Goal: Information Seeking & Learning: Learn about a topic

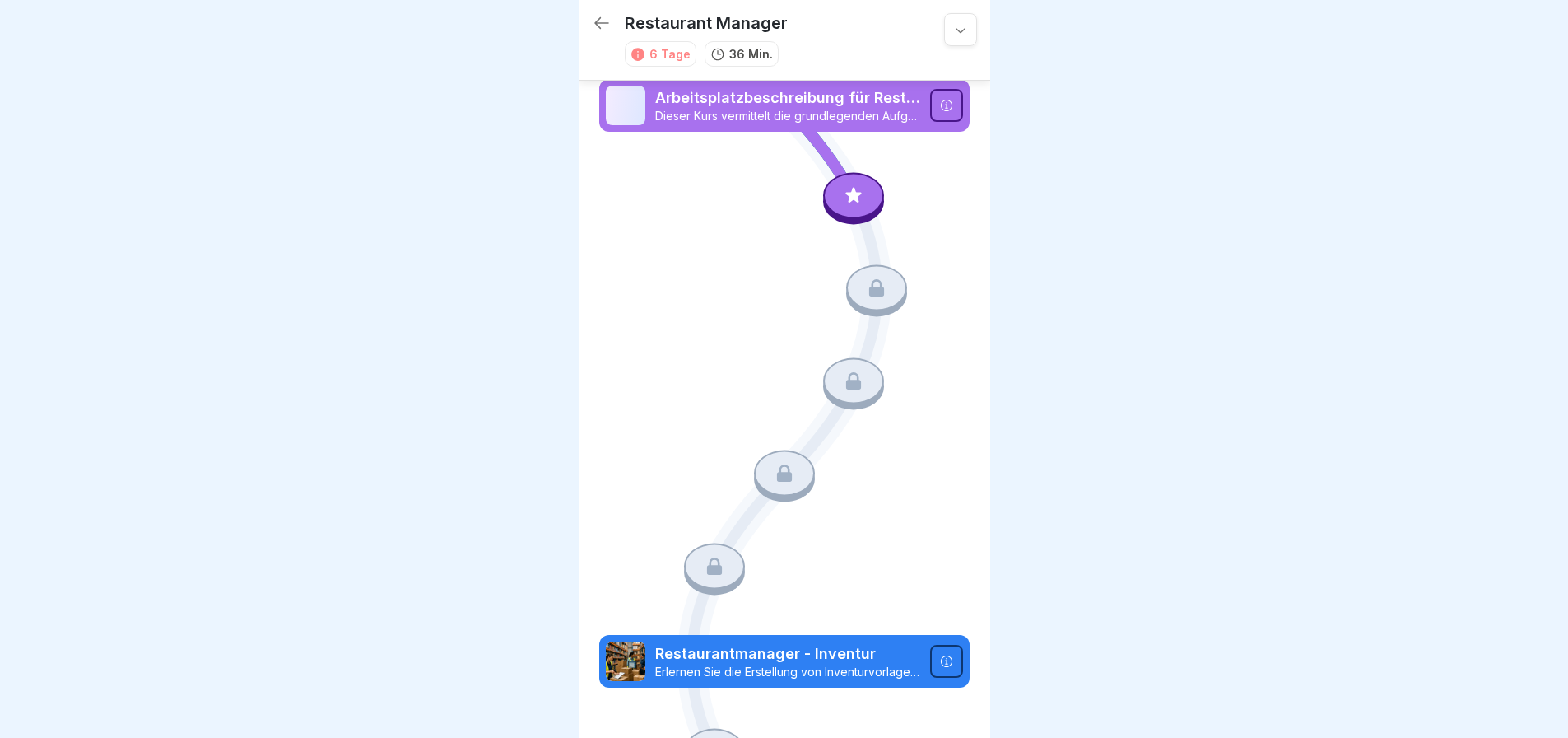
click at [804, 102] on p "Arbeitsplatzbeschreibung für Restaurantmanager" at bounding box center [787, 98] width 265 height 21
click at [846, 200] on icon at bounding box center [853, 195] width 21 height 21
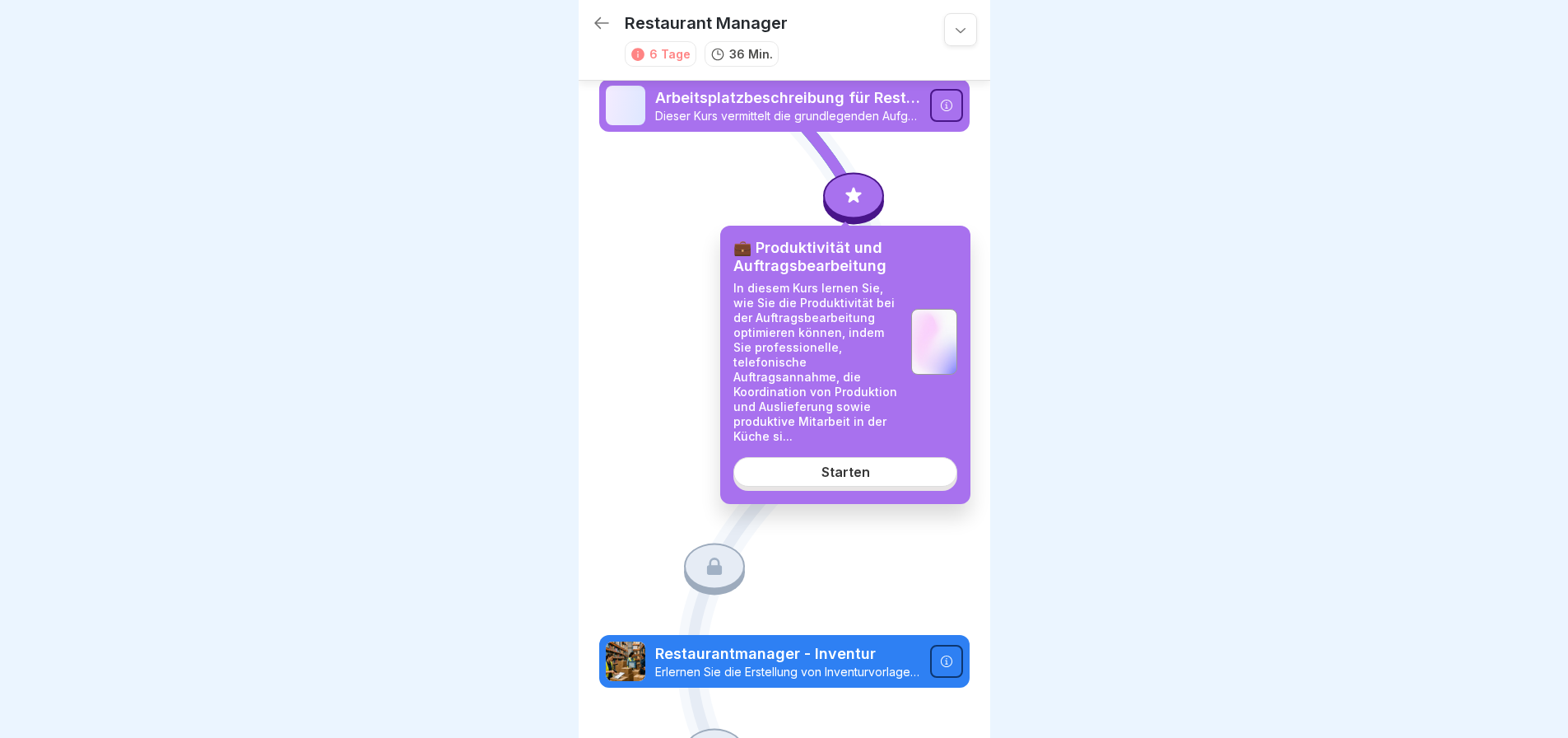
click at [856, 464] on div "Starten" at bounding box center [846, 472] width 48 height 15
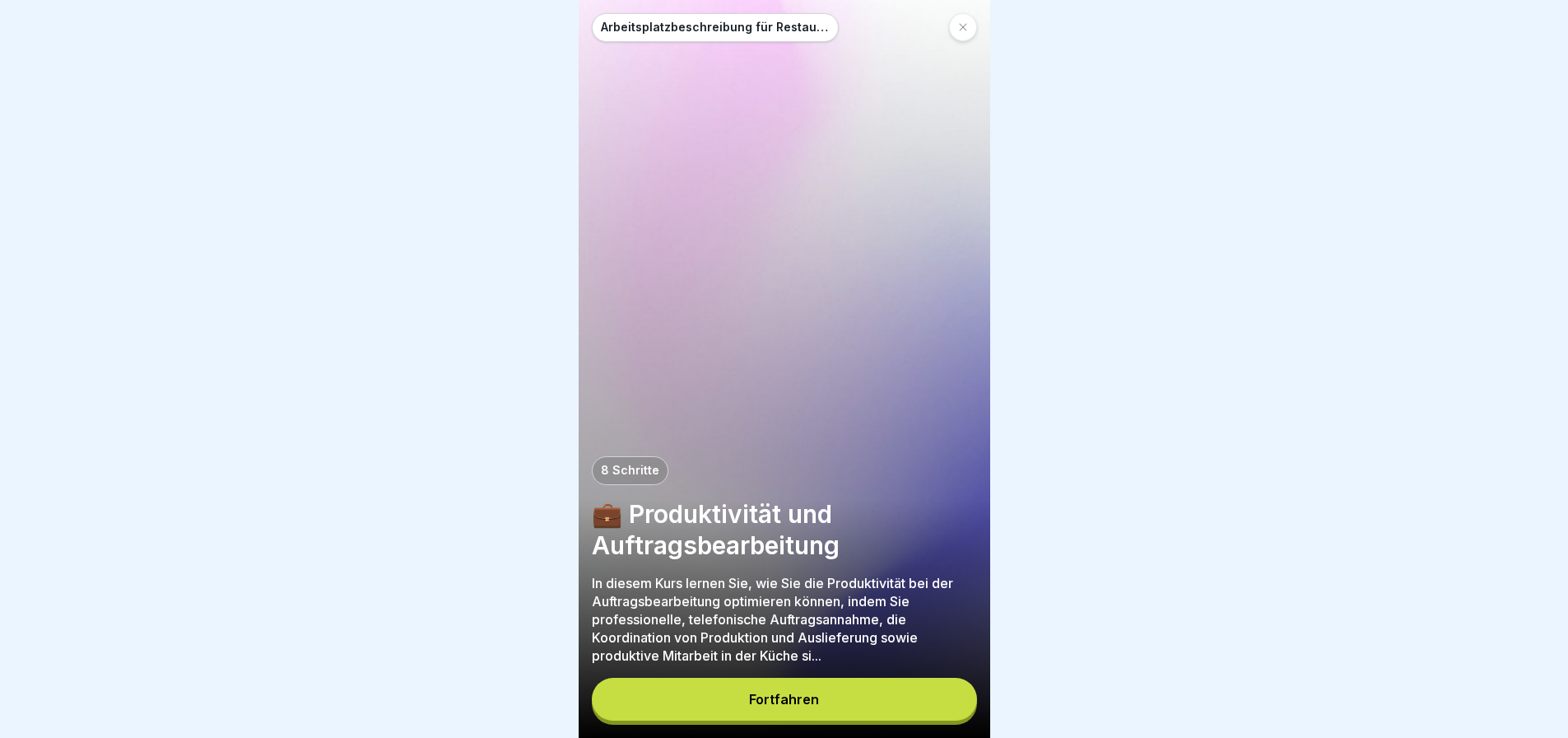
scroll to position [12, 0]
click at [815, 702] on div "Fortfahren" at bounding box center [784, 699] width 70 height 15
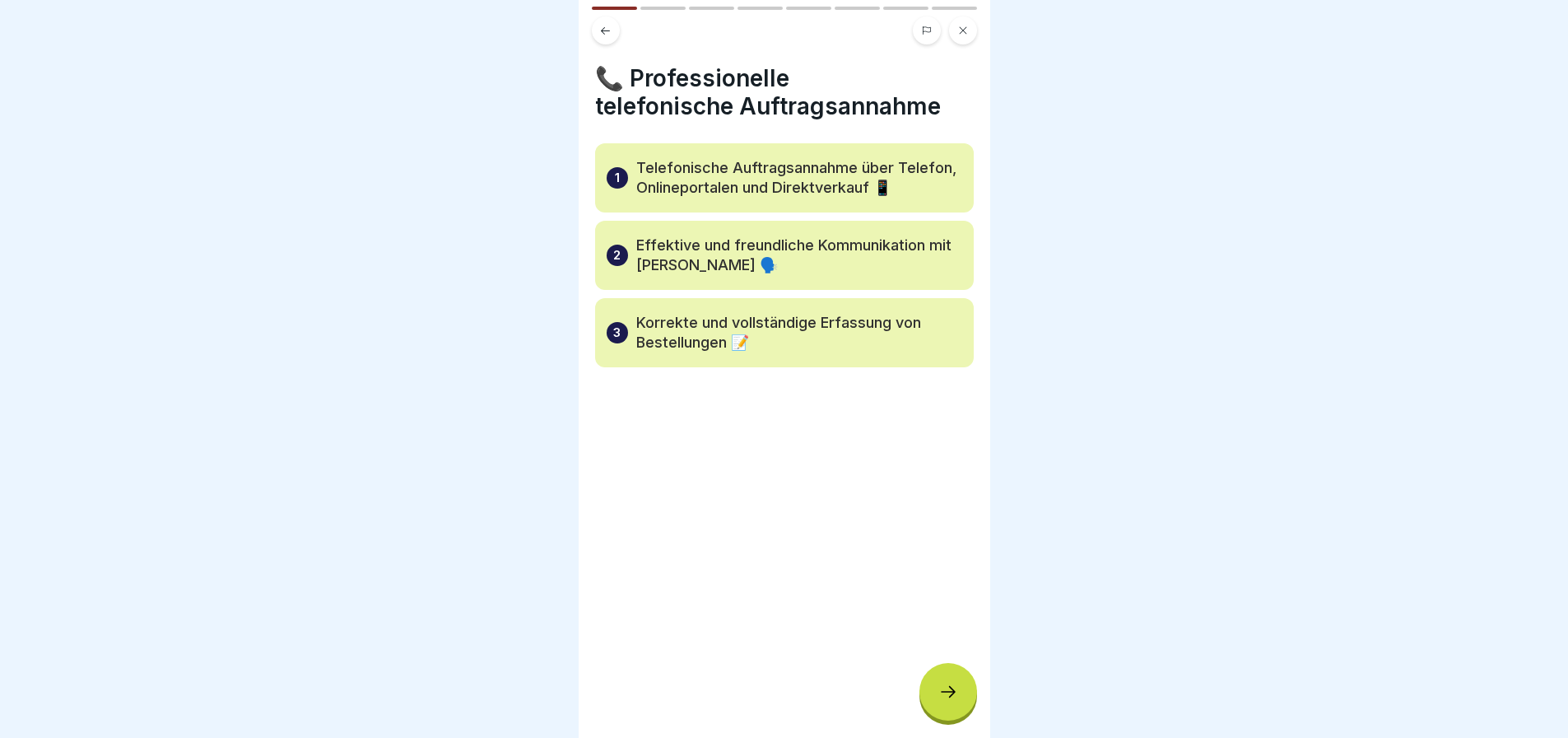
click at [939, 685] on icon at bounding box center [948, 691] width 20 height 20
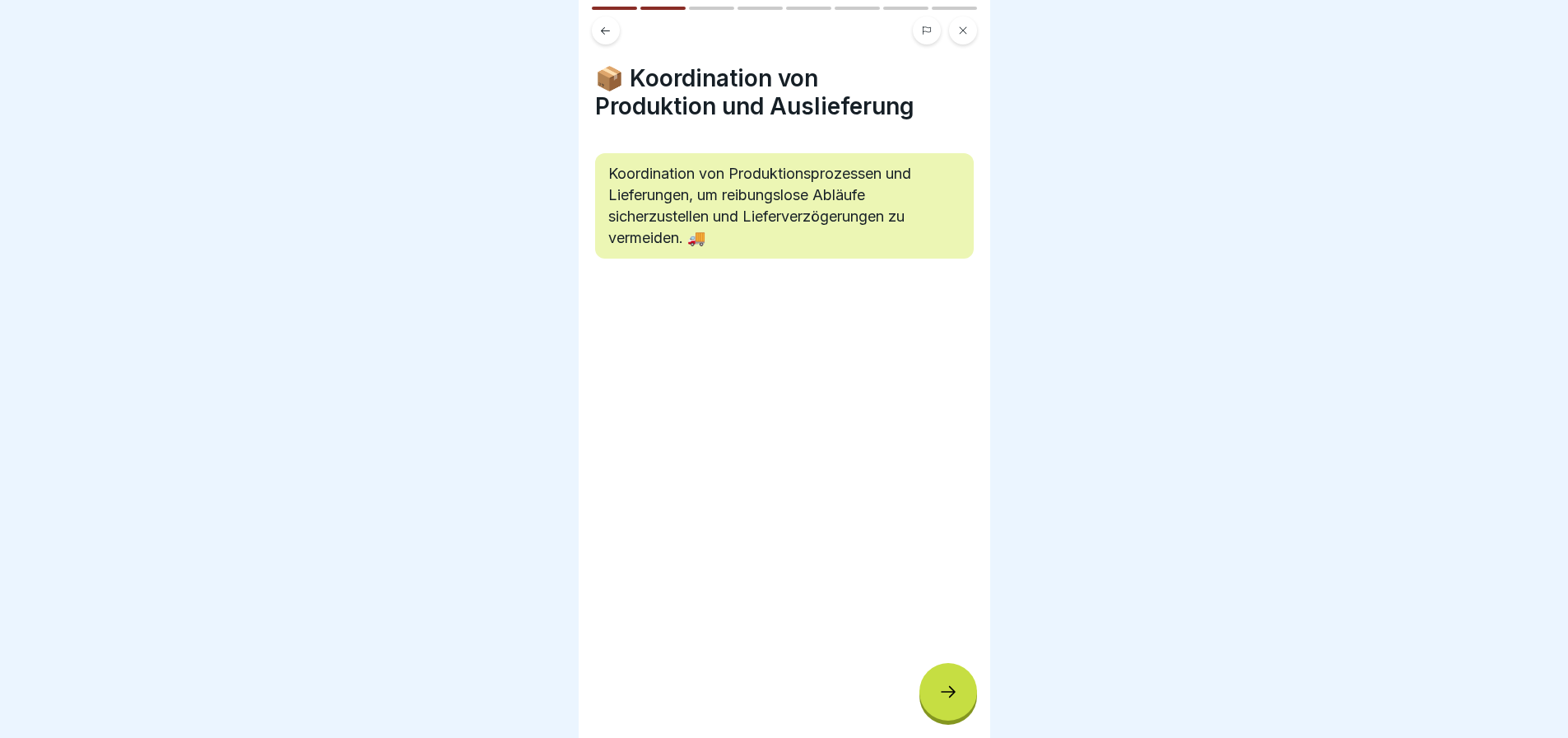
click at [951, 668] on div at bounding box center [948, 691] width 58 height 58
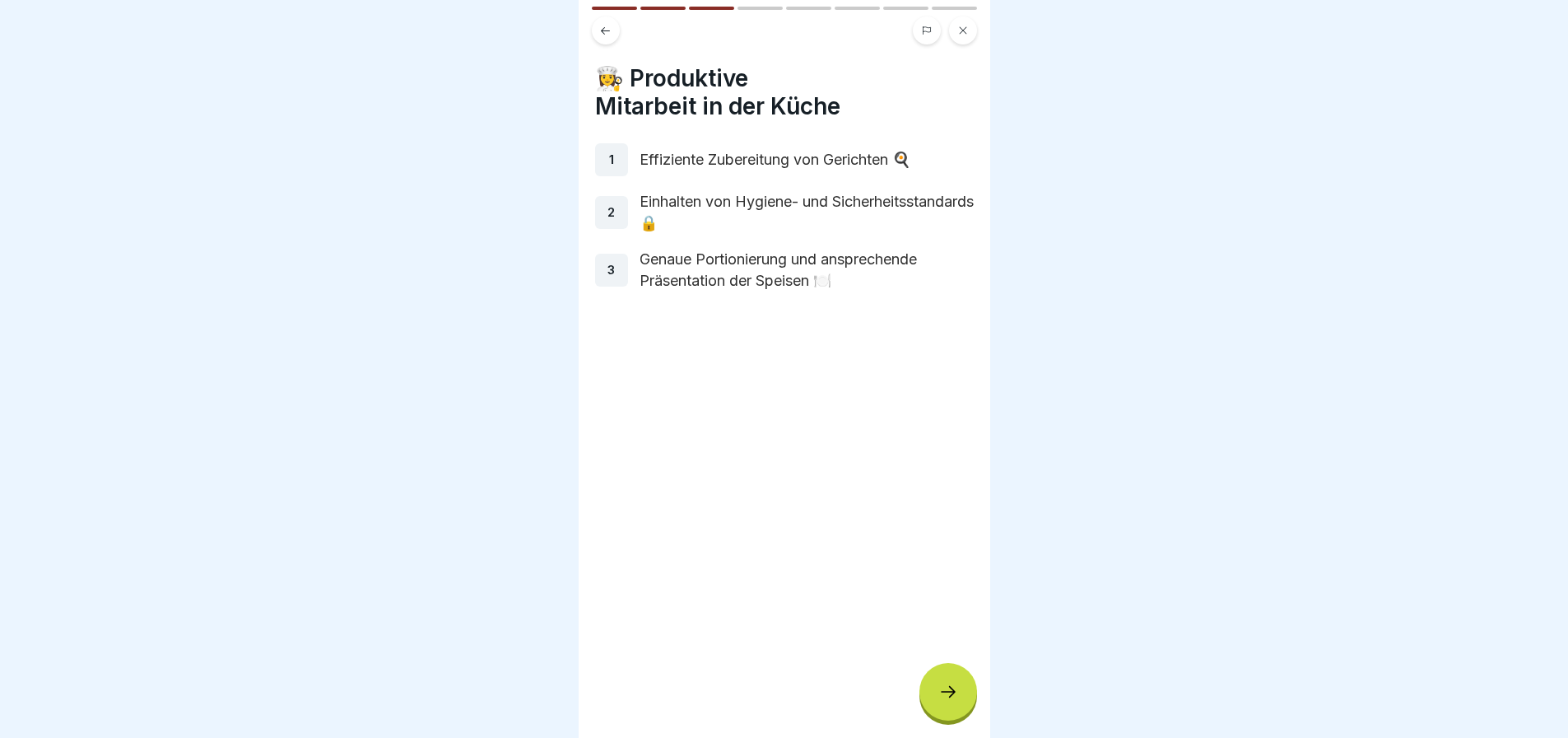
click at [761, 615] on div "👩‍🍳 Produktive Mitarbeit in der Küche 1 Effiziente Zubereitung von Gerichten 🍳 …" at bounding box center [784, 369] width 412 height 738
click at [939, 683] on icon at bounding box center [948, 691] width 20 height 20
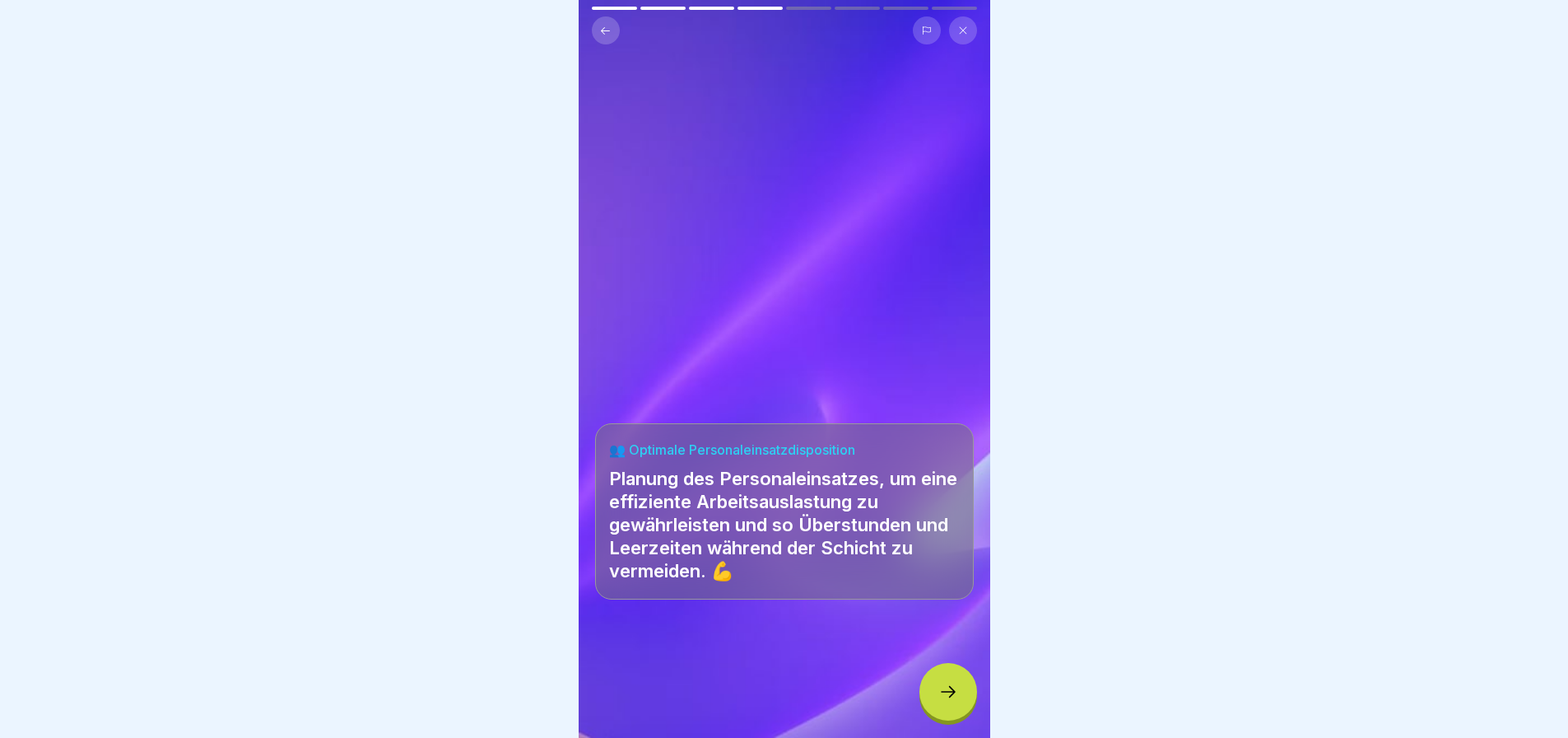
click at [939, 683] on div at bounding box center [948, 691] width 58 height 58
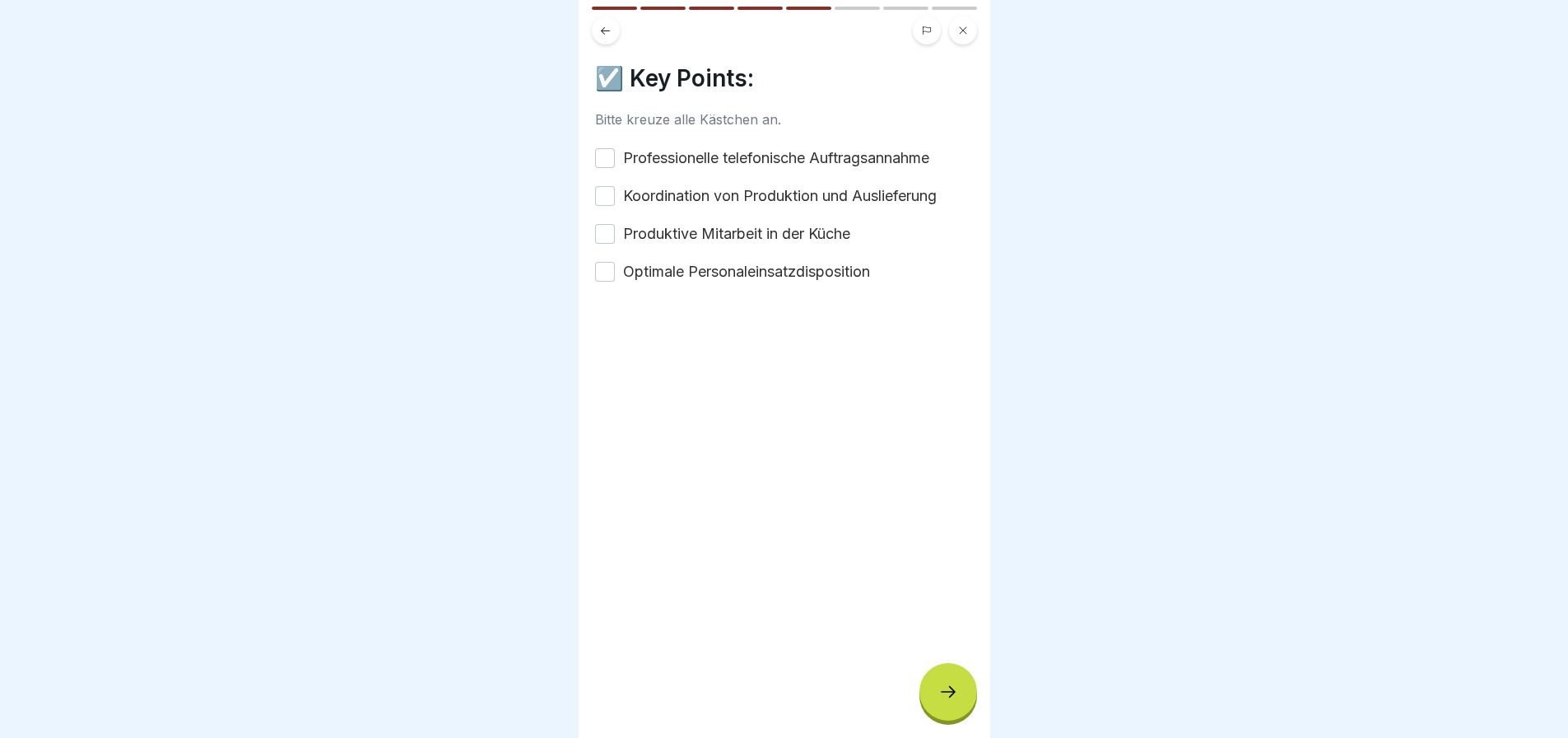
click at [604, 148] on button "Professionelle telefonische Auftragsannahme" at bounding box center [605, 157] width 20 height 20
click at [604, 186] on button "Koordination von Produktion und Auslieferung" at bounding box center [605, 196] width 20 height 20
click at [604, 224] on button "Produktive Mitarbeit in der Küche" at bounding box center [605, 233] width 20 height 20
click at [606, 262] on button "Optimale Personaleinsatzdisposition" at bounding box center [605, 271] width 20 height 20
click at [938, 673] on div at bounding box center [948, 691] width 58 height 58
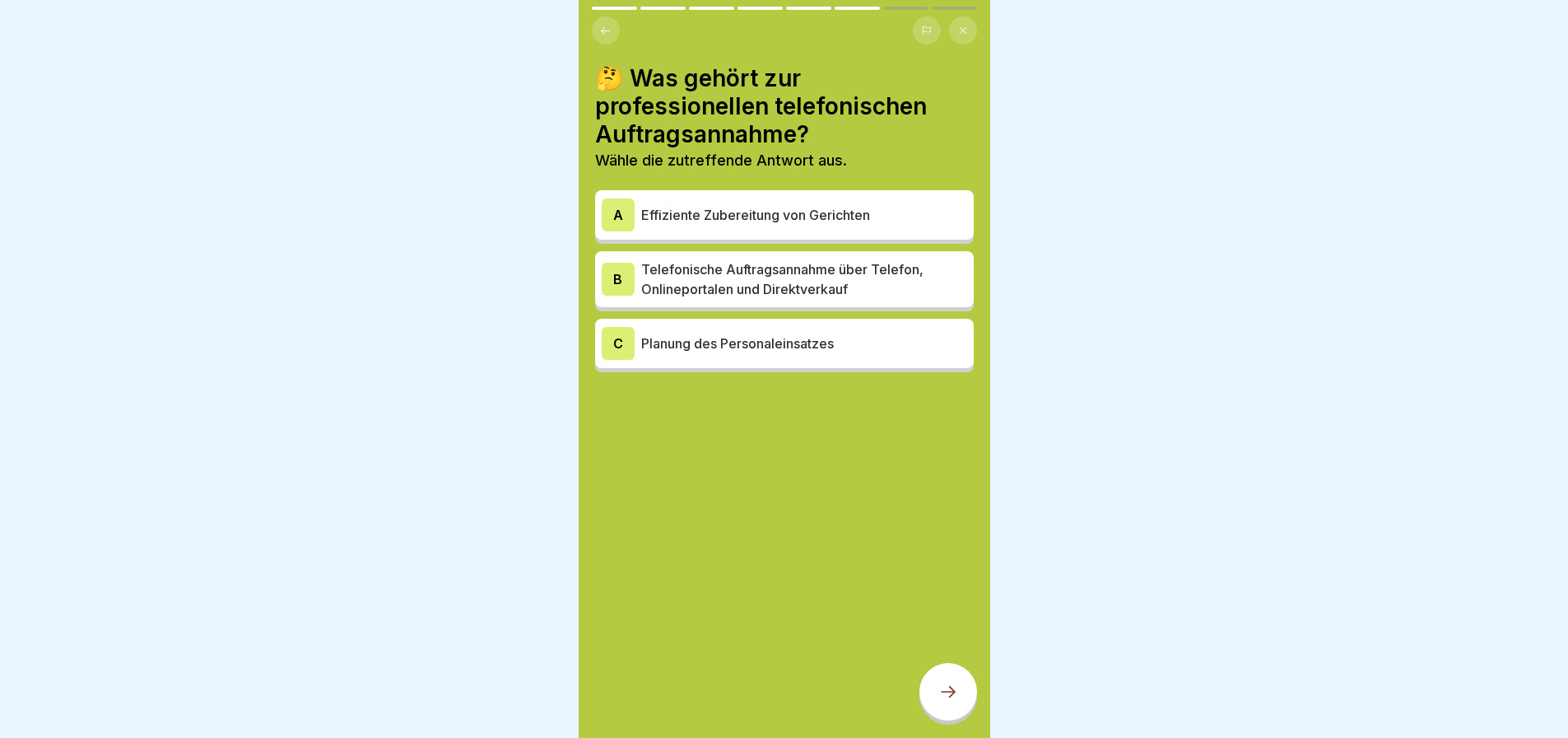
click at [713, 205] on p "Effiziente Zubereitung von Gerichten" at bounding box center [804, 214] width 326 height 20
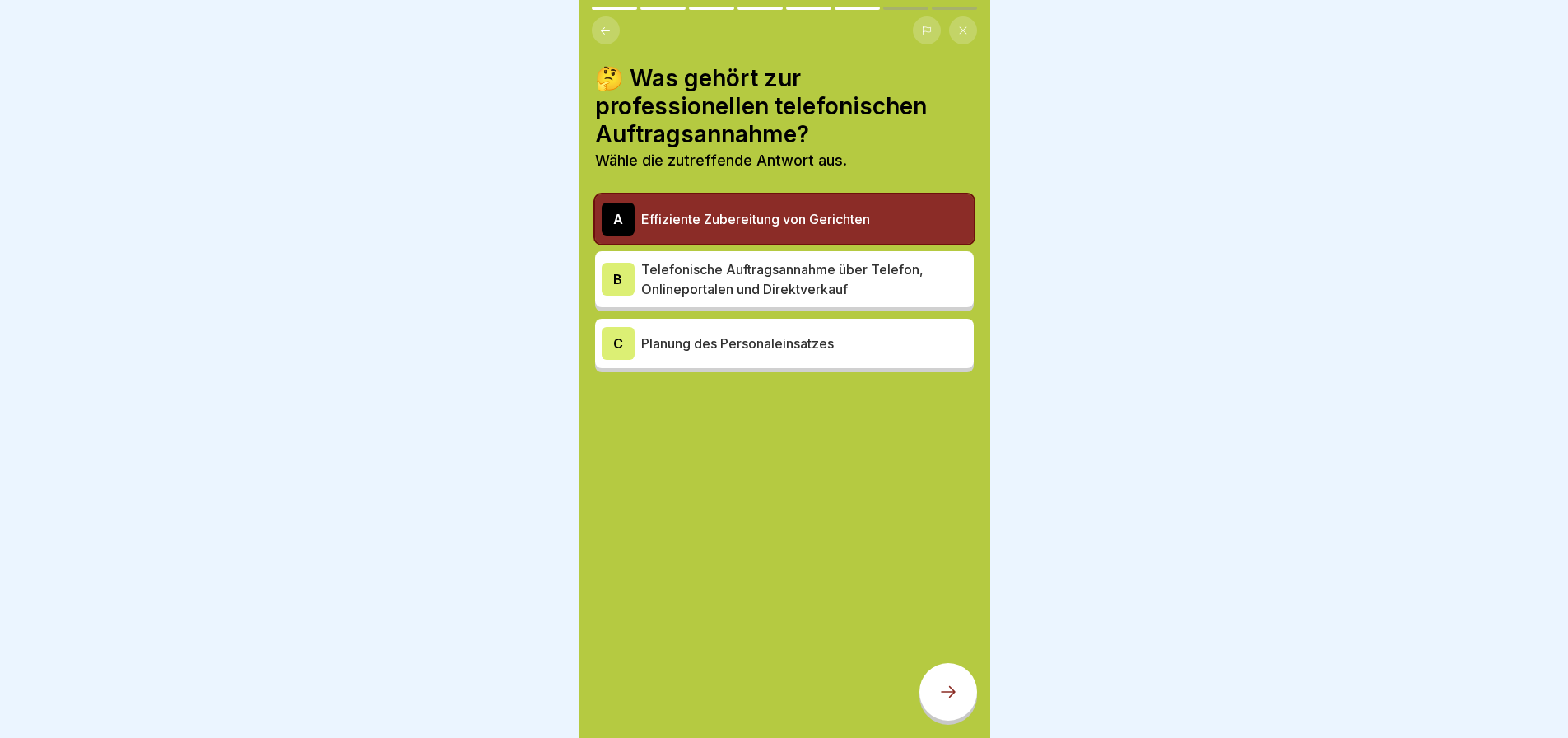
click at [708, 259] on p "Telefonische Auftragsannahme über Telefon, Onlineportalen und Direktverkauf" at bounding box center [804, 279] width 326 height 39
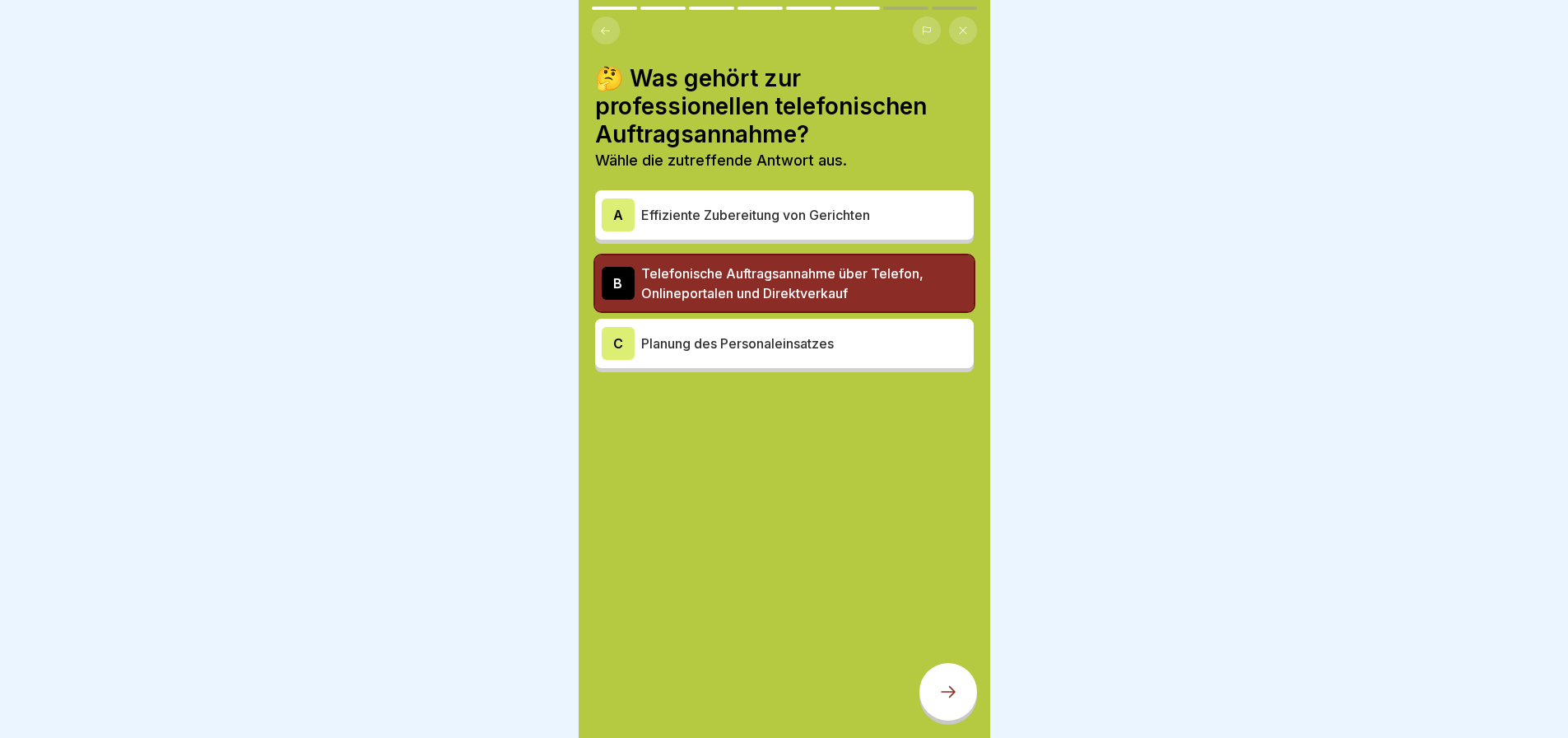
click at [714, 327] on div "C Planung des Personaleinsatzes" at bounding box center [784, 343] width 365 height 33
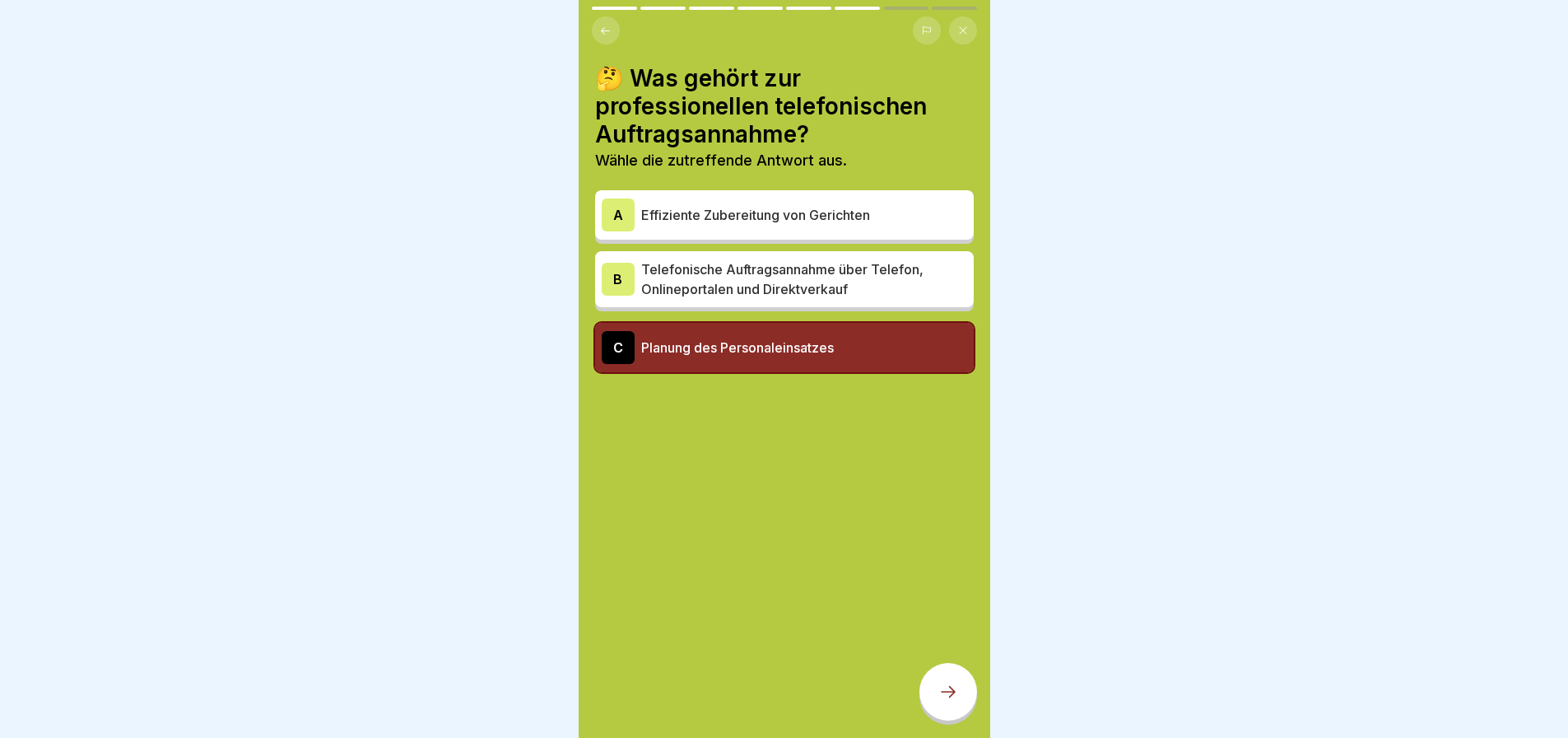
click at [872, 130] on h4 "🤔 Was gehört zur professionellen telefonischen Auftragsannahme?" at bounding box center [784, 106] width 378 height 84
click at [739, 264] on p "Telefonische Auftragsannahme über Telefon, Onlineportalen und Direktverkauf" at bounding box center [804, 279] width 326 height 39
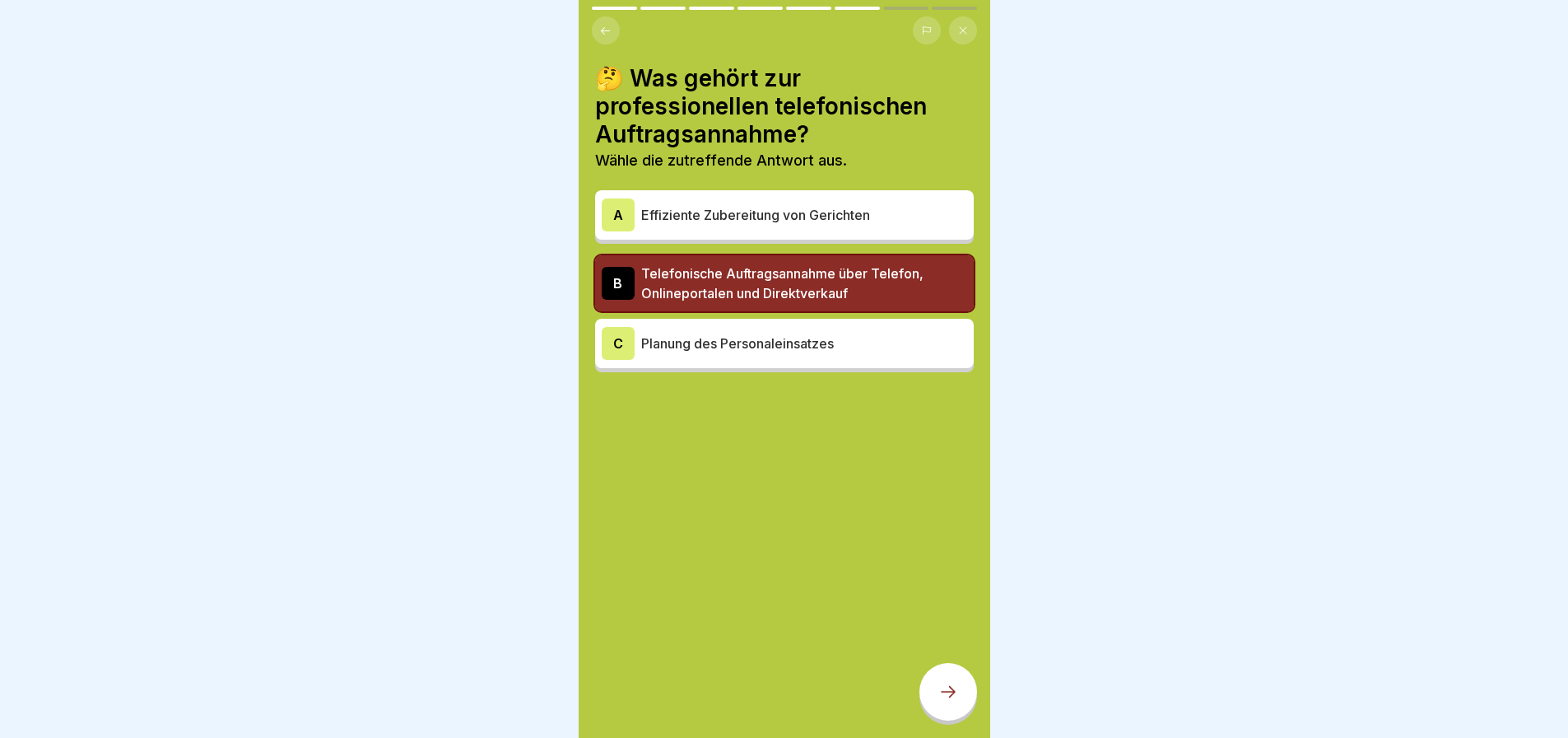
click at [941, 685] on icon at bounding box center [948, 691] width 20 height 20
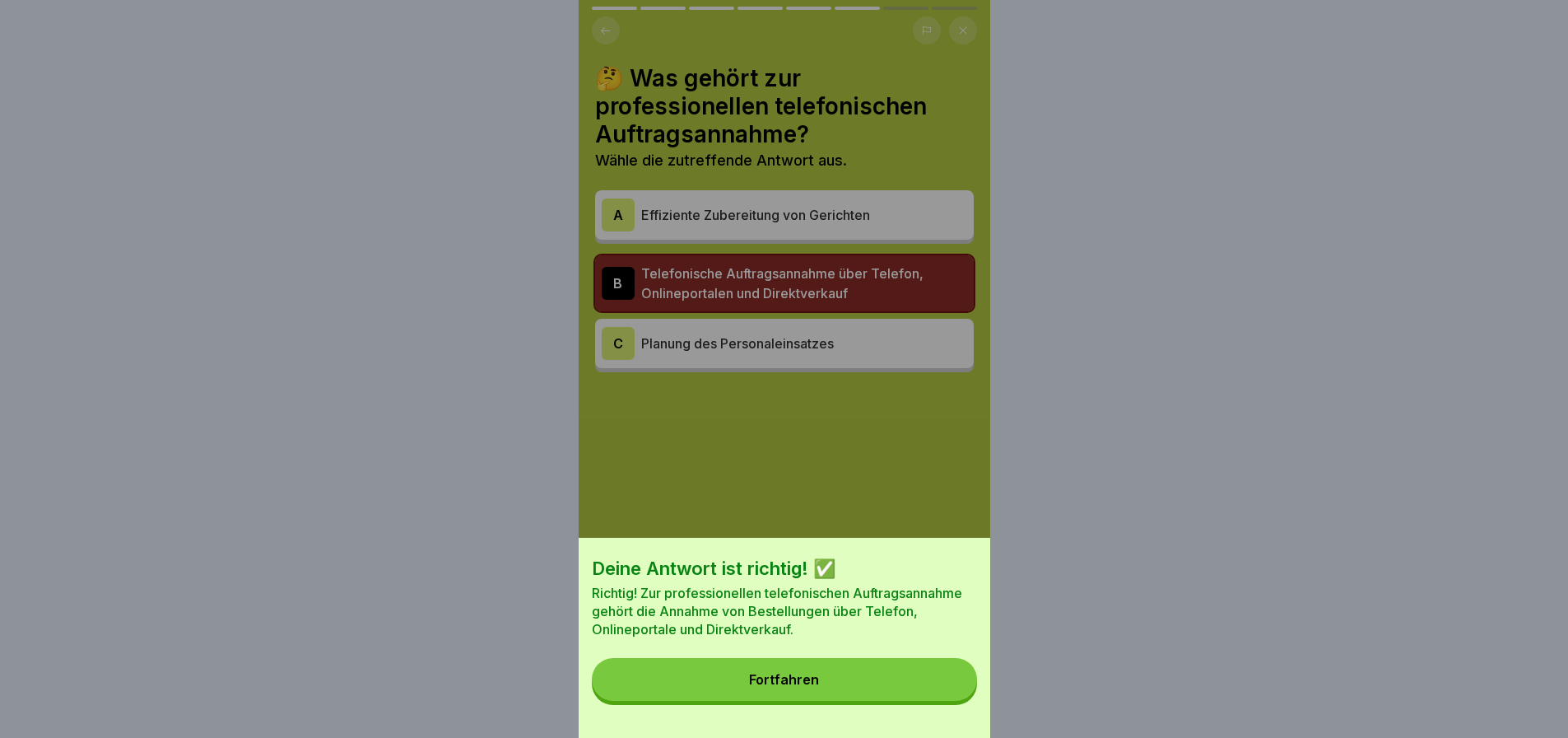
click at [809, 682] on button "Fortfahren" at bounding box center [784, 679] width 385 height 43
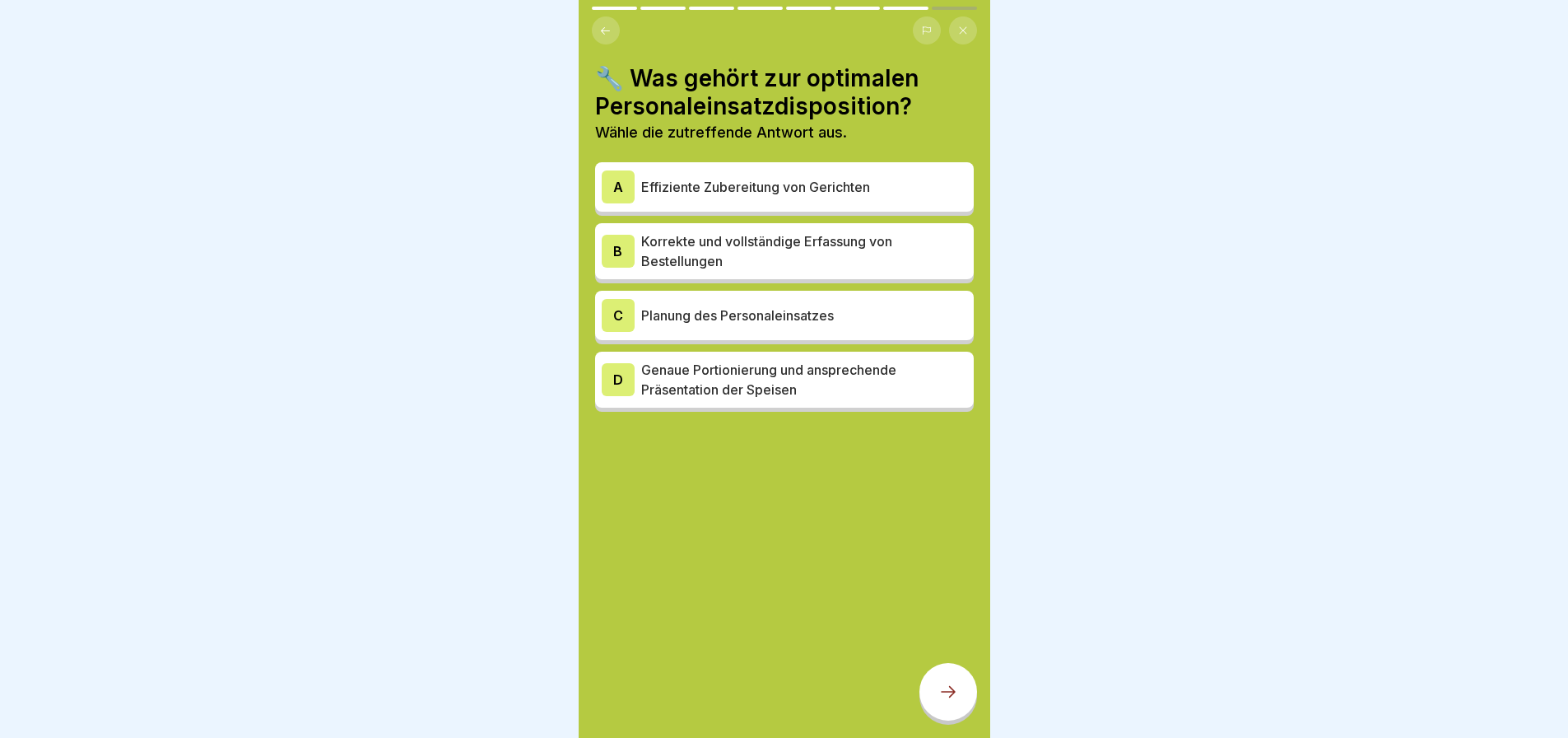
click at [723, 306] on p "Planung des Personaleinsatzes" at bounding box center [804, 315] width 326 height 20
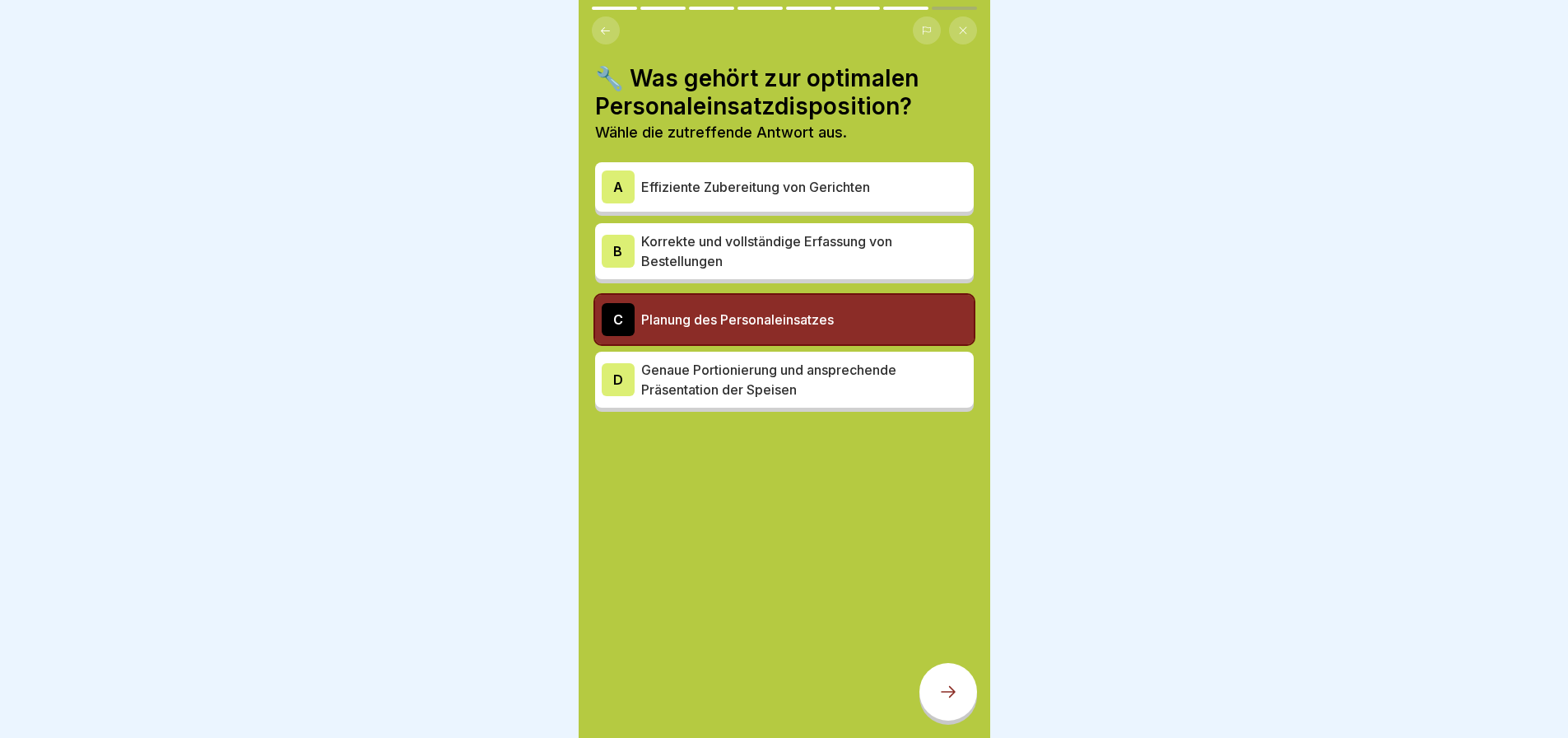
click at [943, 688] on icon at bounding box center [948, 691] width 20 height 20
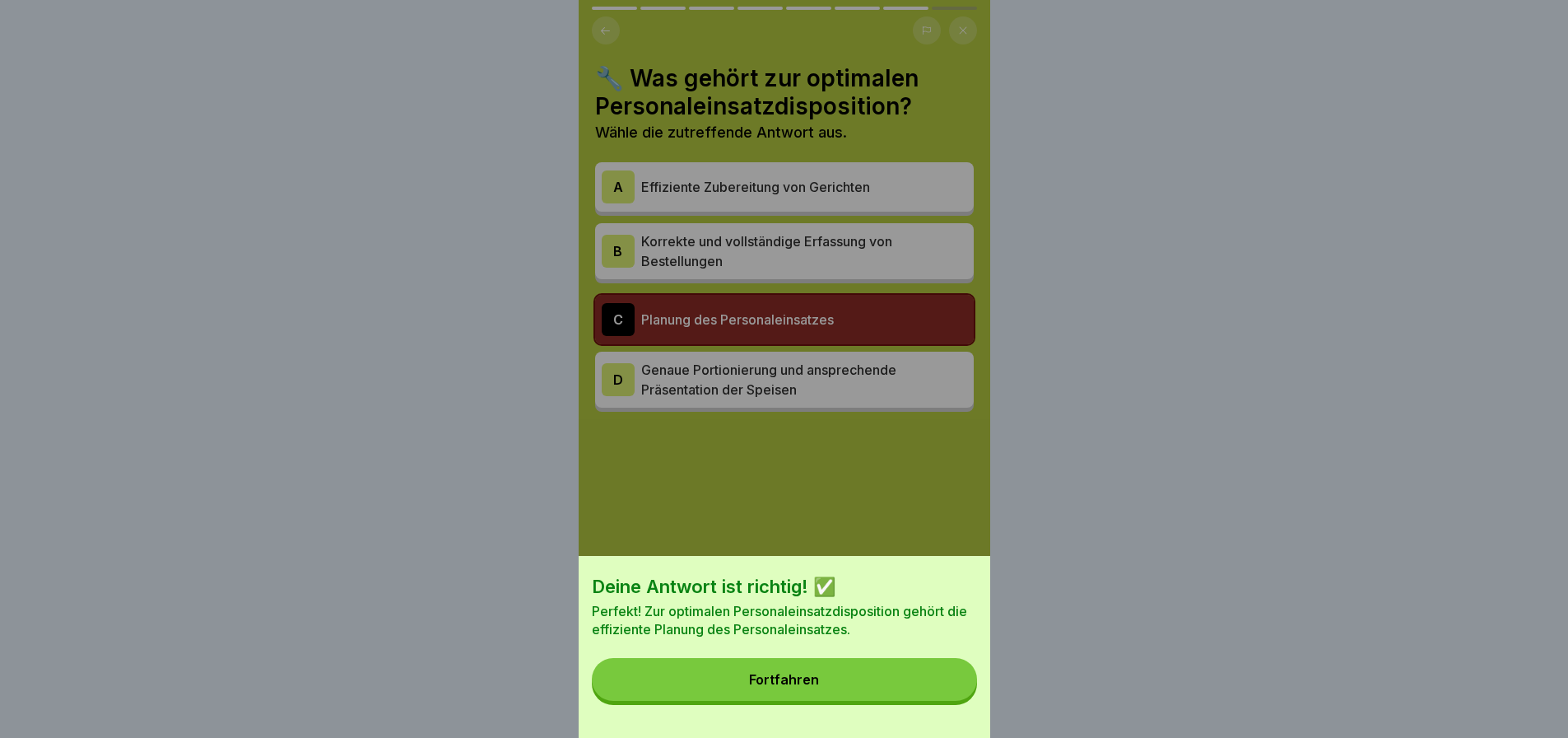
click at [763, 677] on button "Fortfahren" at bounding box center [784, 679] width 385 height 43
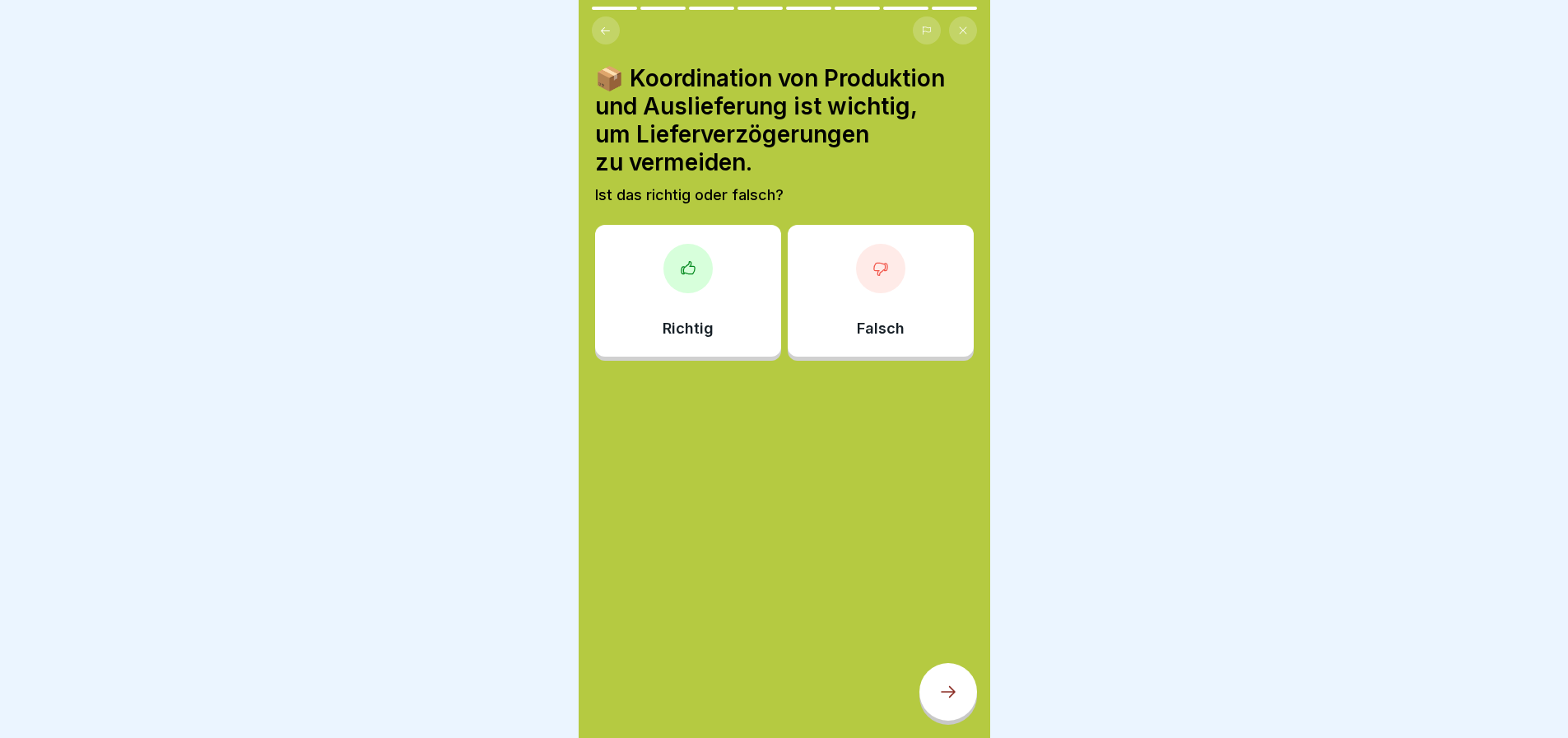
click at [698, 281] on div "Richtig" at bounding box center [689, 290] width 186 height 131
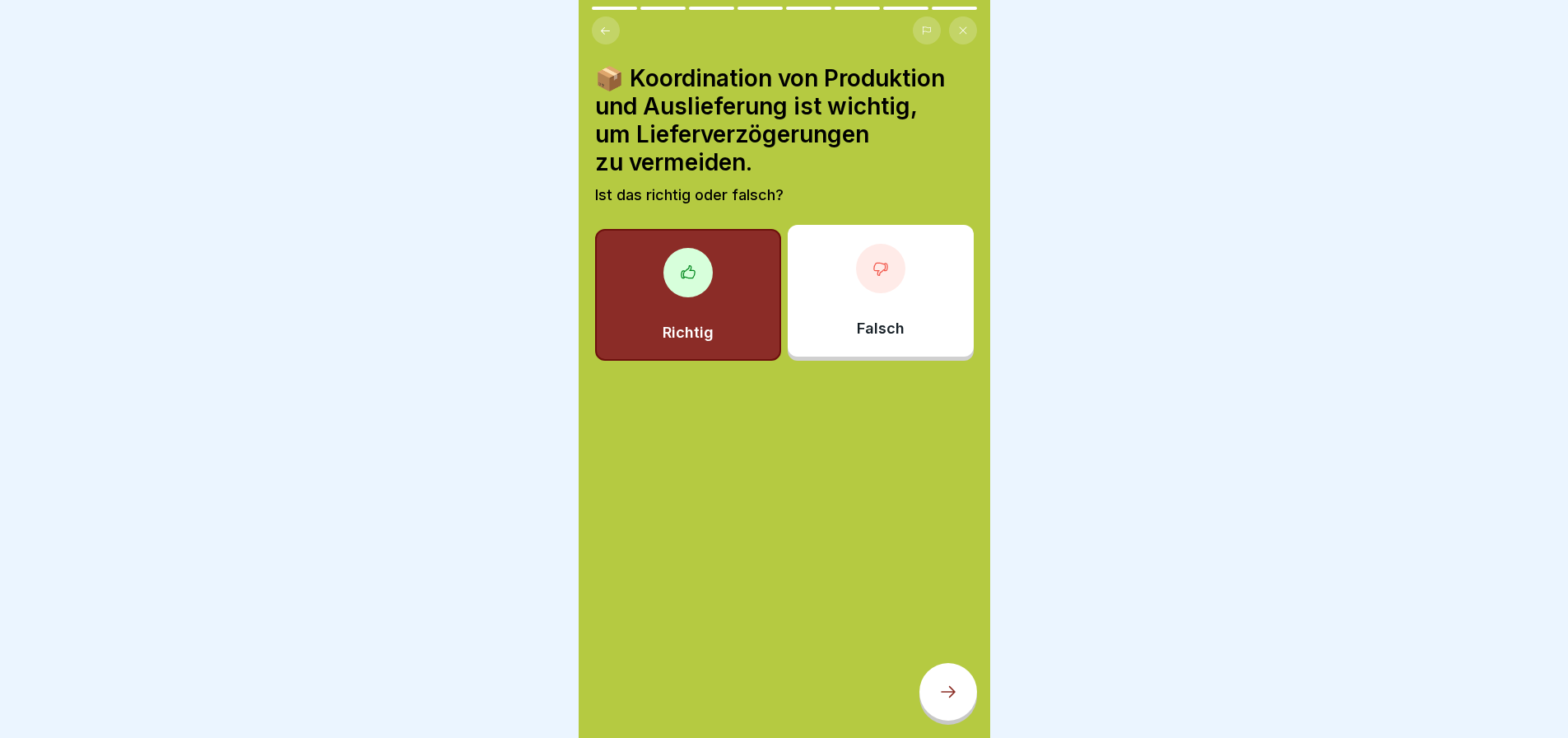
click at [956, 685] on icon at bounding box center [948, 691] width 20 height 20
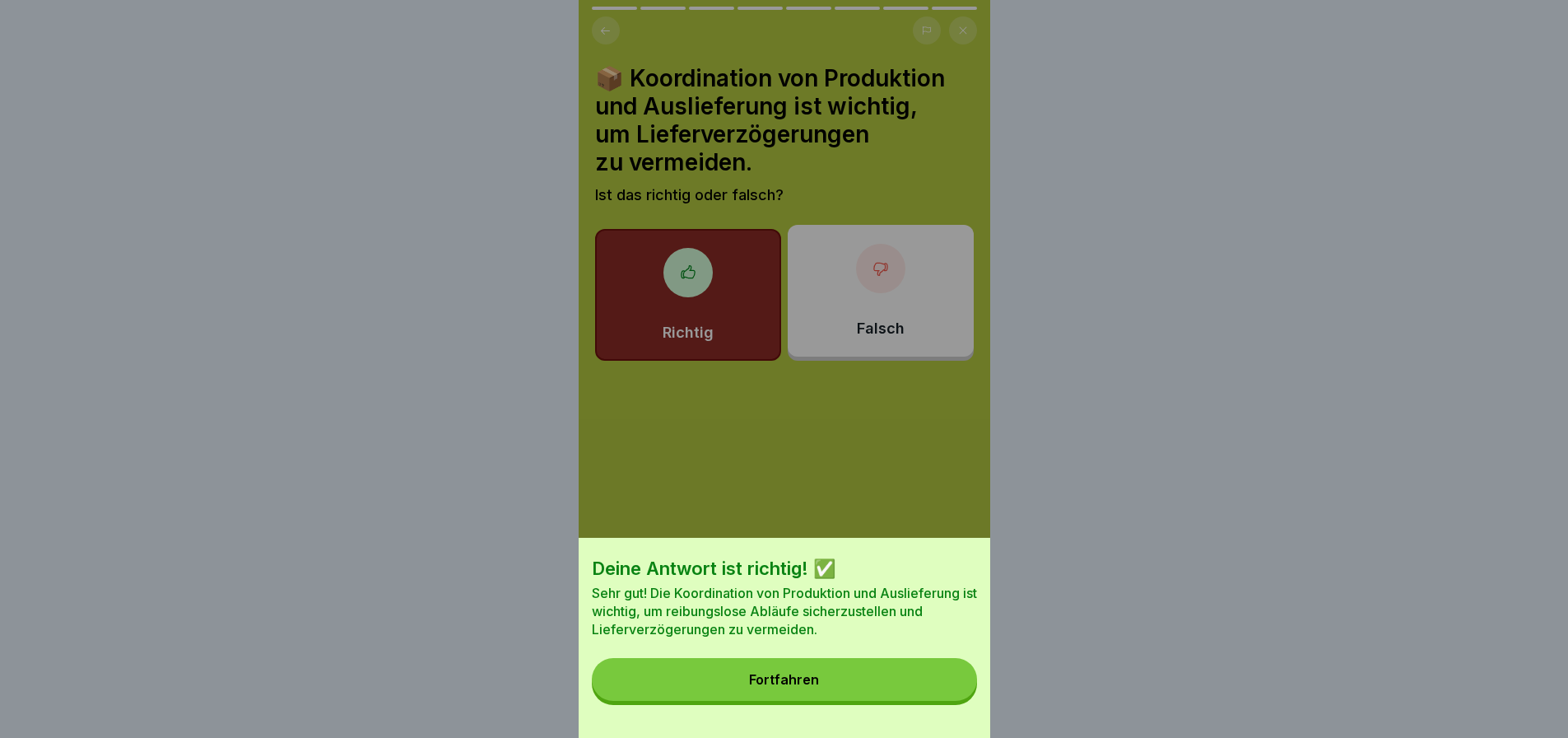
click at [752, 681] on button "Fortfahren" at bounding box center [784, 679] width 385 height 43
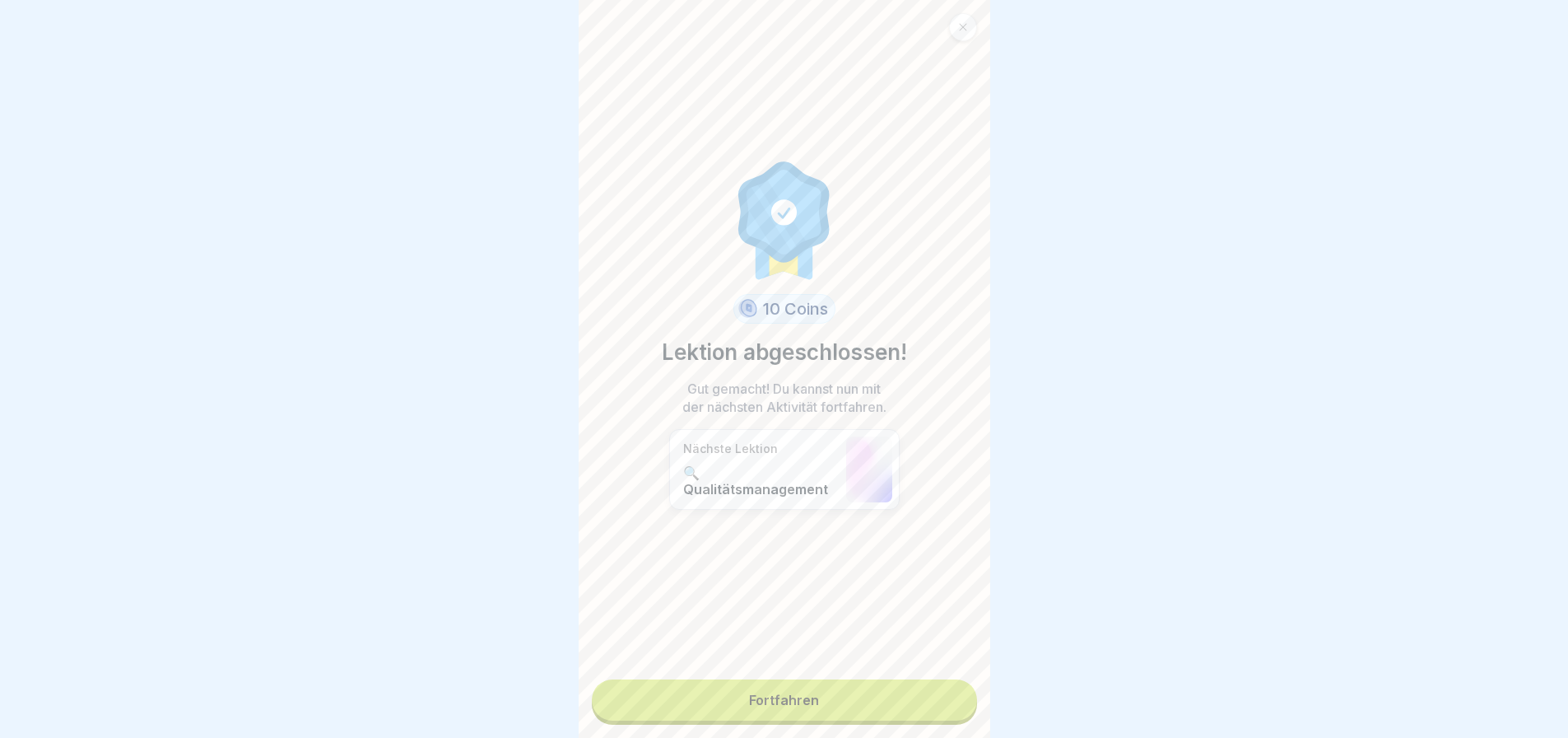
click at [755, 682] on link "Fortfahren" at bounding box center [784, 700] width 385 height 41
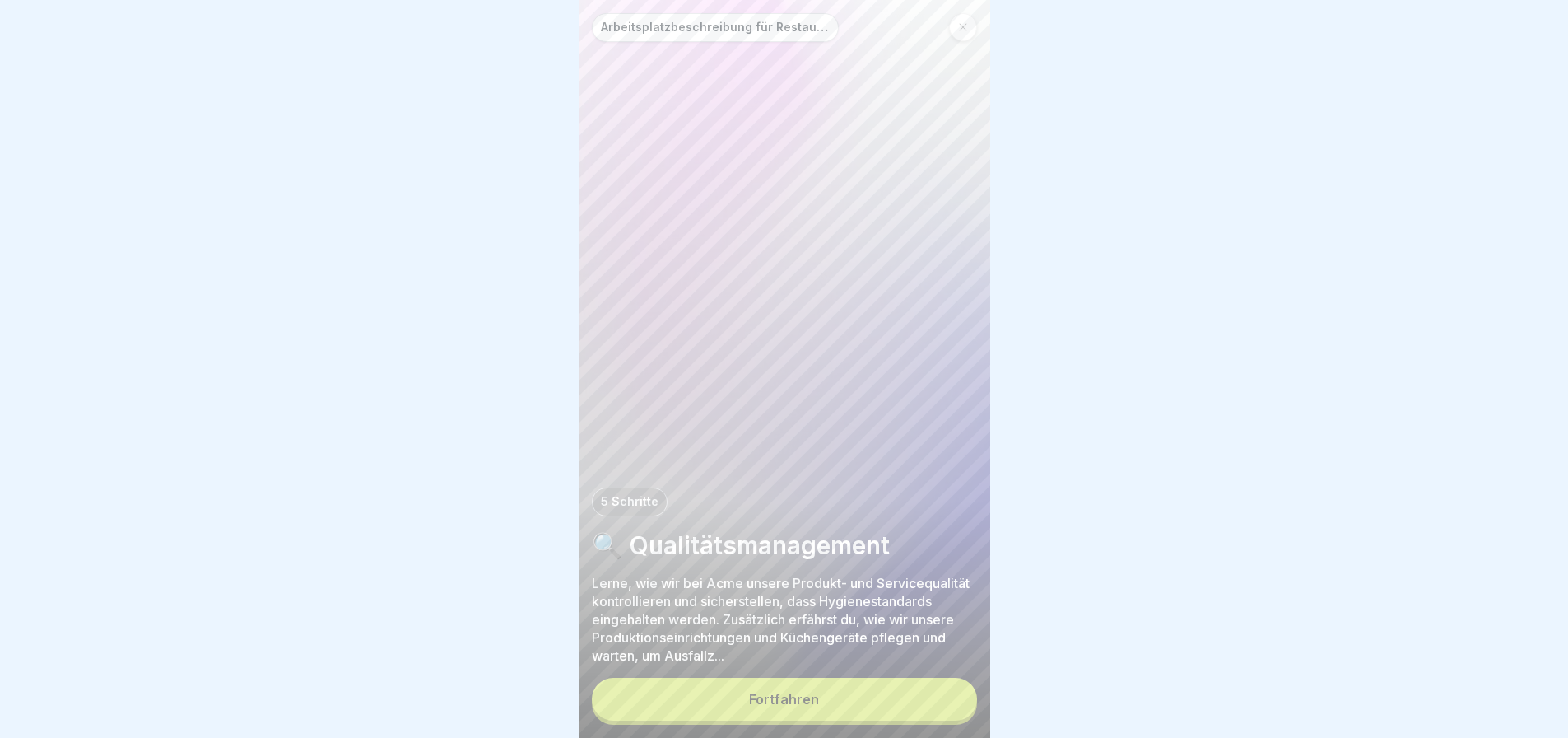
click at [745, 688] on button "Fortfahren" at bounding box center [784, 699] width 385 height 43
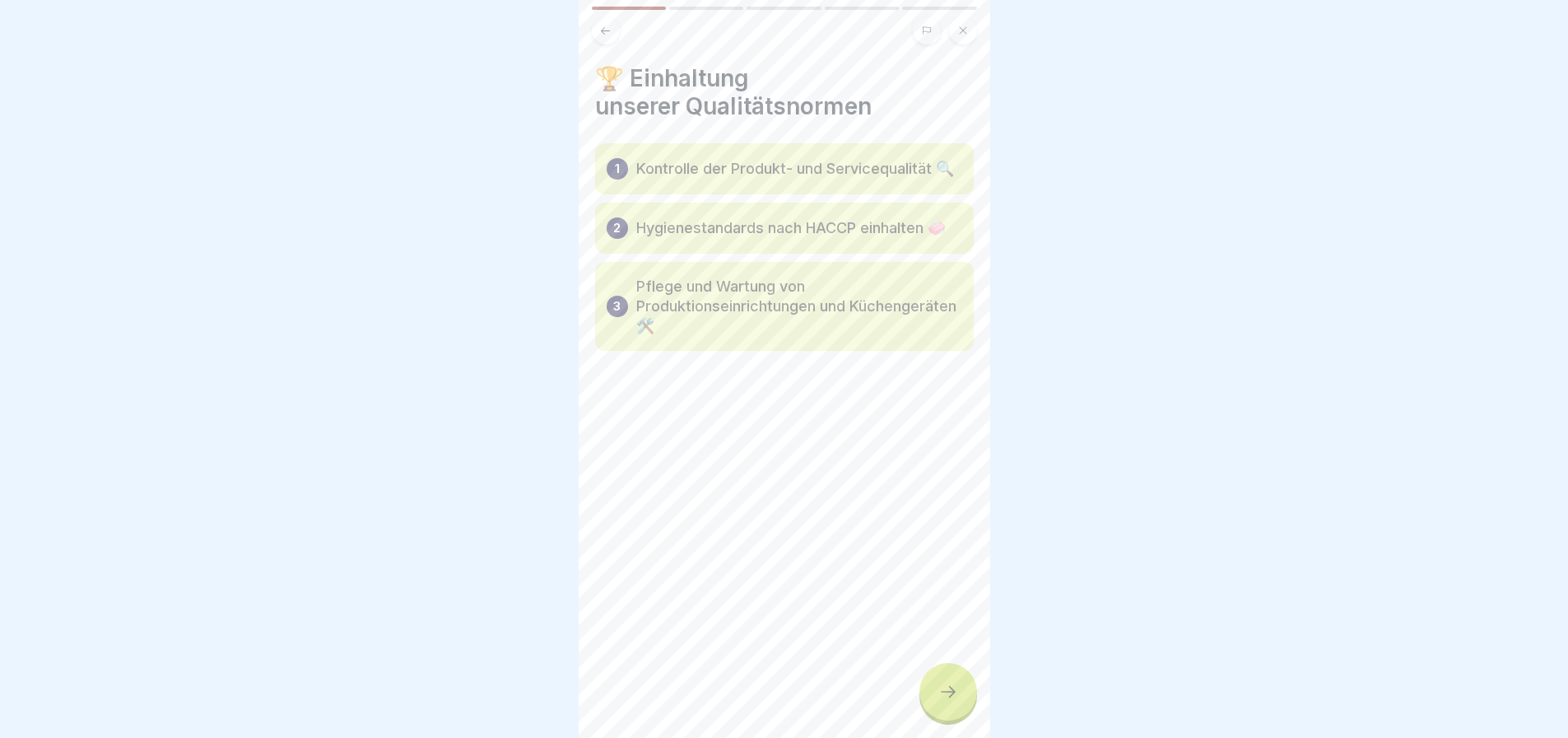
click at [940, 691] on icon at bounding box center [948, 691] width 20 height 20
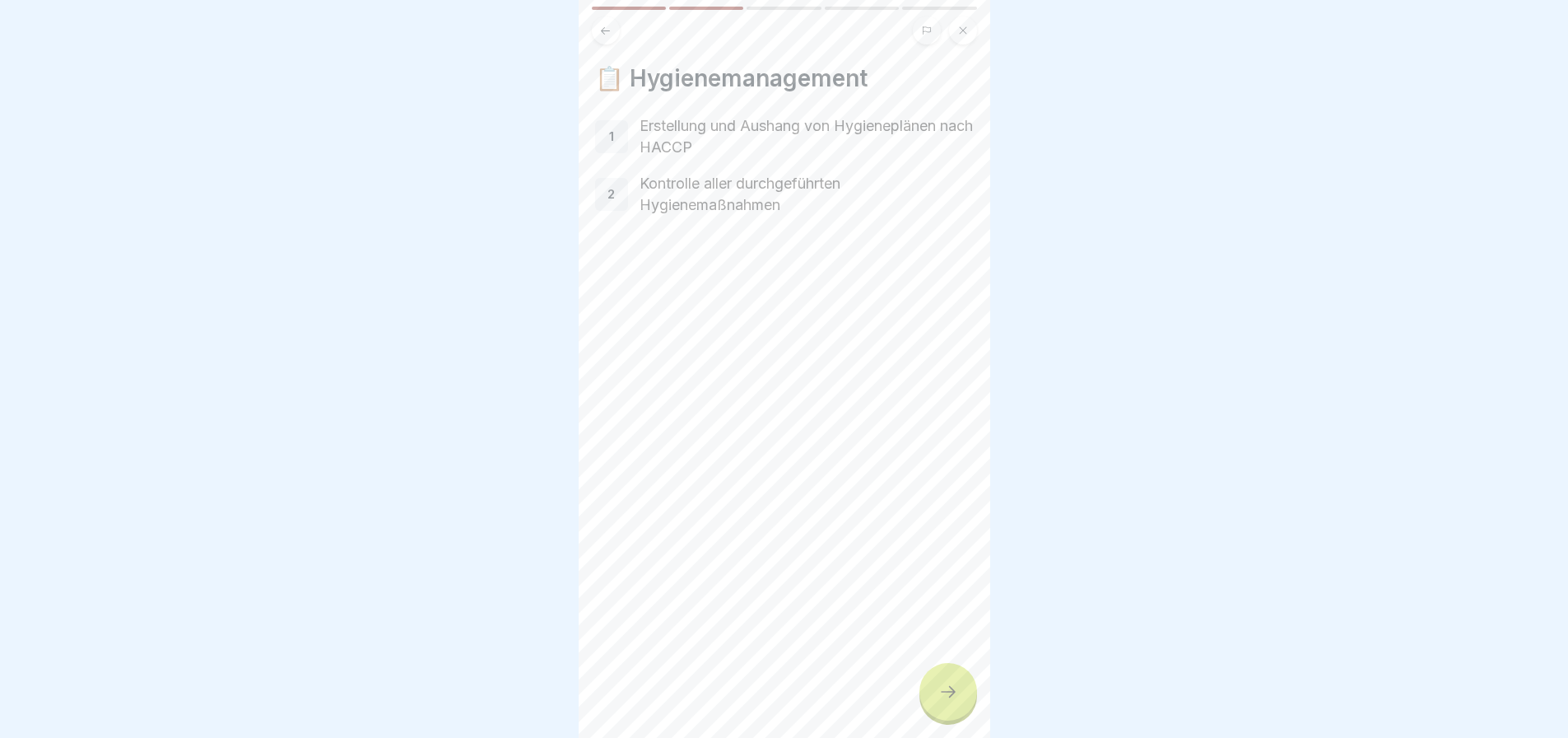
click at [951, 676] on div at bounding box center [948, 691] width 58 height 58
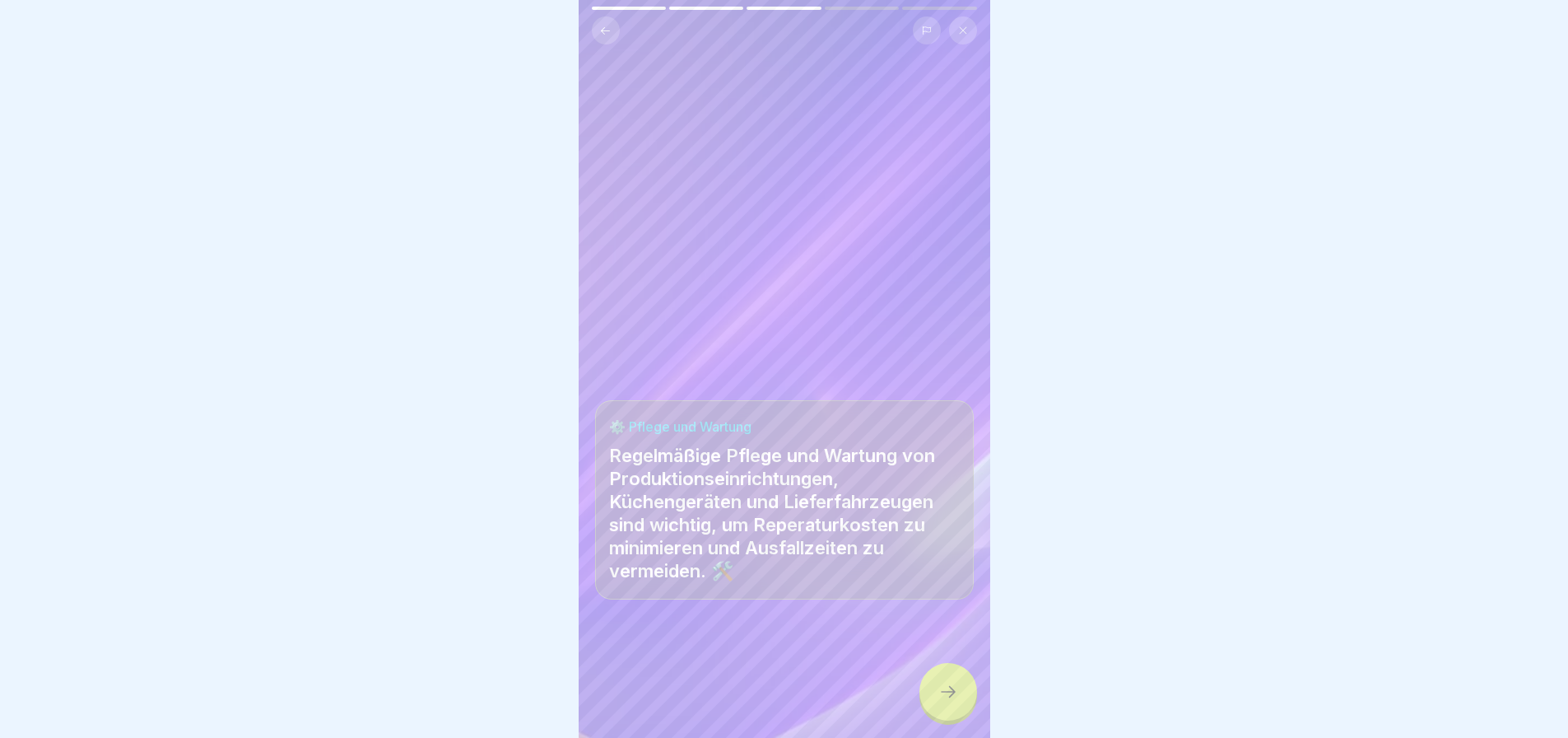
click at [934, 675] on div at bounding box center [948, 691] width 58 height 58
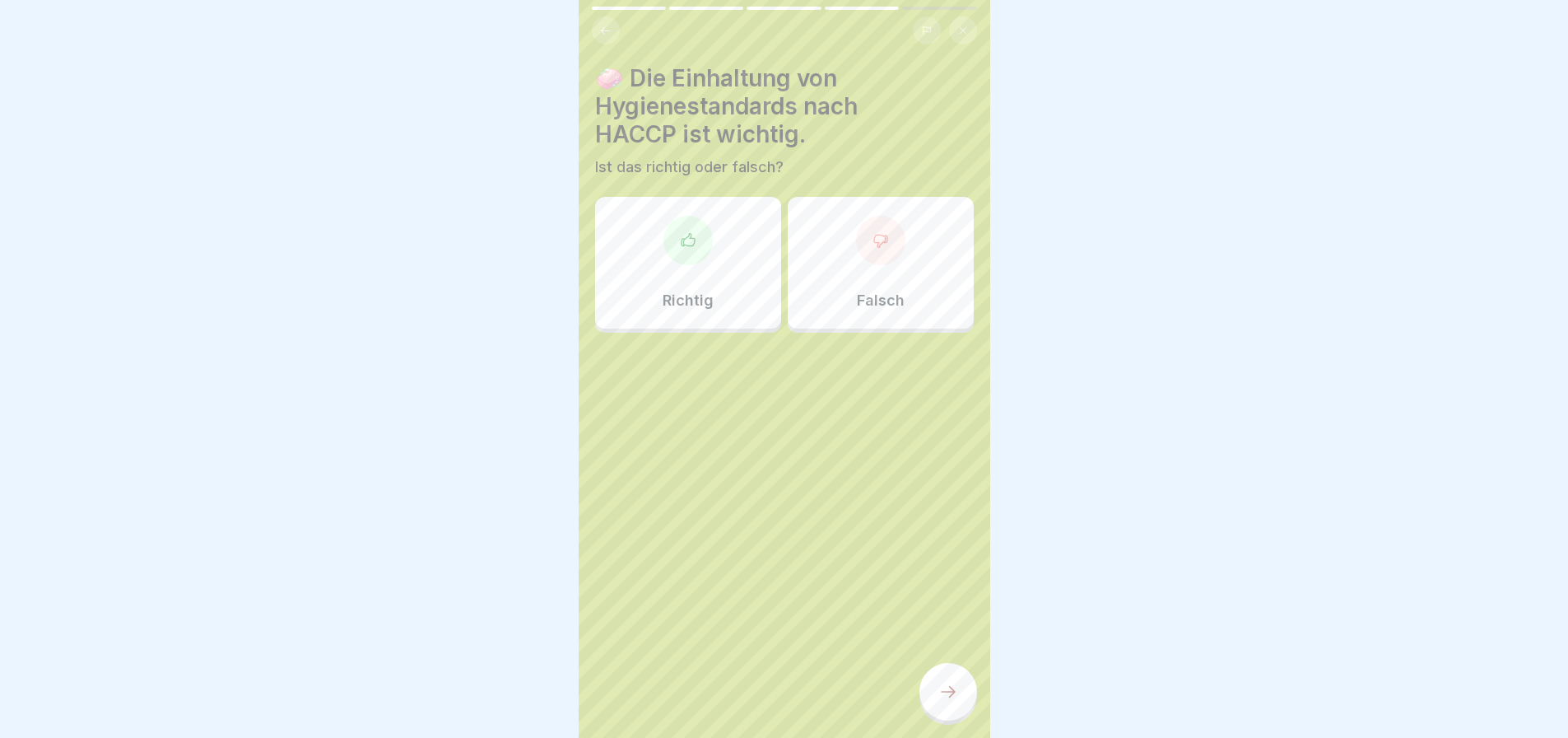
click at [693, 237] on div at bounding box center [688, 239] width 49 height 49
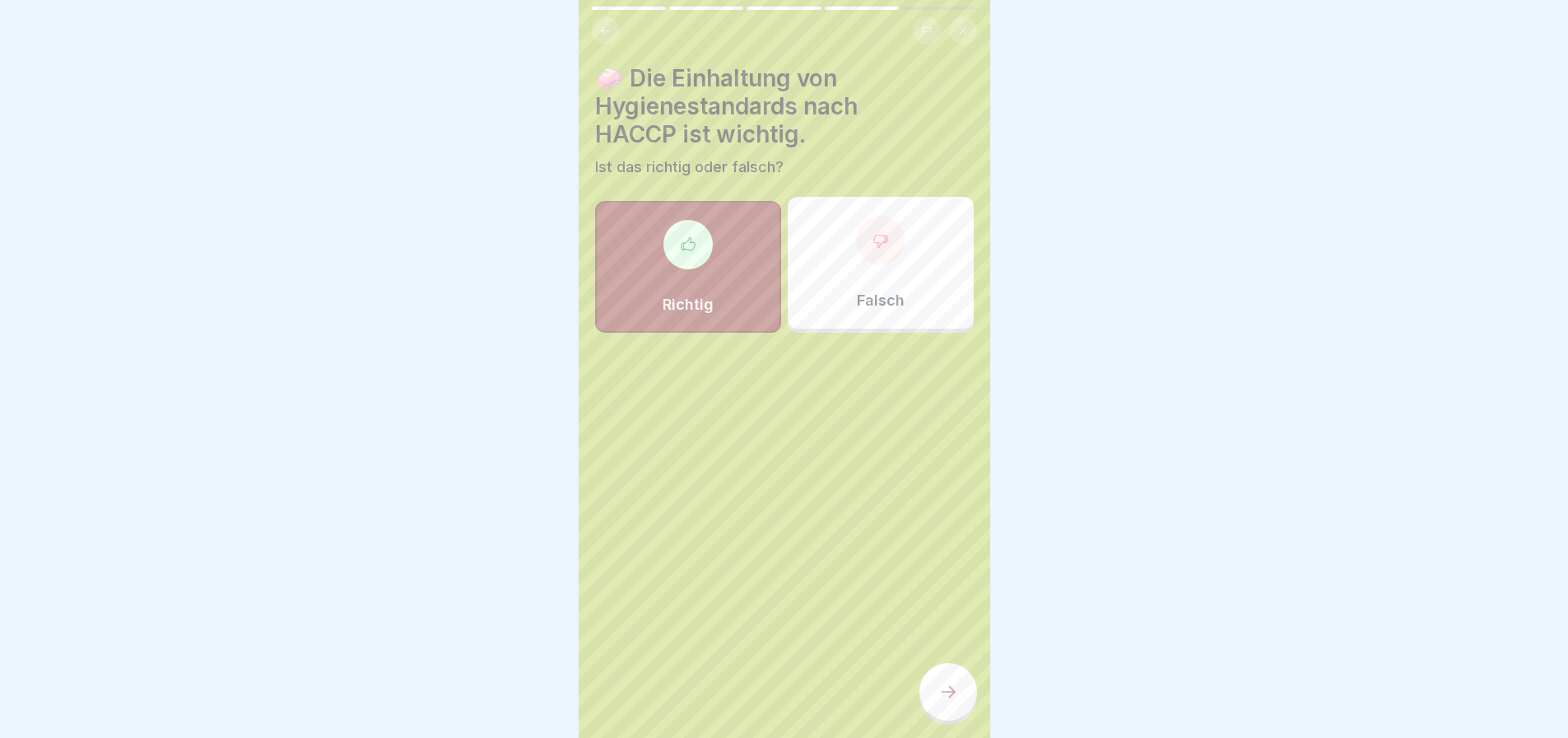
click at [953, 686] on icon at bounding box center [948, 691] width 20 height 20
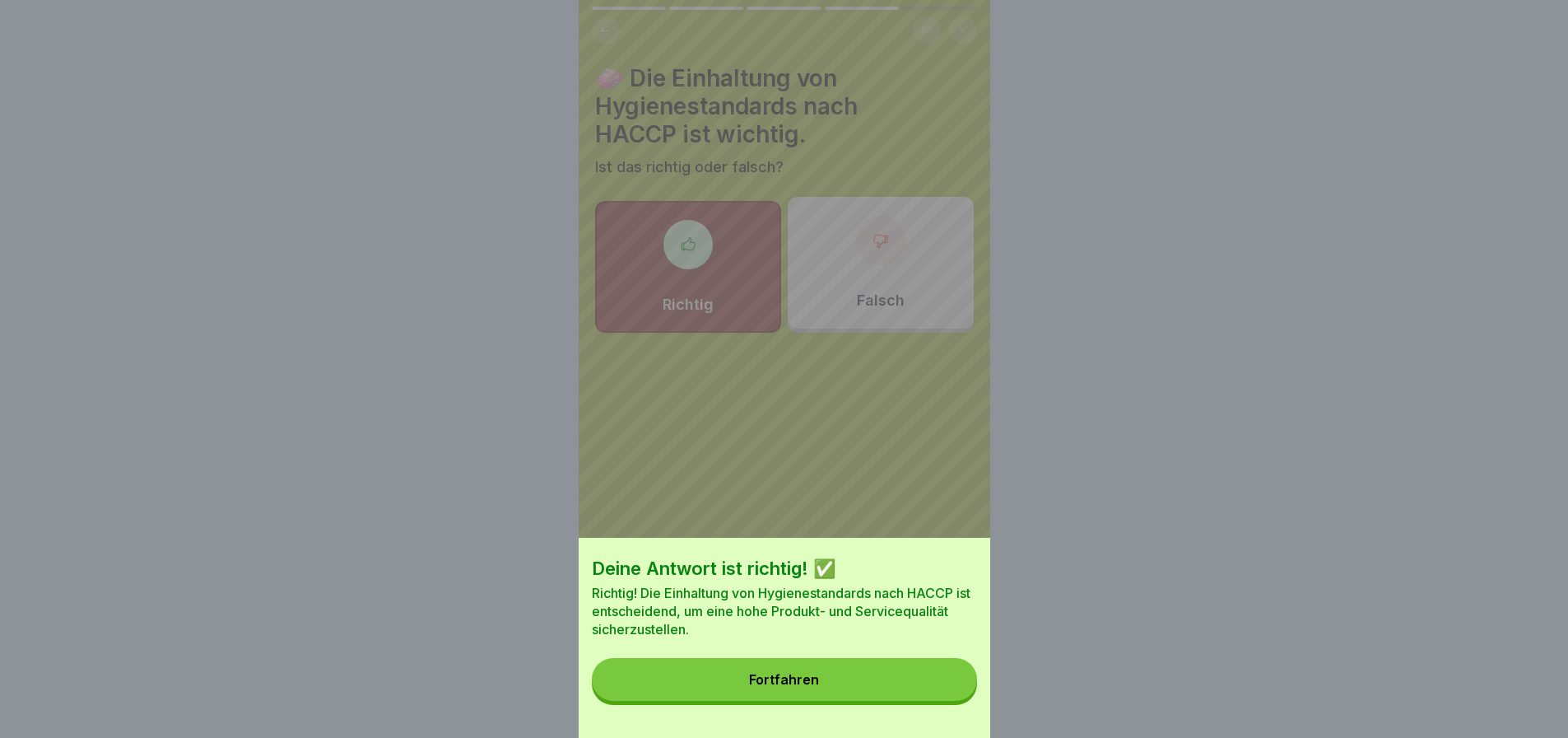
click at [817, 719] on div "Deine Antwort ist richtig! ✅ Richtig! Die Einhaltung von Hygienestandards nach …" at bounding box center [784, 637] width 412 height 200
click at [811, 700] on button "Fortfahren" at bounding box center [784, 679] width 385 height 43
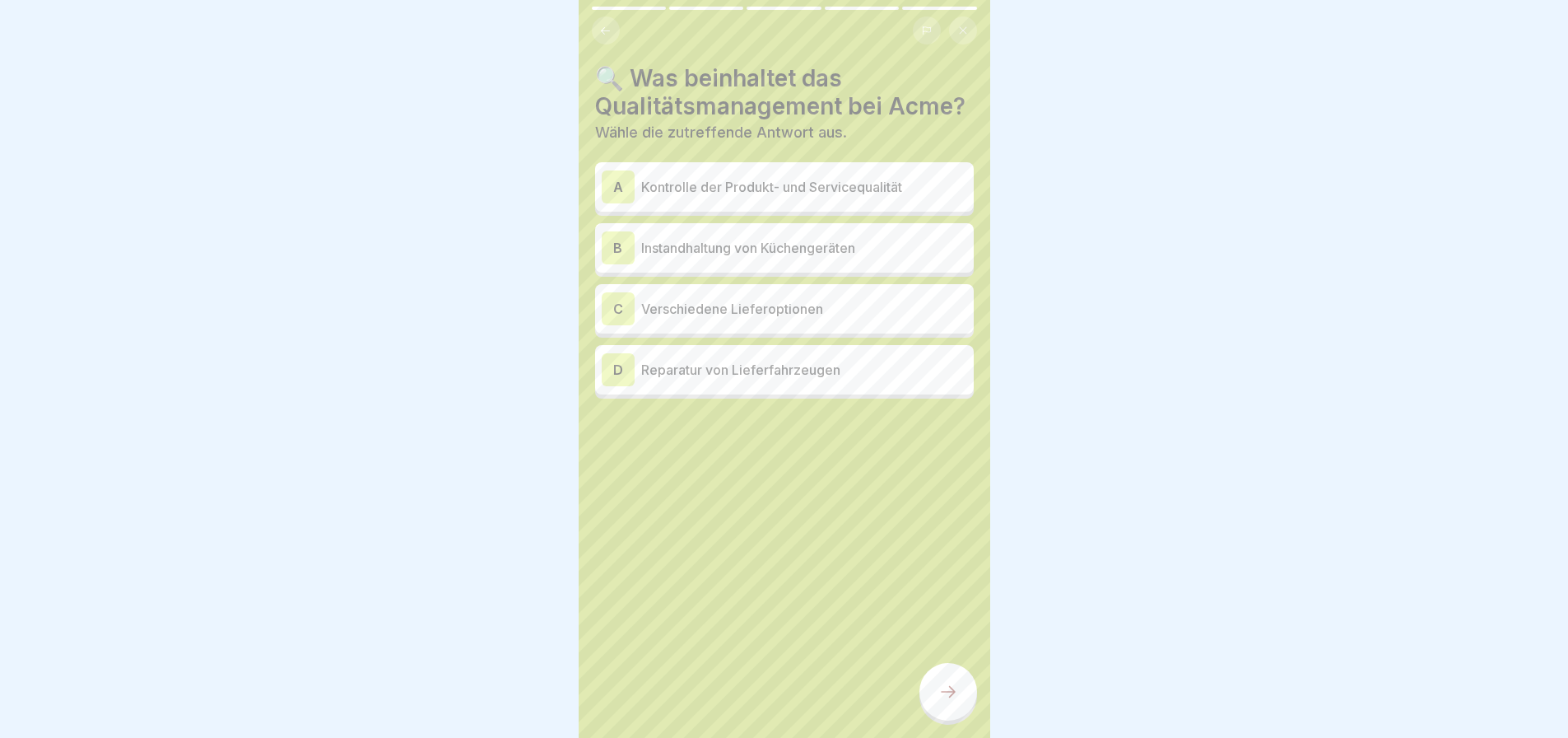
click at [757, 185] on div "A Kontrolle der Produkt- und Servicequalität" at bounding box center [784, 186] width 365 height 33
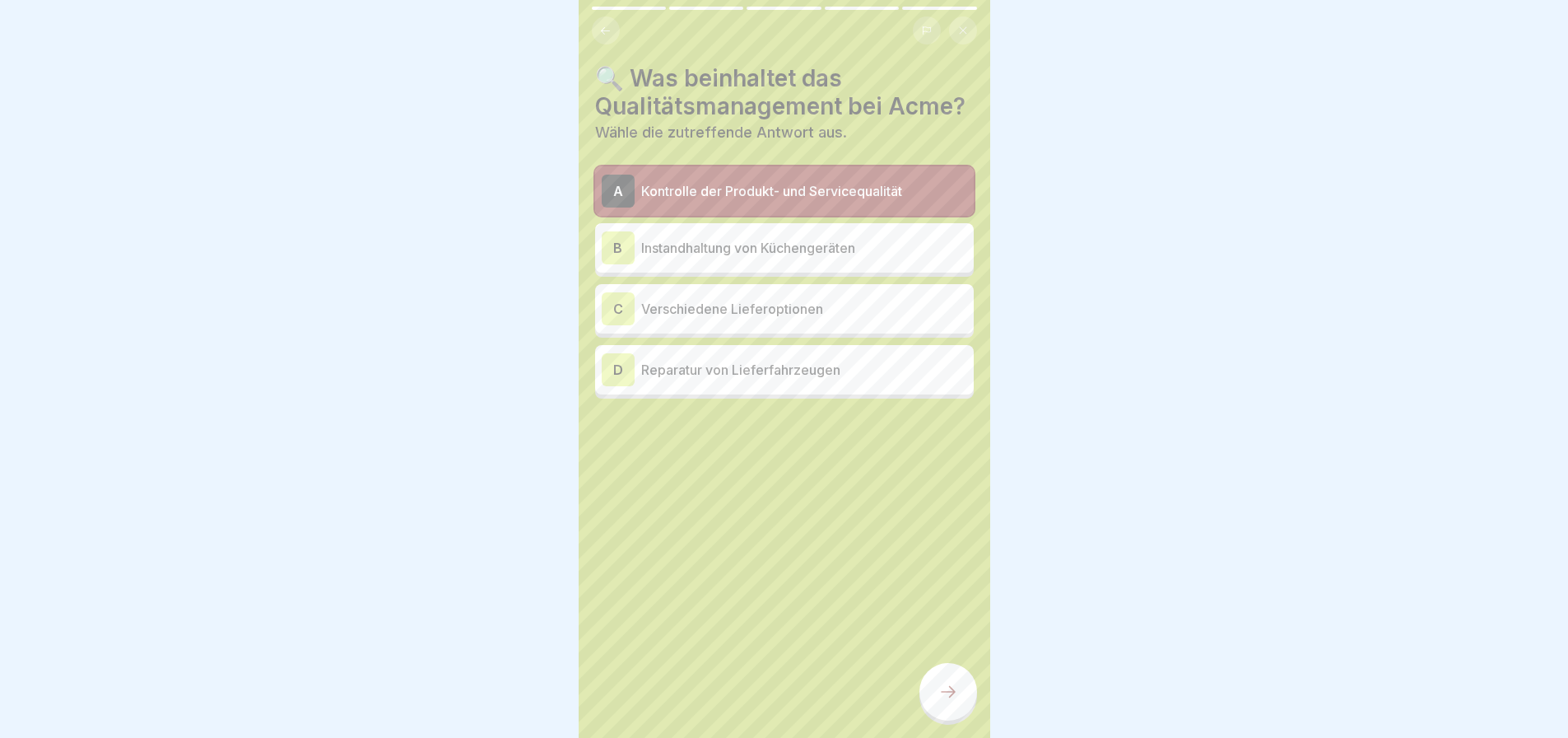
click at [758, 189] on div "A Kontrolle der Produkt- und Servicequalität" at bounding box center [784, 190] width 365 height 33
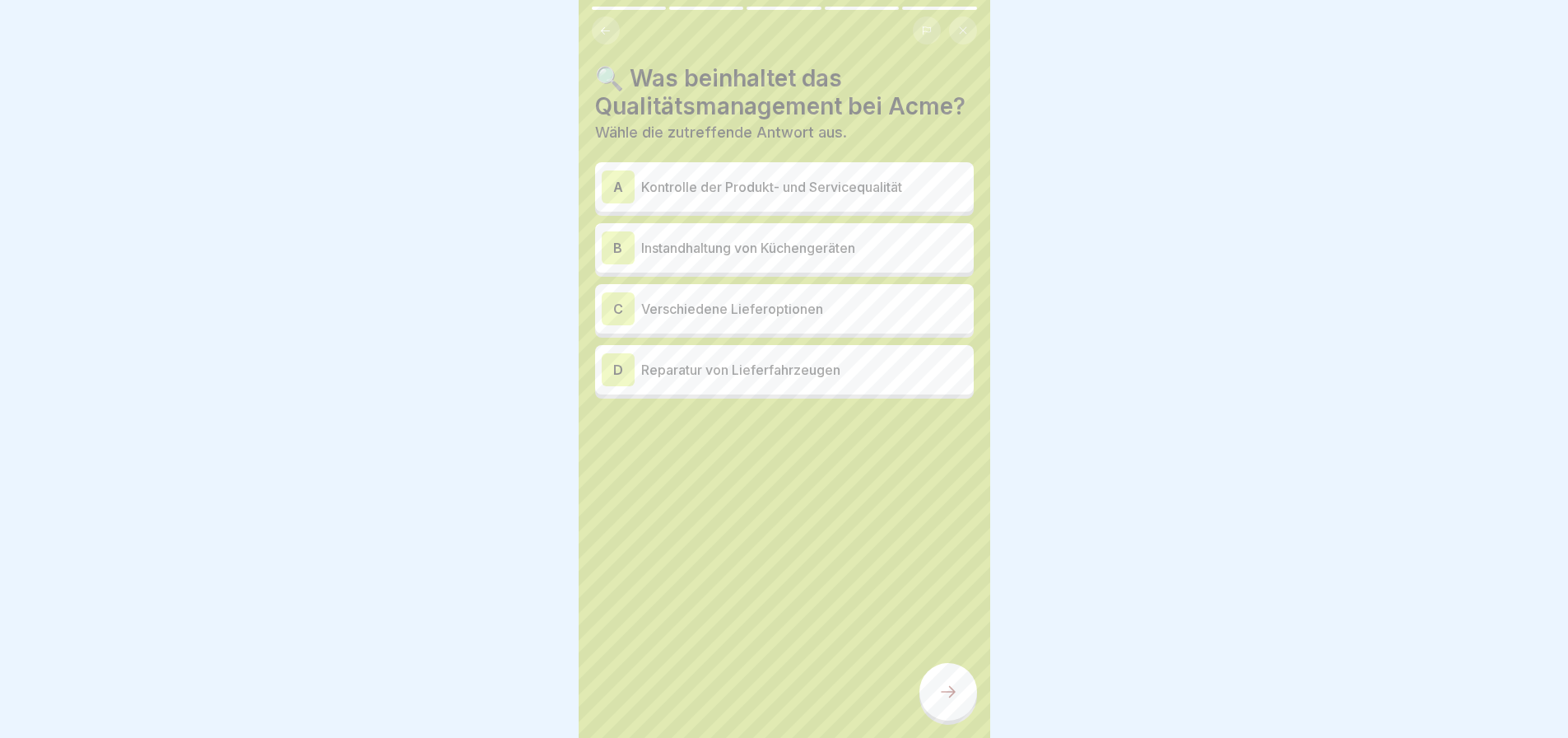
click at [720, 197] on p "Kontrolle der Produkt- und Servicequalität" at bounding box center [804, 186] width 326 height 20
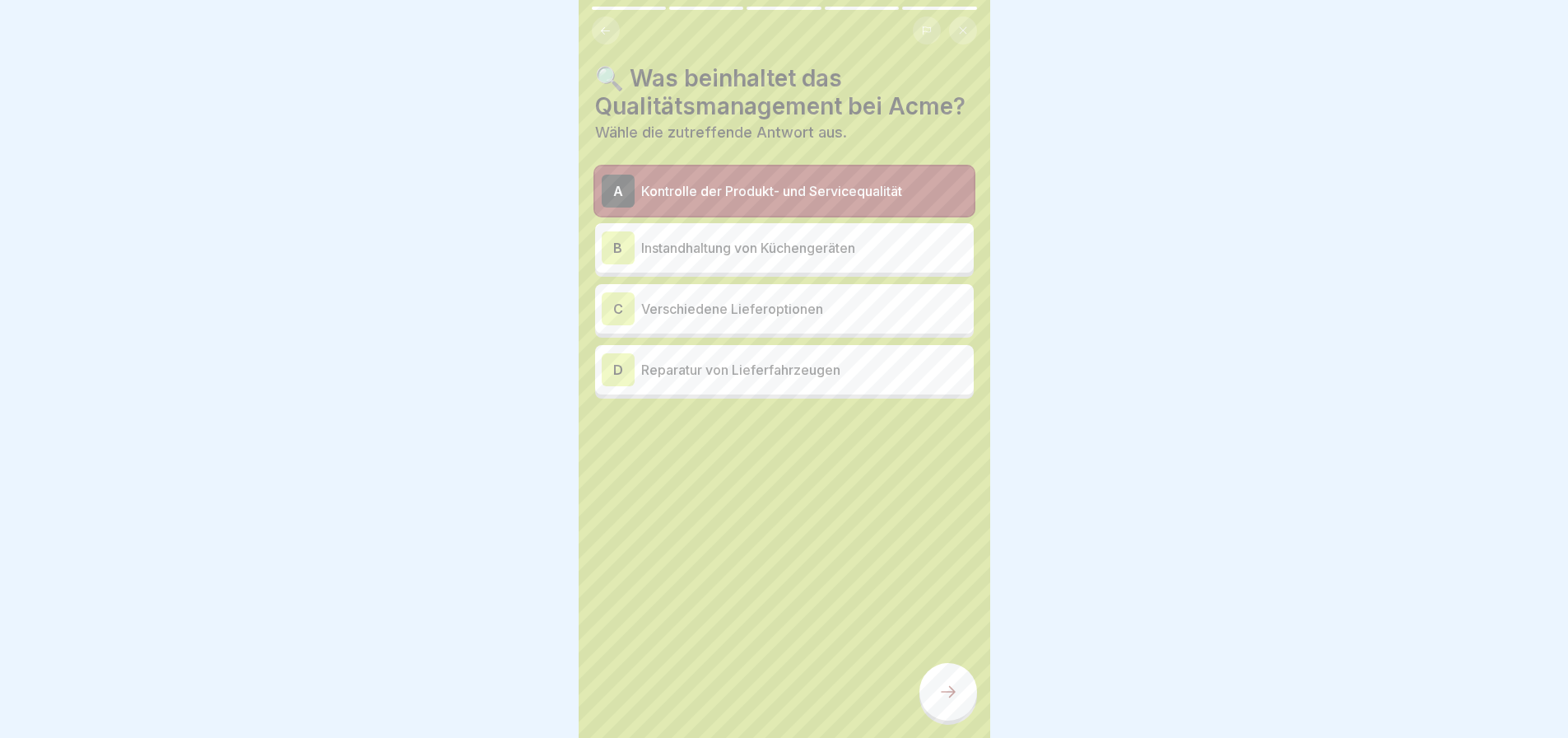
click at [941, 685] on icon at bounding box center [948, 691] width 20 height 20
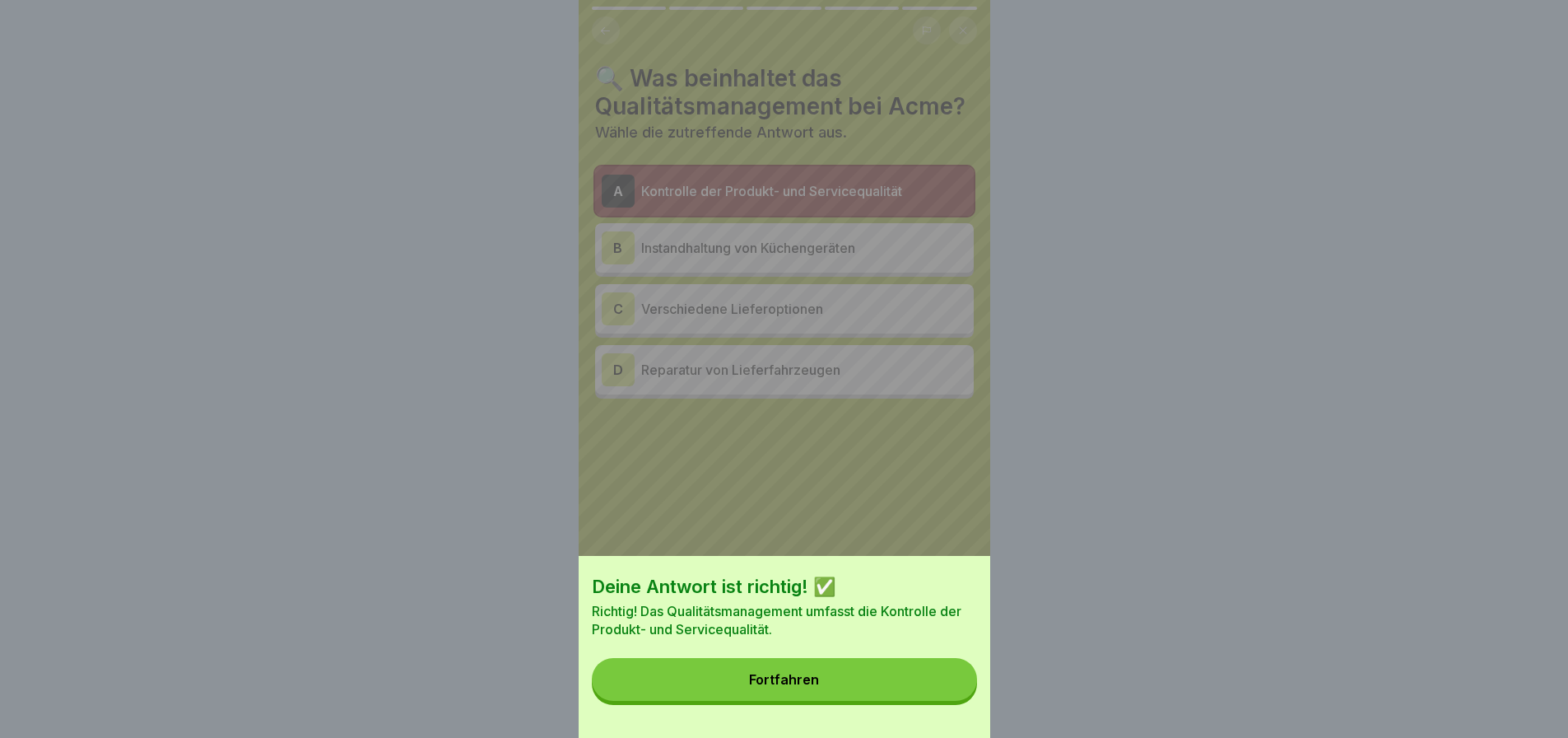
click at [854, 683] on button "Fortfahren" at bounding box center [784, 679] width 385 height 43
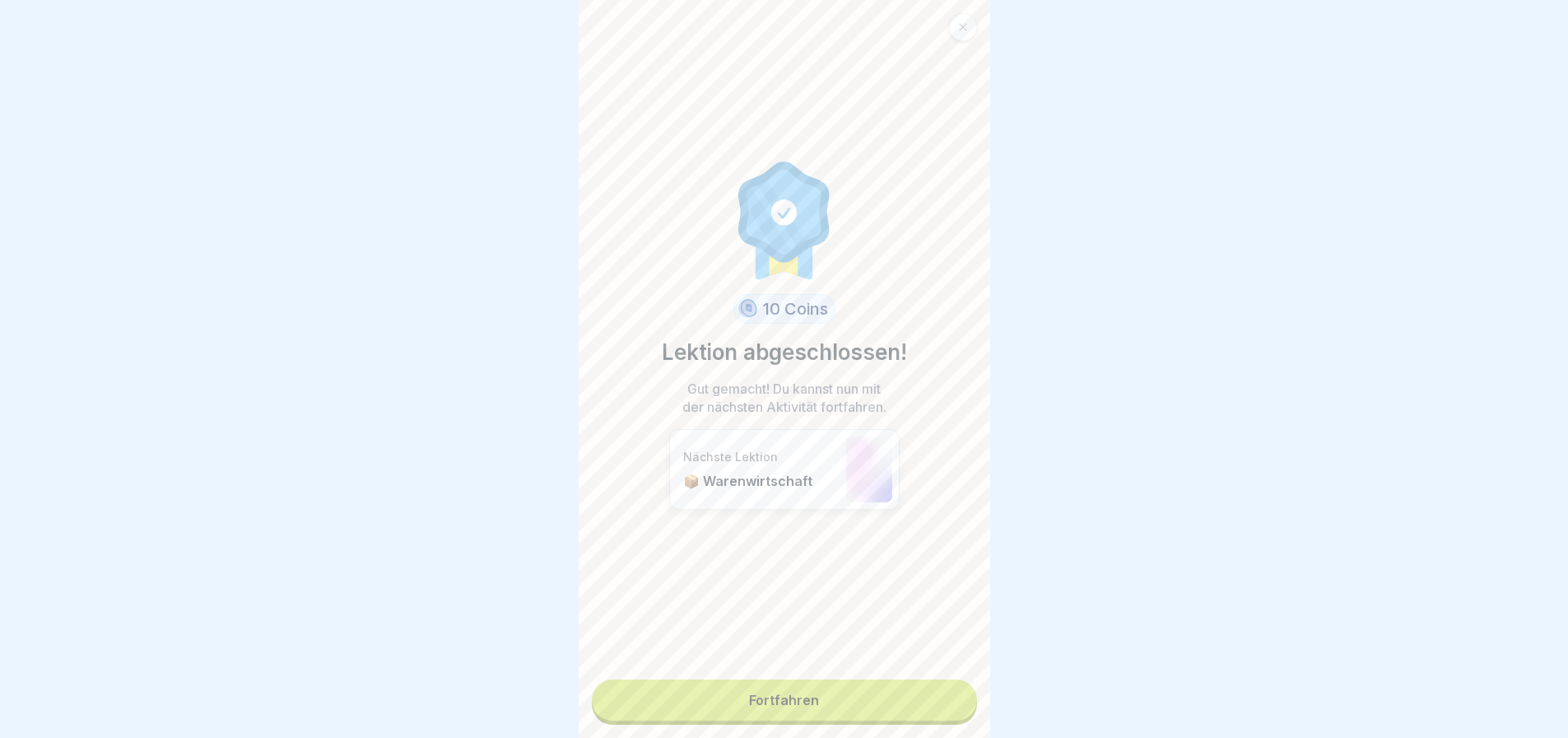
click at [744, 679] on link "Fortfahren" at bounding box center [784, 700] width 385 height 41
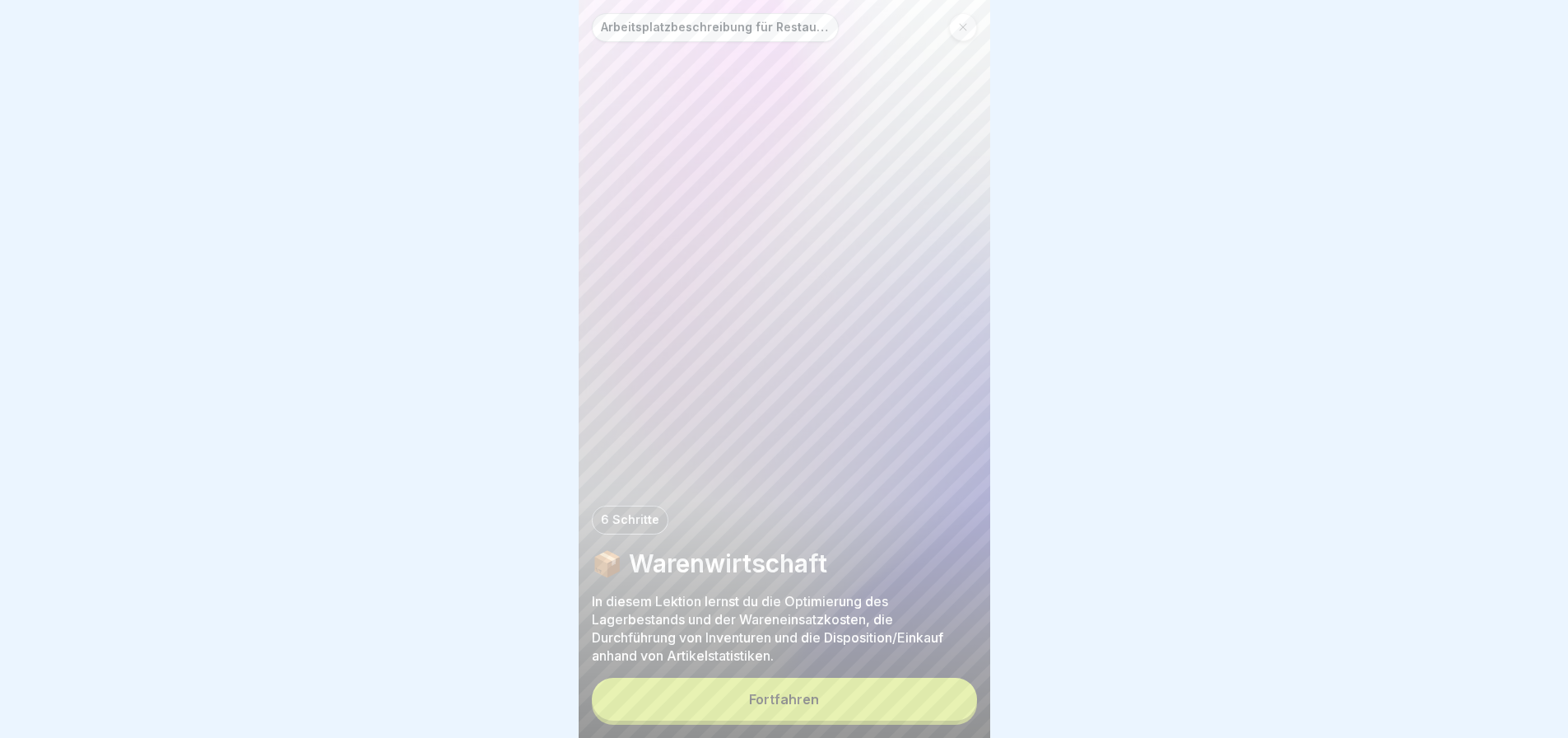
click at [769, 687] on button "Fortfahren" at bounding box center [784, 699] width 385 height 43
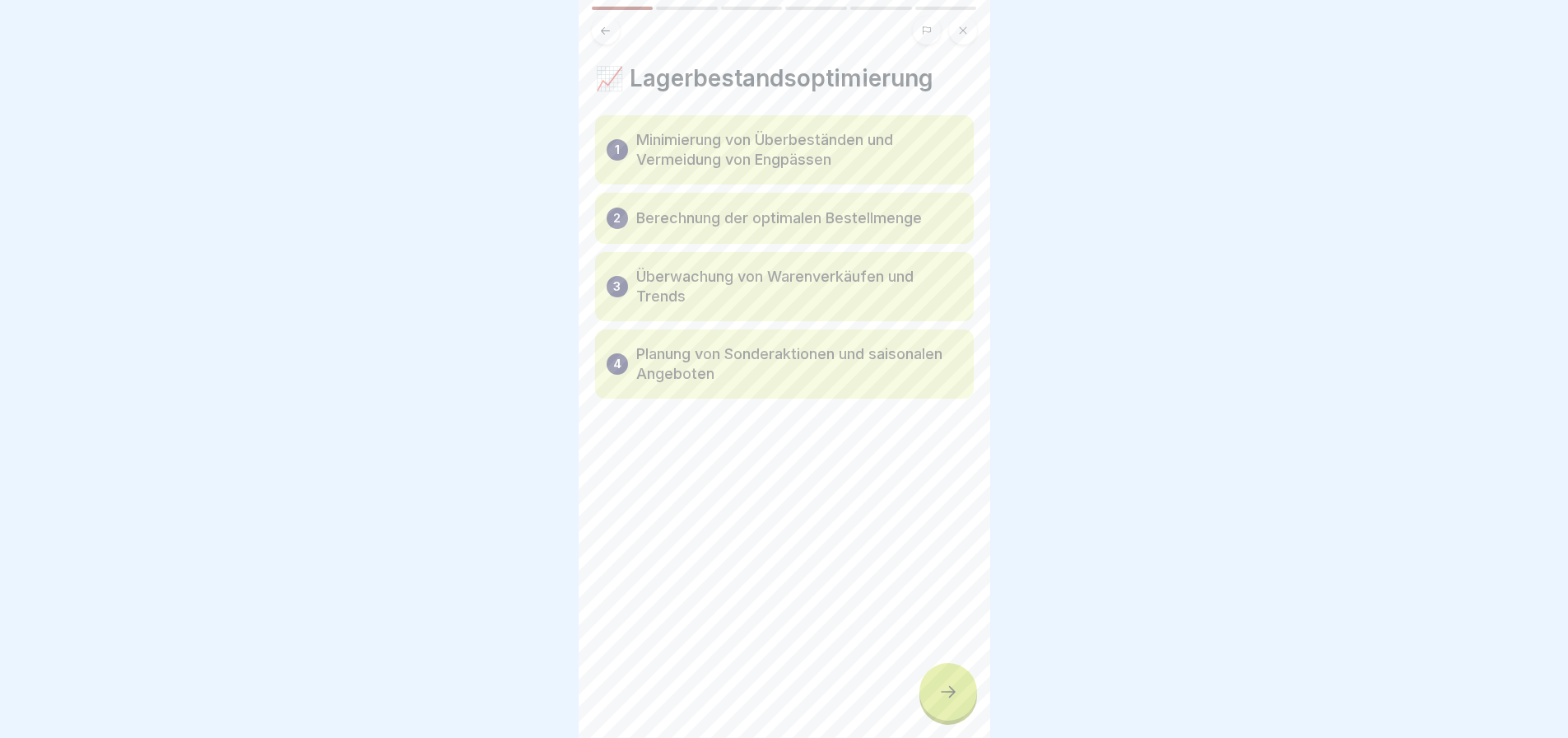
click at [942, 683] on icon at bounding box center [948, 691] width 20 height 20
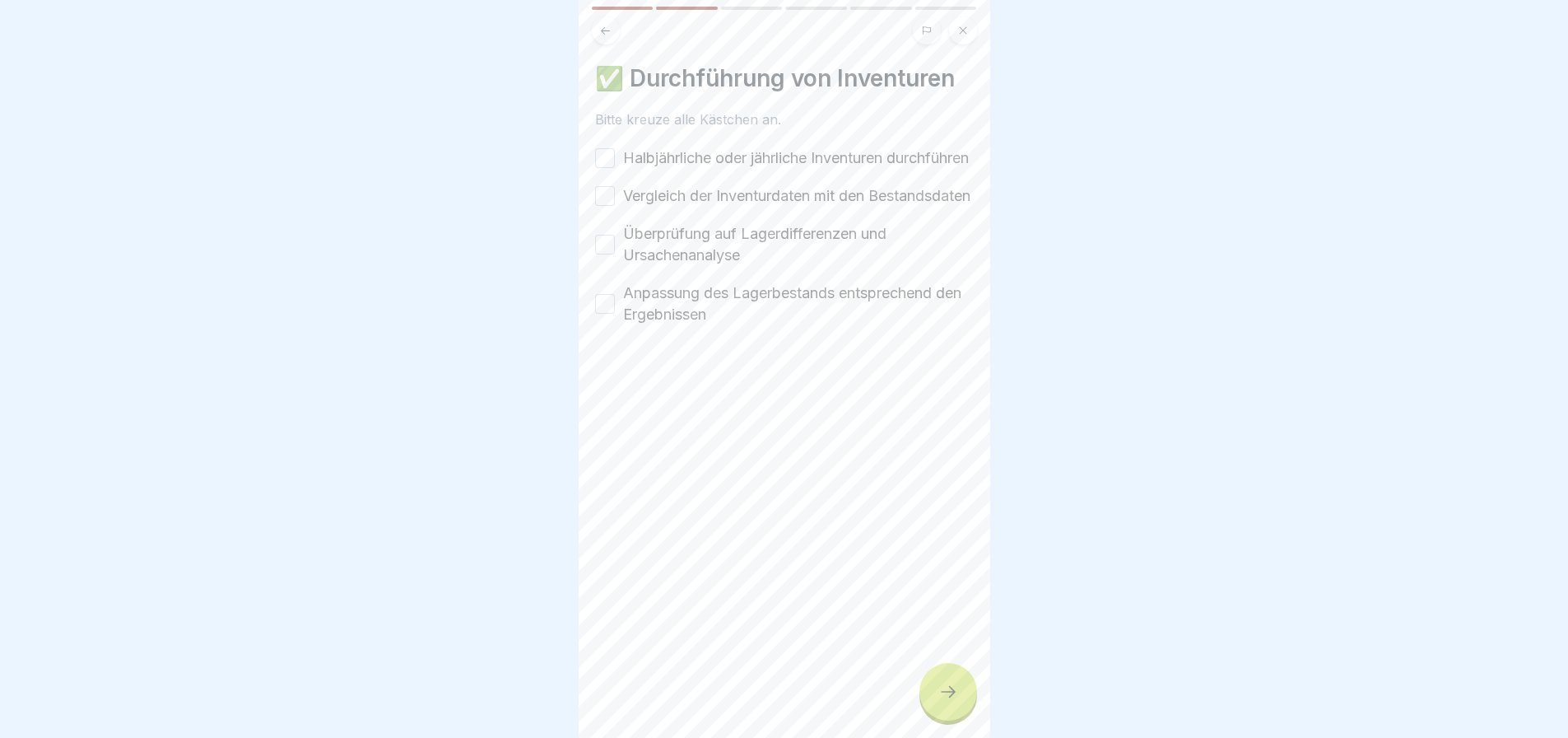
click at [609, 161] on button "Halbjährliche oder jährliche Inventuren durchführen" at bounding box center [605, 157] width 20 height 20
click at [611, 206] on button "Vergleich der Inventurdaten mit den Bestandsdaten" at bounding box center [605, 196] width 20 height 20
click at [604, 254] on button "Überprüfung auf Lagerdifferenzen und Ursachenanalyse" at bounding box center [605, 244] width 20 height 20
click at [612, 314] on button "Anpassung des Lagerbestands entsprechend den Ergebnissen" at bounding box center [605, 303] width 20 height 20
click at [938, 674] on div at bounding box center [948, 691] width 58 height 58
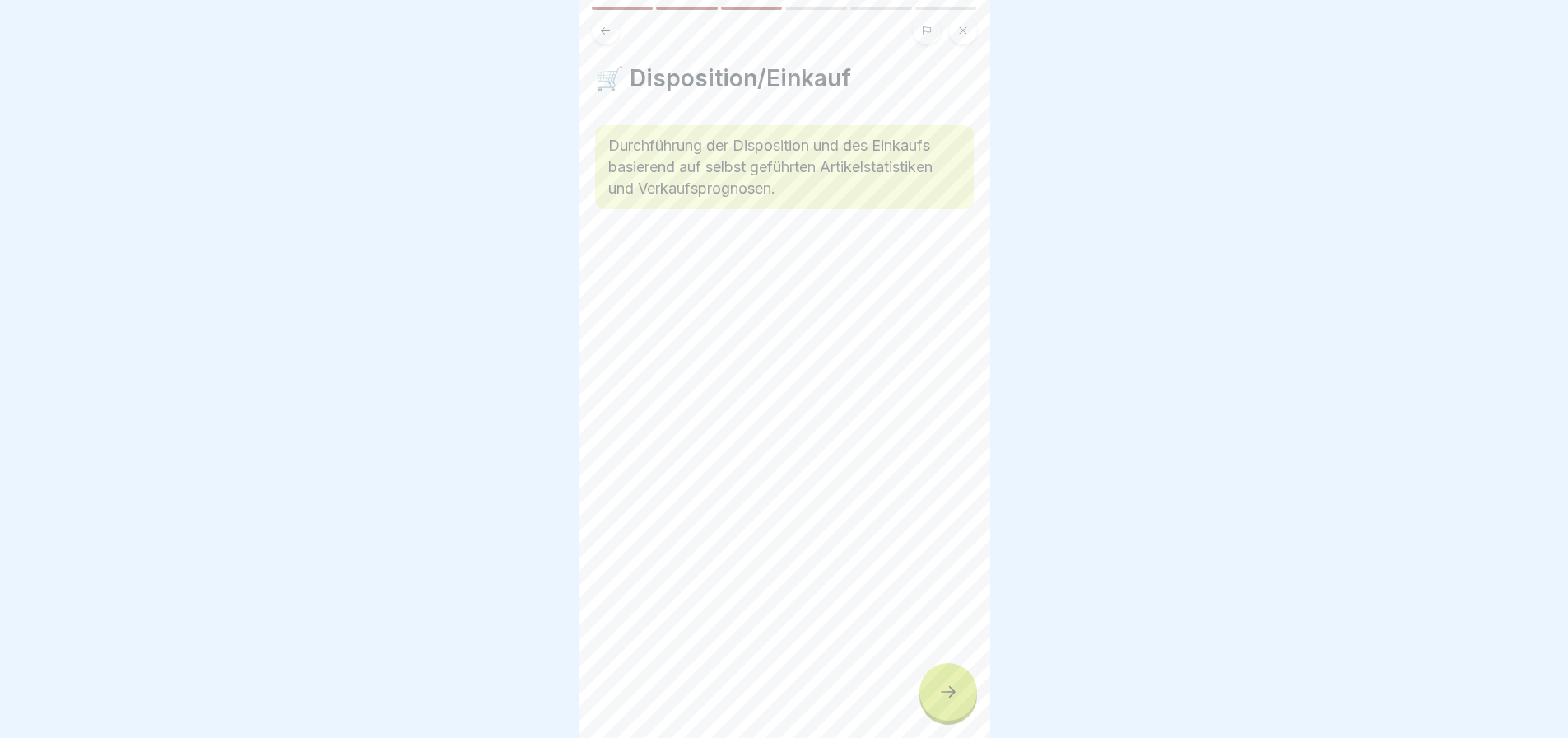
click at [955, 683] on icon at bounding box center [948, 691] width 20 height 20
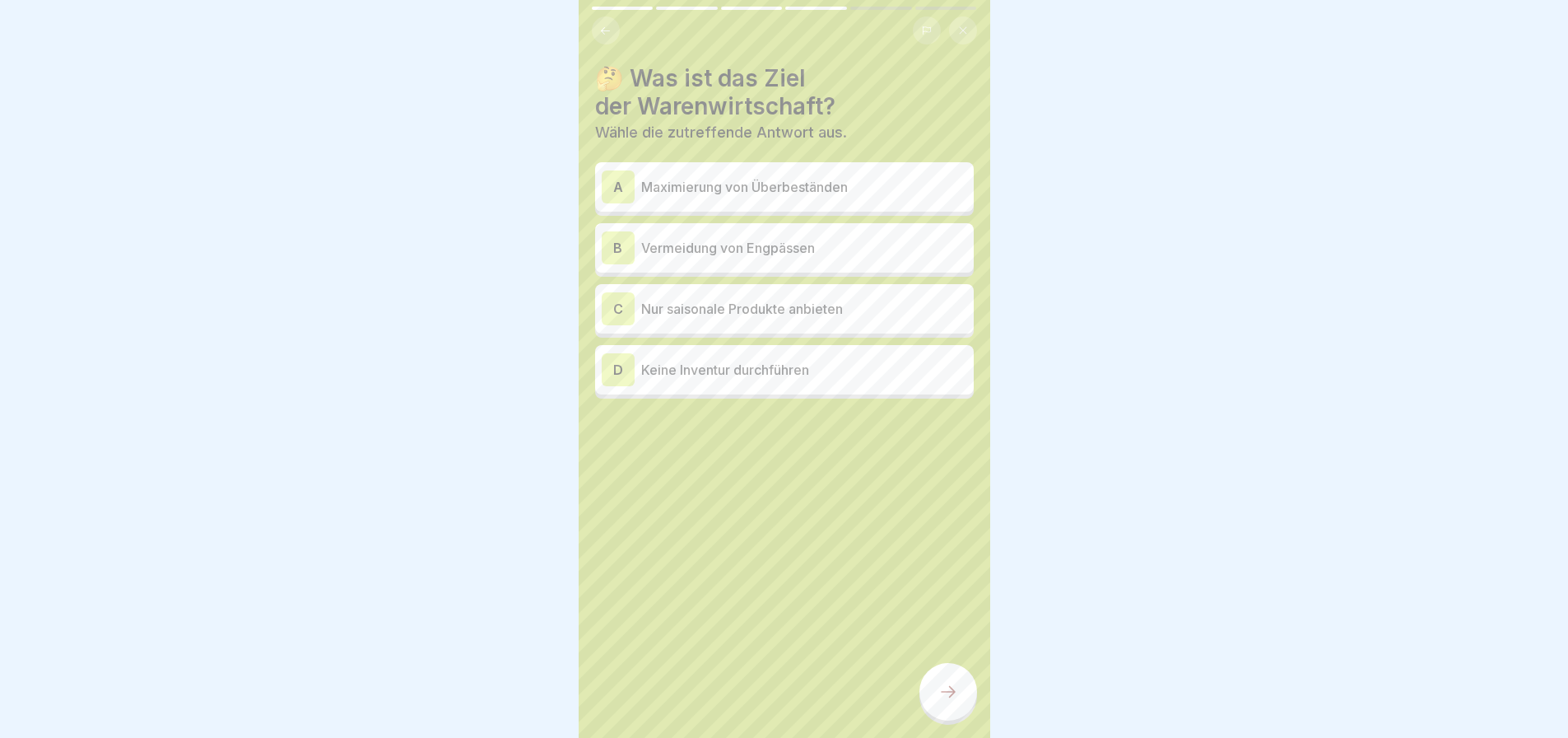
click at [726, 238] on p "Vermeidung von Engpässen" at bounding box center [804, 247] width 326 height 20
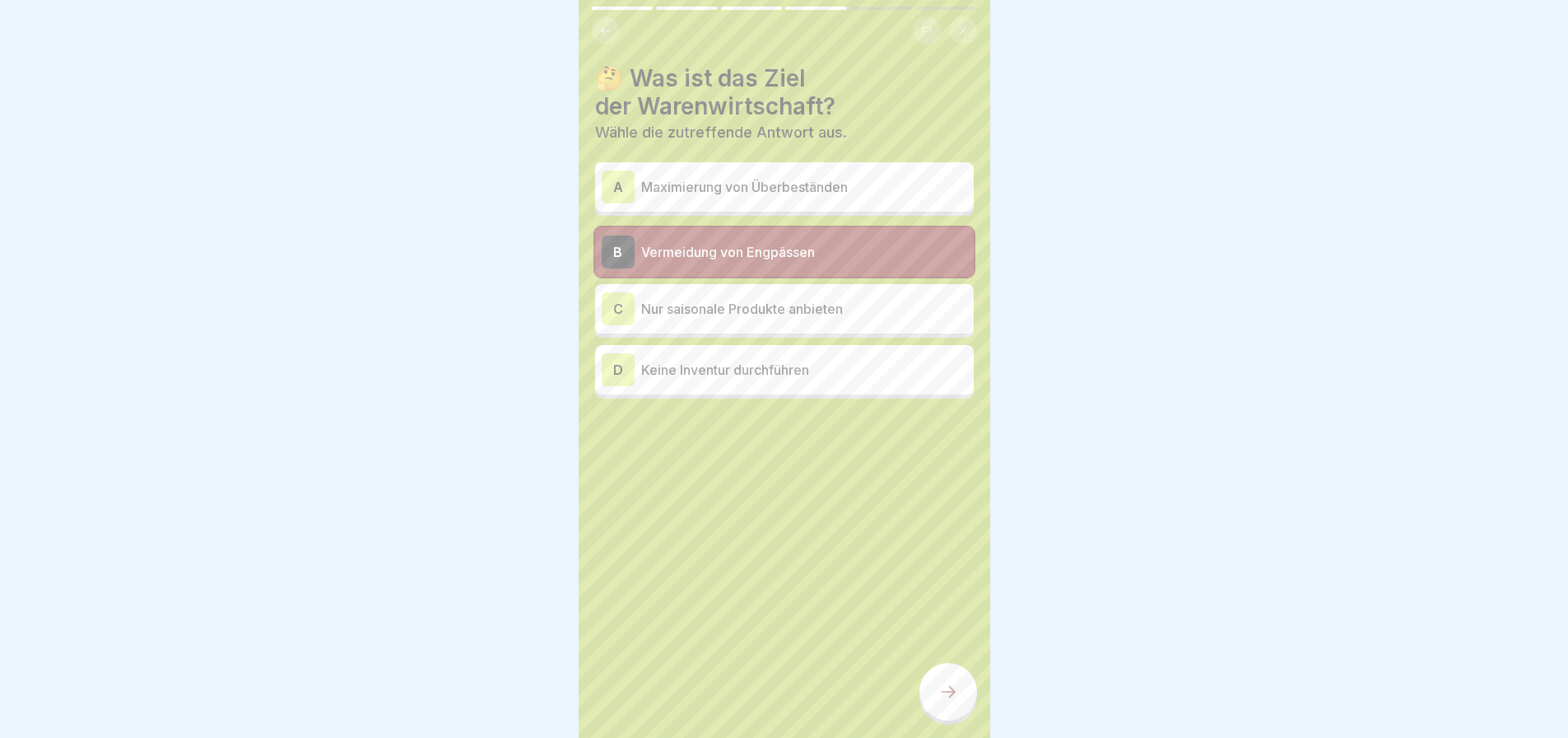
click at [950, 677] on div at bounding box center [948, 691] width 58 height 58
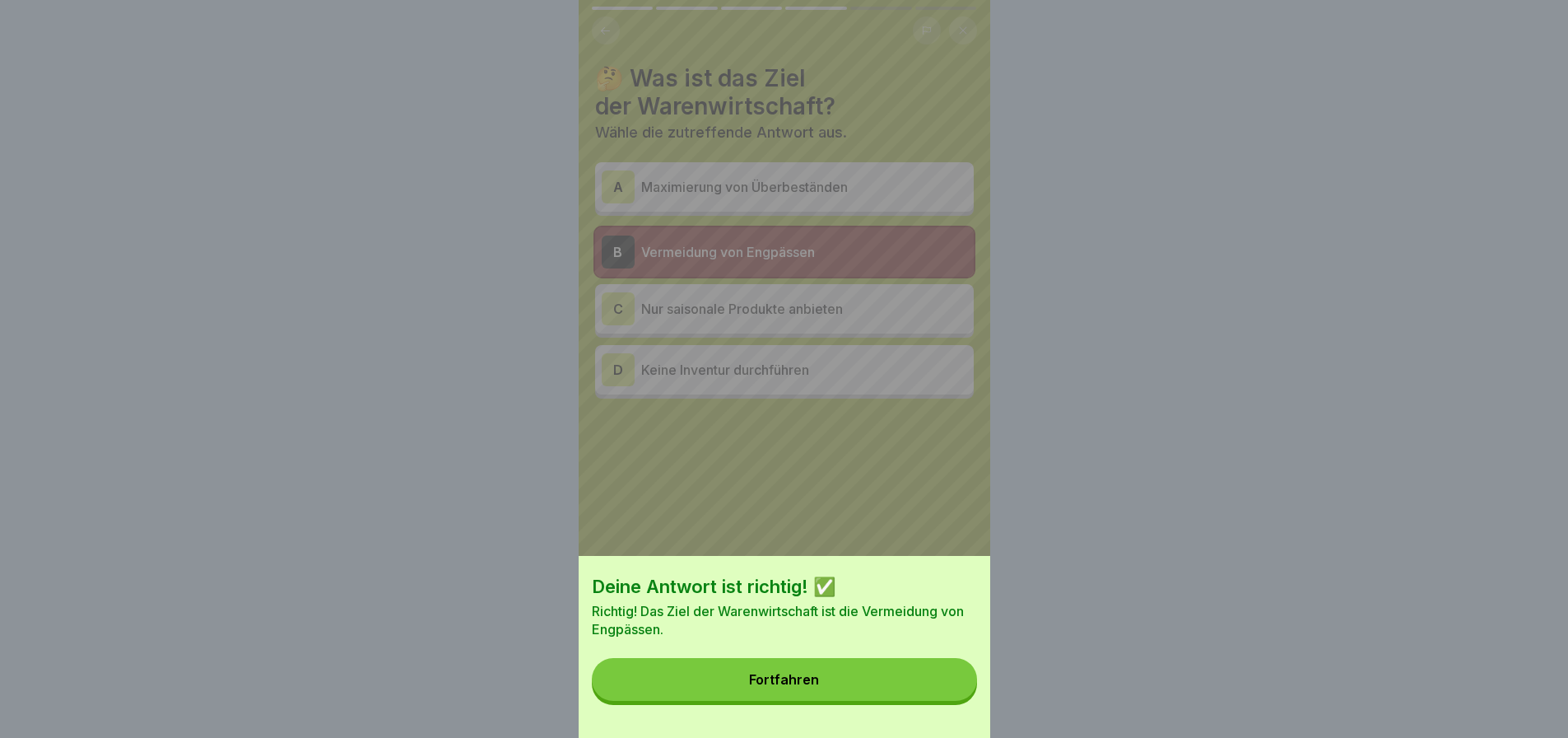
click at [840, 688] on button "Fortfahren" at bounding box center [784, 679] width 385 height 43
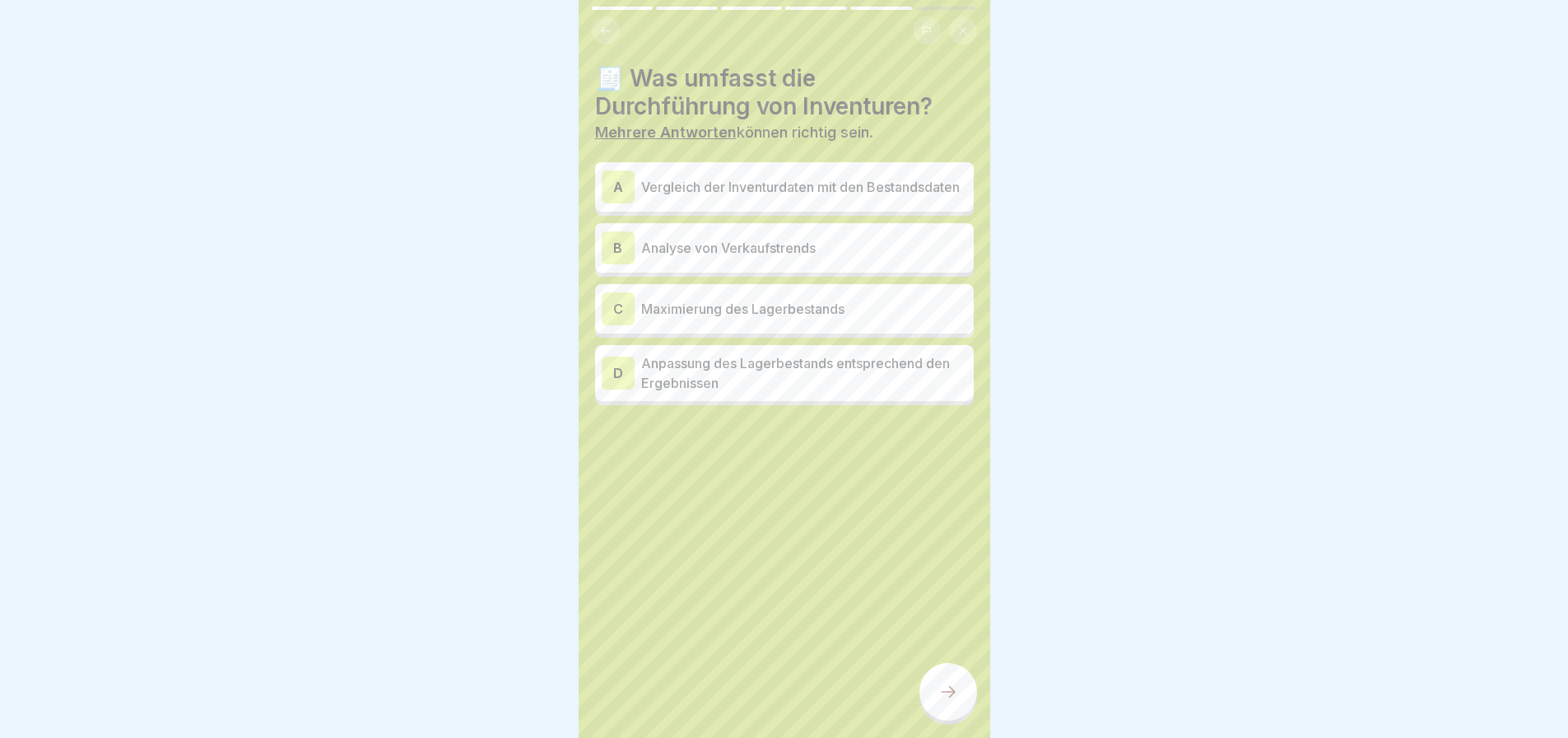
click at [788, 182] on p "Vergleich der Inventurdaten mit den Bestandsdaten" at bounding box center [804, 186] width 326 height 20
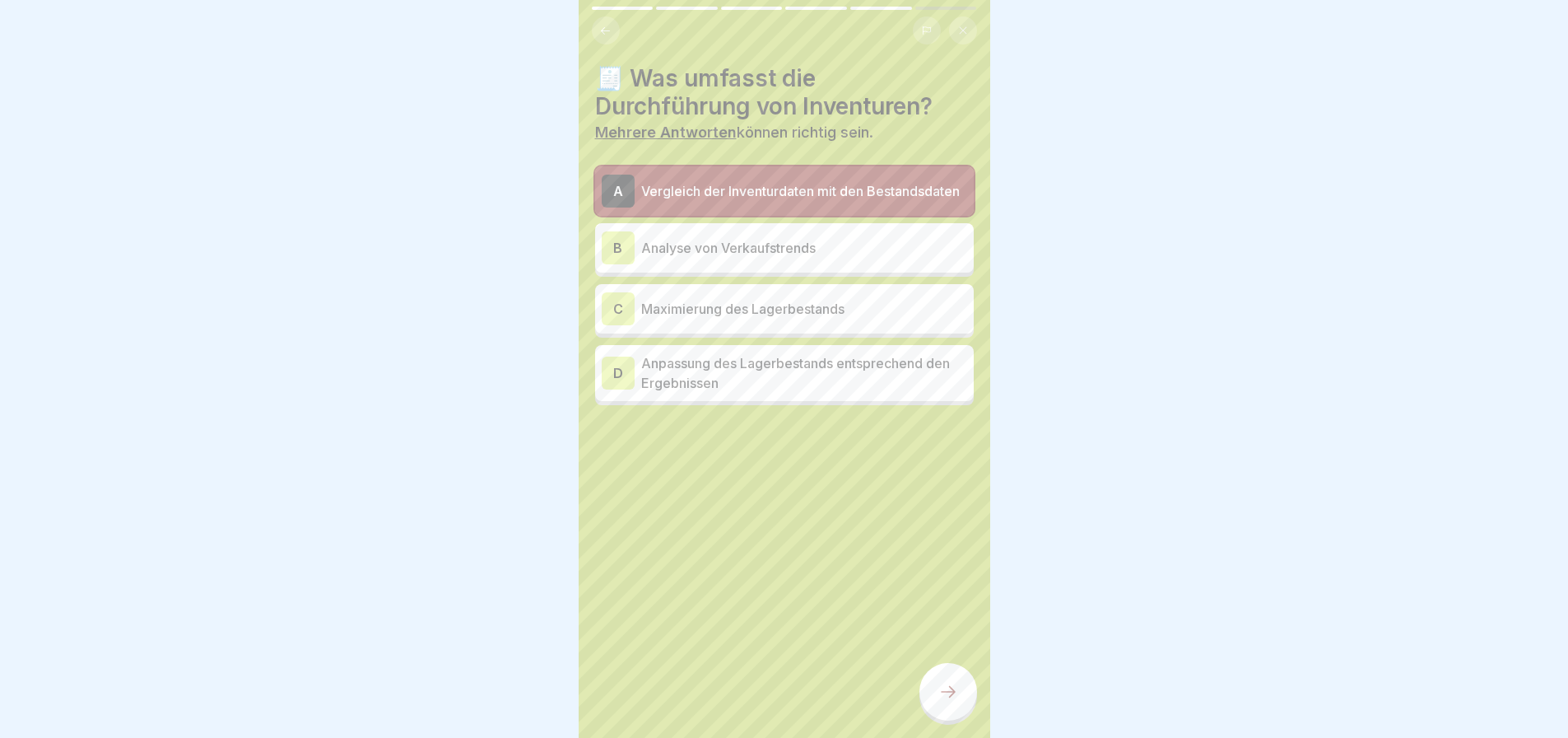
click at [775, 364] on p "Anpassung des Lagerbestands entsprechend den Ergebnissen" at bounding box center [804, 373] width 326 height 39
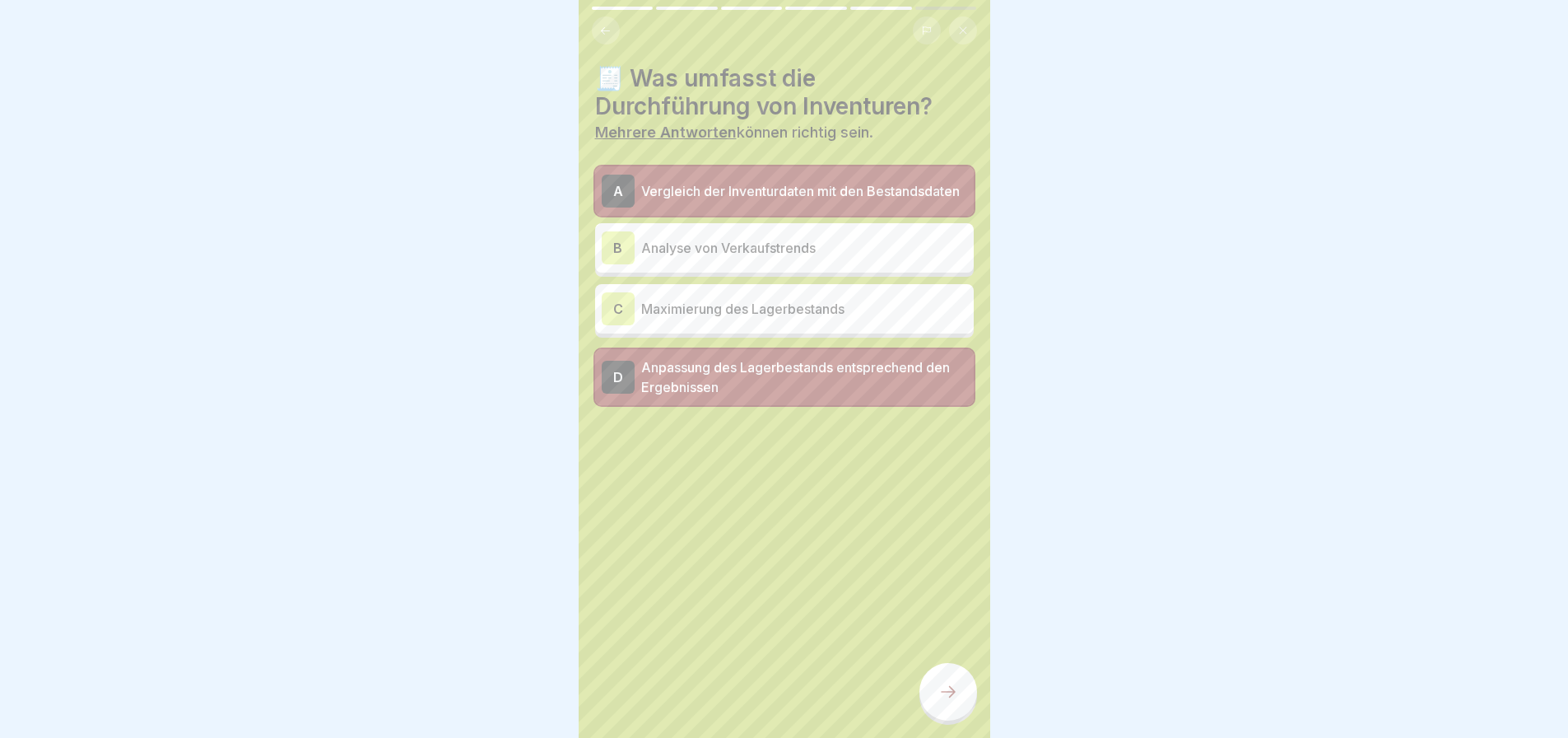
click at [940, 685] on icon at bounding box center [948, 691] width 20 height 20
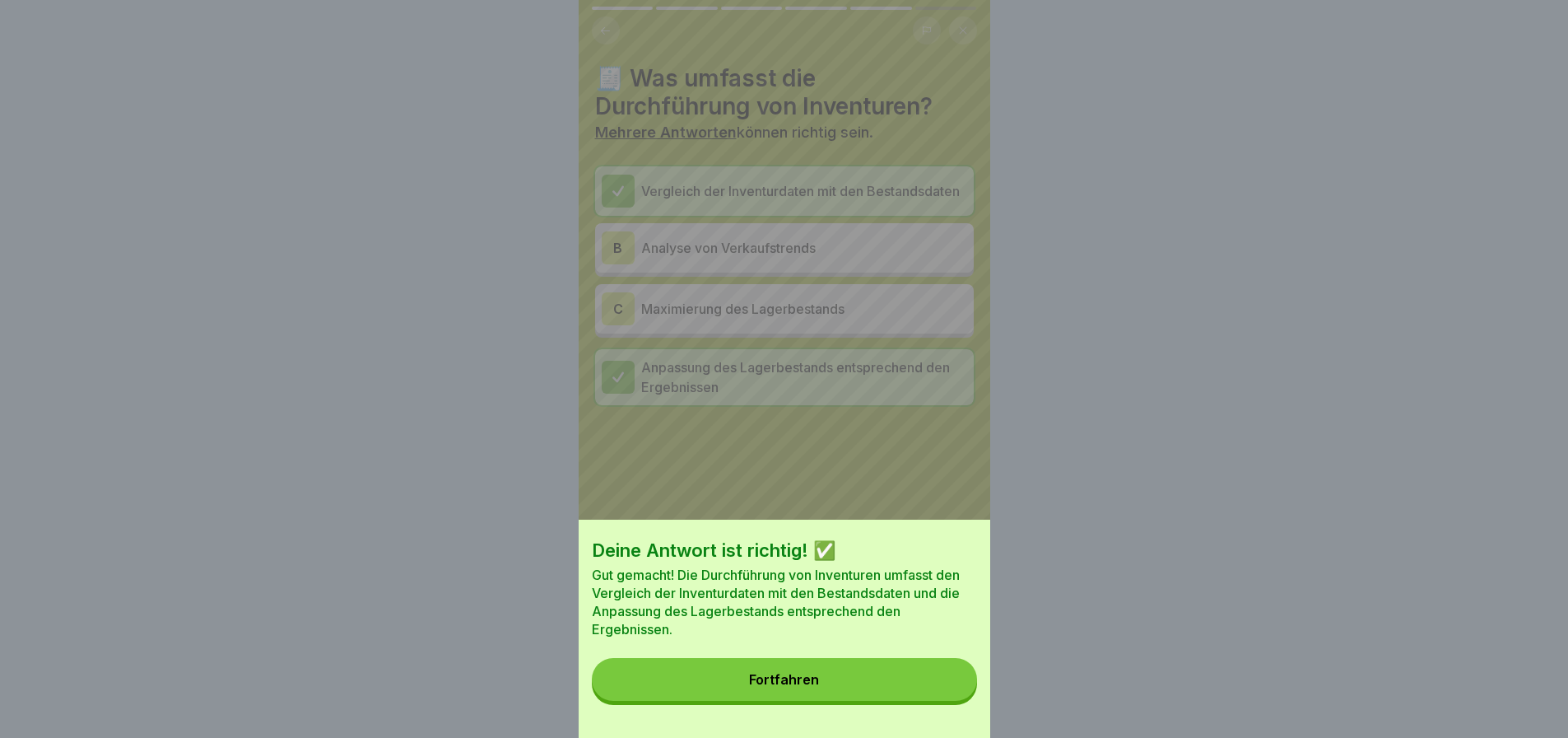
click at [792, 687] on div "Fortfahren" at bounding box center [784, 679] width 70 height 15
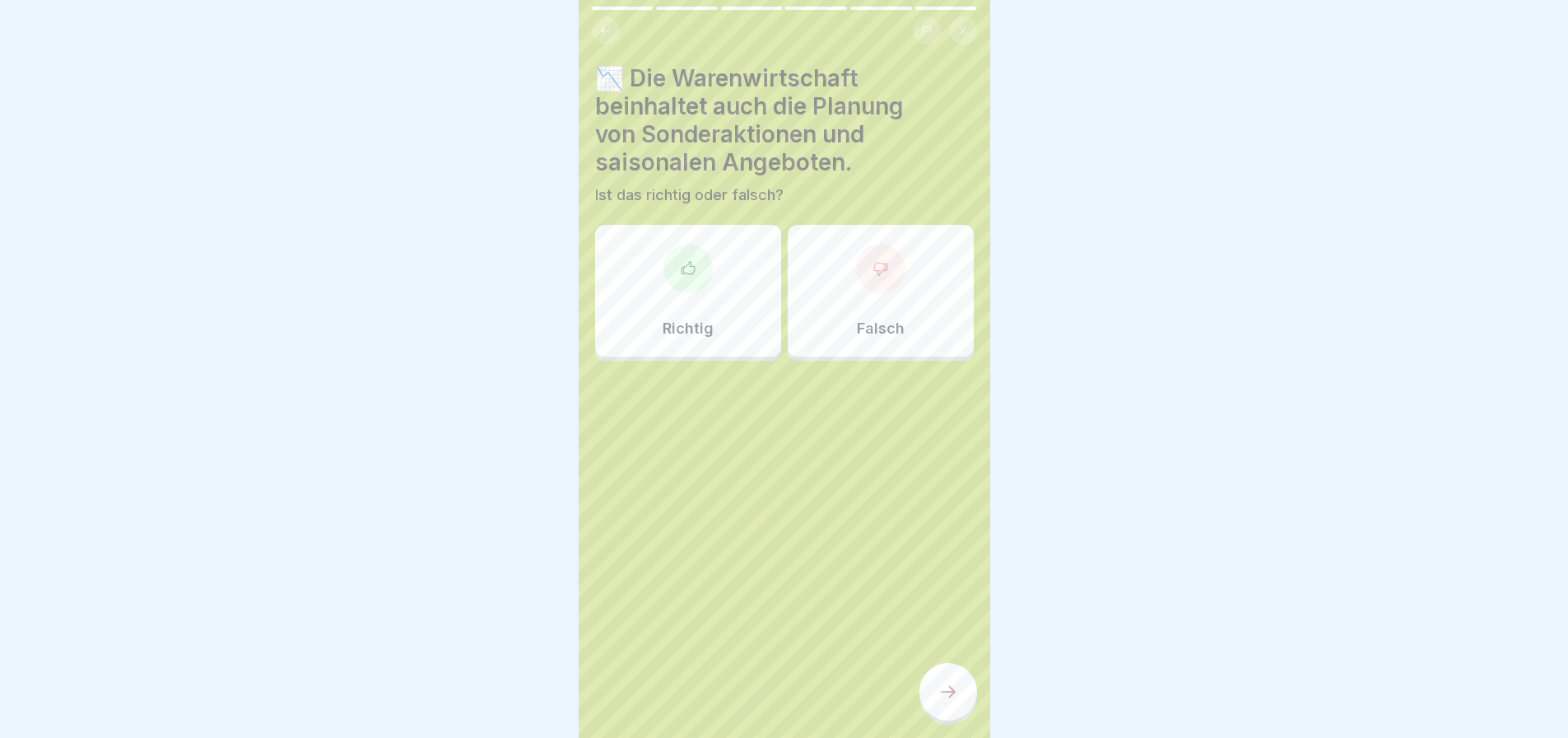
click at [686, 265] on div at bounding box center [688, 268] width 49 height 49
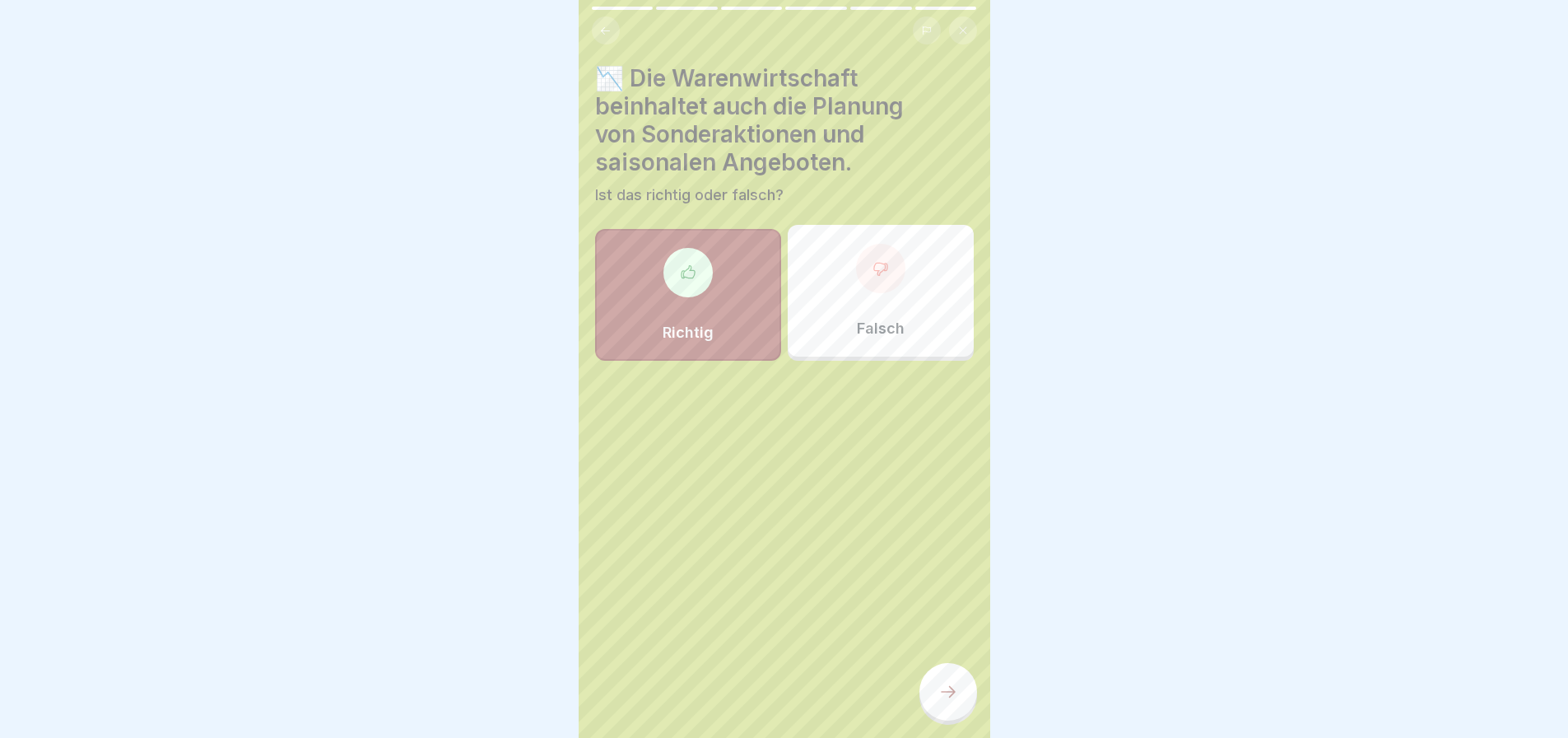
click at [935, 680] on div at bounding box center [948, 691] width 58 height 58
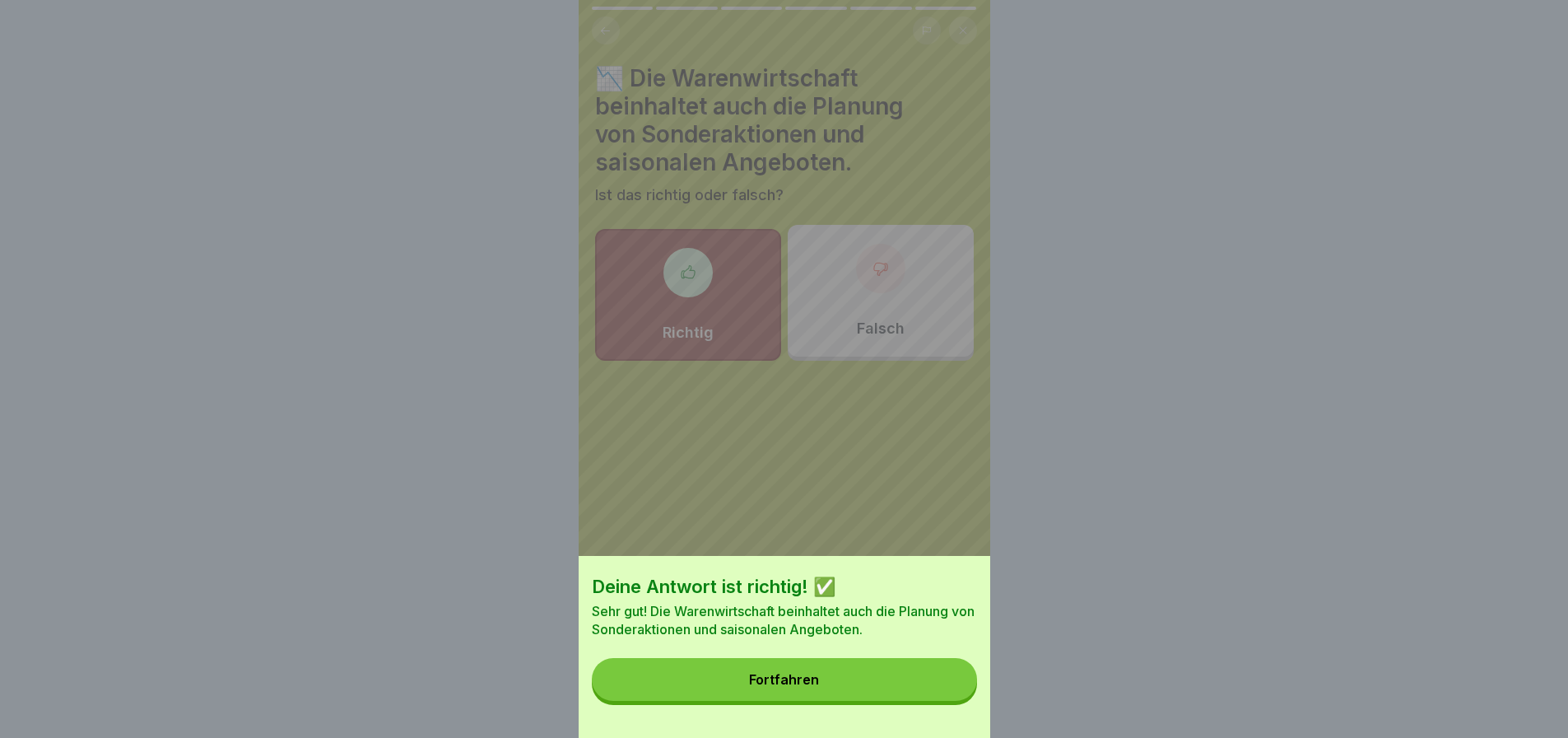
click at [805, 687] on div "Fortfahren" at bounding box center [784, 679] width 70 height 15
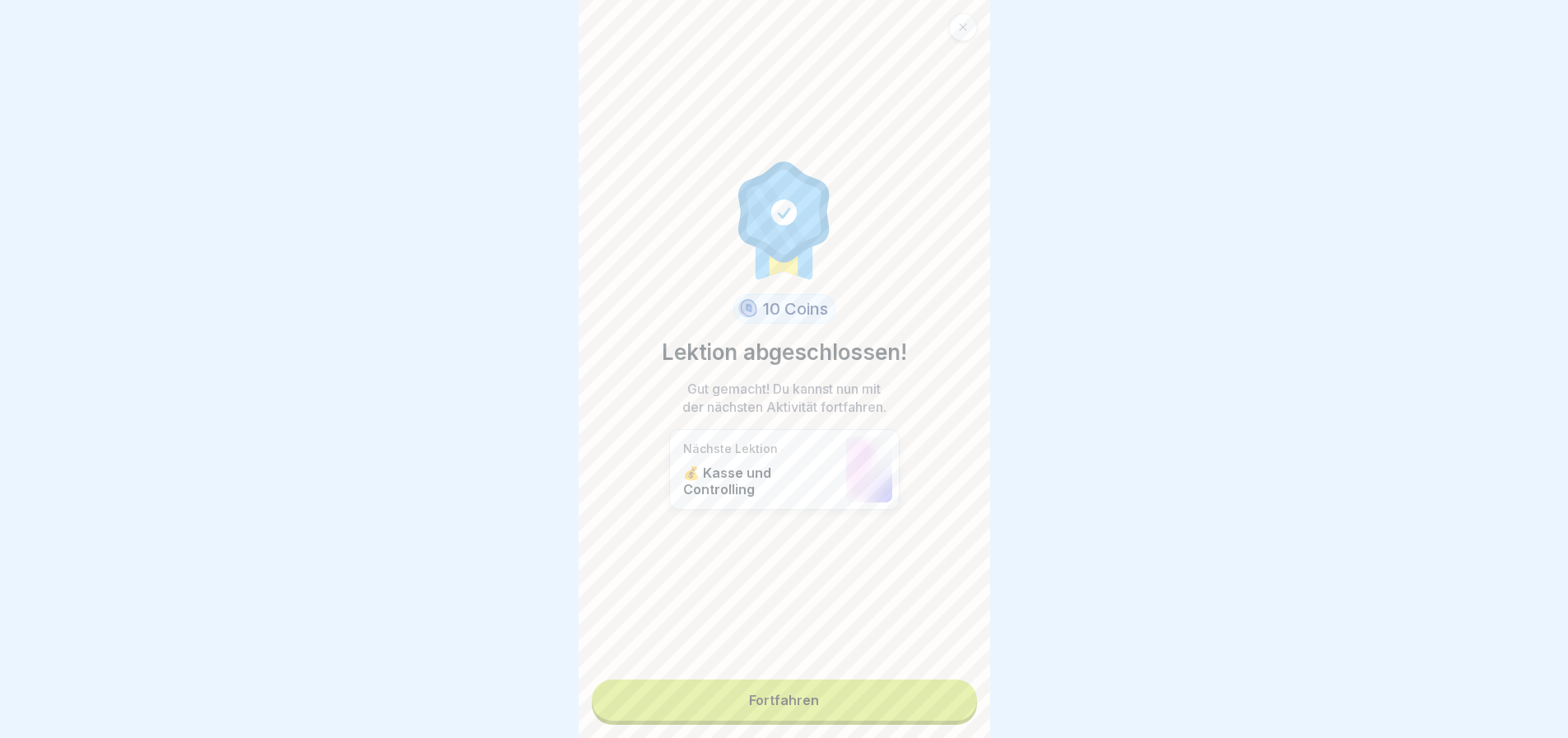
click at [764, 679] on link "Fortfahren" at bounding box center [784, 700] width 385 height 41
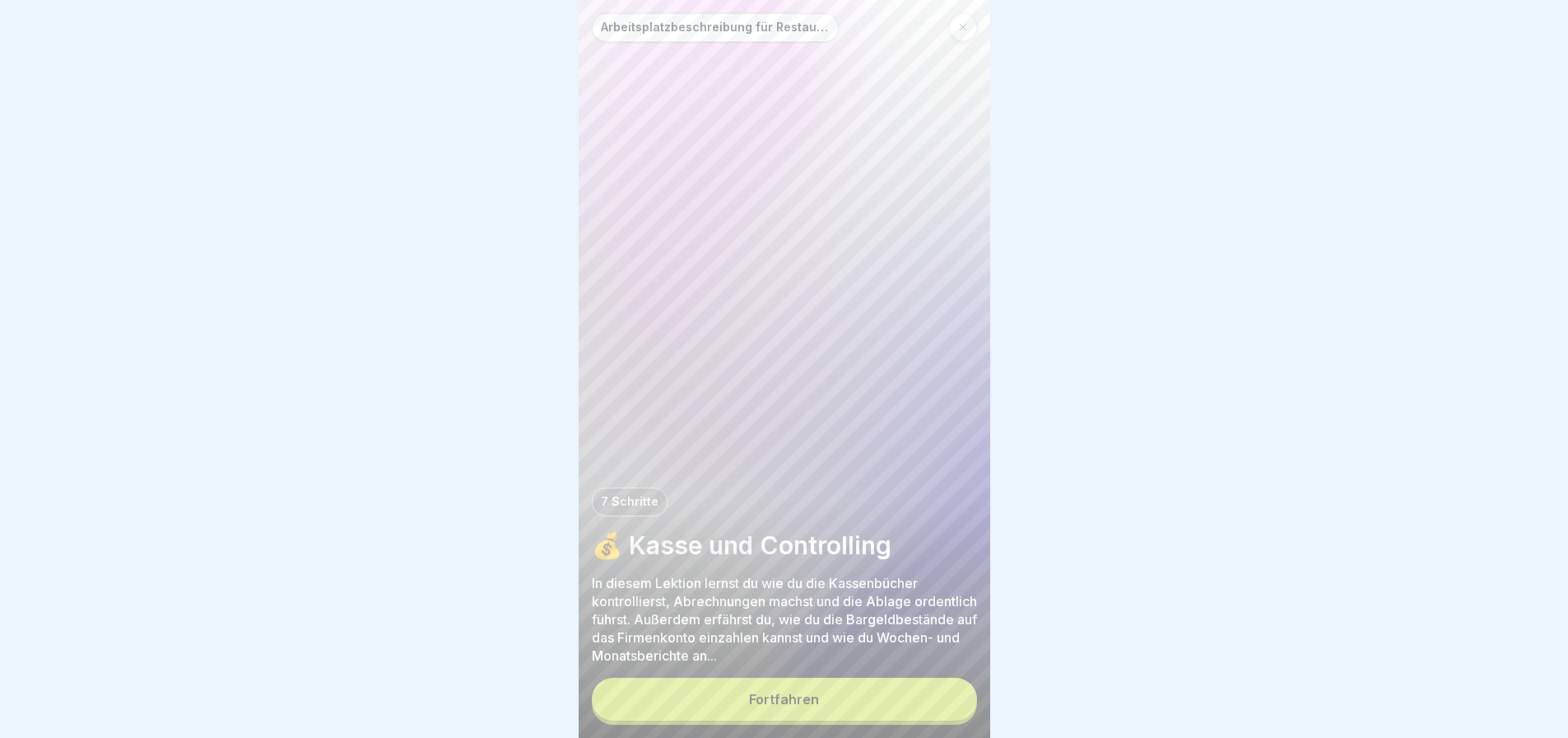
click at [757, 689] on button "Fortfahren" at bounding box center [784, 699] width 385 height 43
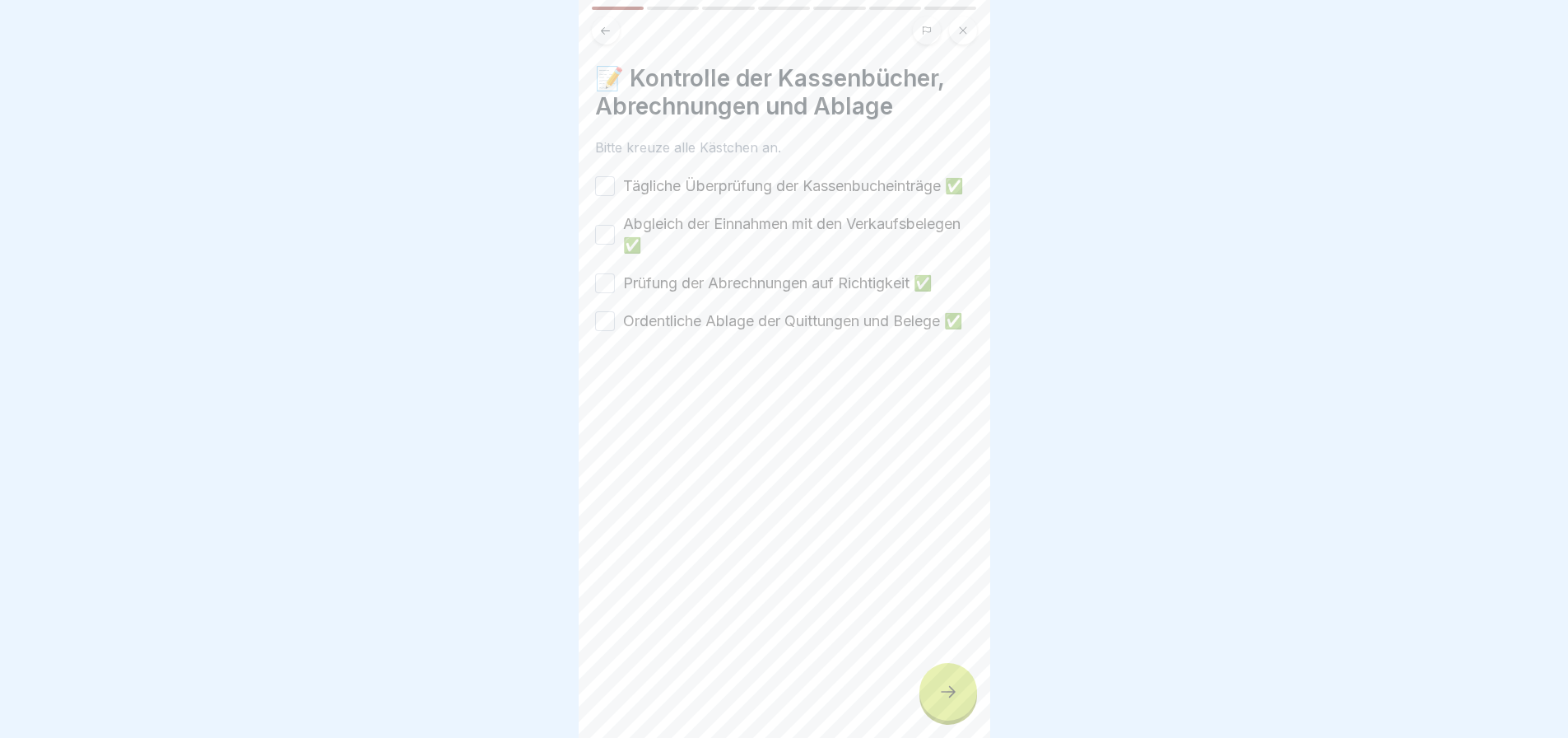
click at [604, 183] on button "Tägliche Überprüfung der Kassenbucheinträge ✅" at bounding box center [605, 185] width 20 height 20
click at [604, 240] on button "Abgleich der Einnahmen mit den Verkaufsbelegen ✅" at bounding box center [605, 234] width 20 height 20
click at [606, 292] on button "Prüfung der Abrechnungen auf Richtigkeit ✅" at bounding box center [605, 282] width 20 height 20
click at [604, 331] on button "Ordentliche Ablage der Quittungen und Belege ✅" at bounding box center [605, 321] width 20 height 20
click at [933, 692] on div at bounding box center [948, 691] width 58 height 58
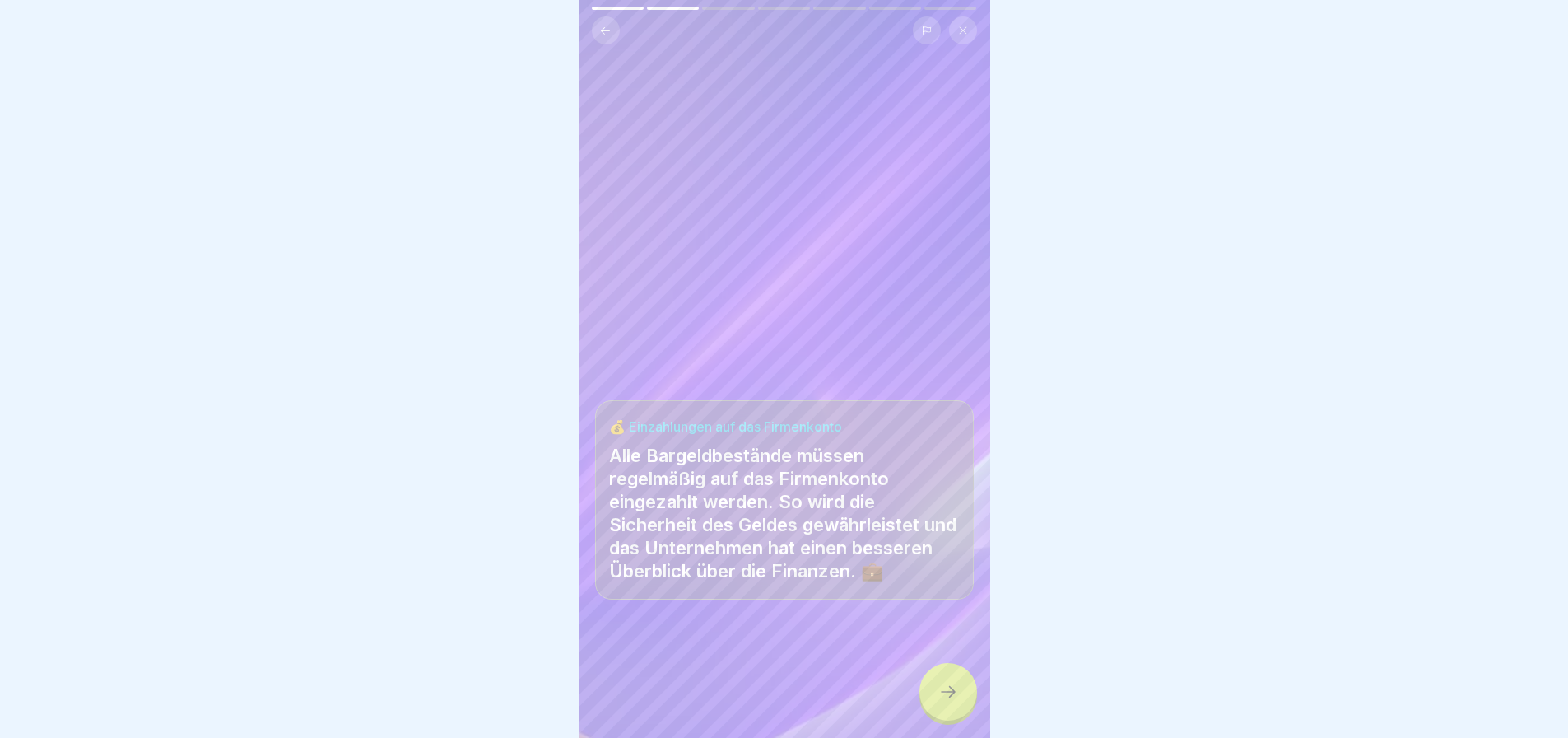
click at [950, 688] on icon at bounding box center [948, 691] width 20 height 20
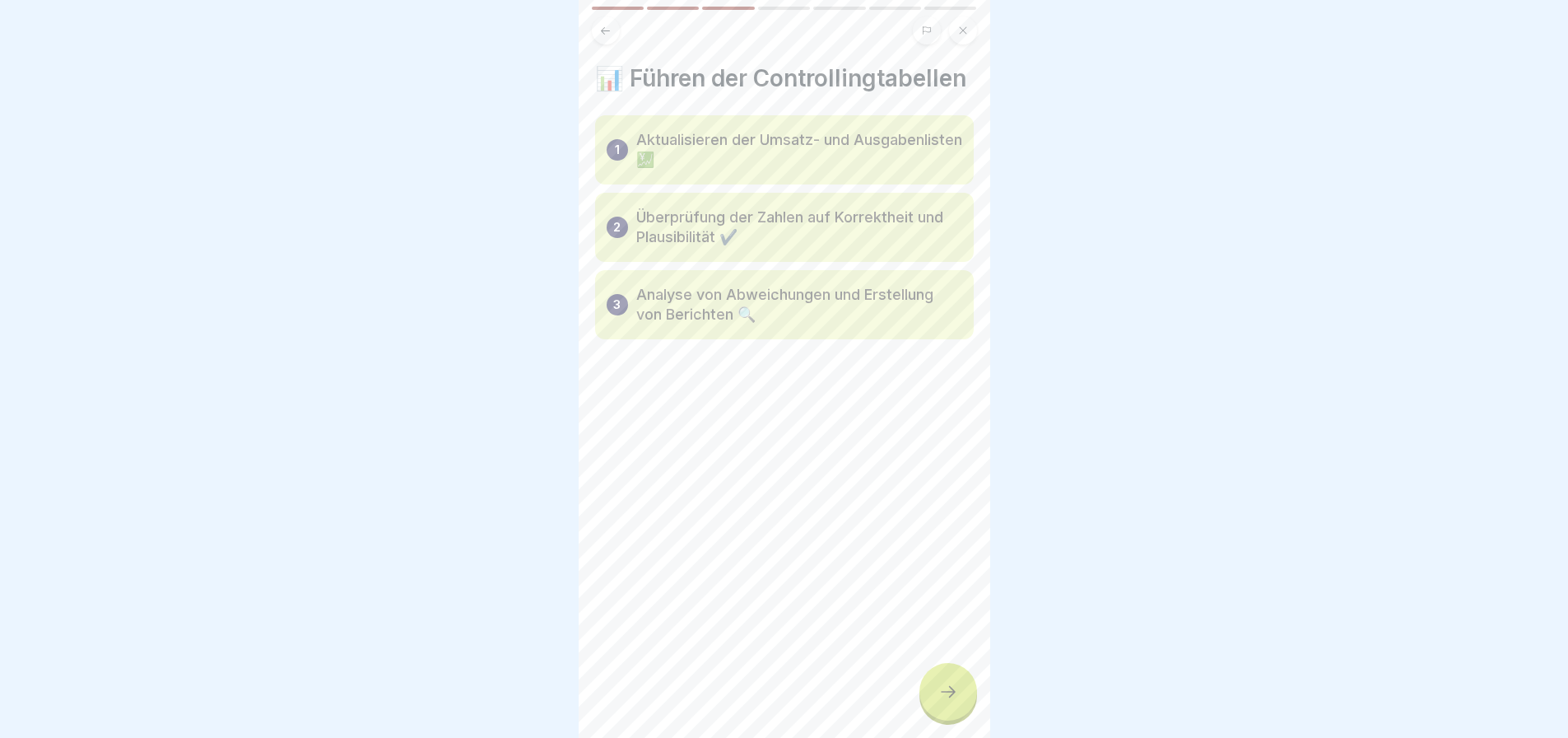
click at [950, 689] on icon at bounding box center [948, 691] width 20 height 20
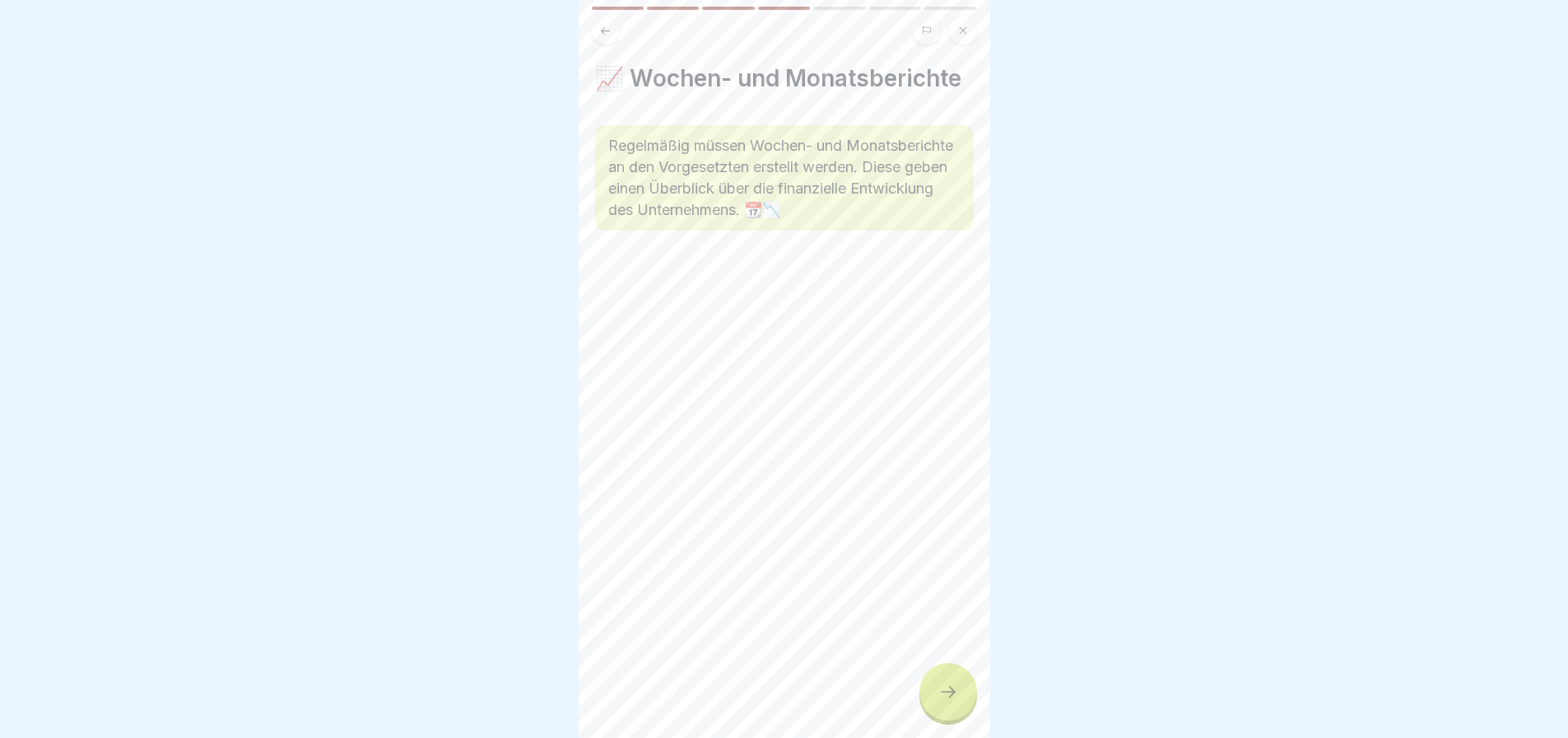
click at [950, 689] on icon at bounding box center [948, 691] width 20 height 20
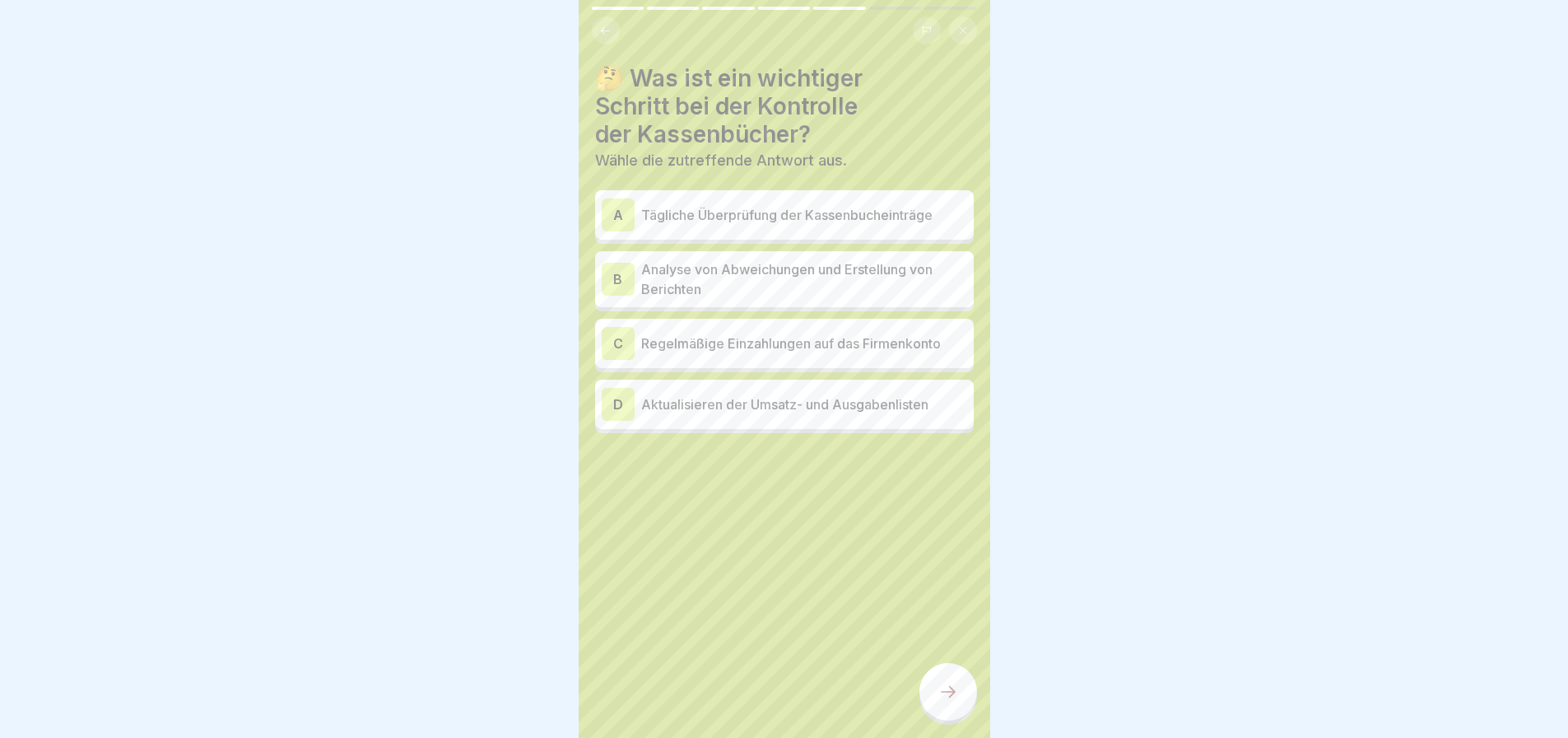
click at [745, 205] on p "Tägliche Überprüfung der Kassenbucheinträge" at bounding box center [804, 214] width 326 height 20
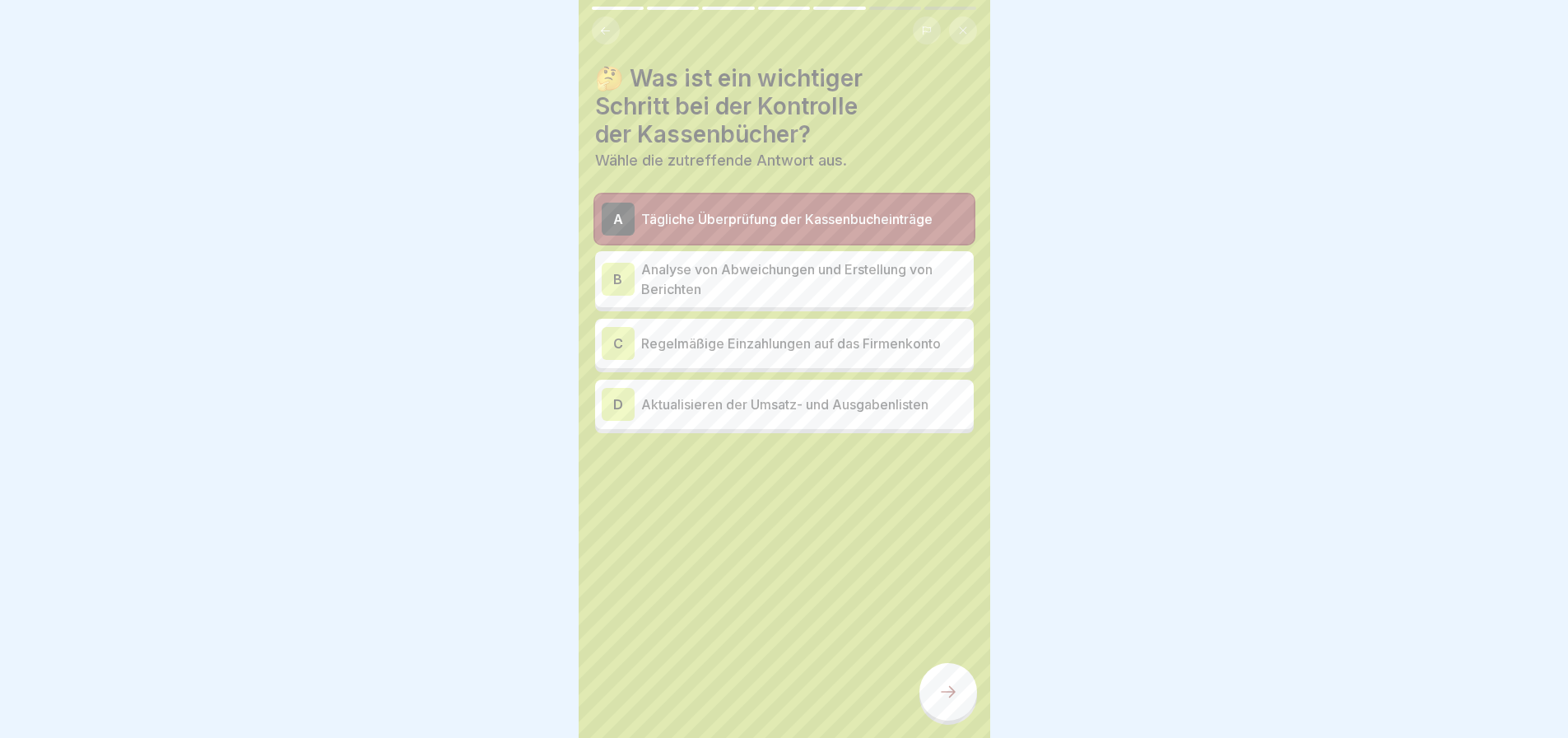
click at [758, 334] on p "Regelmäßige Einzahlungen auf das Firmenkonto" at bounding box center [804, 343] width 326 height 20
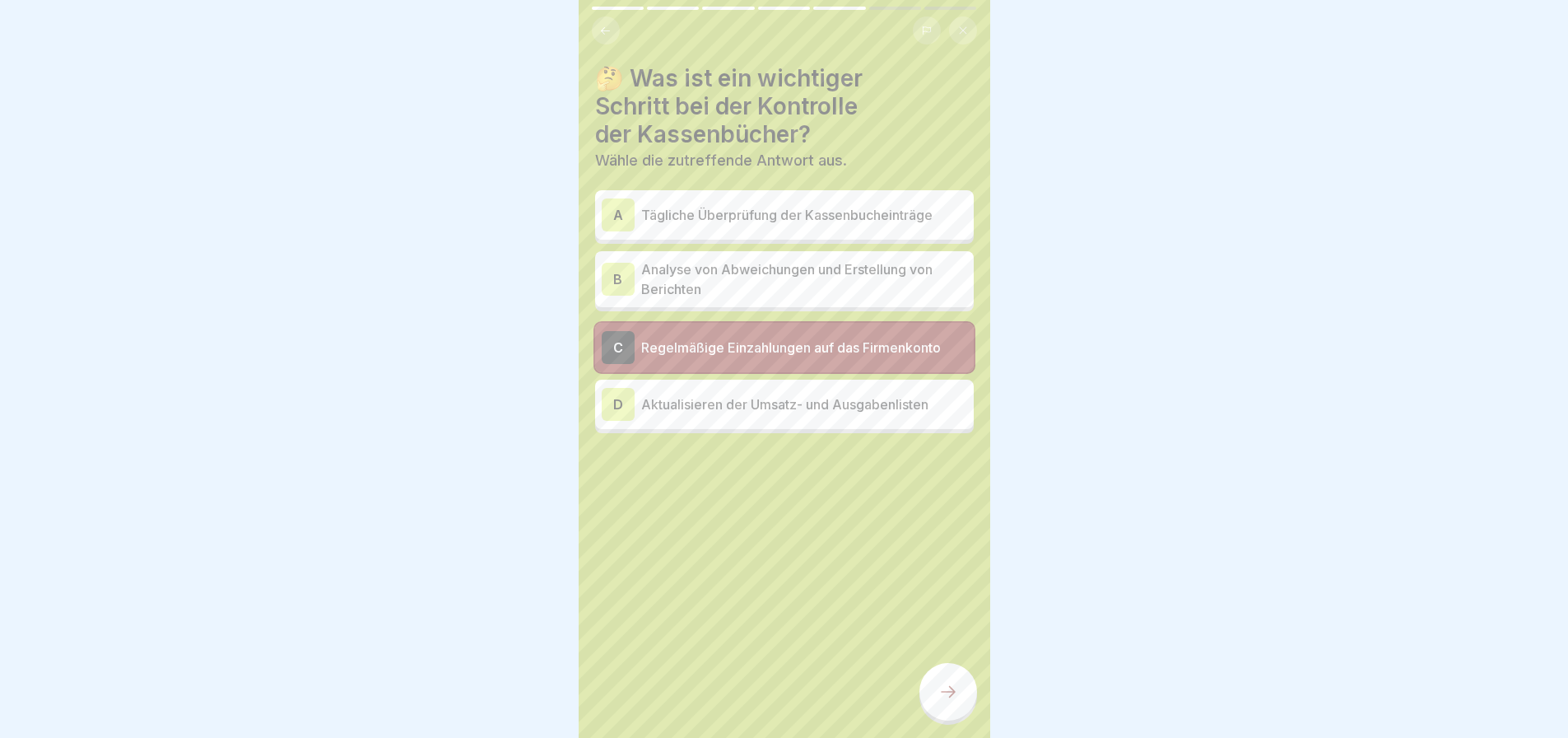
click at [752, 205] on p "Tägliche Überprüfung der Kassenbucheinträge" at bounding box center [804, 214] width 326 height 20
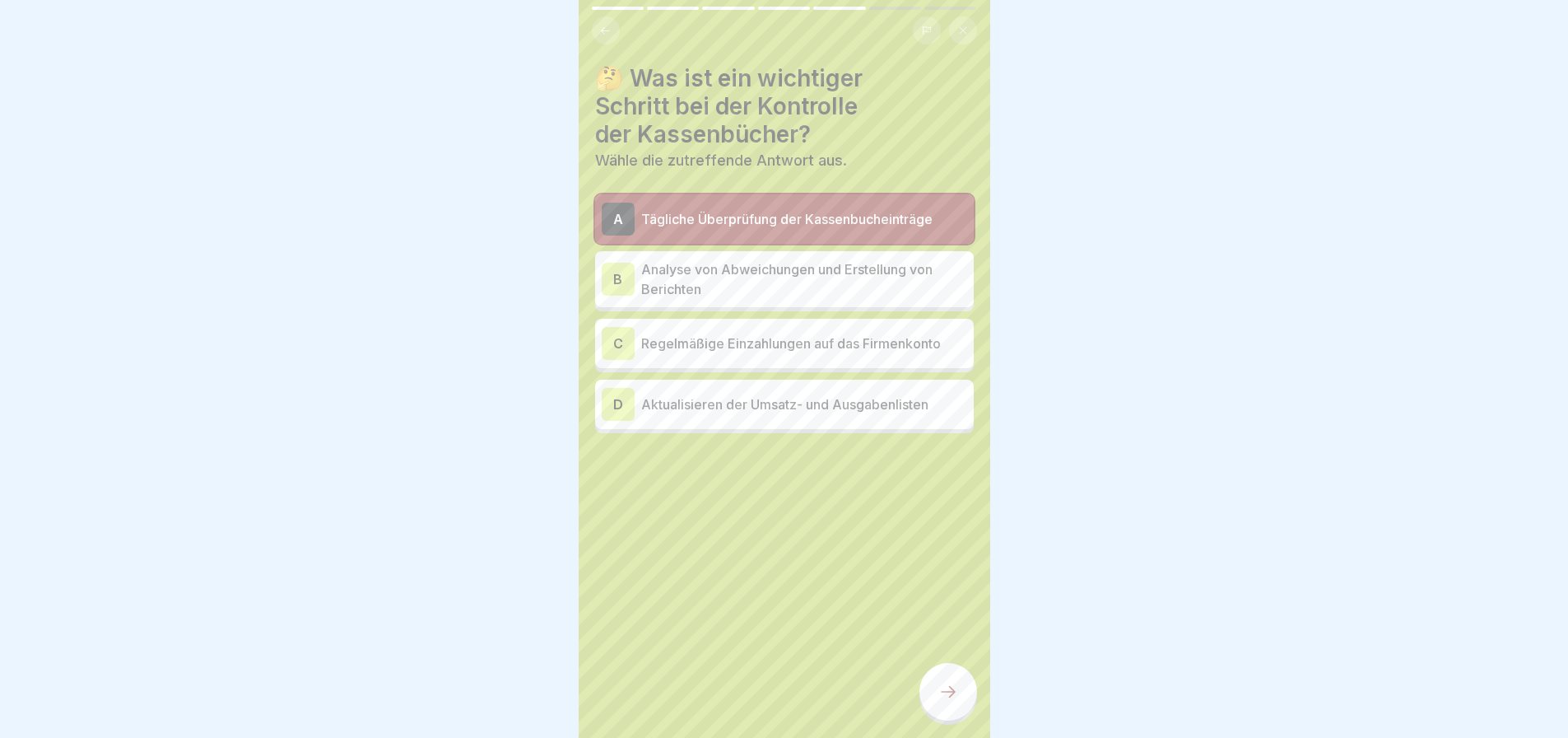
click at [938, 689] on icon at bounding box center [948, 691] width 20 height 20
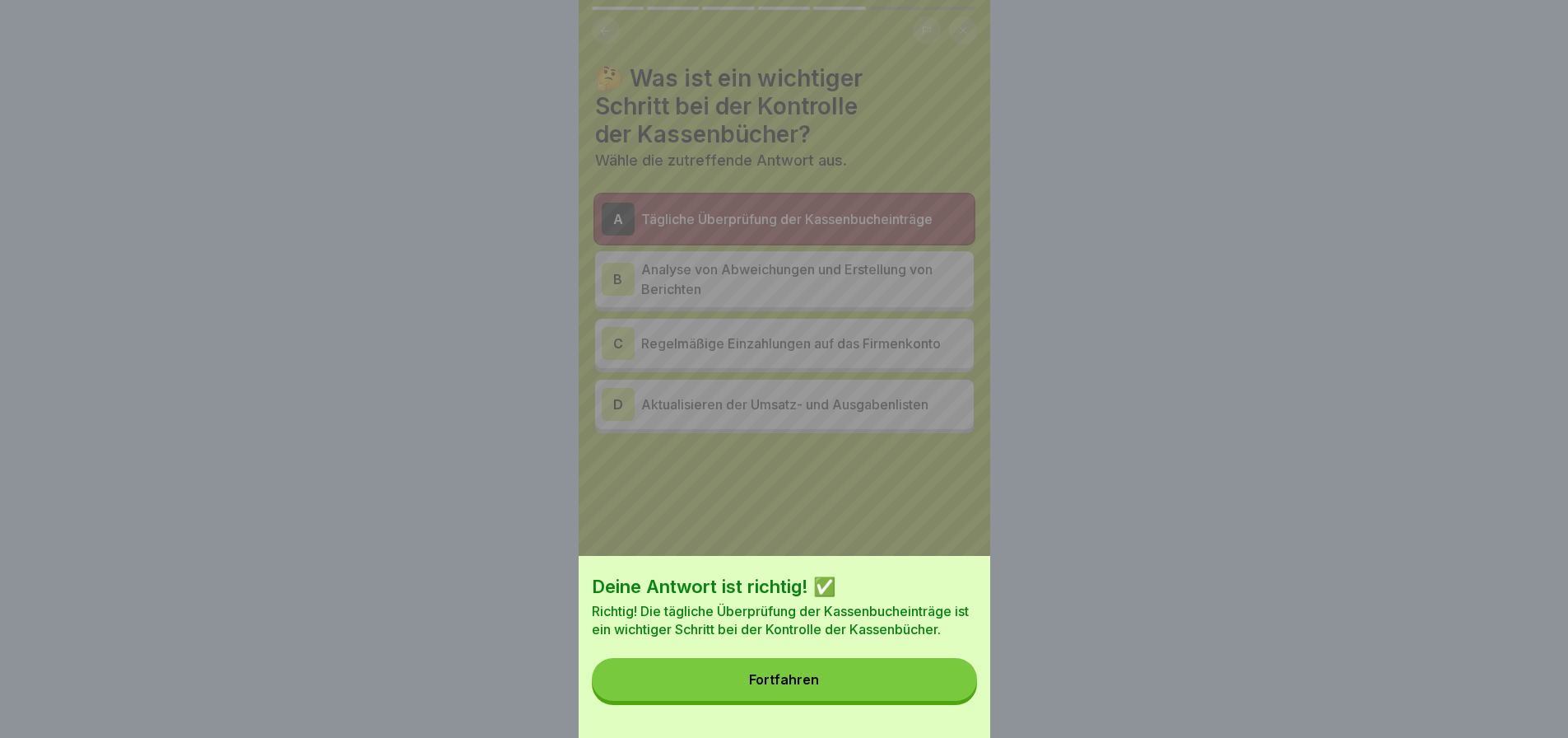
click at [828, 676] on button "Fortfahren" at bounding box center [784, 679] width 385 height 43
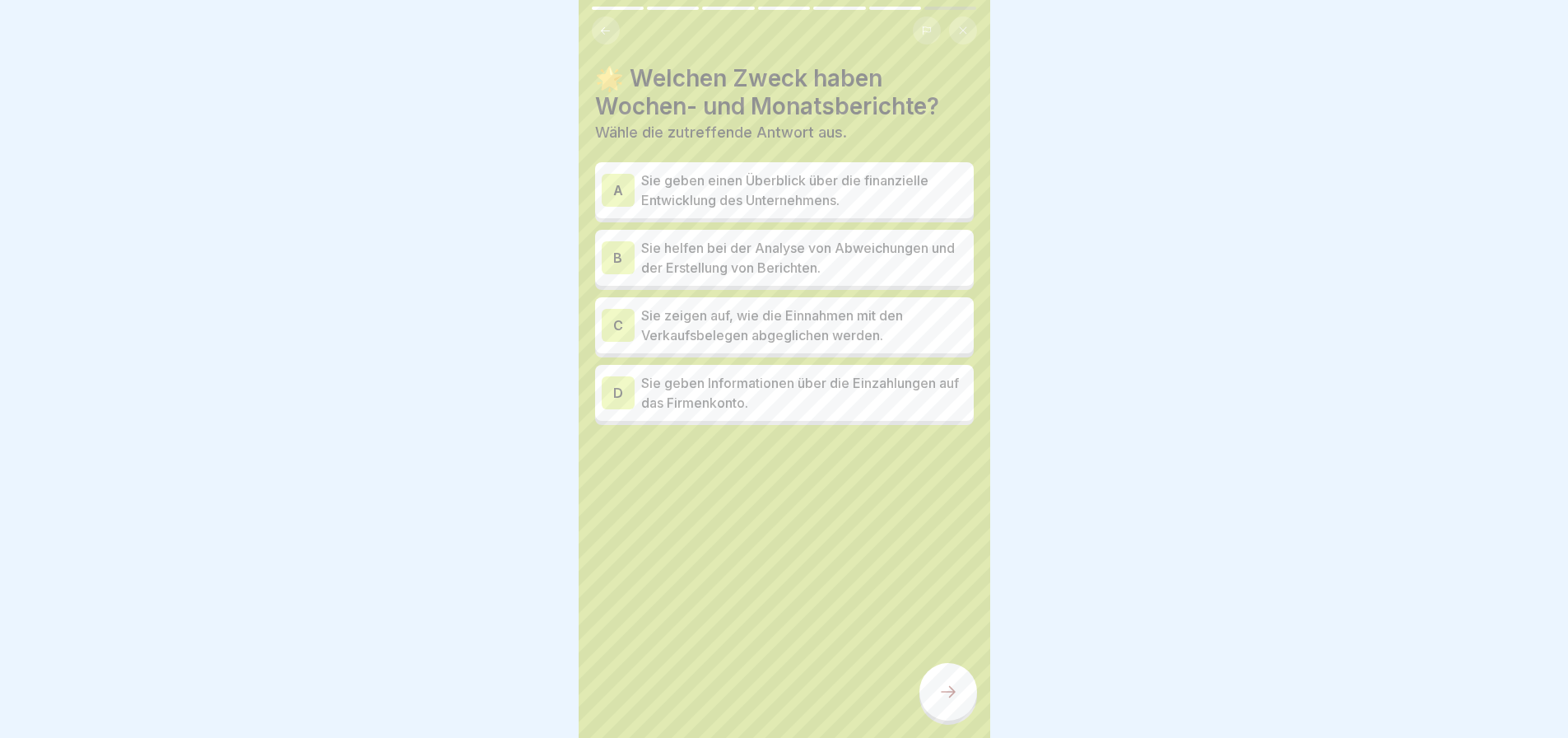
click at [768, 174] on p "Sie geben einen Überblick über die finanzielle Entwicklung des Unternehmens." at bounding box center [804, 190] width 326 height 39
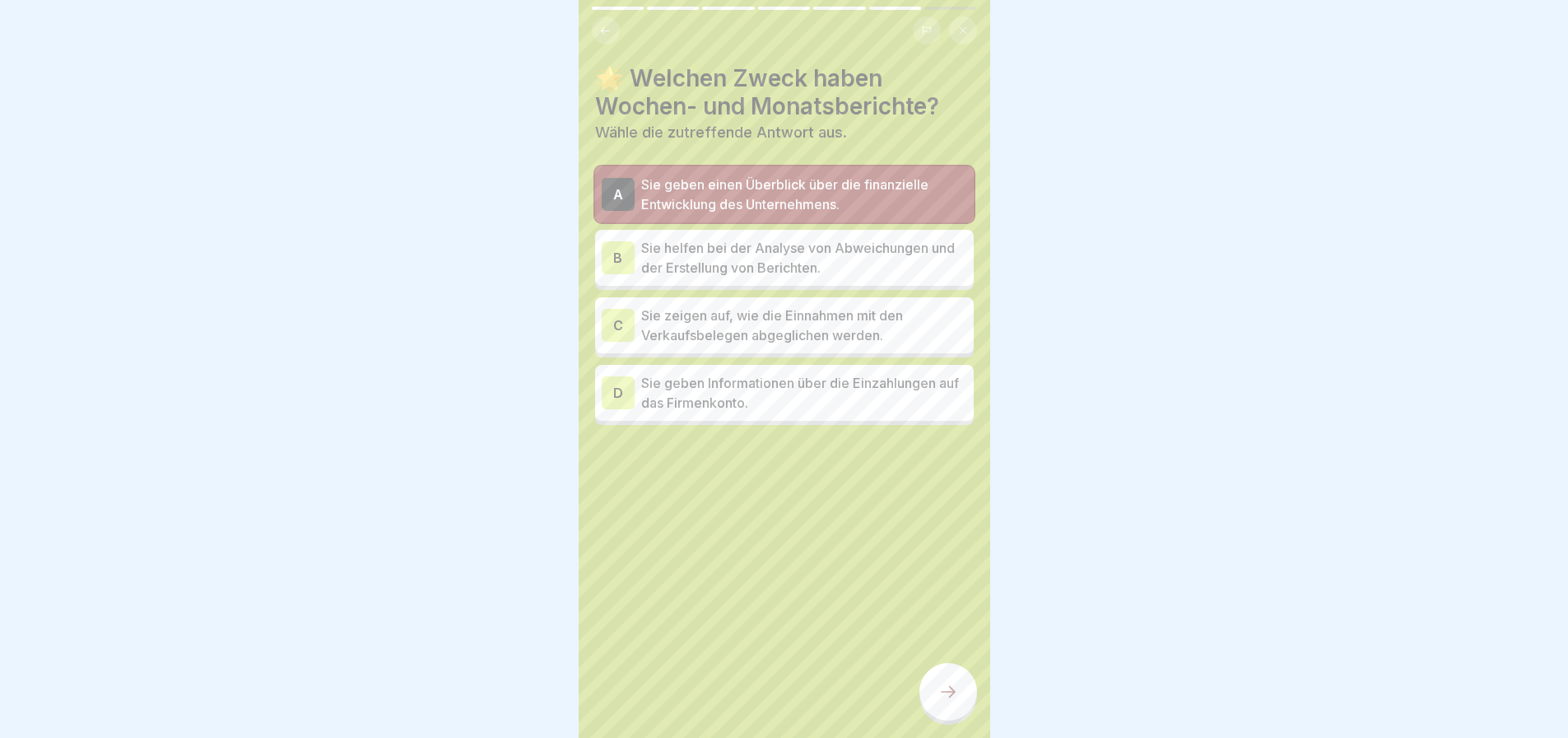
click at [759, 315] on p "Sie zeigen auf, wie die Einnahmen mit den Verkaufsbelegen abgeglichen werden." at bounding box center [804, 325] width 326 height 39
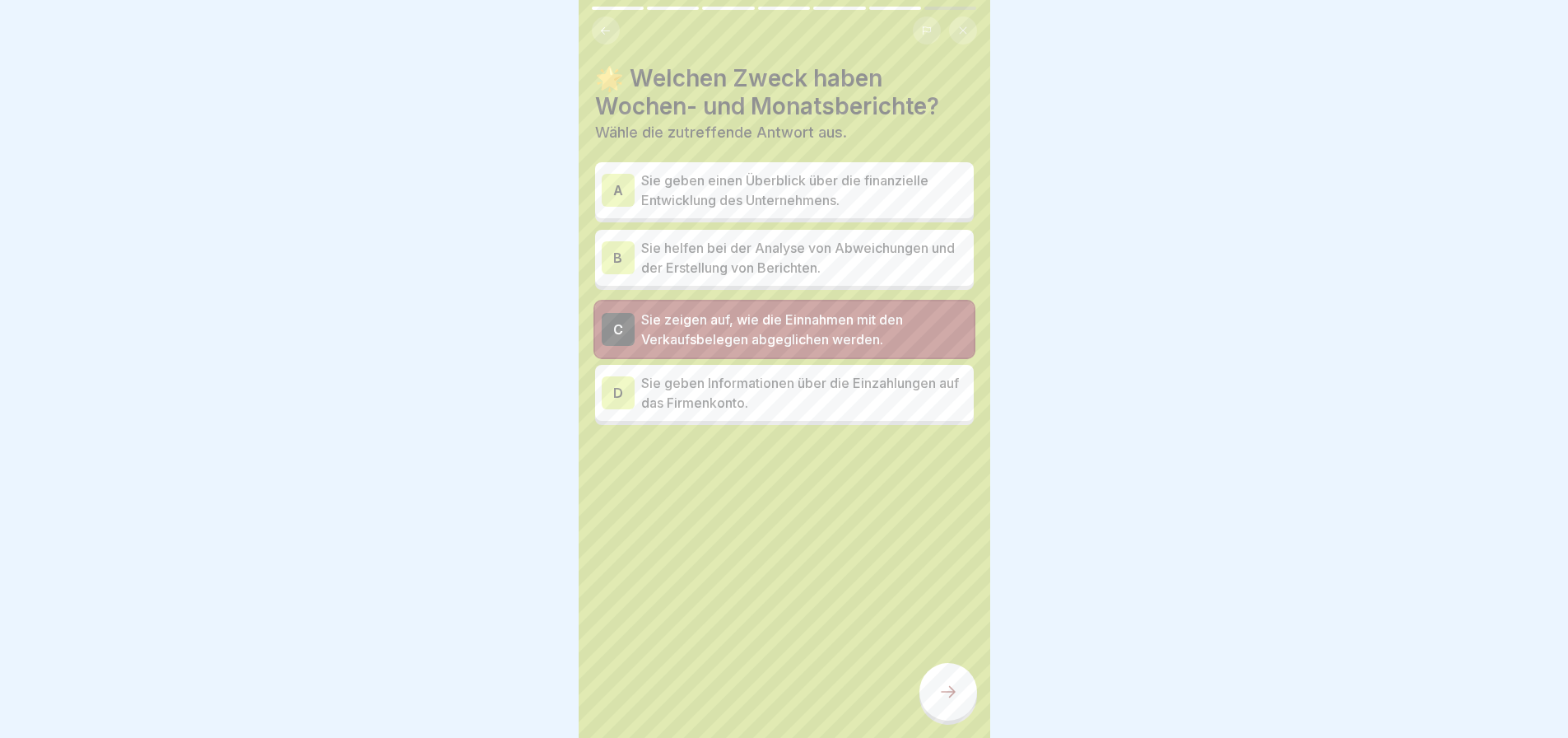
click at [746, 188] on p "Sie geben einen Überblick über die finanzielle Entwicklung des Unternehmens." at bounding box center [804, 190] width 326 height 39
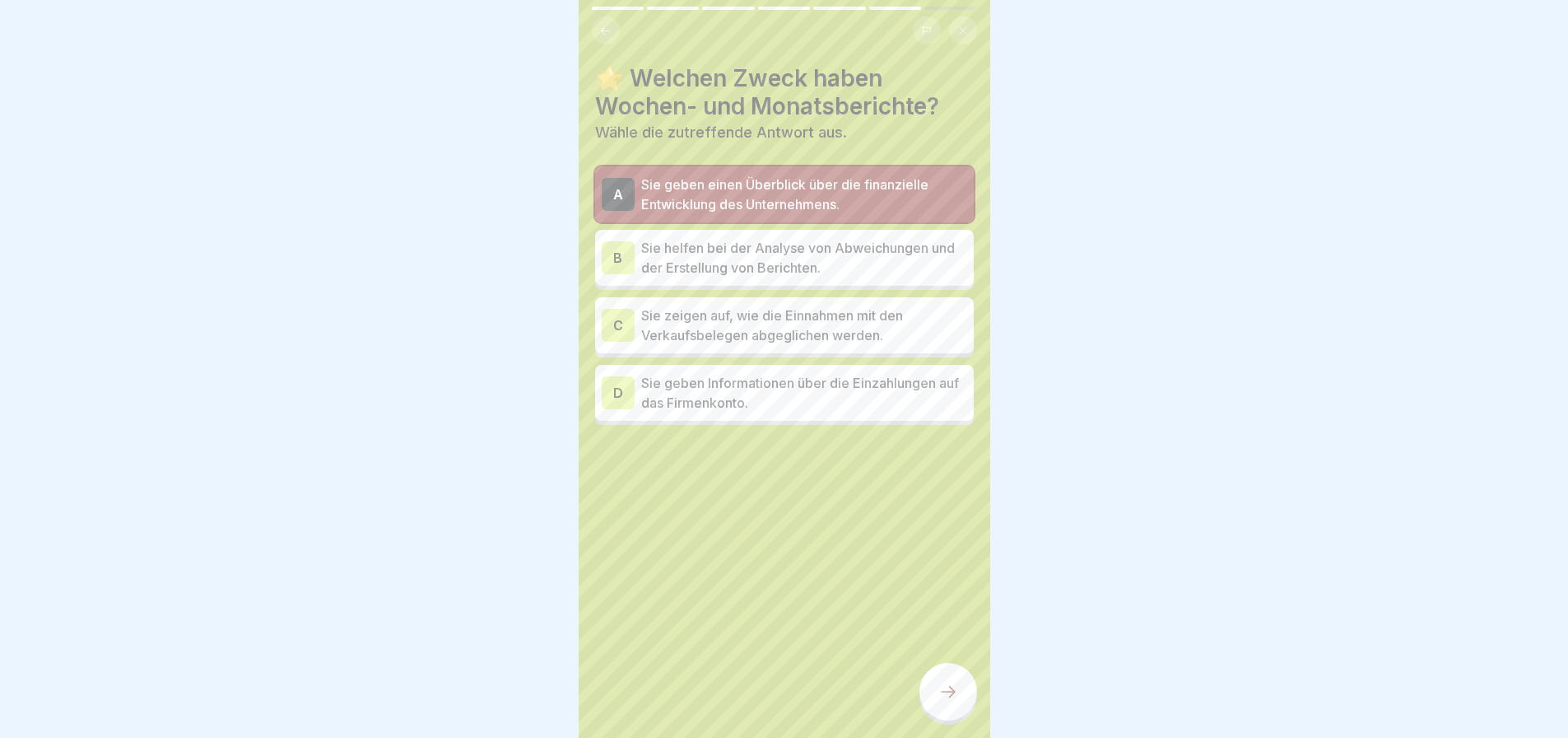
click at [935, 689] on div at bounding box center [948, 691] width 58 height 58
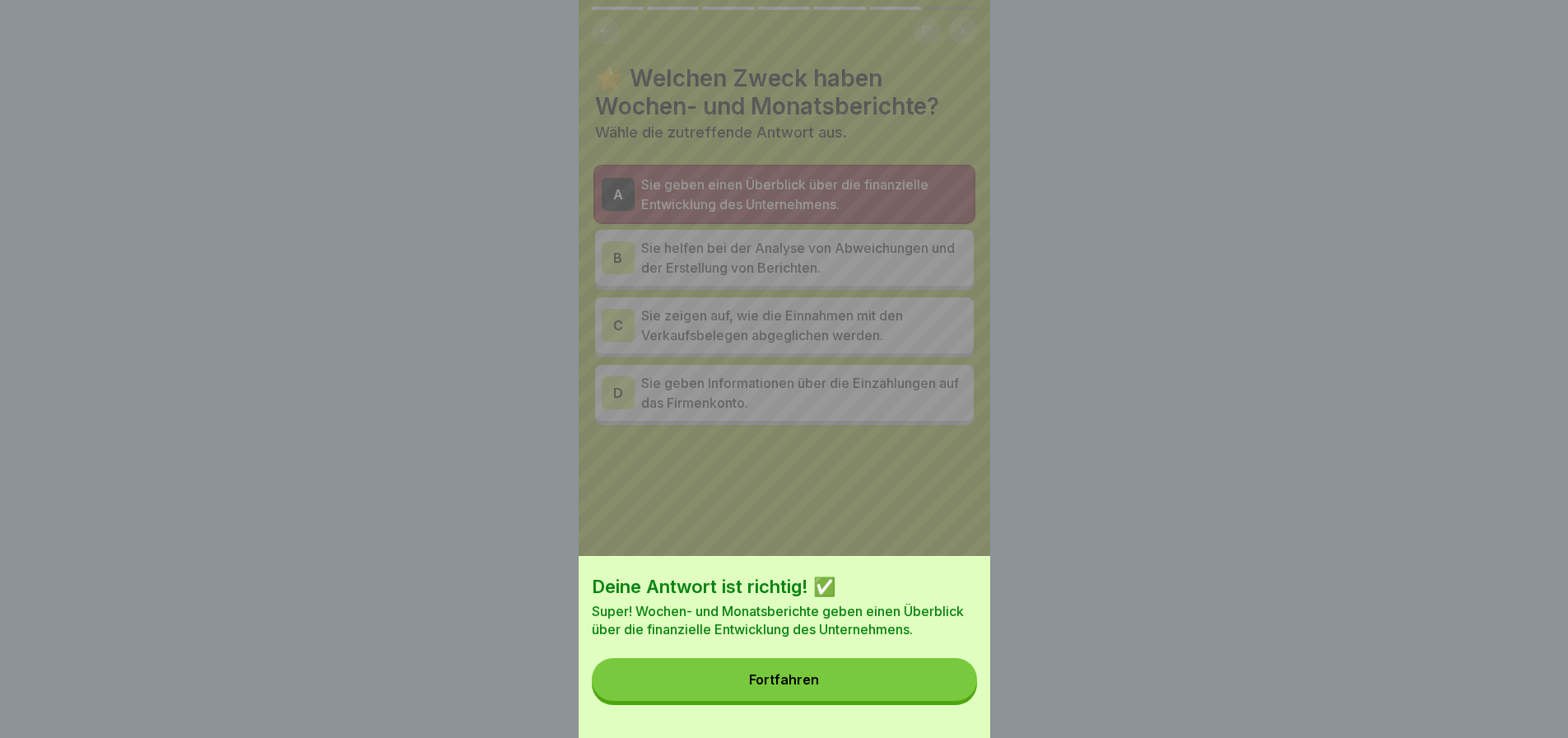
click at [837, 684] on button "Fortfahren" at bounding box center [784, 679] width 385 height 43
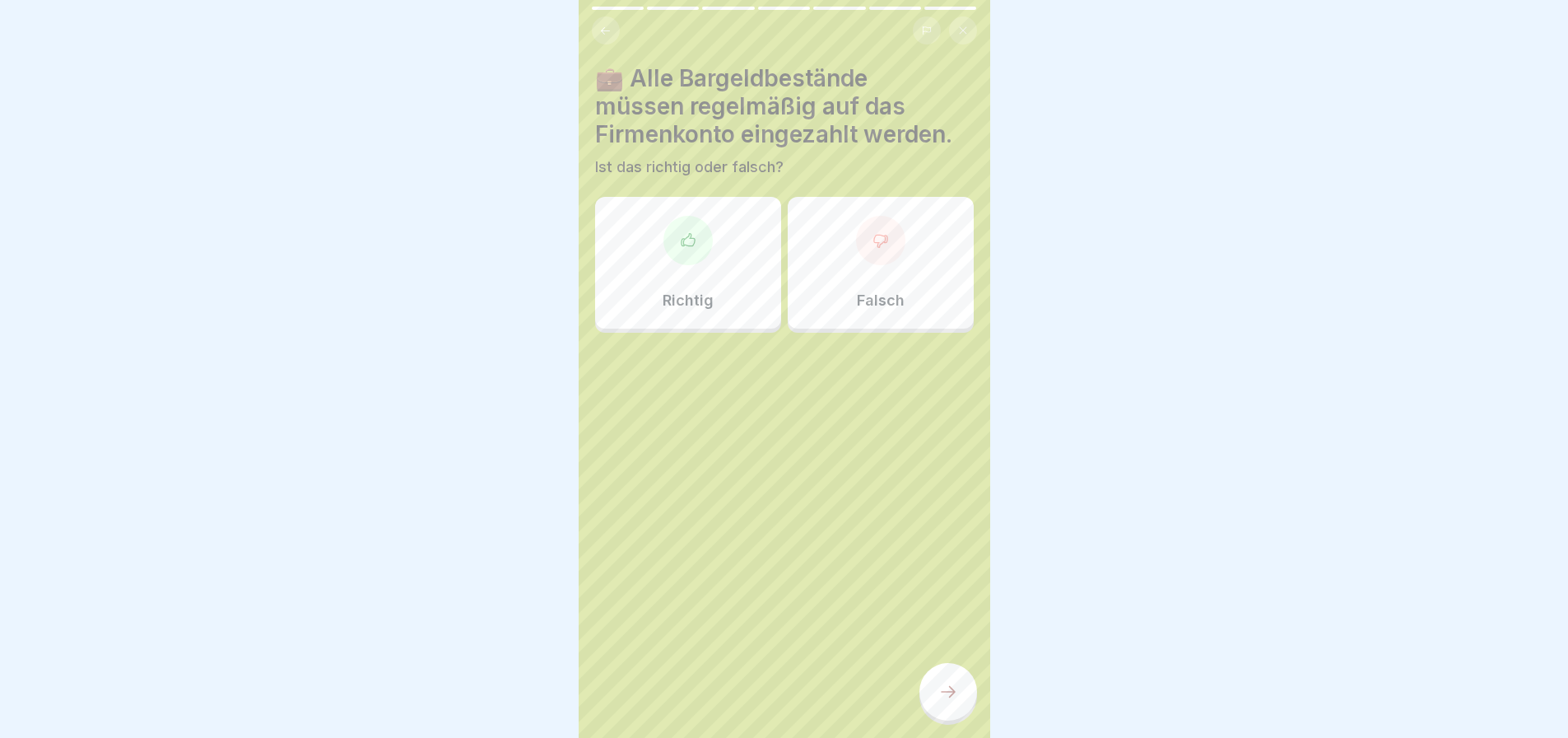
click at [690, 235] on icon at bounding box center [689, 240] width 17 height 17
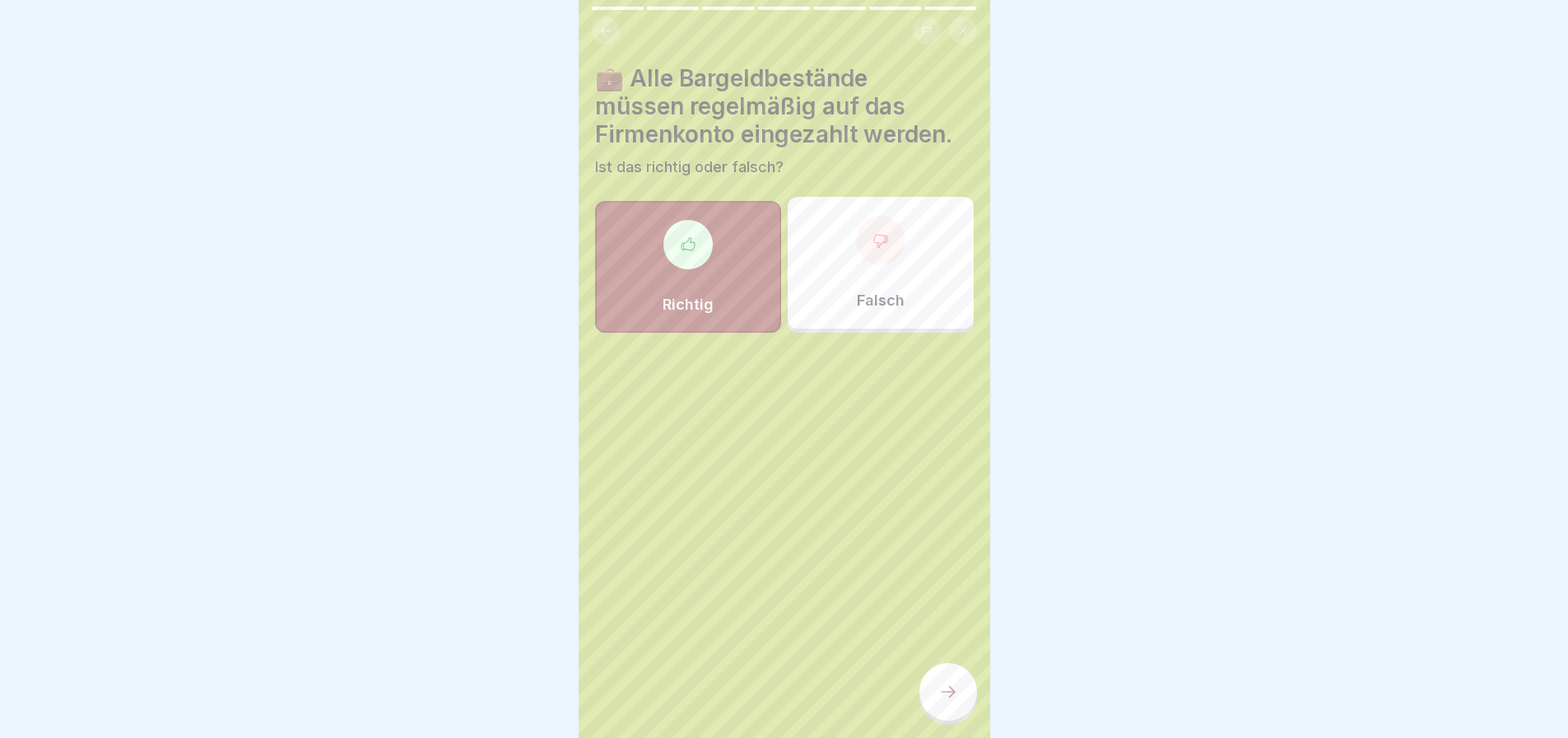
click at [943, 676] on div at bounding box center [948, 691] width 58 height 58
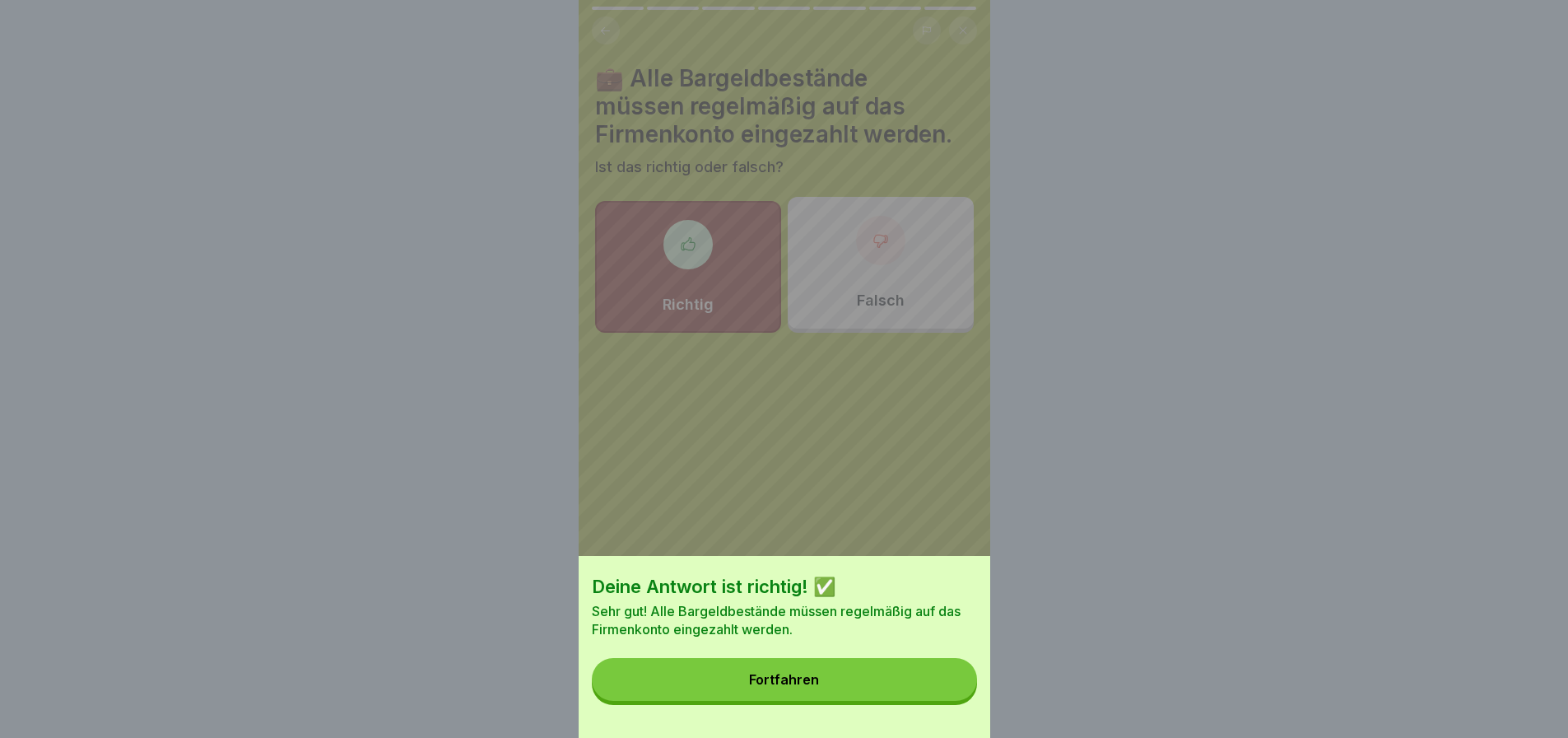
click at [767, 701] on button "Fortfahren" at bounding box center [784, 679] width 385 height 43
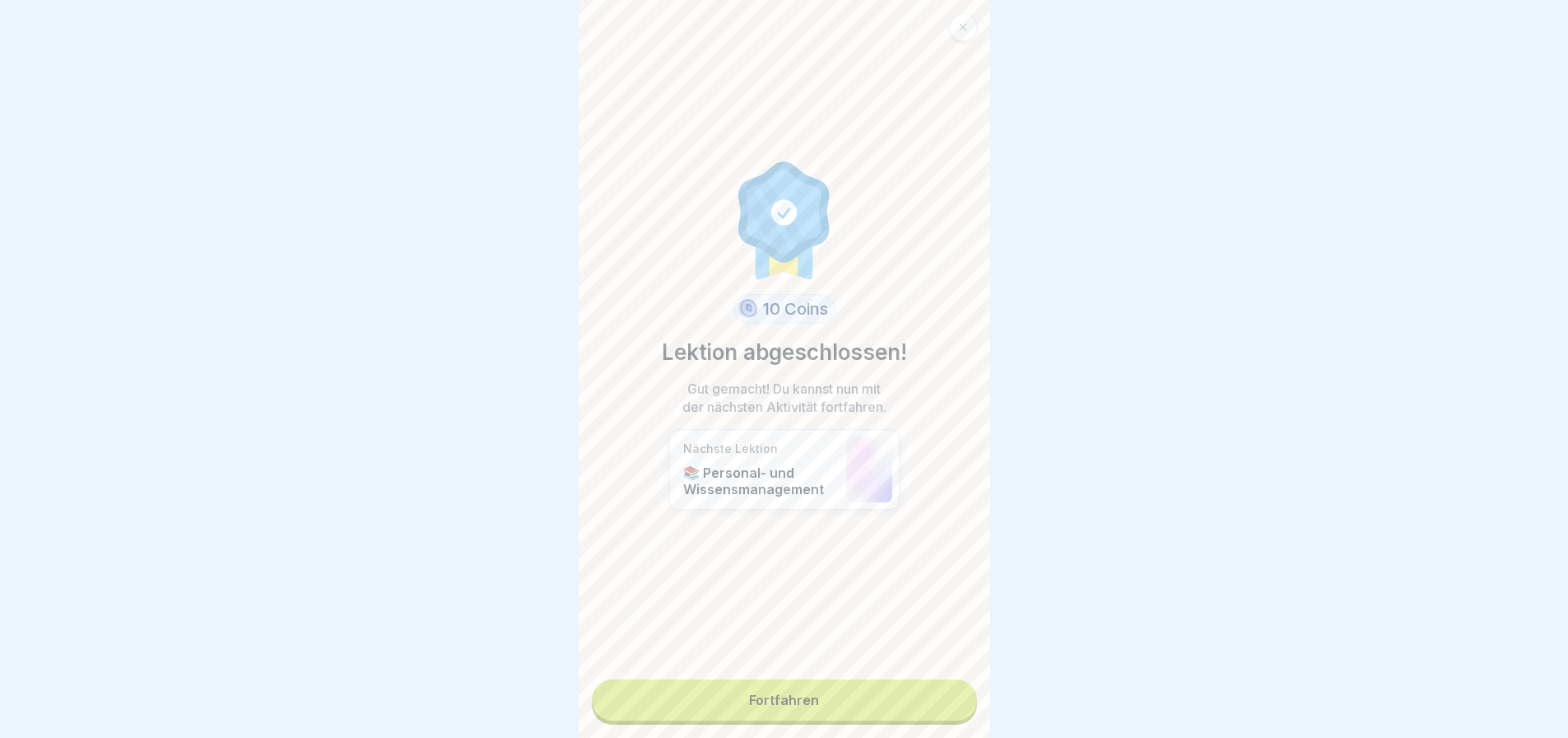
click at [758, 683] on link "Fortfahren" at bounding box center [784, 700] width 385 height 41
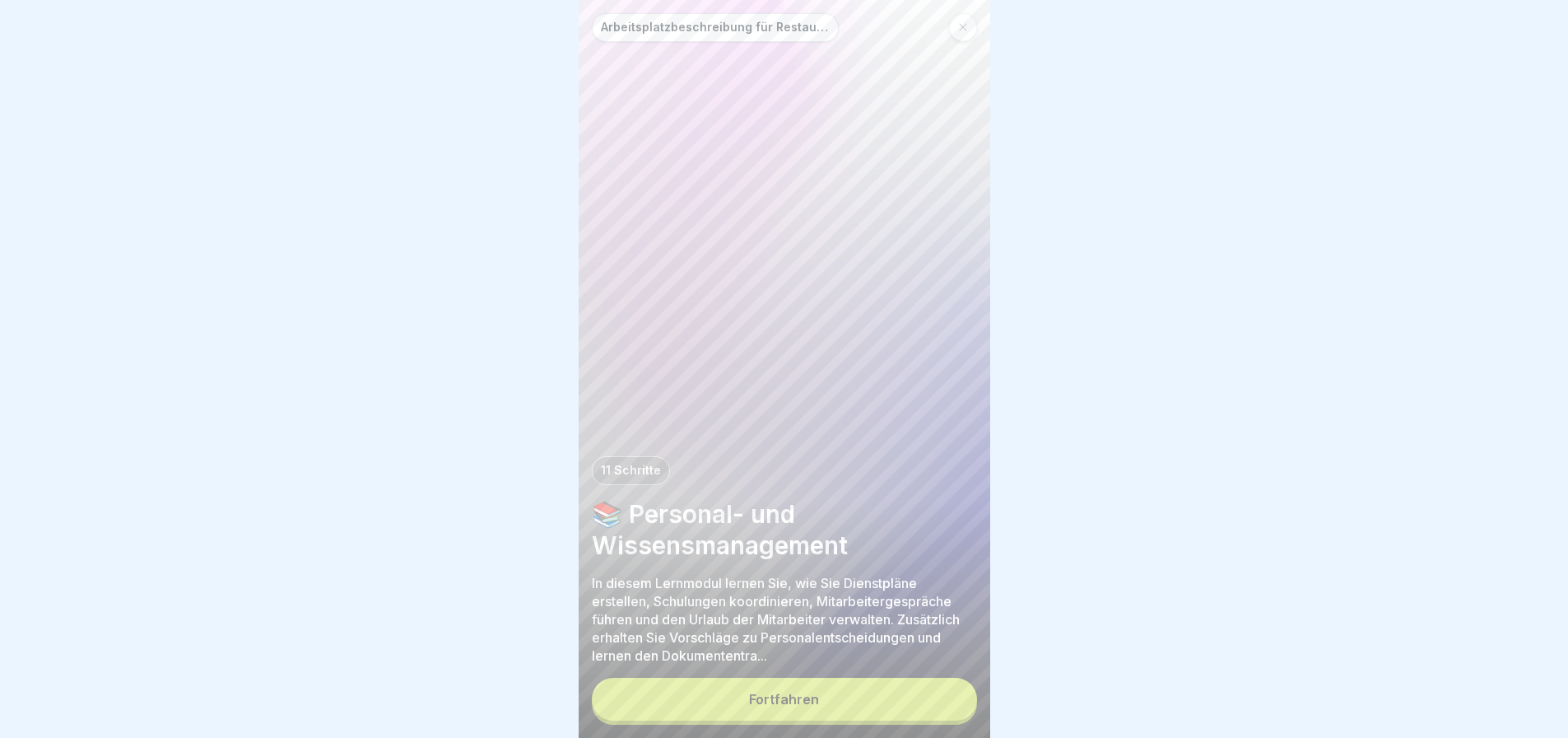
click at [707, 698] on button "Fortfahren" at bounding box center [784, 699] width 385 height 43
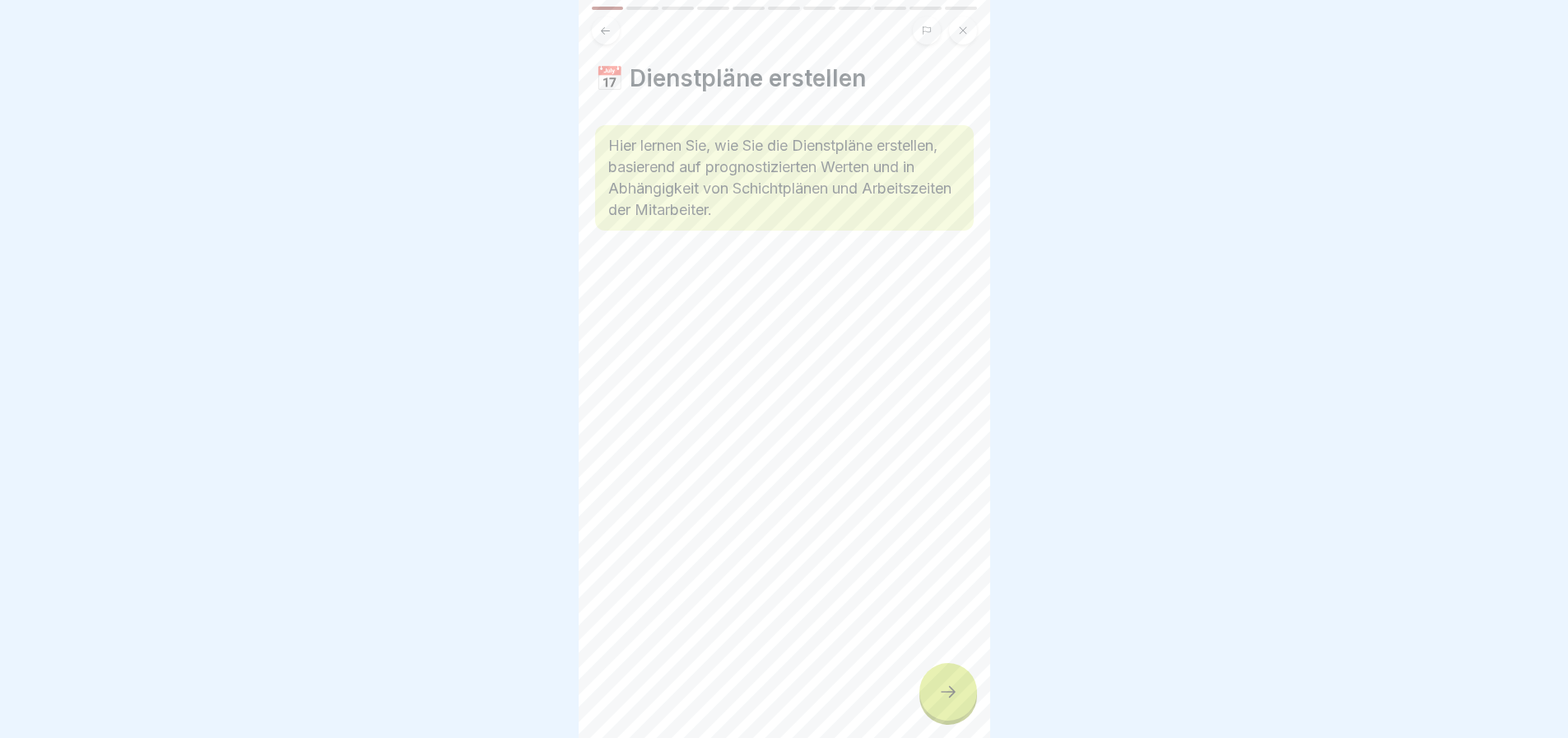
click at [949, 671] on div at bounding box center [948, 691] width 58 height 58
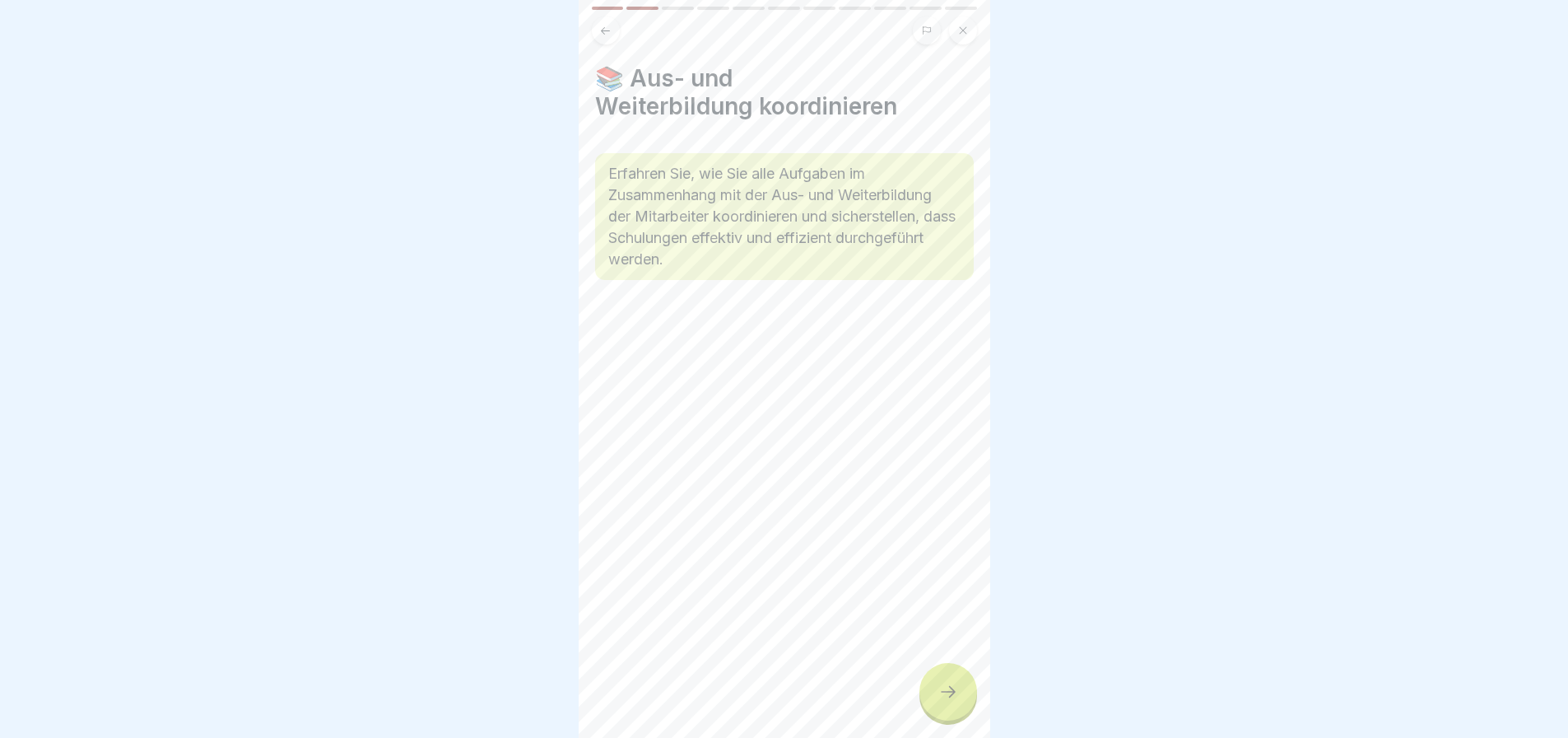
click at [933, 663] on div "📚 Aus- und Weiterbildung koordinieren Erfahren Sie, wie Sie alle Aufgaben im Zu…" at bounding box center [784, 369] width 412 height 738
click at [929, 668] on div "Arbeitsplatzbeschreibung für Restaurantmanager 11 Schritte 📚 Personal- und Wiss…" at bounding box center [784, 369] width 412 height 738
click at [964, 693] on div at bounding box center [948, 691] width 58 height 58
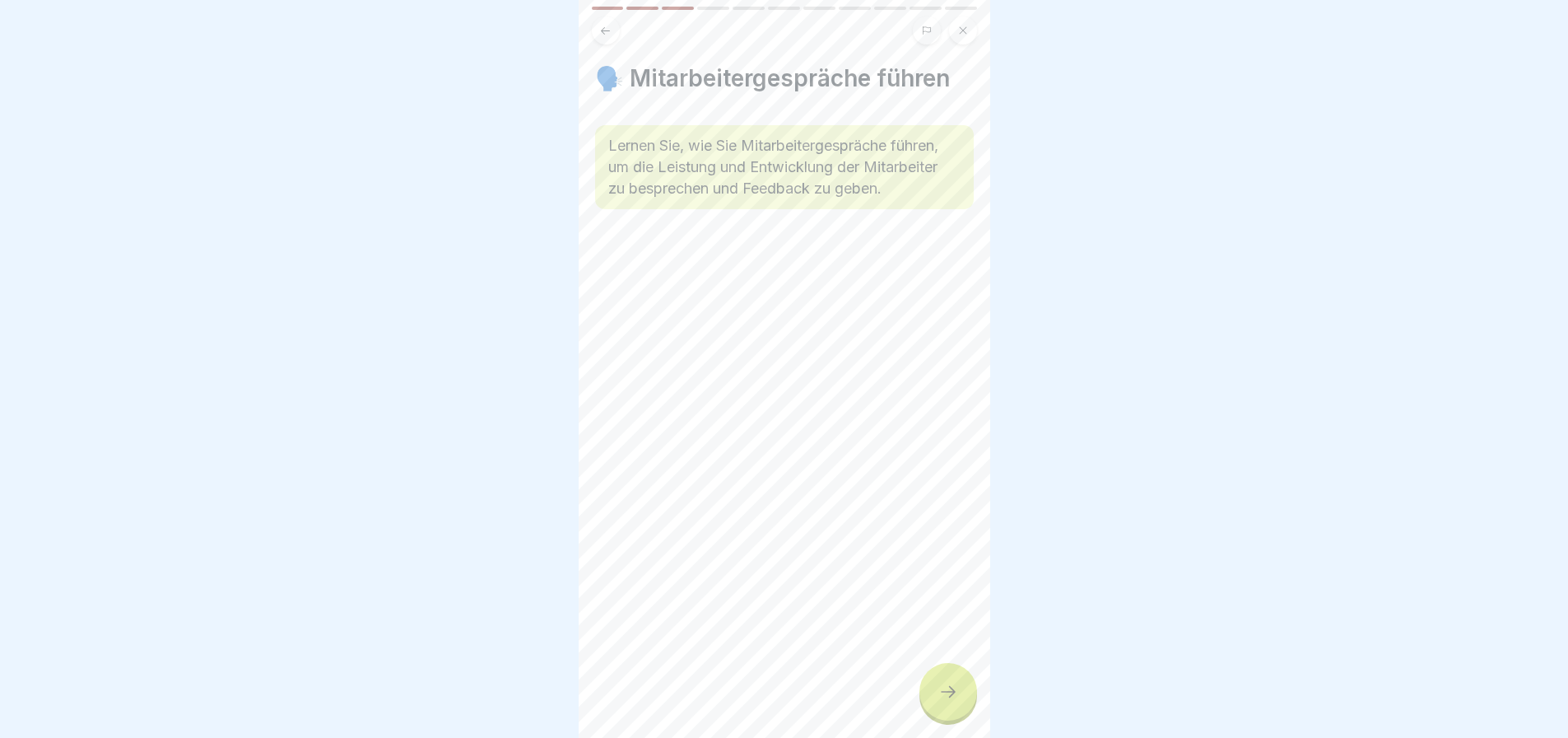
click at [952, 689] on icon at bounding box center [948, 691] width 20 height 20
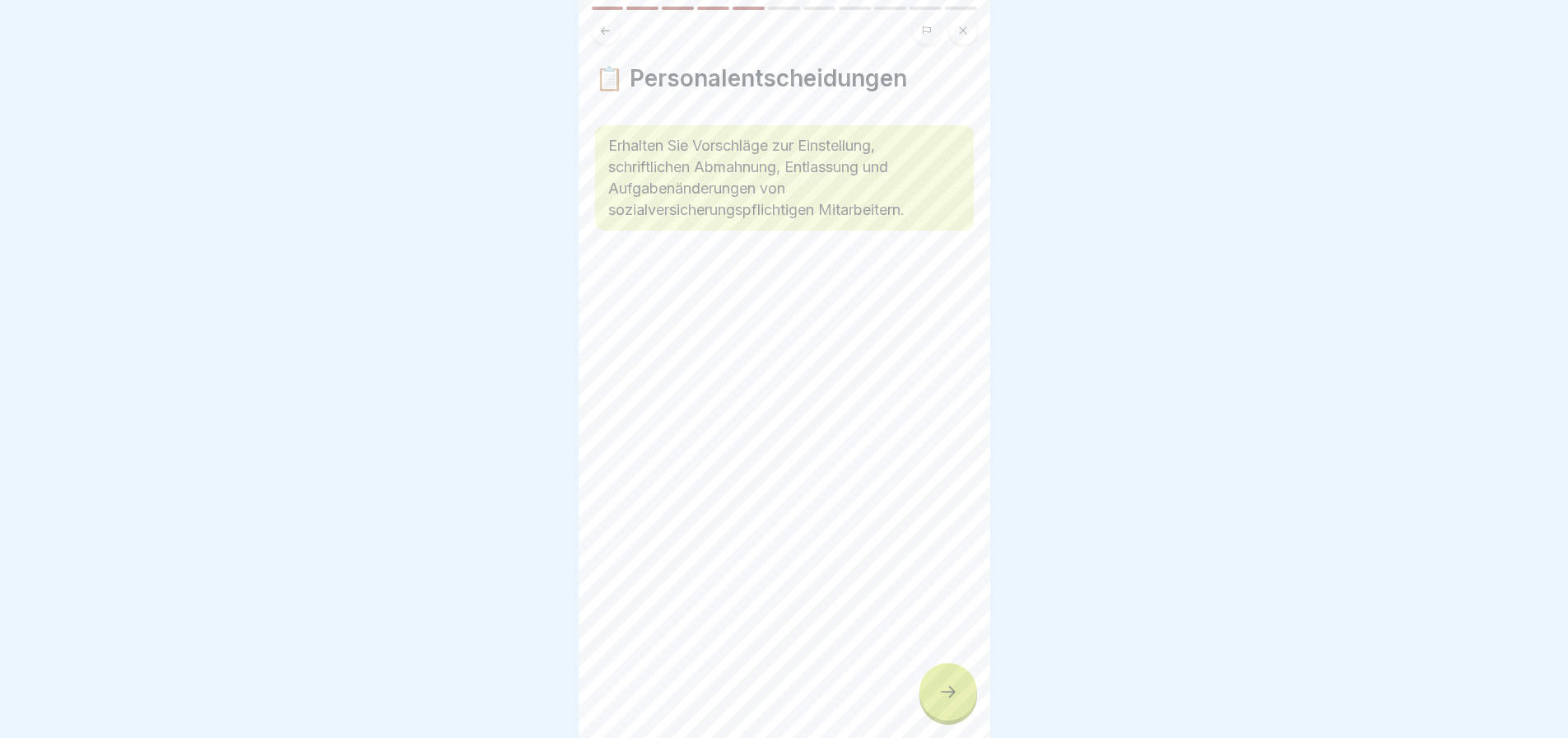
click at [952, 689] on icon at bounding box center [948, 691] width 20 height 20
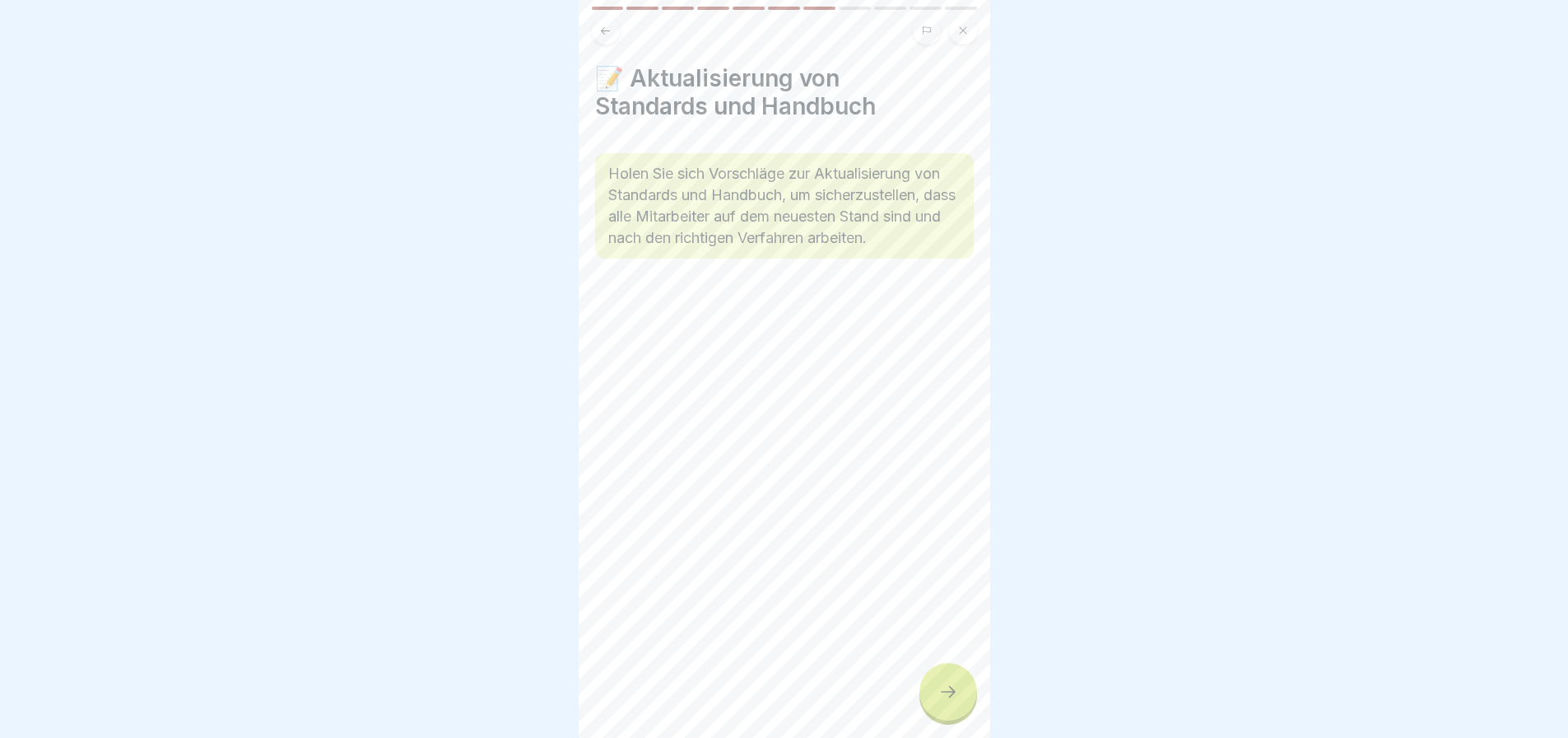
click at [952, 689] on icon at bounding box center [948, 691] width 20 height 20
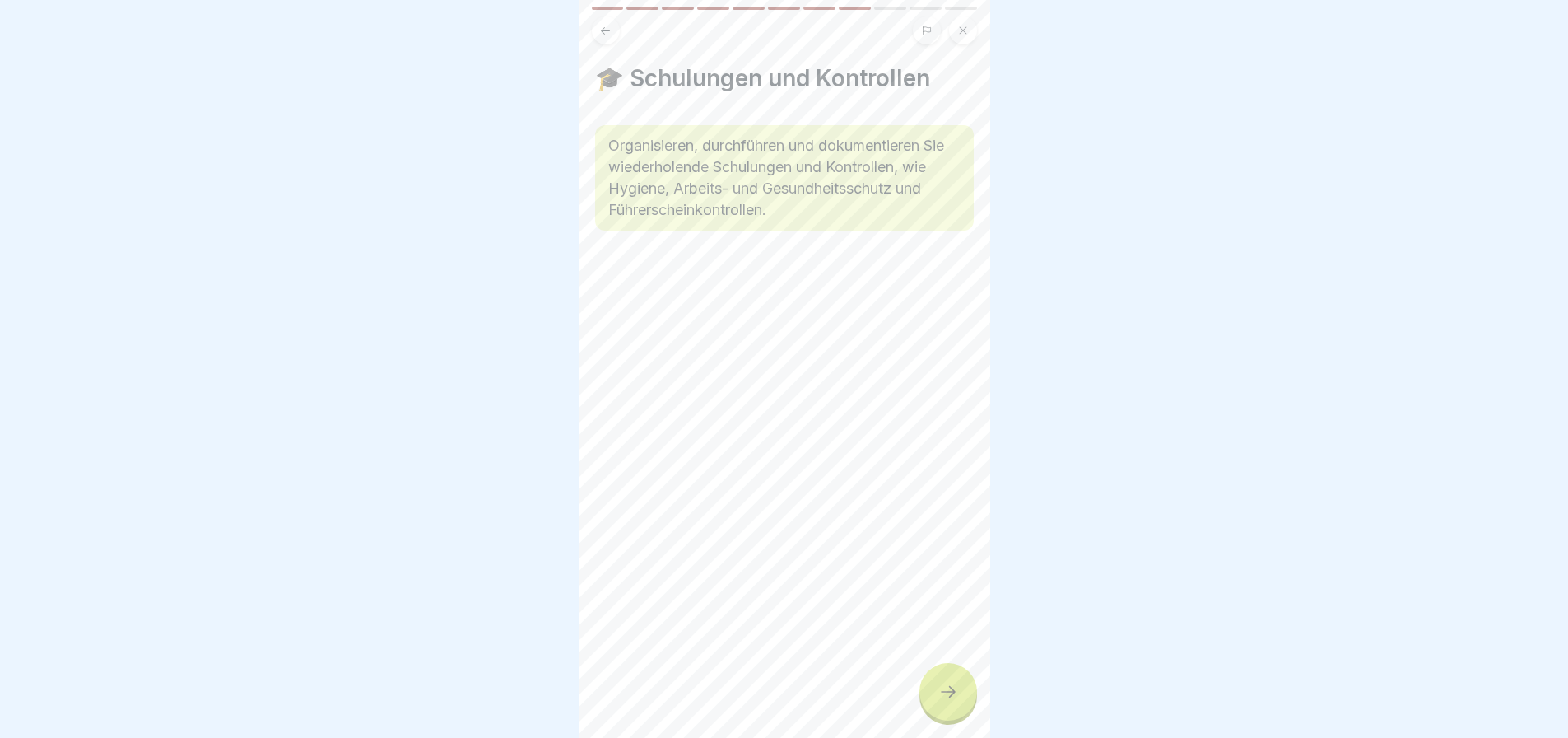
click at [952, 689] on icon at bounding box center [948, 691] width 20 height 20
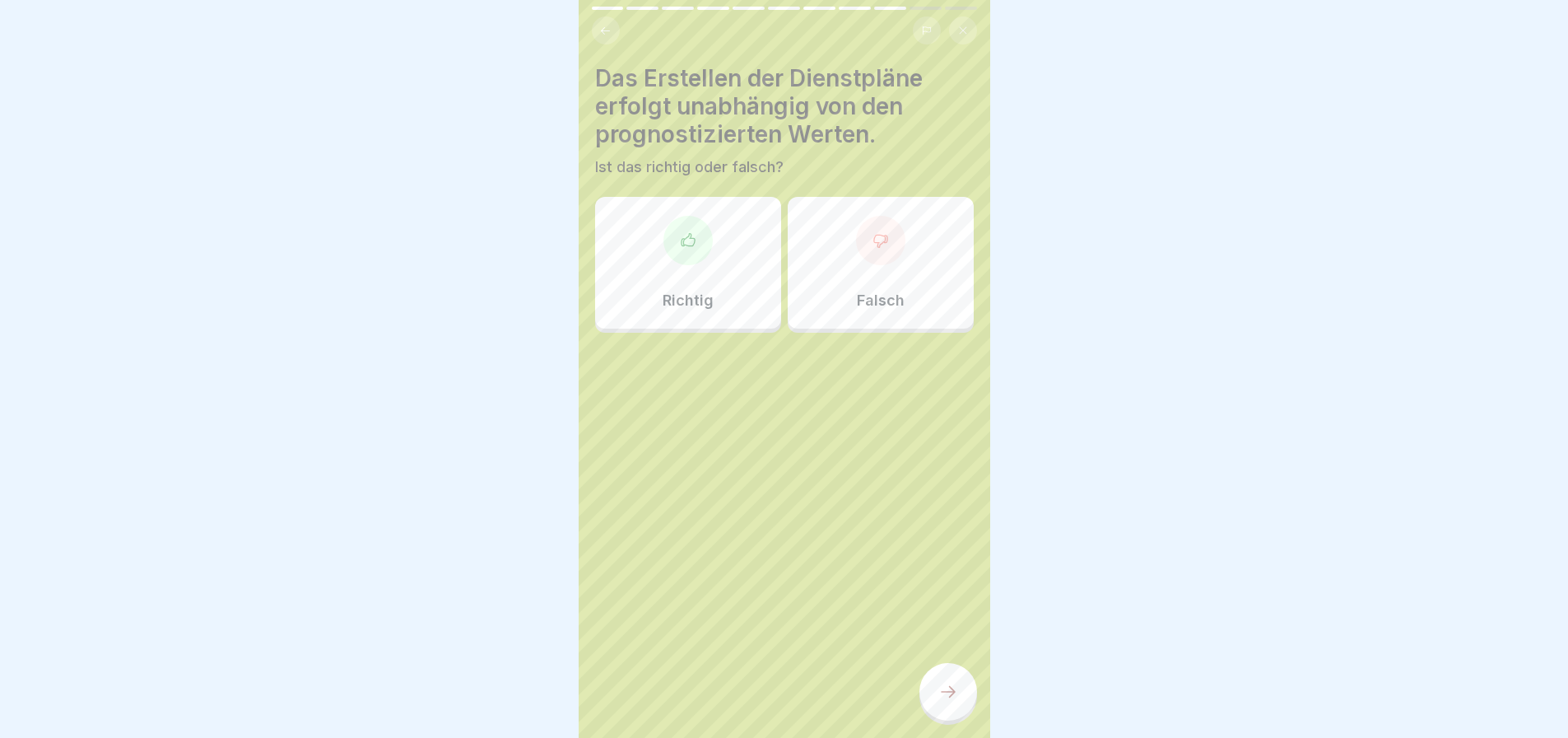
click at [896, 252] on div "Falsch" at bounding box center [880, 262] width 186 height 131
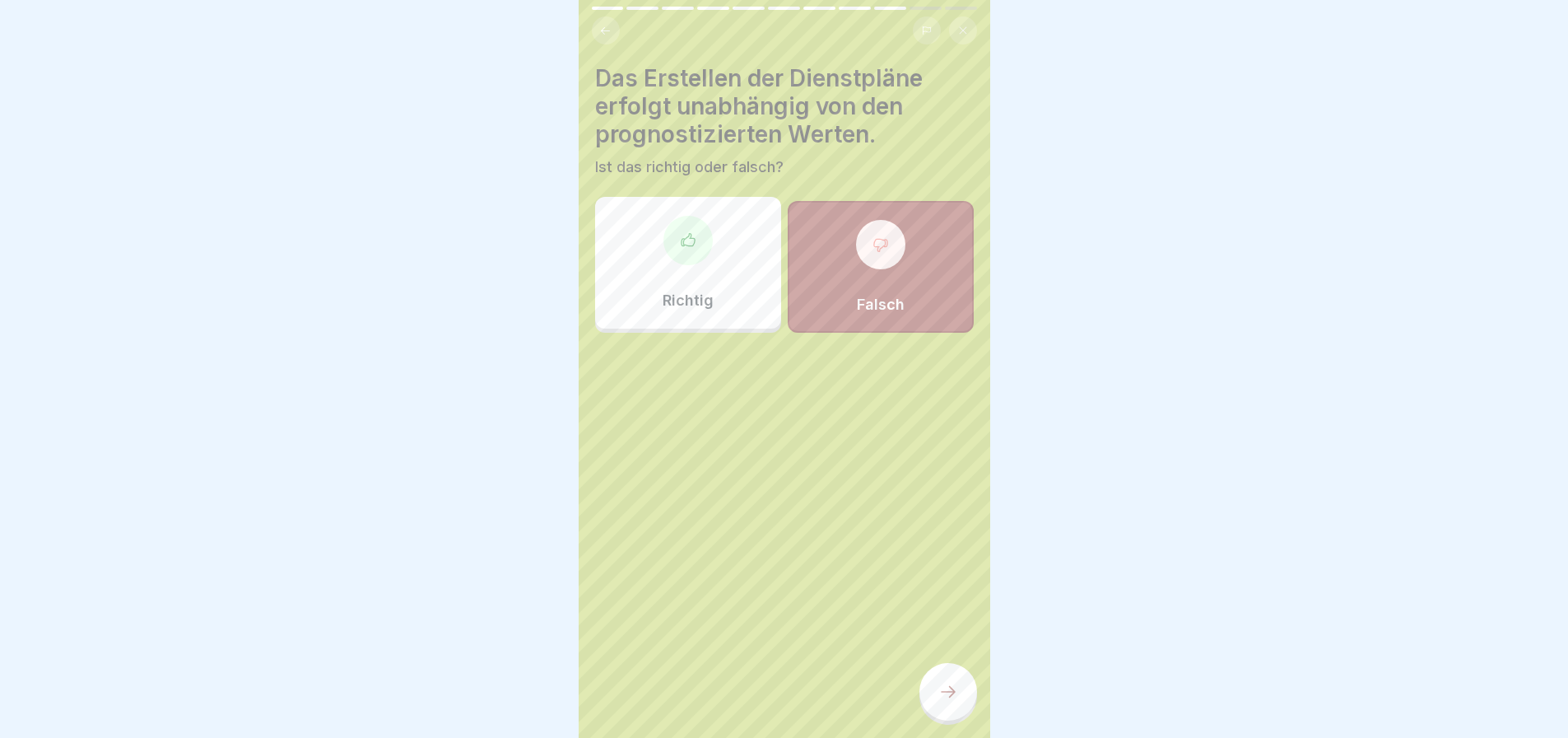
click at [960, 695] on div at bounding box center [948, 691] width 58 height 58
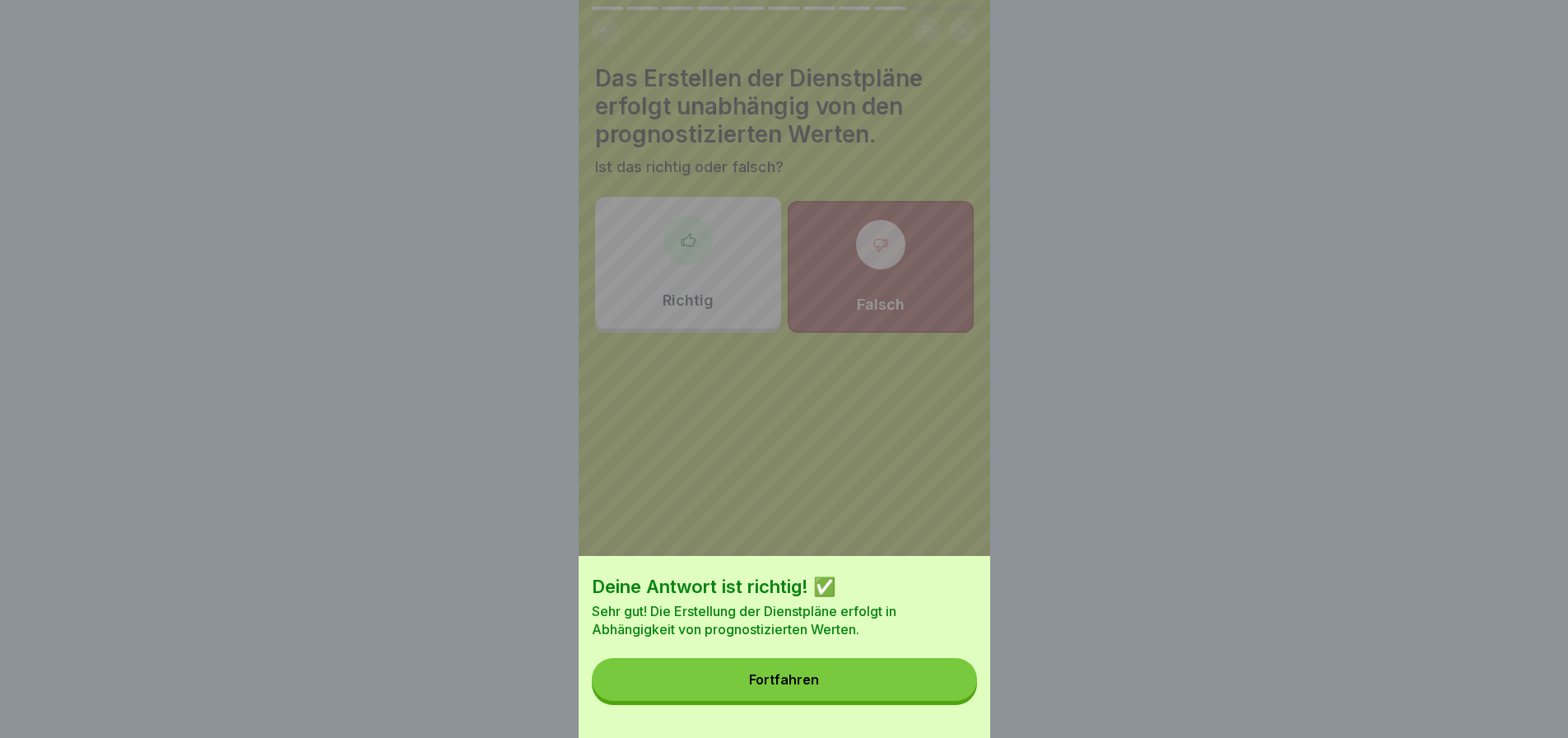
click at [845, 692] on button "Fortfahren" at bounding box center [784, 679] width 385 height 43
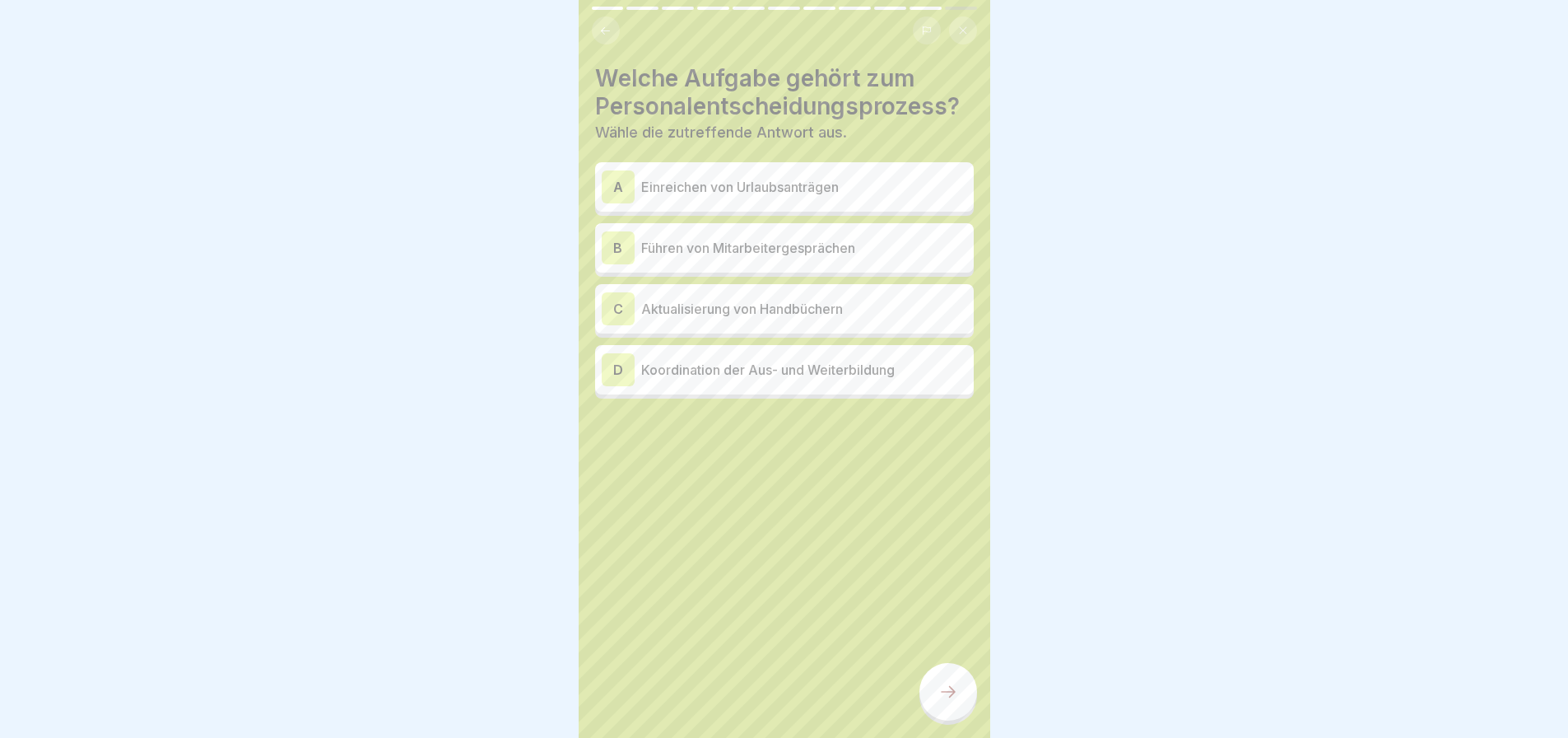
click at [730, 453] on div at bounding box center [784, 448] width 378 height 99
click at [781, 177] on p "Einreichen von Urlaubsanträgen" at bounding box center [804, 186] width 326 height 20
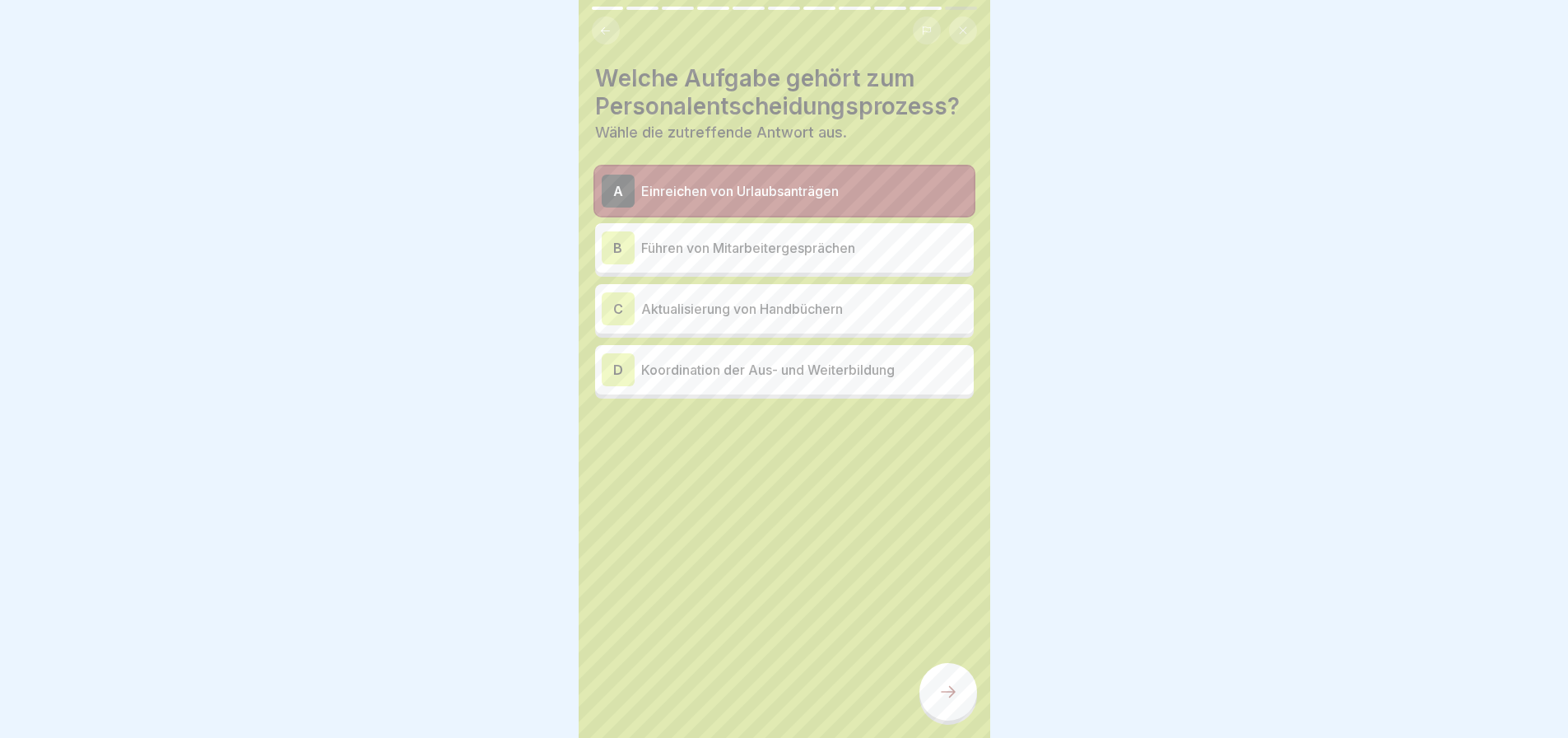
click at [935, 687] on div at bounding box center [948, 691] width 58 height 58
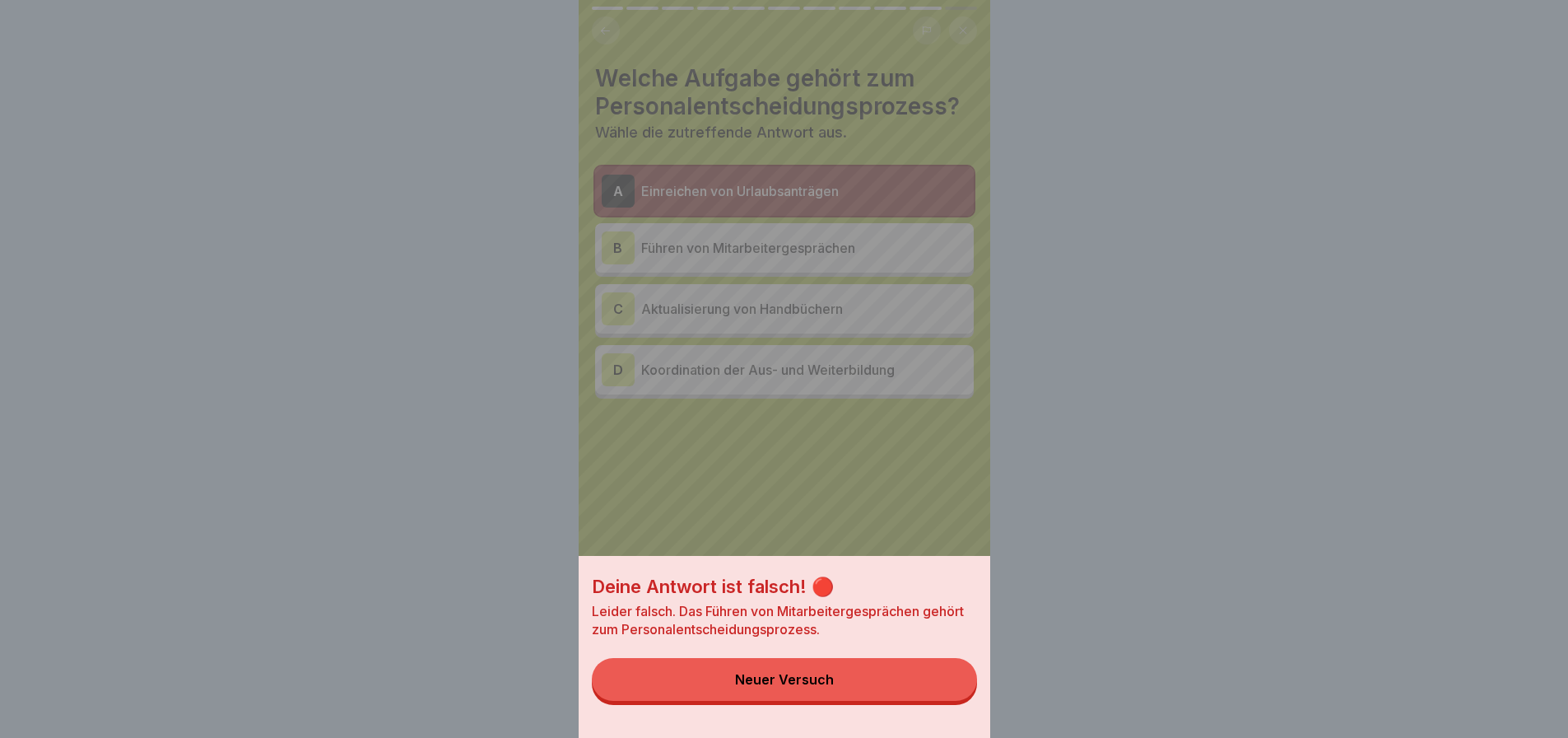
click at [816, 701] on button "Neuer Versuch" at bounding box center [784, 679] width 385 height 43
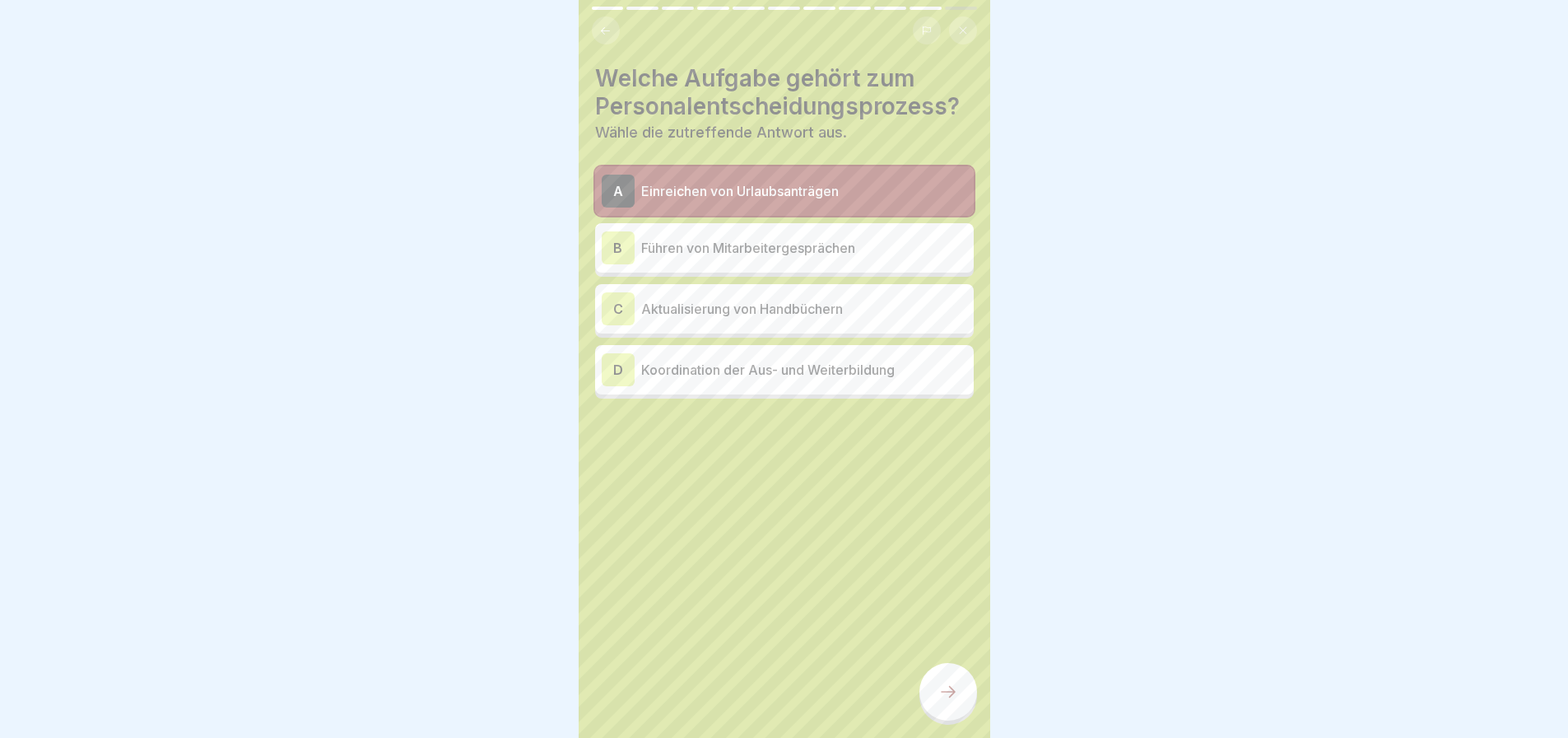
click at [793, 238] on p "Führen von Mitarbeitergesprächen" at bounding box center [804, 247] width 326 height 20
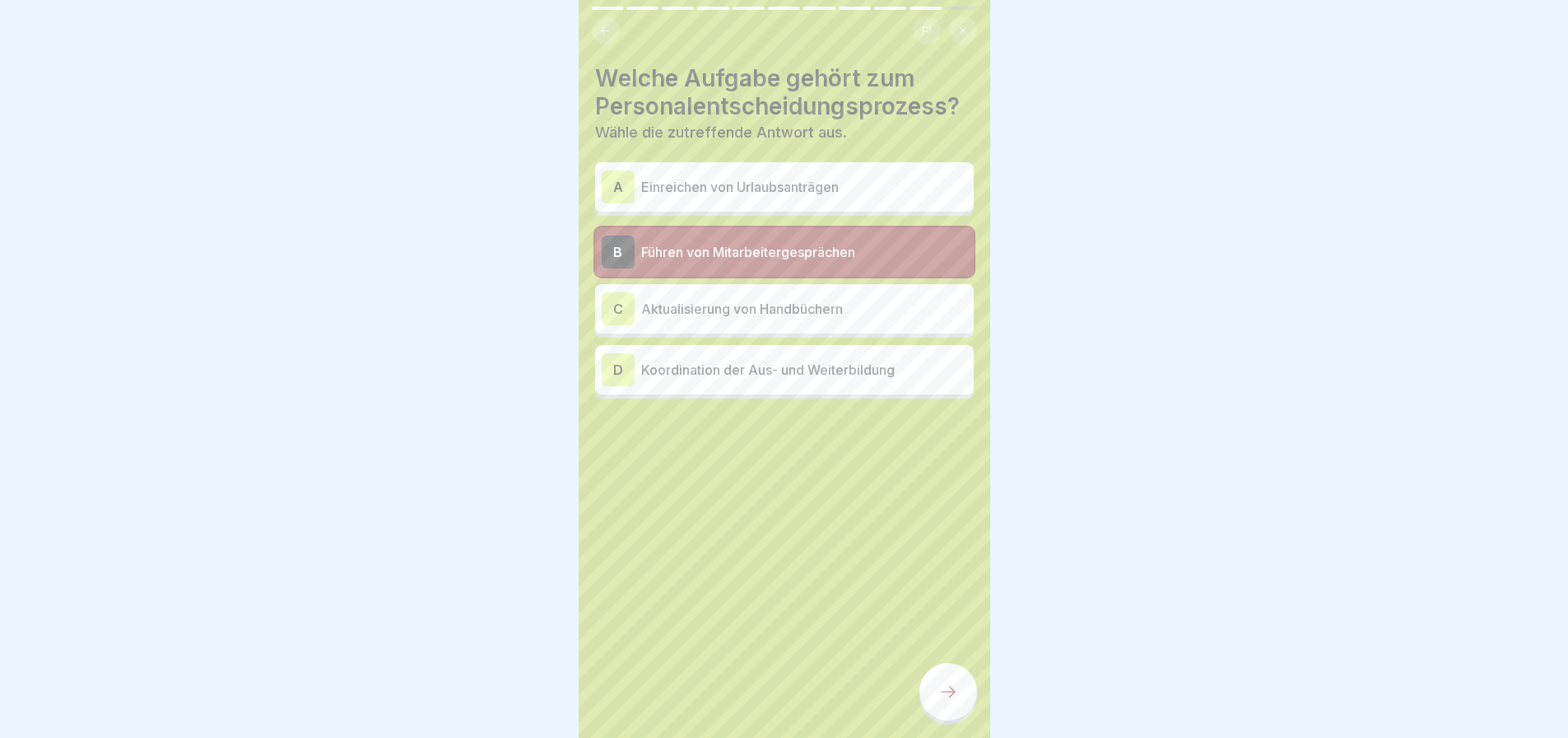
click at [951, 706] on div at bounding box center [948, 691] width 58 height 58
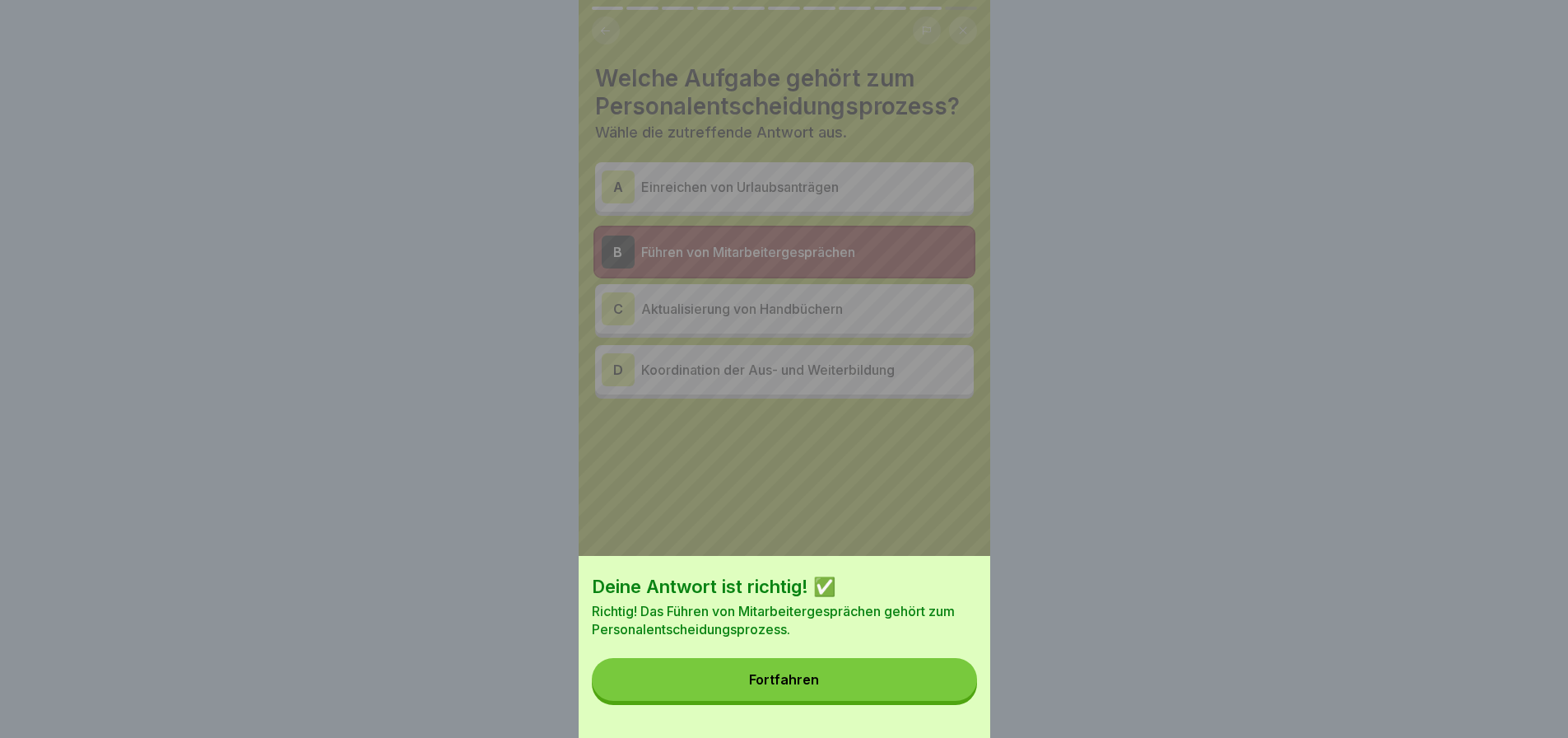
click at [851, 688] on button "Fortfahren" at bounding box center [784, 679] width 385 height 43
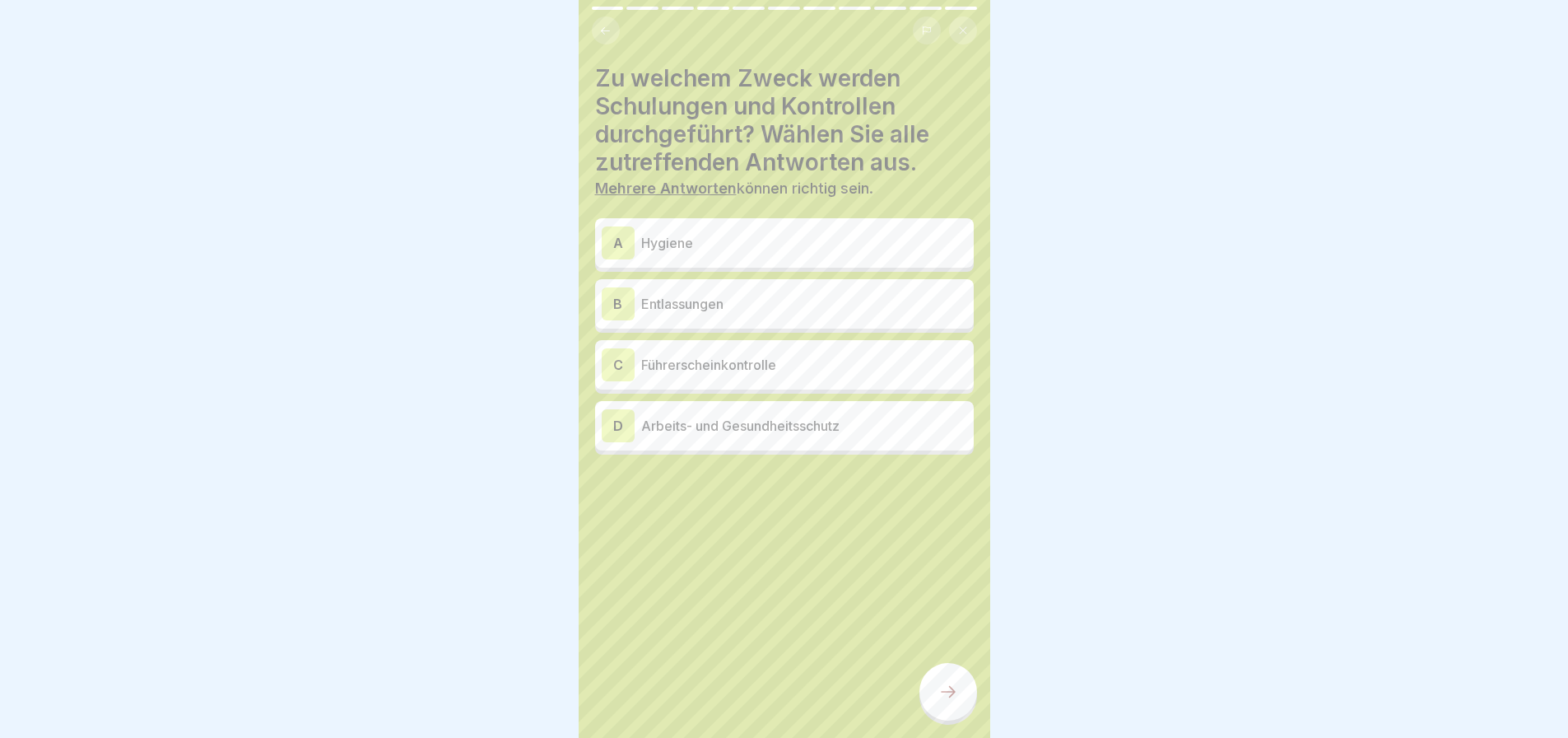
click at [702, 235] on p "Hygiene" at bounding box center [804, 242] width 326 height 20
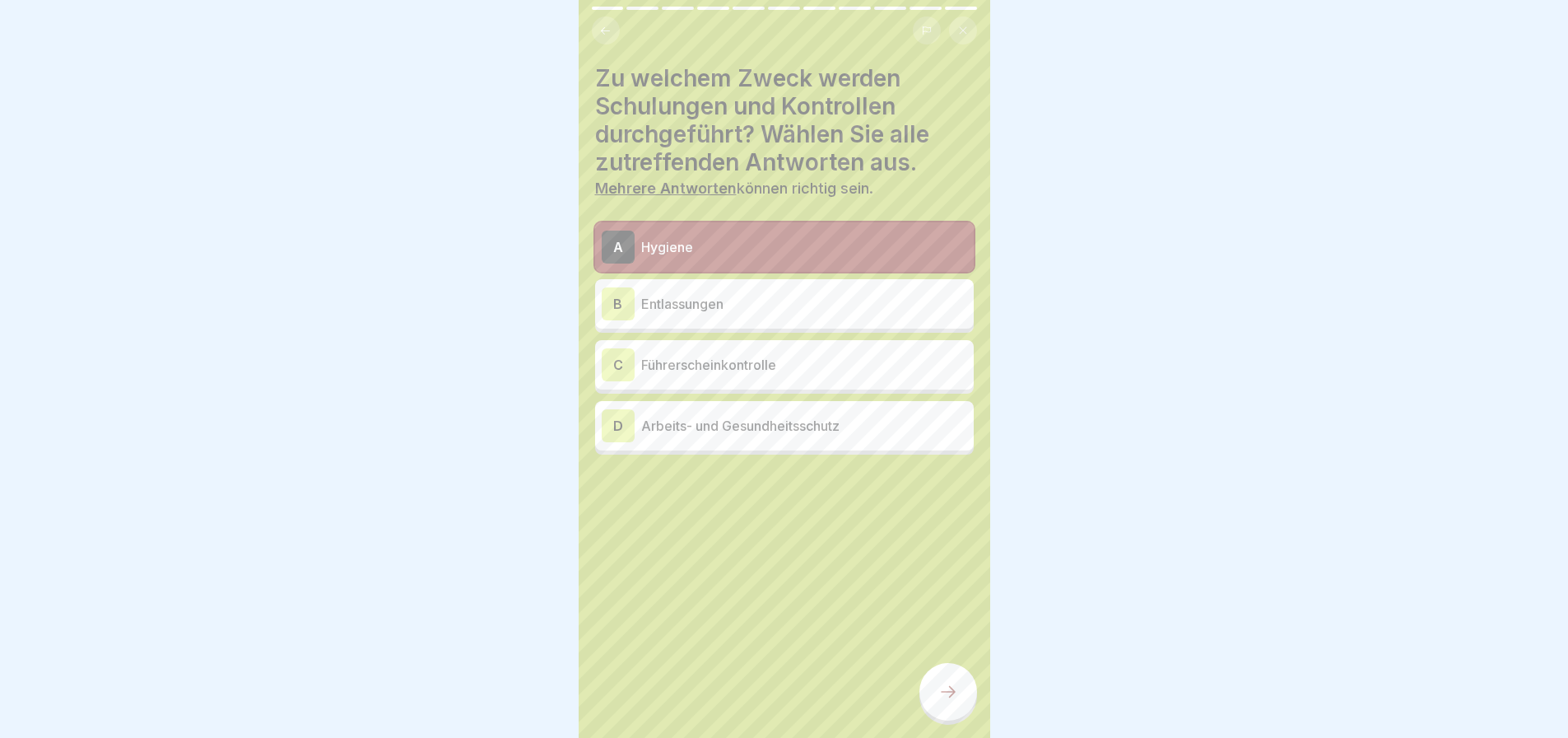
click at [709, 355] on p "Führerscheinkontrolle" at bounding box center [804, 364] width 326 height 20
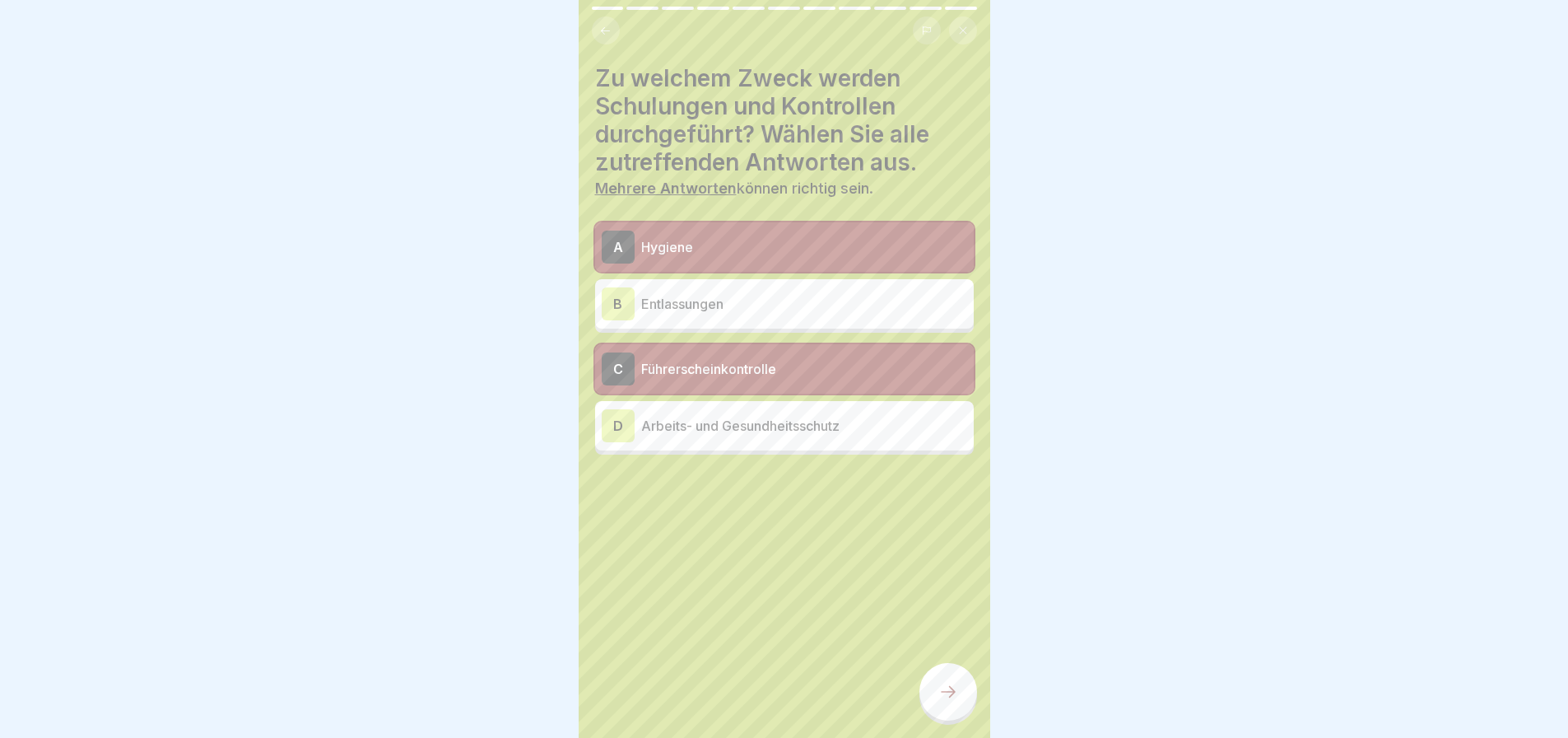
click at [725, 422] on p "Arbeits- und Gesundheitsschutz" at bounding box center [804, 425] width 326 height 20
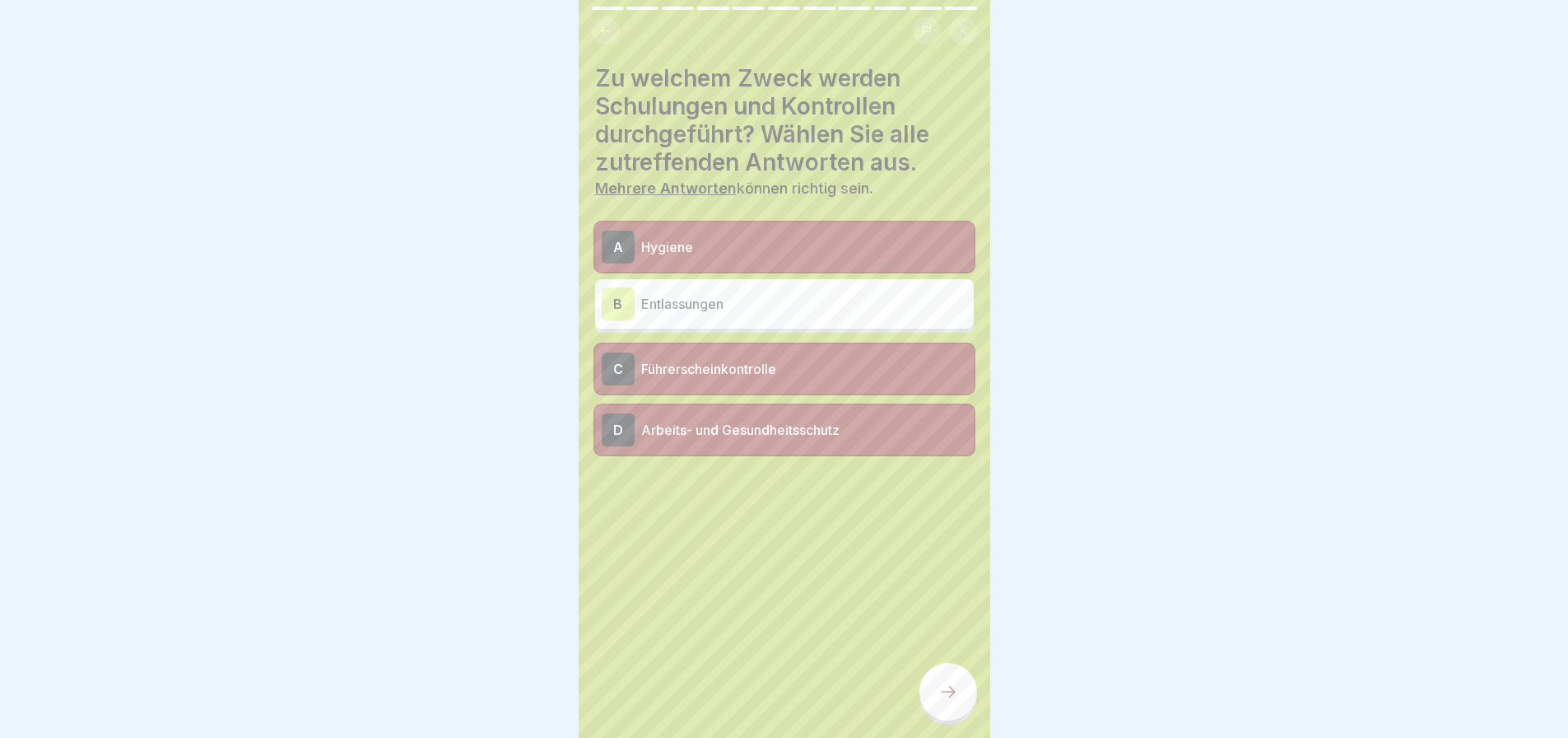
click at [939, 663] on div "Arbeitsplatzbeschreibung für Restaurantmanager 11 Schritte 📚 Personal- und Wiss…" at bounding box center [784, 369] width 412 height 738
click at [942, 680] on div at bounding box center [948, 691] width 58 height 58
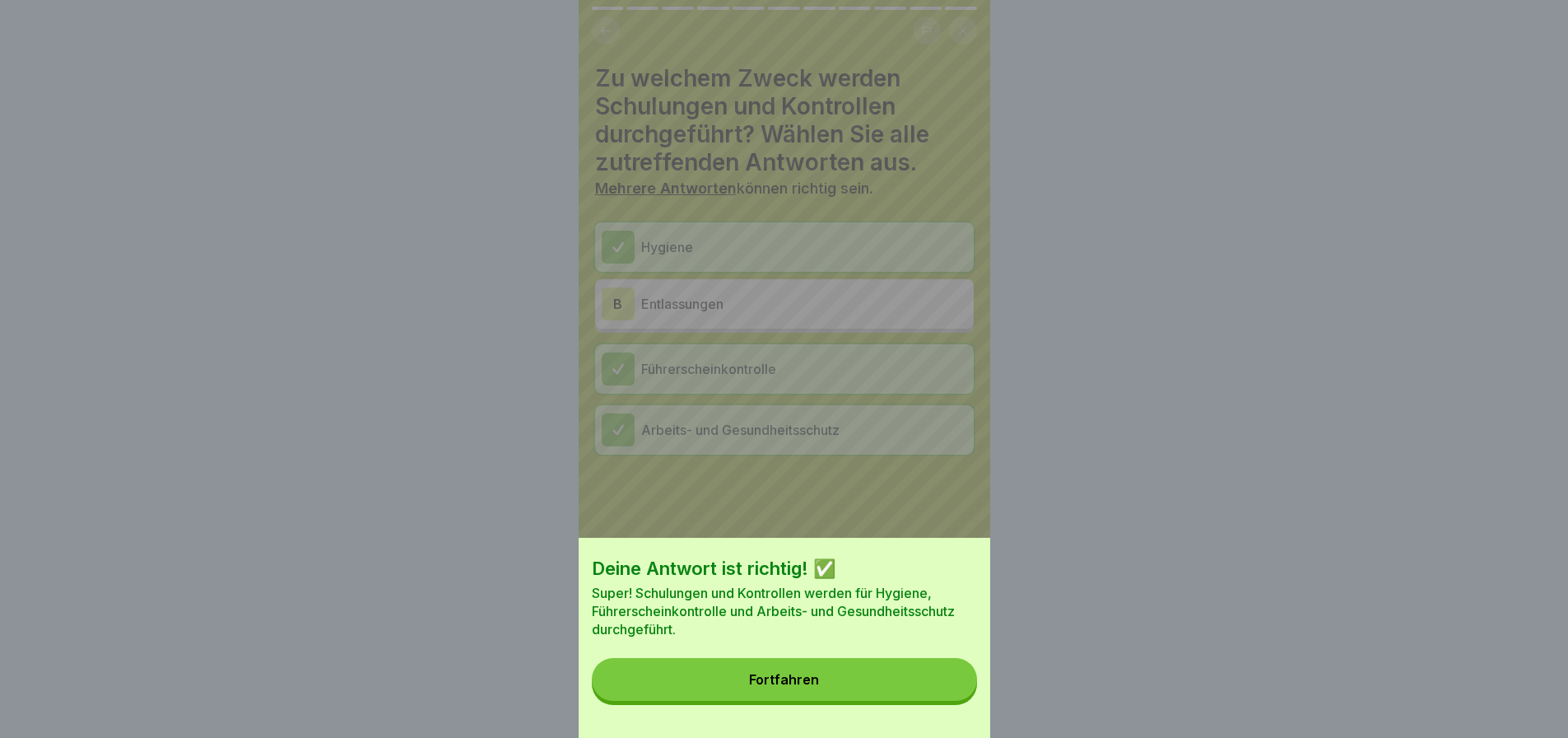
click at [826, 686] on button "Fortfahren" at bounding box center [784, 679] width 385 height 43
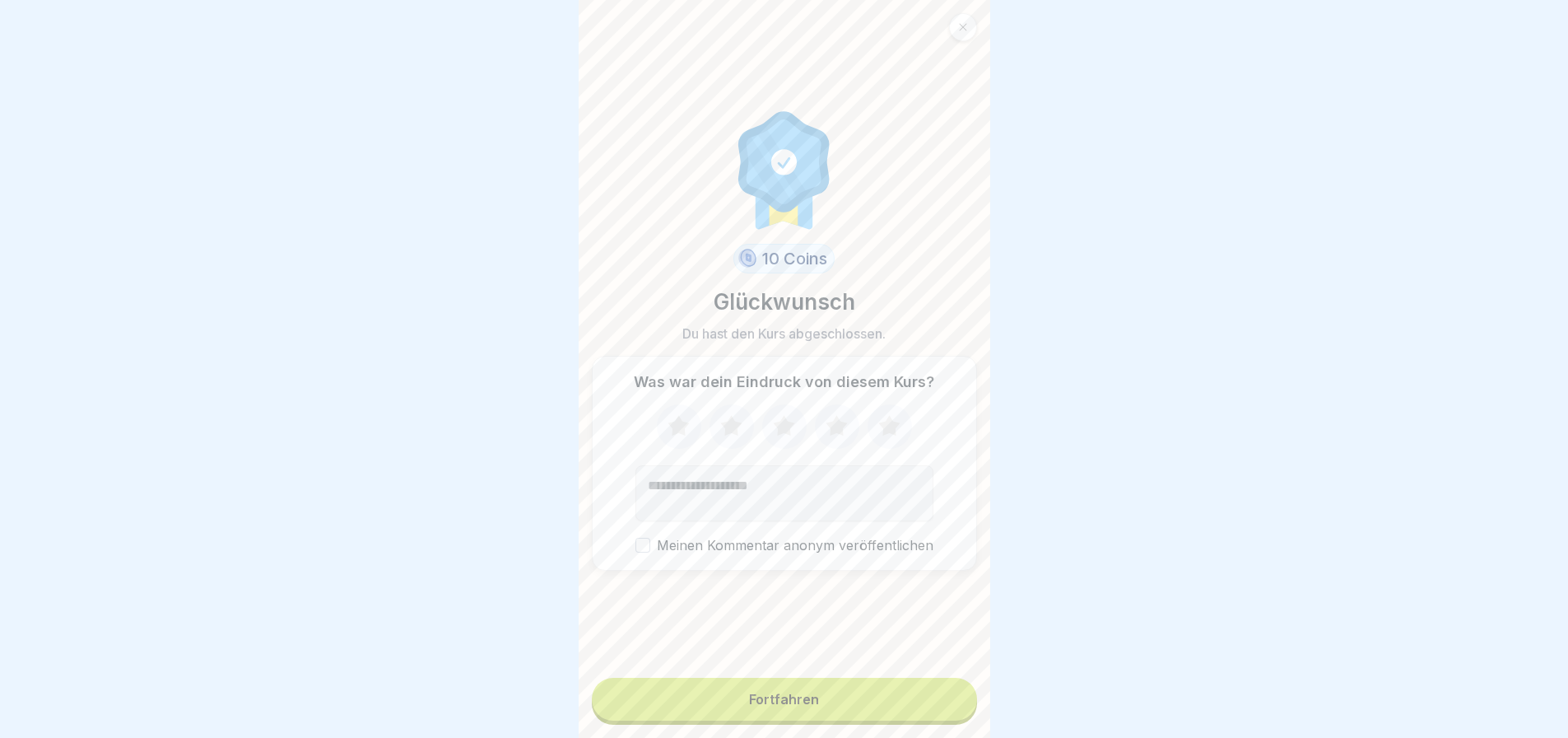
click at [689, 682] on button "Fortfahren" at bounding box center [784, 699] width 385 height 43
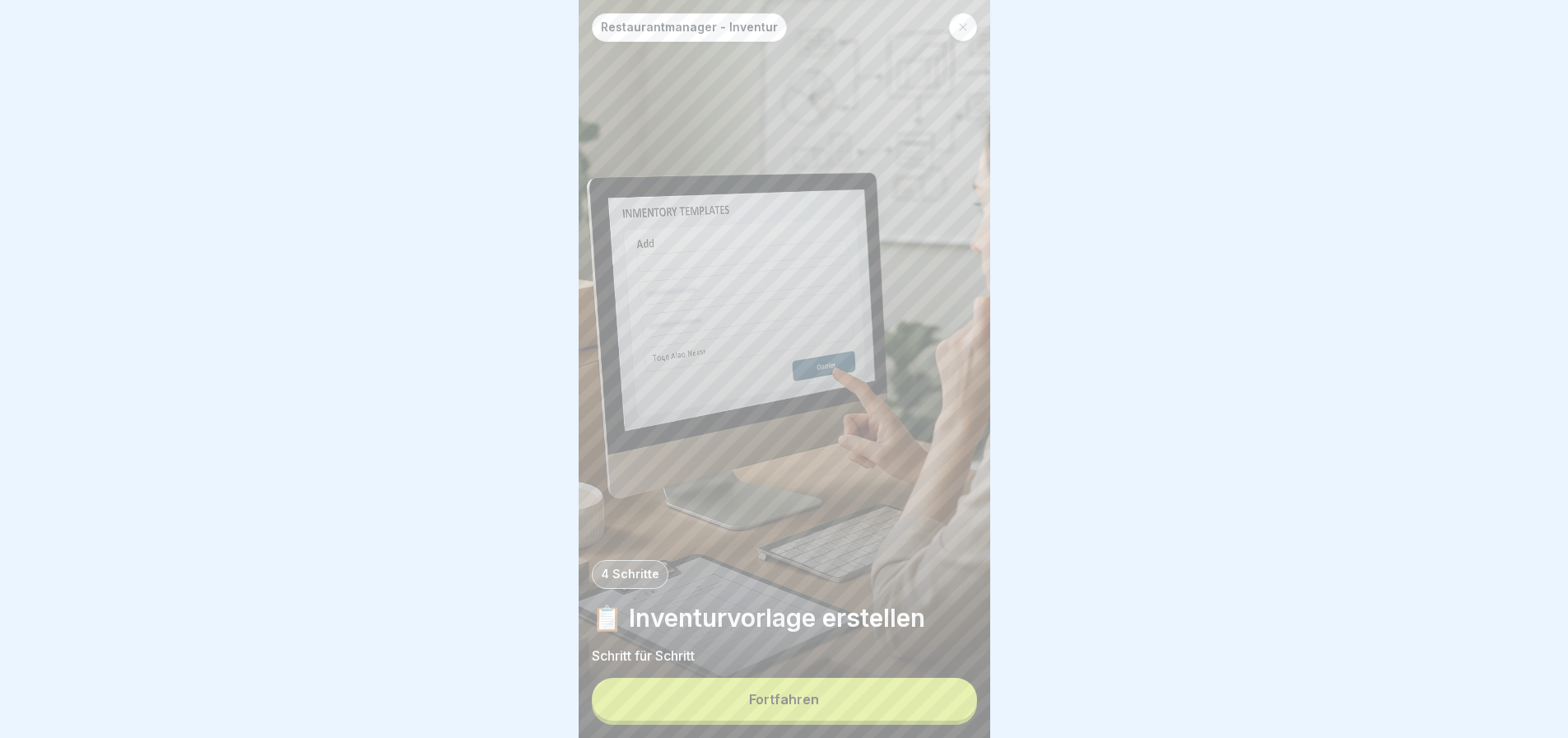
click at [703, 689] on button "Fortfahren" at bounding box center [784, 699] width 385 height 43
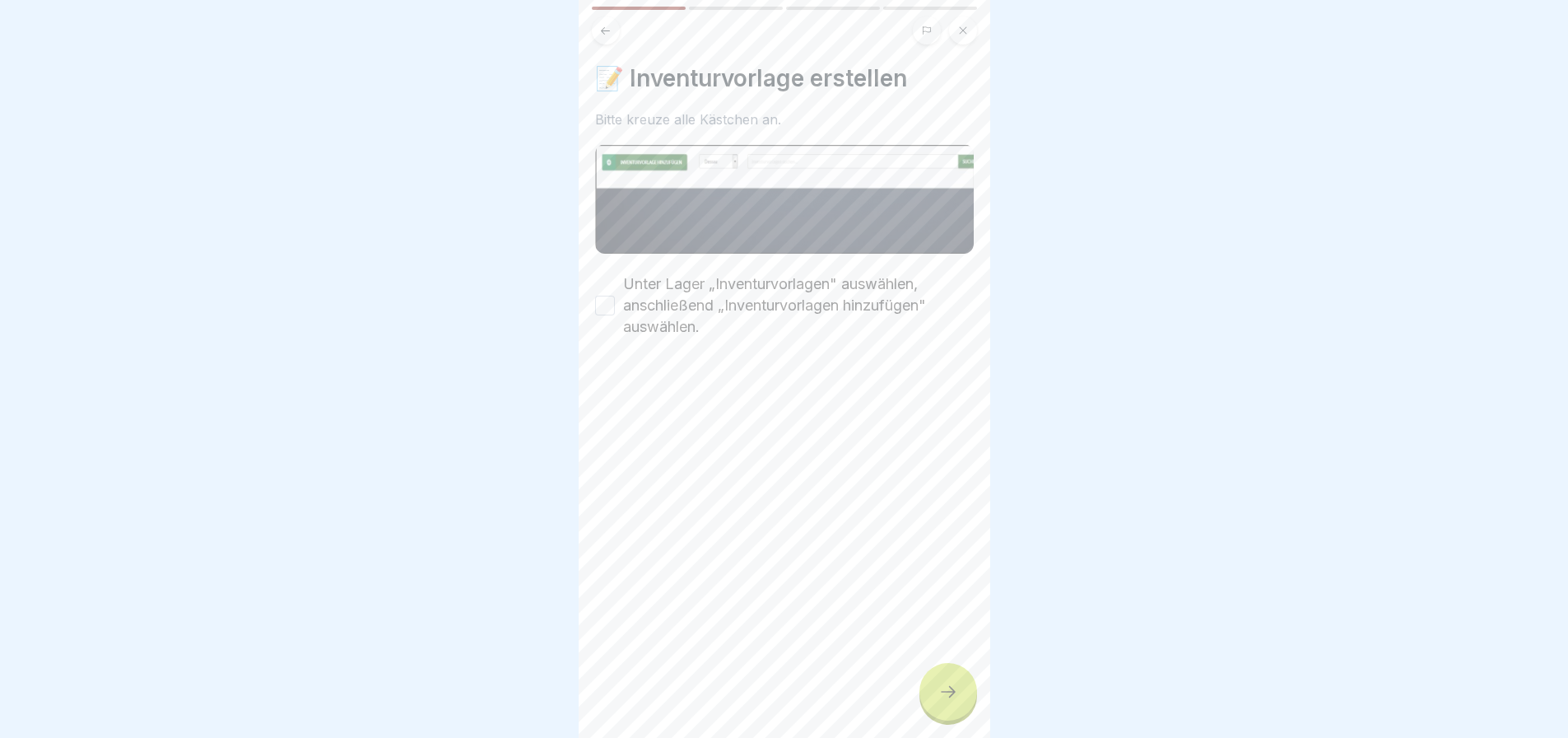
click at [610, 295] on button "Unter Lager „Inventurvorlagen" auswählen, anschließend „Inventurvorlagen hinzuf…" at bounding box center [605, 305] width 20 height 20
click at [937, 681] on div at bounding box center [948, 691] width 58 height 58
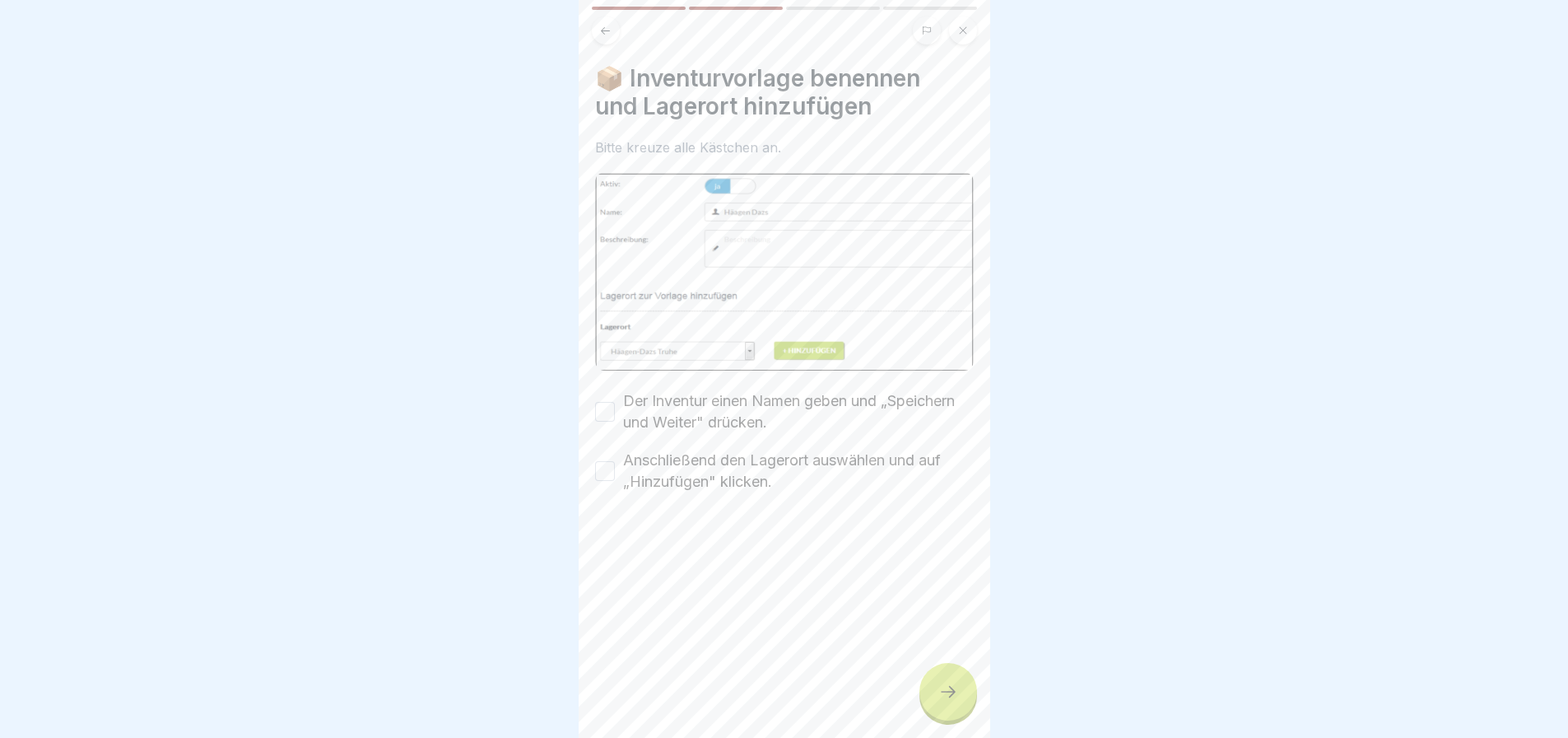
click at [604, 402] on button "Der Inventur einen Namen geben und „Speichern und Weiter" drücken." at bounding box center [605, 411] width 20 height 20
click at [604, 461] on button "Anschließend den Lagerort auswählen und auf „Hinzufügen" klicken." at bounding box center [605, 471] width 20 height 20
click at [939, 682] on div at bounding box center [948, 691] width 58 height 58
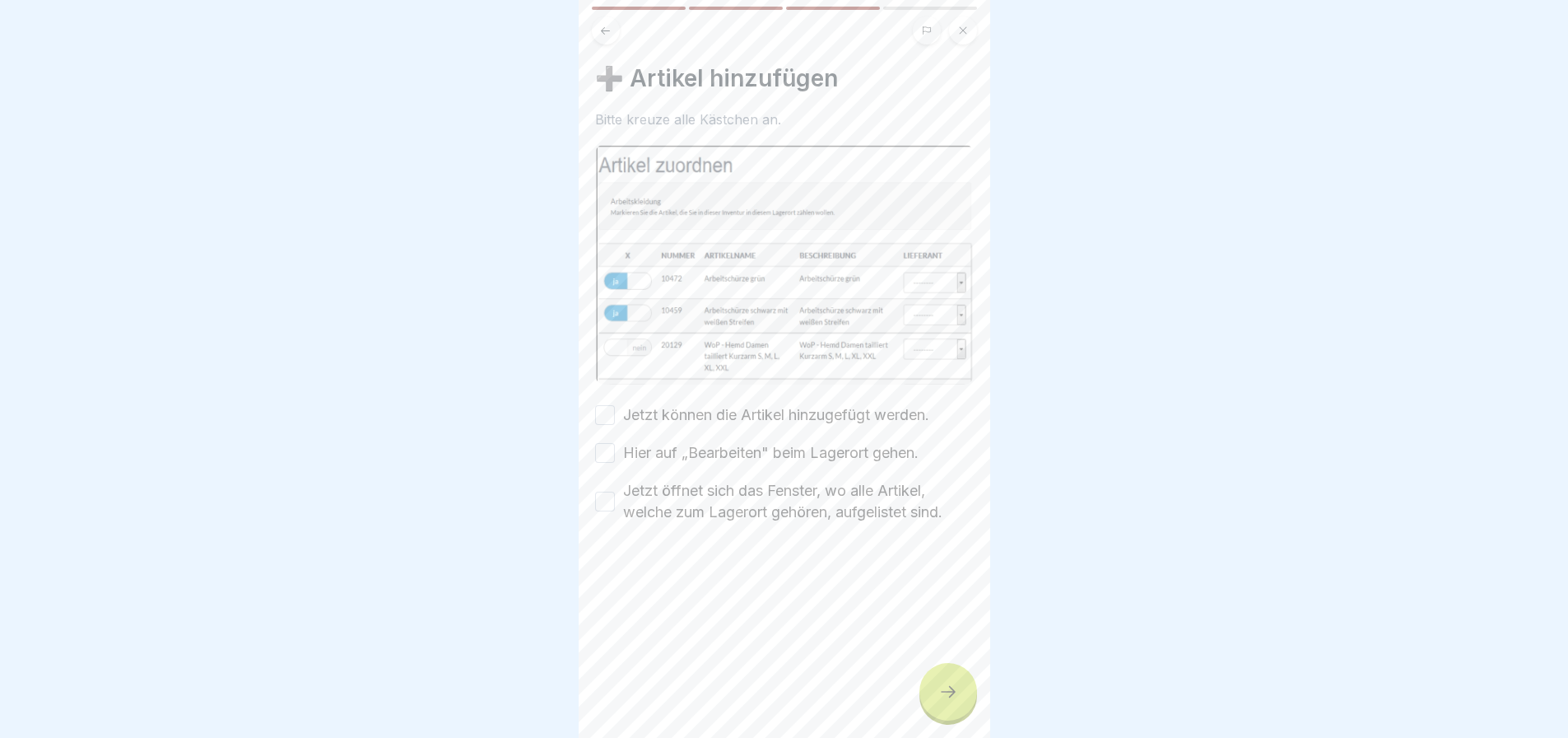
click at [607, 405] on button "Jetzt können die Artikel hinzugefügt werden." at bounding box center [605, 415] width 20 height 20
click at [607, 443] on button "Hier auf „Bearbeiten" beim Lagerort gehen." at bounding box center [605, 452] width 20 height 20
click at [605, 491] on button "Jetzt öffnet sich das Fenster, wo alle Artikel, welche zum Lagerort gehören, au…" at bounding box center [605, 500] width 20 height 20
click at [935, 680] on div at bounding box center [948, 691] width 58 height 58
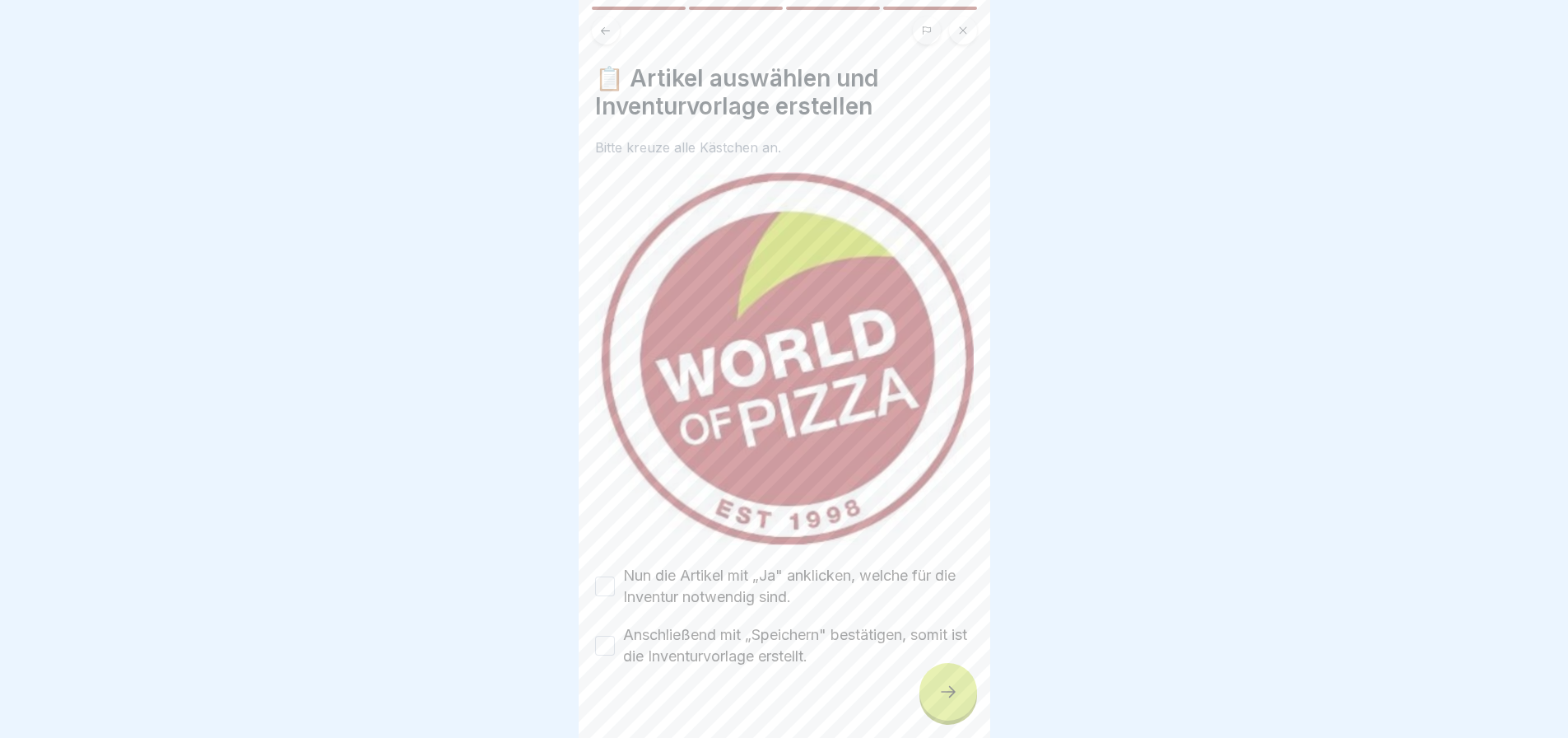
click at [604, 576] on button "Nun die Artikel mit „Ja" anklicken, welche für die Inventur notwendig sind." at bounding box center [605, 585] width 20 height 20
click at [611, 636] on button "Anschließend mit „Speichern" bestätigen, somit ist die Inventurvorlage erstellt." at bounding box center [605, 645] width 20 height 20
click at [972, 697] on div at bounding box center [948, 691] width 58 height 58
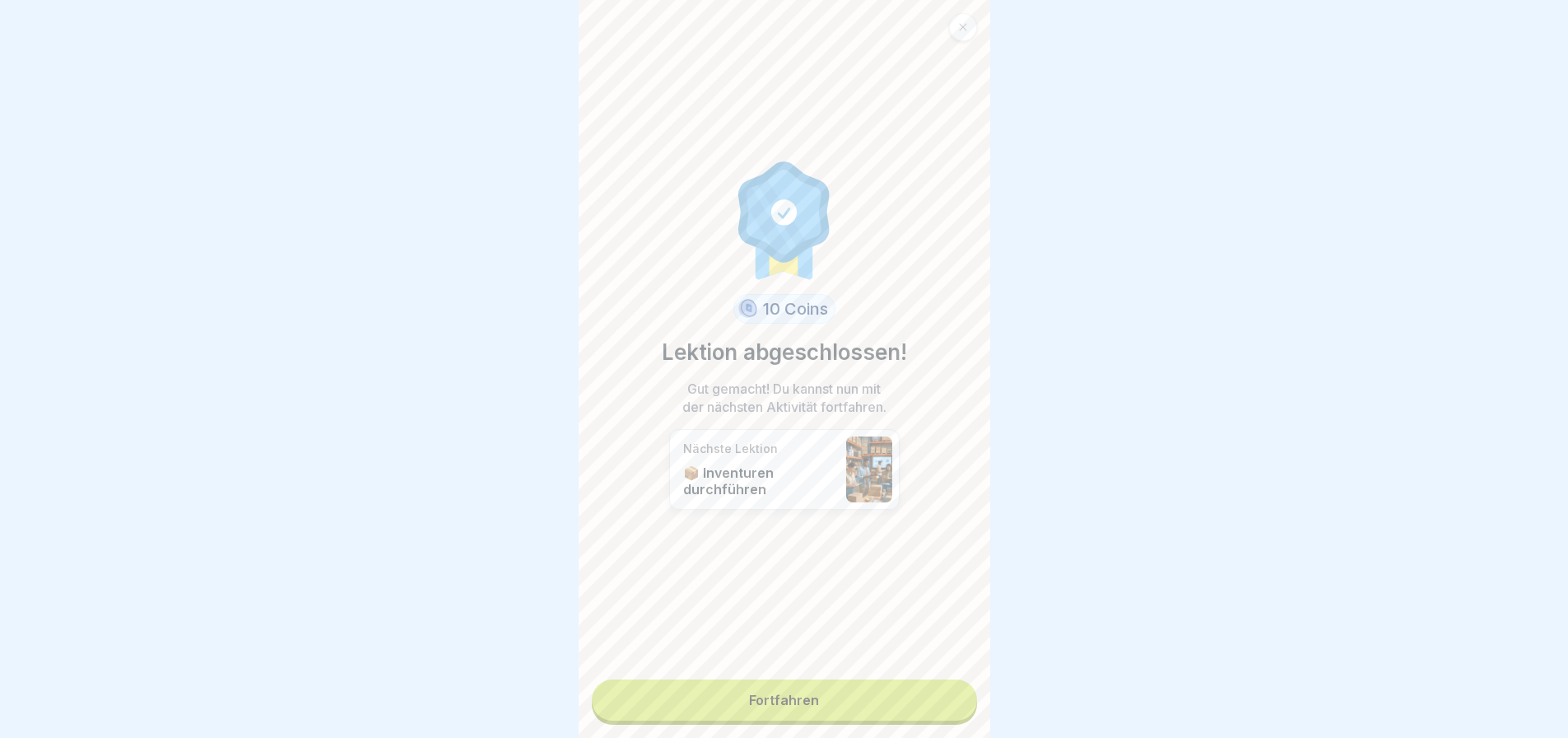
click at [807, 682] on link "Fortfahren" at bounding box center [784, 700] width 385 height 41
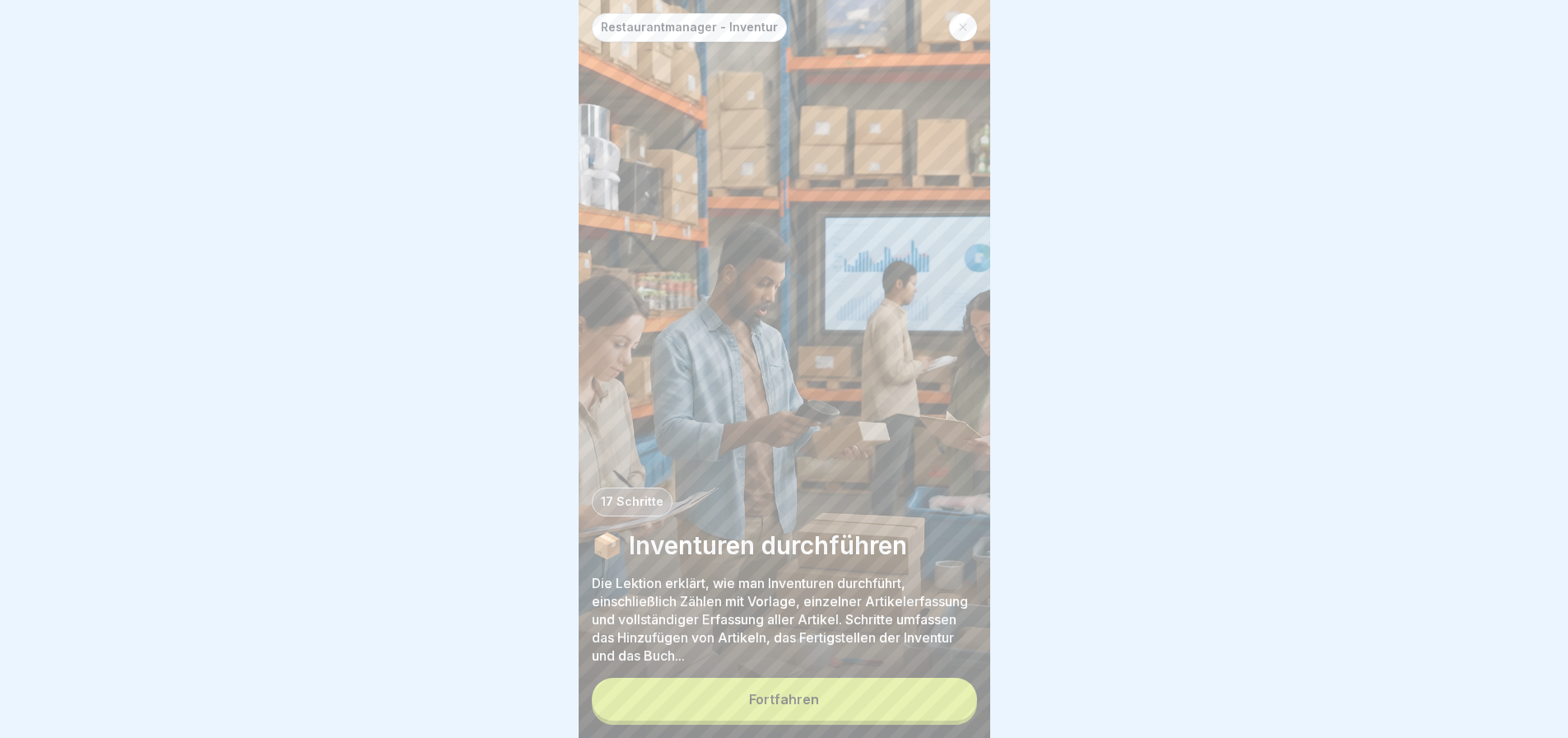
click at [750, 688] on button "Fortfahren" at bounding box center [784, 699] width 385 height 43
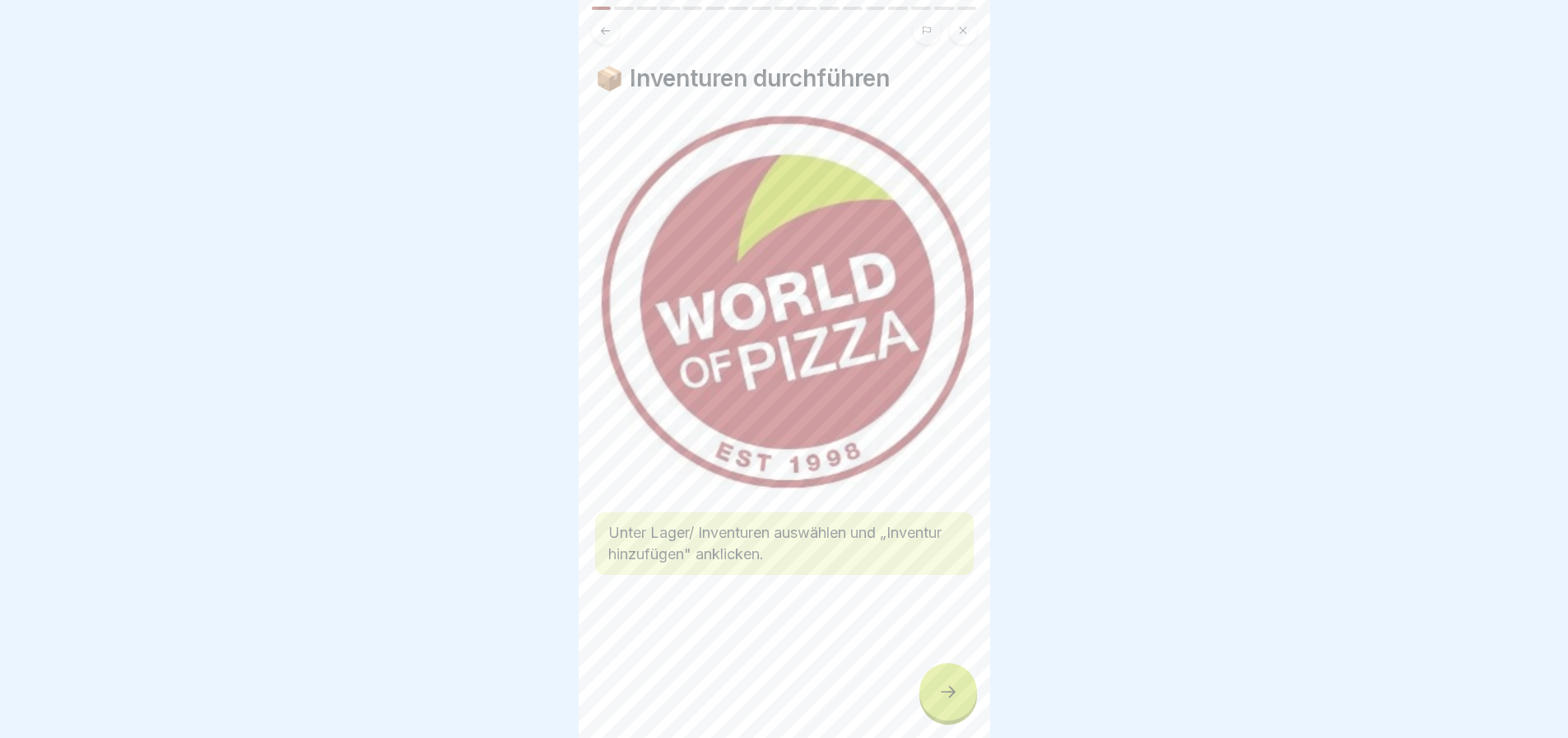
click at [929, 684] on div at bounding box center [948, 691] width 58 height 58
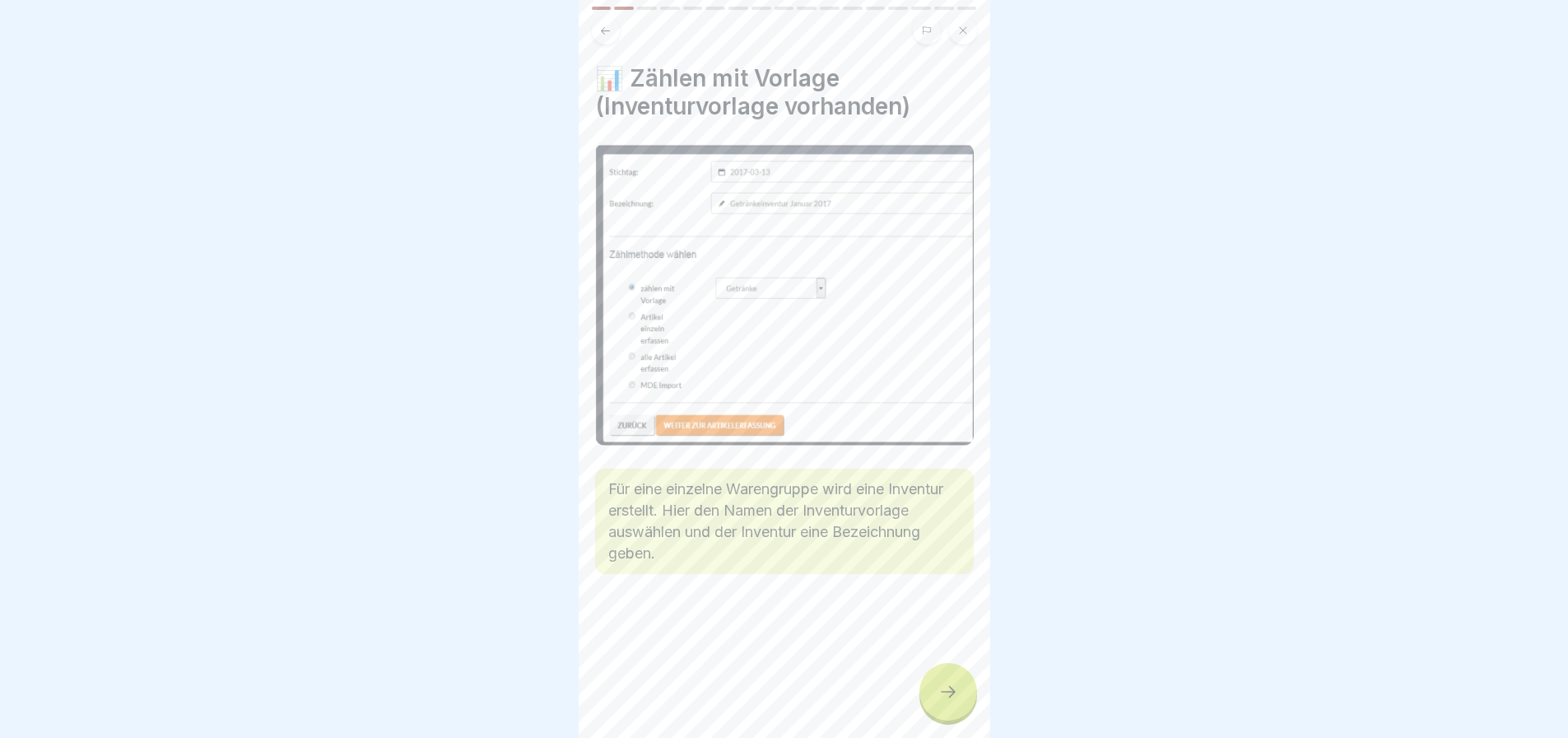
click at [953, 688] on icon at bounding box center [948, 691] width 20 height 20
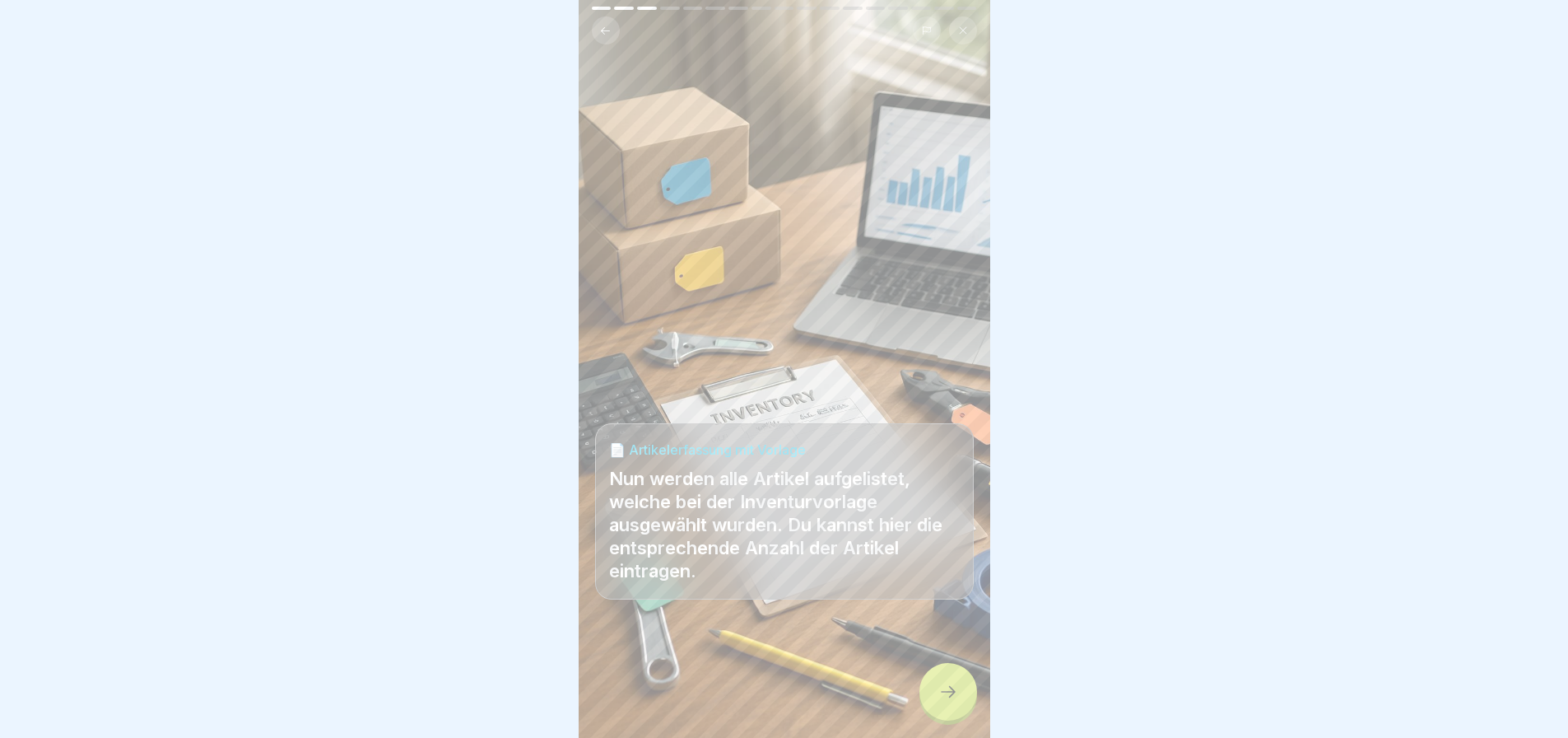
click at [953, 688] on icon at bounding box center [948, 691] width 20 height 20
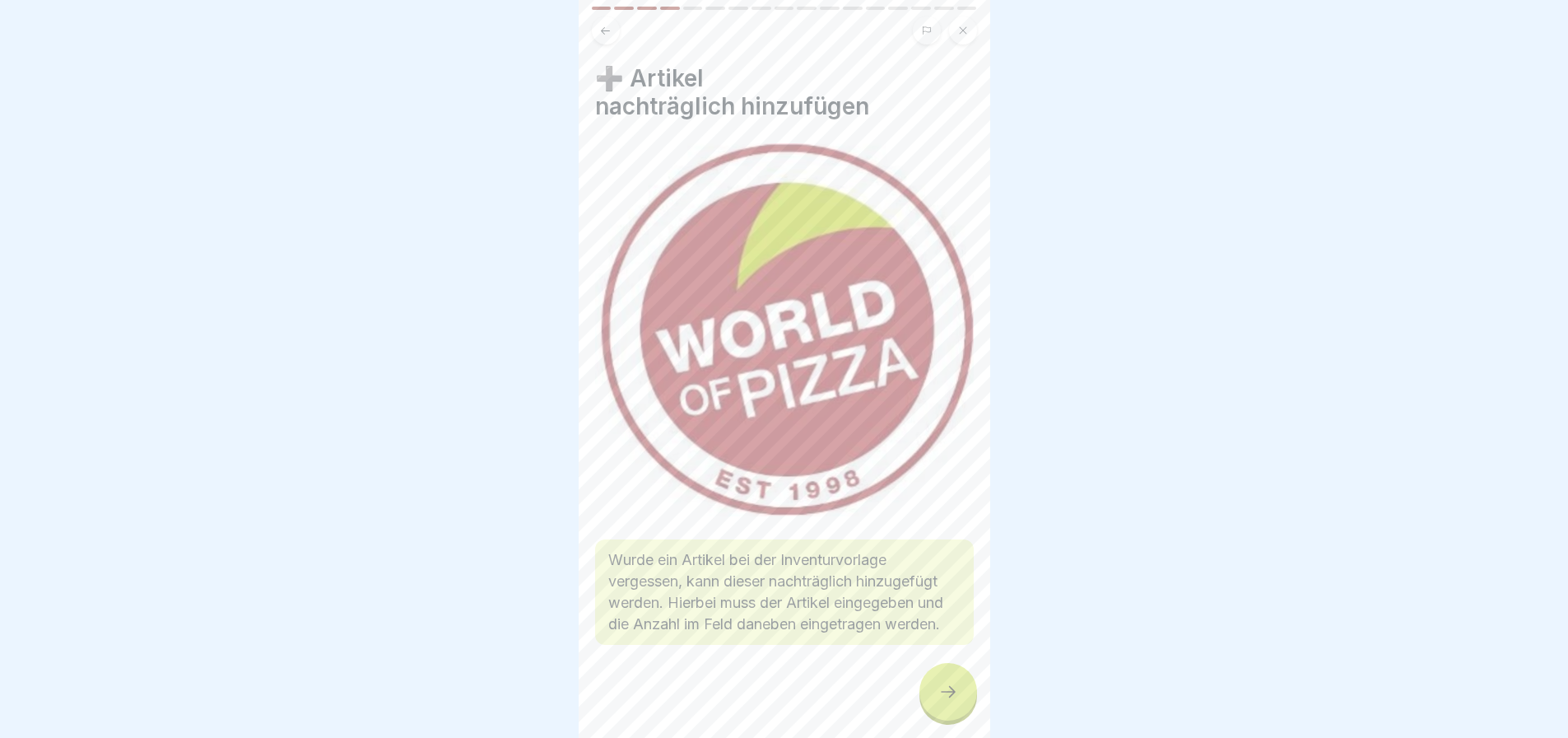
click at [953, 688] on icon at bounding box center [948, 691] width 20 height 20
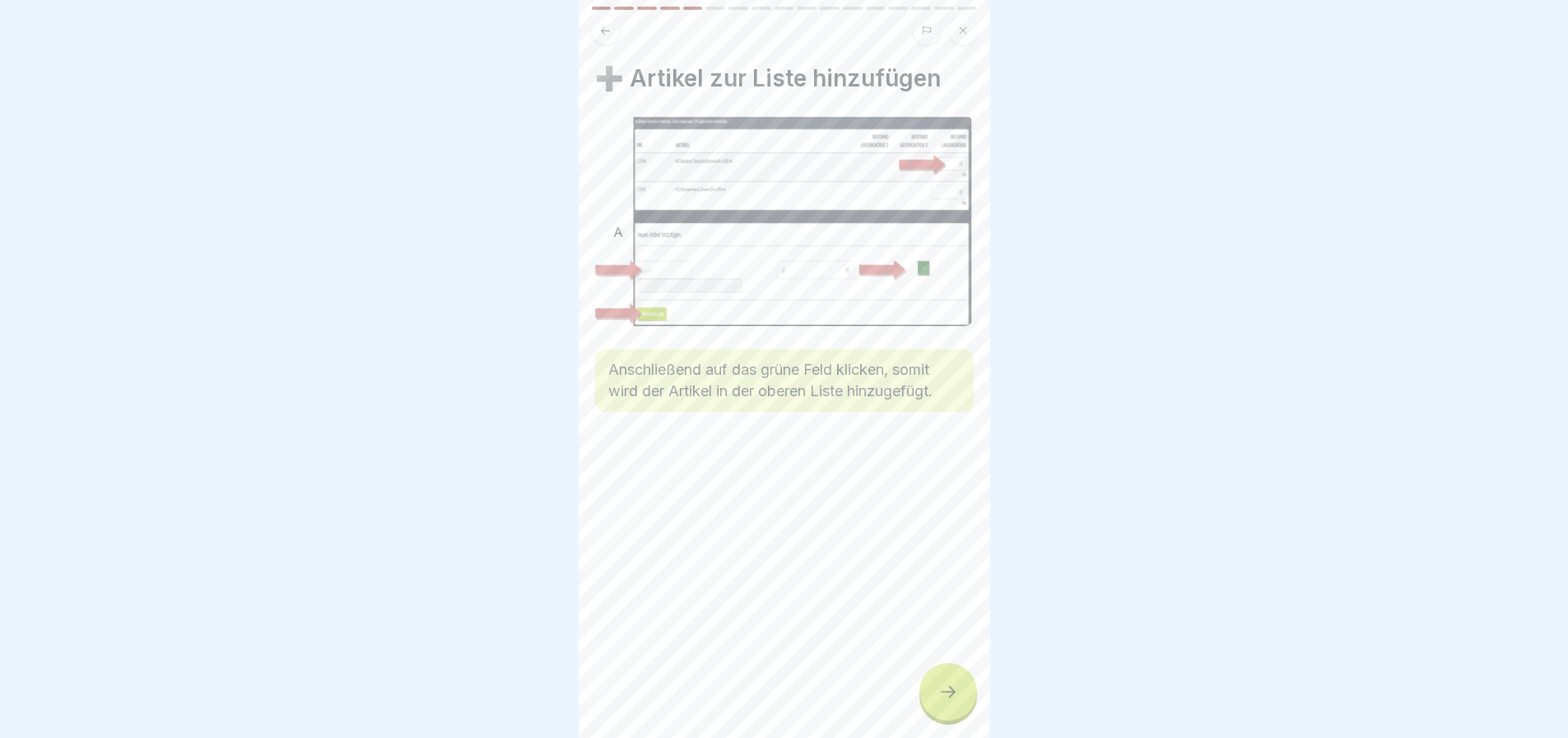
click at [953, 688] on icon at bounding box center [948, 691] width 20 height 20
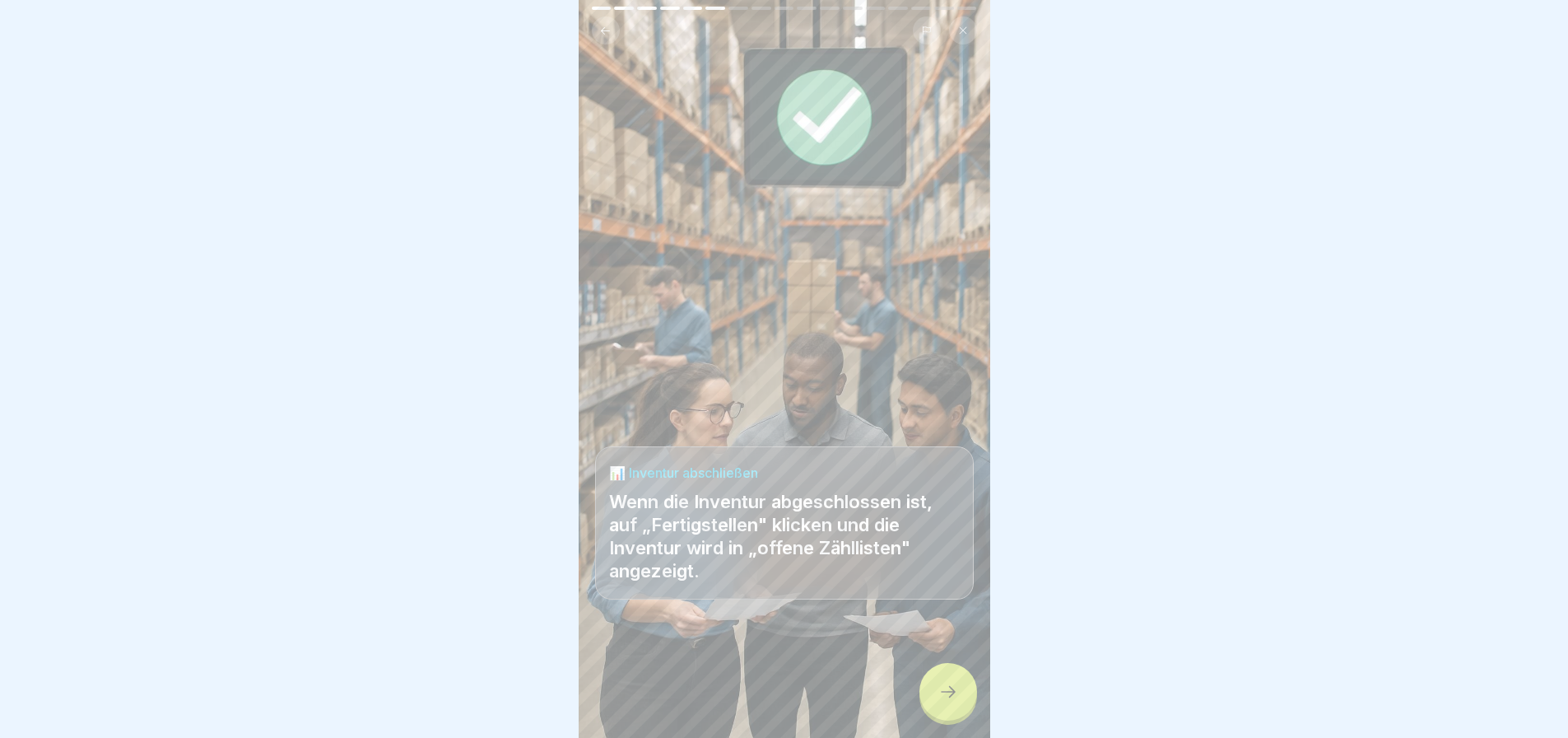
click at [953, 688] on icon at bounding box center [948, 691] width 20 height 20
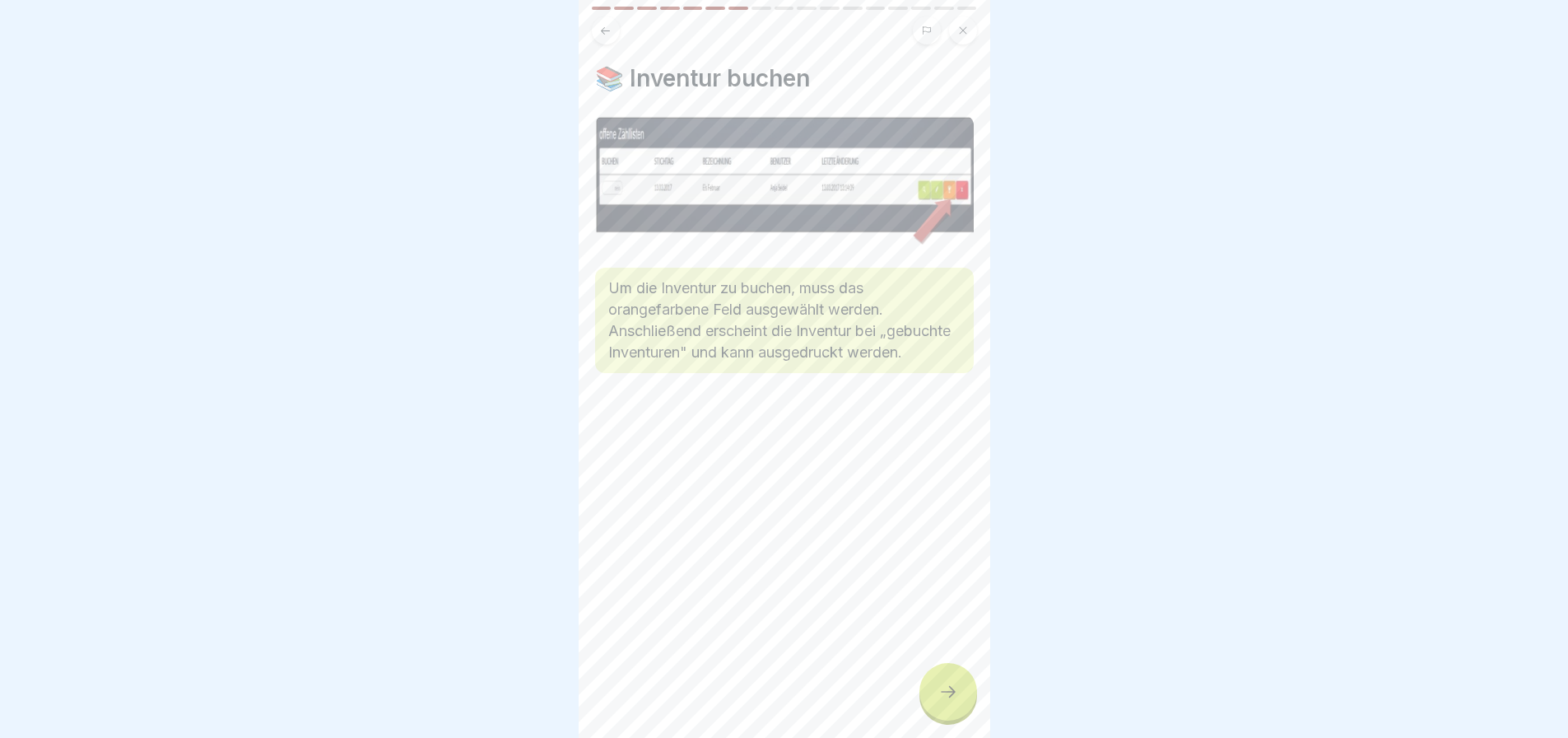
click at [953, 688] on icon at bounding box center [948, 691] width 20 height 20
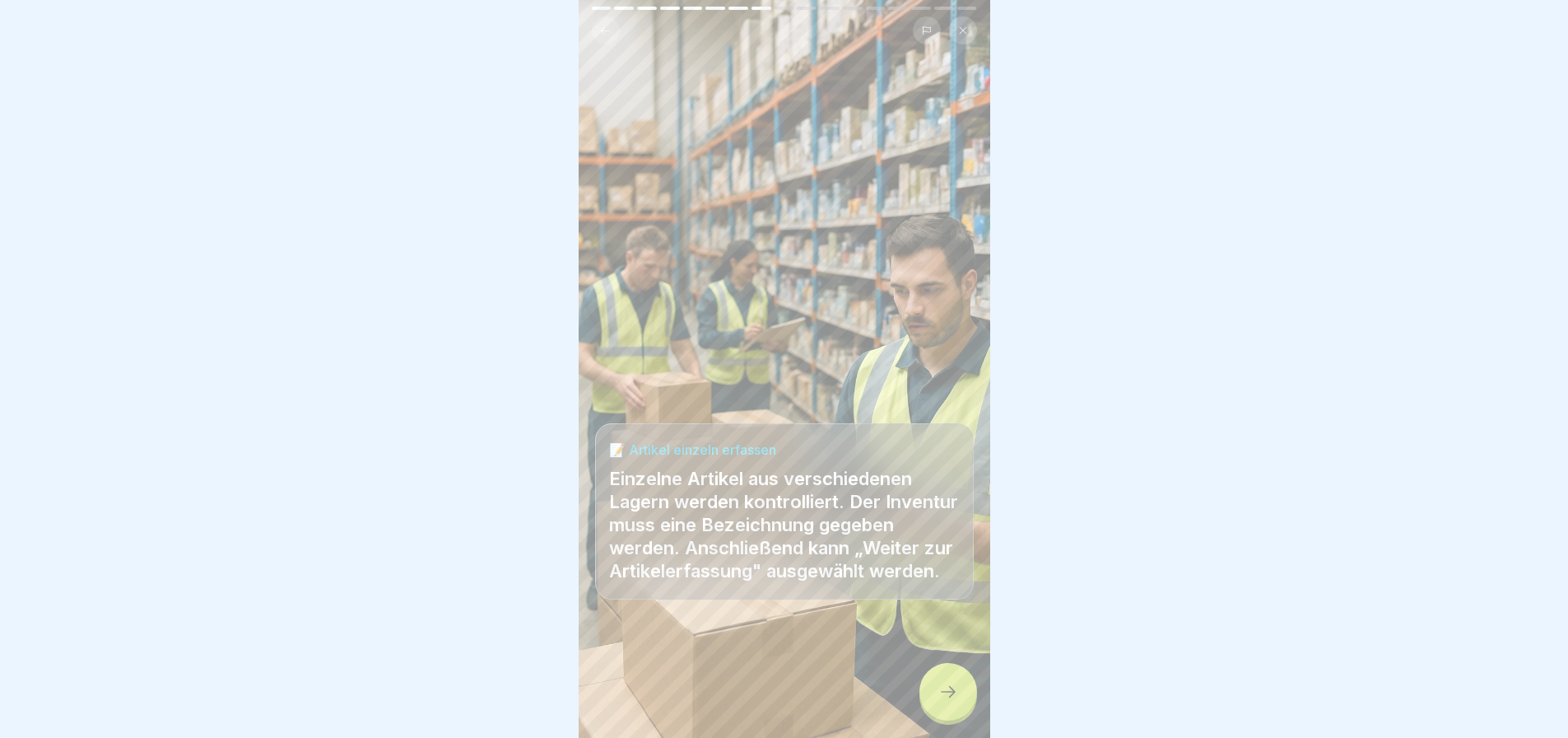
click at [953, 688] on icon at bounding box center [948, 691] width 20 height 20
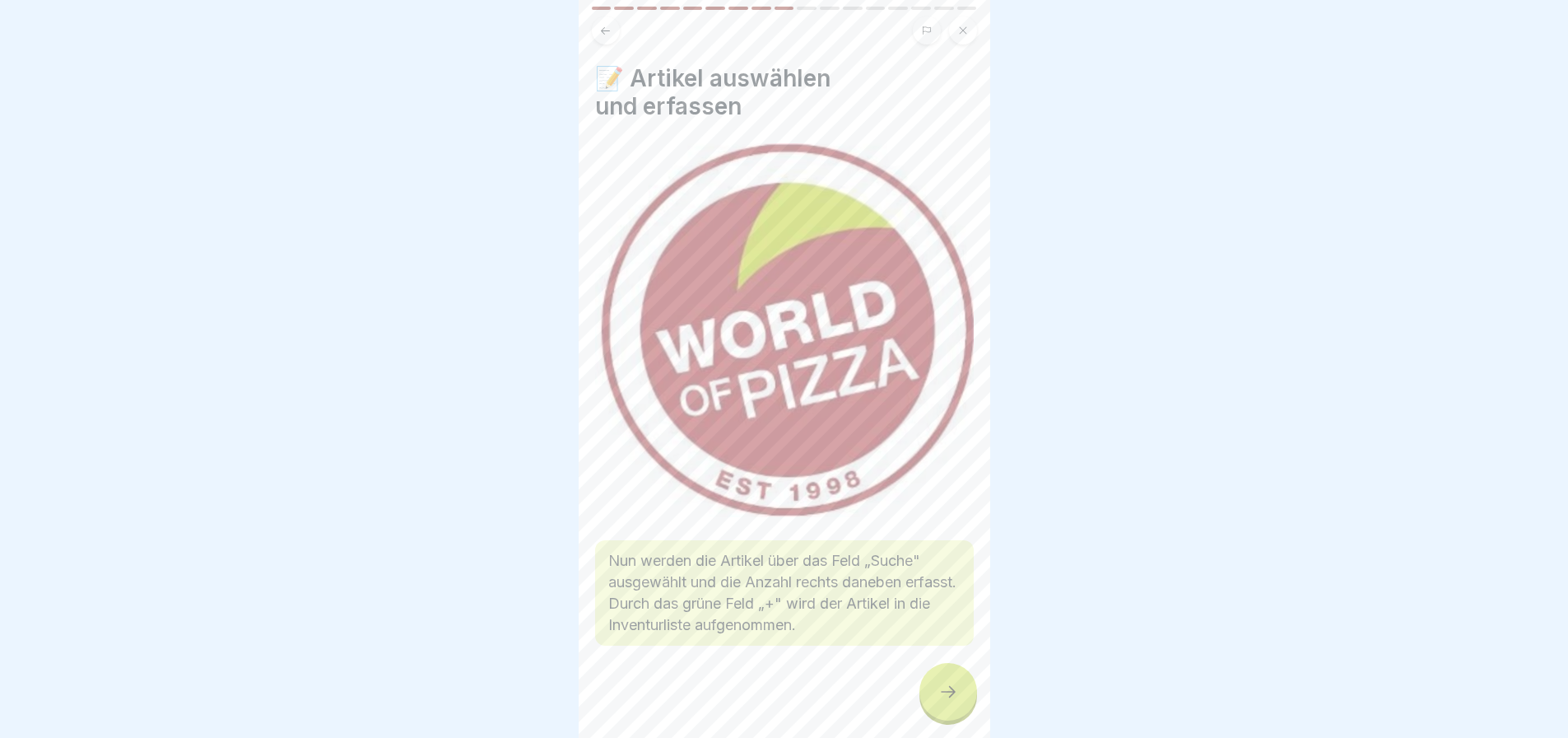
click at [953, 688] on icon at bounding box center [948, 691] width 20 height 20
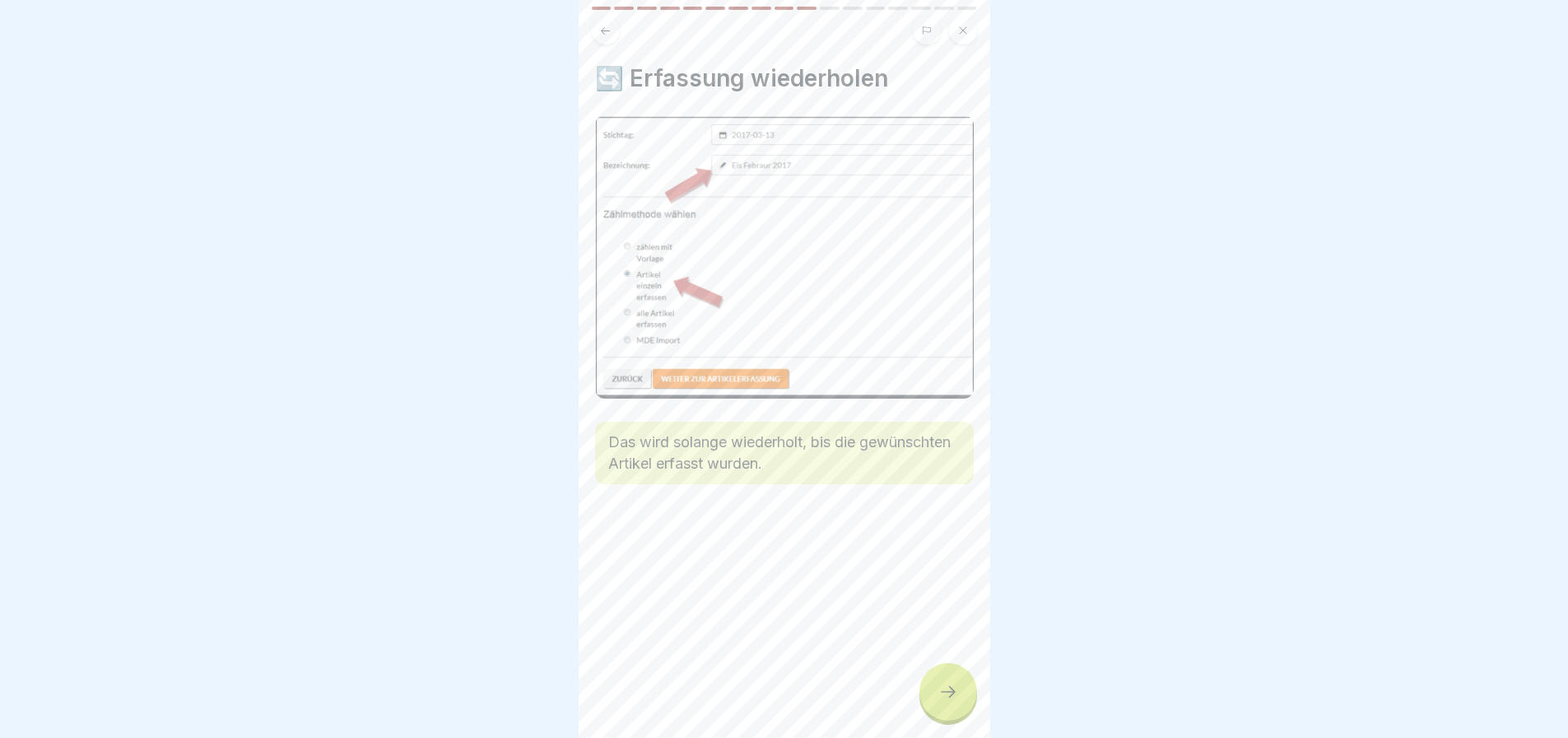
click at [953, 688] on icon at bounding box center [948, 691] width 20 height 20
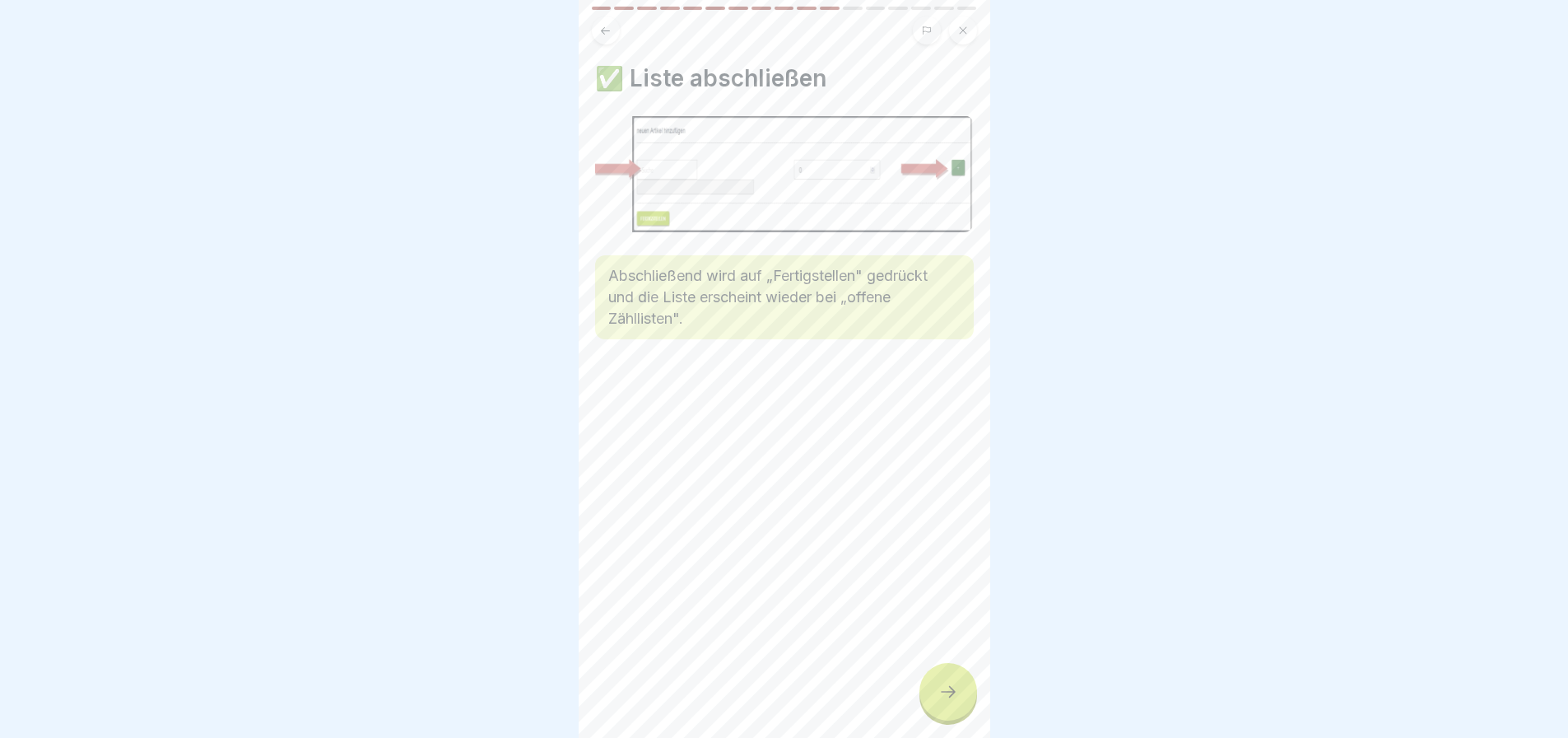
click at [953, 688] on icon at bounding box center [948, 691] width 20 height 20
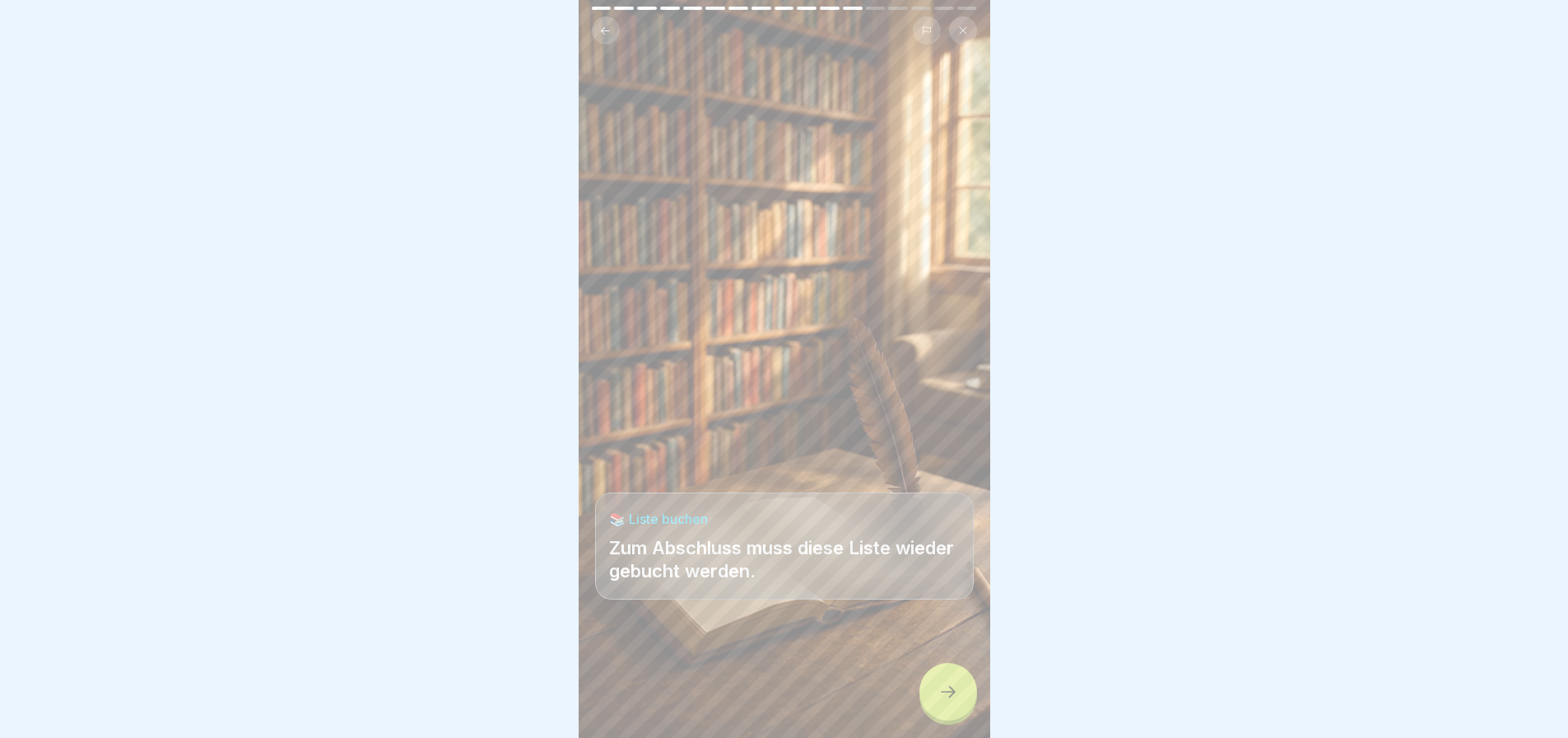
click at [953, 688] on icon at bounding box center [948, 691] width 20 height 20
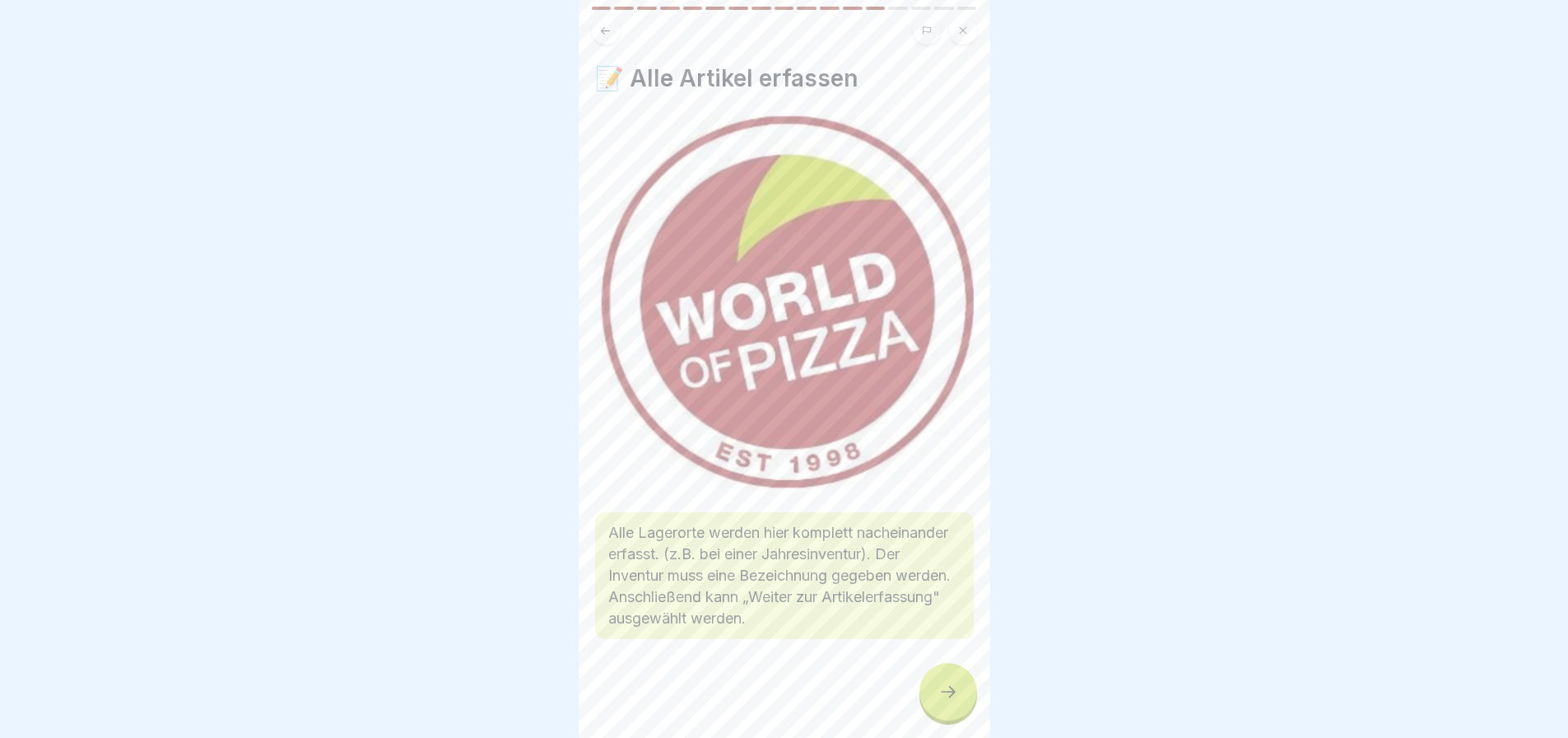
click at [953, 688] on icon at bounding box center [948, 691] width 20 height 20
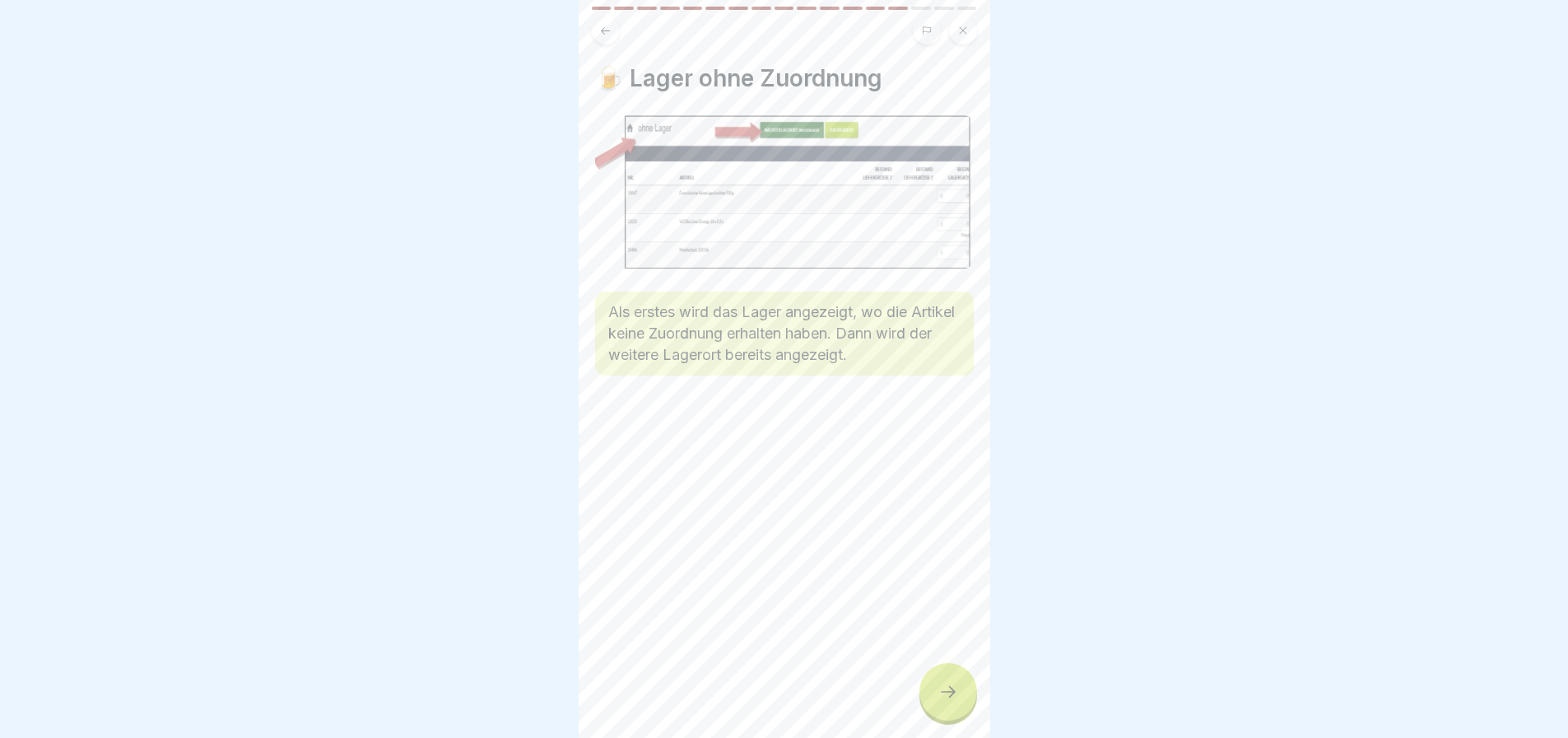
click at [953, 688] on icon at bounding box center [948, 691] width 20 height 20
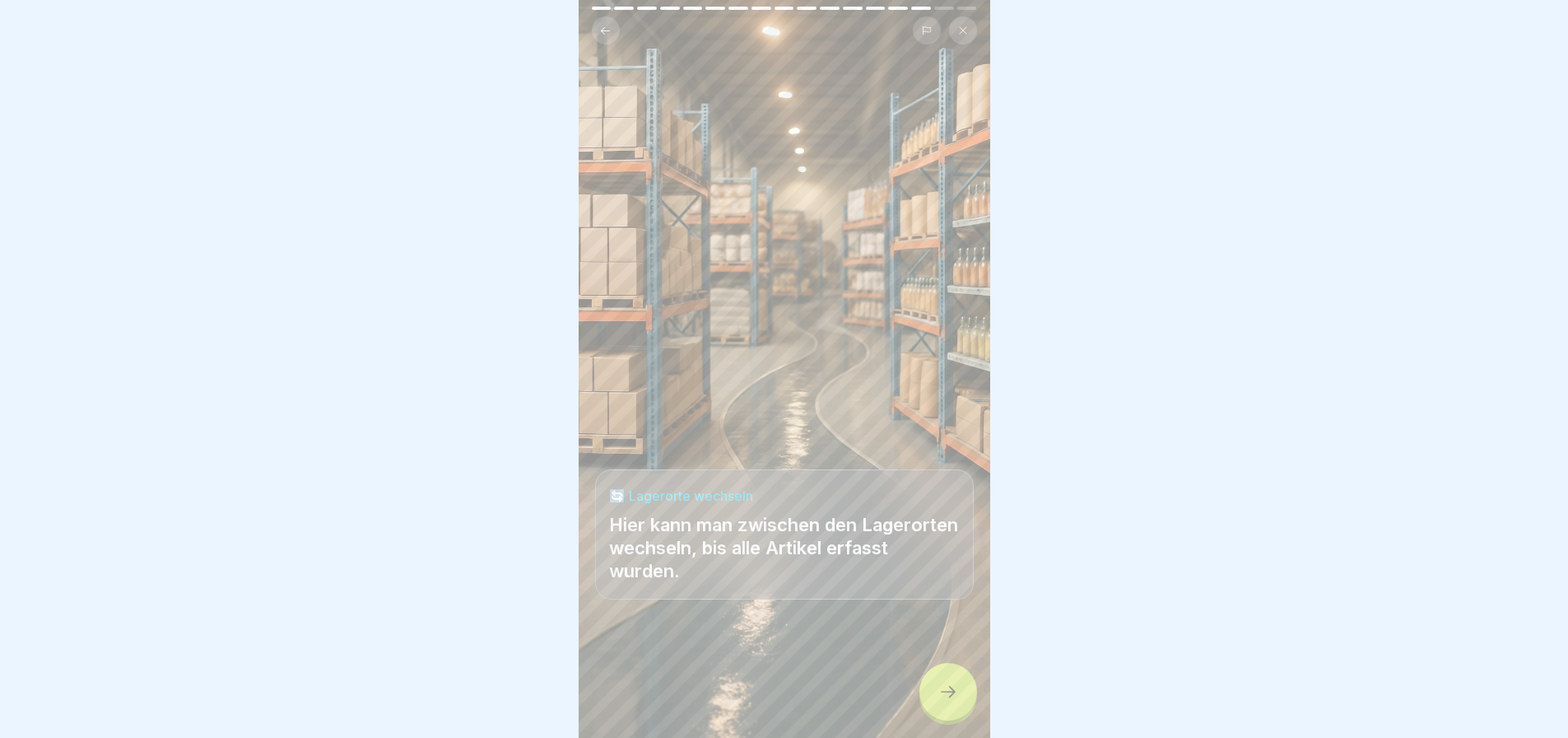
click at [953, 688] on icon at bounding box center [948, 691] width 20 height 20
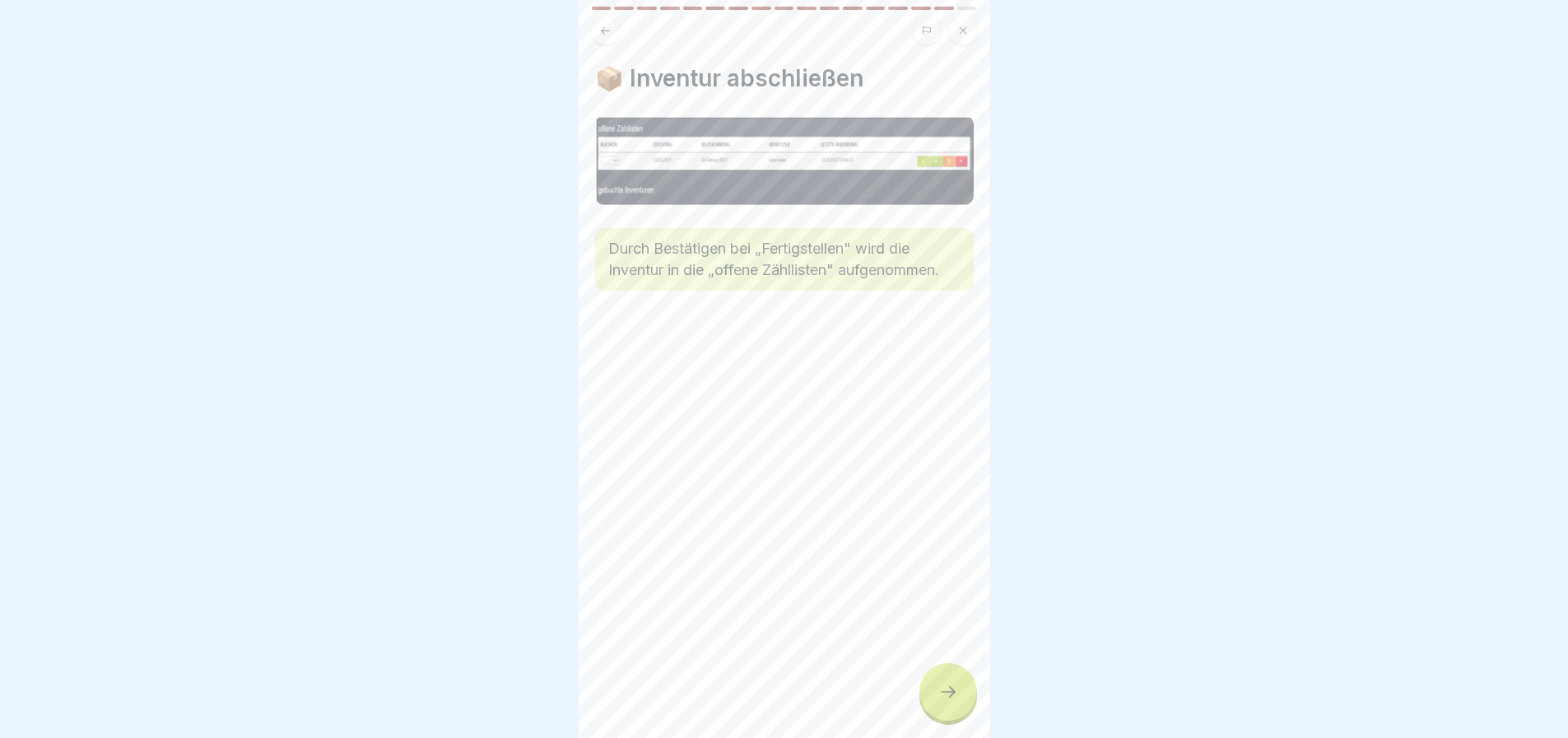
click at [953, 688] on icon at bounding box center [948, 691] width 20 height 20
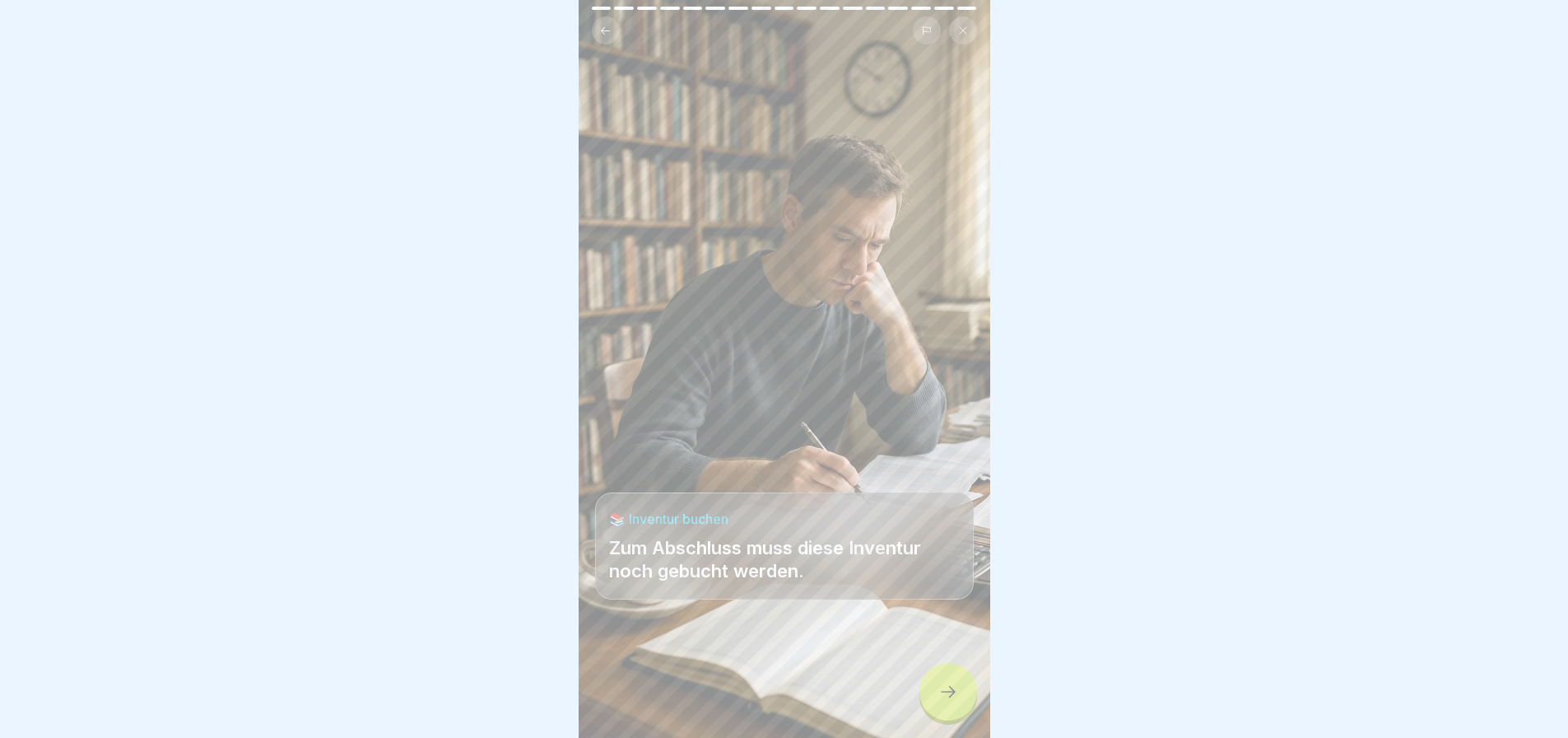
click at [953, 688] on icon at bounding box center [948, 691] width 20 height 20
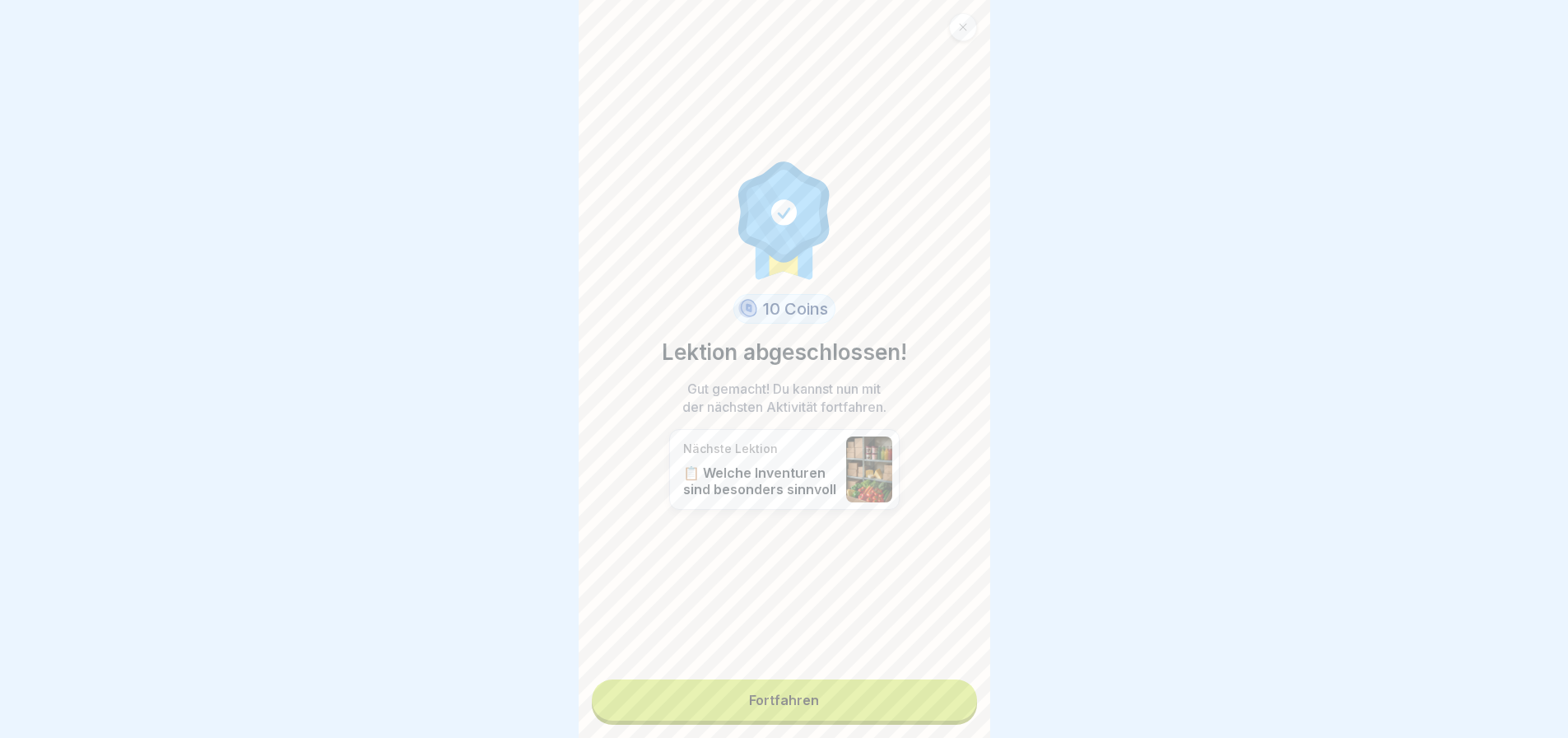
click at [810, 684] on link "Fortfahren" at bounding box center [784, 700] width 385 height 41
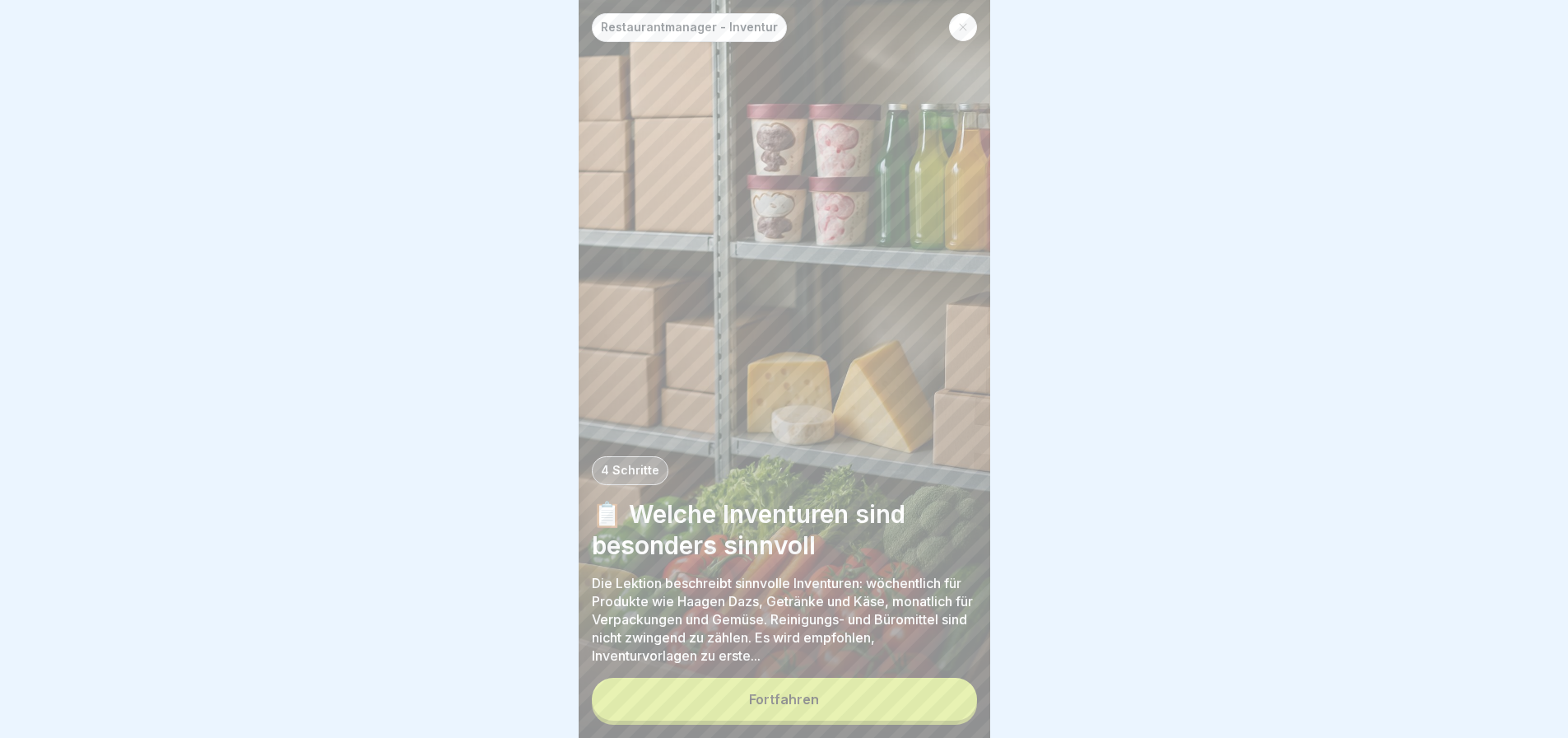
click at [807, 687] on button "Fortfahren" at bounding box center [784, 699] width 385 height 43
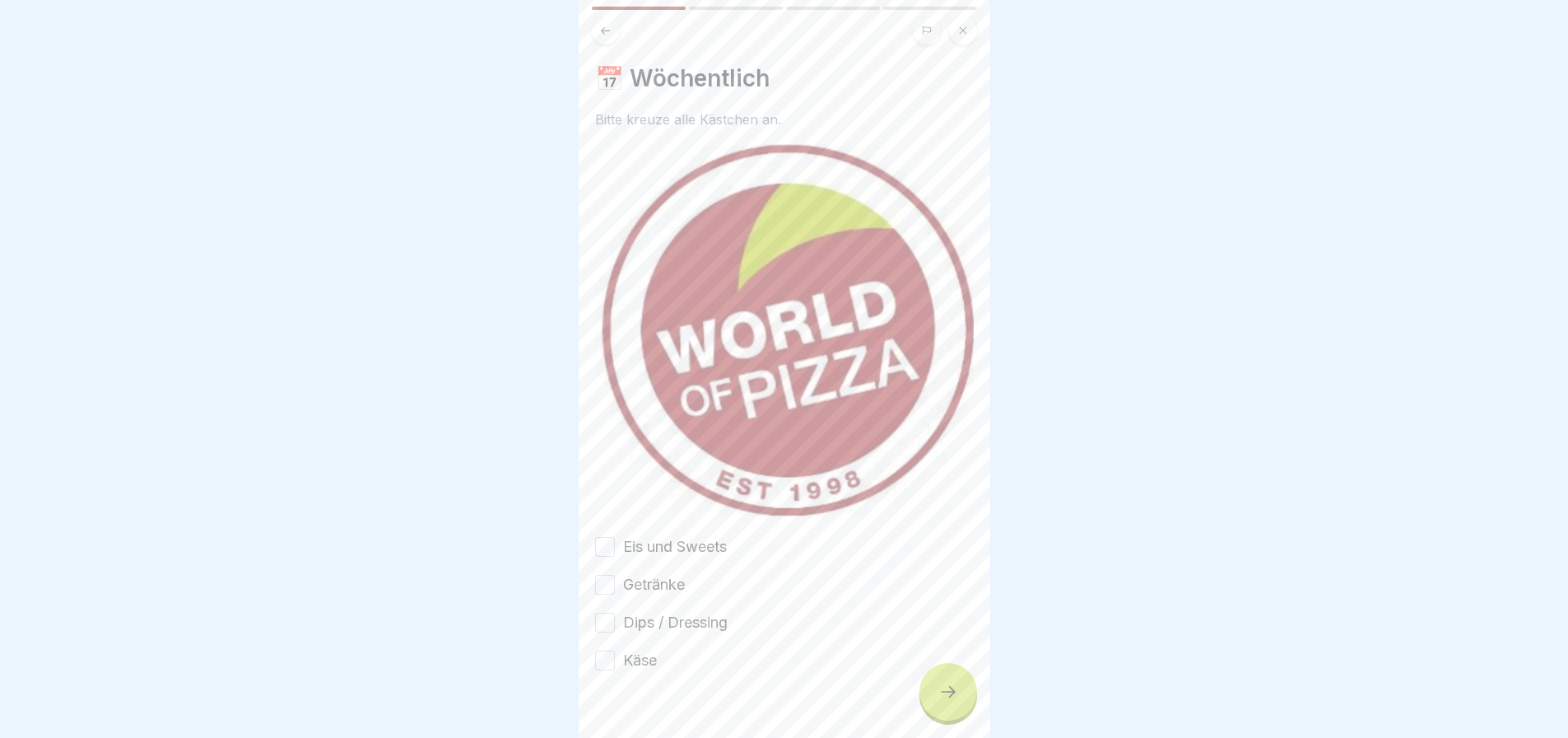
click at [614, 537] on button "Eis und Sweets" at bounding box center [605, 546] width 20 height 20
click at [607, 575] on button "Getränke" at bounding box center [605, 584] width 20 height 20
drag, startPoint x: 607, startPoint y: 592, endPoint x: 607, endPoint y: 605, distance: 13.0
click at [607, 612] on button "Dips / Dressing" at bounding box center [605, 622] width 20 height 20
click at [605, 650] on button "Käse" at bounding box center [605, 660] width 20 height 20
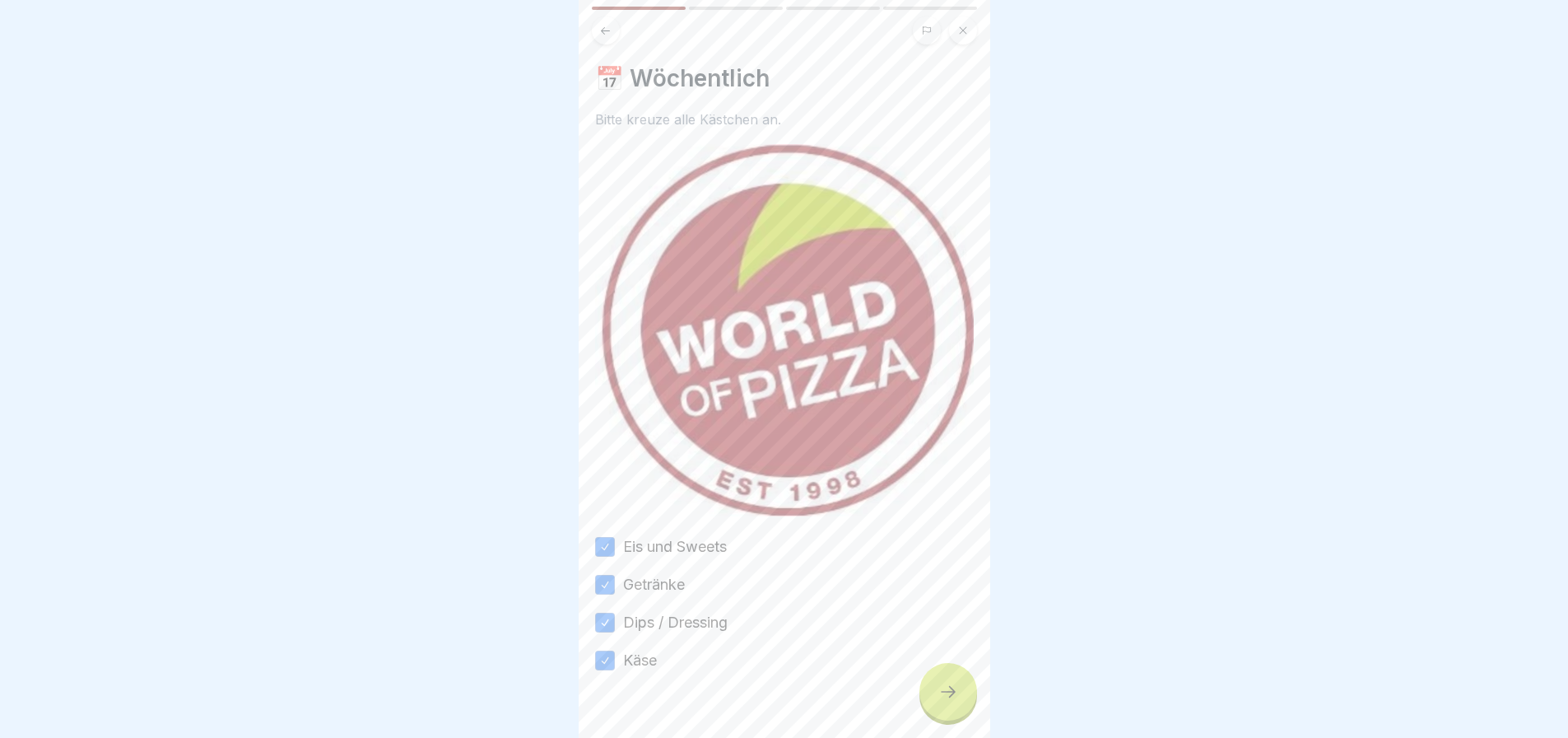
click at [938, 688] on icon at bounding box center [948, 691] width 20 height 20
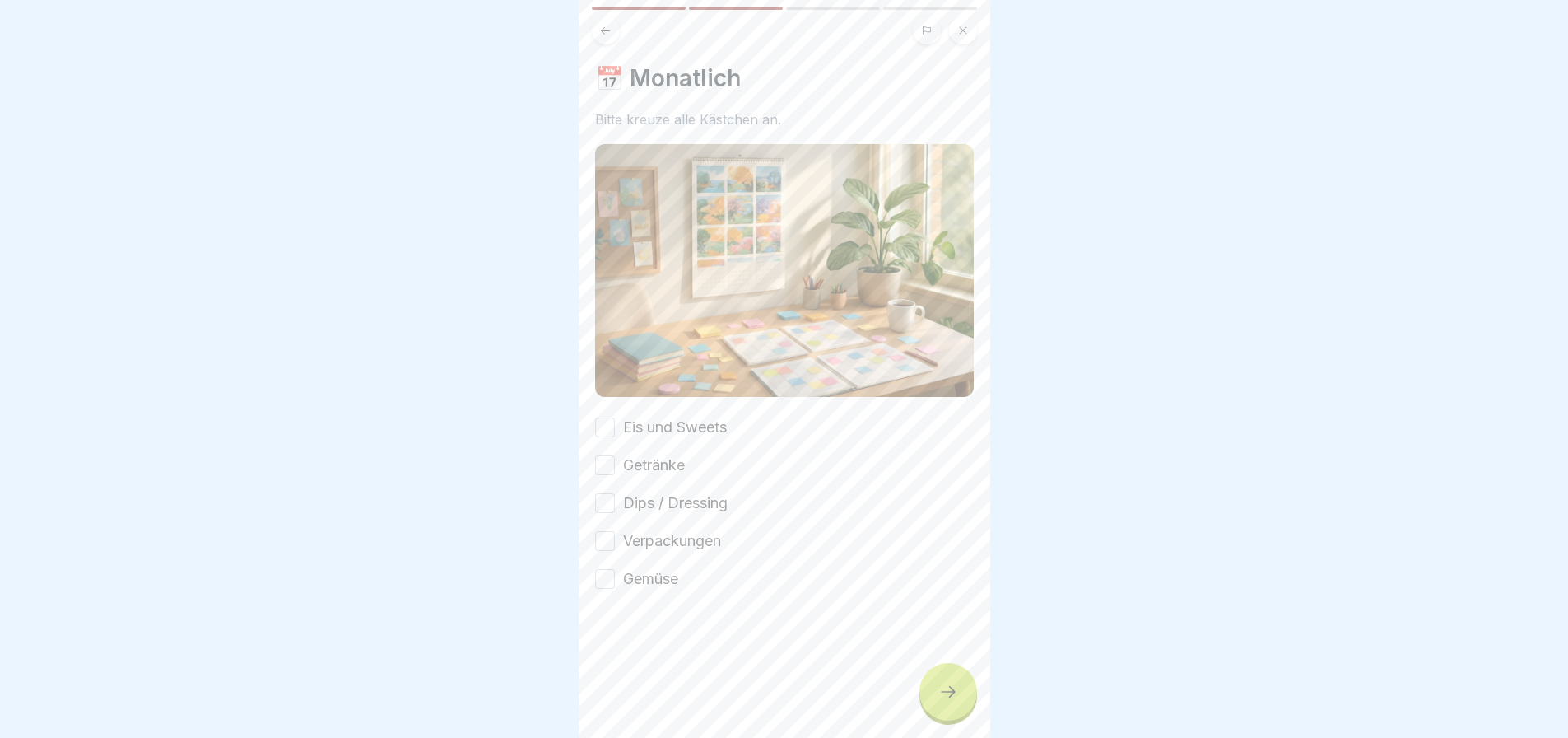
click at [607, 417] on button "Eis und Sweets" at bounding box center [605, 427] width 20 height 20
click at [607, 456] on button "Getränke" at bounding box center [605, 465] width 20 height 20
click at [606, 493] on button "Dips / Dressing" at bounding box center [605, 502] width 20 height 20
click at [607, 531] on button "Verpackungen" at bounding box center [605, 540] width 20 height 20
click at [610, 568] on button "Gemüse" at bounding box center [605, 578] width 20 height 20
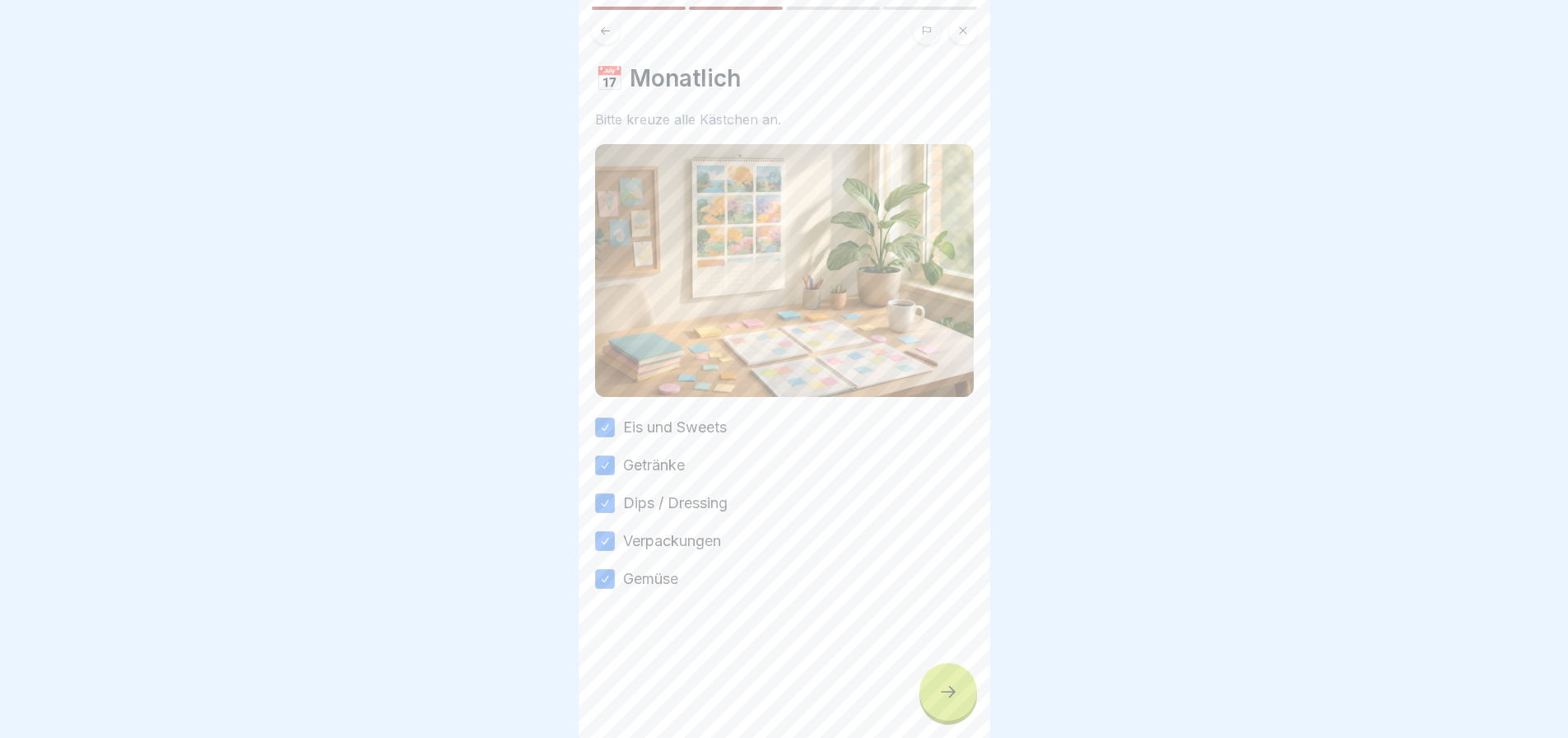
click at [939, 675] on div at bounding box center [948, 691] width 58 height 58
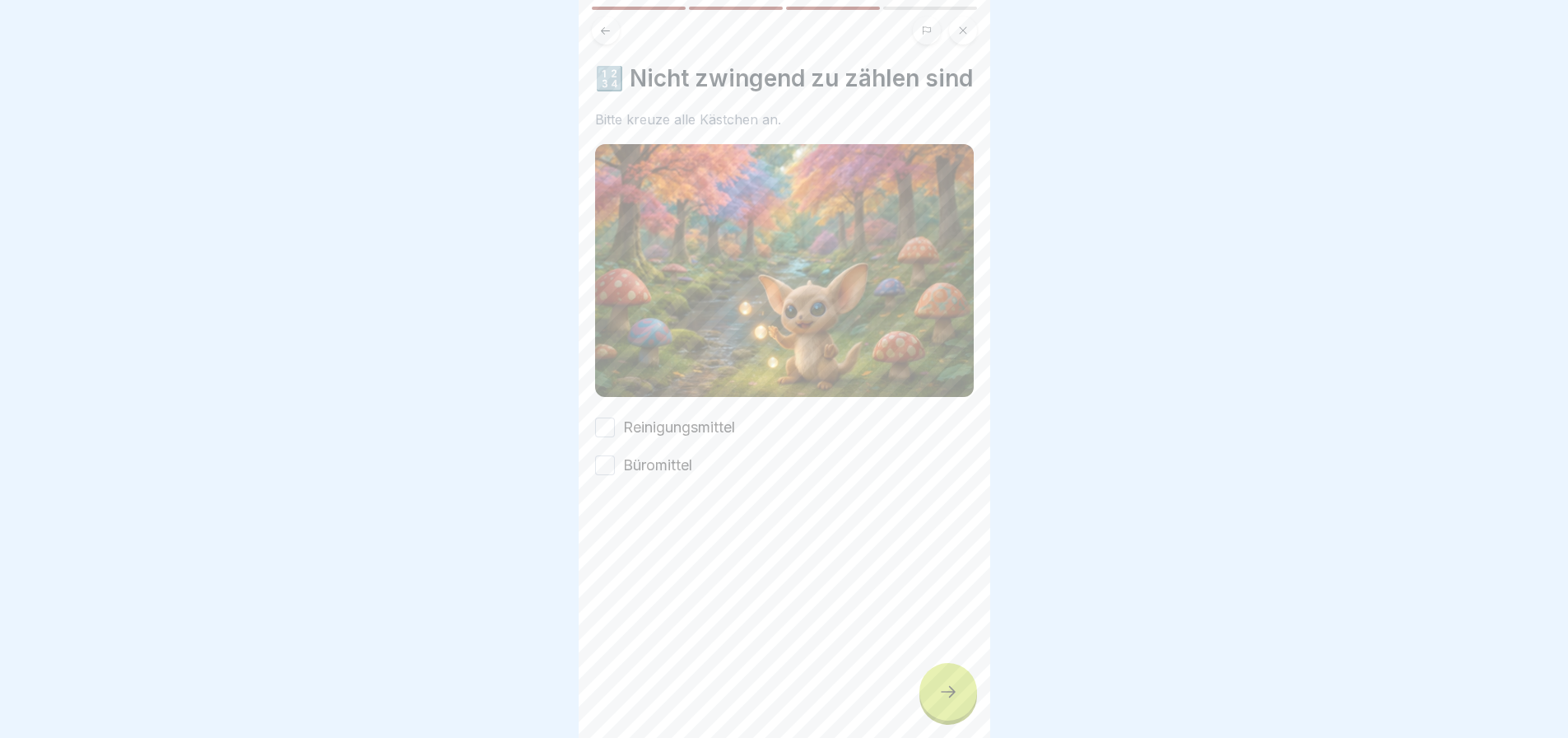
click at [607, 432] on button "Reinigungsmittel" at bounding box center [605, 427] width 20 height 20
click at [609, 474] on button "Büromittel" at bounding box center [605, 465] width 20 height 20
click at [968, 682] on div at bounding box center [948, 691] width 58 height 58
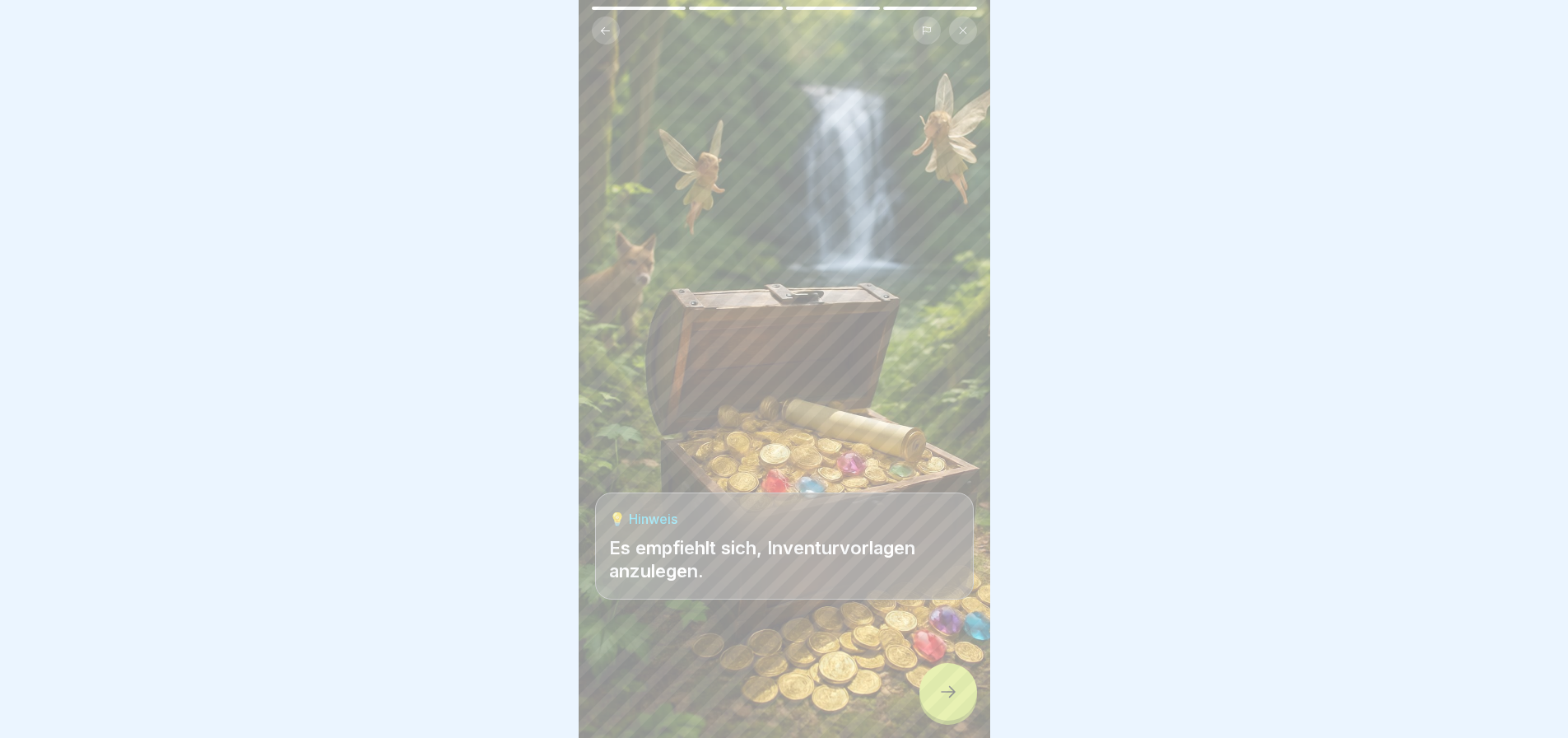
click at [942, 685] on icon at bounding box center [948, 691] width 20 height 20
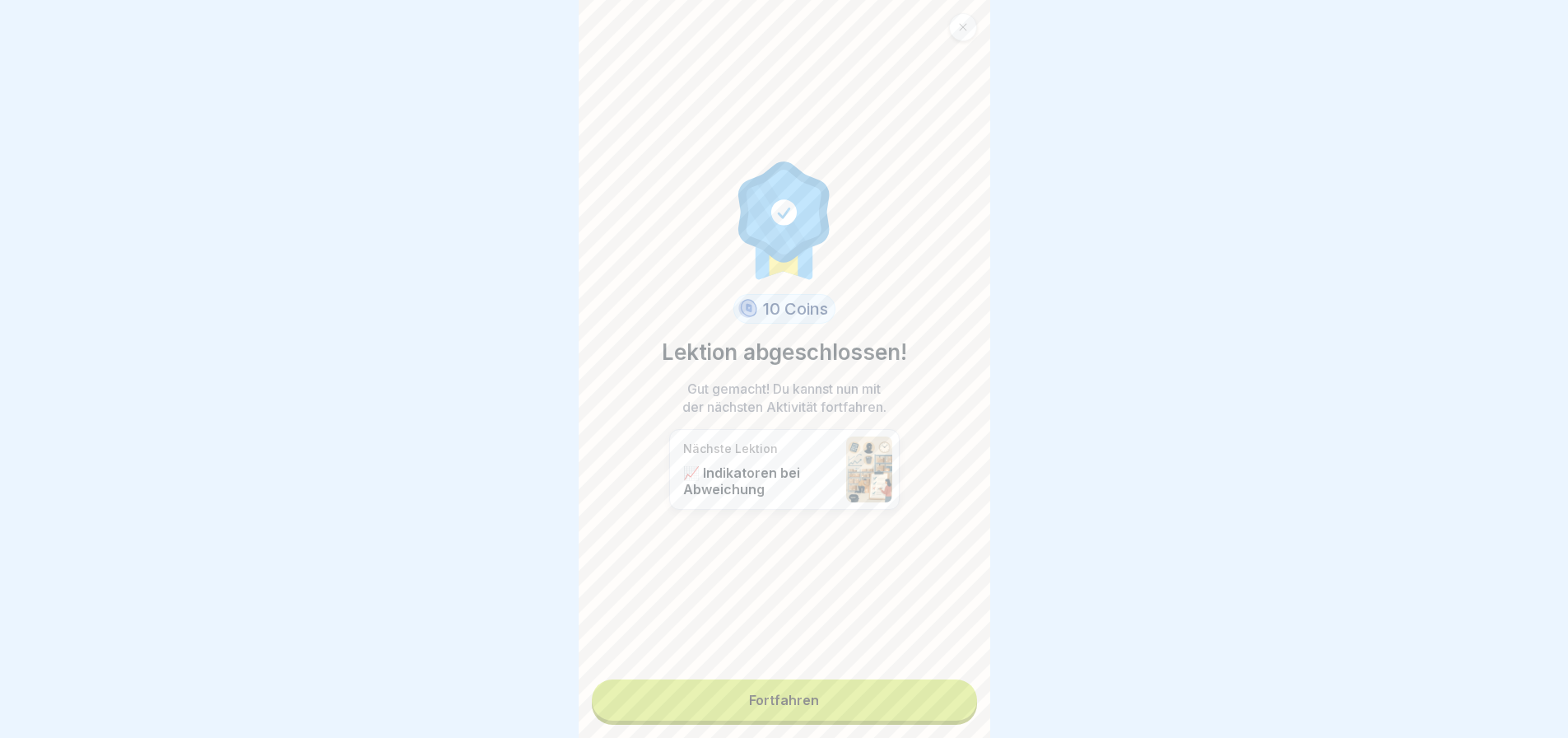
click at [768, 679] on link "Fortfahren" at bounding box center [784, 700] width 385 height 41
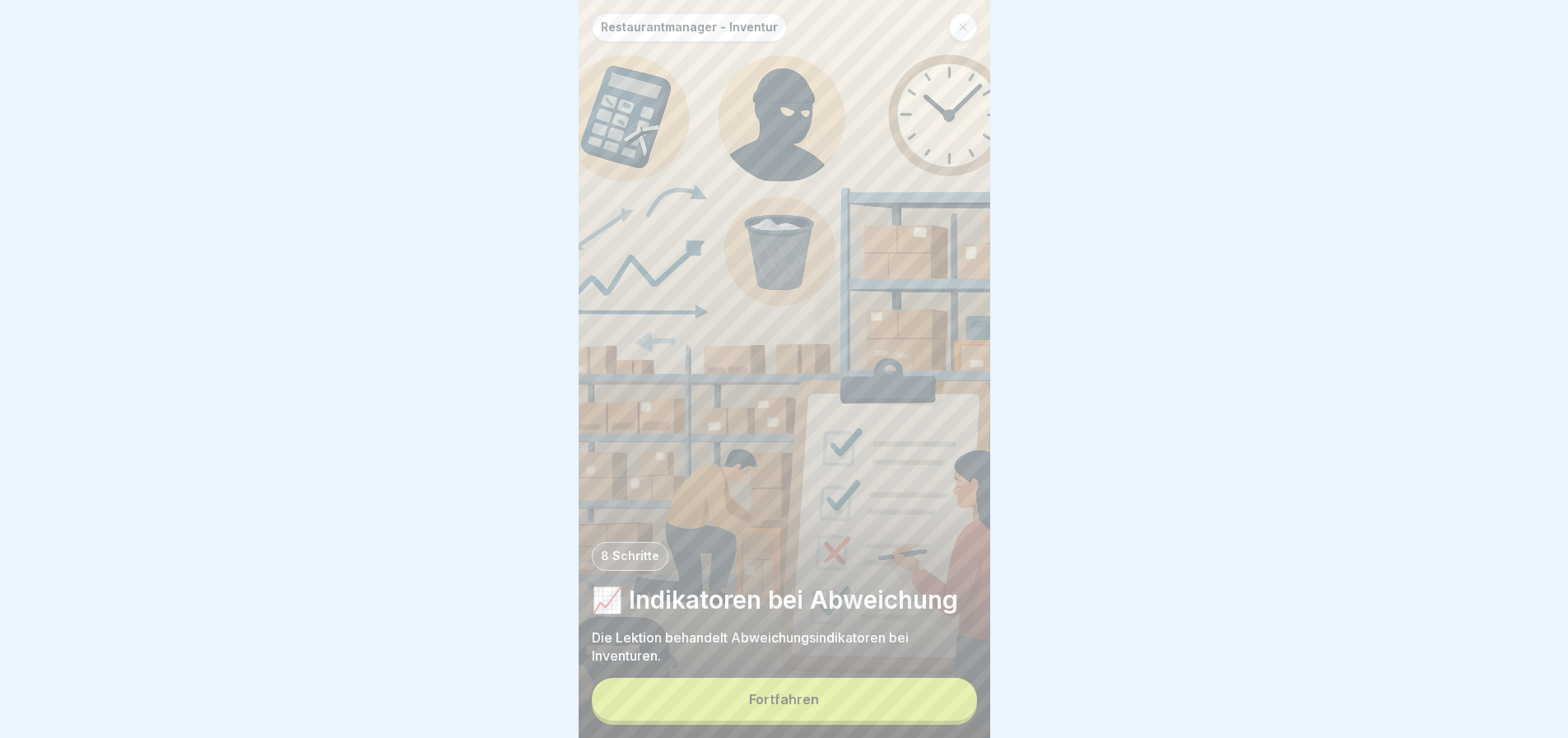
click at [769, 694] on div "Fortfahren" at bounding box center [784, 699] width 70 height 15
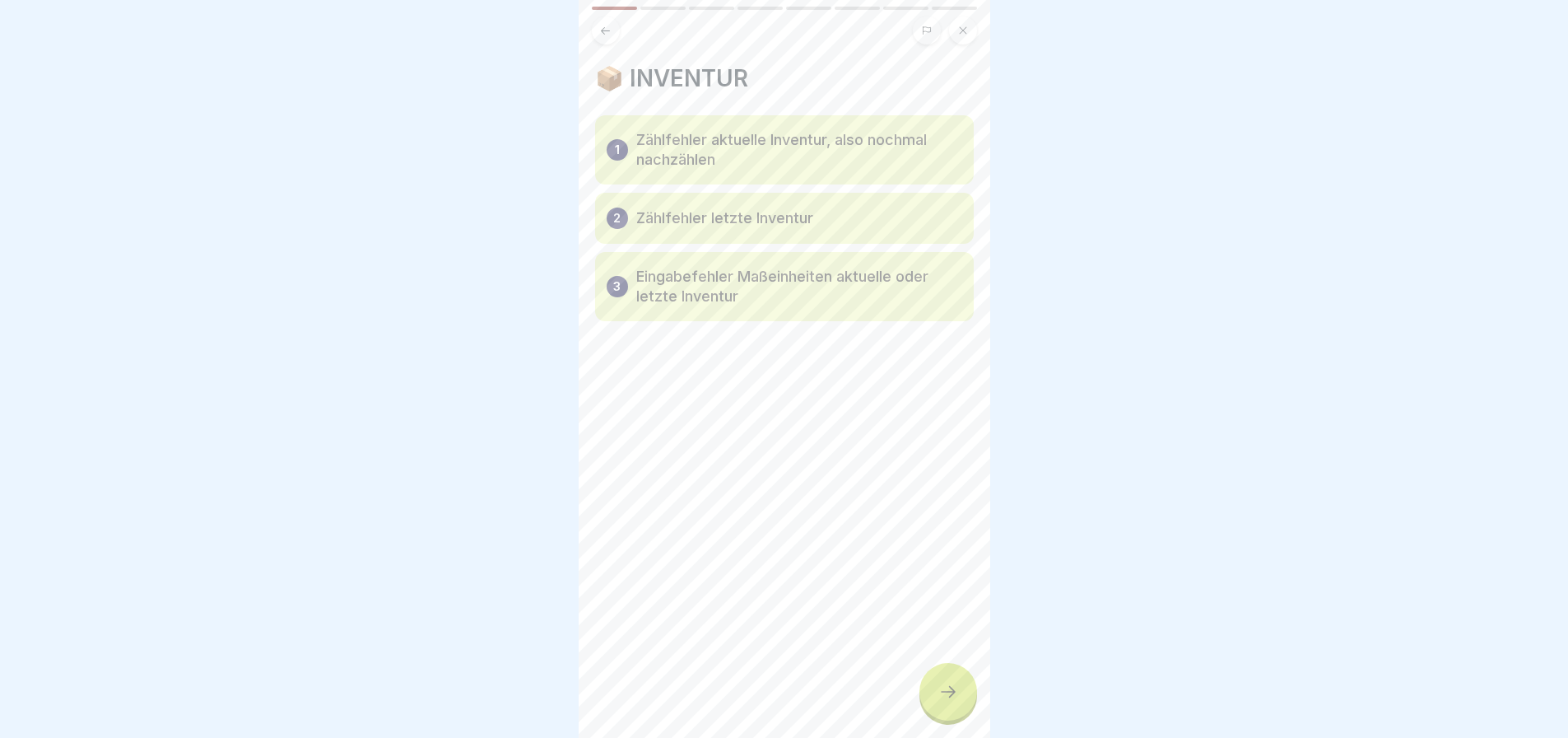
click at [689, 520] on div "📦 INVENTUR 1 Zählfehler aktuelle Inventur, also nochmal nachzählen 2 Zählfehler…" at bounding box center [784, 369] width 412 height 738
click at [955, 673] on div at bounding box center [948, 691] width 58 height 58
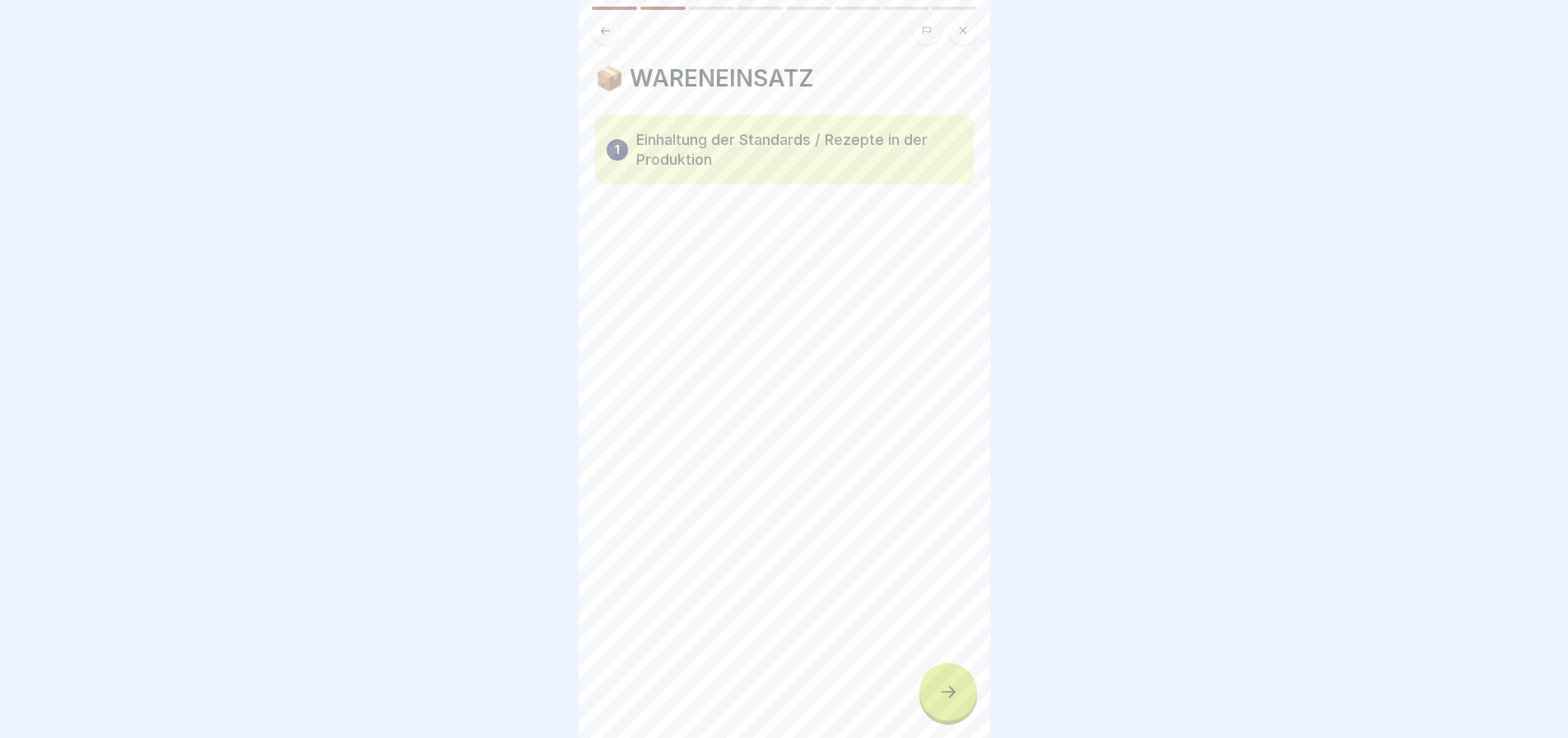
click at [954, 679] on div at bounding box center [948, 691] width 58 height 58
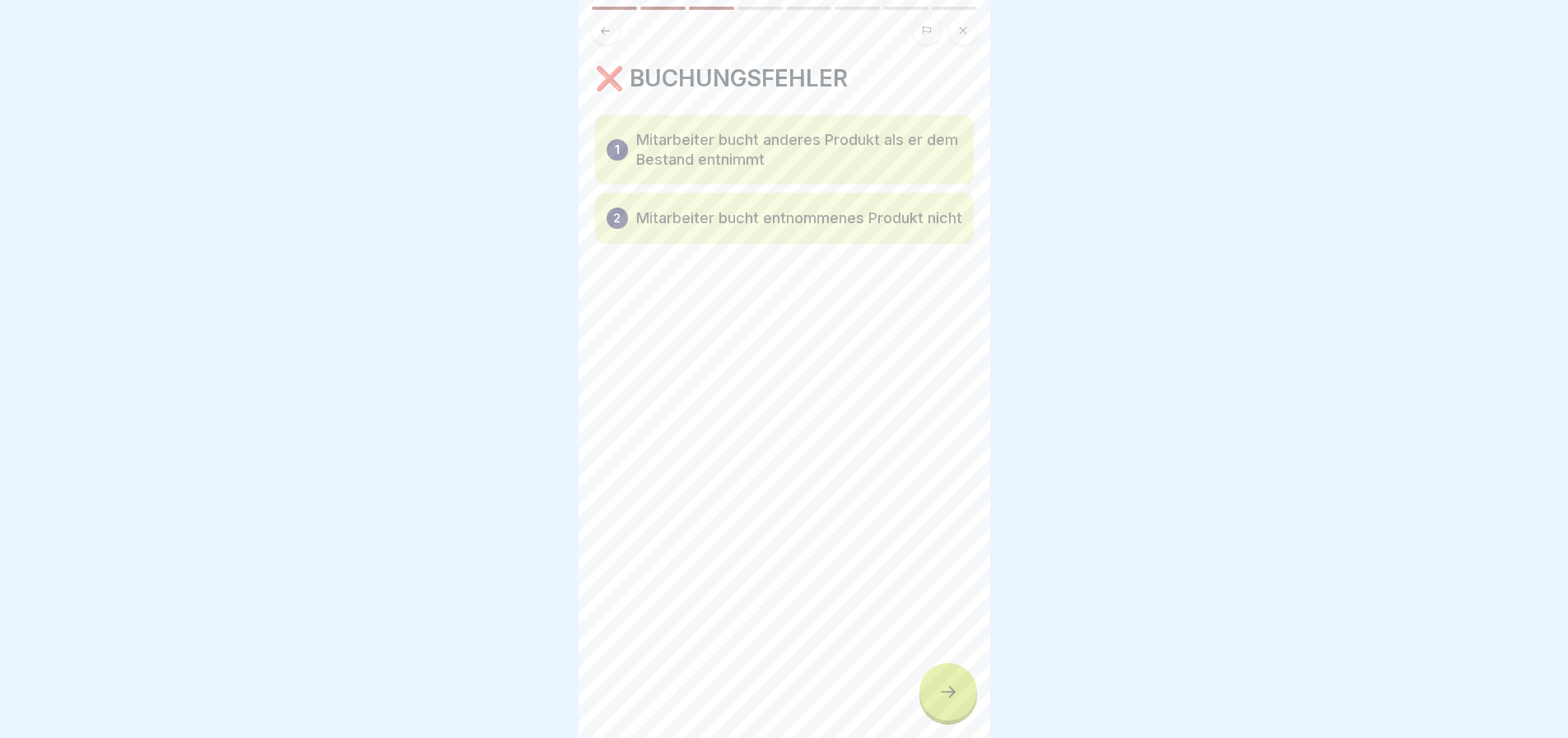
click at [954, 679] on div at bounding box center [948, 691] width 58 height 58
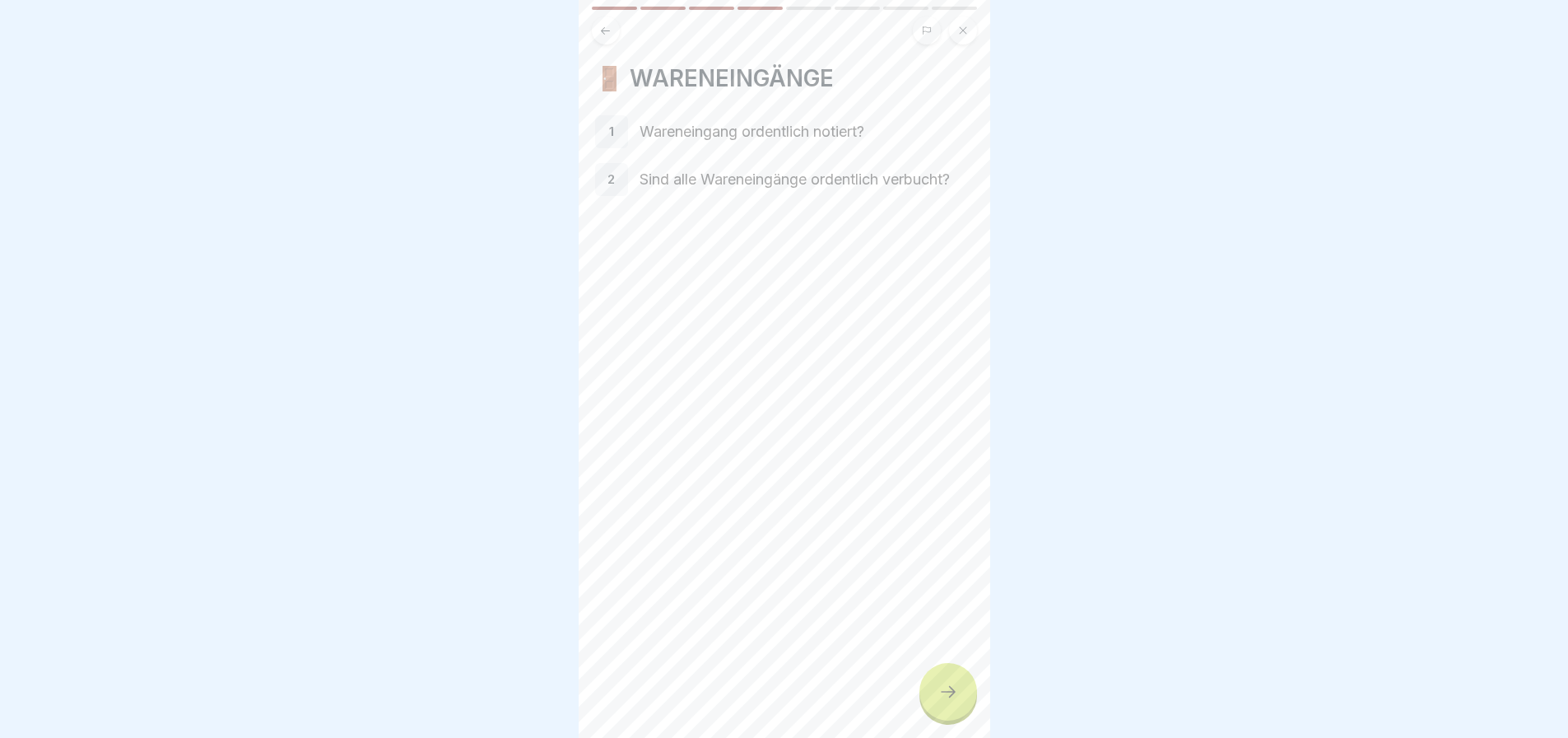
click at [954, 679] on div at bounding box center [948, 691] width 58 height 58
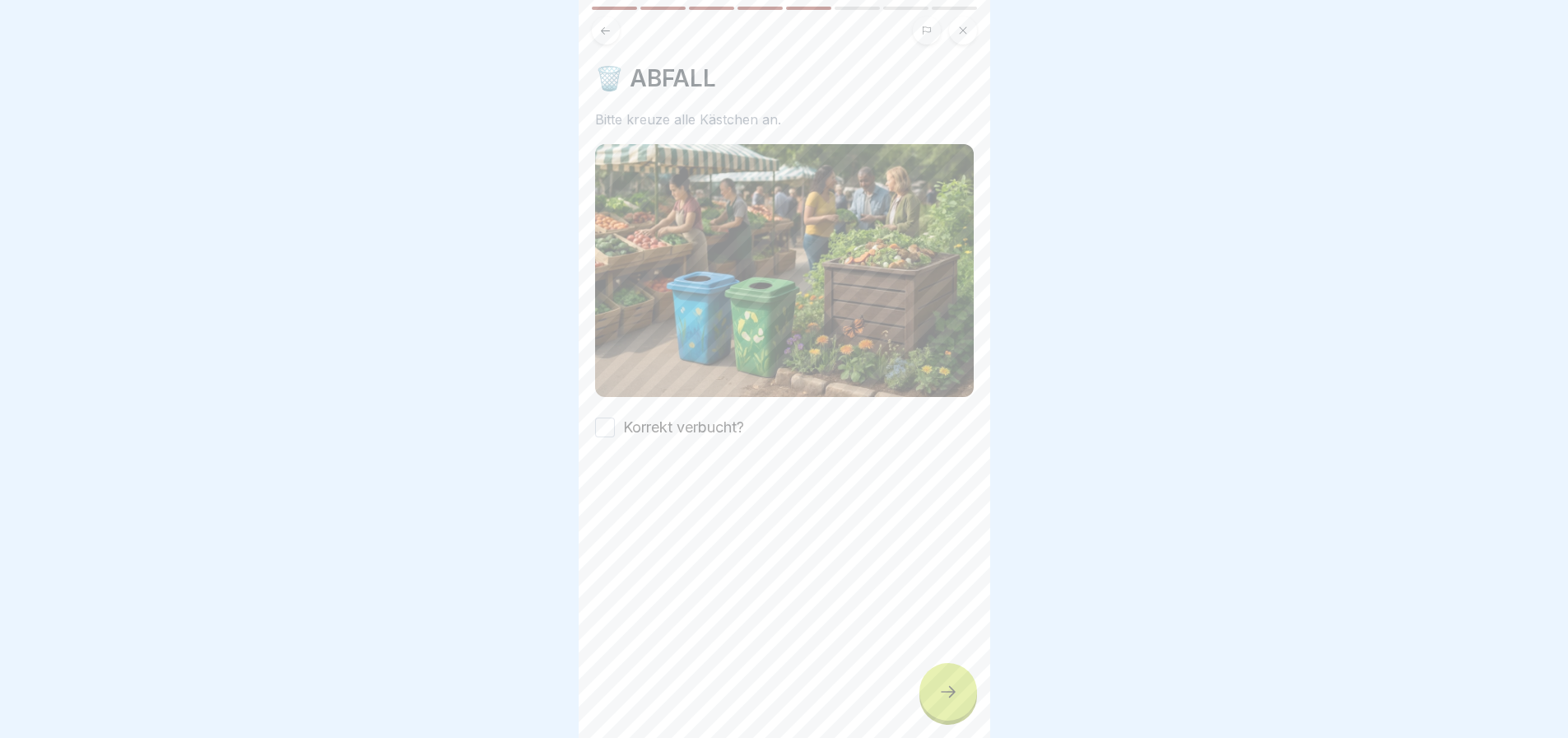
click at [604, 417] on button "Korrekt verbucht?" at bounding box center [605, 427] width 20 height 20
click at [952, 676] on div at bounding box center [948, 691] width 58 height 58
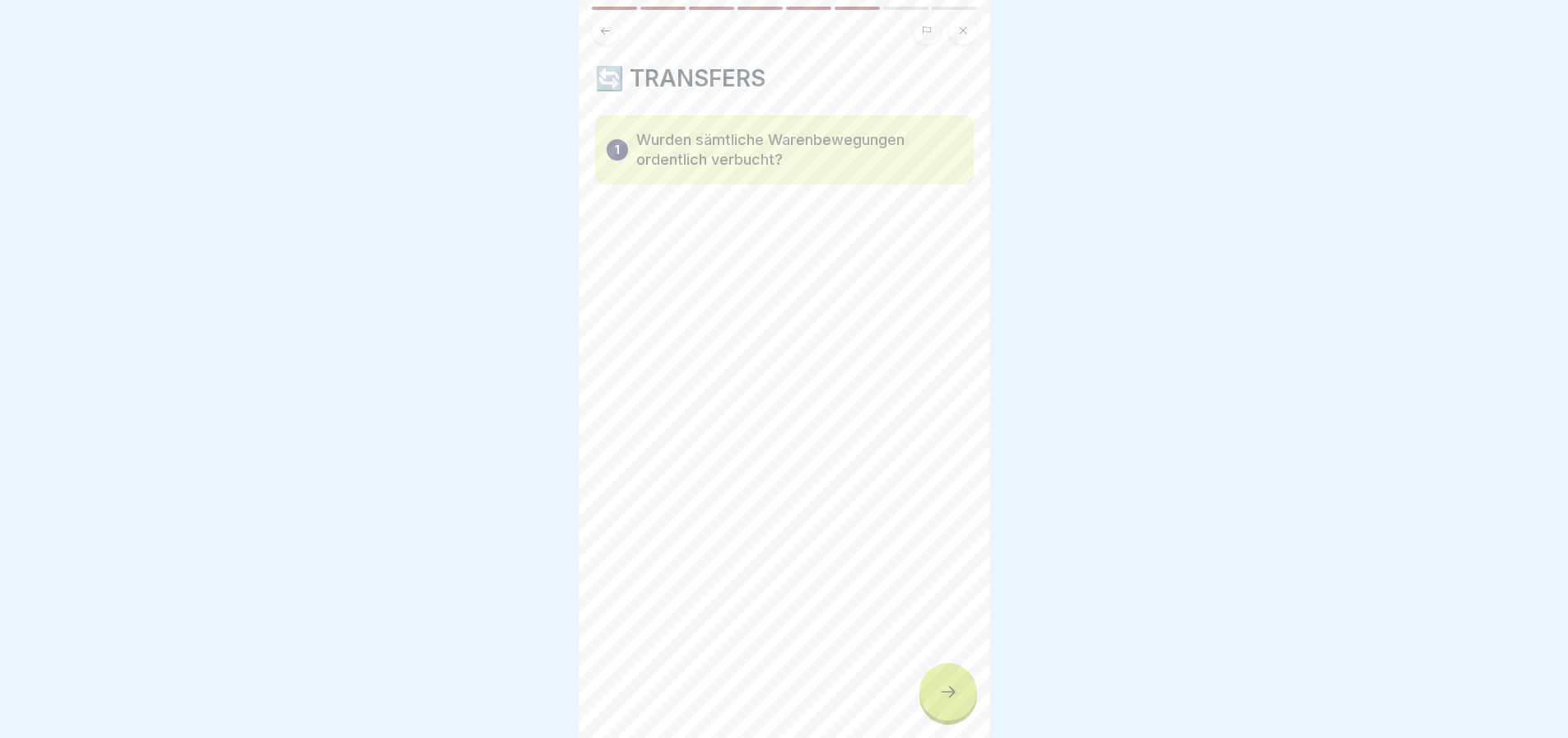
click at [950, 676] on div at bounding box center [948, 691] width 58 height 58
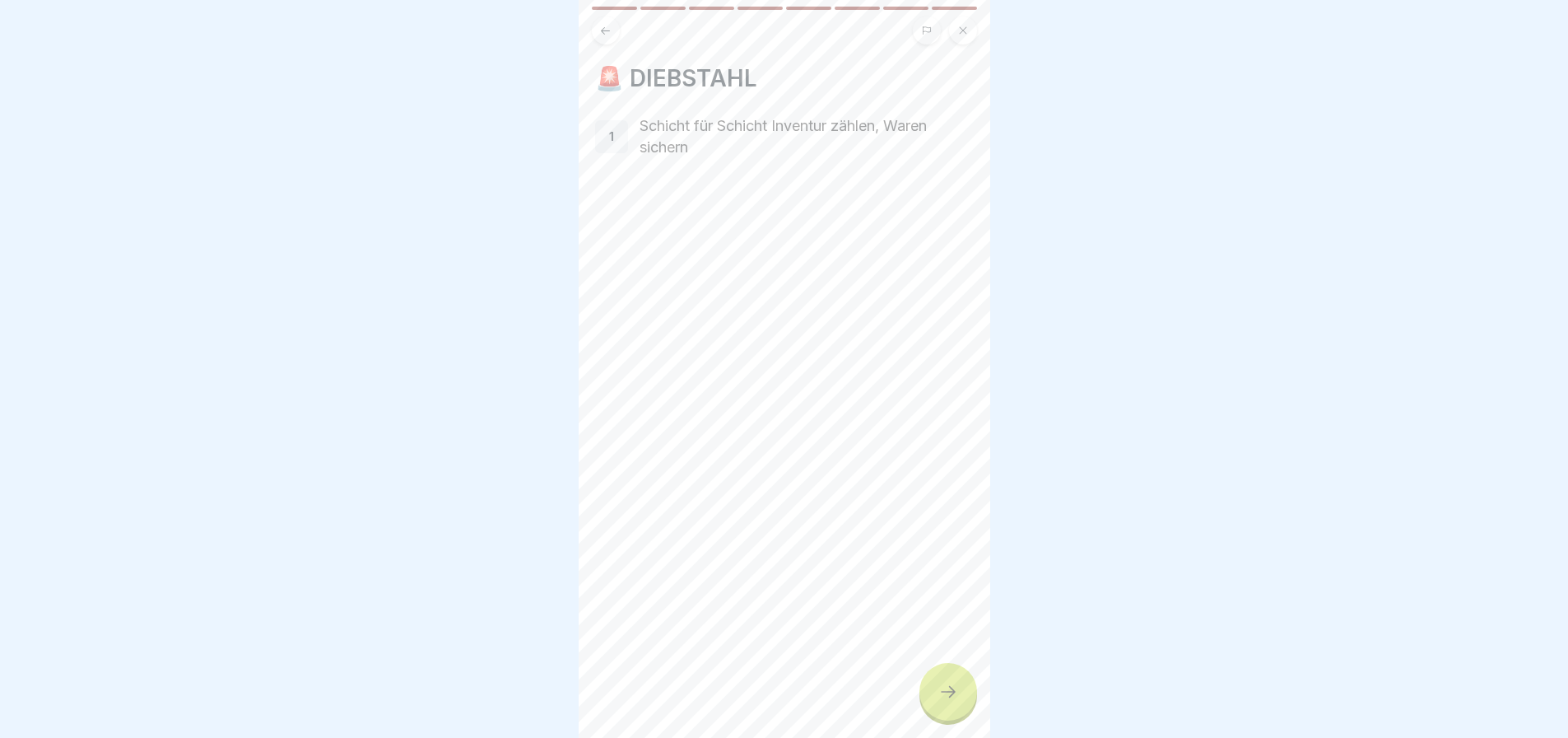
click at [950, 676] on div at bounding box center [948, 691] width 58 height 58
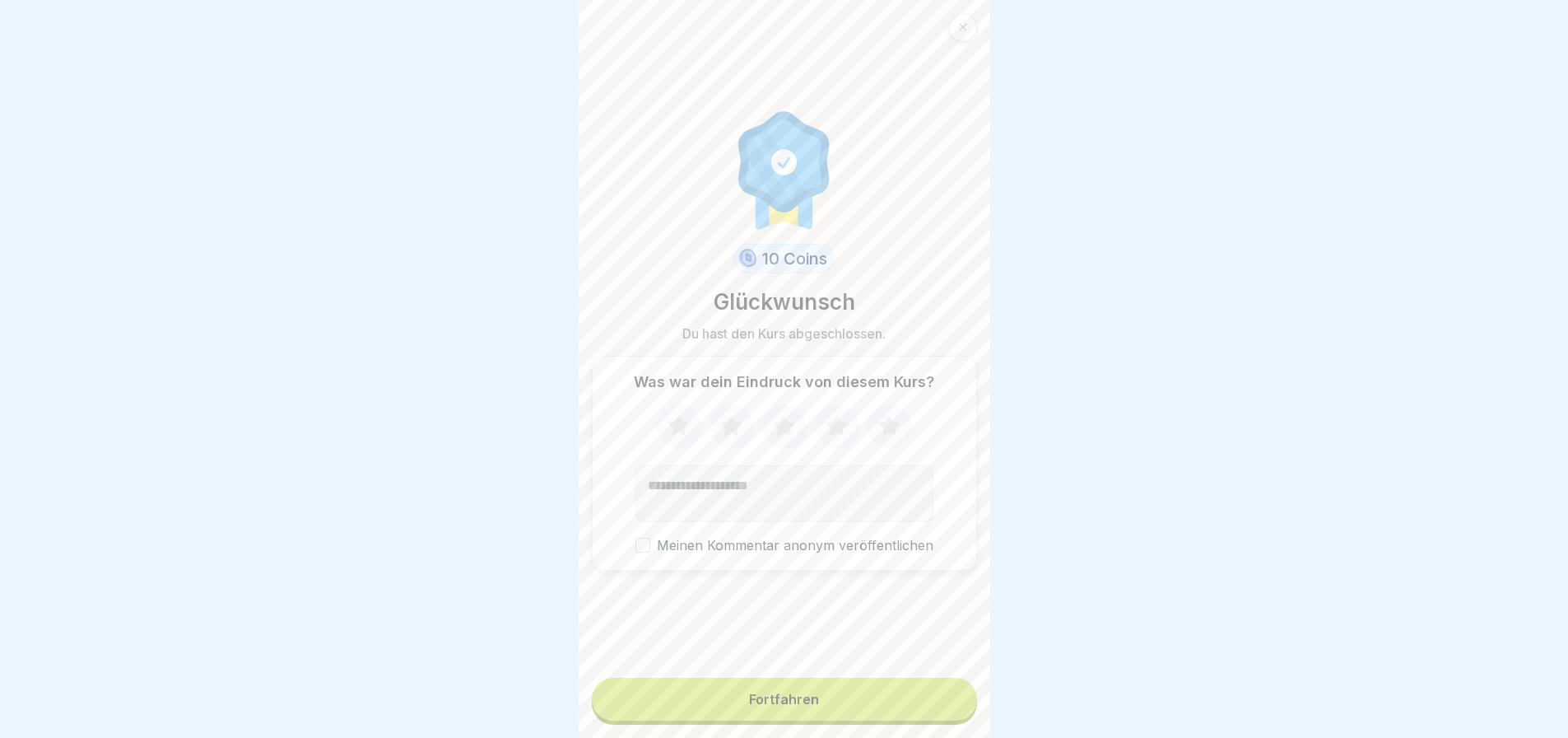
click at [849, 691] on button "Fortfahren" at bounding box center [784, 699] width 385 height 43
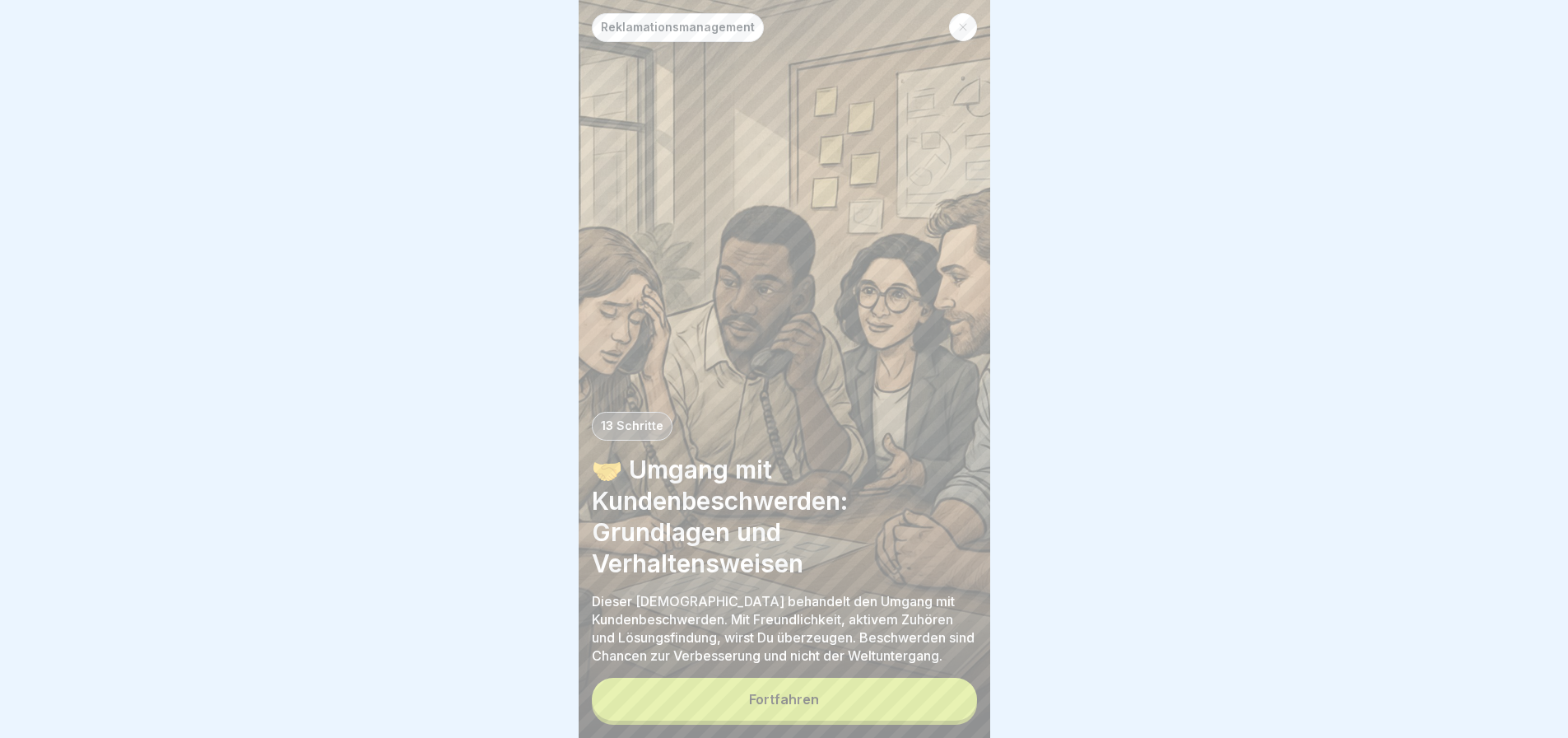
click at [849, 691] on button "Fortfahren" at bounding box center [784, 699] width 385 height 43
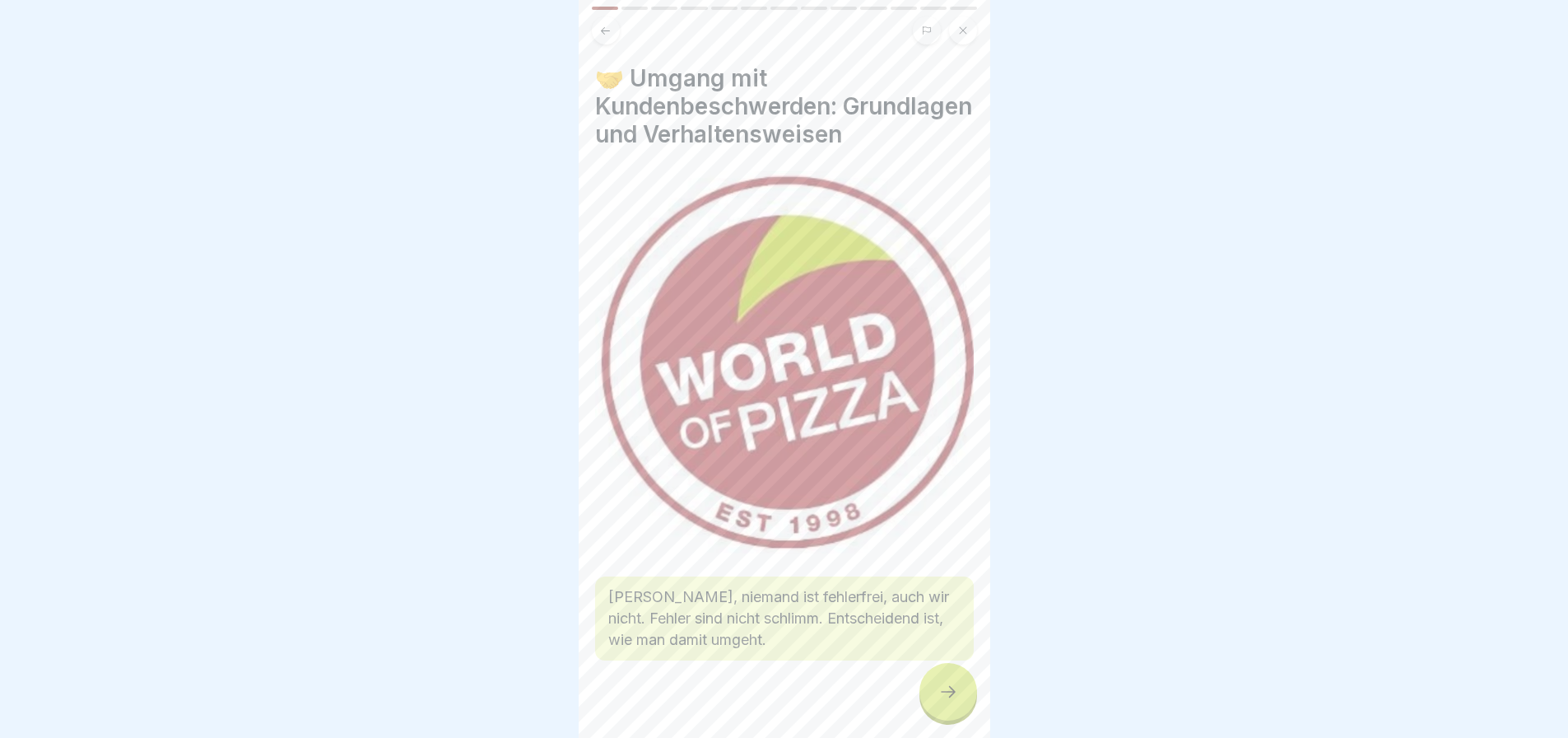
click at [934, 680] on div at bounding box center [948, 691] width 58 height 58
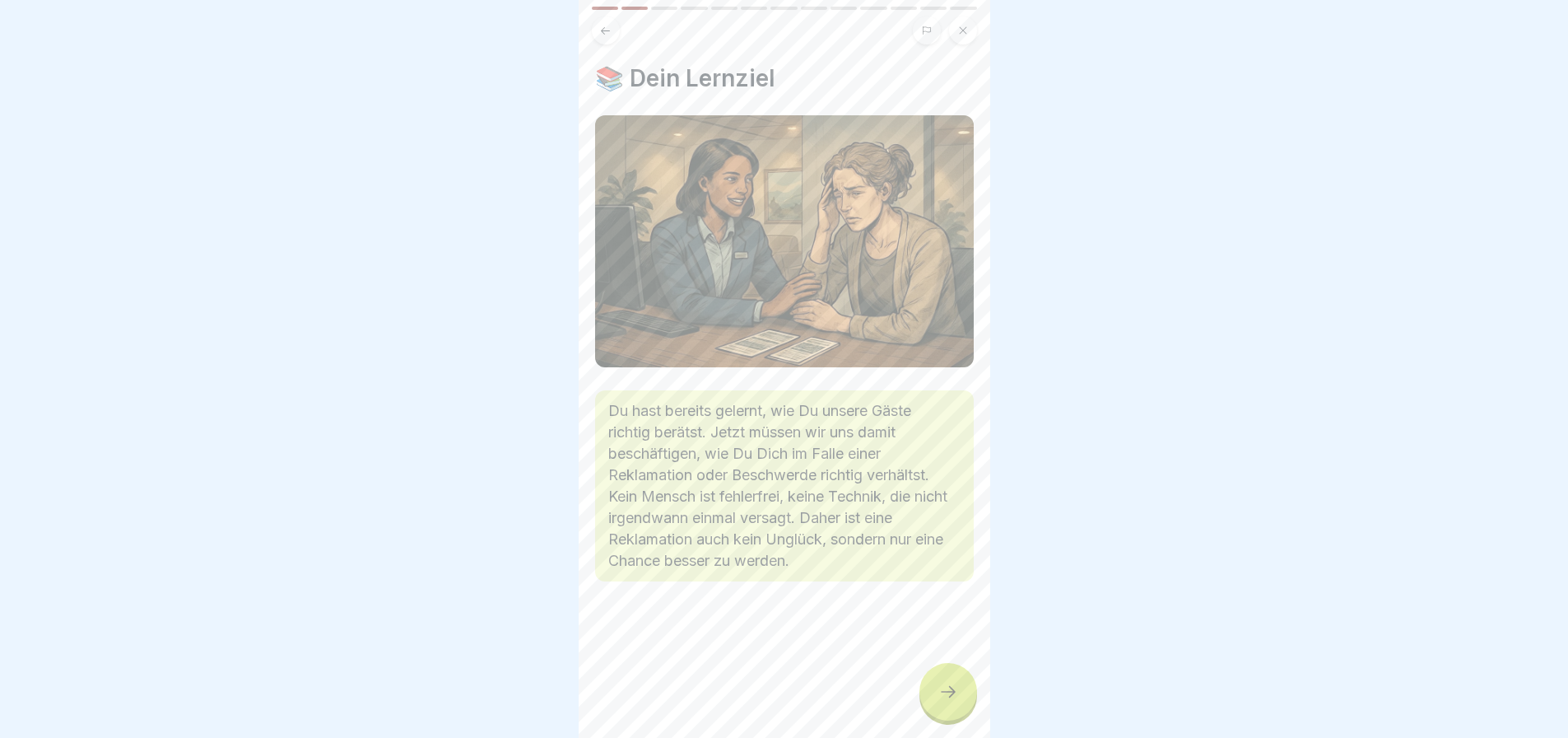
click at [948, 679] on div at bounding box center [948, 691] width 58 height 58
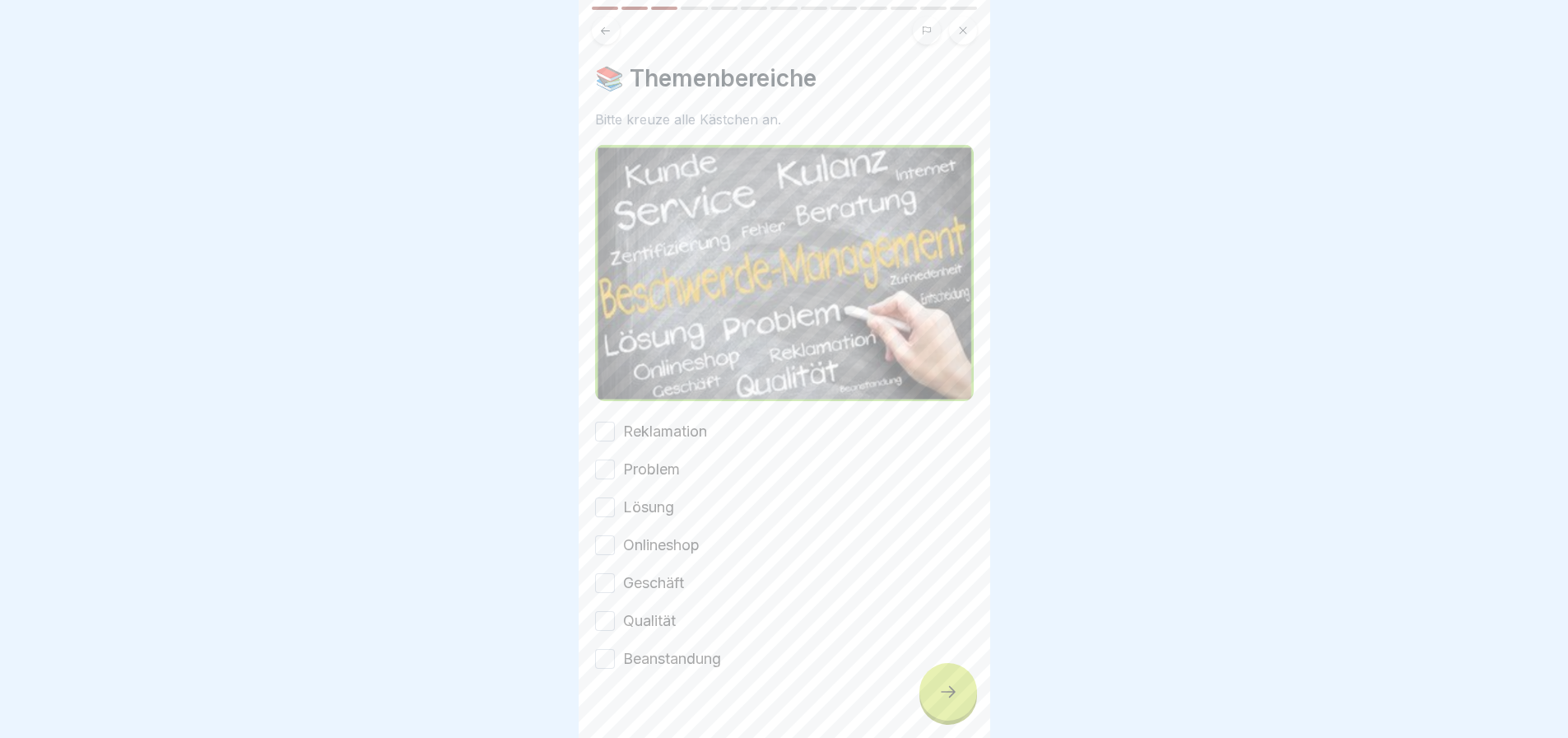
click at [605, 421] on button "Reklamation" at bounding box center [605, 430] width 20 height 20
click at [607, 459] on button "Problem" at bounding box center [605, 469] width 20 height 20
click at [605, 498] on button "Lösung" at bounding box center [605, 507] width 20 height 20
click at [599, 535] on button "Onlineshop" at bounding box center [605, 544] width 20 height 20
click at [606, 573] on button "Geschäft" at bounding box center [605, 582] width 20 height 20
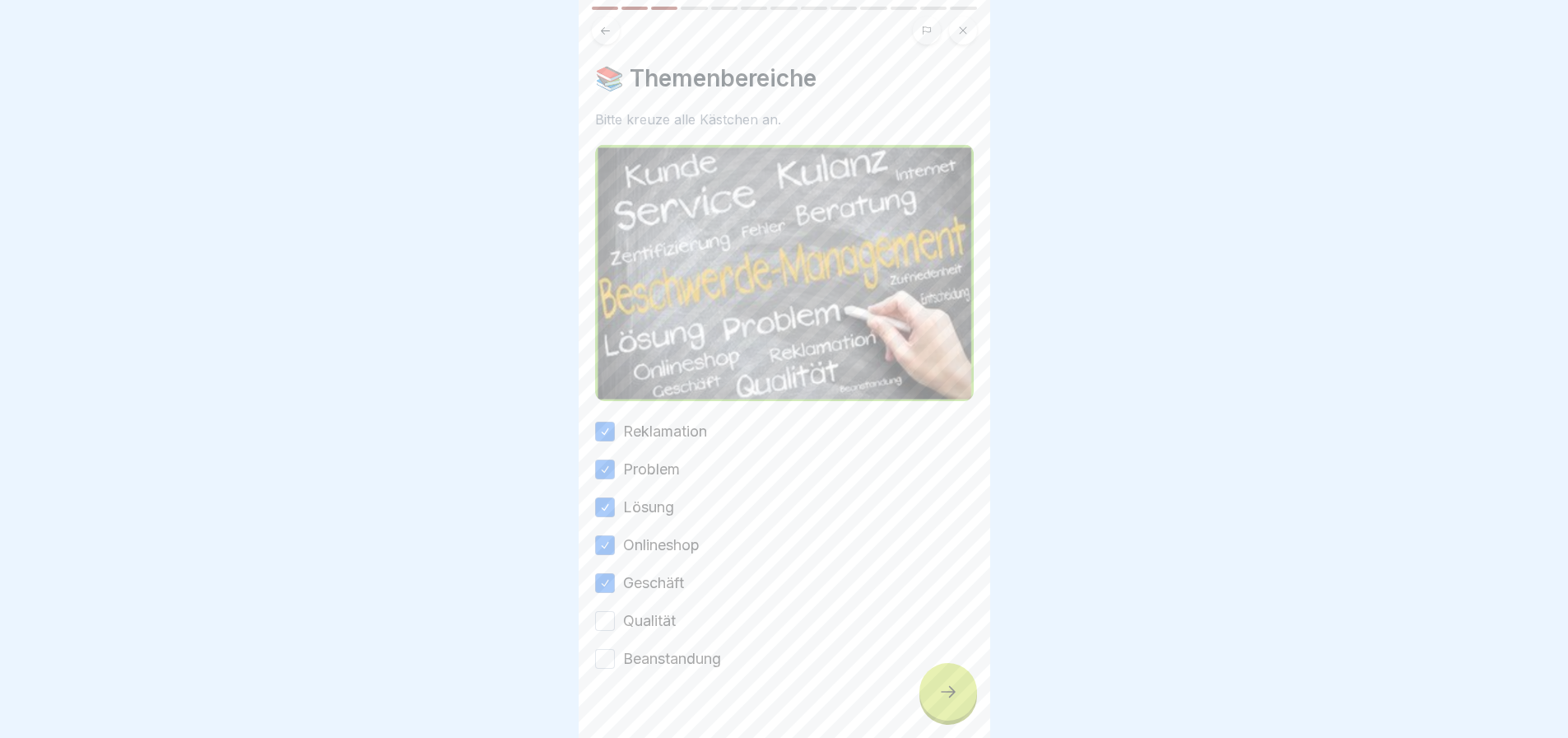
click at [614, 611] on button "Qualität" at bounding box center [605, 621] width 20 height 20
click at [616, 648] on div "Beanstandung" at bounding box center [658, 658] width 126 height 21
click at [614, 649] on button "Beanstandung" at bounding box center [605, 658] width 20 height 20
click at [942, 690] on icon at bounding box center [948, 691] width 20 height 20
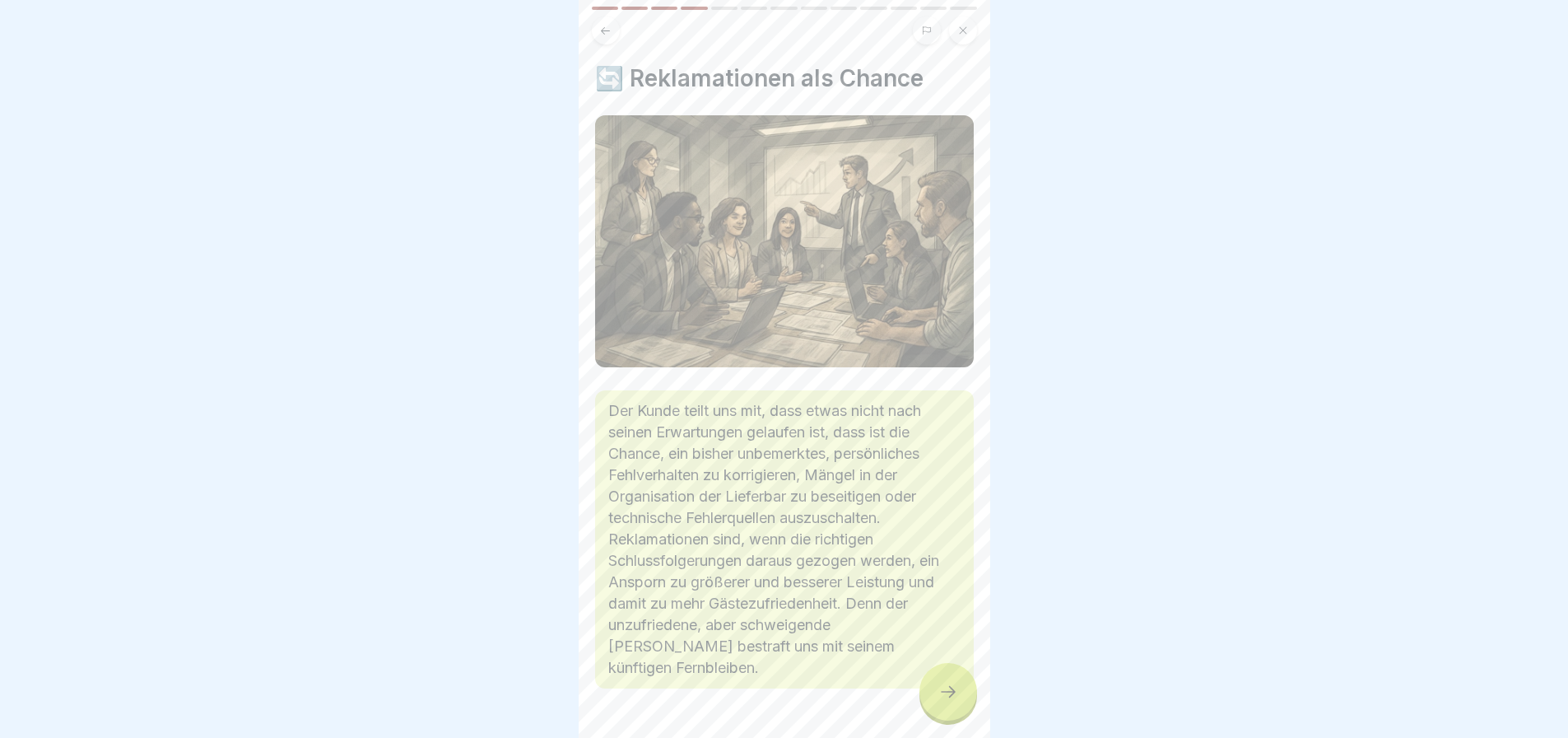
click at [941, 689] on icon at bounding box center [948, 691] width 20 height 20
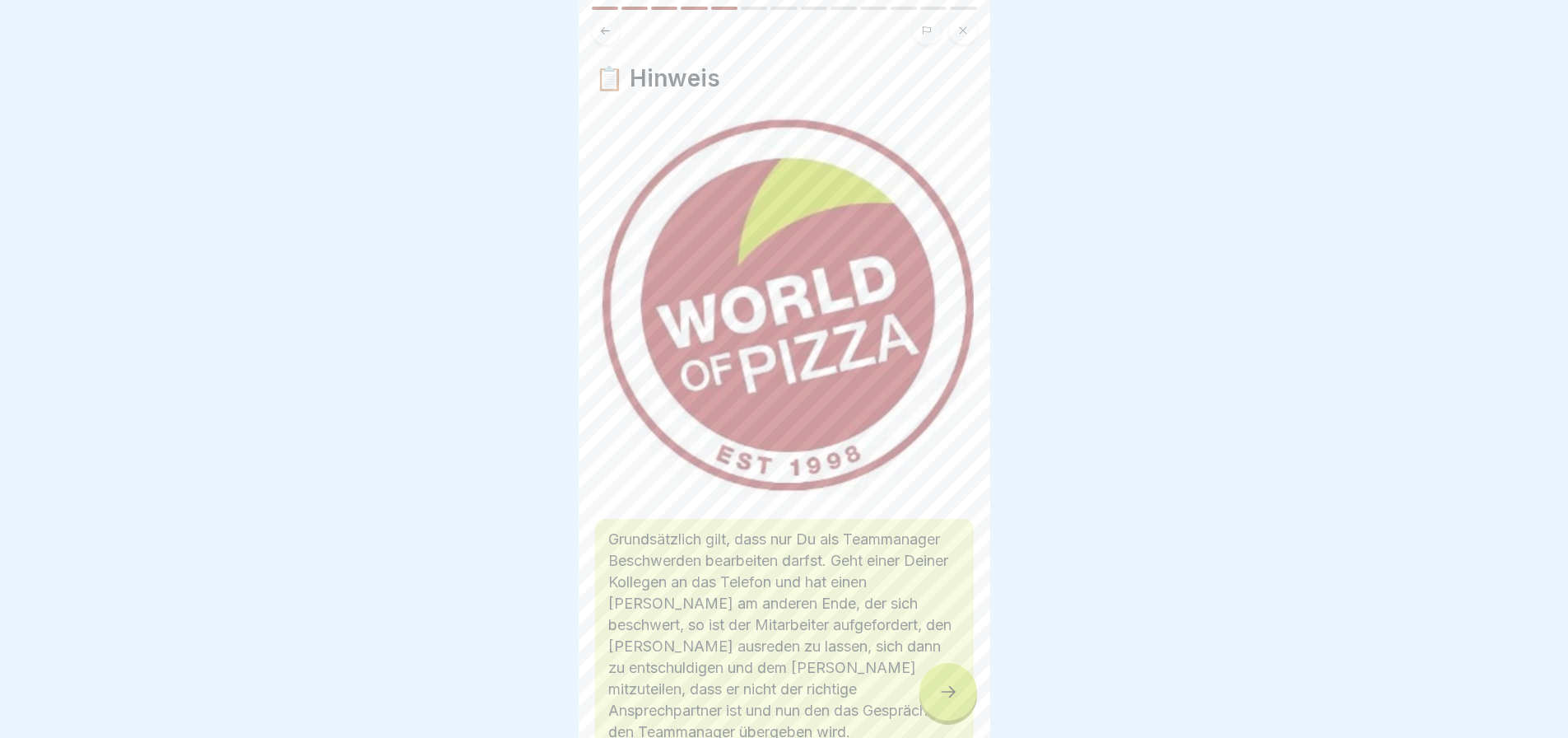
click at [941, 689] on icon at bounding box center [948, 691] width 20 height 20
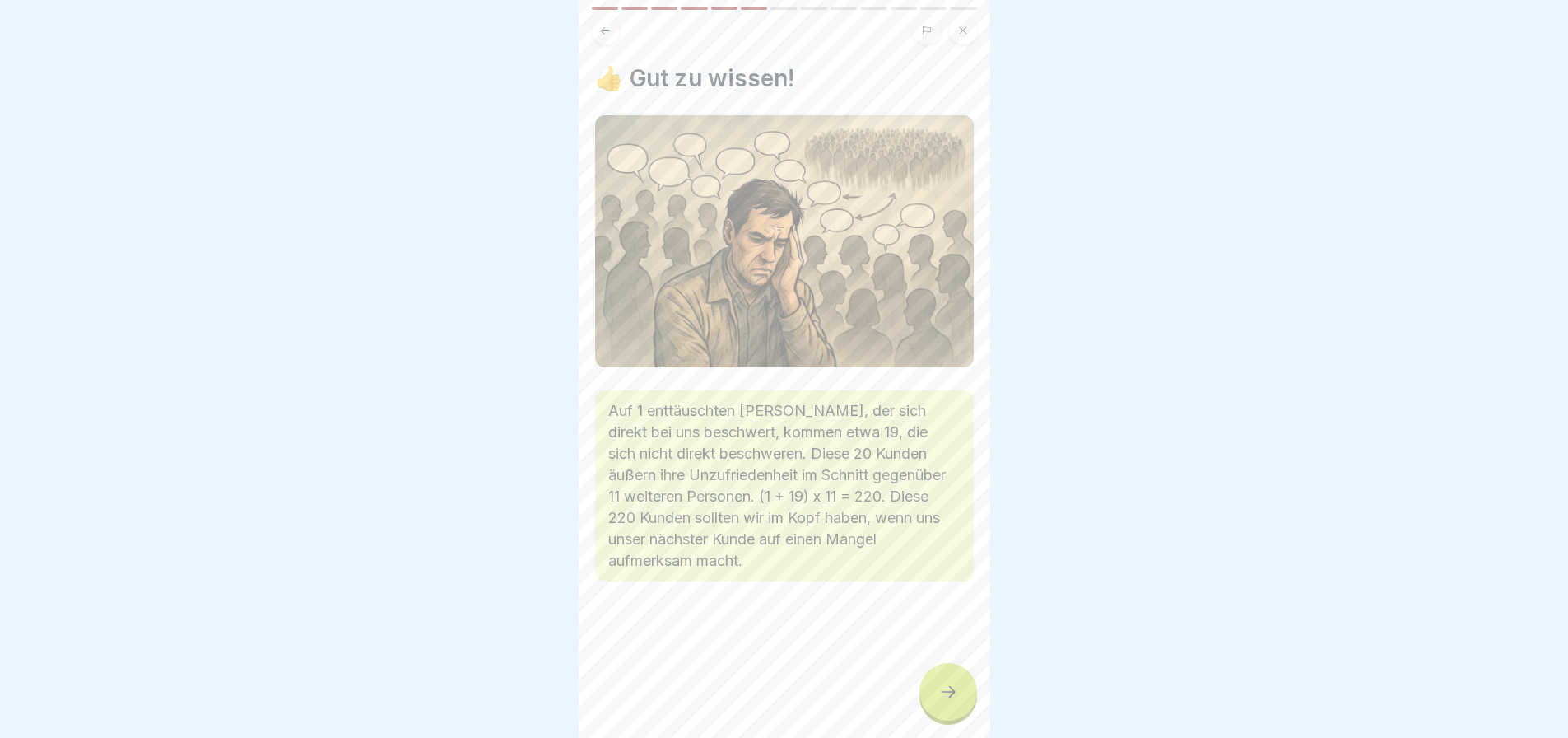
click at [941, 689] on icon at bounding box center [948, 691] width 20 height 20
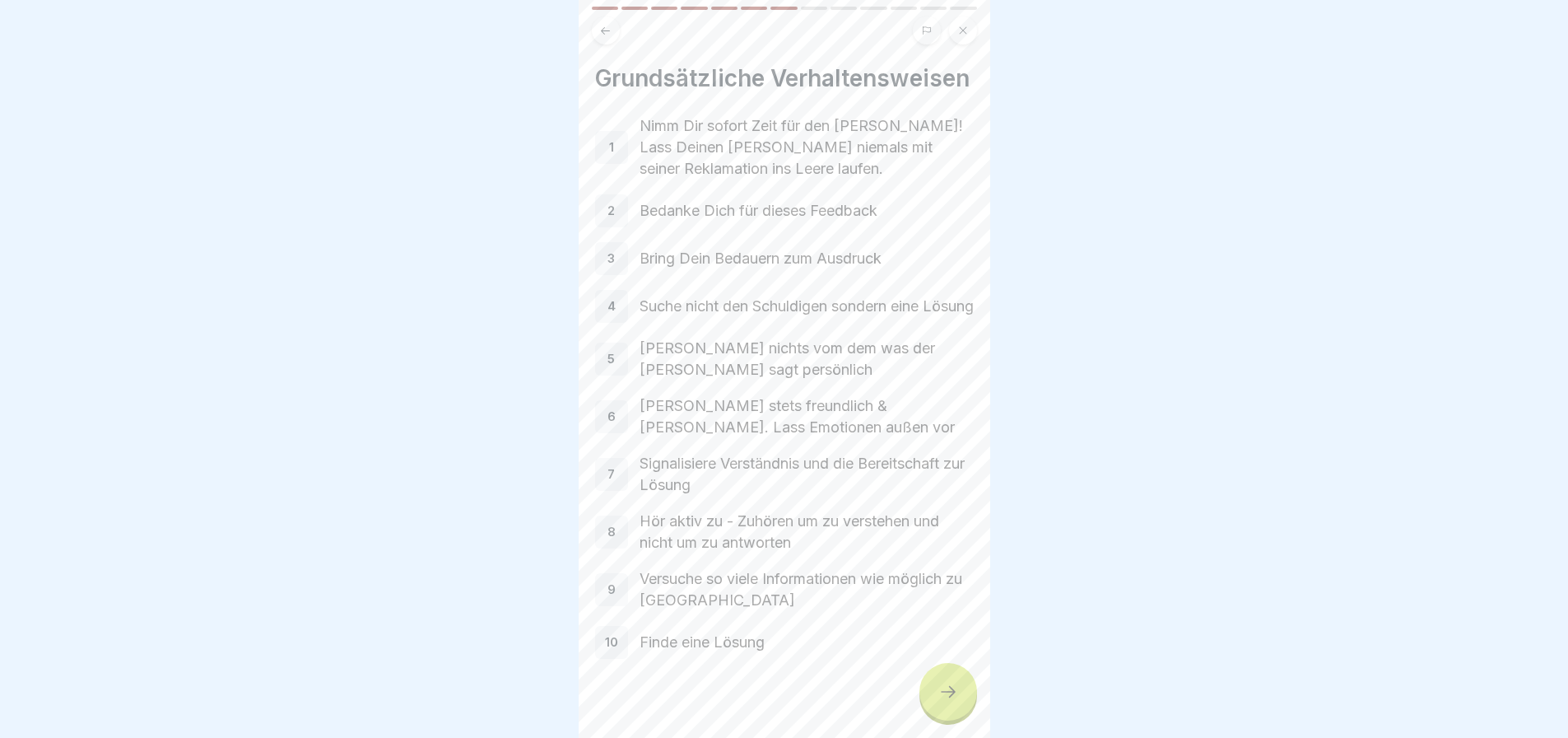
click at [942, 689] on icon at bounding box center [948, 691] width 20 height 20
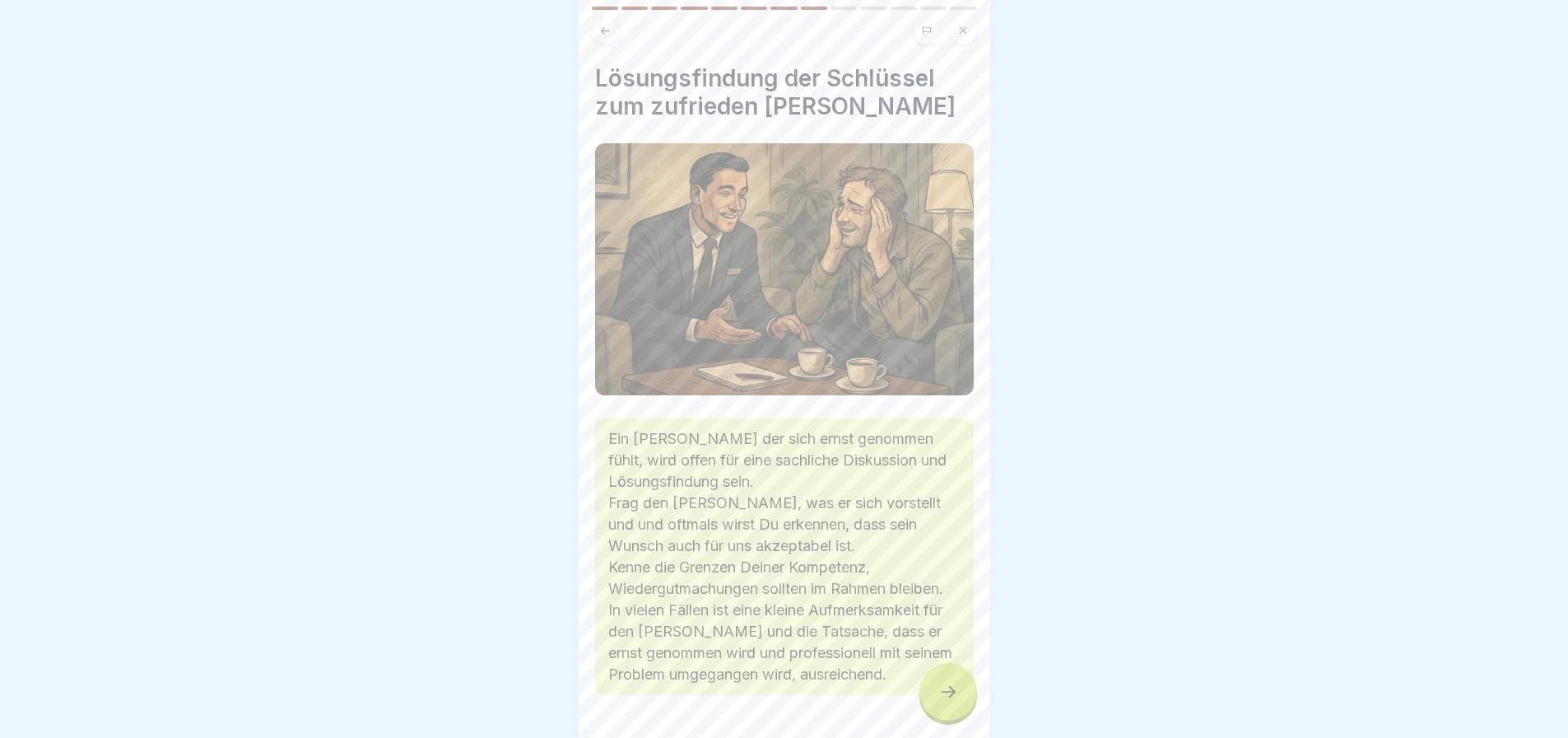
click at [942, 689] on icon at bounding box center [948, 691] width 20 height 20
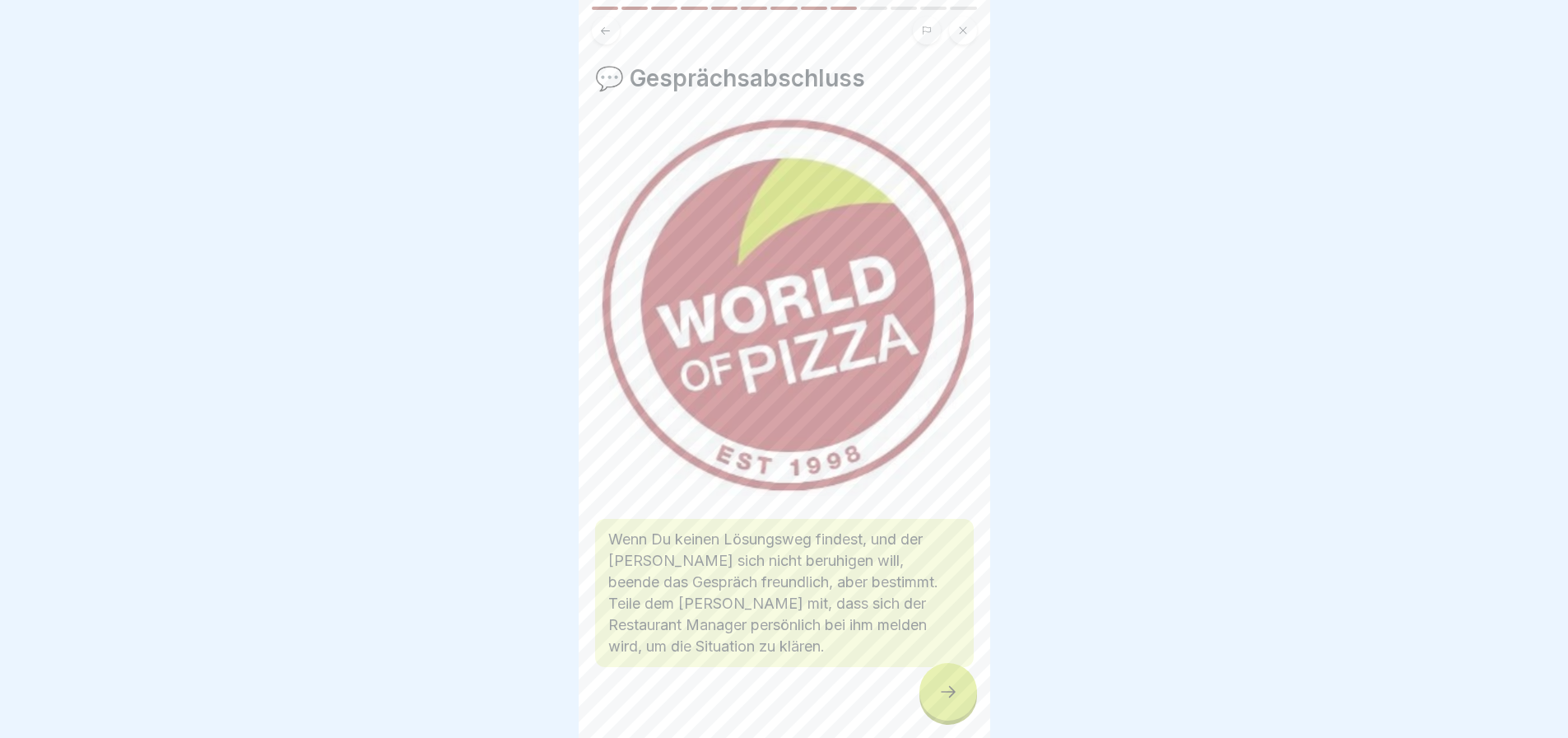
click at [942, 689] on icon at bounding box center [948, 691] width 20 height 20
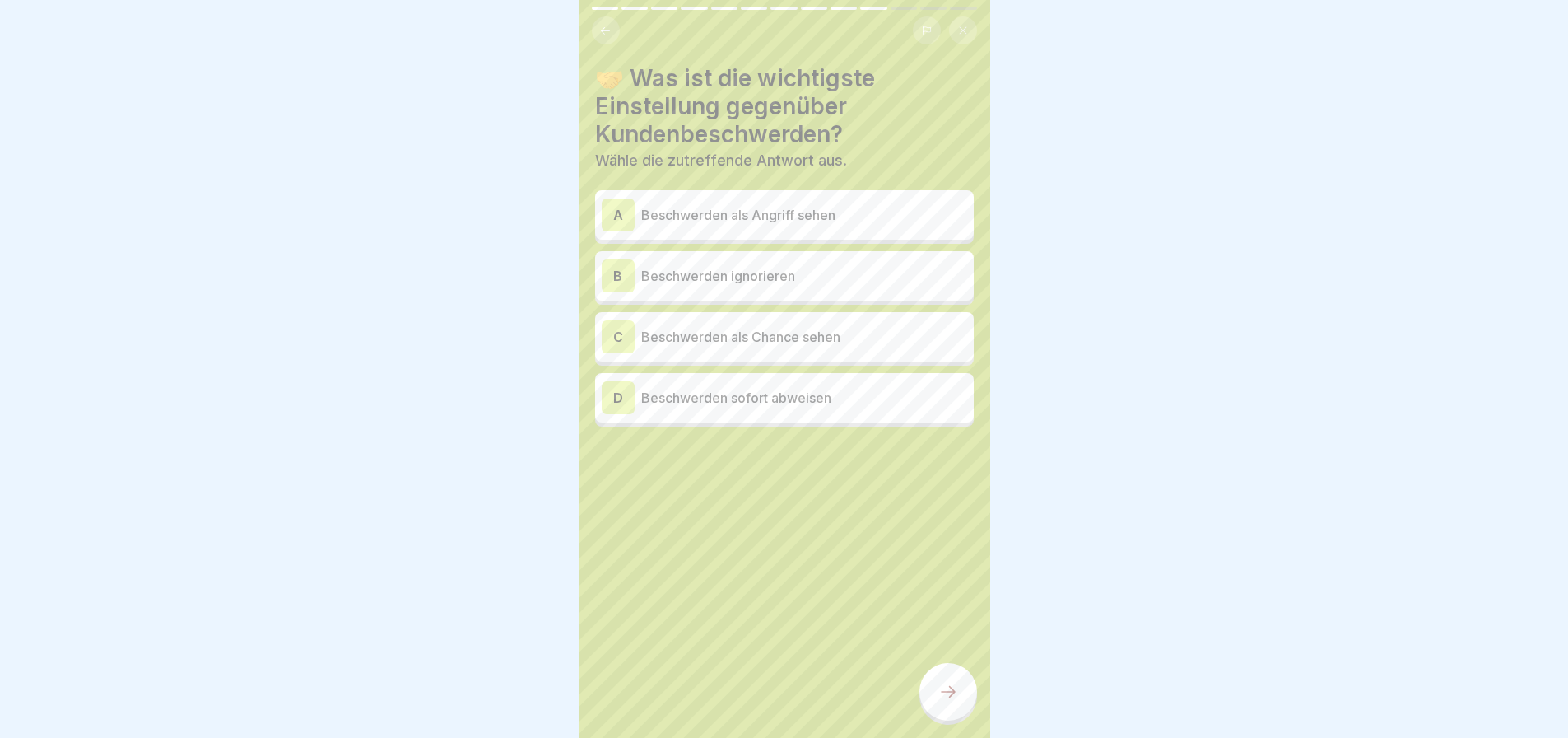
click at [753, 327] on p "Beschwerden als Chance sehen" at bounding box center [804, 336] width 326 height 20
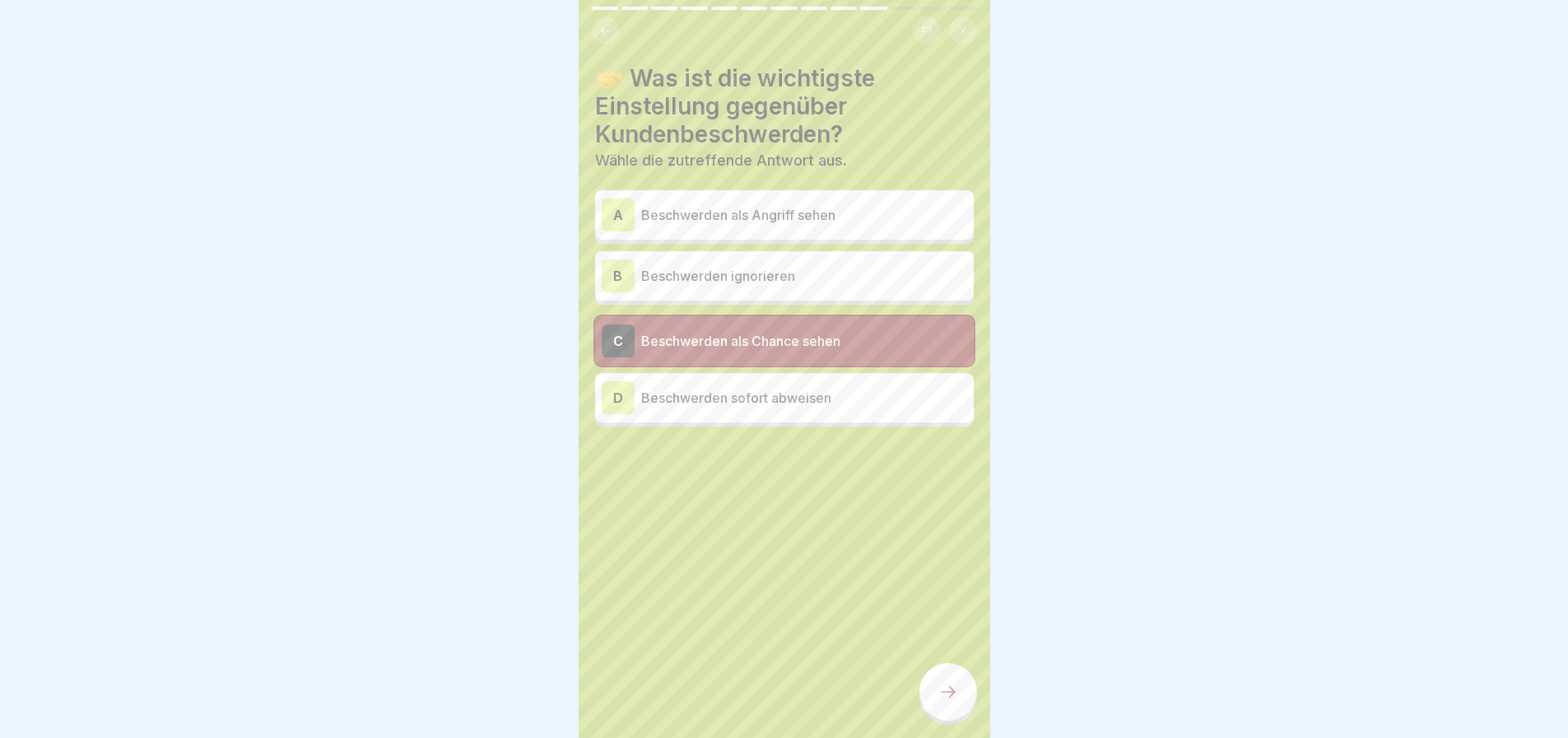
click at [932, 679] on div at bounding box center [948, 691] width 58 height 58
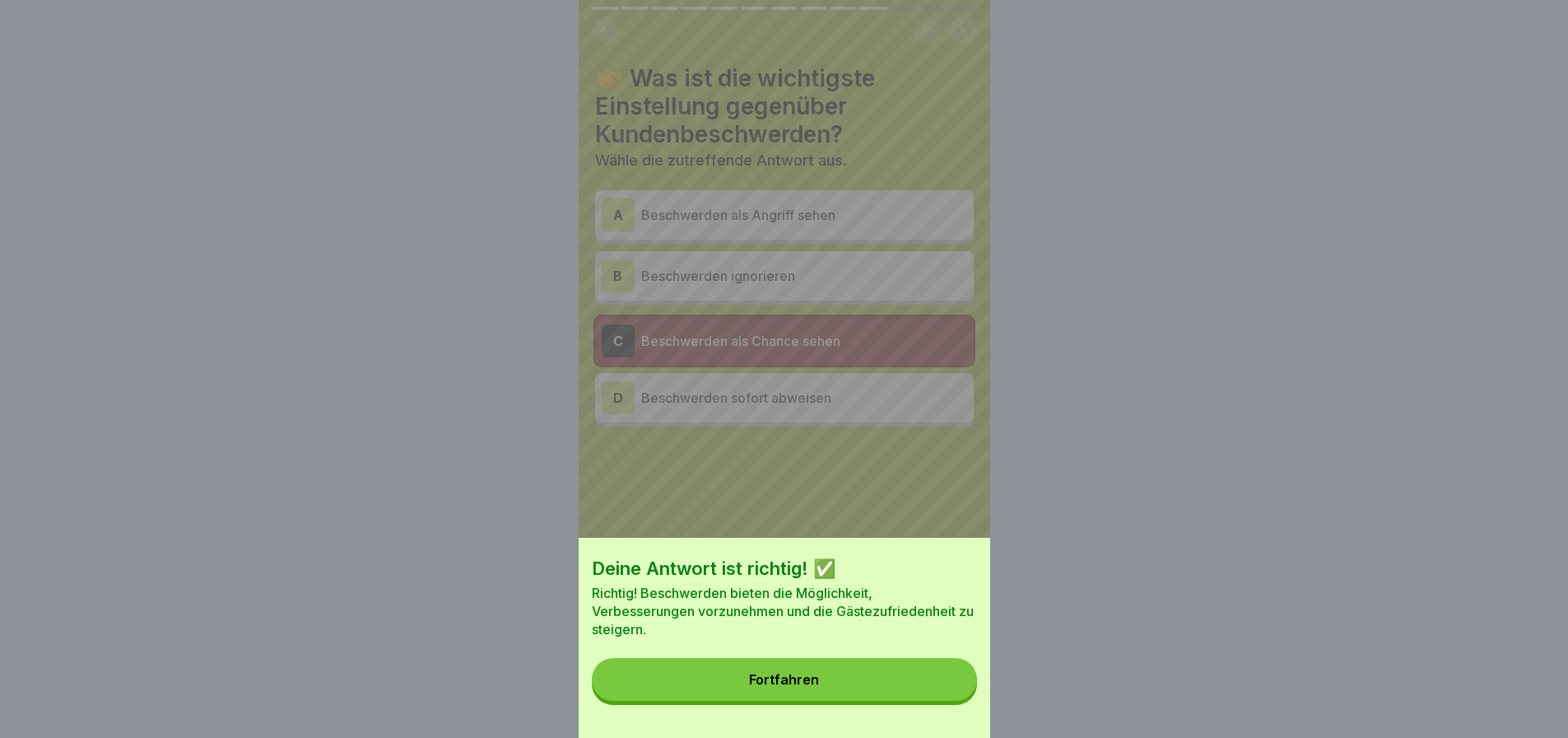
click at [907, 685] on button "Fortfahren" at bounding box center [784, 679] width 385 height 43
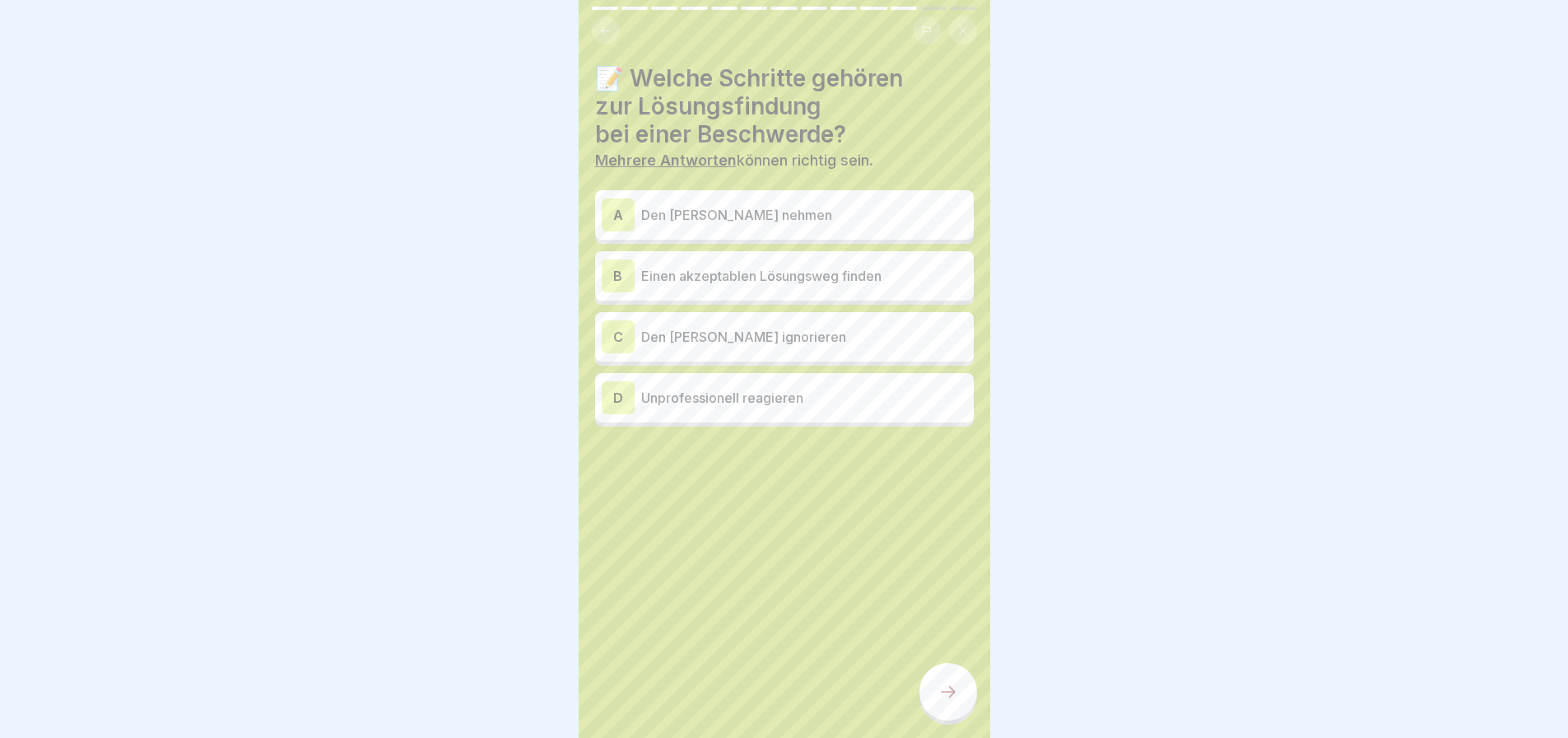
click at [691, 208] on p "Den [PERSON_NAME] nehmen" at bounding box center [804, 214] width 326 height 20
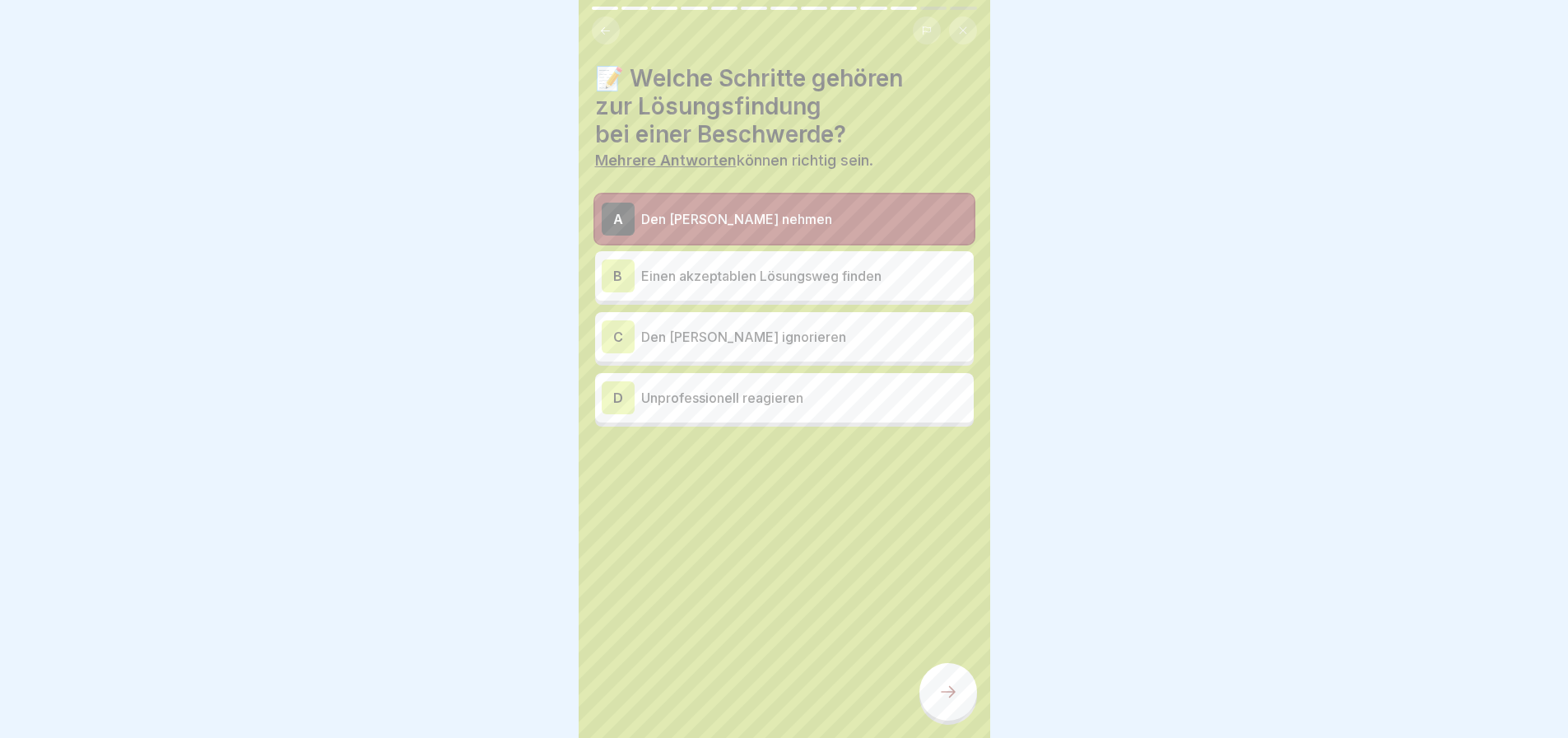
click at [729, 259] on div "B Einen akzeptablen Lösungsweg finden" at bounding box center [784, 275] width 365 height 33
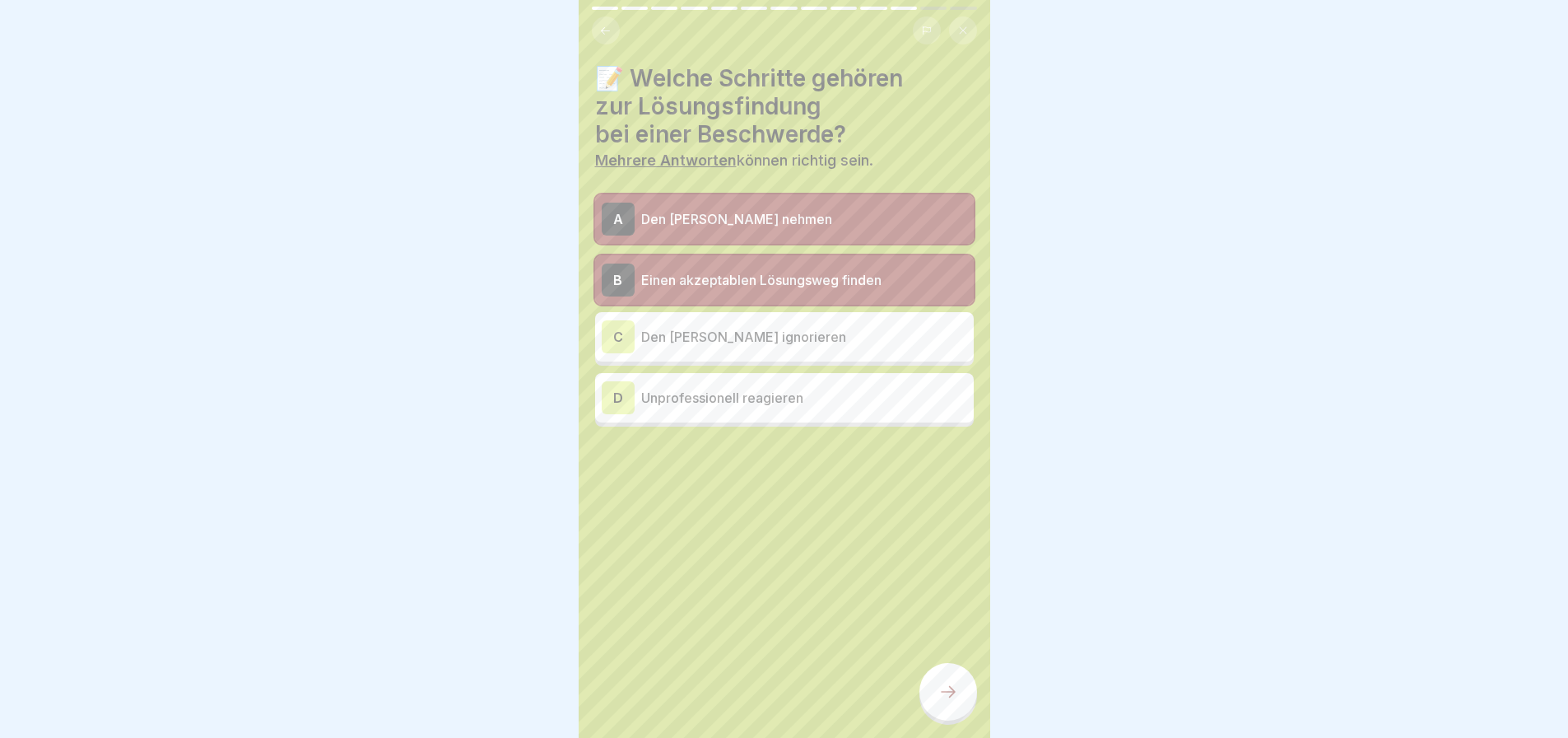
click at [957, 695] on icon at bounding box center [948, 691] width 20 height 20
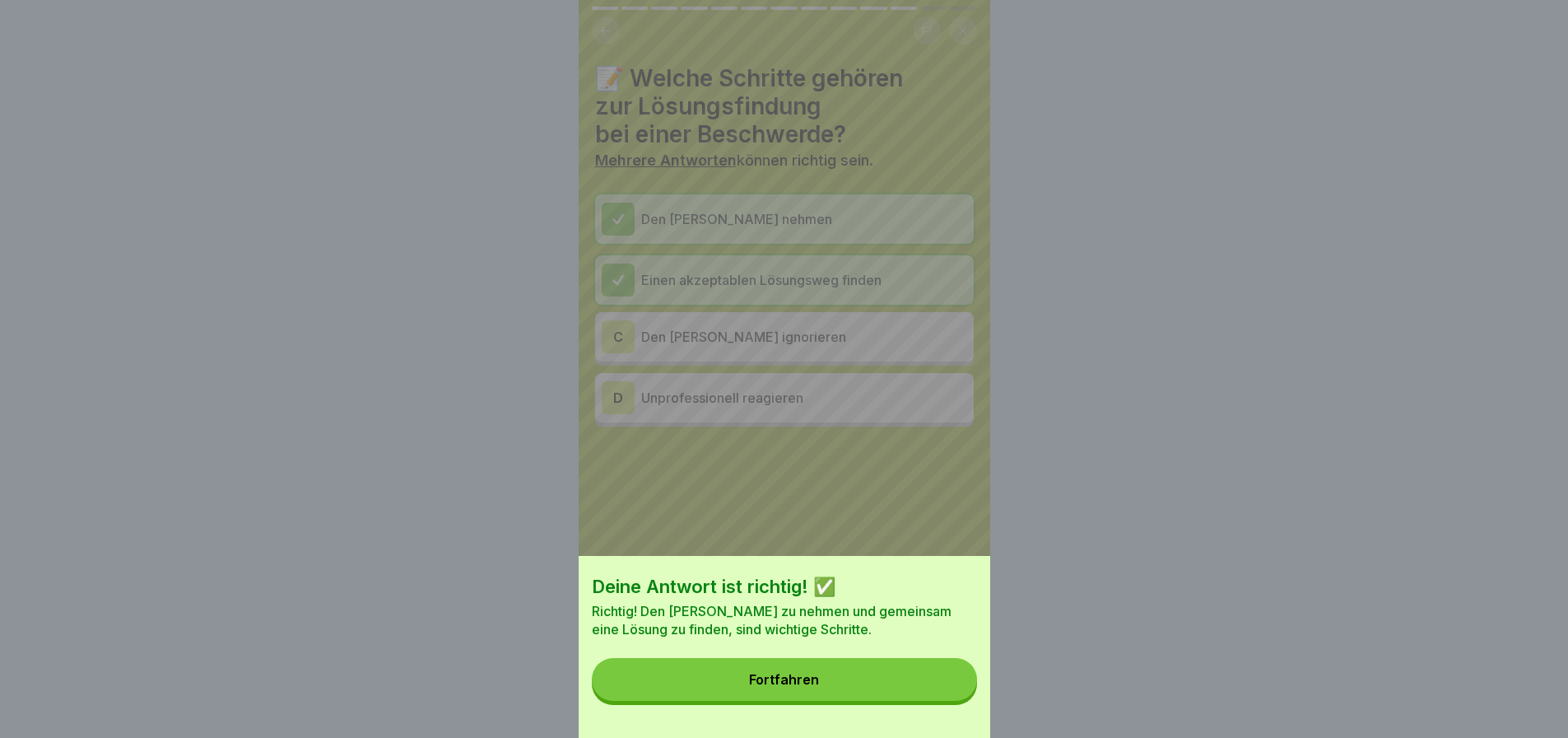
click at [784, 673] on button "Fortfahren" at bounding box center [784, 679] width 385 height 43
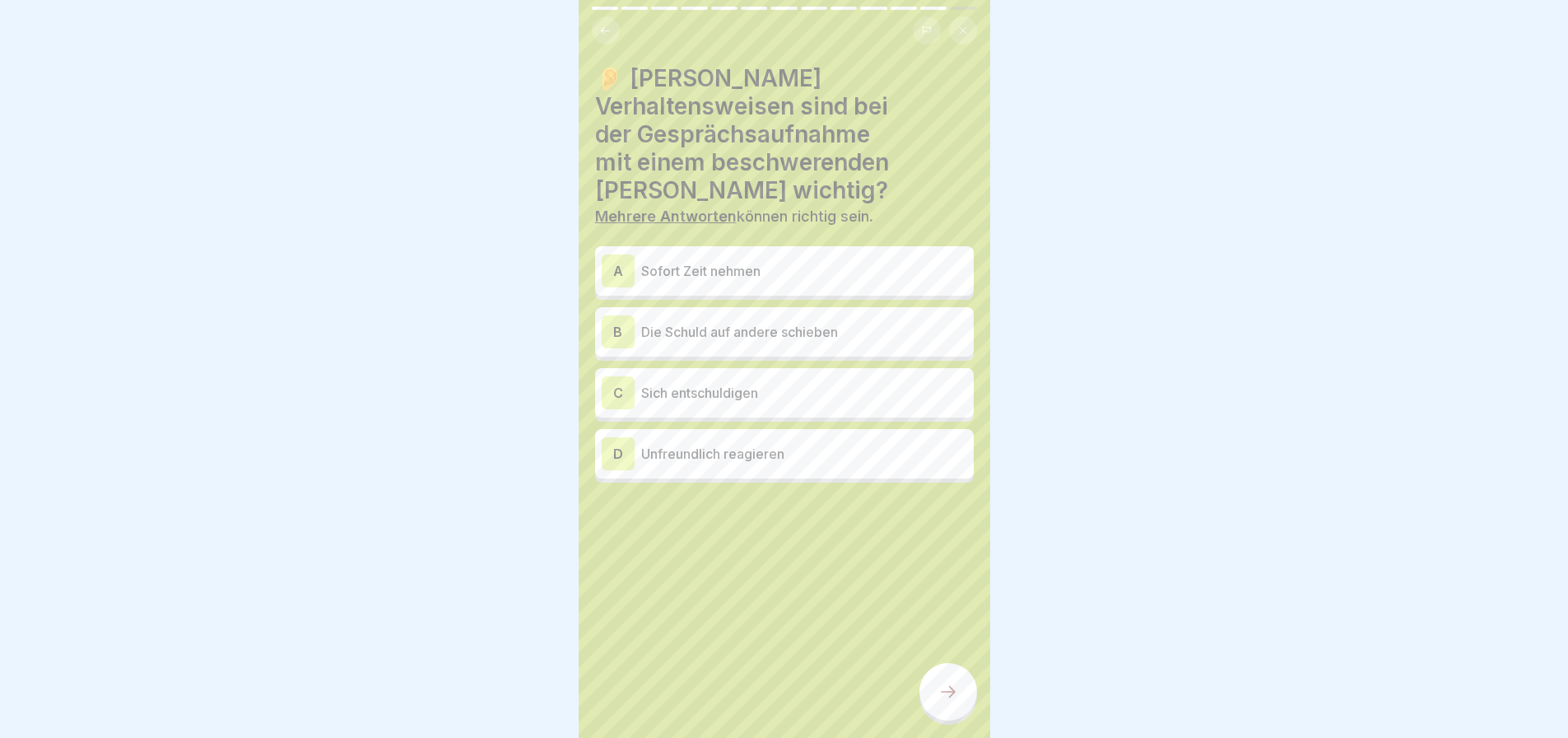
click at [780, 261] on p "Sofort Zeit nehmen" at bounding box center [804, 270] width 326 height 20
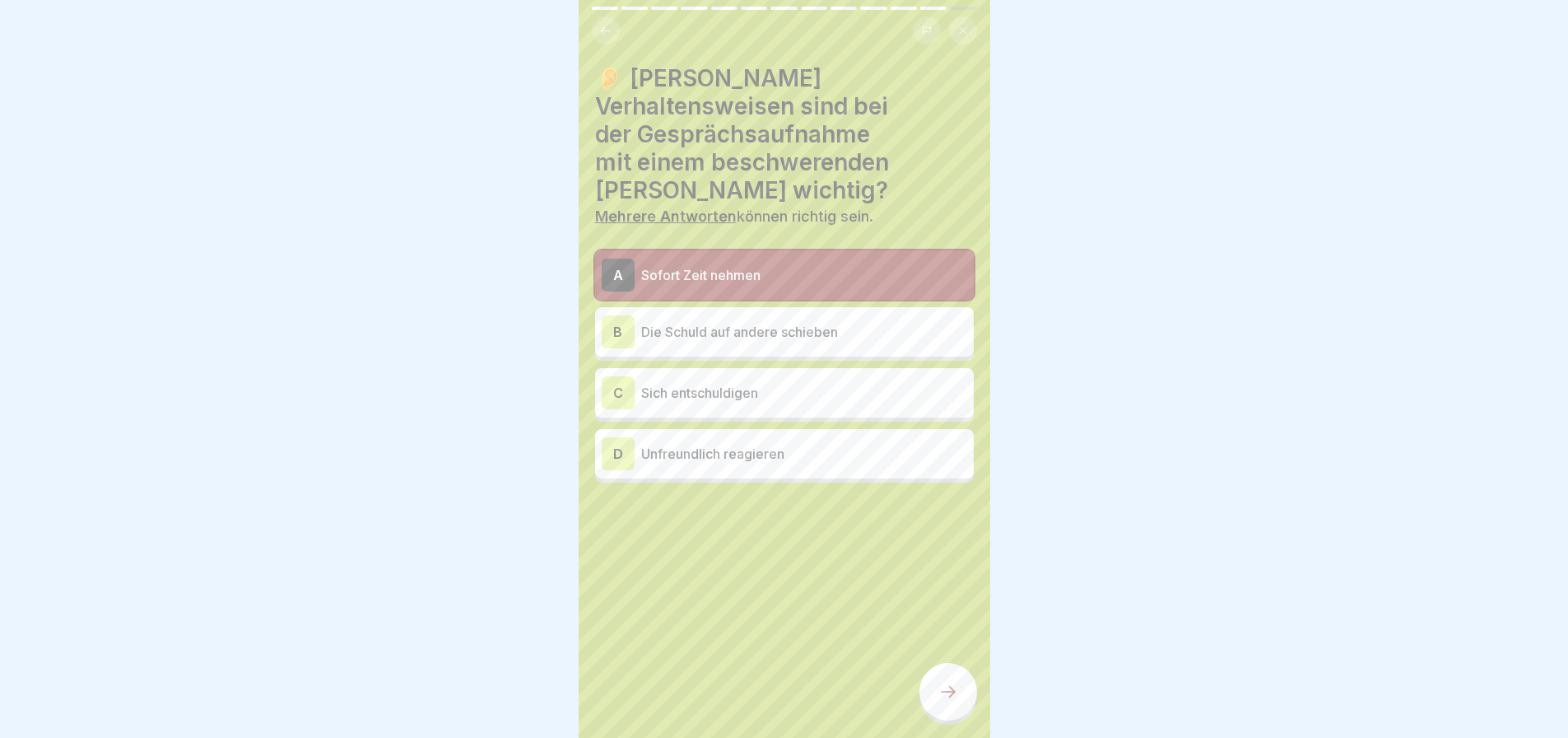
click at [754, 383] on p "Sich entschuldigen" at bounding box center [804, 392] width 326 height 20
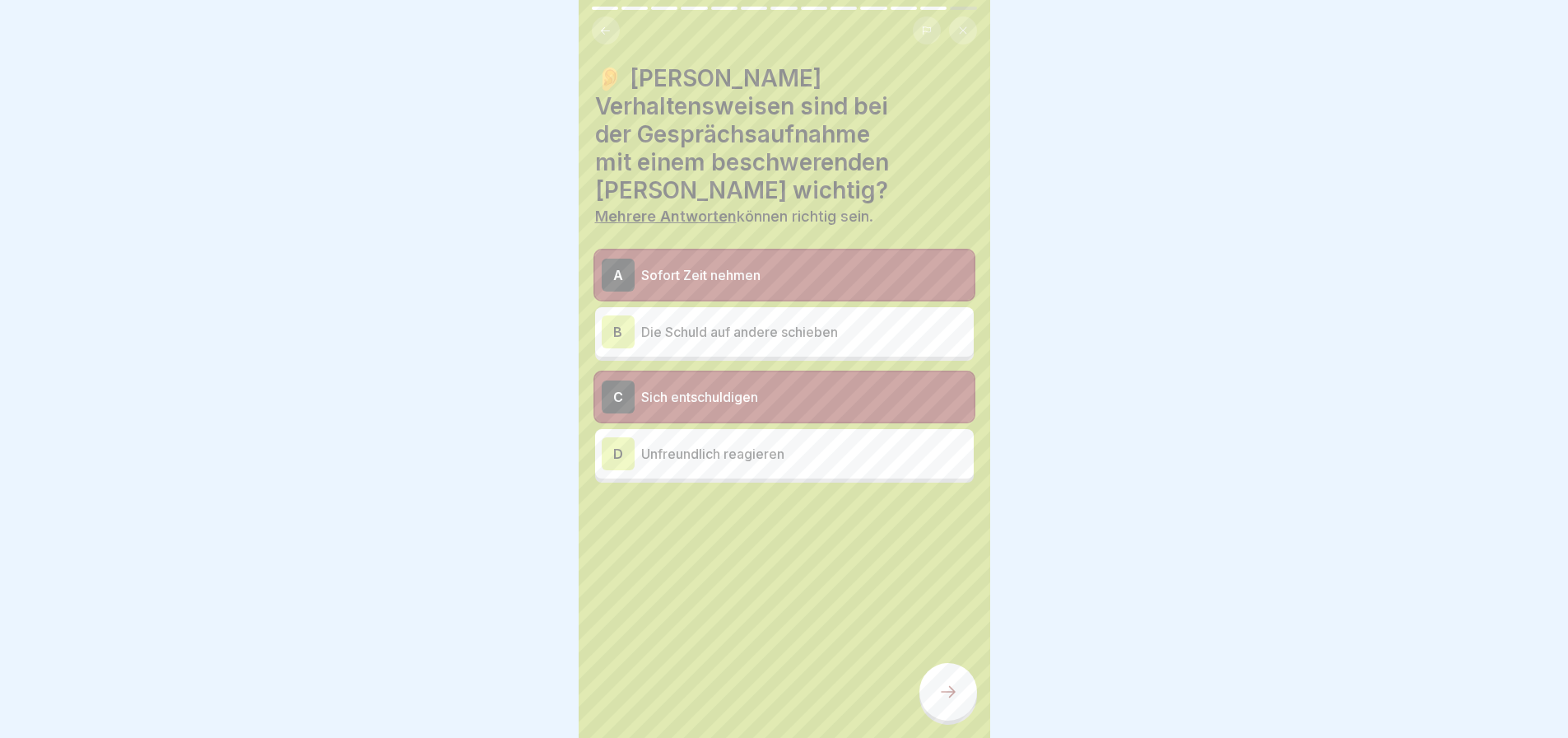
click at [957, 698] on div at bounding box center [948, 691] width 58 height 58
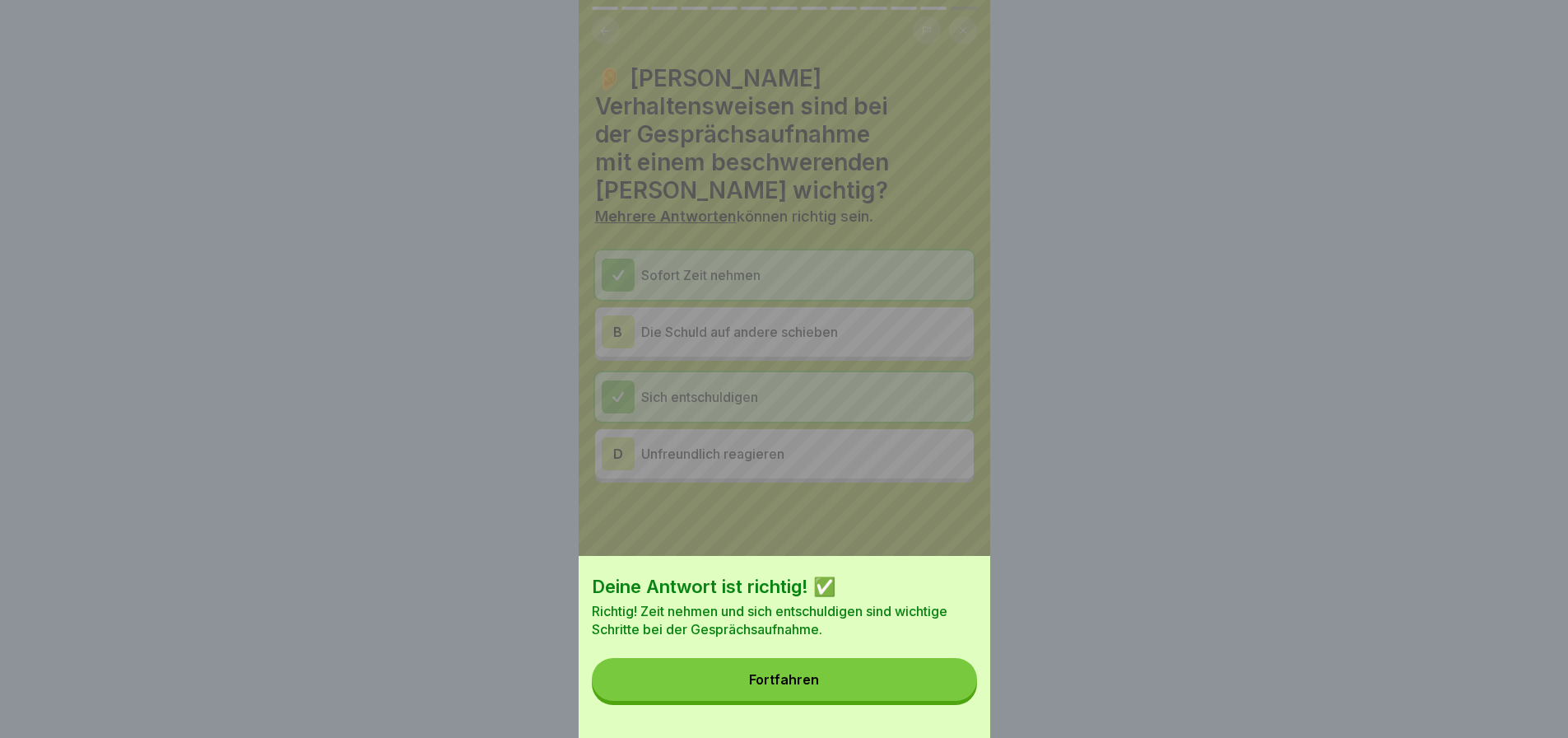
click at [812, 674] on button "Fortfahren" at bounding box center [784, 679] width 385 height 43
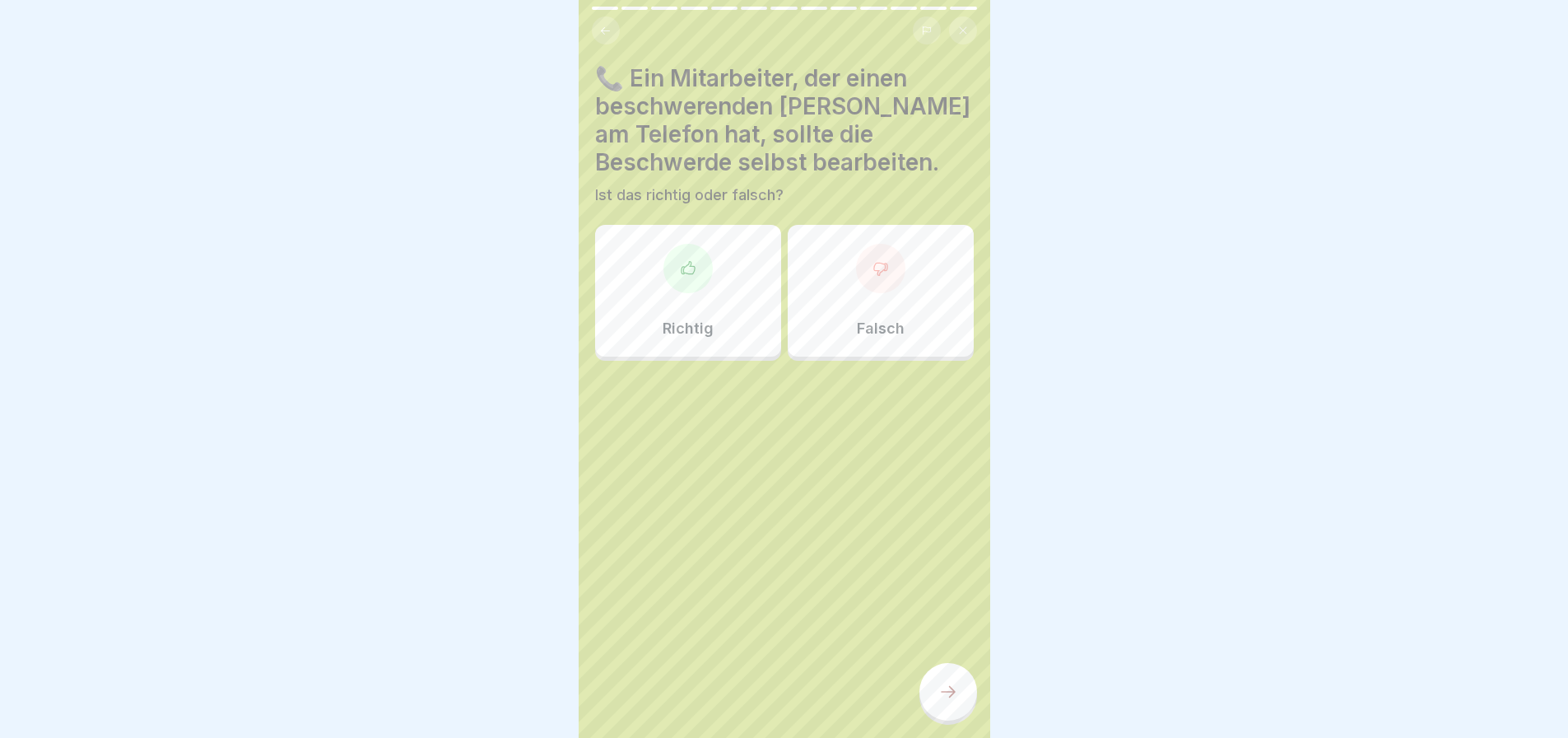
click at [883, 255] on div at bounding box center [880, 268] width 49 height 49
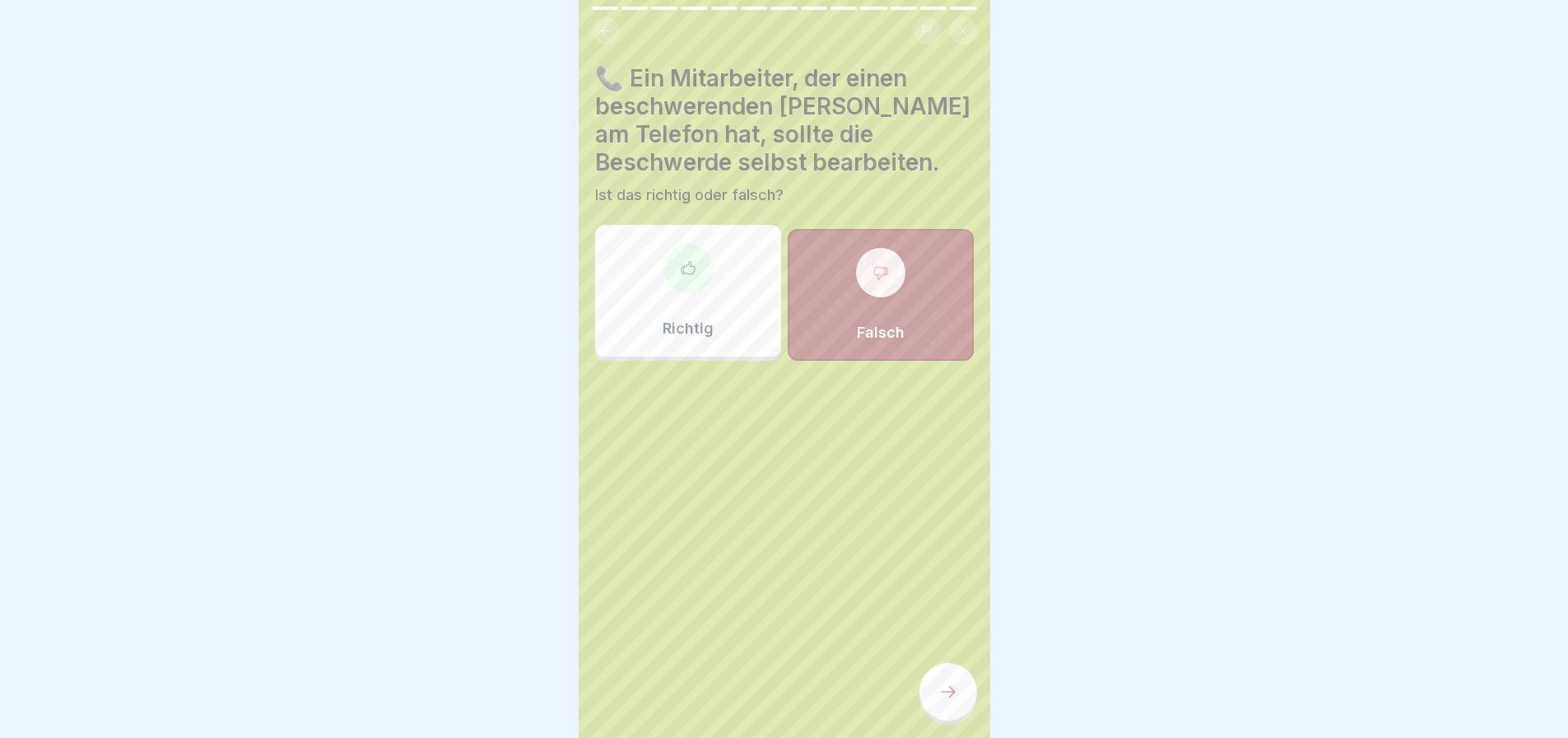
click at [943, 684] on icon at bounding box center [948, 691] width 20 height 20
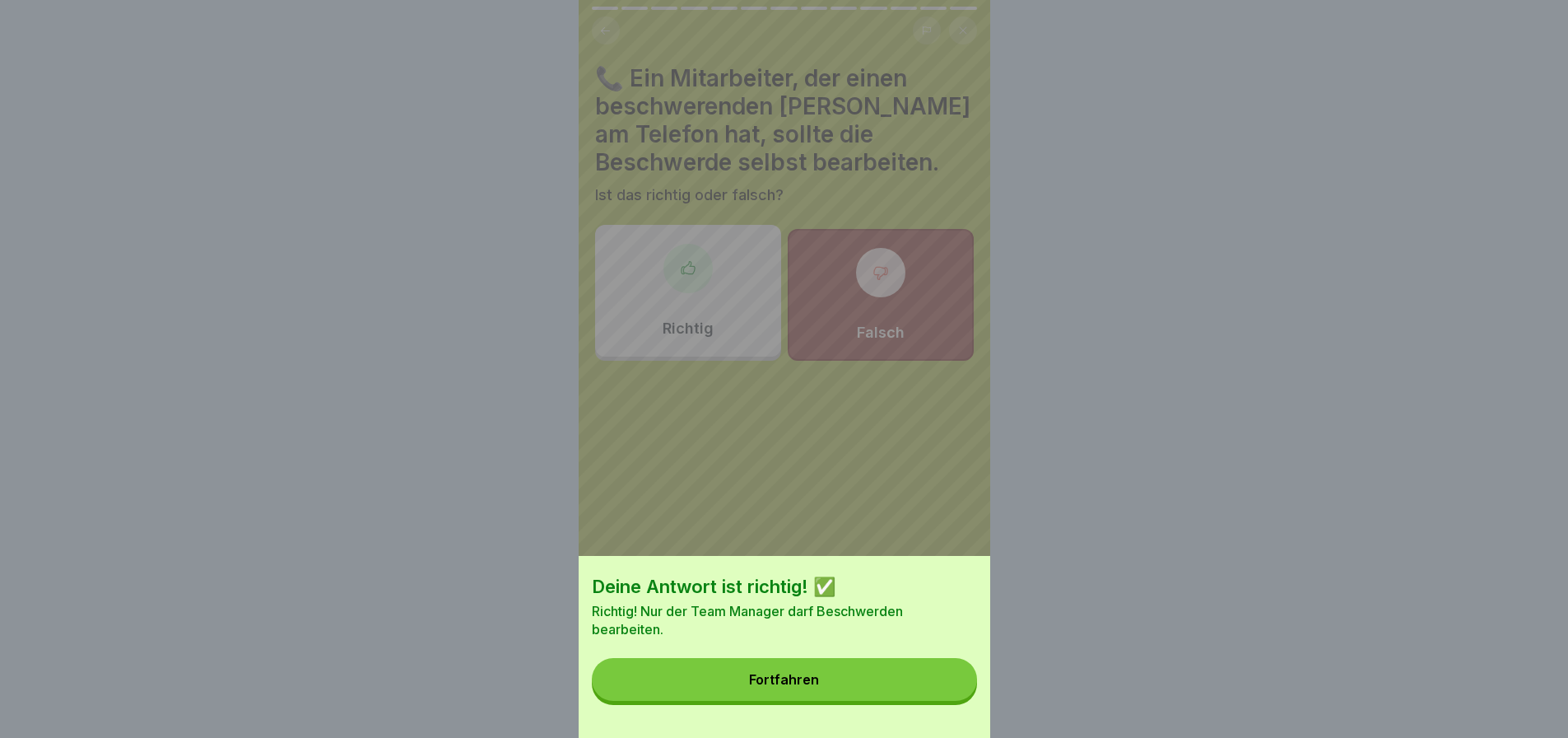
click at [791, 682] on button "Fortfahren" at bounding box center [784, 679] width 385 height 43
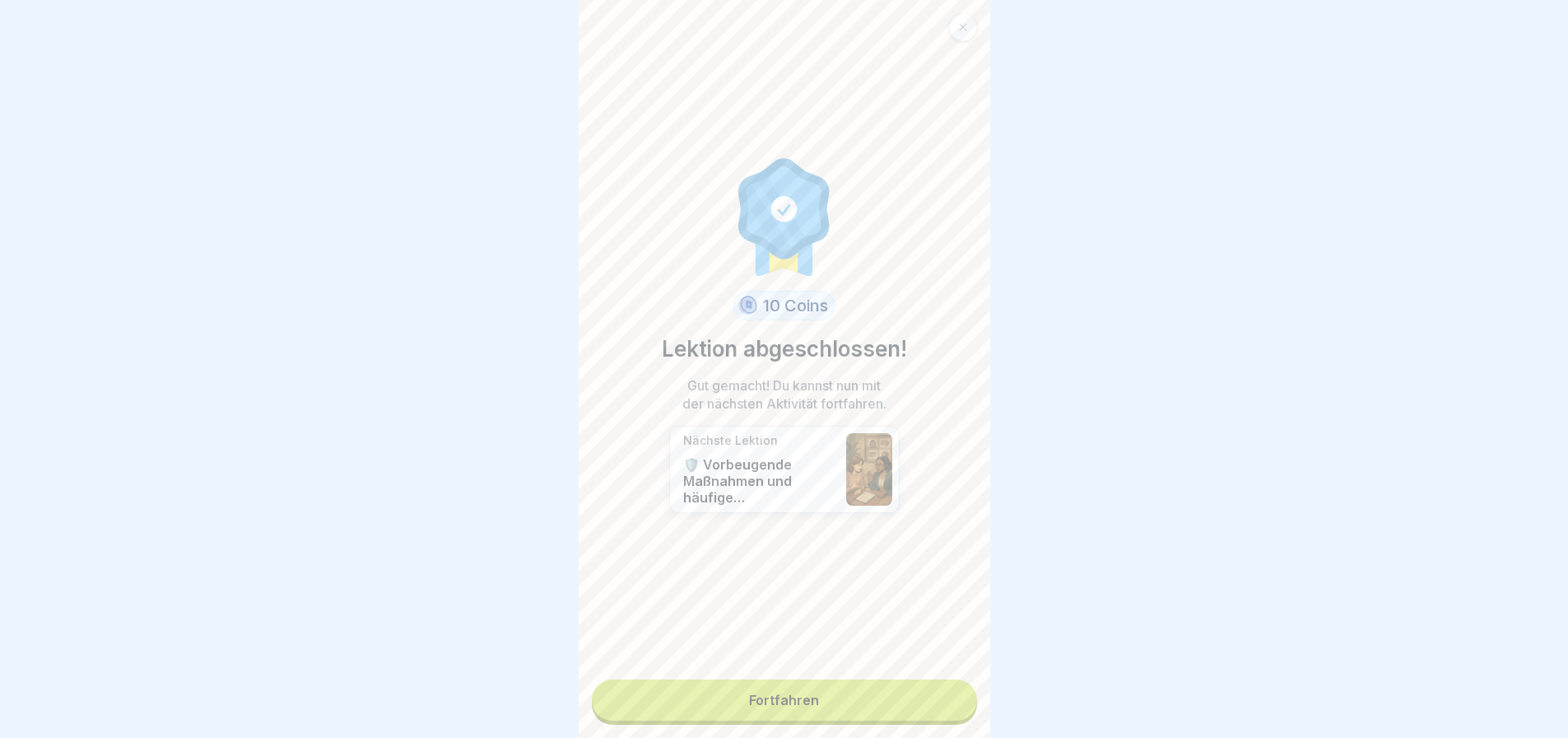
click at [770, 679] on link "Fortfahren" at bounding box center [784, 700] width 385 height 41
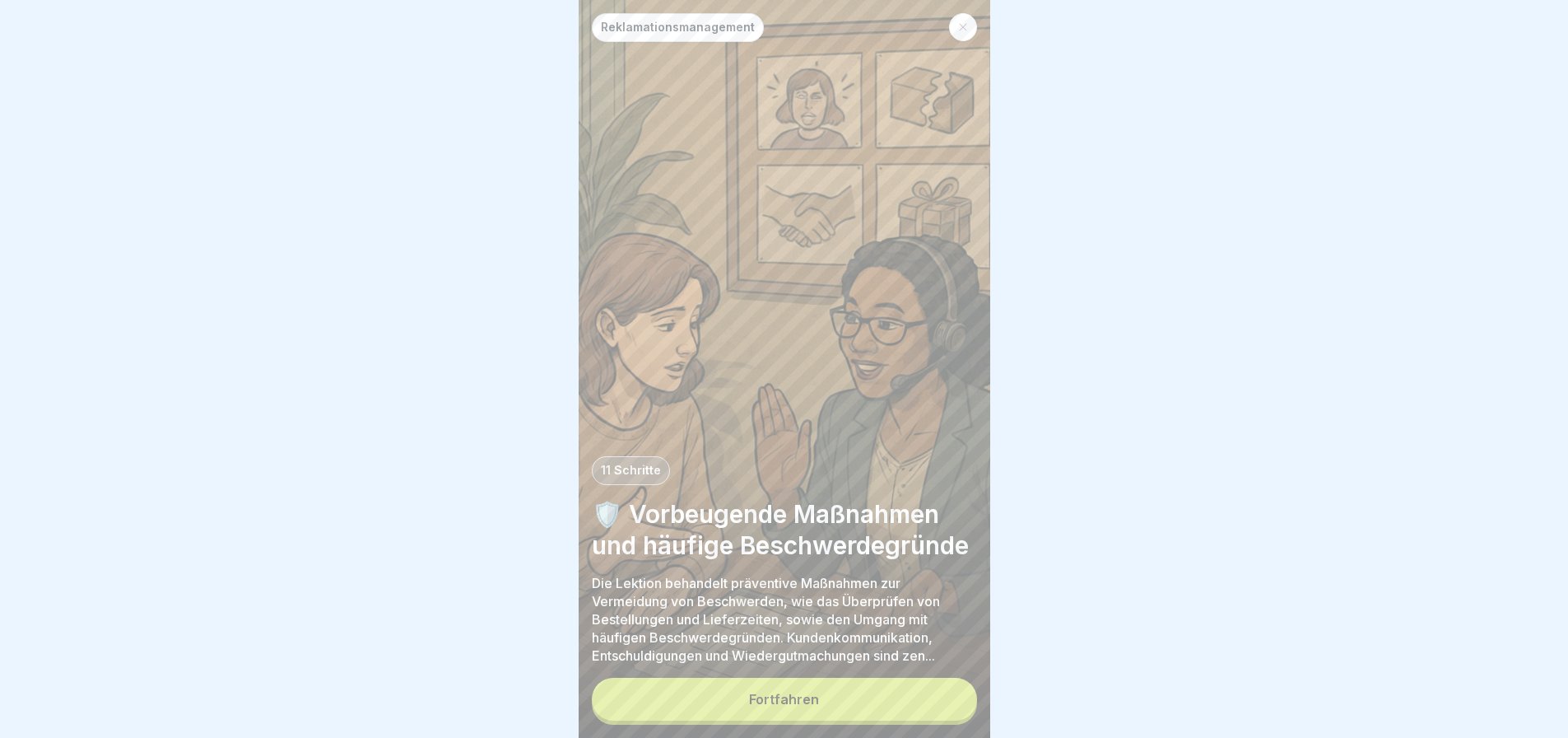
click at [769, 691] on div "Fortfahren" at bounding box center [784, 699] width 70 height 15
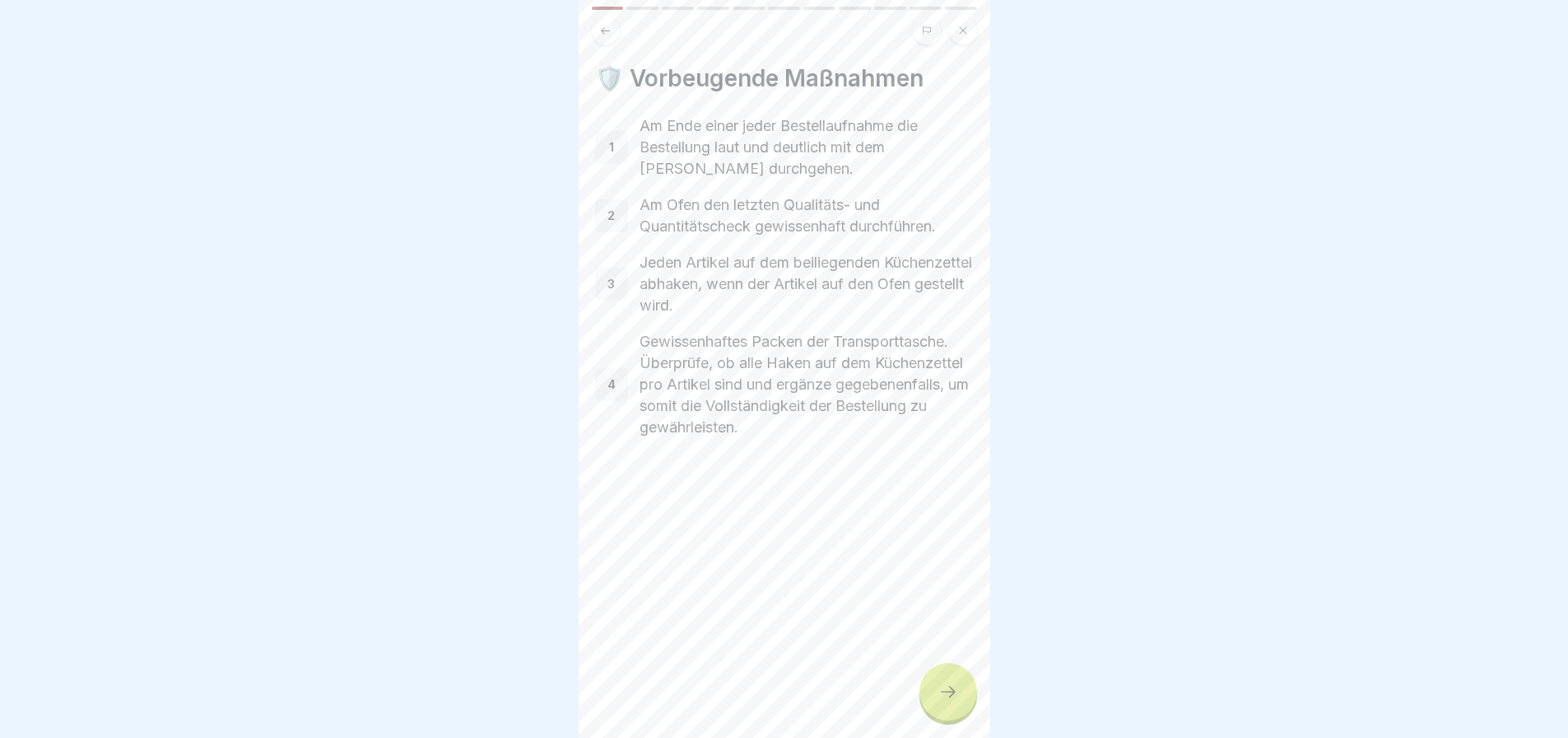
click at [943, 683] on icon at bounding box center [948, 691] width 20 height 20
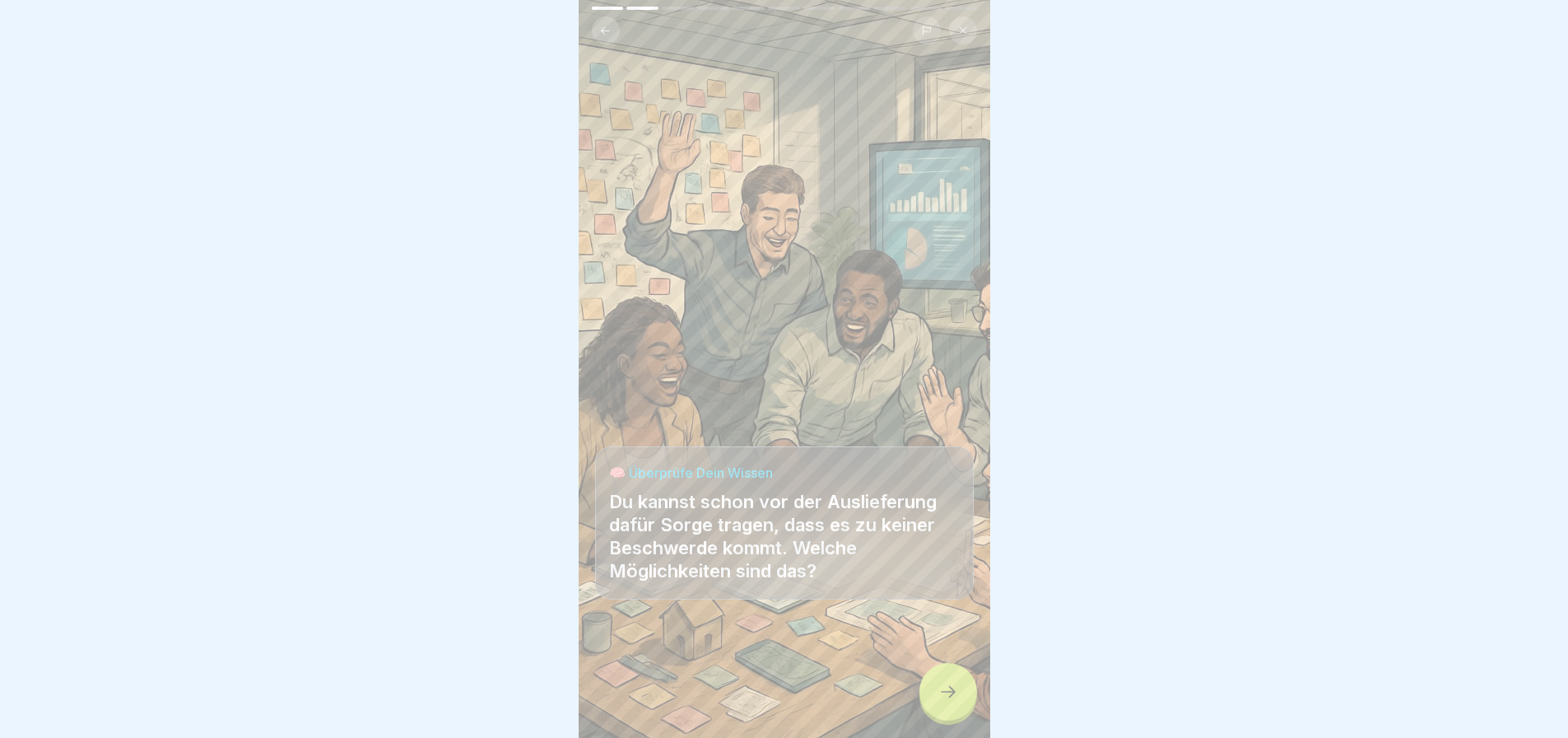
click at [943, 689] on icon at bounding box center [948, 691] width 20 height 20
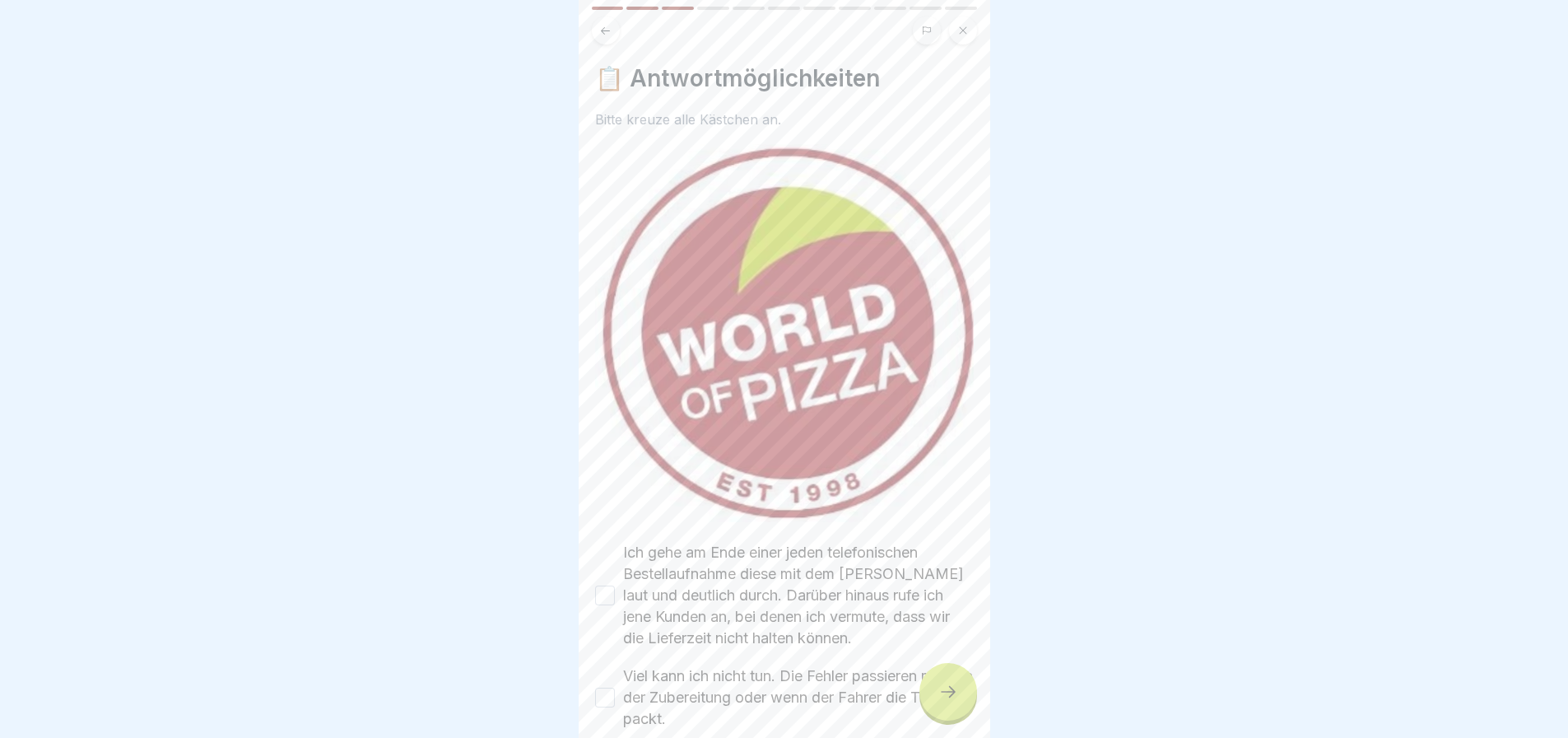
click at [605, 585] on button "Ich gehe am Ende einer jeden telefonischen Bestellaufnahme diese mit dem [PERSO…" at bounding box center [605, 594] width 20 height 20
click at [605, 688] on button "Viel kann ich nicht tun. Die Fehler passieren meist in der Zubereitung oder wen…" at bounding box center [605, 697] width 20 height 20
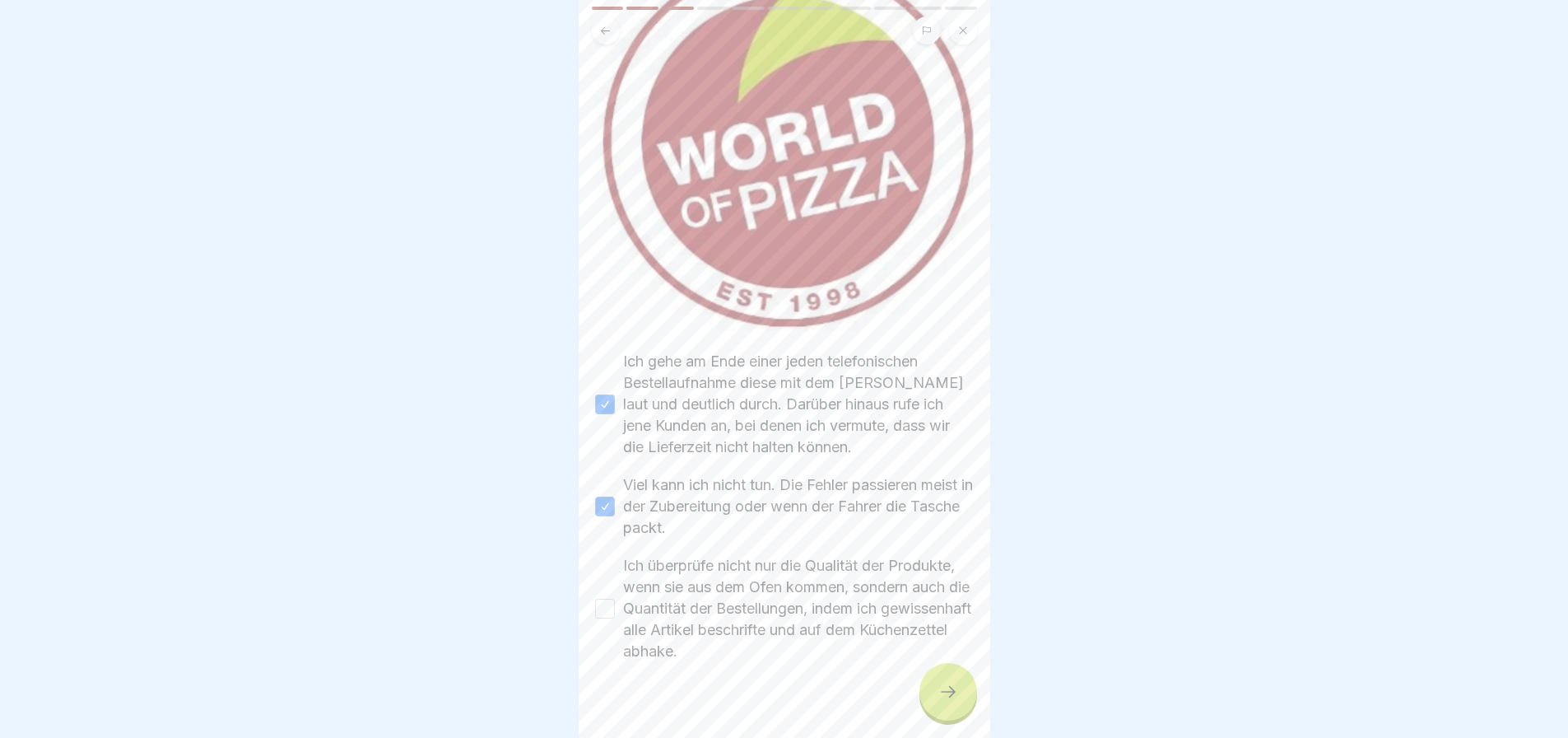
scroll to position [201, 0]
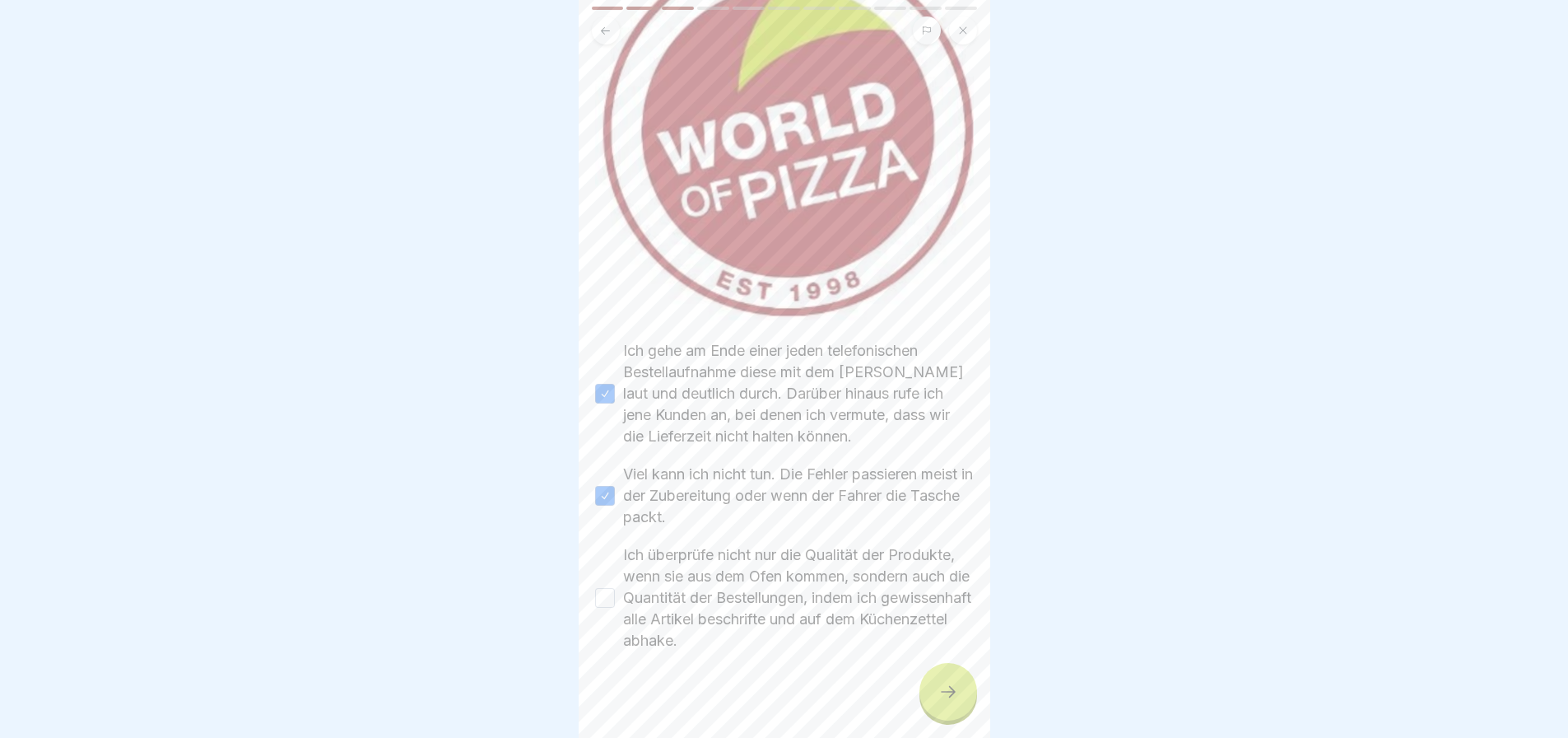
click at [609, 588] on button "Ich überprüfe nicht nur die Qualität der Produkte, wenn sie aus dem Ofen kommen…" at bounding box center [605, 597] width 20 height 20
click at [948, 692] on icon at bounding box center [948, 691] width 20 height 20
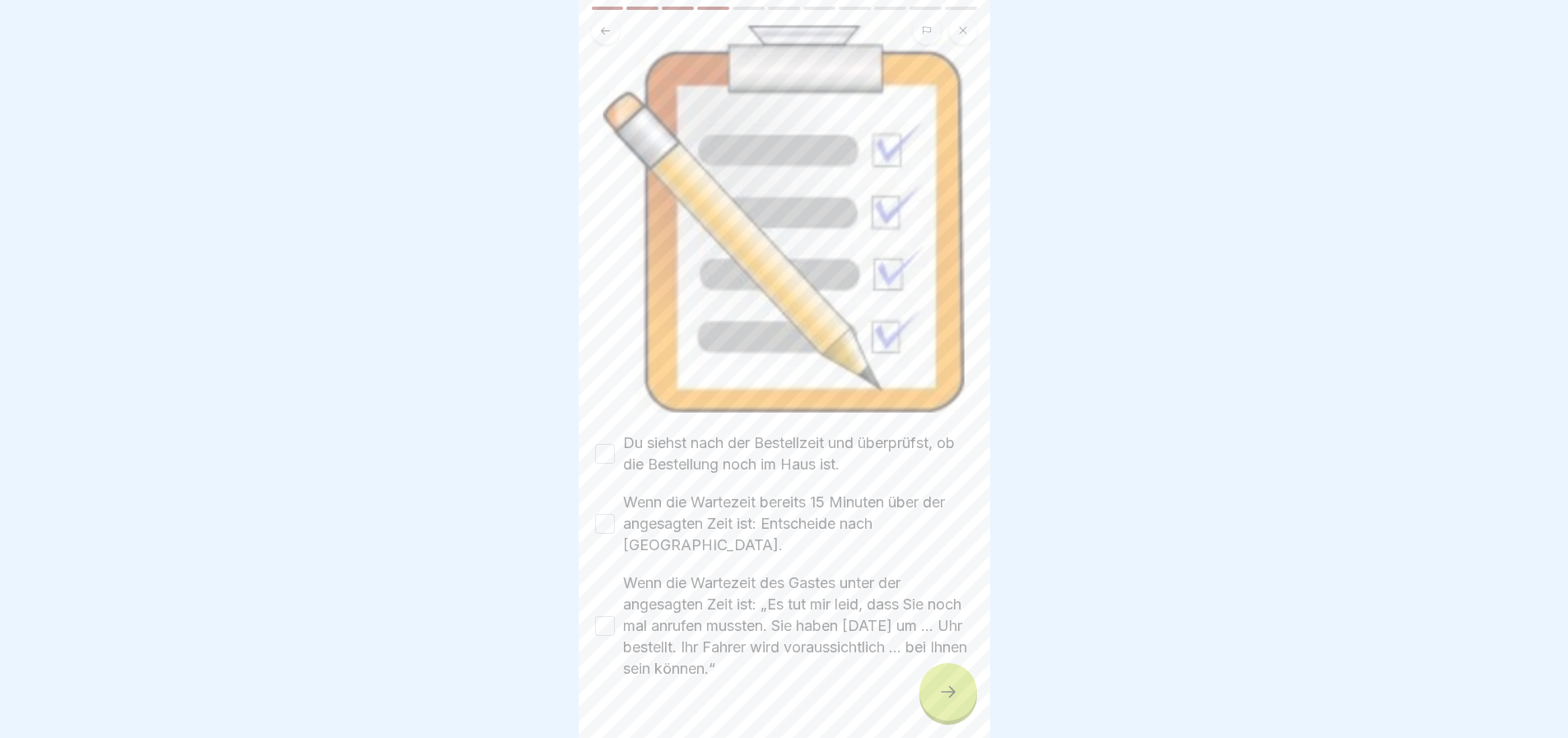
scroll to position [188, 0]
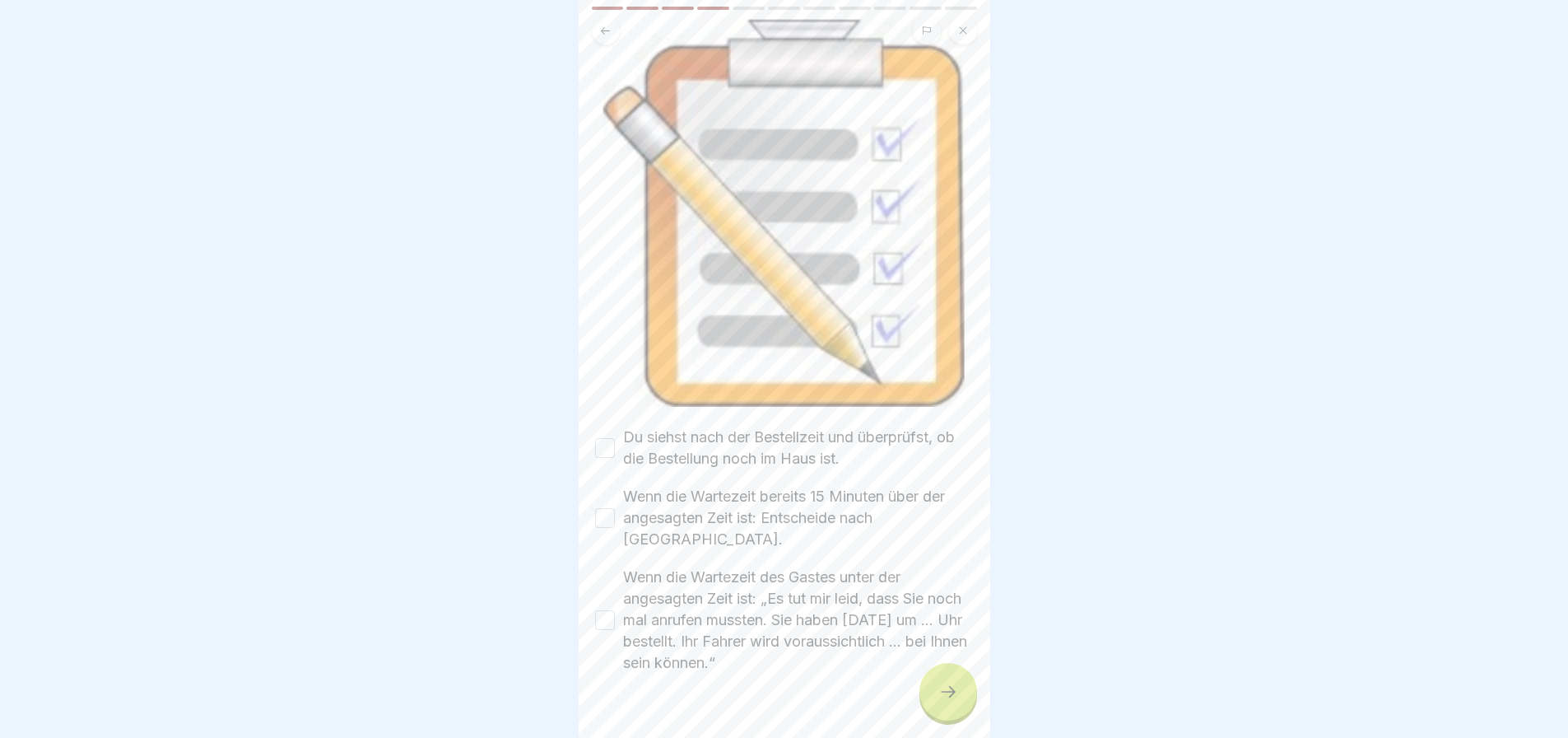
click at [603, 438] on button "Du siehst nach der Bestellzeit und überprüfst, ob die Bestellung noch im Haus i…" at bounding box center [605, 447] width 20 height 20
click at [605, 508] on button "Wenn die Wartezeit bereits 15 Minuten über der angesagten Zeit ist: Entscheide …" at bounding box center [605, 517] width 20 height 20
click at [605, 610] on button "Wenn die Wartezeit des Gastes unter der angesagten Zeit ist: „Es tut mir leid, …" at bounding box center [605, 620] width 20 height 20
click at [938, 685] on icon at bounding box center [948, 691] width 20 height 20
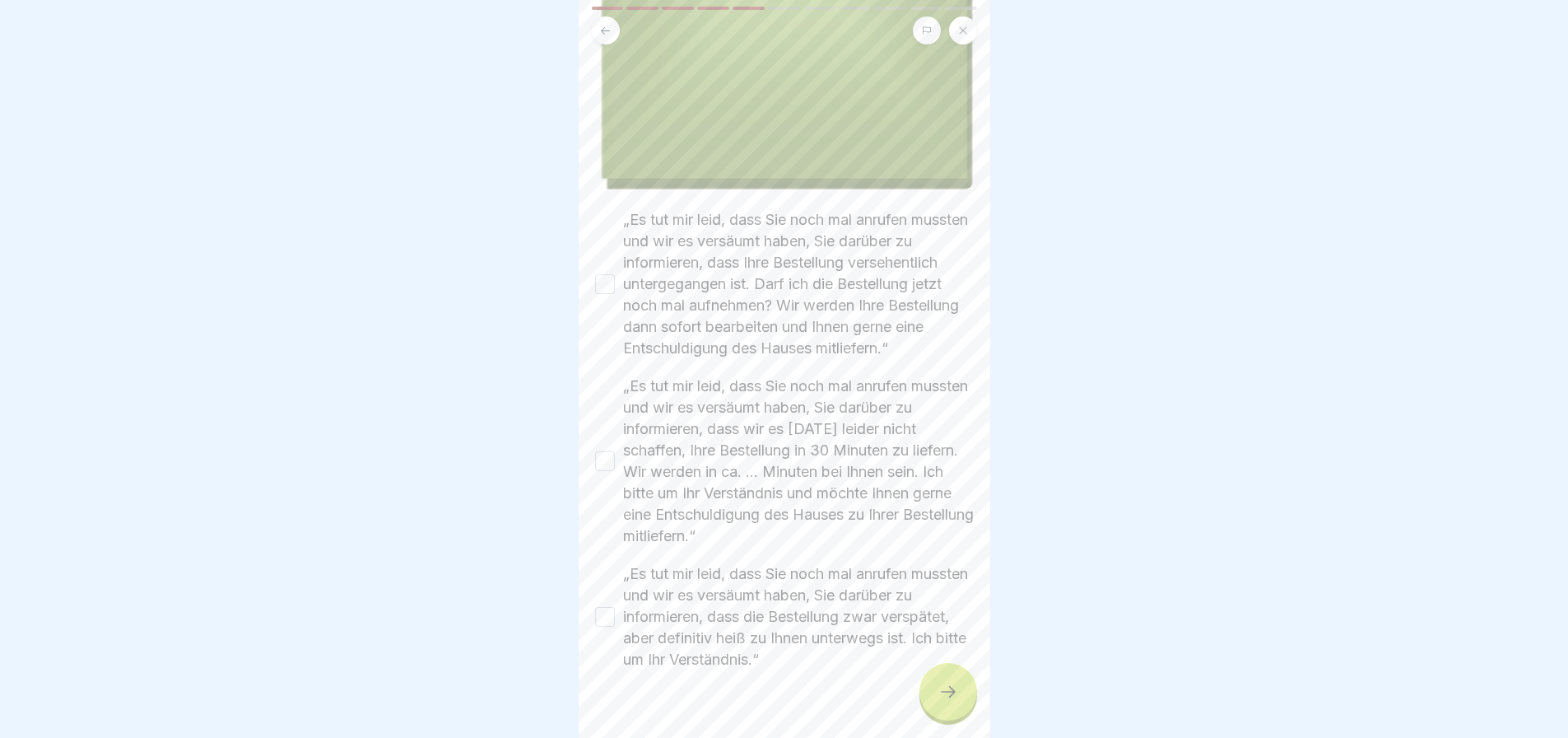
scroll to position [494, 0]
click at [607, 268] on button "„Es tut mir leid, dass Sie noch mal anrufen mussten und wir es versäumt haben, …" at bounding box center [605, 278] width 20 height 20
drag, startPoint x: 606, startPoint y: 448, endPoint x: 1070, endPoint y: 381, distance: 468.8
click at [1070, 381] on div at bounding box center [784, 369] width 1568 height 738
click at [612, 445] on button "„Es tut mir leid, dass Sie noch mal anrufen mussten und wir es versäumt haben, …" at bounding box center [605, 455] width 20 height 20
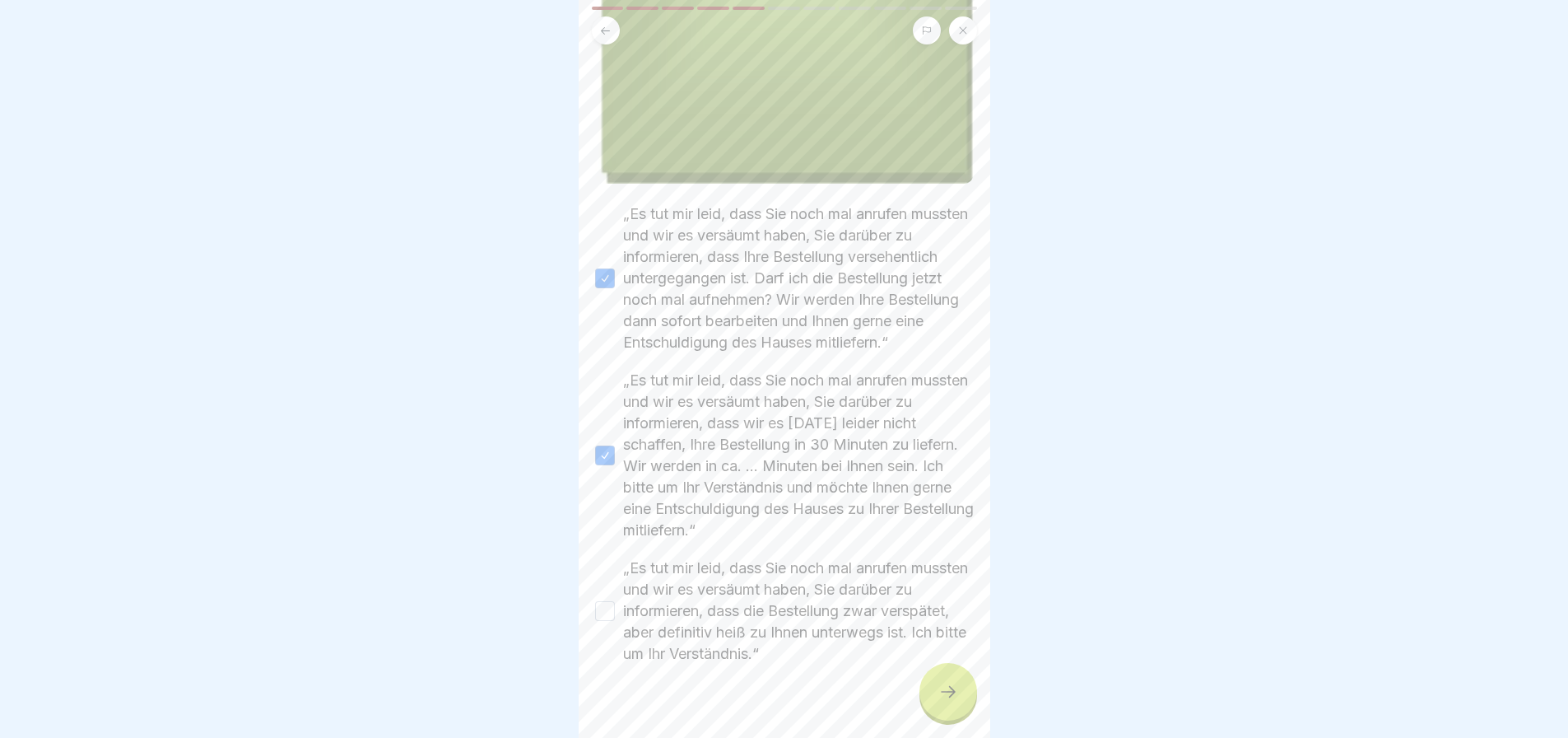
click at [607, 601] on button "„Es tut mir leid, dass Sie noch mal anrufen mussten und wir es versäumt haben, …" at bounding box center [605, 610] width 20 height 20
click at [945, 679] on div at bounding box center [948, 691] width 58 height 58
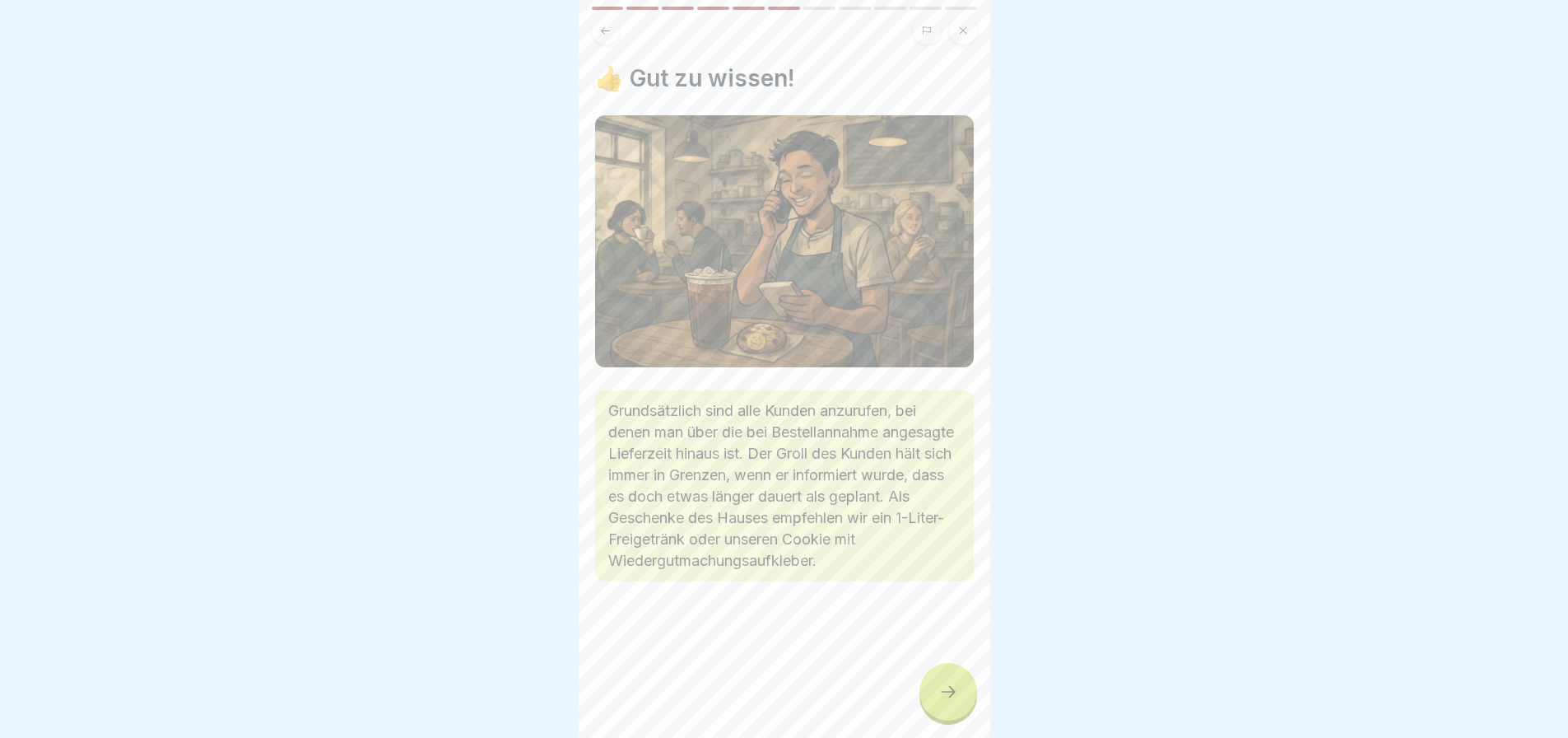
click at [948, 687] on icon at bounding box center [948, 691] width 20 height 20
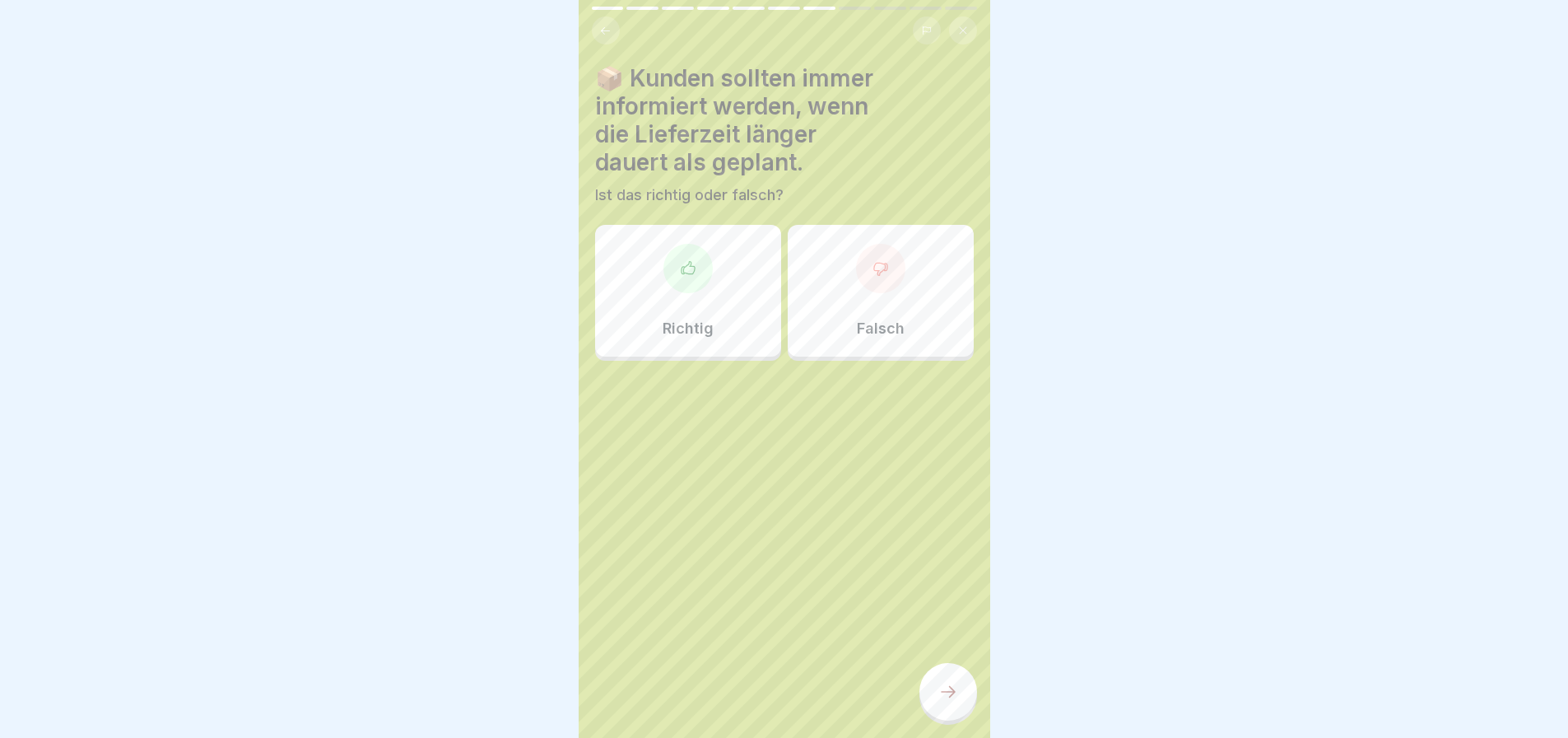
click at [665, 276] on div "Richtig" at bounding box center [689, 290] width 186 height 131
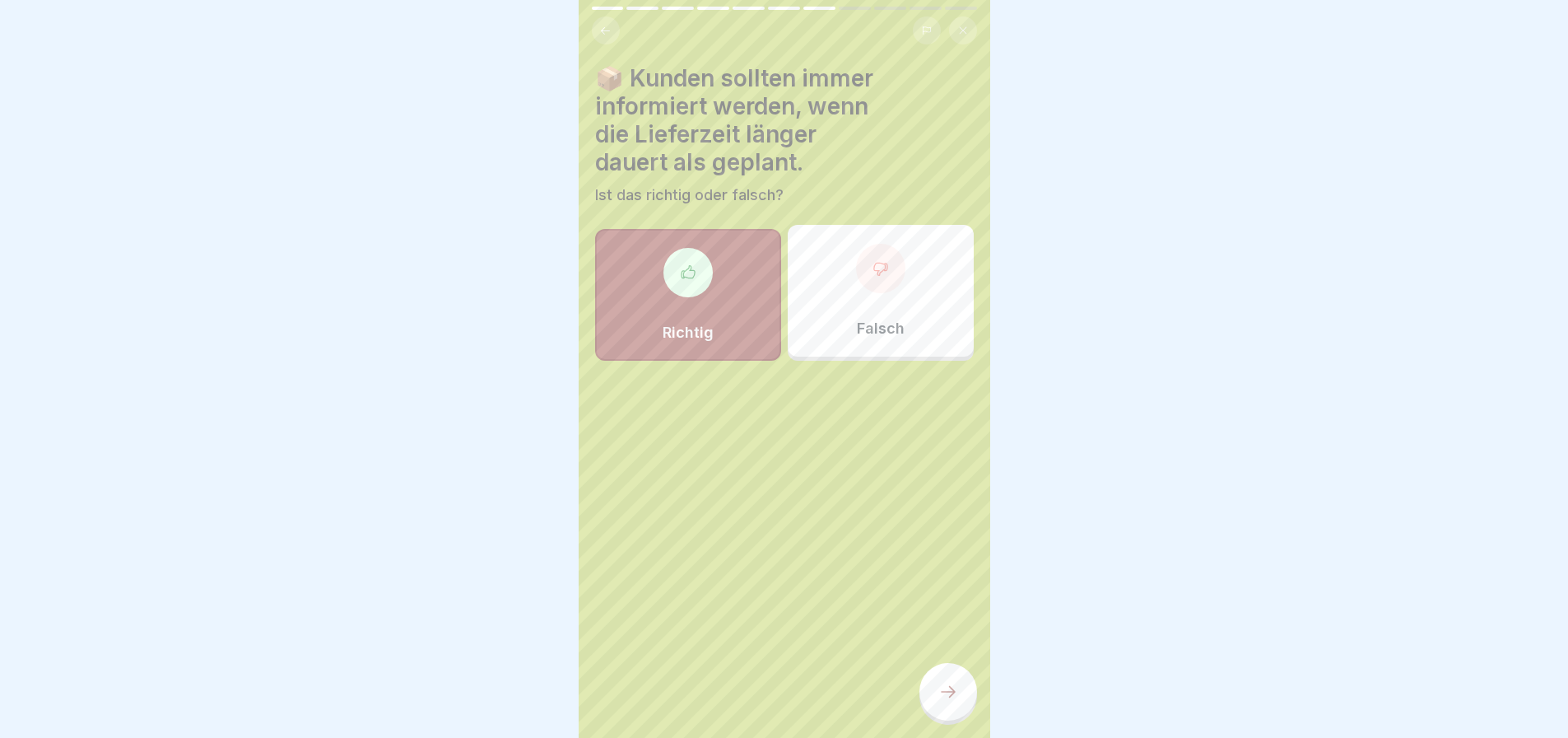
click at [945, 672] on div at bounding box center [948, 691] width 58 height 58
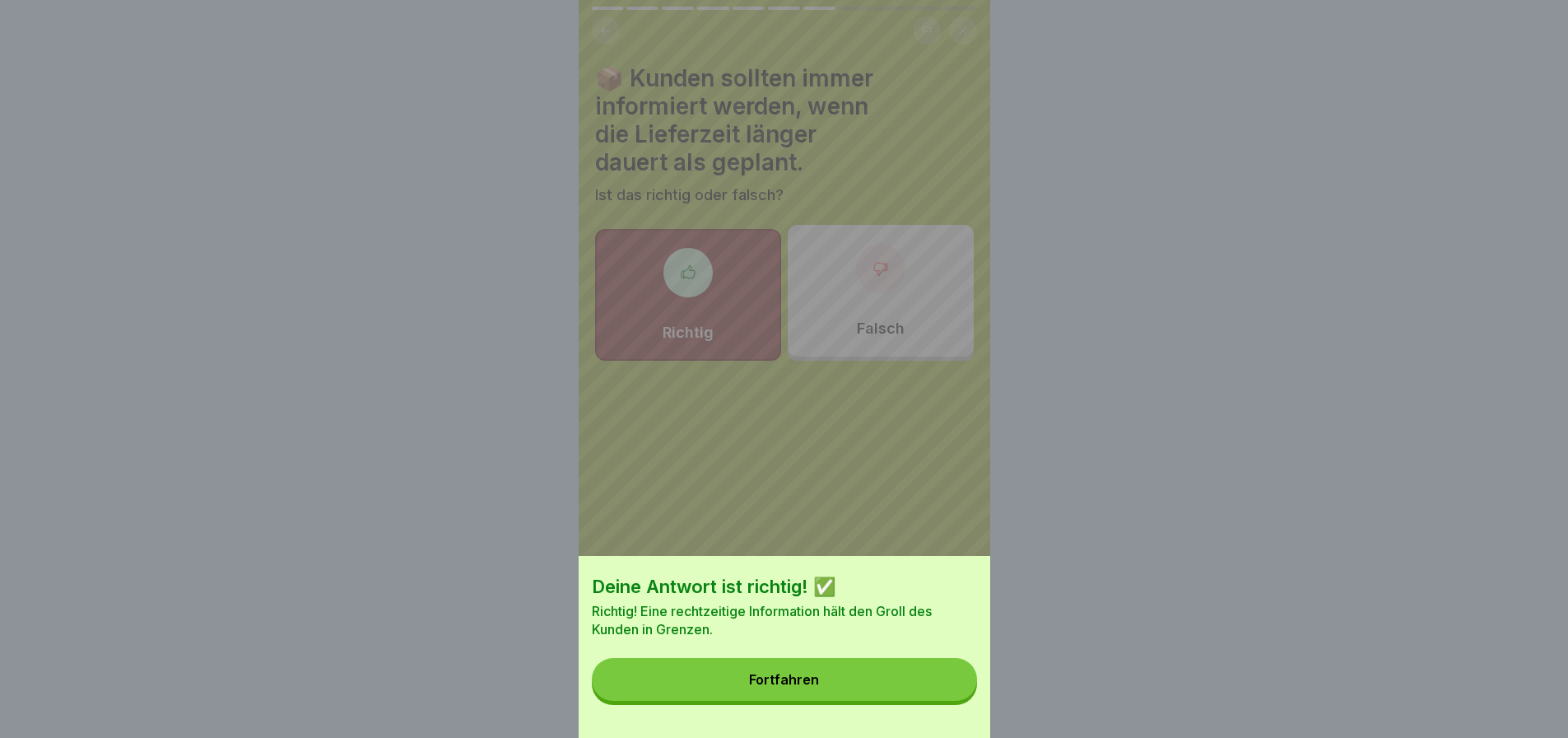
click at [791, 677] on button "Fortfahren" at bounding box center [784, 679] width 385 height 43
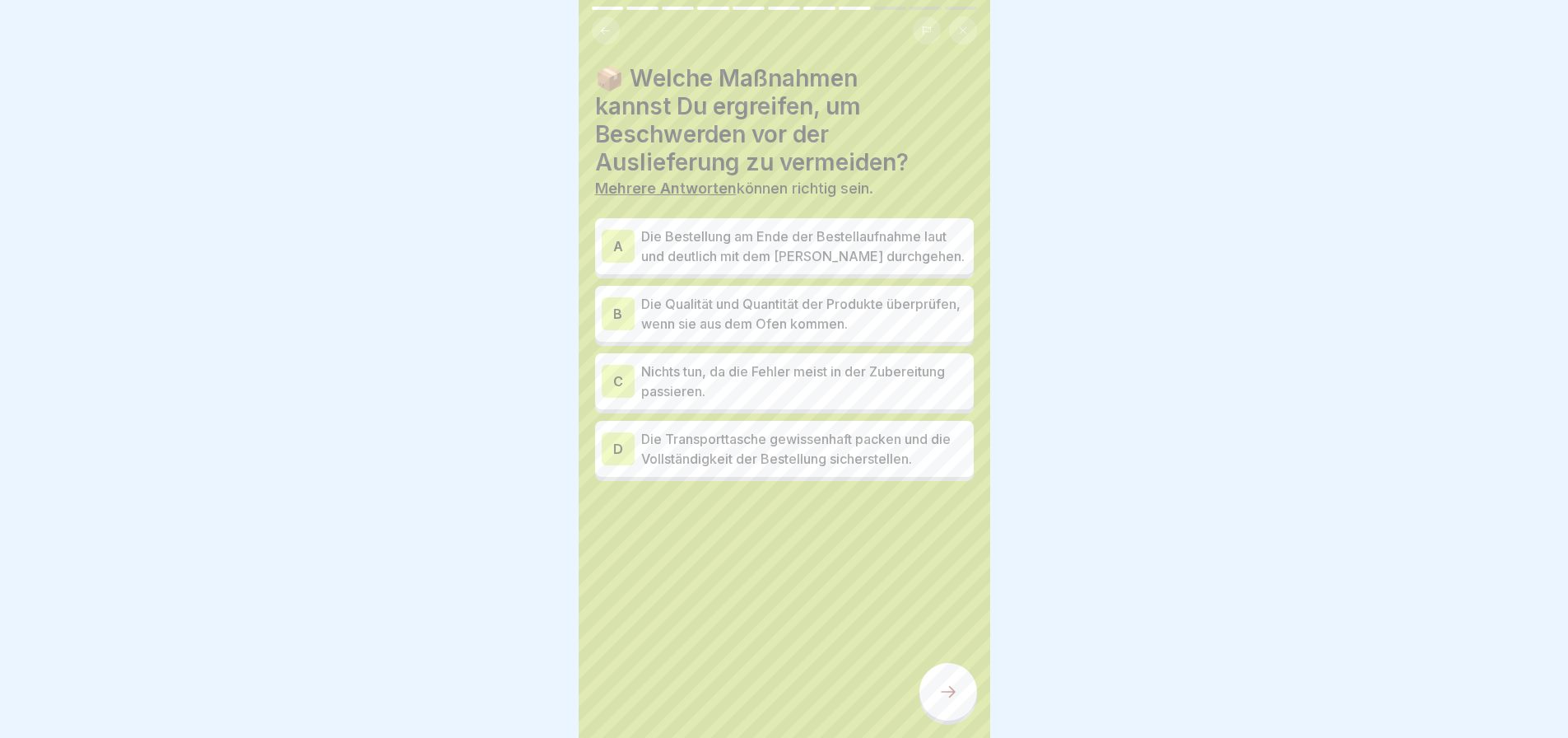
click at [756, 234] on p "Die Bestellung am Ende der Bestellaufnahme laut und deutlich mit dem [PERSON_NA…" at bounding box center [804, 246] width 326 height 39
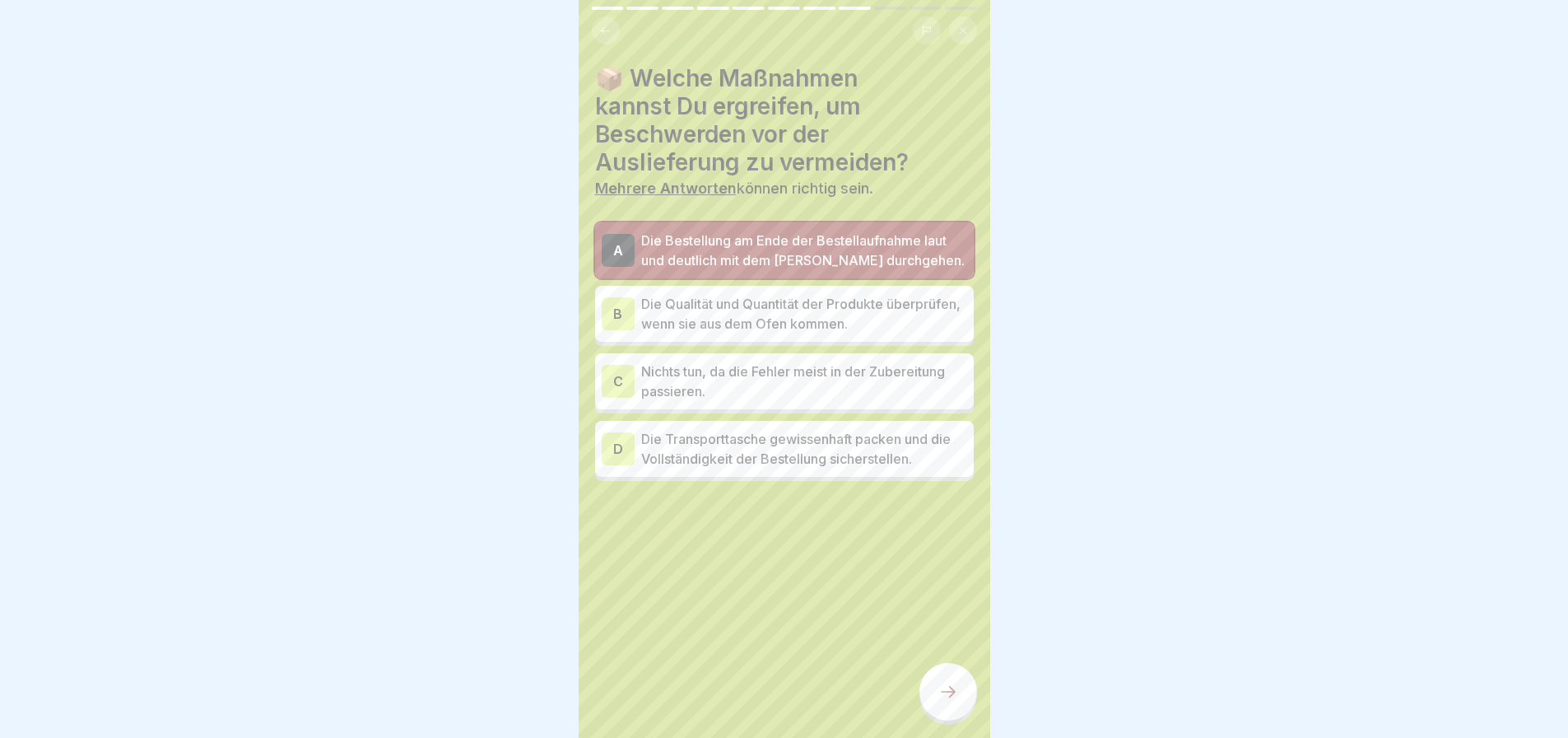
click at [943, 699] on icon at bounding box center [948, 691] width 20 height 20
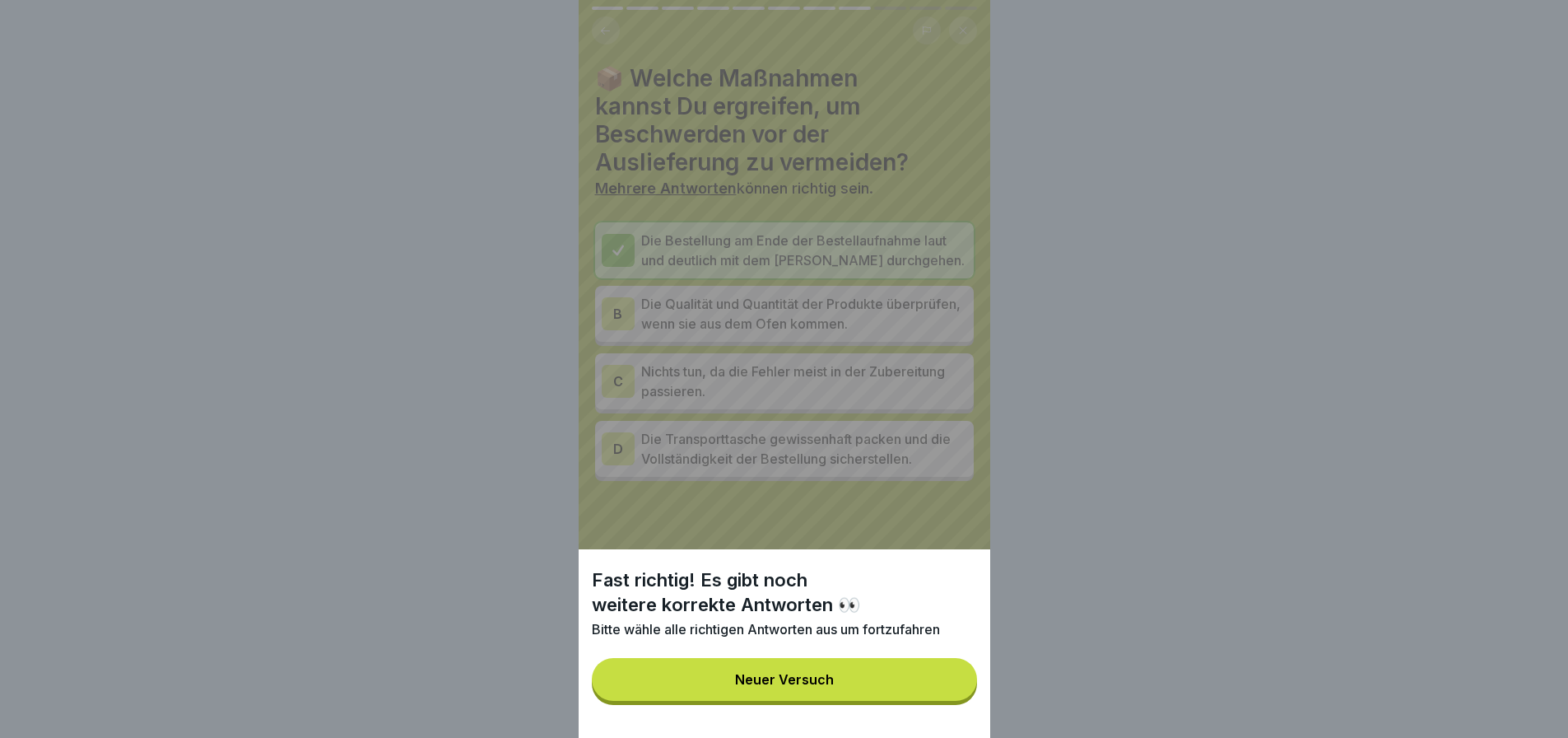
click at [857, 691] on button "Neuer Versuch" at bounding box center [784, 679] width 385 height 43
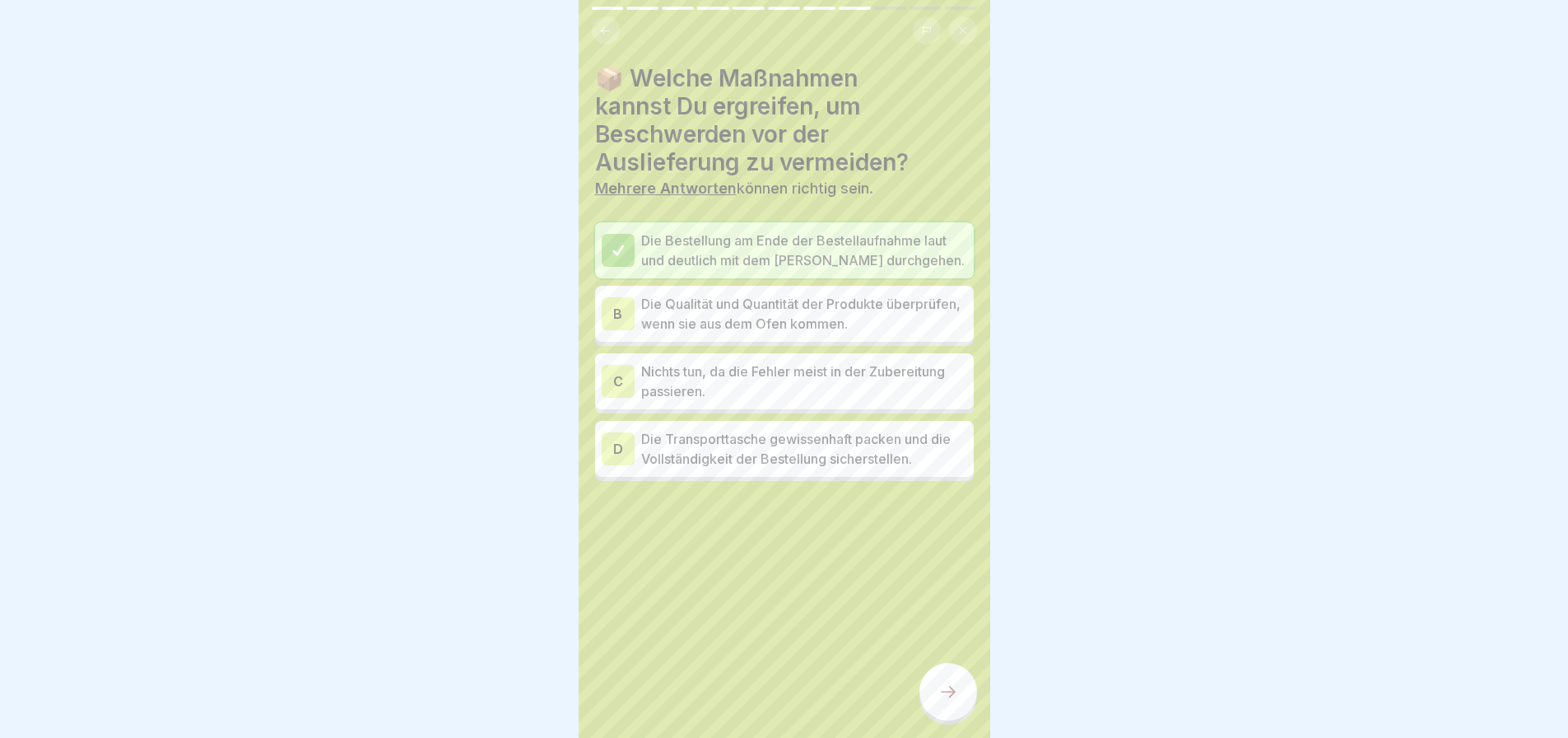
click at [734, 303] on p "Die Qualität und Quantität der Produkte überprüfen, wenn sie aus dem Ofen komme…" at bounding box center [804, 313] width 326 height 39
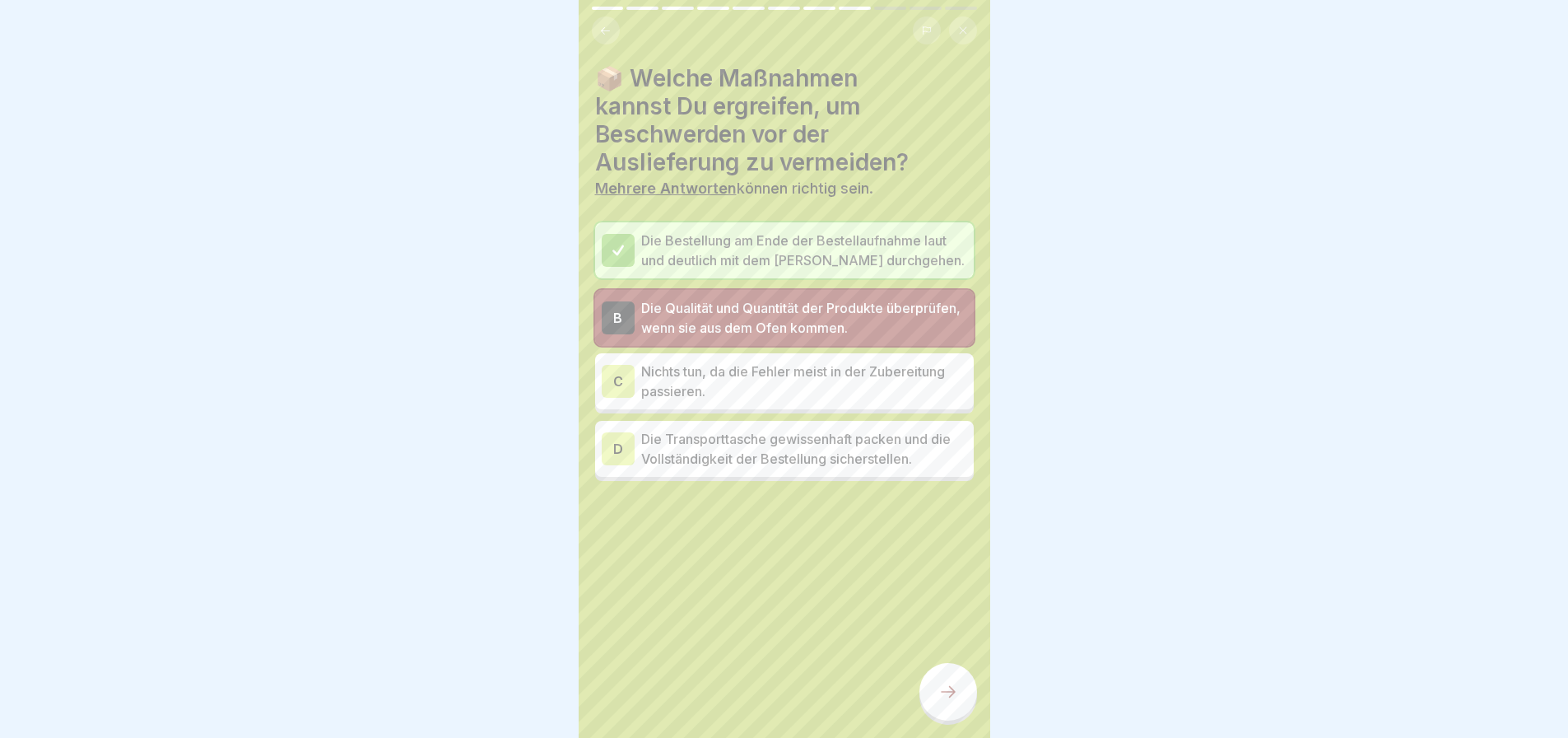
click at [748, 439] on p "Die Transporttasche gewissenhaft packen und die Vollständigkeit der Bestellung …" at bounding box center [804, 448] width 326 height 39
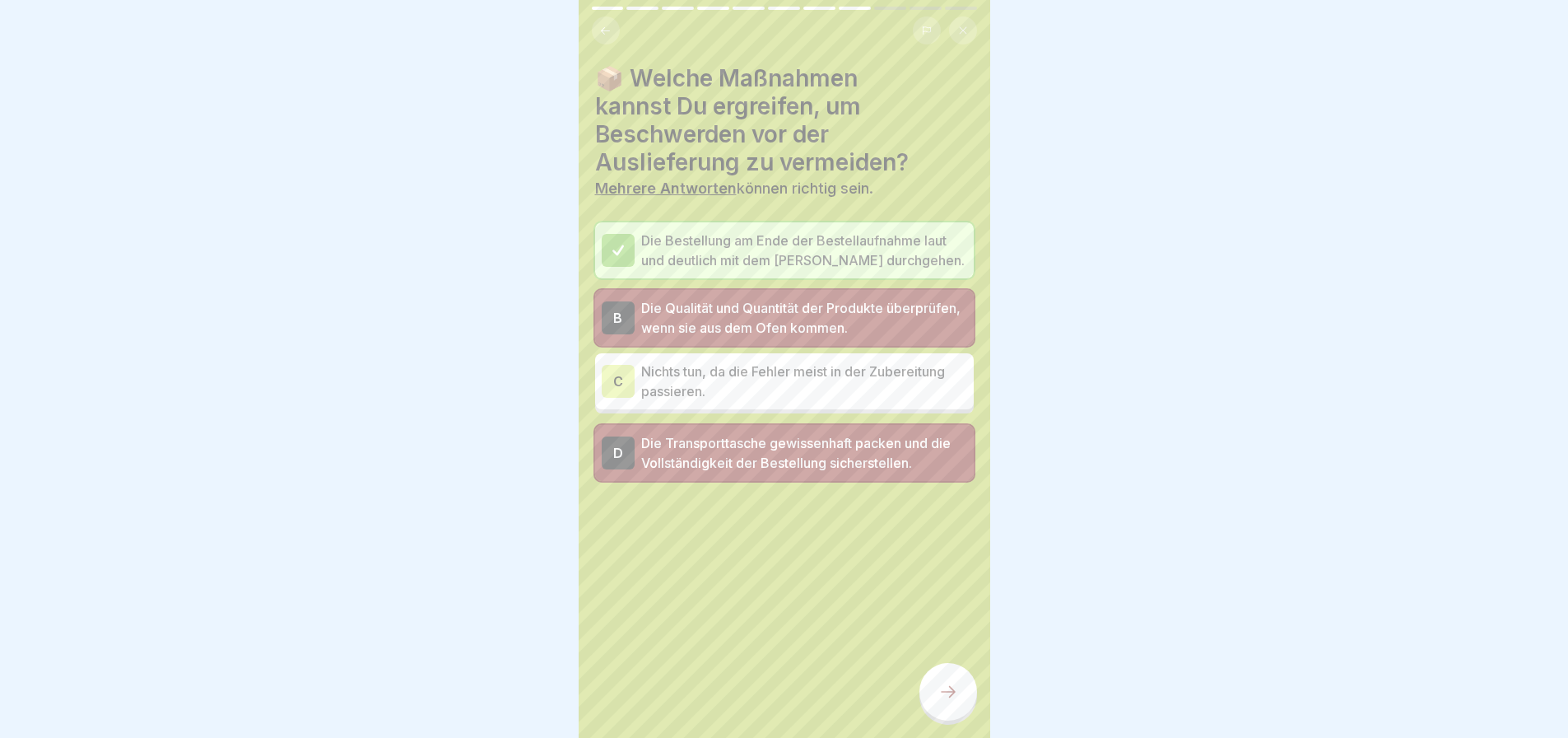
click at [938, 689] on icon at bounding box center [948, 691] width 20 height 20
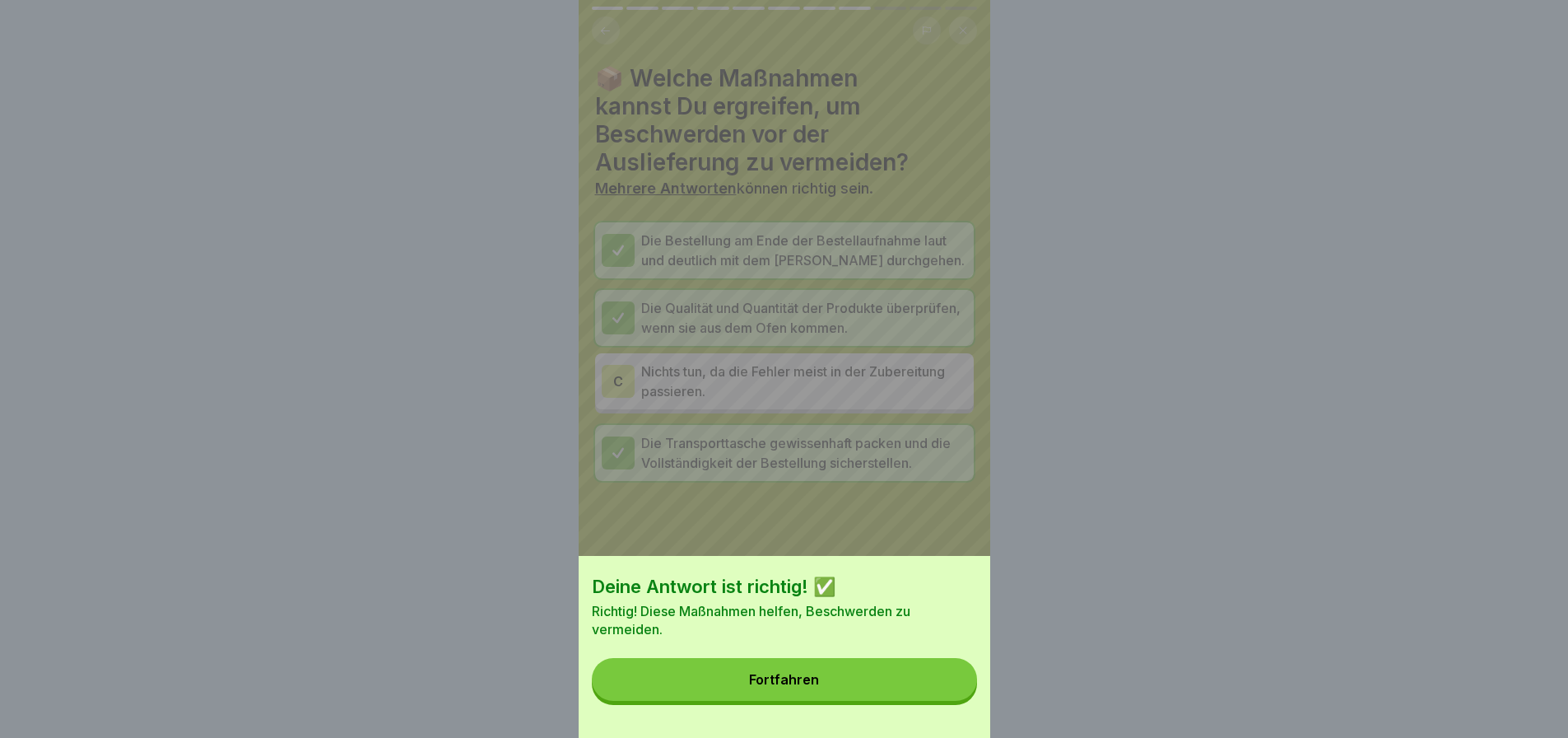
click at [825, 682] on button "Fortfahren" at bounding box center [784, 679] width 385 height 43
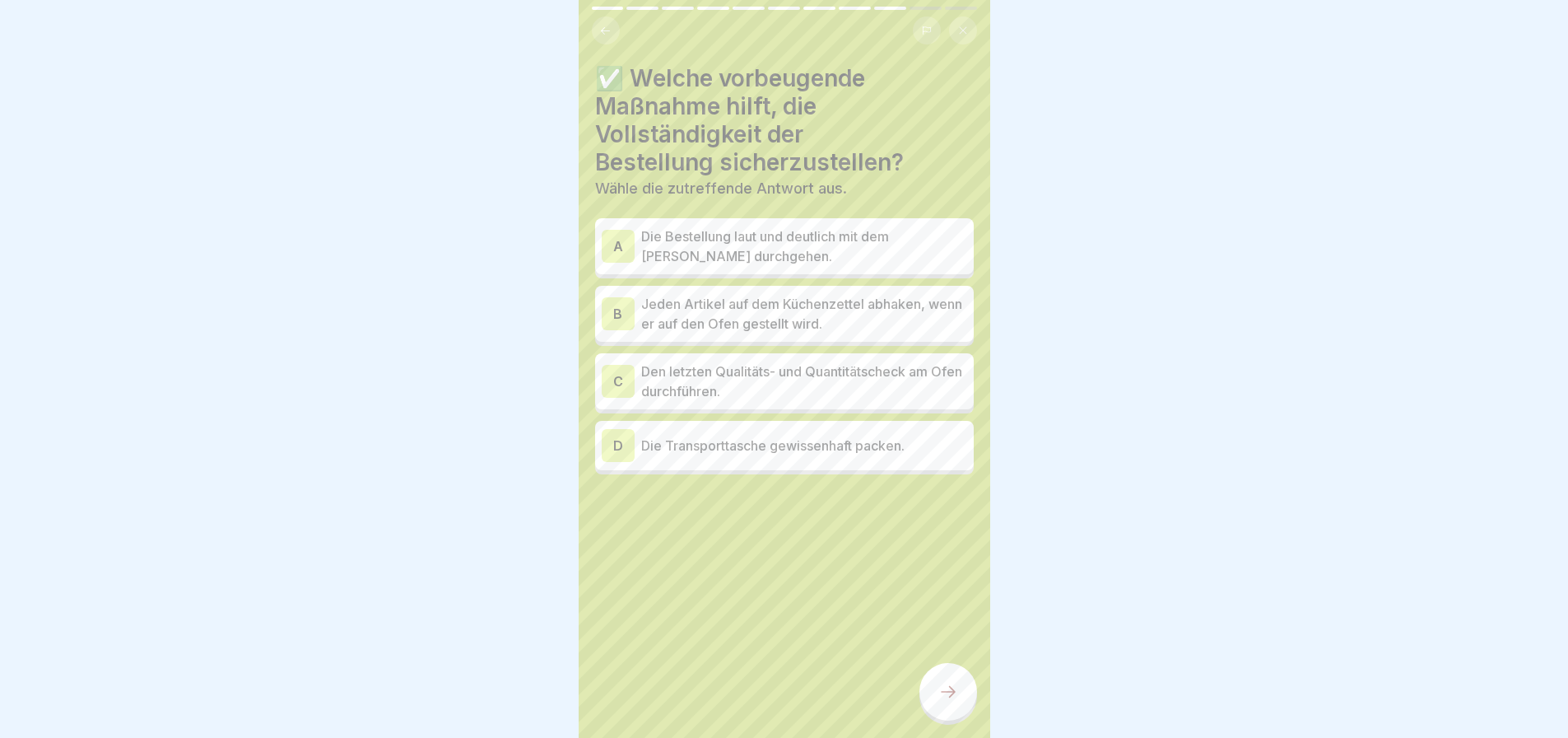
click at [775, 244] on p "Die Bestellung laut und deutlich mit dem [PERSON_NAME] durchgehen." at bounding box center [804, 246] width 326 height 39
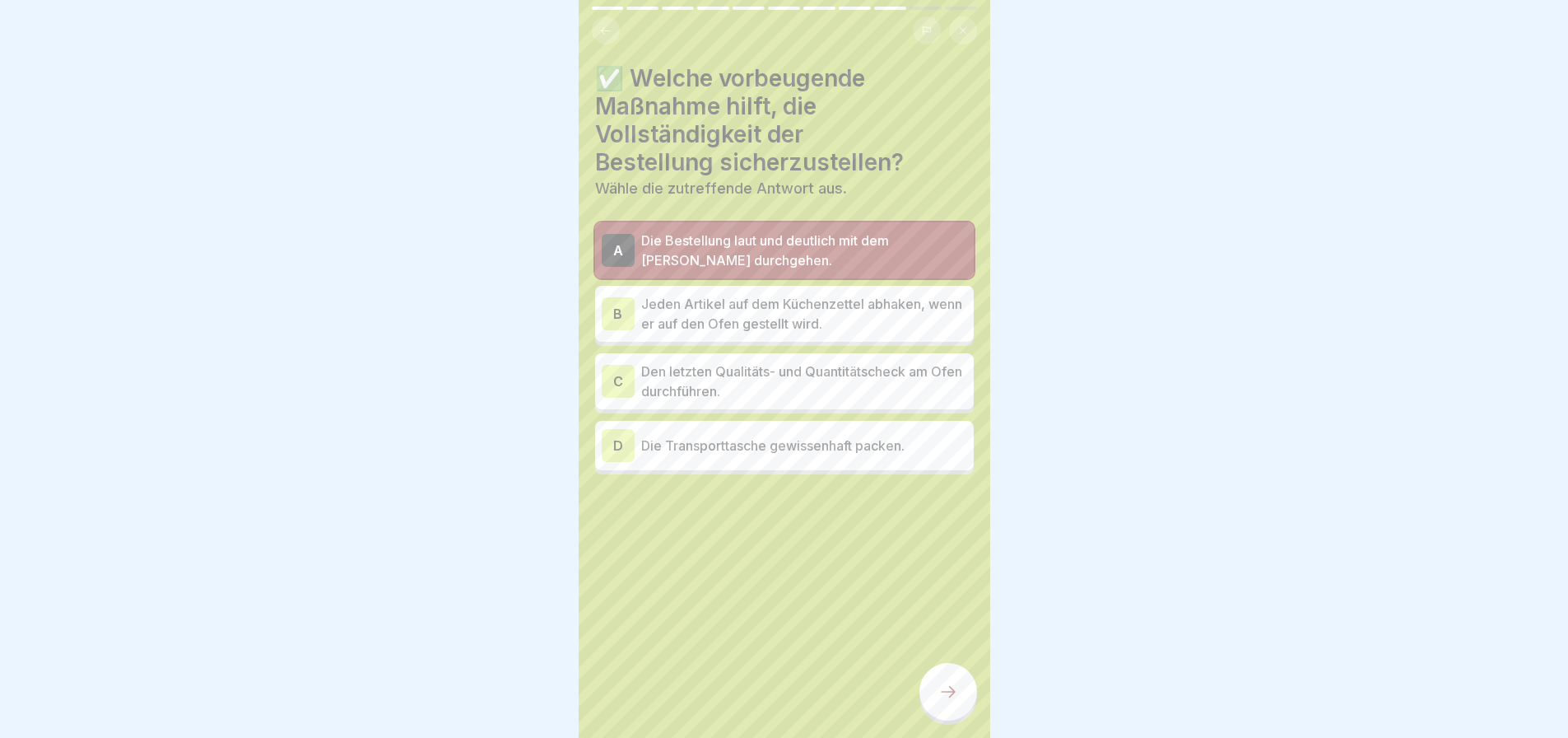
click at [782, 294] on p "Jeden Artikel auf dem Küchenzettel abhaken, wenn er auf den Ofen gestellt wird." at bounding box center [804, 313] width 326 height 39
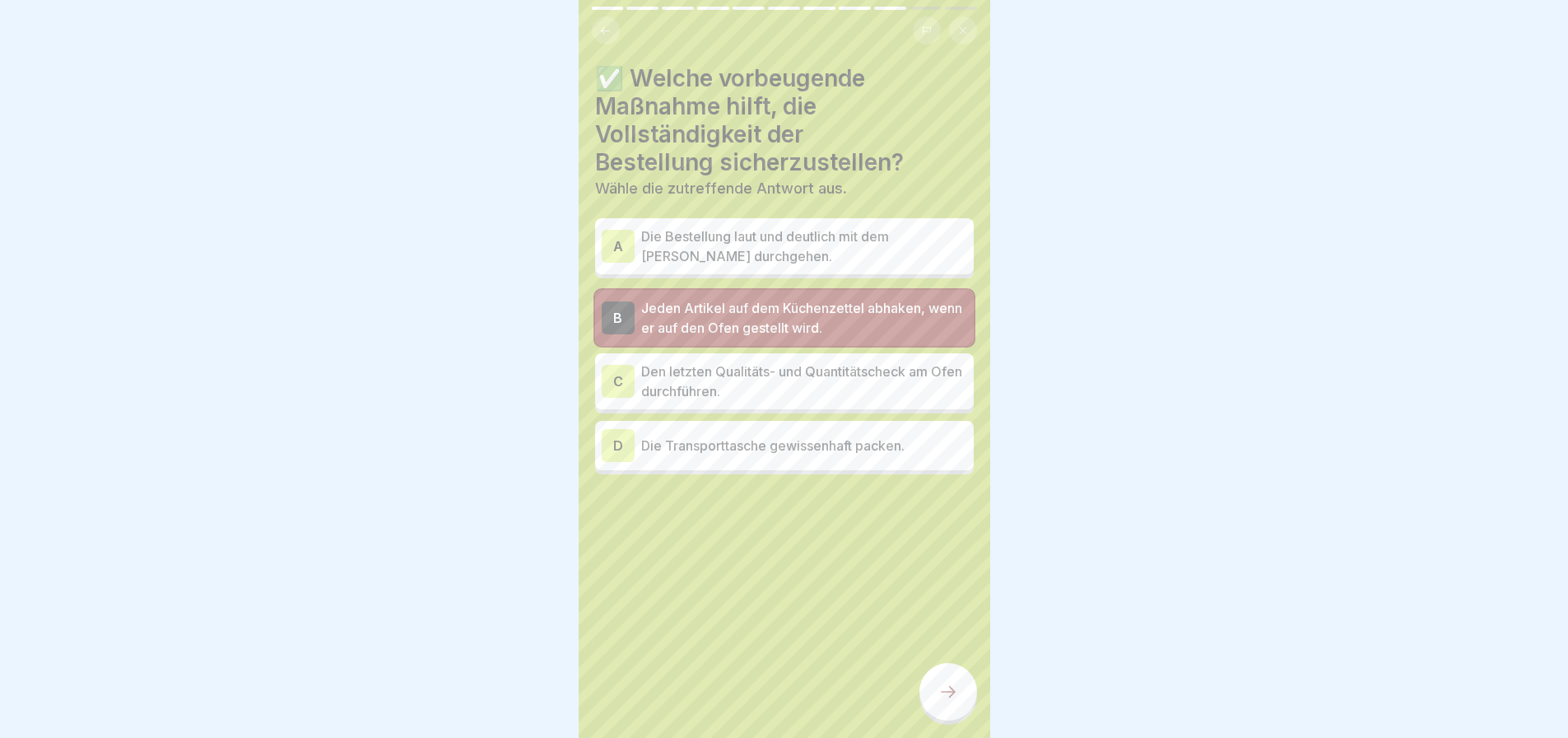
click at [939, 690] on icon at bounding box center [948, 691] width 20 height 20
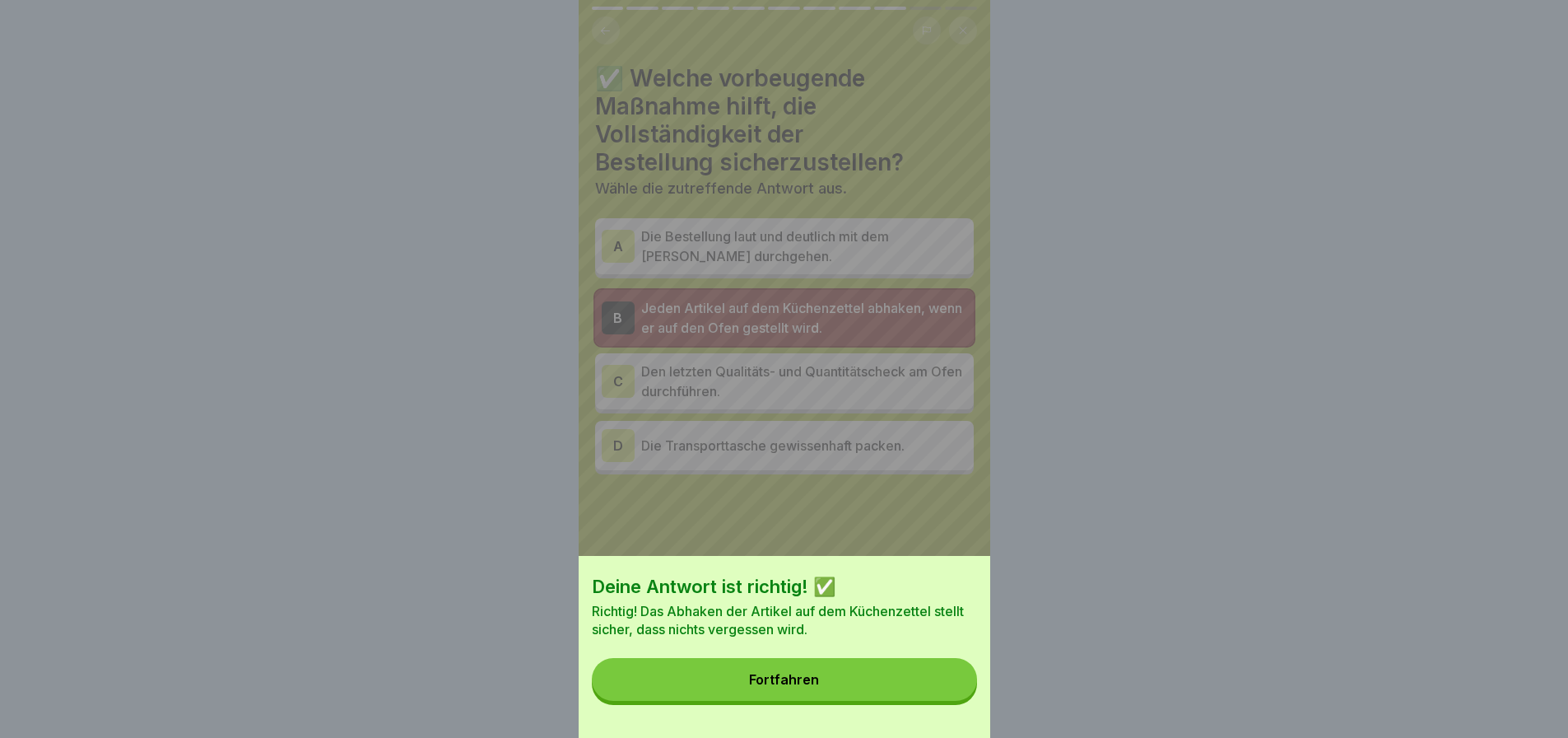
click at [804, 687] on div "Fortfahren" at bounding box center [784, 679] width 70 height 15
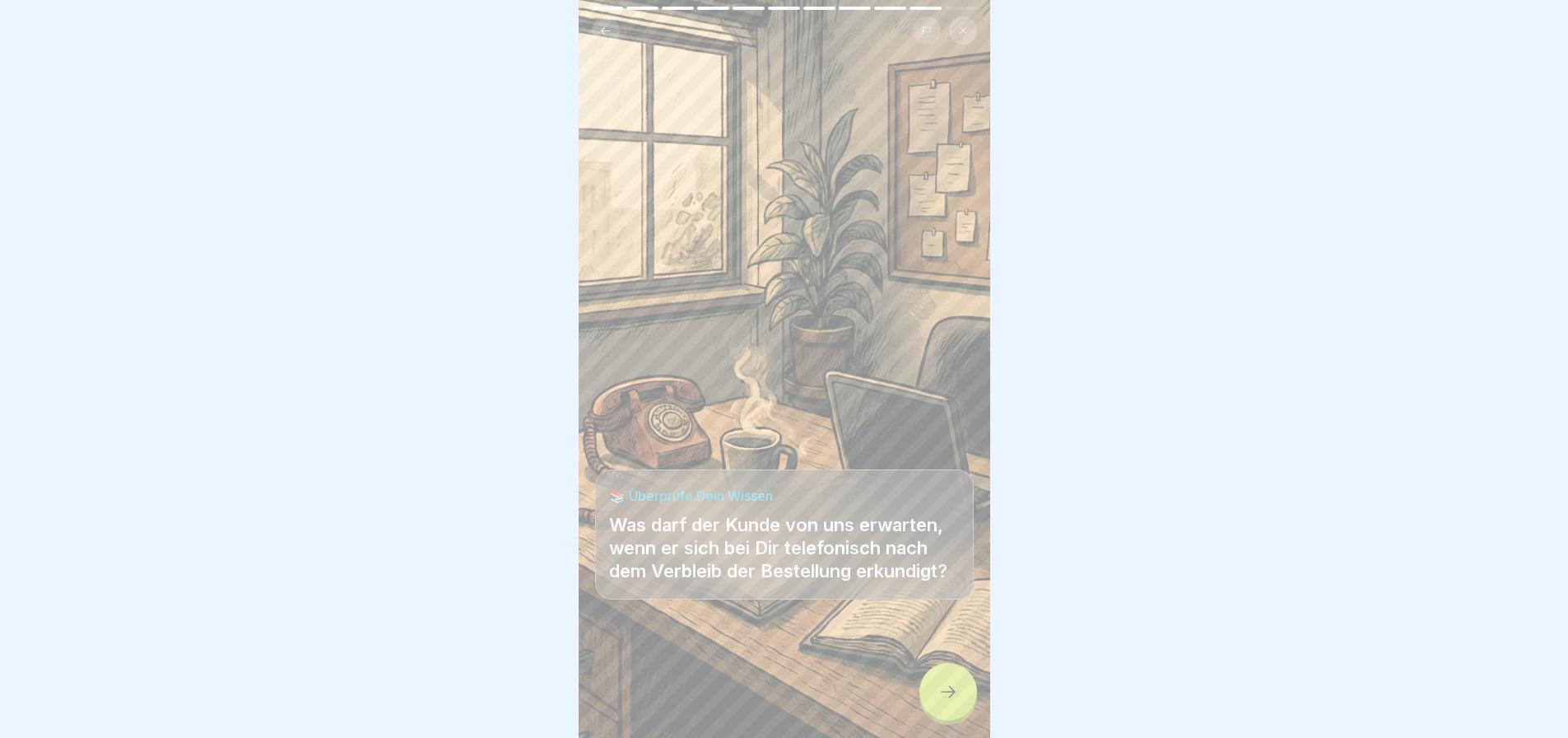
click at [934, 676] on div at bounding box center [948, 691] width 58 height 58
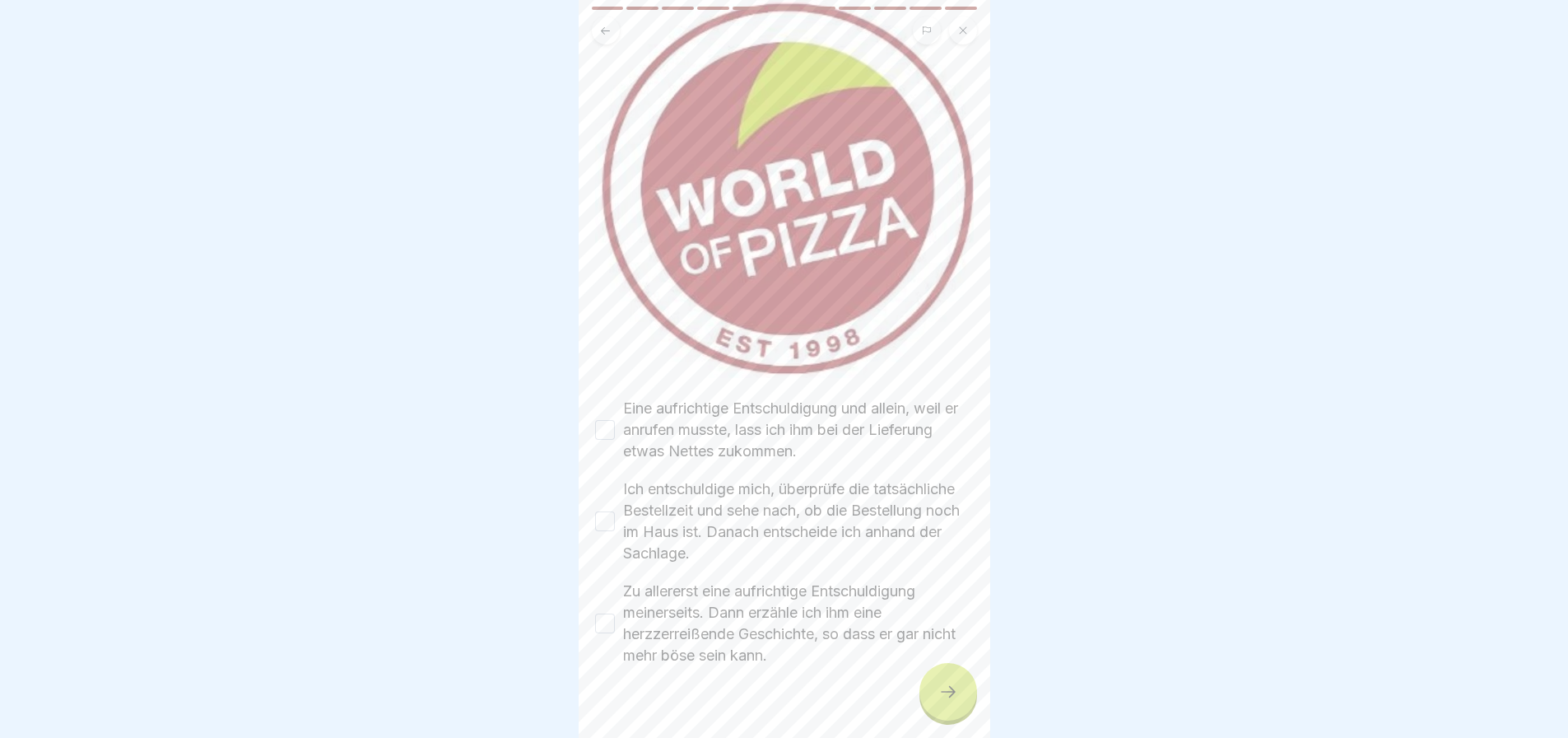
scroll to position [159, 0]
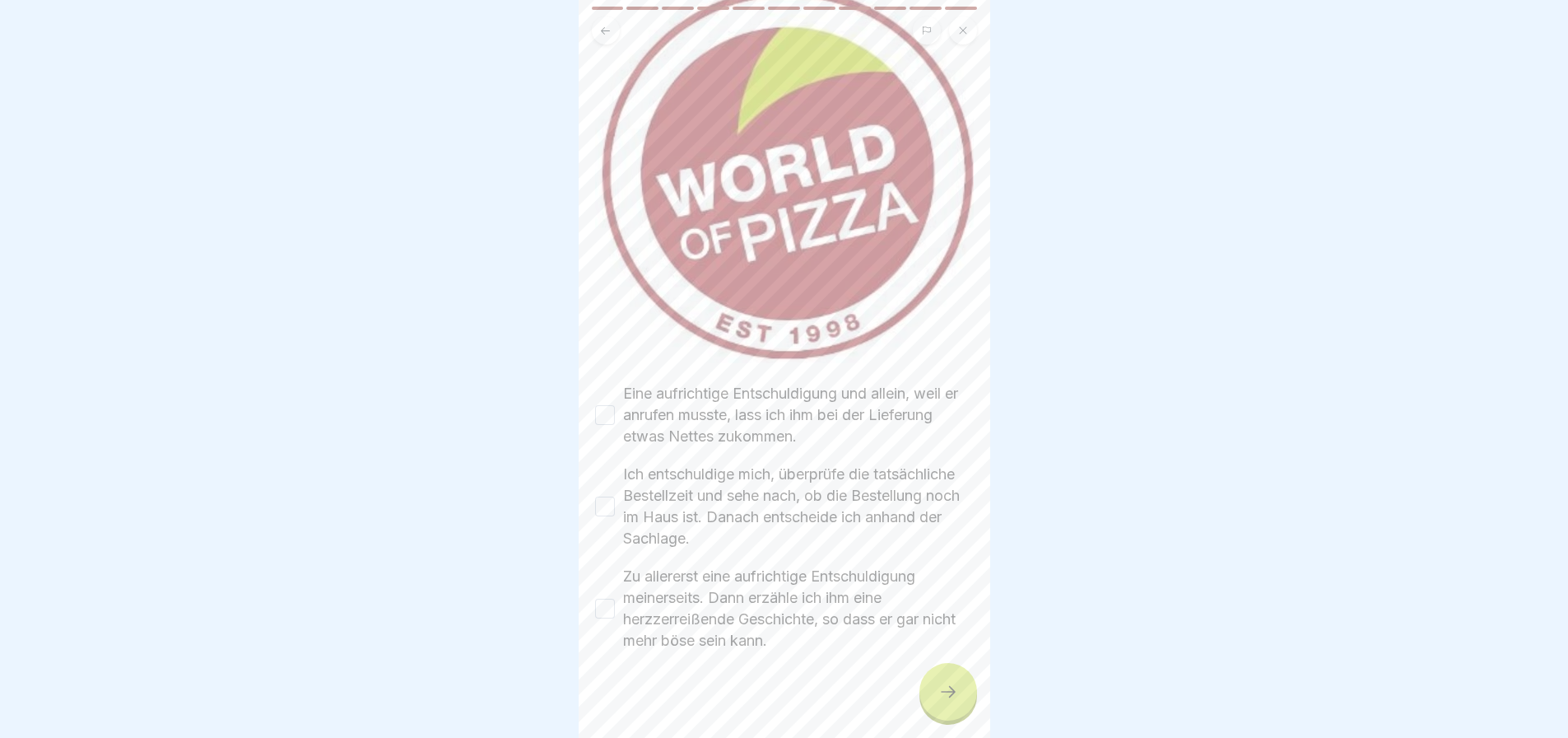
click at [607, 405] on button "Eine aufrichtige Entschuldigung und allein, weil er anrufen musste, lass ich ih…" at bounding box center [605, 415] width 20 height 20
click at [600, 497] on button "Ich entschuldige mich, überprüfe die tatsächliche Bestellzeit und sehe nach, ob…" at bounding box center [605, 506] width 20 height 20
click at [604, 598] on button "Zu allererst eine aufrichtige Entschuldigung meinerseits. Dann erzähle ich ihm …" at bounding box center [605, 608] width 20 height 20
click at [966, 696] on div at bounding box center [948, 691] width 58 height 58
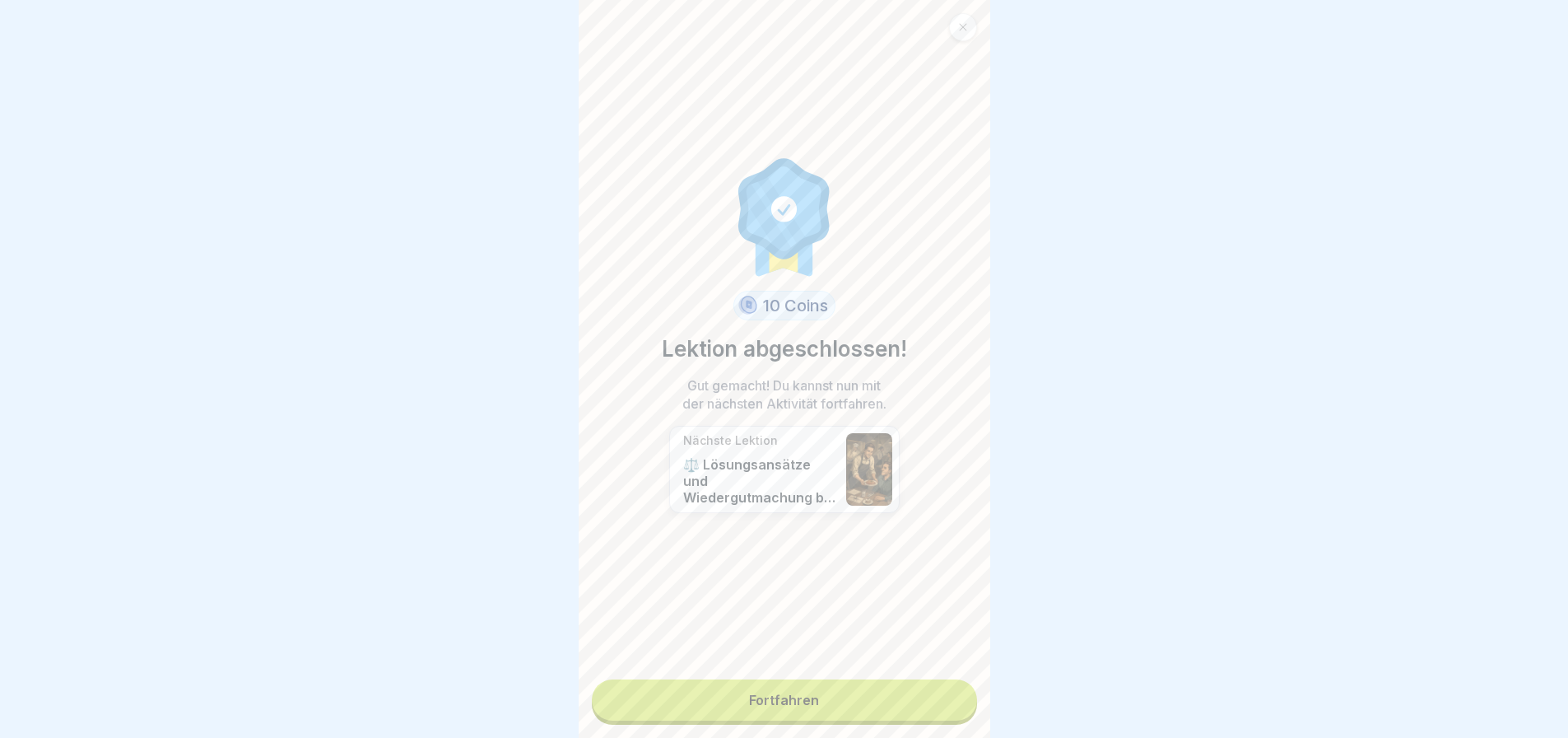
click at [827, 679] on link "Fortfahren" at bounding box center [784, 700] width 385 height 41
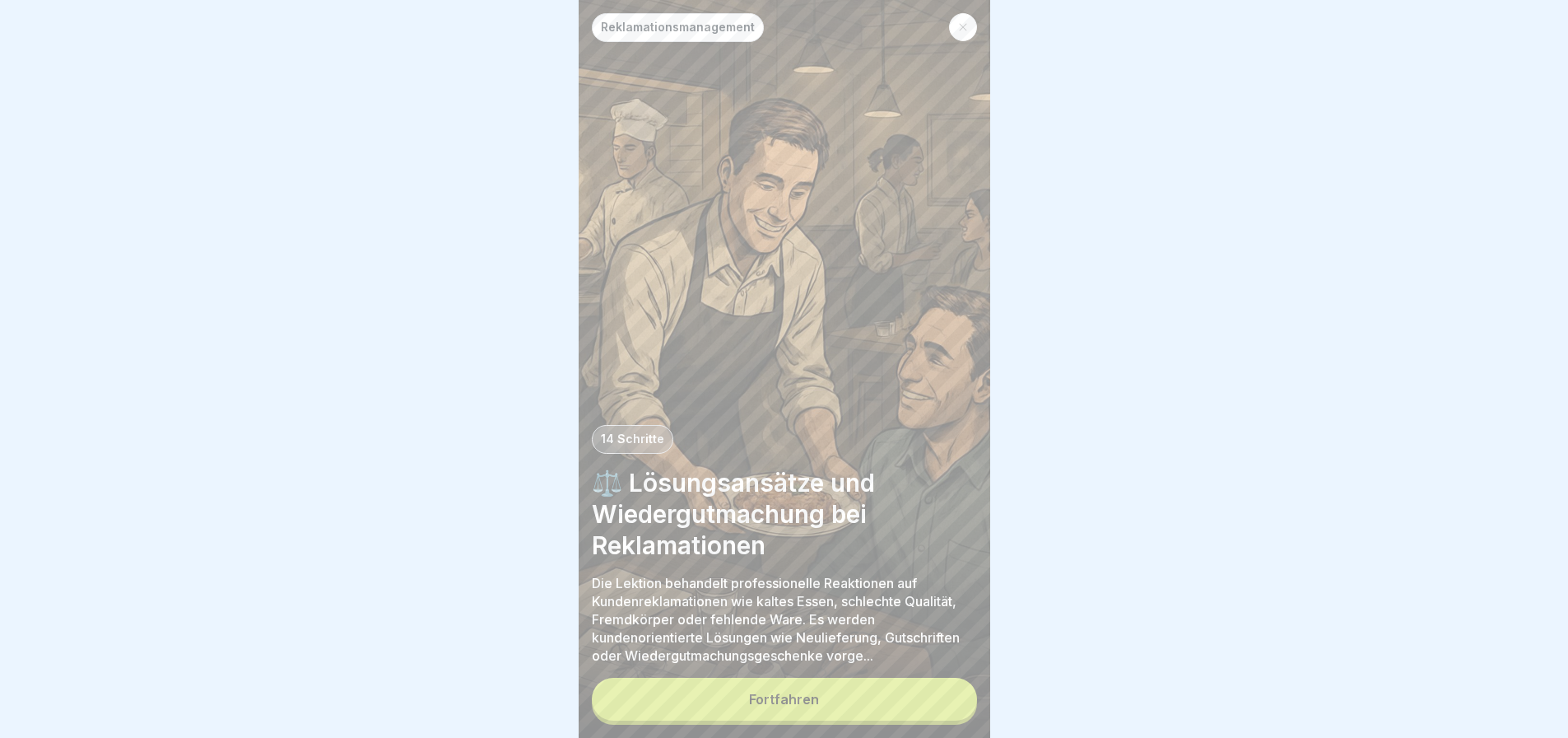
click at [792, 695] on div "Fortfahren" at bounding box center [784, 699] width 70 height 15
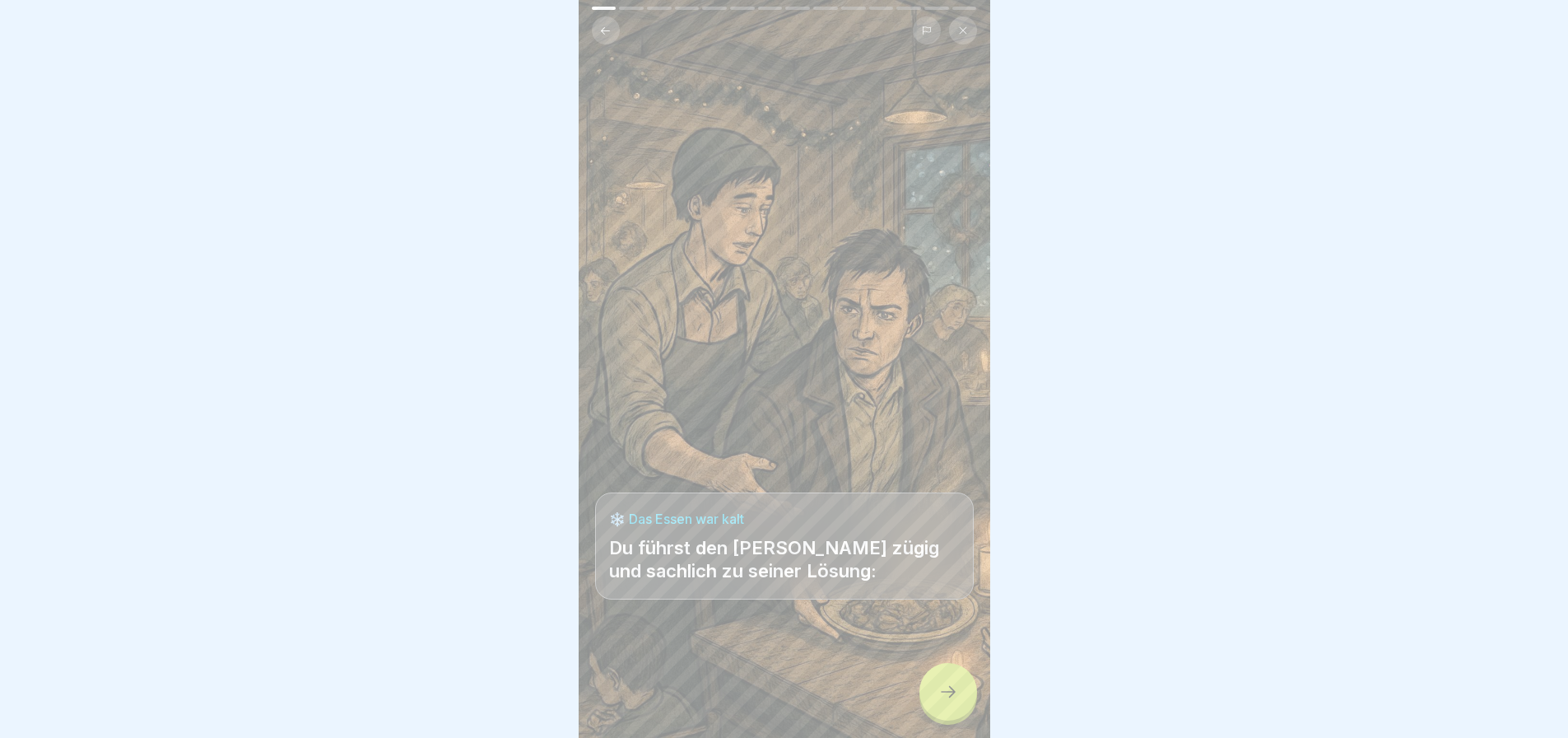
click at [943, 697] on icon at bounding box center [948, 691] width 20 height 20
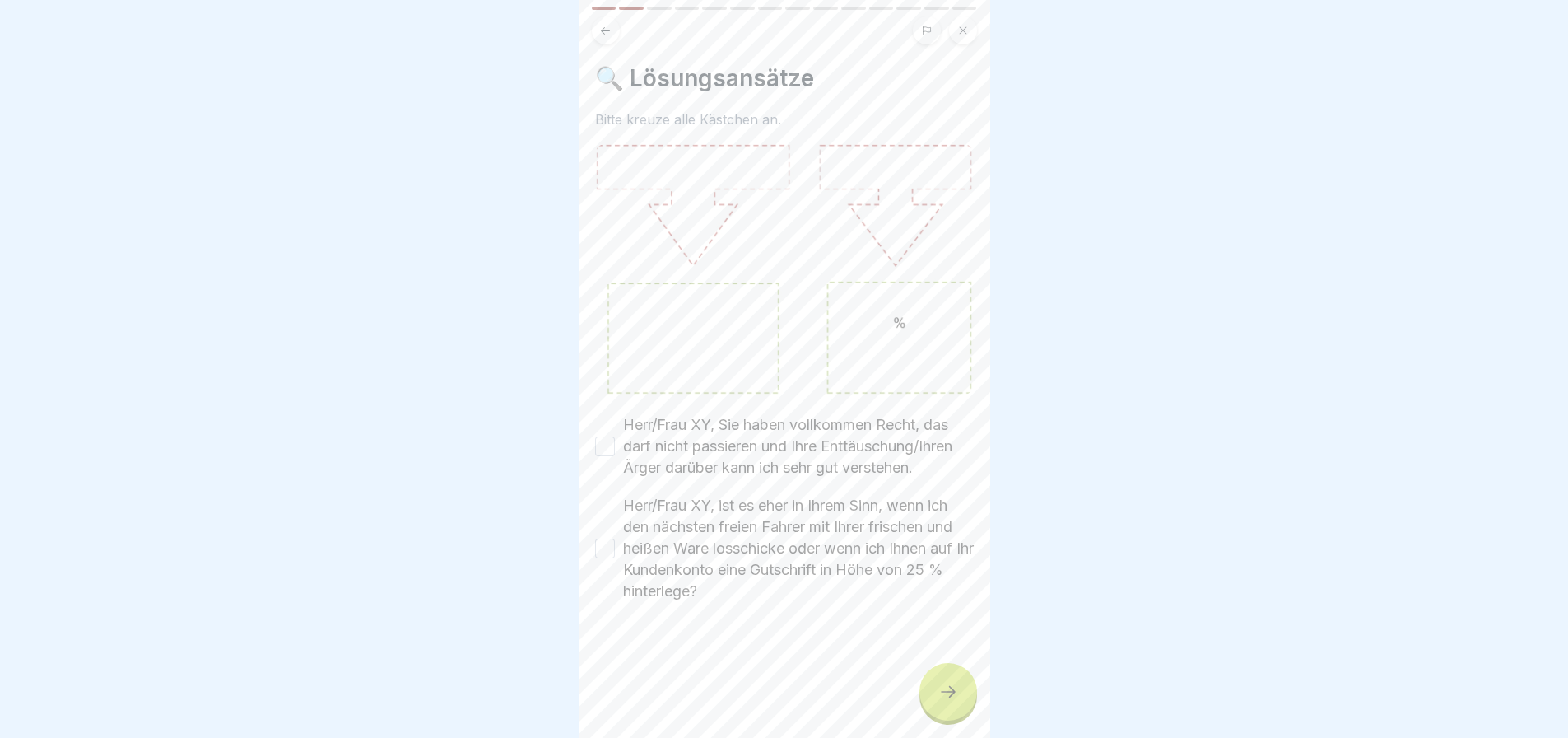
click at [700, 164] on img at bounding box center [784, 269] width 378 height 251
click at [712, 321] on img at bounding box center [784, 269] width 378 height 251
click at [598, 436] on button "Herr/Frau XY, Sie haben vollkommen Recht, das darf nicht passieren und Ihre Ent…" at bounding box center [605, 445] width 20 height 20
click at [606, 549] on button "Herr/Frau XY, ist es eher in Ihrem Sinn, wenn ich den nächsten freien Fahrer mi…" at bounding box center [605, 548] width 20 height 20
click at [936, 689] on div at bounding box center [948, 691] width 58 height 58
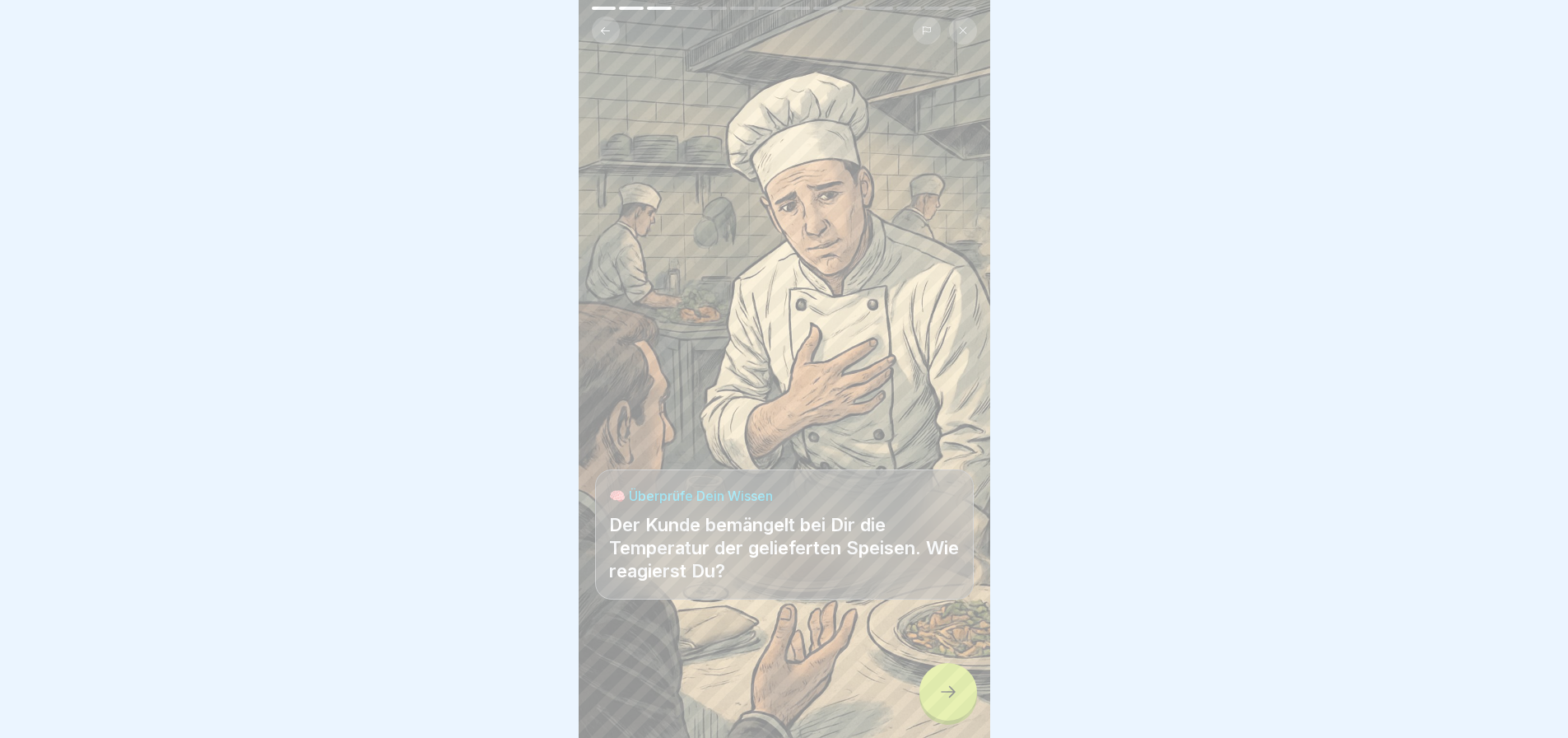
click at [929, 686] on div at bounding box center [948, 691] width 58 height 58
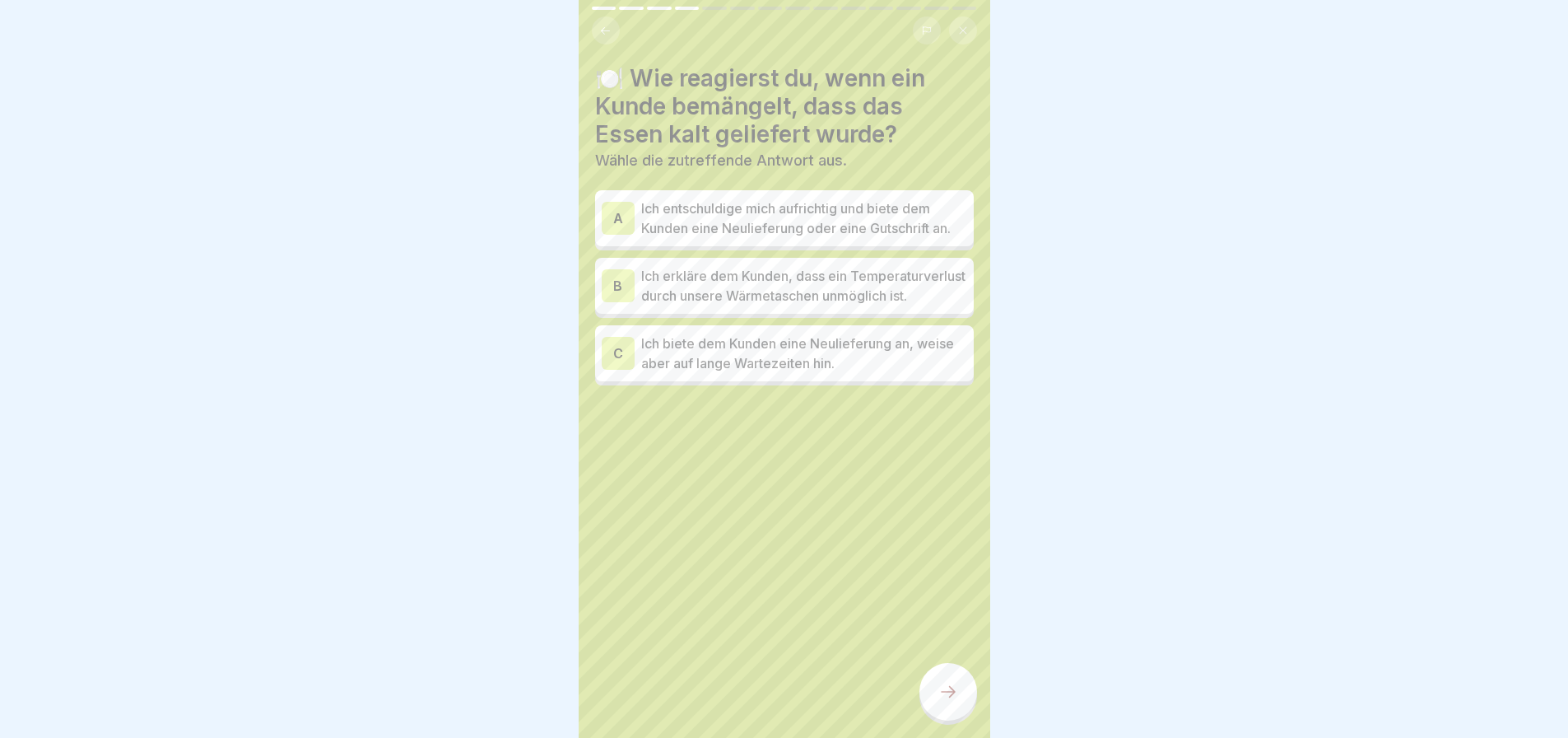
click at [756, 225] on p "Ich entschuldige mich aufrichtig und biete dem Kunden eine Neulieferung oder ei…" at bounding box center [804, 218] width 326 height 39
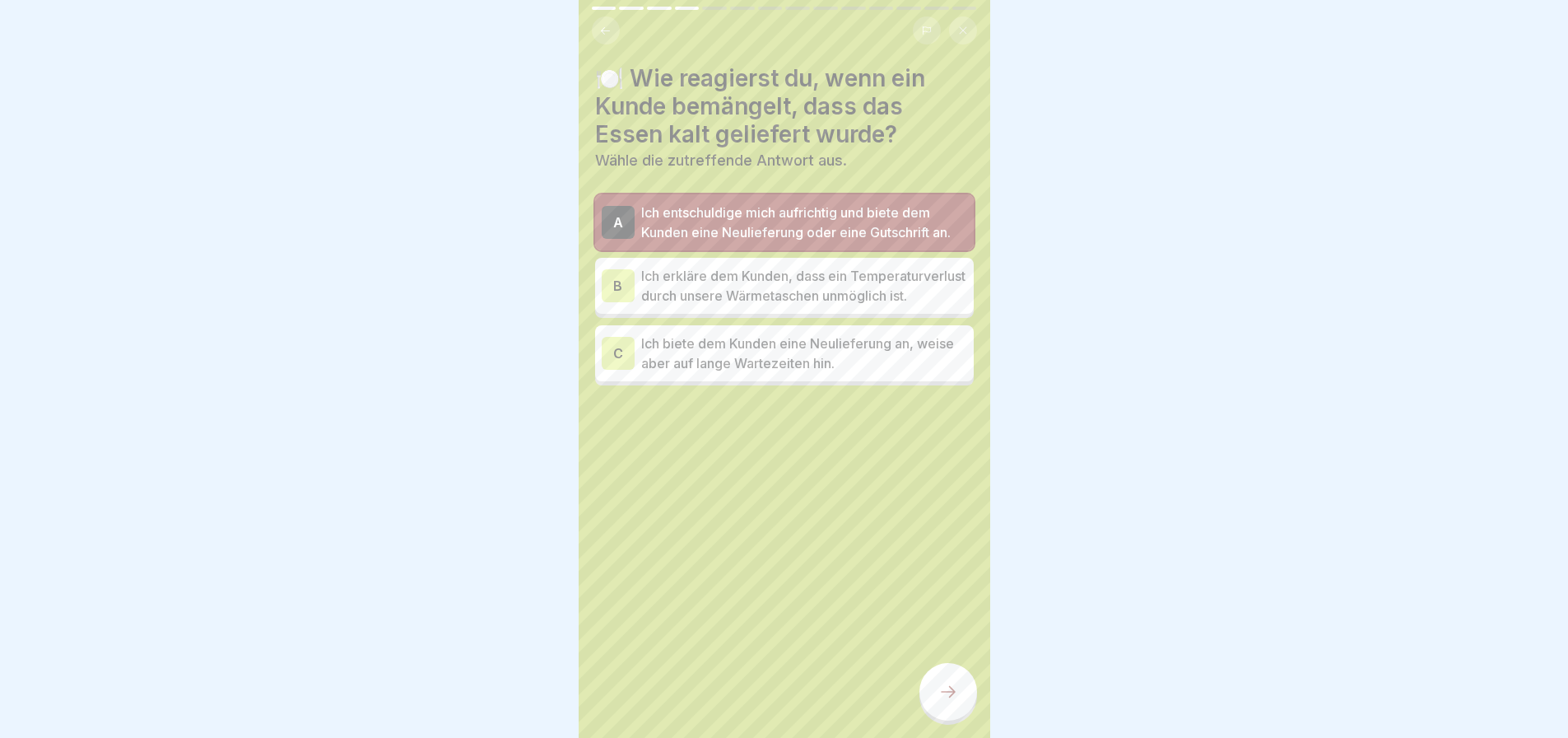
click at [934, 675] on div at bounding box center [948, 691] width 58 height 58
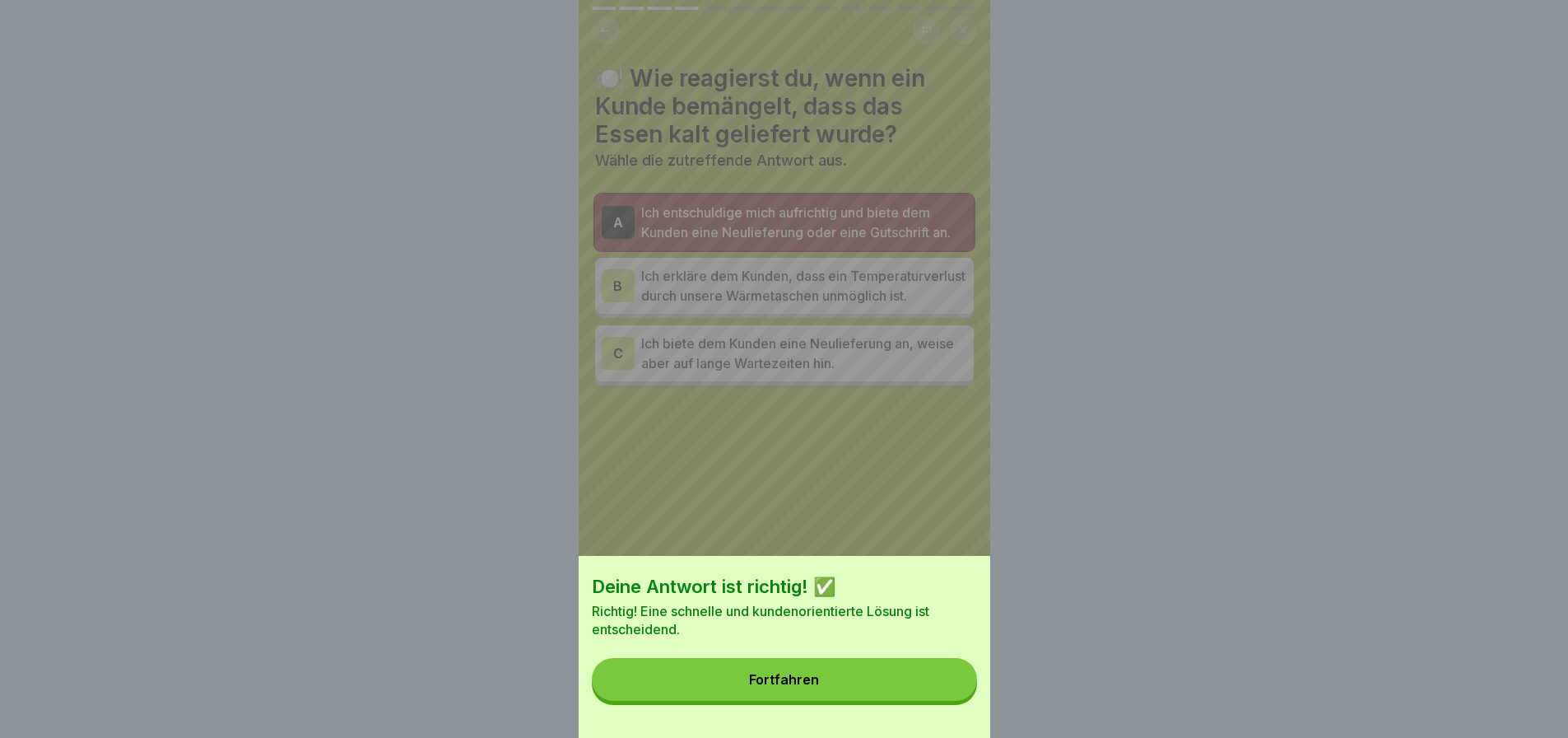
click at [833, 675] on button "Fortfahren" at bounding box center [784, 679] width 385 height 43
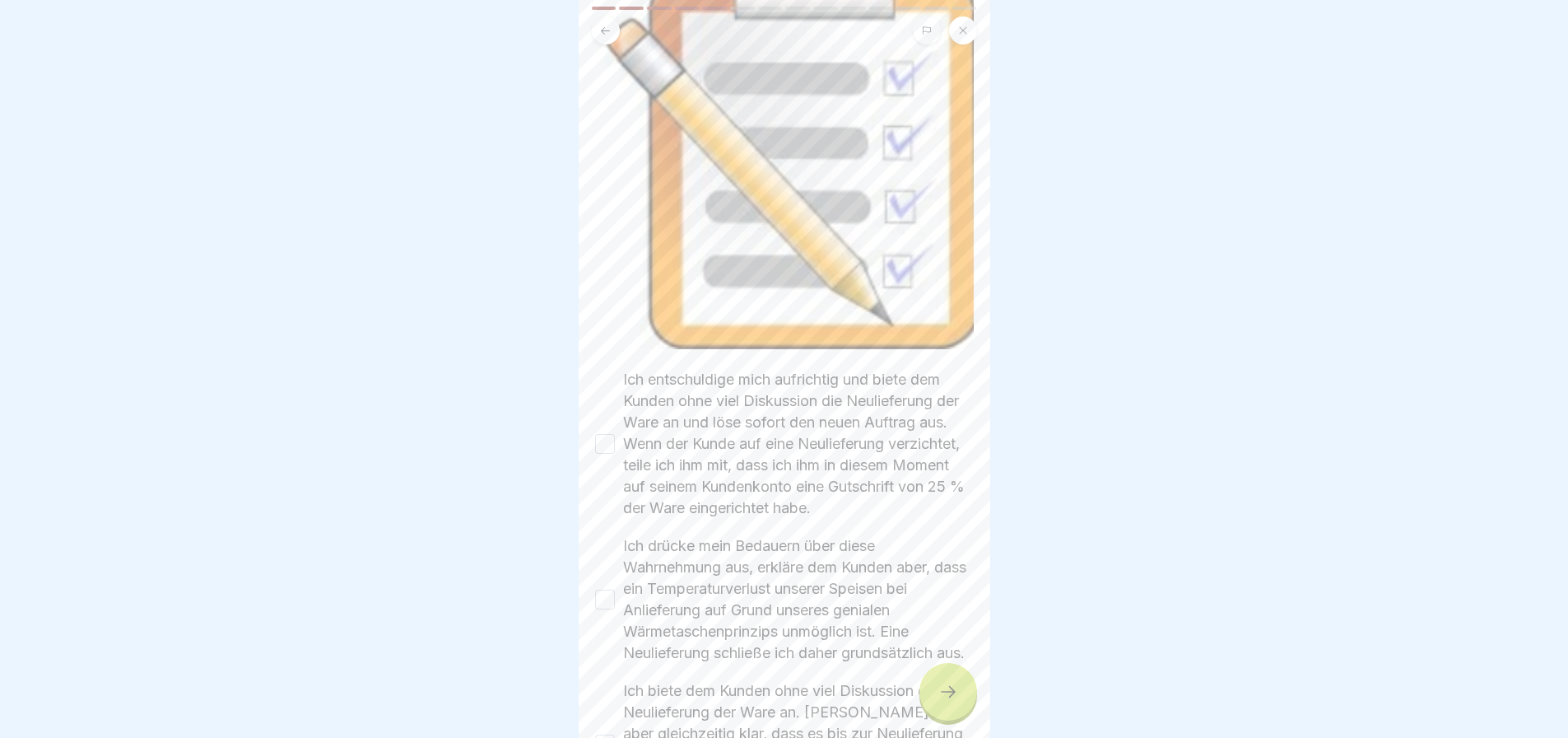
scroll to position [247, 0]
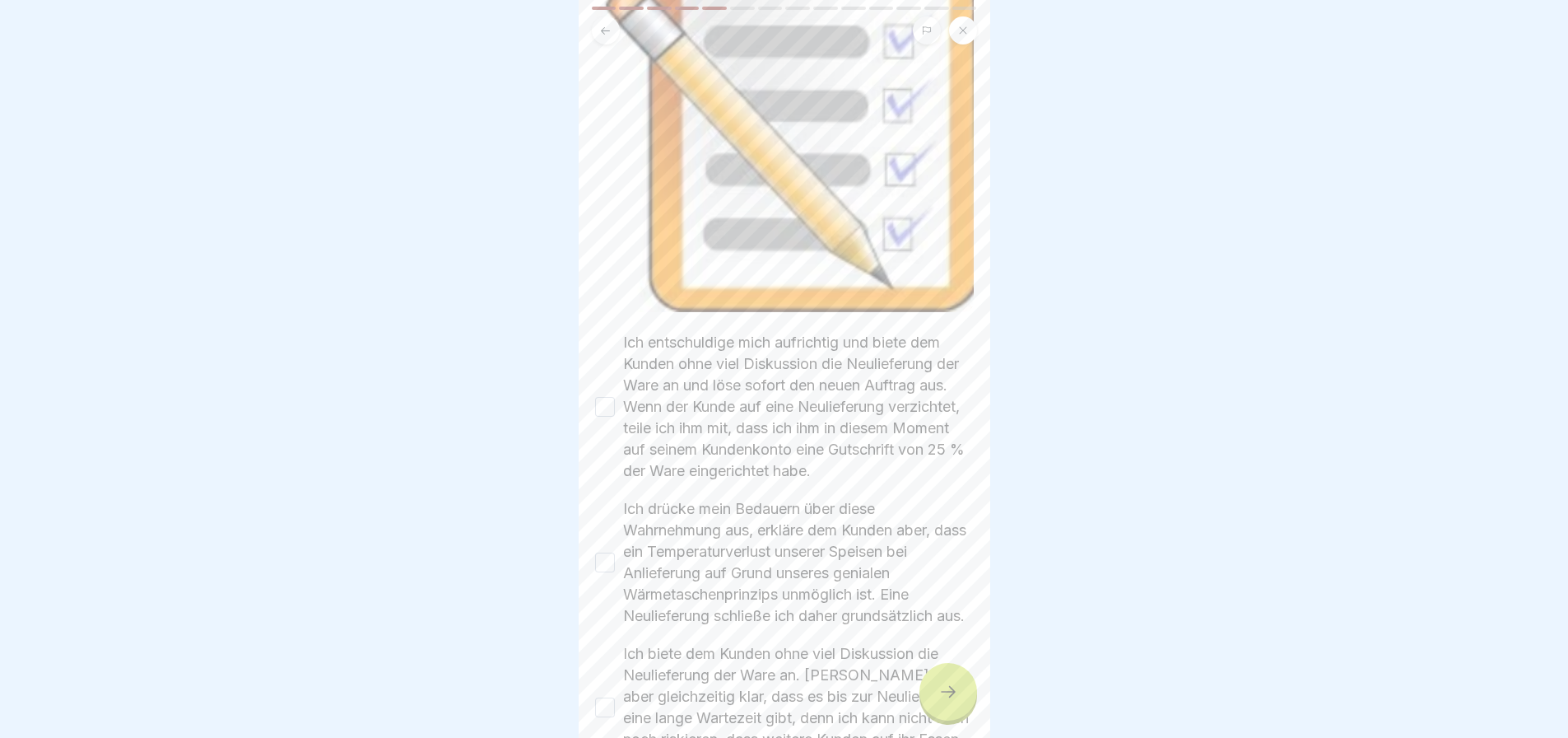
click at [604, 397] on button "Ich entschuldige mich aufrichtig und biete dem Kunden ohne viel Diskussion die …" at bounding box center [605, 406] width 20 height 20
click at [604, 554] on button "Ich drücke mein Bedauern über diese Wahrnehmung aus, erkläre dem Kunden aber, d…" at bounding box center [605, 562] width 20 height 20
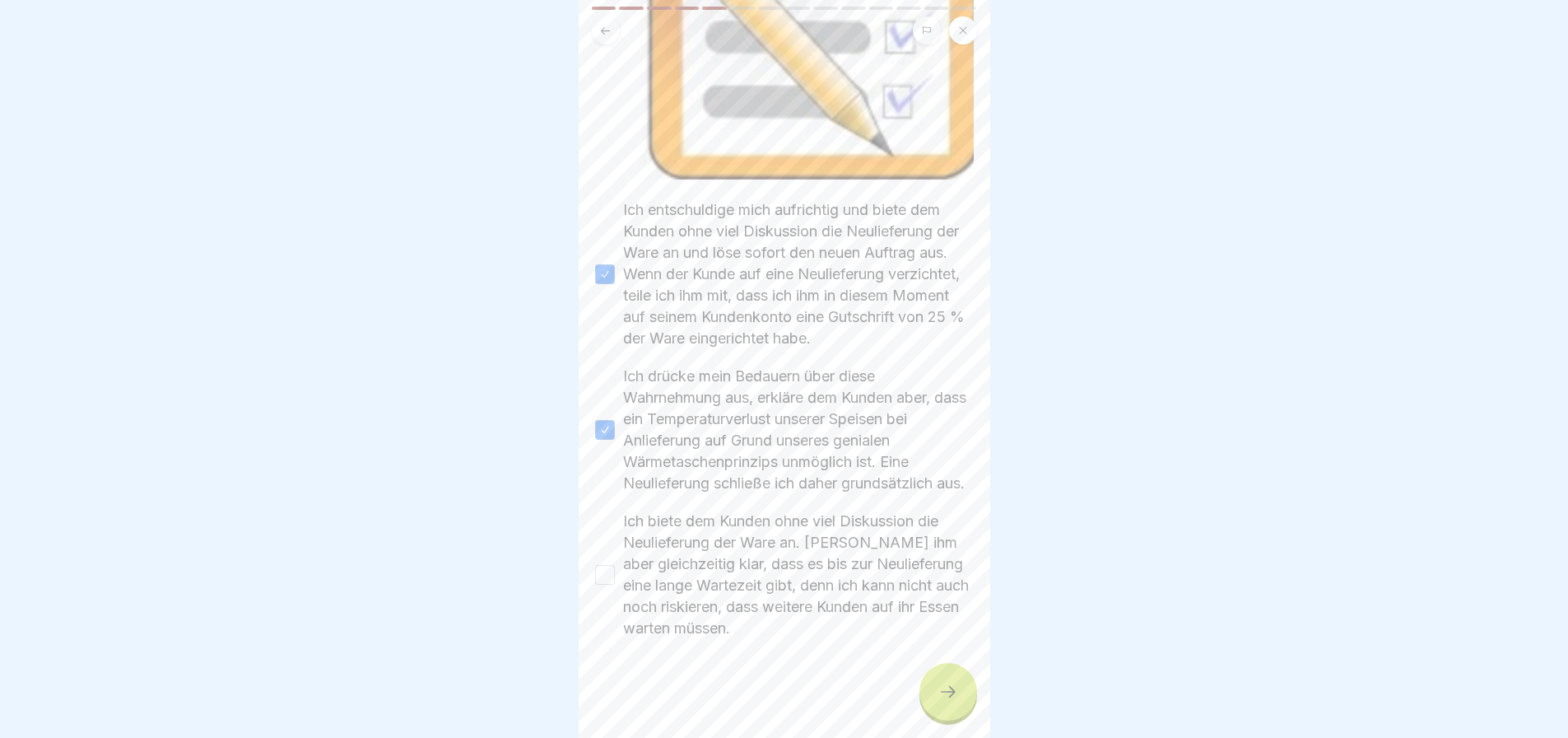
scroll to position [388, 0]
click at [604, 565] on button "Ich biete dem Kunden ohne viel Diskussion die Neulieferung der Ware an. [PERSON…" at bounding box center [605, 574] width 20 height 20
click at [957, 689] on icon at bounding box center [948, 691] width 20 height 20
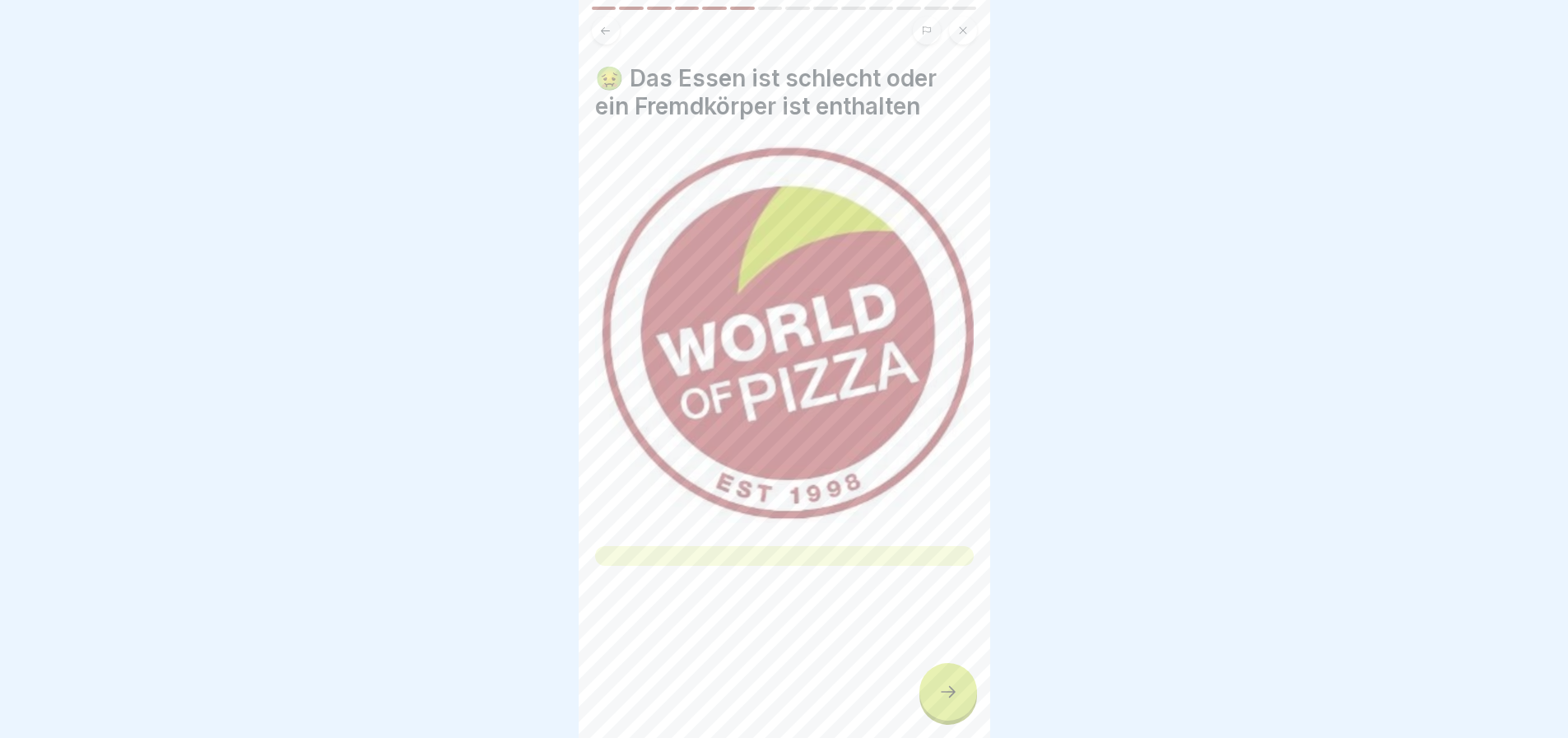
click at [937, 677] on div at bounding box center [948, 691] width 58 height 58
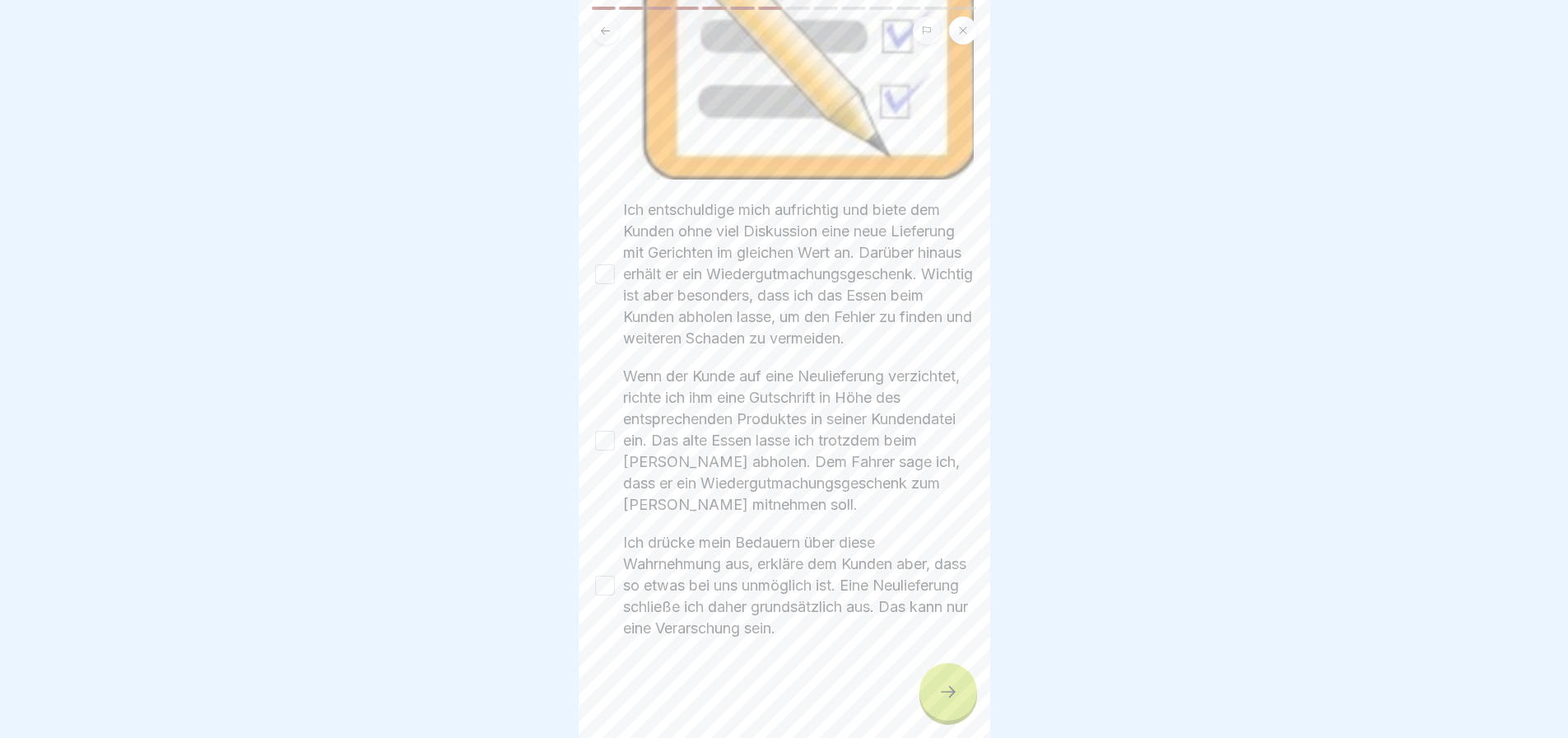
scroll to position [392, 0]
click at [593, 254] on div "🧩 Lösungsansätze Bitte kreuze alle Kästchen an. Ich entschuldige mich aufrichti…" at bounding box center [784, 369] width 412 height 738
click at [603, 265] on button "Ich entschuldige mich aufrichtig und biete dem Kunden ohne viel Diskussion eine…" at bounding box center [605, 274] width 20 height 20
click at [595, 413] on div "Wenn der Kunde auf eine Neulieferung verzichtet, richte ich ihm eine Gutschrift…" at bounding box center [784, 440] width 378 height 150
click at [605, 431] on button "Wenn der Kunde auf eine Neulieferung verzichtet, richte ich ihm eine Gutschrift…" at bounding box center [605, 440] width 20 height 20
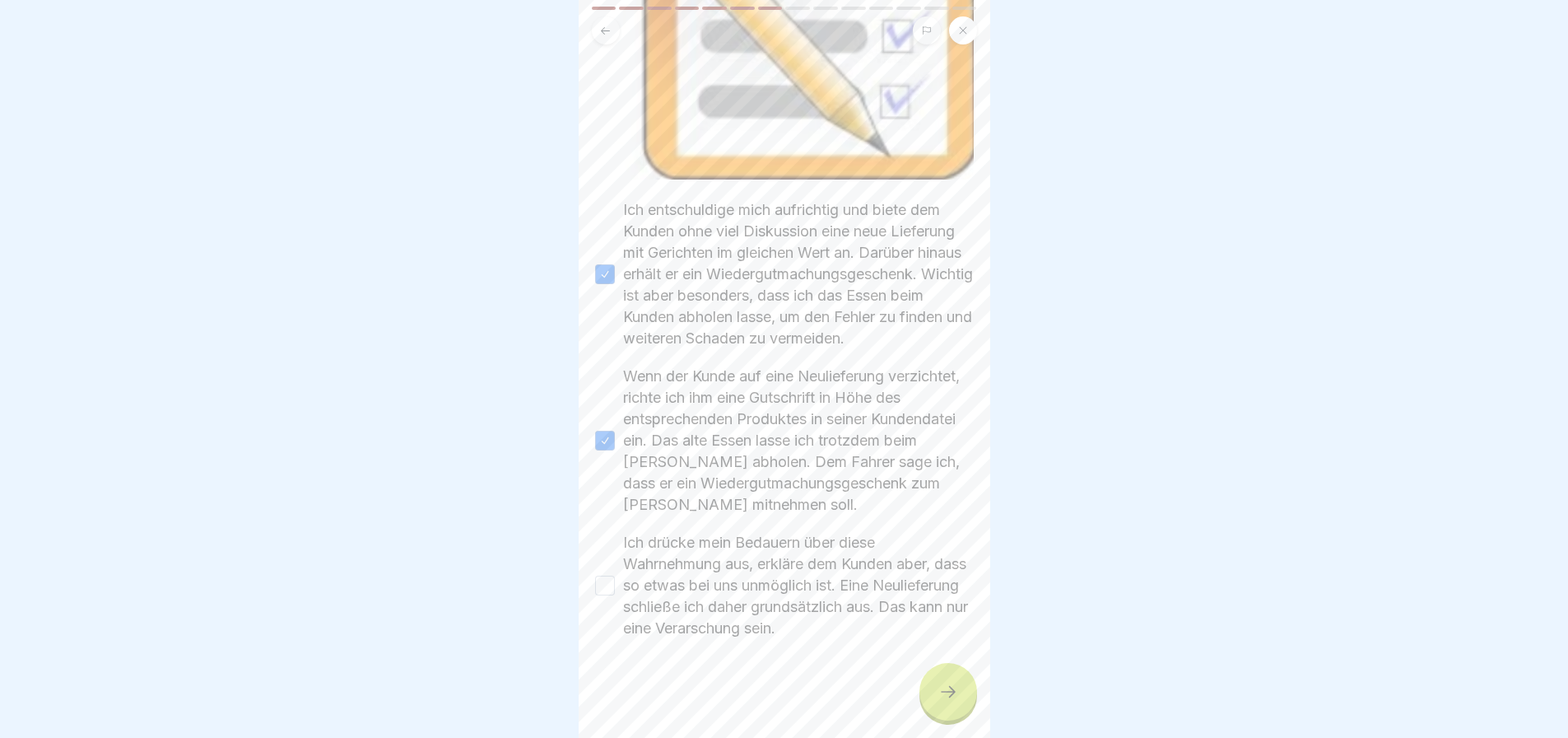
click at [603, 576] on button "Ich drücke mein Bedauern über diese Wahrnehmung aus, erkläre dem Kunden aber, d…" at bounding box center [605, 585] width 20 height 20
click at [942, 682] on div at bounding box center [948, 691] width 58 height 58
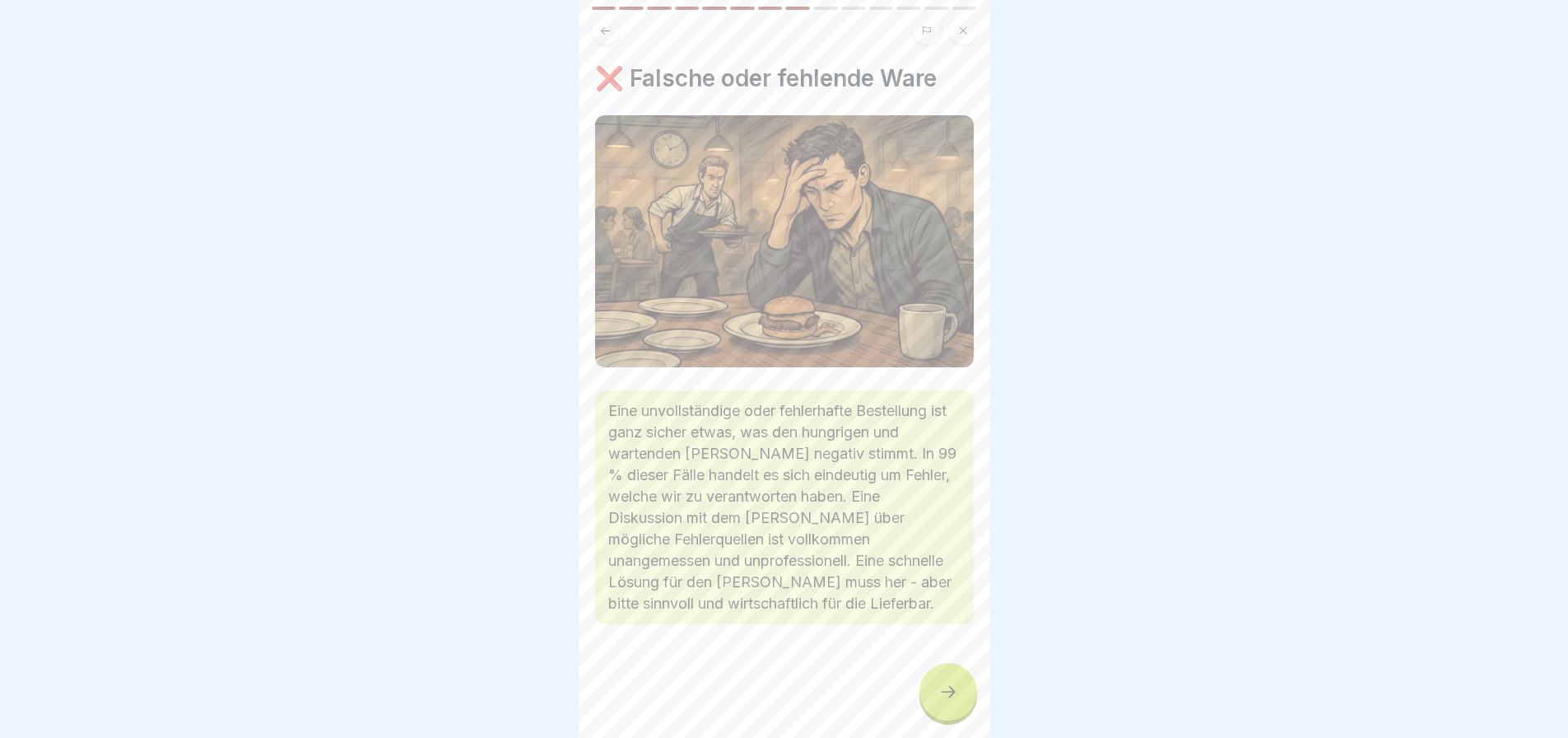
click at [943, 688] on icon at bounding box center [948, 691] width 20 height 20
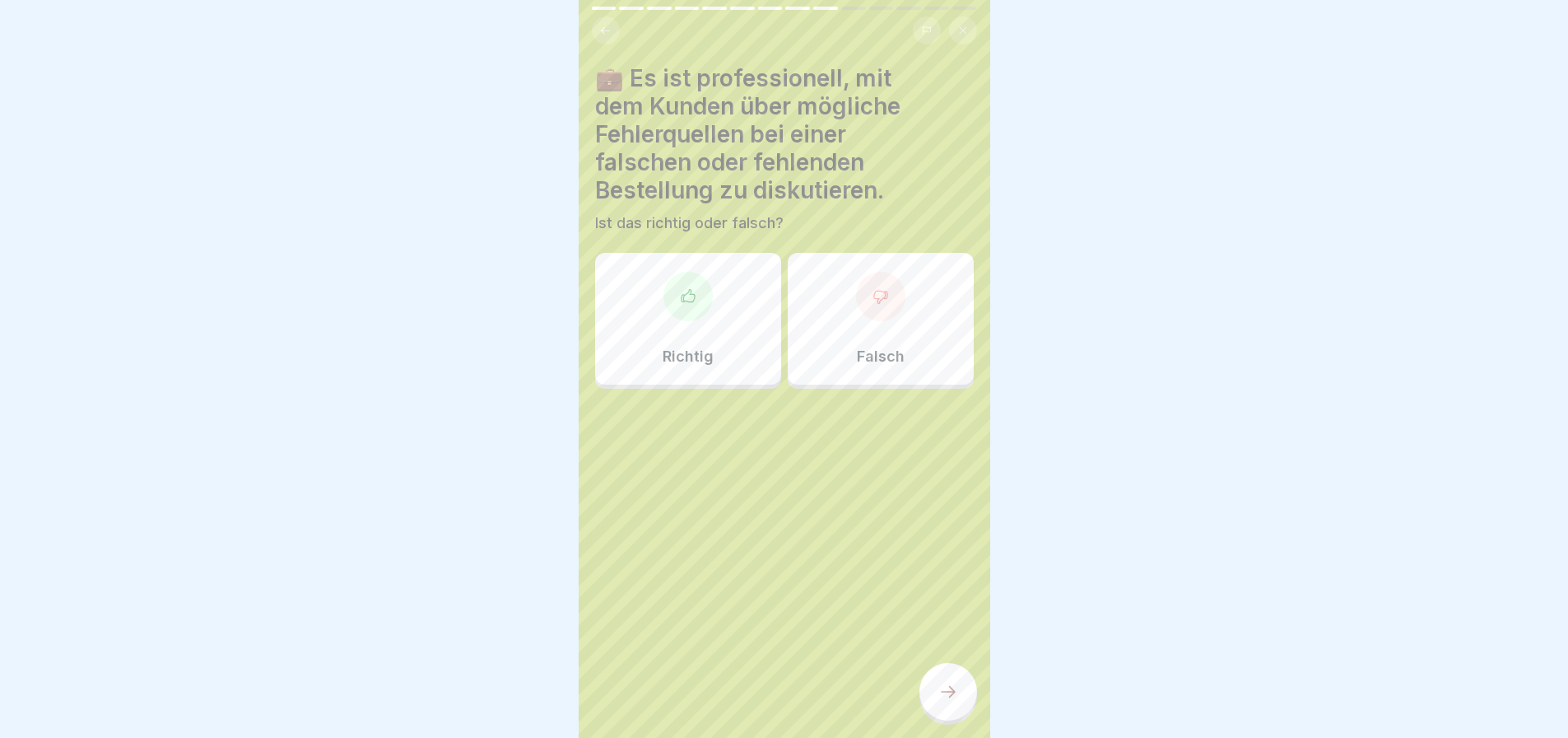
click at [866, 301] on div at bounding box center [880, 296] width 49 height 49
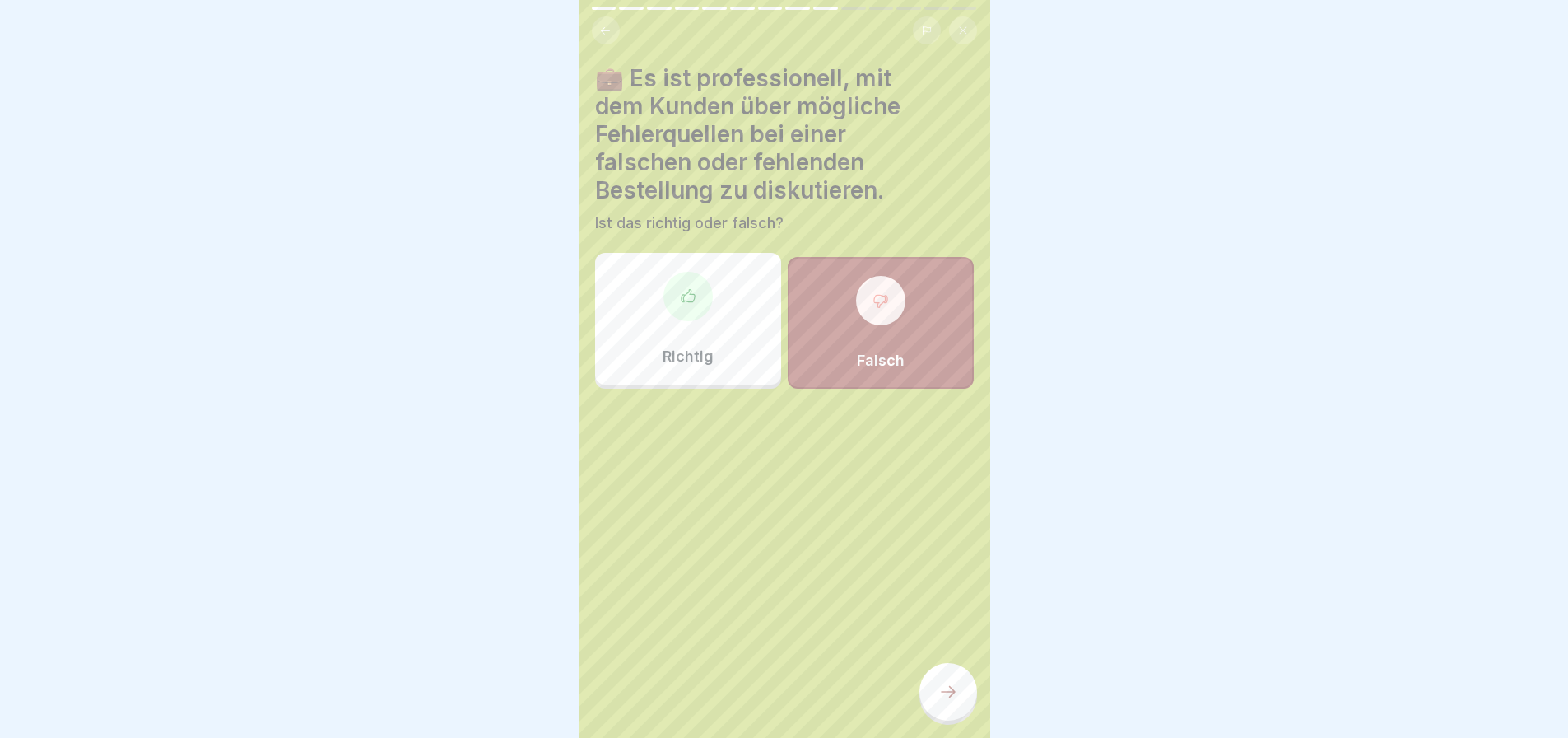
click at [950, 705] on div at bounding box center [948, 691] width 58 height 58
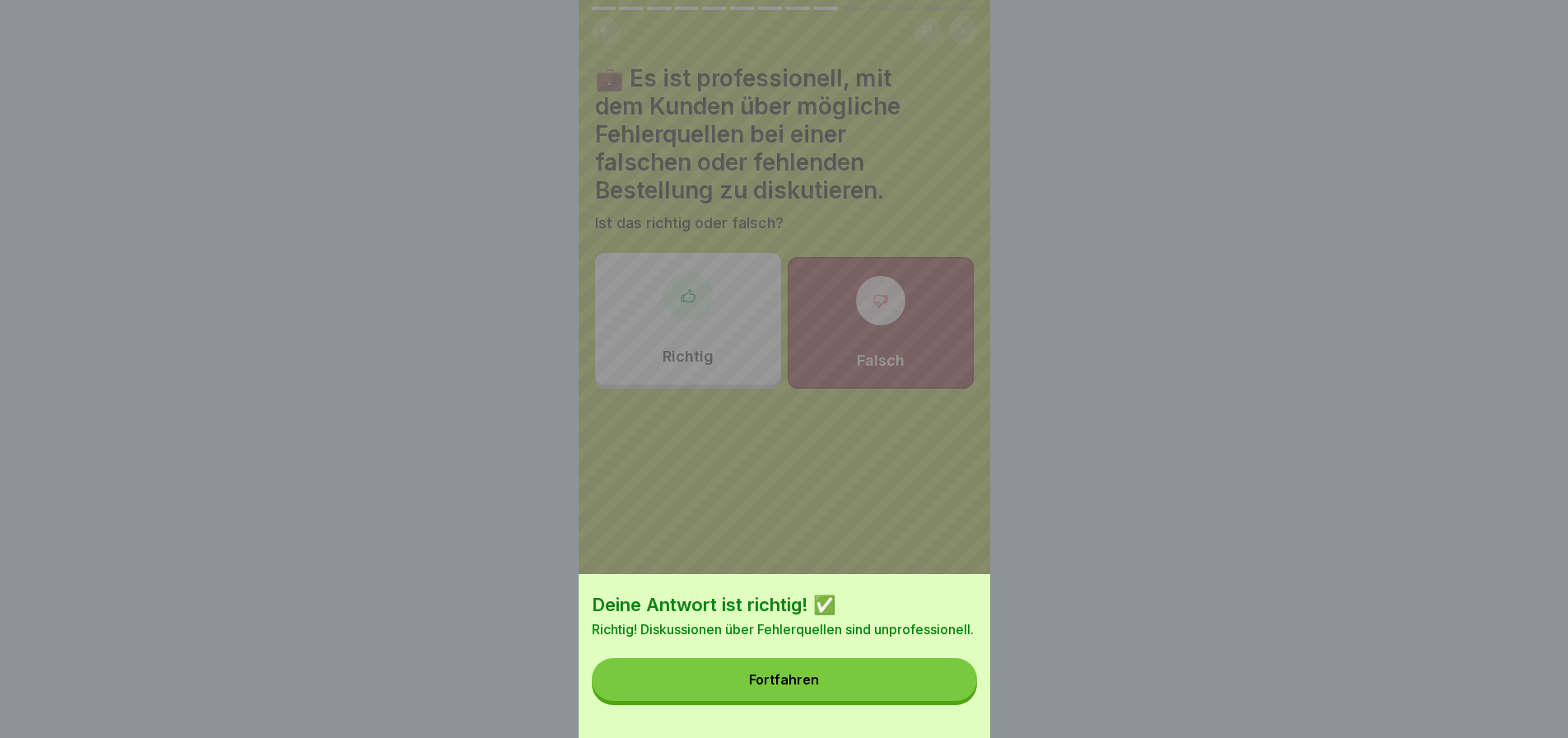
click at [888, 693] on button "Fortfahren" at bounding box center [784, 679] width 385 height 43
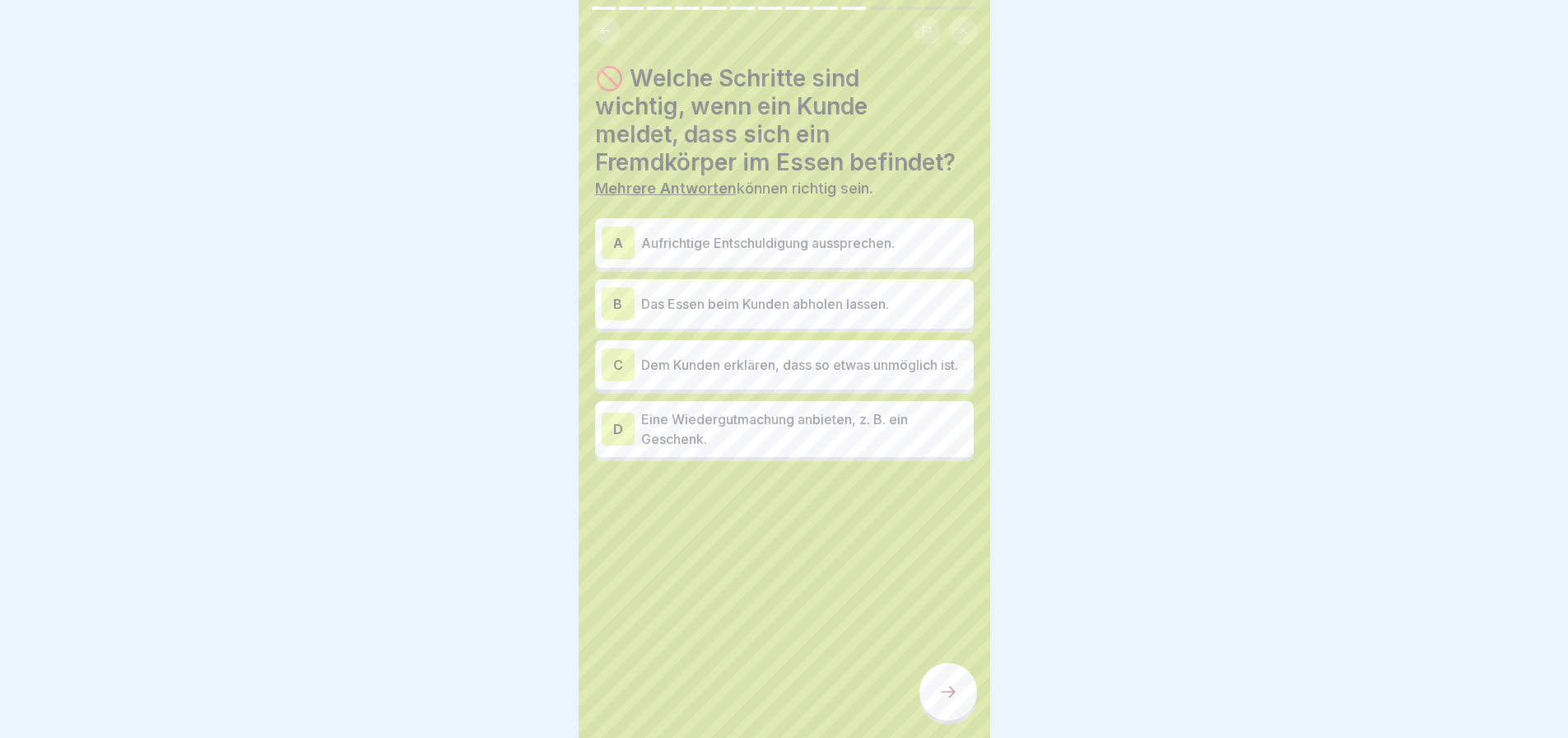
click at [733, 234] on p "Aufrichtige Entschuldigung aussprechen." at bounding box center [804, 242] width 326 height 20
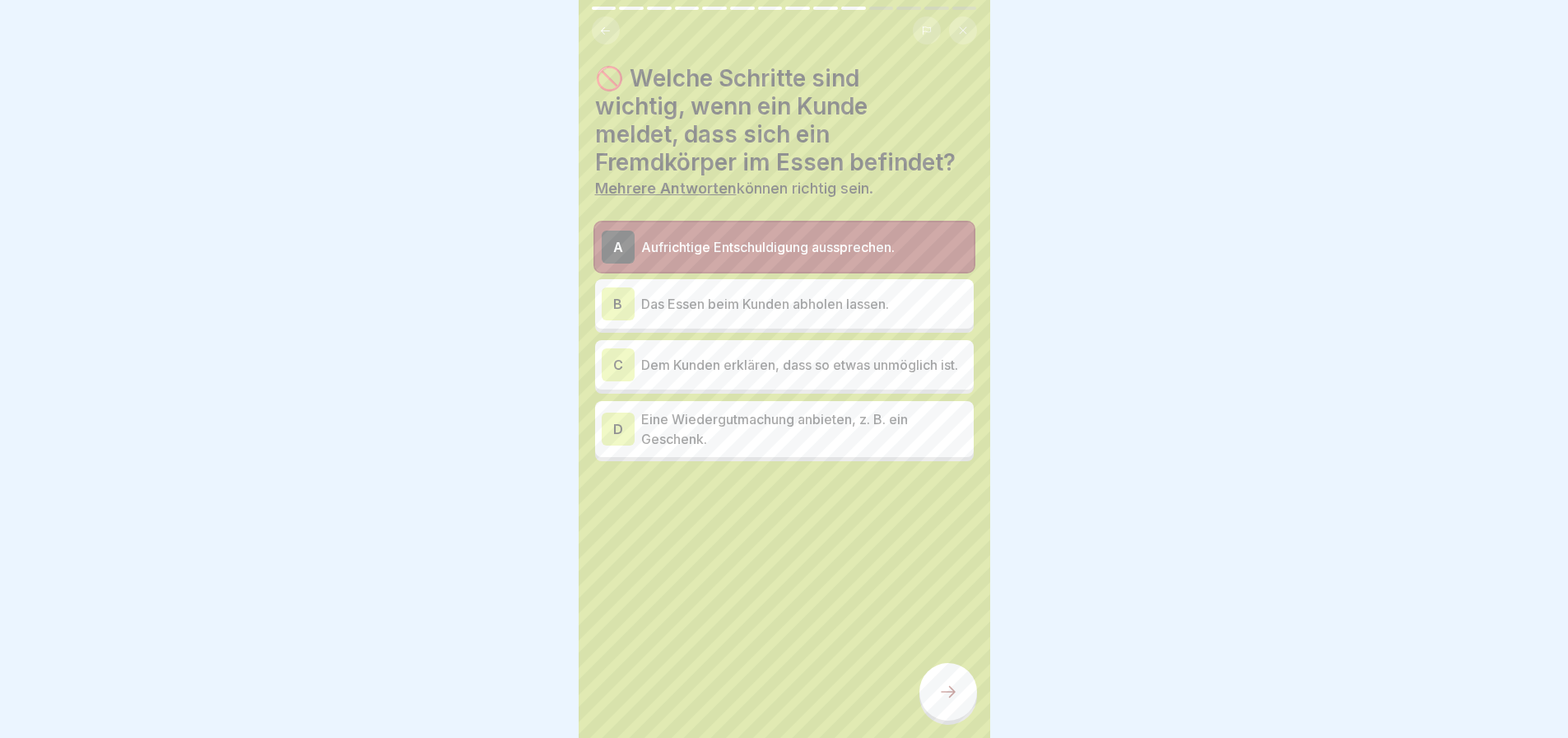
click at [751, 300] on p "Das Essen beim Kunden abholen lassen." at bounding box center [804, 303] width 326 height 20
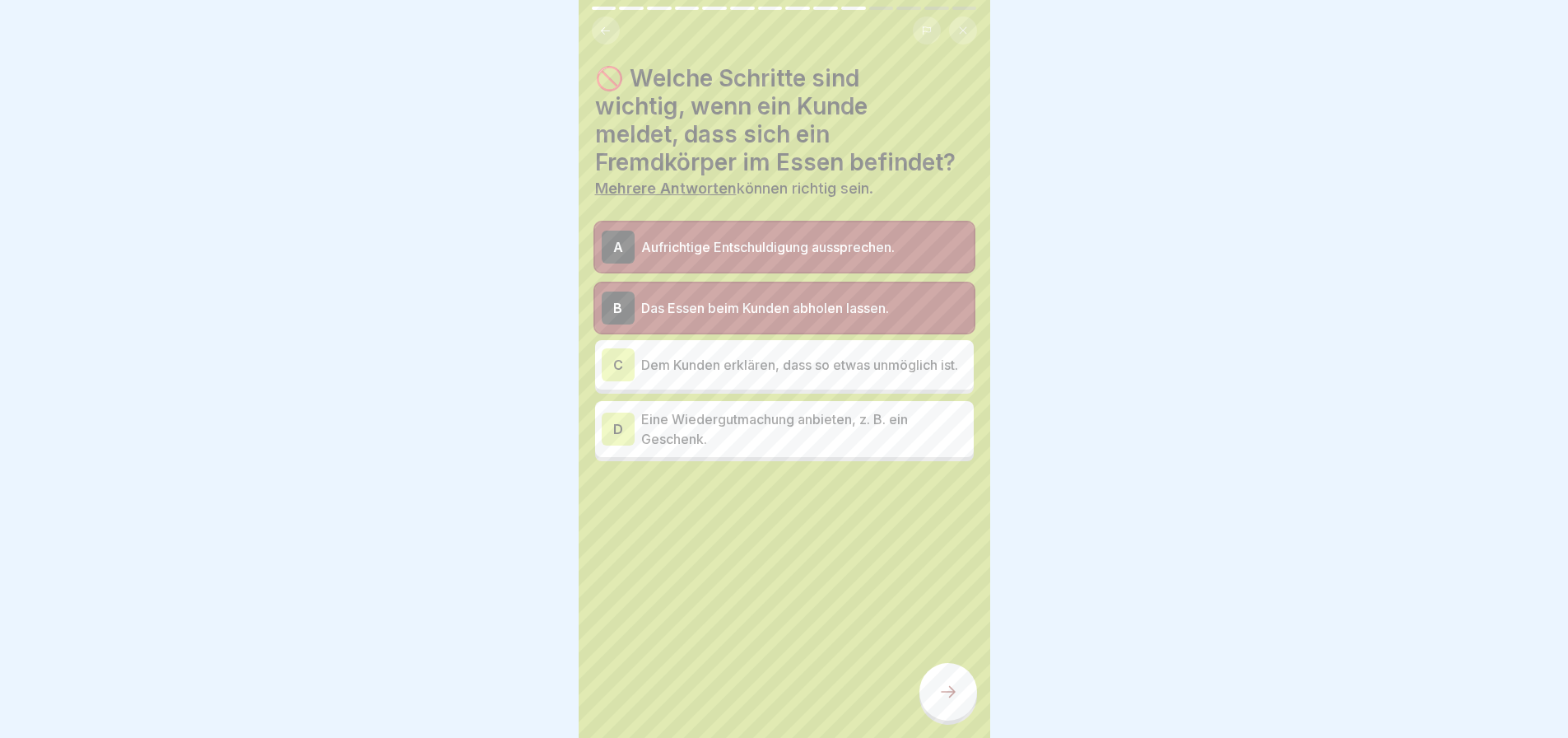
click at [765, 433] on p "Eine Wiedergutmachung anbieten, z. B. ein Geschenk." at bounding box center [804, 429] width 326 height 39
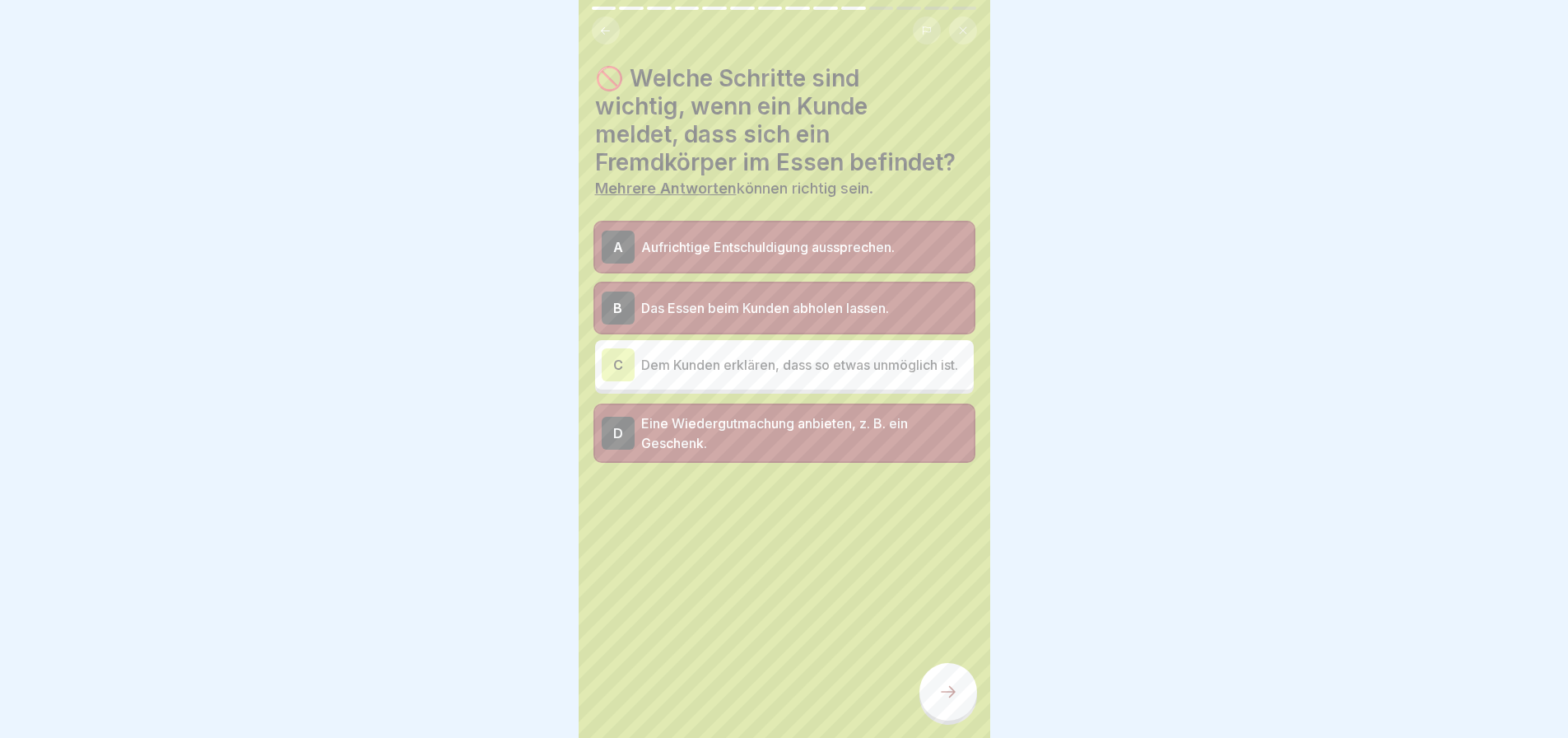
click at [945, 688] on icon at bounding box center [948, 691] width 20 height 20
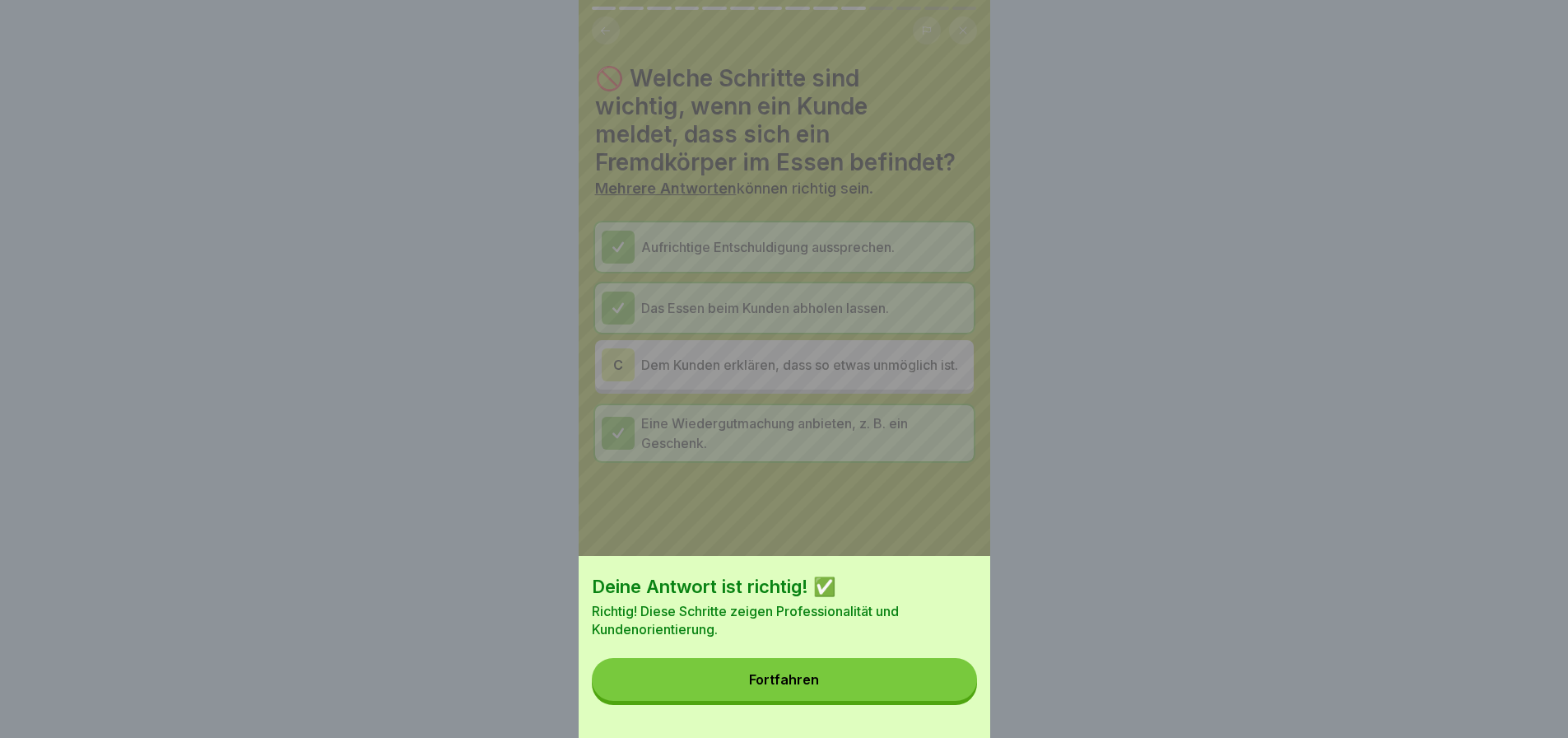
click at [792, 687] on div "Fortfahren" at bounding box center [784, 679] width 70 height 15
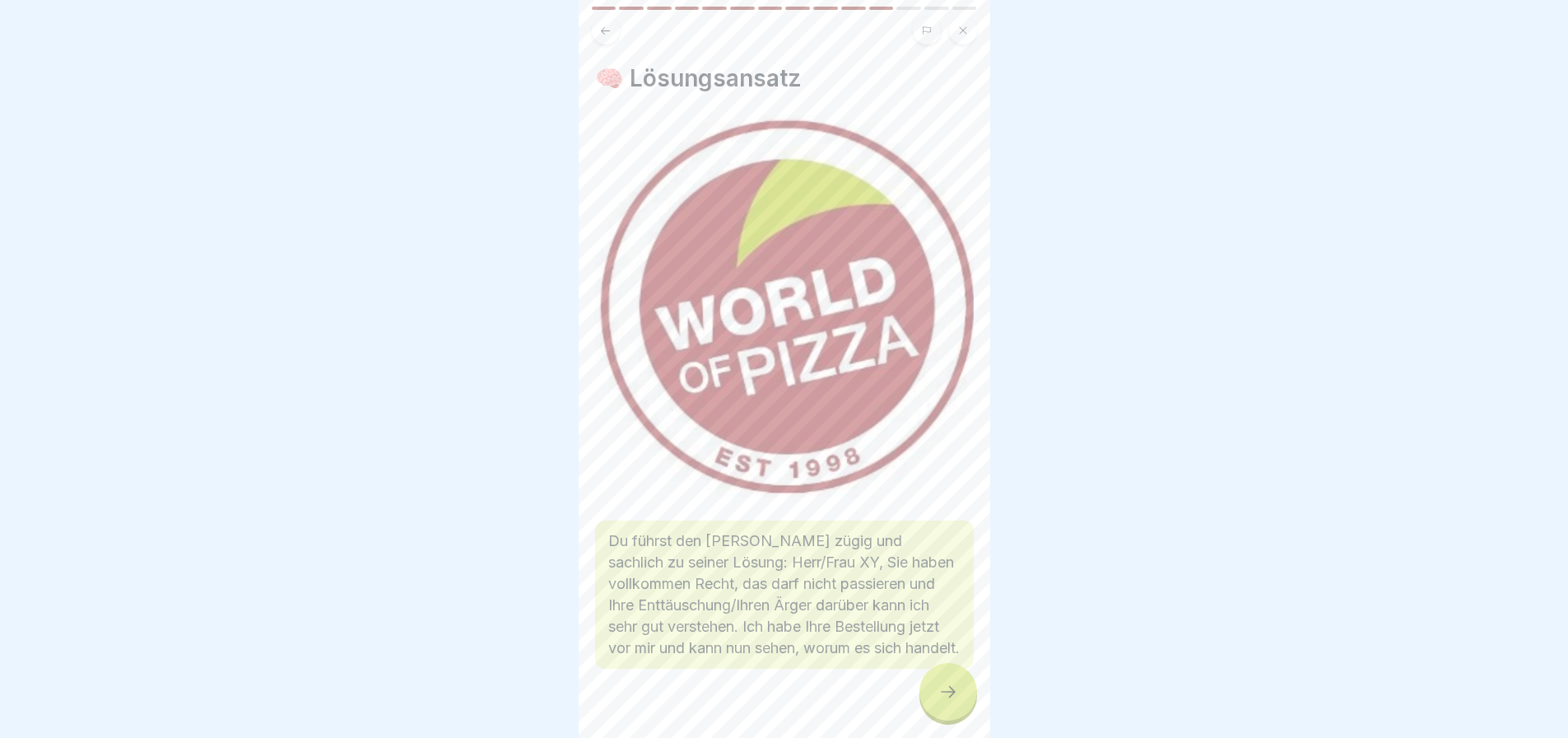
scroll to position [39, 0]
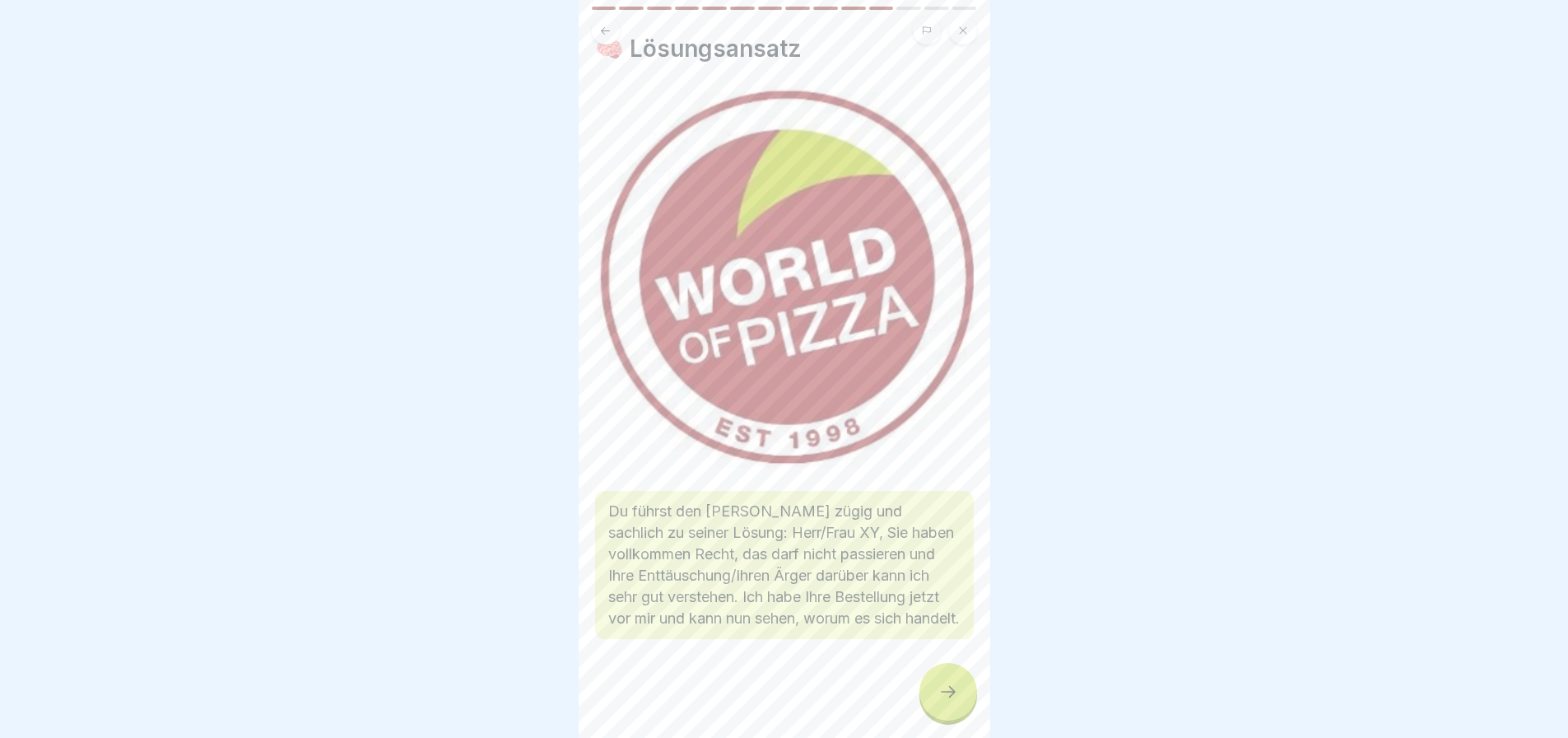
click at [940, 692] on icon at bounding box center [948, 691] width 20 height 20
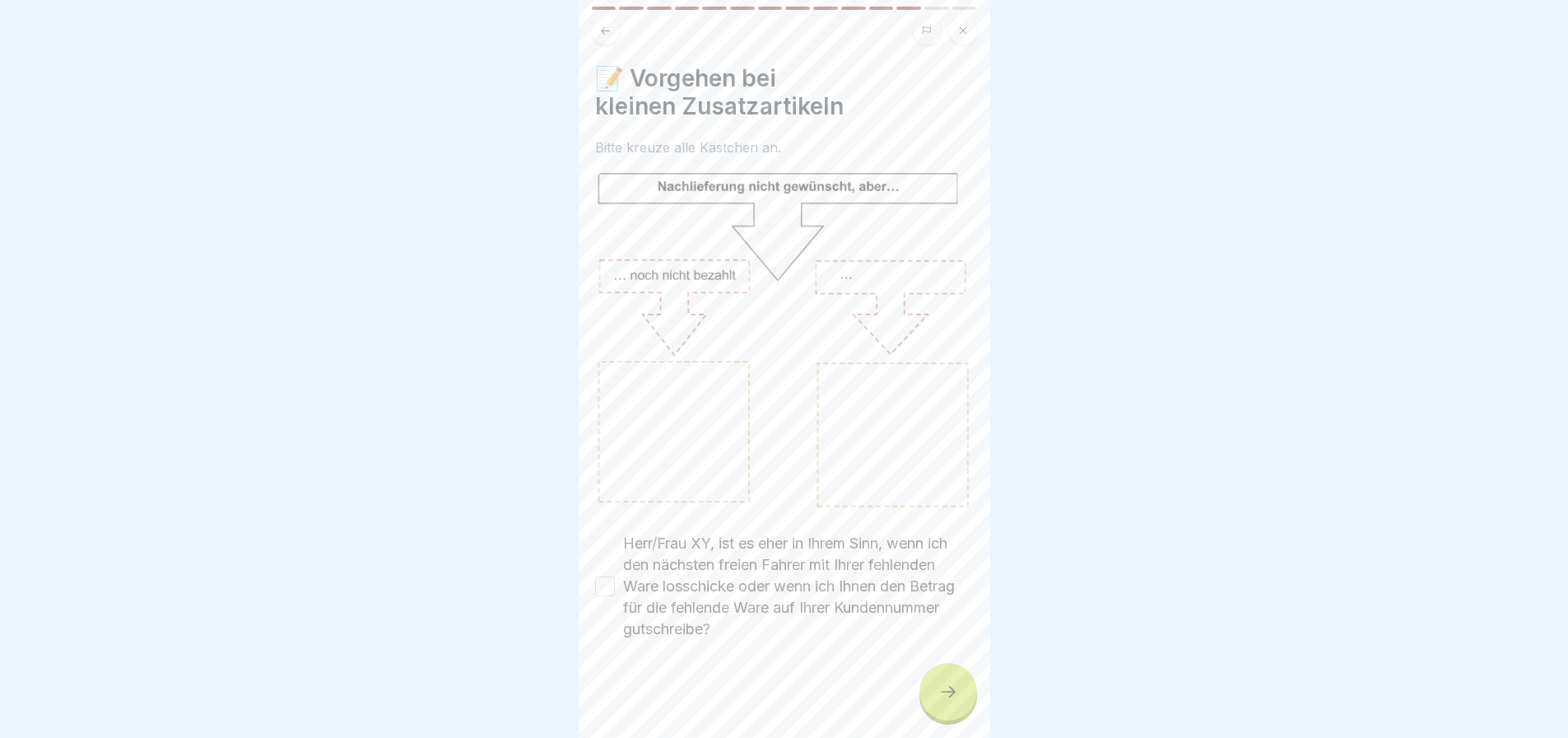
click at [607, 576] on button "Herr/Frau XY, ist es eher in Ihrem Sinn, wenn ich den nächsten freien Fahrer mi…" at bounding box center [605, 585] width 20 height 20
click at [938, 674] on div at bounding box center [948, 691] width 58 height 58
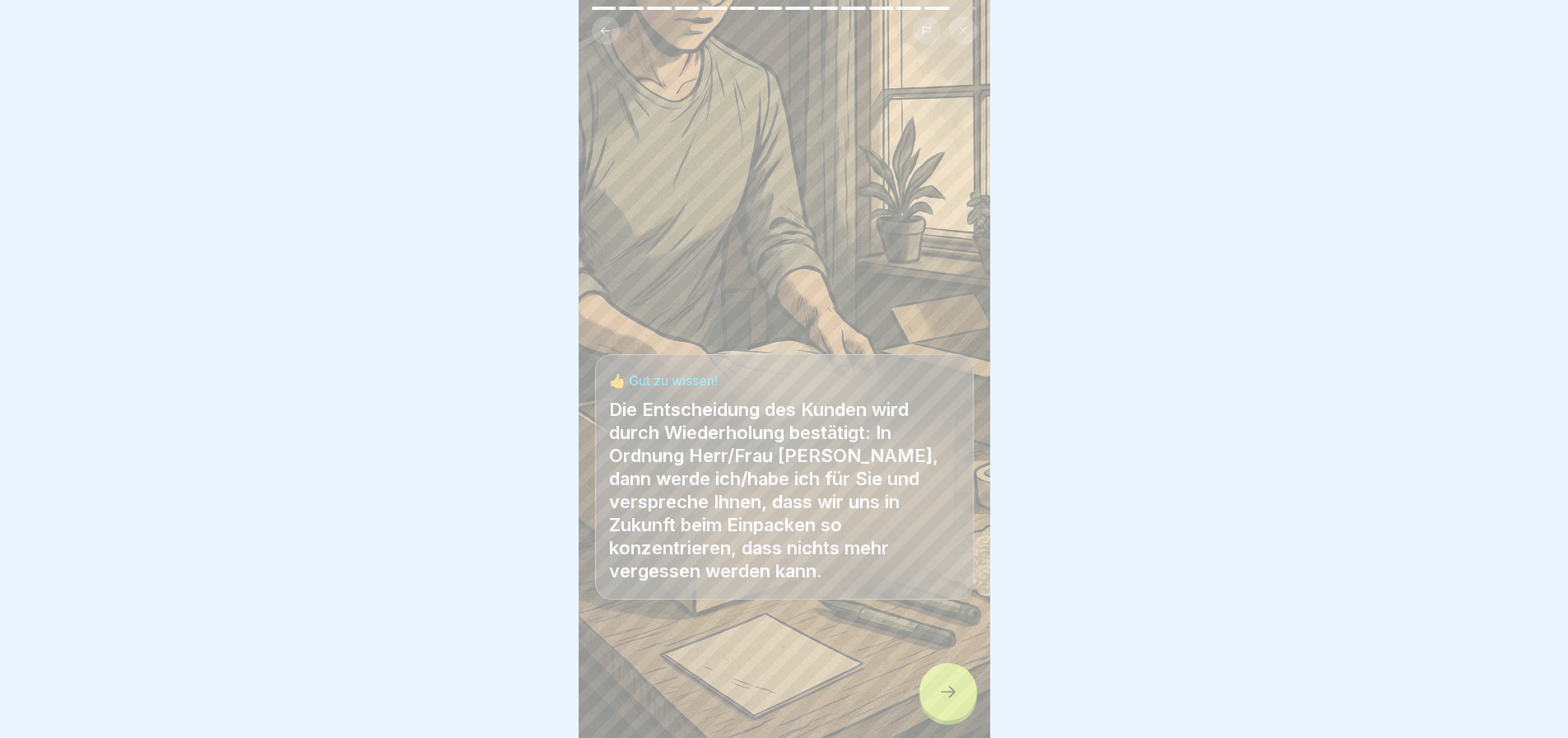
click at [938, 674] on div at bounding box center [948, 691] width 58 height 58
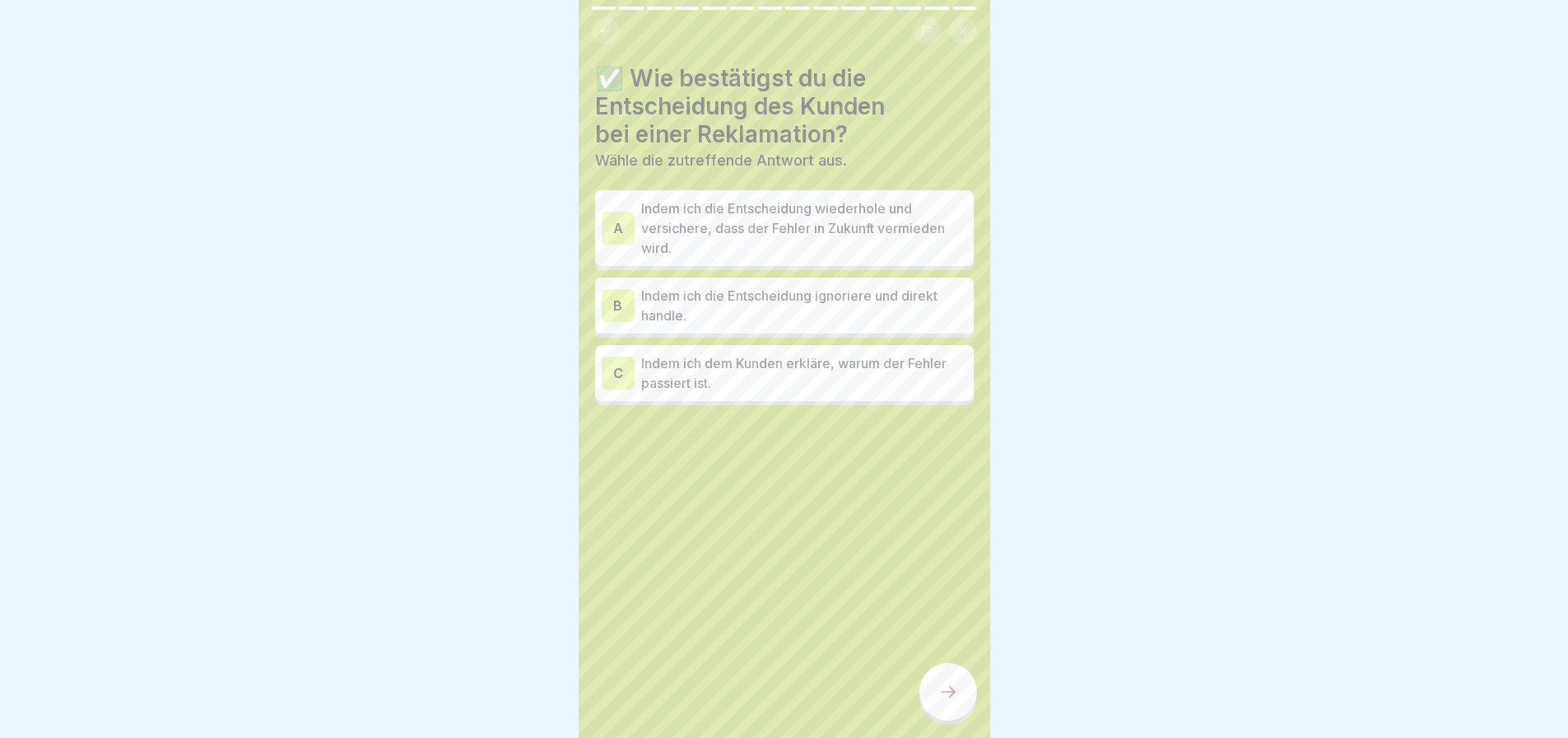
click at [789, 231] on p "Indem ich die Entscheidung wiederhole und versichere, dass der Fehler in Zukunf…" at bounding box center [804, 228] width 326 height 60
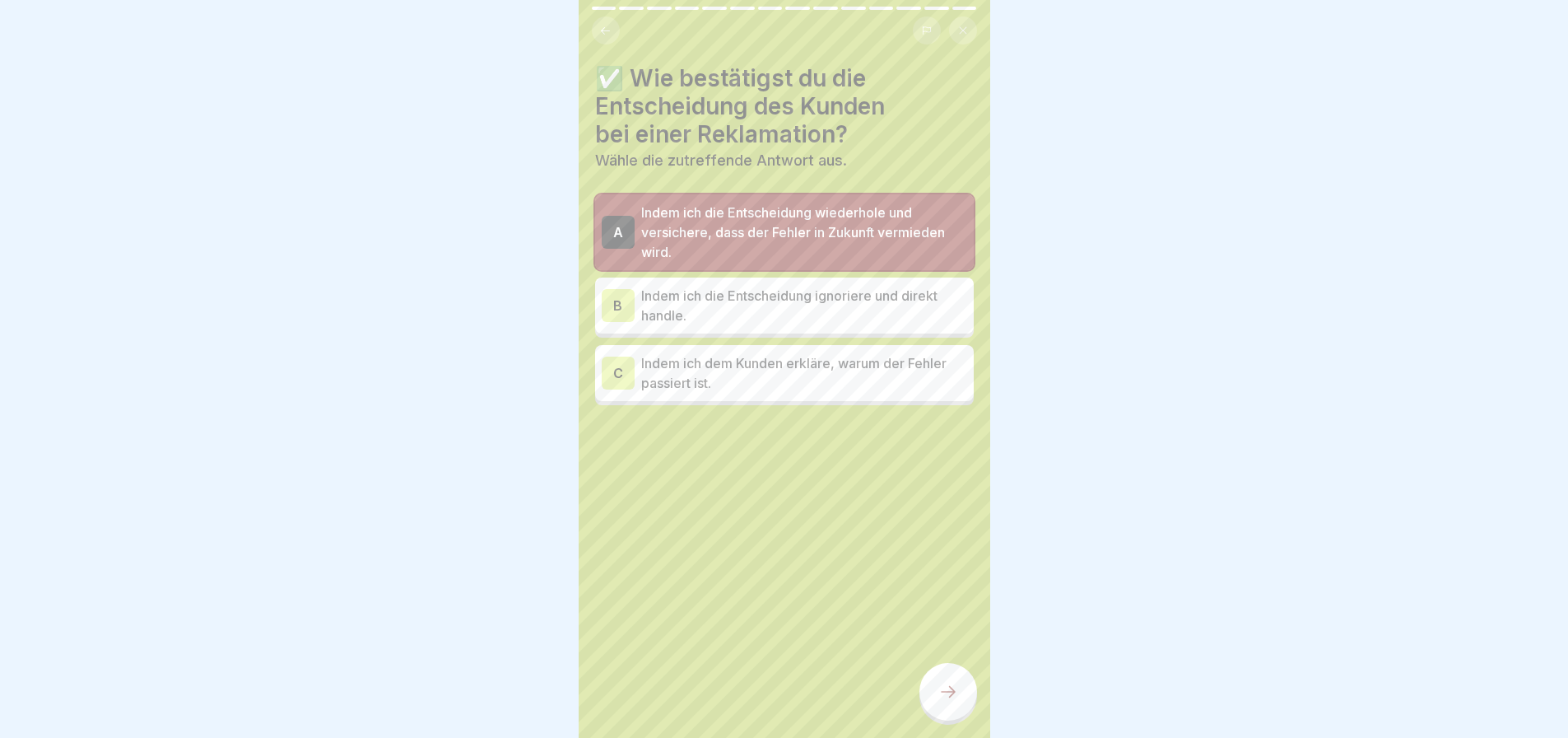
click at [941, 690] on icon at bounding box center [948, 691] width 20 height 20
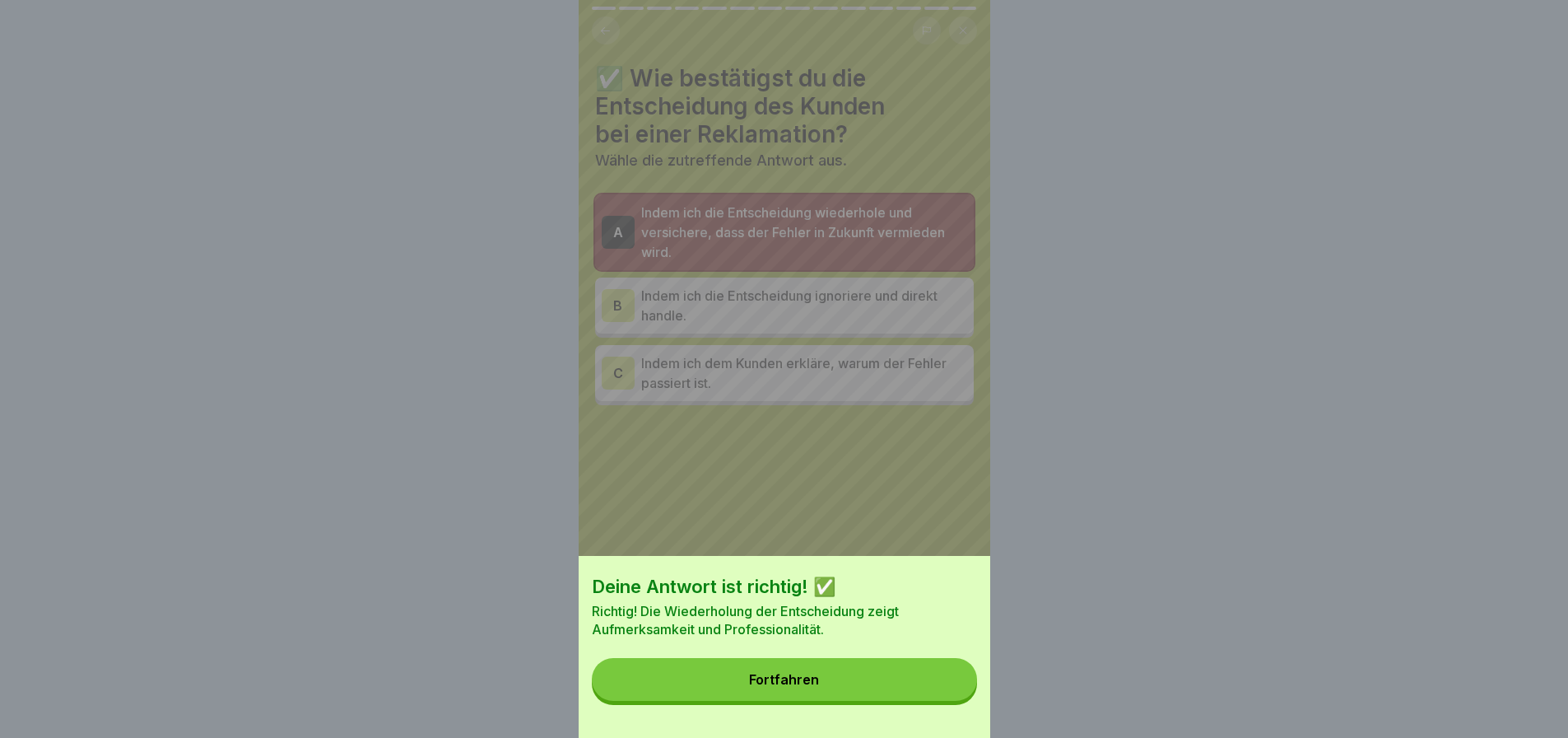
click at [933, 690] on button "Fortfahren" at bounding box center [784, 679] width 385 height 43
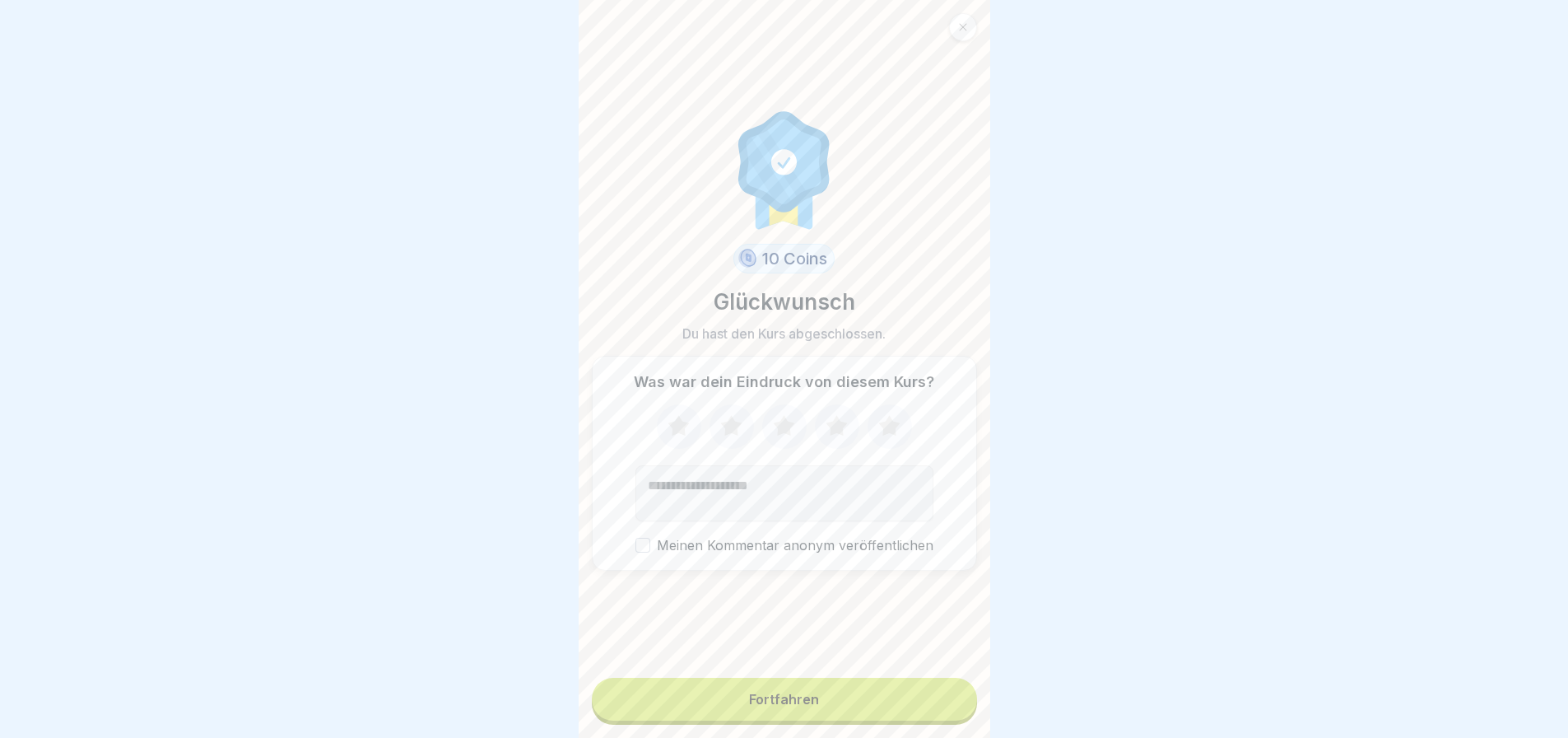
click at [868, 681] on button "Fortfahren" at bounding box center [784, 699] width 385 height 43
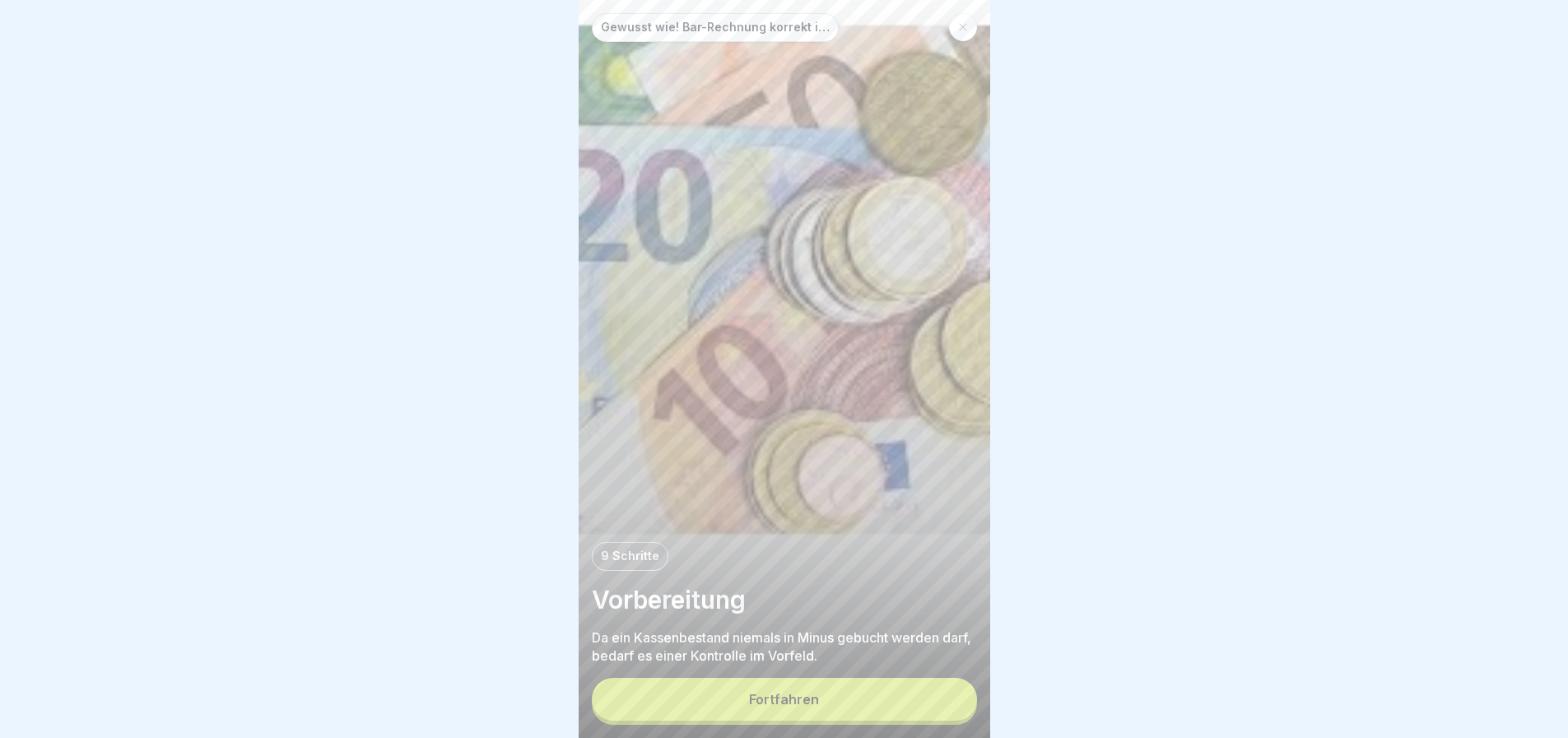
click at [817, 695] on button "Fortfahren" at bounding box center [784, 699] width 385 height 43
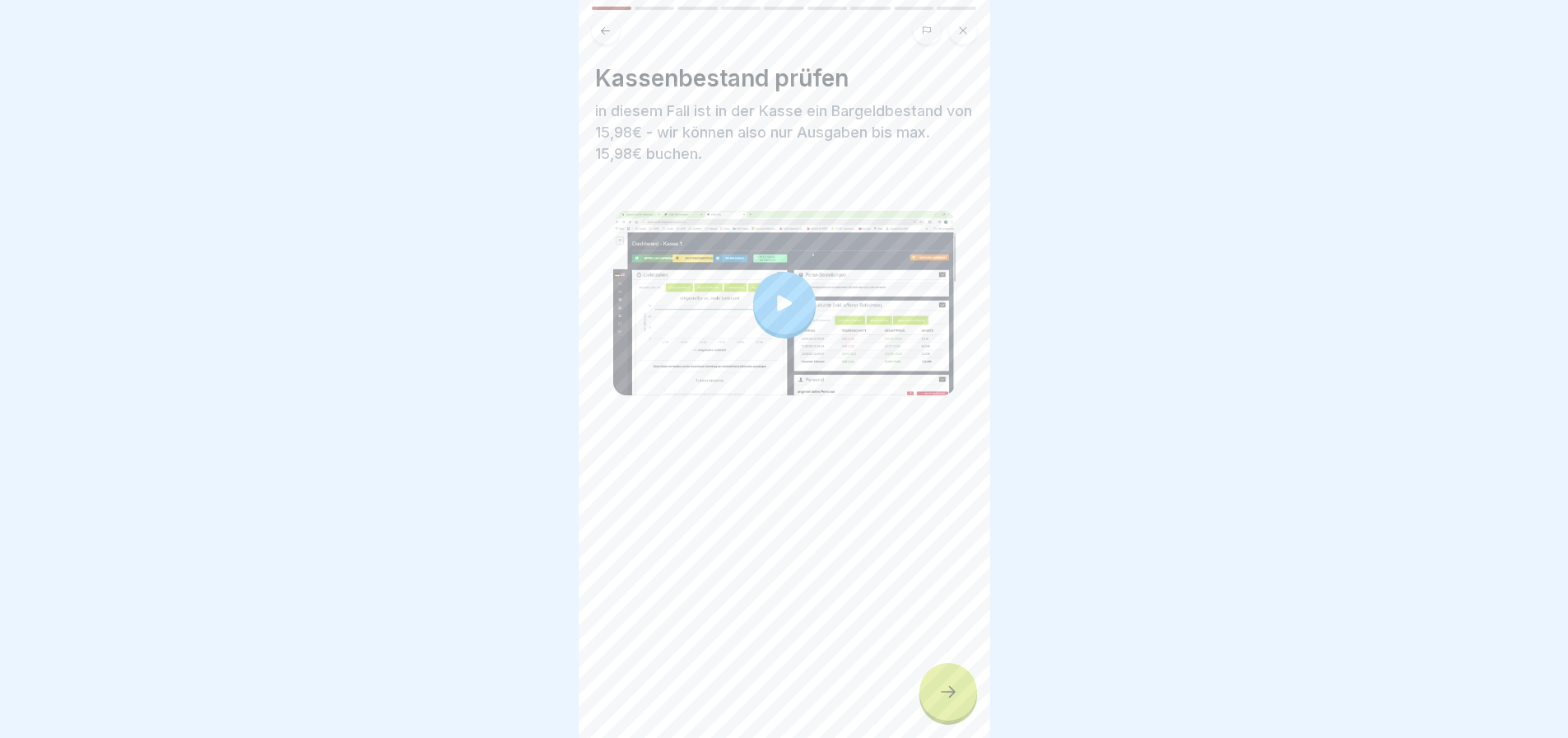
click at [950, 685] on icon at bounding box center [948, 691] width 20 height 20
click at [945, 689] on icon at bounding box center [948, 691] width 20 height 20
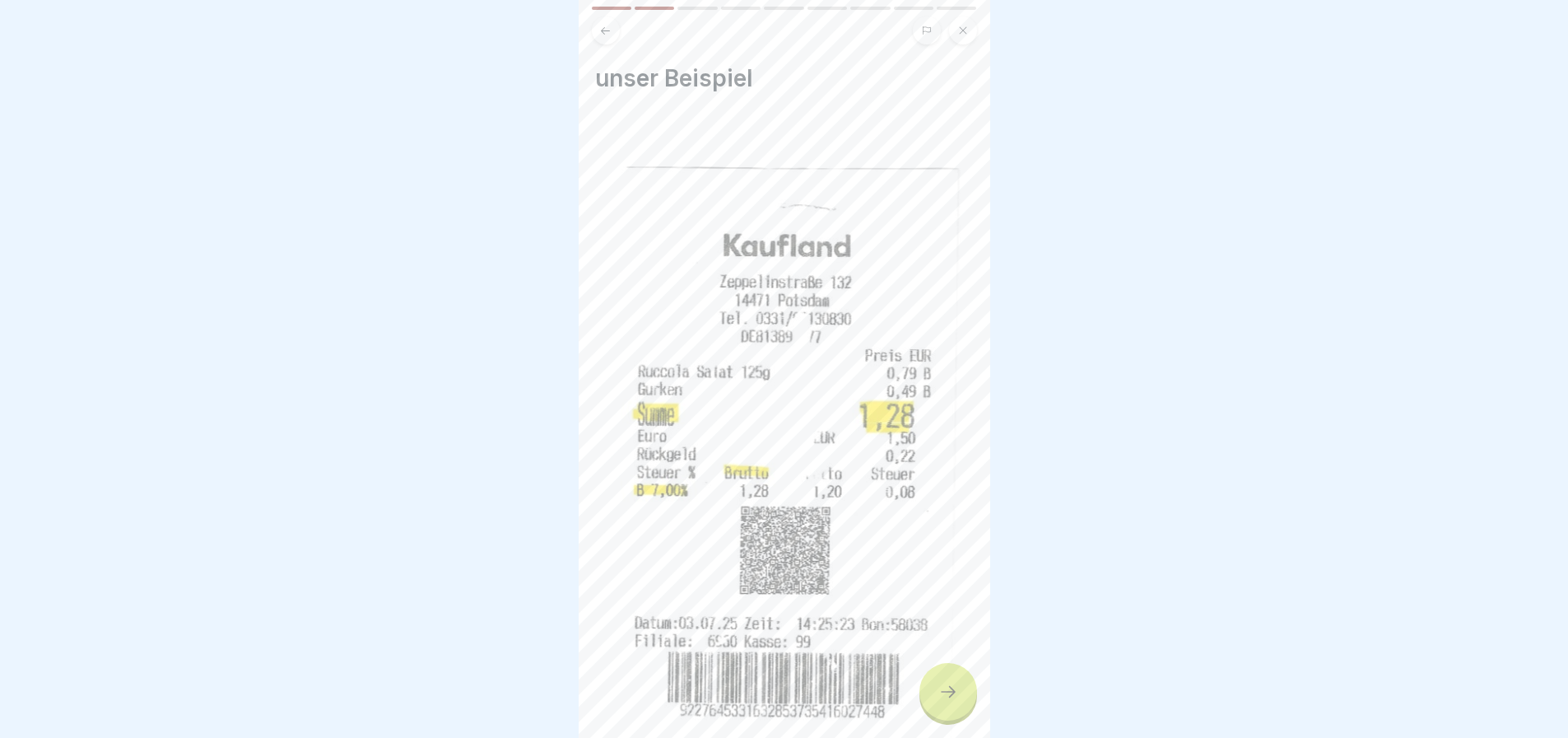
click at [938, 687] on icon at bounding box center [948, 691] width 20 height 20
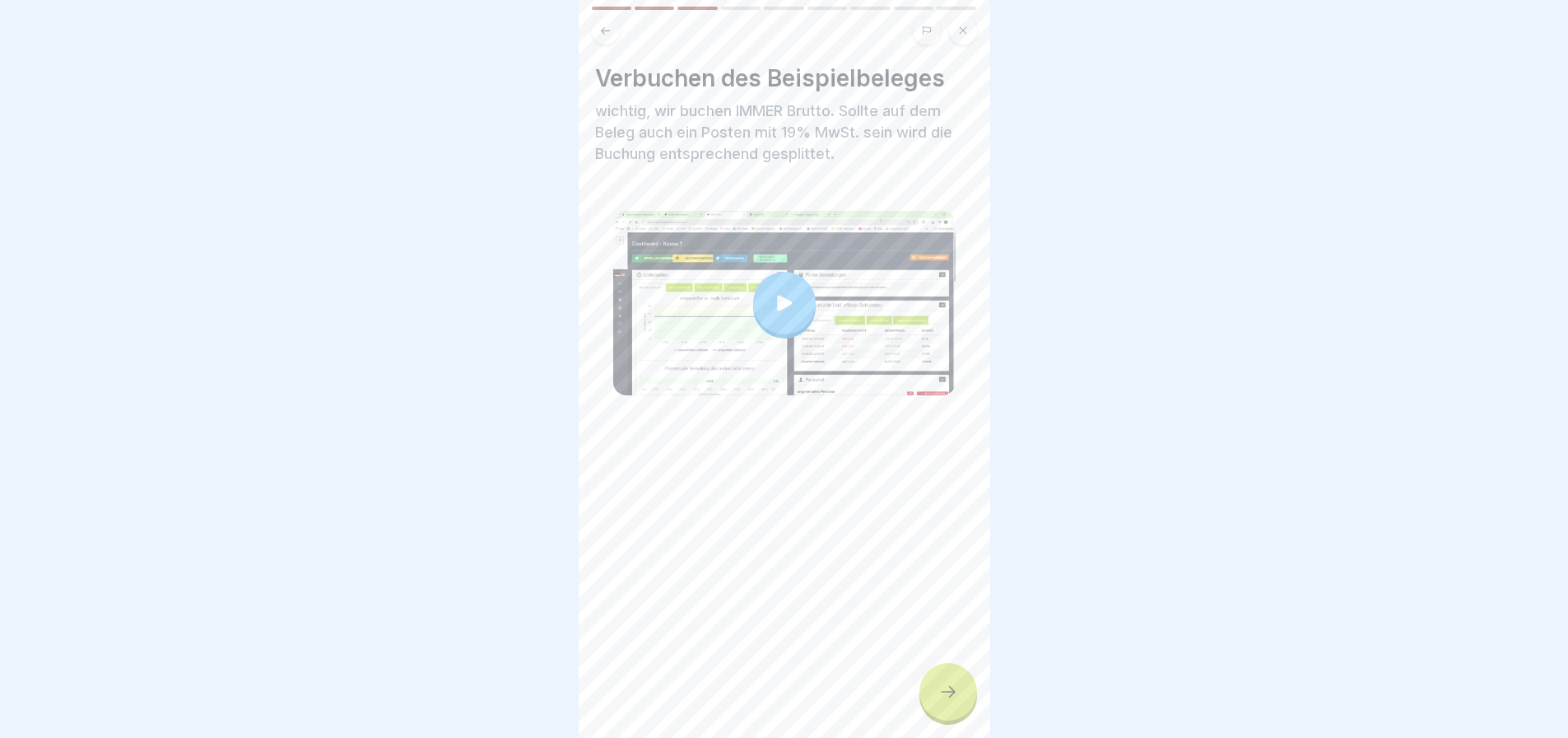
click at [778, 294] on icon at bounding box center [784, 302] width 15 height 16
click at [950, 675] on div at bounding box center [948, 691] width 58 height 58
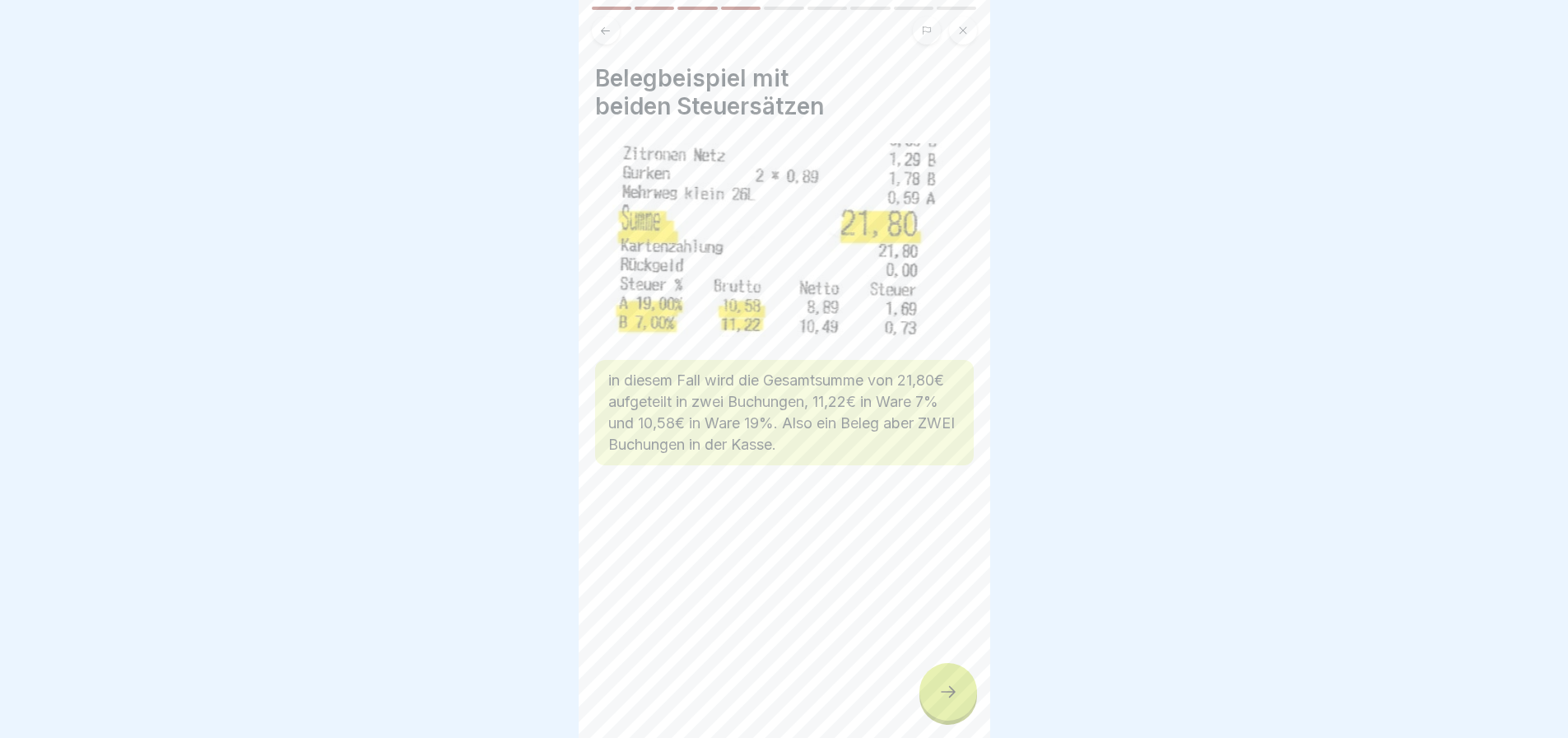
click at [950, 675] on div at bounding box center [948, 691] width 58 height 58
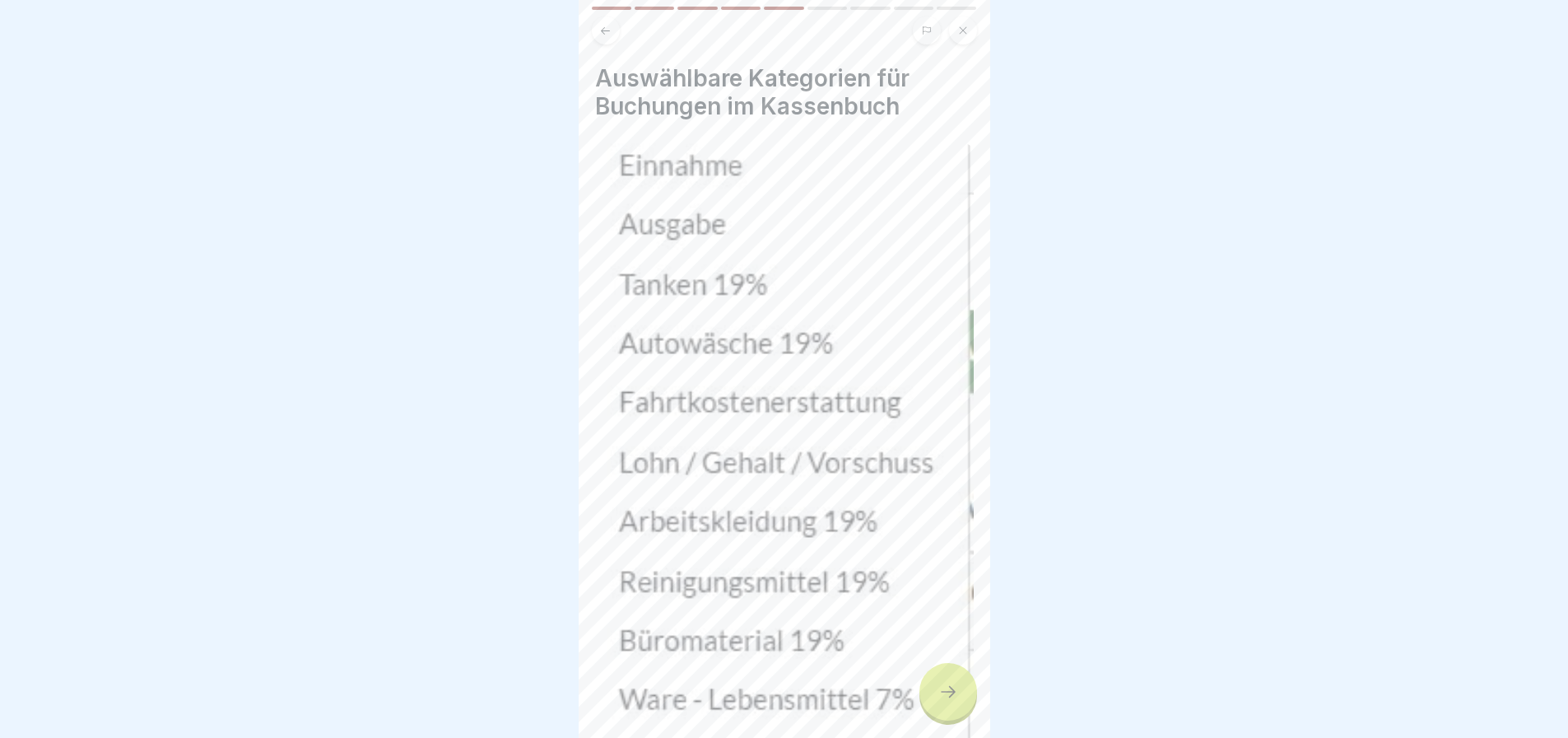
click at [950, 675] on div at bounding box center [948, 691] width 58 height 58
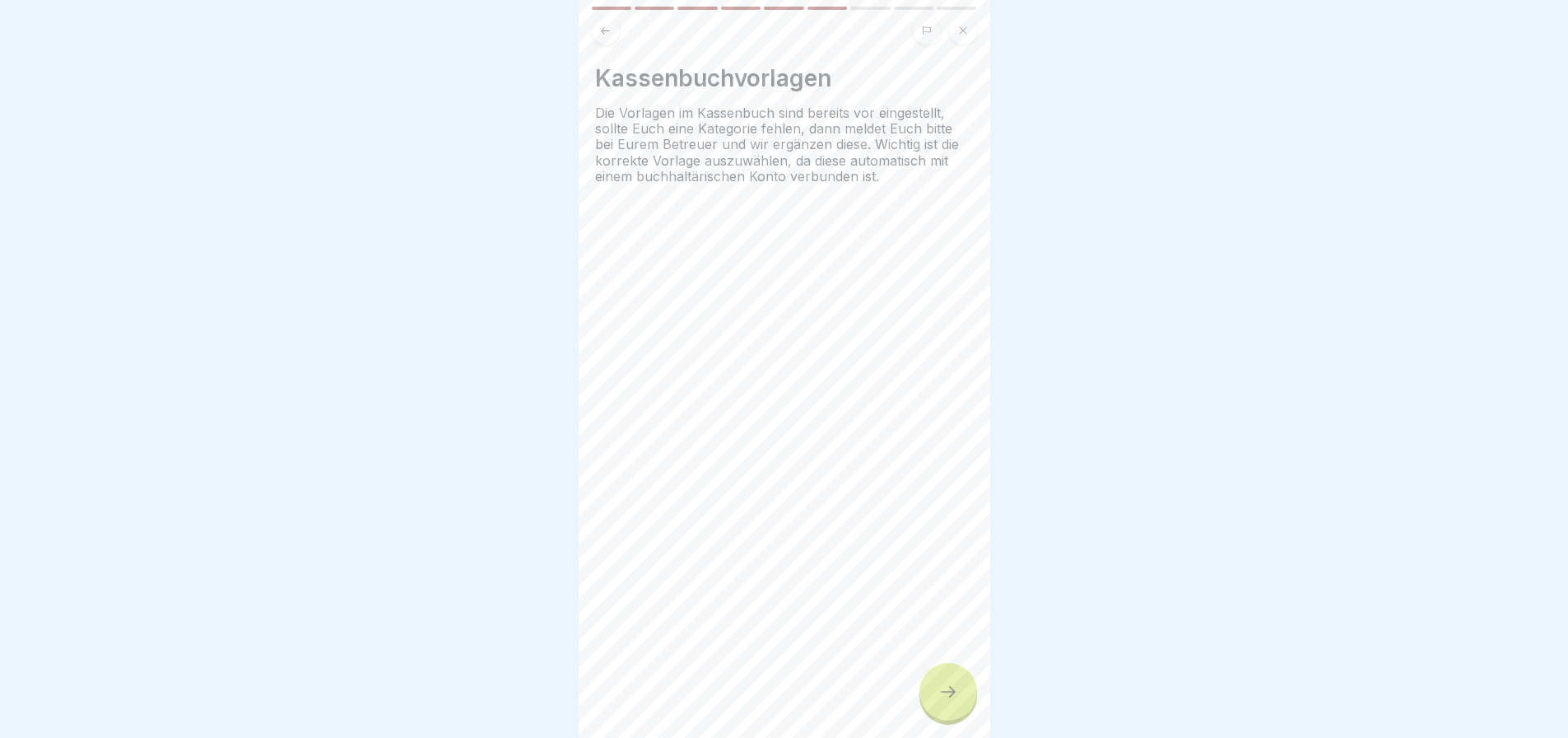
click at [950, 675] on div at bounding box center [948, 691] width 58 height 58
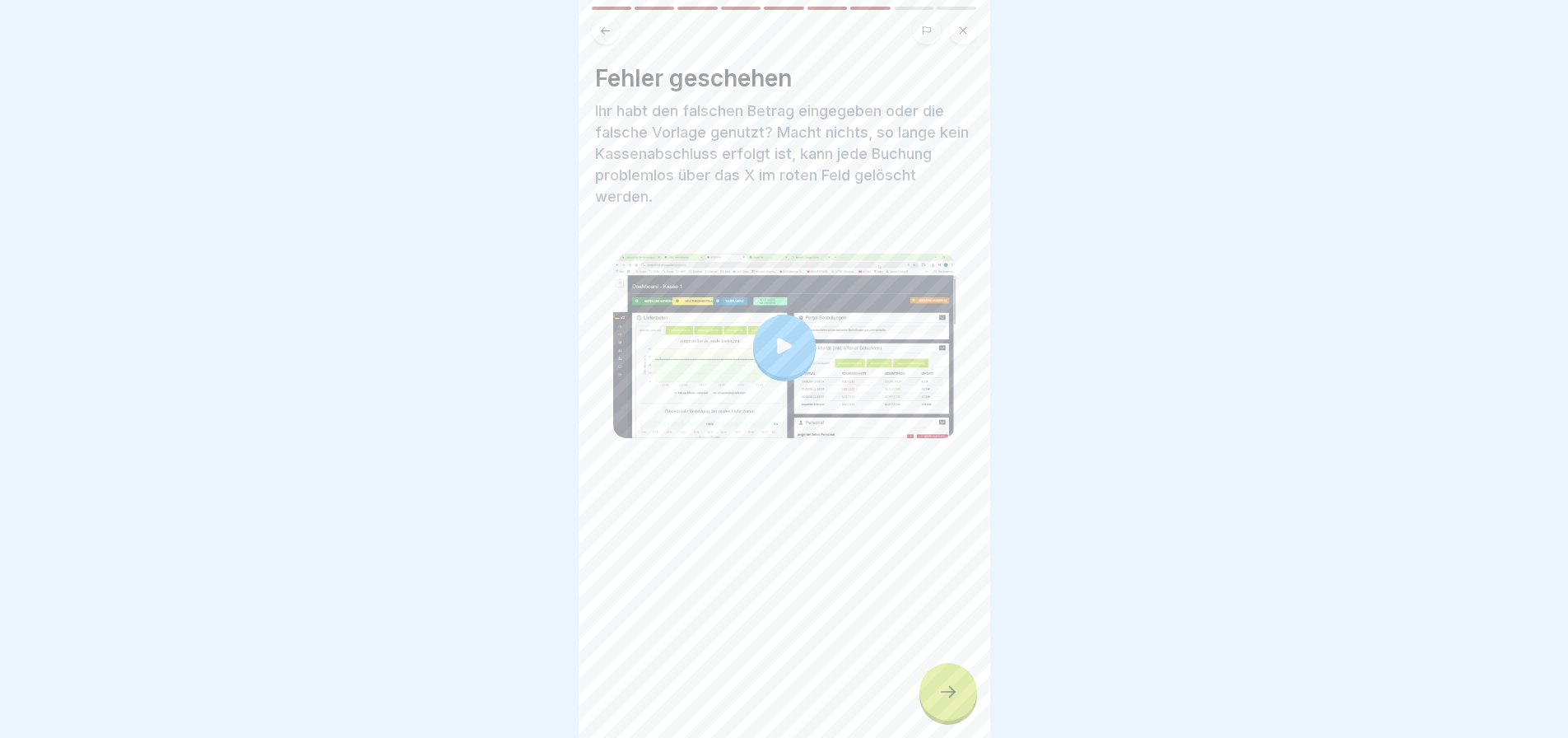
click at [950, 675] on div at bounding box center [948, 691] width 58 height 58
click at [925, 694] on div at bounding box center [948, 691] width 58 height 58
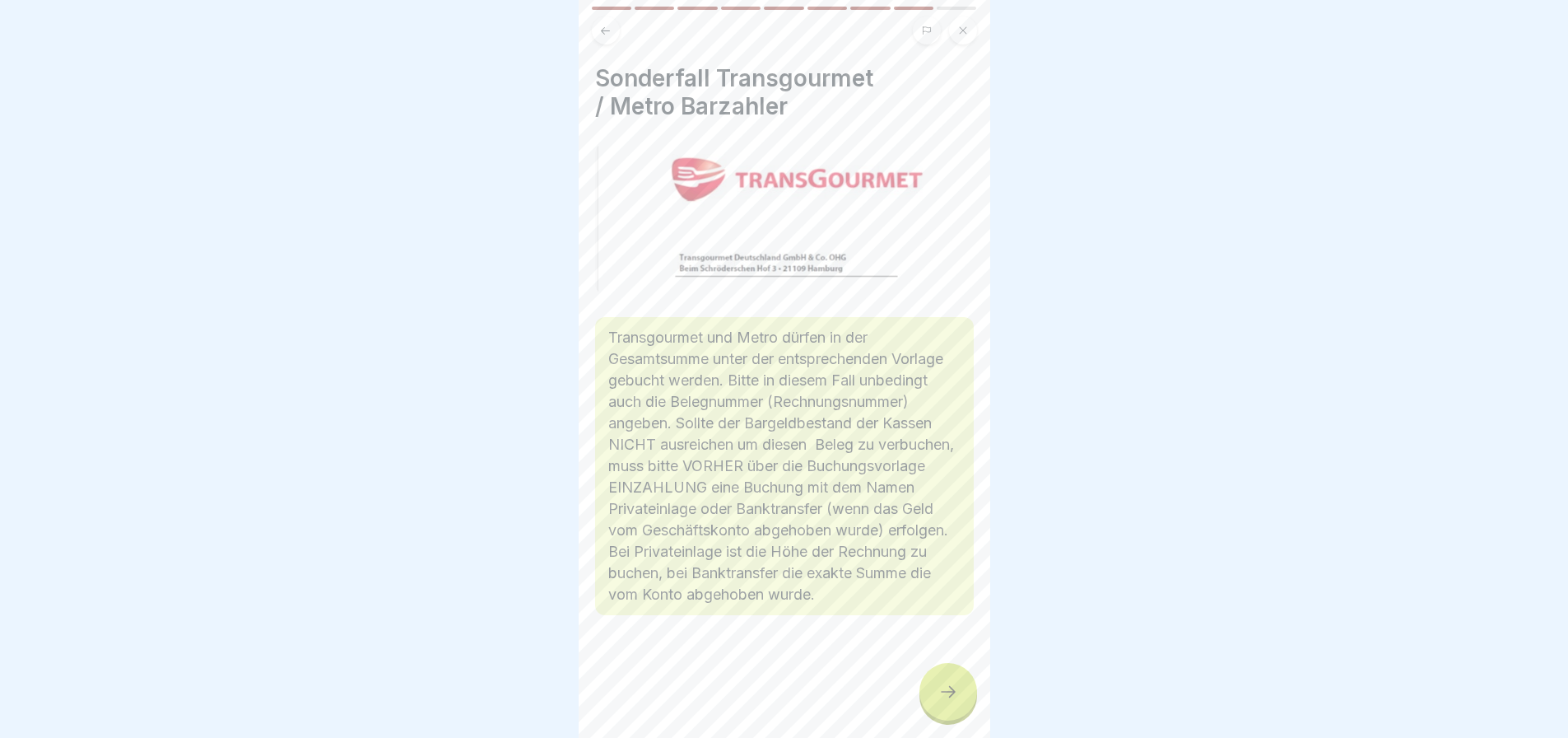
click at [945, 690] on icon at bounding box center [948, 691] width 20 height 20
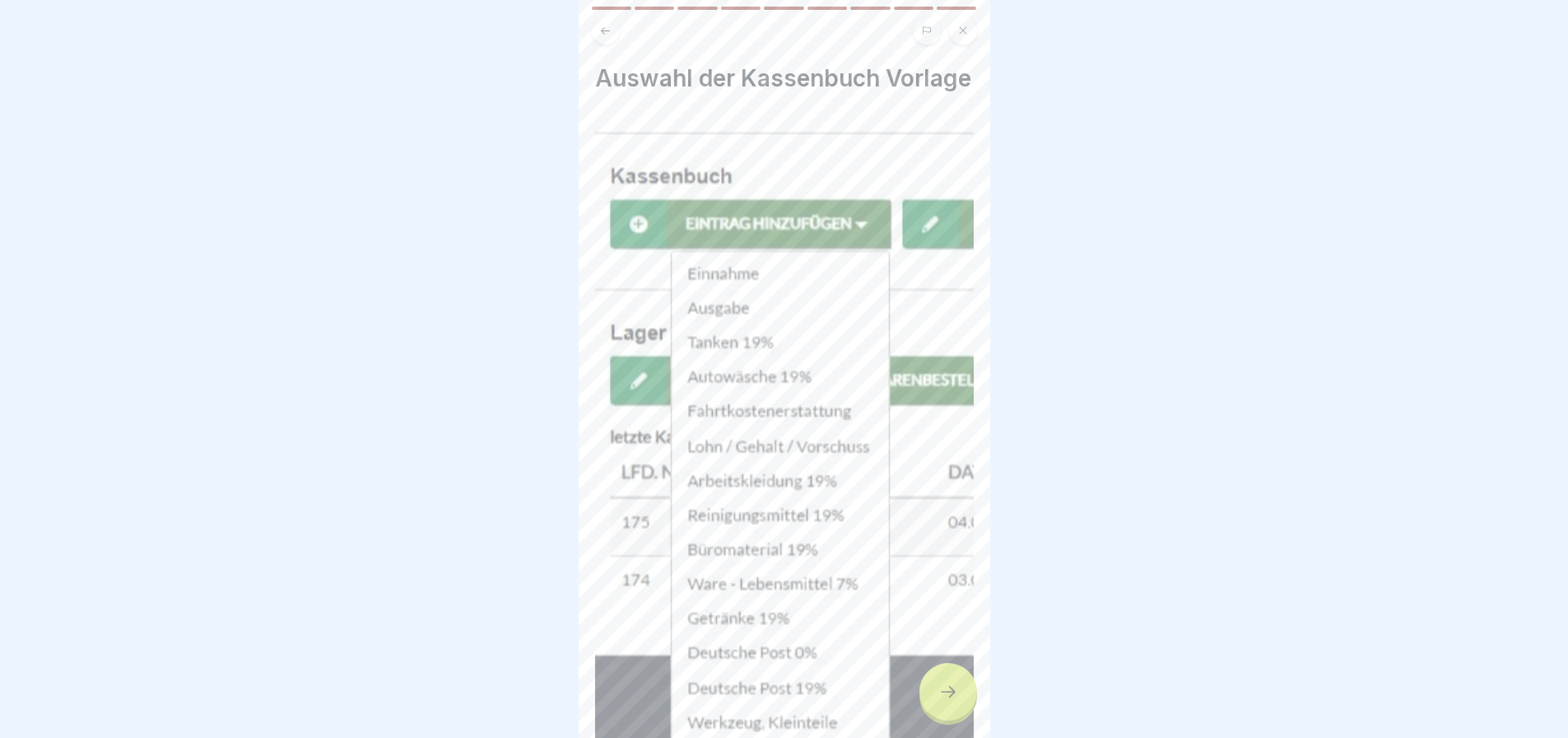
click at [946, 690] on icon at bounding box center [948, 691] width 20 height 20
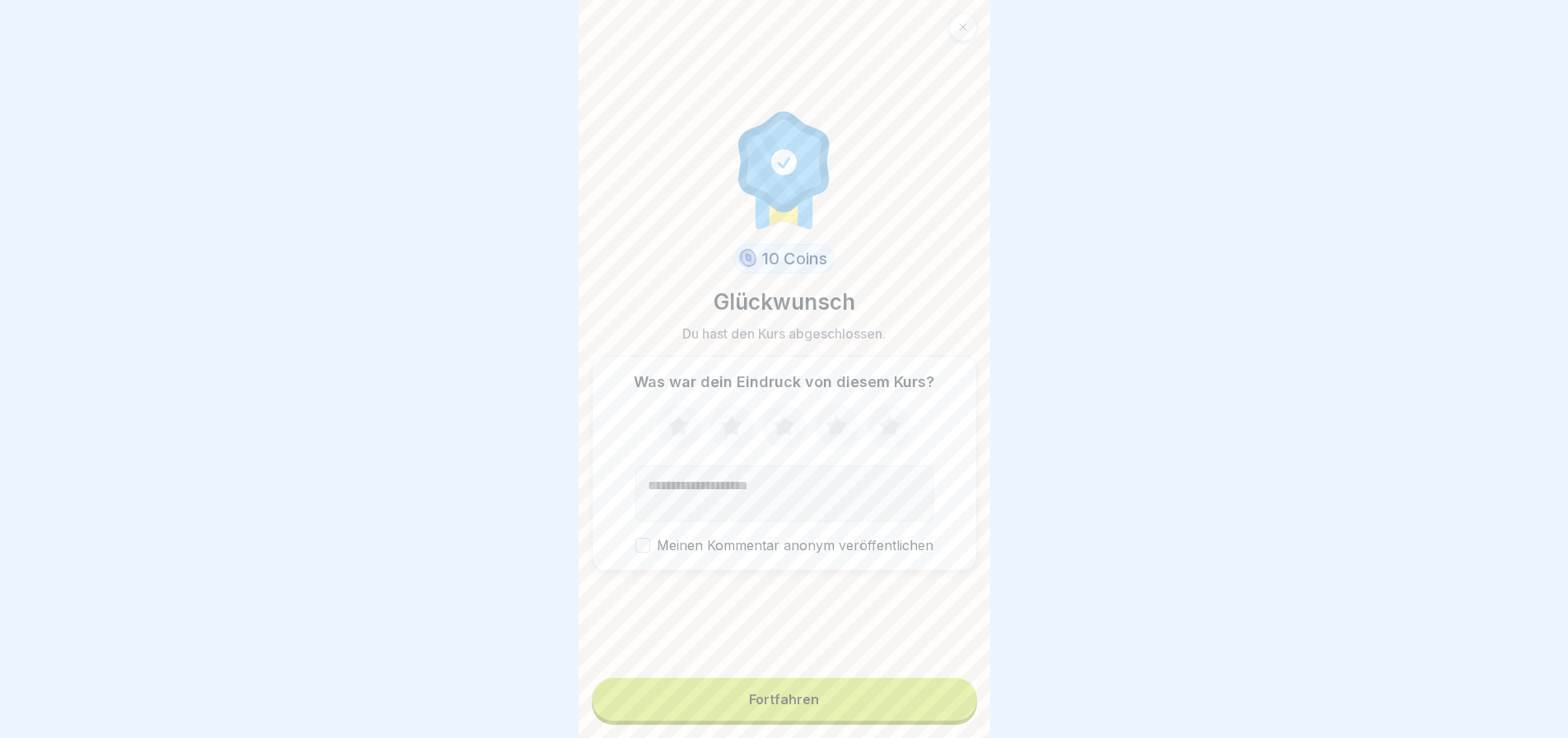
click at [872, 689] on button "Fortfahren" at bounding box center [784, 699] width 385 height 43
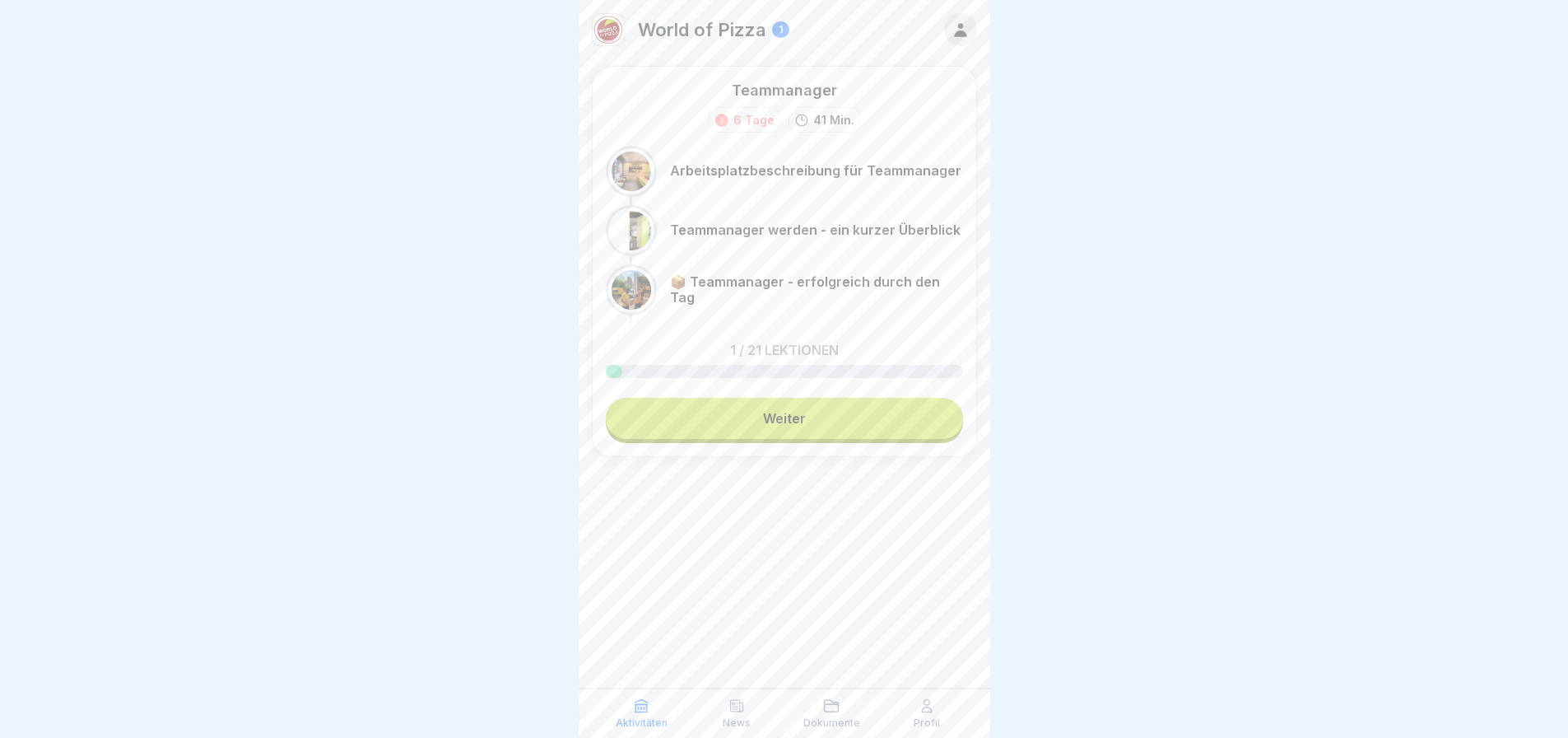
click at [757, 417] on link "Weiter" at bounding box center [784, 418] width 357 height 41
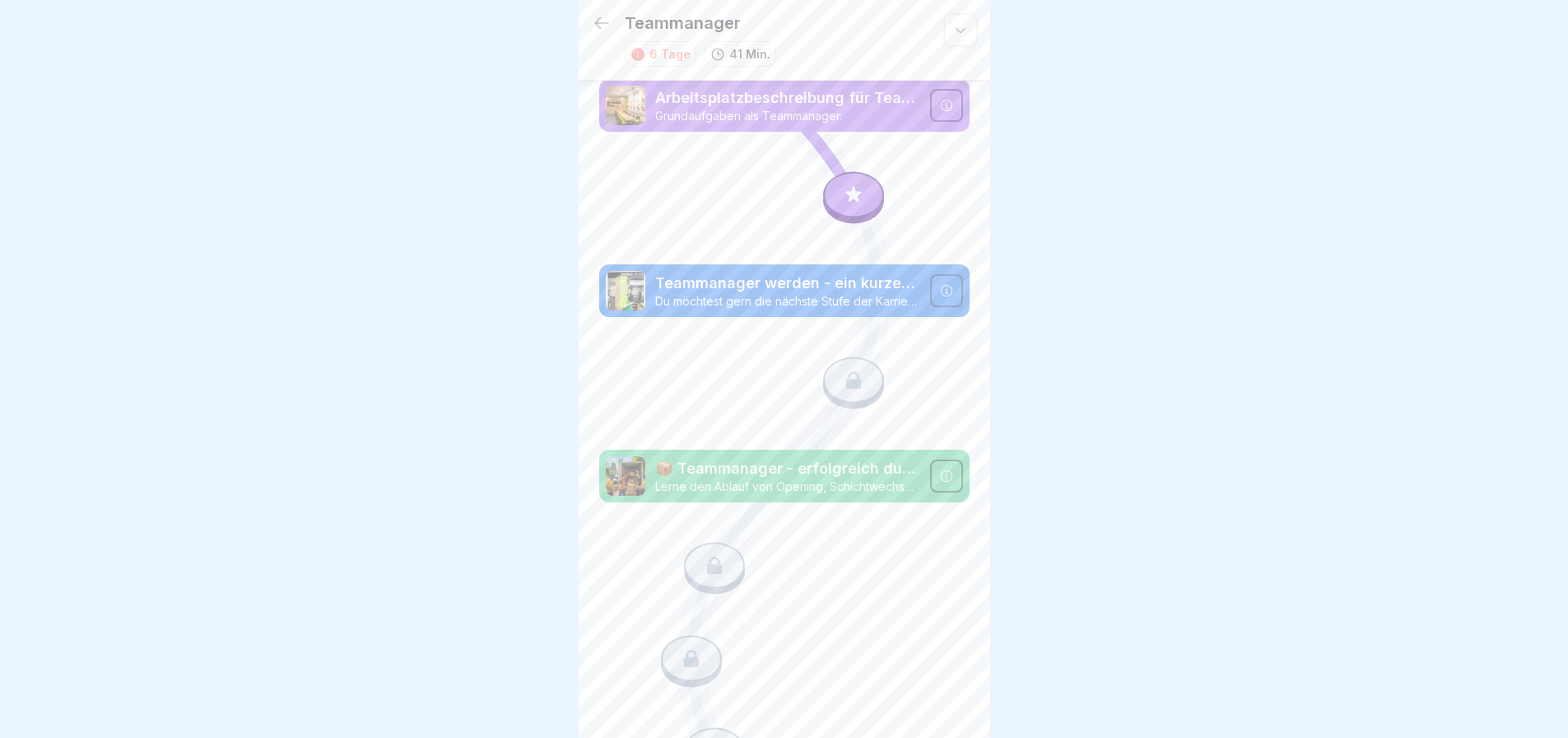
click at [940, 108] on icon at bounding box center [947, 105] width 13 height 13
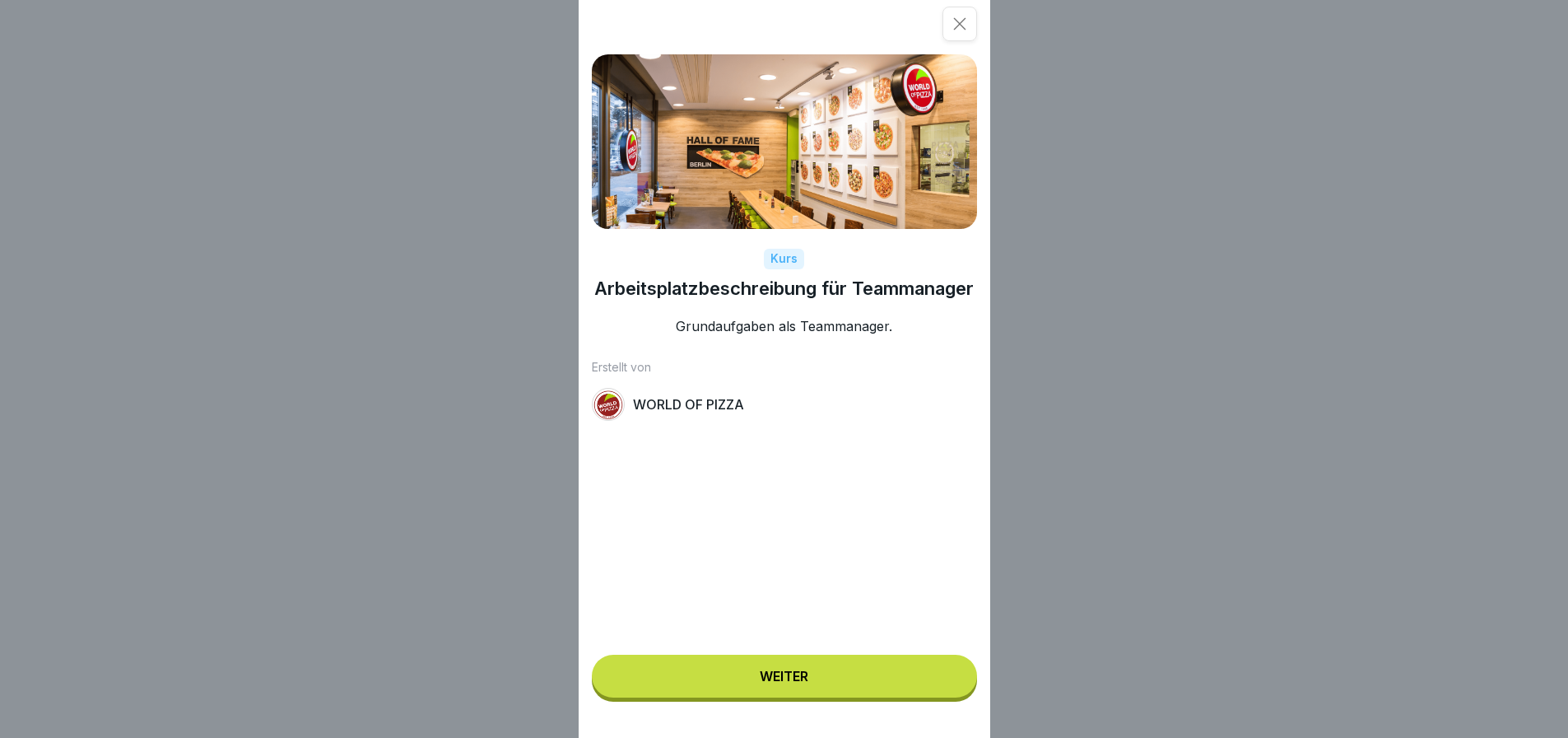
click at [781, 676] on button "Weiter" at bounding box center [784, 676] width 385 height 43
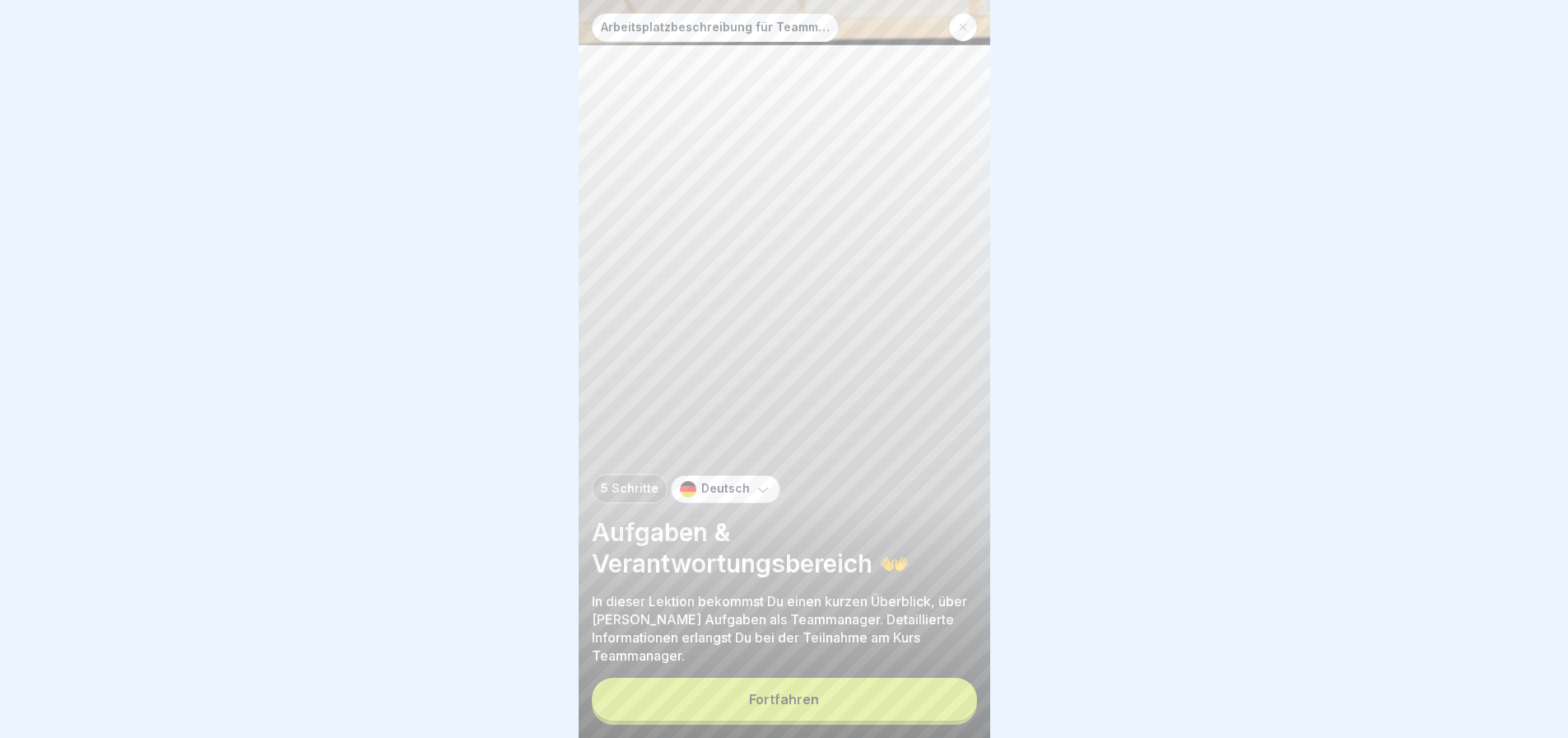
click at [784, 705] on div "Fortfahren" at bounding box center [784, 699] width 70 height 15
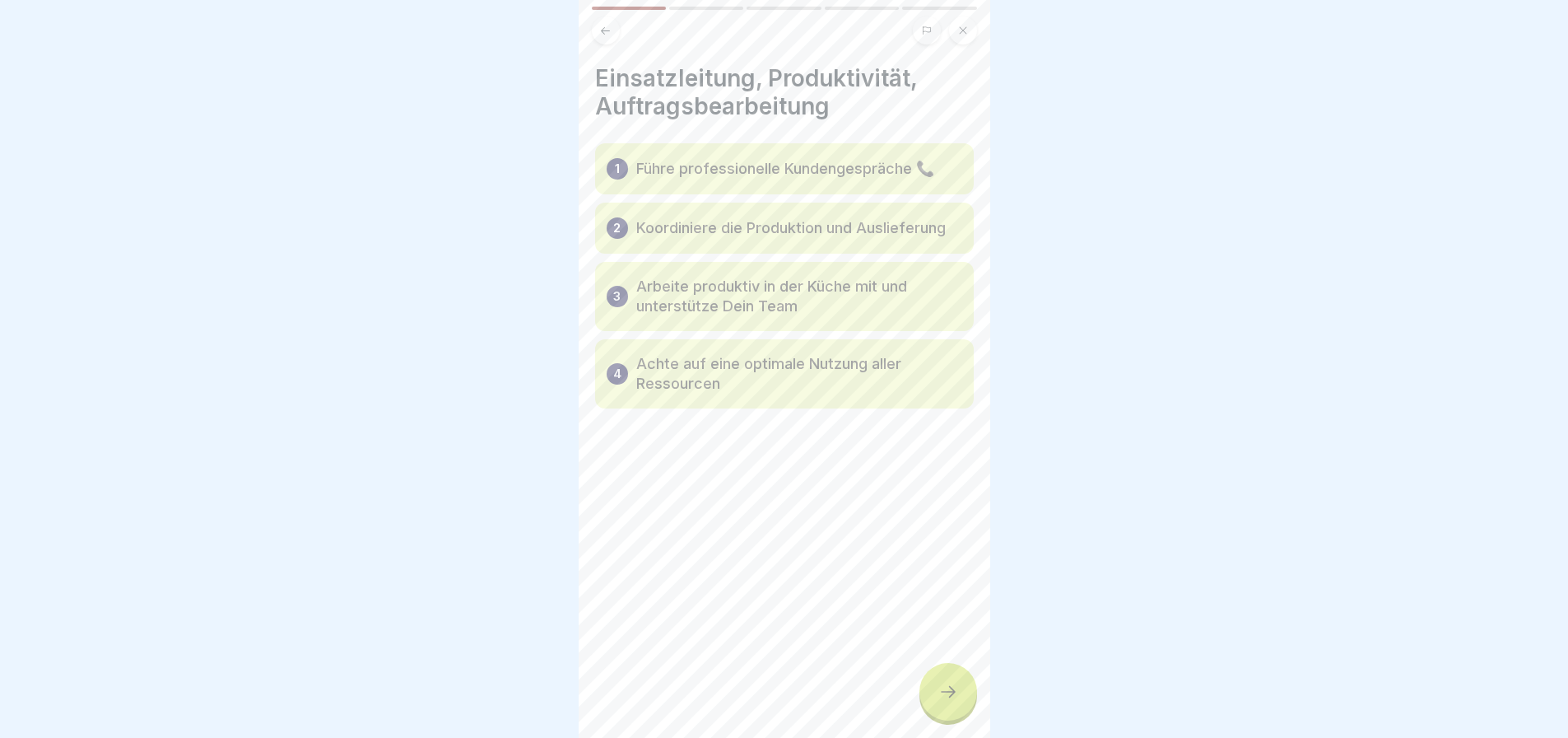
click at [943, 699] on icon at bounding box center [948, 691] width 20 height 20
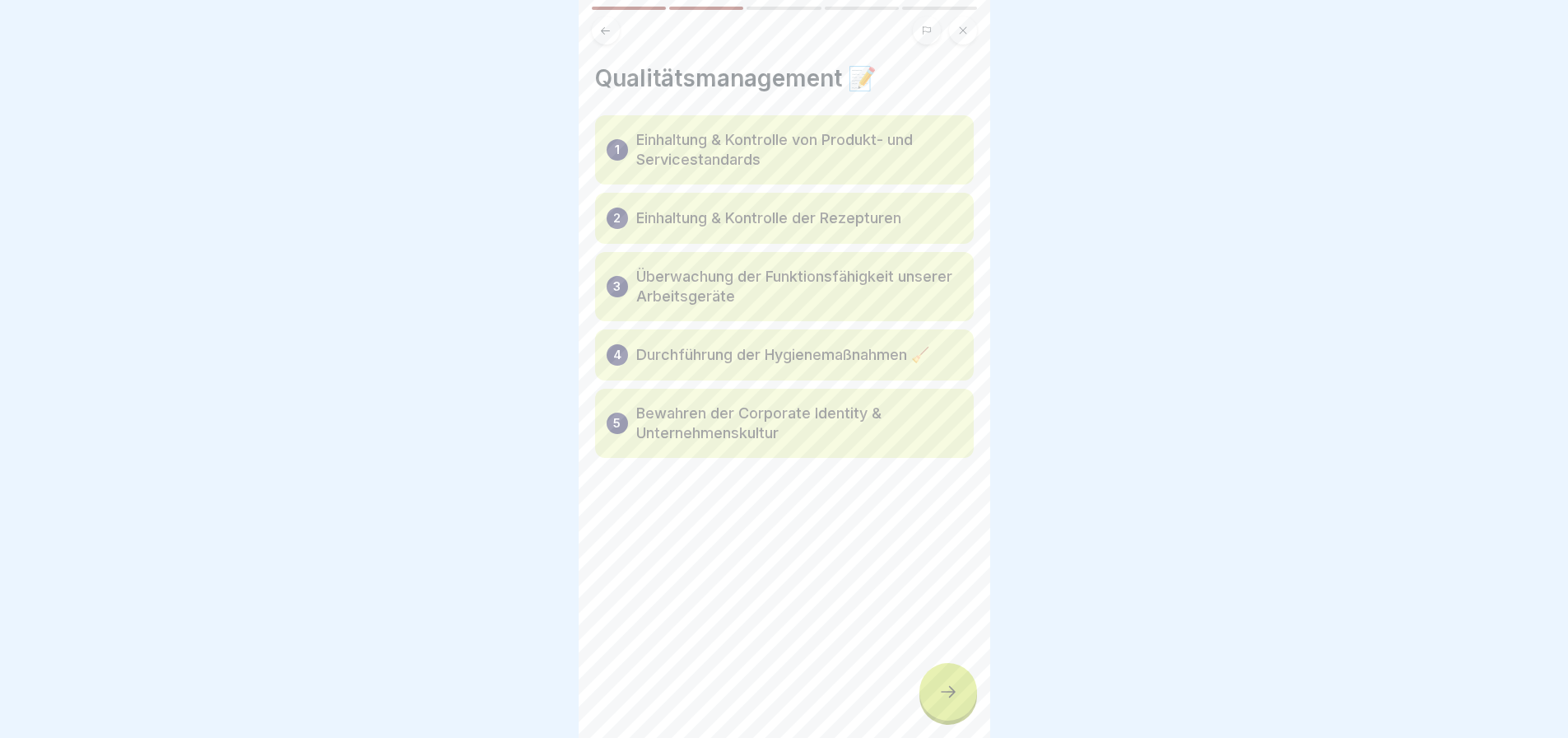
click at [943, 699] on icon at bounding box center [948, 691] width 20 height 20
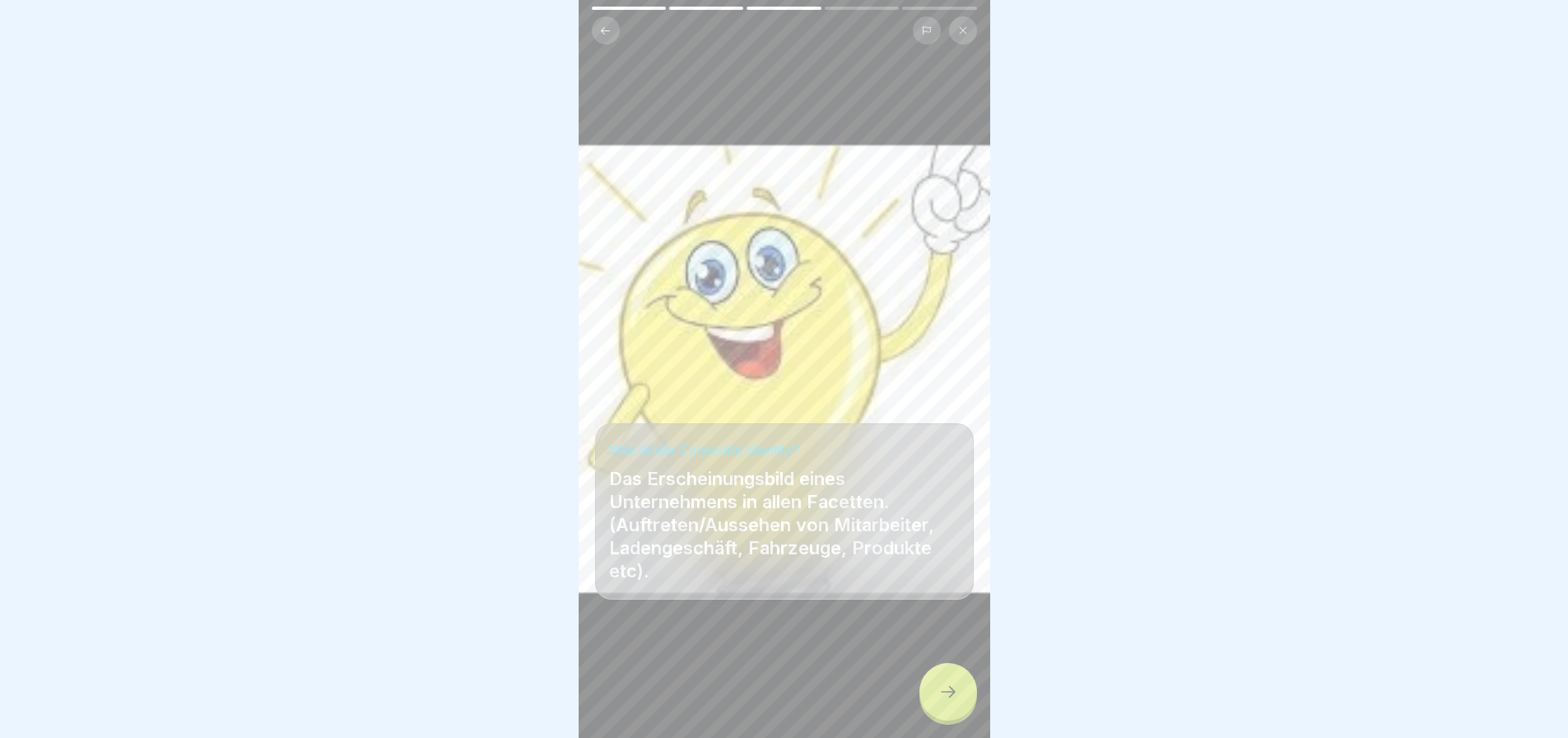
click at [943, 699] on icon at bounding box center [948, 691] width 20 height 20
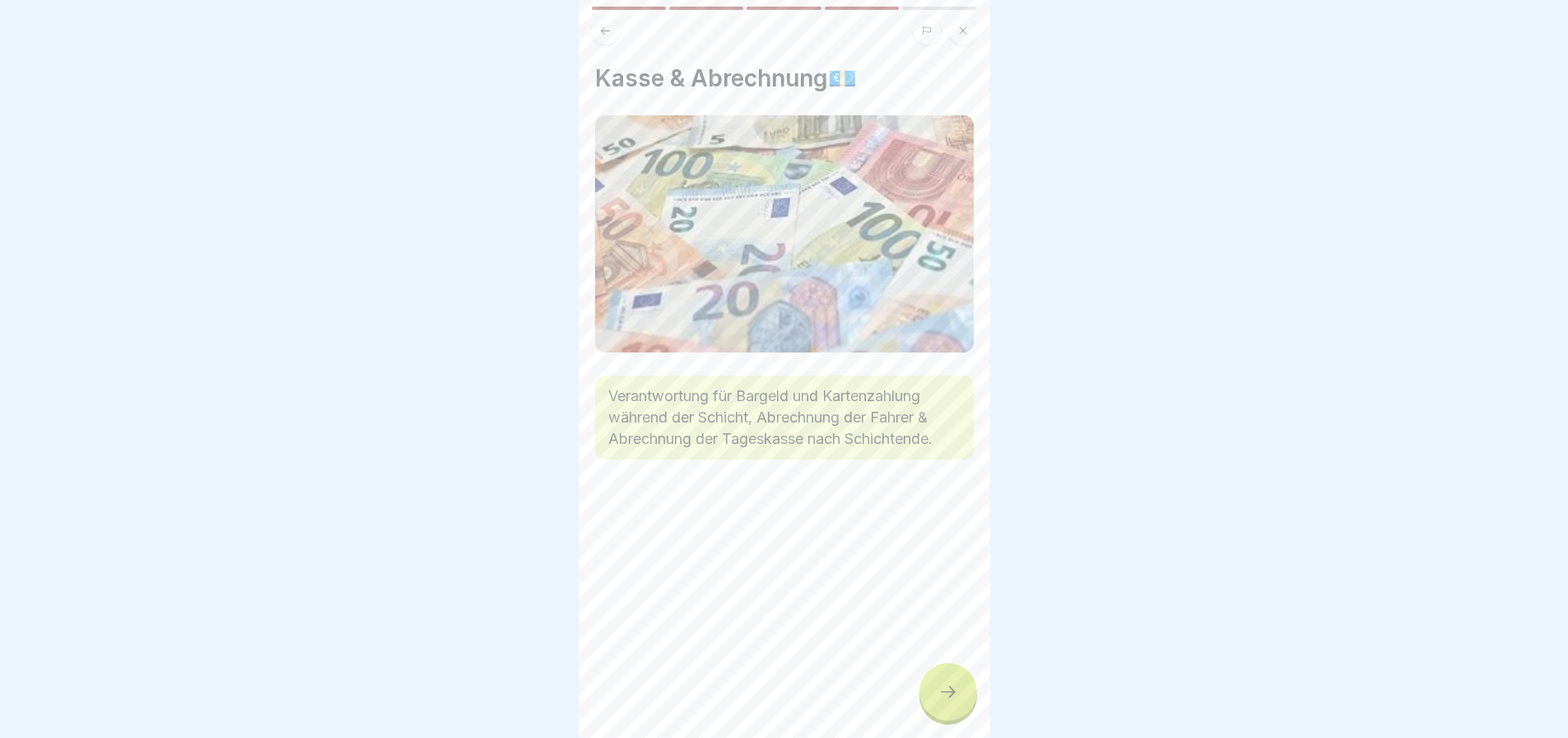
click at [943, 699] on icon at bounding box center [948, 691] width 20 height 20
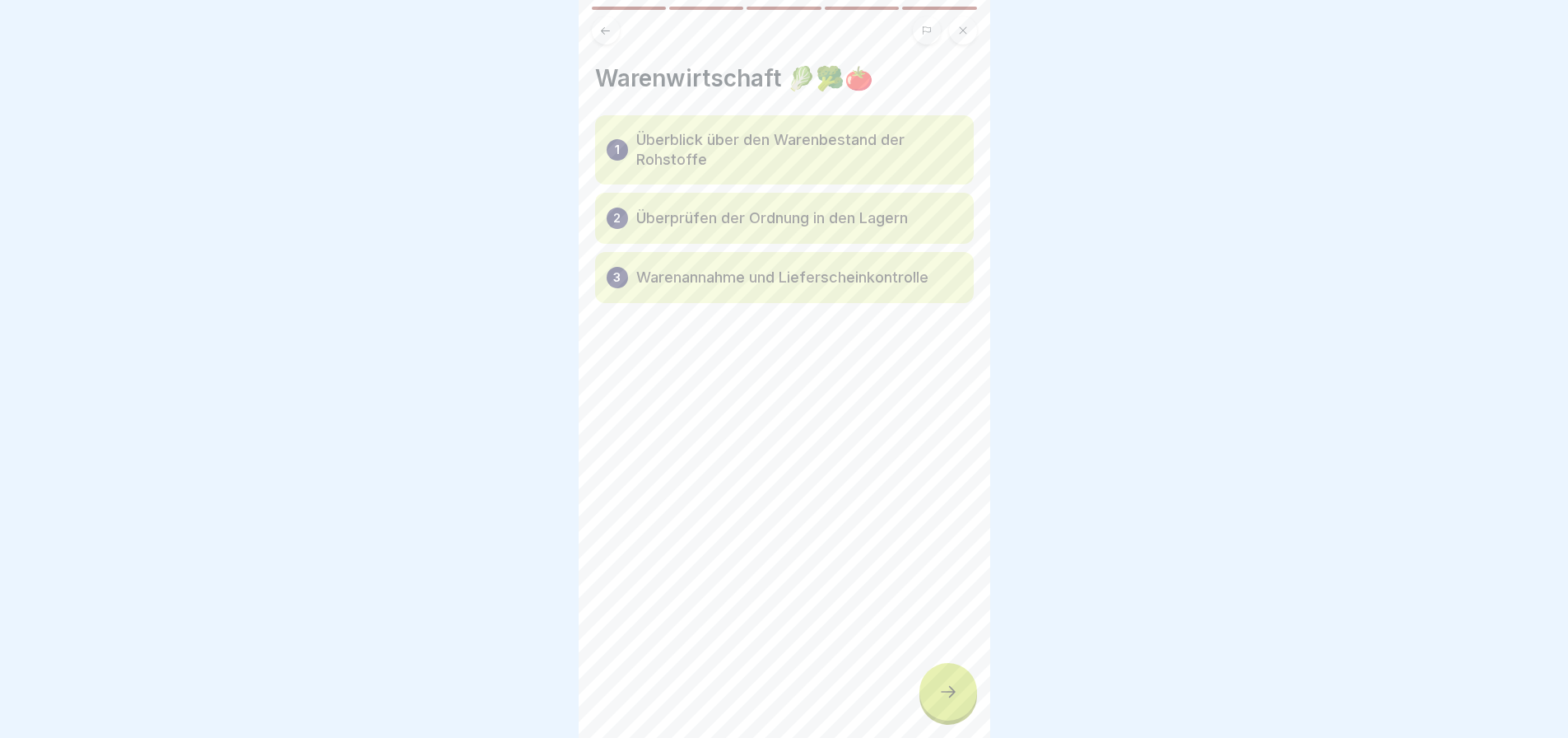
click at [943, 699] on icon at bounding box center [948, 691] width 20 height 20
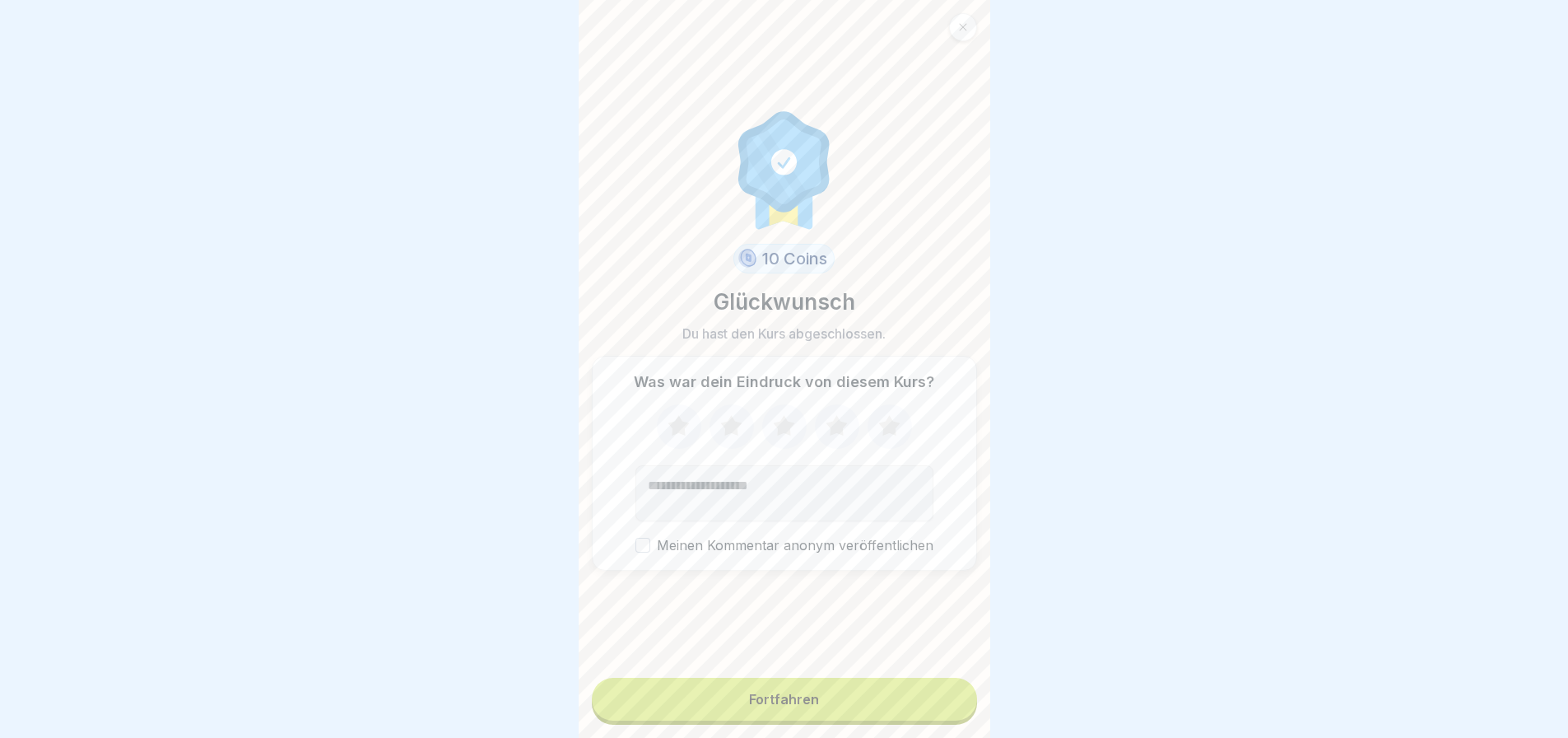
click at [931, 705] on button "Fortfahren" at bounding box center [784, 699] width 385 height 43
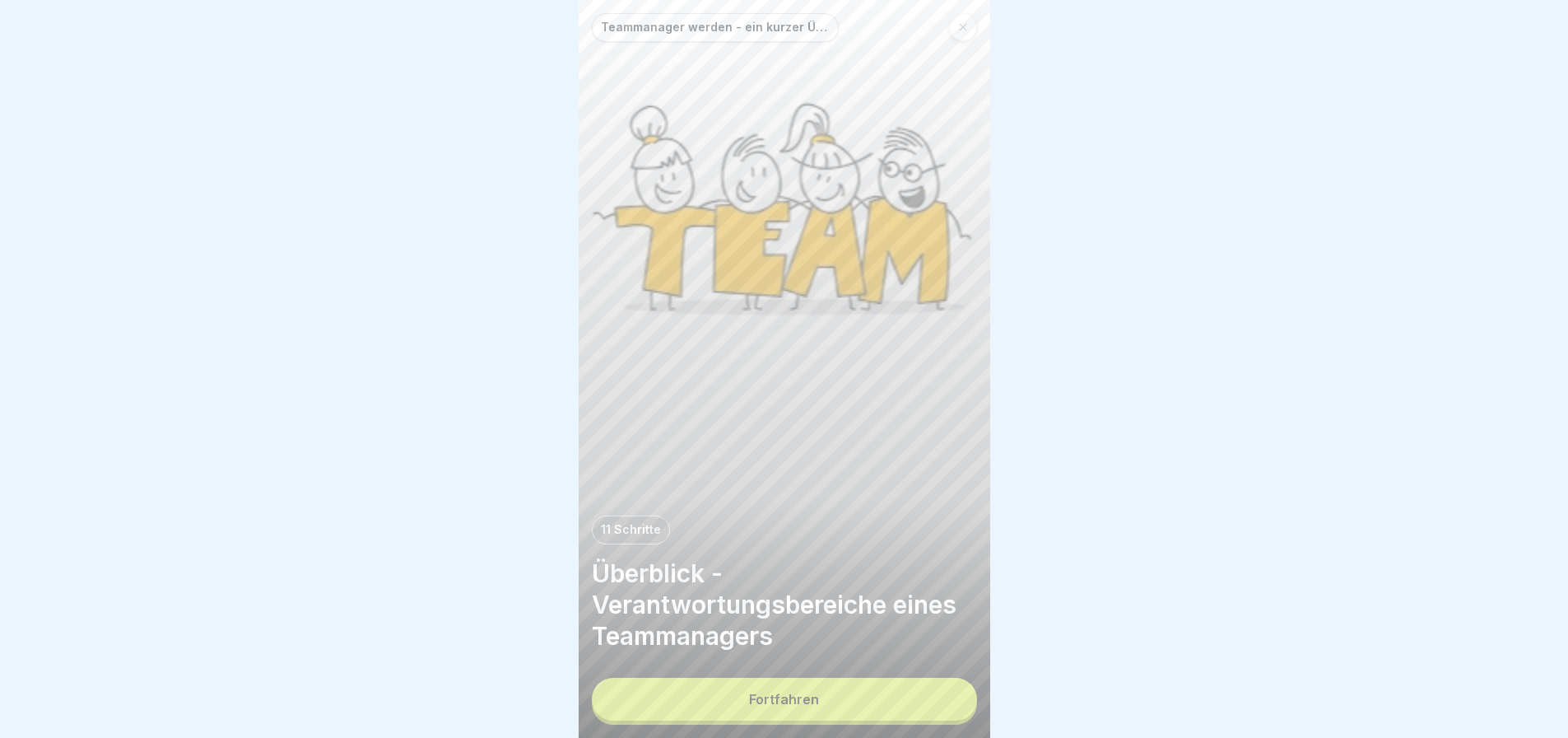
click at [931, 705] on button "Fortfahren" at bounding box center [784, 699] width 385 height 43
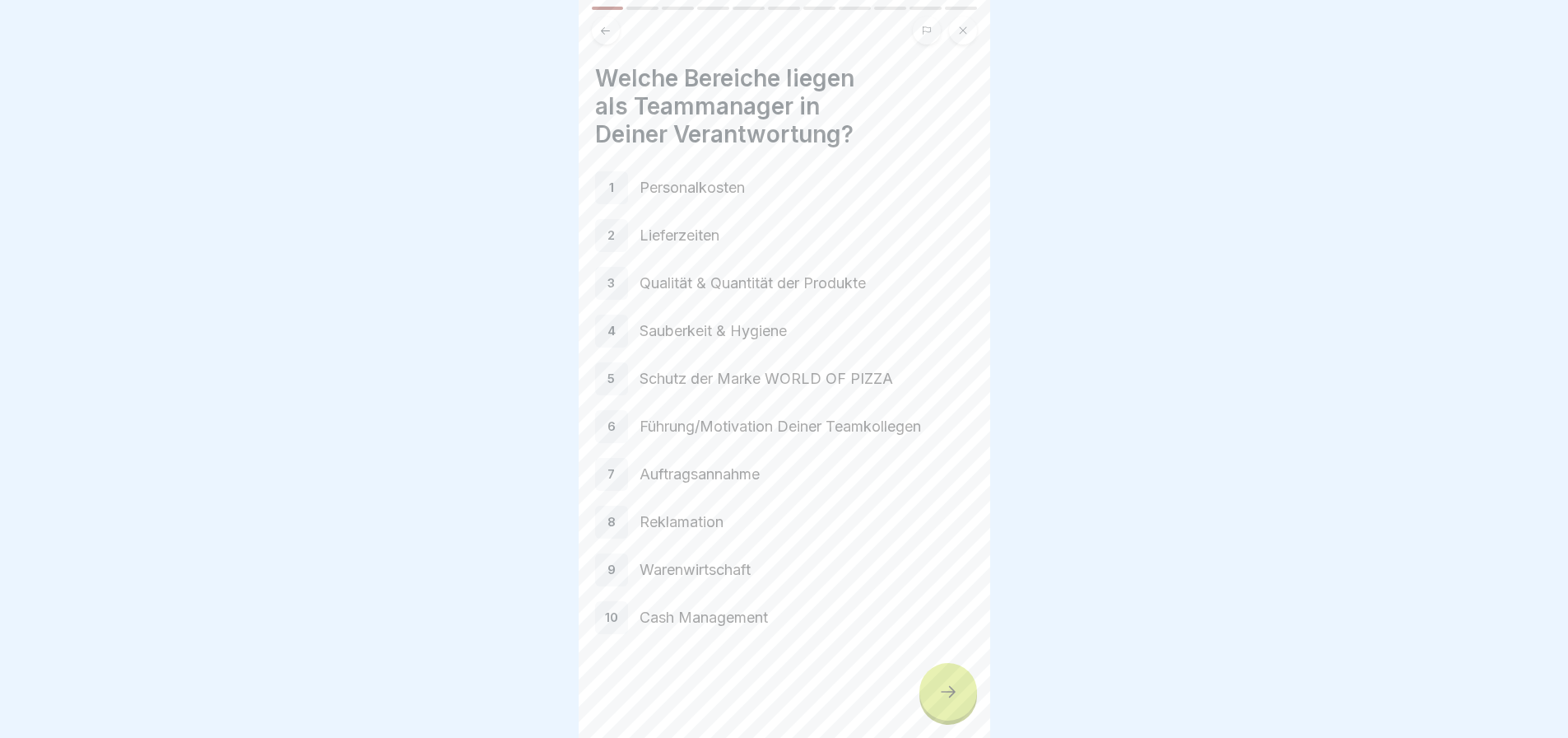
click at [936, 696] on div at bounding box center [948, 691] width 58 height 58
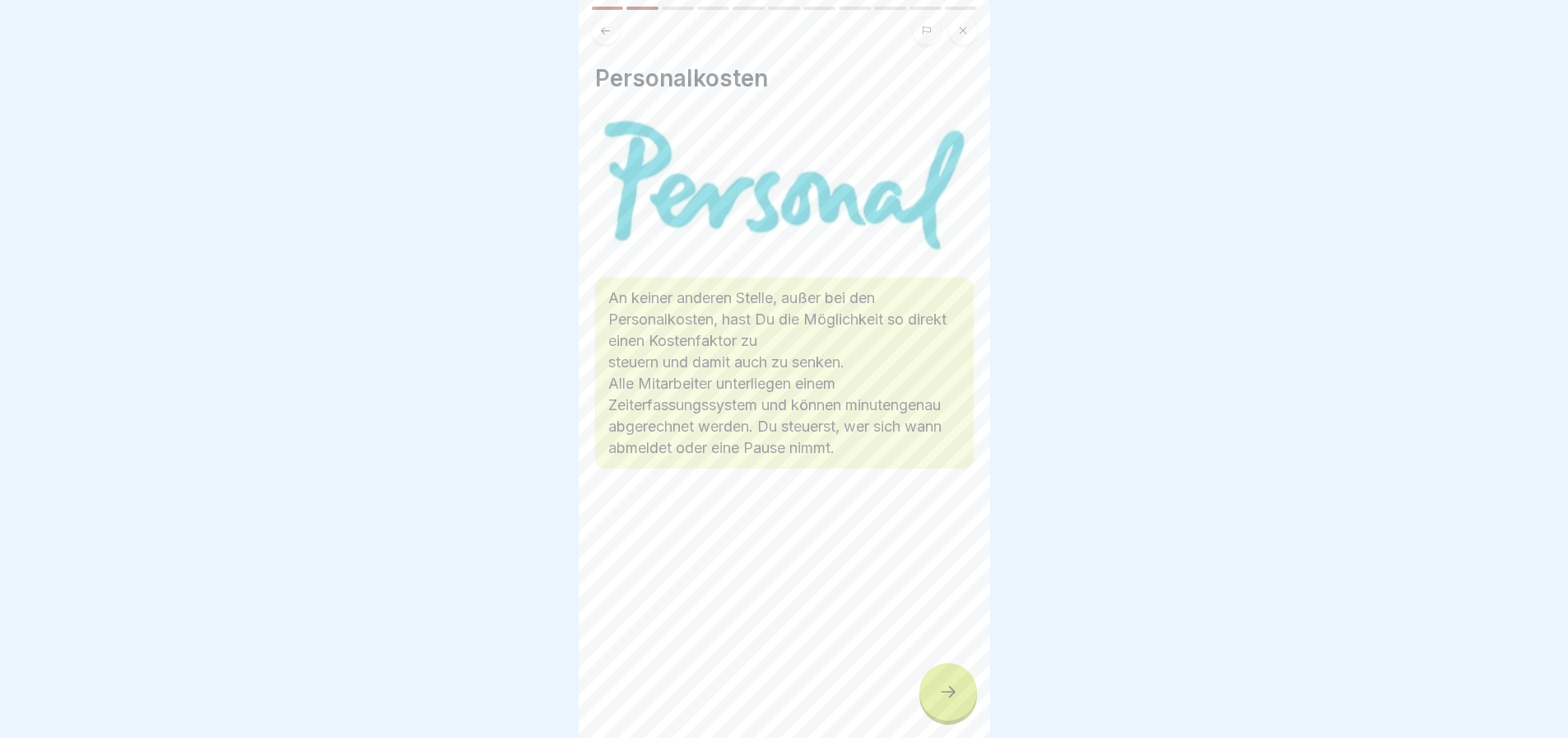
click at [936, 696] on div at bounding box center [948, 691] width 58 height 58
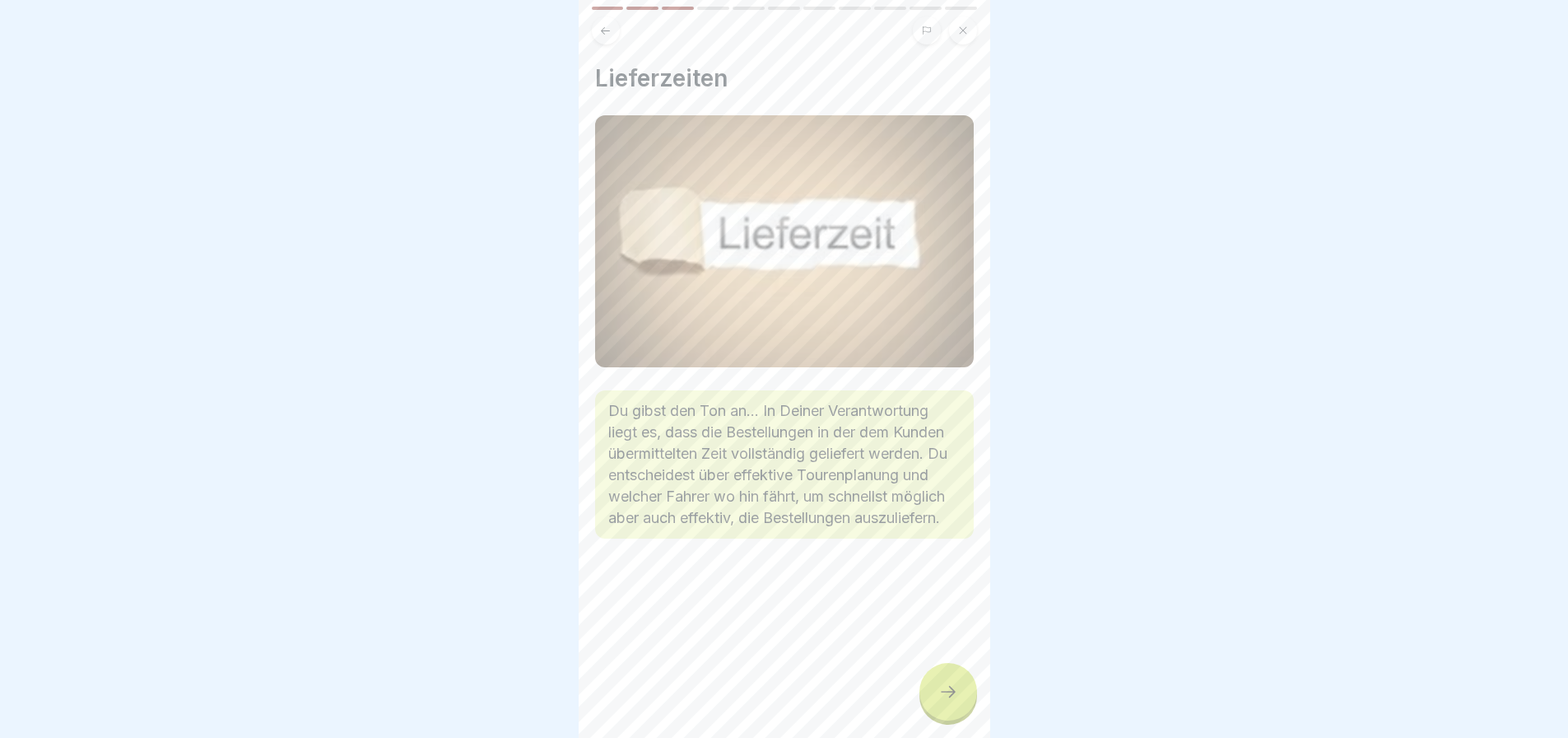
click at [936, 696] on div at bounding box center [948, 691] width 58 height 58
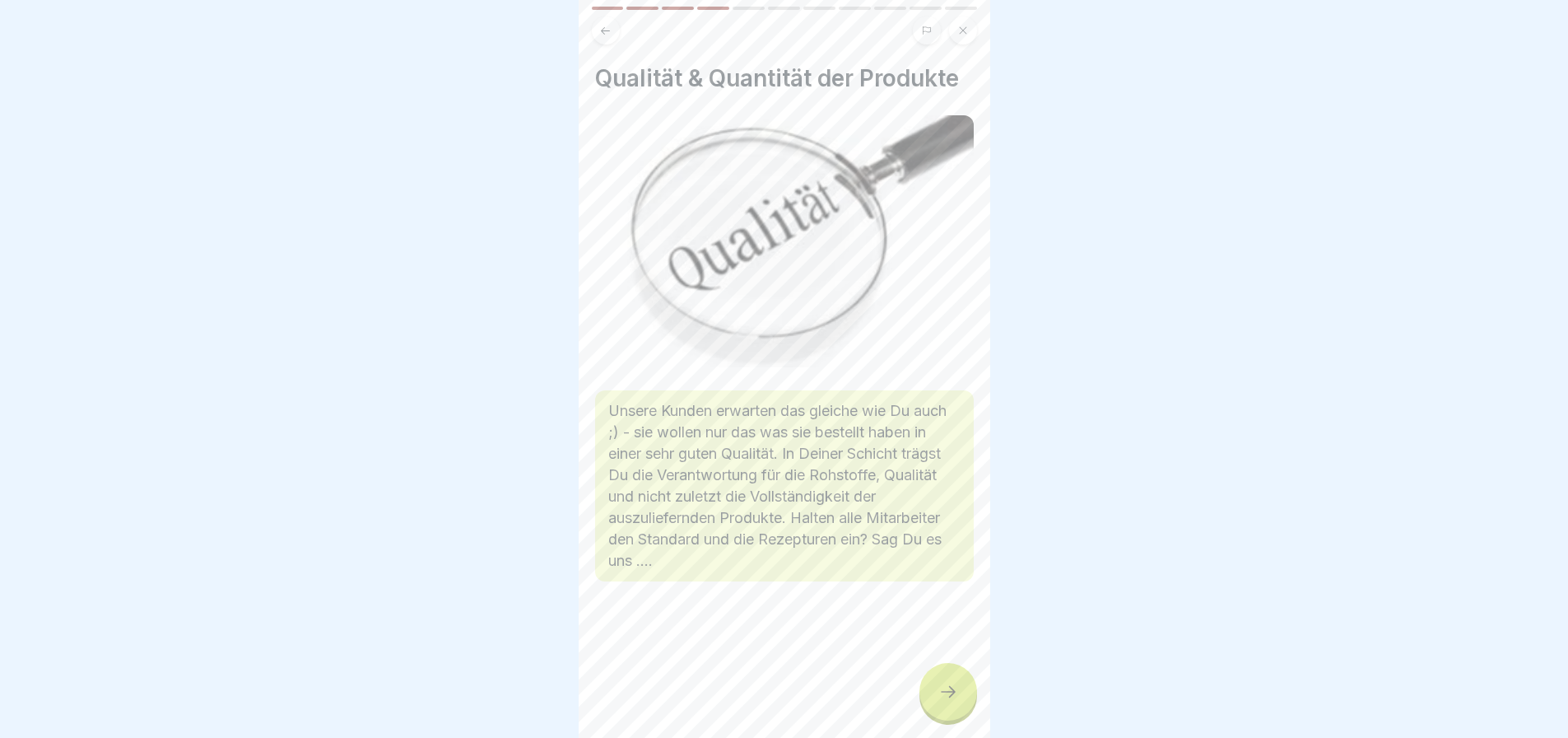
click at [936, 696] on div at bounding box center [948, 691] width 58 height 58
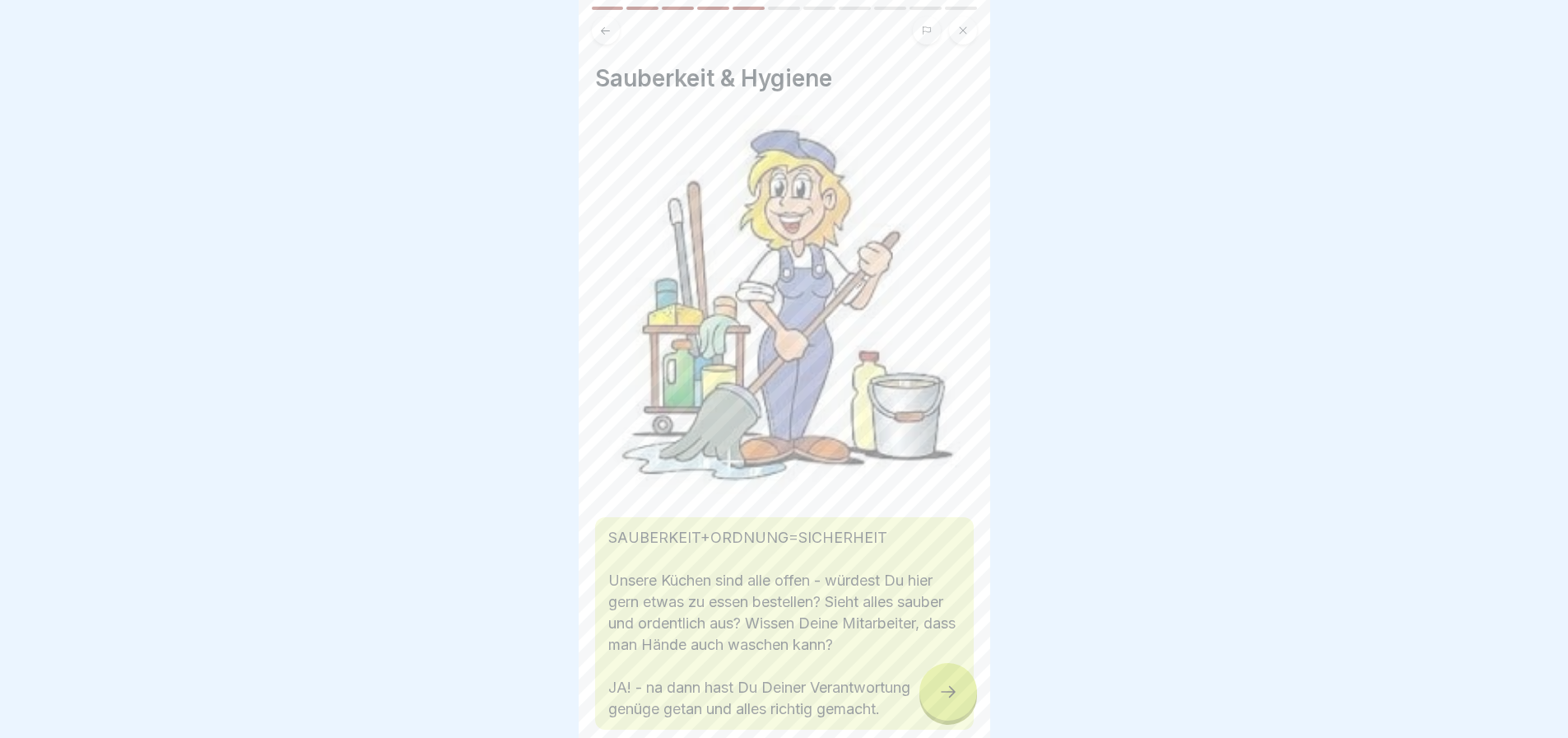
click at [936, 696] on div at bounding box center [948, 691] width 58 height 58
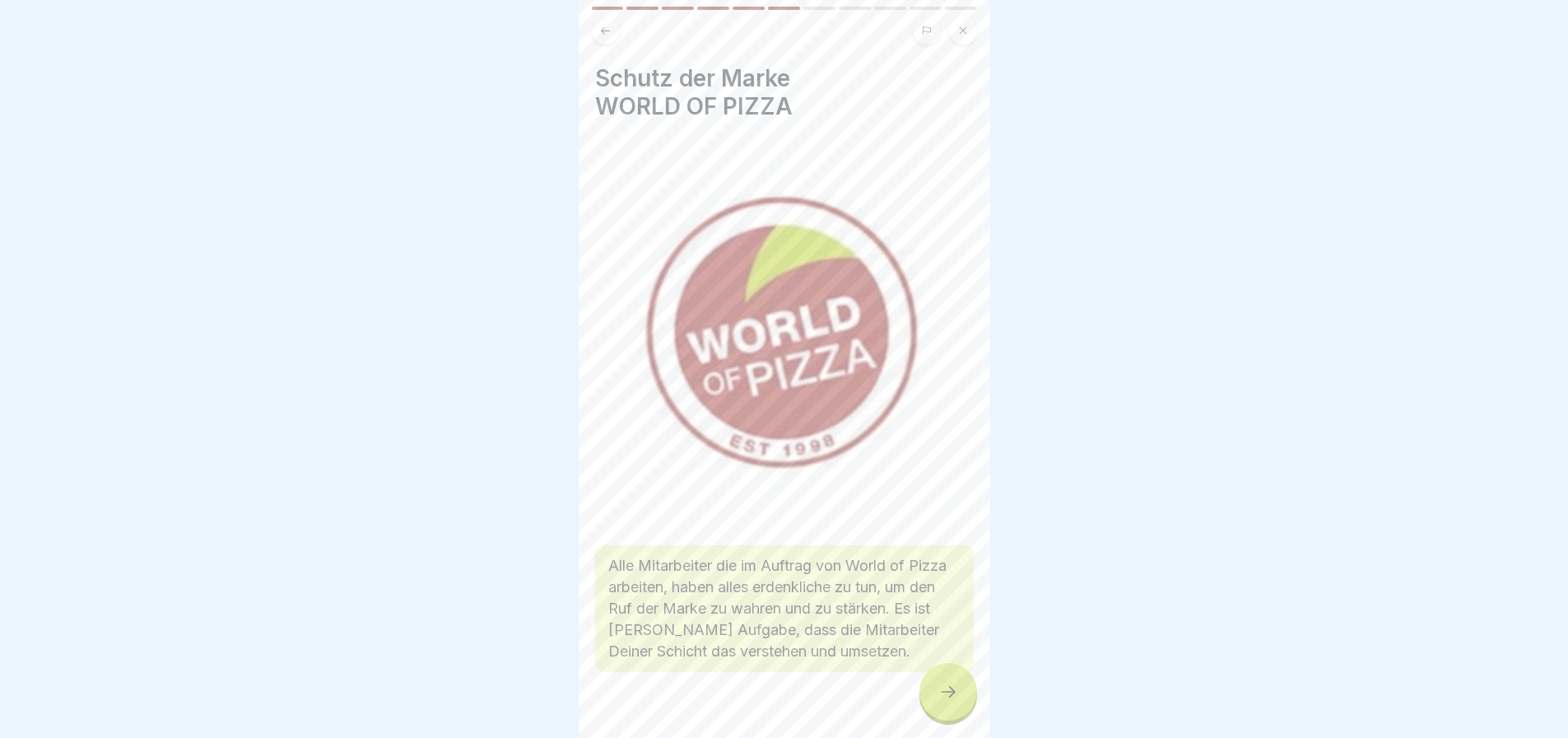
click at [936, 696] on div at bounding box center [948, 691] width 58 height 58
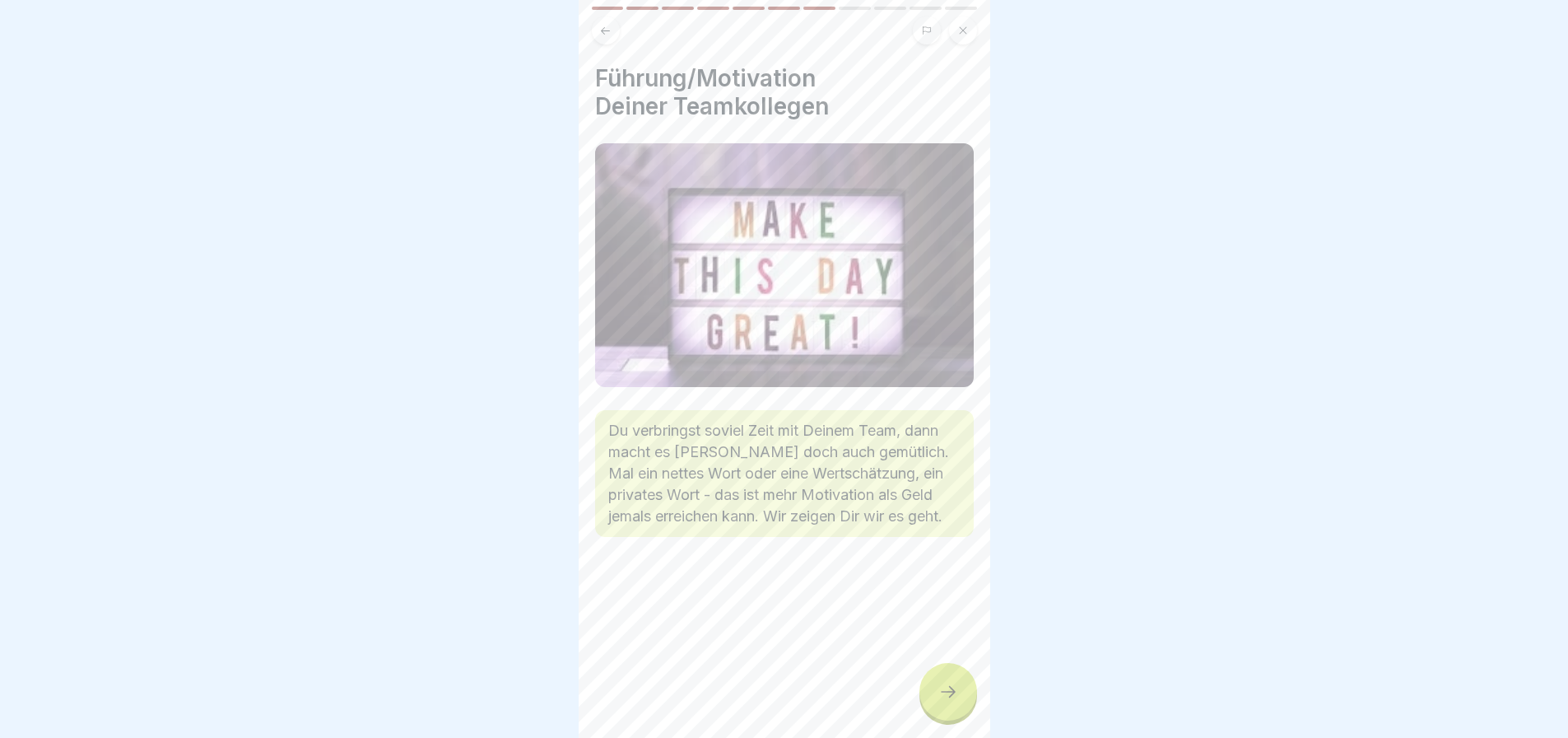
click at [936, 696] on div at bounding box center [948, 691] width 58 height 58
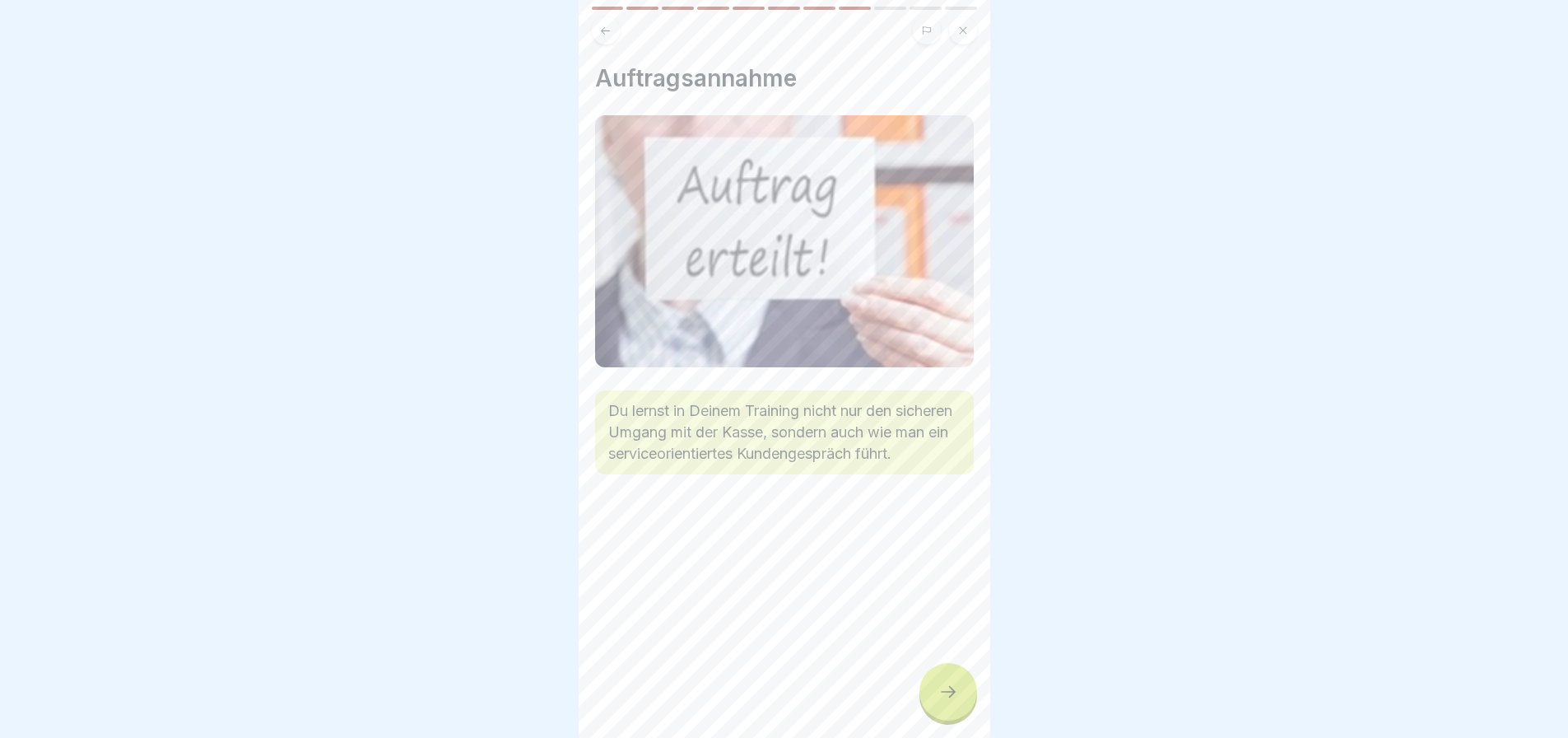
click at [936, 696] on div at bounding box center [948, 691] width 58 height 58
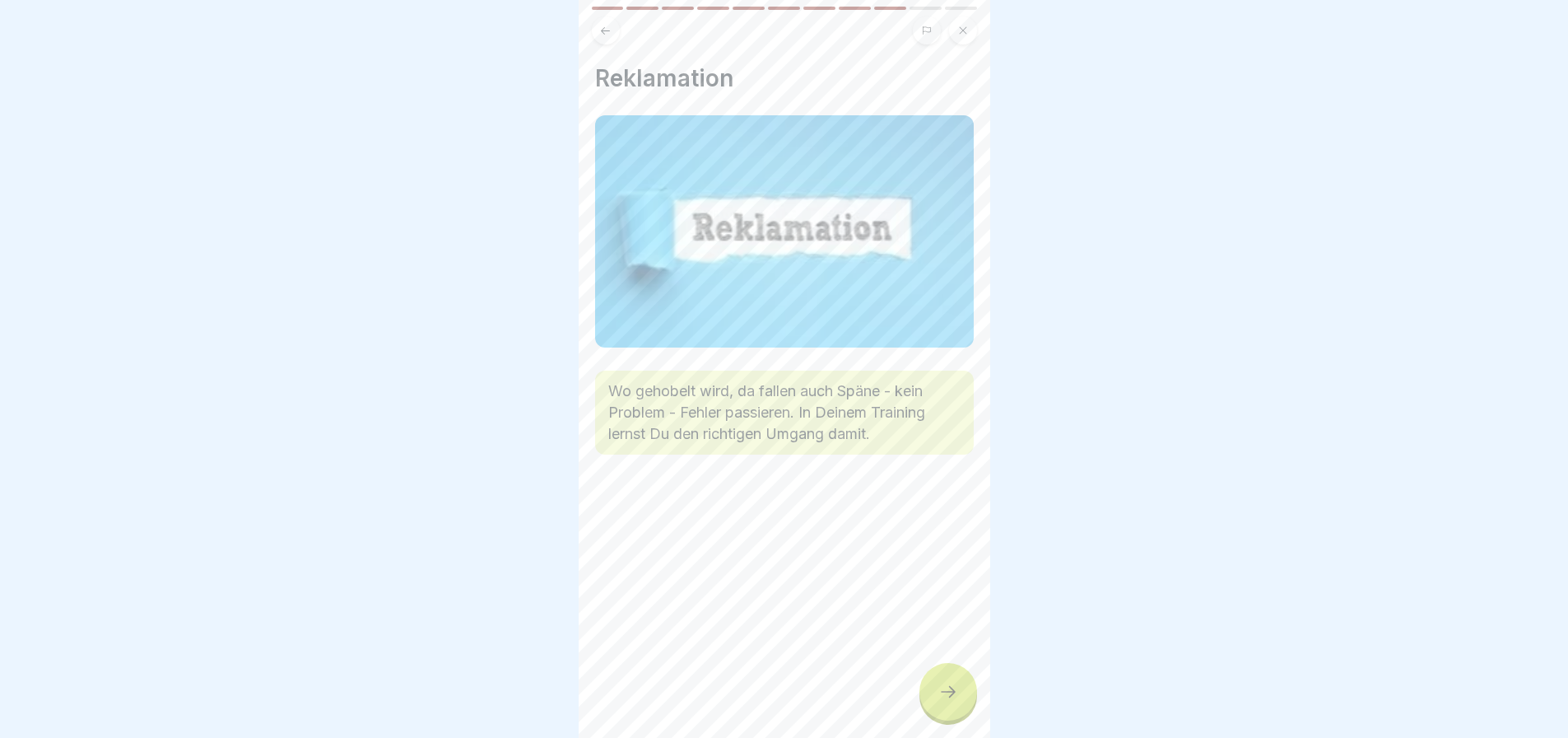
click at [936, 696] on div at bounding box center [948, 691] width 58 height 58
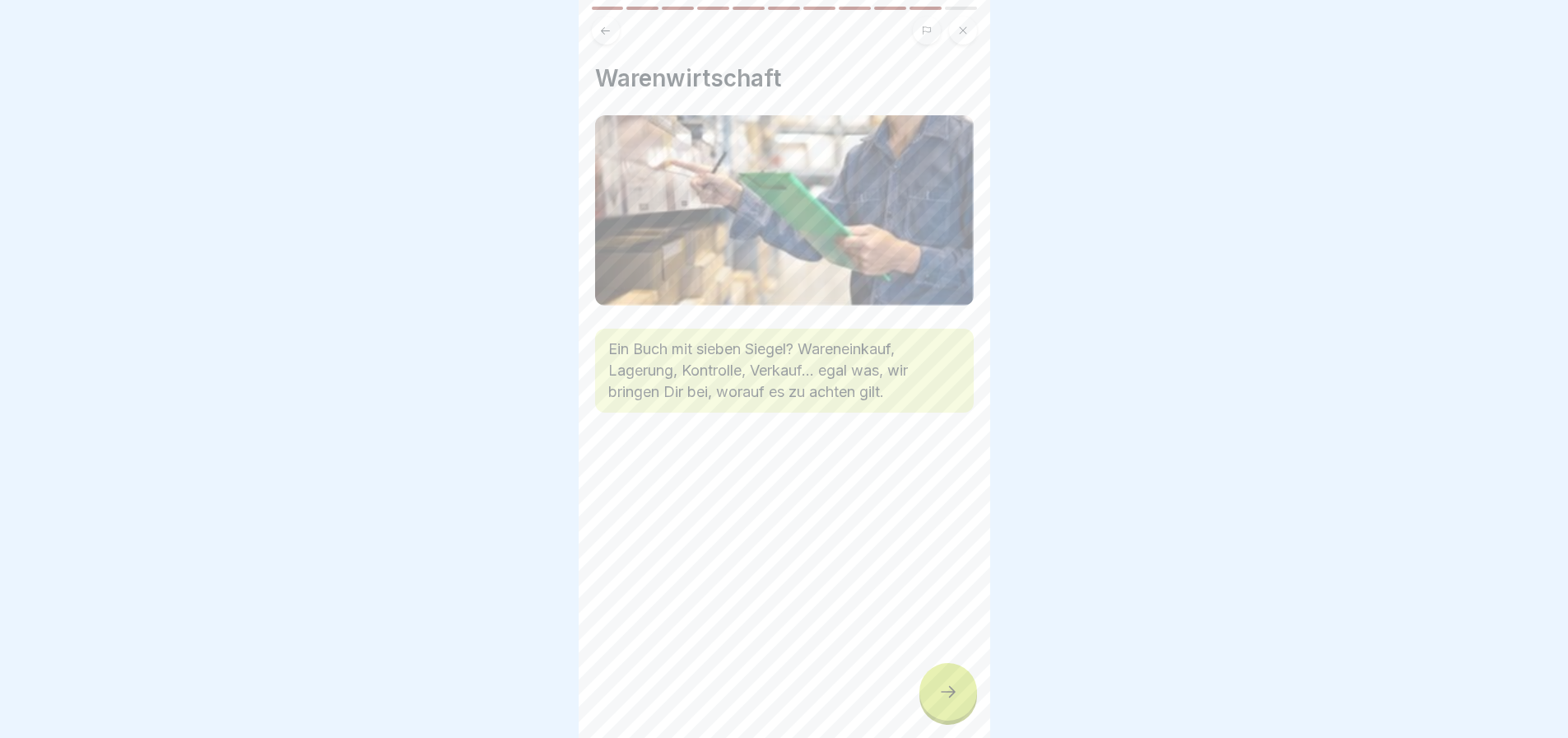
click at [936, 696] on div at bounding box center [948, 691] width 58 height 58
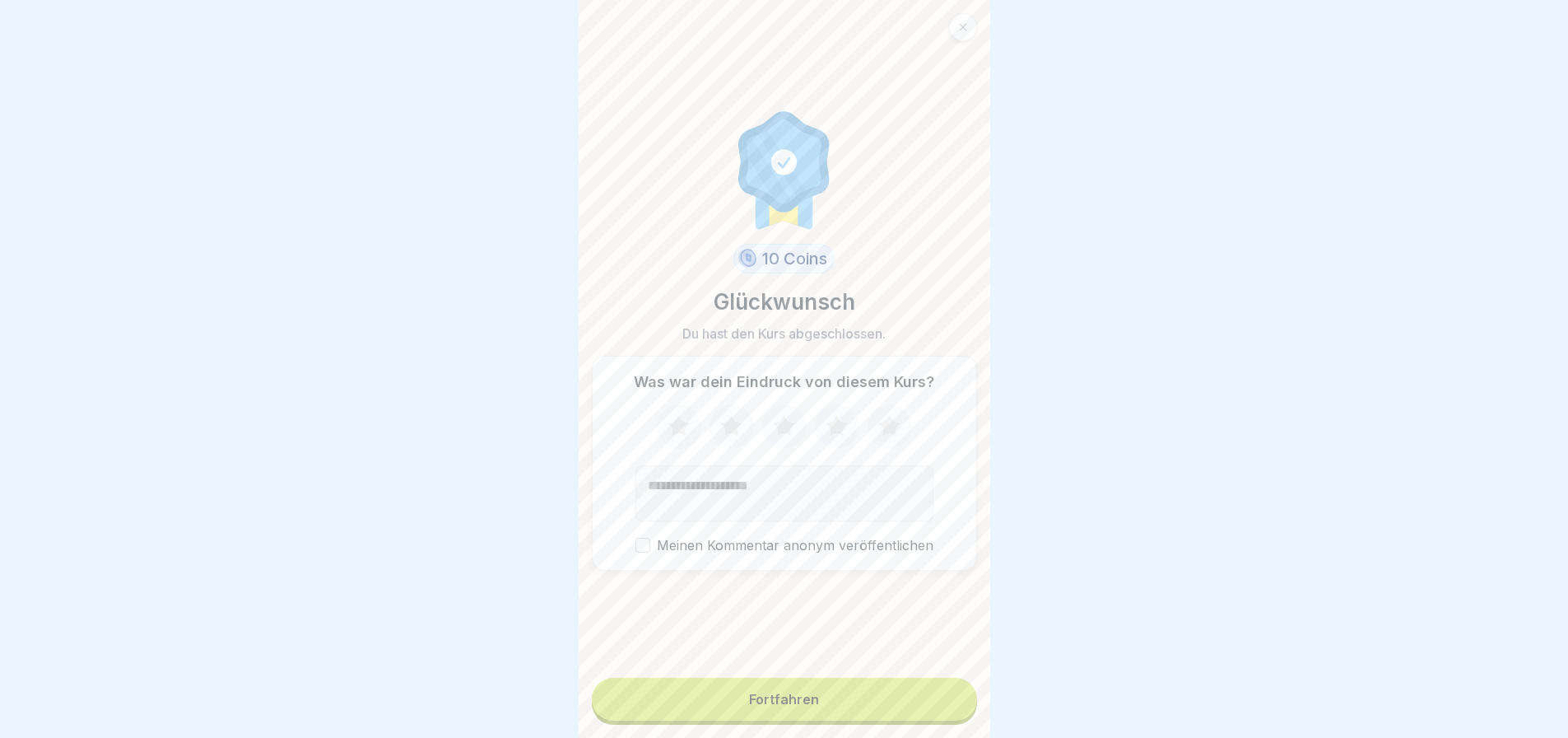
click at [936, 696] on button "Fortfahren" at bounding box center [784, 699] width 385 height 43
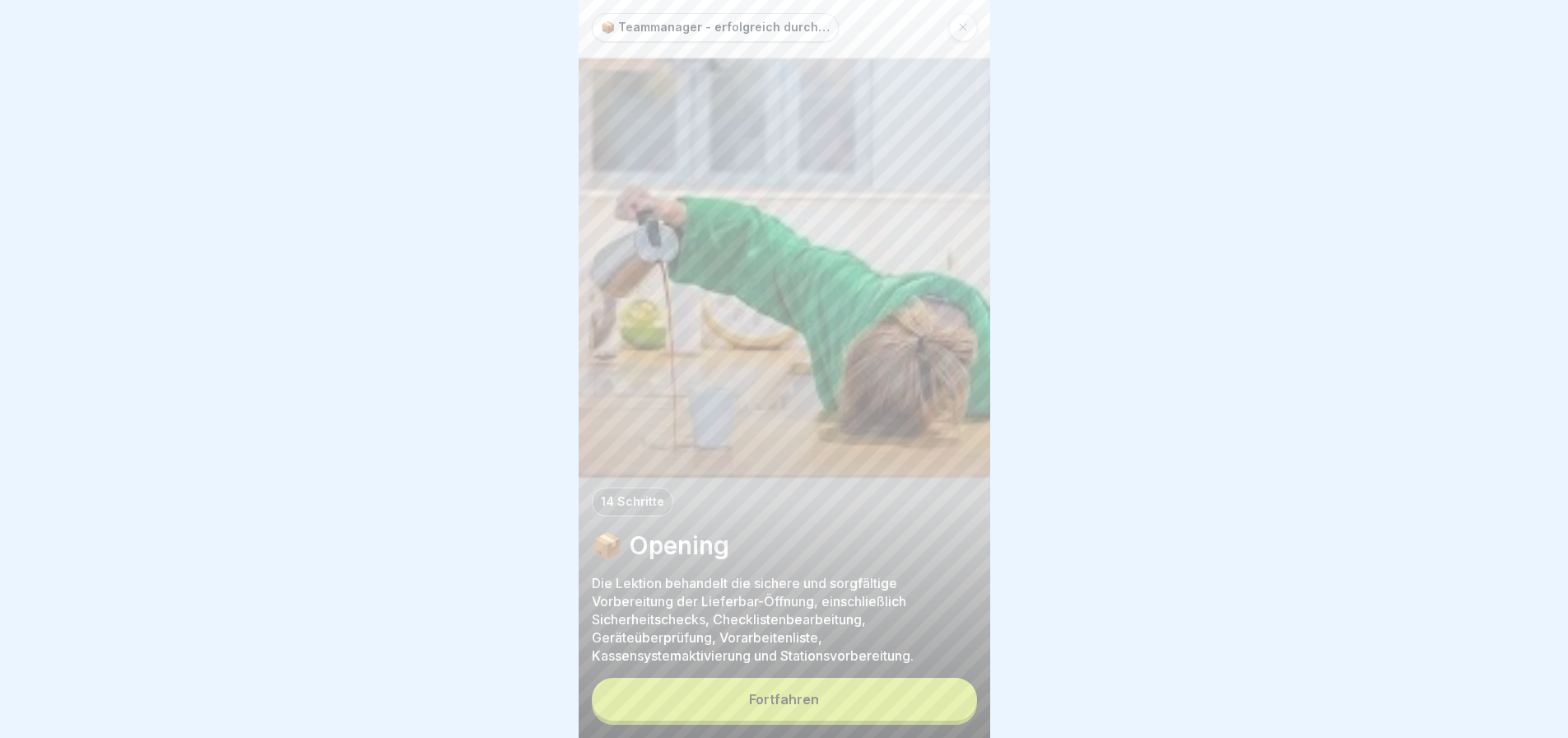
click at [917, 704] on button "Fortfahren" at bounding box center [784, 699] width 385 height 43
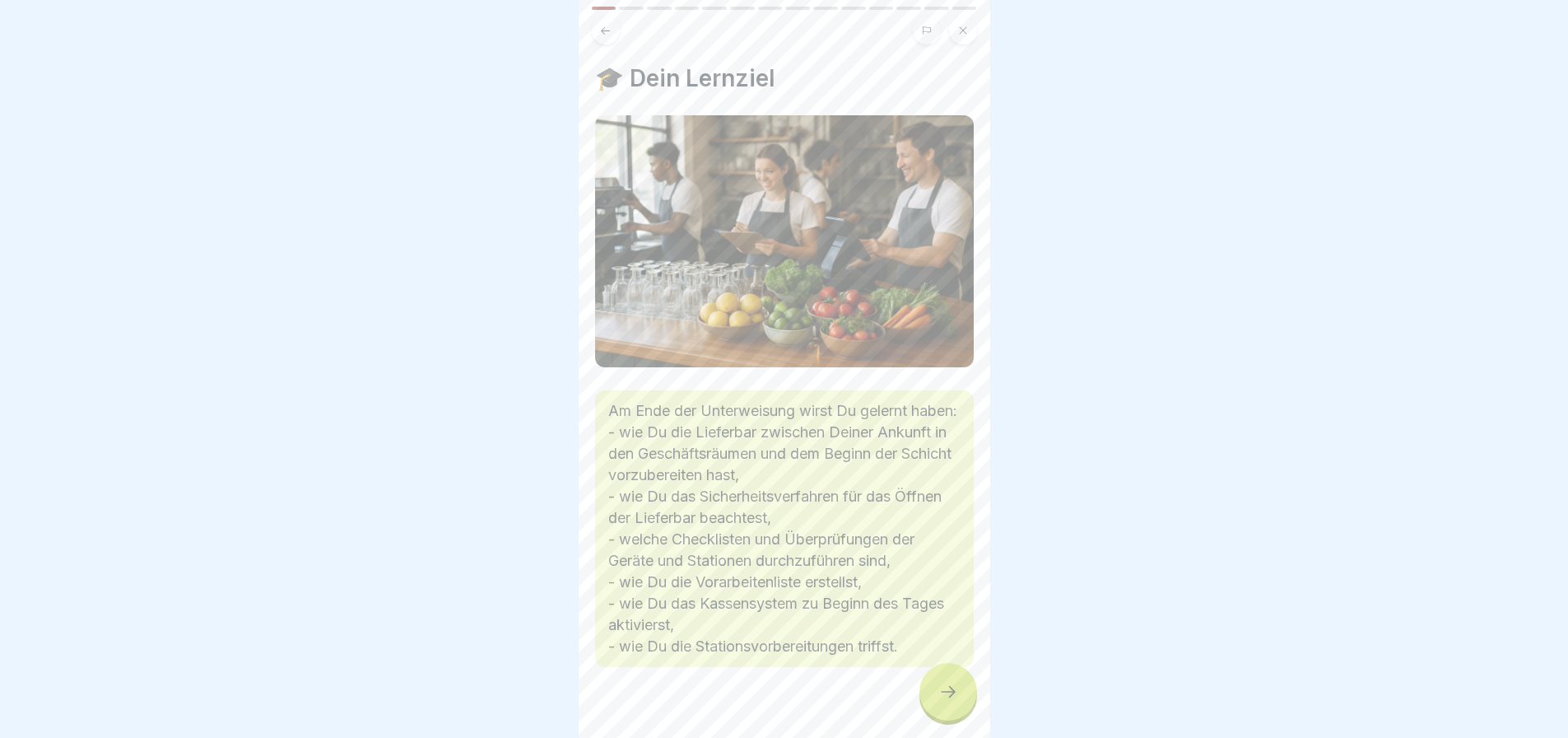
click at [939, 700] on icon at bounding box center [948, 691] width 20 height 20
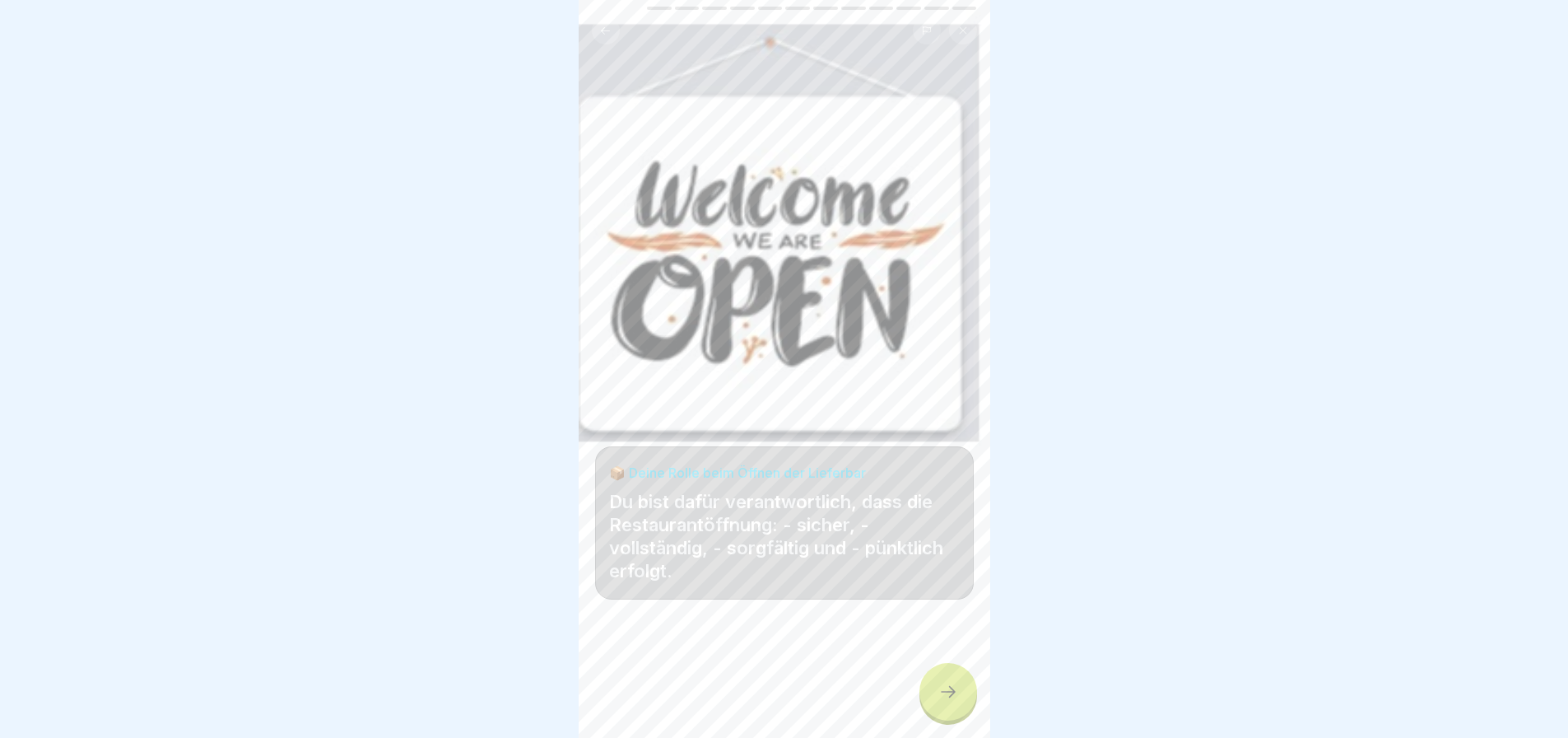
click at [939, 700] on icon at bounding box center [948, 691] width 20 height 20
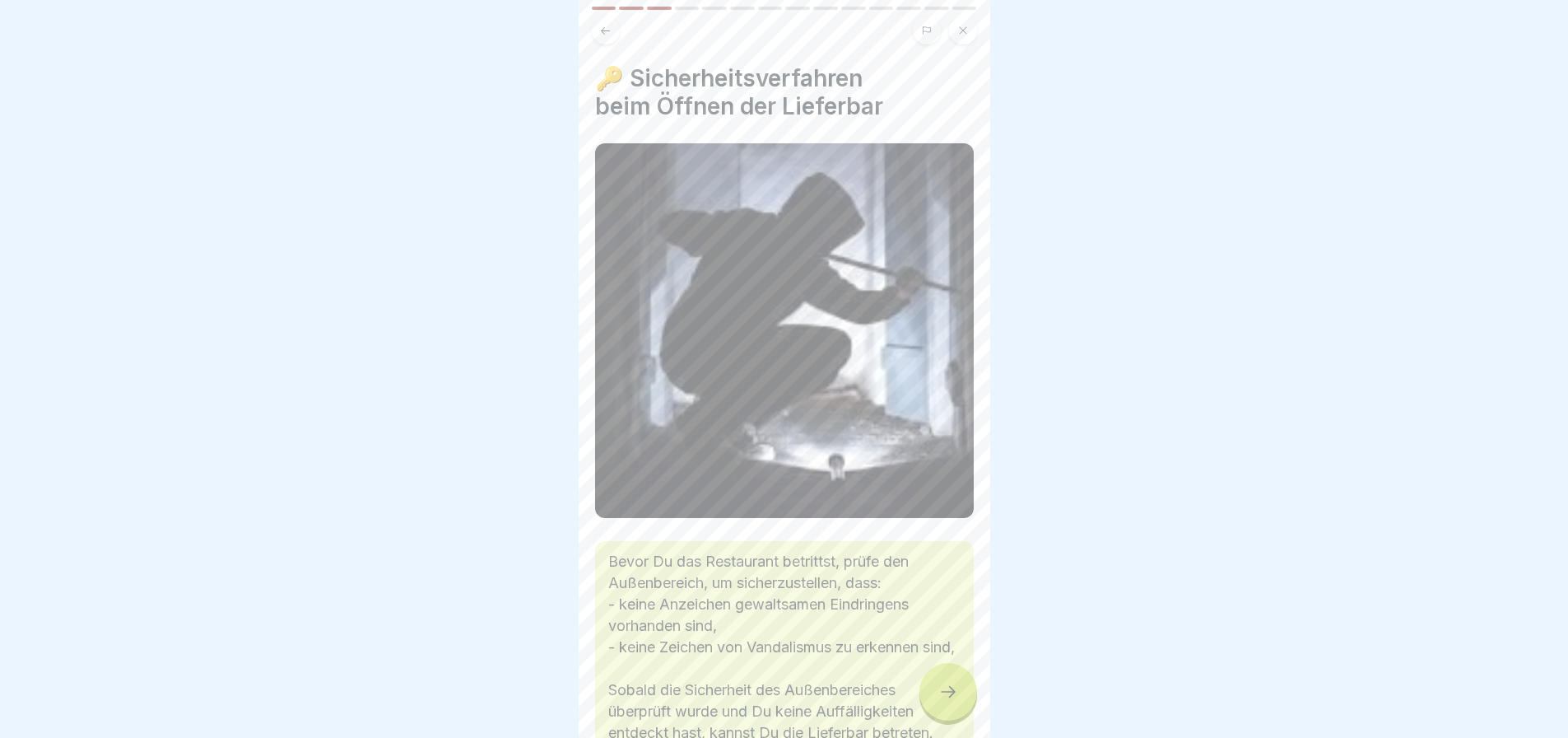
click at [939, 700] on icon at bounding box center [948, 691] width 20 height 20
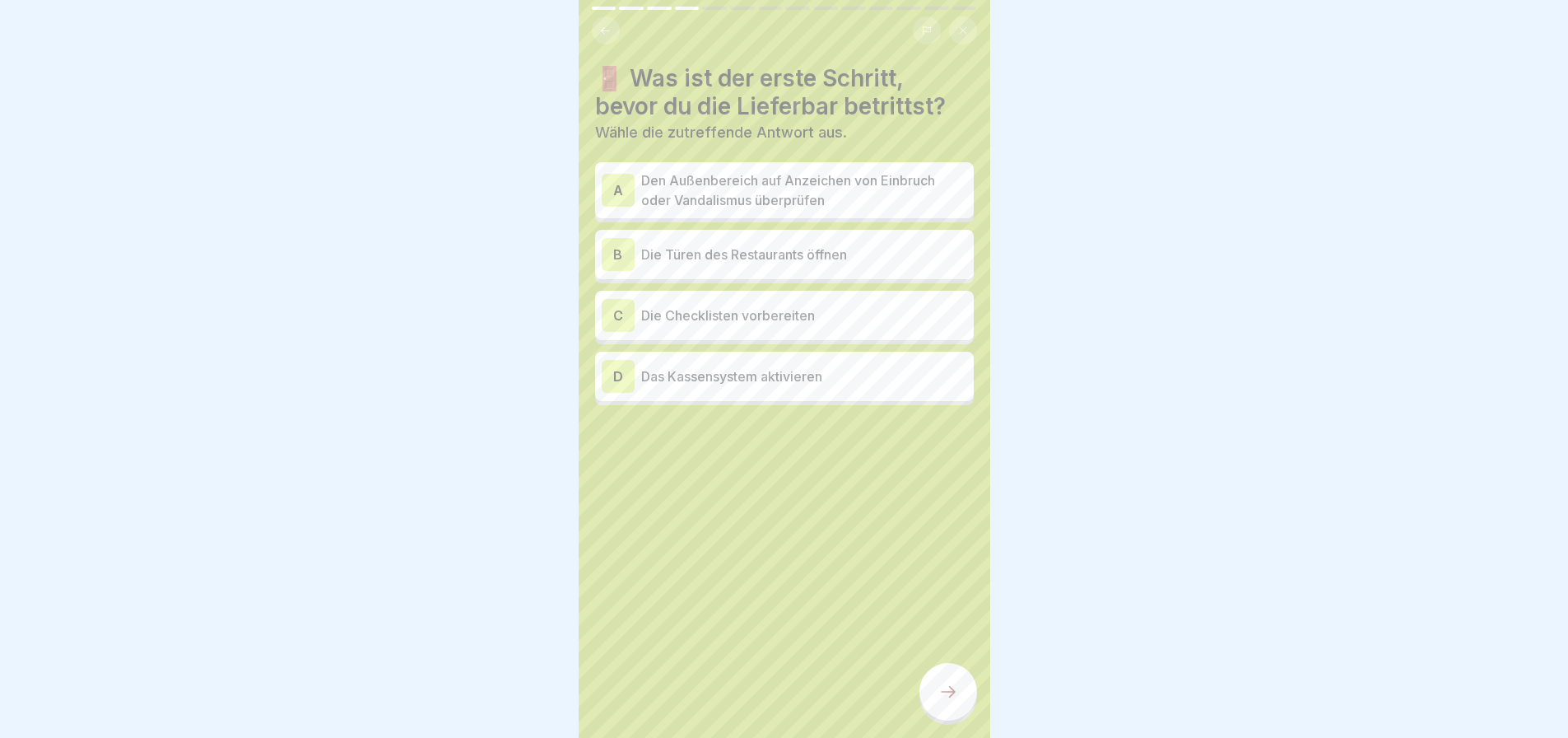
click at [939, 700] on icon at bounding box center [948, 691] width 20 height 20
click at [755, 194] on p "Den Außenbereich auf Anzeichen von Einbruch oder Vandalismus überprüfen" at bounding box center [804, 190] width 326 height 39
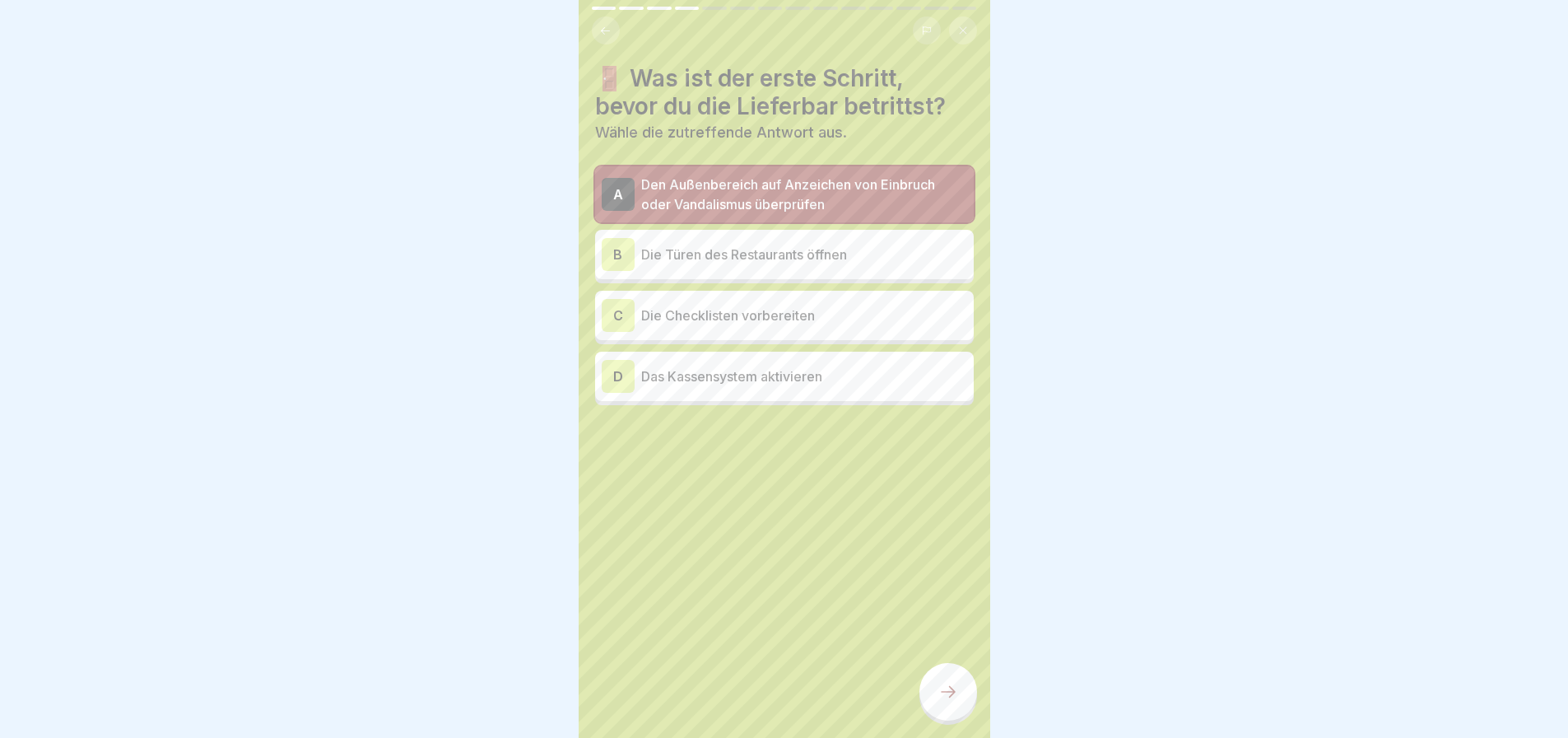
click at [938, 698] on icon at bounding box center [948, 691] width 20 height 20
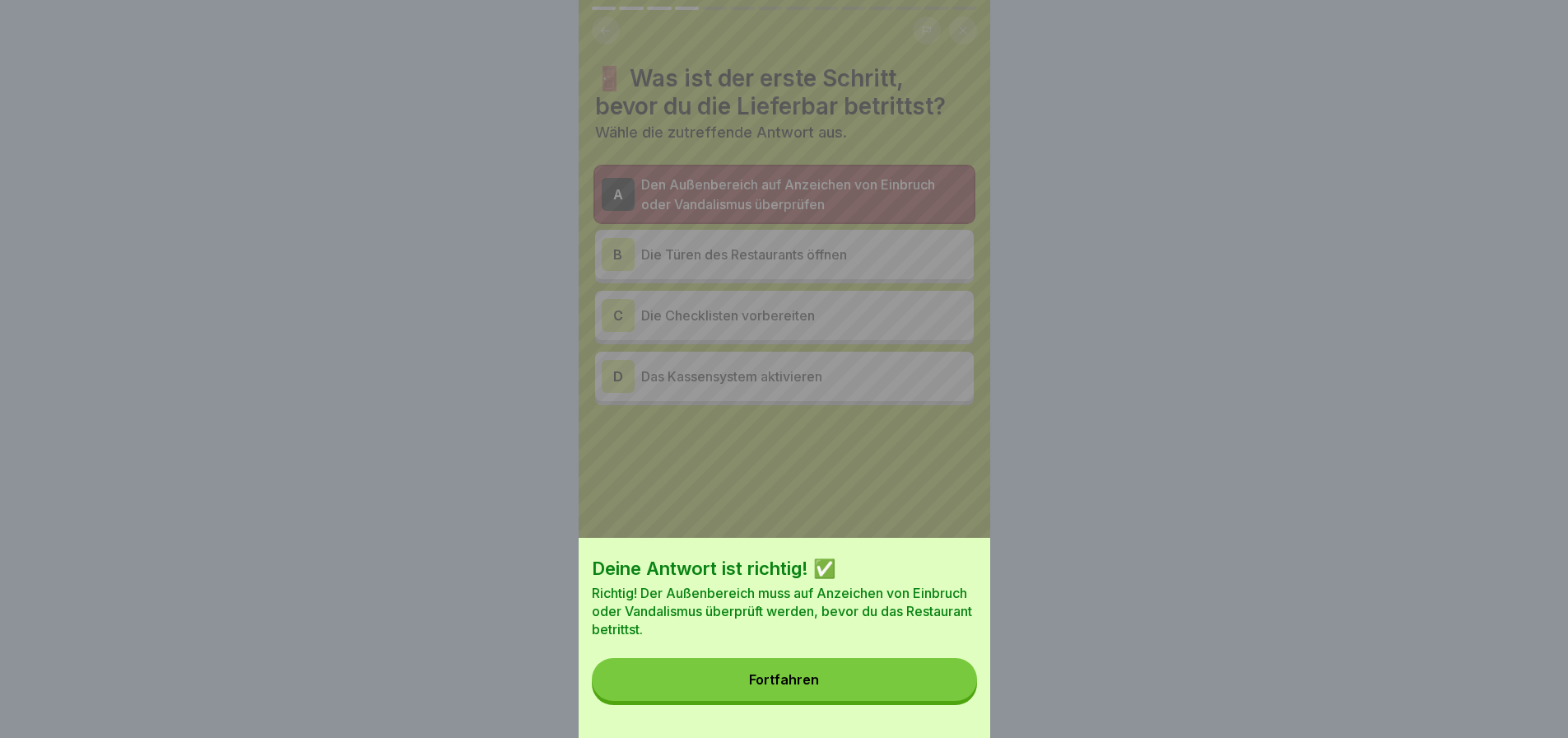
click at [838, 695] on button "Fortfahren" at bounding box center [784, 679] width 385 height 43
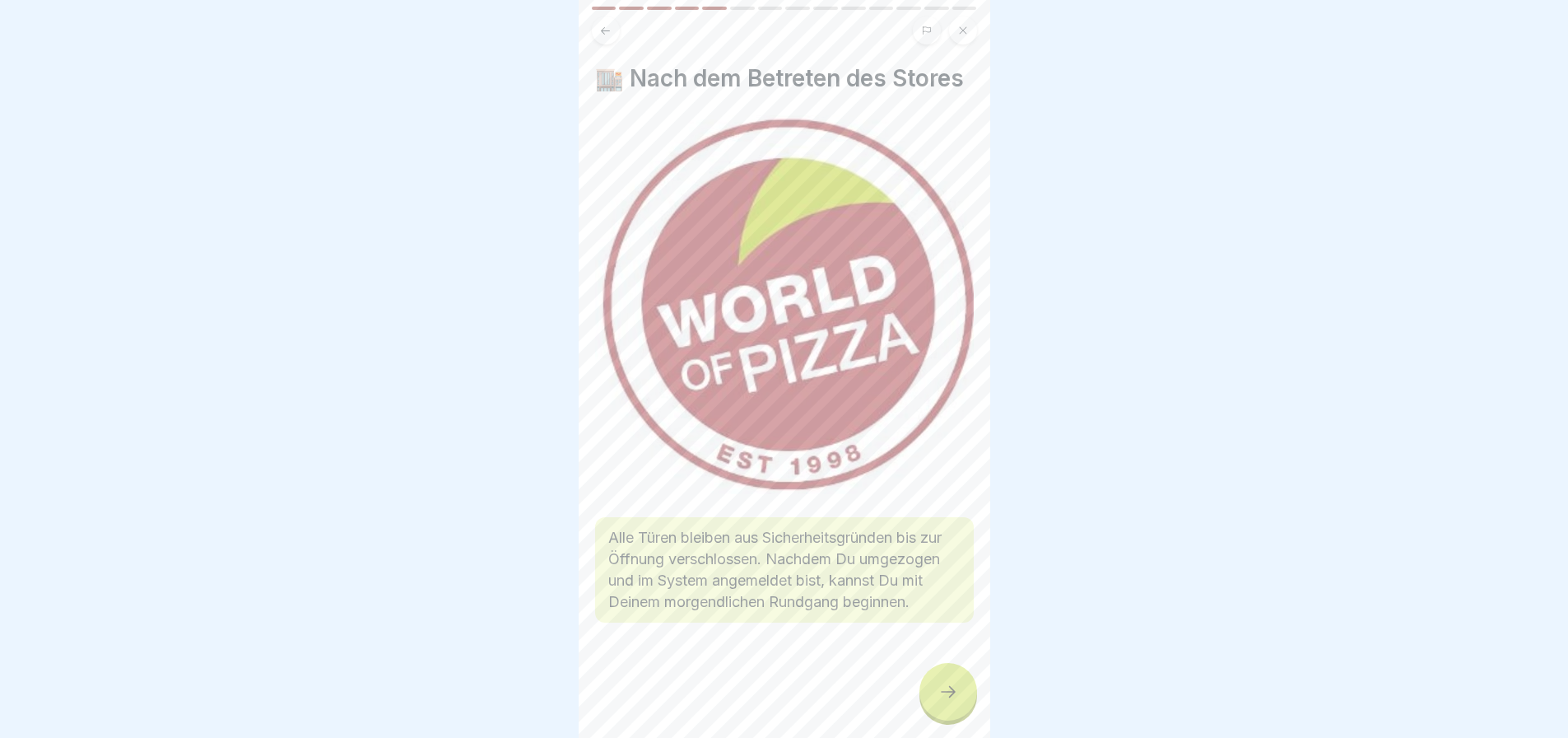
click at [943, 678] on div at bounding box center [948, 691] width 58 height 58
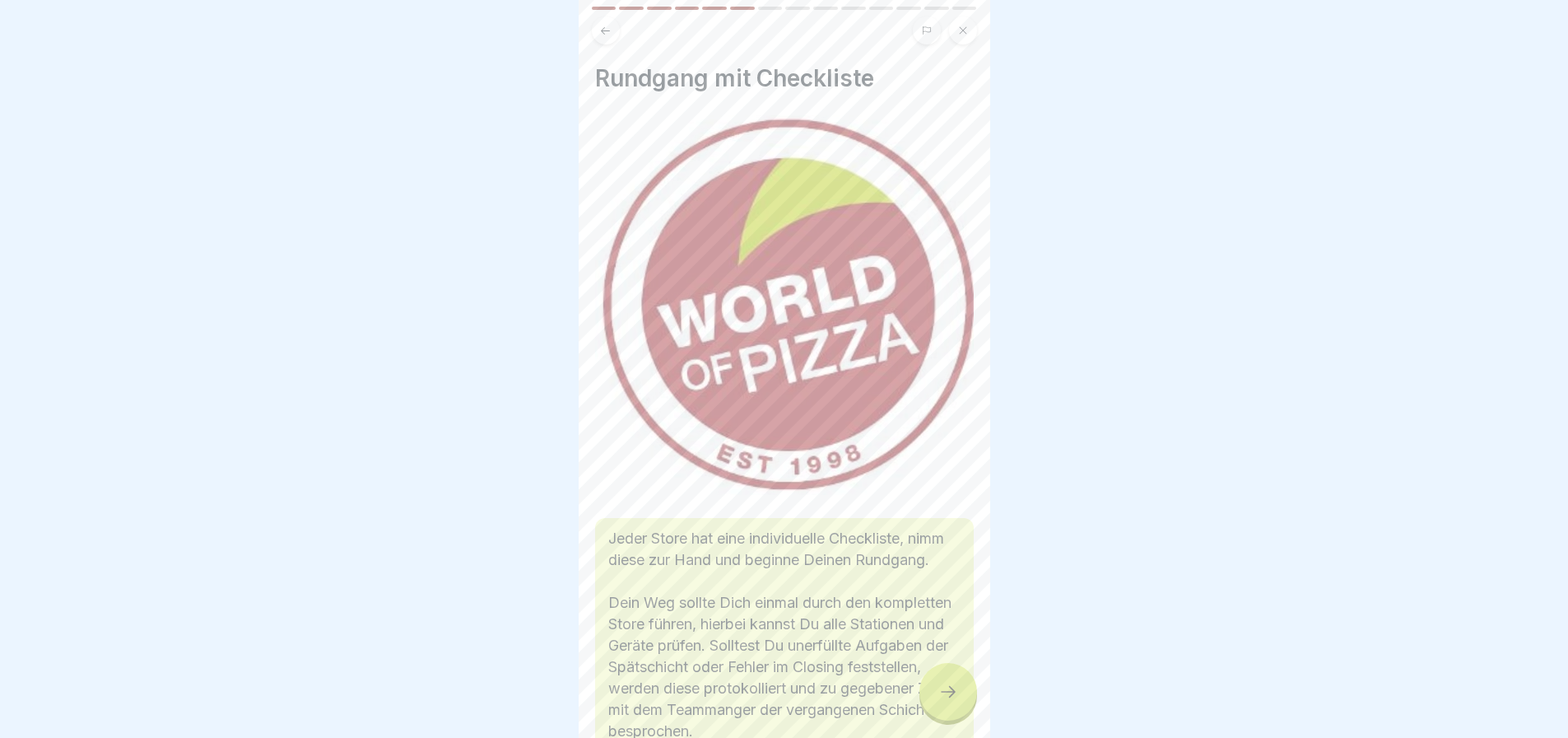
click at [943, 678] on div at bounding box center [948, 691] width 58 height 58
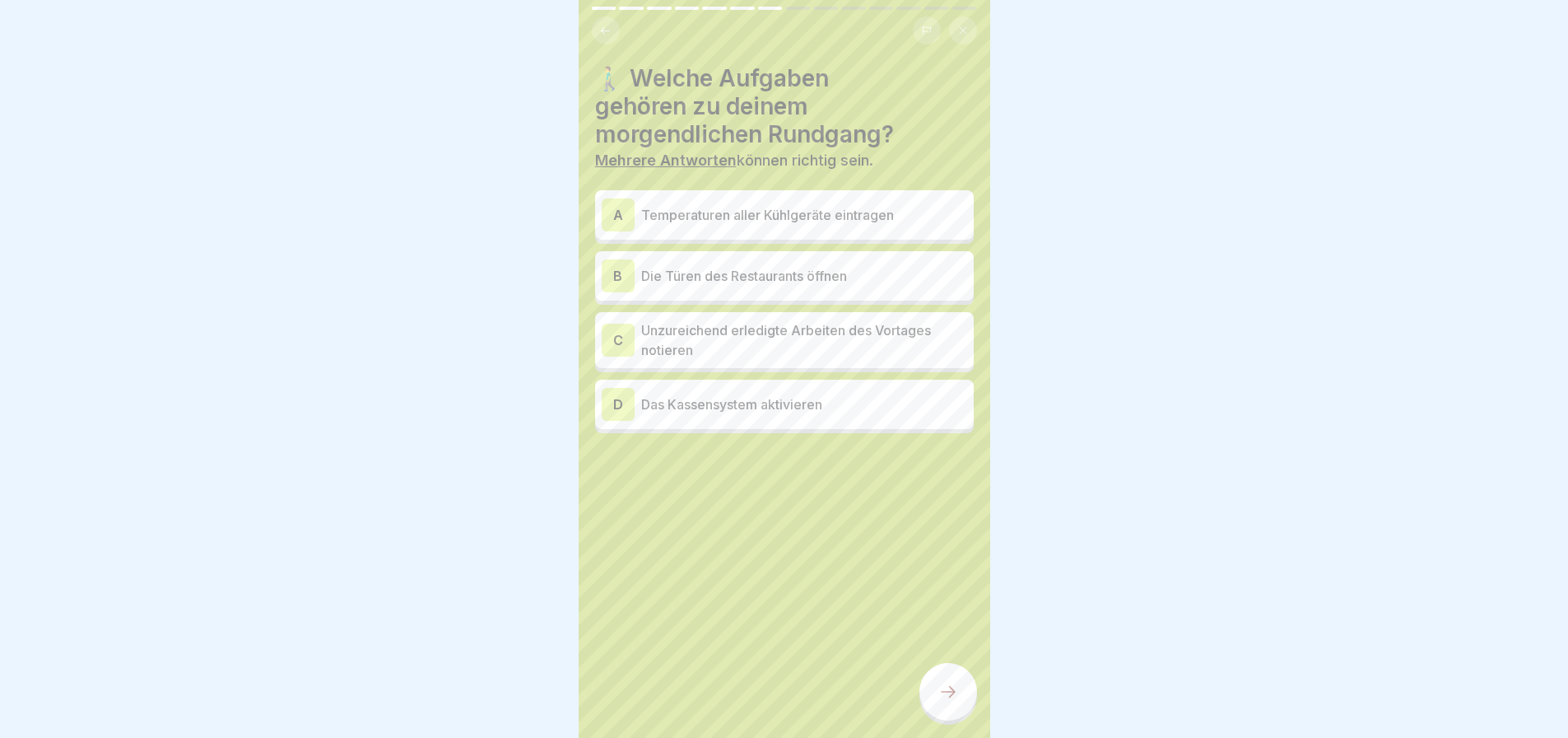
click at [770, 216] on p "Temperaturen aller Kühlgeräte eintragen" at bounding box center [804, 214] width 326 height 20
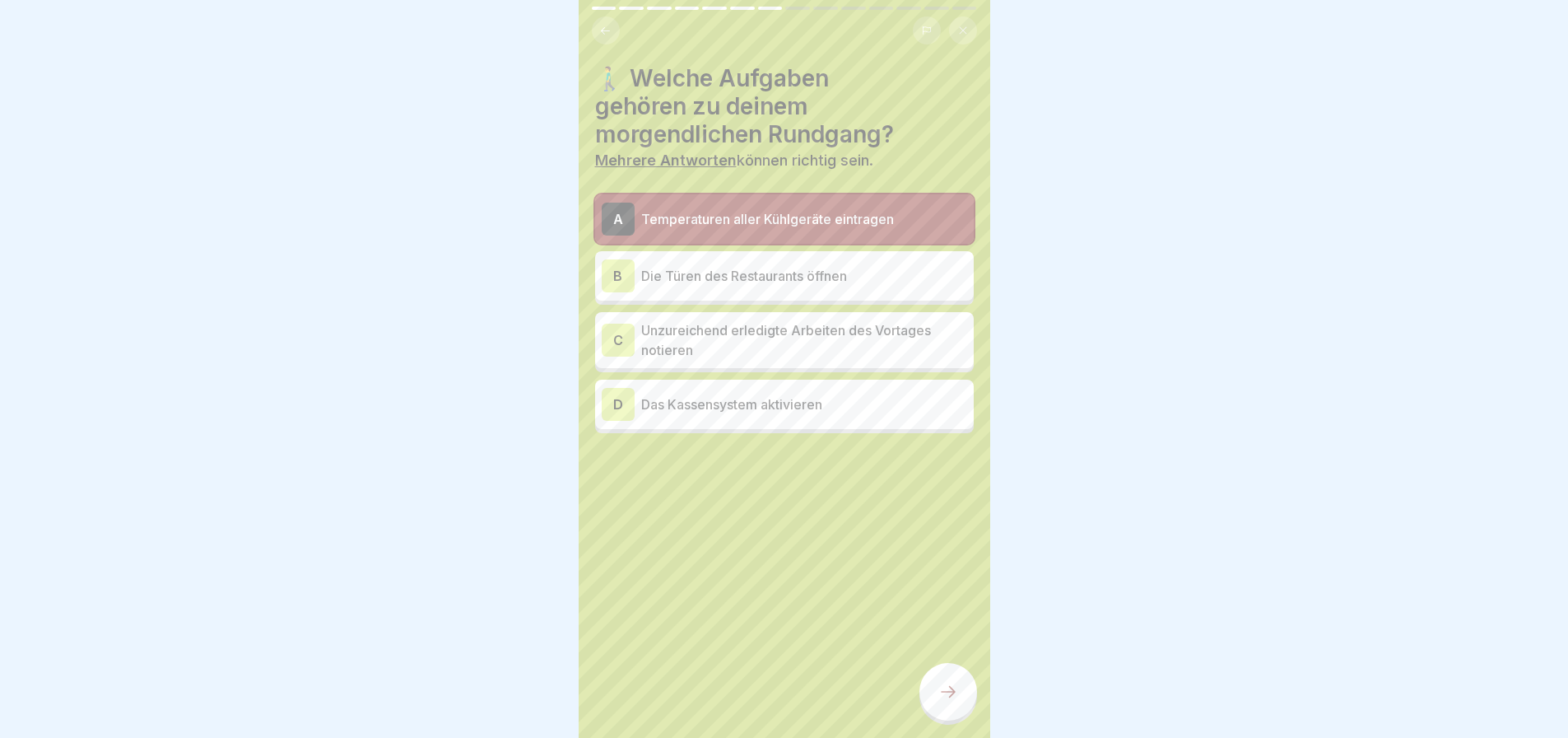
click at [759, 274] on p "Die Türen des Restaurants öffnen" at bounding box center [804, 275] width 326 height 20
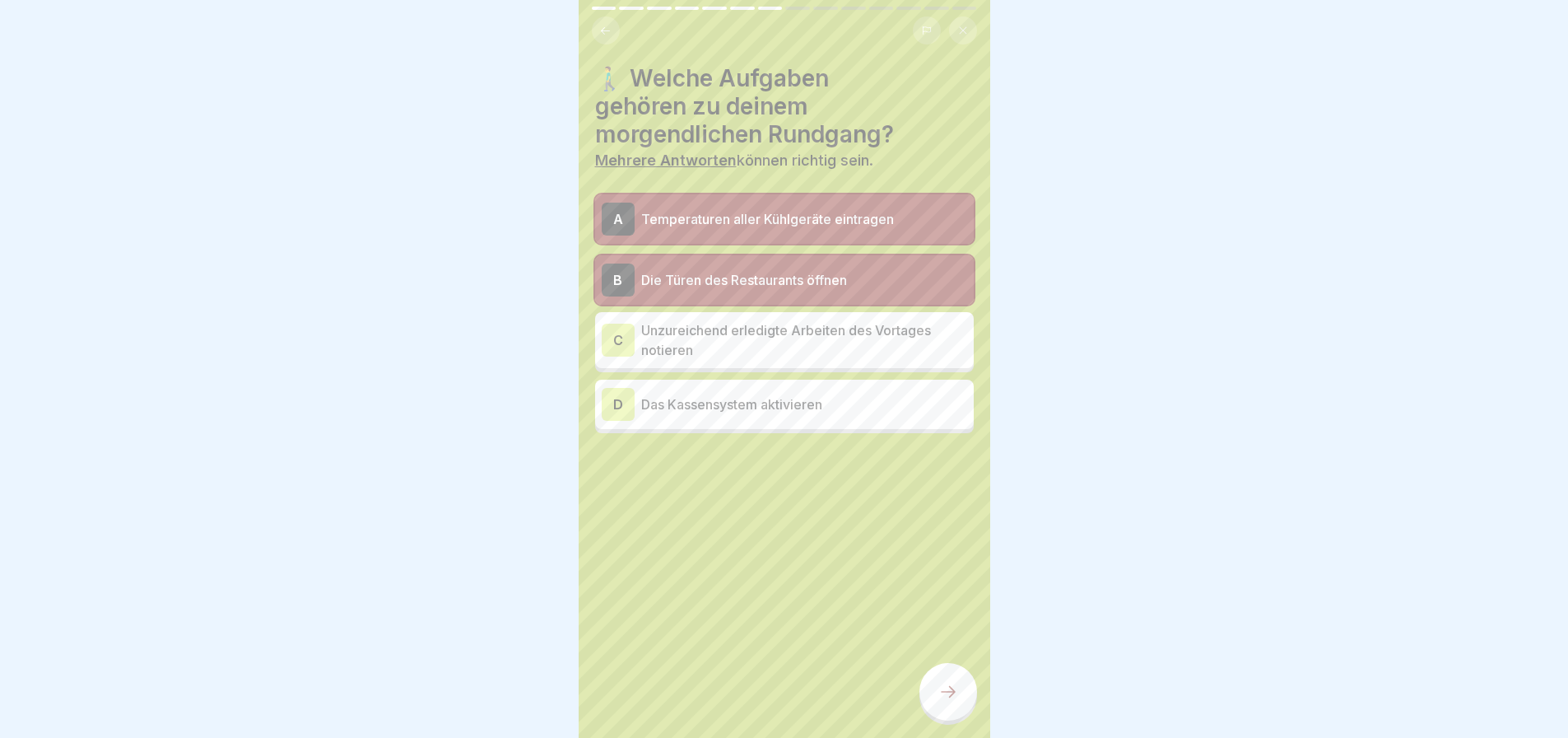
click at [753, 405] on p "Das Kassensystem aktivieren" at bounding box center [804, 403] width 326 height 20
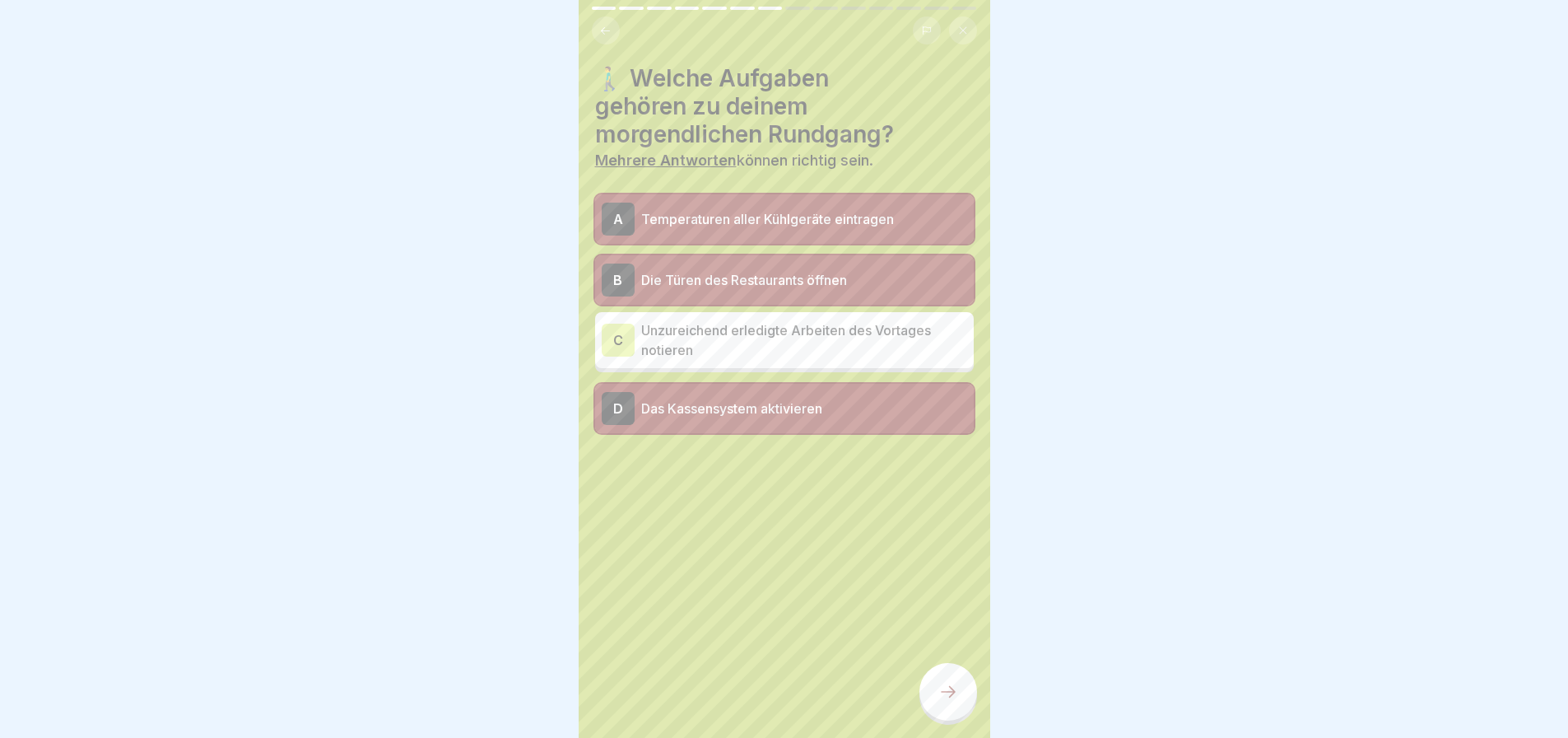
click at [936, 700] on div at bounding box center [948, 691] width 58 height 58
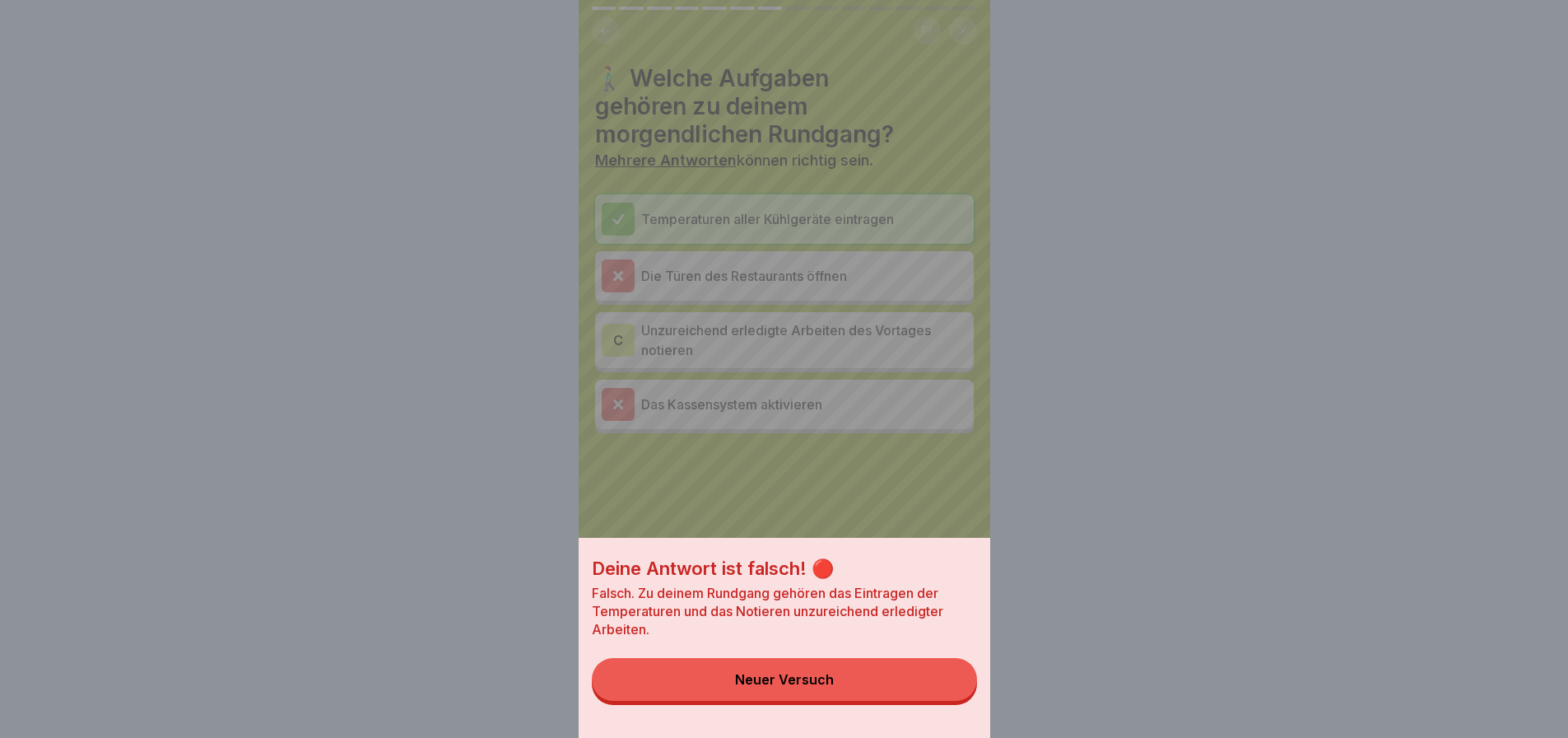
click at [788, 679] on button "Neuer Versuch" at bounding box center [784, 679] width 385 height 43
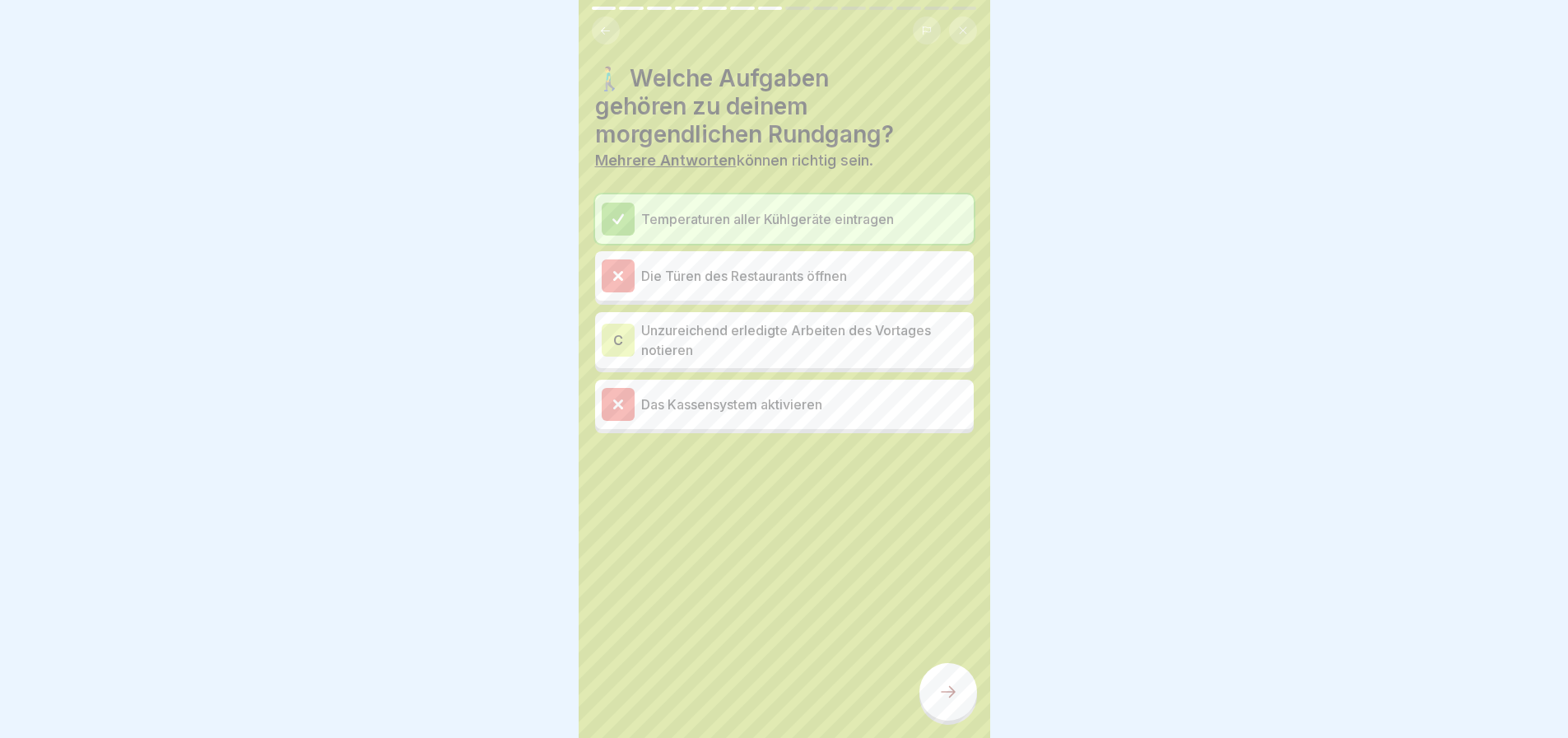
click at [744, 281] on p "Die Türen des Restaurants öffnen" at bounding box center [804, 275] width 326 height 20
click at [744, 292] on div "Die Türen des Restaurants öffnen" at bounding box center [784, 275] width 365 height 33
click at [618, 223] on icon at bounding box center [617, 219] width 10 height 9
click at [652, 341] on p "Unzureichend erledigte Arbeiten des Vortages notieren" at bounding box center [804, 340] width 326 height 39
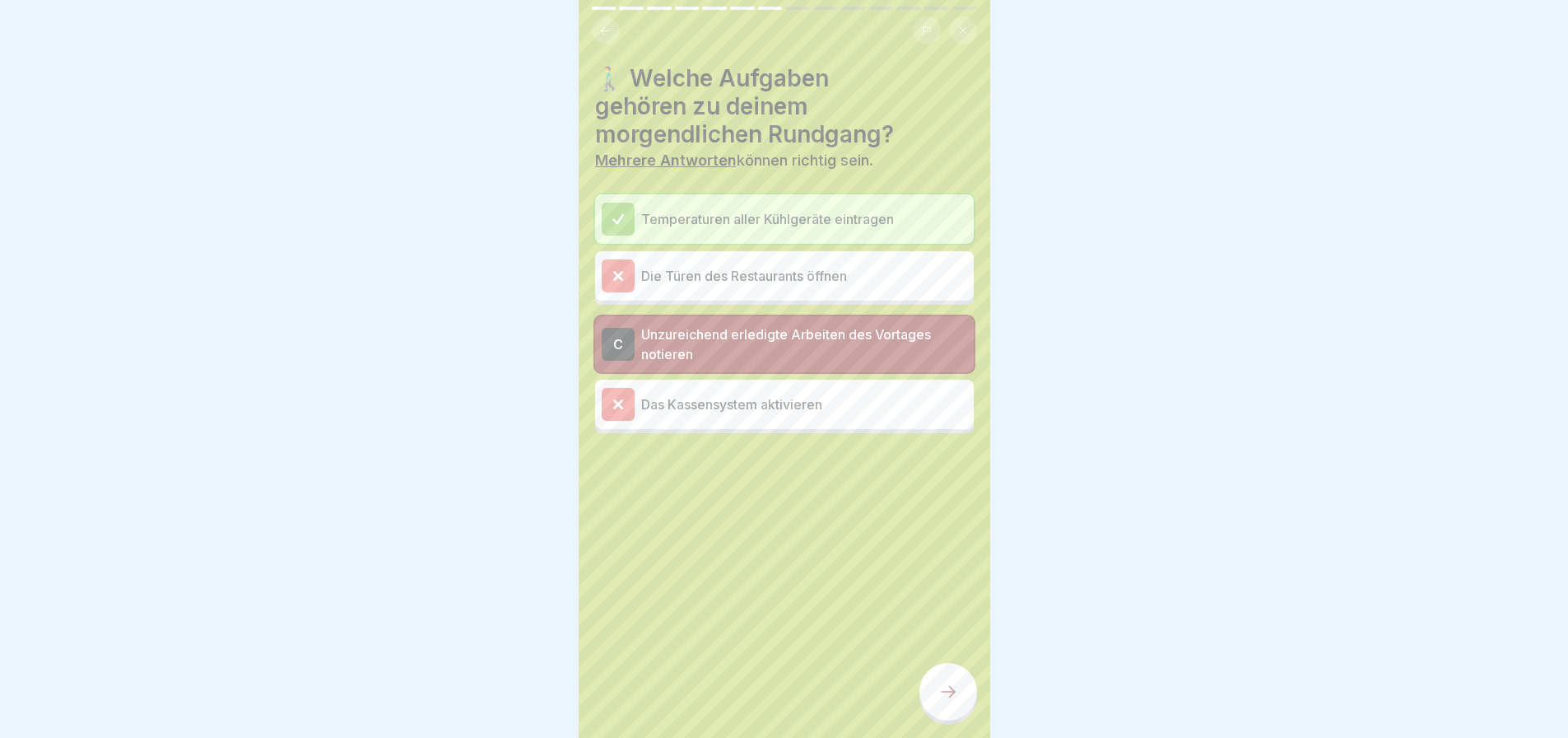
click at [929, 696] on div at bounding box center [948, 691] width 58 height 58
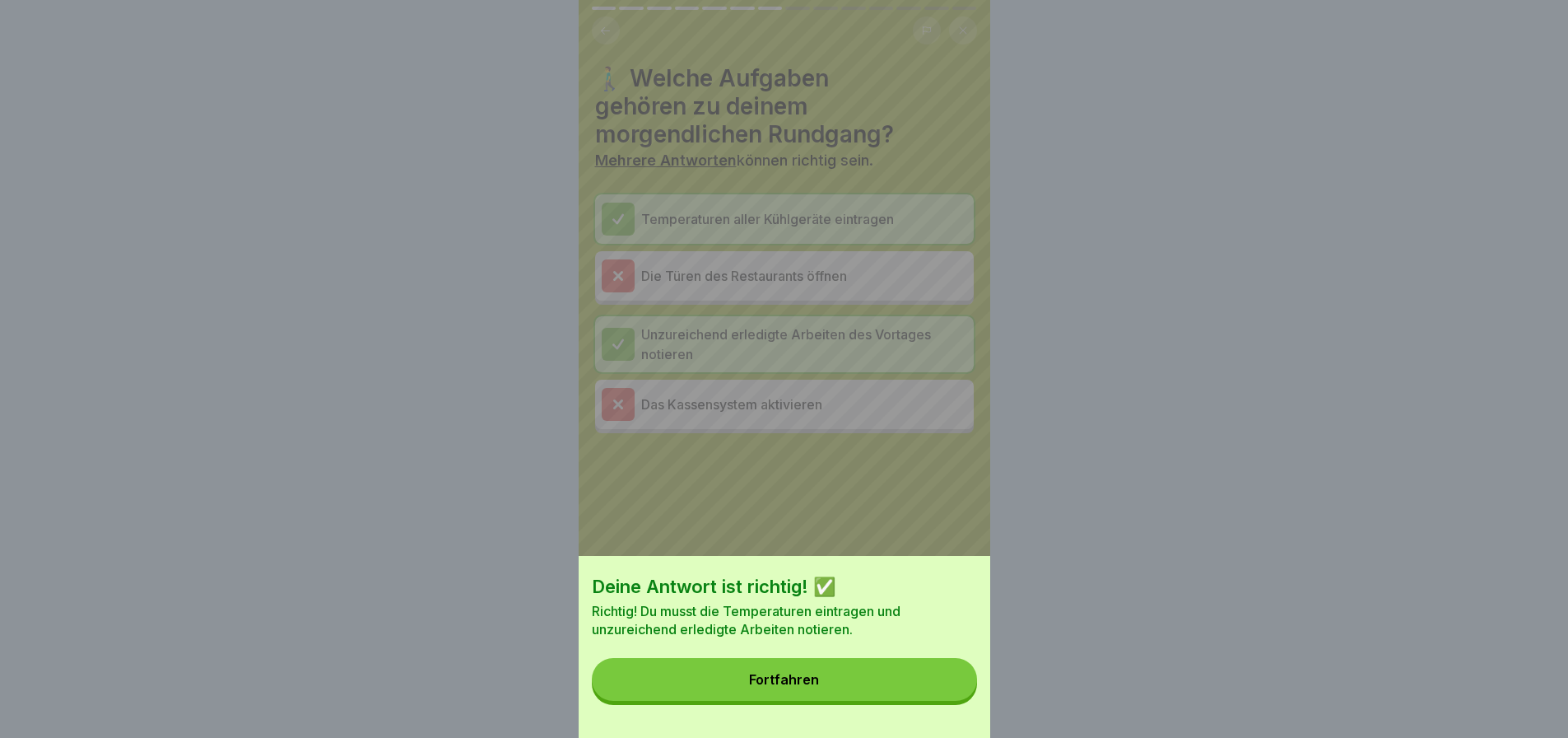
click at [909, 696] on button "Fortfahren" at bounding box center [784, 679] width 385 height 43
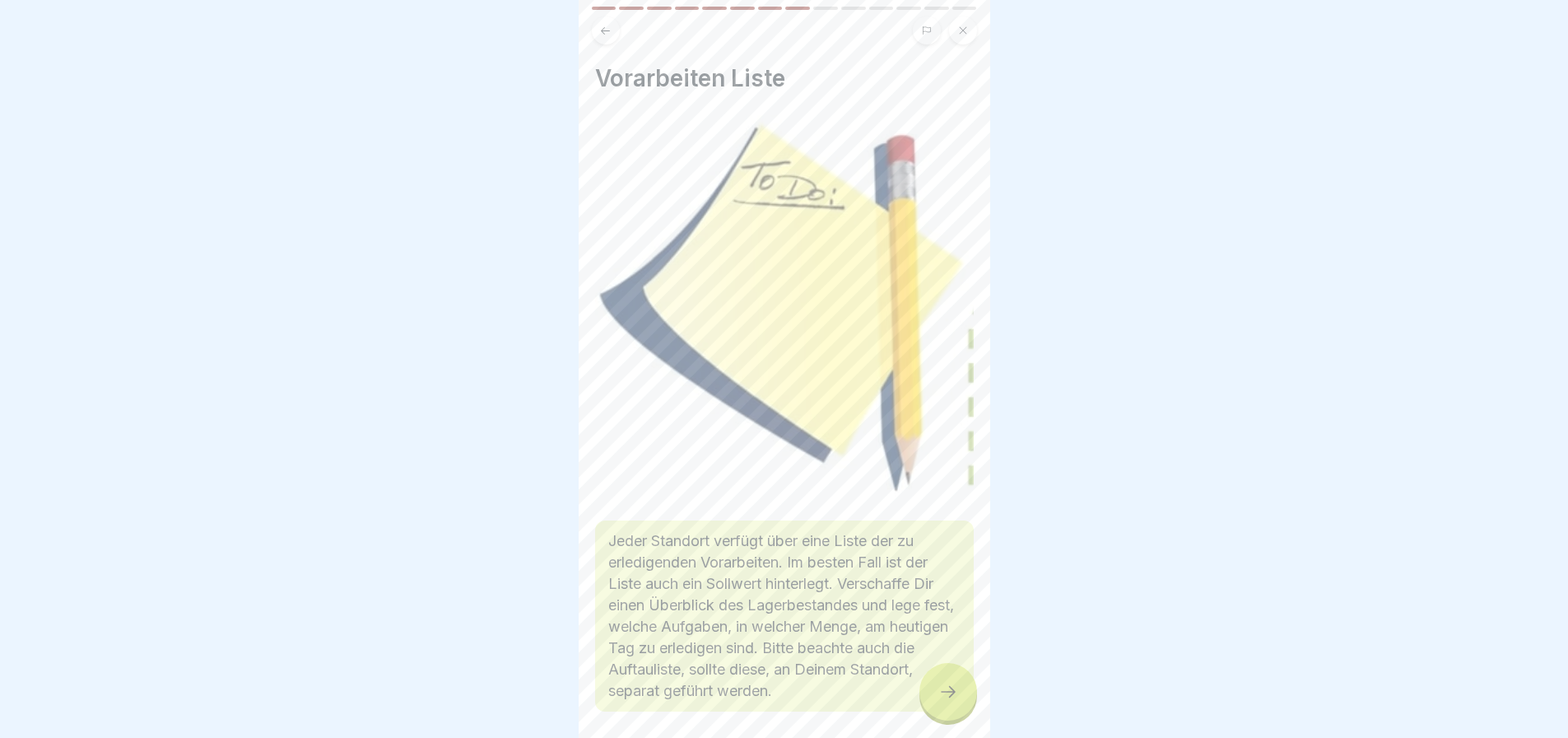
click at [944, 700] on icon at bounding box center [948, 691] width 20 height 20
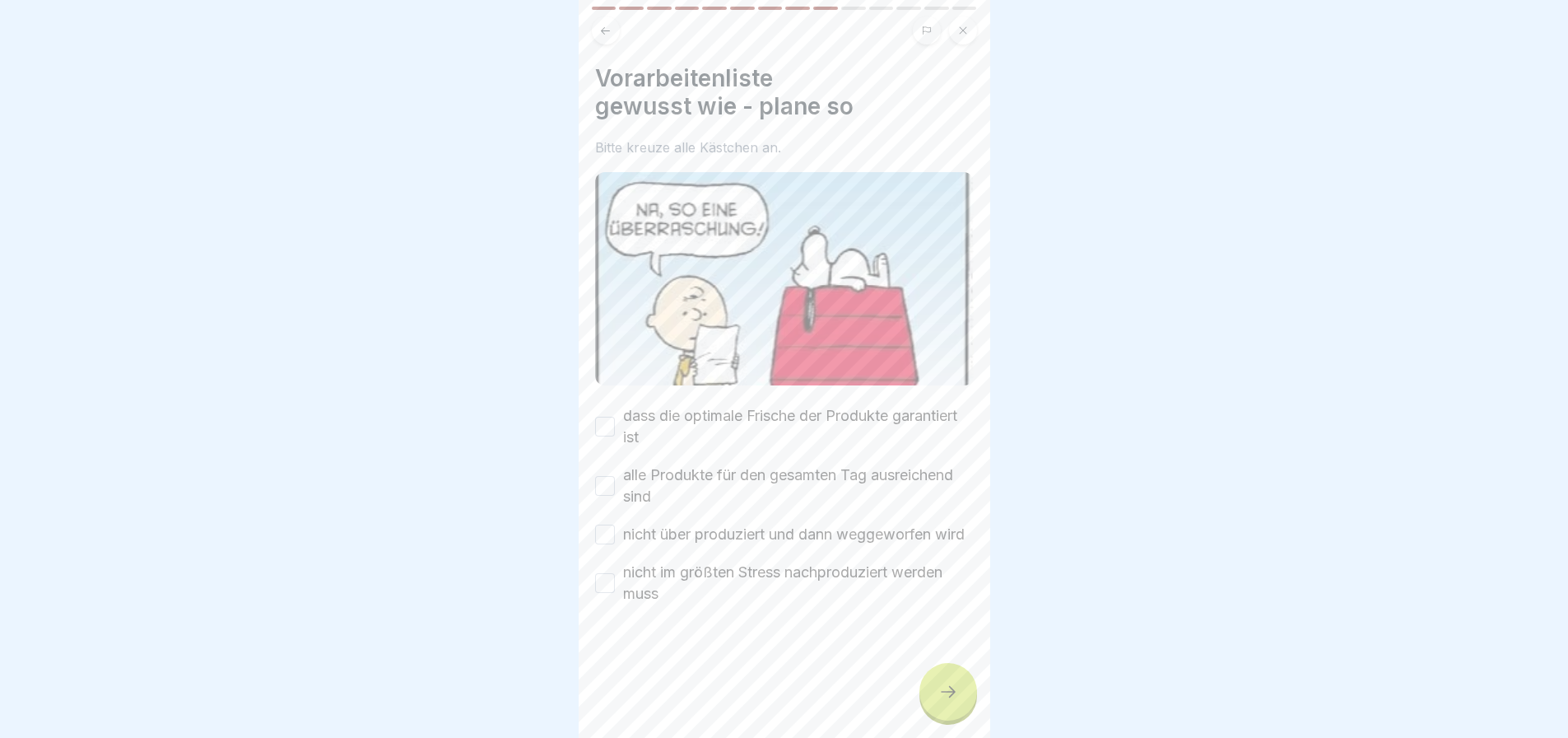
click at [944, 700] on icon at bounding box center [948, 691] width 20 height 20
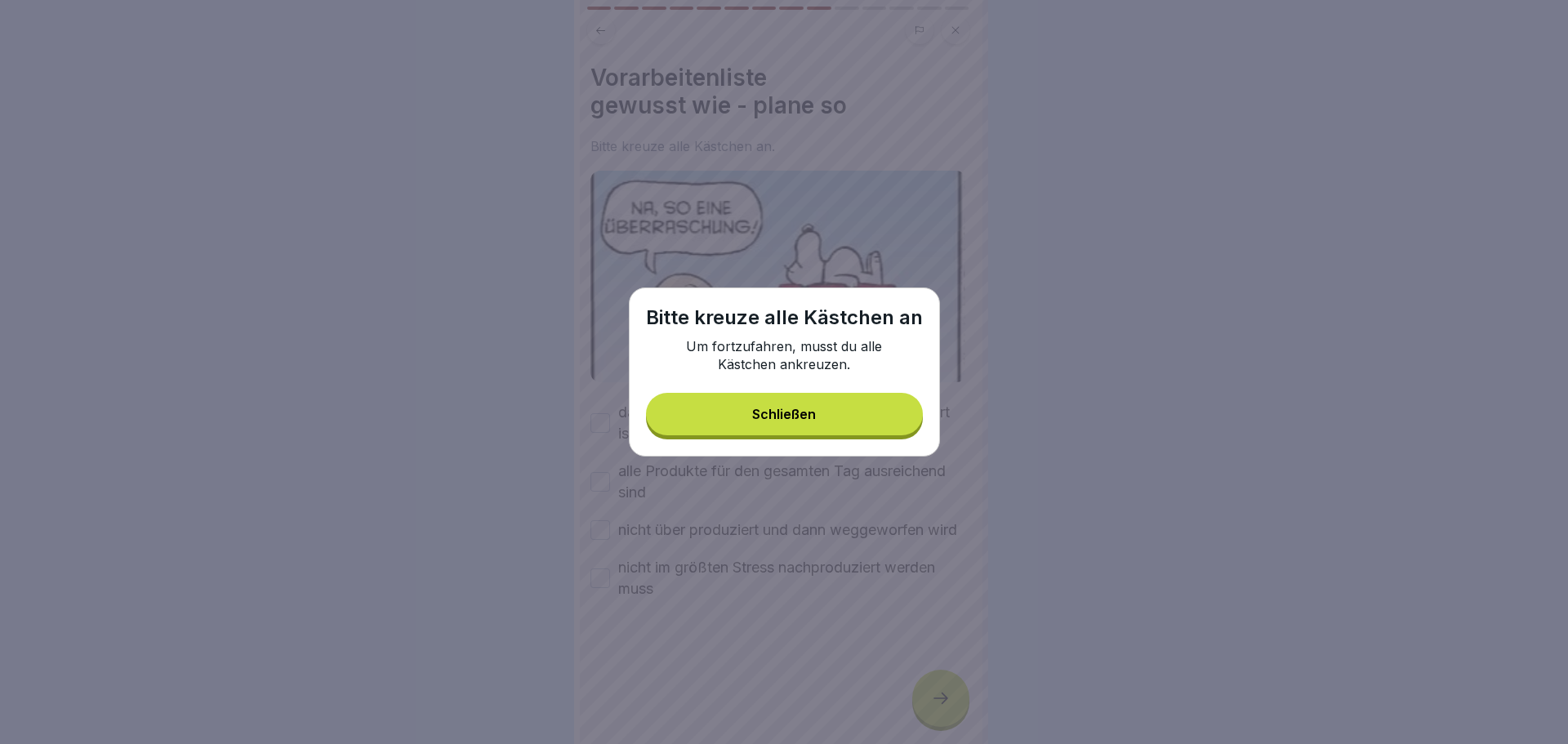
click at [769, 411] on div "Schließen" at bounding box center [784, 414] width 64 height 15
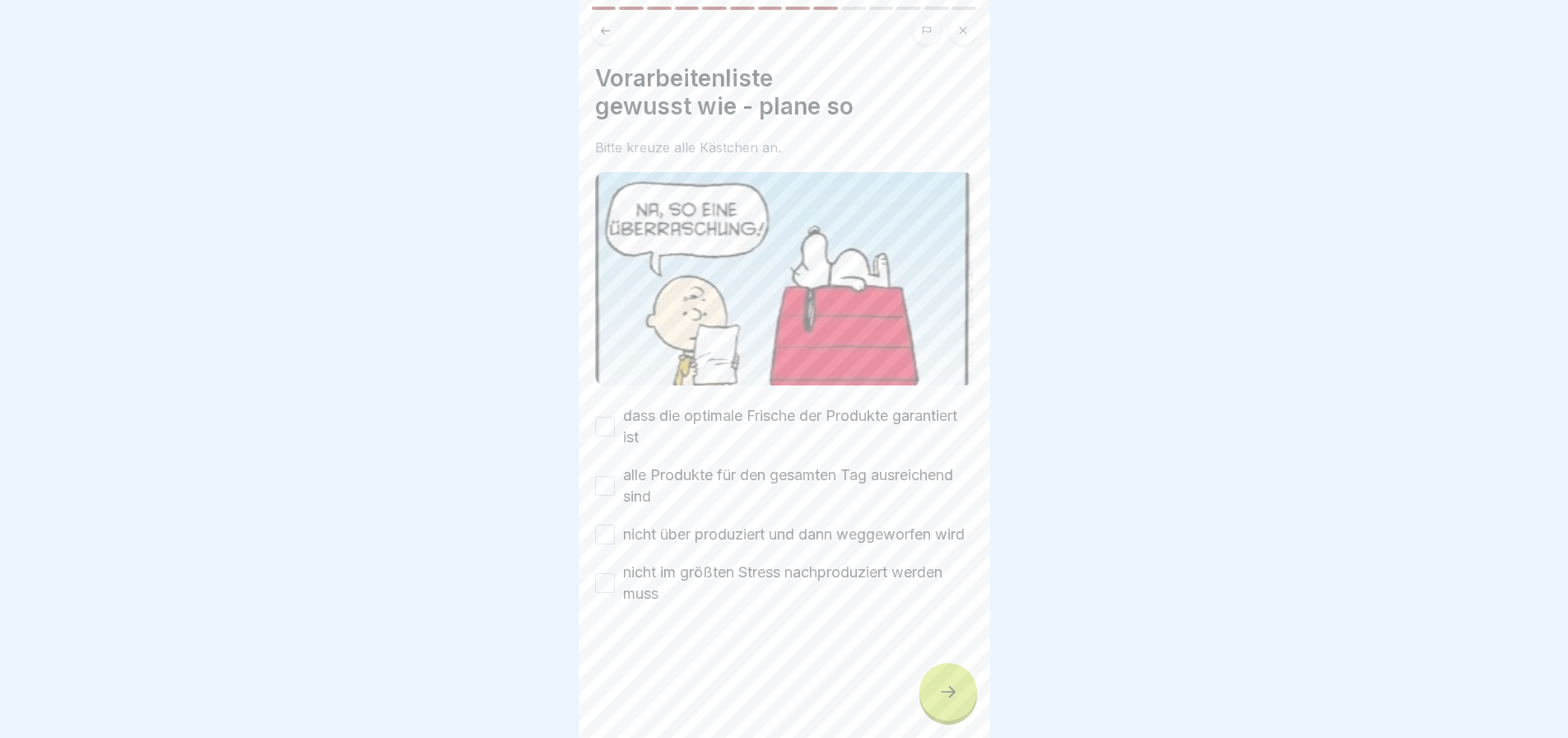
click at [603, 419] on button "dass die optimale Frische der Produkte garantiert ist" at bounding box center [605, 426] width 20 height 20
click at [602, 476] on button "alle Produkte für den gesamten Tag ausreichend sind" at bounding box center [605, 485] width 20 height 20
click at [603, 544] on button "nicht über produziert und dann weggeworfen wird" at bounding box center [605, 534] width 20 height 20
click at [603, 593] on button "nicht im größten Stress nachproduziert werden muss" at bounding box center [605, 582] width 20 height 20
click at [957, 702] on icon at bounding box center [948, 691] width 20 height 20
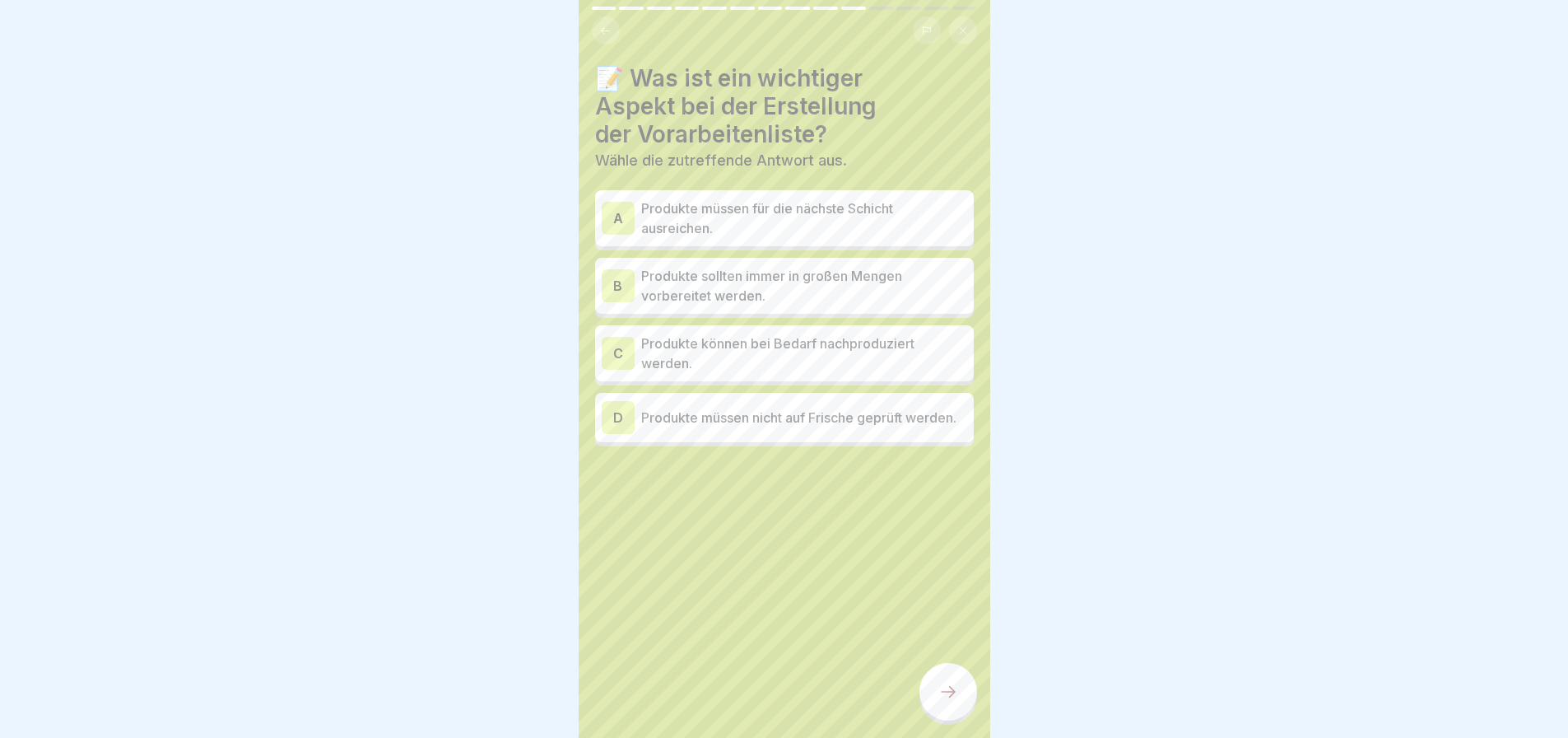
click at [751, 226] on p "Produkte müssen für die nächste Schicht ausreichen." at bounding box center [804, 218] width 326 height 39
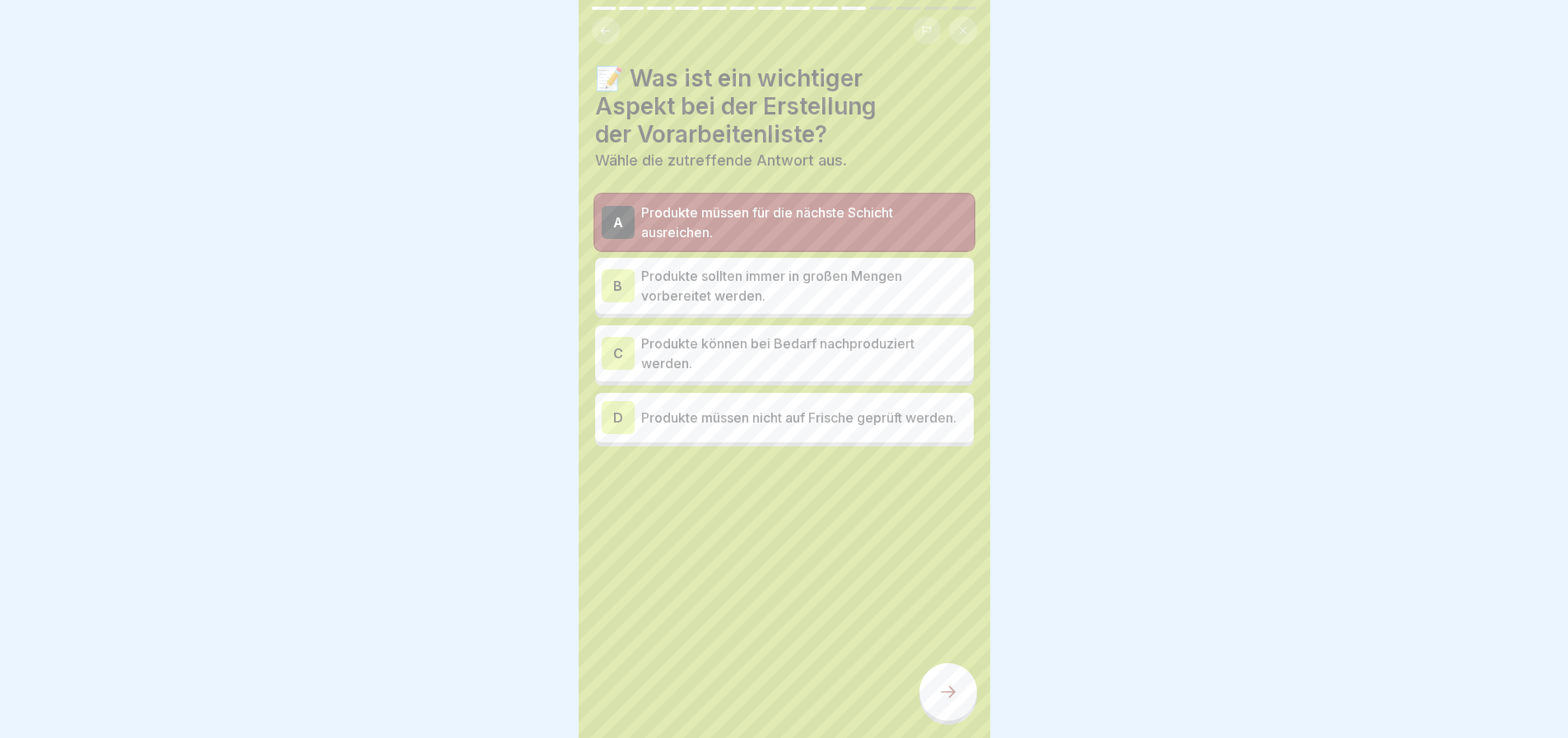
click at [943, 686] on div at bounding box center [948, 691] width 58 height 58
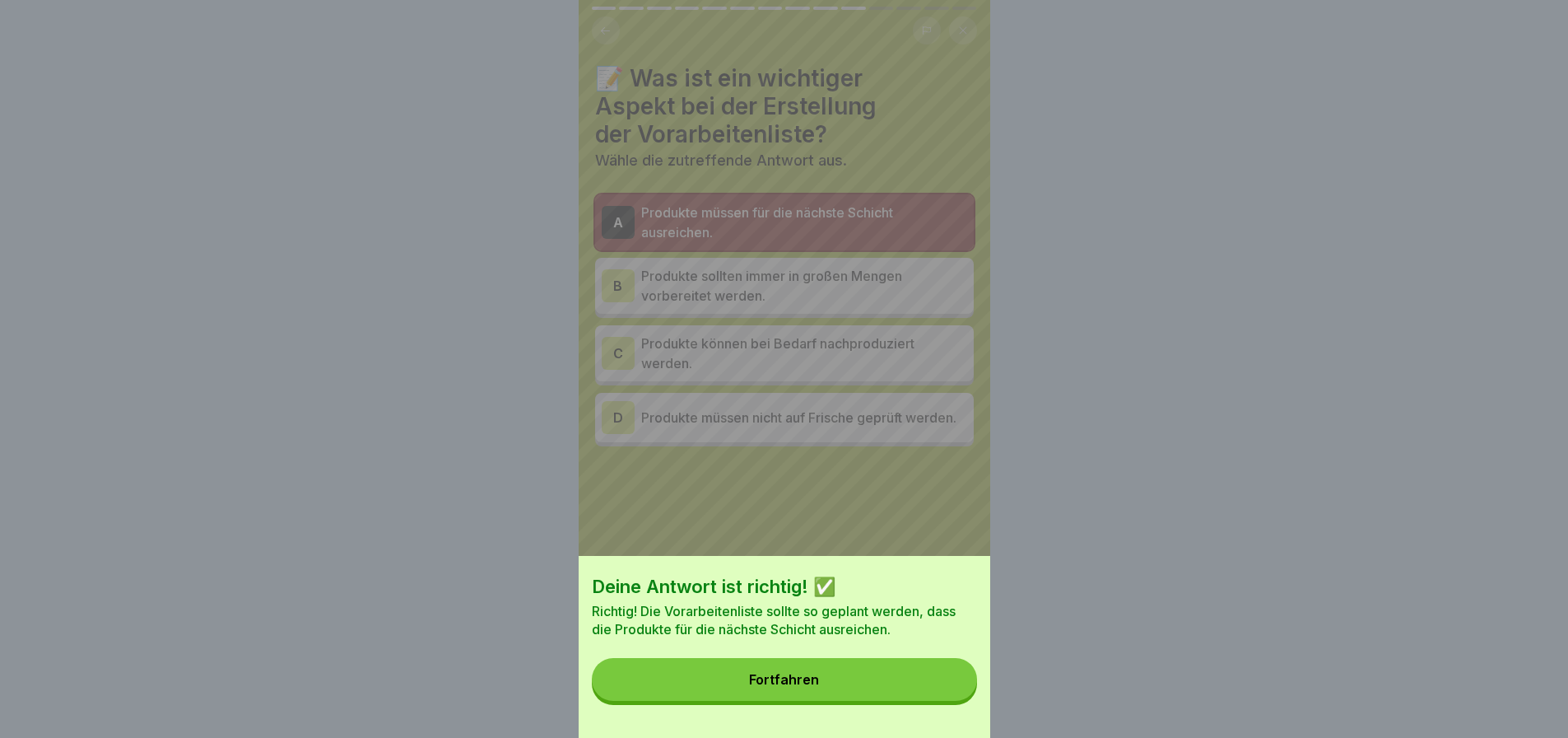
click at [882, 696] on button "Fortfahren" at bounding box center [784, 679] width 385 height 43
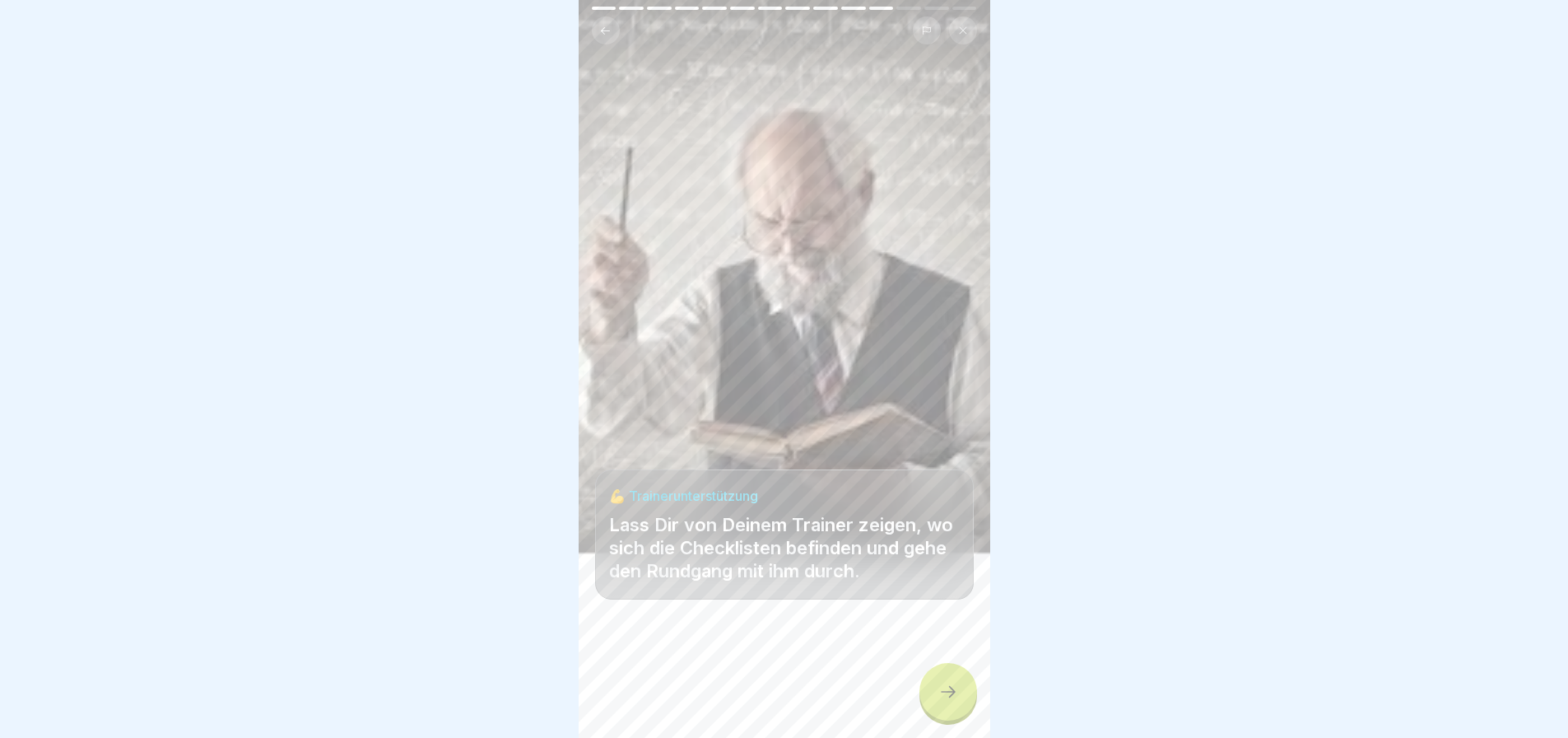
click at [946, 702] on icon at bounding box center [948, 691] width 20 height 20
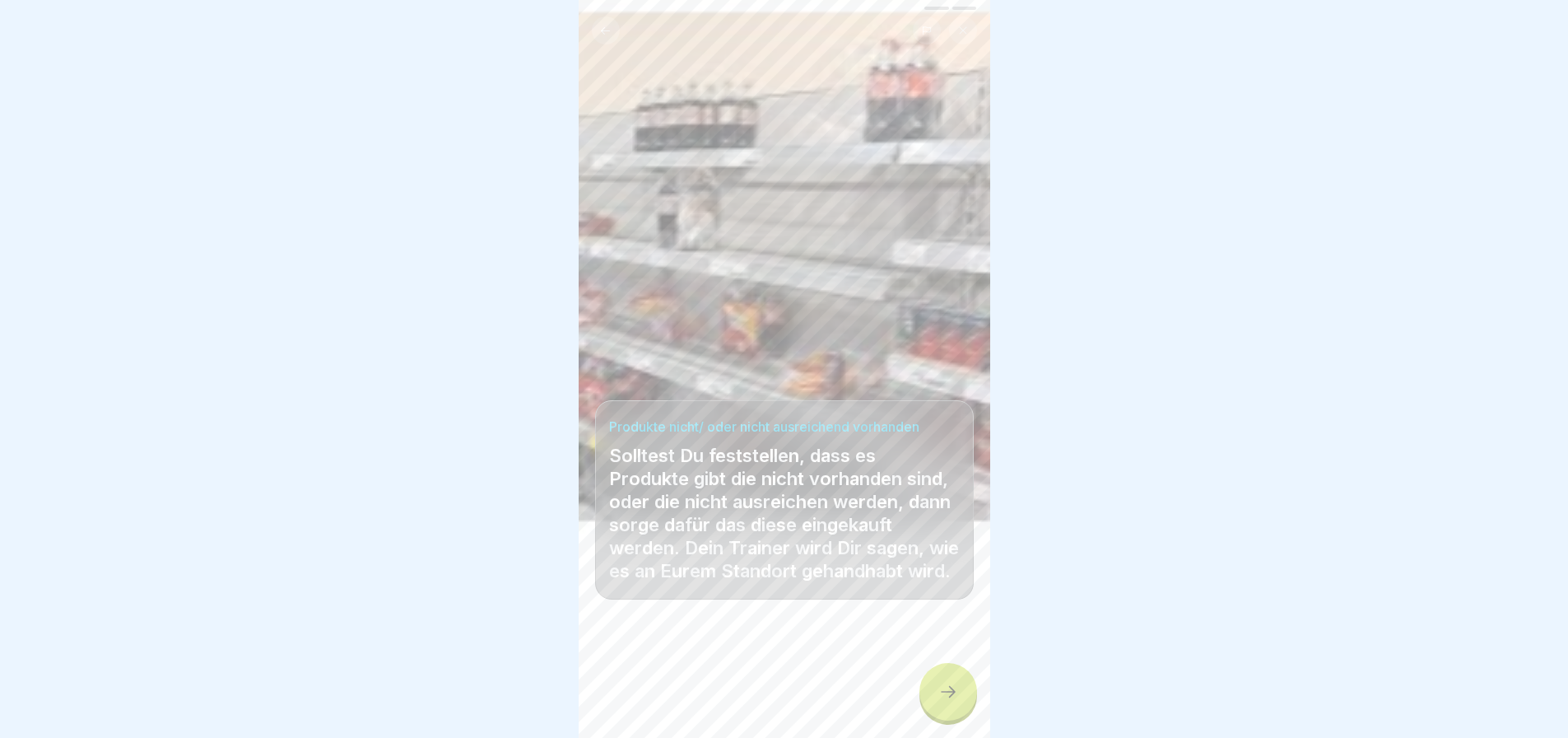
click at [946, 702] on icon at bounding box center [948, 691] width 20 height 20
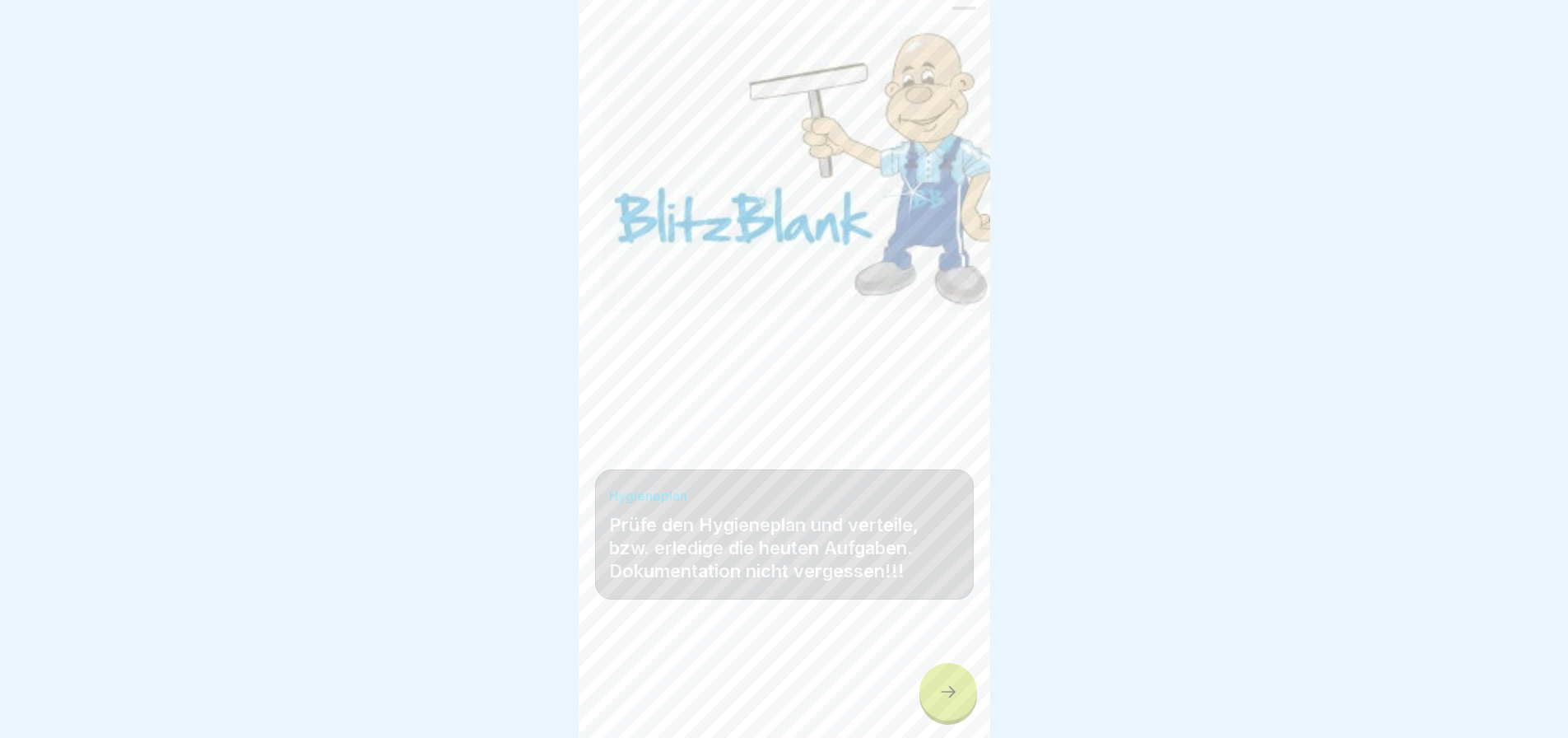
click at [946, 702] on icon at bounding box center [948, 691] width 20 height 20
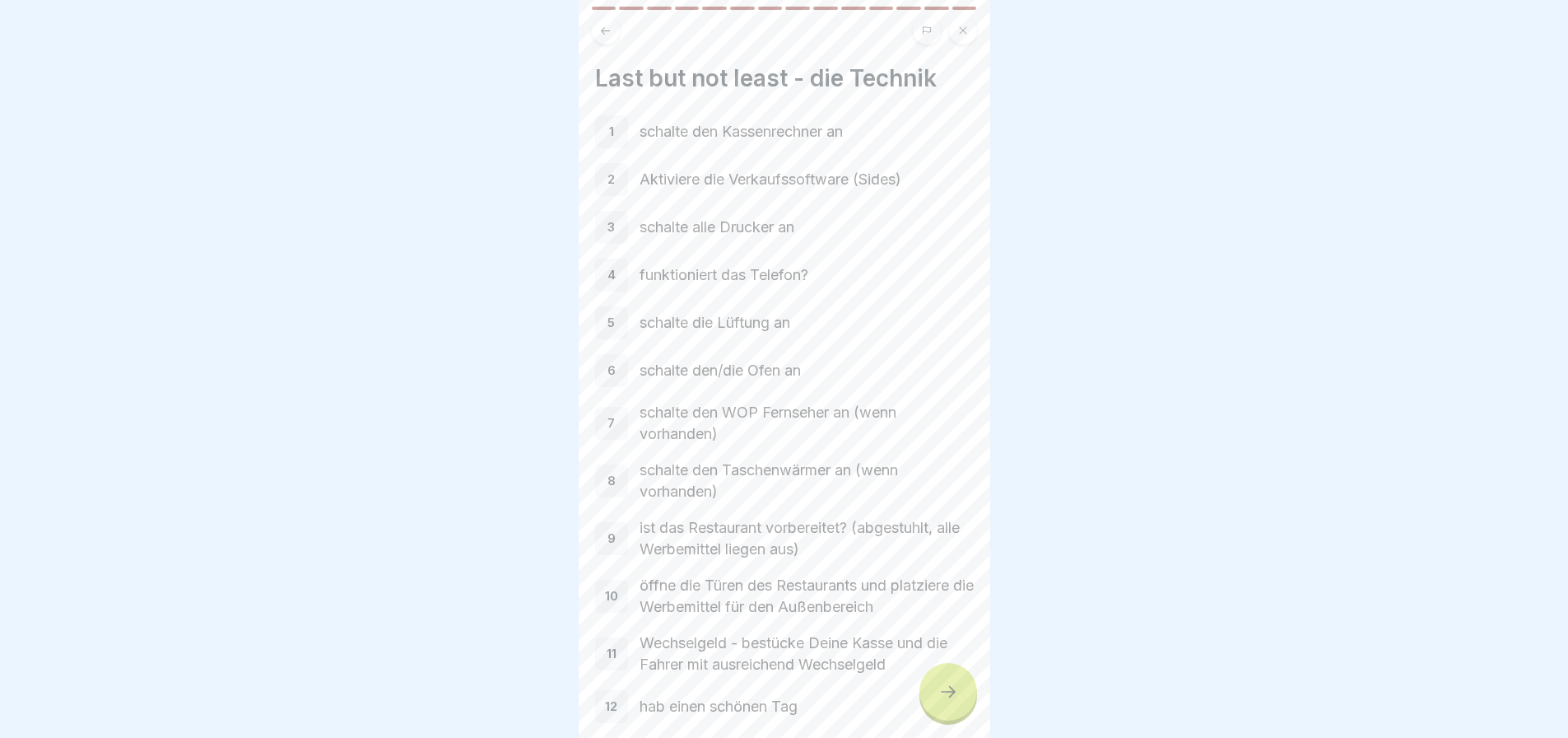
click at [946, 702] on icon at bounding box center [948, 691] width 20 height 20
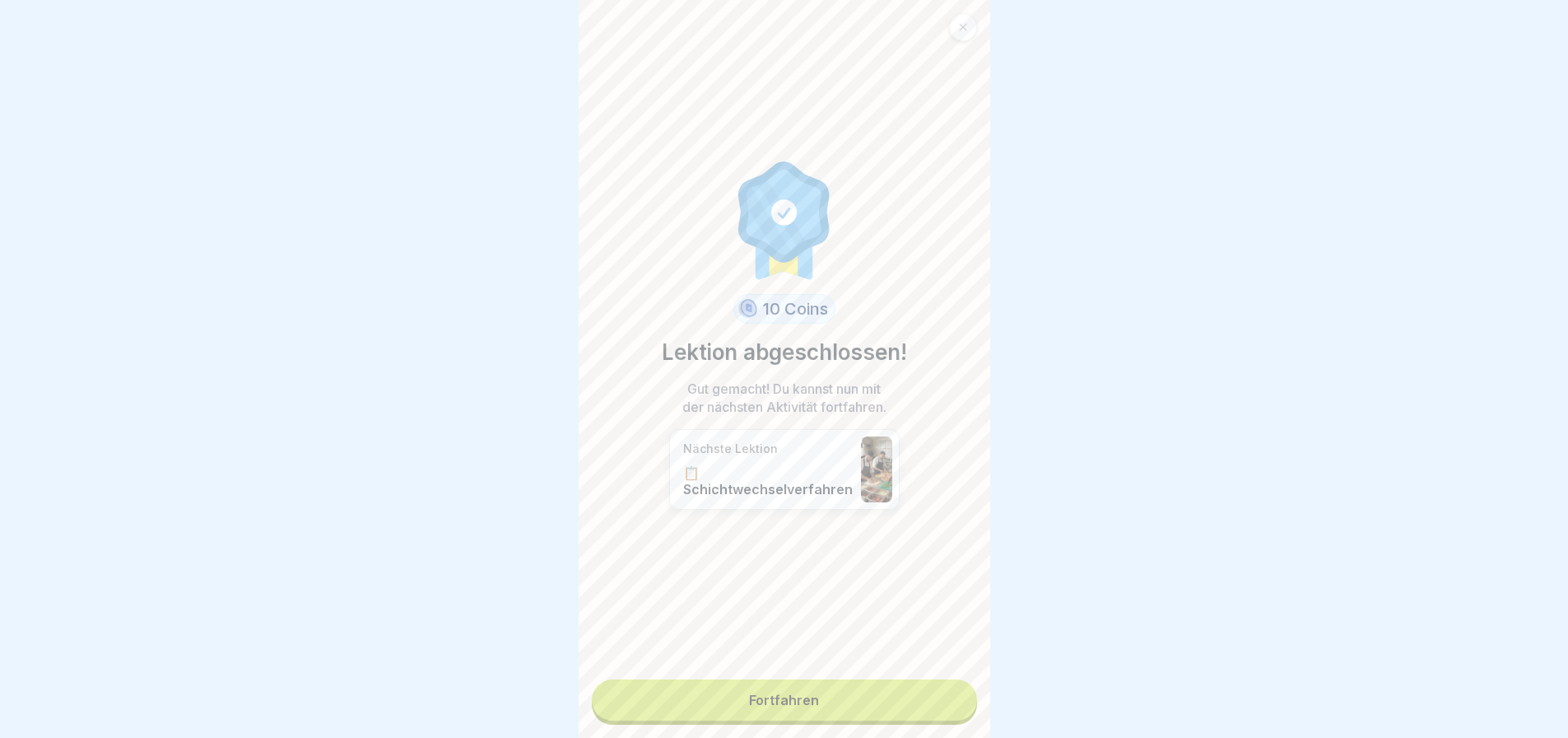
click at [839, 705] on link "Fortfahren" at bounding box center [784, 700] width 385 height 41
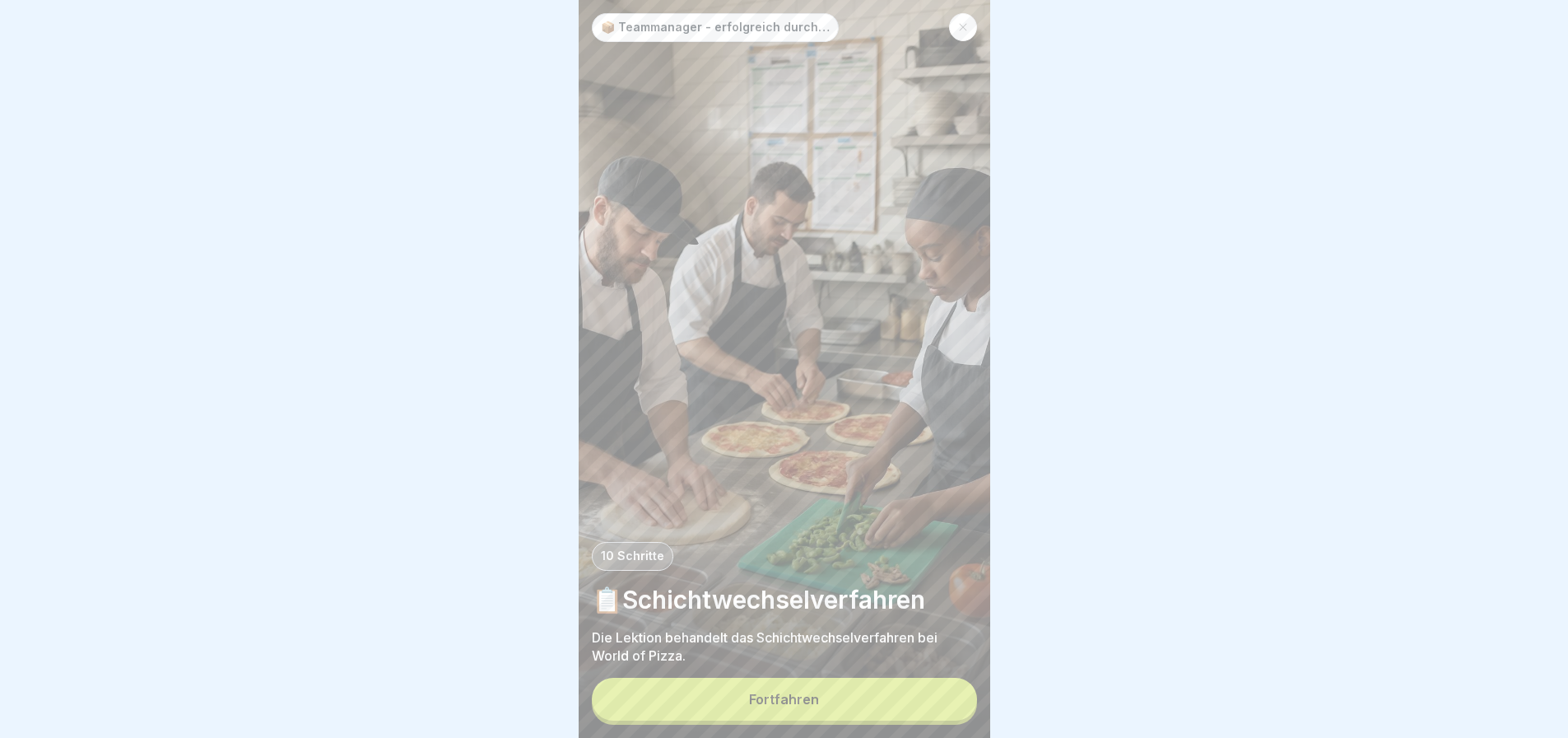
click at [839, 705] on button "Fortfahren" at bounding box center [784, 699] width 385 height 43
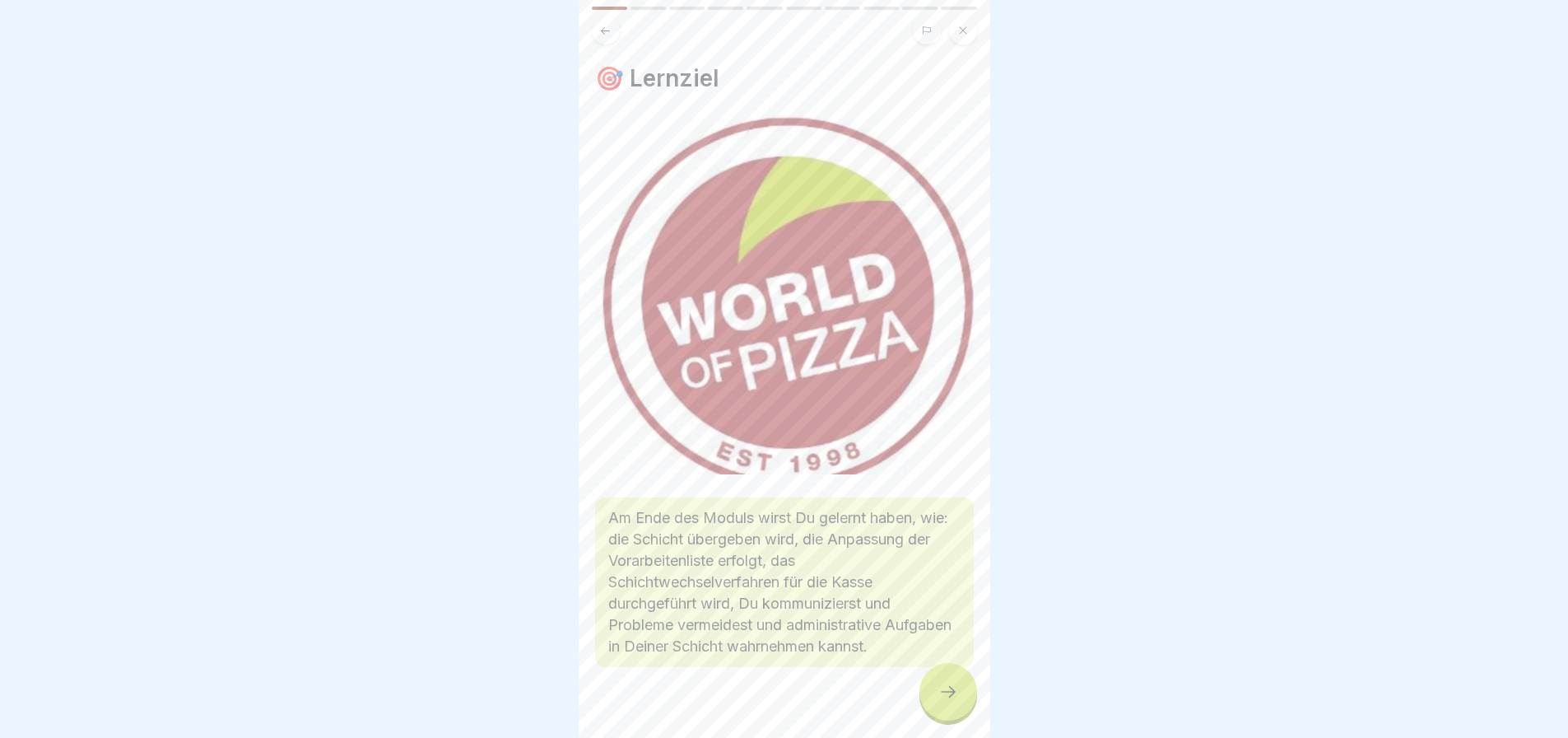
click at [950, 697] on icon at bounding box center [948, 691] width 15 height 11
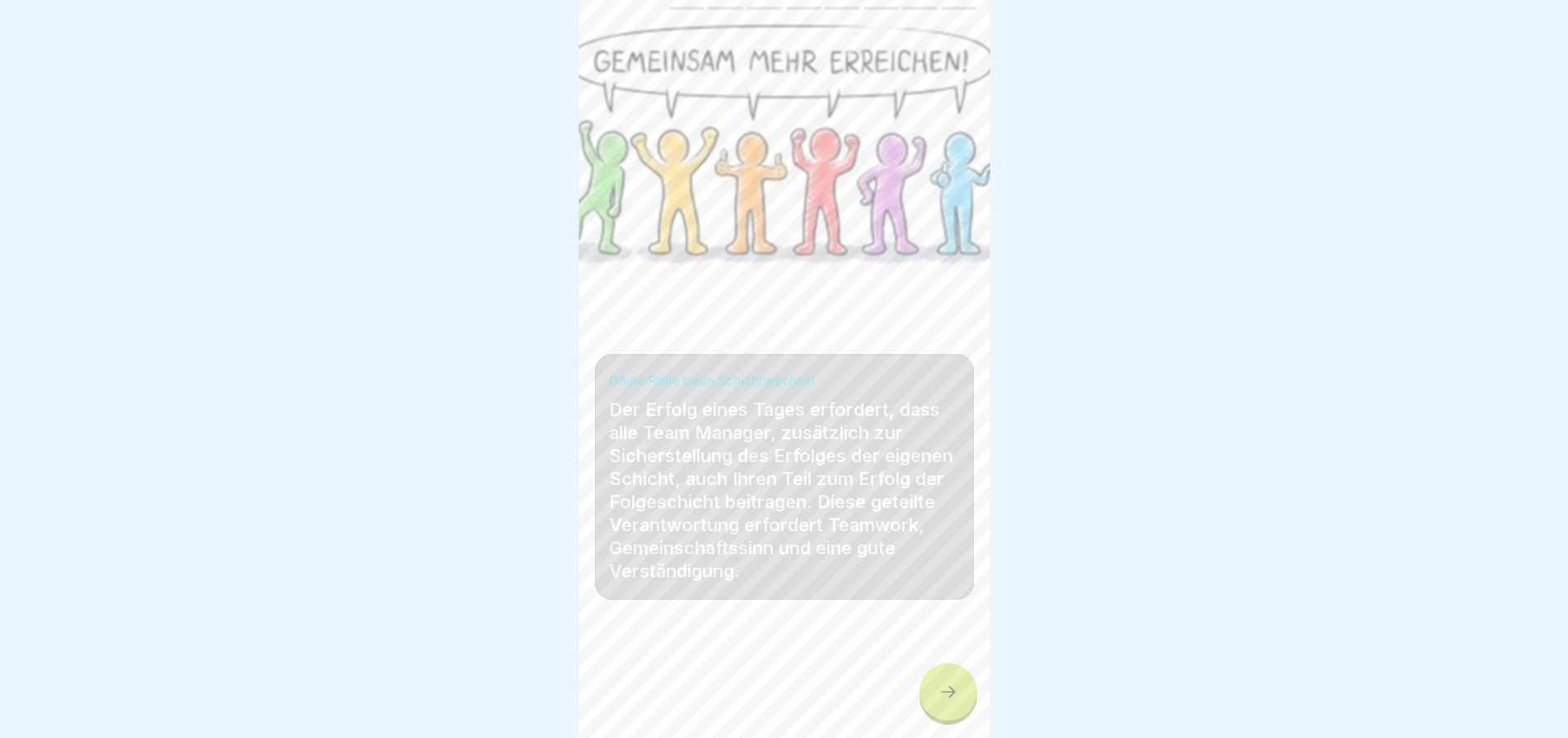
click at [950, 701] on icon at bounding box center [948, 691] width 20 height 20
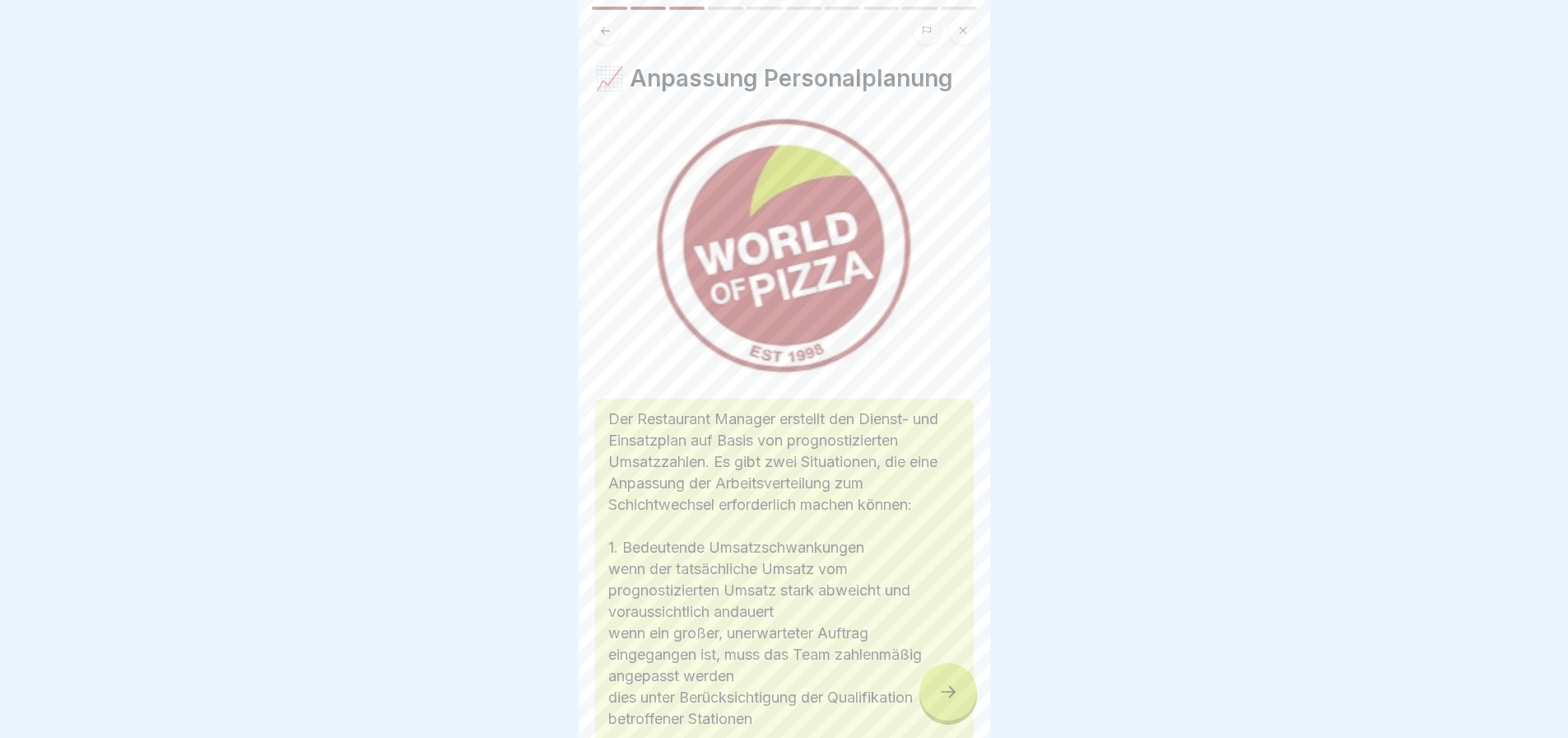
click at [950, 697] on icon at bounding box center [948, 691] width 15 height 11
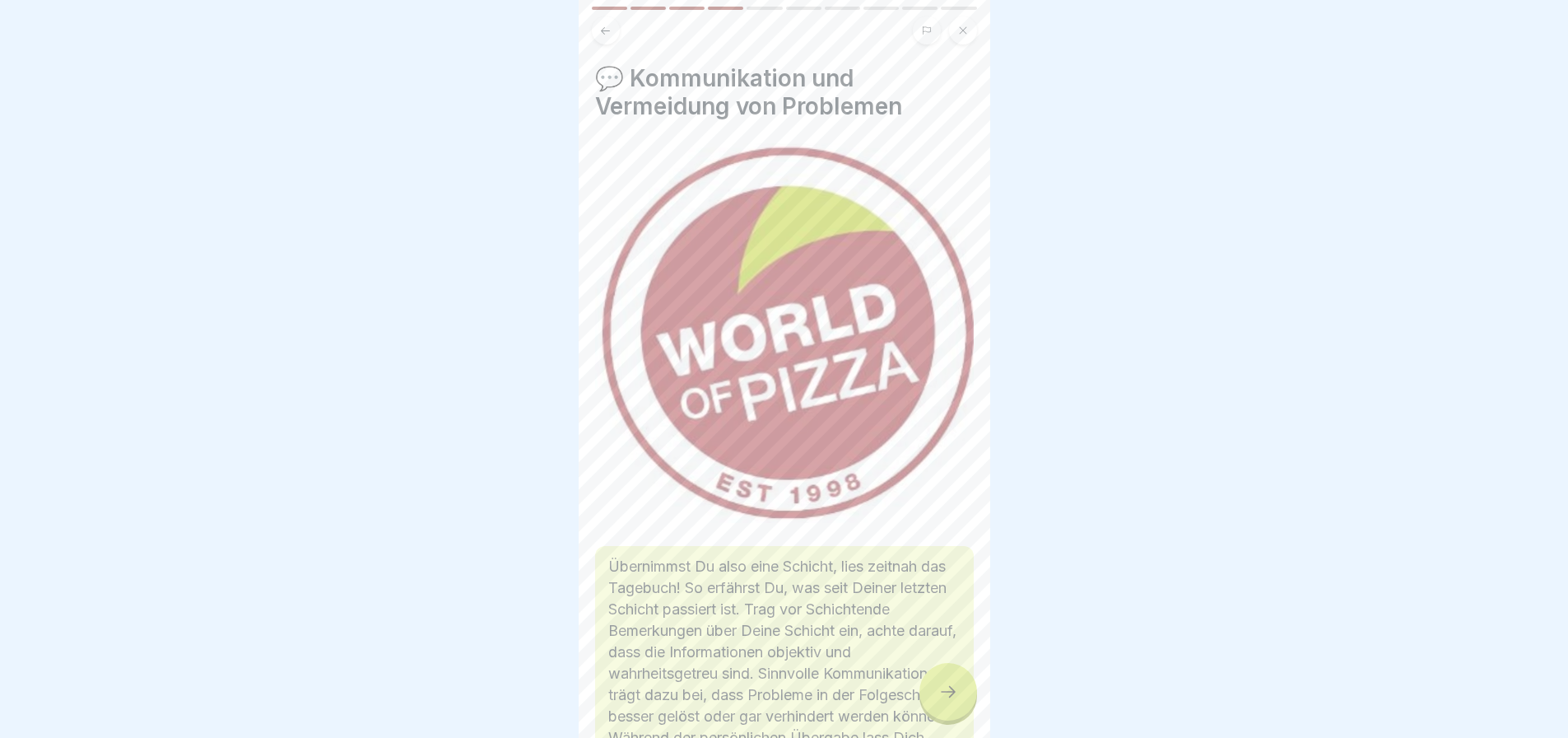
click at [950, 701] on icon at bounding box center [948, 691] width 20 height 20
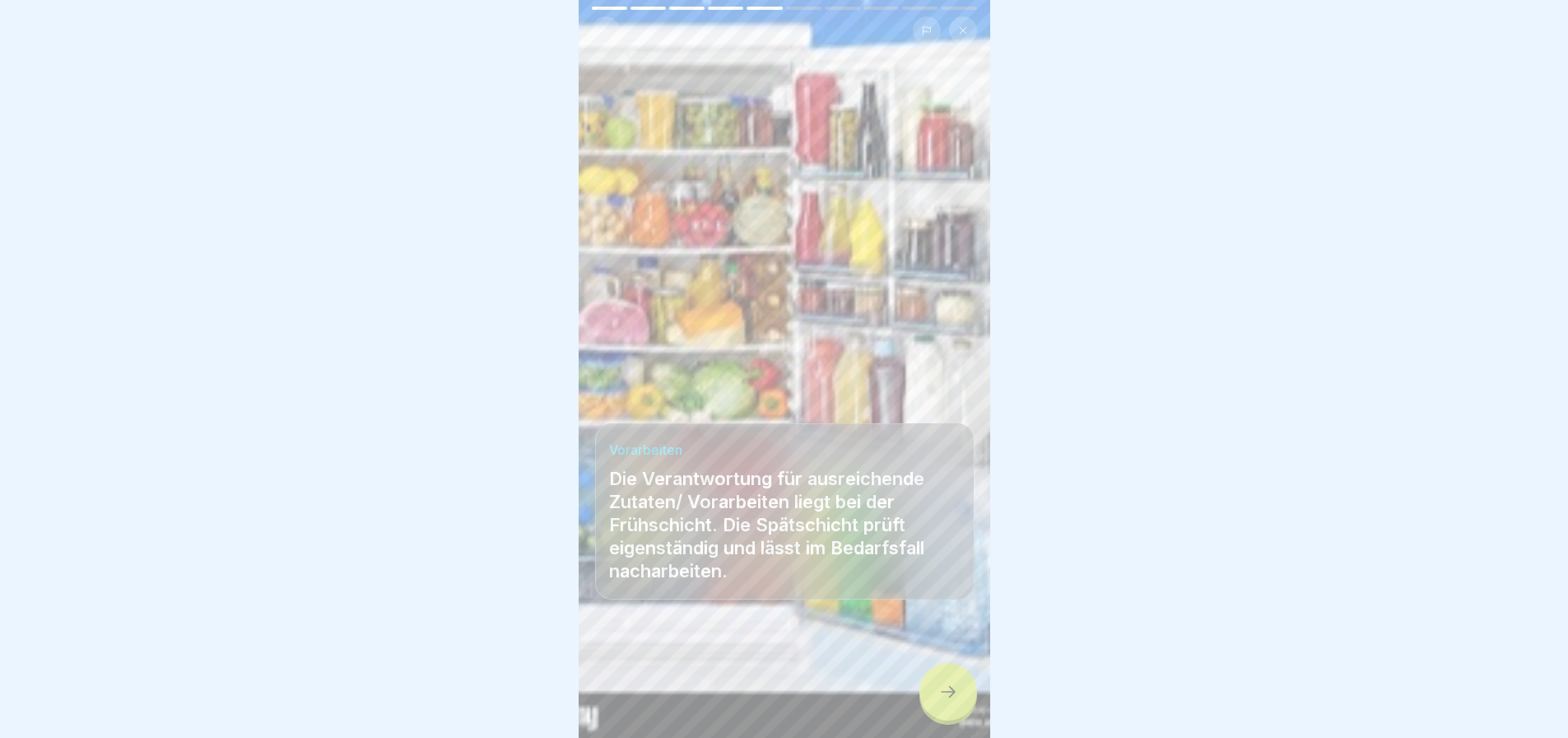
click at [950, 701] on icon at bounding box center [948, 691] width 20 height 20
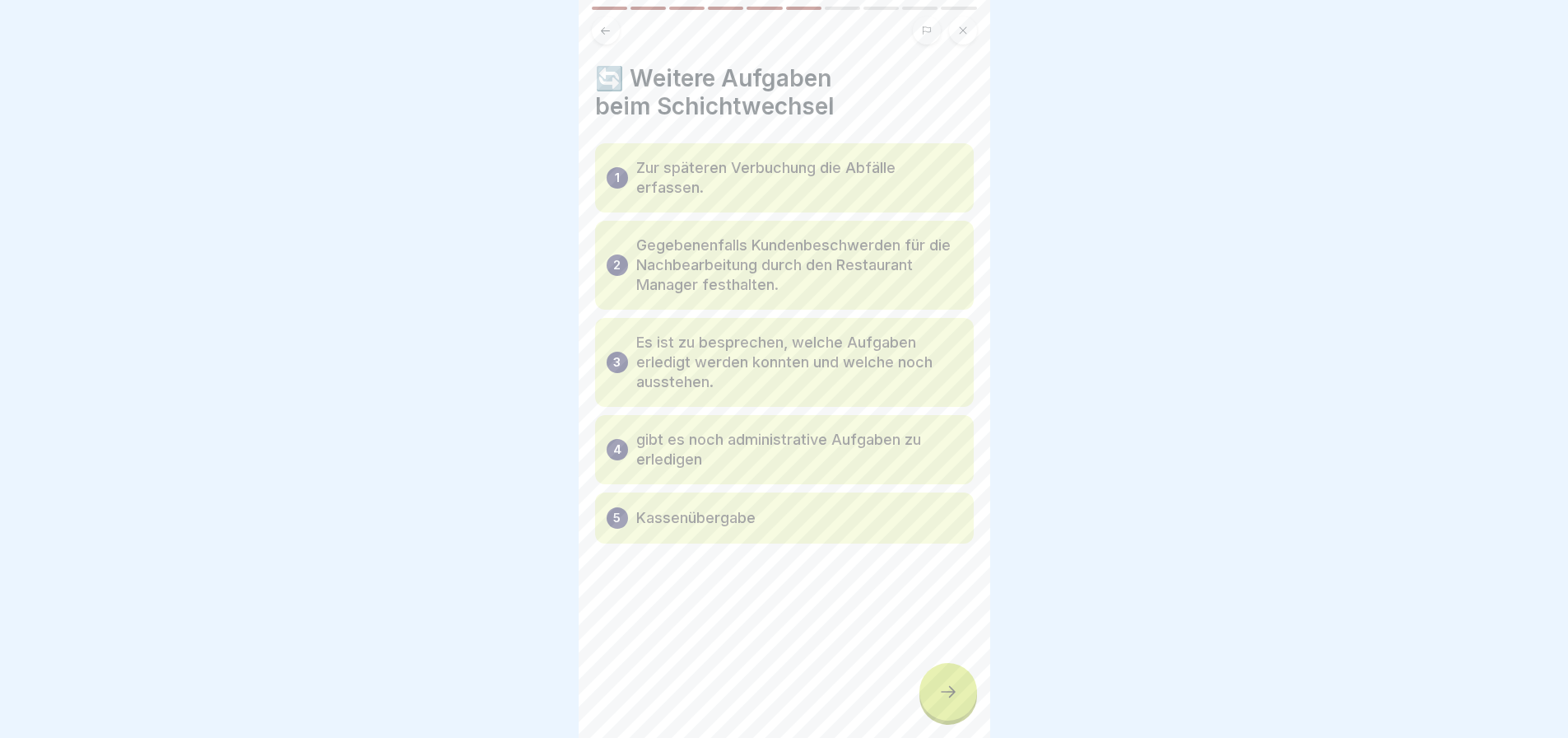
click at [950, 701] on icon at bounding box center [948, 691] width 20 height 20
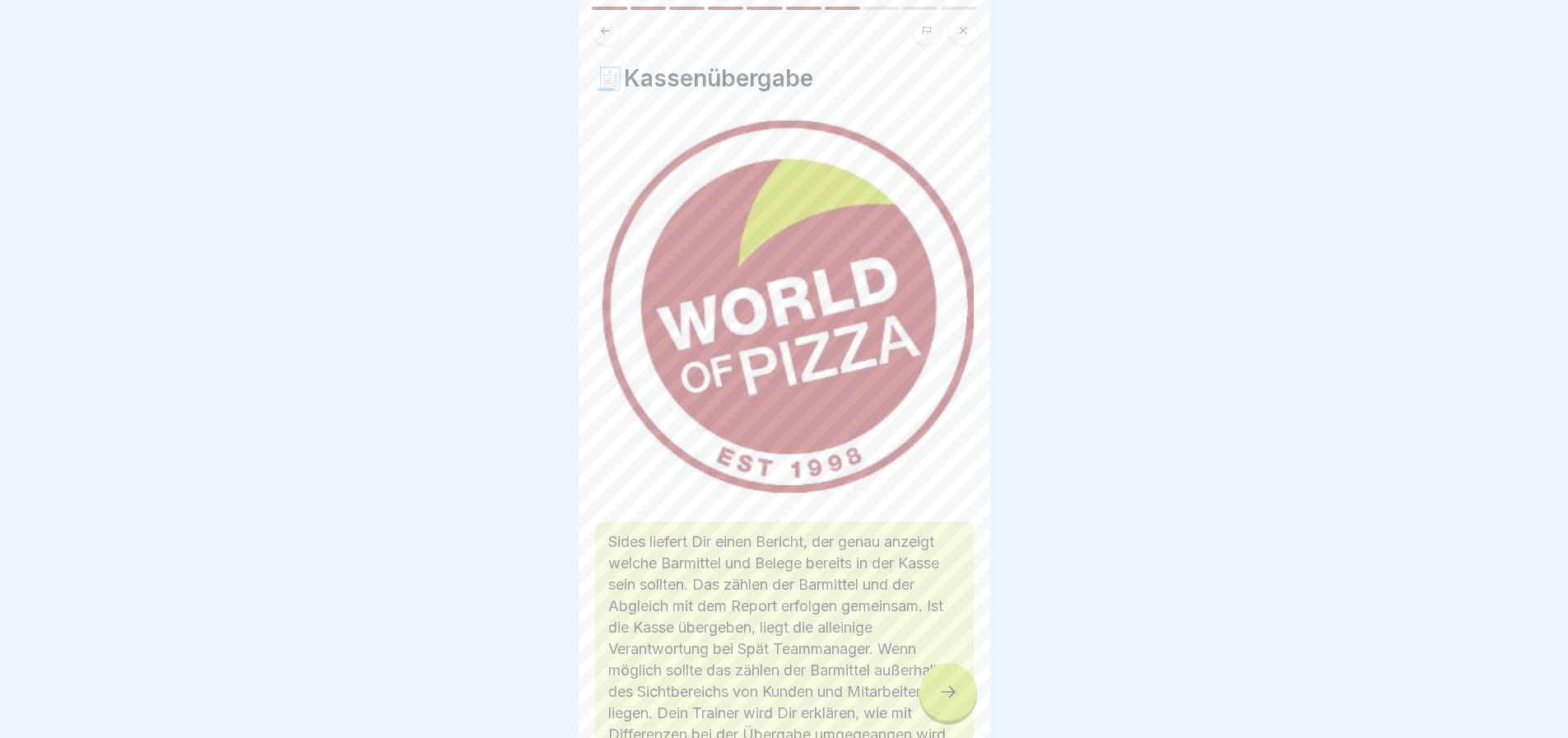
click at [950, 701] on icon at bounding box center [948, 691] width 20 height 20
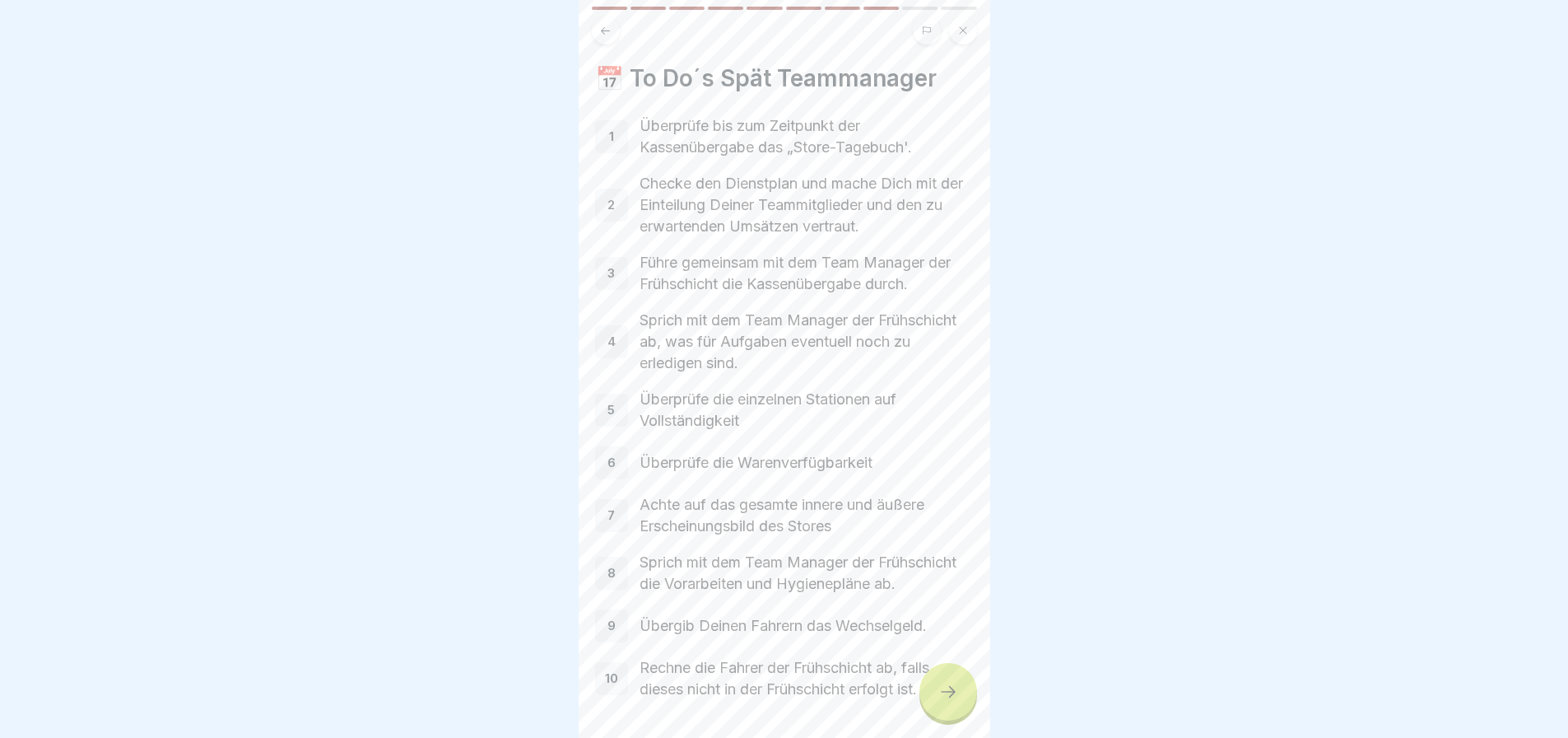
click at [950, 701] on icon at bounding box center [948, 691] width 20 height 20
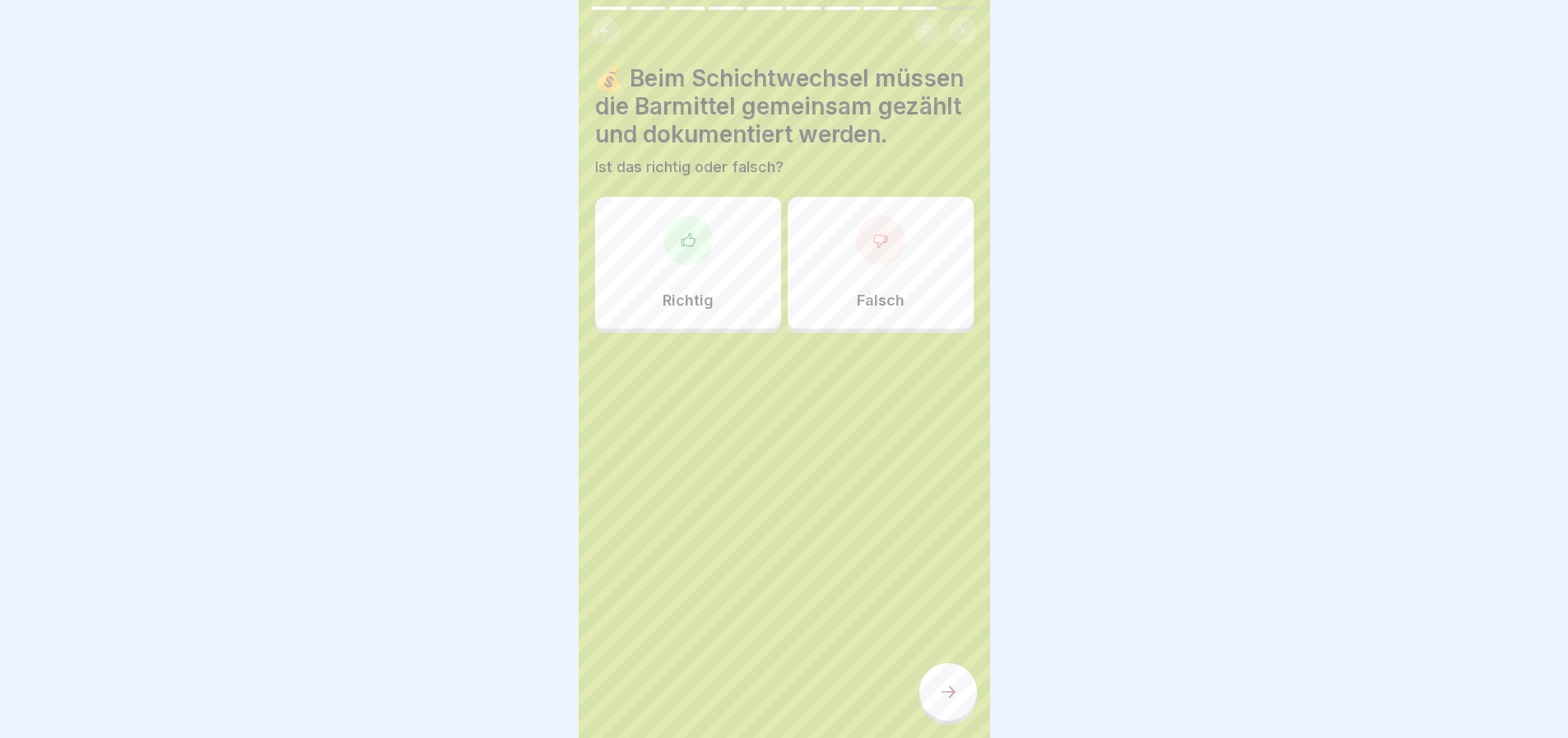
click at [679, 248] on div at bounding box center [688, 239] width 49 height 49
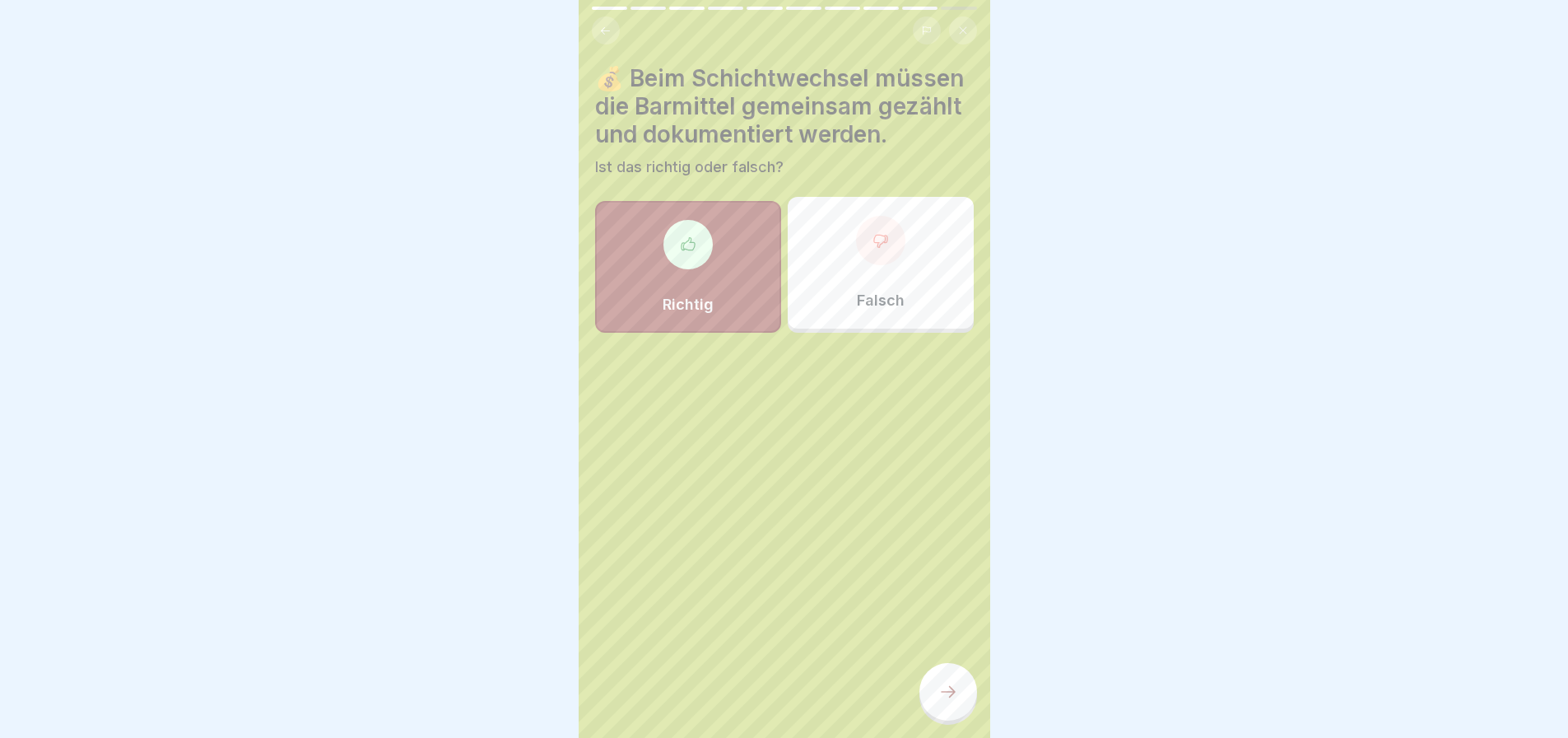
click at [965, 710] on div at bounding box center [948, 691] width 58 height 58
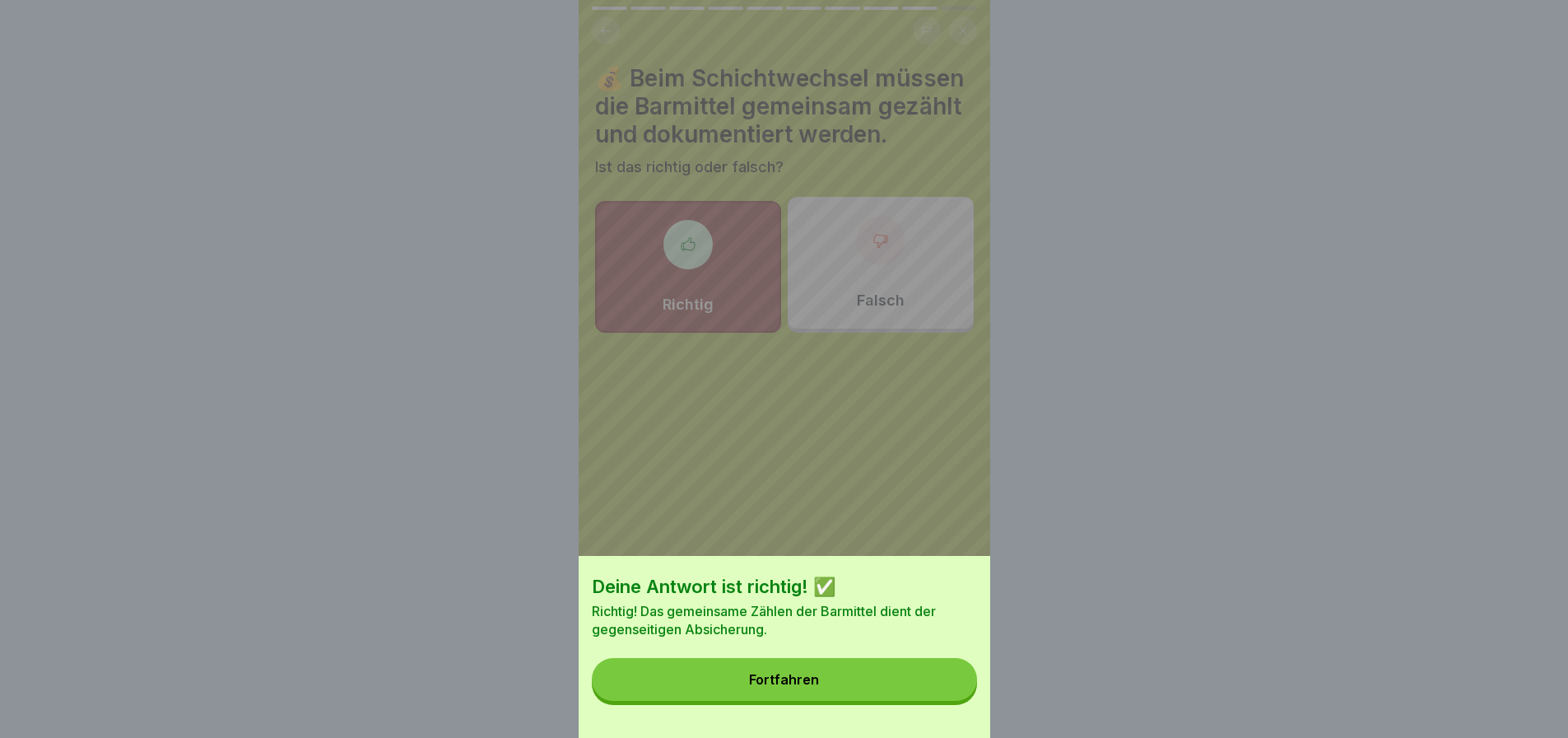
click at [877, 700] on button "Fortfahren" at bounding box center [784, 679] width 385 height 43
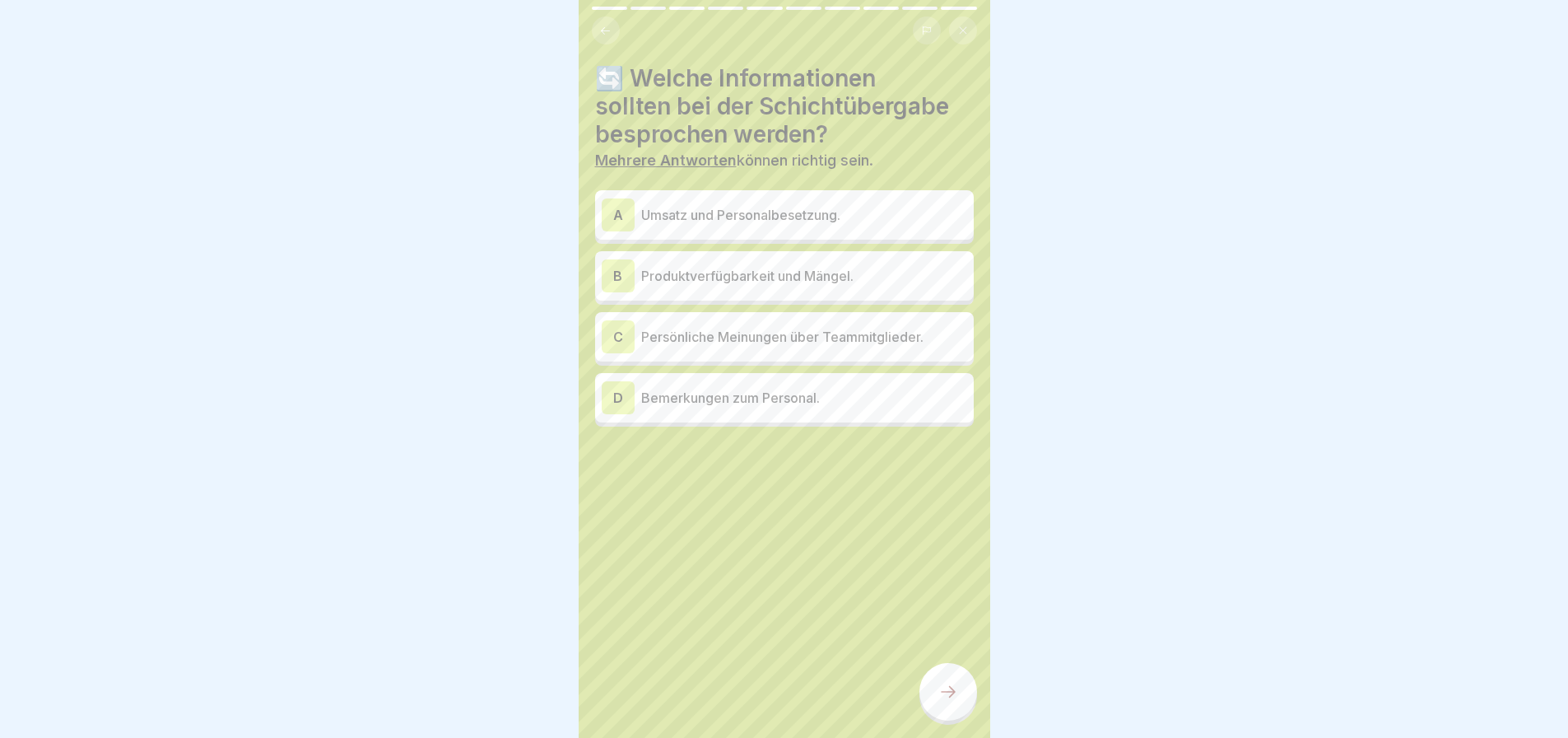
click at [736, 280] on p "Produktverfügbarkeit und Mängel." at bounding box center [804, 275] width 326 height 20
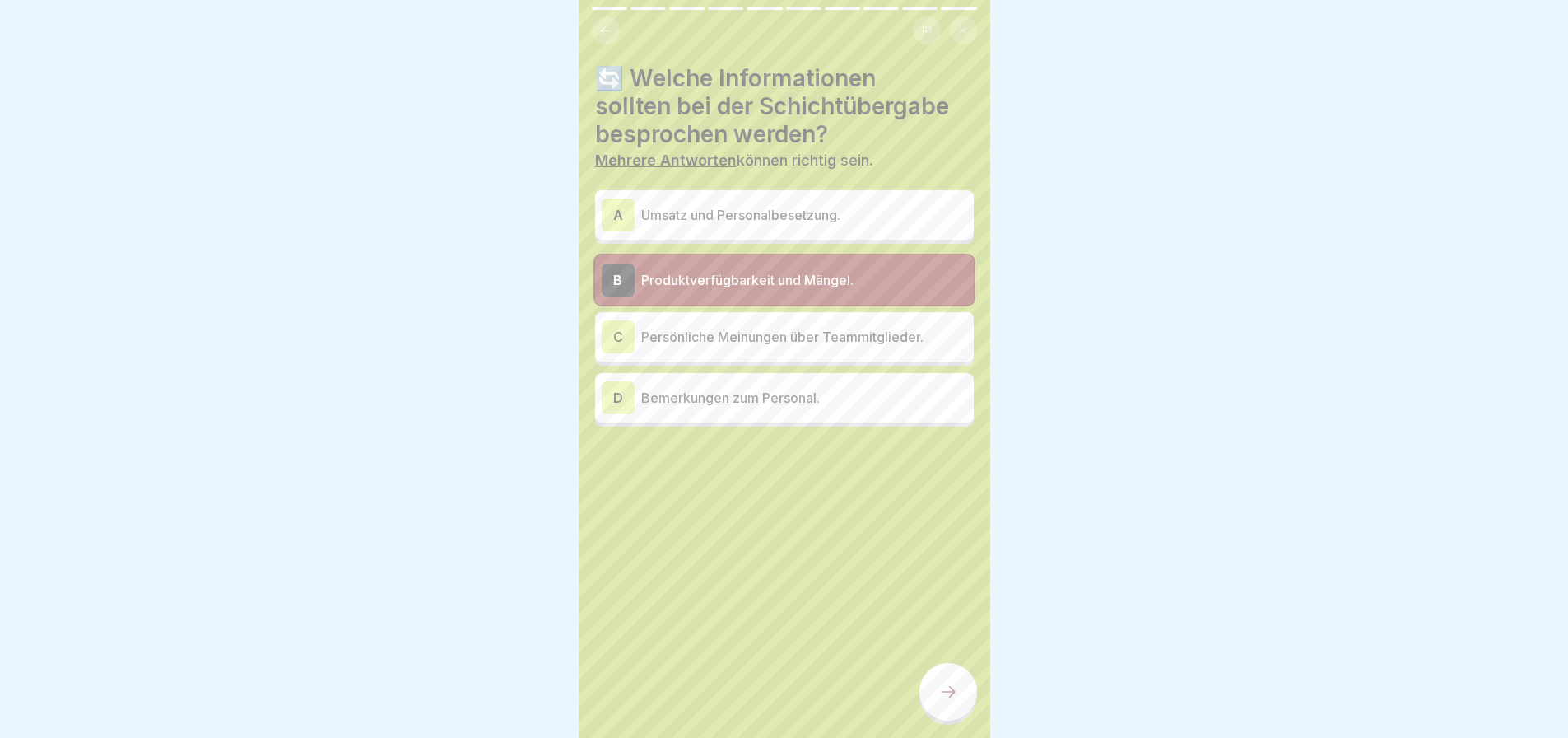
click at [943, 702] on icon at bounding box center [948, 691] width 20 height 20
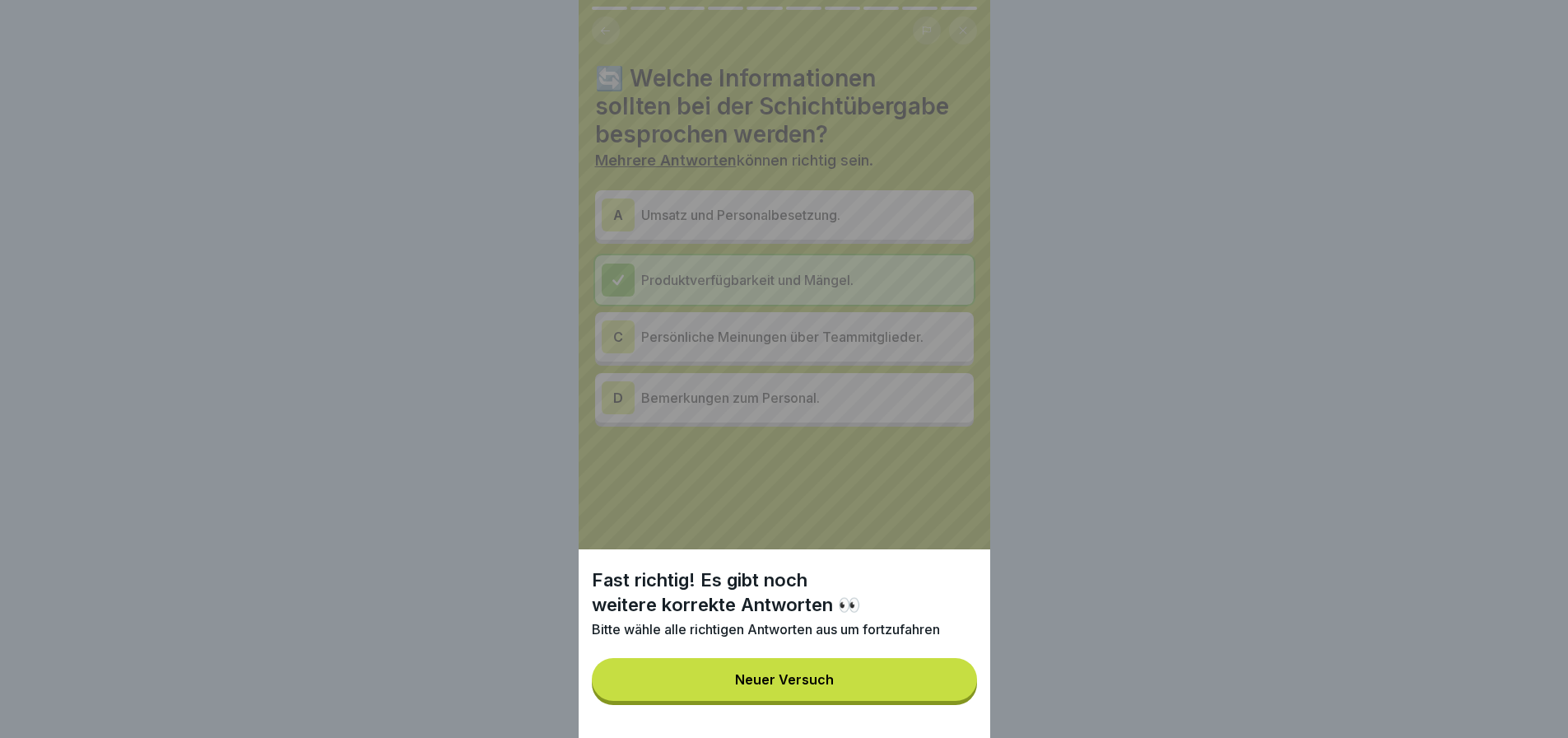
click at [879, 700] on button "Neuer Versuch" at bounding box center [784, 679] width 385 height 43
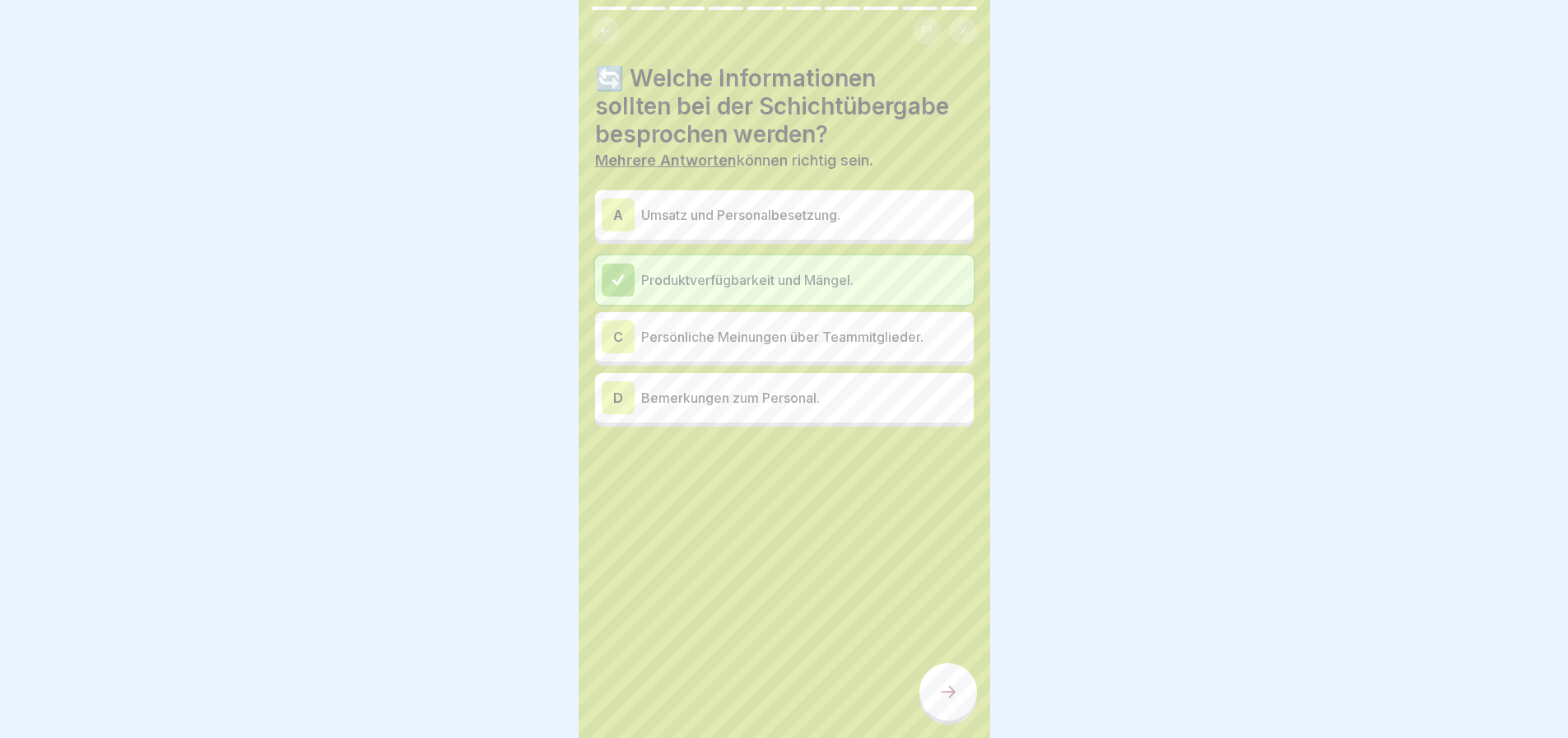
click at [745, 390] on p "Bemerkungen zum Personal." at bounding box center [804, 397] width 326 height 20
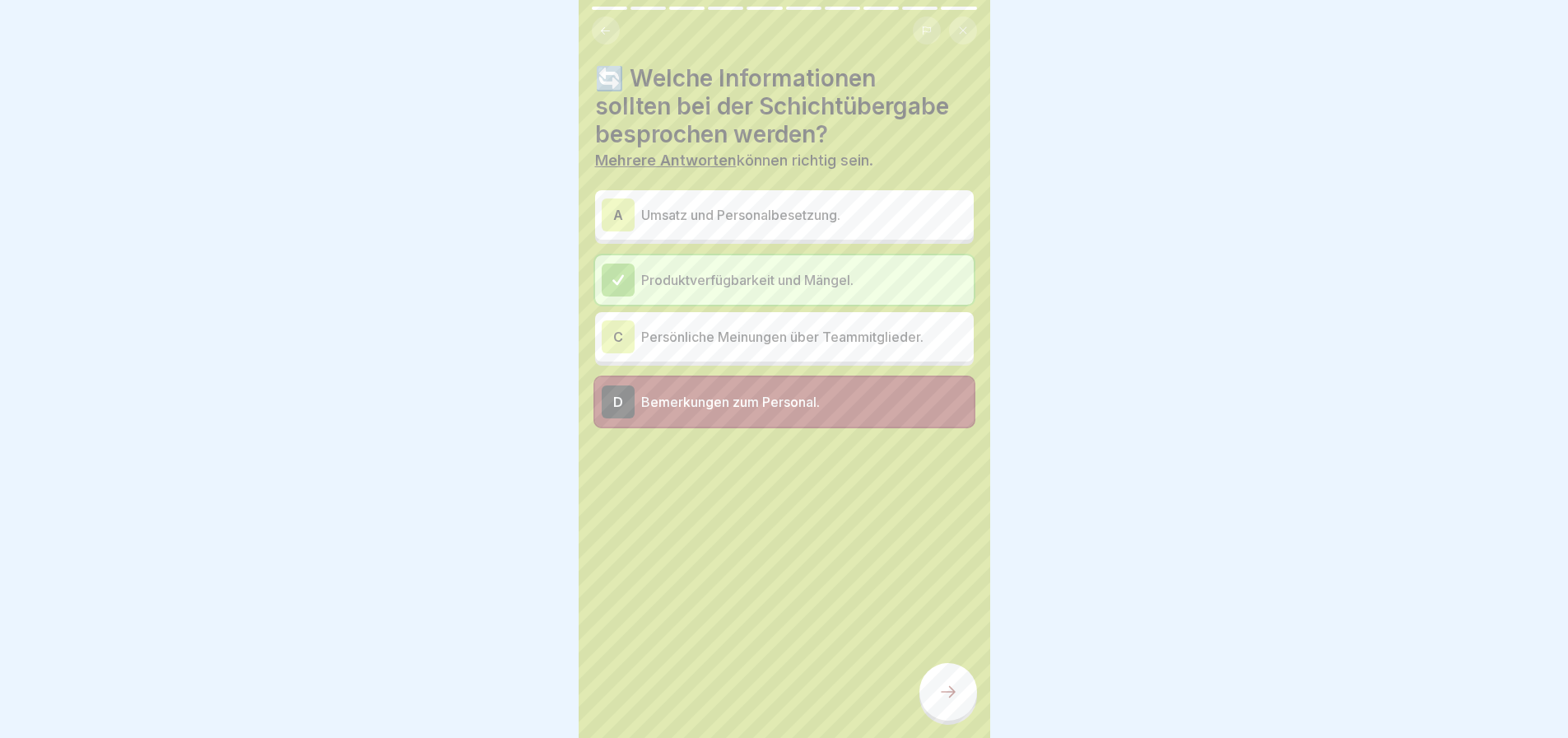
click at [943, 698] on icon at bounding box center [948, 691] width 20 height 20
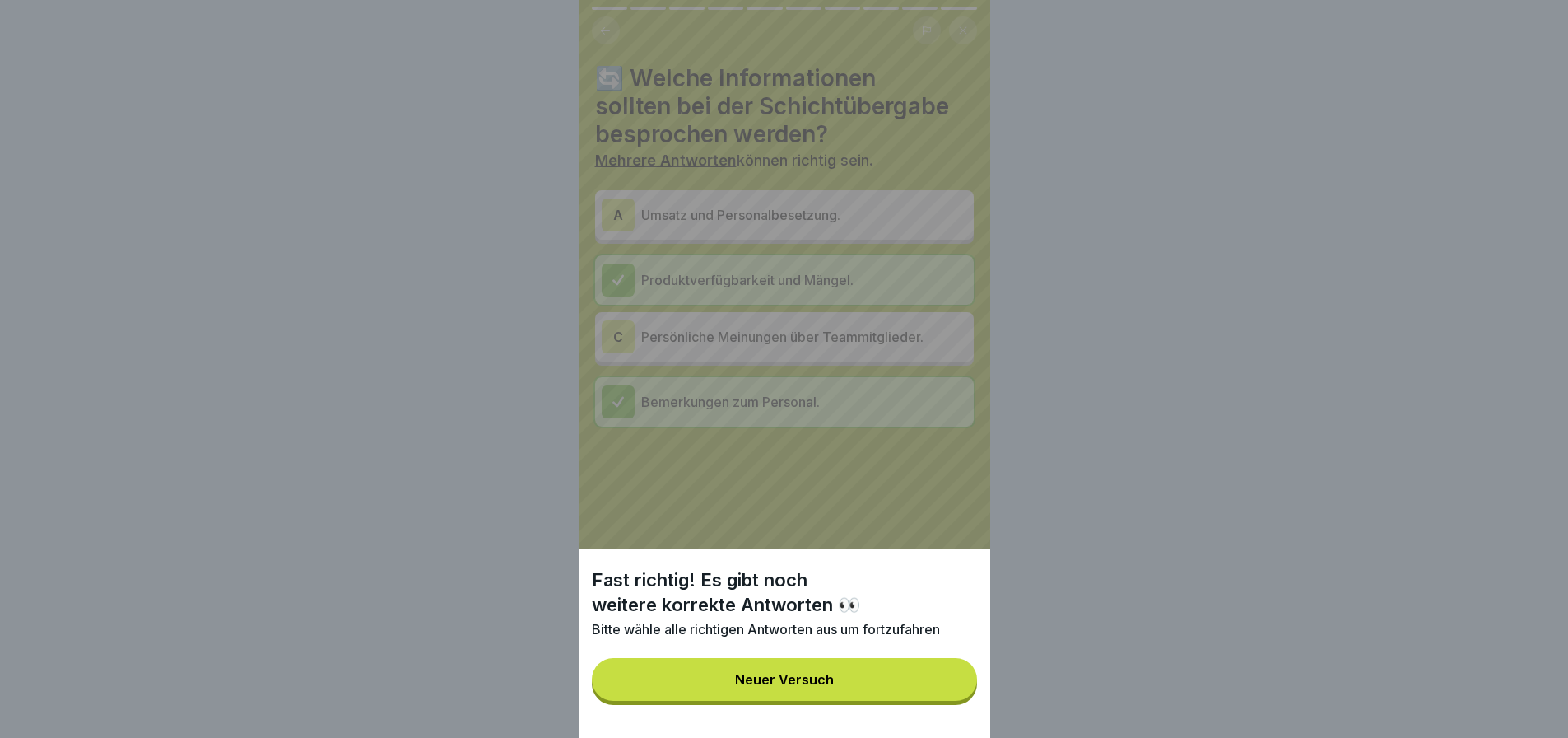
click at [798, 687] on div "Neuer Versuch" at bounding box center [784, 679] width 99 height 15
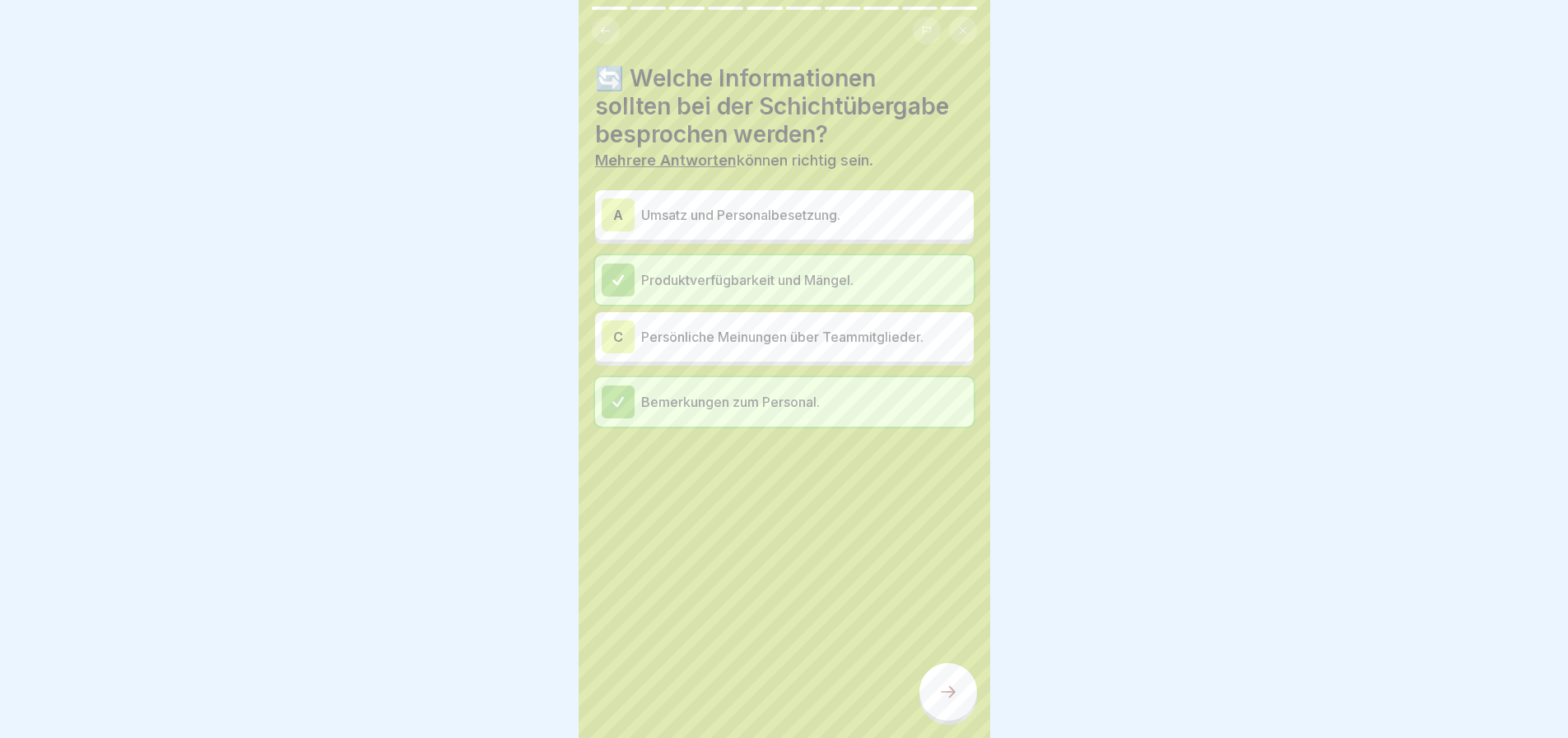
click at [757, 213] on p "Umsatz und Personalbesetzung." at bounding box center [804, 214] width 326 height 20
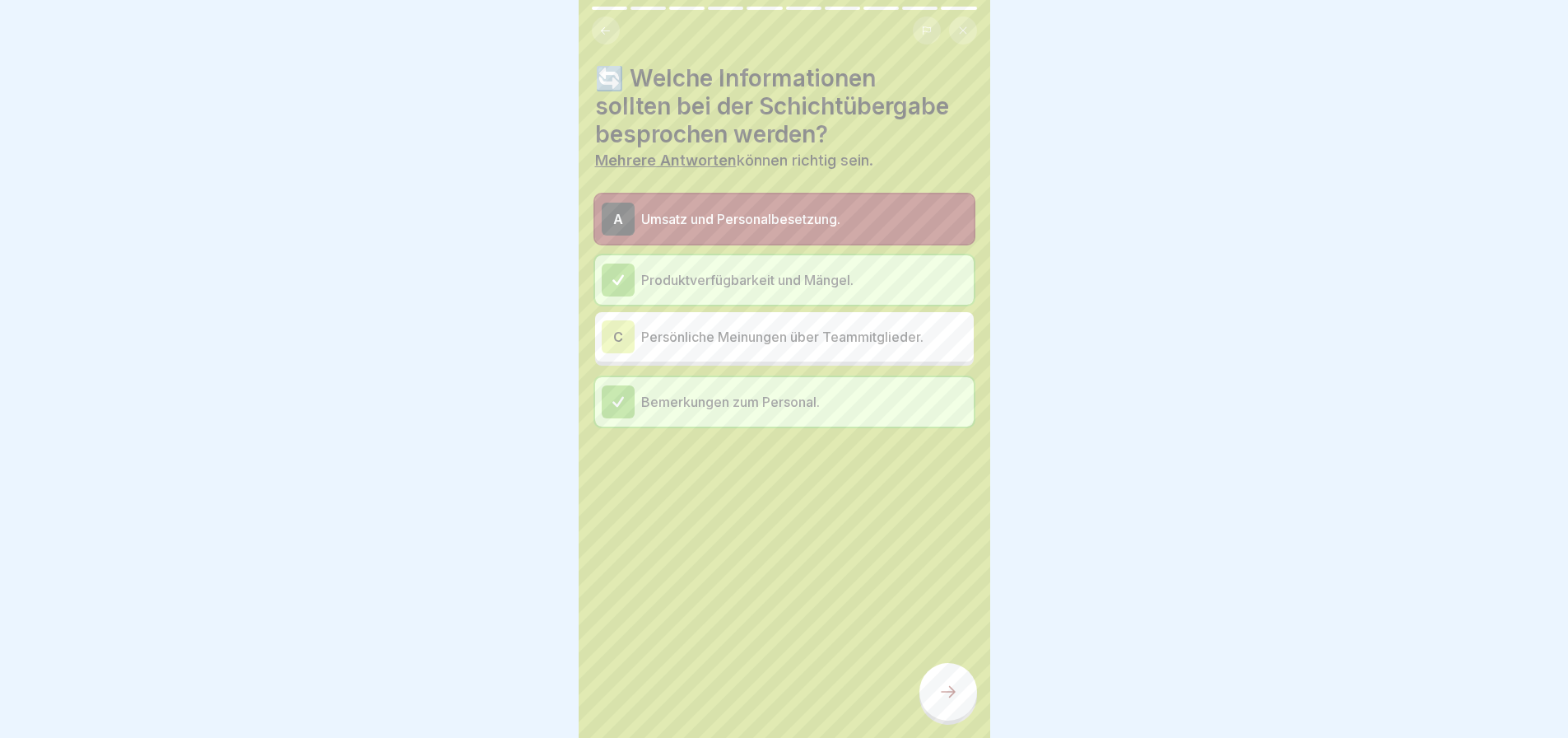
click at [932, 696] on div at bounding box center [948, 691] width 58 height 58
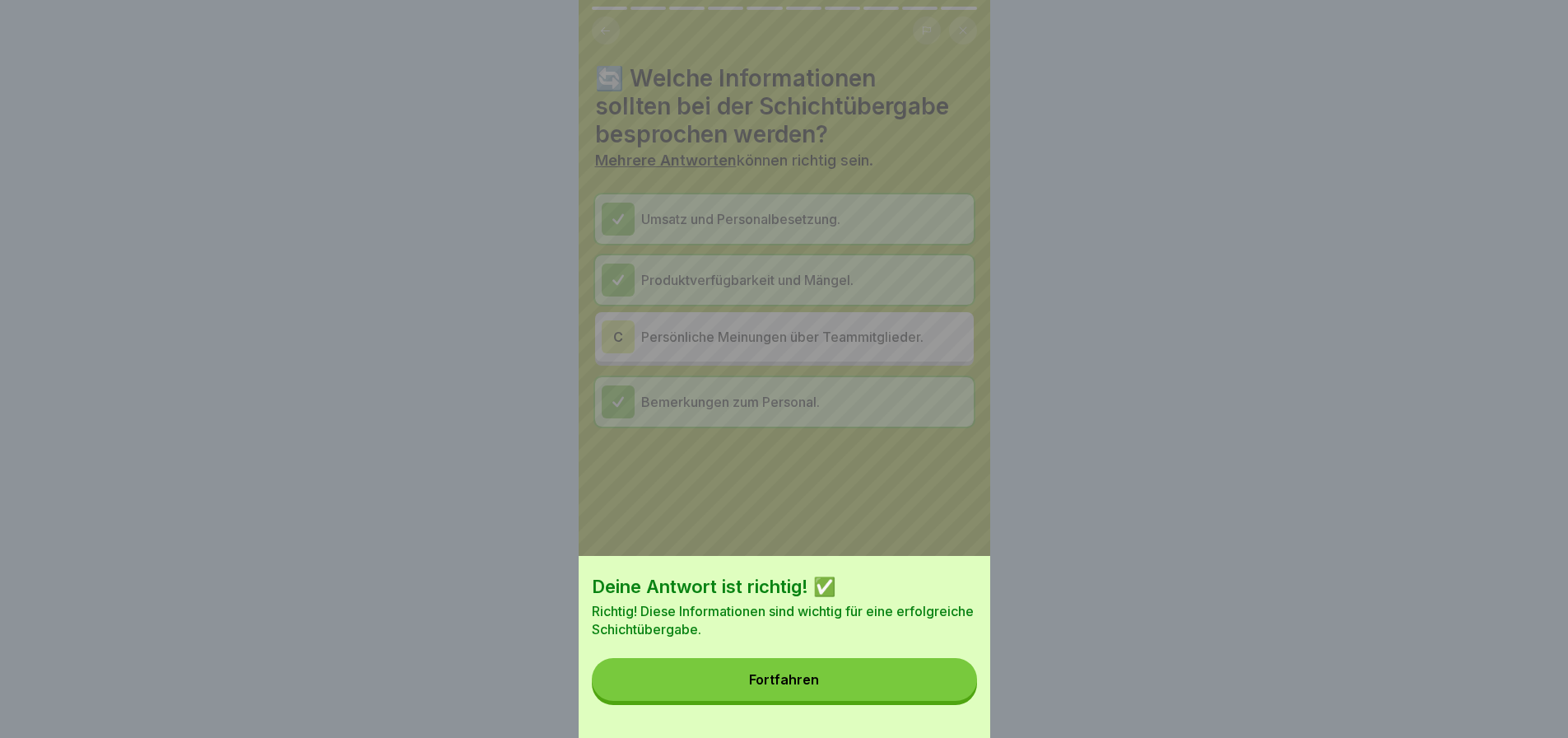
click at [932, 696] on button "Fortfahren" at bounding box center [784, 679] width 385 height 43
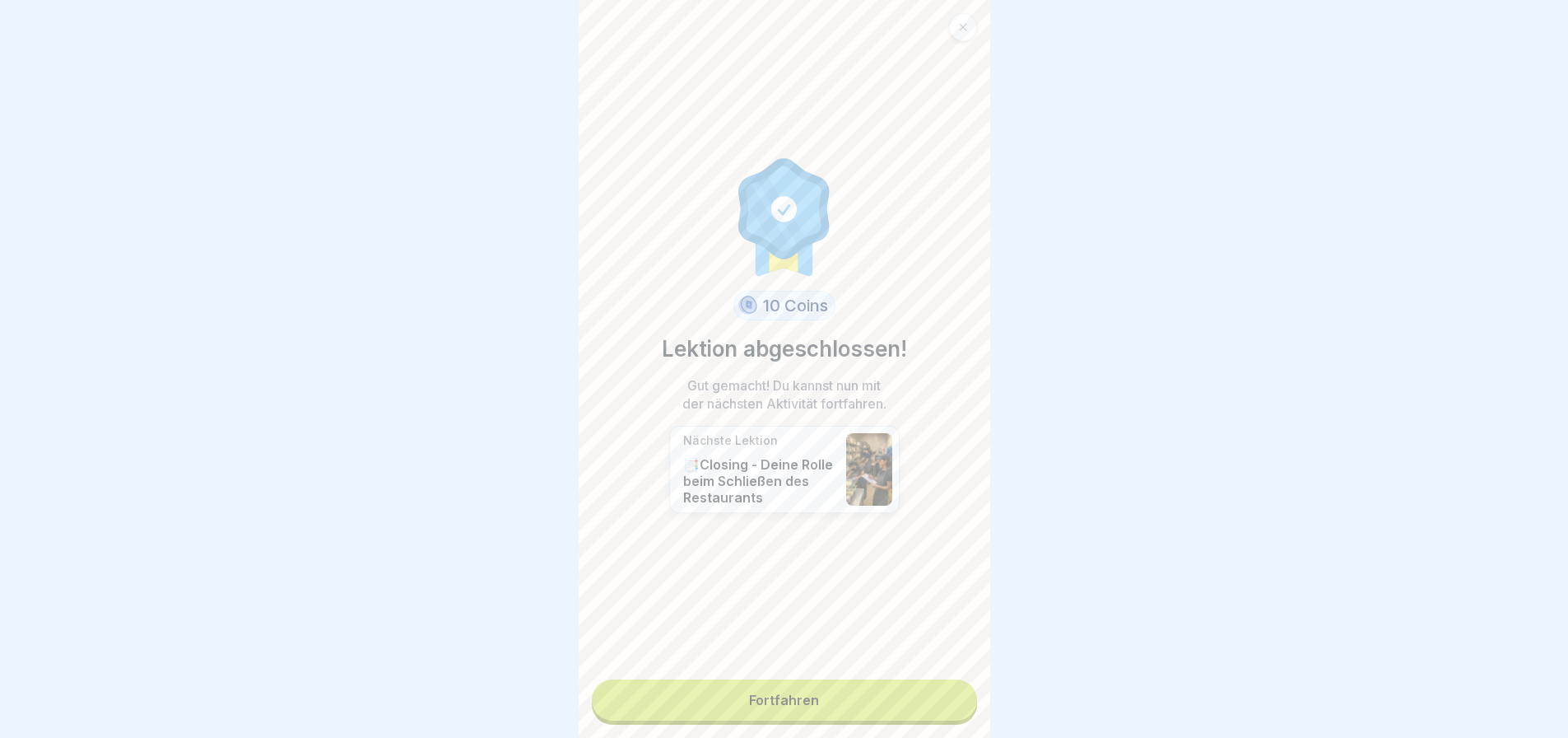
click at [779, 703] on link "Fortfahren" at bounding box center [784, 700] width 385 height 41
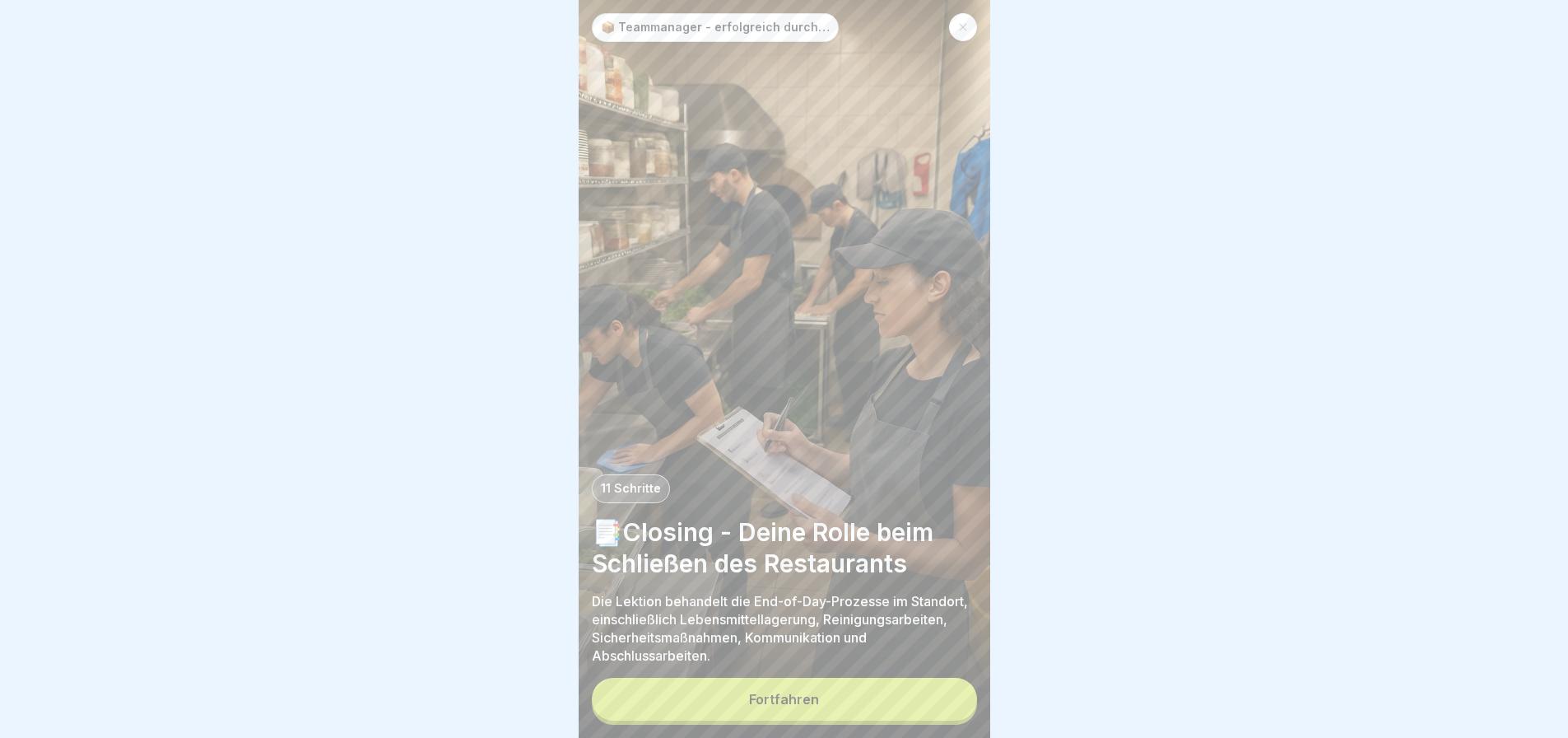
click at [779, 704] on button "Fortfahren" at bounding box center [784, 699] width 385 height 43
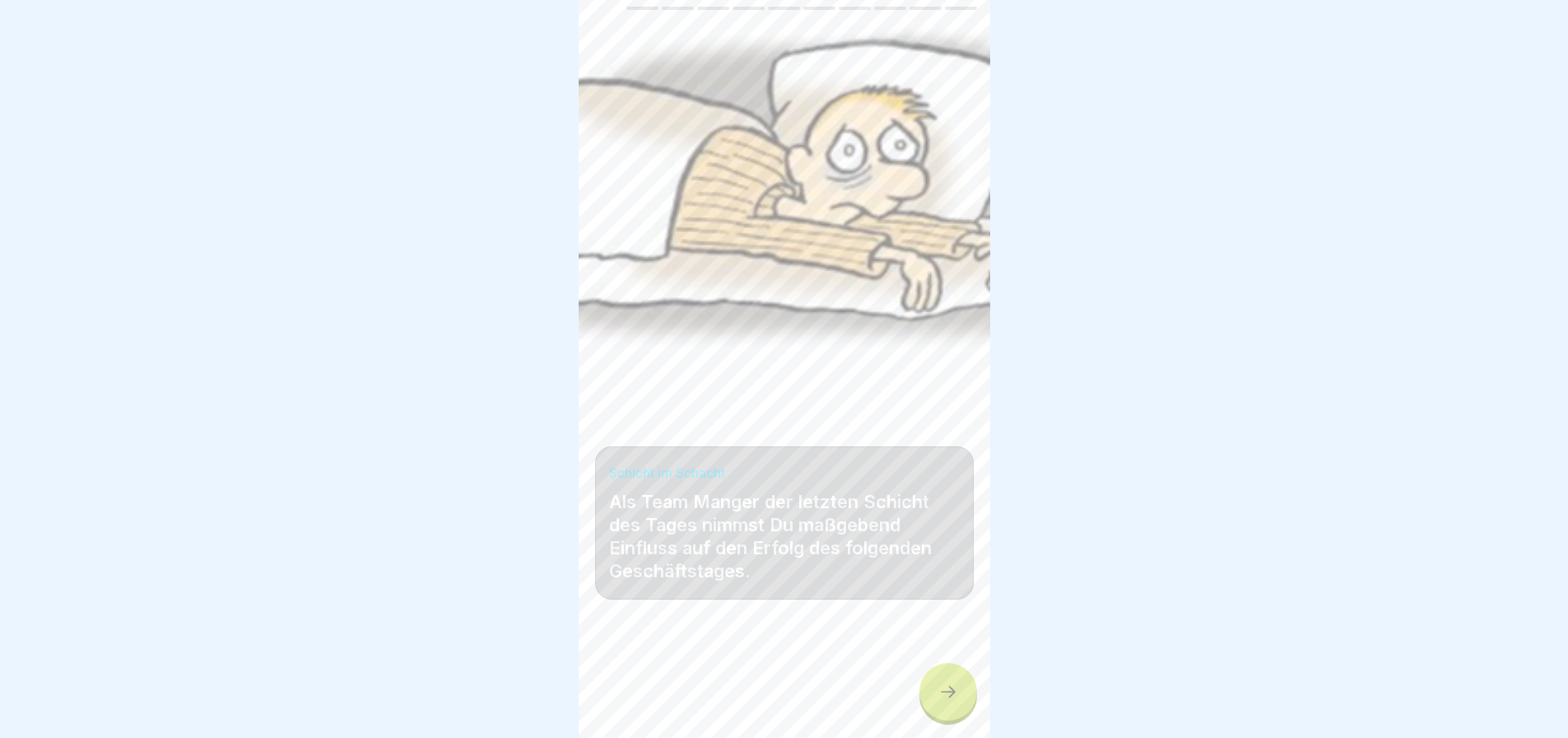
click at [936, 693] on div at bounding box center [948, 691] width 58 height 58
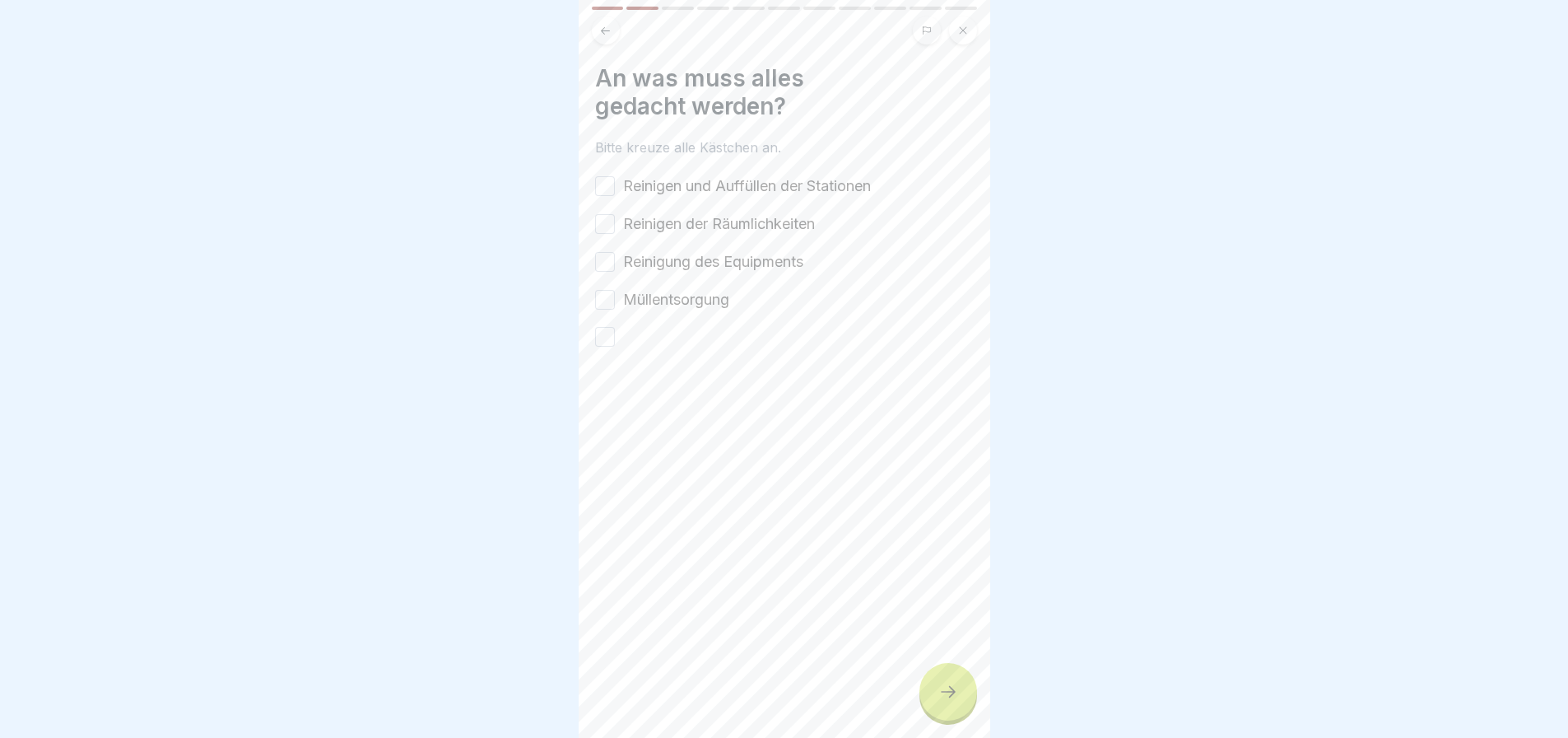
click at [597, 181] on button "Reinigen und Auffüllen der Stationen" at bounding box center [605, 185] width 20 height 20
click at [597, 218] on button "Reinigen der Räumlichkeiten" at bounding box center [605, 224] width 20 height 20
click at [600, 251] on div "Reinigen und Auffüllen der Stationen Reinigen der Räumlichkeiten Reinigung des …" at bounding box center [784, 261] width 378 height 171
click at [601, 260] on button "Reinigung des Equipments" at bounding box center [605, 261] width 20 height 20
click at [600, 303] on button "Müllentsorgung" at bounding box center [605, 299] width 20 height 20
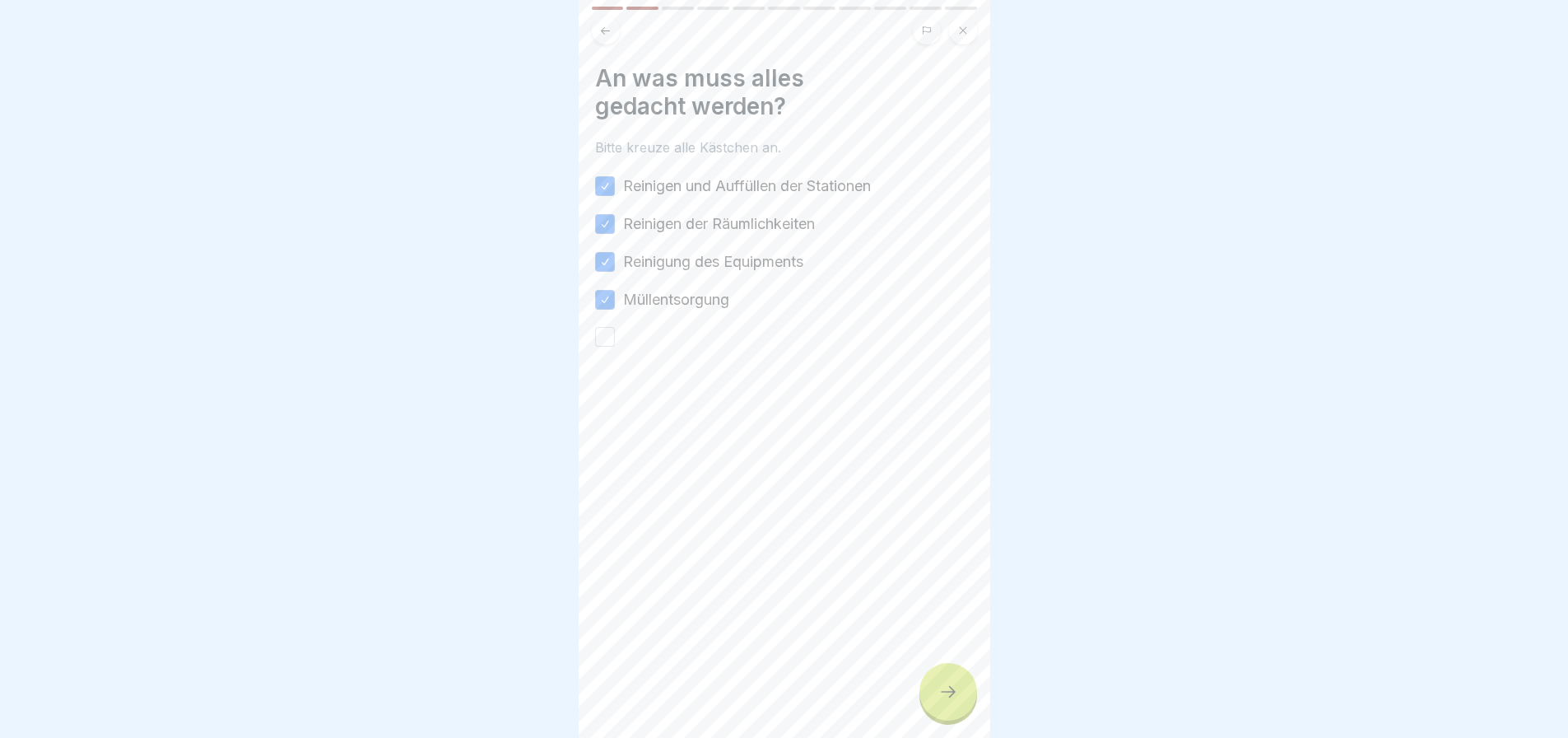
click at [607, 340] on button "button" at bounding box center [605, 336] width 20 height 20
click at [936, 688] on div at bounding box center [948, 691] width 58 height 58
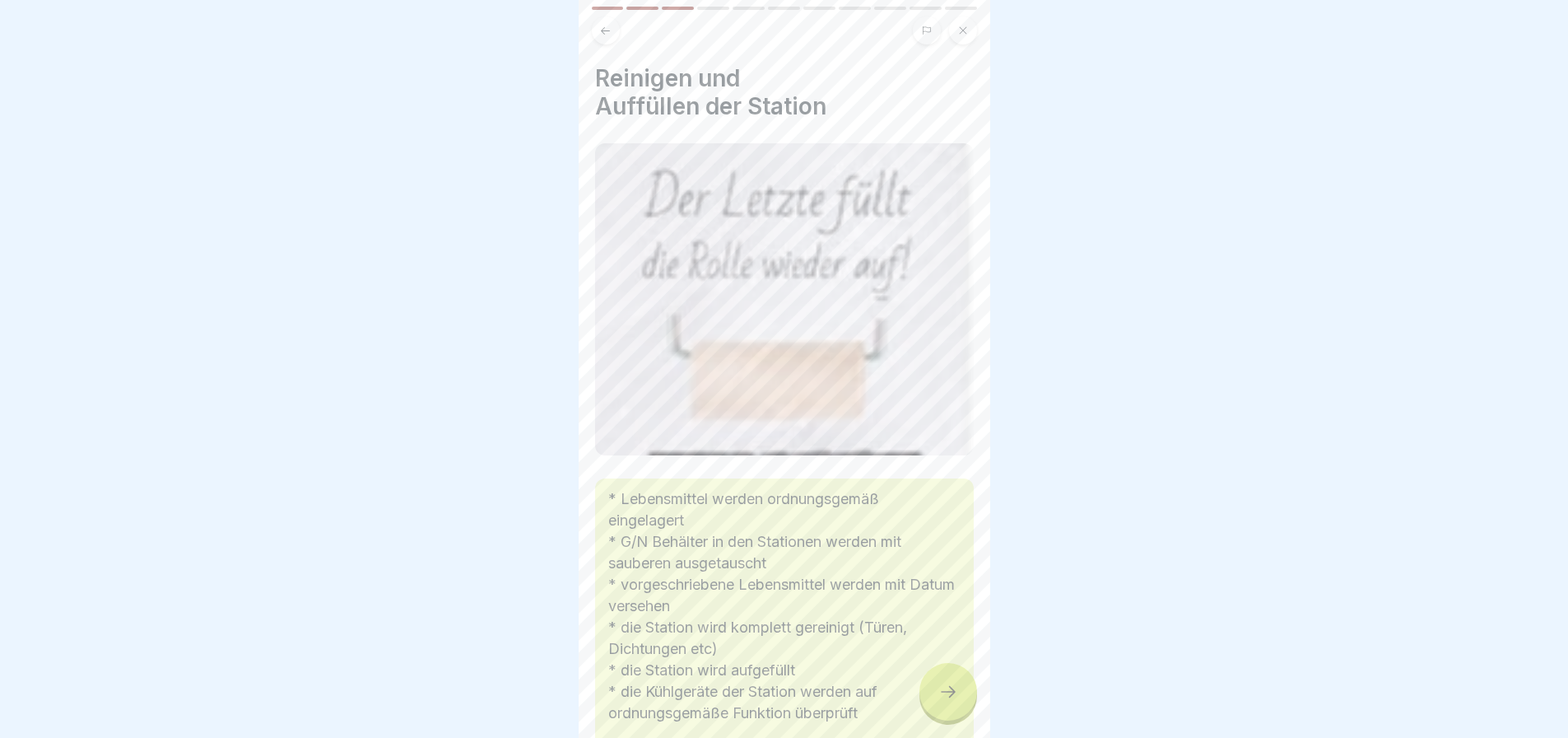
scroll to position [165, 0]
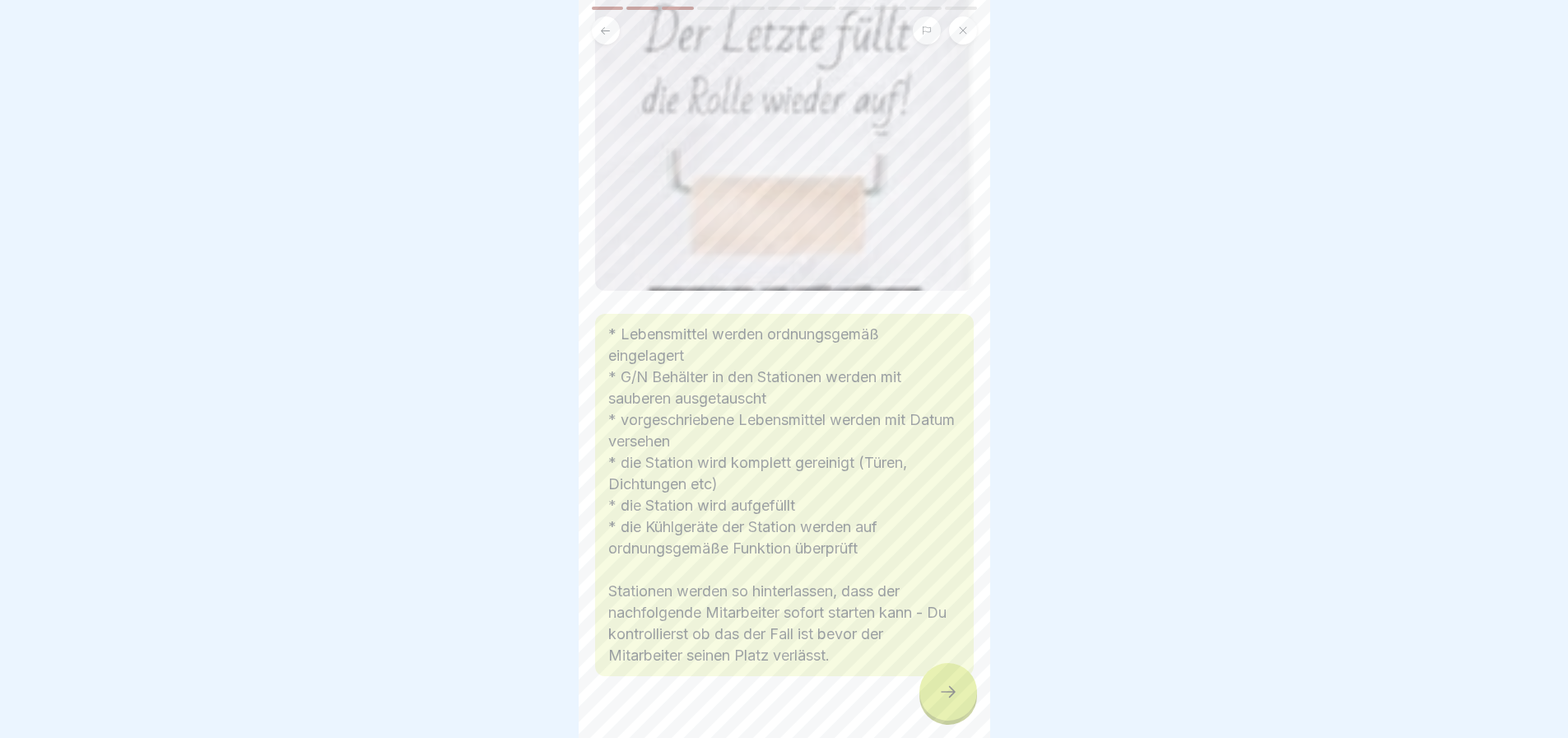
click at [943, 693] on div at bounding box center [948, 691] width 58 height 58
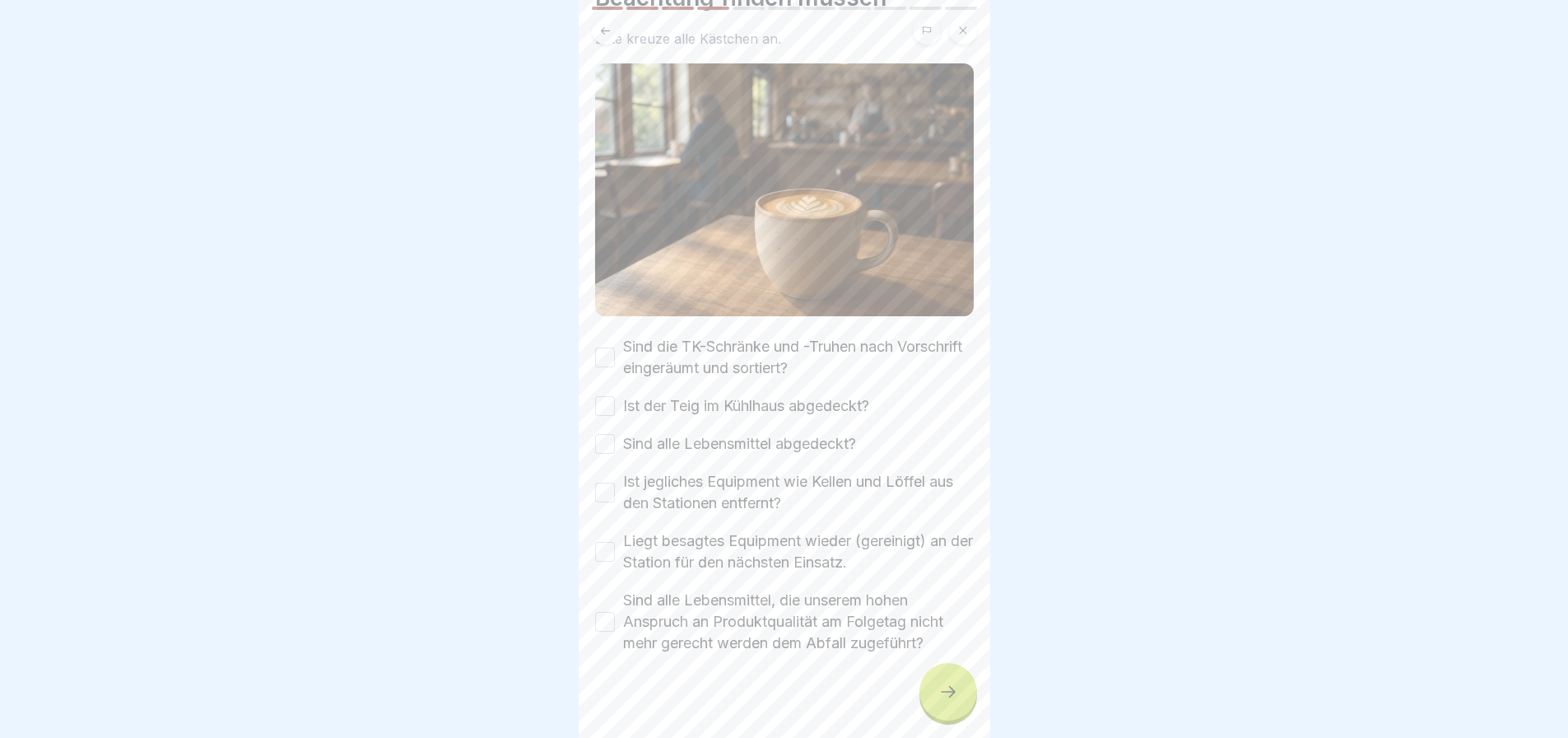
scroll to position [116, 0]
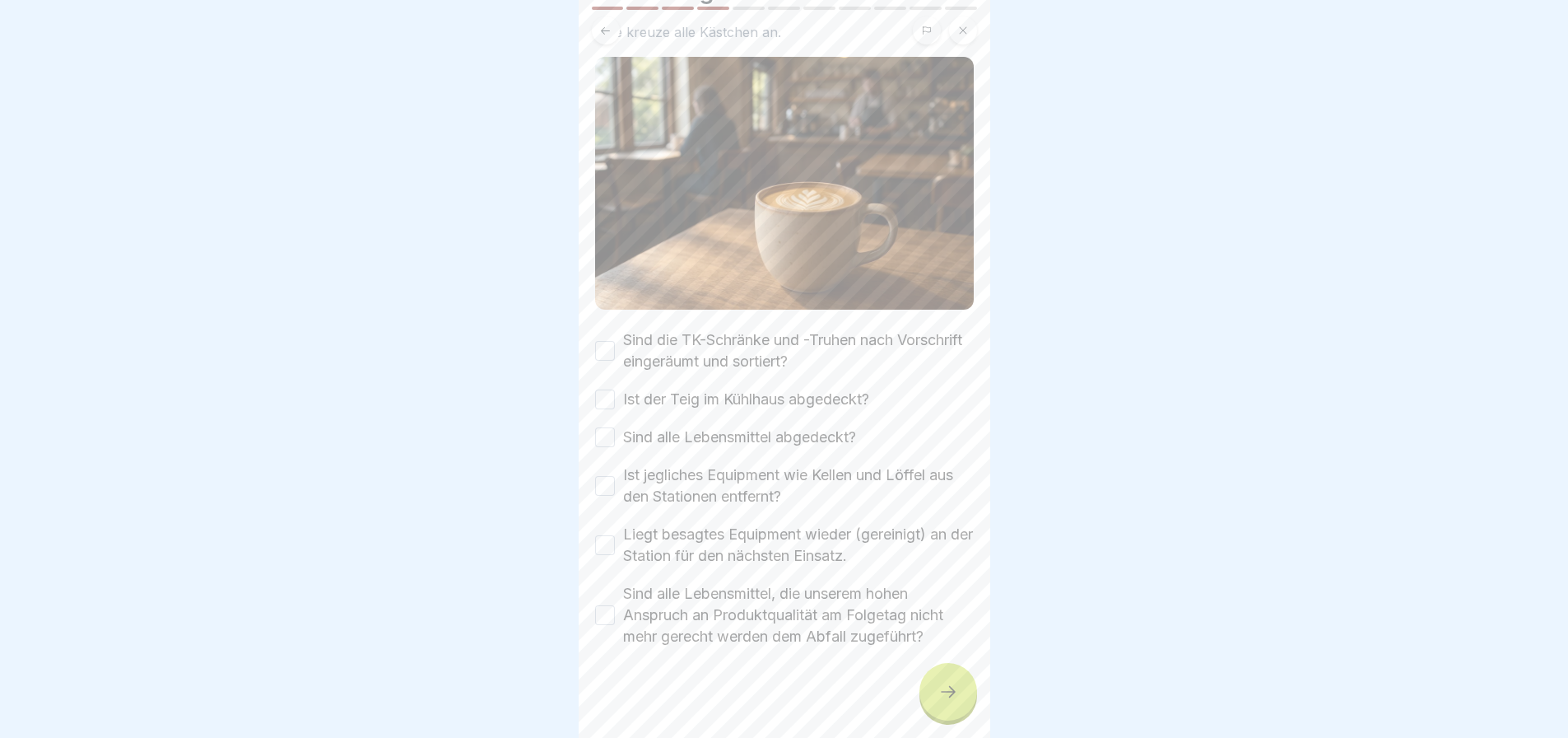
click at [599, 347] on button "Sind die TK-Schränke und -Truhen nach Vorschrift eingeräumt und sortiert?" at bounding box center [605, 350] width 20 height 20
click at [599, 390] on button "Ist der Teig im Kühlhaus abgedeckt?" at bounding box center [605, 399] width 20 height 20
click at [601, 430] on button "Sind alle Lebensmittel abgedeckt?" at bounding box center [605, 437] width 20 height 20
click at [605, 476] on button "Ist jegliches Equipment wie Kellen und Löffel aus den Stationen entfernt?" at bounding box center [605, 485] width 20 height 20
click at [605, 536] on button "Liegt besagtes Equipment wieder (gereinigt) an der Station für den nächsten Ein…" at bounding box center [605, 544] width 20 height 20
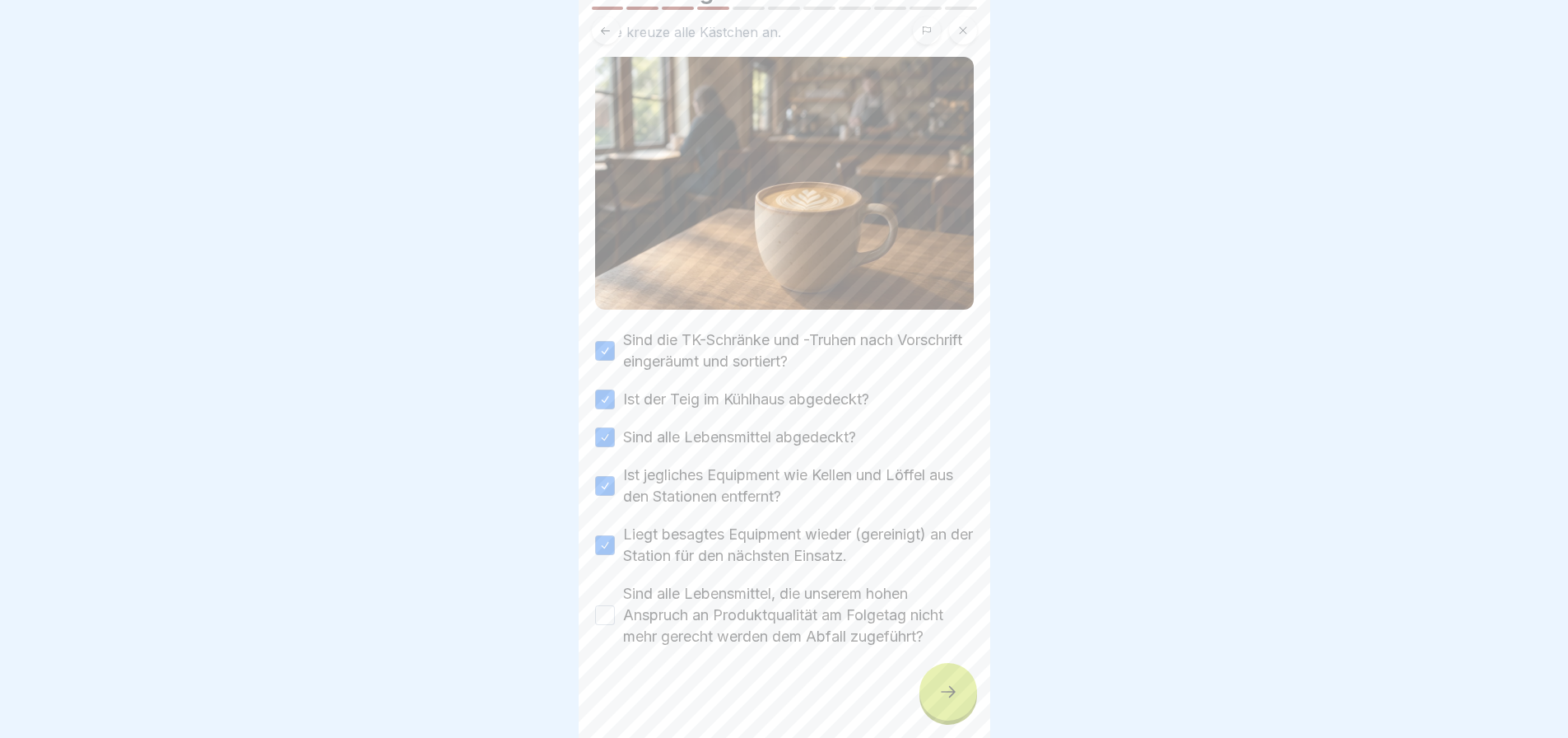
click at [602, 595] on div "Sind alle Lebensmittel, die unserem hohen Anspruch an Produktqualität am Folget…" at bounding box center [784, 615] width 378 height 64
click at [605, 612] on button "Sind alle Lebensmittel, die unserem hohen Anspruch an Produktqualität am Folget…" at bounding box center [605, 614] width 20 height 20
click at [952, 702] on icon at bounding box center [948, 691] width 20 height 20
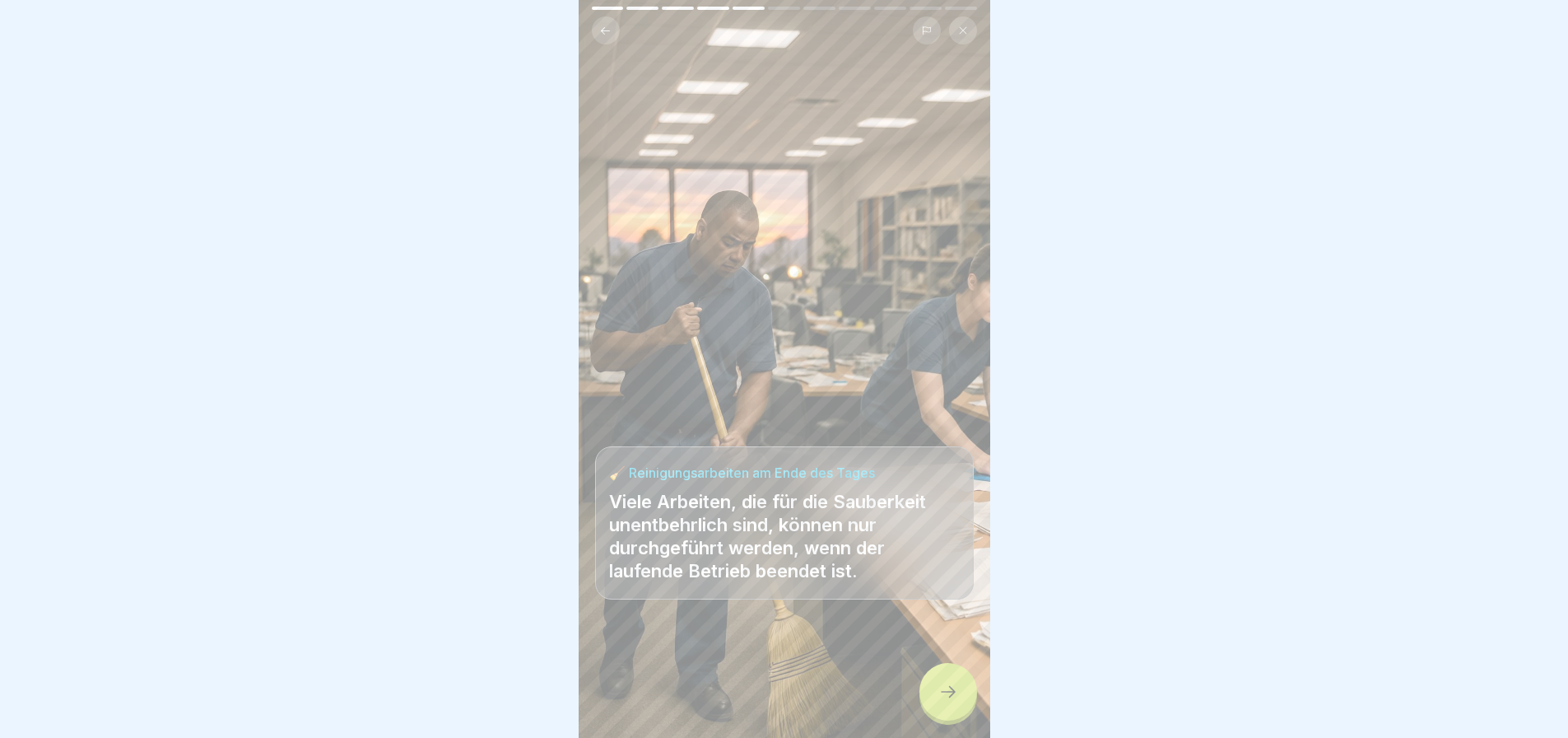
click at [960, 710] on div at bounding box center [948, 691] width 58 height 58
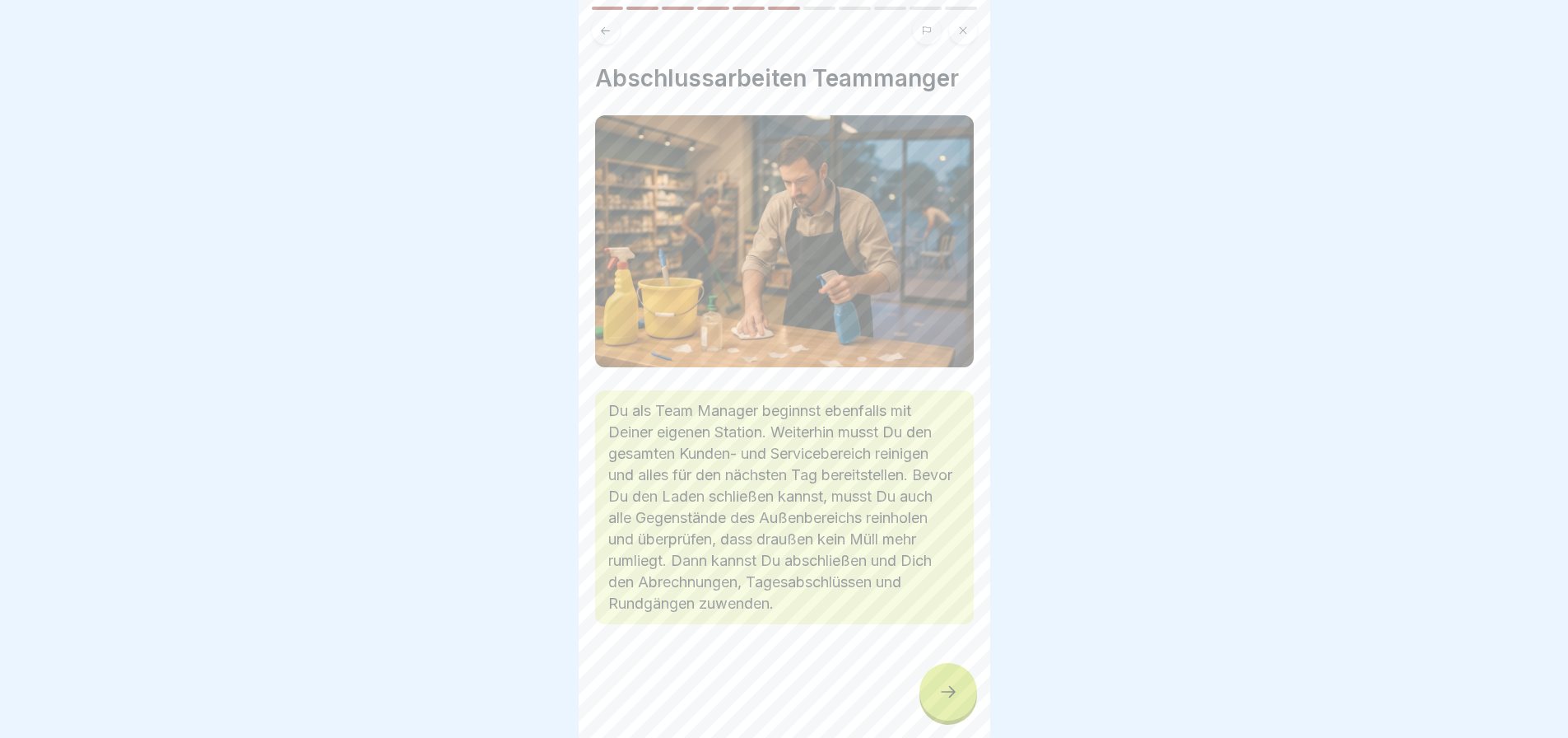
click at [960, 710] on div at bounding box center [948, 691] width 58 height 58
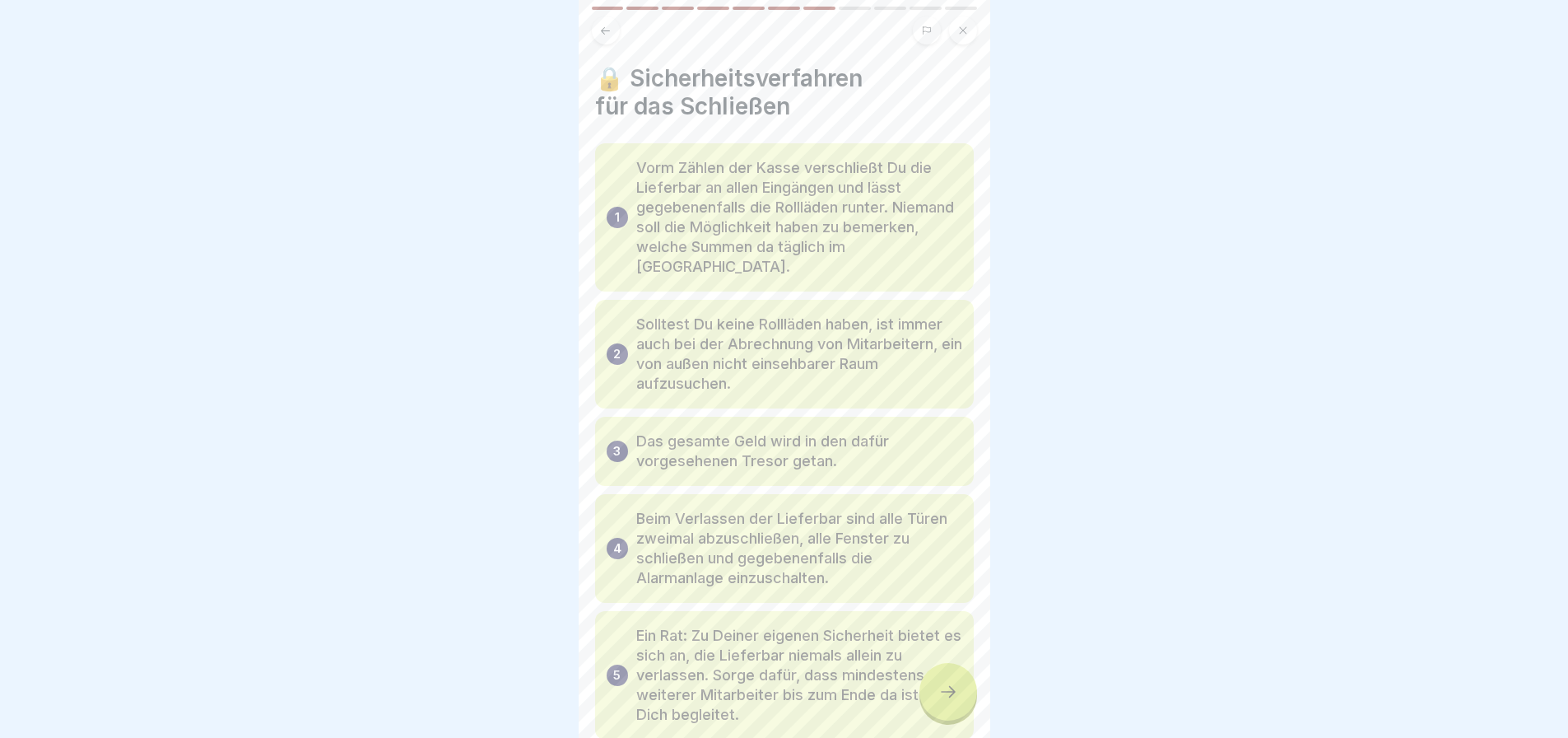
click at [960, 710] on div at bounding box center [948, 691] width 58 height 58
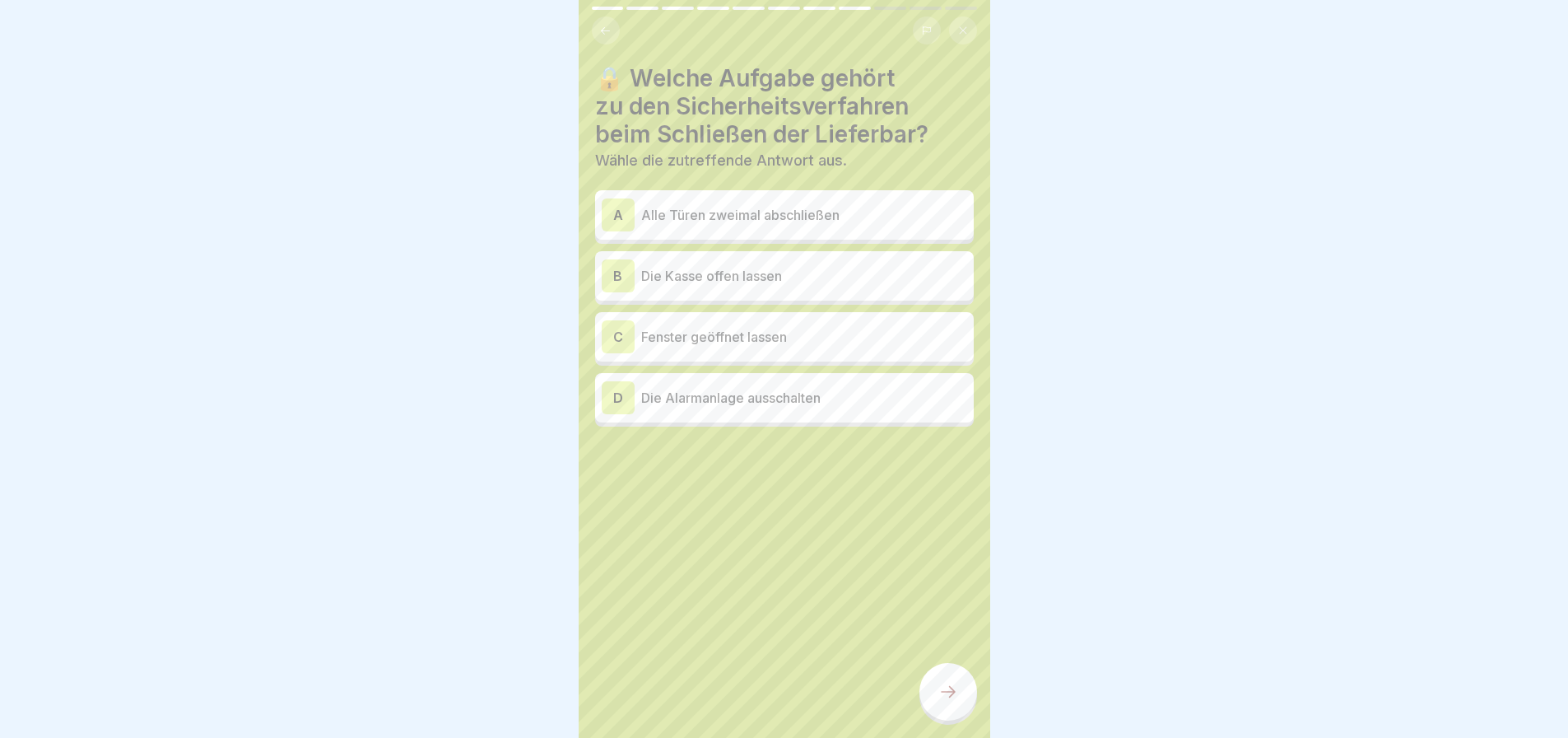
click at [739, 226] on div "A Alle Türen zweimal abschließen" at bounding box center [784, 214] width 365 height 33
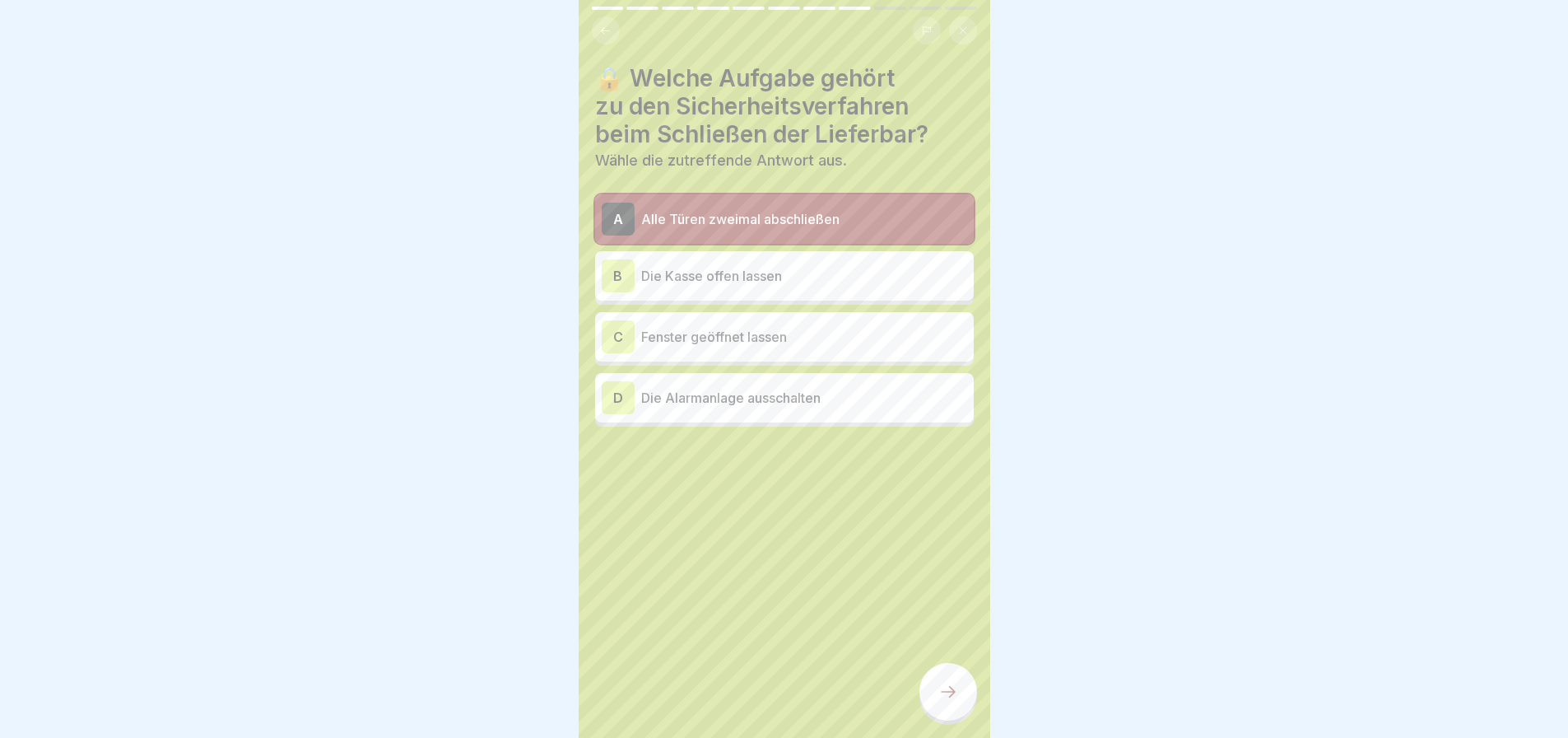
click at [943, 702] on icon at bounding box center [948, 691] width 20 height 20
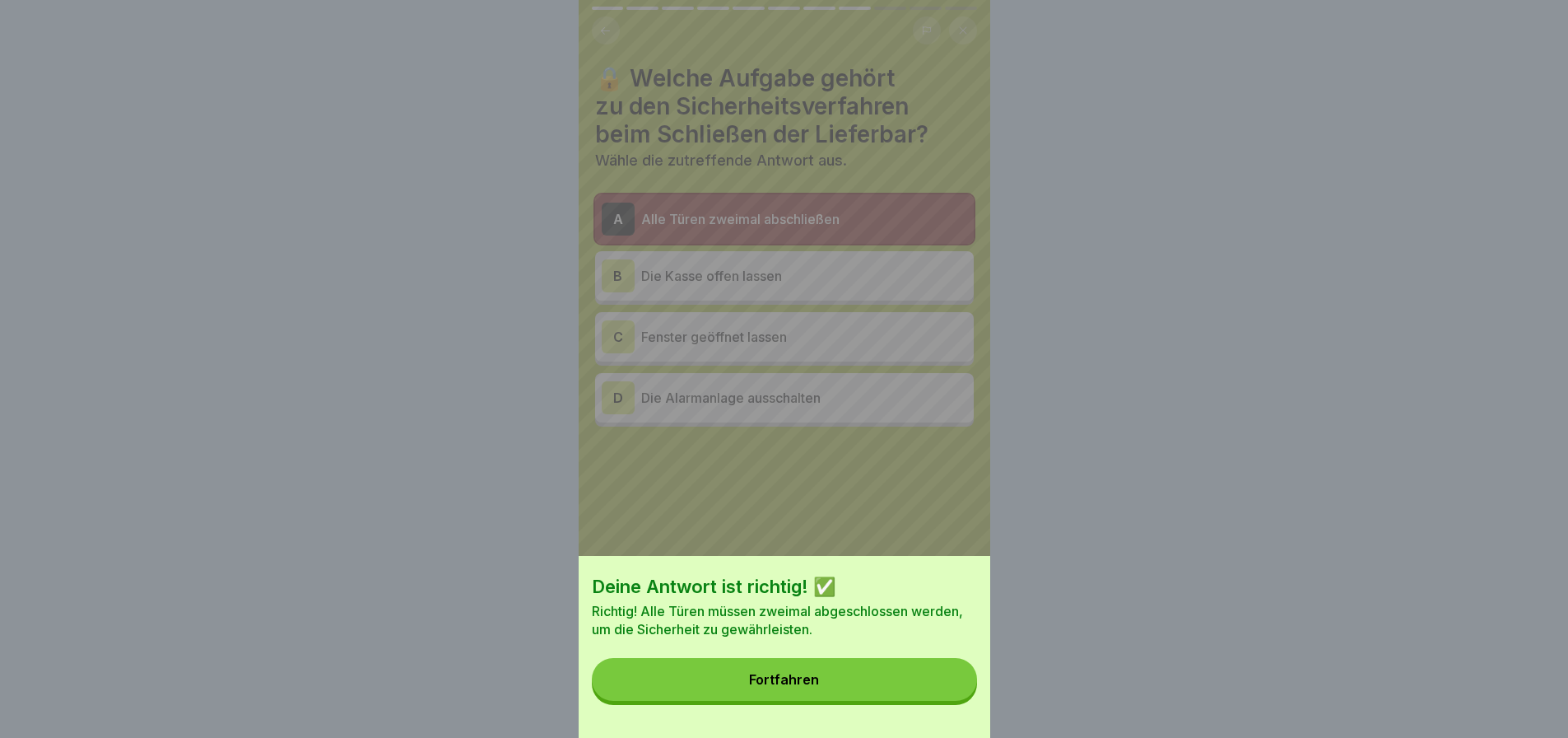
click at [899, 701] on button "Fortfahren" at bounding box center [784, 679] width 385 height 43
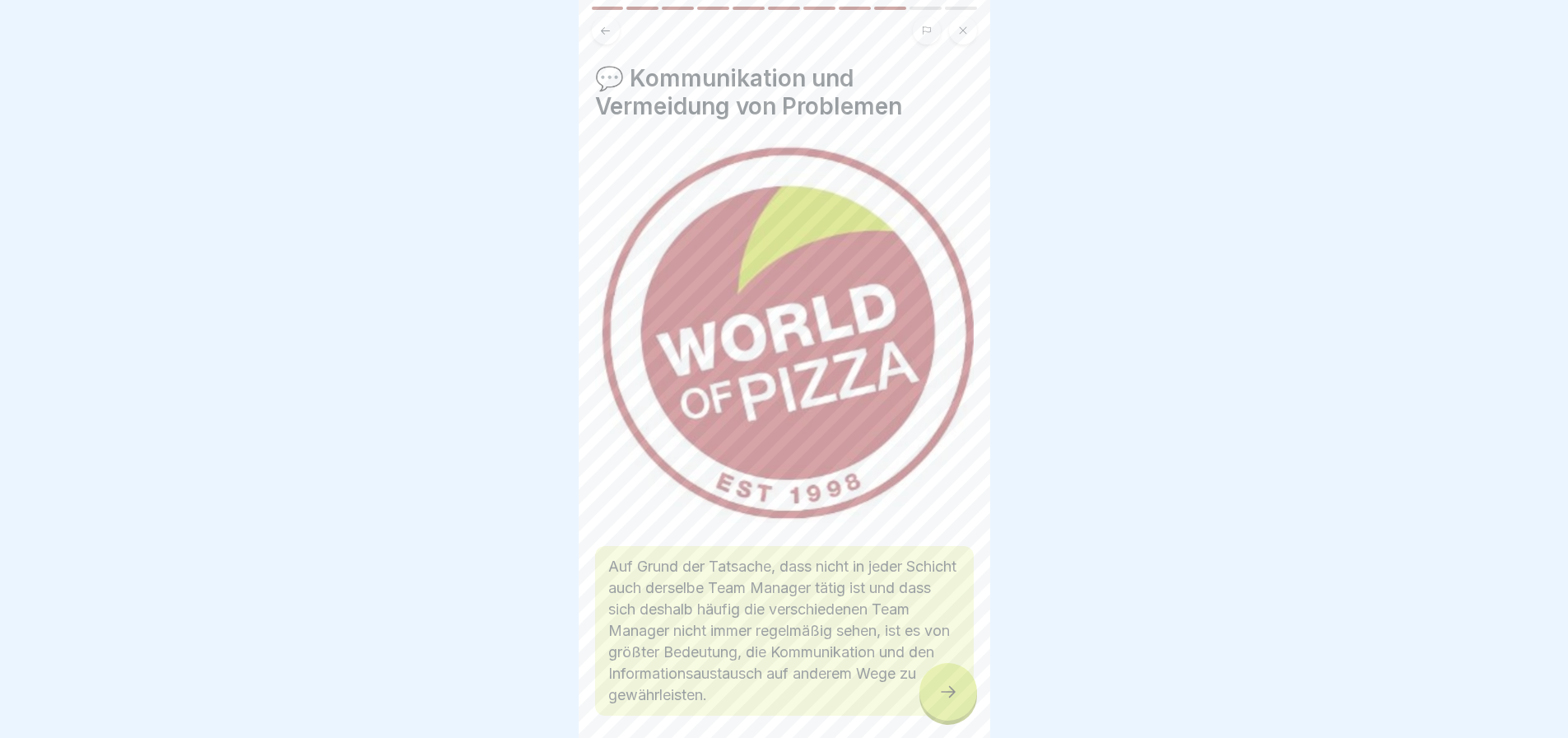
click at [931, 697] on div at bounding box center [948, 691] width 58 height 58
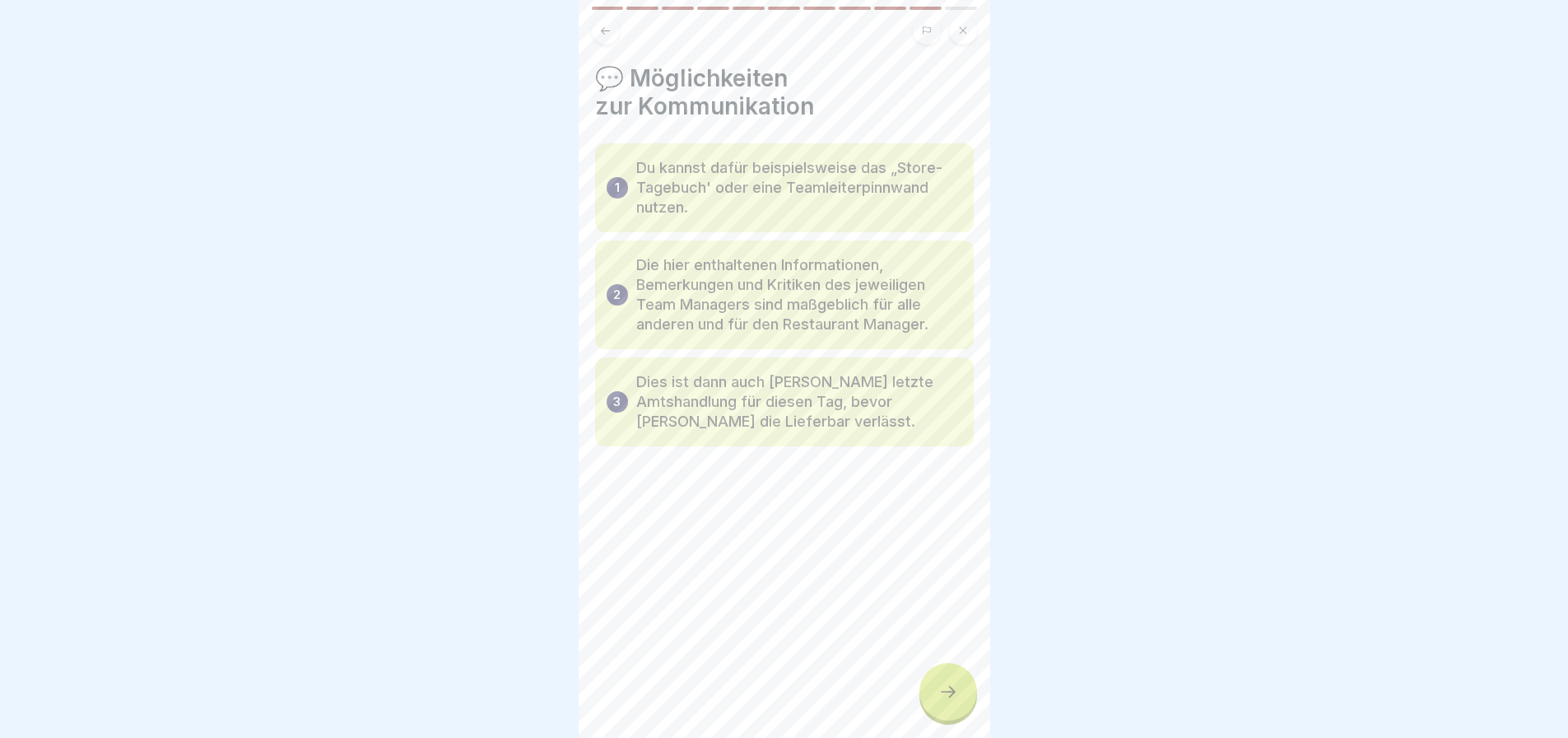
click at [931, 697] on div at bounding box center [948, 691] width 58 height 58
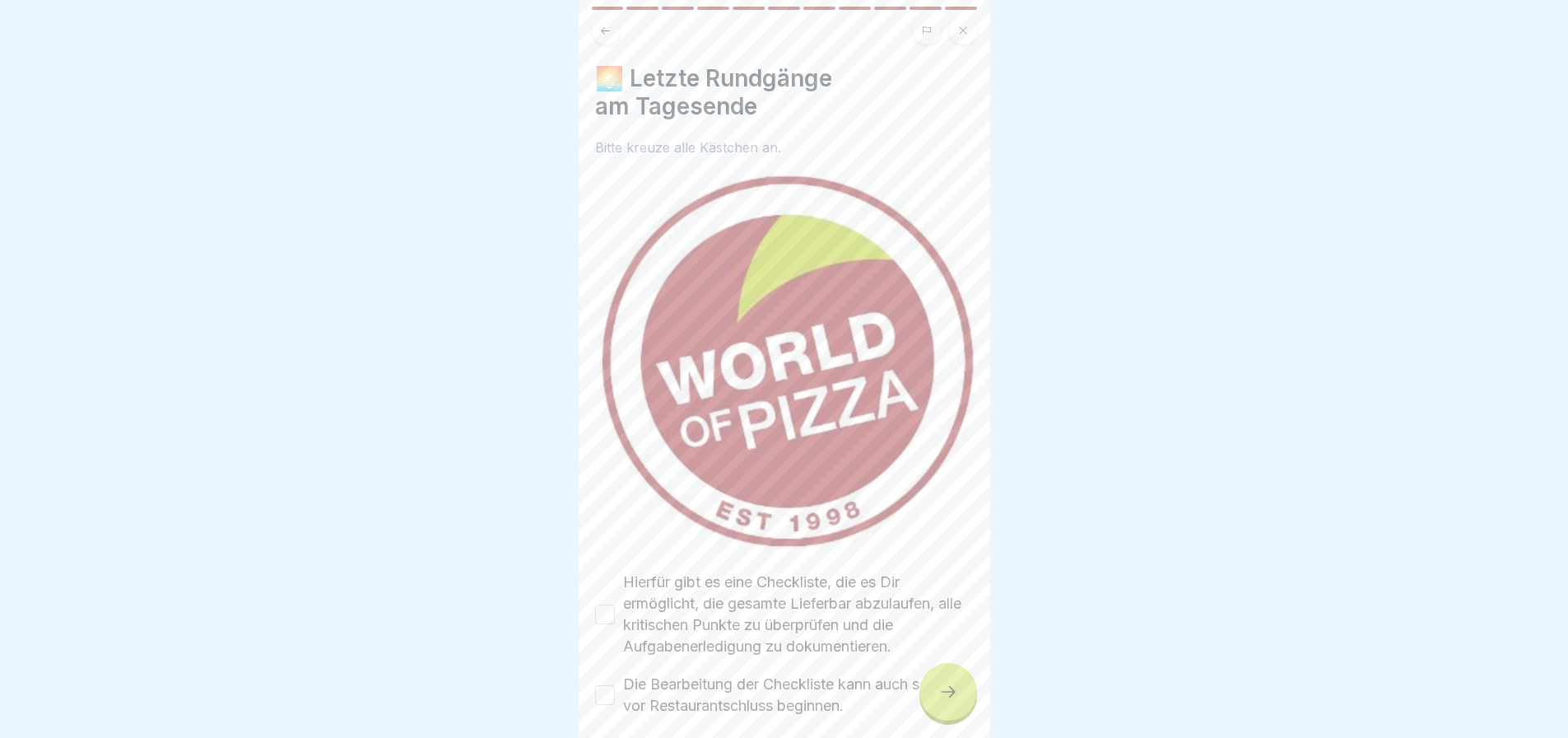
click at [602, 604] on button "Hierfür gibt es eine Checkliste, die es Dir ermöglicht, die gesamte Lieferbar a…" at bounding box center [605, 613] width 20 height 20
click at [607, 674] on div "Die Bearbeitung der Checkliste kann auch schon vor Restaurantschluss beginnen." at bounding box center [784, 695] width 378 height 43
click at [602, 690] on button "Die Bearbeitung der Checkliste kann auch schon vor Restaurantschluss beginnen." at bounding box center [605, 694] width 20 height 20
click at [936, 700] on div at bounding box center [948, 691] width 58 height 58
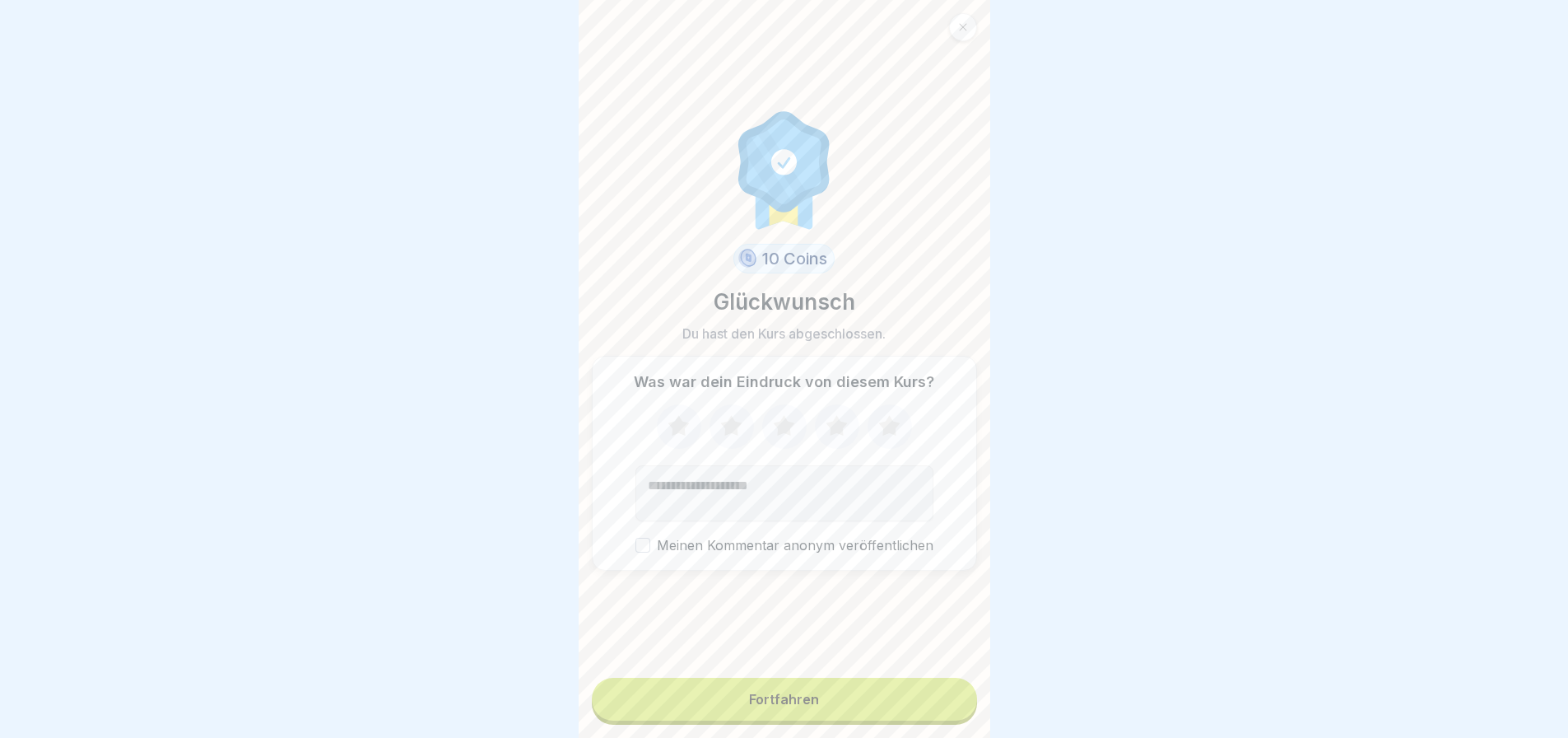
click at [813, 704] on button "Fortfahren" at bounding box center [784, 699] width 385 height 43
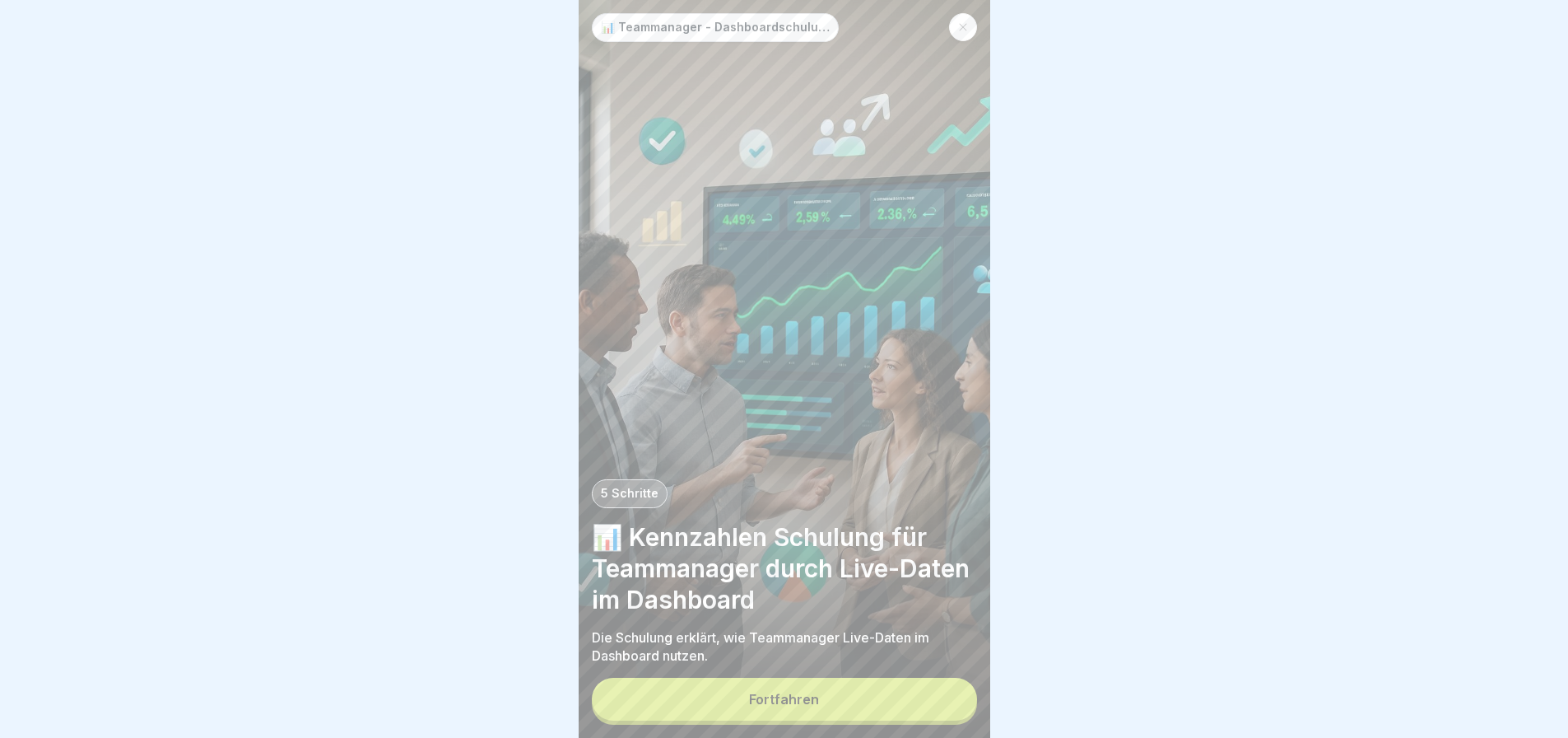
click at [796, 702] on button "Fortfahren" at bounding box center [784, 699] width 385 height 43
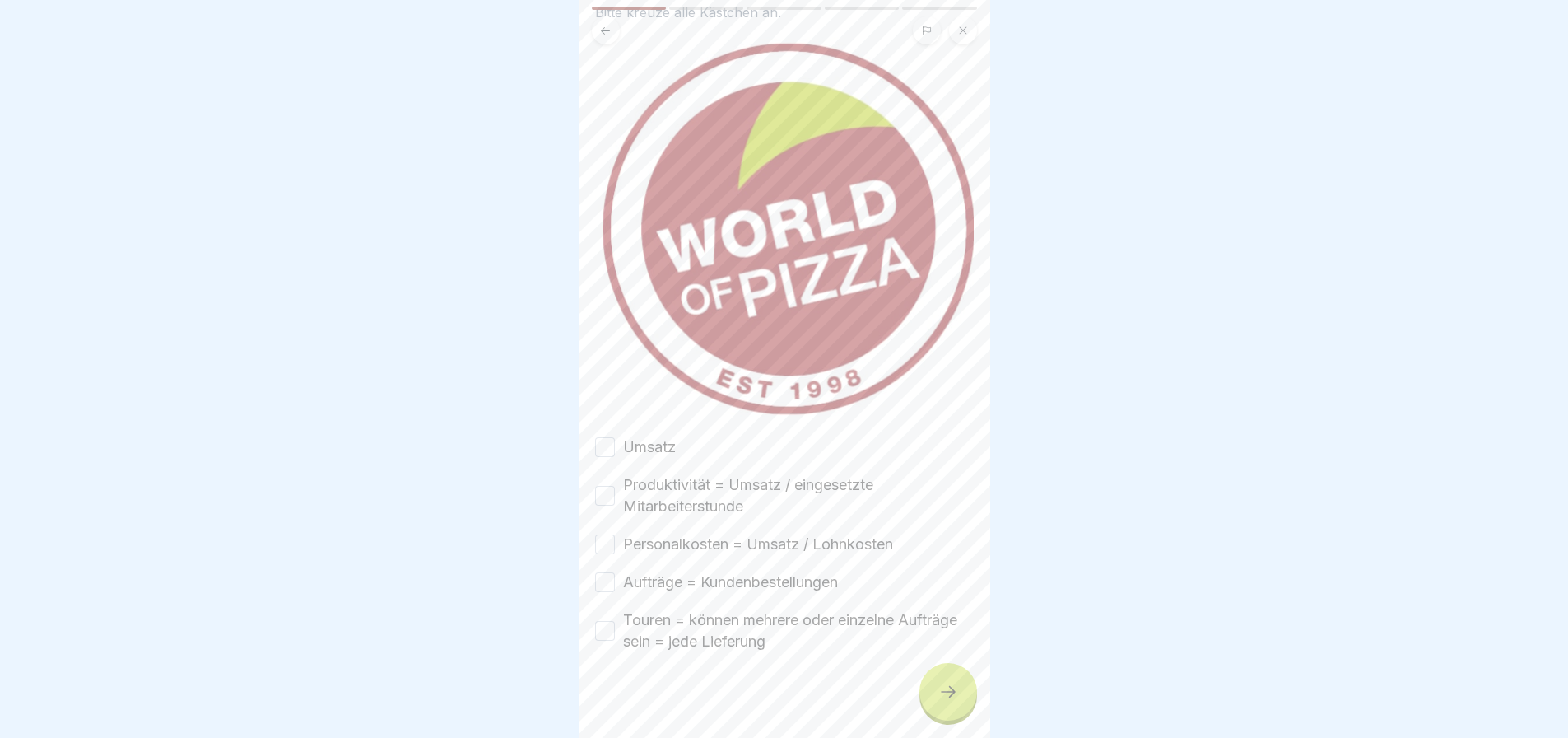
scroll to position [108, 0]
click at [600, 436] on button "Umsatz" at bounding box center [605, 445] width 20 height 20
click at [604, 492] on button "Produktivität = Umsatz / eingesetzte Mitarbeiterstunde" at bounding box center [605, 494] width 20 height 20
click at [606, 533] on button "Personalkosten = Umsatz / Lohnkosten" at bounding box center [605, 542] width 20 height 20
click at [607, 571] on button "Aufträge = Kundenbestellungen" at bounding box center [605, 581] width 20 height 20
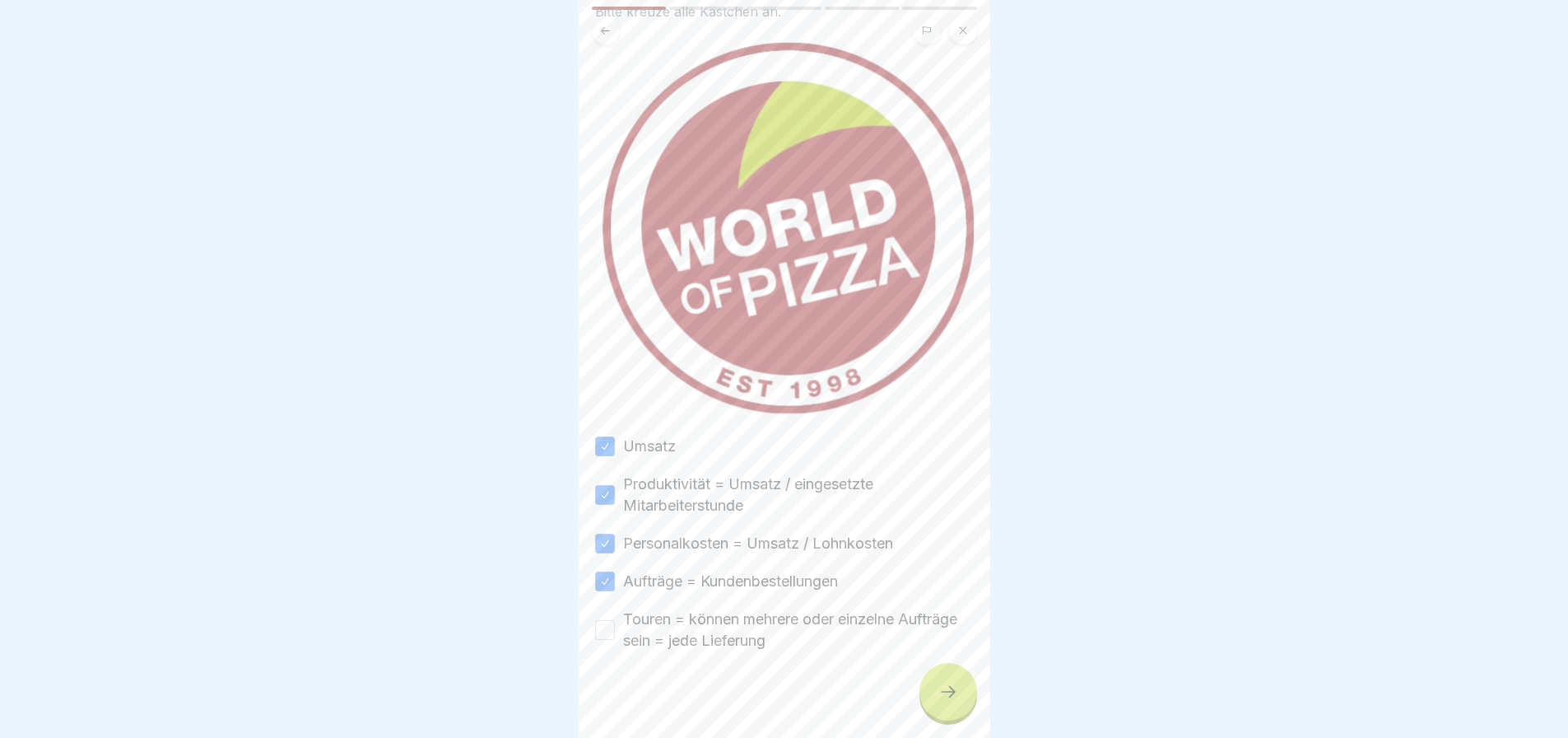
click at [608, 620] on button "Touren = können mehrere oder einzelne Aufträge sein = jede Lieferung" at bounding box center [605, 629] width 20 height 20
click at [954, 698] on icon at bounding box center [948, 691] width 20 height 20
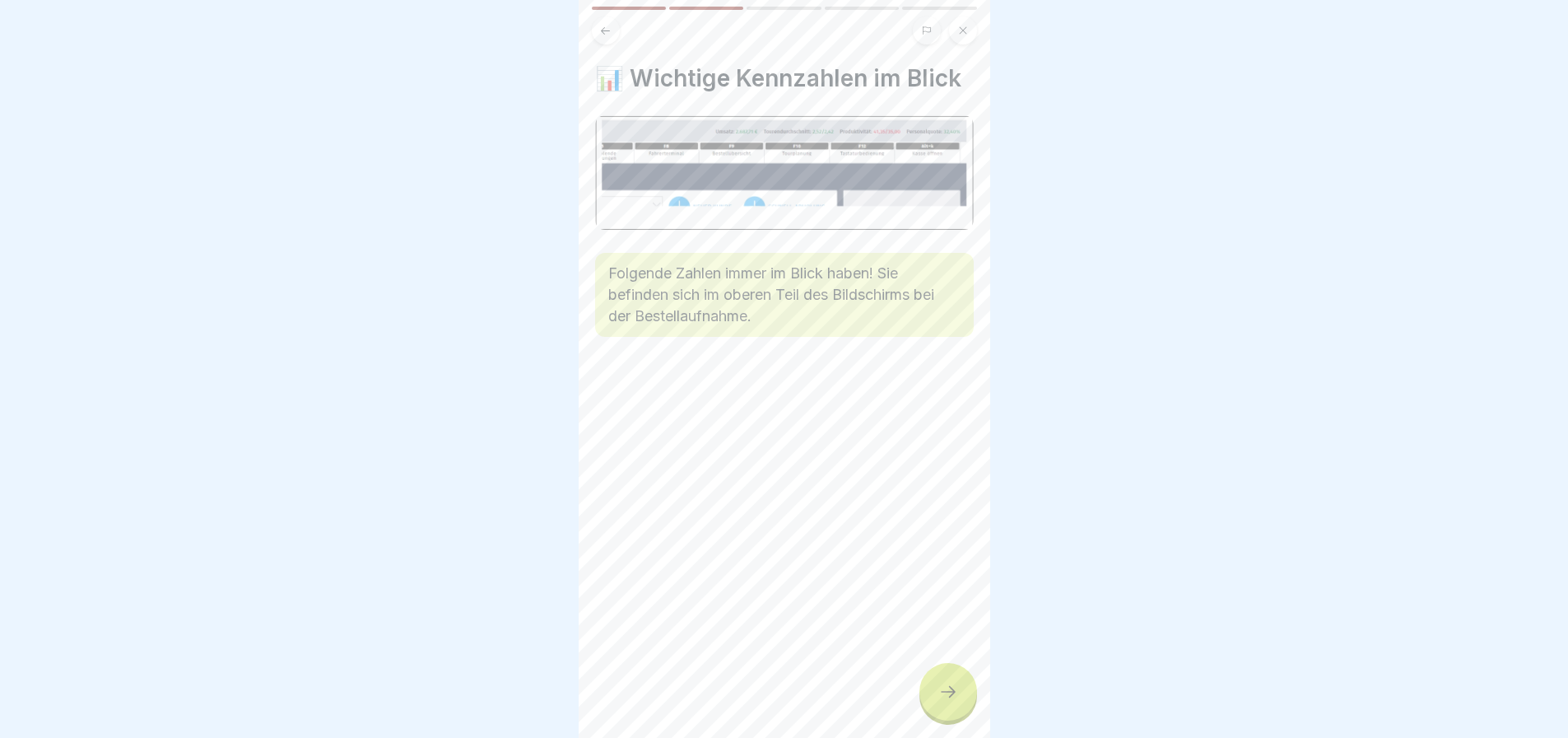
click at [943, 702] on icon at bounding box center [948, 691] width 20 height 20
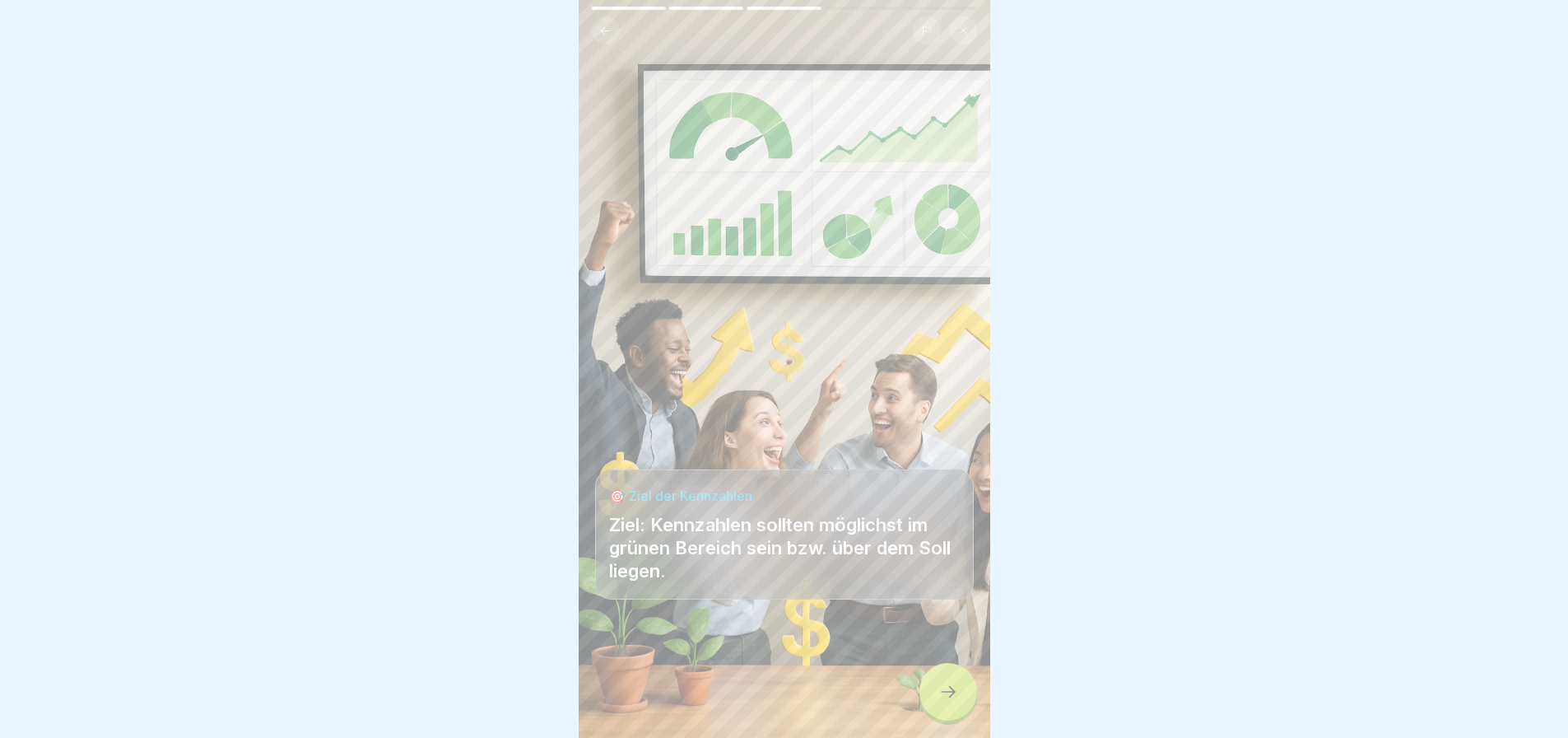
scroll to position [12, 0]
click at [939, 691] on icon at bounding box center [948, 691] width 20 height 20
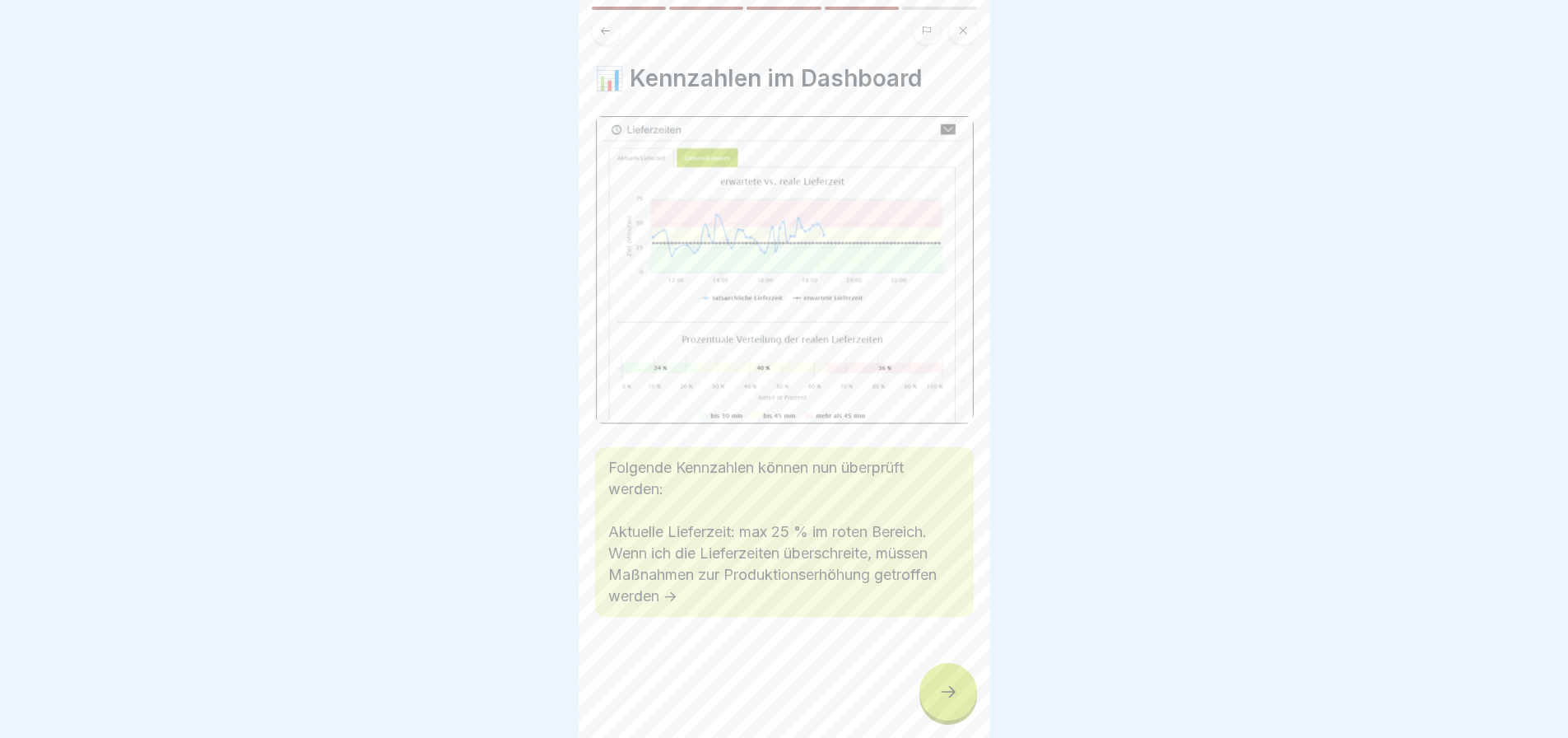
click at [939, 691] on icon at bounding box center [948, 691] width 20 height 20
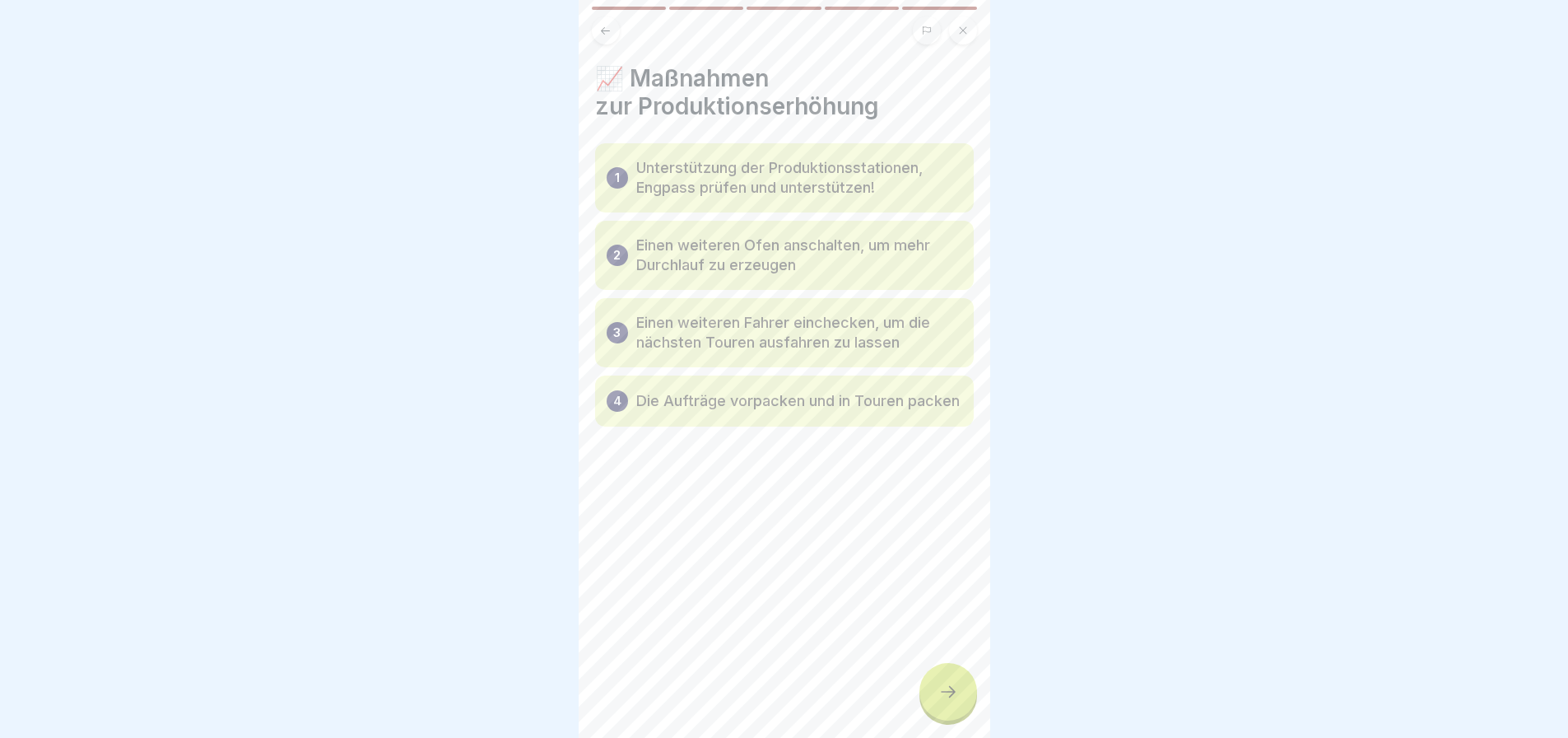
click at [939, 691] on icon at bounding box center [948, 691] width 20 height 20
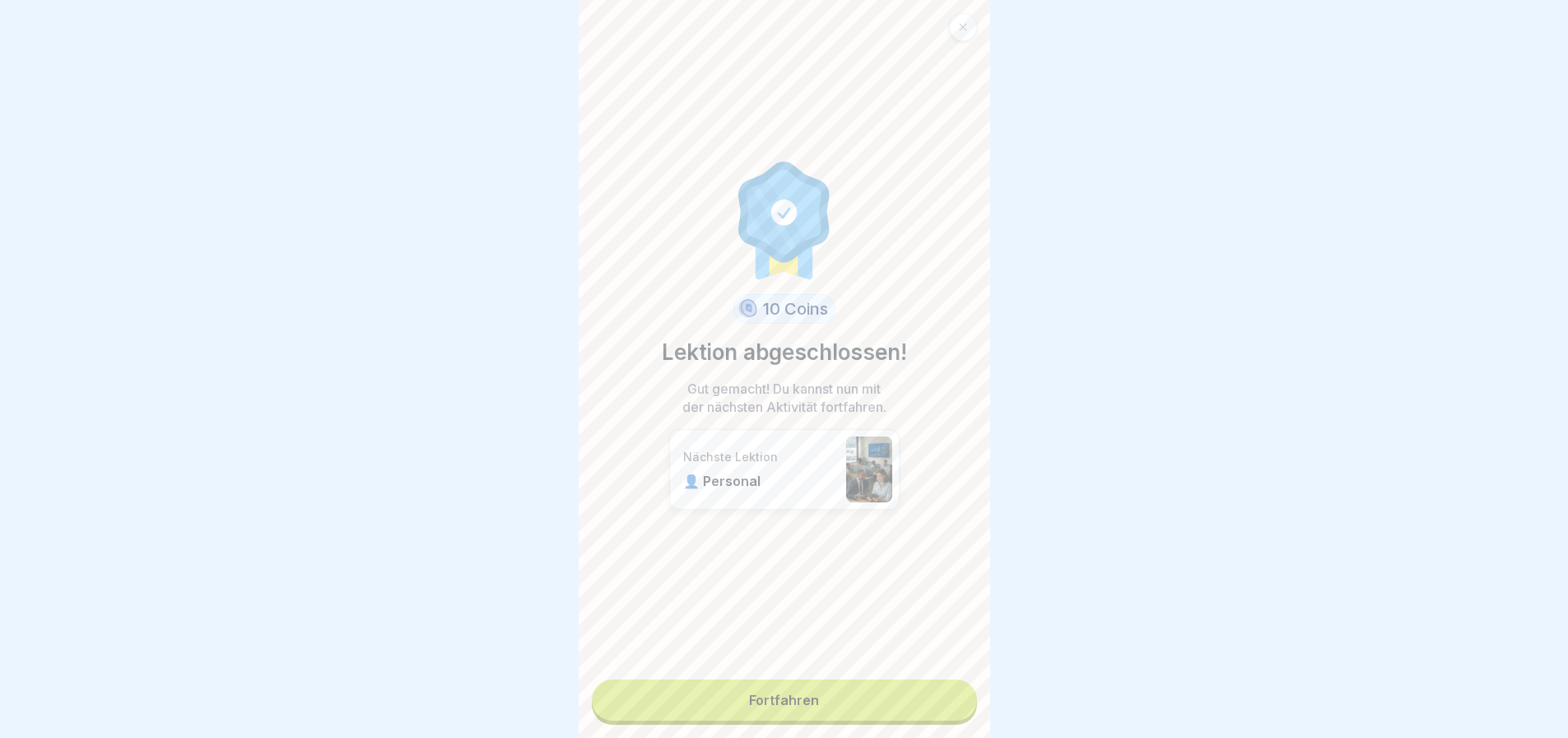
click at [862, 694] on link "Fortfahren" at bounding box center [784, 700] width 385 height 41
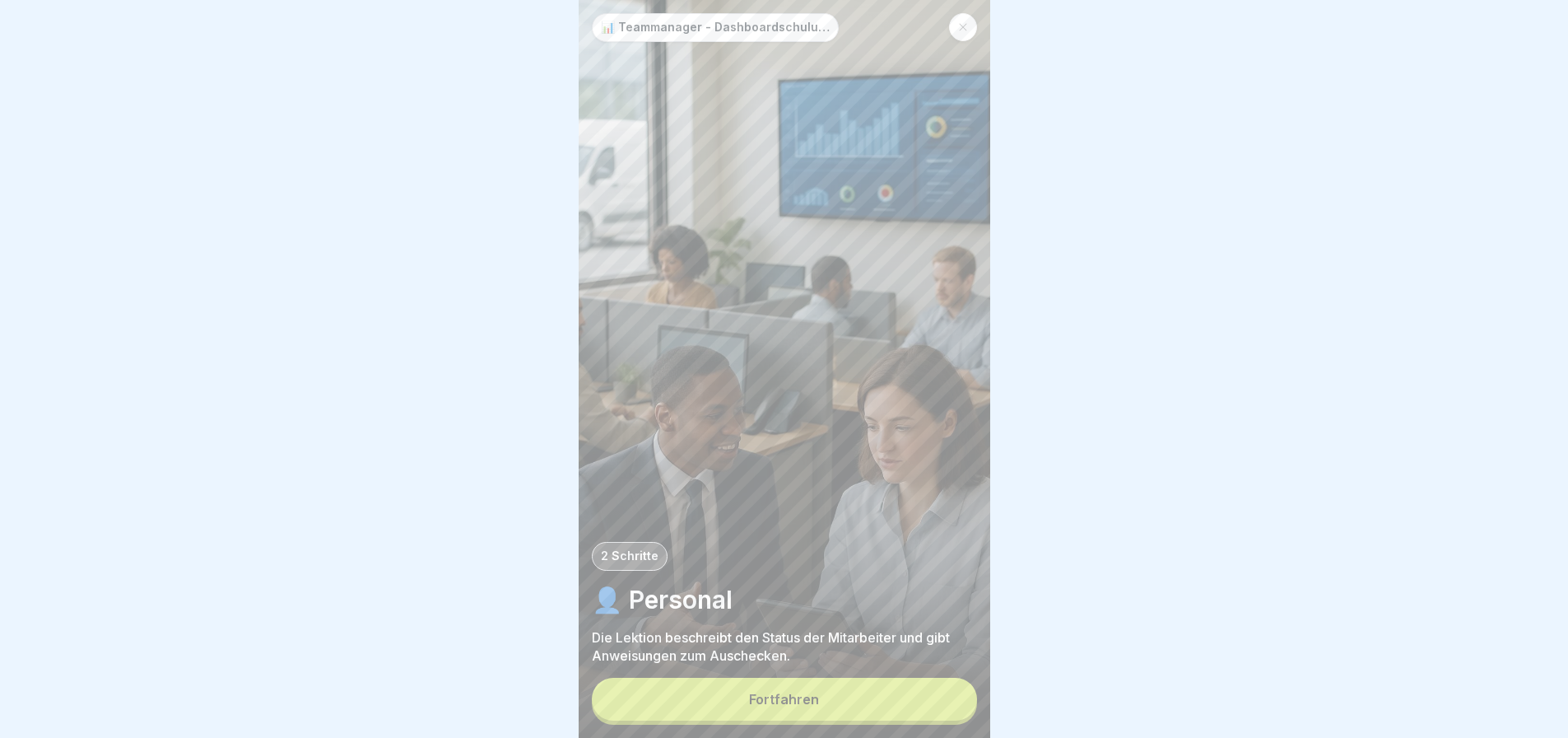
click at [862, 694] on button "Fortfahren" at bounding box center [784, 699] width 385 height 43
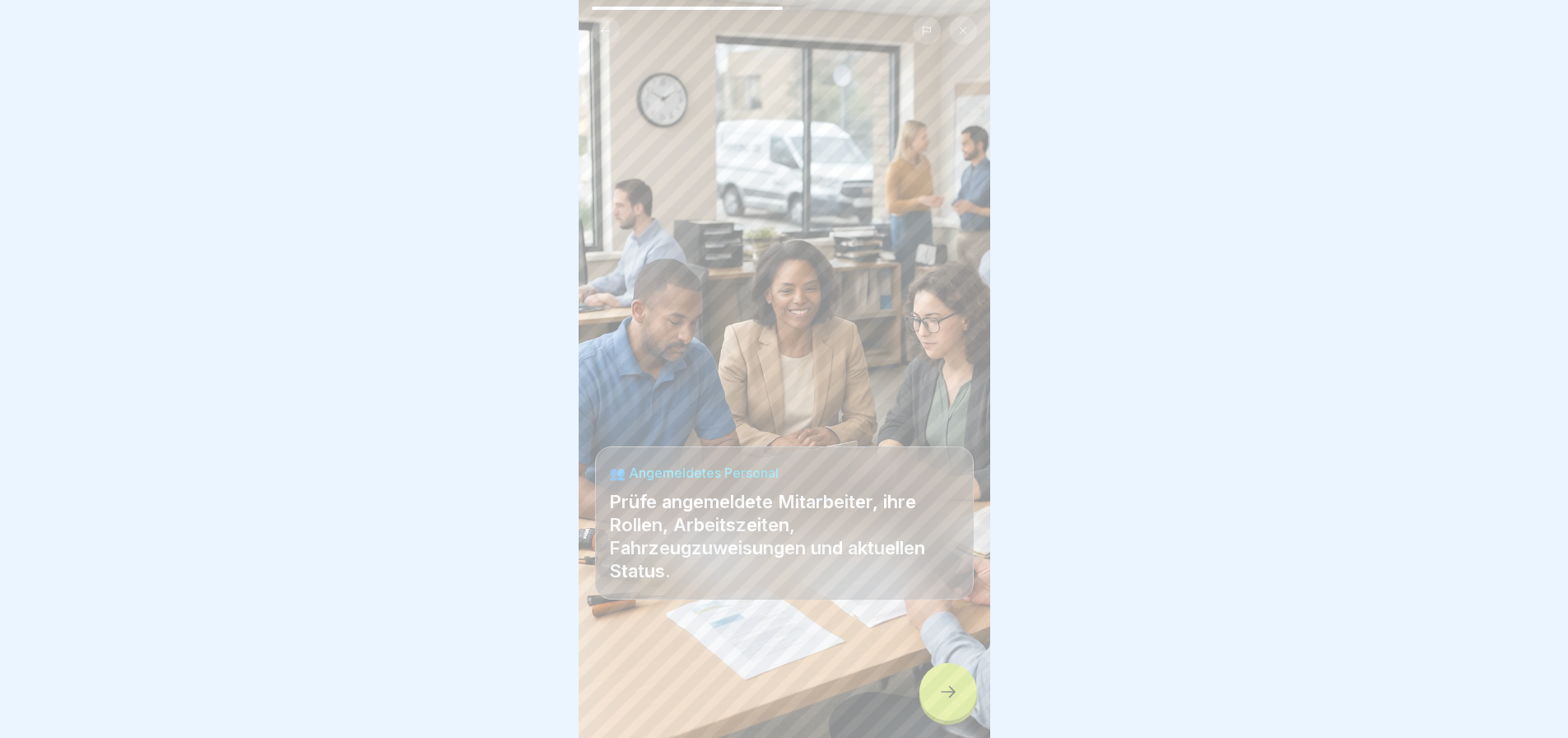
click at [963, 684] on div at bounding box center [948, 691] width 58 height 58
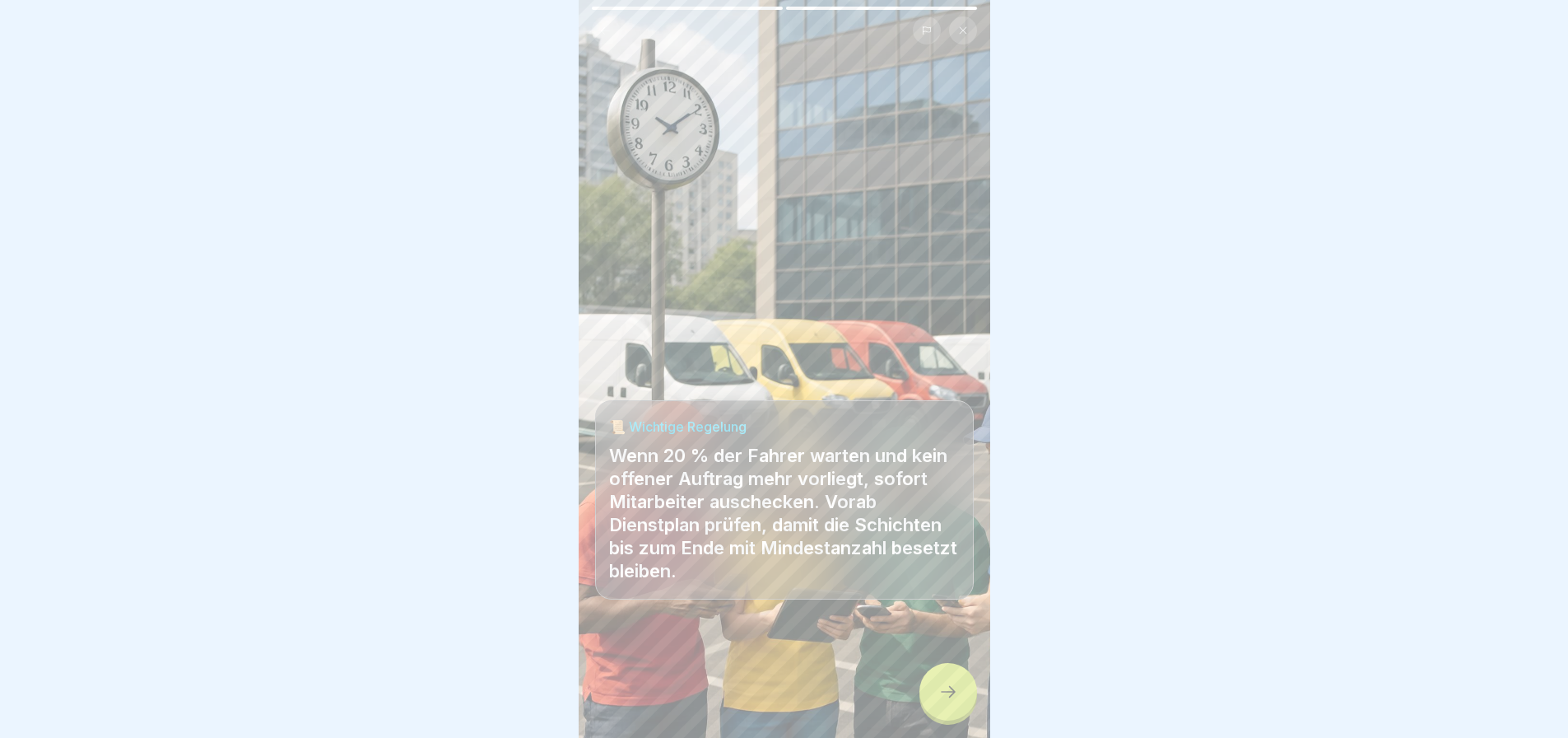
click at [955, 683] on icon at bounding box center [948, 691] width 20 height 20
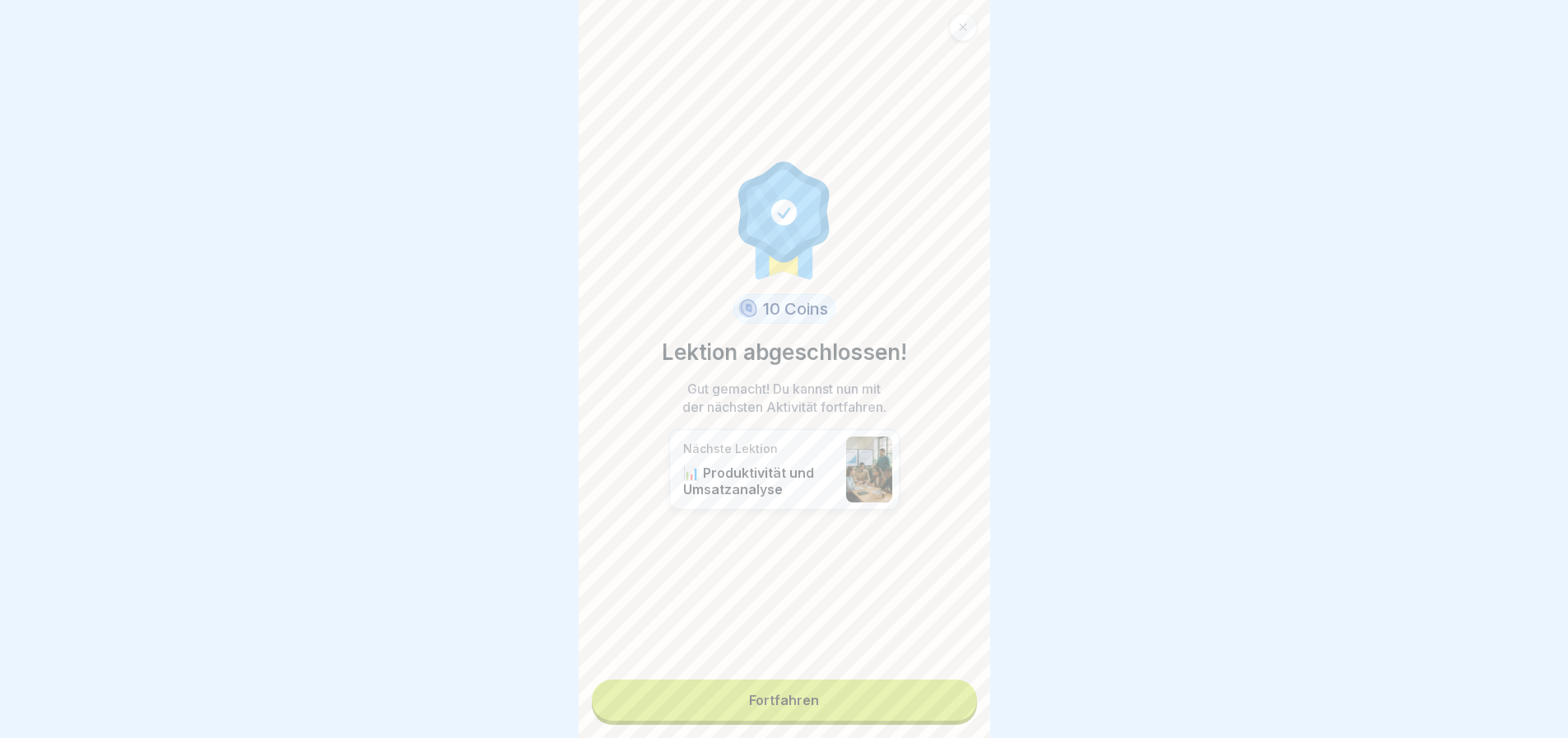
click at [868, 688] on link "Fortfahren" at bounding box center [784, 700] width 385 height 41
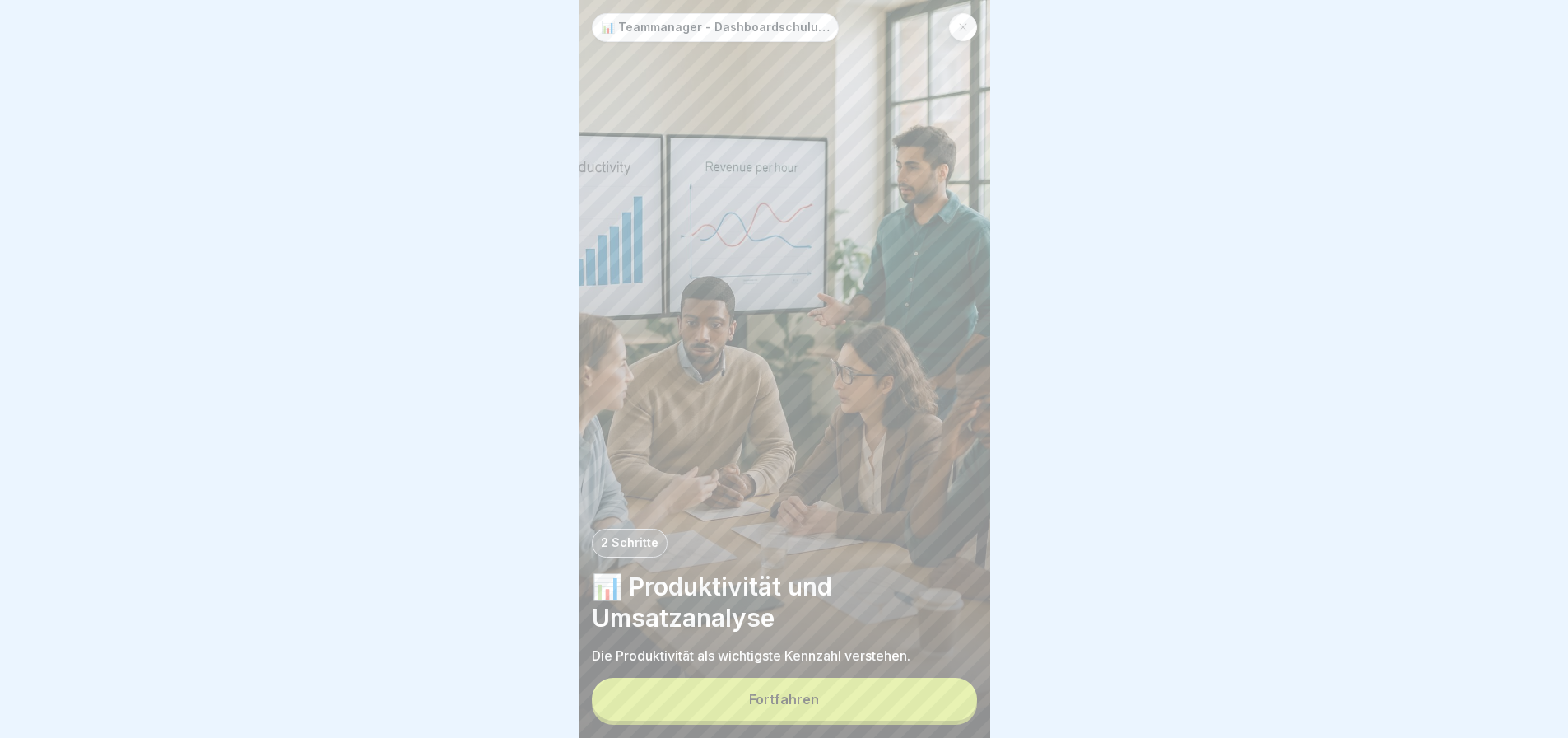
click at [868, 688] on button "Fortfahren" at bounding box center [784, 699] width 385 height 43
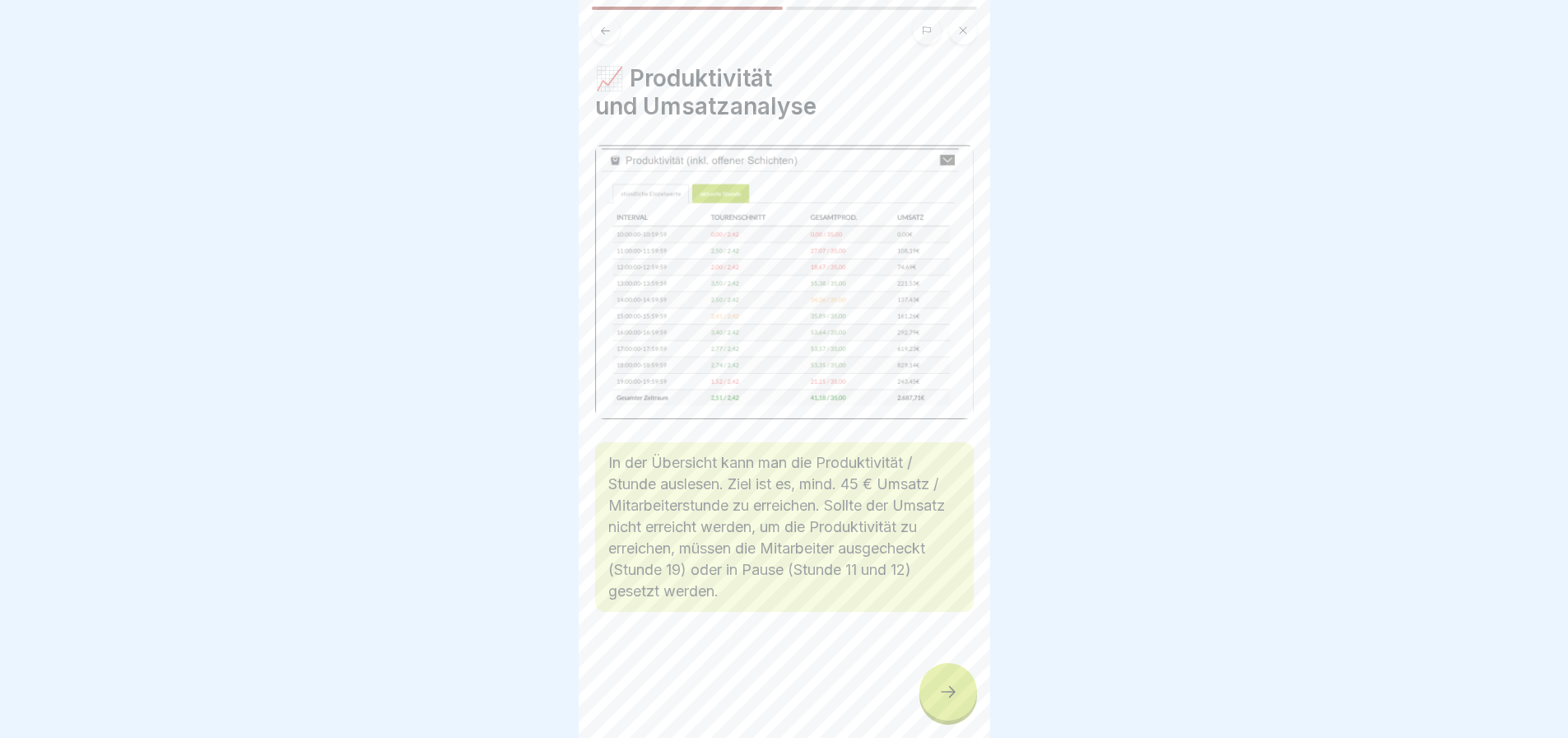
click at [943, 680] on div at bounding box center [948, 691] width 58 height 58
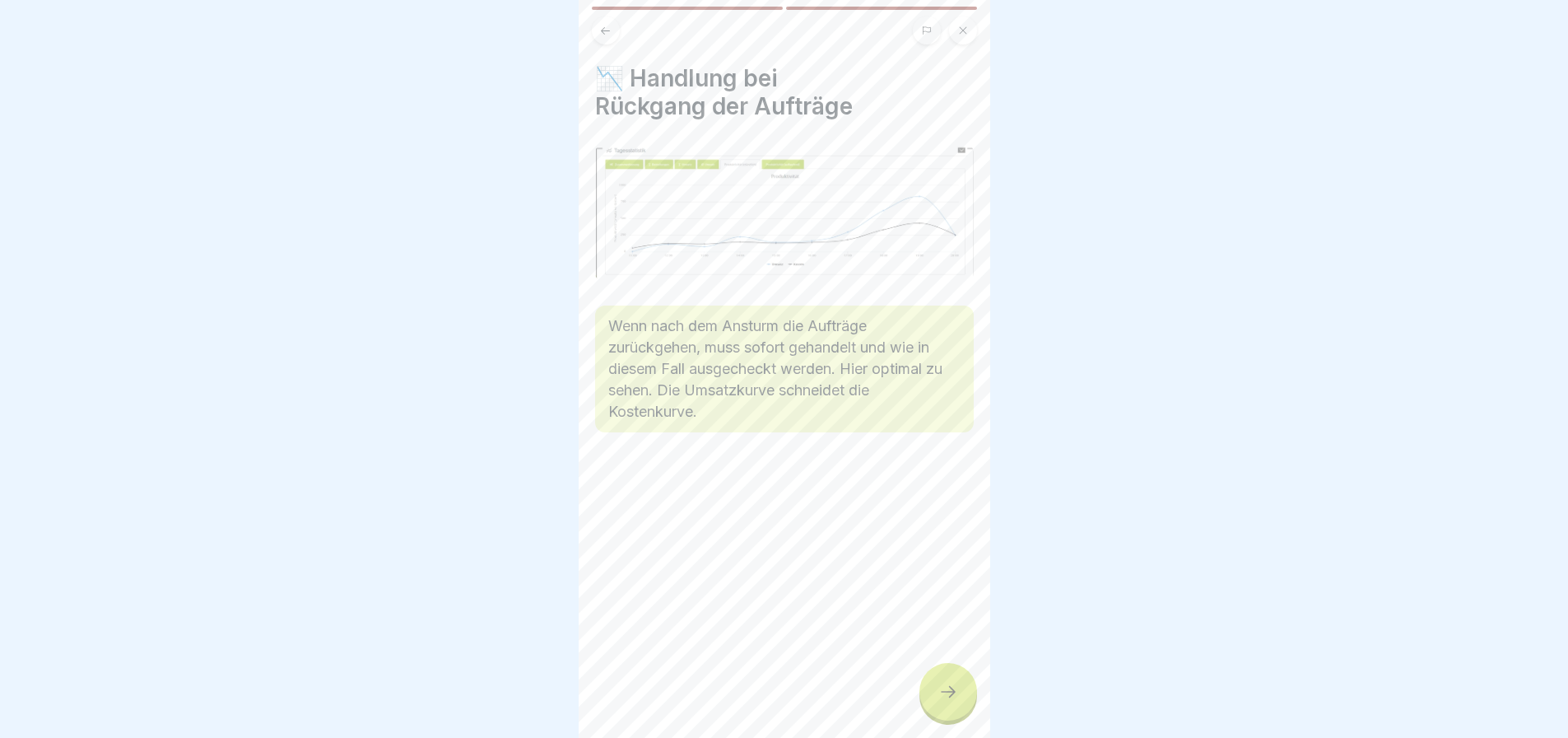
click at [943, 680] on div at bounding box center [948, 691] width 58 height 58
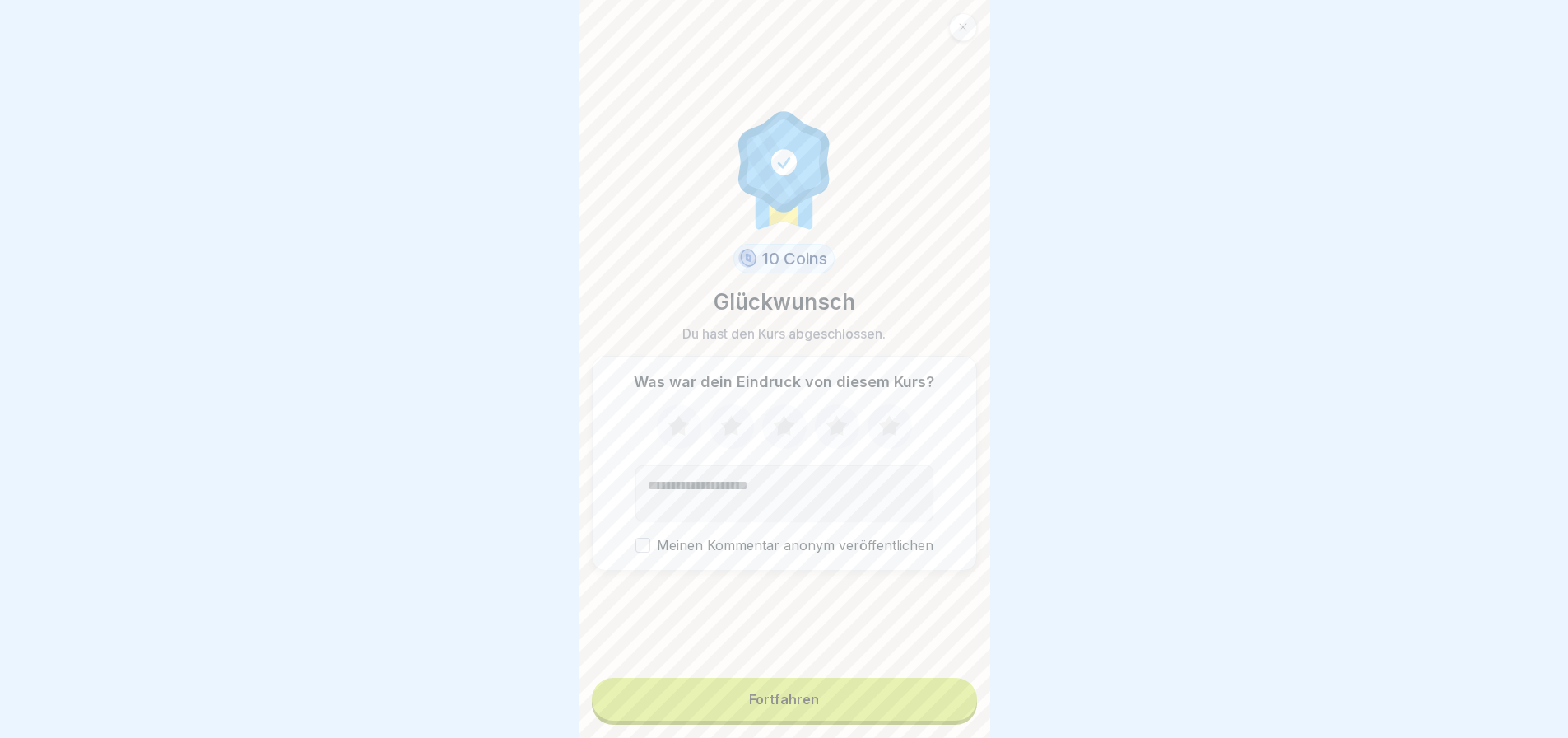
click at [943, 680] on button "Fortfahren" at bounding box center [784, 699] width 385 height 43
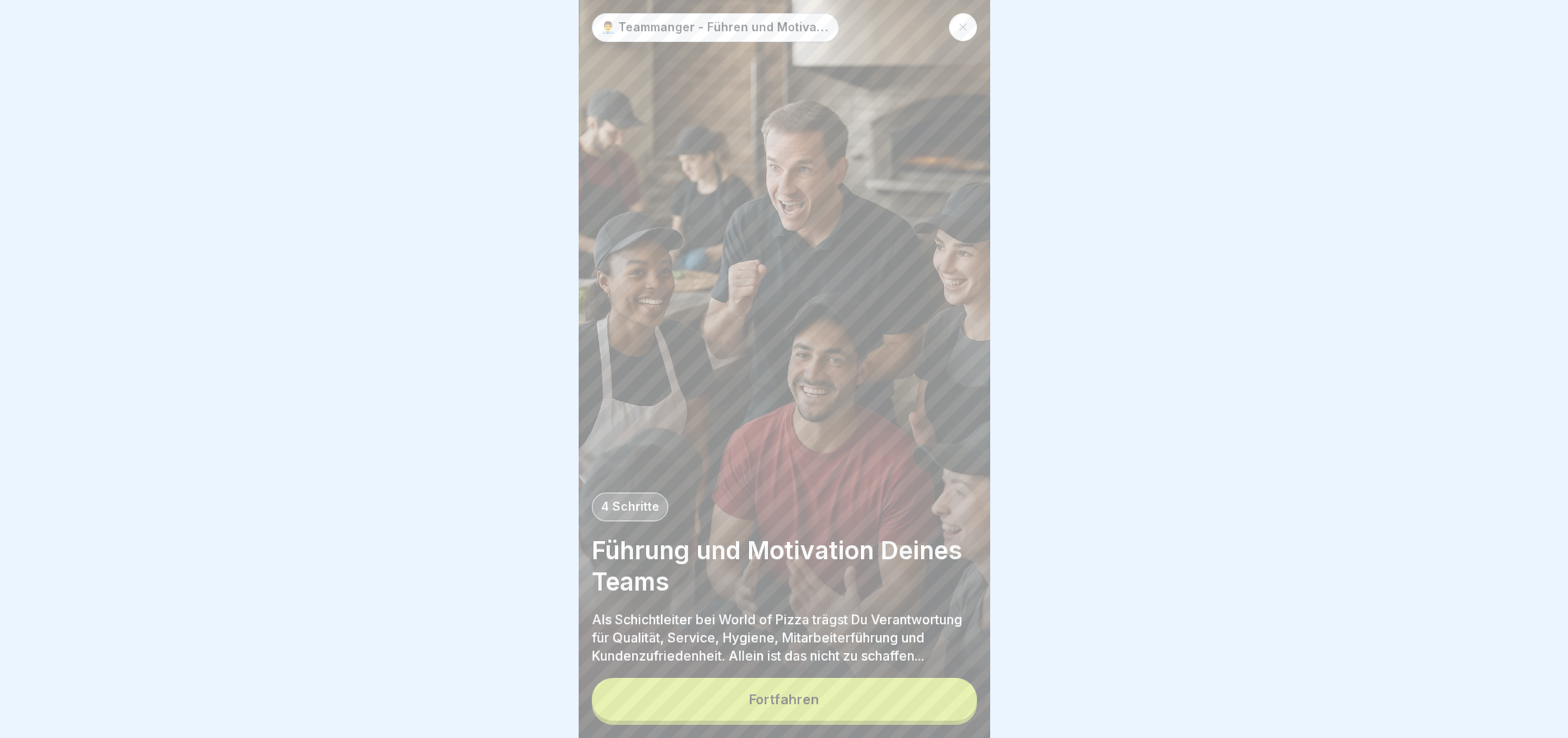
click at [872, 687] on button "Fortfahren" at bounding box center [784, 699] width 385 height 43
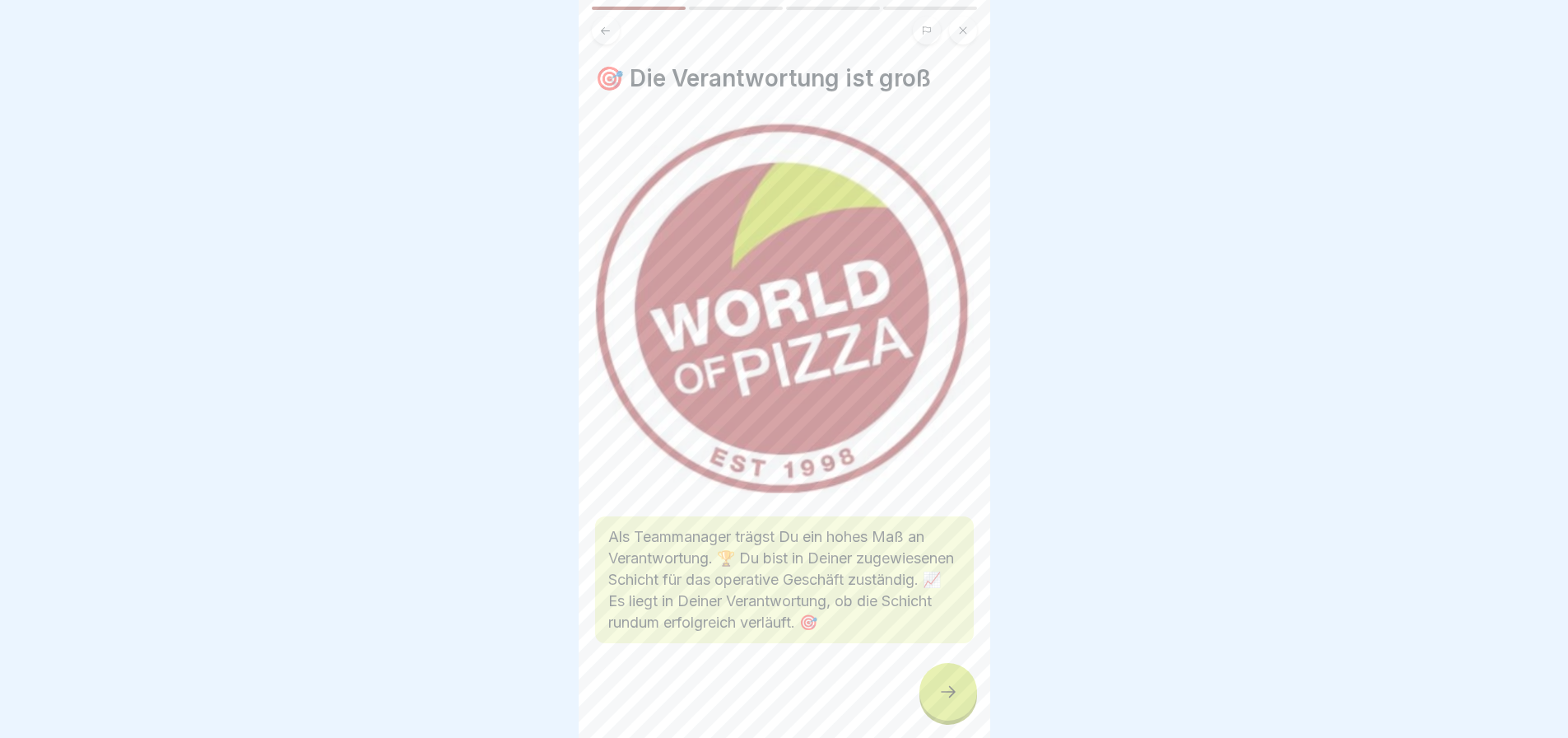
click at [904, 686] on div at bounding box center [784, 692] width 378 height 99
click at [943, 691] on icon at bounding box center [948, 691] width 20 height 20
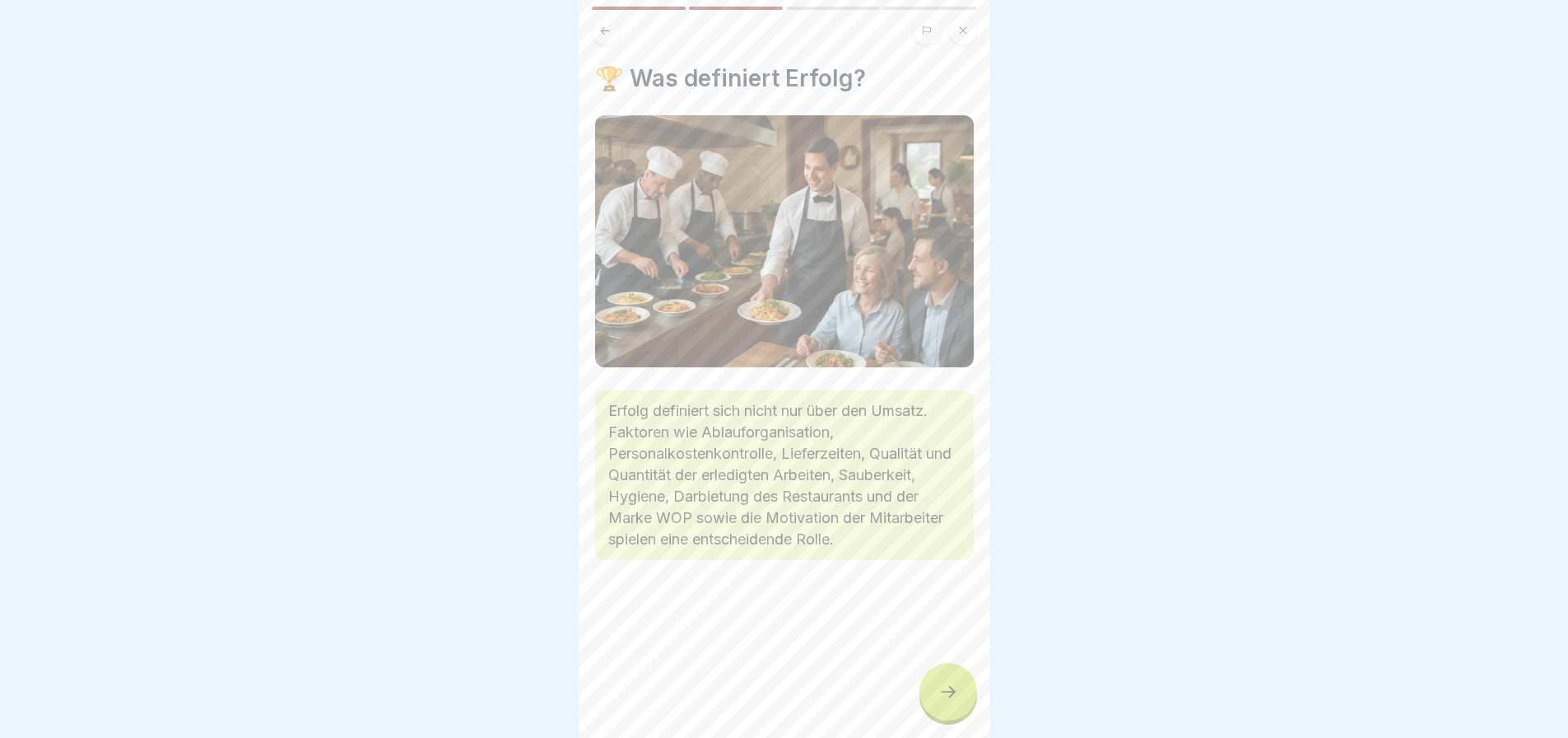
click at [943, 691] on icon at bounding box center [948, 691] width 20 height 20
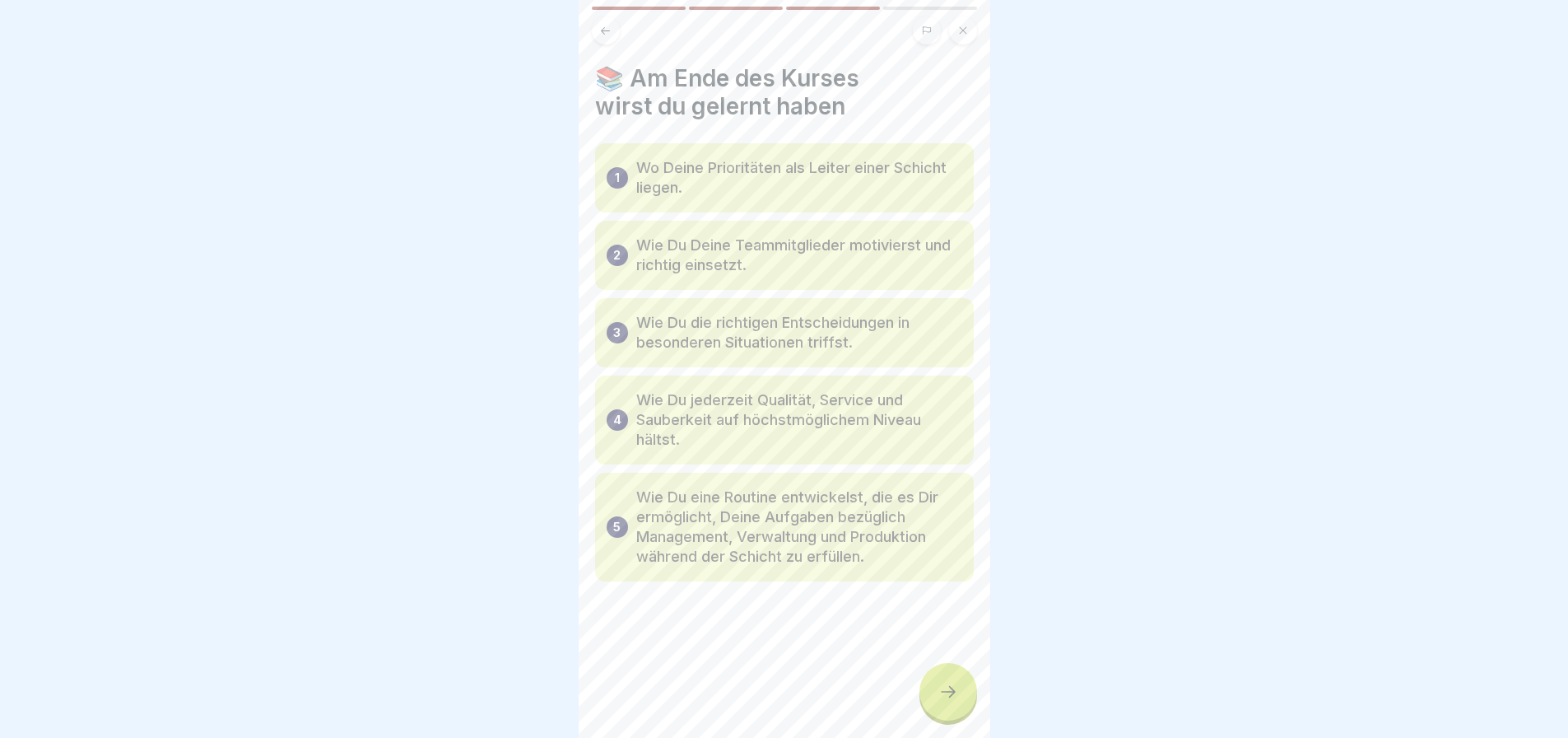
click at [943, 691] on icon at bounding box center [948, 691] width 20 height 20
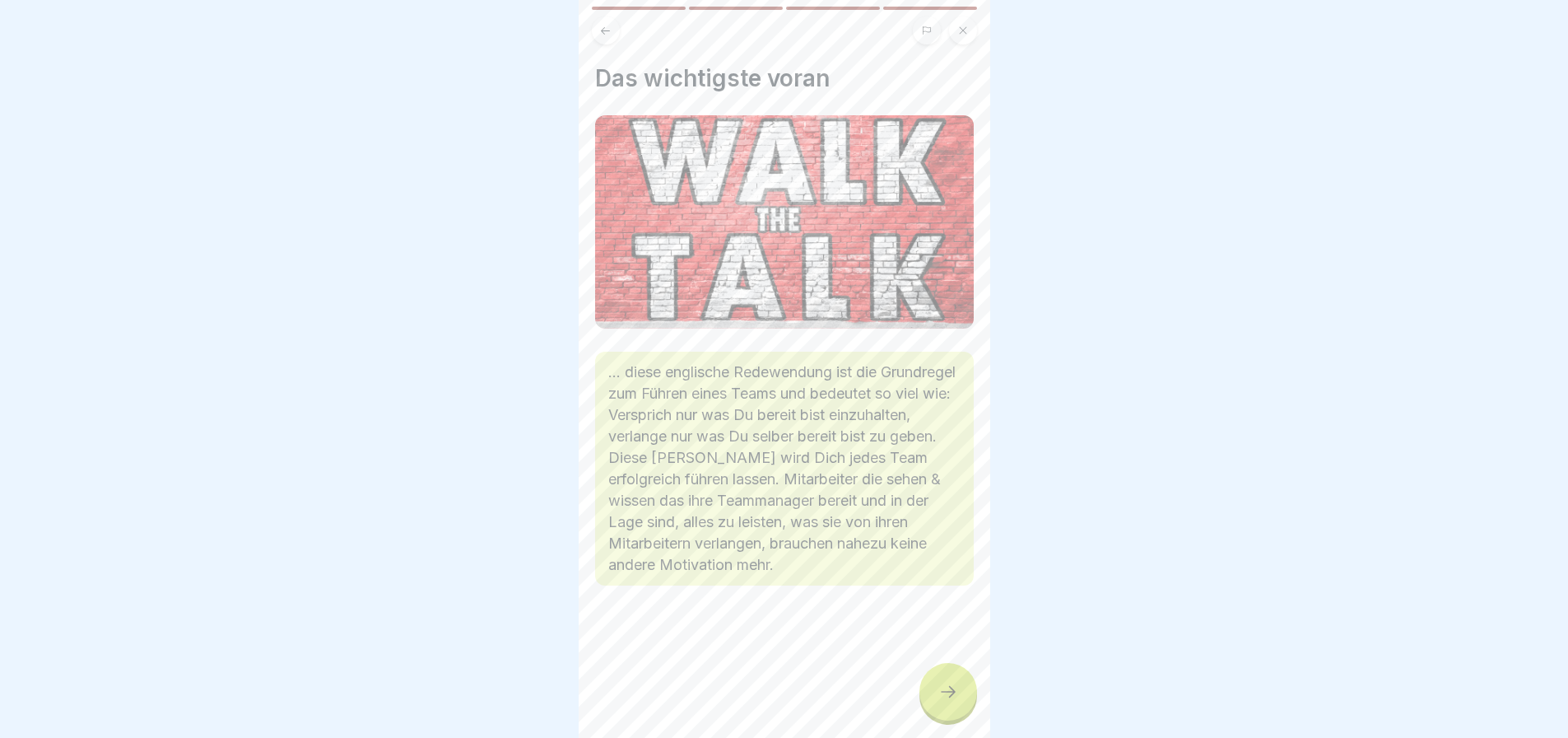
click at [943, 691] on icon at bounding box center [948, 691] width 20 height 20
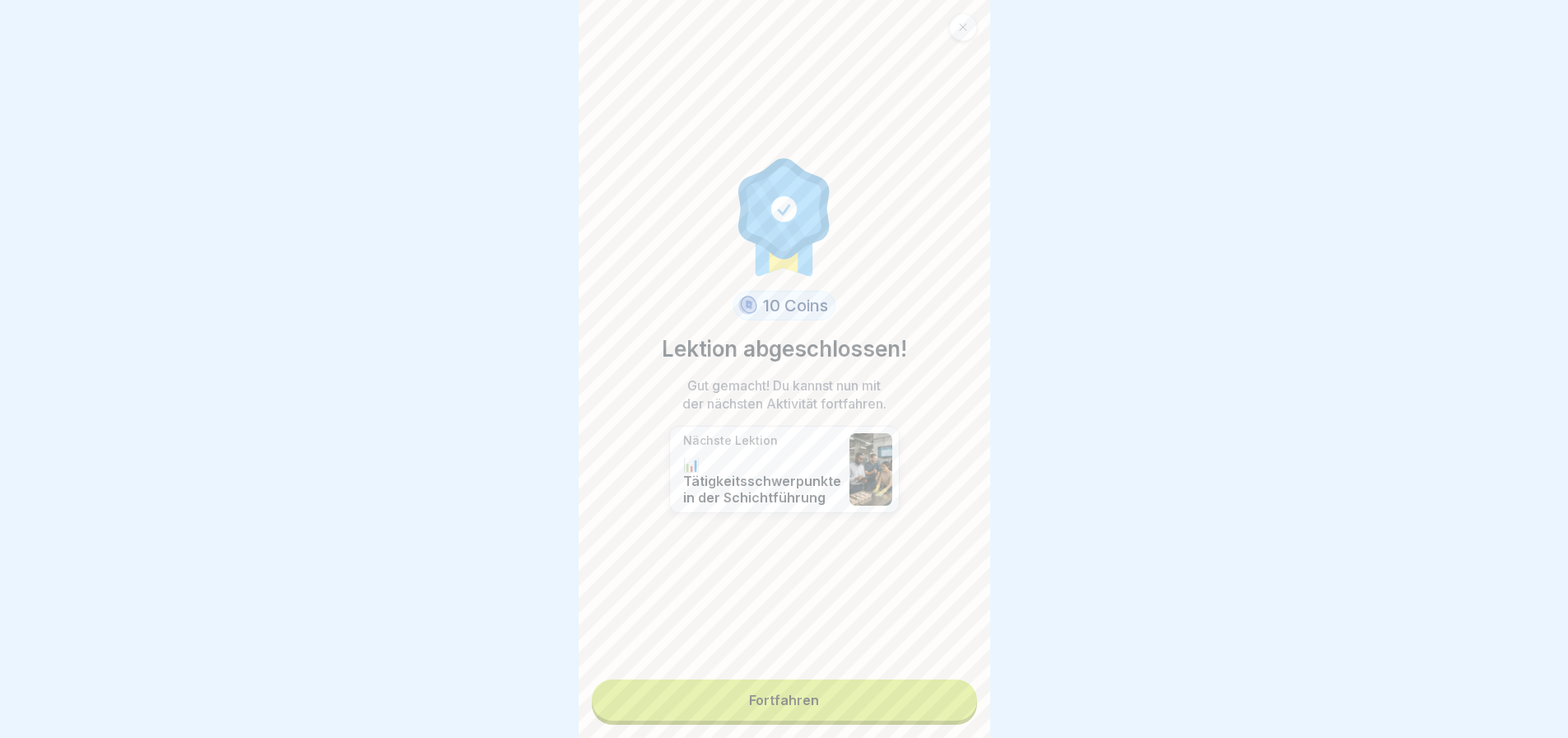
click at [842, 692] on link "Fortfahren" at bounding box center [784, 700] width 385 height 41
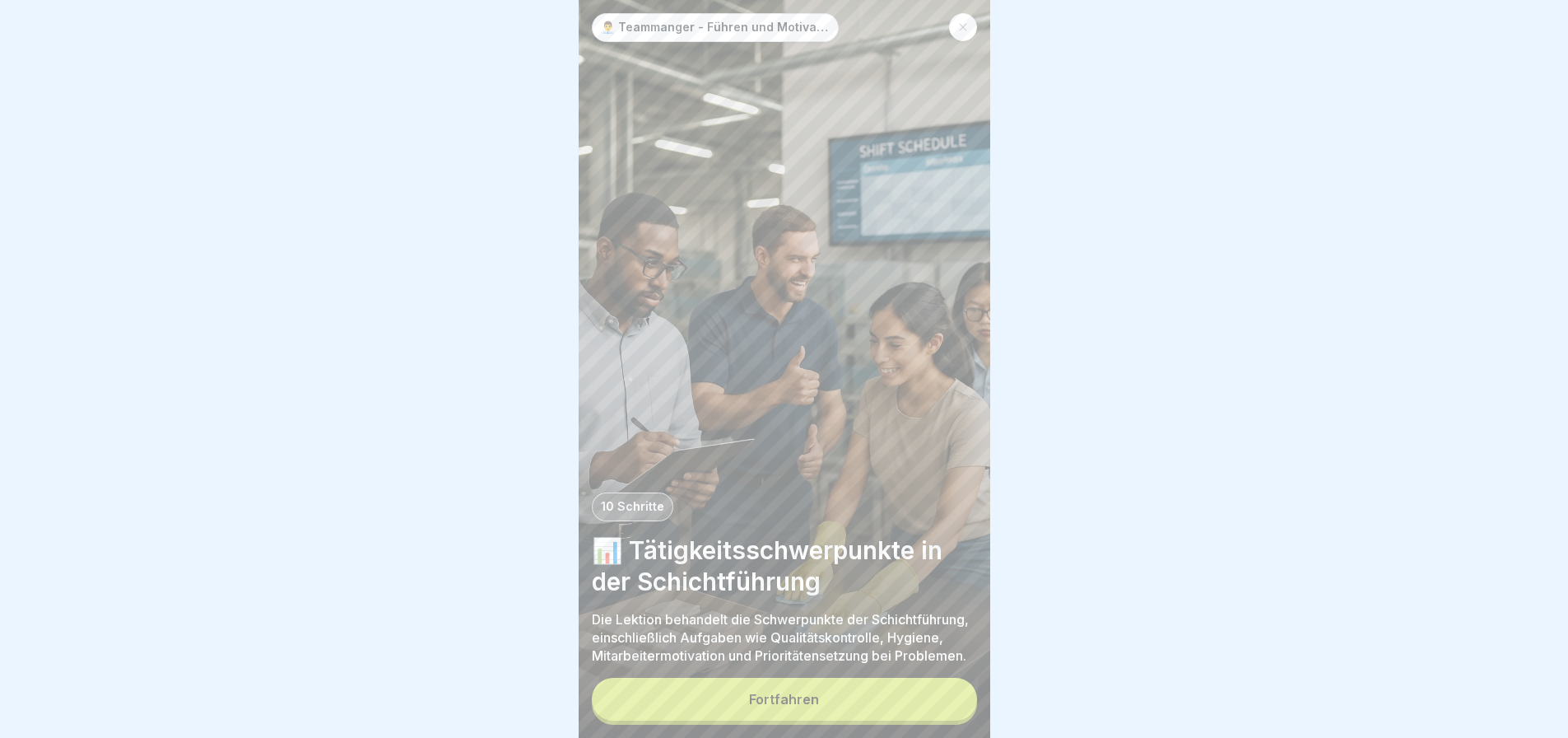
click at [842, 692] on button "Fortfahren" at bounding box center [784, 699] width 385 height 43
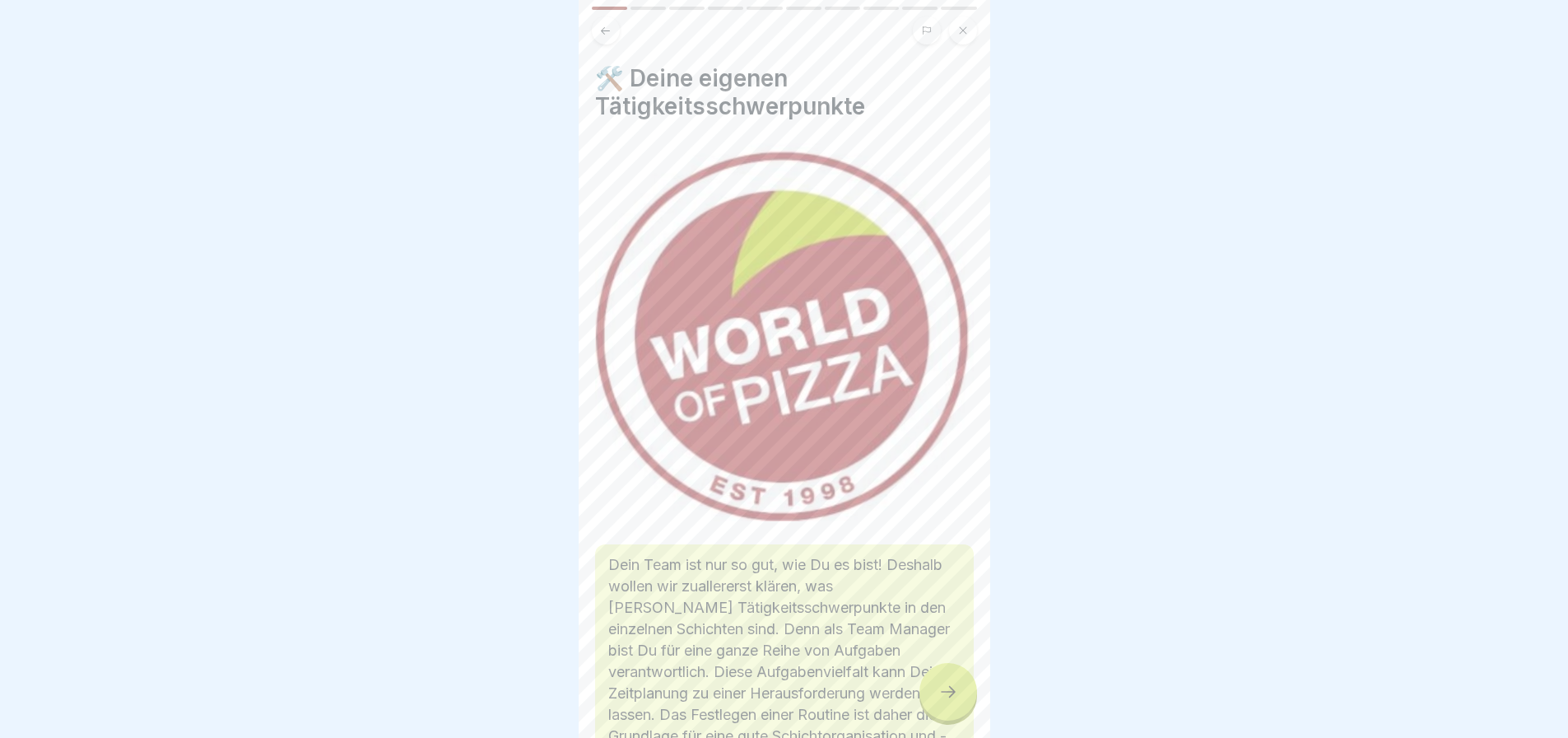
click at [942, 682] on icon at bounding box center [948, 691] width 20 height 20
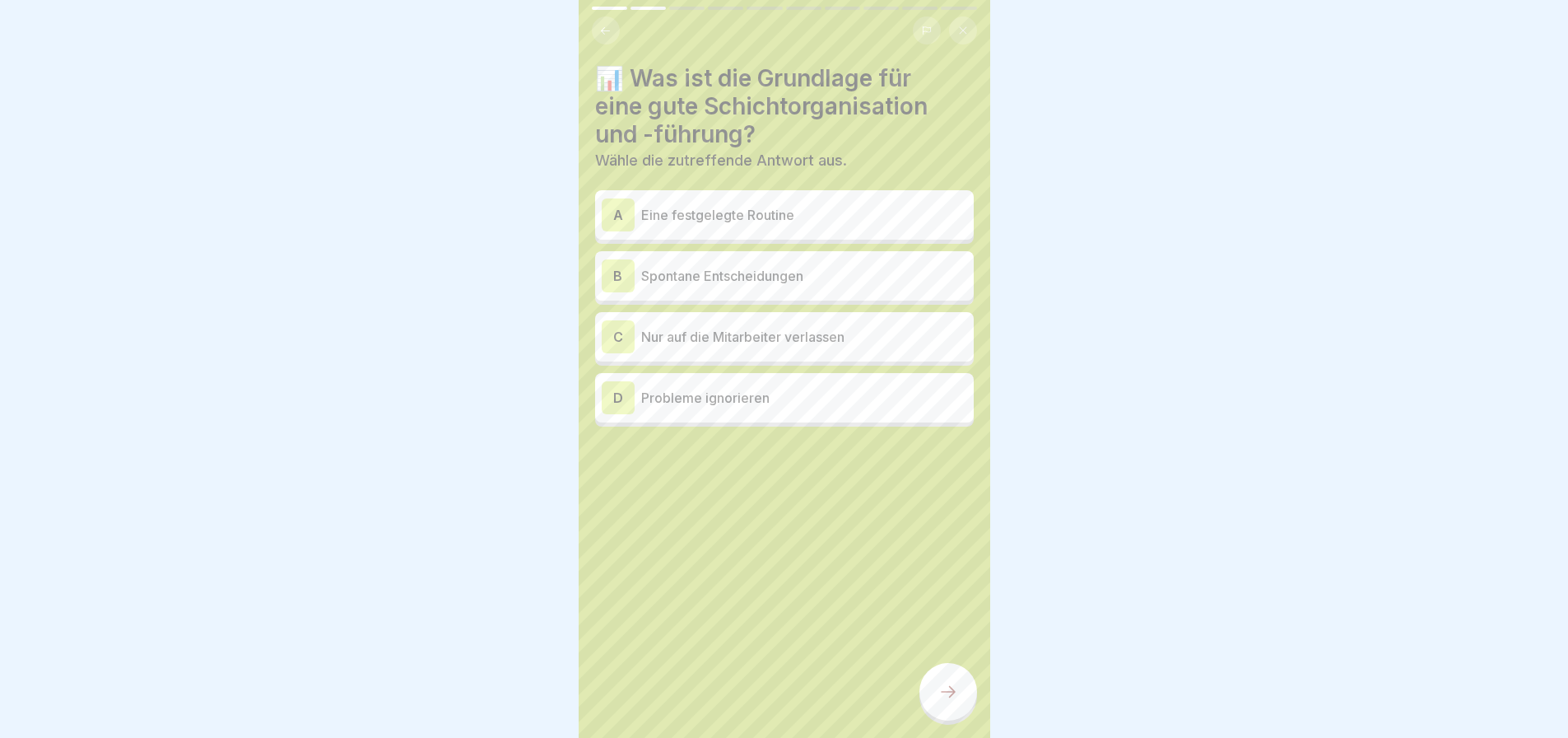
click at [744, 215] on div "A Eine festgelegte Routine" at bounding box center [784, 214] width 365 height 33
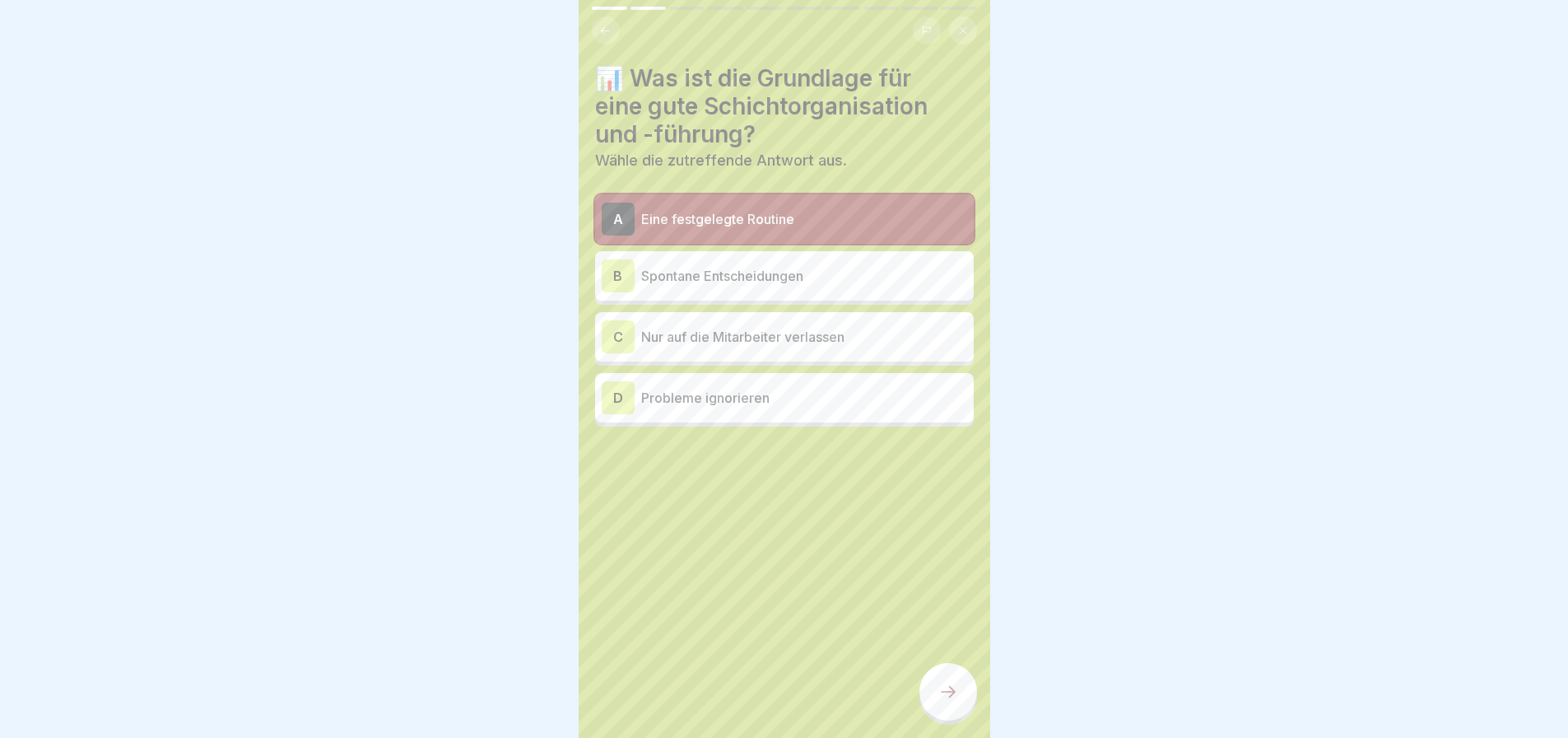
click at [954, 693] on icon at bounding box center [948, 691] width 20 height 20
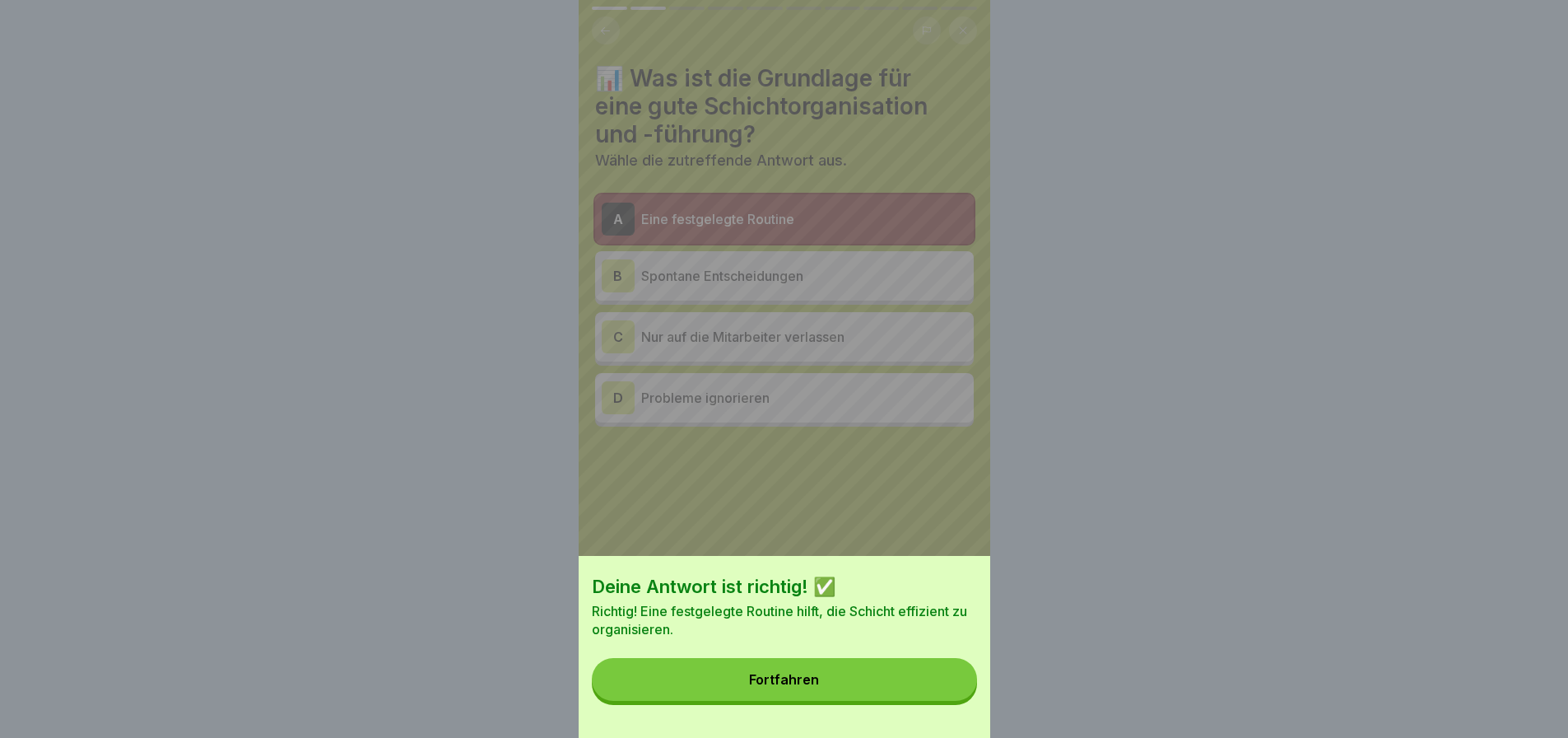
click at [880, 688] on button "Fortfahren" at bounding box center [784, 679] width 385 height 43
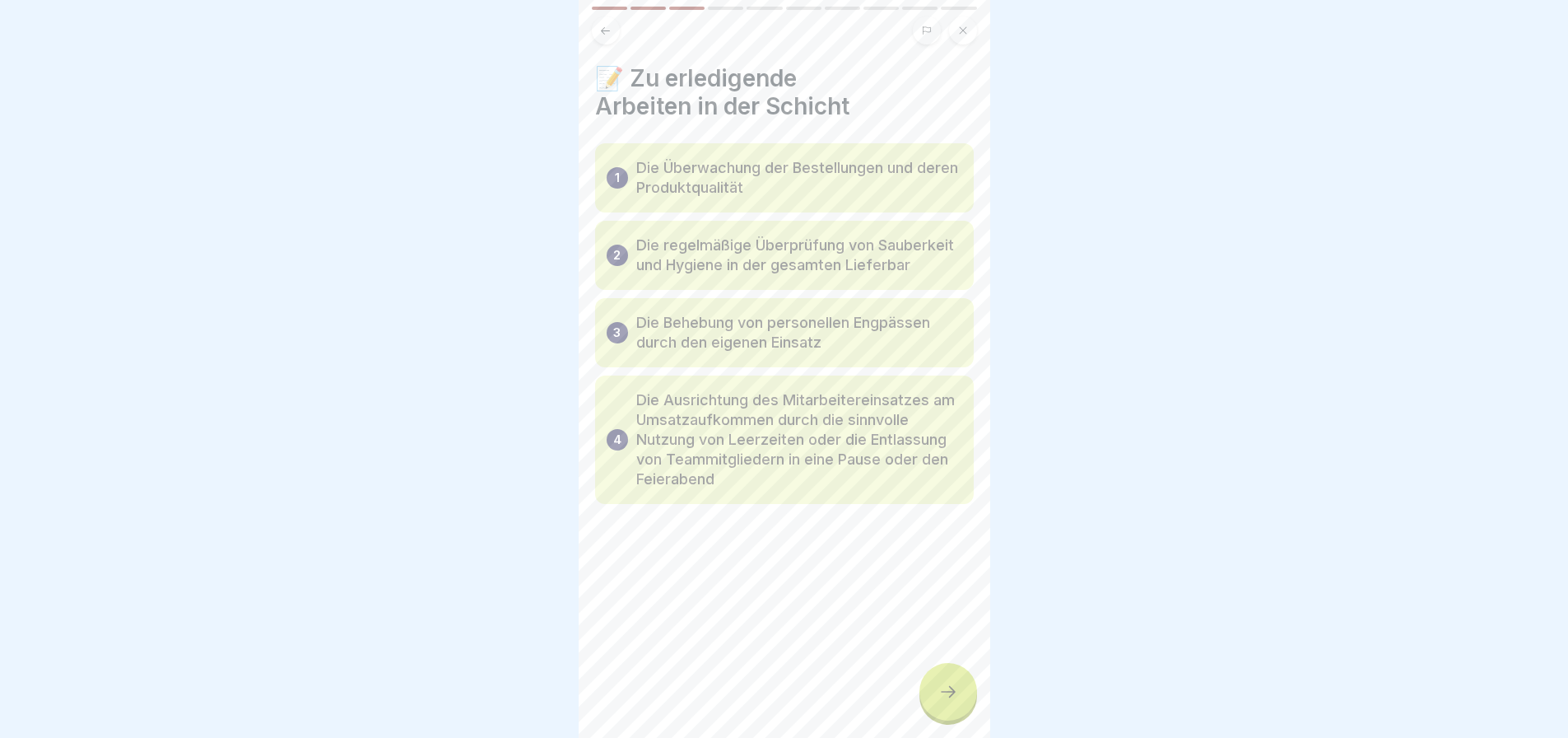
click at [951, 689] on icon at bounding box center [948, 691] width 20 height 20
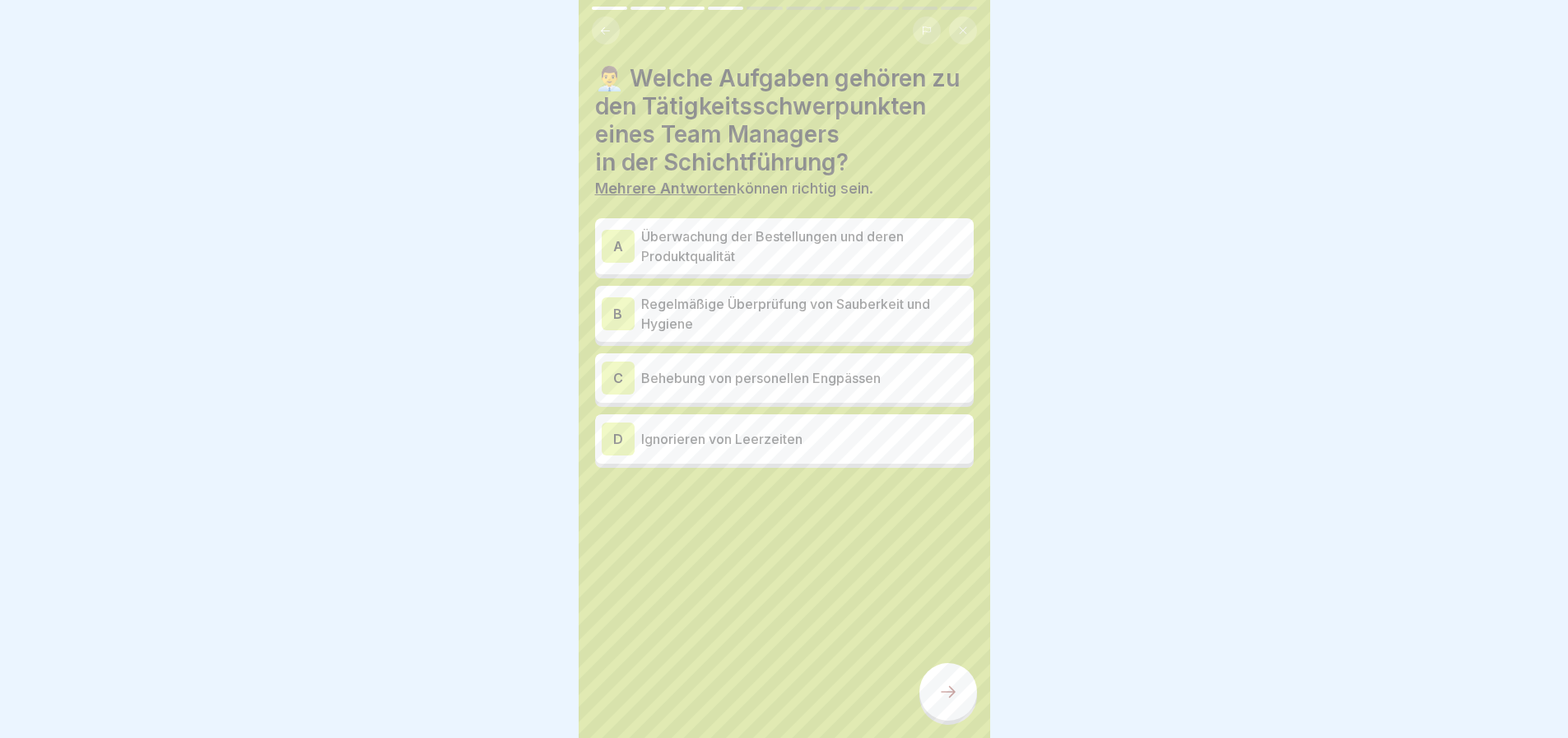
click at [786, 240] on p "Überwachung der Bestellungen und deren Produktqualität" at bounding box center [804, 246] width 326 height 39
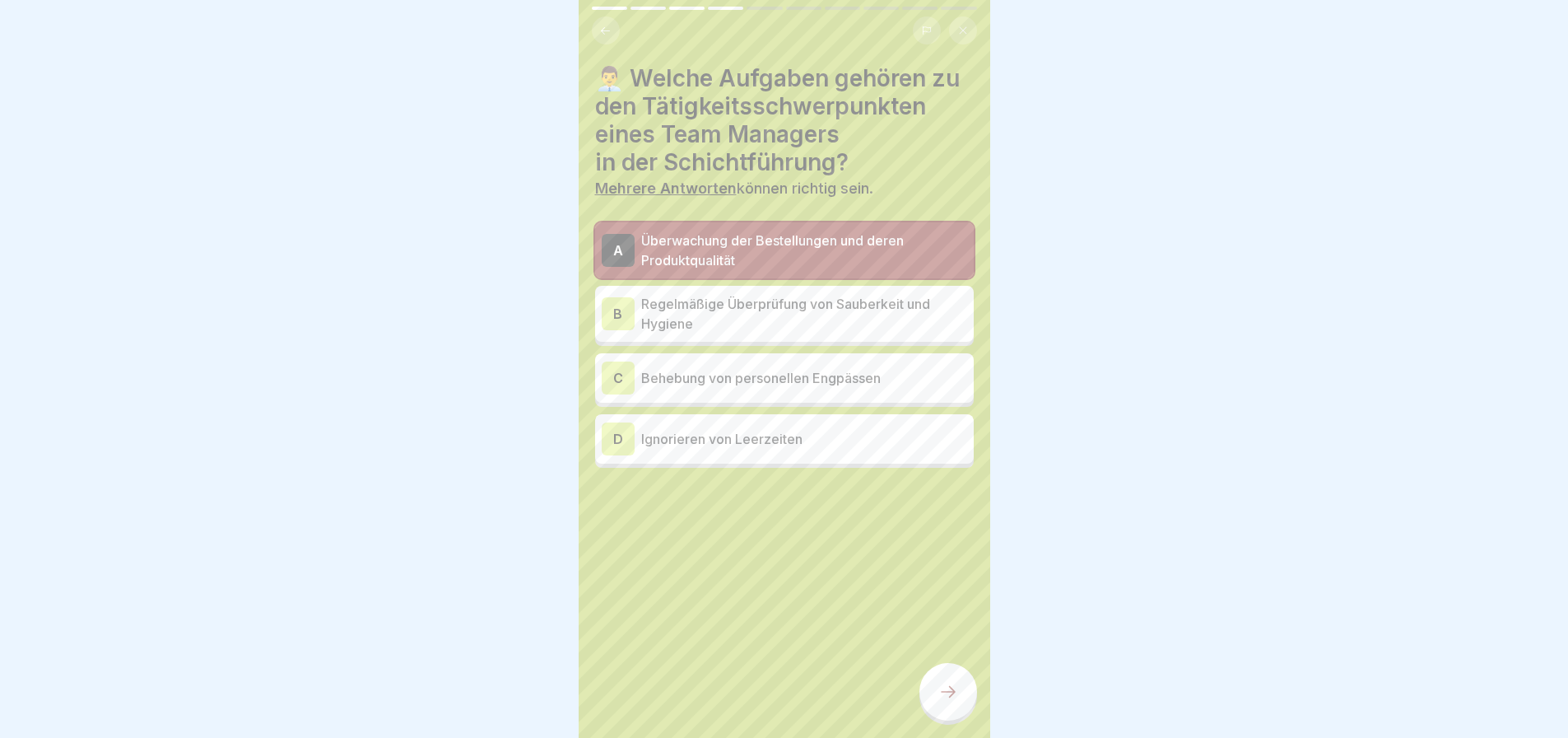
click at [774, 308] on p "Regelmäßige Überprüfung von Sauberkeit und Hygiene" at bounding box center [804, 313] width 326 height 39
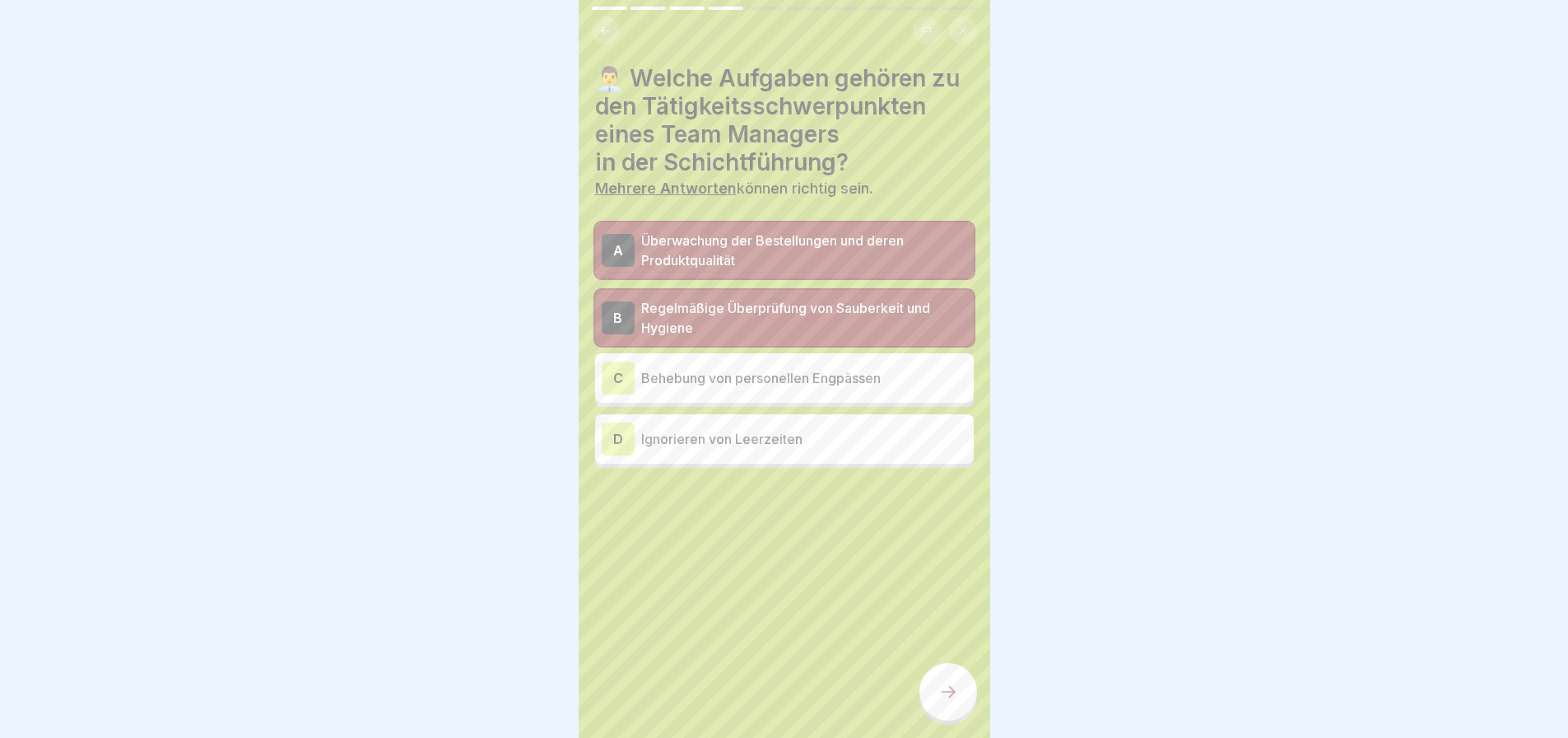
click at [757, 376] on div "C Behebung von personellen Engpässen" at bounding box center [784, 377] width 365 height 33
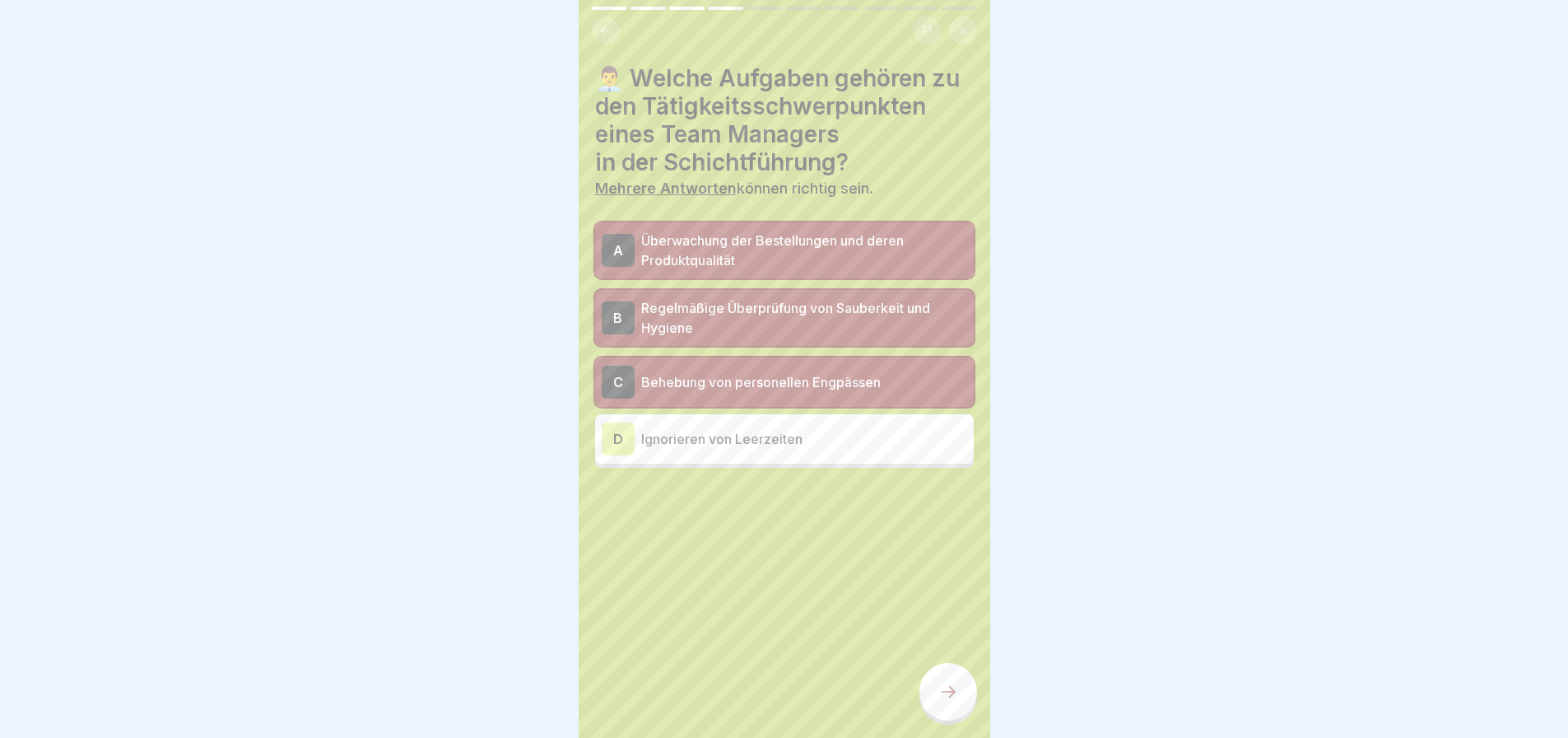
click at [927, 677] on div at bounding box center [948, 691] width 58 height 58
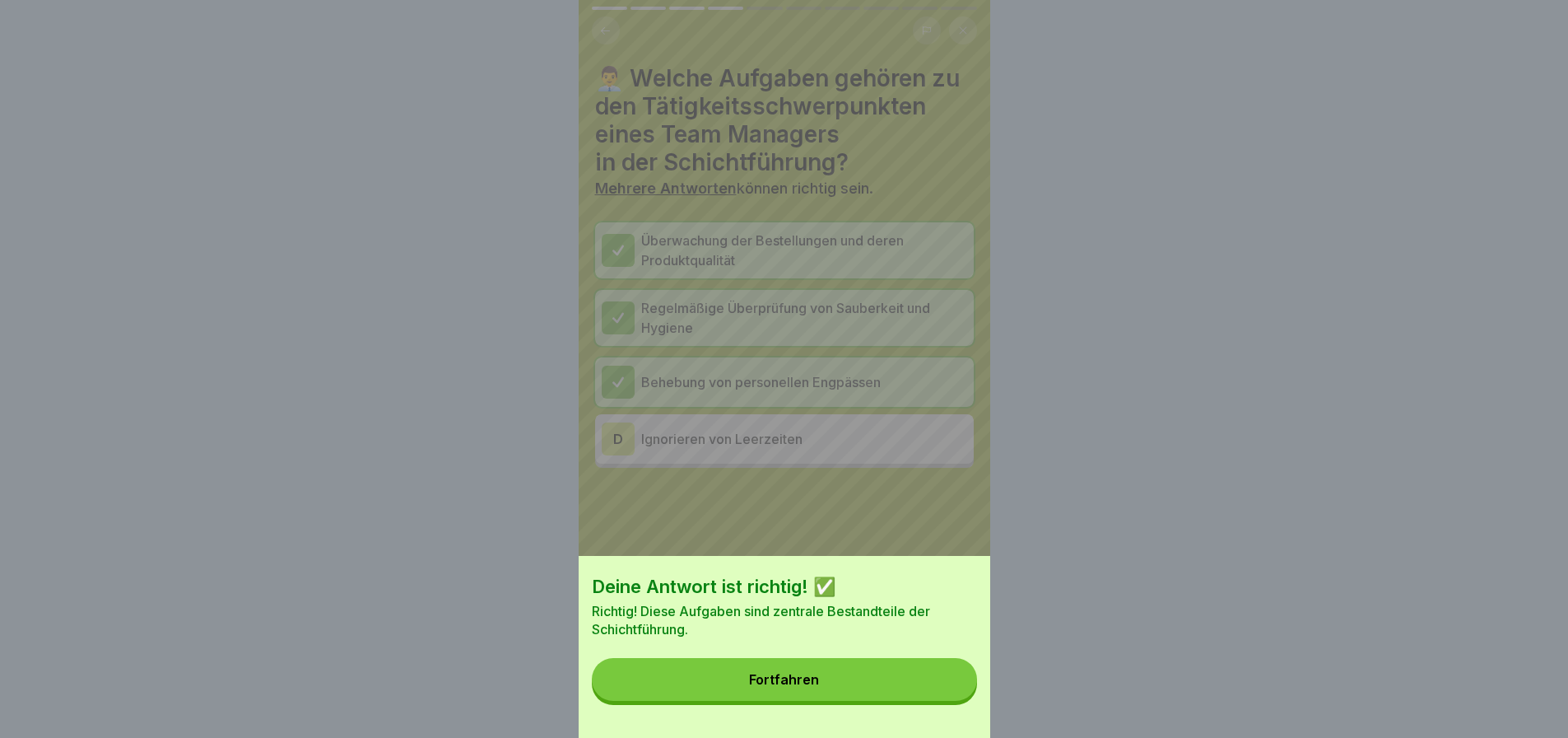
click at [838, 683] on button "Fortfahren" at bounding box center [784, 679] width 385 height 43
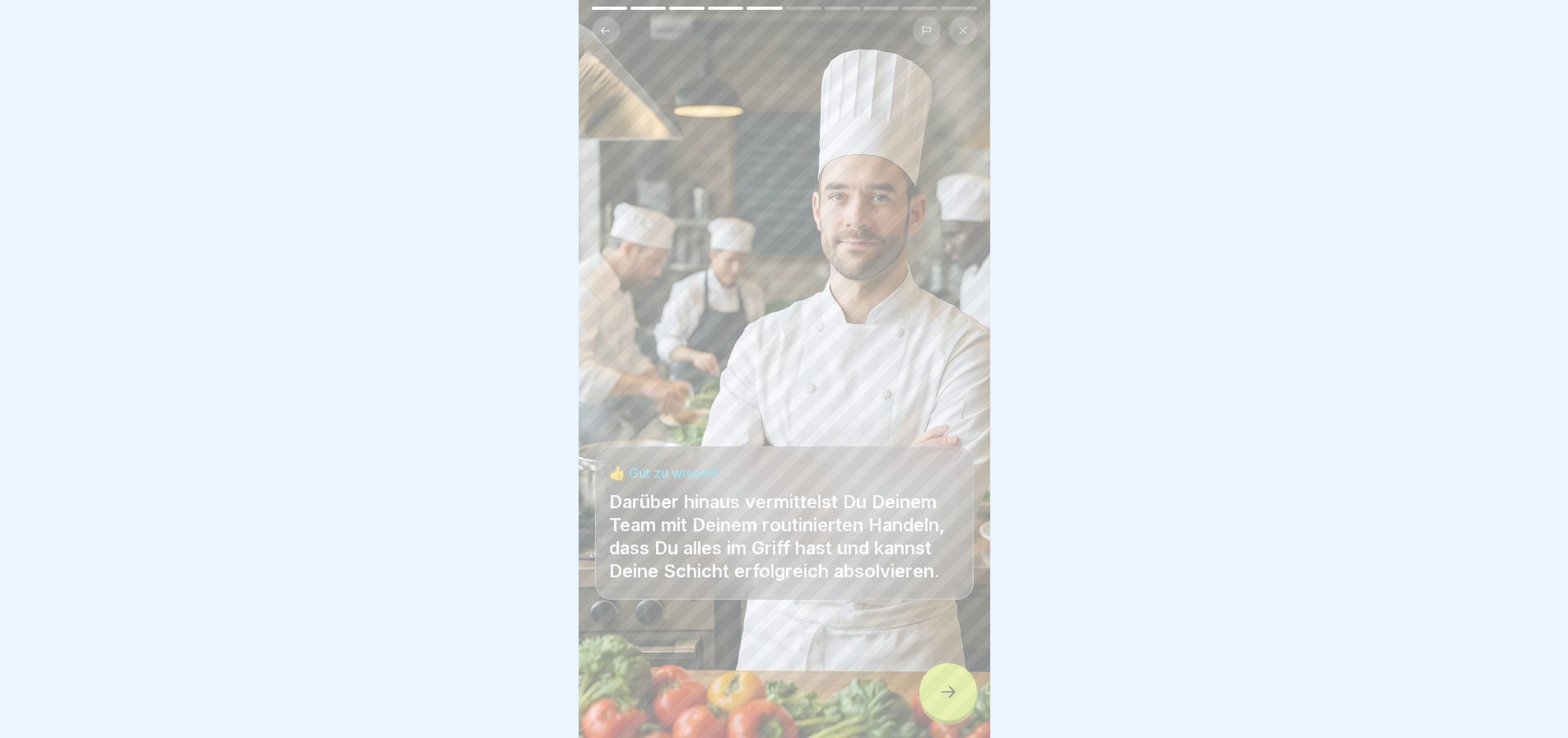
click at [930, 663] on div at bounding box center [784, 689] width 378 height 99
click at [936, 675] on div at bounding box center [948, 691] width 58 height 58
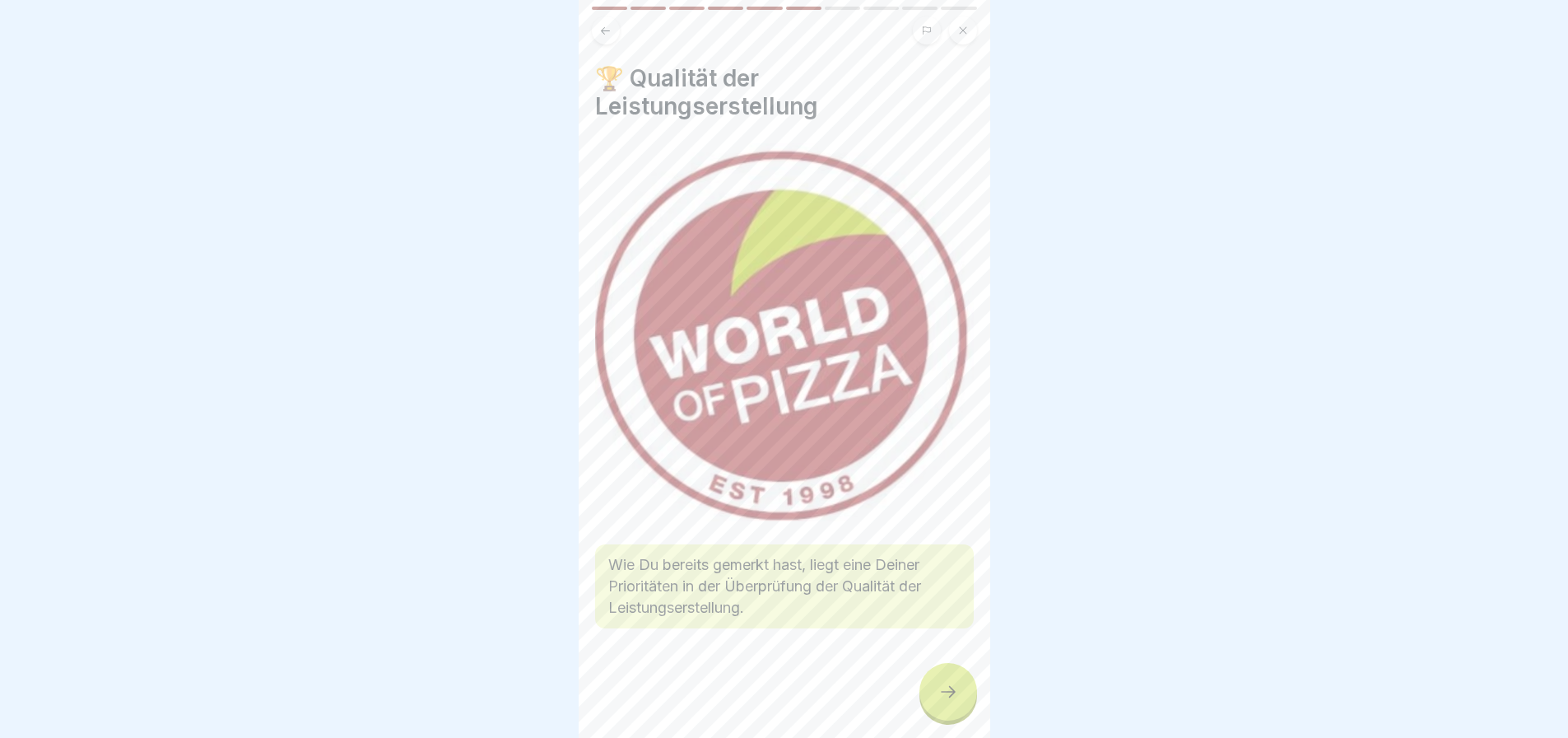
click at [935, 690] on div at bounding box center [948, 691] width 58 height 58
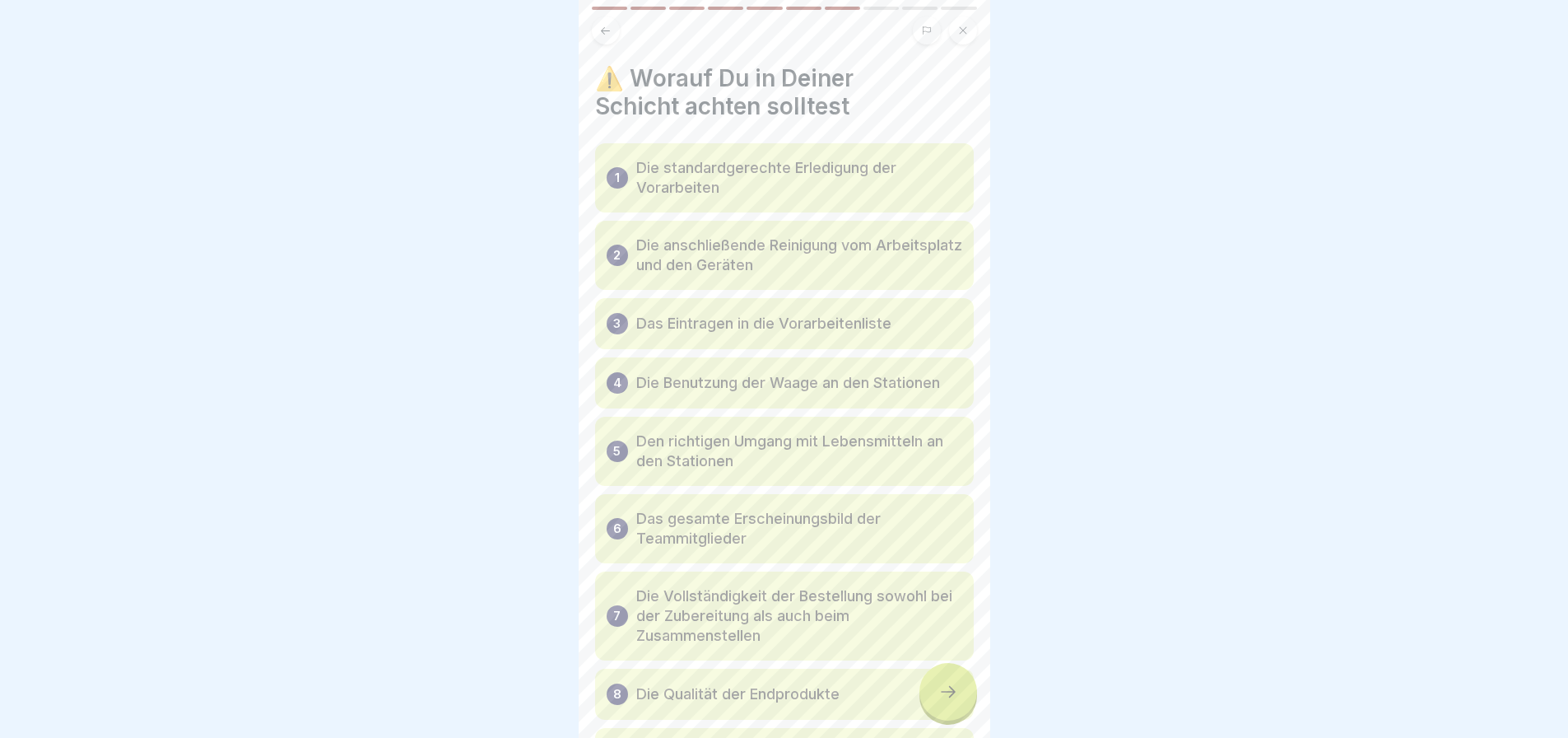
click at [935, 690] on div at bounding box center [948, 691] width 58 height 58
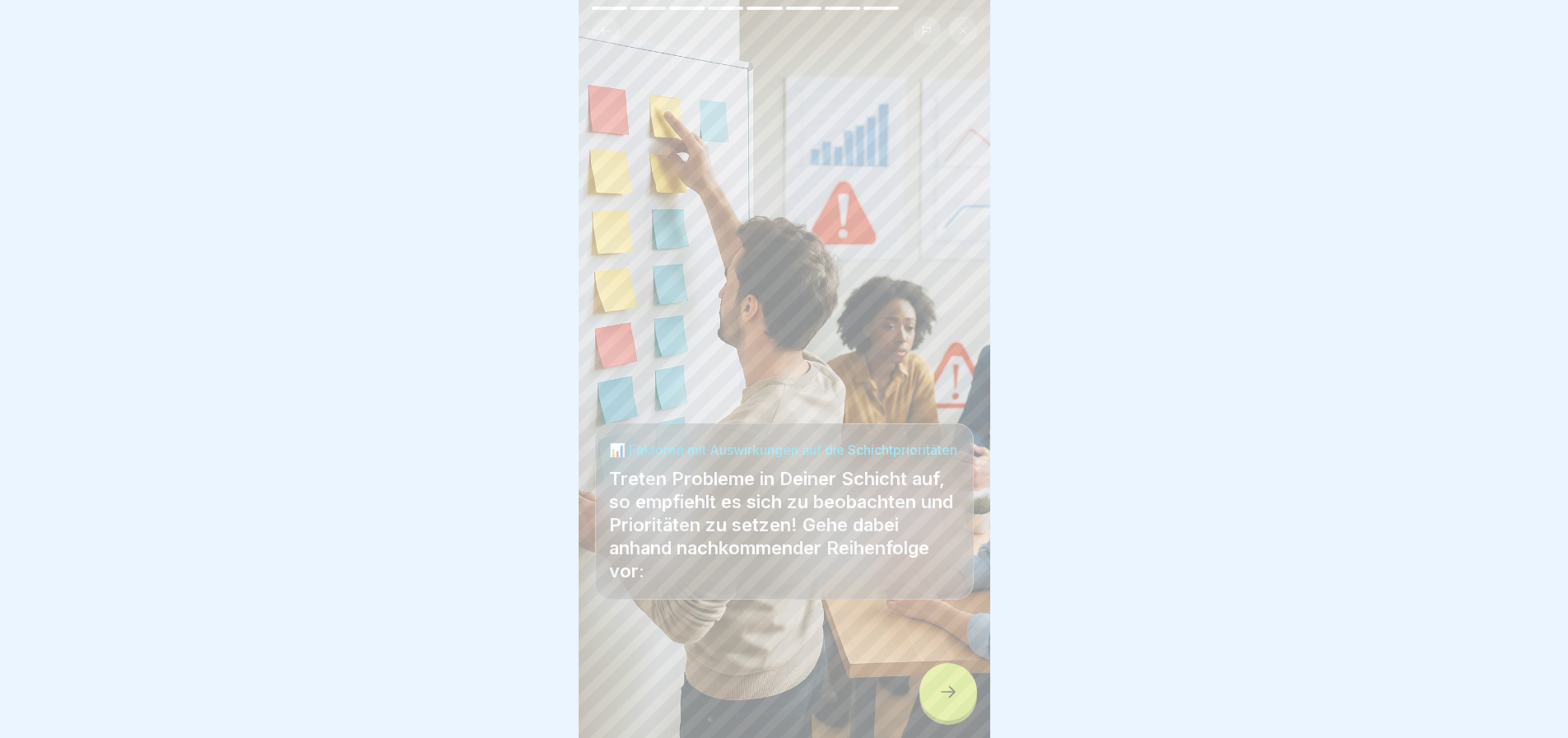
click at [935, 690] on div at bounding box center [948, 691] width 58 height 58
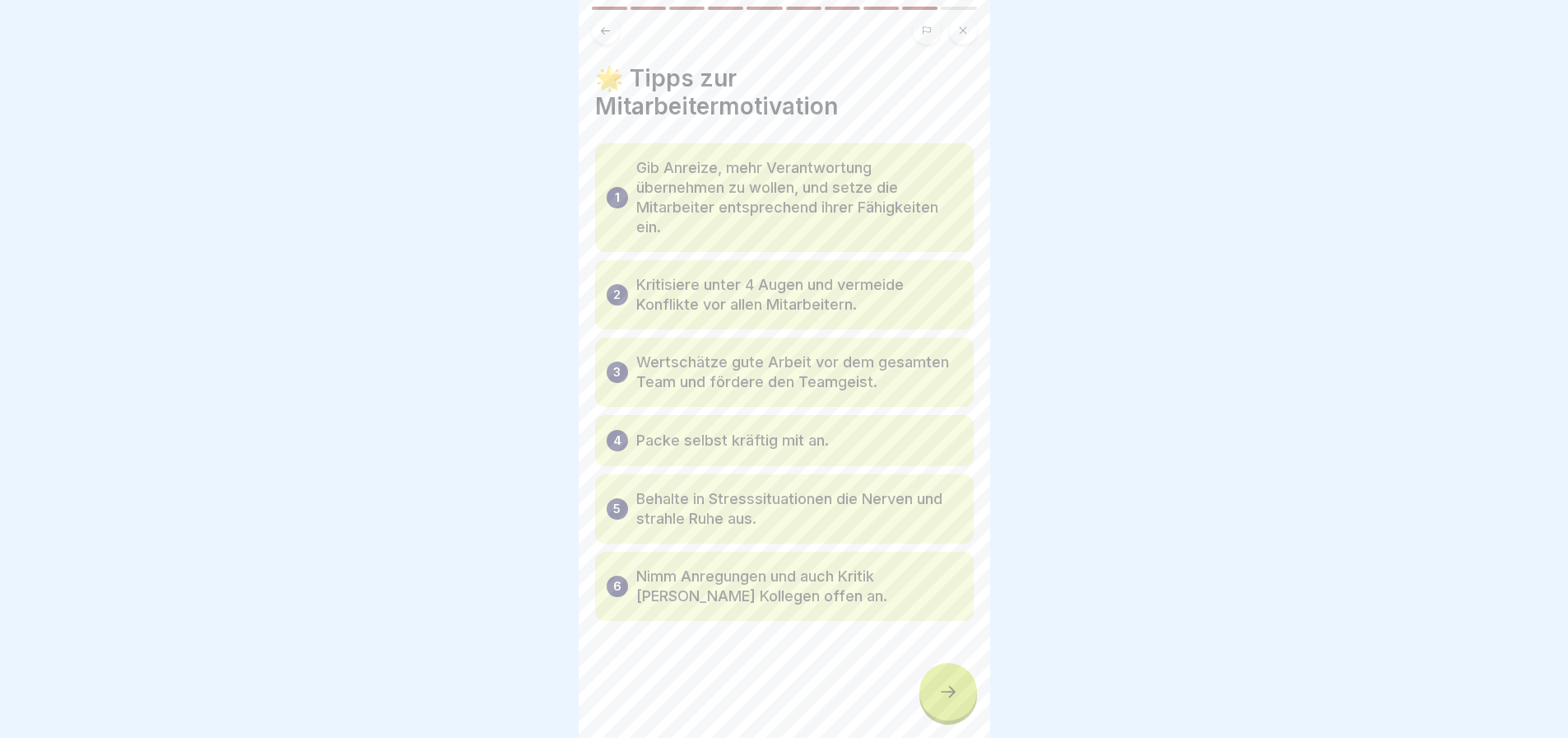
click at [935, 690] on div at bounding box center [948, 691] width 58 height 58
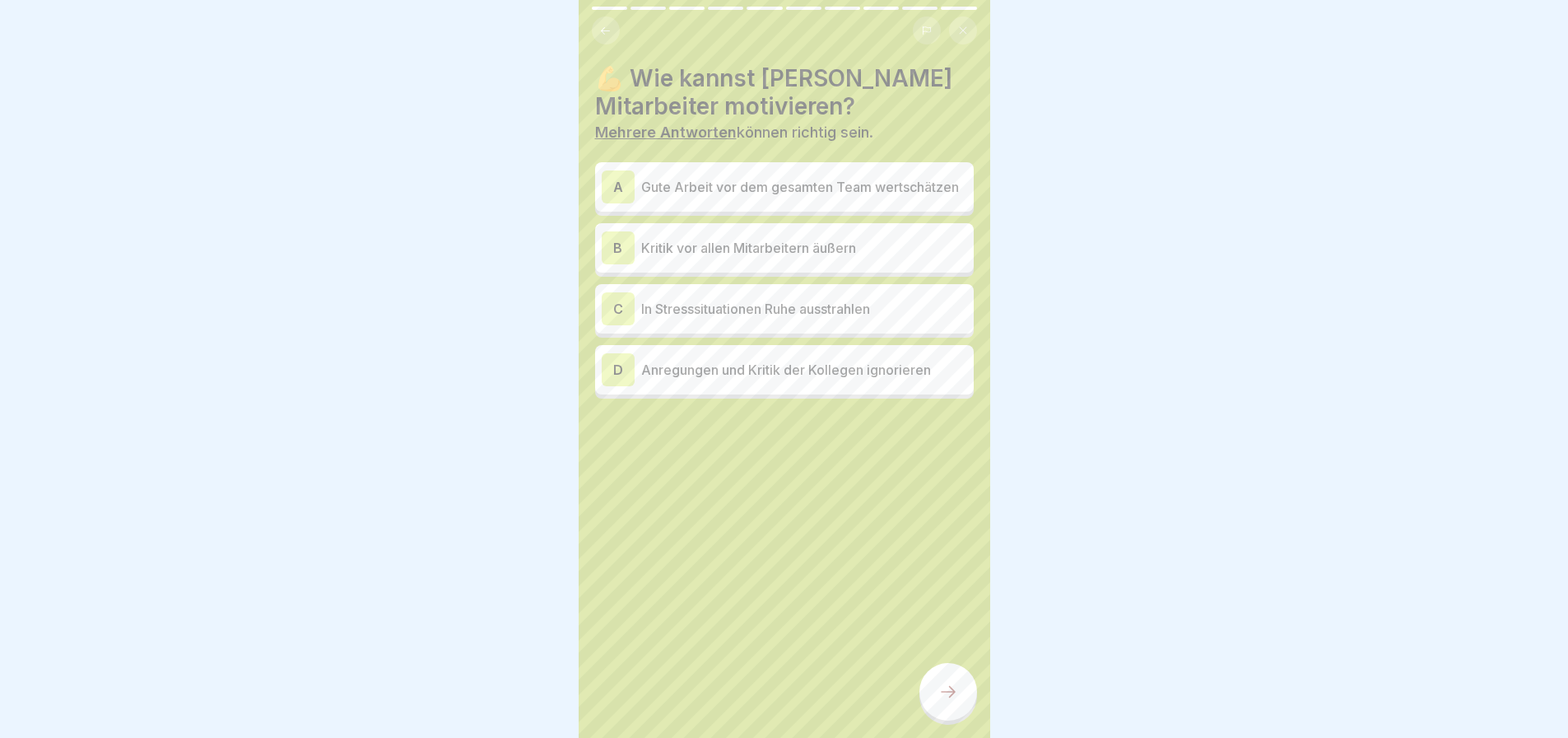
click at [828, 180] on p "Gute Arbeit vor dem gesamten Team wertschätzen" at bounding box center [804, 186] width 326 height 20
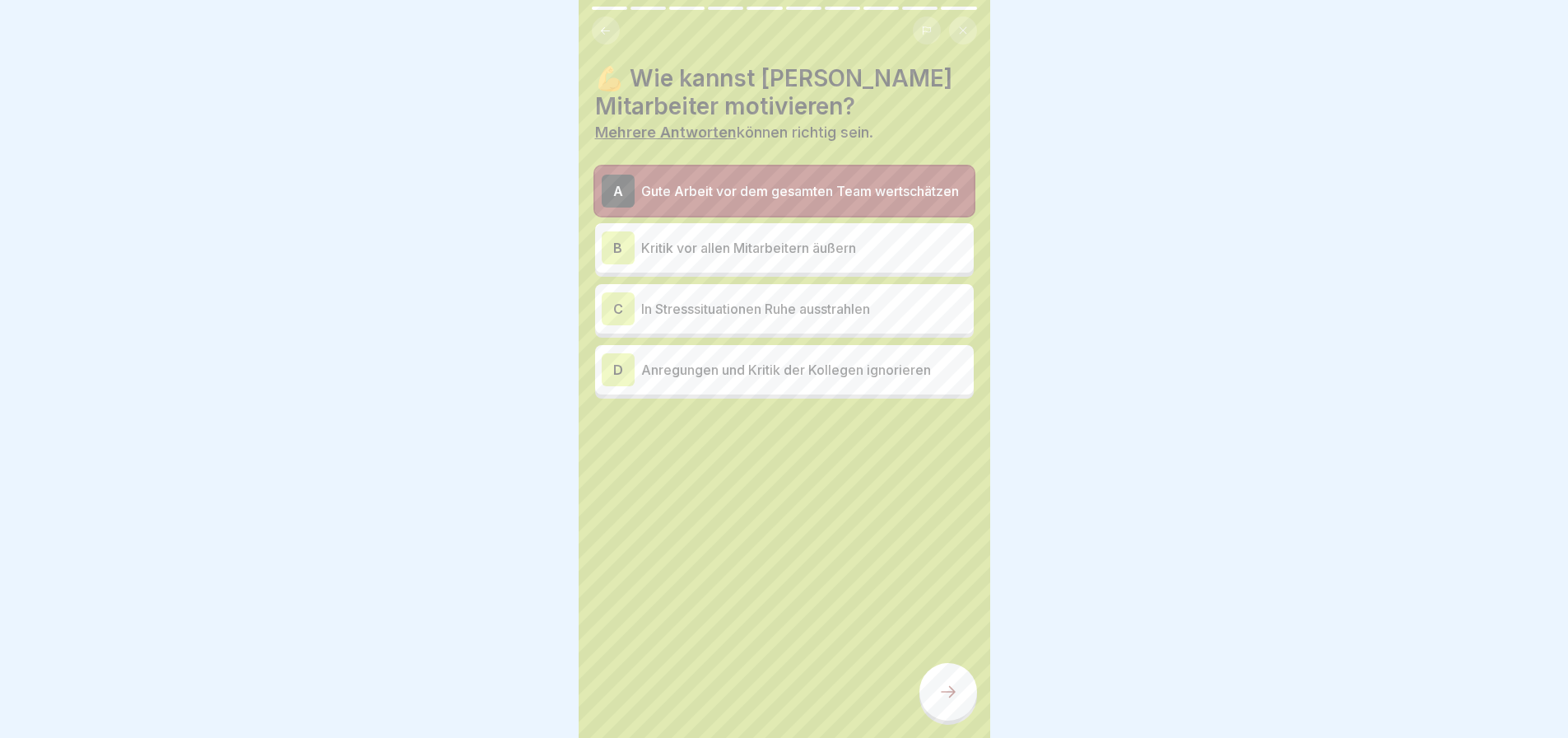
click at [827, 305] on p "In Stresssituationen Ruhe ausstrahlen" at bounding box center [804, 308] width 326 height 20
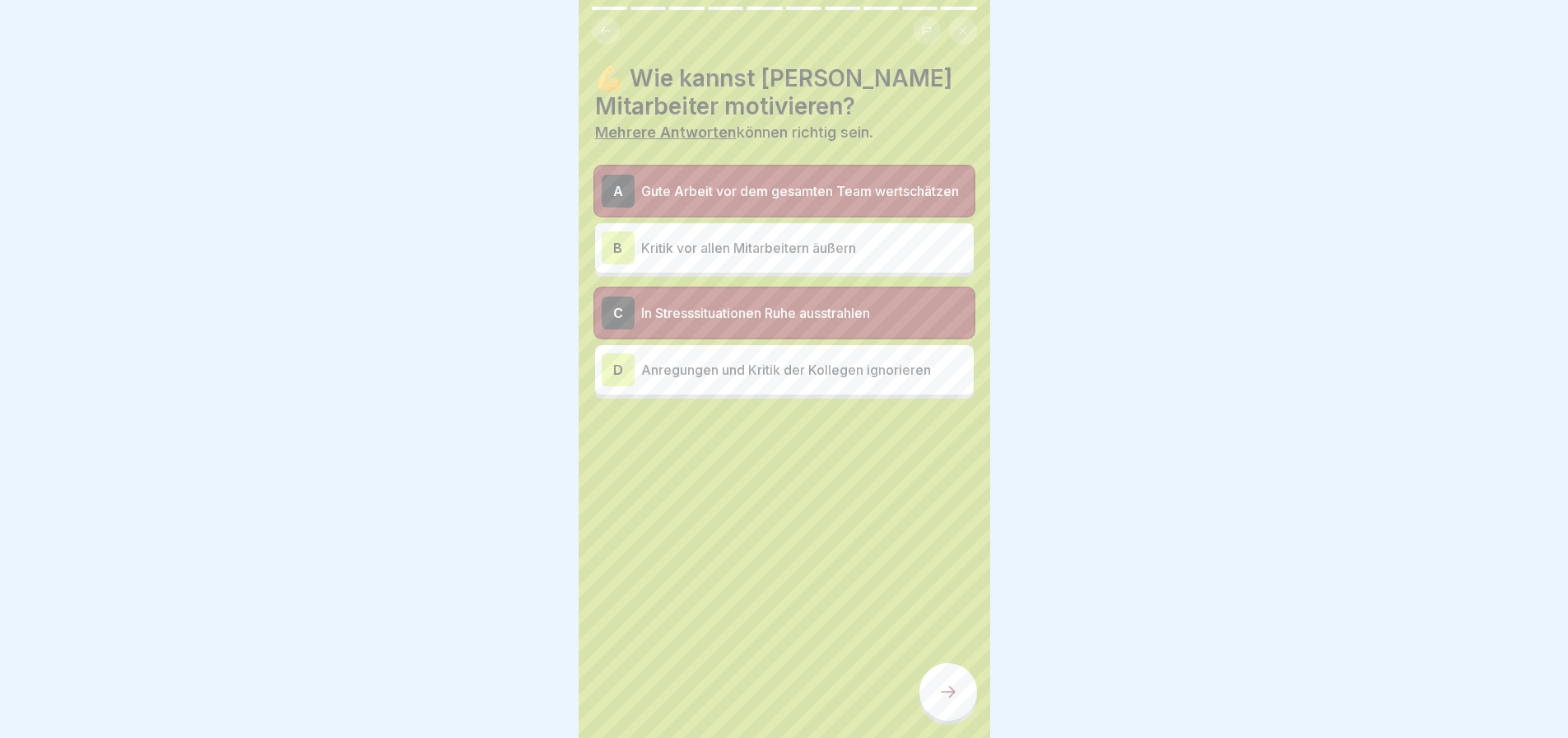
click at [944, 683] on icon at bounding box center [948, 691] width 20 height 20
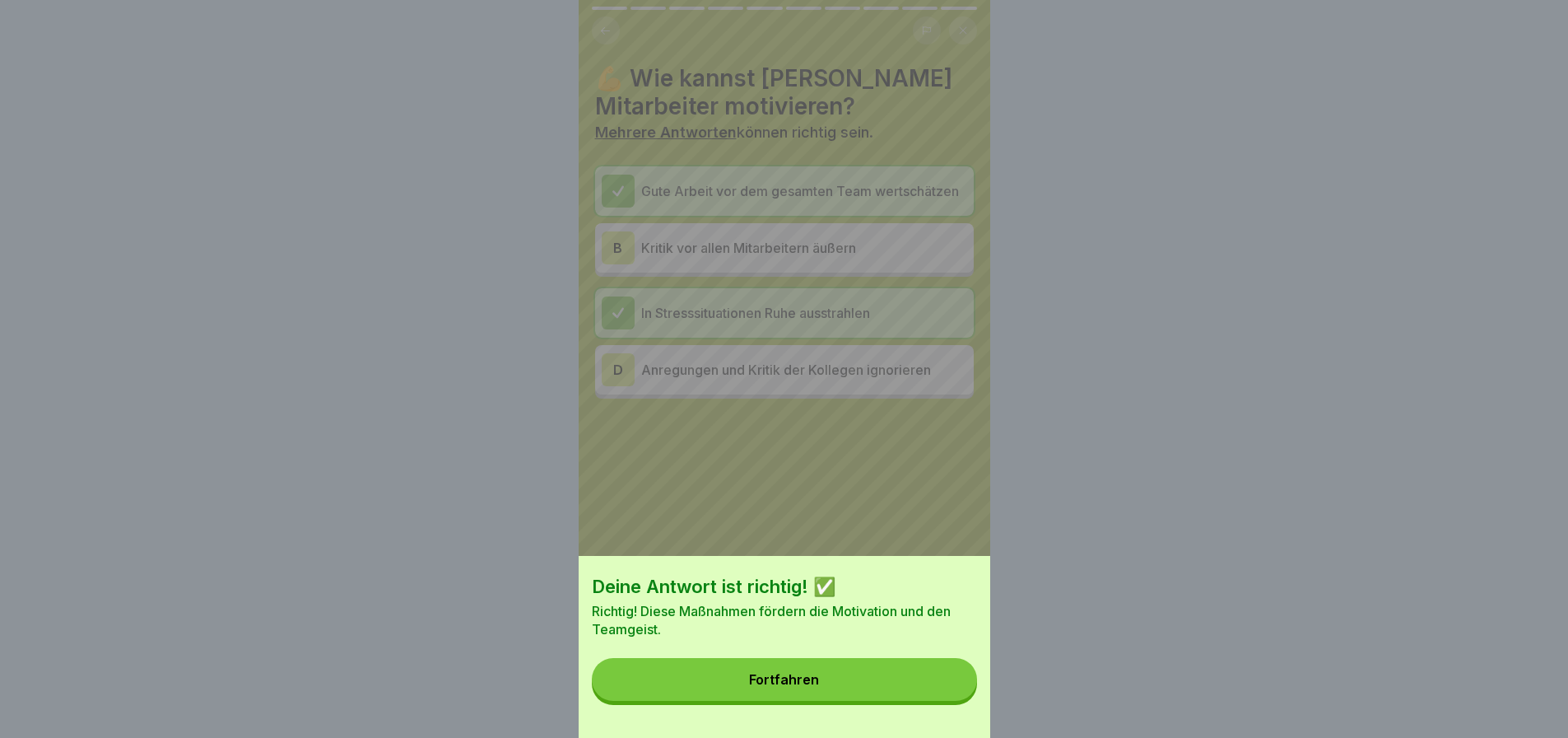
click at [939, 684] on button "Fortfahren" at bounding box center [784, 679] width 385 height 43
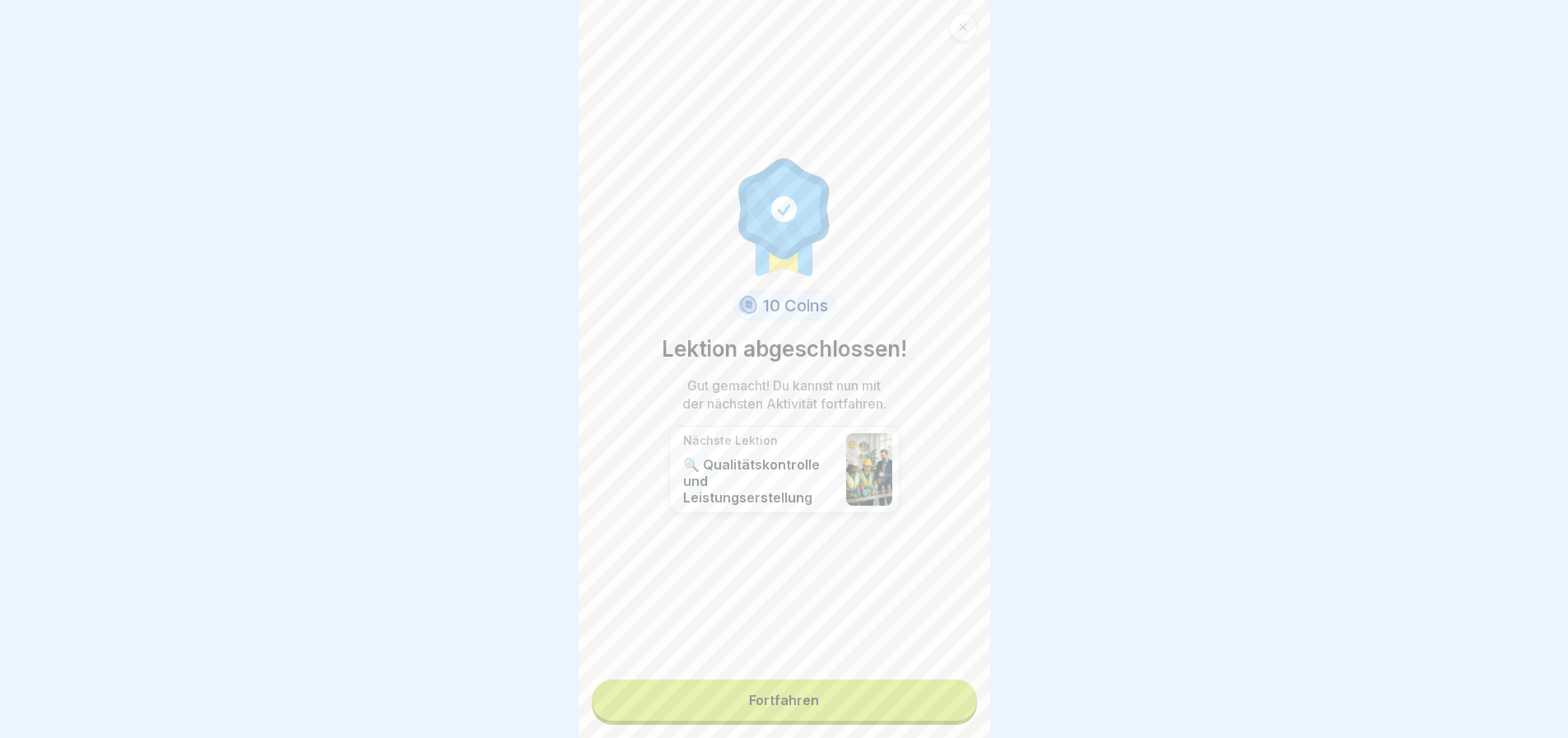
click at [869, 691] on link "Fortfahren" at bounding box center [784, 700] width 385 height 41
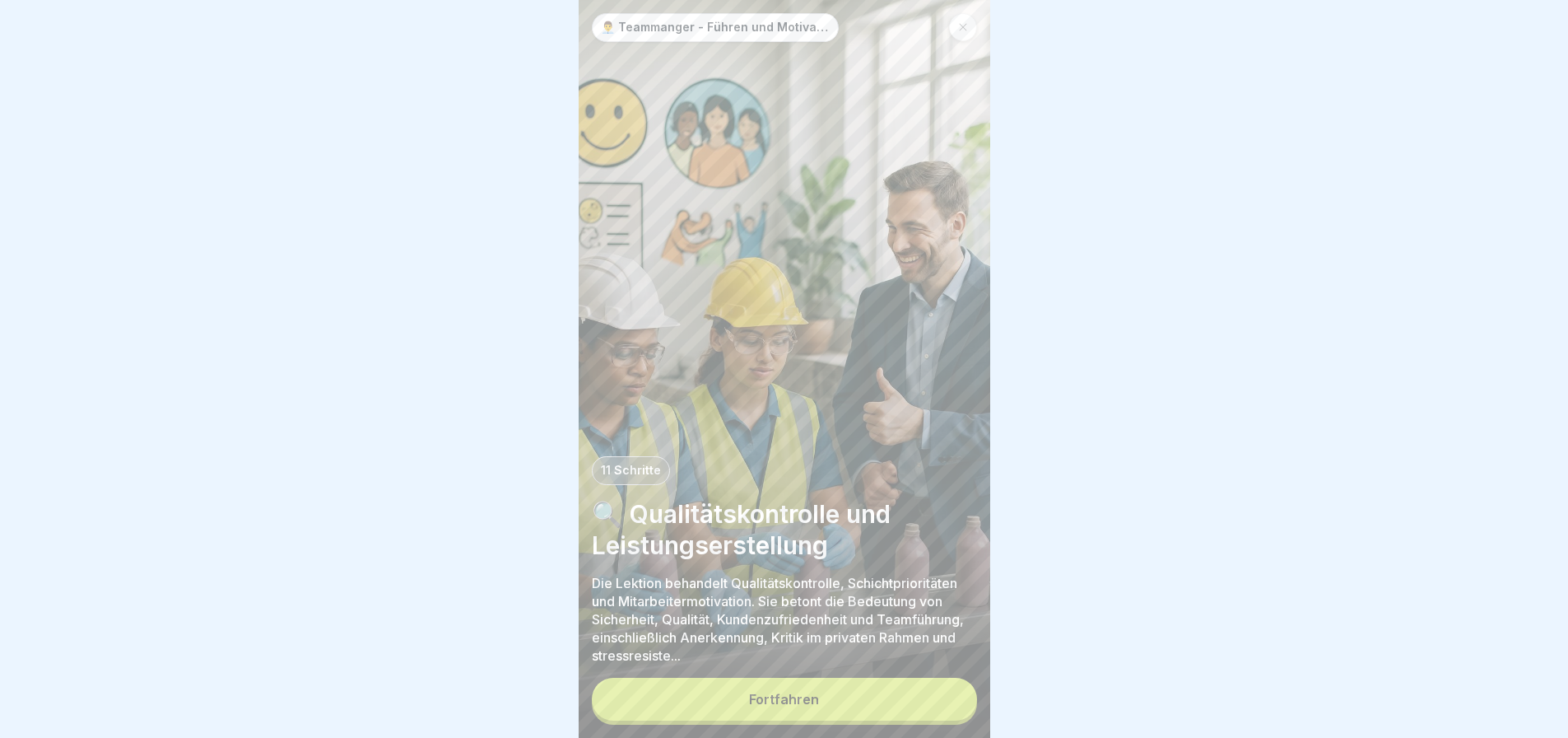
click at [866, 682] on button "Fortfahren" at bounding box center [784, 699] width 385 height 43
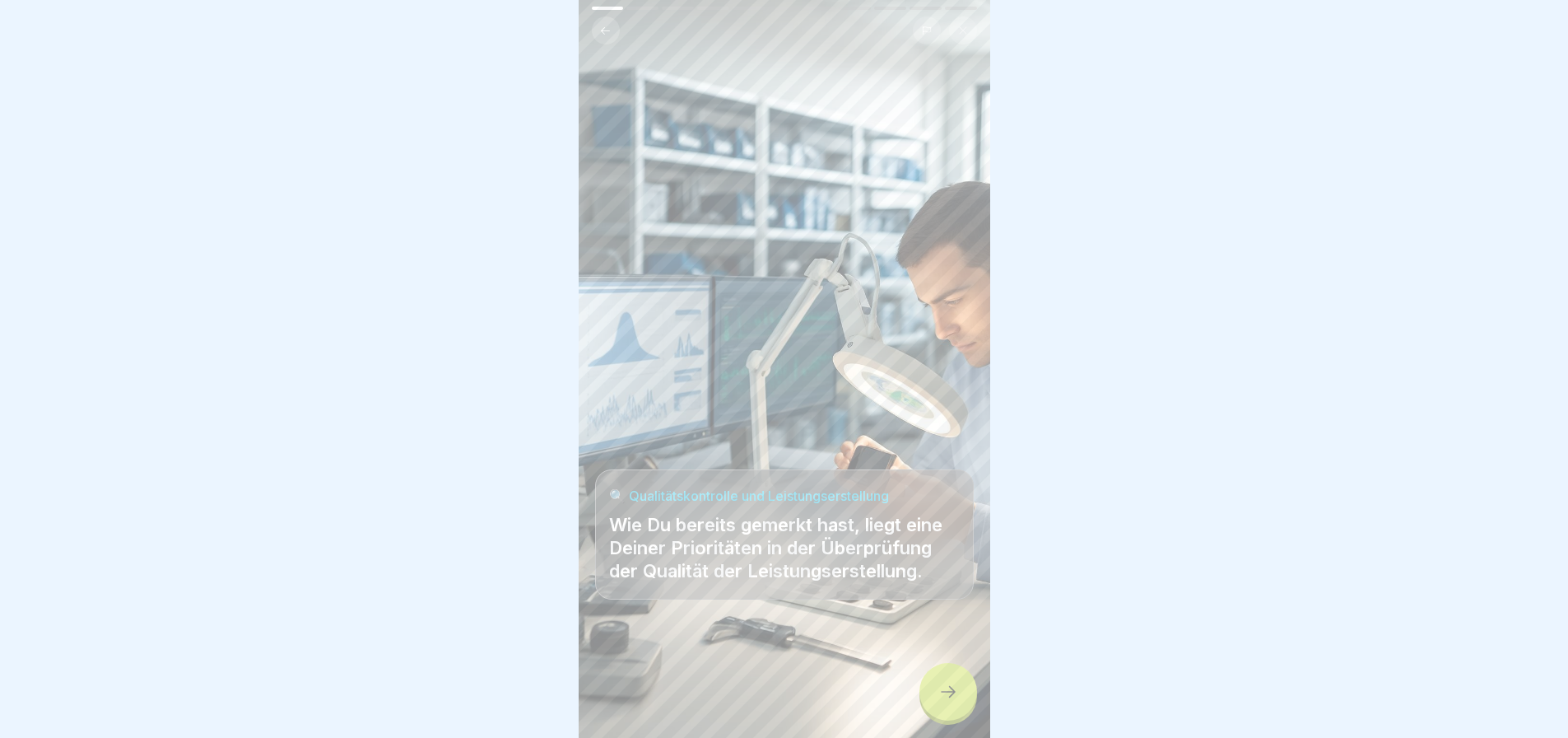
click at [945, 703] on div at bounding box center [948, 691] width 58 height 58
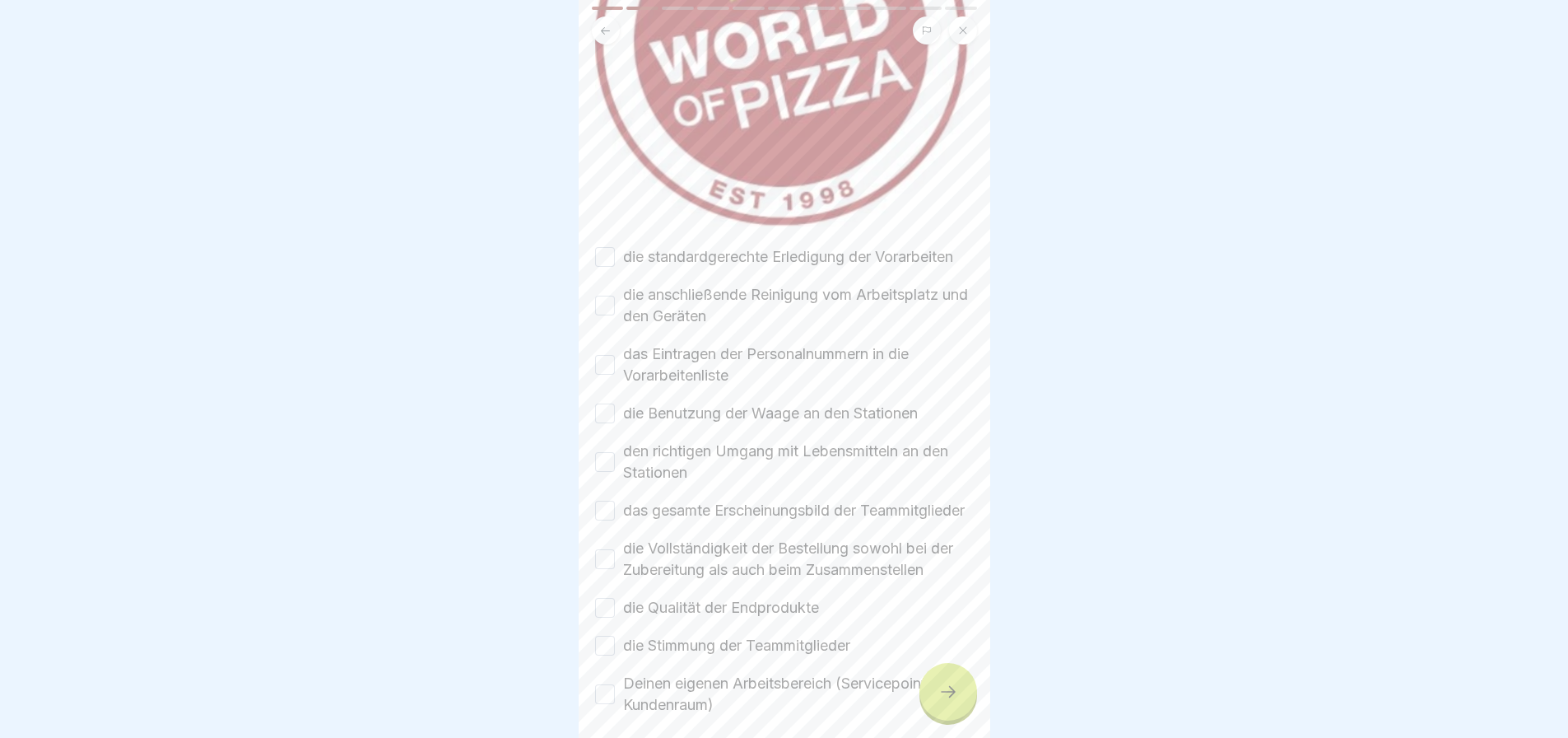
scroll to position [412, 0]
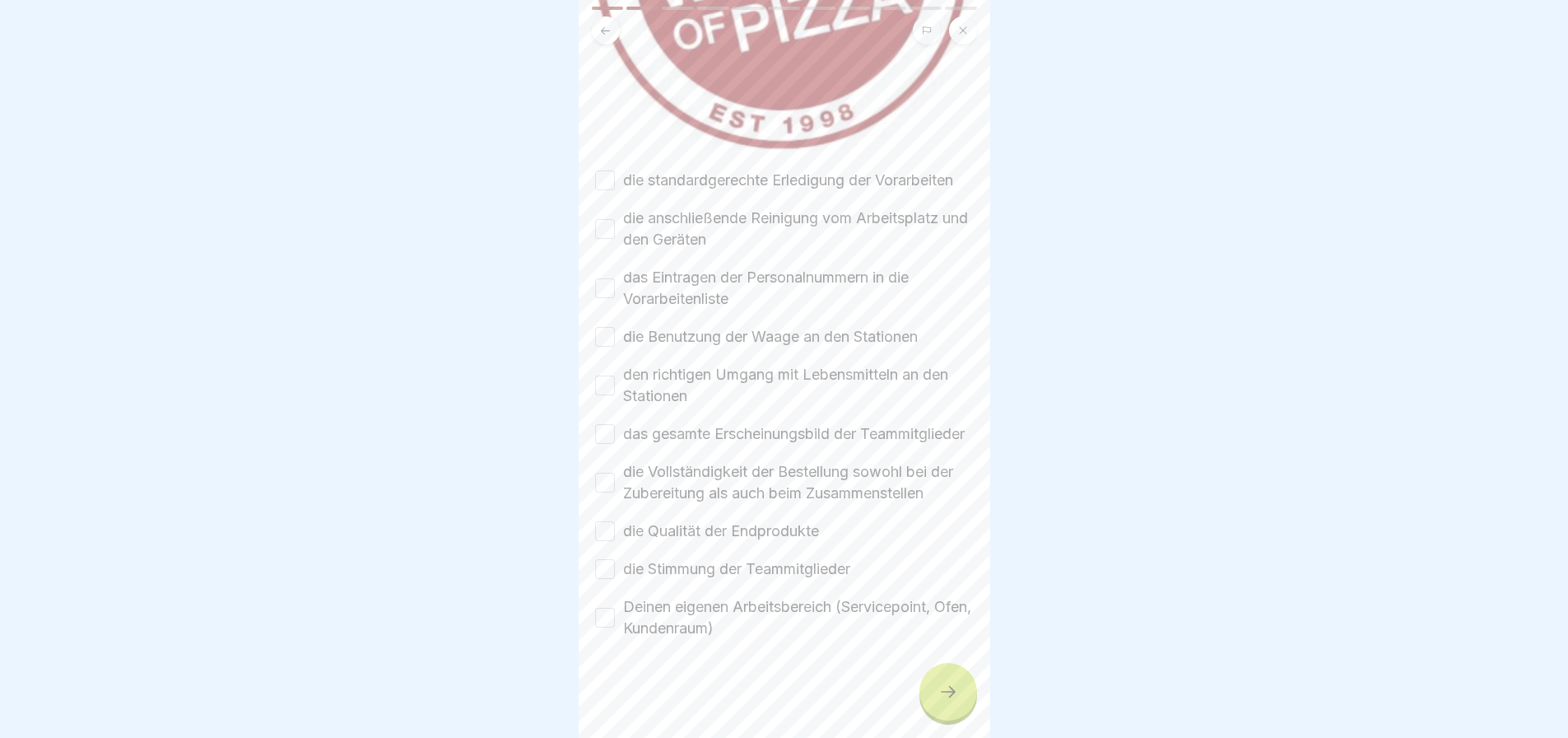
click at [611, 171] on button "die standardgerechte Erledigung der Vorarbeiten" at bounding box center [605, 180] width 20 height 20
click at [610, 219] on button "die anschließende Reinigung vom Arbeitsplatz und den Geräten" at bounding box center [605, 228] width 20 height 20
click at [603, 279] on button "das Eintragen der Personalnummern in die Vorarbeitenliste" at bounding box center [605, 288] width 20 height 20
click at [601, 327] on button "die Benutzung der Waage an den Stationen" at bounding box center [605, 336] width 20 height 20
click at [598, 376] on button "den richtigen Umgang mit Lebensmitteln an den Stationen" at bounding box center [605, 385] width 20 height 20
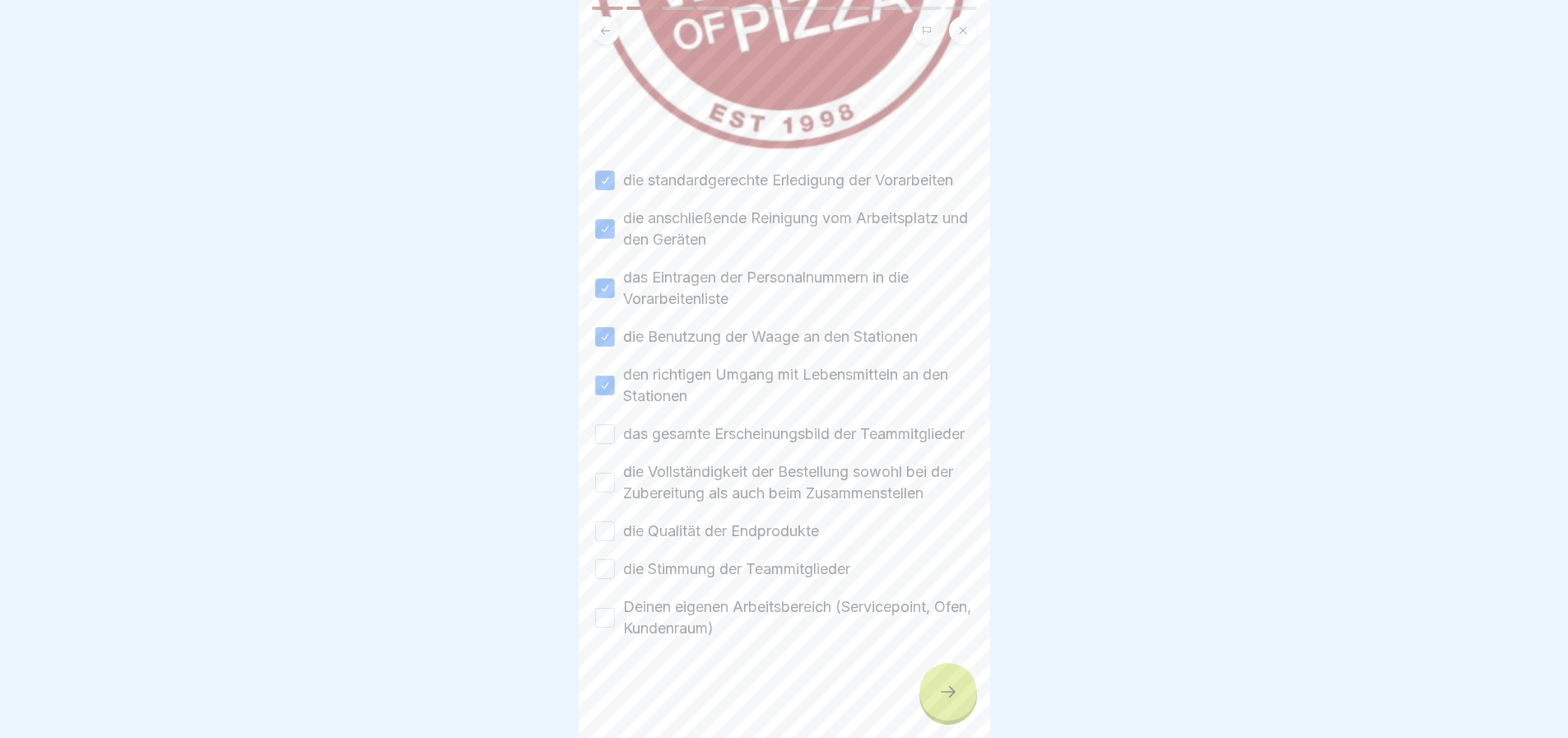
click at [606, 424] on button "das gesamte Erscheinungsbild der Teammitglieder" at bounding box center [605, 433] width 20 height 20
click at [602, 492] on button "die Vollständigkeit der Bestellung sowohl bei der Zubereitung als auch beim Zus…" at bounding box center [605, 482] width 20 height 20
click at [605, 540] on button "die Qualität der Endprodukte" at bounding box center [605, 530] width 20 height 20
click at [603, 579] on button "die Stimmung der Teammitglieder" at bounding box center [605, 568] width 20 height 20
click at [597, 627] on button "Deinen eigenen Arbeitsbereich (Servicepoint, Ofen, Kundenraum)" at bounding box center [605, 617] width 20 height 20
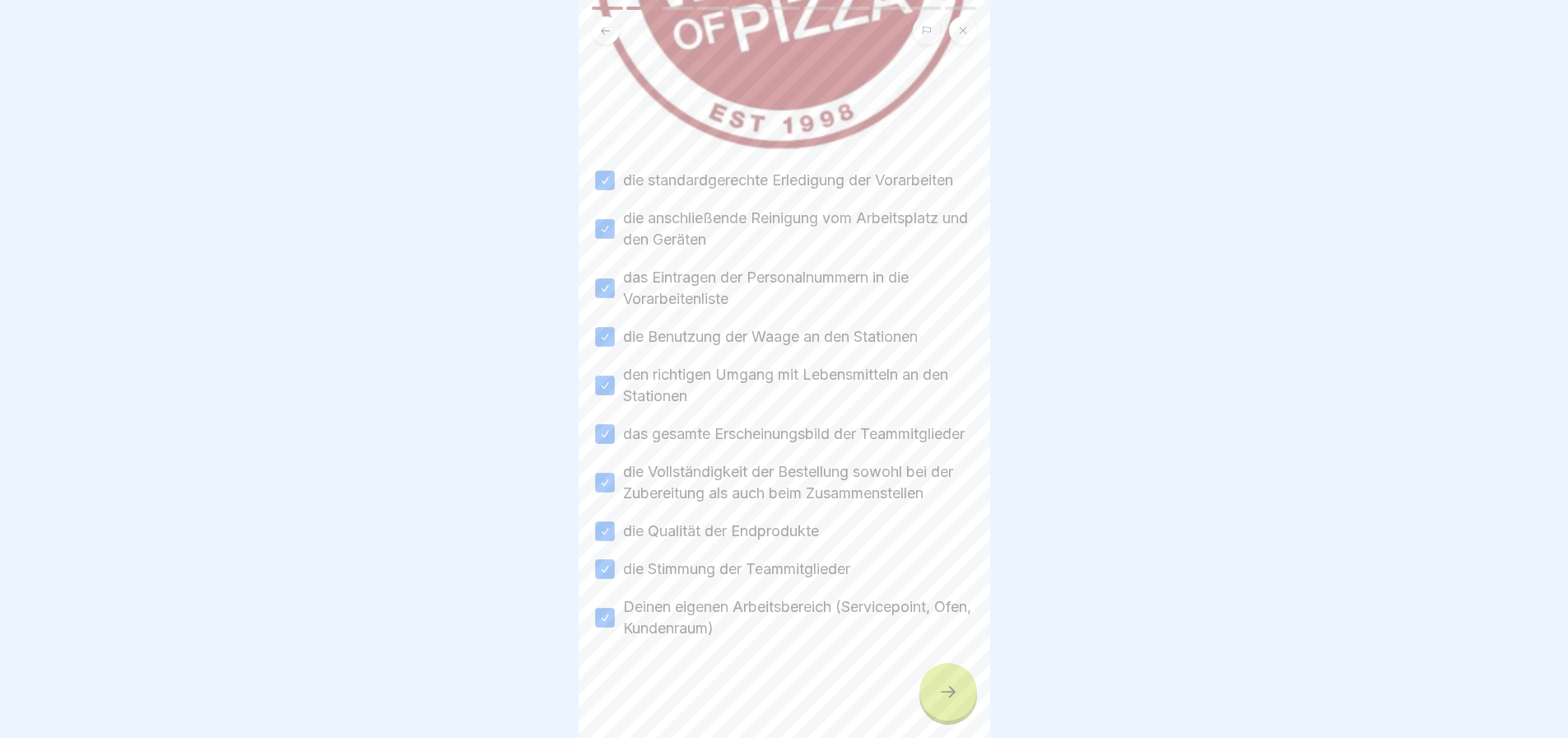
click at [939, 683] on icon at bounding box center [948, 691] width 20 height 20
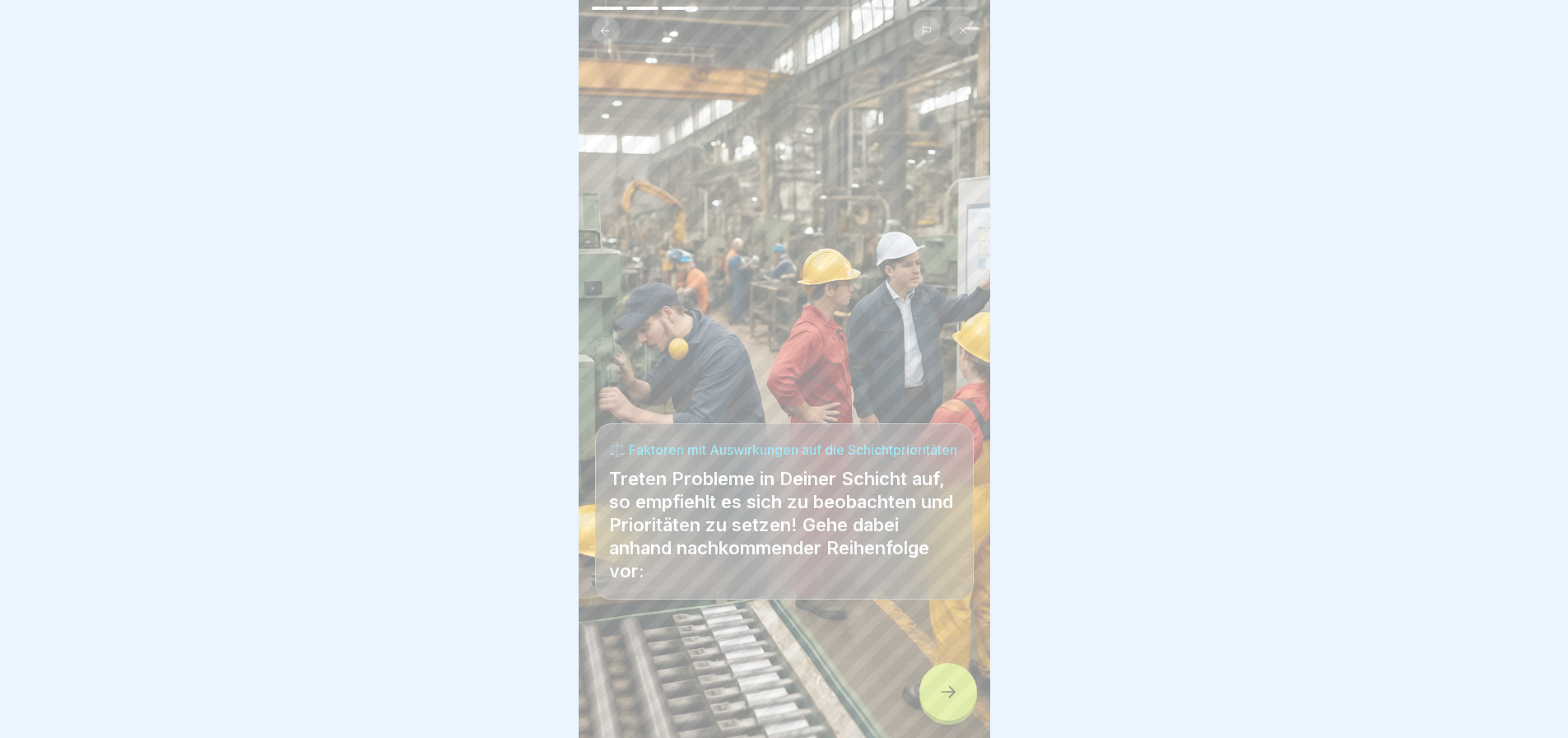
click at [937, 679] on div at bounding box center [948, 691] width 58 height 58
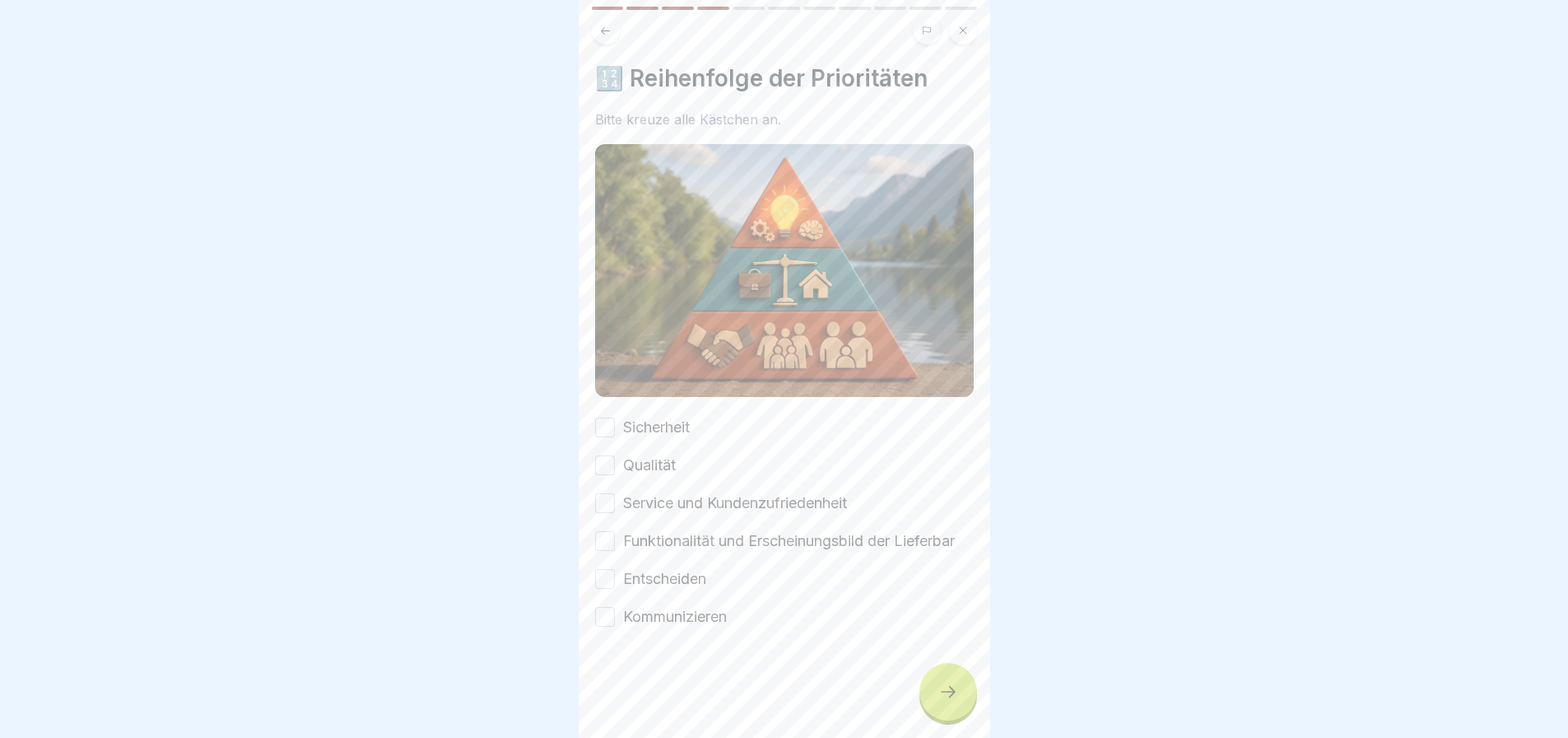
click at [607, 417] on button "Sicherheit" at bounding box center [605, 427] width 20 height 20
click at [605, 456] on button "Qualität" at bounding box center [605, 465] width 20 height 20
click at [604, 493] on button "Service und Kundenzufriedenheit" at bounding box center [605, 502] width 20 height 20
click at [608, 531] on button "Funktionalität und Erscheinungsbild der Lieferbar" at bounding box center [605, 540] width 20 height 20
click at [607, 584] on button "Entscheiden" at bounding box center [605, 578] width 20 height 20
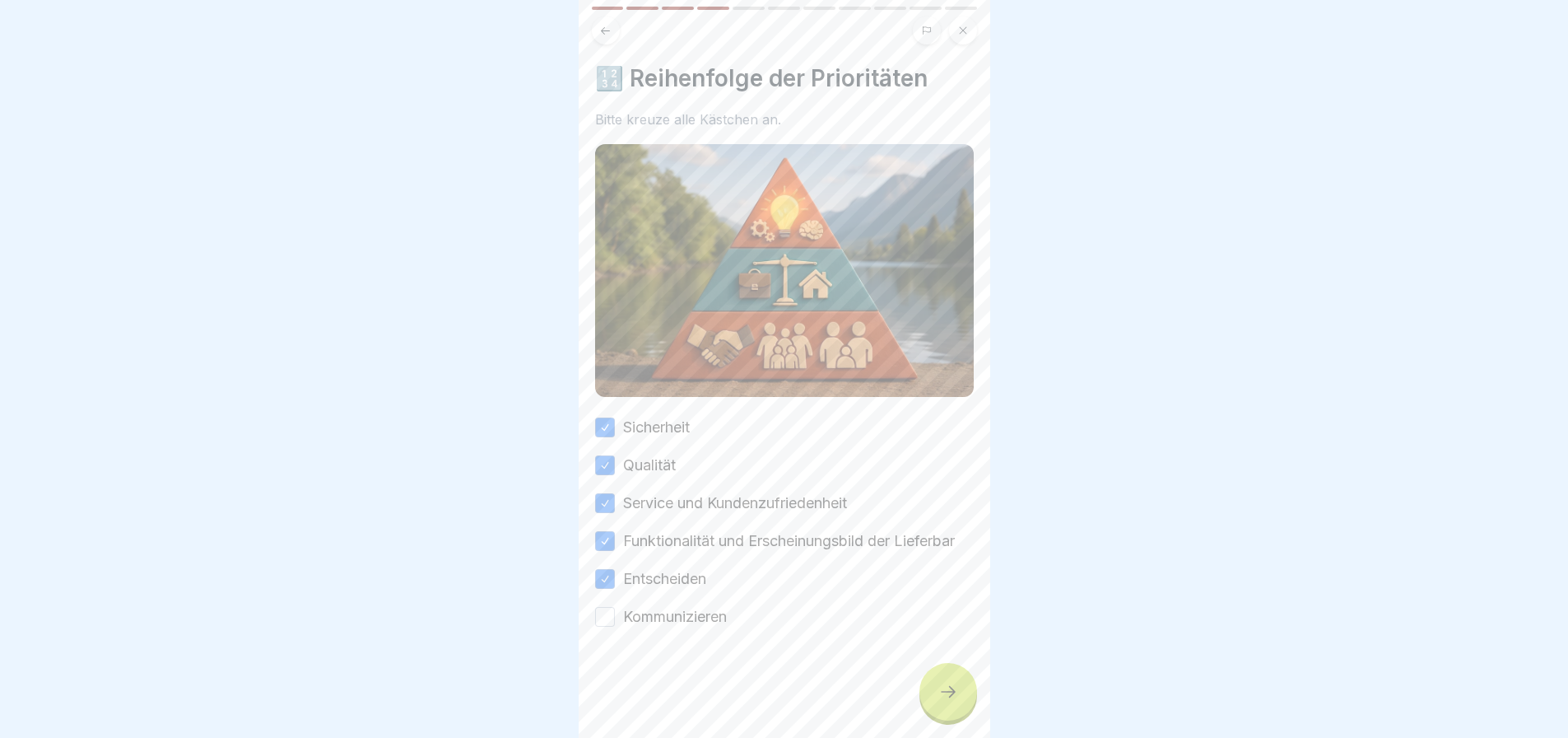
click at [603, 622] on button "Kommunizieren" at bounding box center [605, 616] width 20 height 20
click at [934, 682] on div at bounding box center [948, 691] width 58 height 58
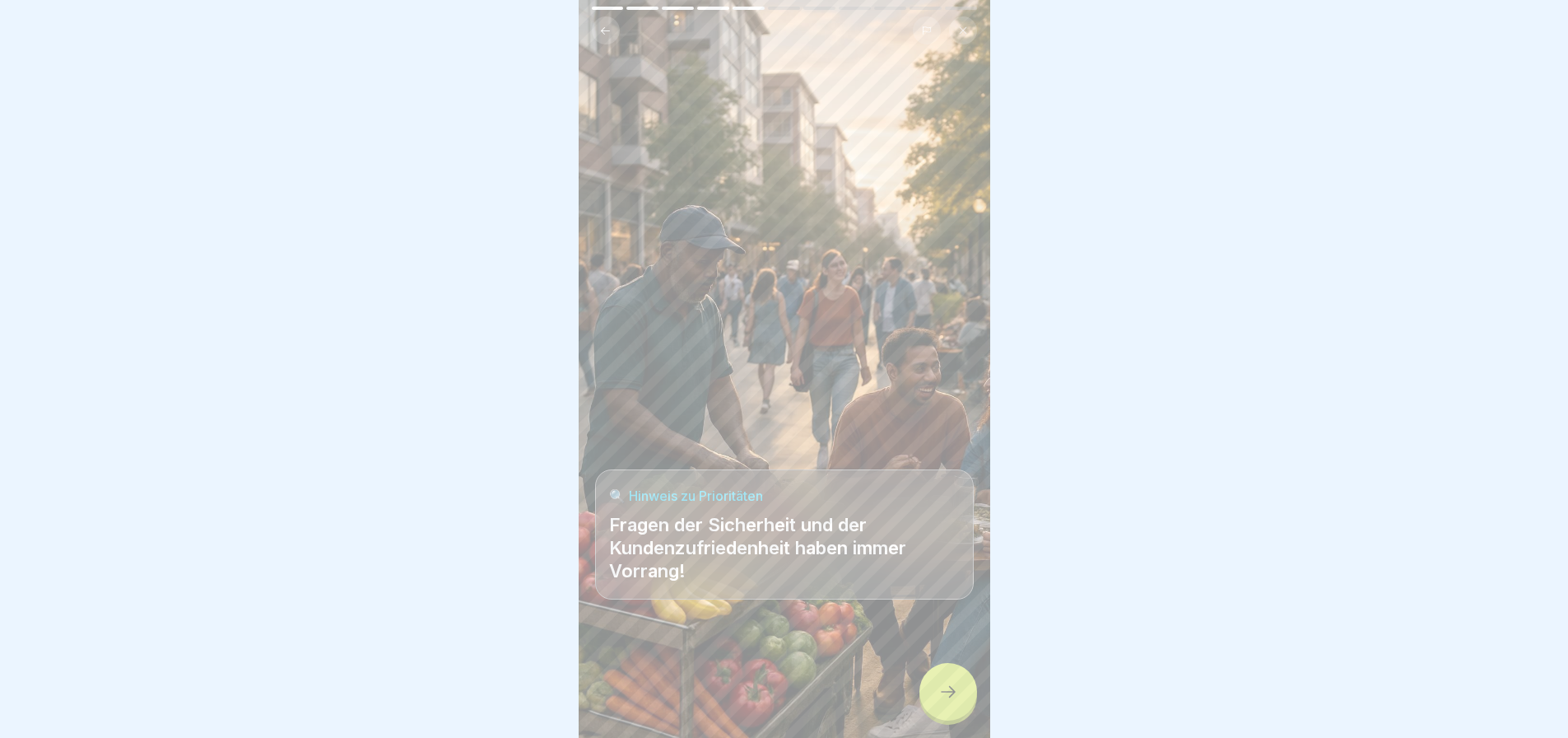
click at [950, 686] on icon at bounding box center [948, 691] width 20 height 20
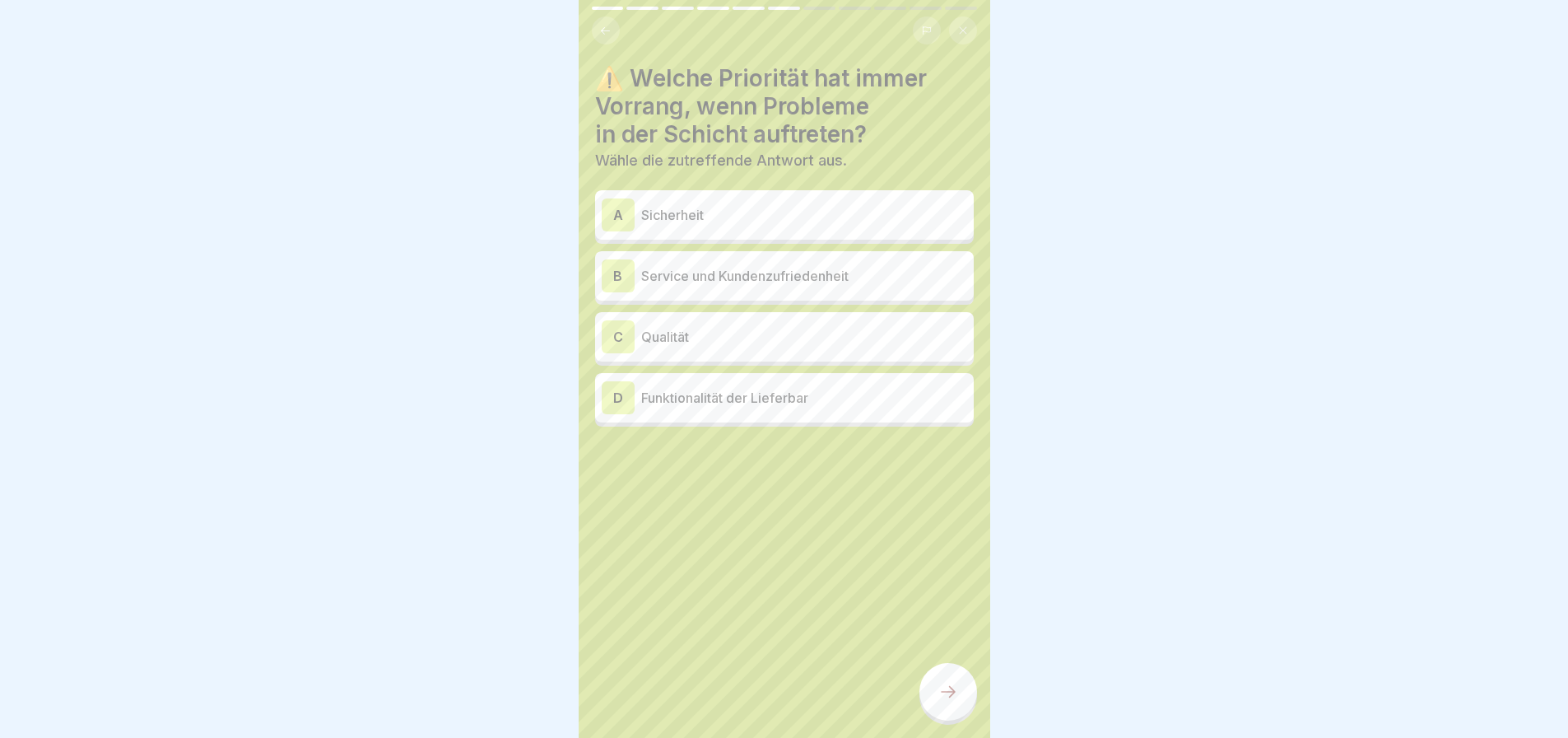
click at [755, 266] on p "Service und Kundenzufriedenheit" at bounding box center [804, 275] width 326 height 20
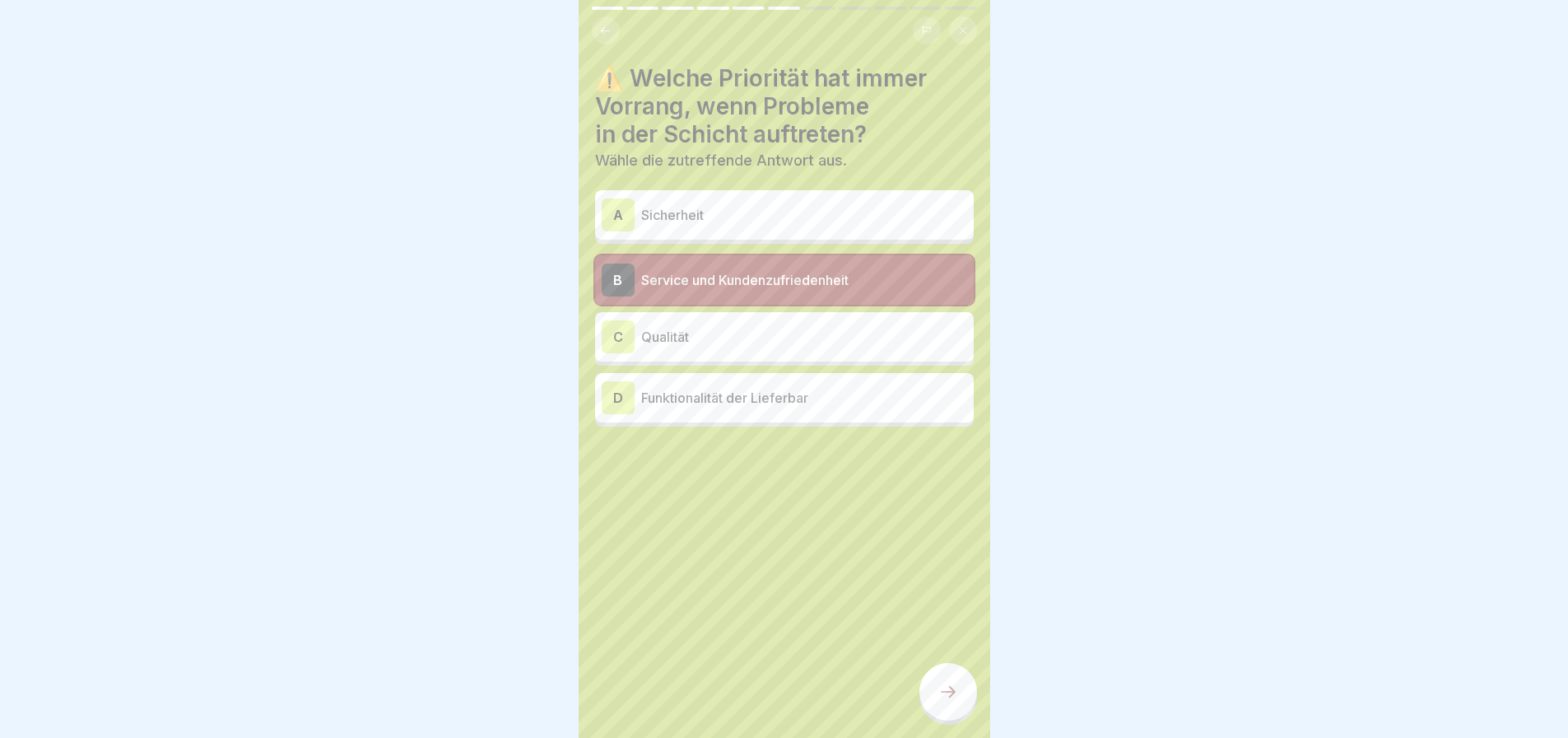
click at [934, 675] on div at bounding box center [948, 691] width 58 height 58
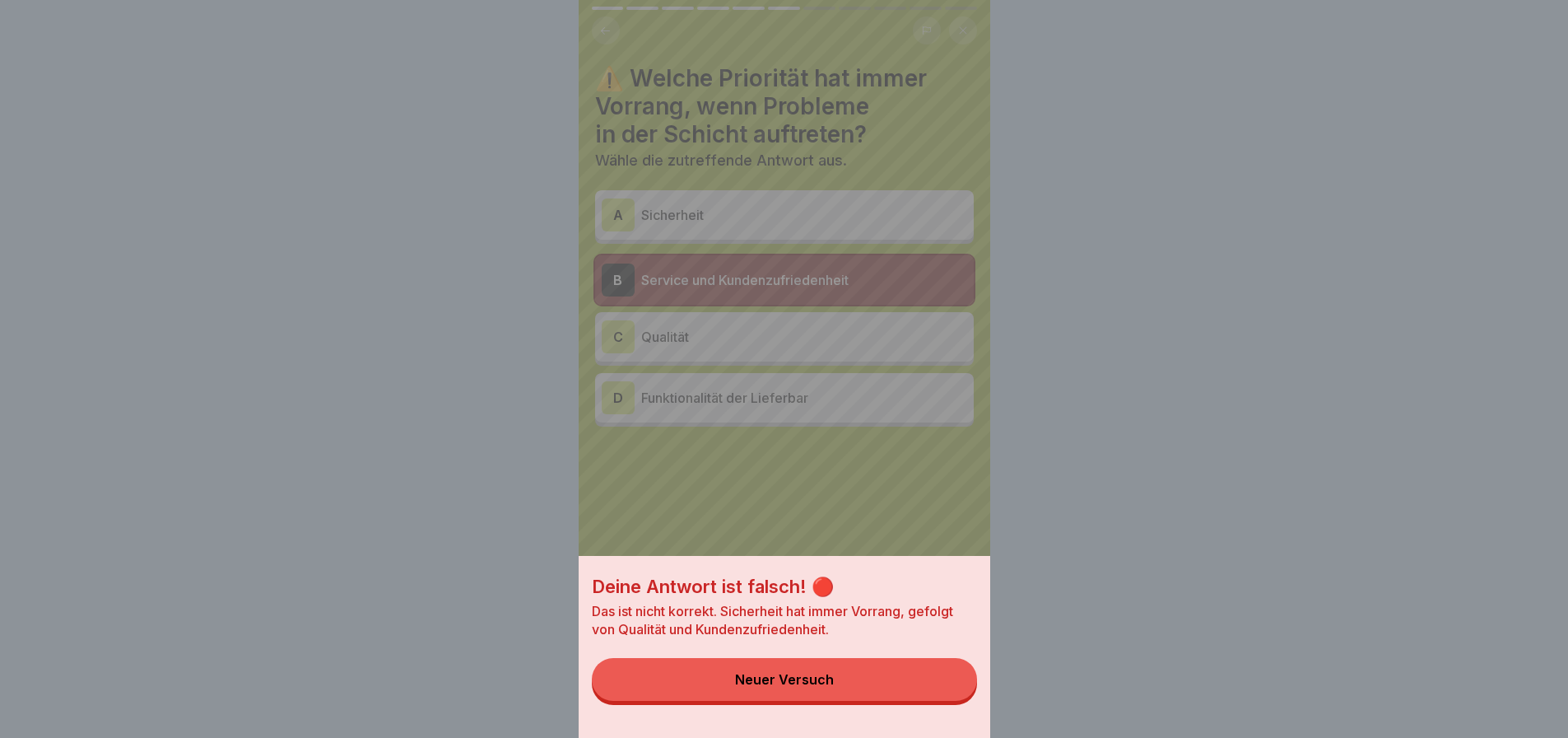
drag, startPoint x: 721, startPoint y: 461, endPoint x: 721, endPoint y: 444, distance: 17.0
click at [722, 458] on div "Deine Antwort ist falsch! 🔴 Das ist nicht korrekt. Sicherheit hat immer Vorrang…" at bounding box center [784, 369] width 412 height 738
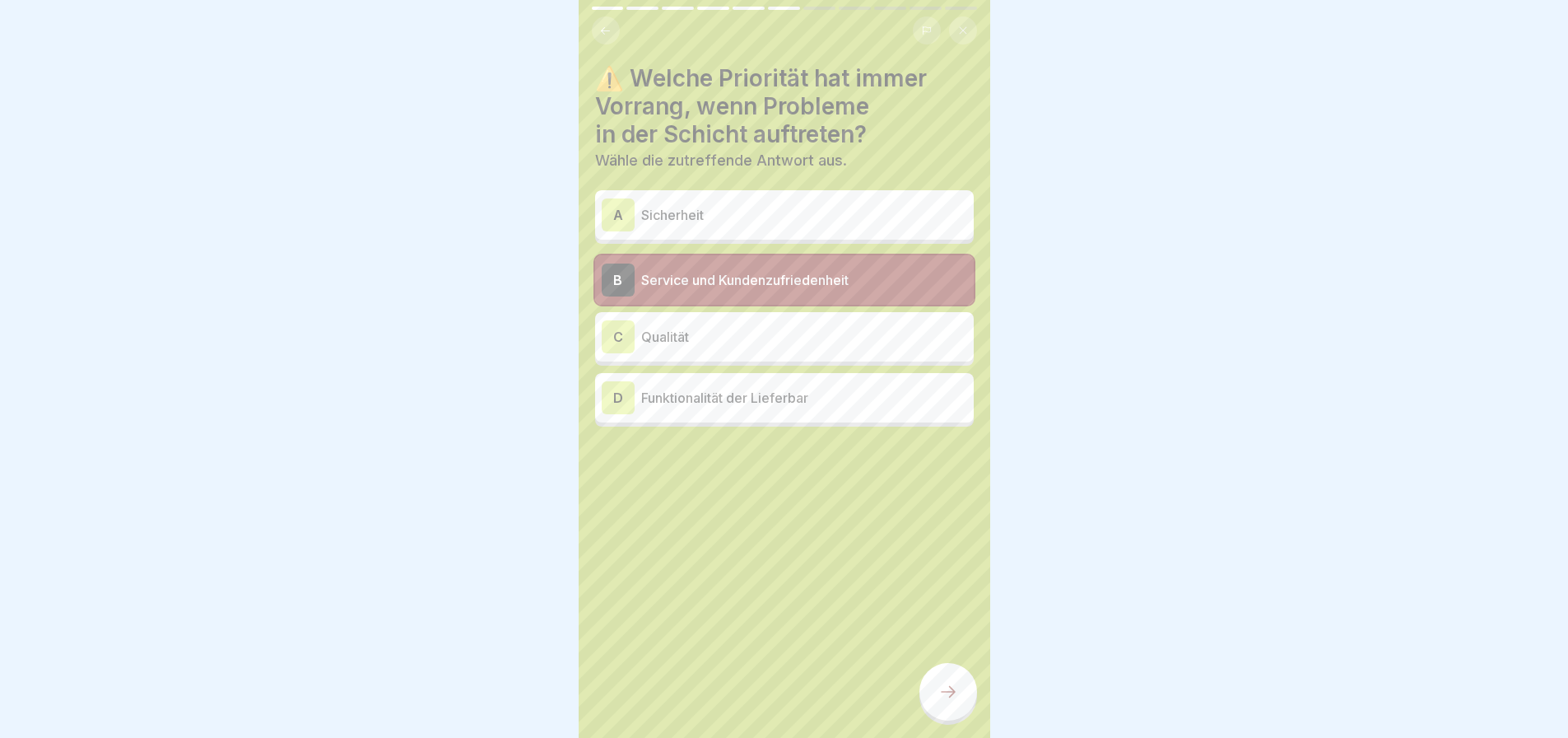
click at [746, 206] on p "Sicherheit" at bounding box center [804, 214] width 326 height 20
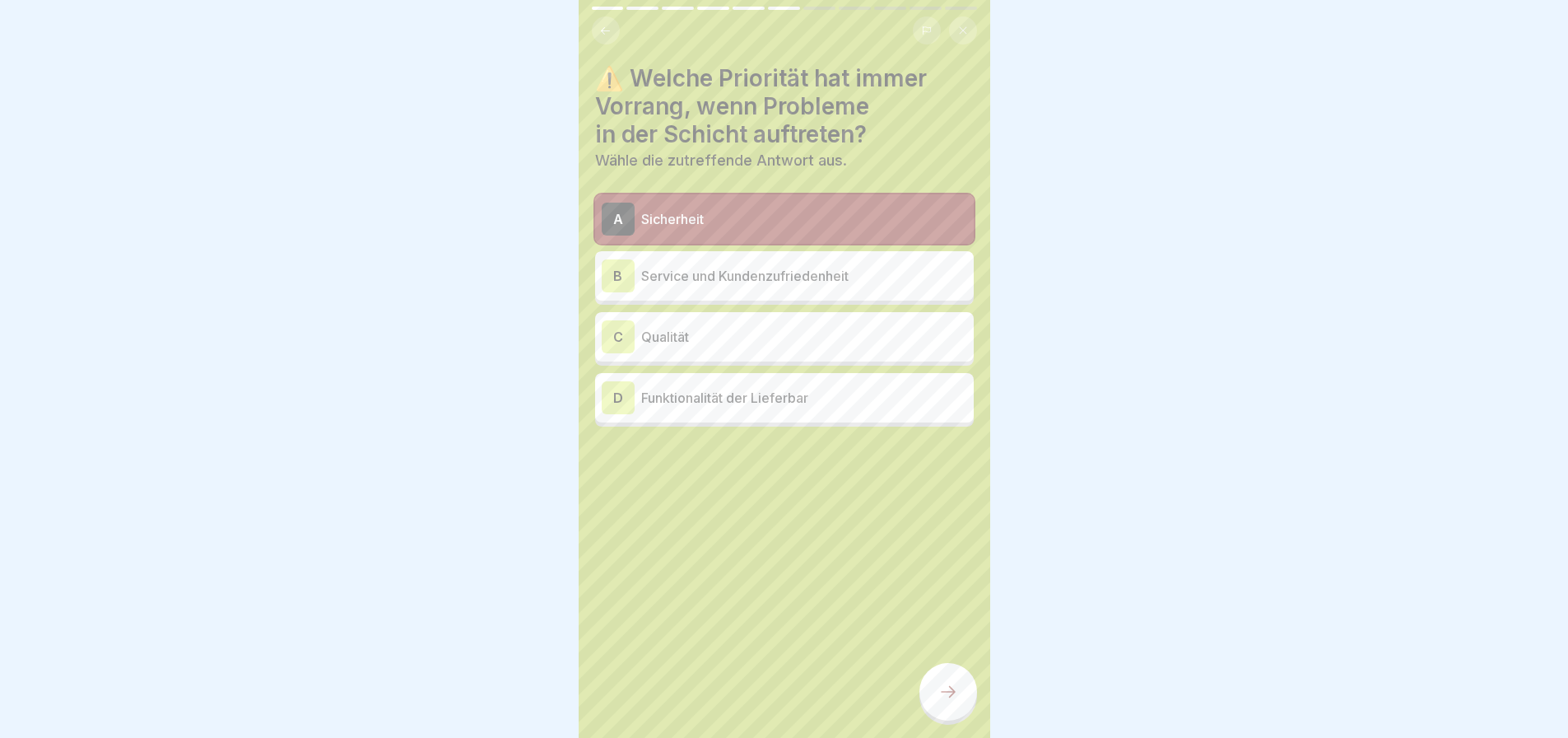
click at [935, 684] on div at bounding box center [948, 691] width 58 height 58
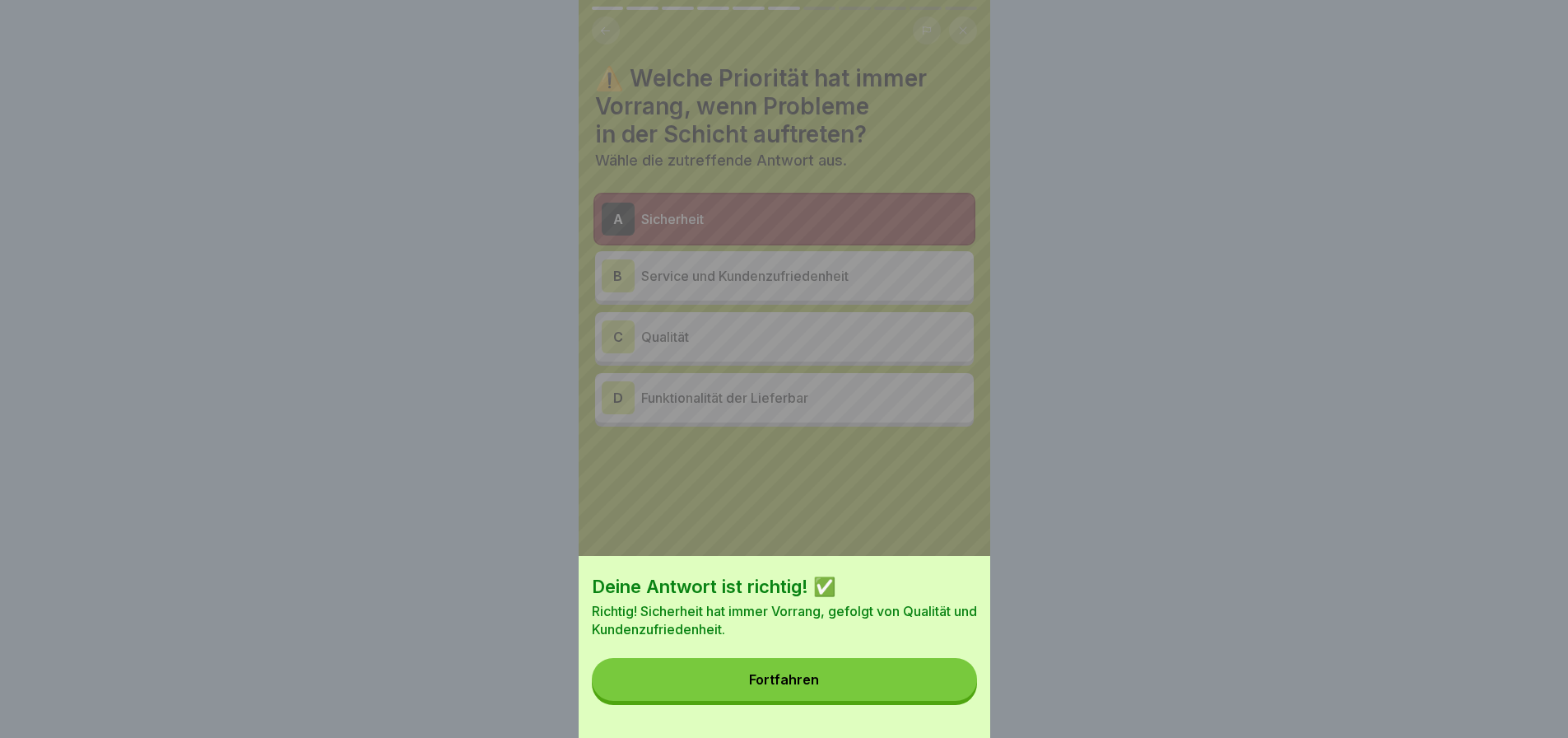
click at [868, 683] on button "Fortfahren" at bounding box center [784, 679] width 385 height 43
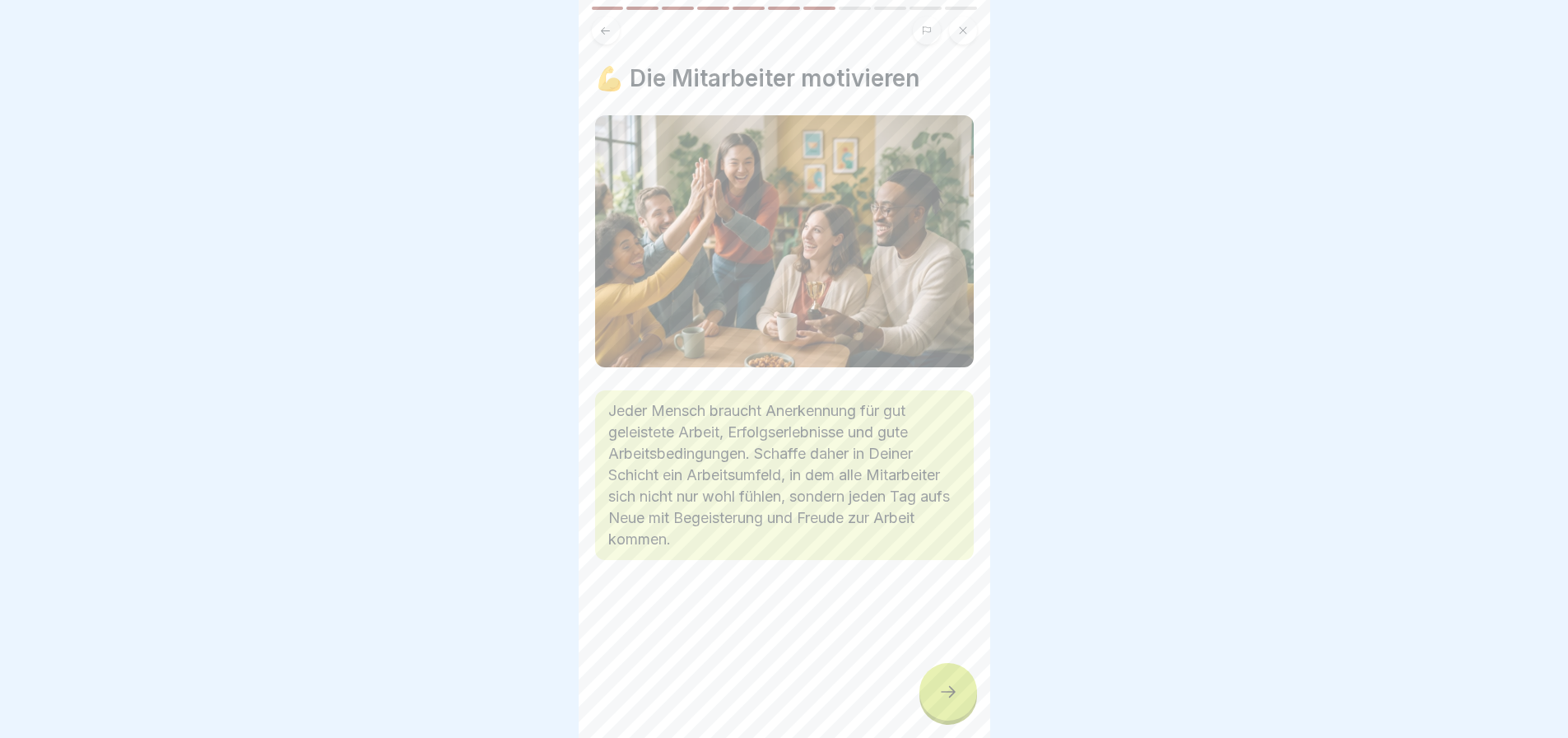
click at [941, 679] on div at bounding box center [948, 691] width 58 height 58
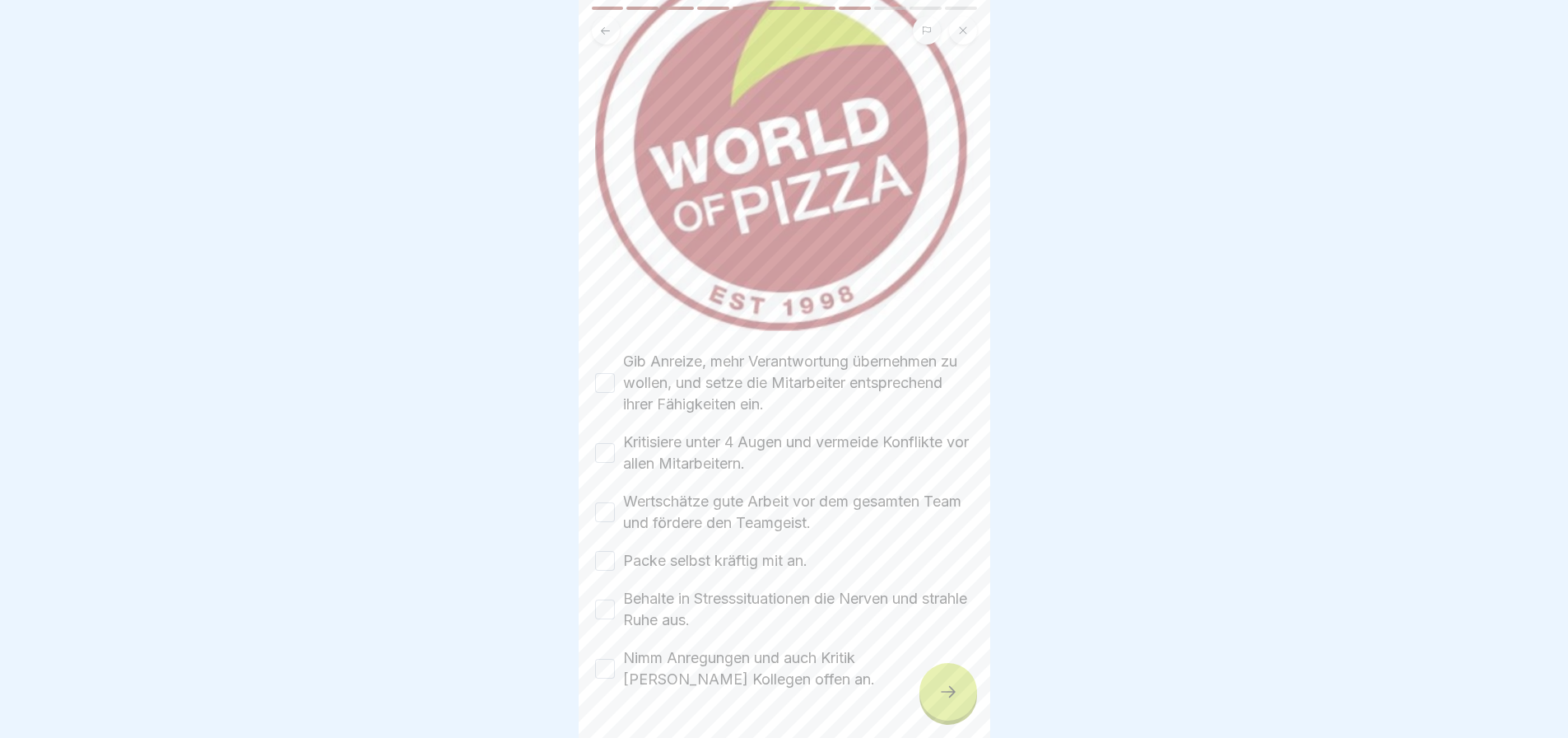
scroll to position [258, 0]
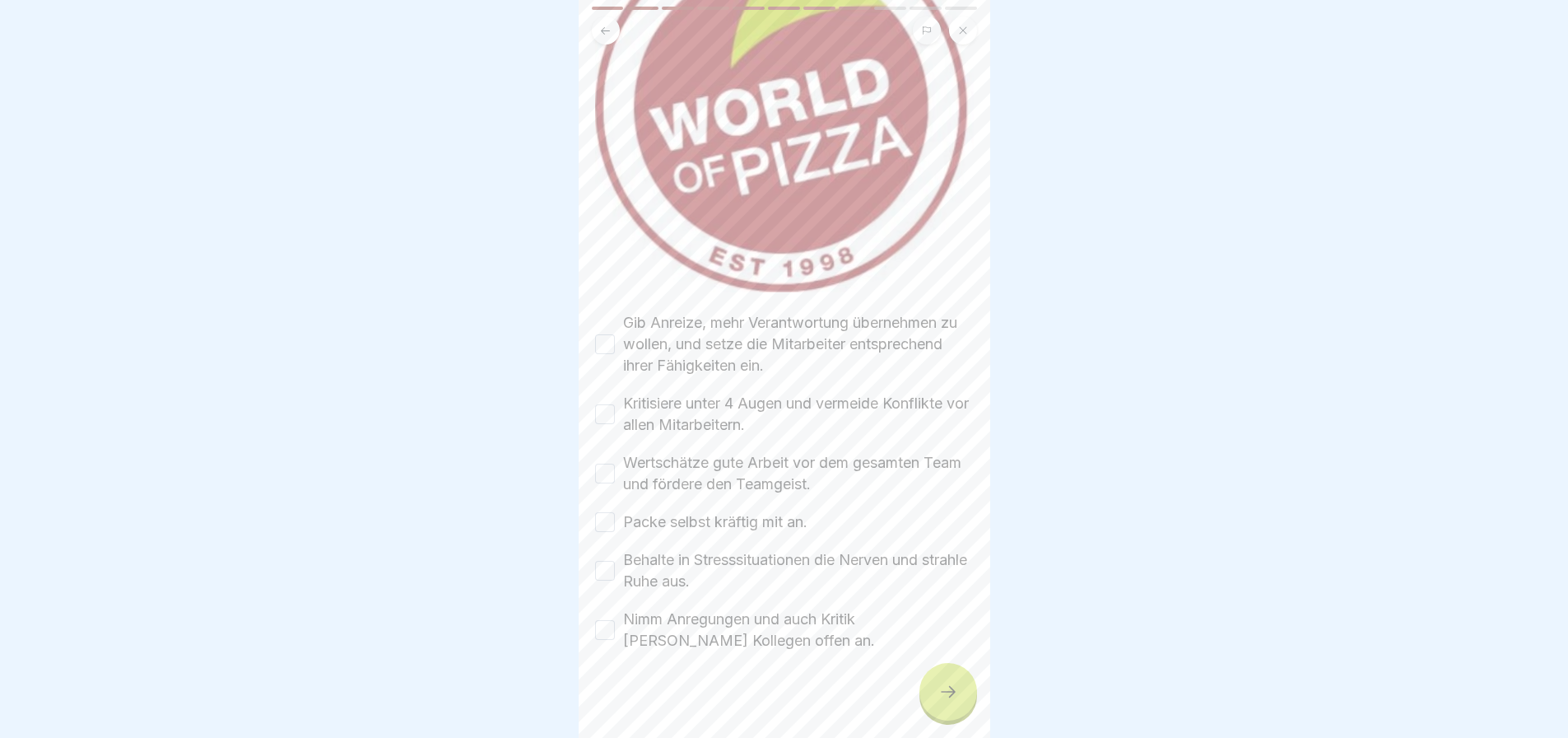
click at [600, 335] on button "Gib Anreize, mehr Verantwortung übernehmen zu wollen, und setze die Mitarbeiter…" at bounding box center [605, 344] width 20 height 20
click at [607, 404] on button "Kritisiere unter 4 Augen und vermeide Konflikte vor allen Mitarbeitern." at bounding box center [605, 414] width 20 height 20
click at [607, 463] on button "Wertschätze gute Arbeit vor dem gesamten Team und fördere den Teamgeist." at bounding box center [605, 472] width 20 height 20
click at [604, 512] on button "Packe selbst kräftig mit an." at bounding box center [605, 522] width 20 height 20
drag, startPoint x: 603, startPoint y: 542, endPoint x: 601, endPoint y: 557, distance: 15.1
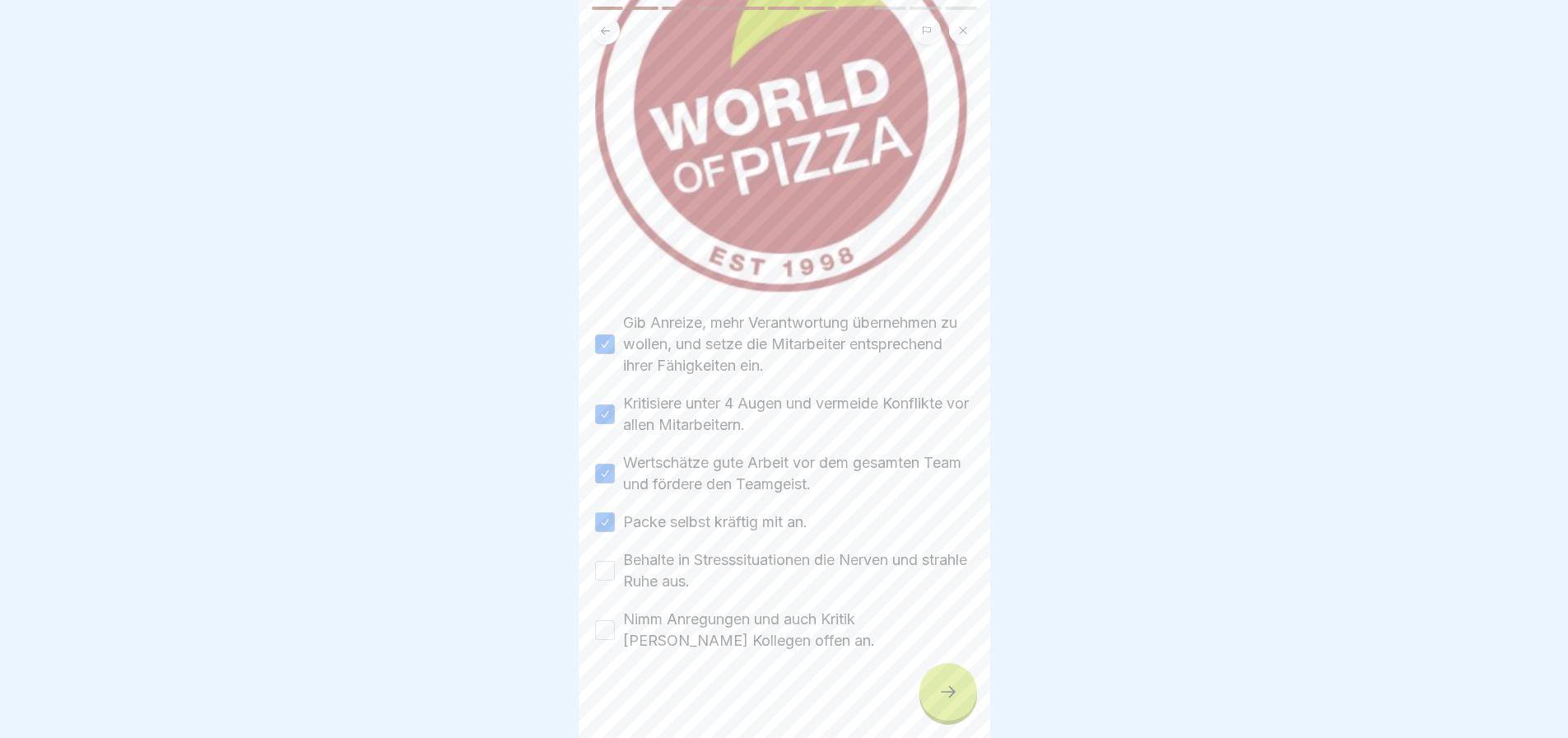
click at [606, 561] on button "Behalte in Stresssituationen die Nerven und strahle Ruhe aus." at bounding box center [605, 570] width 20 height 20
click at [607, 620] on button "Nimm Anregungen und auch Kritik [PERSON_NAME] Kollegen offen an." at bounding box center [605, 629] width 20 height 20
click at [940, 689] on icon at bounding box center [948, 691] width 20 height 20
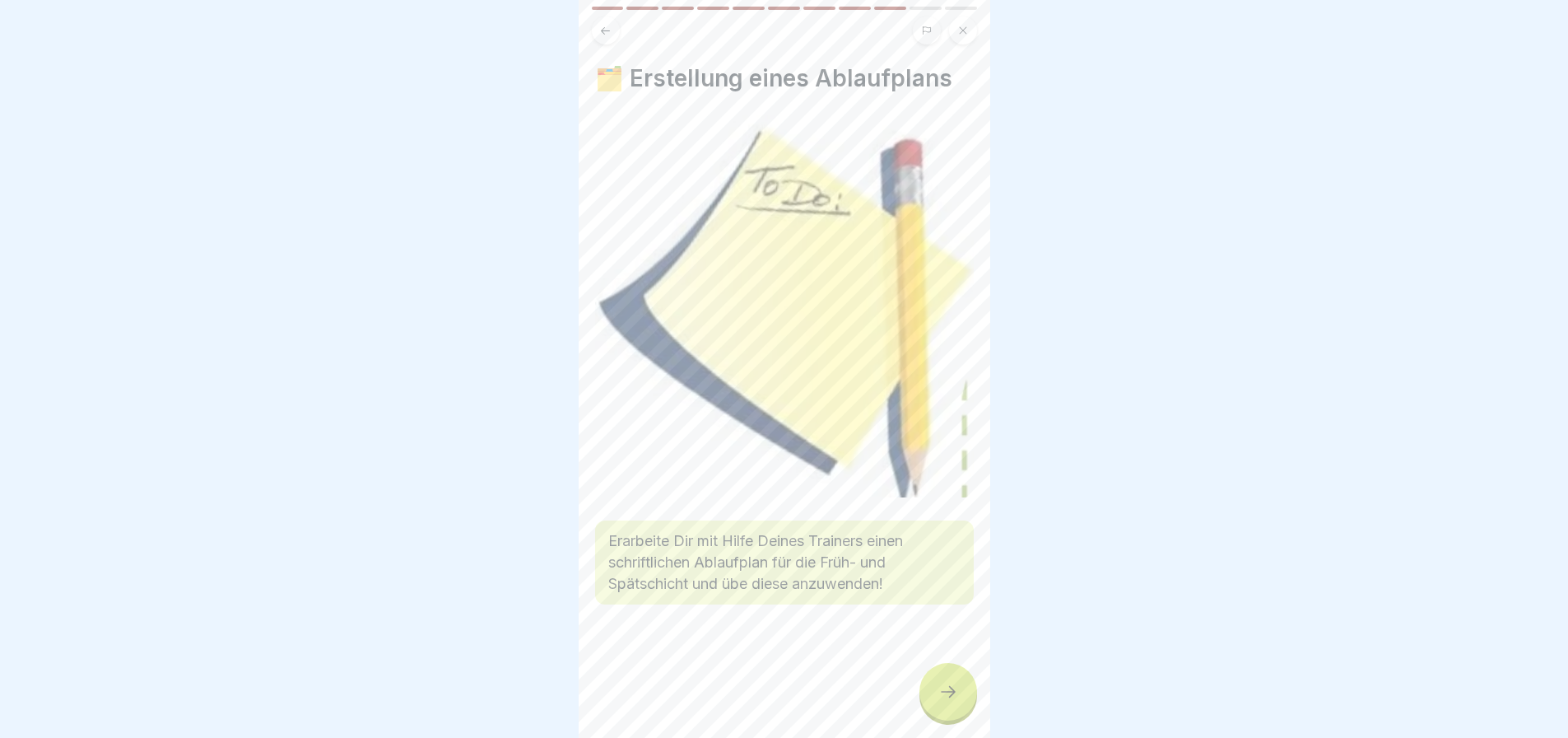
click at [945, 685] on icon at bounding box center [948, 691] width 20 height 20
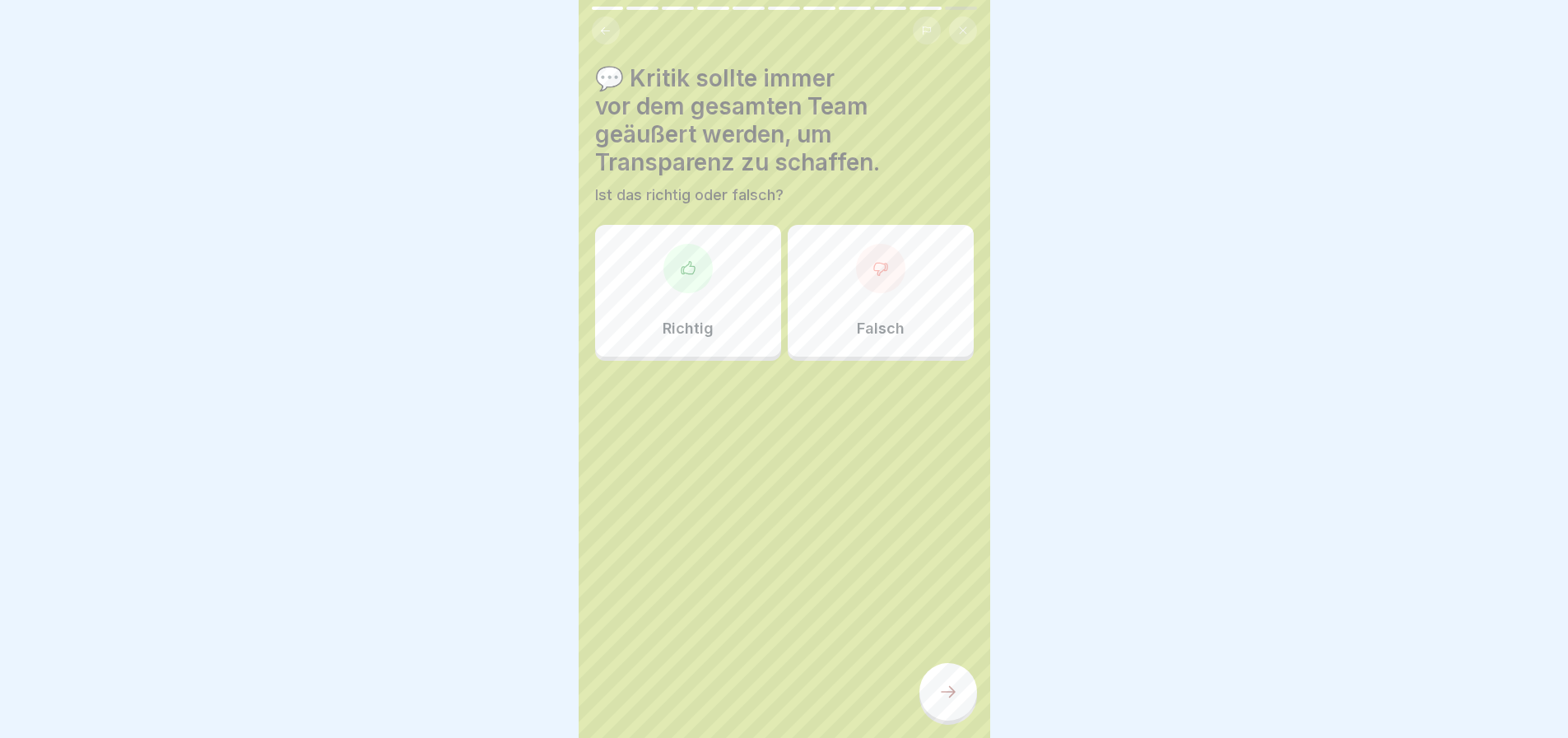
click at [888, 263] on div at bounding box center [880, 268] width 49 height 49
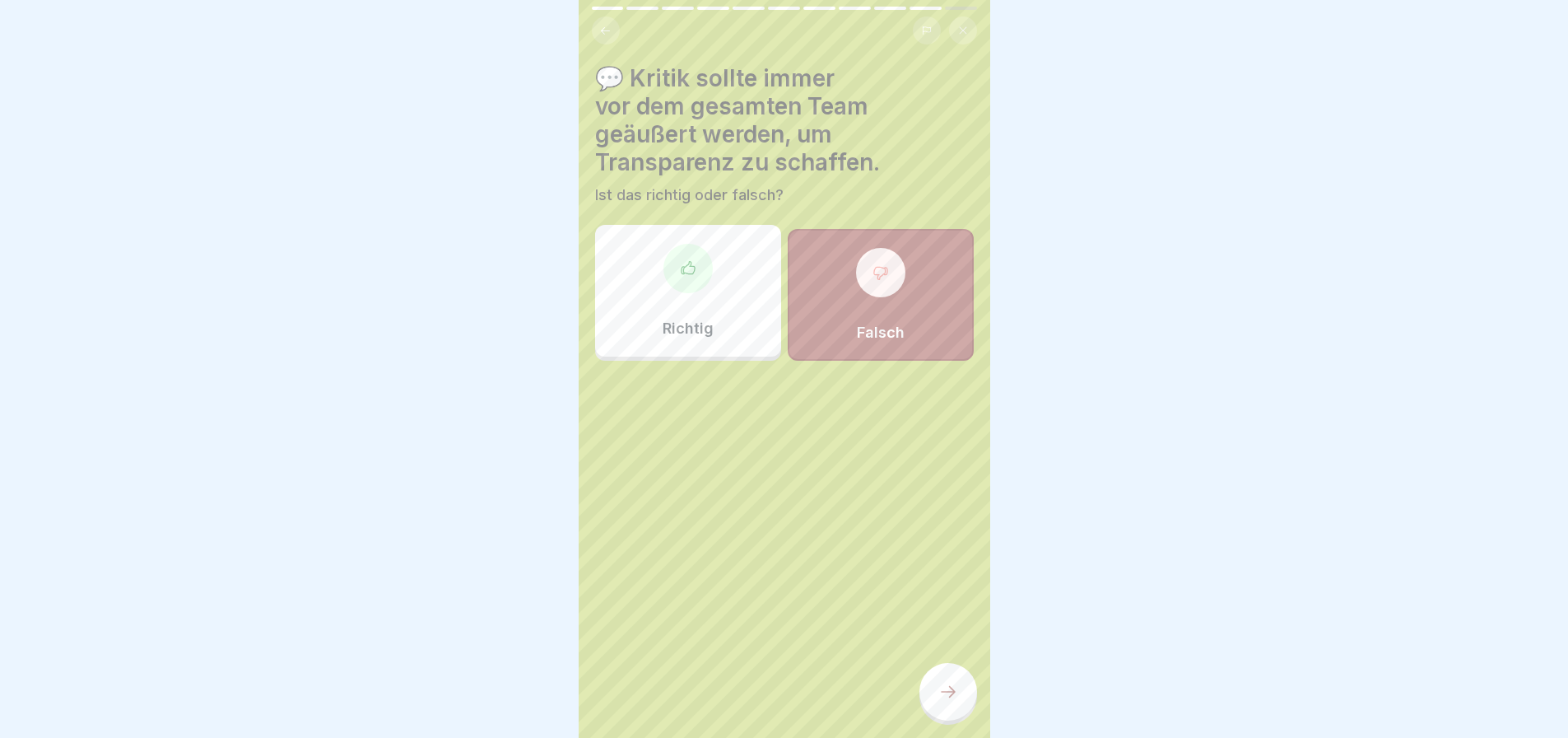
click at [952, 698] on icon at bounding box center [948, 691] width 20 height 20
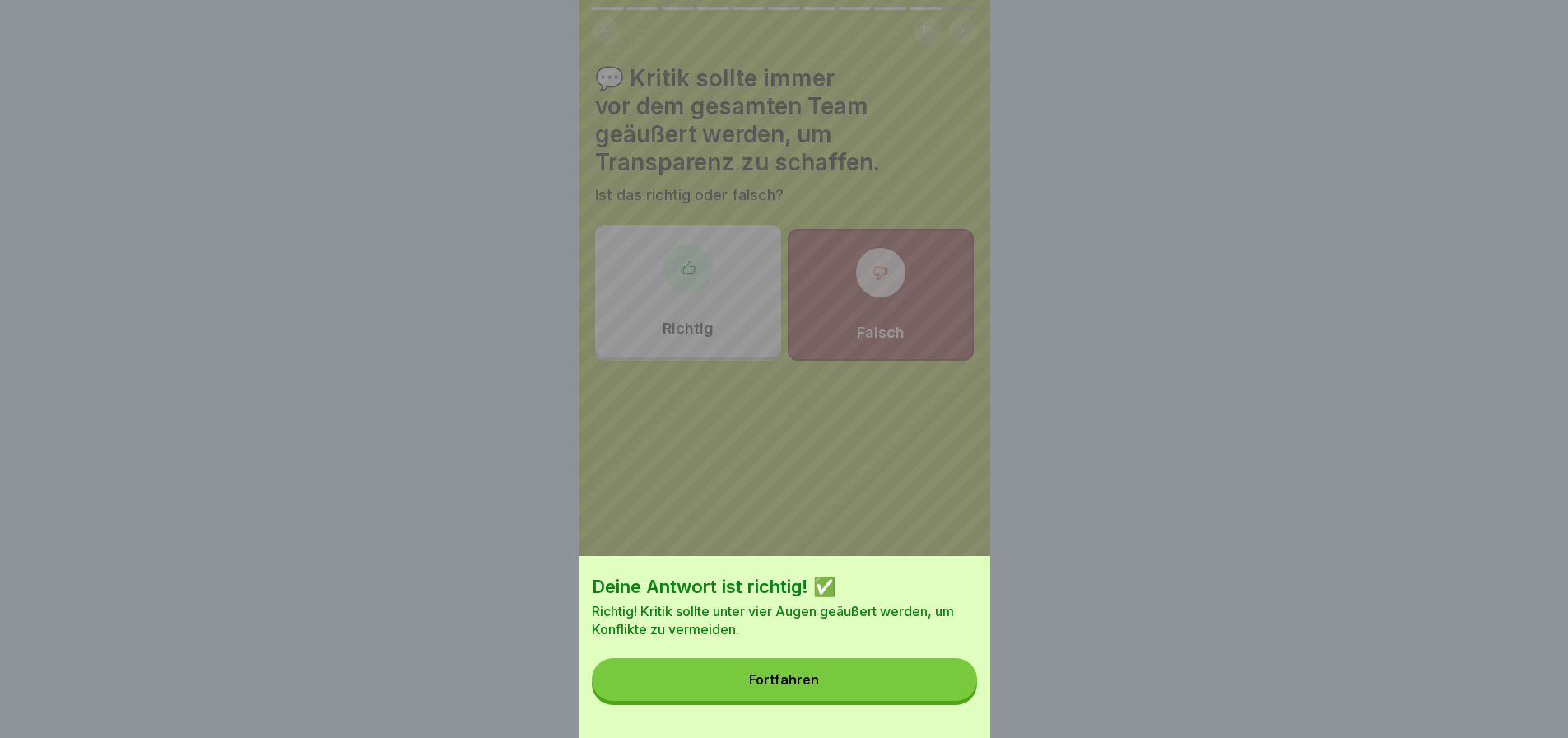
click at [849, 696] on button "Fortfahren" at bounding box center [784, 679] width 385 height 43
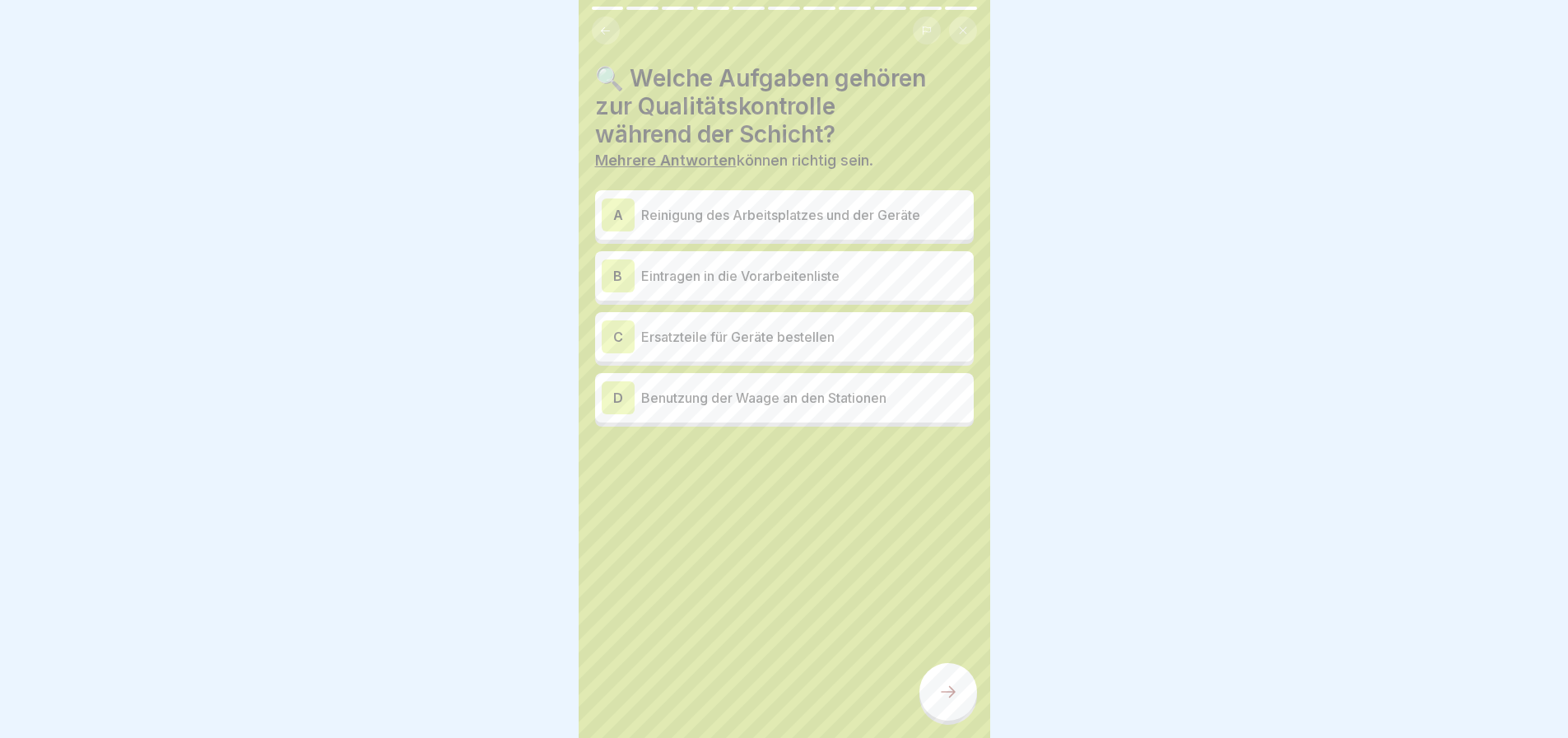
click at [813, 259] on div "B Eintragen in die Vorarbeitenliste" at bounding box center [784, 275] width 365 height 33
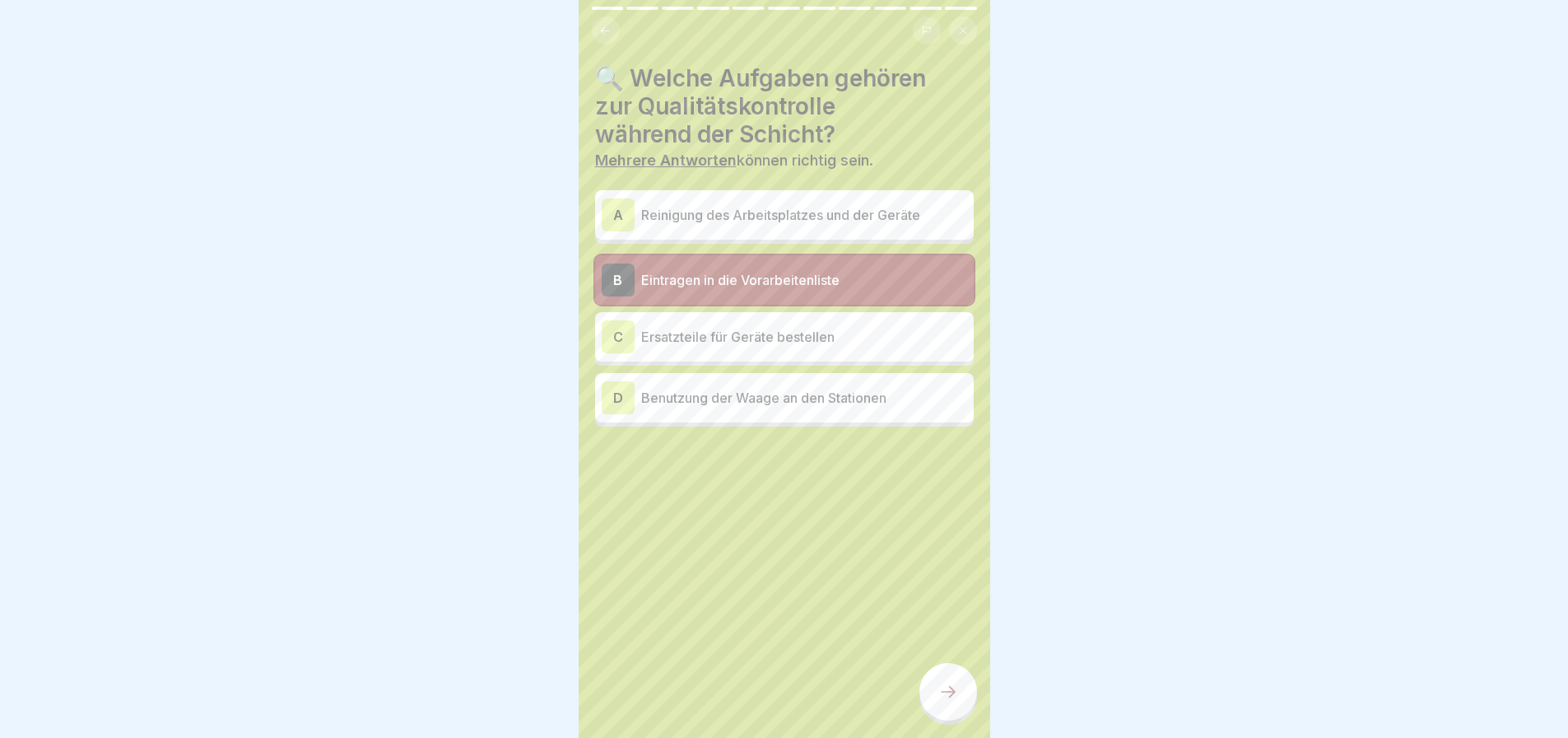
click at [823, 392] on p "Benutzung der Waage an den Stationen" at bounding box center [804, 397] width 326 height 20
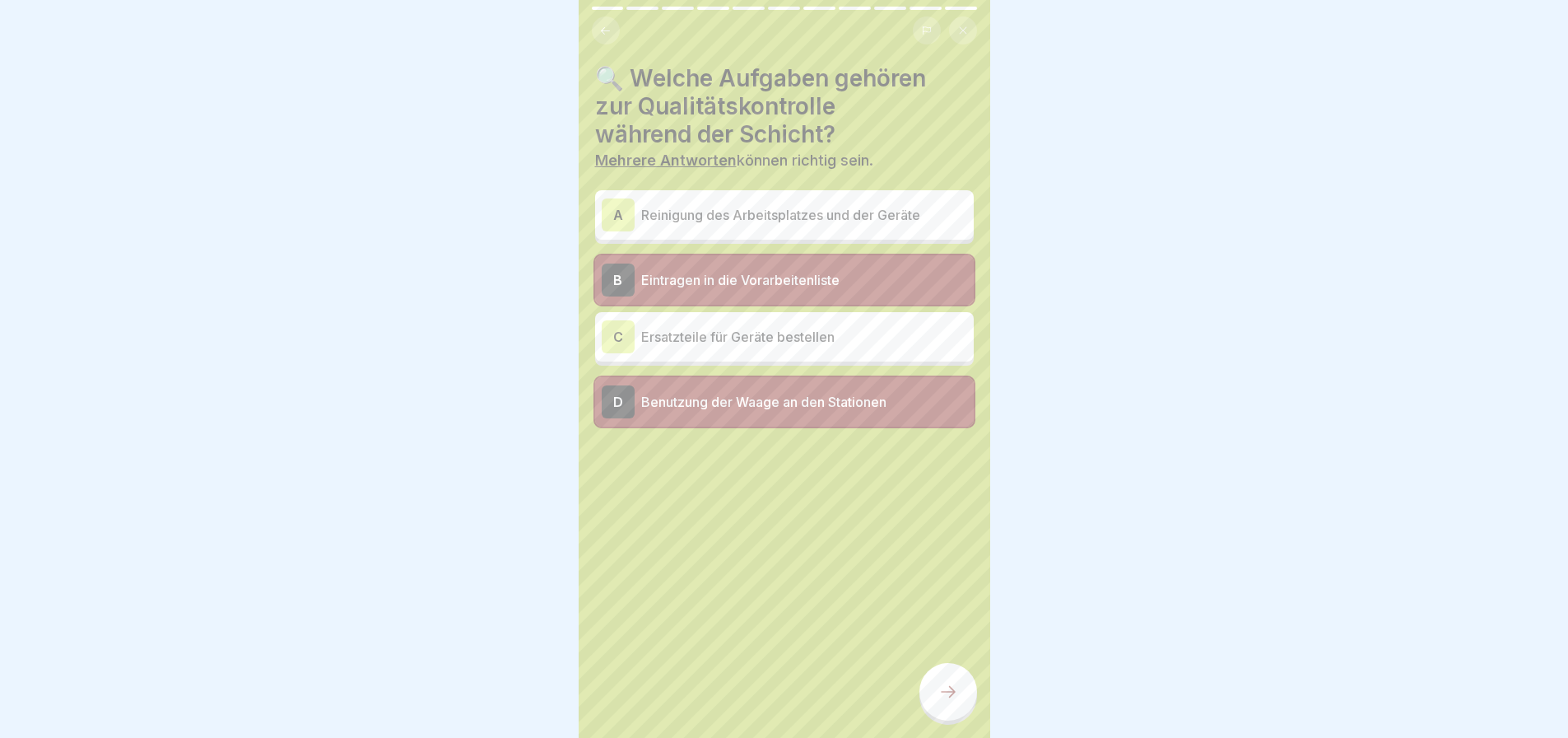
click at [849, 205] on p "Reinigung des Arbeitsplatzes und der Geräte" at bounding box center [804, 214] width 326 height 20
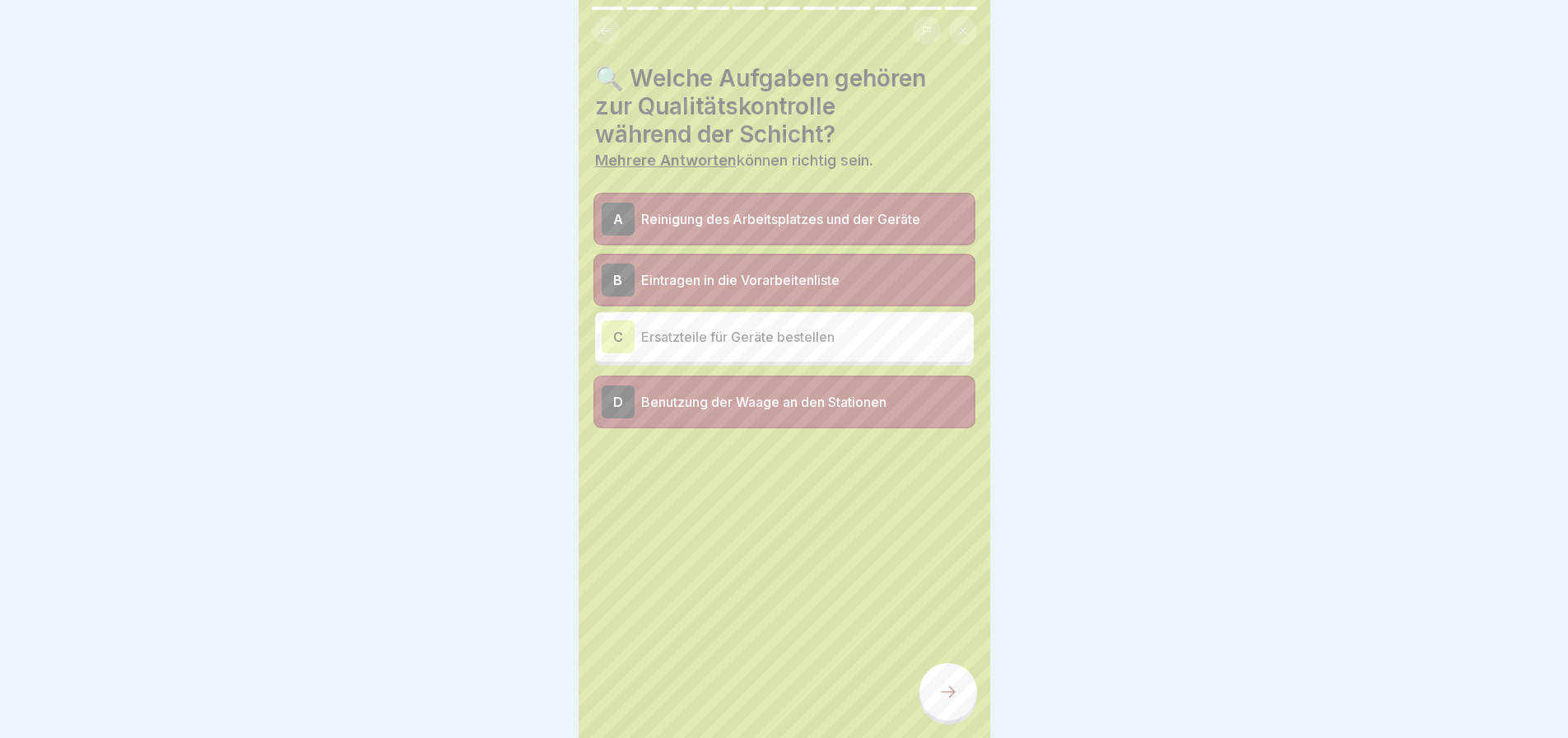
click at [943, 690] on icon at bounding box center [948, 691] width 20 height 20
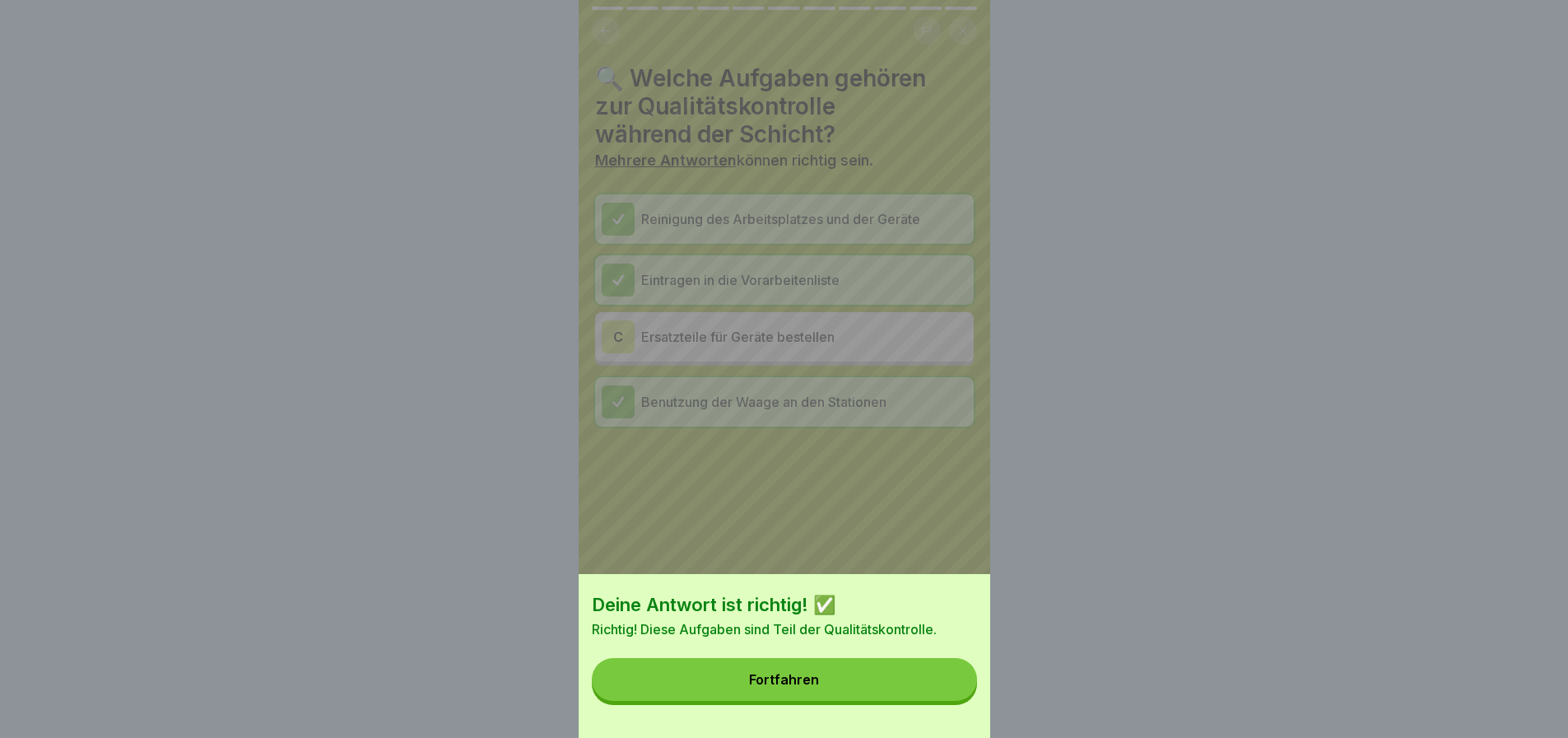
click at [819, 687] on div "Fortfahren" at bounding box center [784, 679] width 70 height 15
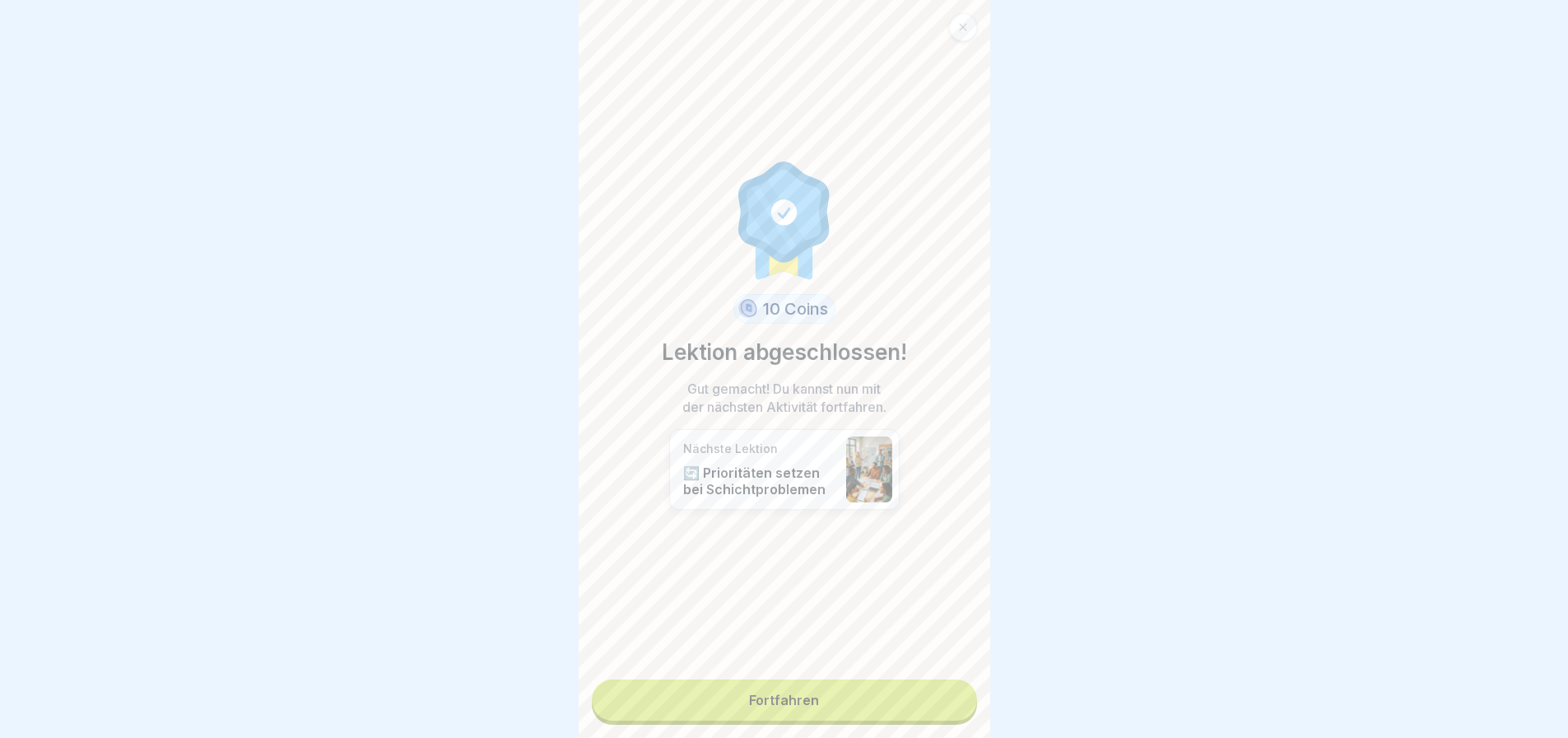
click at [802, 690] on link "Fortfahren" at bounding box center [784, 700] width 385 height 41
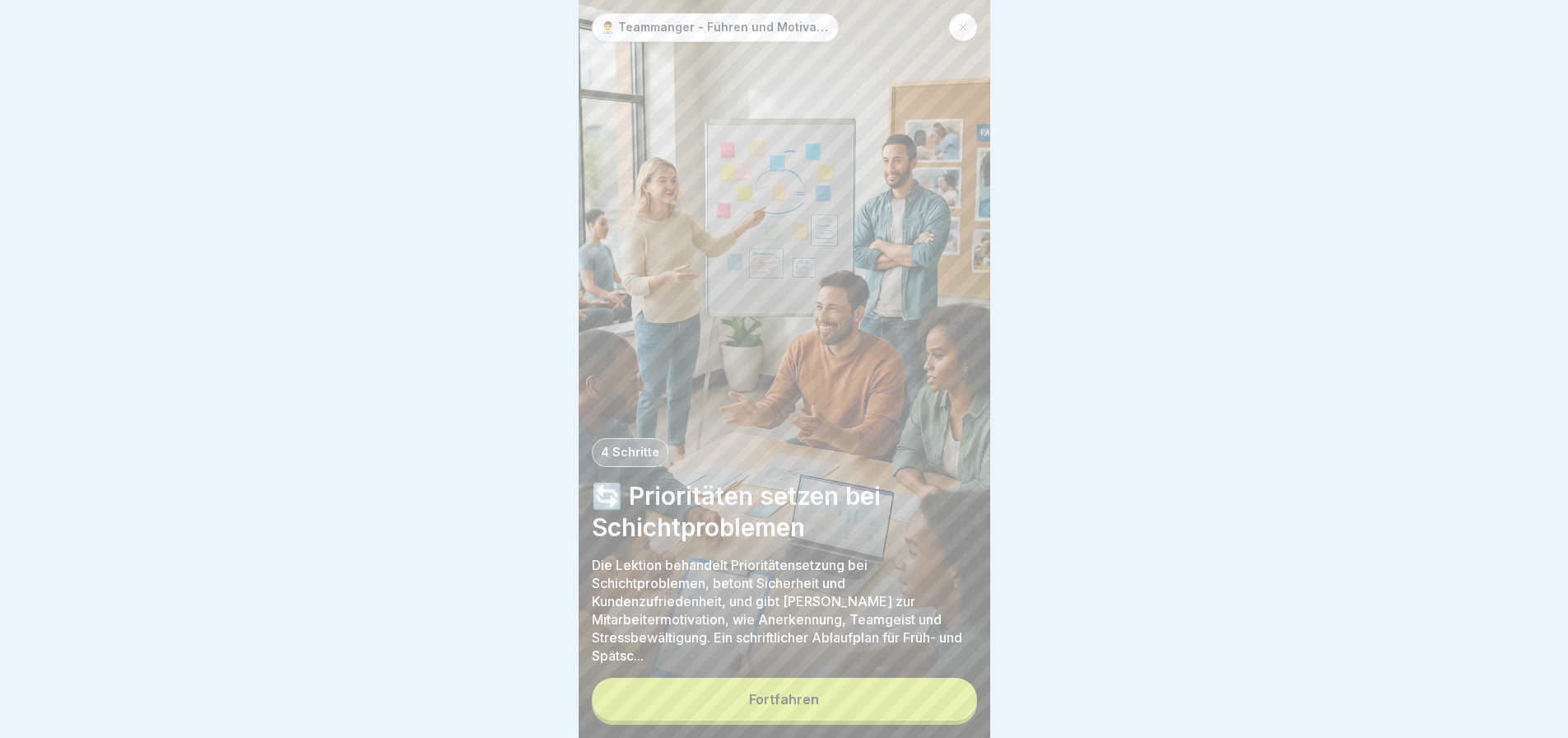
click at [802, 691] on div "Fortfahren" at bounding box center [784, 699] width 70 height 15
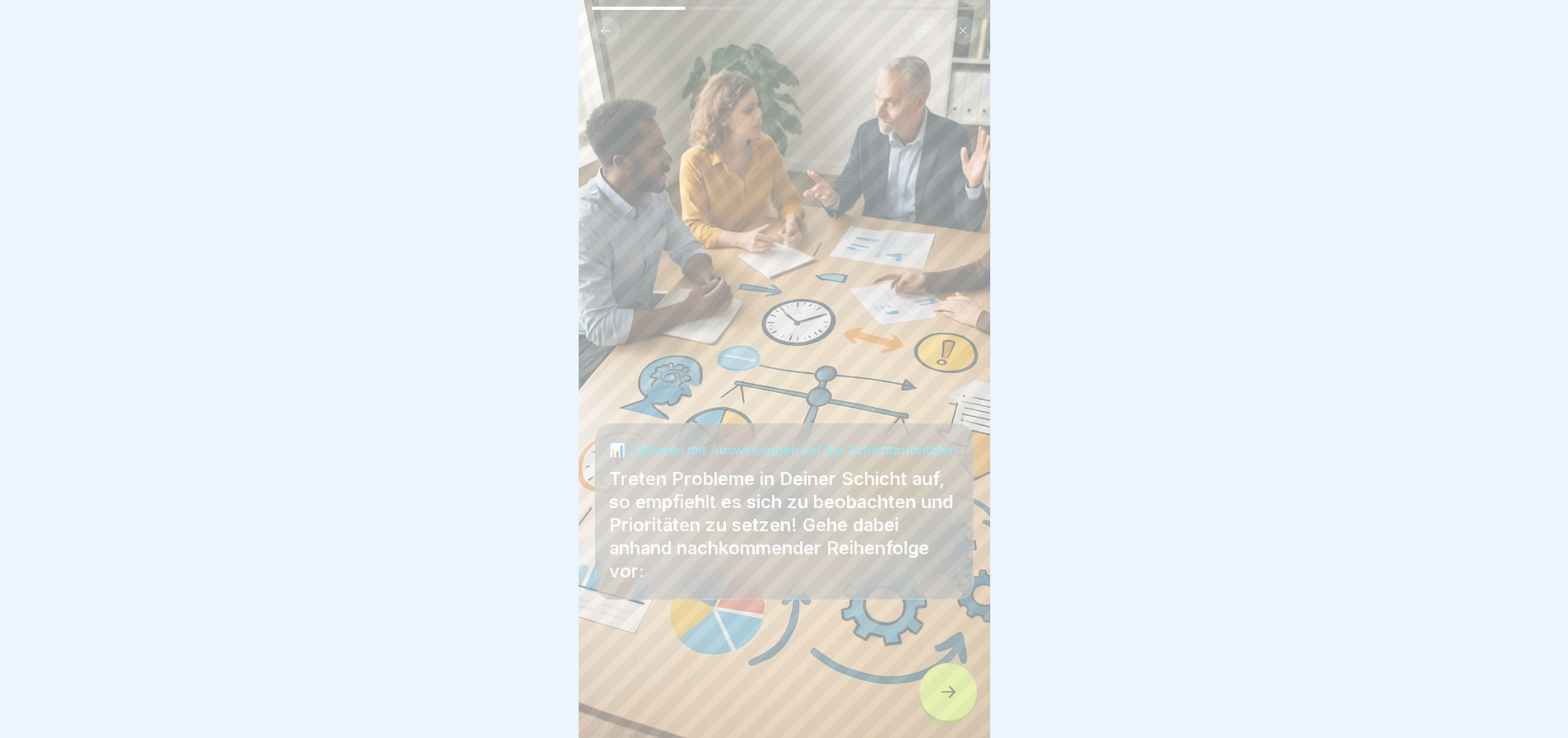
click at [949, 685] on icon at bounding box center [948, 691] width 20 height 20
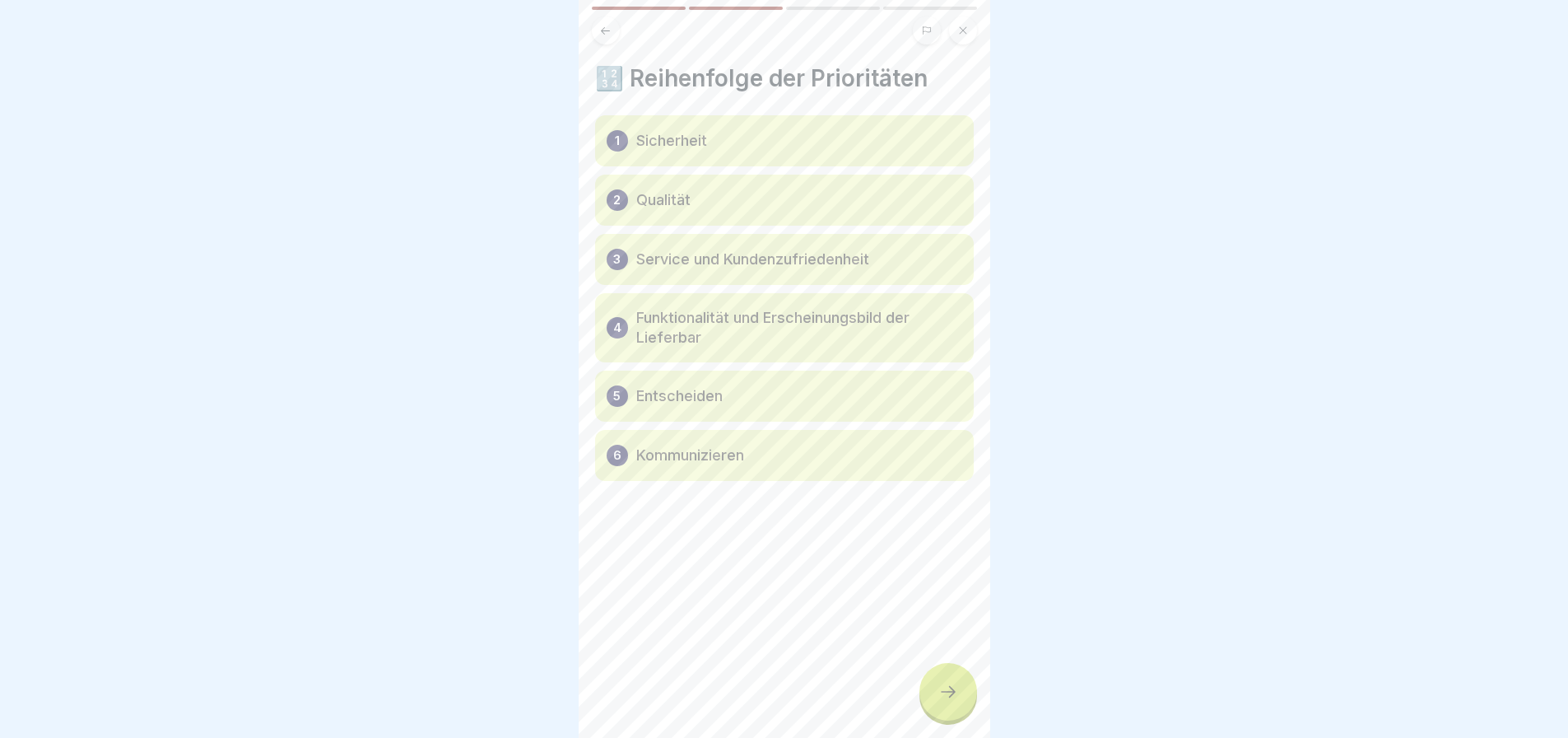
click at [957, 682] on div at bounding box center [948, 691] width 58 height 58
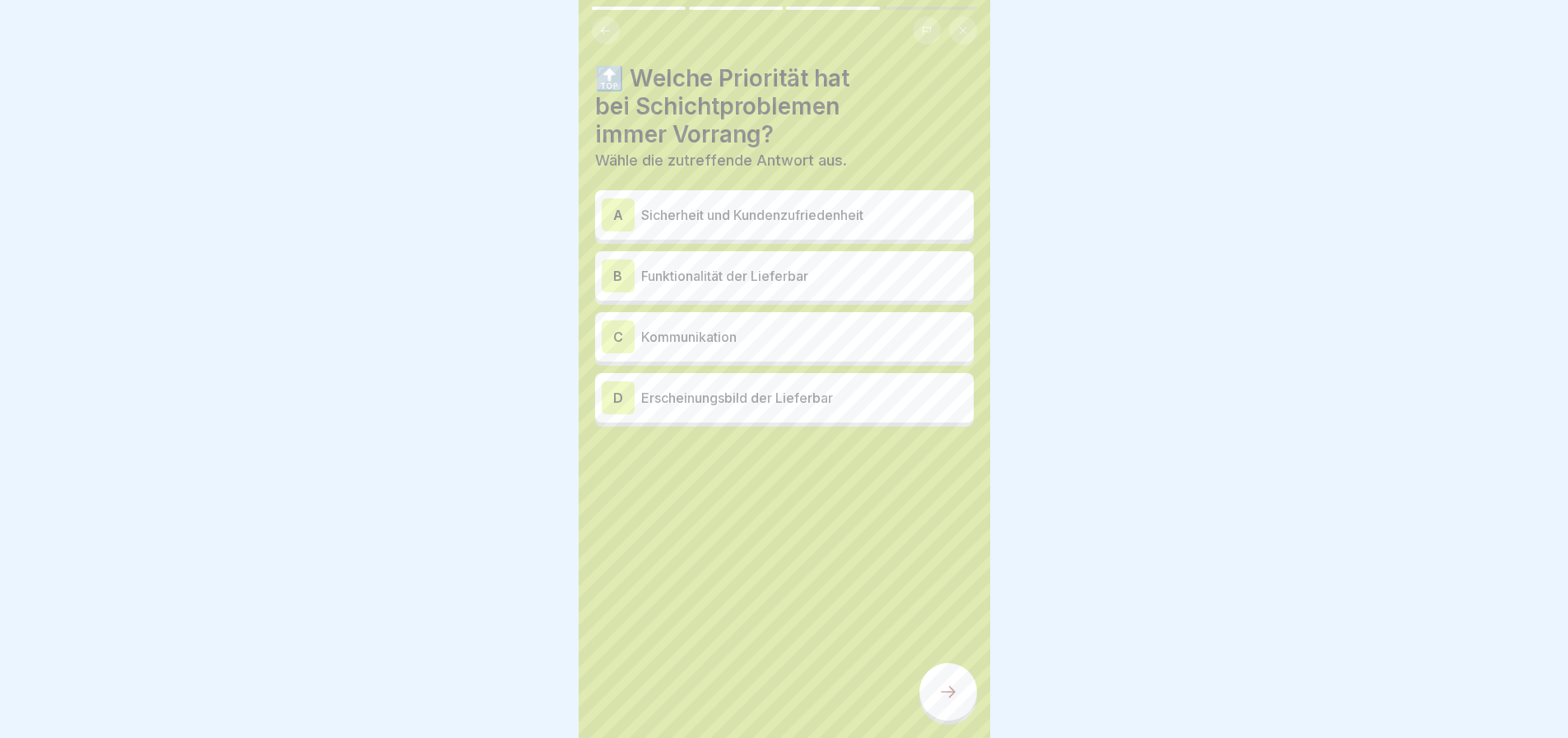
click at [602, 25] on button at bounding box center [606, 31] width 28 height 28
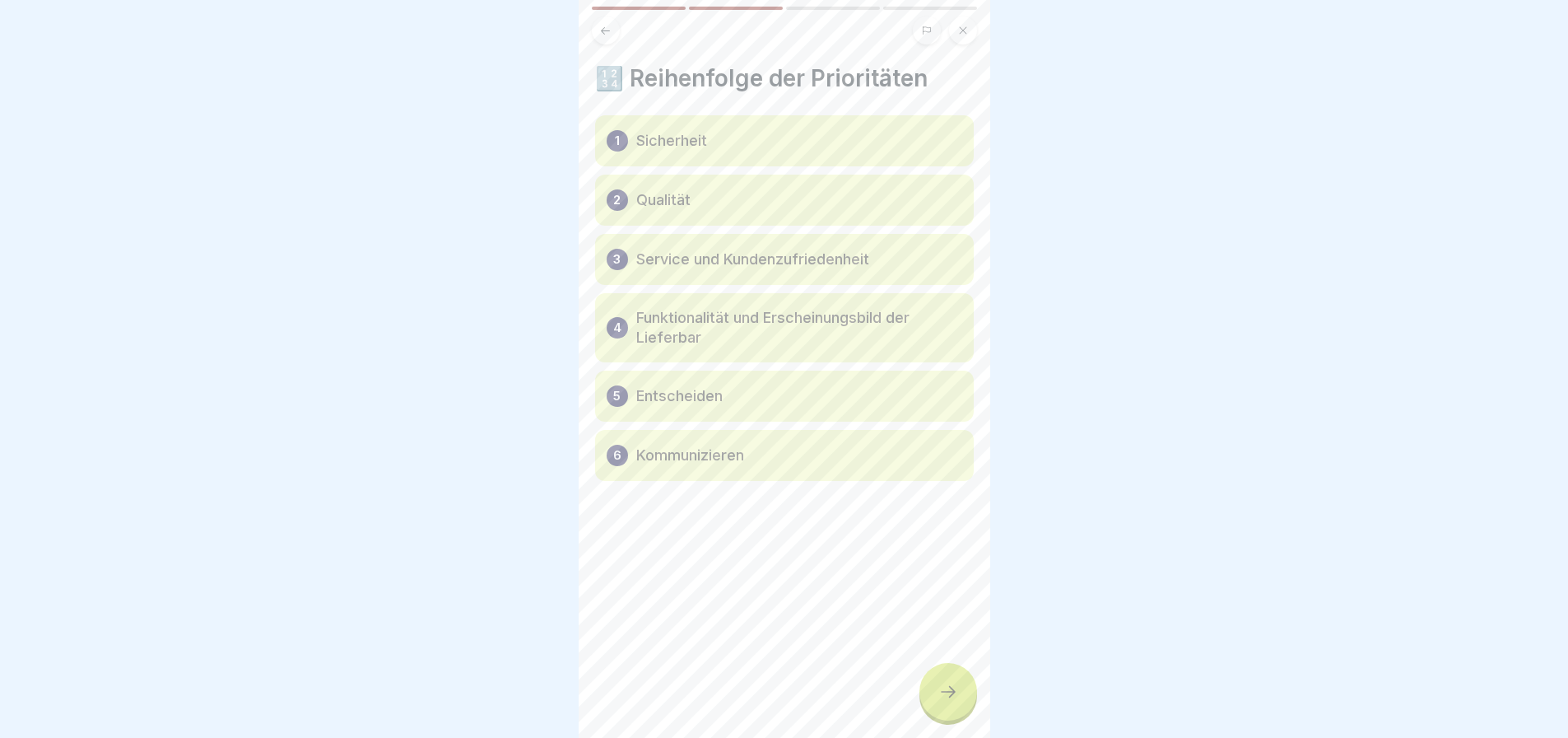
click at [948, 692] on icon at bounding box center [948, 691] width 20 height 20
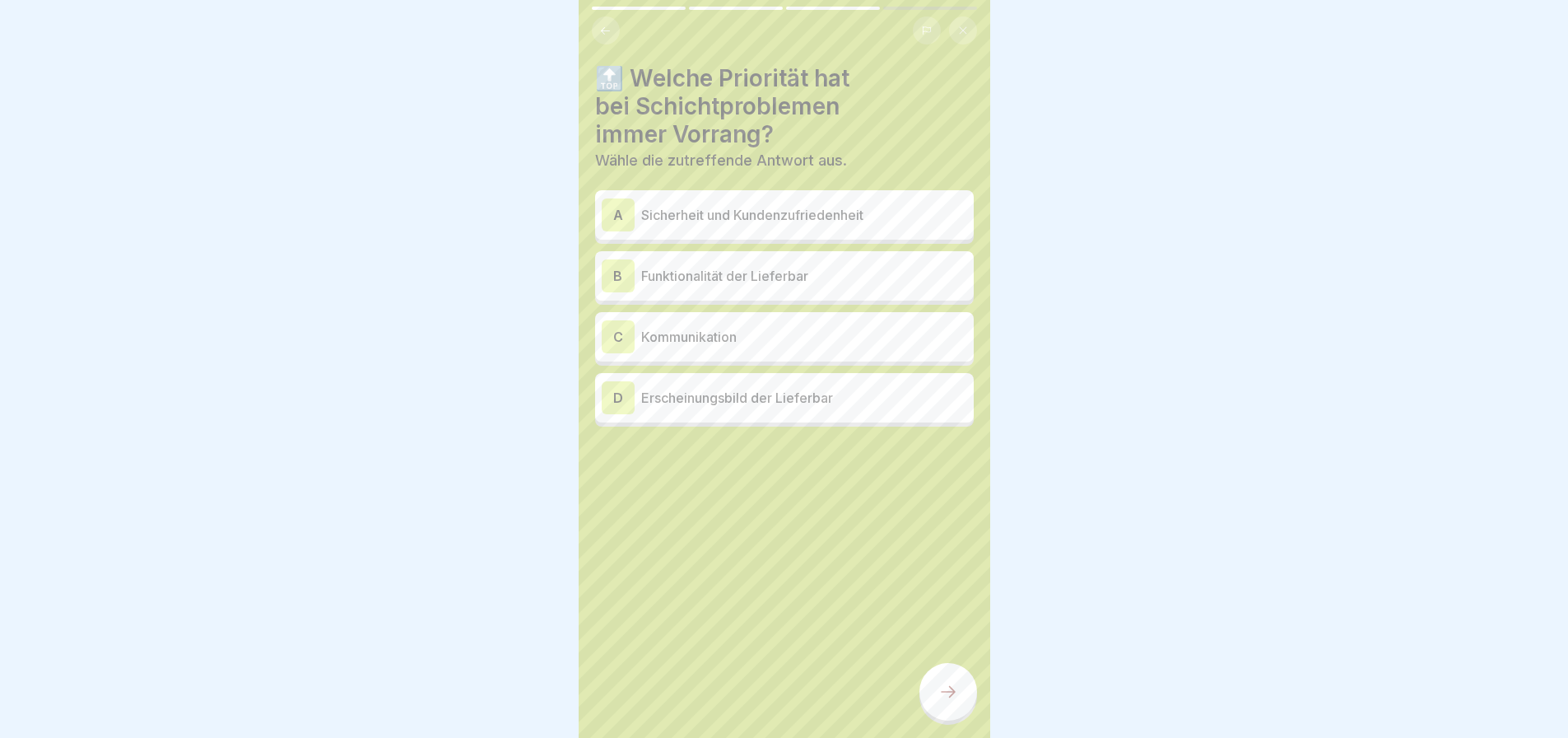
click at [601, 25] on icon at bounding box center [605, 31] width 12 height 12
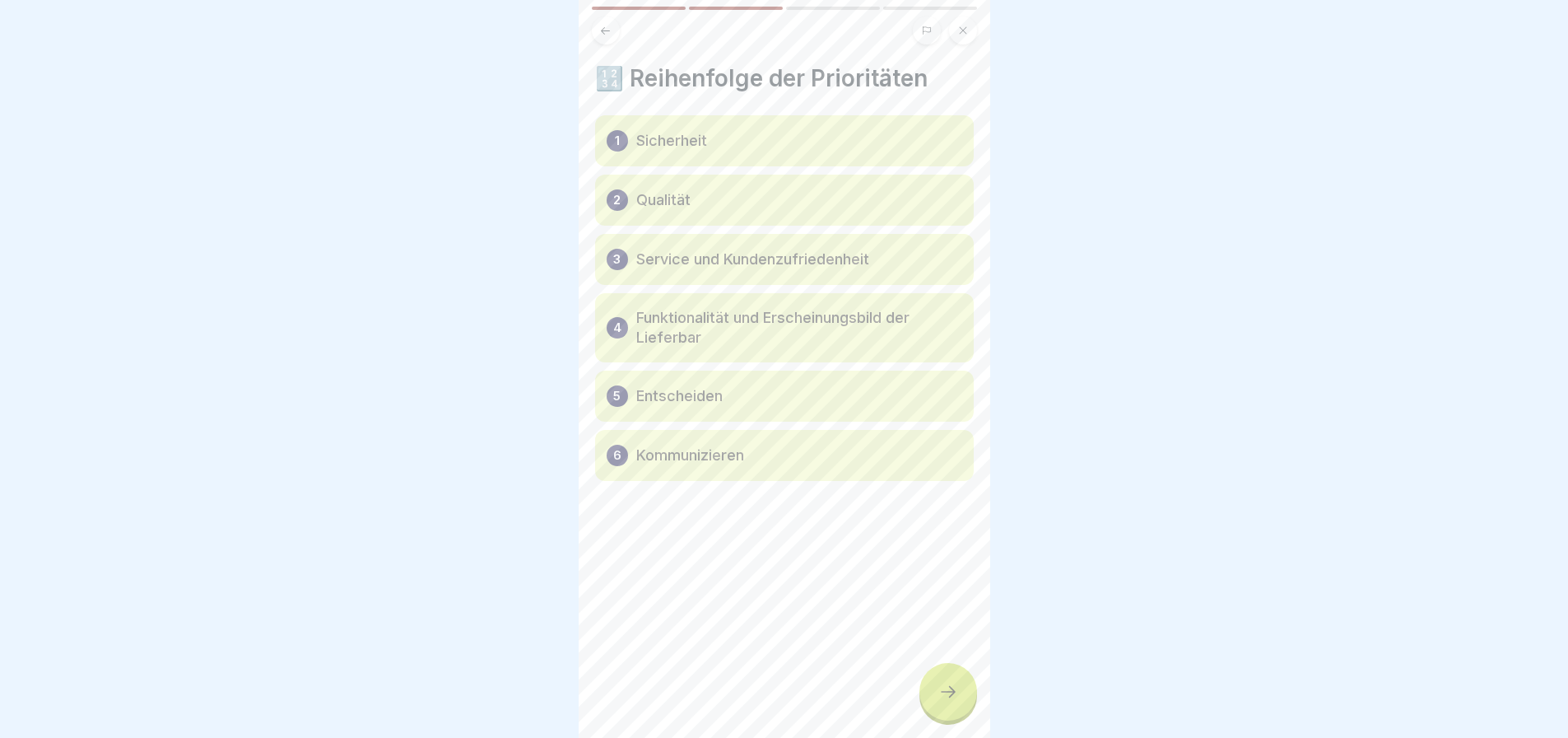
click at [915, 668] on div "🔢 Reihenfolge der Prioritäten 1 Sicherheit 2 Qualität 3 Service und Kundenzufri…" at bounding box center [784, 369] width 412 height 738
click at [973, 692] on div at bounding box center [948, 691] width 58 height 58
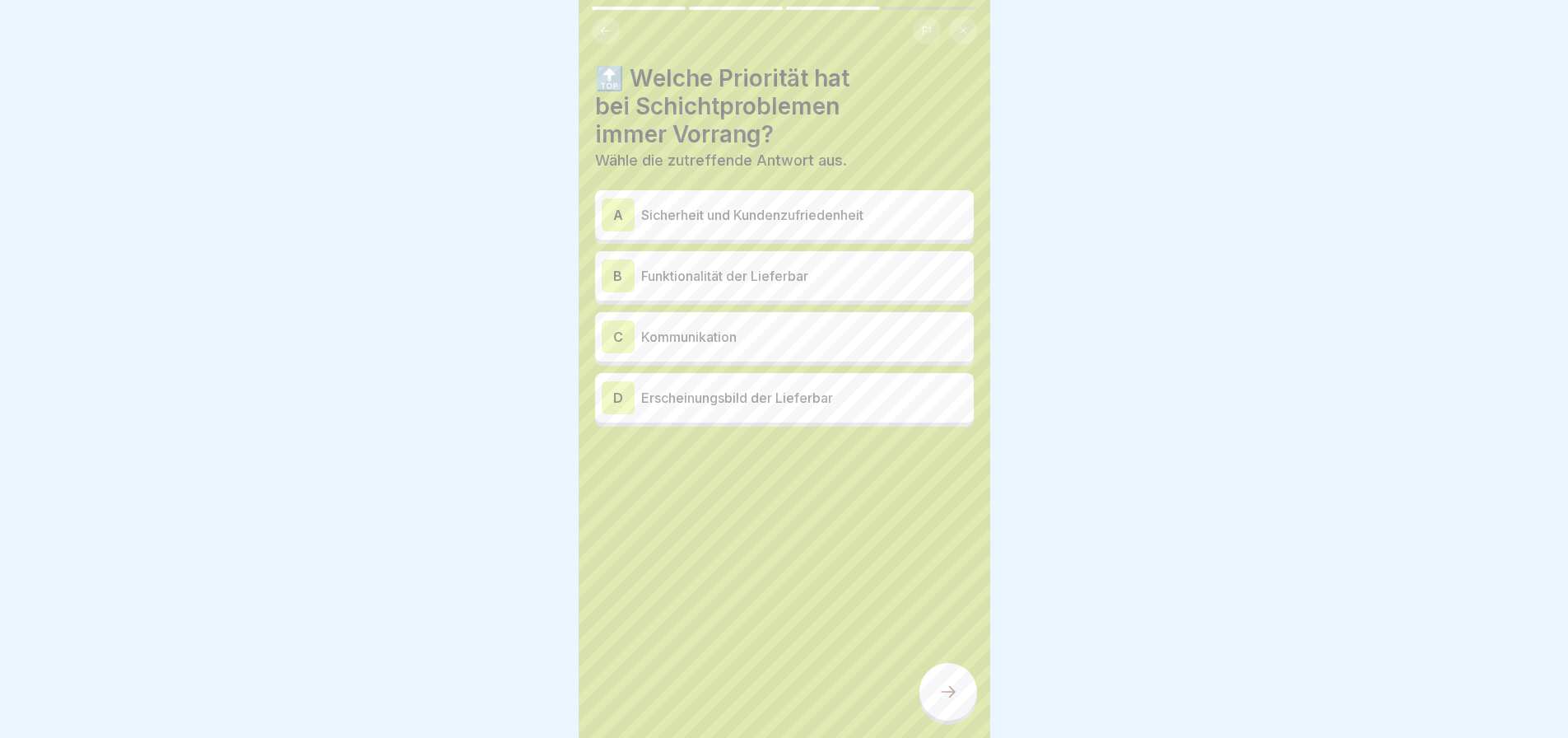
click at [808, 206] on p "Sicherheit und Kundenzufriedenheit" at bounding box center [804, 214] width 326 height 20
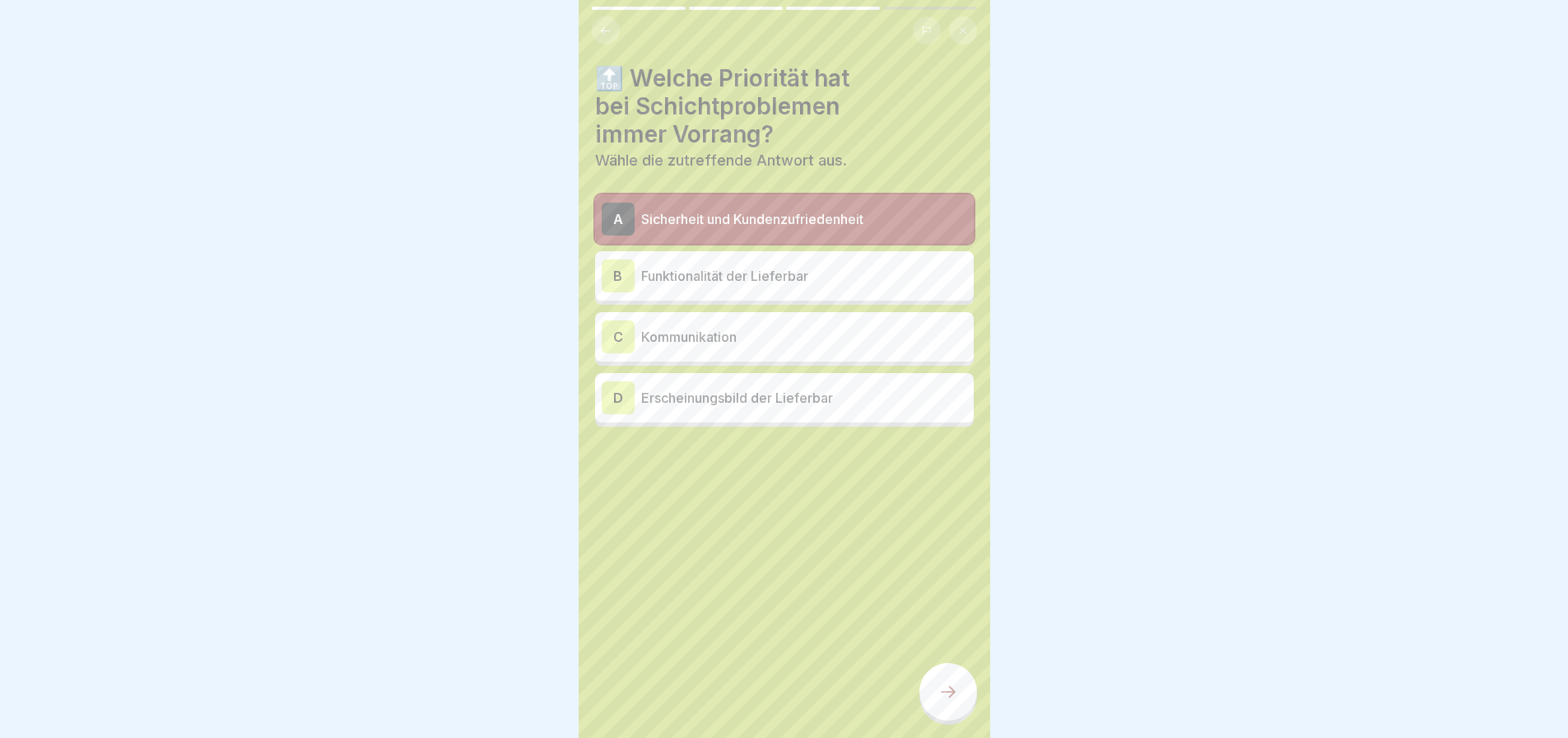
click at [949, 698] on icon at bounding box center [948, 691] width 20 height 20
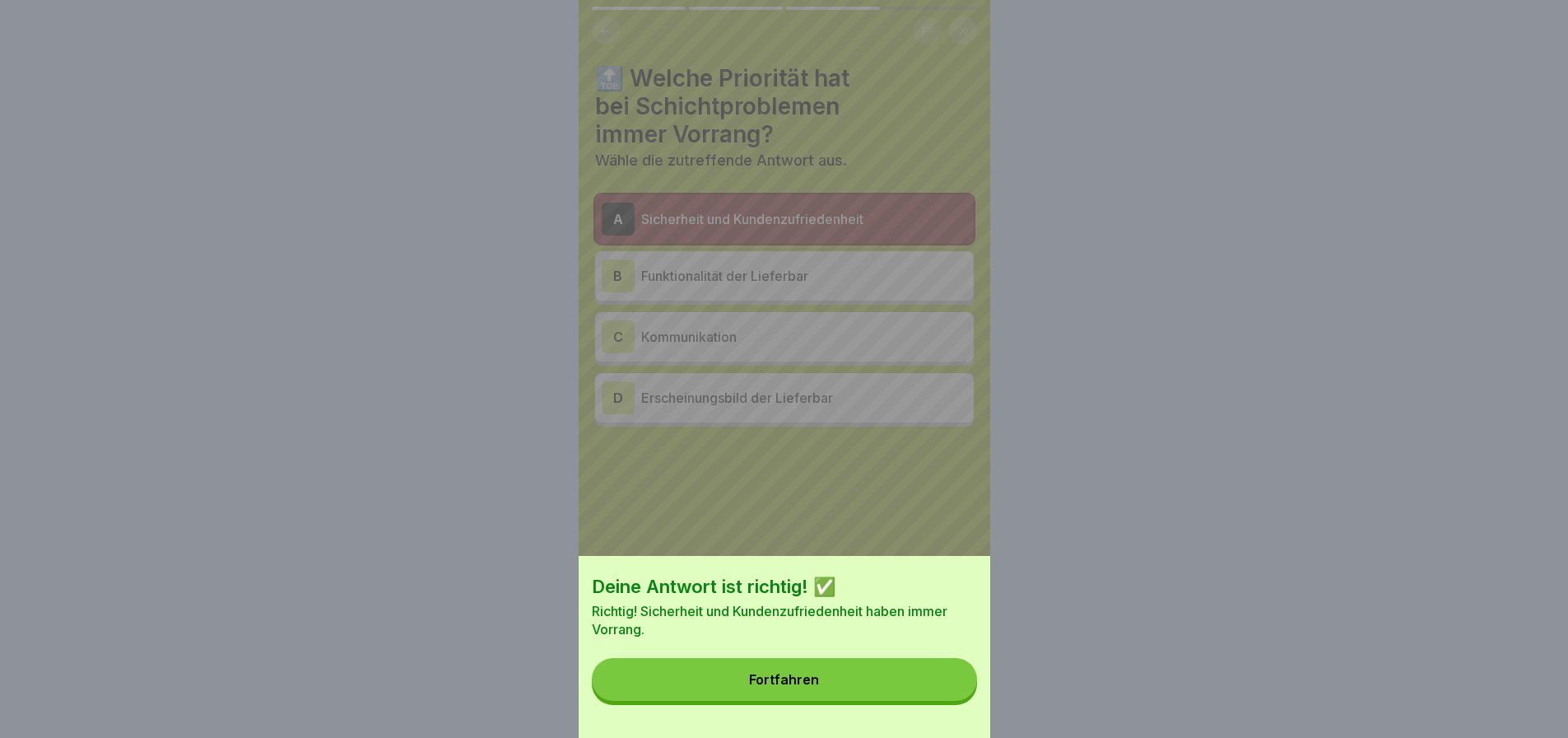
click at [826, 676] on button "Fortfahren" at bounding box center [784, 679] width 385 height 43
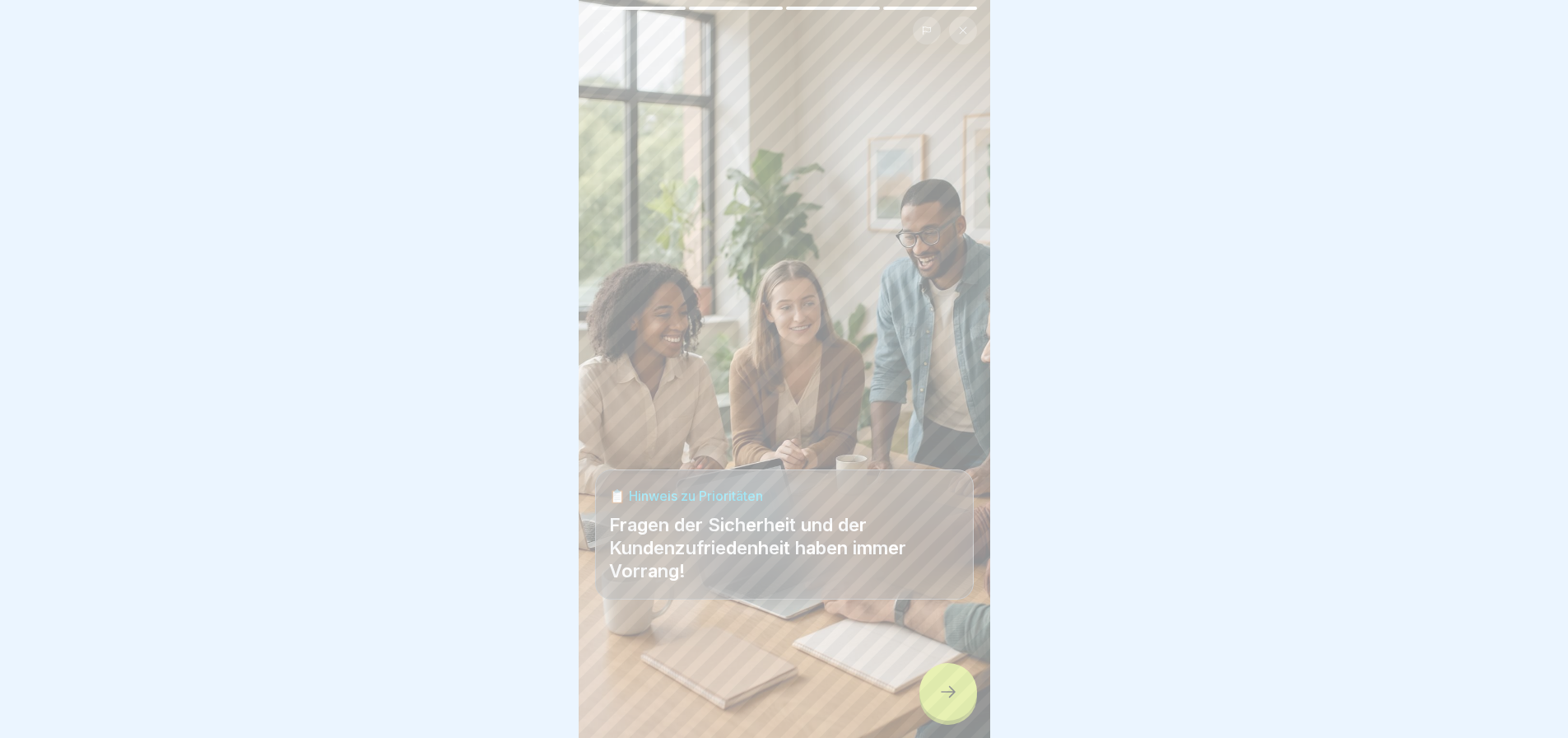
click at [966, 687] on div at bounding box center [948, 691] width 58 height 58
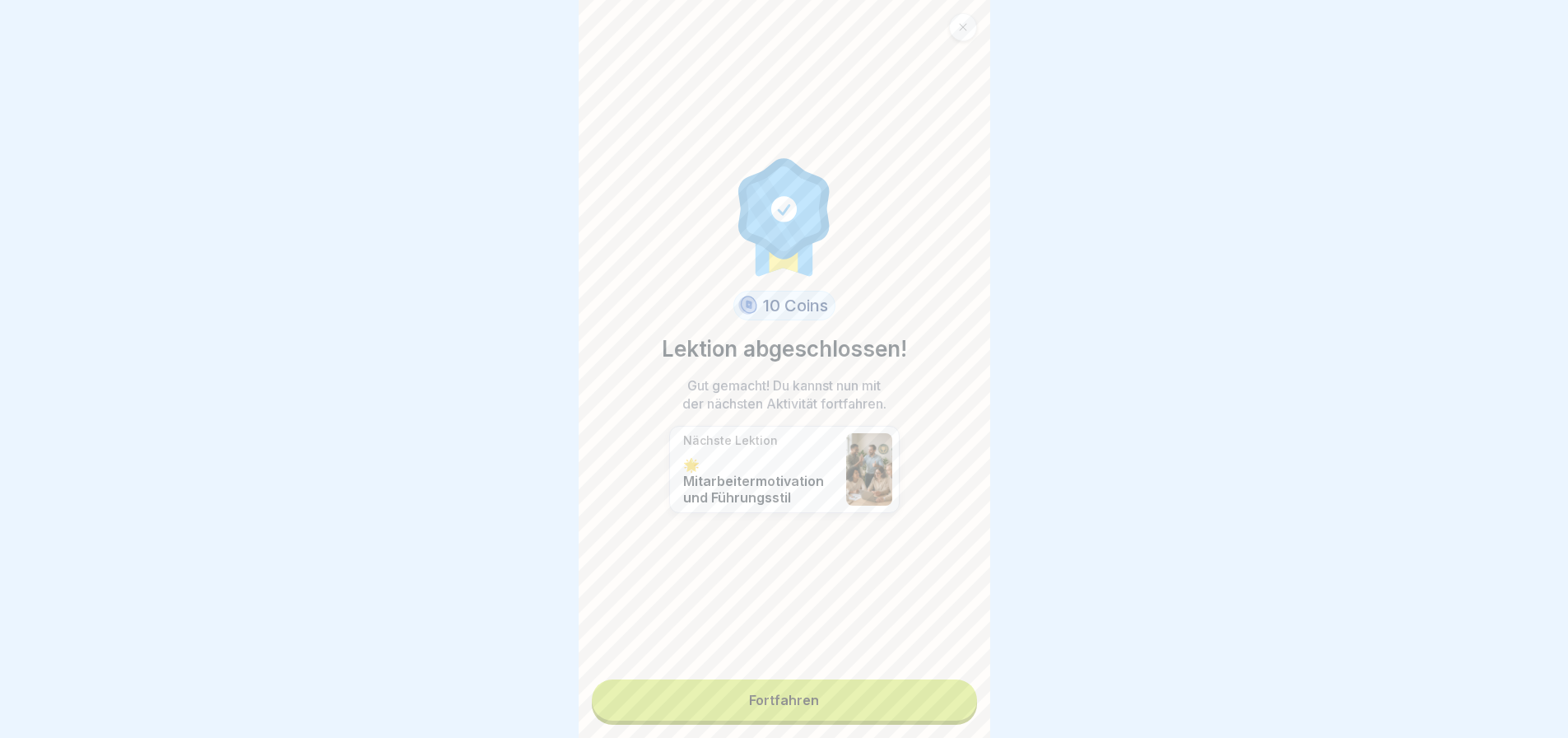
click at [852, 690] on link "Fortfahren" at bounding box center [784, 700] width 385 height 41
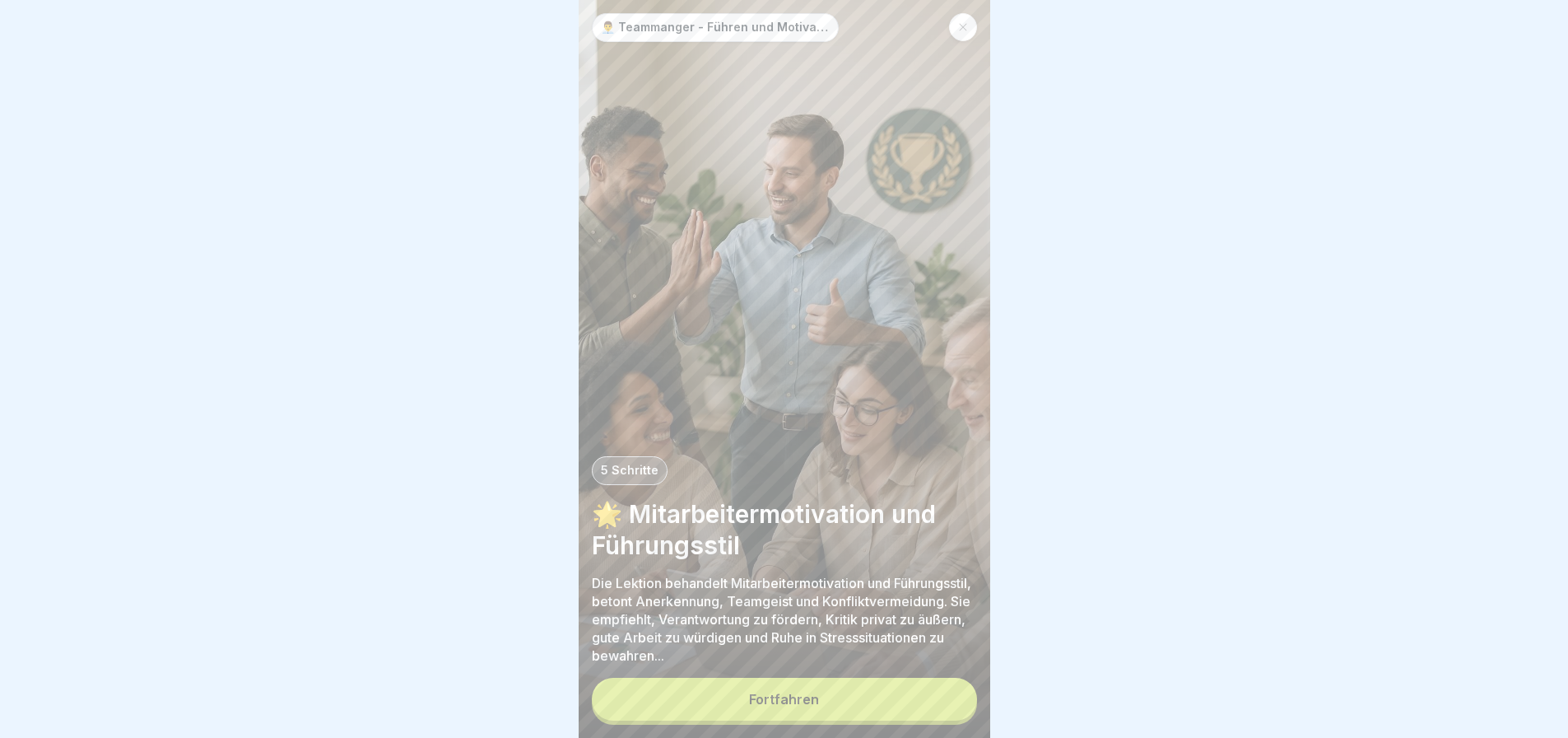
click at [851, 690] on button "Fortfahren" at bounding box center [784, 699] width 385 height 43
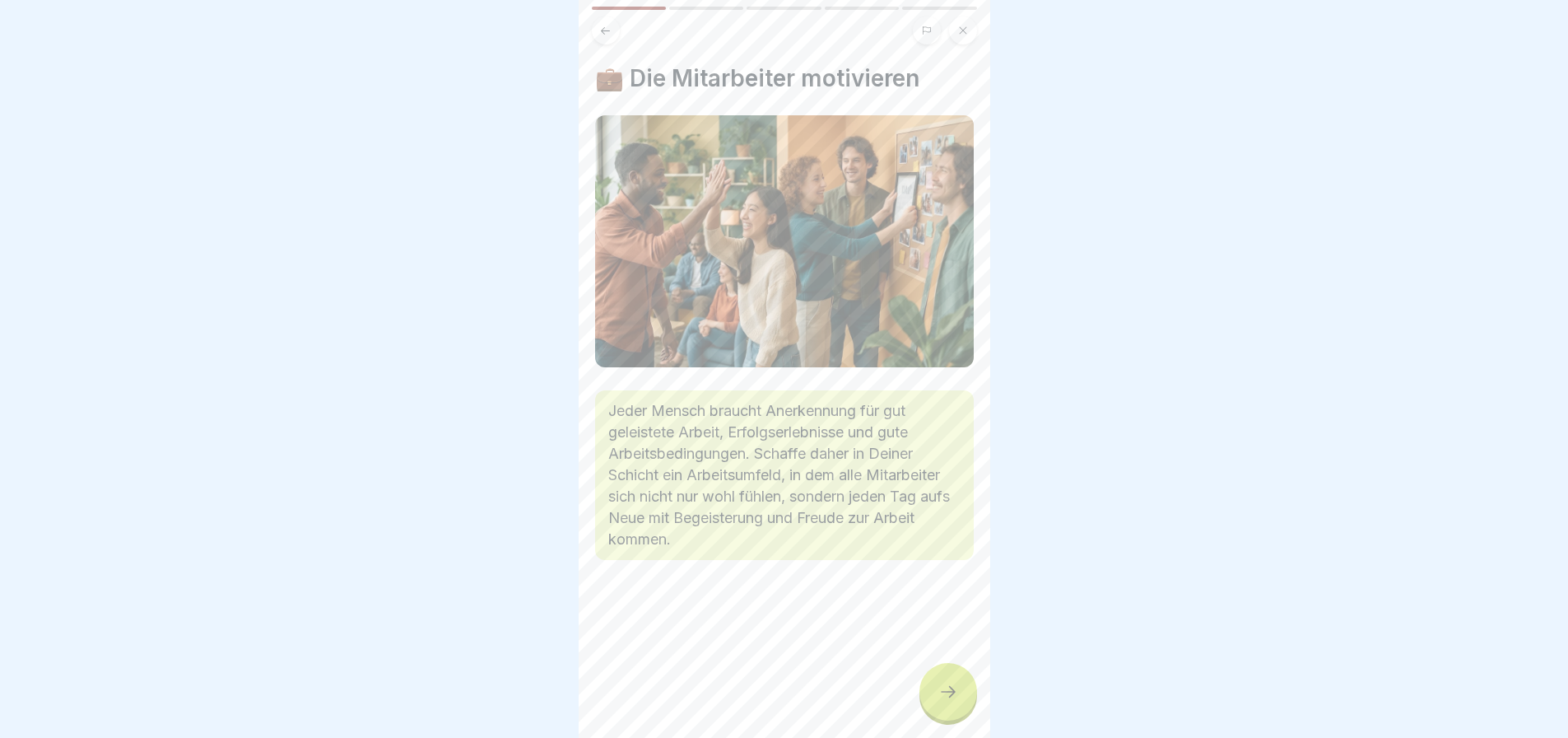
click at [932, 690] on div at bounding box center [948, 691] width 58 height 58
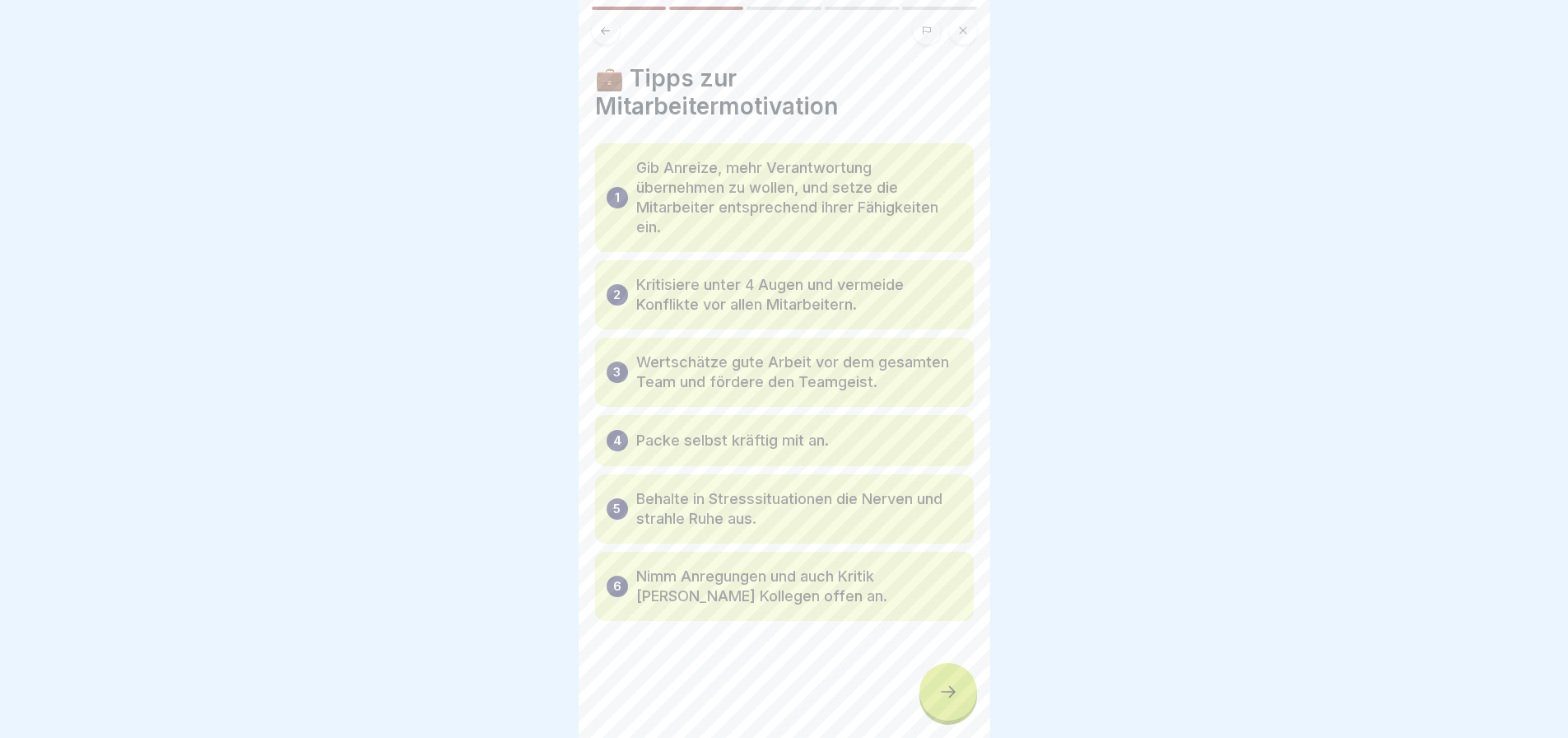
click at [932, 690] on div at bounding box center [948, 691] width 58 height 58
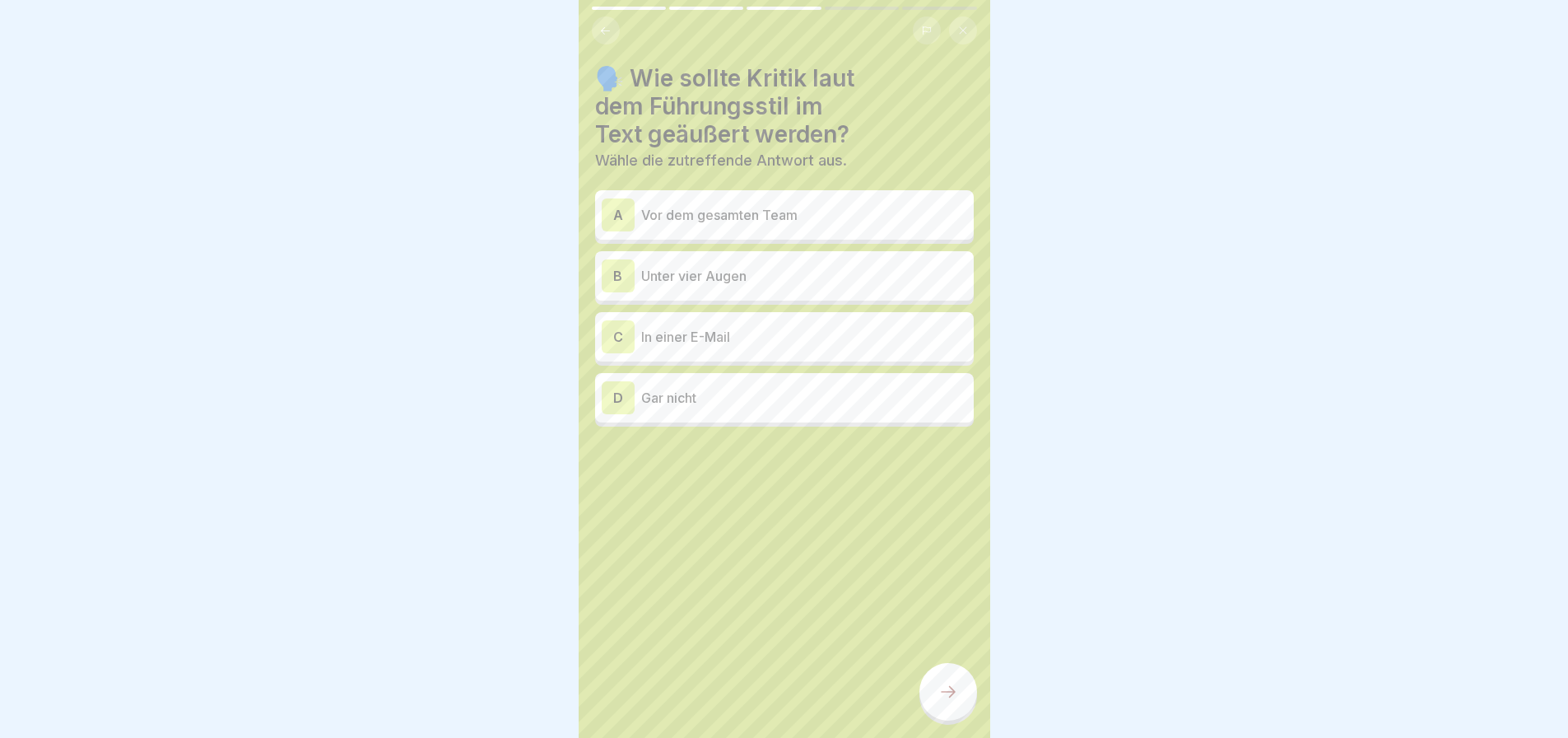
click at [712, 271] on p "Unter vier Augen" at bounding box center [804, 275] width 326 height 20
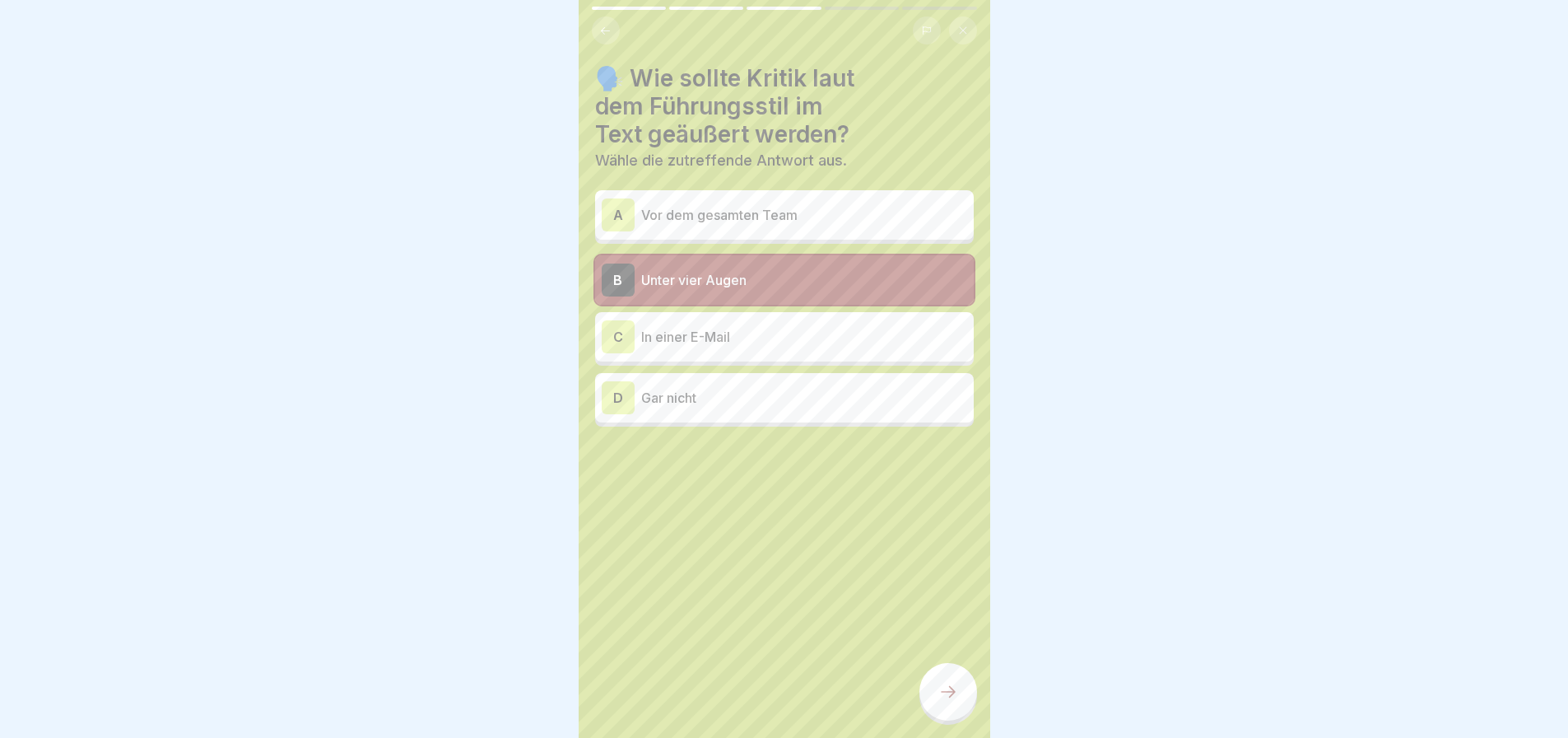
click at [933, 684] on div at bounding box center [948, 691] width 58 height 58
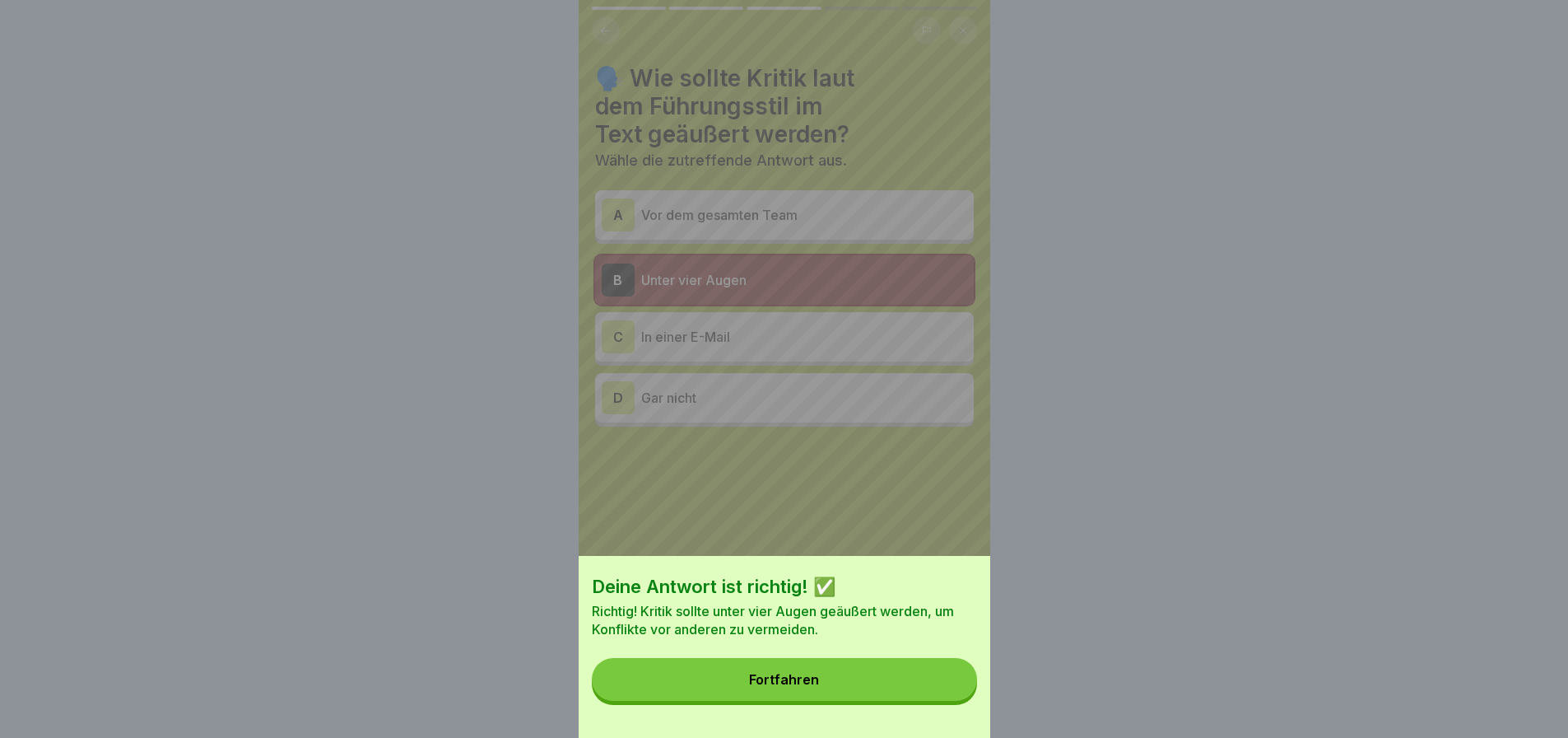
click at [882, 685] on button "Fortfahren" at bounding box center [784, 679] width 385 height 43
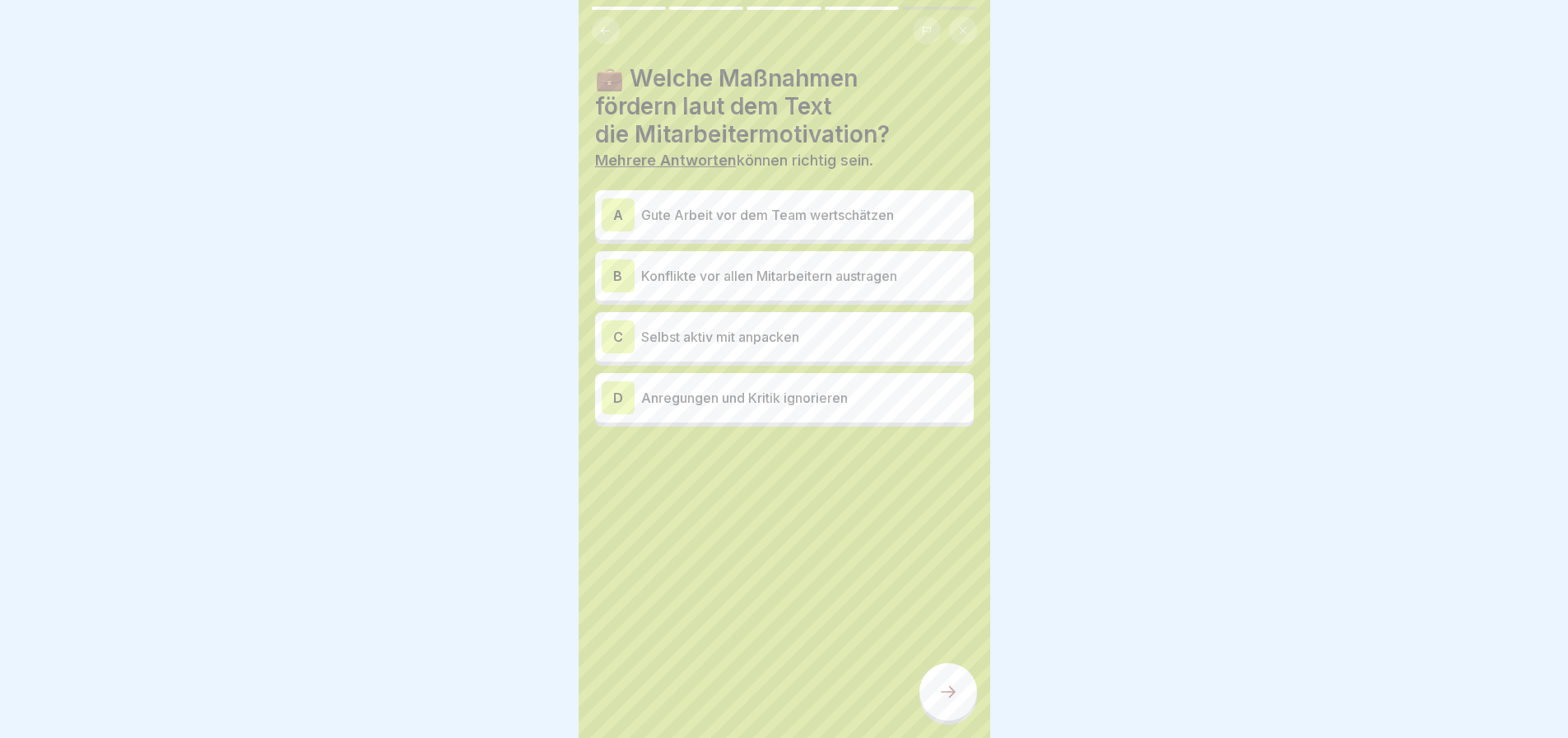
click at [694, 206] on p "Gute Arbeit vor dem Team wertschätzen" at bounding box center [804, 214] width 326 height 20
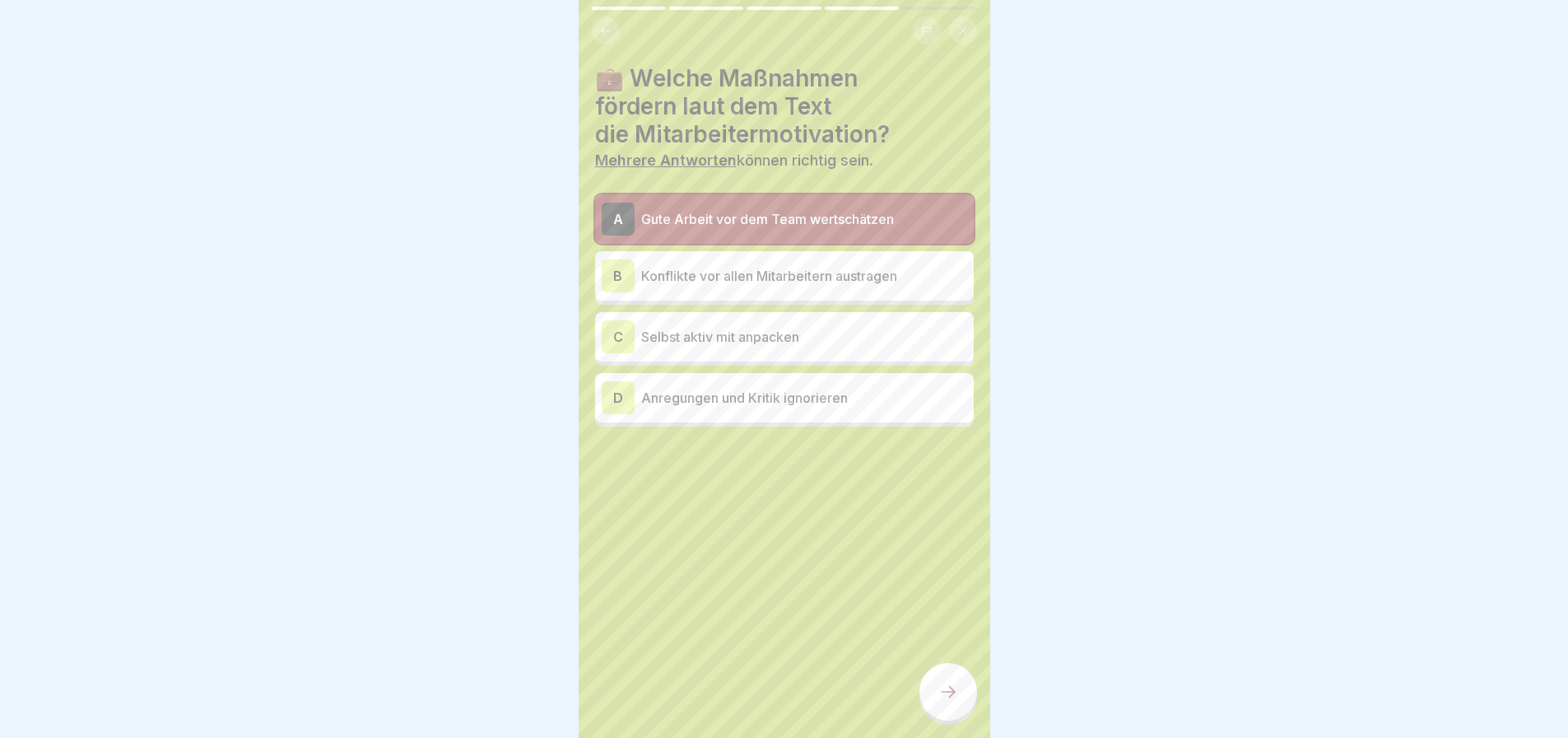
click at [957, 678] on div at bounding box center [948, 691] width 58 height 58
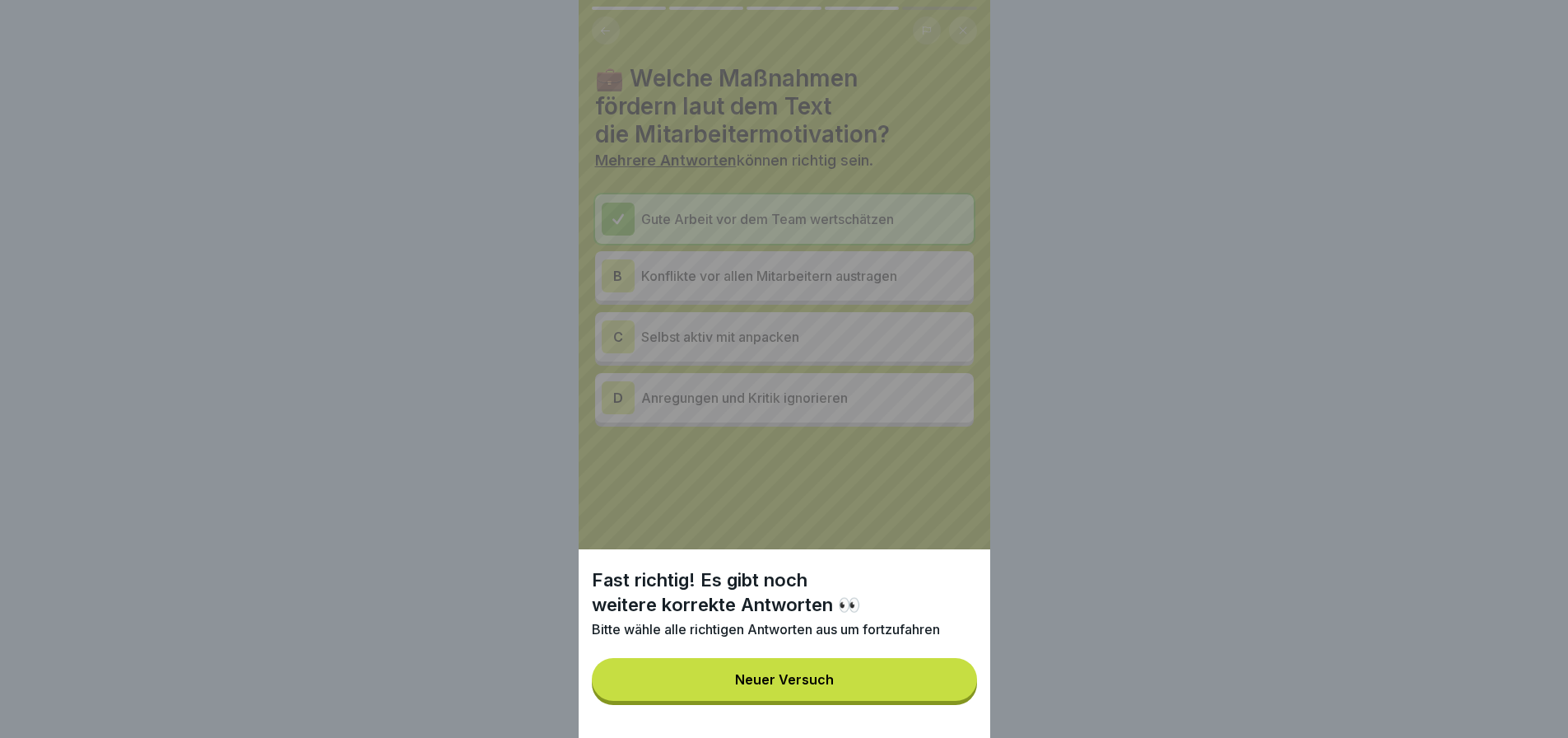
click at [891, 695] on button "Neuer Versuch" at bounding box center [784, 679] width 385 height 43
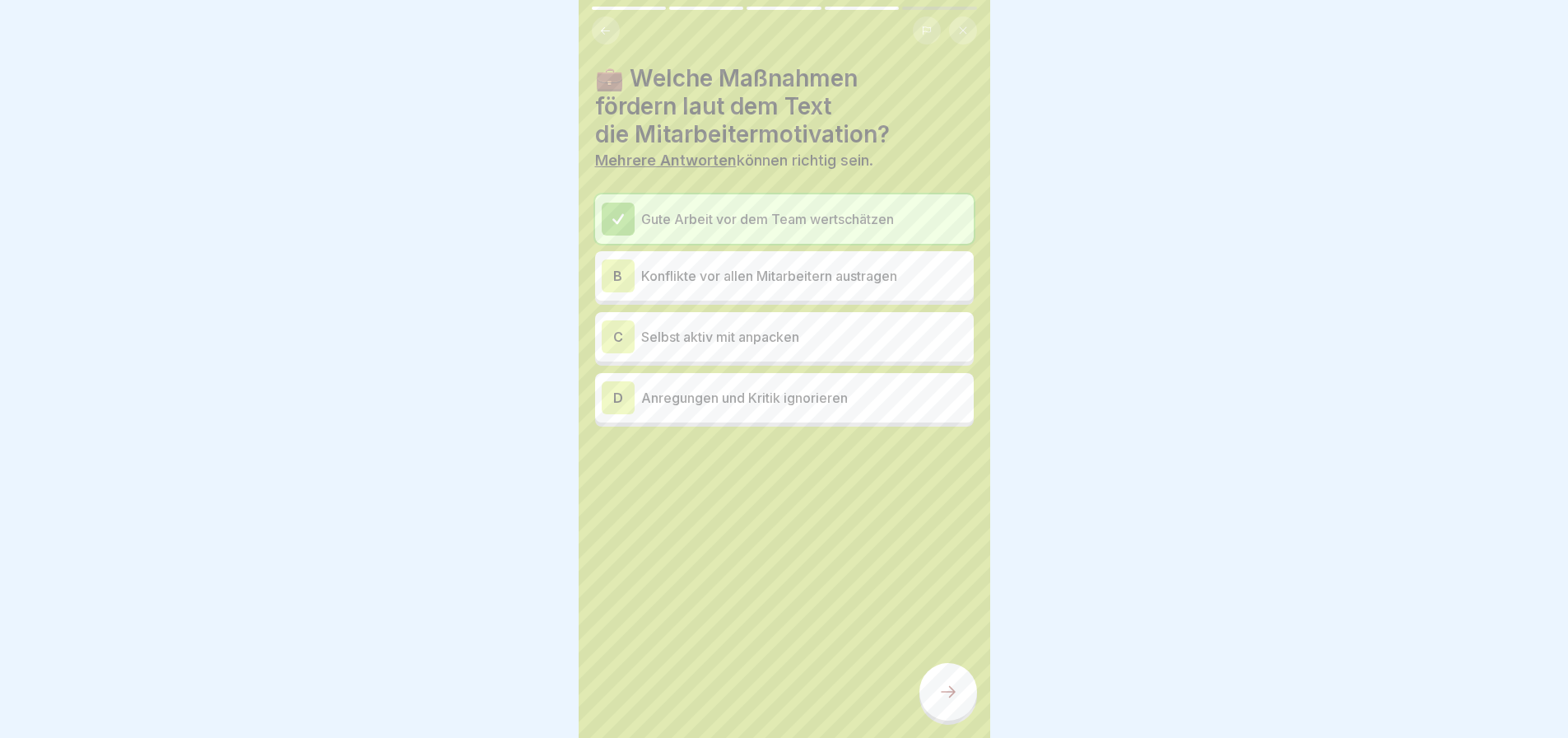
click at [697, 327] on p "Selbst aktiv mit anpacken" at bounding box center [804, 336] width 326 height 20
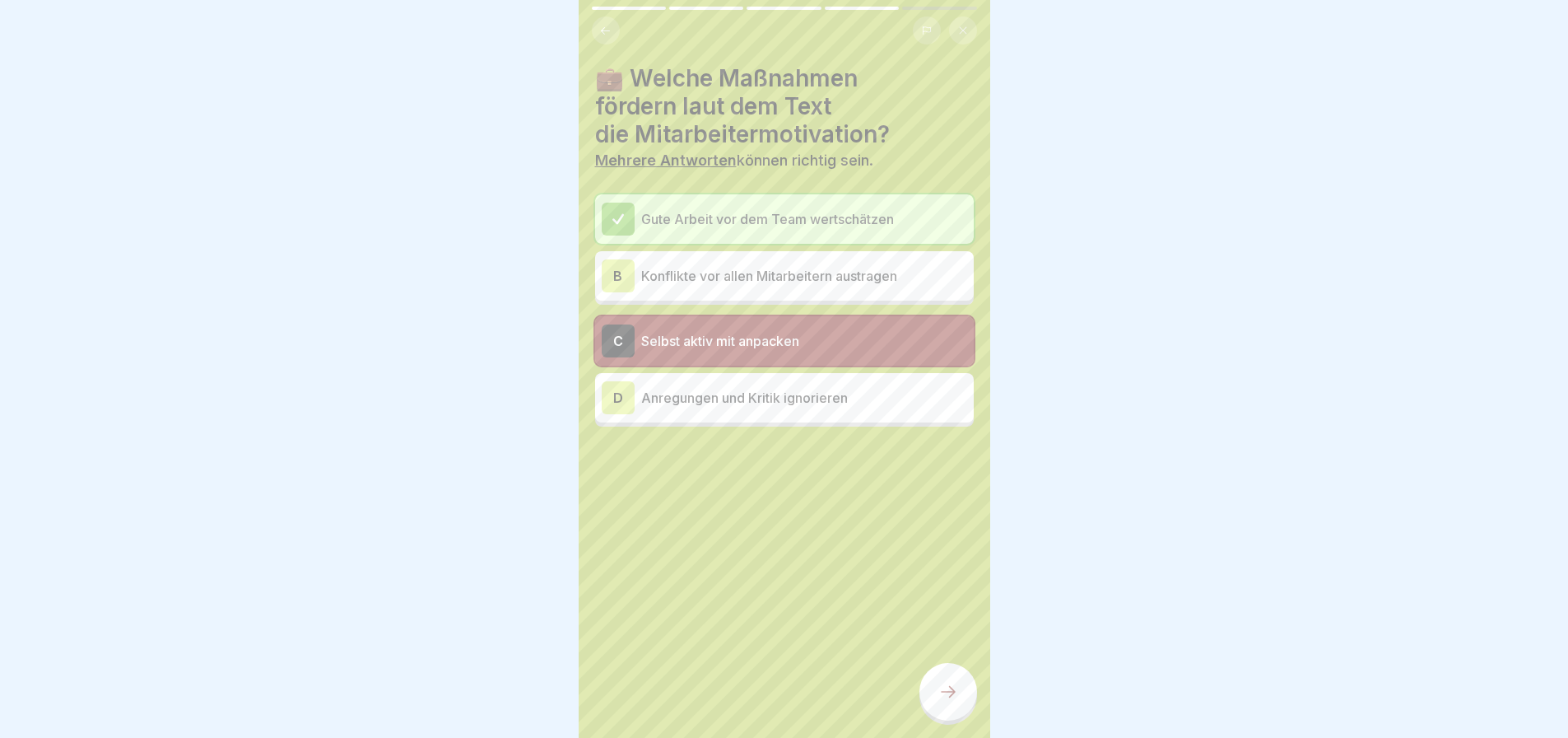
click at [950, 679] on div at bounding box center [948, 691] width 58 height 58
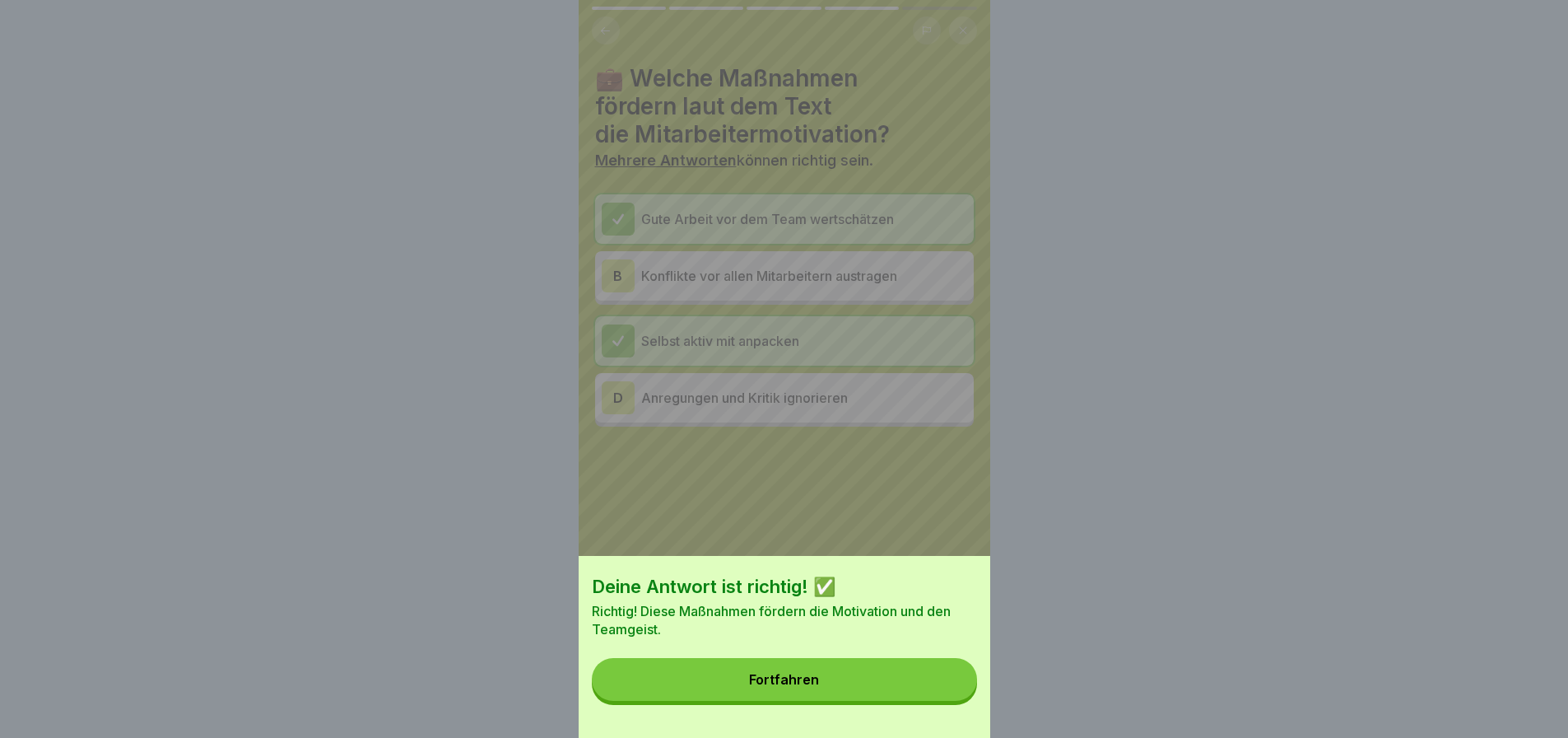
click at [858, 675] on button "Fortfahren" at bounding box center [784, 679] width 385 height 43
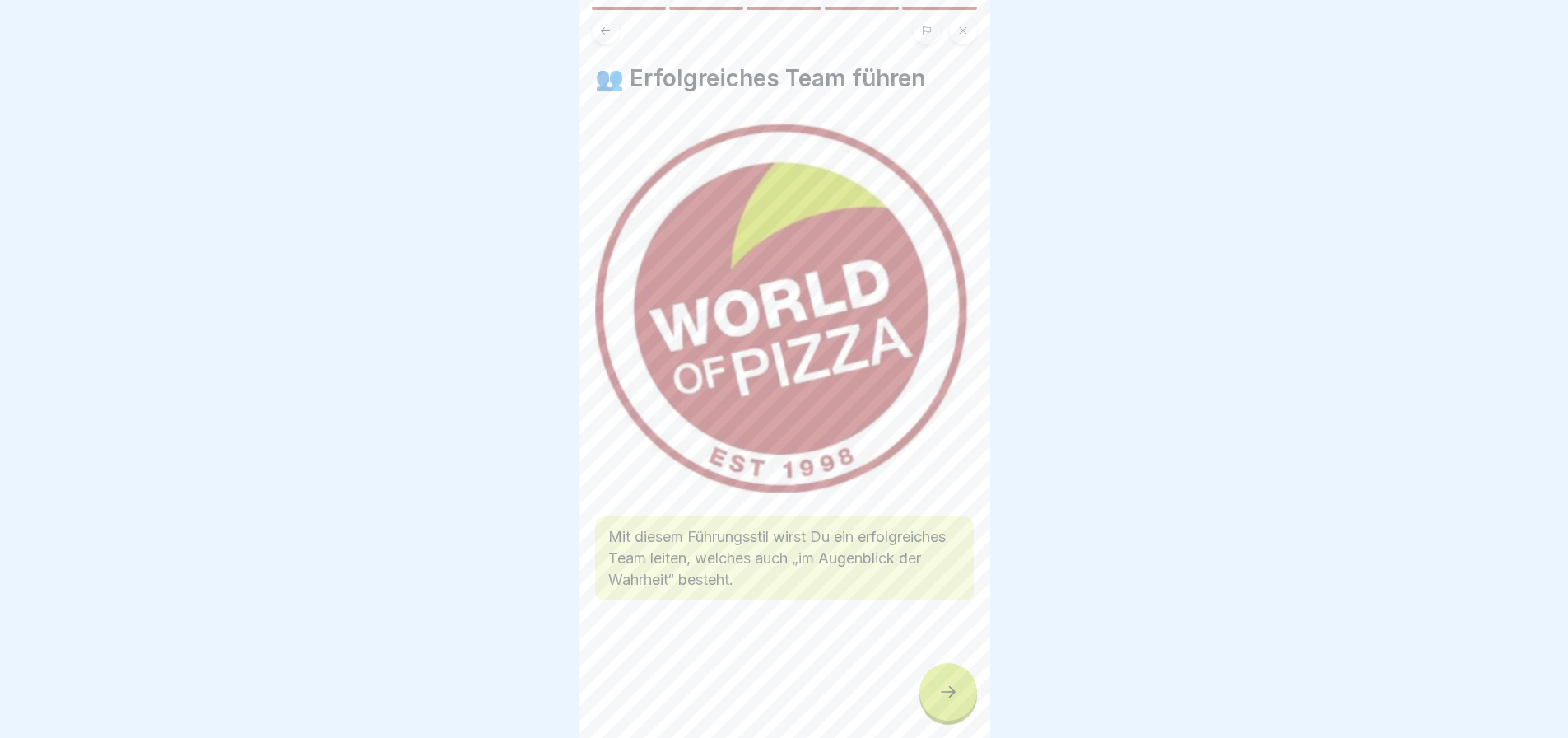
click at [931, 683] on div at bounding box center [948, 691] width 58 height 58
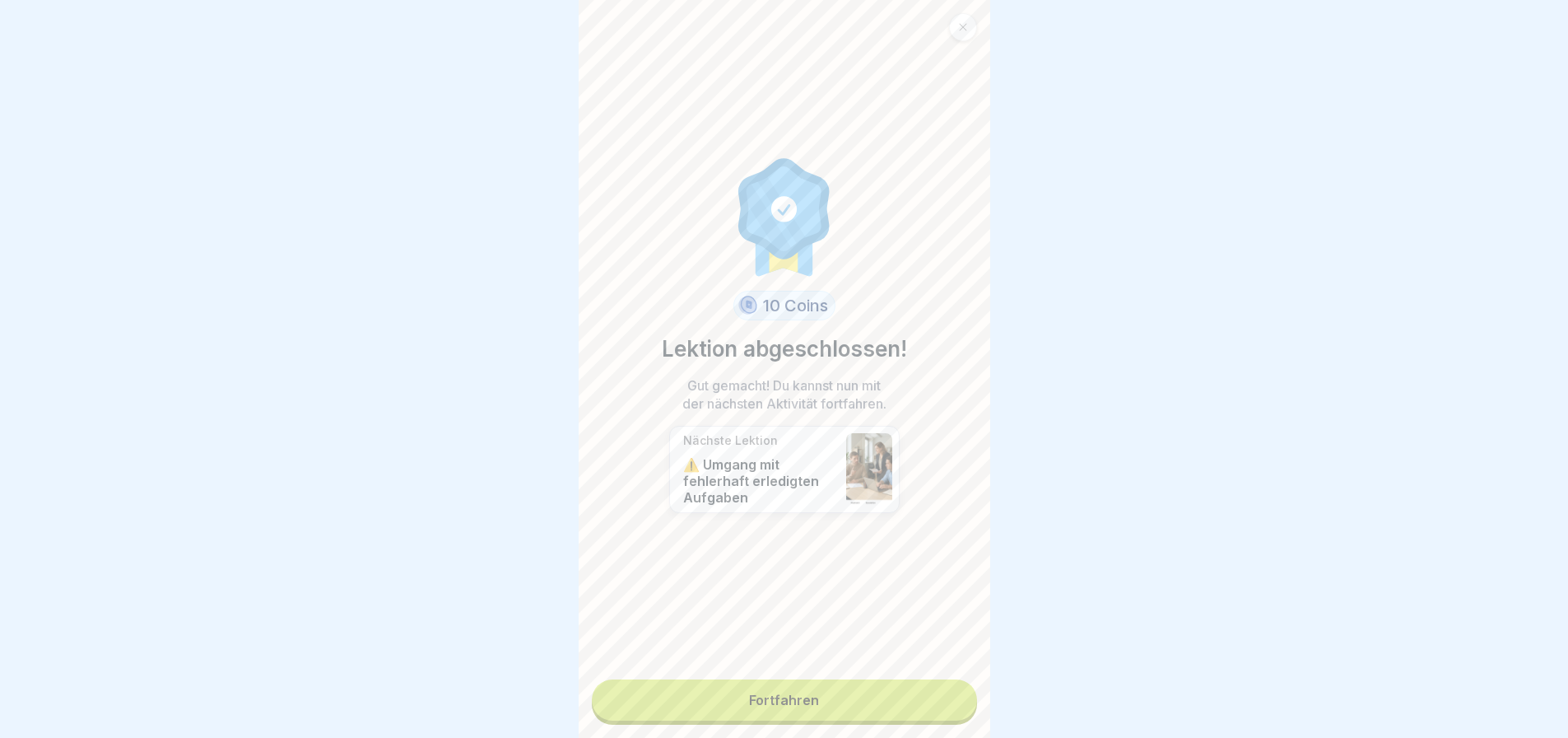
click at [897, 696] on link "Fortfahren" at bounding box center [784, 700] width 385 height 41
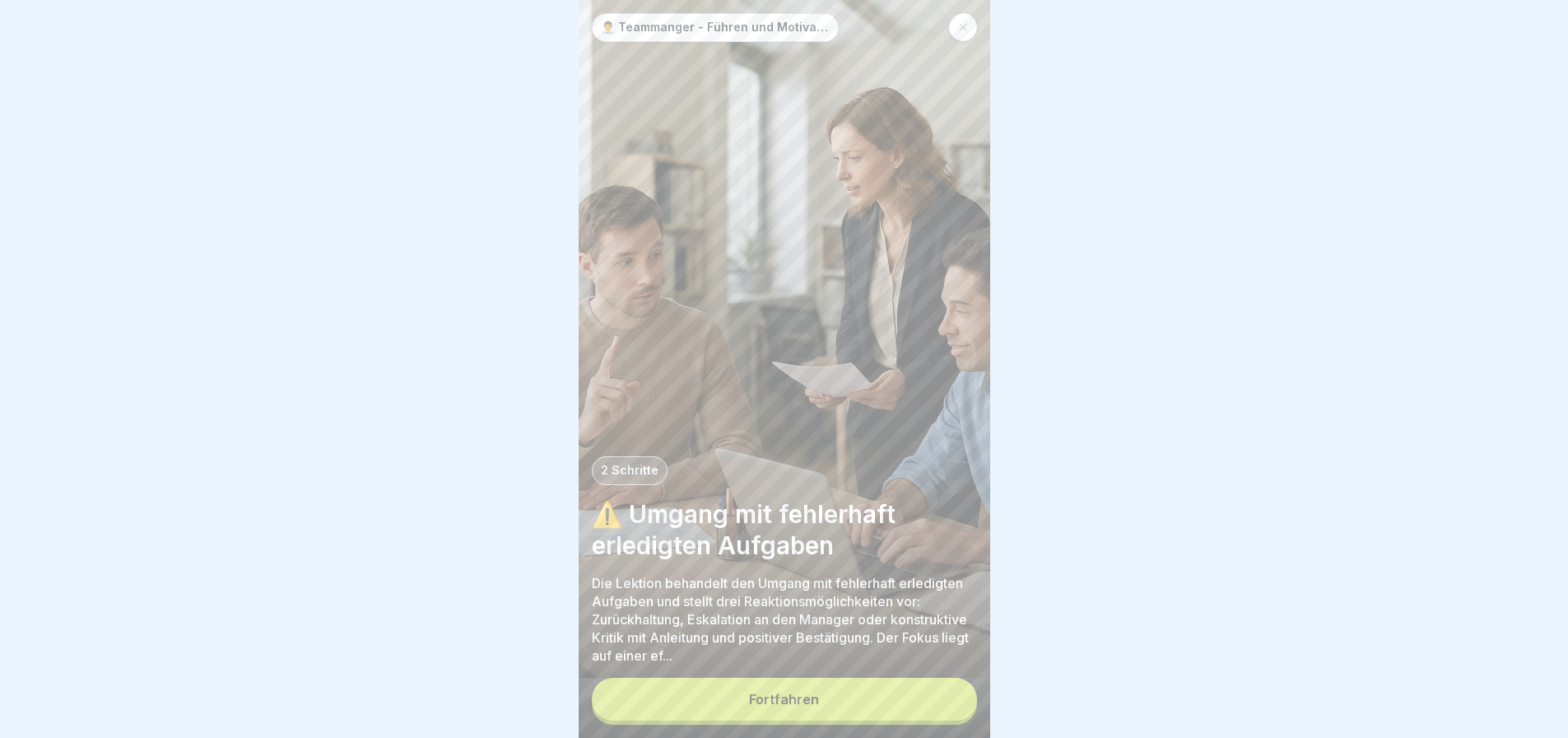
click at [840, 685] on button "Fortfahren" at bounding box center [784, 699] width 385 height 43
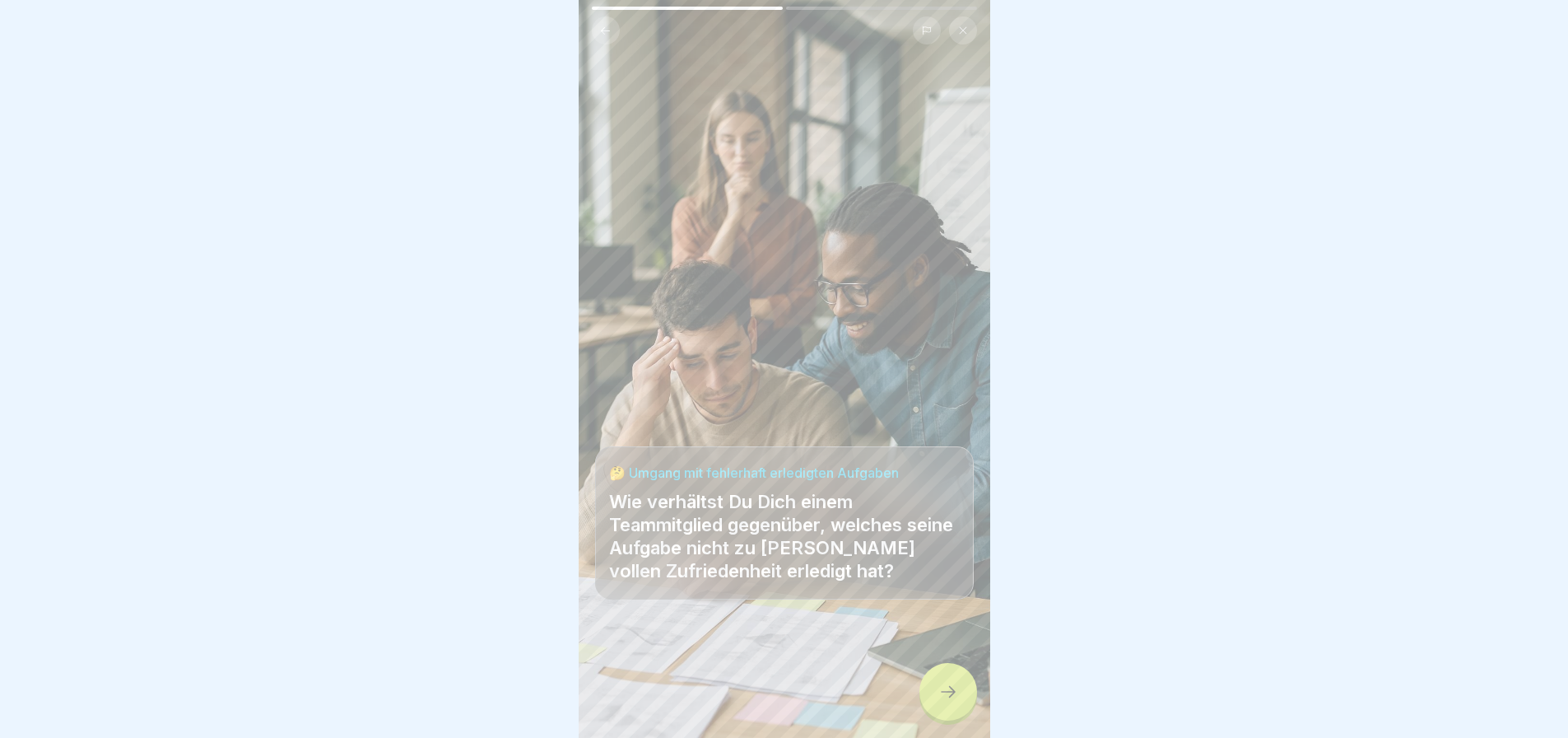
click at [940, 679] on div at bounding box center [948, 691] width 58 height 58
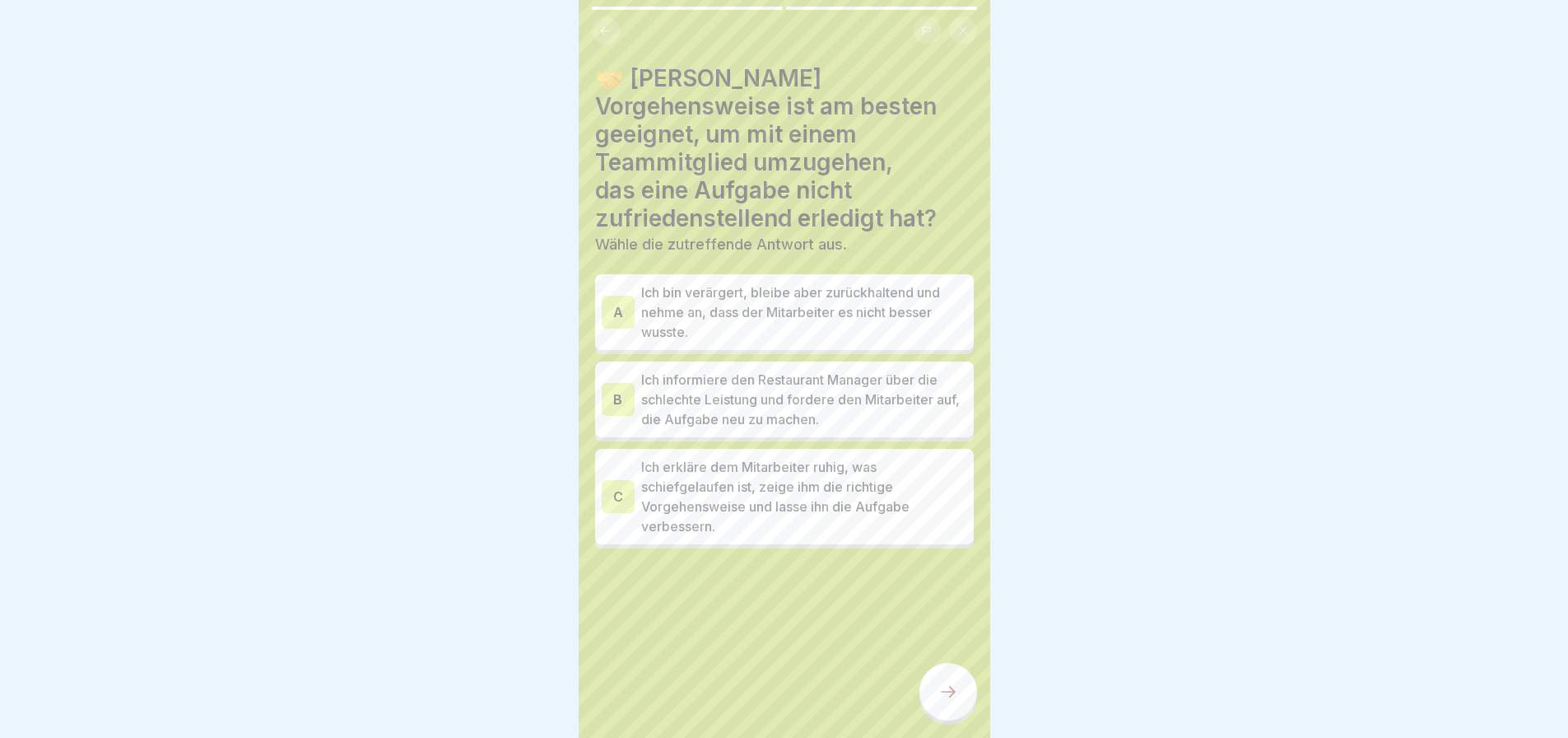
click at [747, 480] on p "Ich erkläre dem Mitarbeiter ruhig, was schiefgelaufen ist, zeige ihm die richti…" at bounding box center [804, 496] width 326 height 79
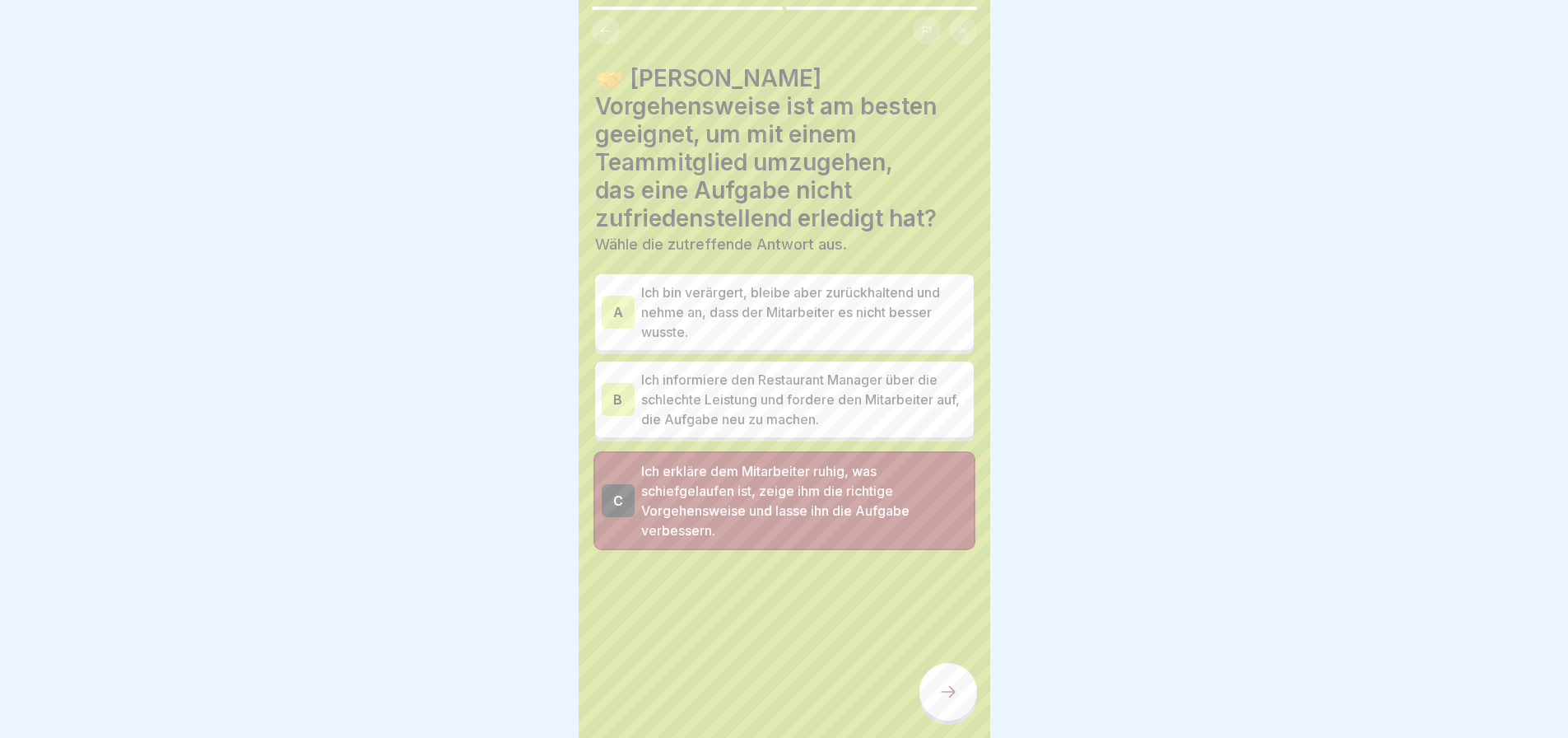
click at [952, 703] on div at bounding box center [948, 691] width 58 height 58
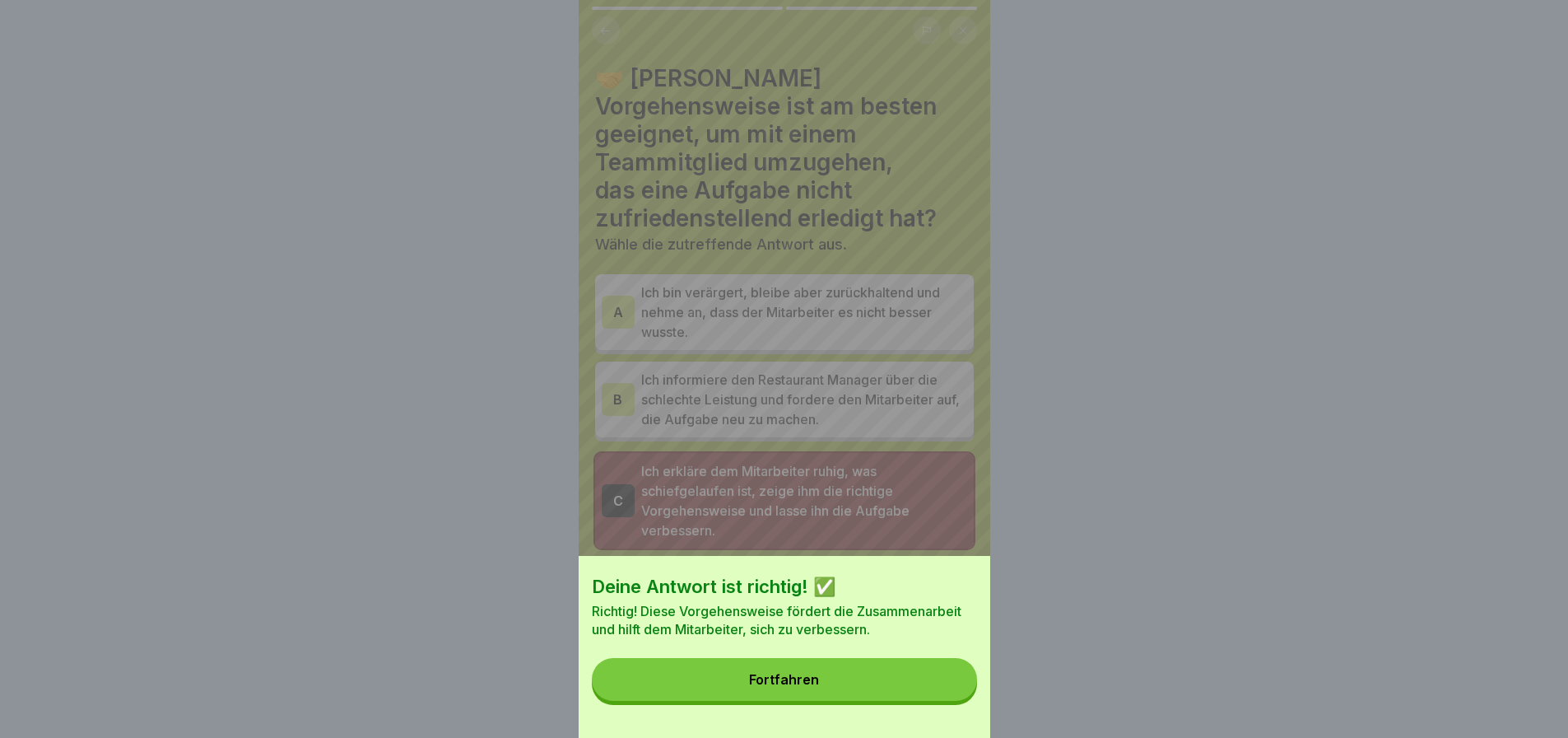
click at [930, 700] on button "Fortfahren" at bounding box center [784, 679] width 385 height 43
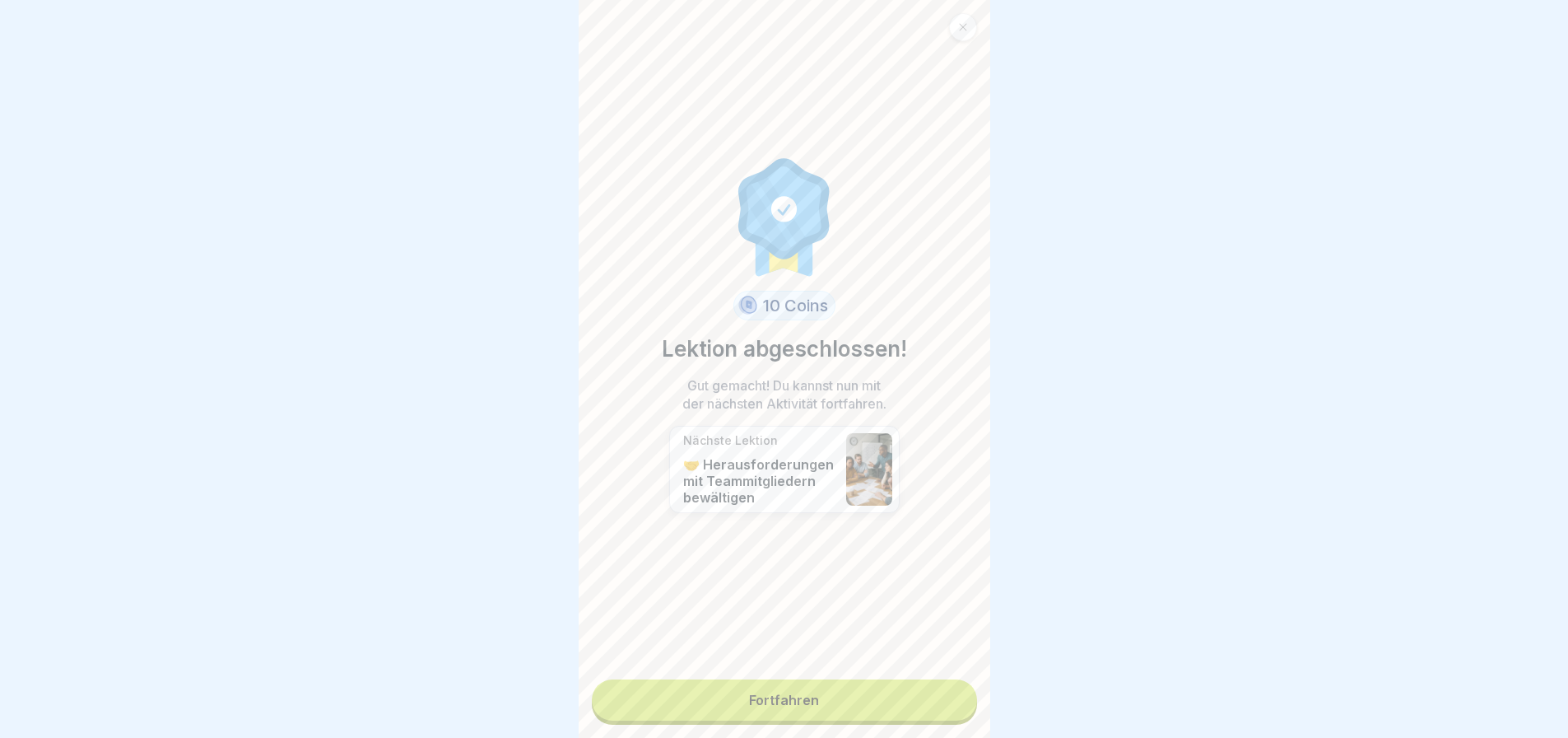
click at [895, 690] on link "Fortfahren" at bounding box center [784, 700] width 385 height 41
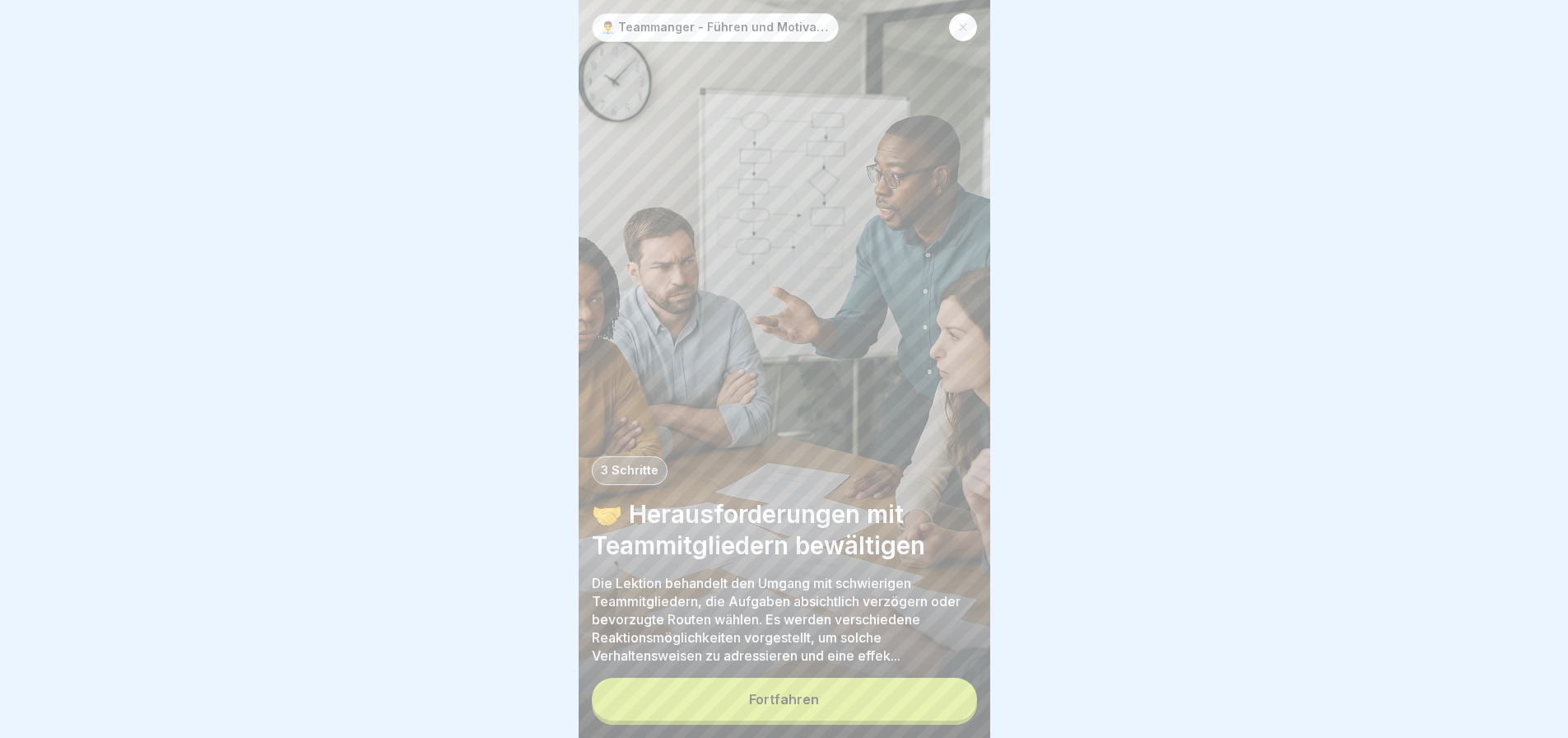
click at [852, 690] on button "Fortfahren" at bounding box center [784, 699] width 385 height 43
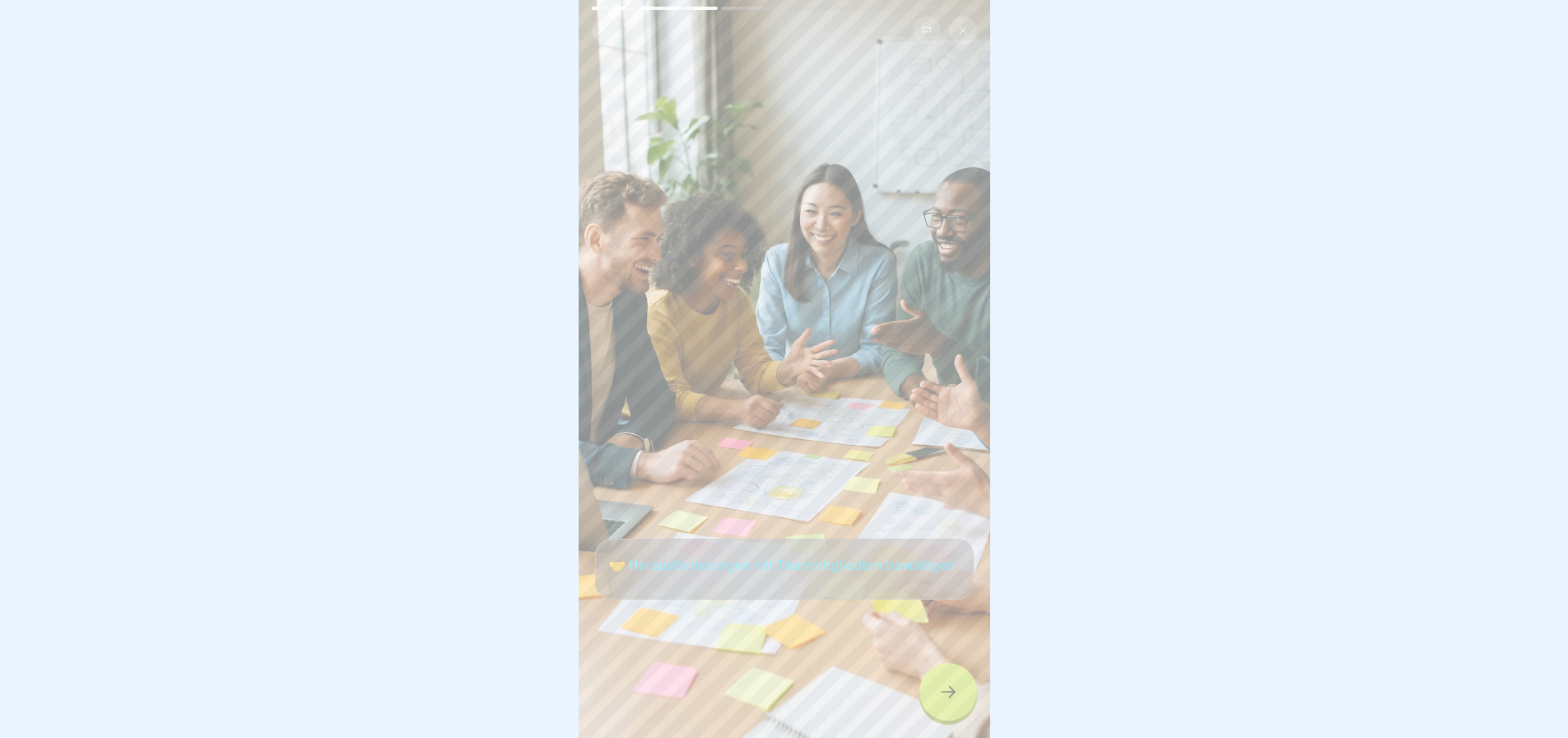
click at [935, 682] on div at bounding box center [948, 691] width 58 height 58
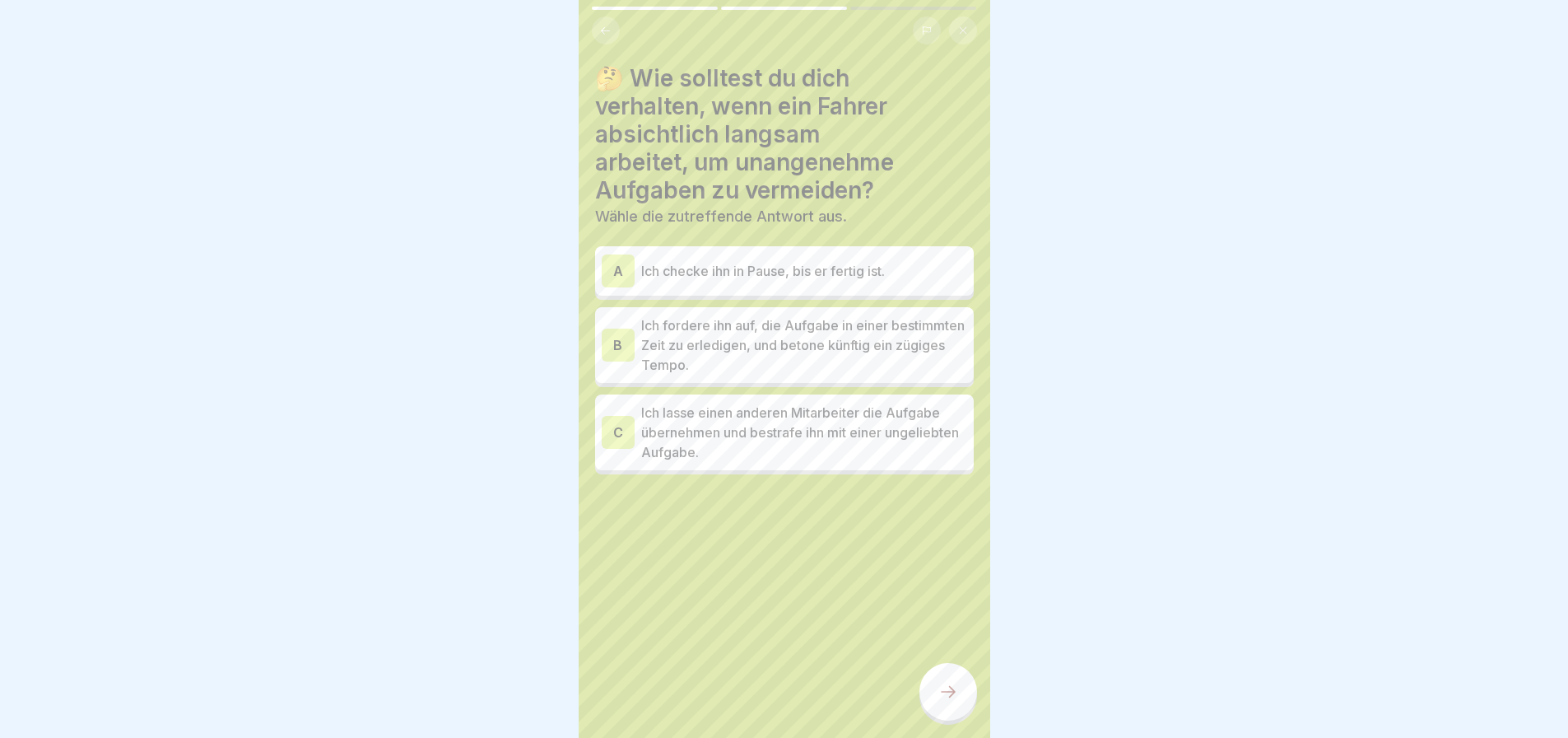
click at [789, 348] on p "Ich fordere ihn auf, die Aufgabe in einer bestimmten Zeit zu erledigen, und bet…" at bounding box center [804, 345] width 326 height 60
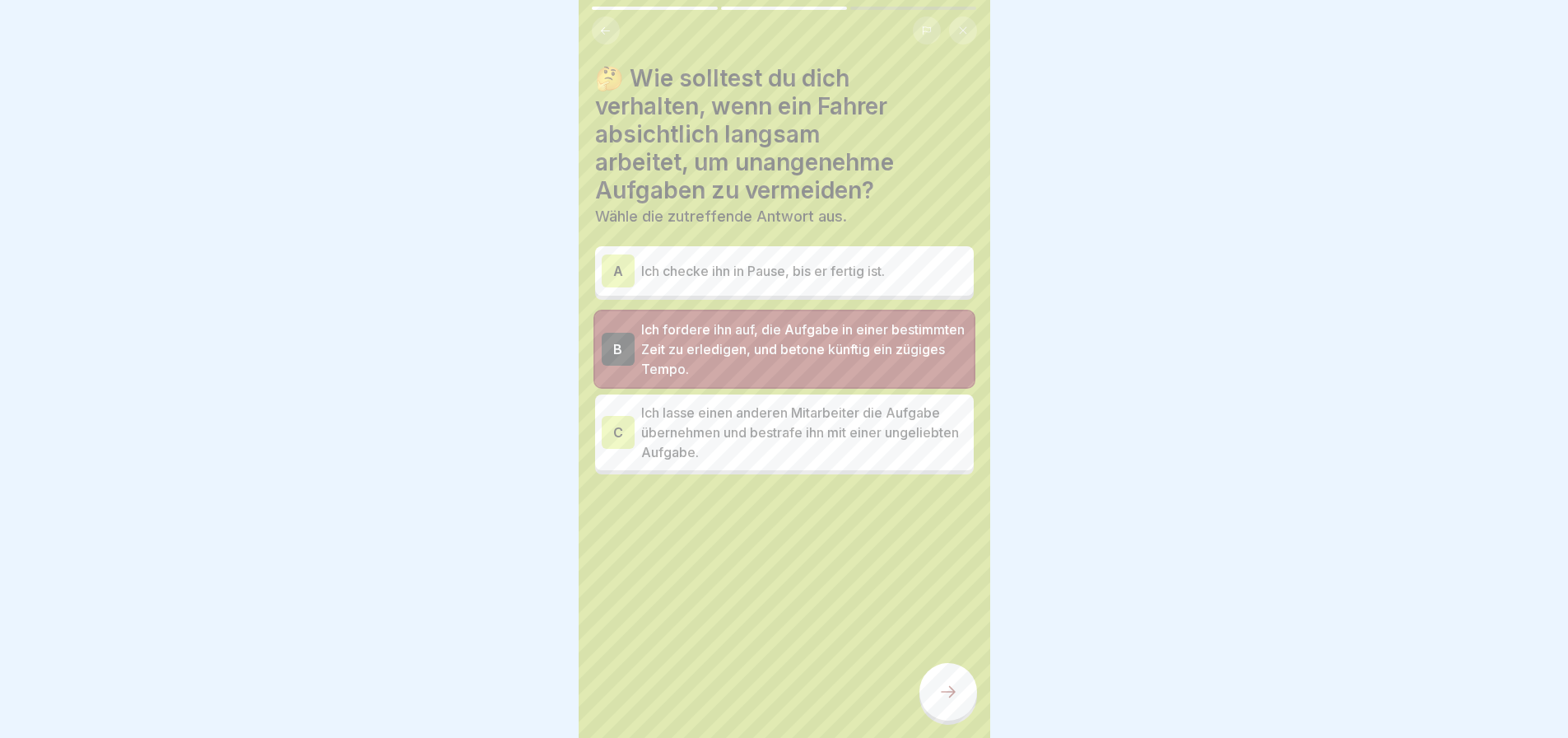
click at [945, 680] on div at bounding box center [948, 691] width 58 height 58
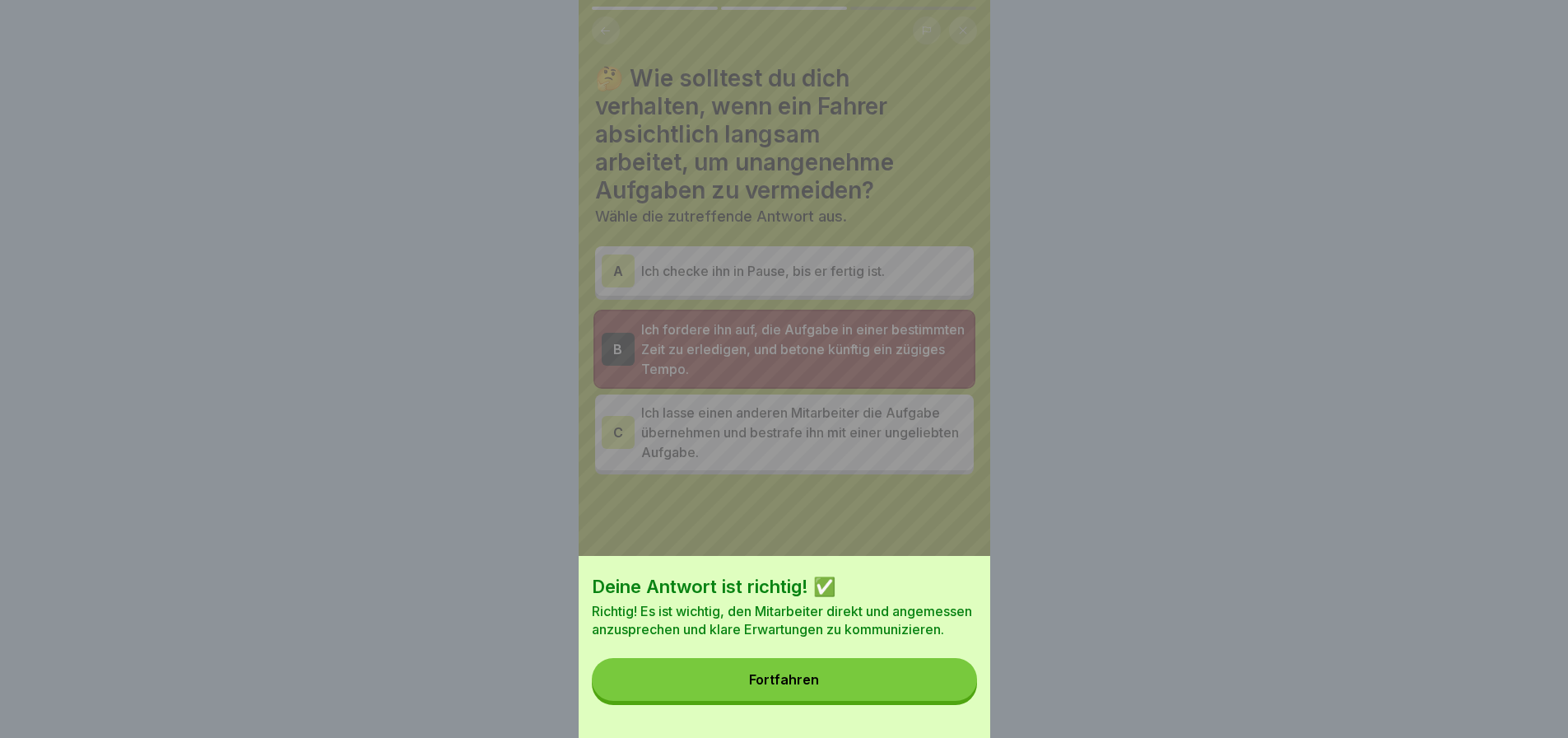
click at [819, 687] on div "Fortfahren" at bounding box center [784, 679] width 70 height 15
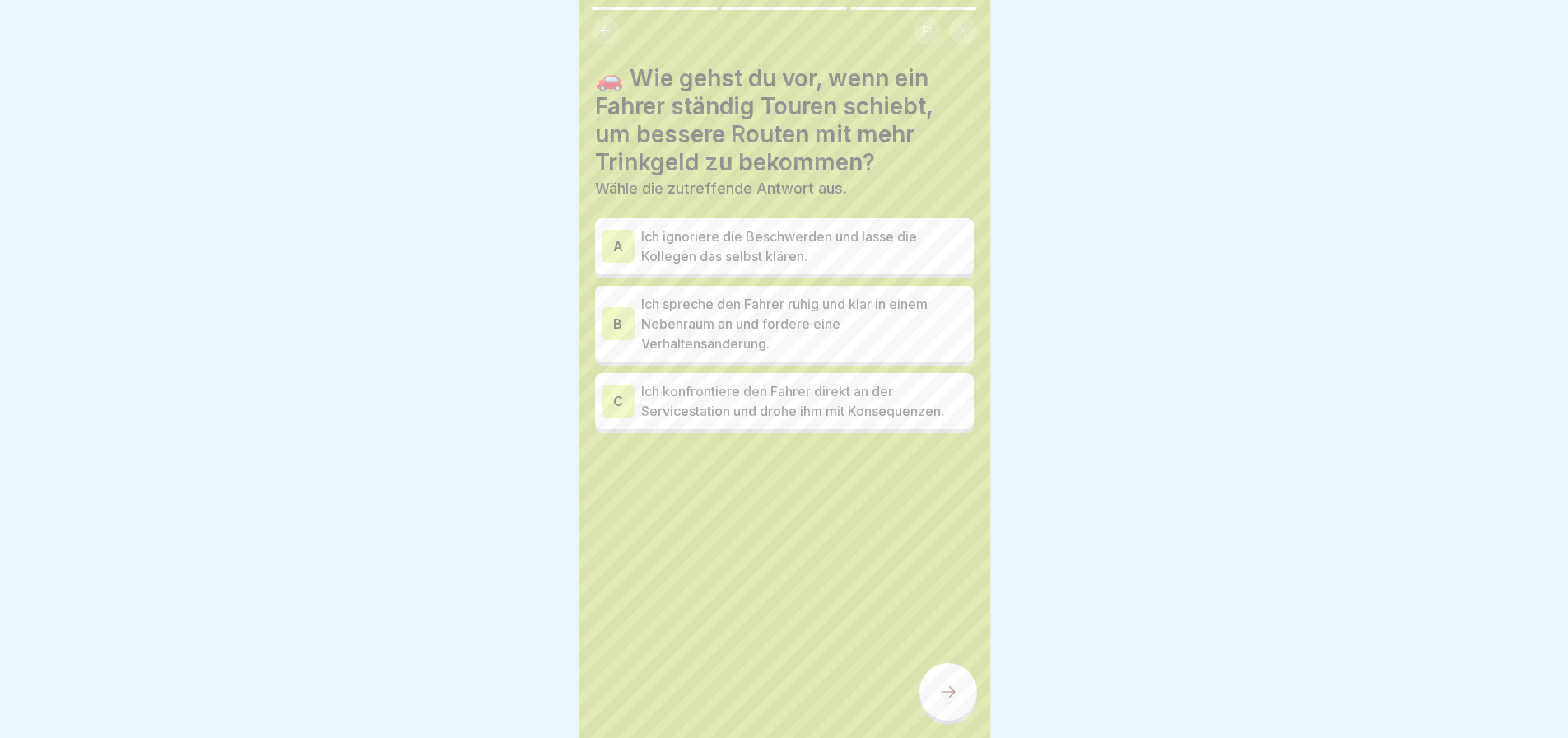
click at [790, 321] on p "Ich spreche den Fahrer ruhig und klar in einem Nebenraum an und fordere eine Ve…" at bounding box center [804, 323] width 326 height 60
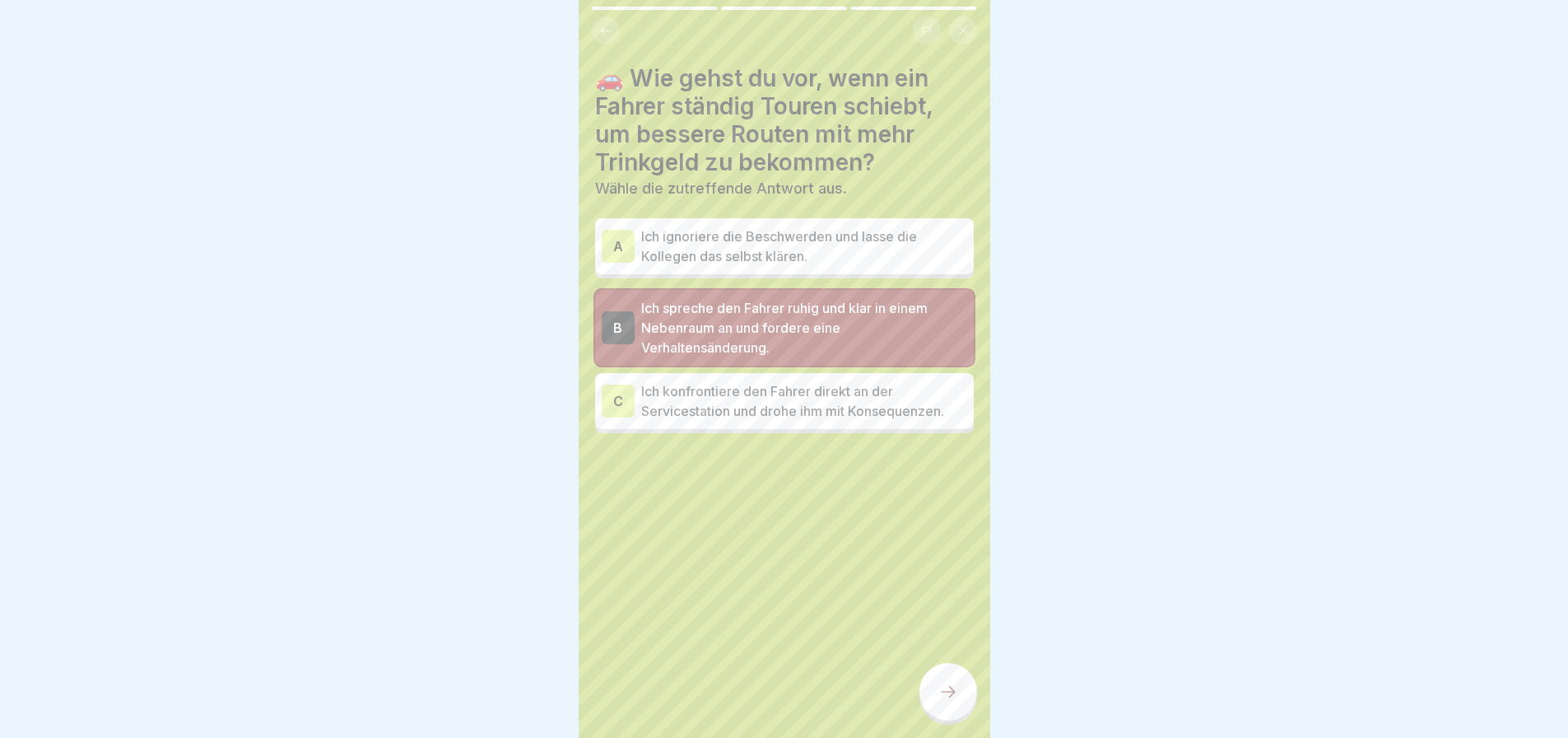
click at [948, 693] on icon at bounding box center [948, 691] width 20 height 20
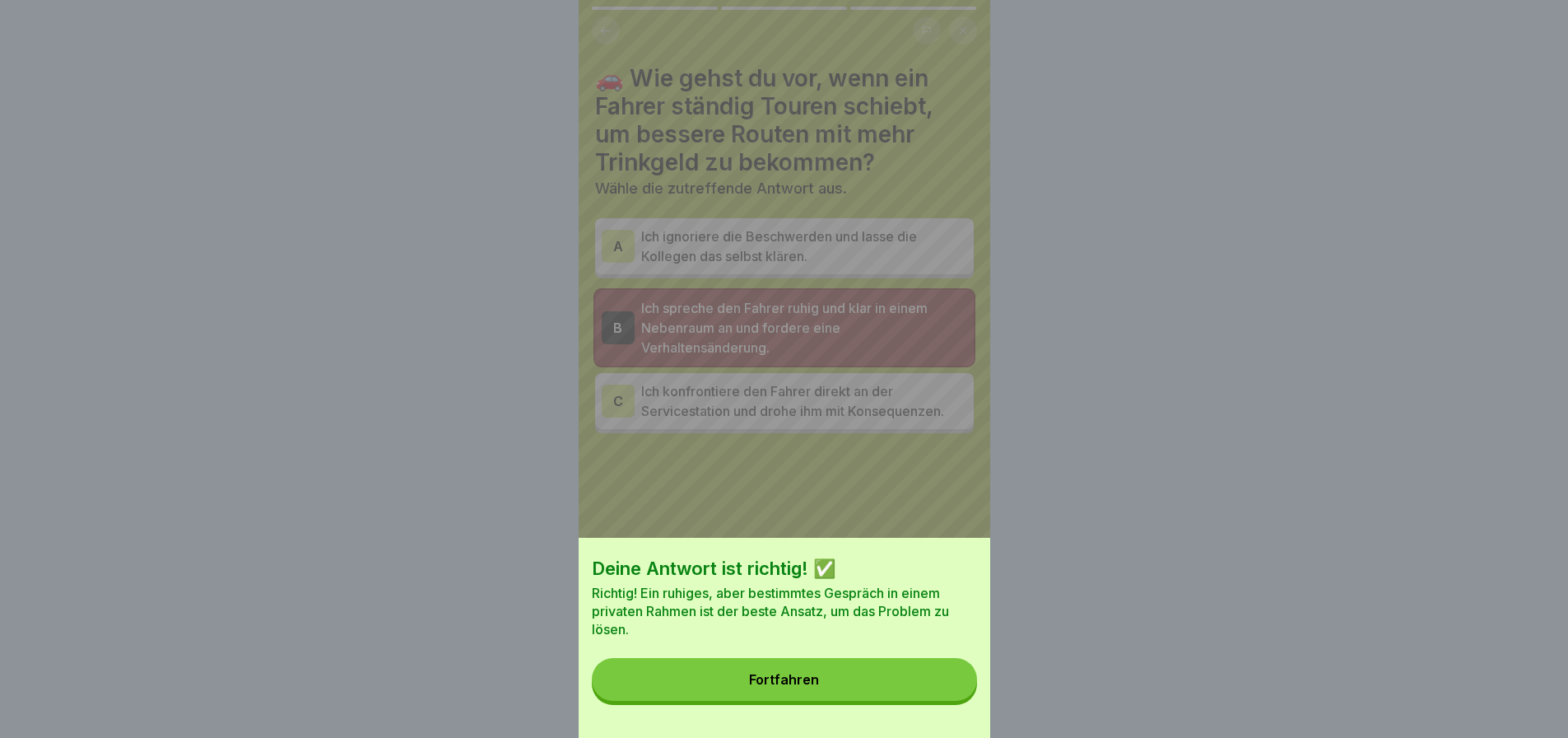
click at [858, 683] on button "Fortfahren" at bounding box center [784, 679] width 385 height 43
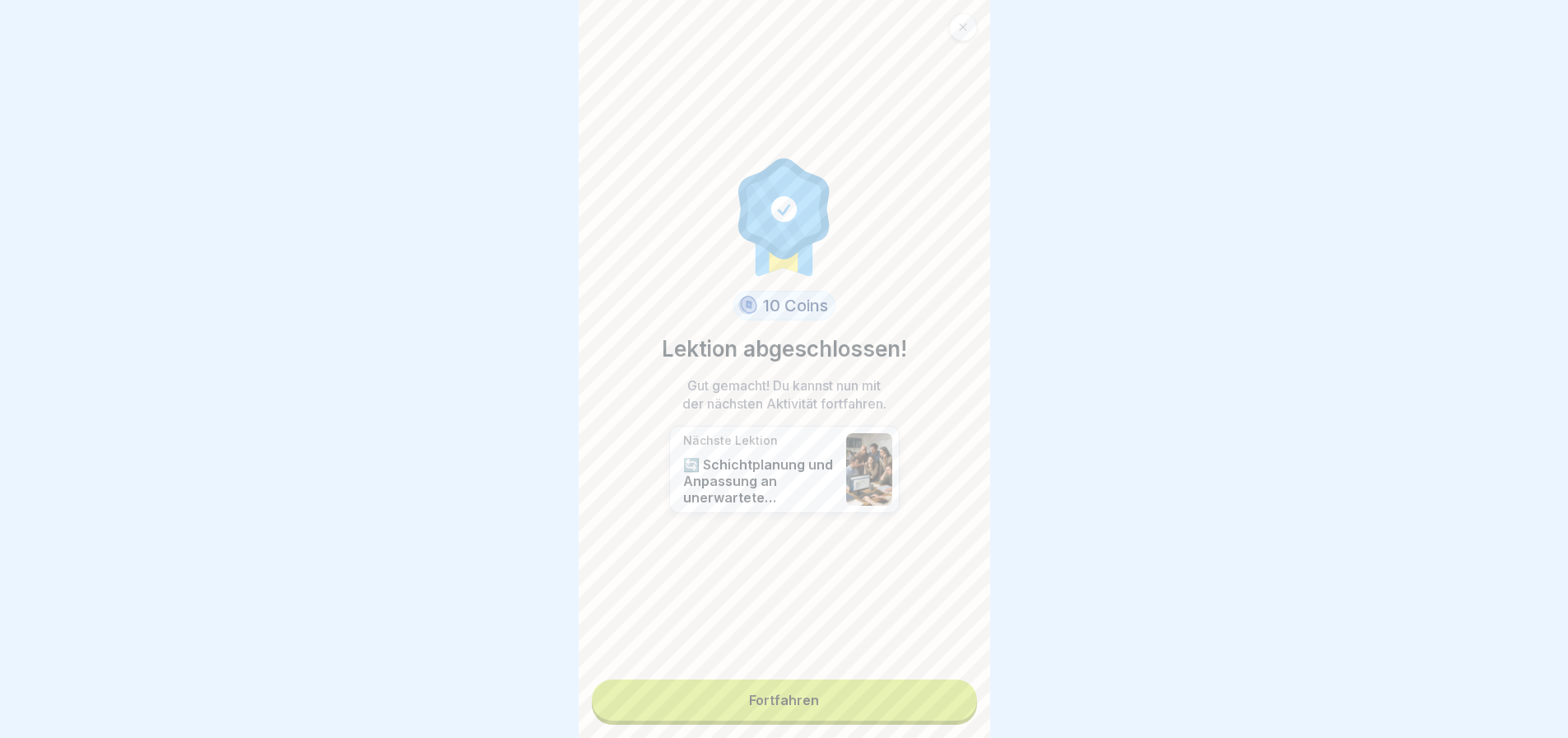
click at [752, 684] on link "Fortfahren" at bounding box center [784, 700] width 385 height 41
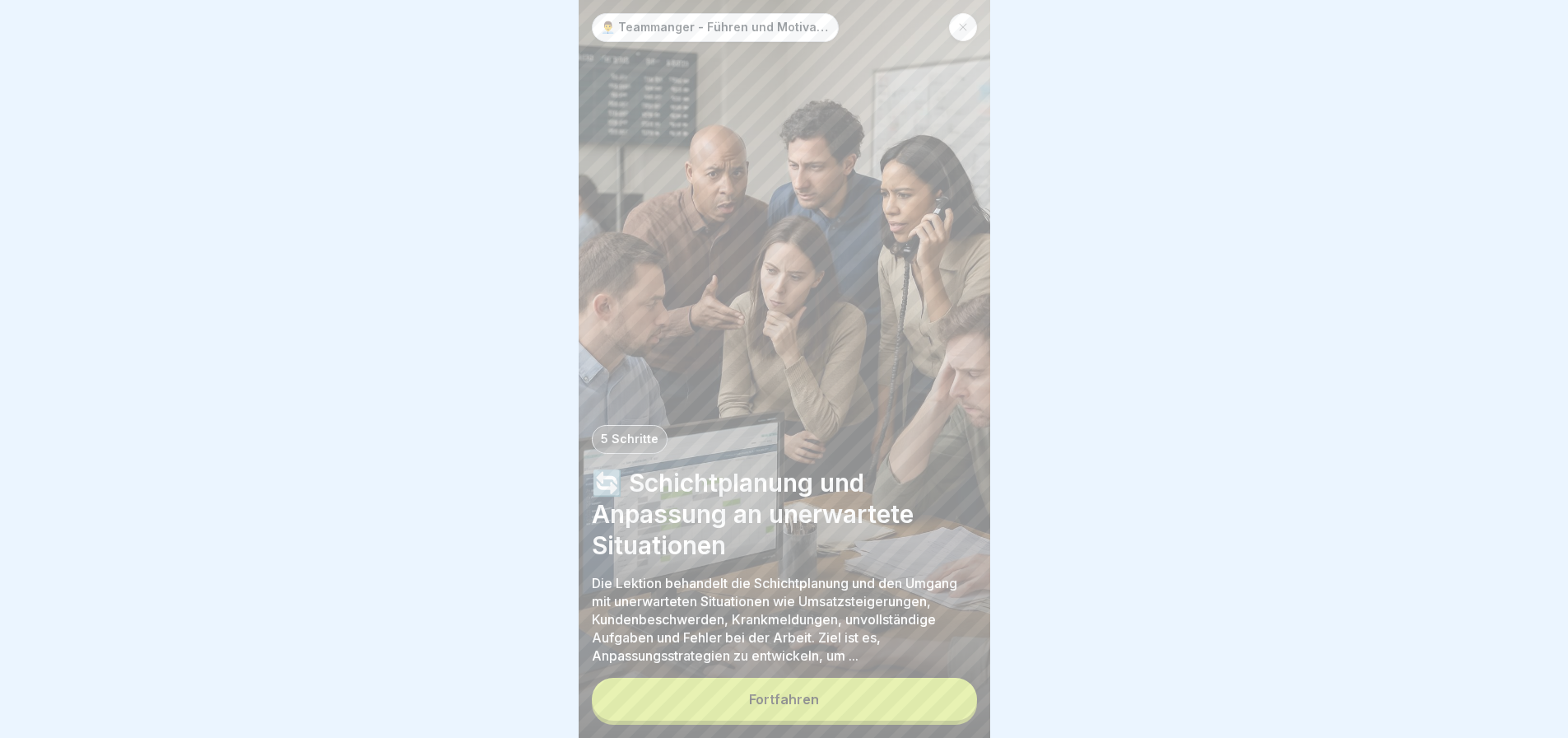
click at [751, 705] on div "Fortfahren" at bounding box center [784, 699] width 70 height 15
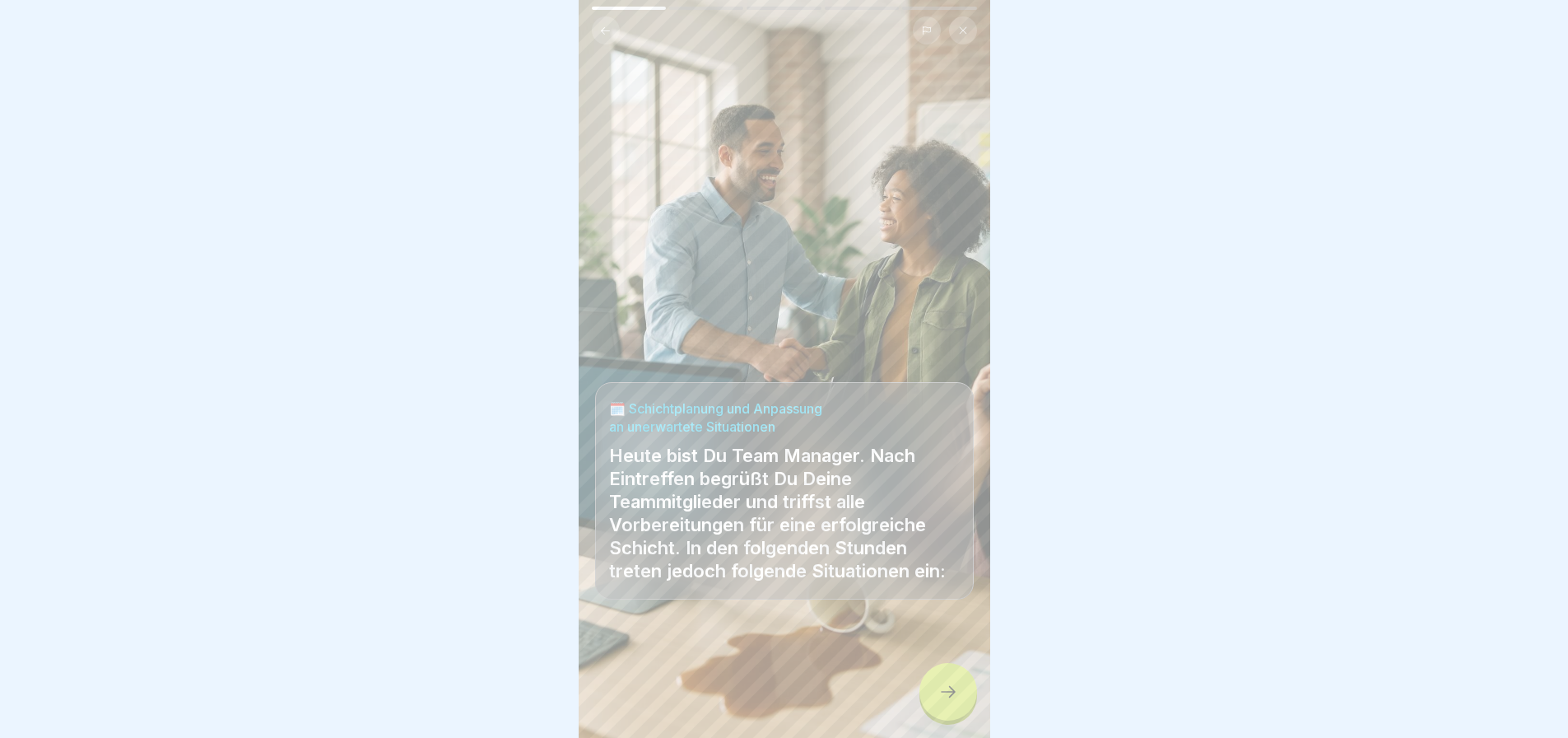
click at [940, 691] on icon at bounding box center [948, 691] width 20 height 20
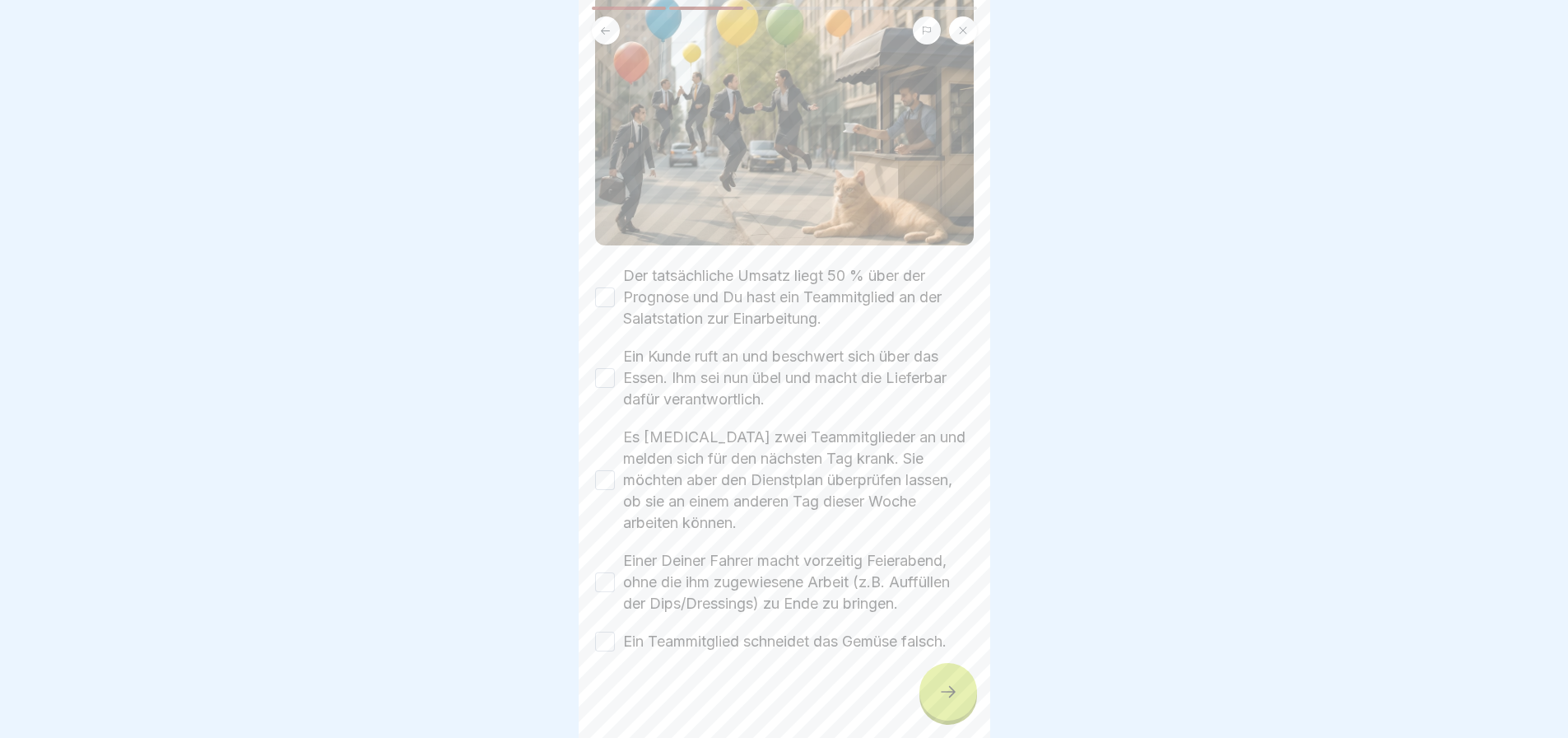
scroll to position [157, 0]
click at [597, 282] on button "Der tatsächliche Umsatz liegt 50 % über der Prognose und Du hast ein Teammitgli…" at bounding box center [605, 292] width 20 height 20
click at [607, 363] on button "Ein Kunde ruft an und beschwert sich über das Essen. Ihm sei nun übel und macht…" at bounding box center [605, 373] width 20 height 20
click at [604, 465] on button "Es [MEDICAL_DATA] zwei Teammitglieder an und melden sich für den nächsten Tag k…" at bounding box center [605, 474] width 20 height 20
click at [613, 567] on button "Einer Deiner Fahrer macht vorzeitig Feierabend, ohne die ihm zugewiesene Arbeit…" at bounding box center [605, 577] width 20 height 20
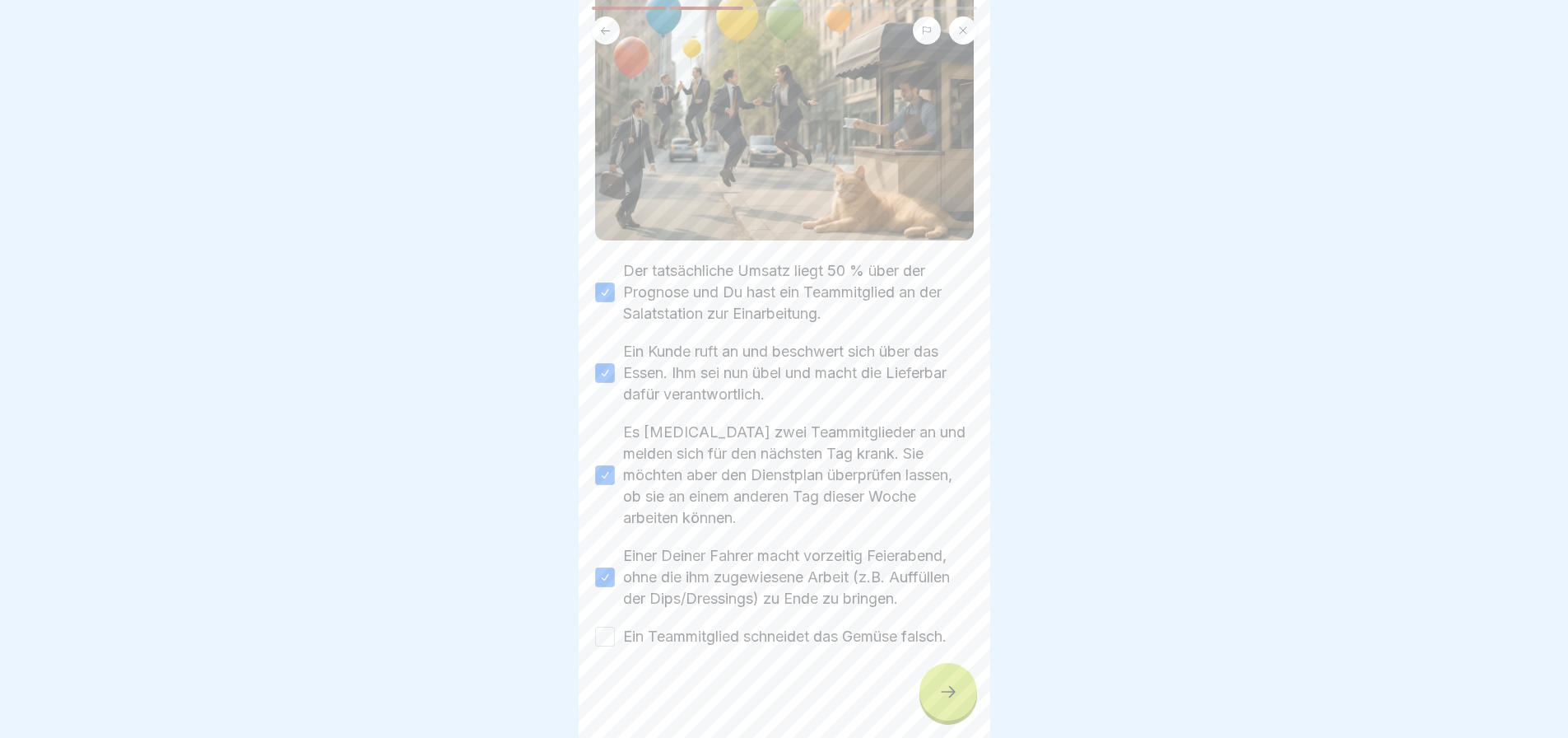
click at [613, 626] on button "Ein Teammitglied schneidet das Gemüse falsch." at bounding box center [605, 636] width 20 height 20
click at [938, 695] on icon at bounding box center [948, 691] width 20 height 20
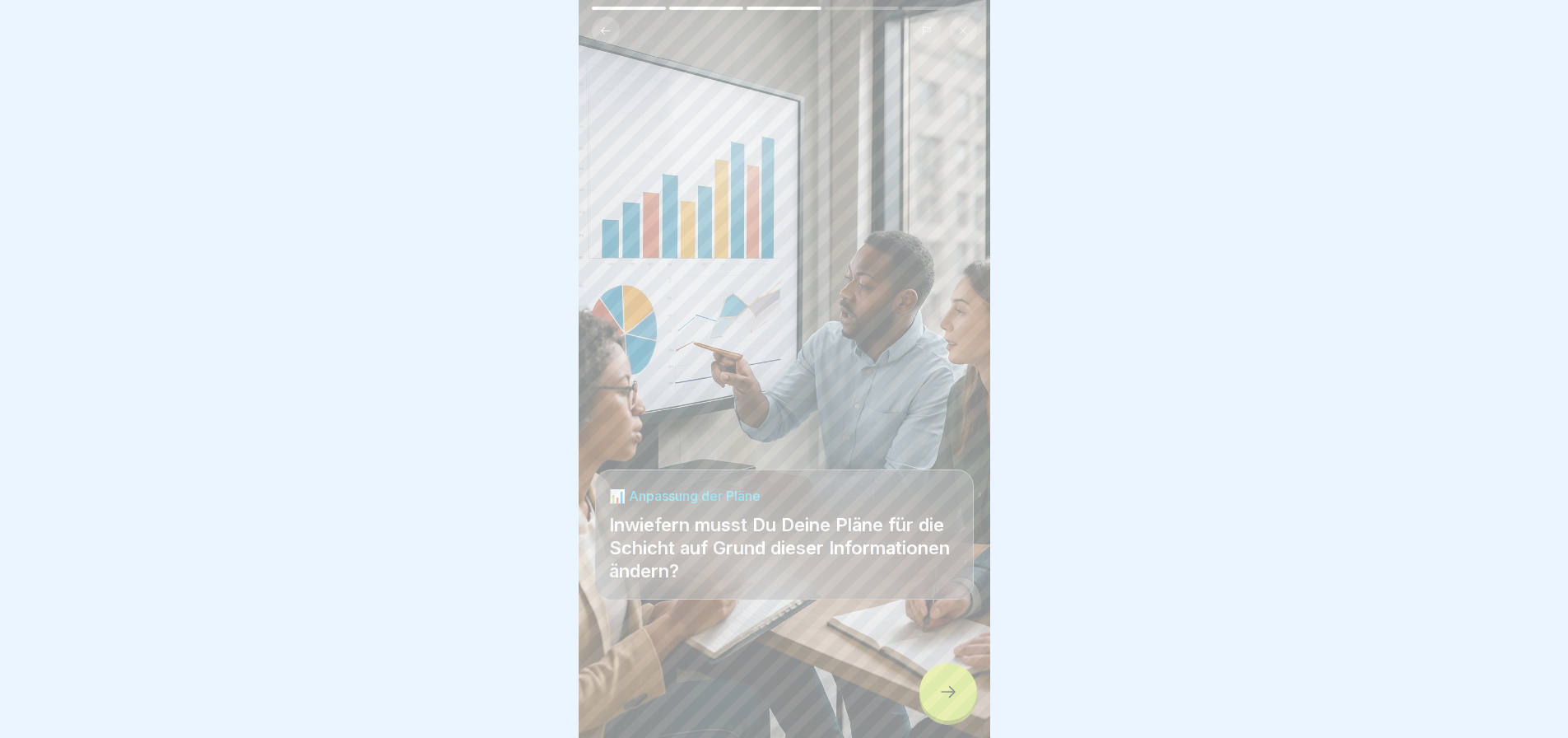
click at [941, 682] on icon at bounding box center [948, 691] width 20 height 20
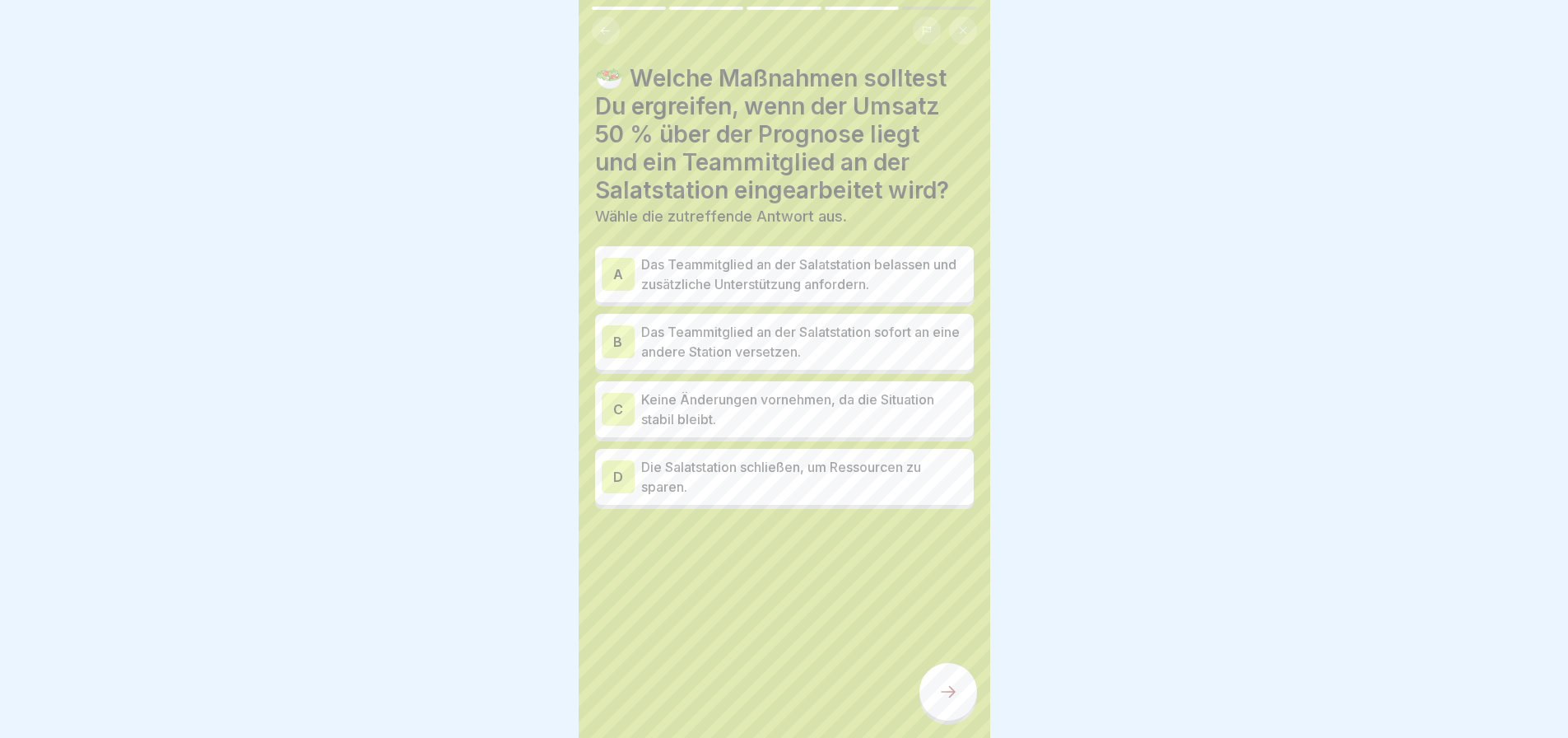
click at [745, 275] on p "Das Teammitglied an der Salatstation belassen und zusätzliche Unterstützung anf…" at bounding box center [804, 274] width 326 height 39
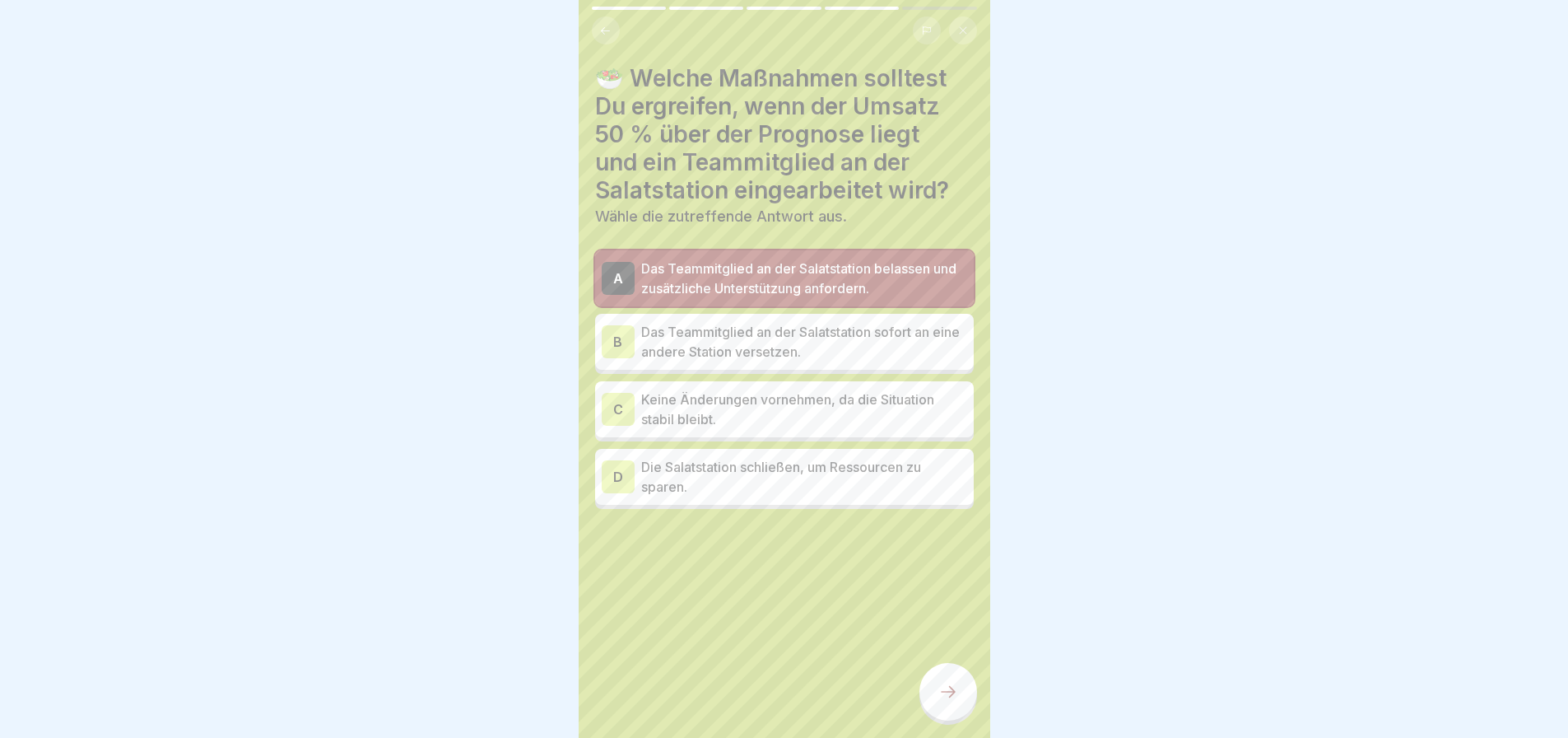
click at [956, 709] on div at bounding box center [948, 691] width 58 height 58
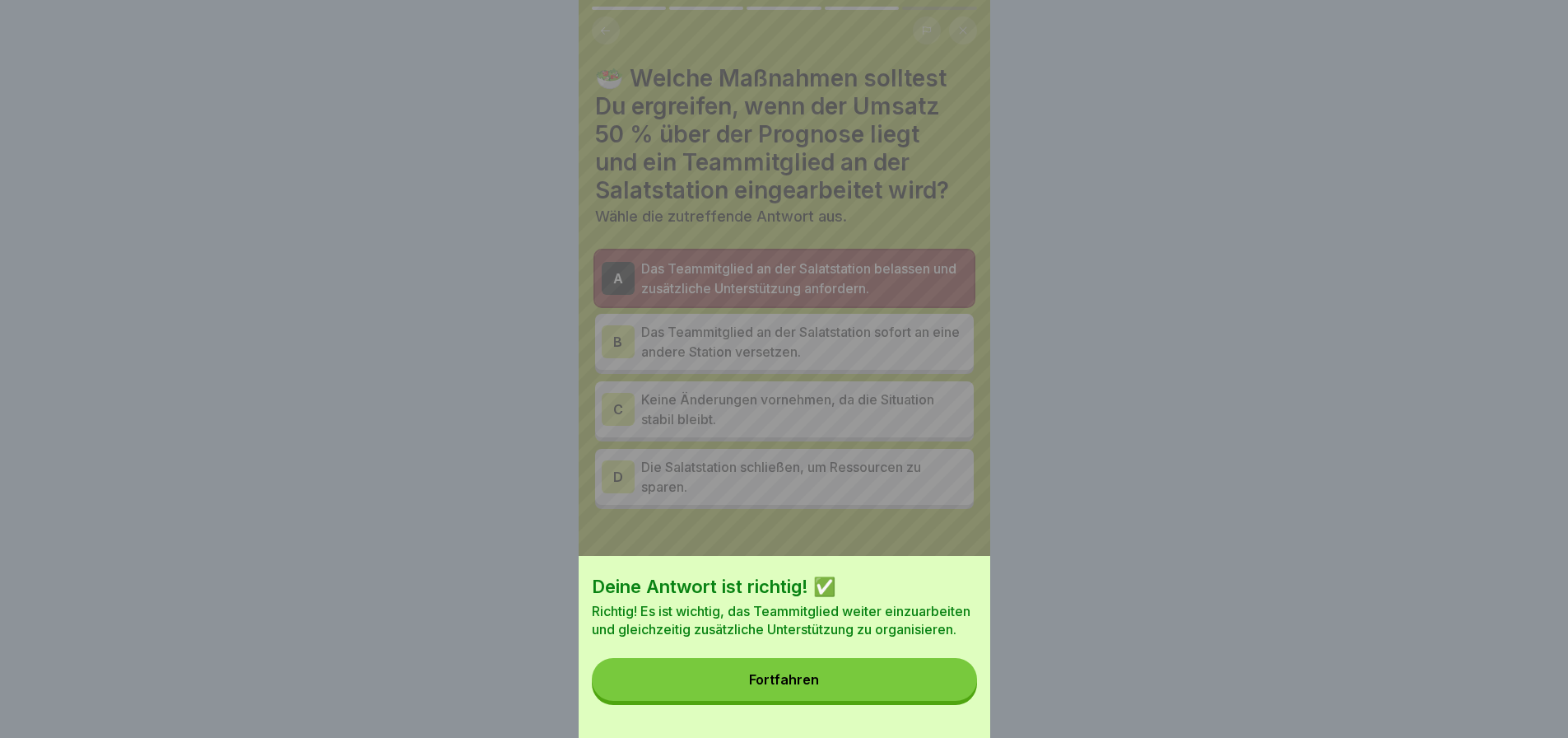
click at [872, 698] on button "Fortfahren" at bounding box center [784, 679] width 385 height 43
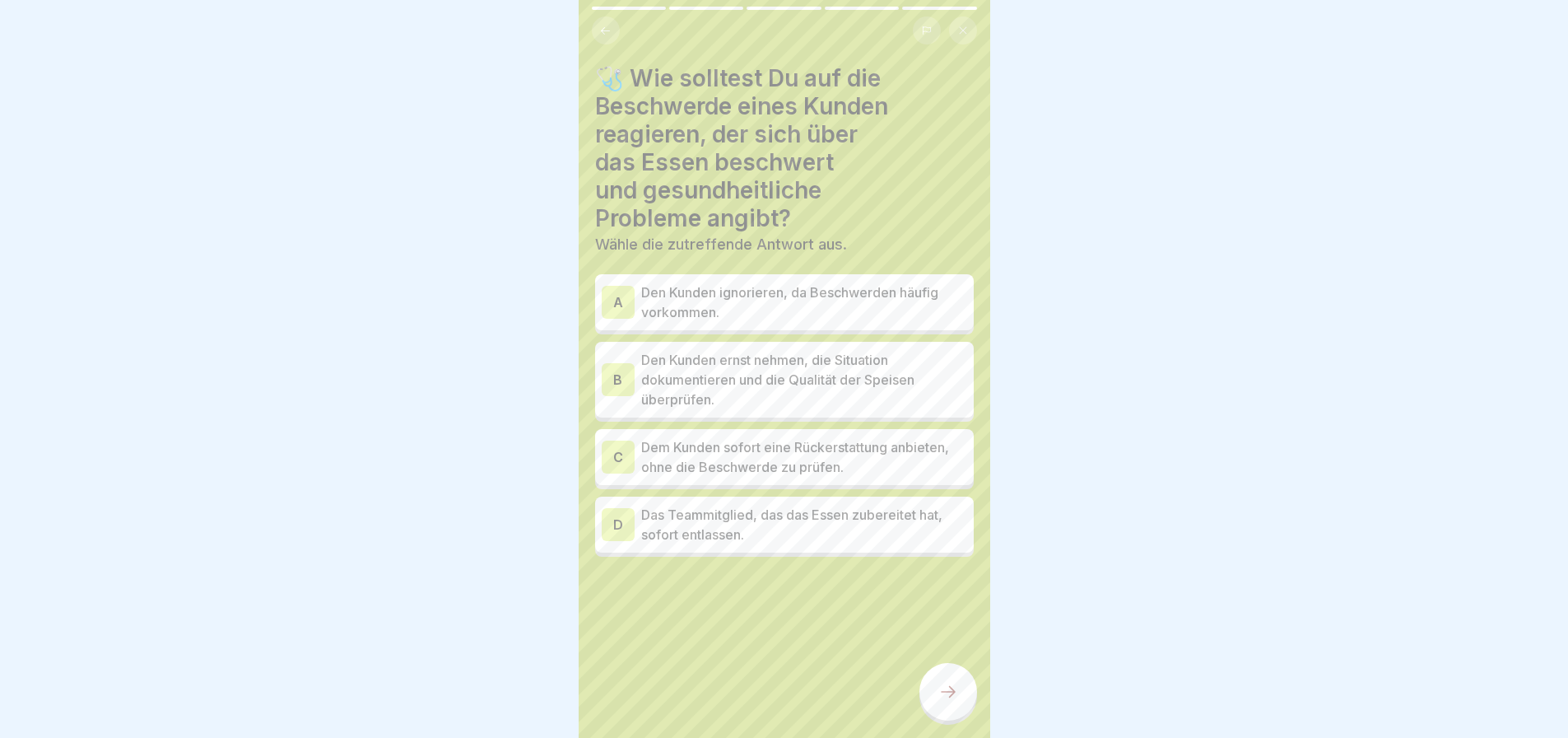
click at [767, 388] on p "Den Kunden ernst nehmen, die Situation dokumentieren und die Qualität der Speis…" at bounding box center [804, 379] width 326 height 60
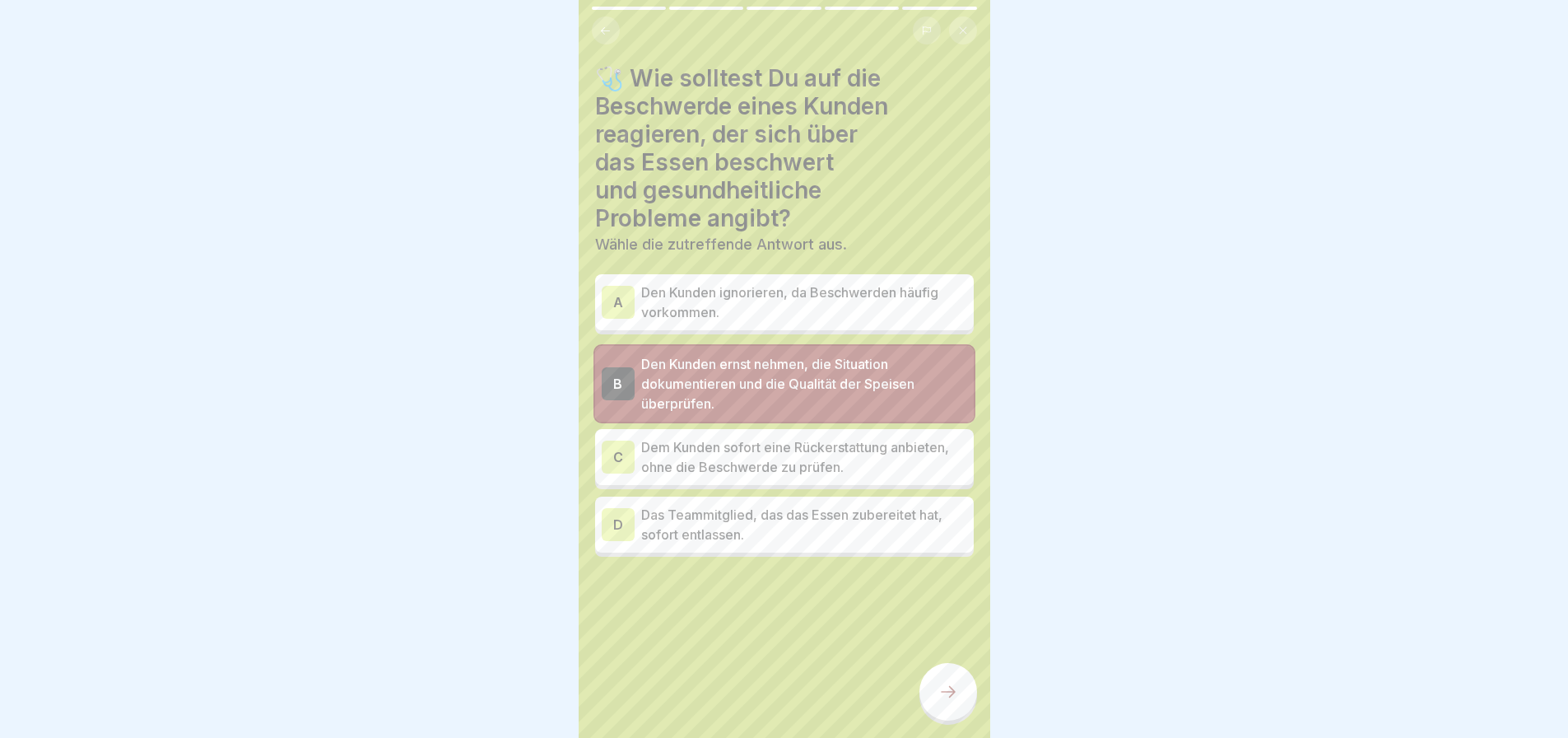
click at [946, 689] on icon at bounding box center [948, 691] width 20 height 20
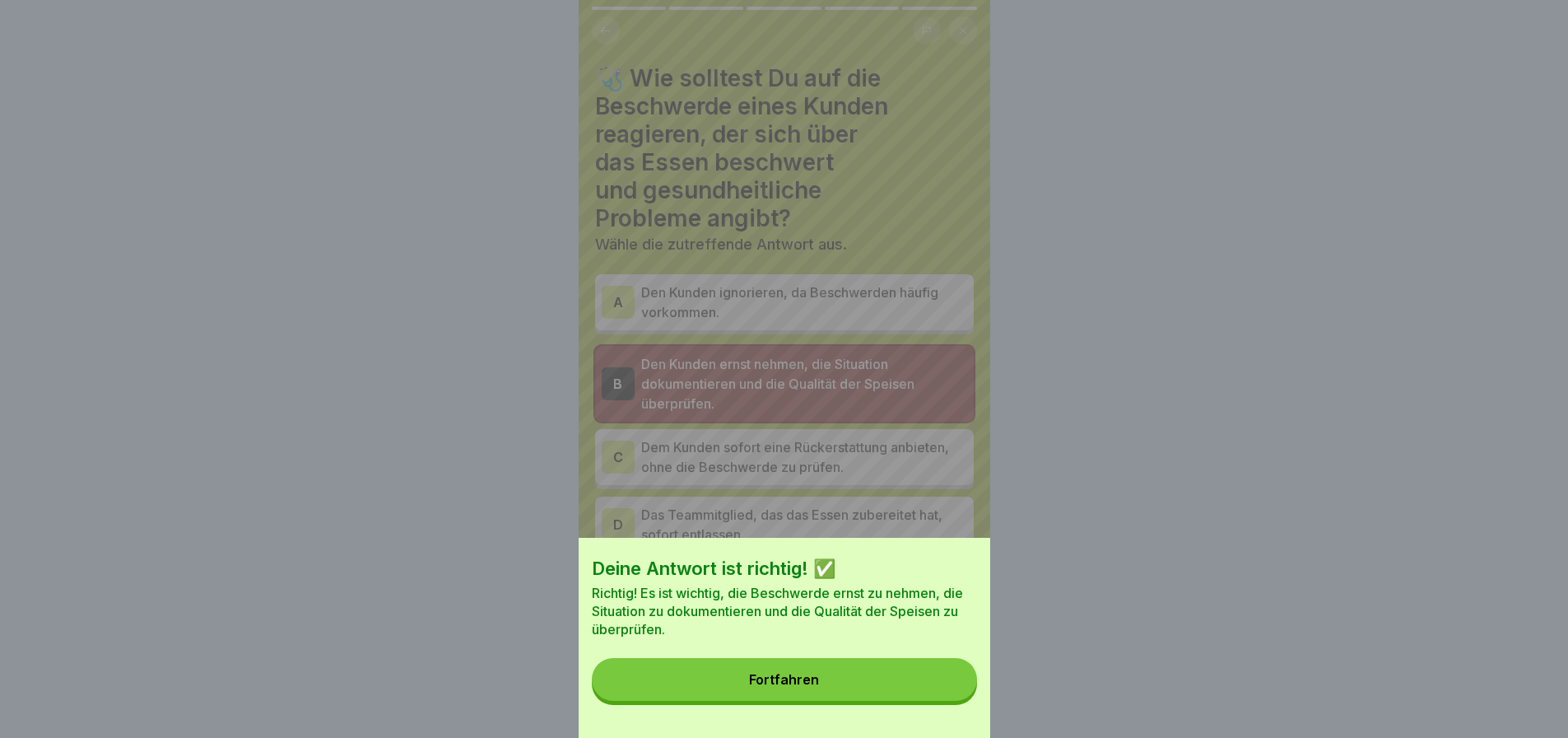
click at [846, 677] on button "Fortfahren" at bounding box center [784, 679] width 385 height 43
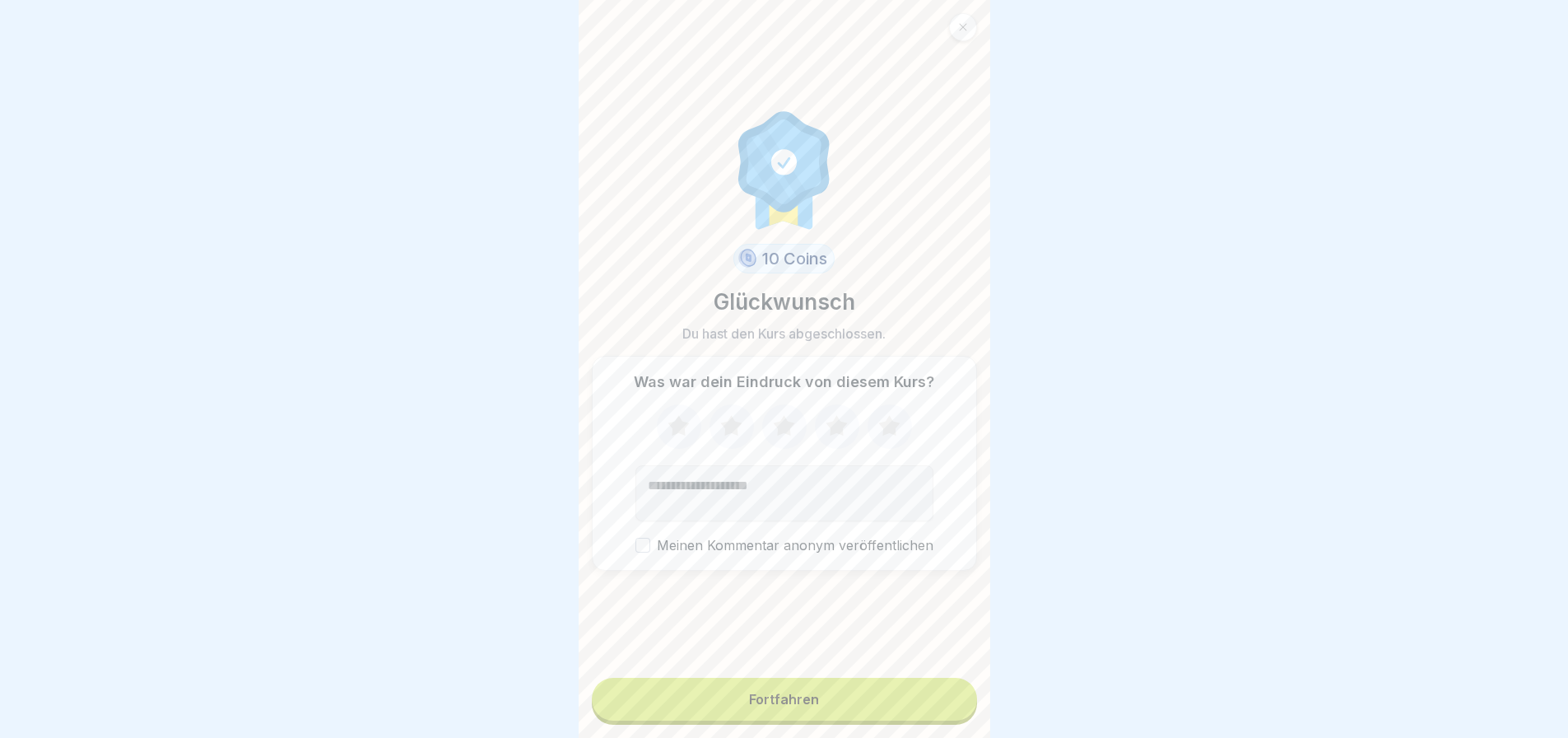
click at [798, 683] on button "Fortfahren" at bounding box center [784, 699] width 385 height 43
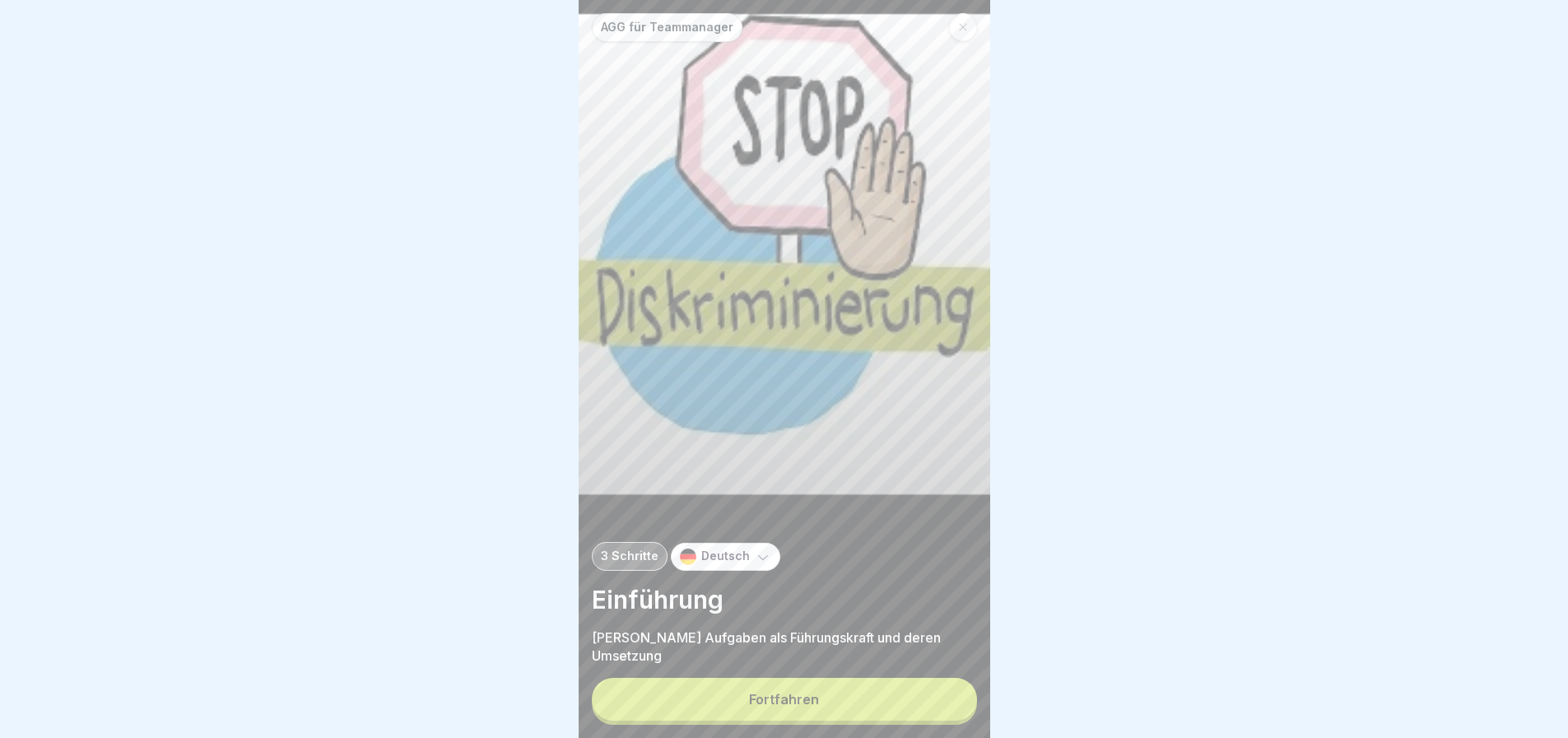
click at [809, 702] on div "Fortfahren" at bounding box center [784, 699] width 70 height 15
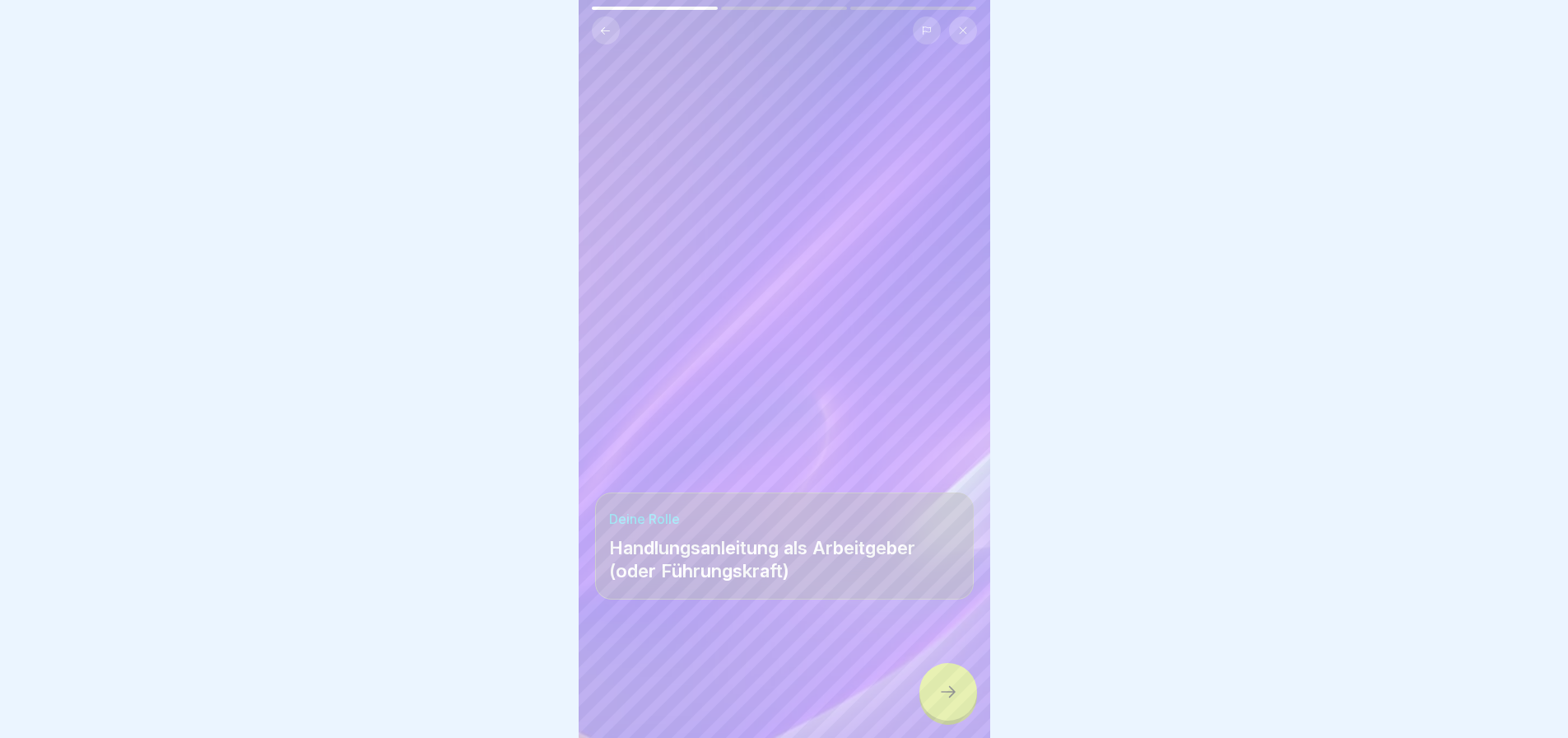
click at [929, 690] on div at bounding box center [948, 691] width 58 height 58
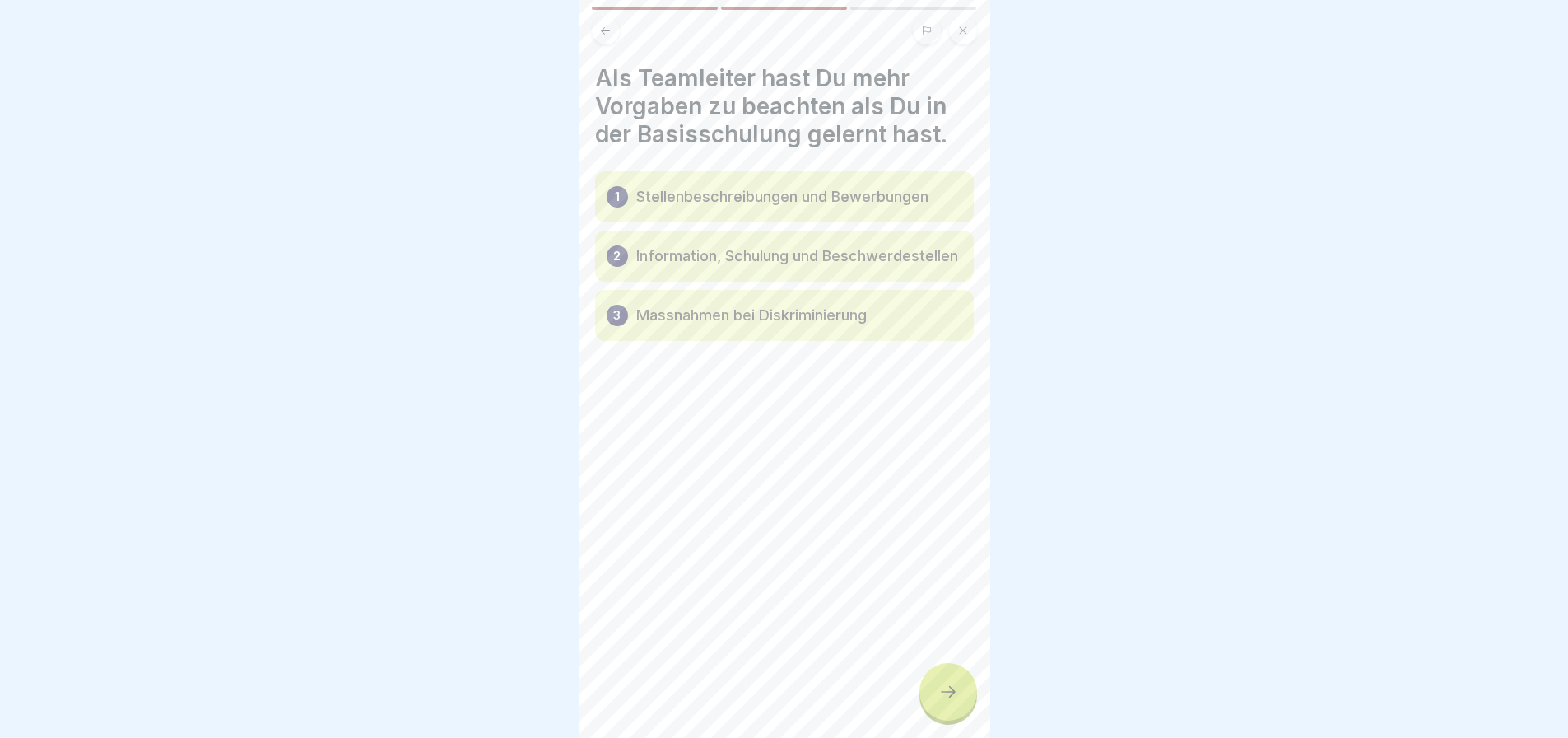
click at [946, 693] on icon at bounding box center [948, 691] width 20 height 20
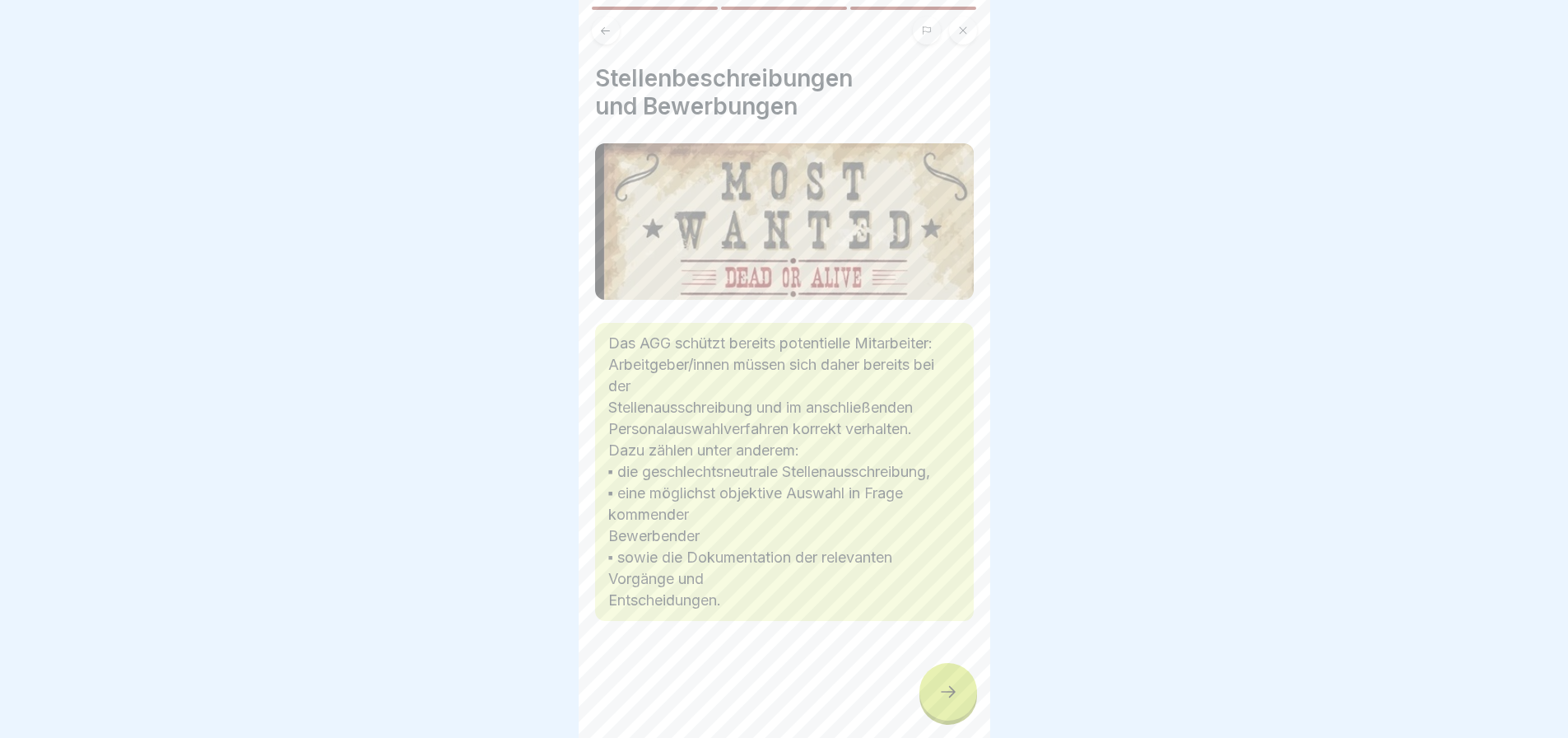
click at [946, 693] on icon at bounding box center [948, 691] width 20 height 20
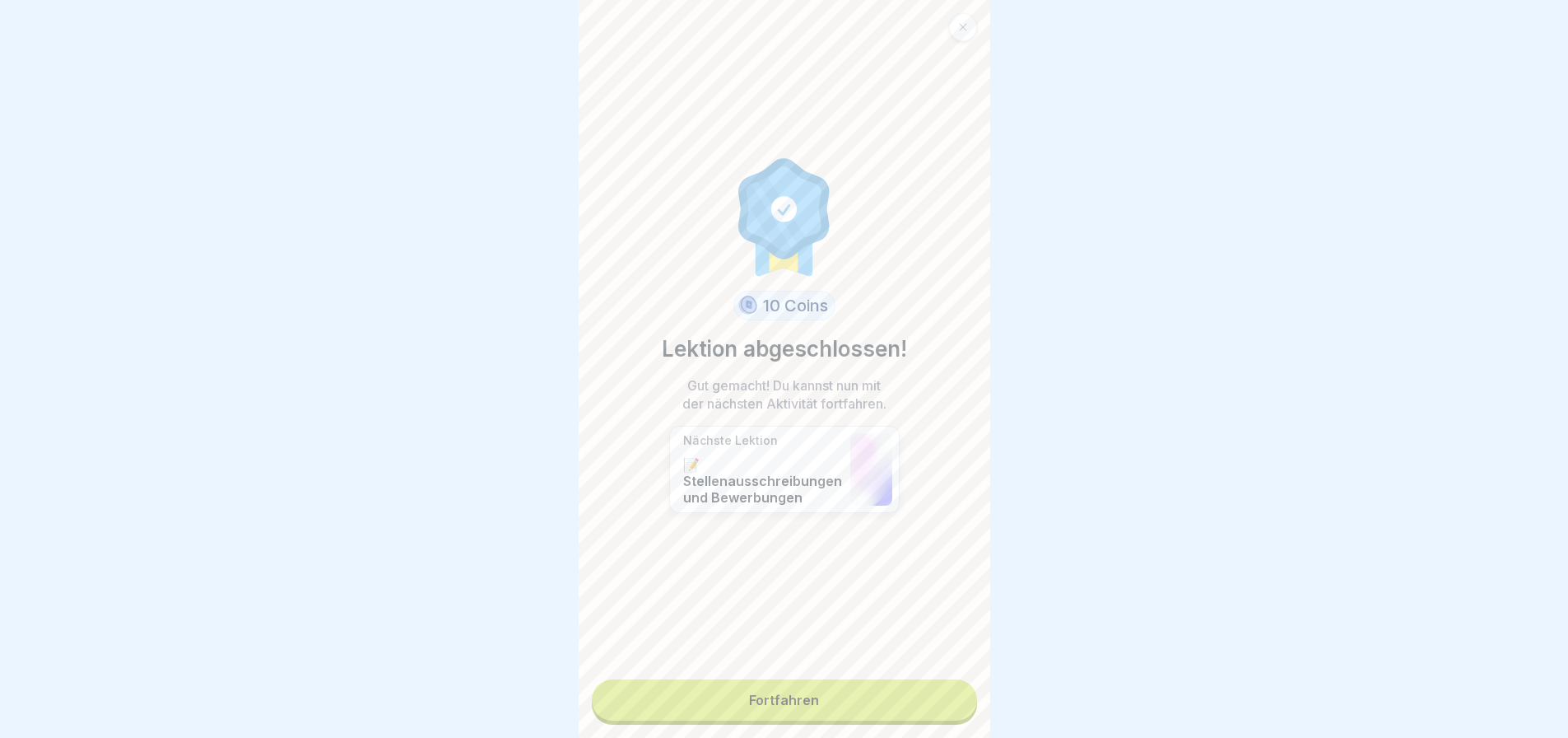
click at [946, 693] on link "Fortfahren" at bounding box center [784, 700] width 385 height 41
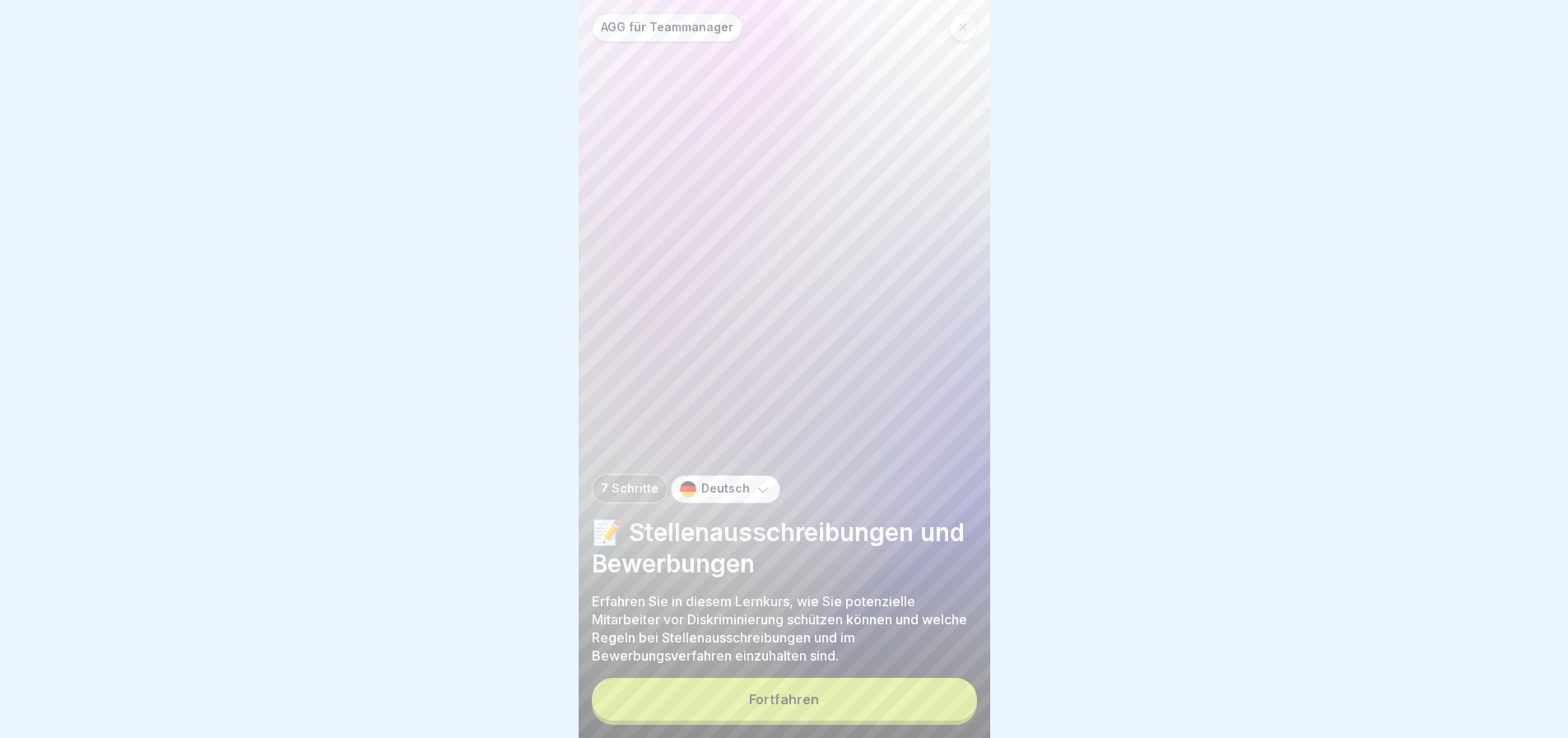
click at [888, 694] on button "Fortfahren" at bounding box center [784, 699] width 385 height 43
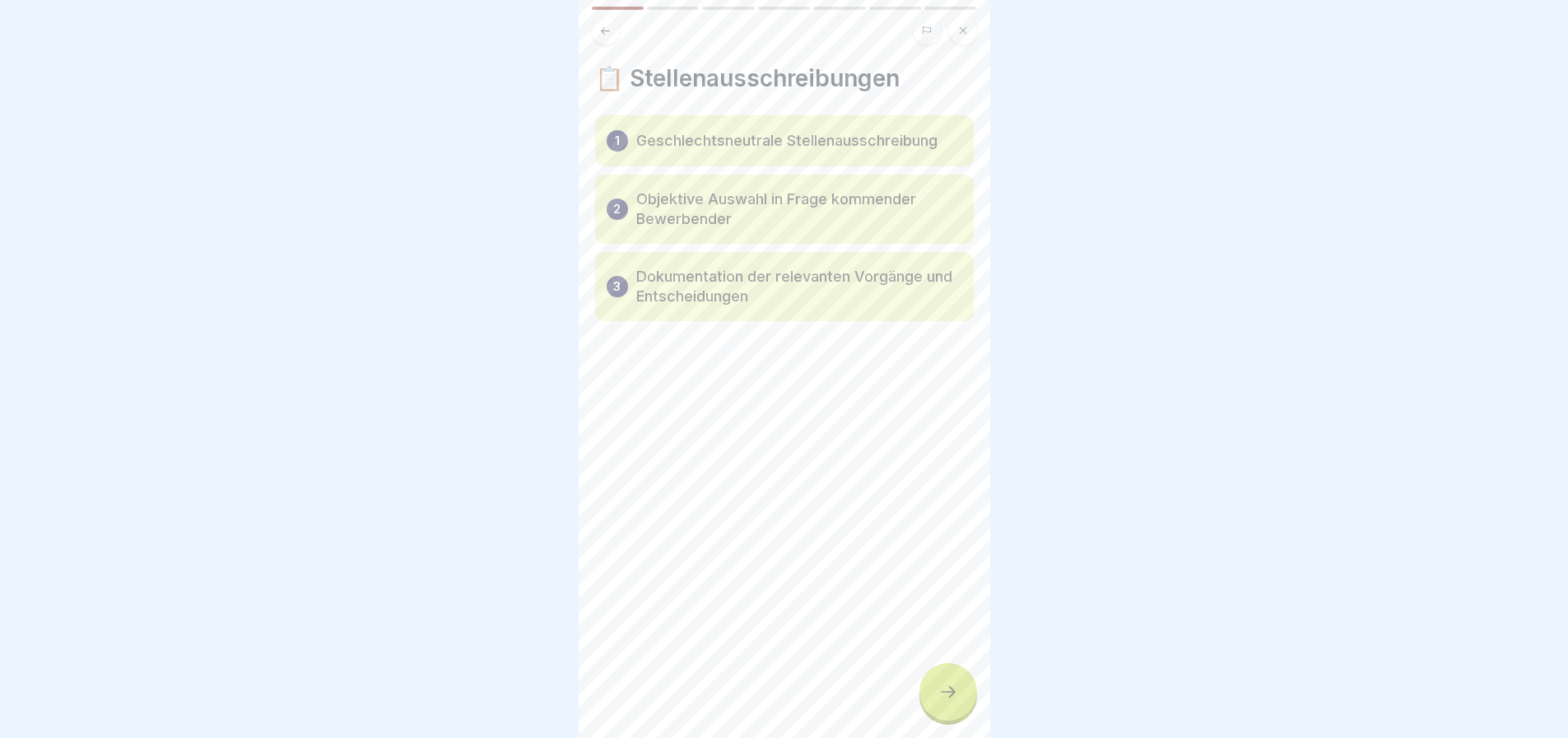
click at [938, 699] on icon at bounding box center [948, 691] width 20 height 20
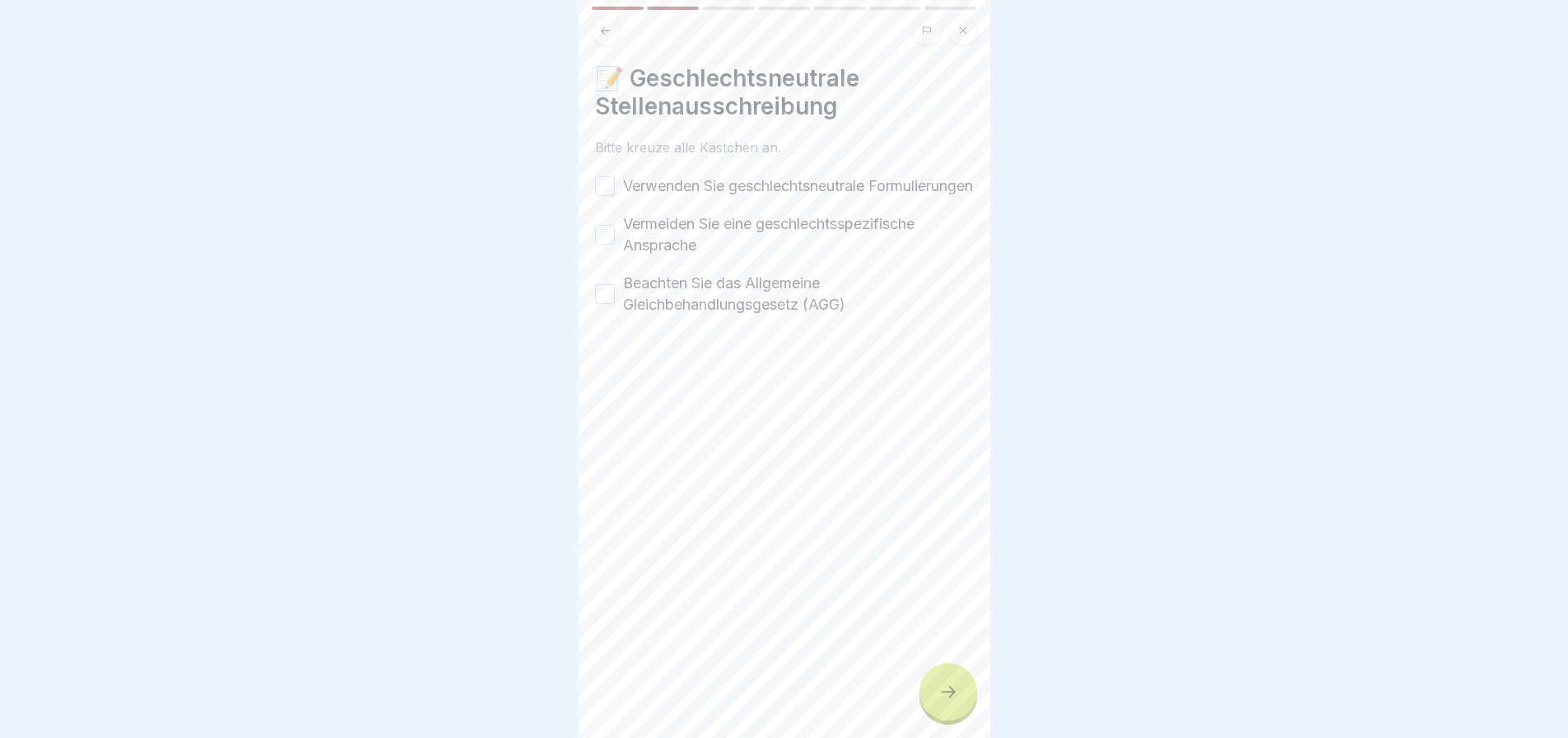
click at [679, 175] on label "Verwenden Sie geschlechtsneutrale Formulierungen" at bounding box center [798, 185] width 349 height 21
click at [615, 176] on button "Verwenden Sie geschlechtsneutrale Formulierungen" at bounding box center [605, 185] width 20 height 20
click at [663, 233] on label "Vermeiden Sie eine geschlechtsspezifische Ansprache" at bounding box center [798, 235] width 350 height 43
click at [615, 233] on button "Vermeiden Sie eine geschlechtsspezifische Ansprache" at bounding box center [605, 234] width 20 height 20
click at [675, 297] on label "Beachten Sie das Allgemeine Gleichbehandlungsgesetz (AGG)" at bounding box center [798, 294] width 350 height 43
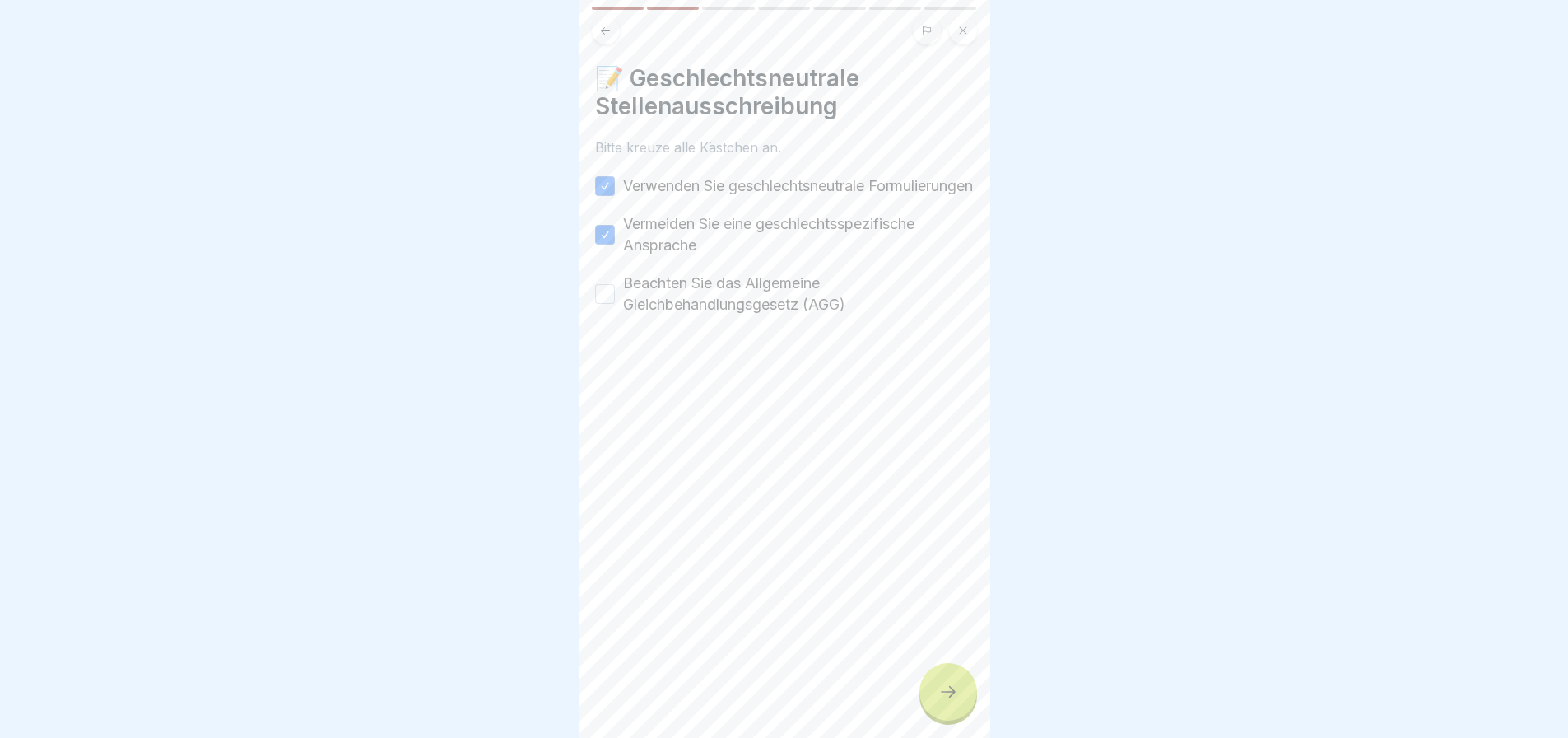
click at [615, 297] on button "Beachten Sie das Allgemeine Gleichbehandlungsgesetz (AGG)" at bounding box center [605, 294] width 20 height 20
click at [947, 676] on div at bounding box center [948, 691] width 58 height 58
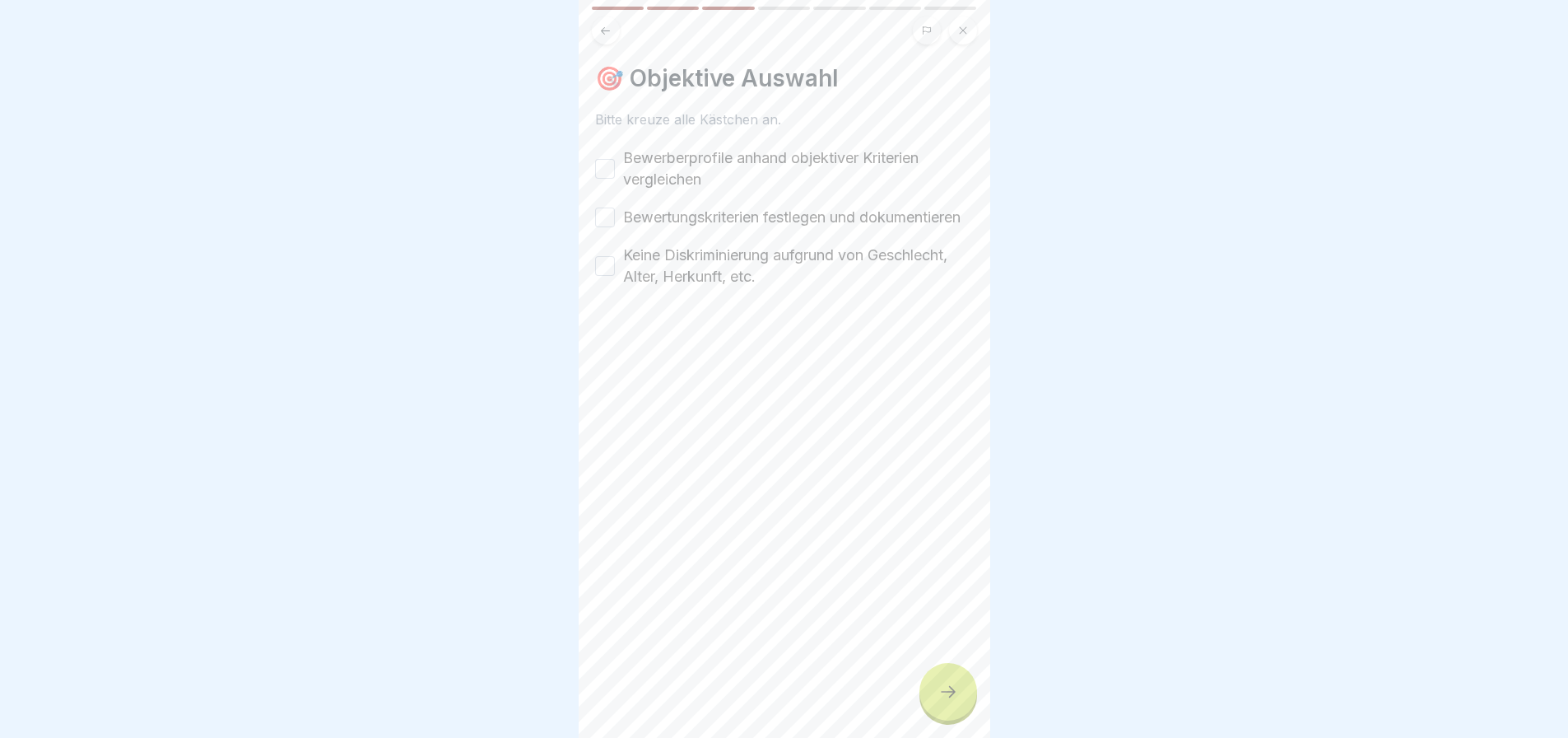
click at [691, 173] on label "Bewerberprofile anhand objektiver Kriterien vergleichen" at bounding box center [798, 169] width 350 height 43
click at [615, 173] on button "Bewerberprofile anhand objektiver Kriterien vergleichen" at bounding box center [605, 169] width 20 height 20
click at [685, 214] on label "Bewertungskriterien festlegen und dokumentieren" at bounding box center [792, 217] width 337 height 21
click at [615, 214] on button "Bewertungskriterien festlegen und dokumentieren" at bounding box center [605, 217] width 20 height 20
click at [689, 266] on label "Keine Diskriminierung aufgrund von Geschlecht, Alter, Herkunft, etc." at bounding box center [798, 266] width 350 height 43
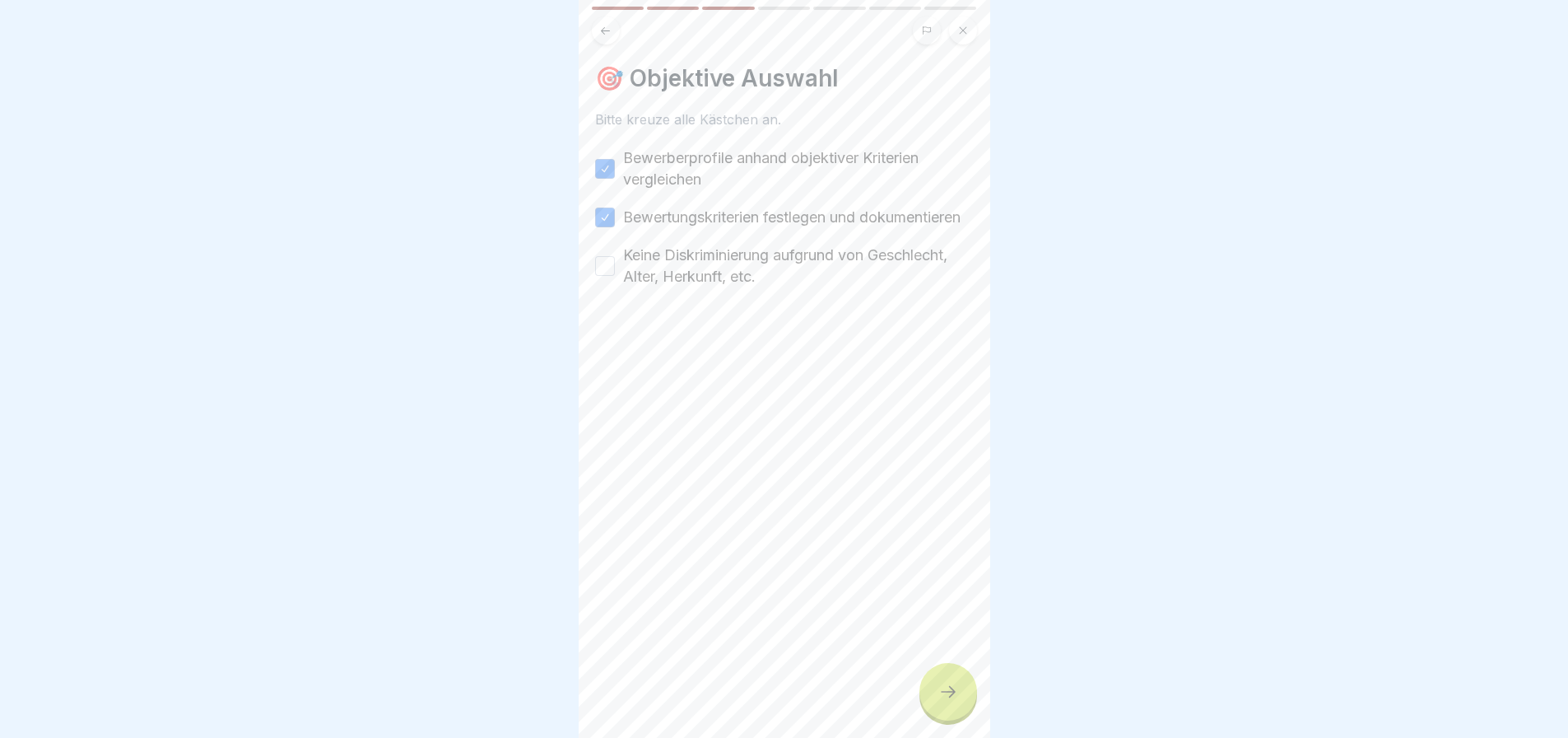
click at [615, 266] on button "Keine Diskriminierung aufgrund von Geschlecht, Alter, Herkunft, etc." at bounding box center [605, 266] width 20 height 20
click at [943, 683] on icon at bounding box center [948, 691] width 20 height 20
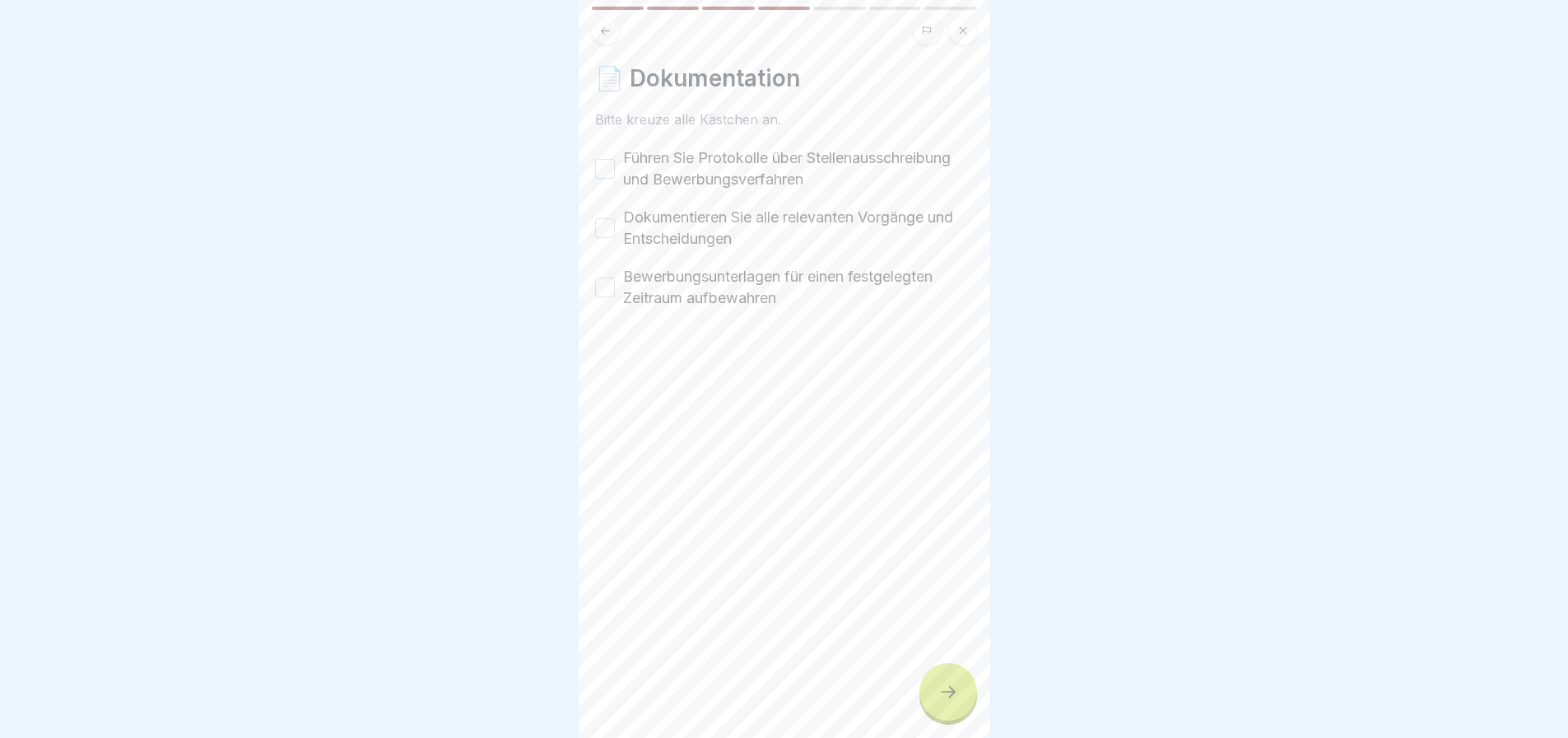
click at [686, 167] on label "Führen Sie Protokolle über Stellenausschreibung und Bewerbungsverfahren" at bounding box center [798, 169] width 350 height 43
click at [615, 167] on button "Führen Sie Protokolle über Stellenausschreibung und Bewerbungsverfahren" at bounding box center [605, 169] width 20 height 20
click at [689, 236] on label "Dokumentieren Sie alle relevanten Vorgänge und Entscheidungen" at bounding box center [798, 228] width 350 height 43
click at [615, 236] on button "Dokumentieren Sie alle relevanten Vorgänge und Entscheidungen" at bounding box center [605, 227] width 20 height 20
click at [697, 308] on label "Bewerbungsunterlagen für einen festgelegten Zeitraum aufbewahren" at bounding box center [798, 287] width 350 height 43
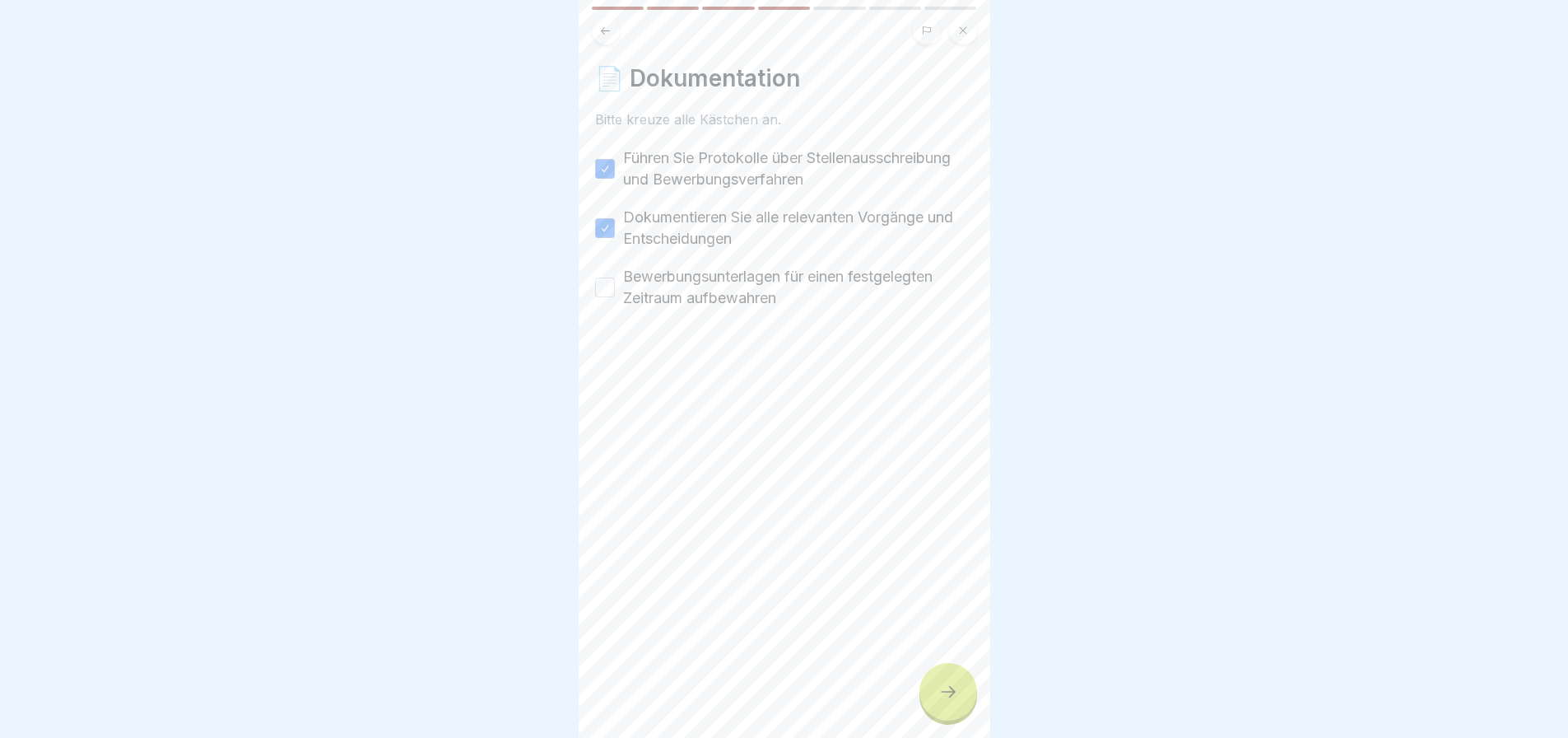
click at [615, 297] on button "Bewerbungsunterlagen für einen festgelegten Zeitraum aufbewahren" at bounding box center [605, 287] width 20 height 20
click at [941, 674] on div at bounding box center [948, 691] width 58 height 58
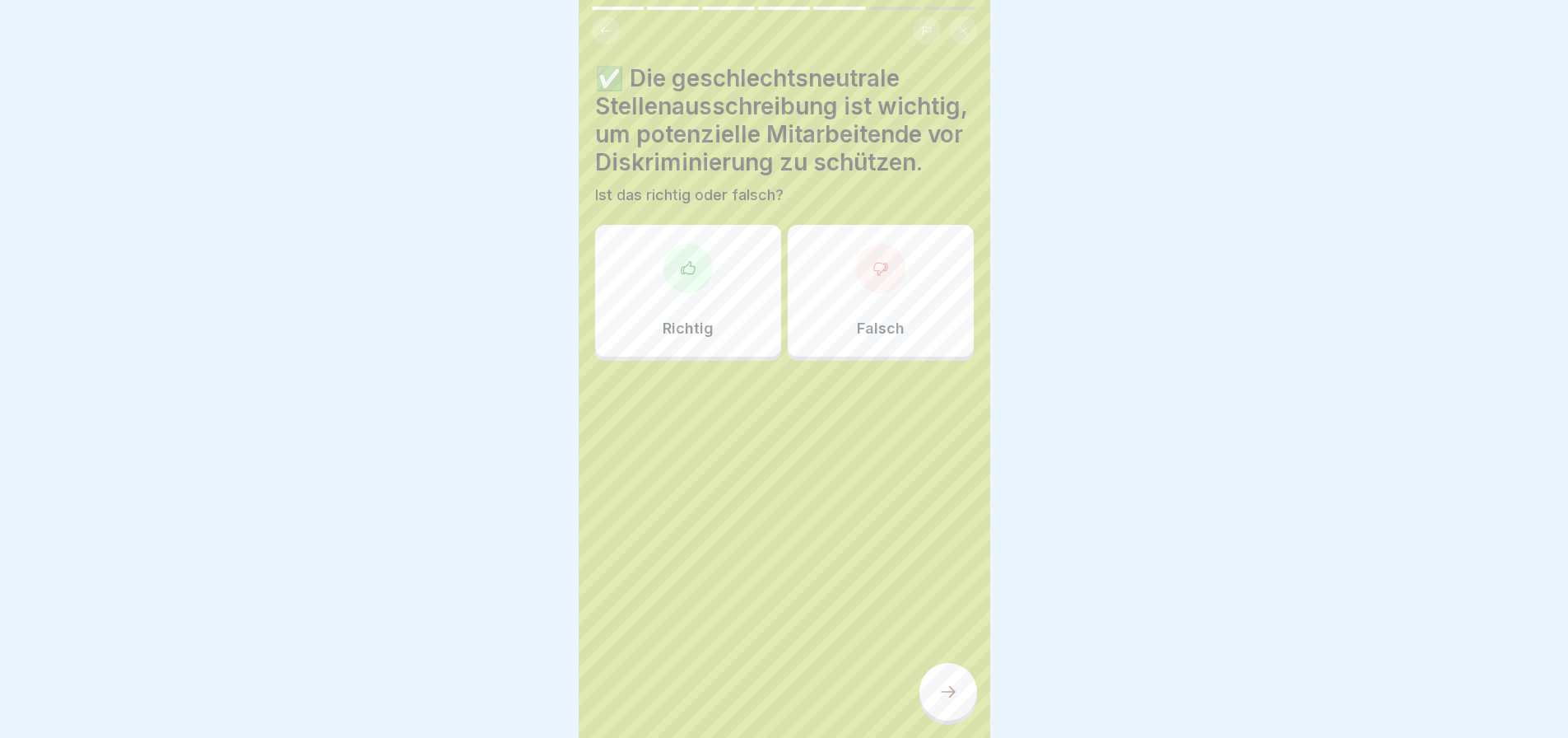
click at [685, 274] on div at bounding box center [688, 268] width 49 height 49
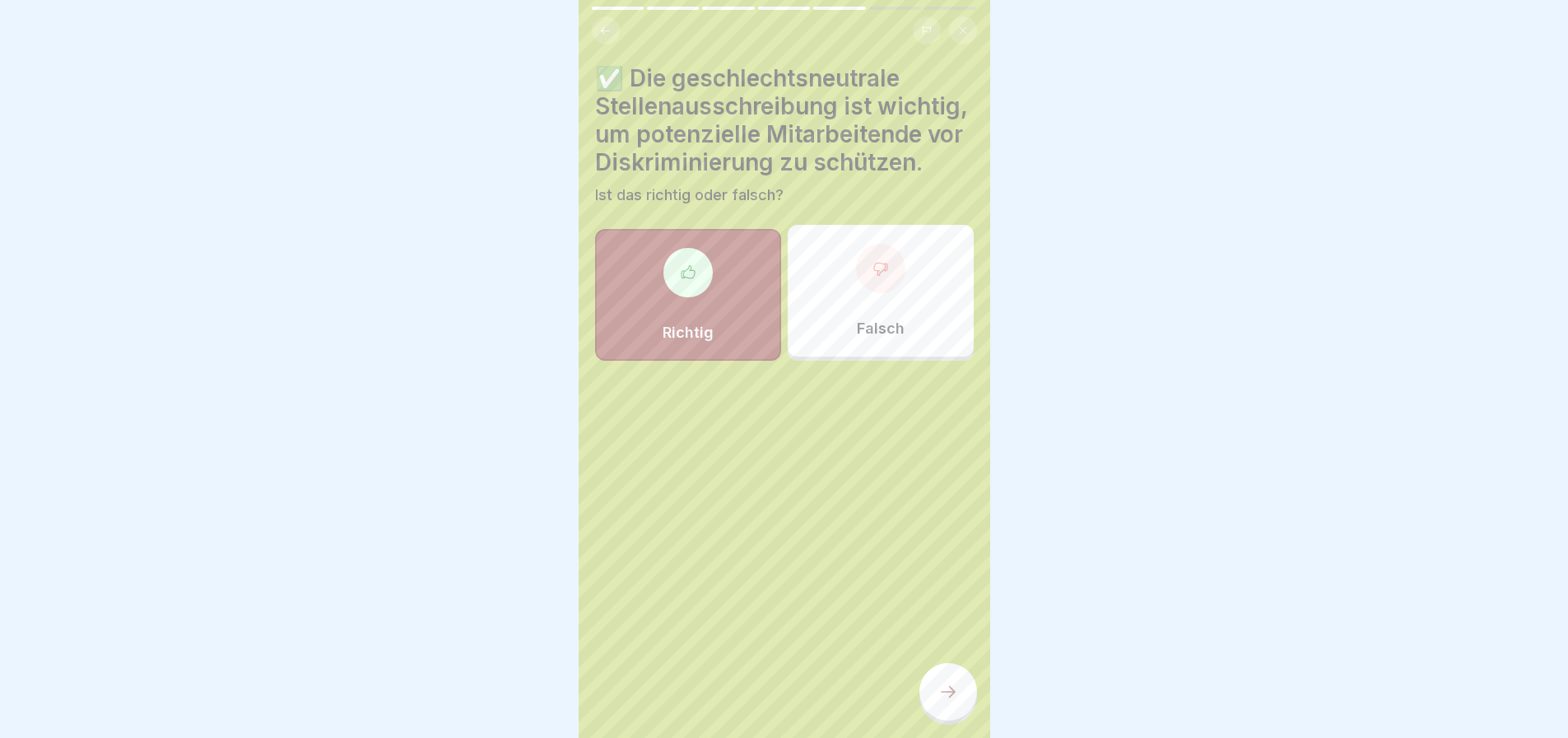
click at [935, 675] on div at bounding box center [948, 691] width 58 height 58
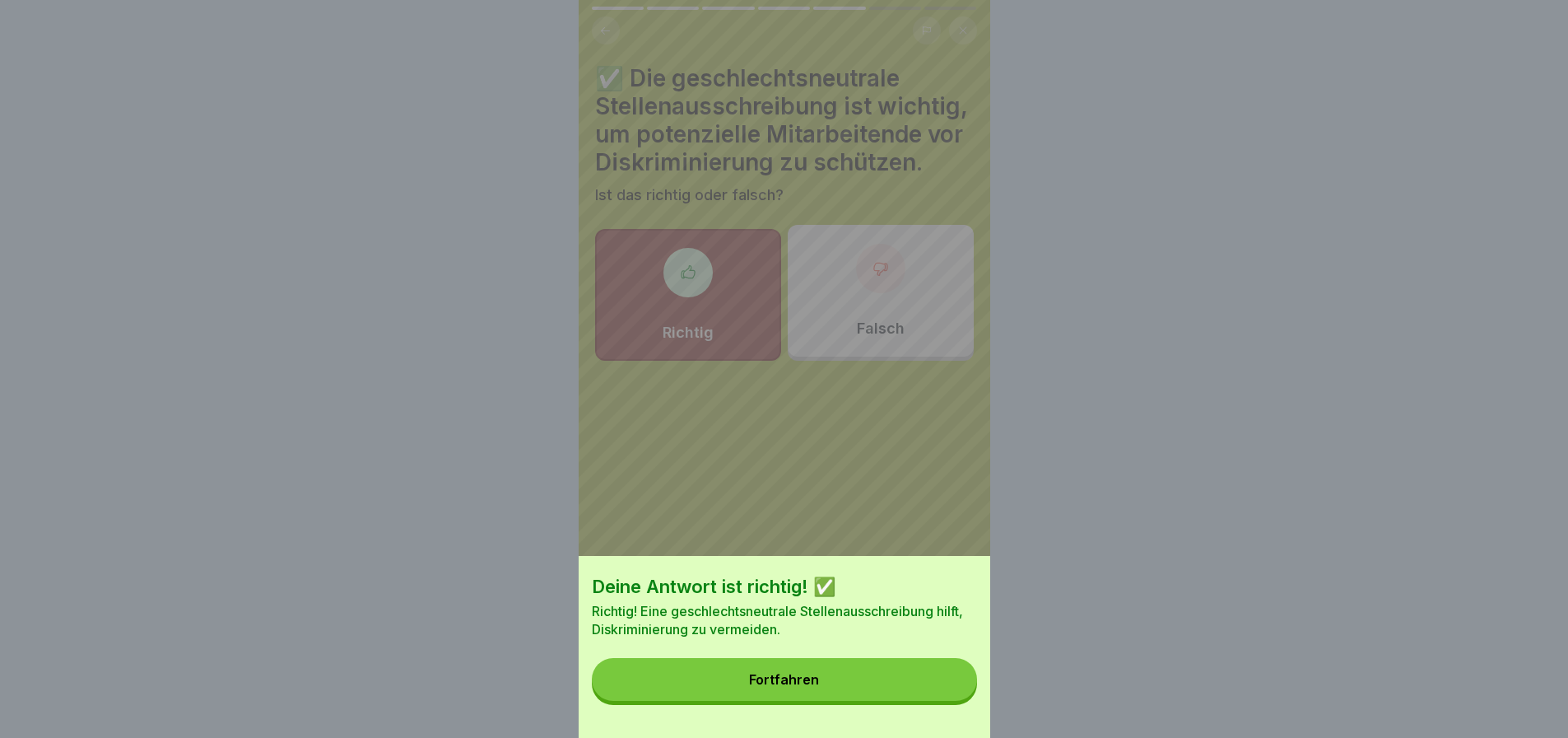
click at [888, 678] on button "Fortfahren" at bounding box center [784, 679] width 385 height 43
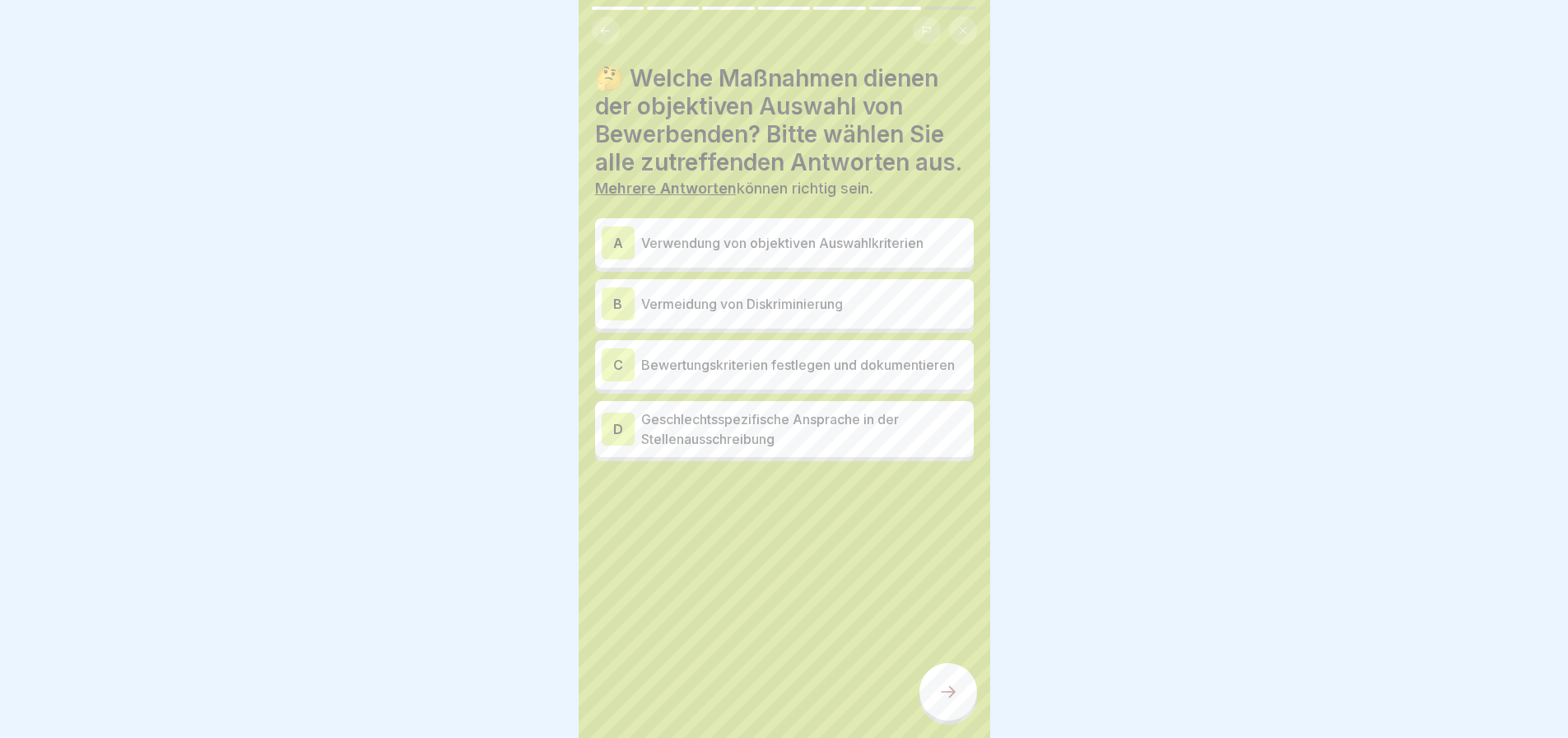
click at [792, 294] on p "Vermeidung von Diskriminierung" at bounding box center [804, 303] width 326 height 20
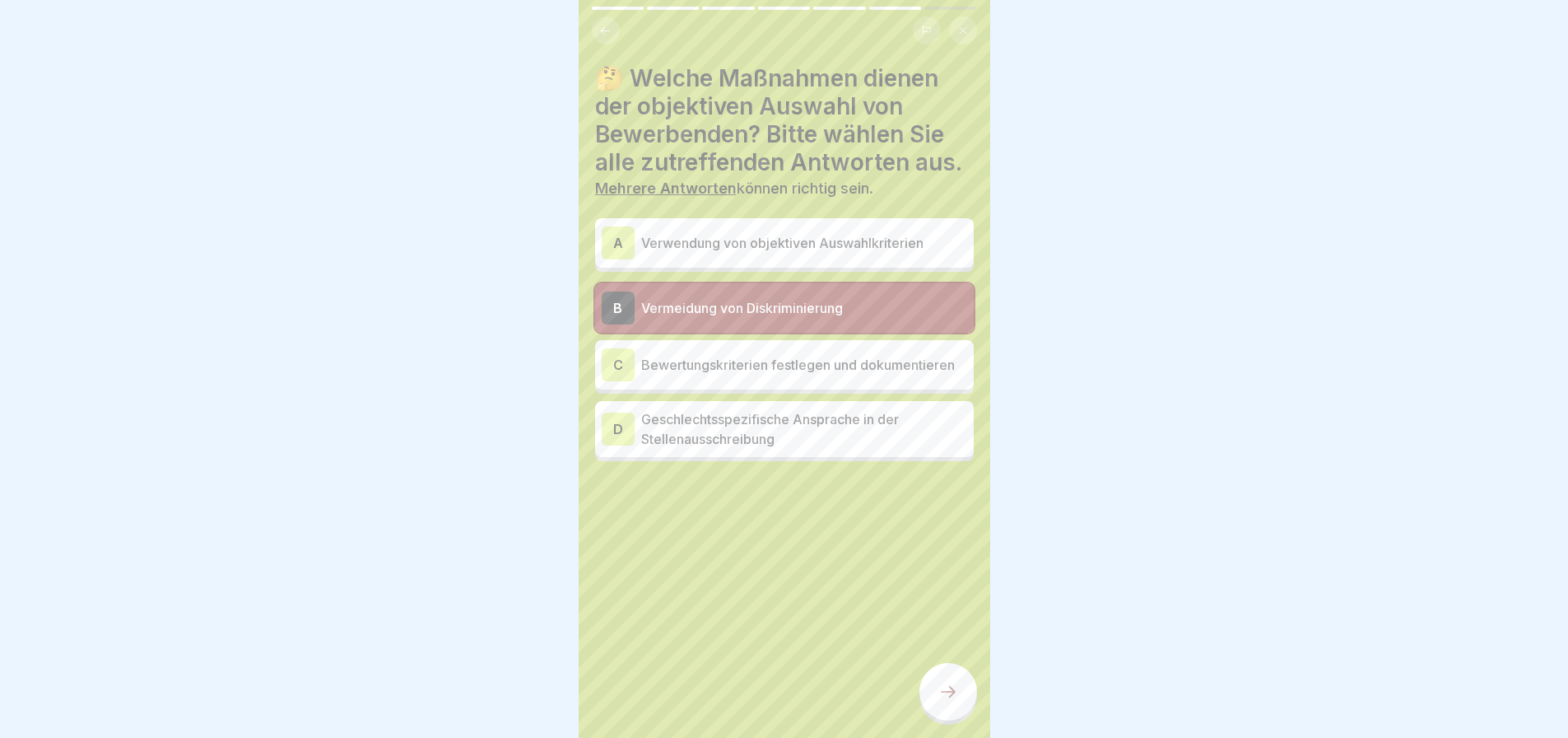
click at [751, 438] on p "Geschlechtsspezifische Ansprache in der Stellenausschreibung" at bounding box center [804, 429] width 326 height 39
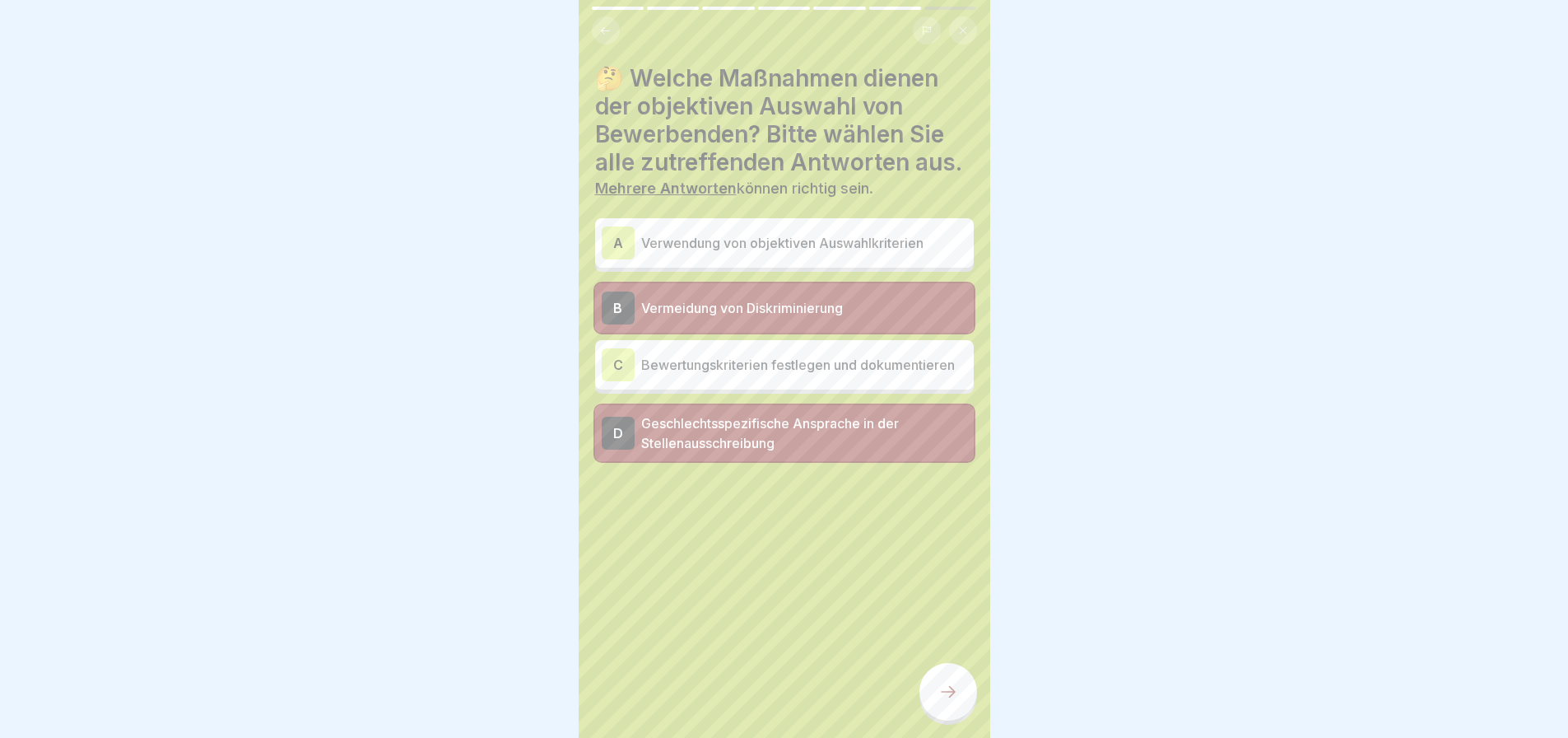
click at [943, 698] on icon at bounding box center [948, 691] width 20 height 20
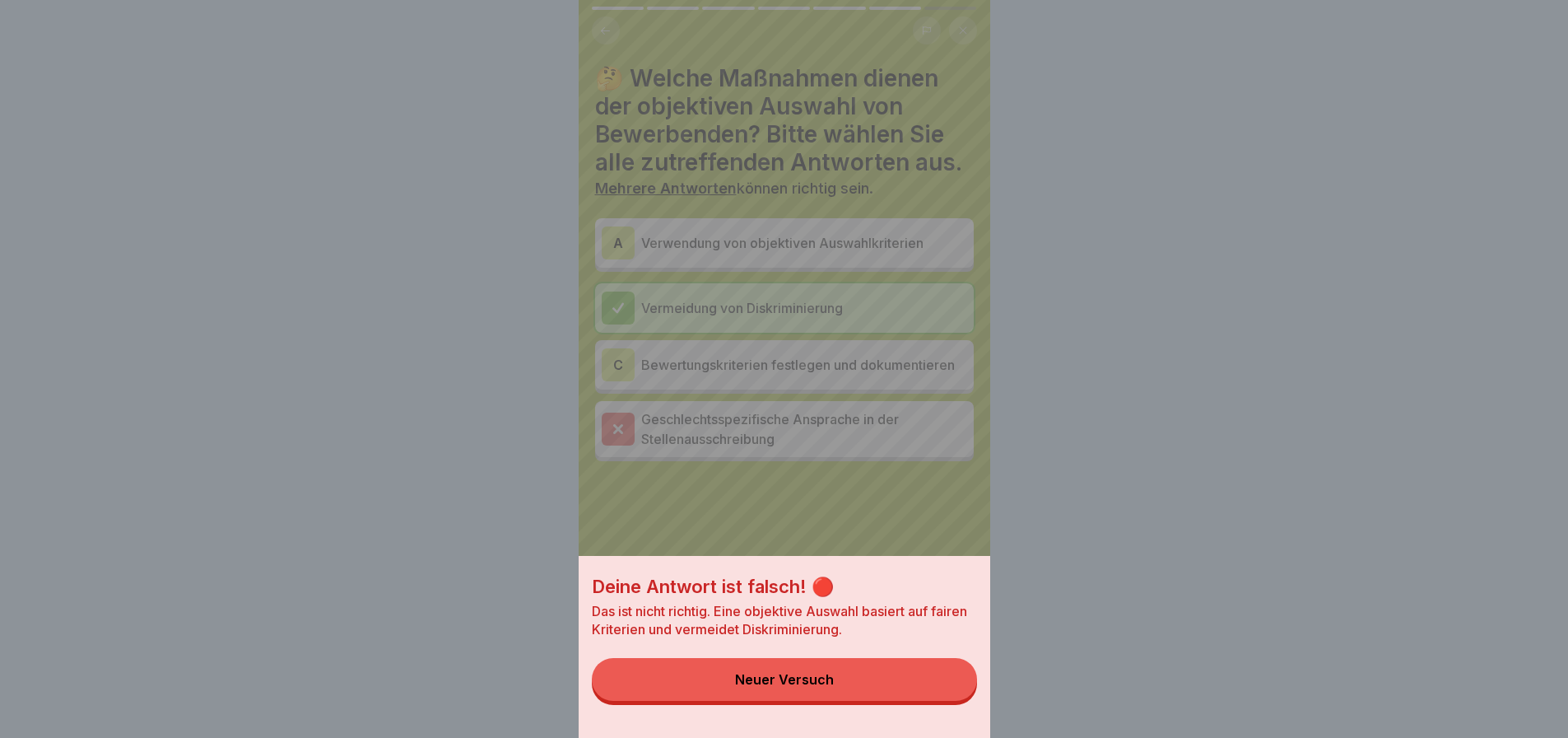
click at [834, 687] on div "Neuer Versuch" at bounding box center [784, 679] width 99 height 15
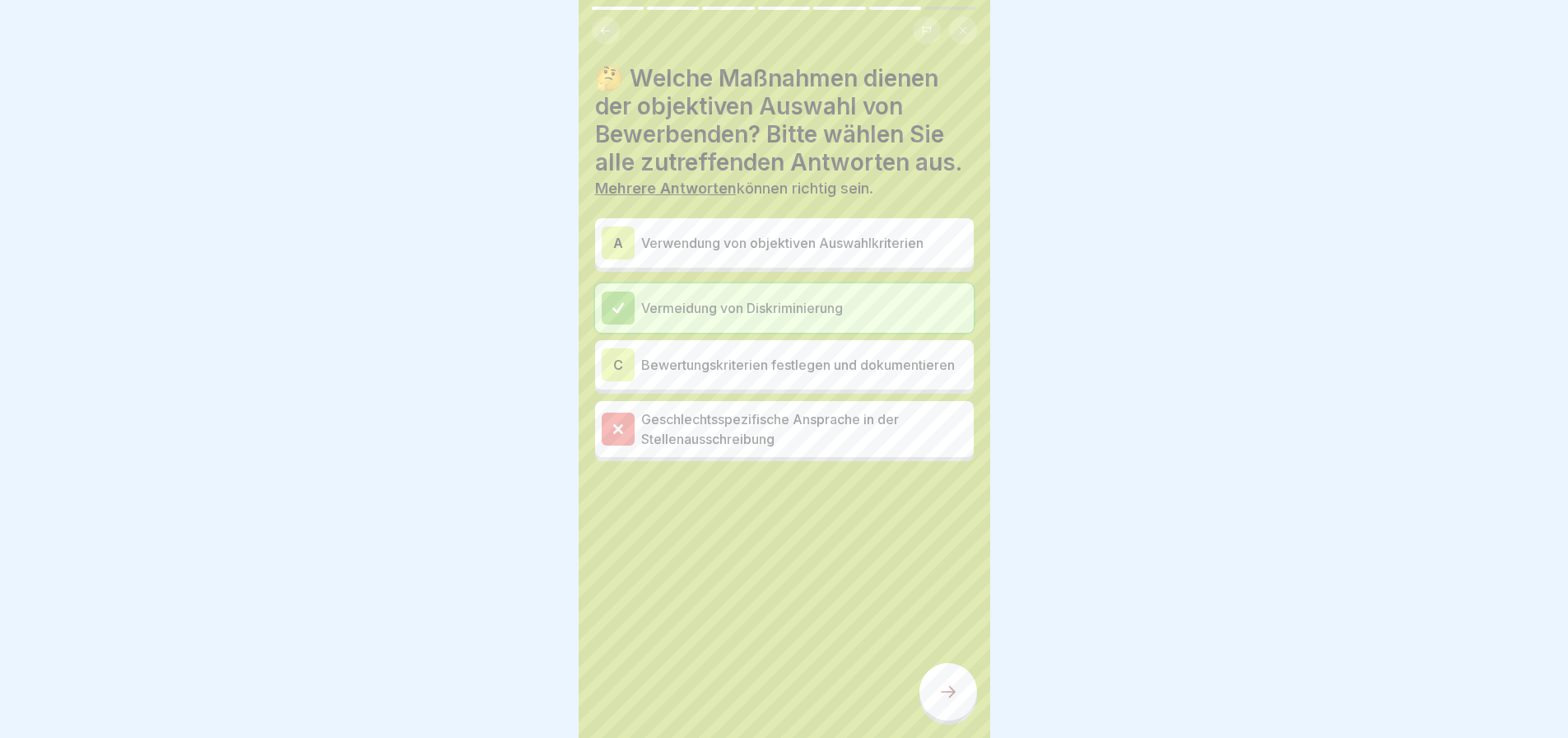
click at [945, 671] on div at bounding box center [948, 691] width 58 height 58
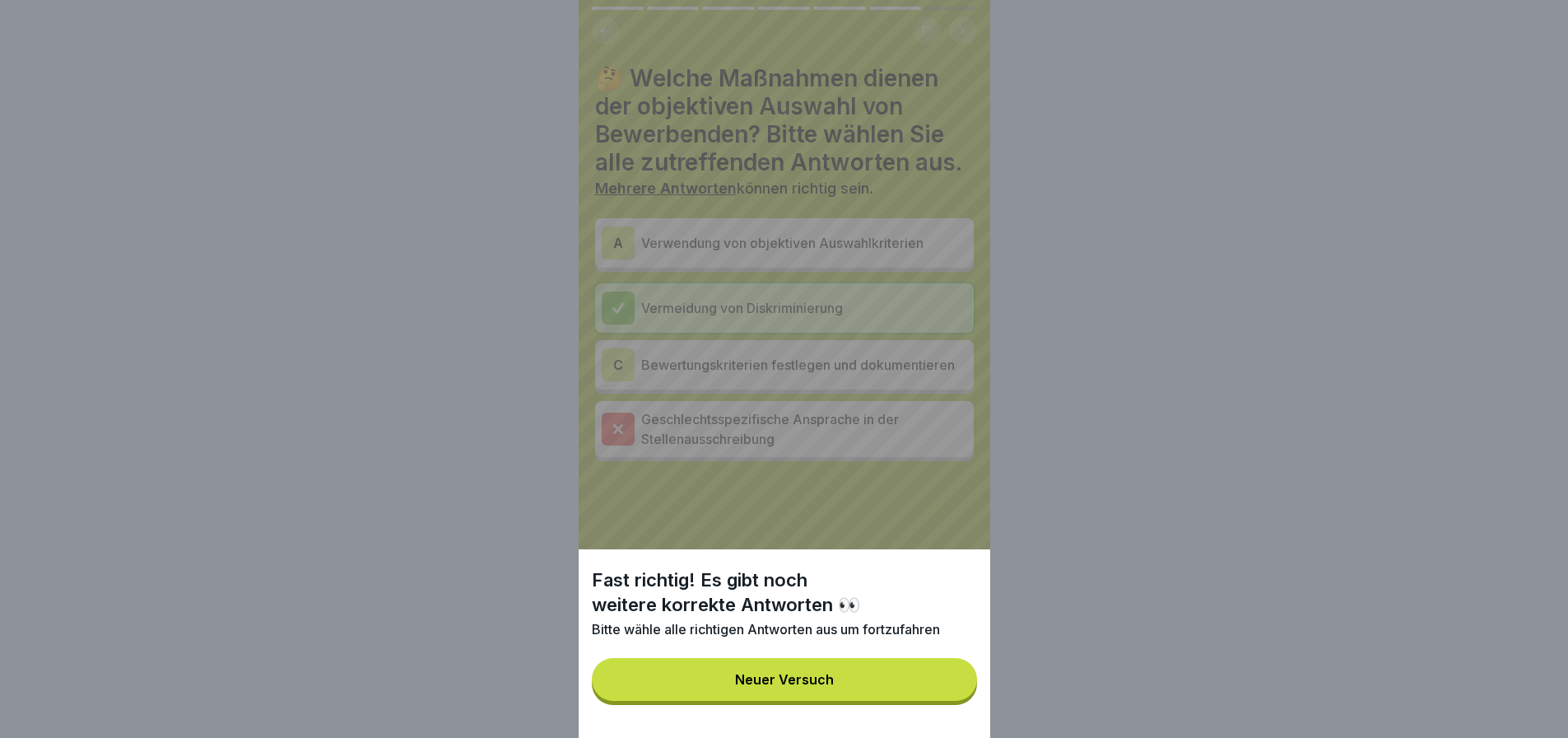
click at [833, 687] on div "Neuer Versuch" at bounding box center [784, 679] width 99 height 15
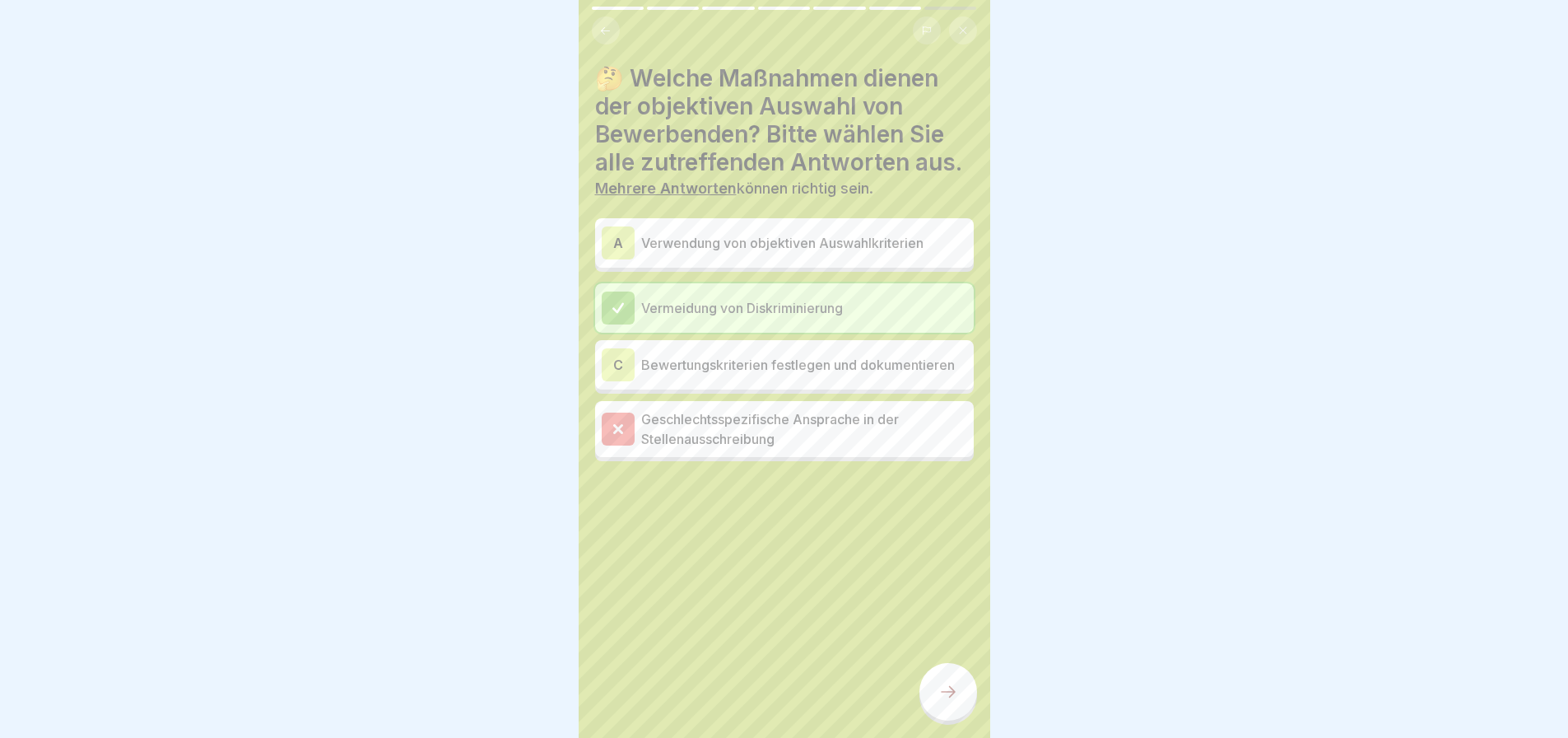
click at [765, 233] on p "Verwendung von objektiven Auswahlkriterien" at bounding box center [804, 242] width 326 height 20
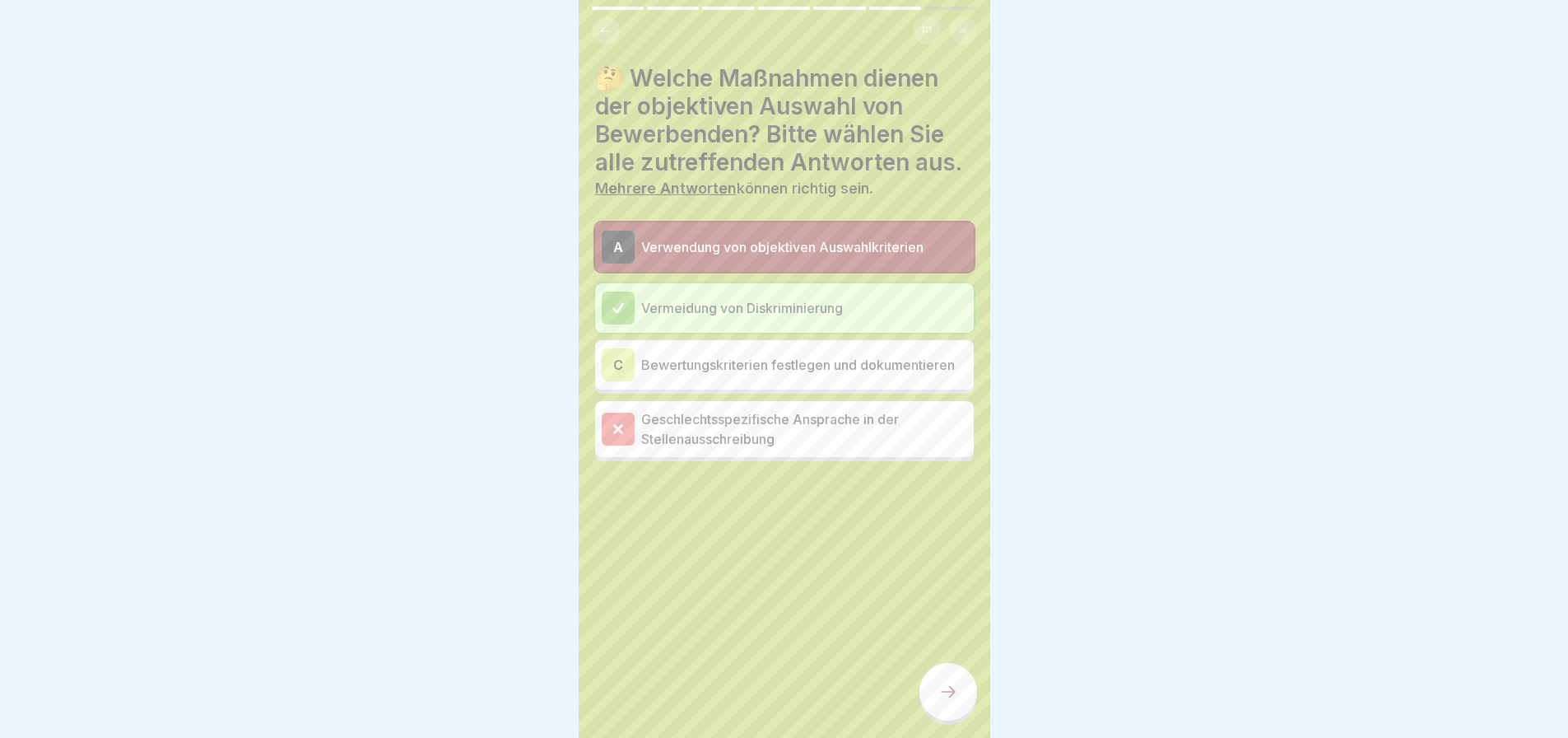
click at [943, 683] on icon at bounding box center [948, 691] width 20 height 20
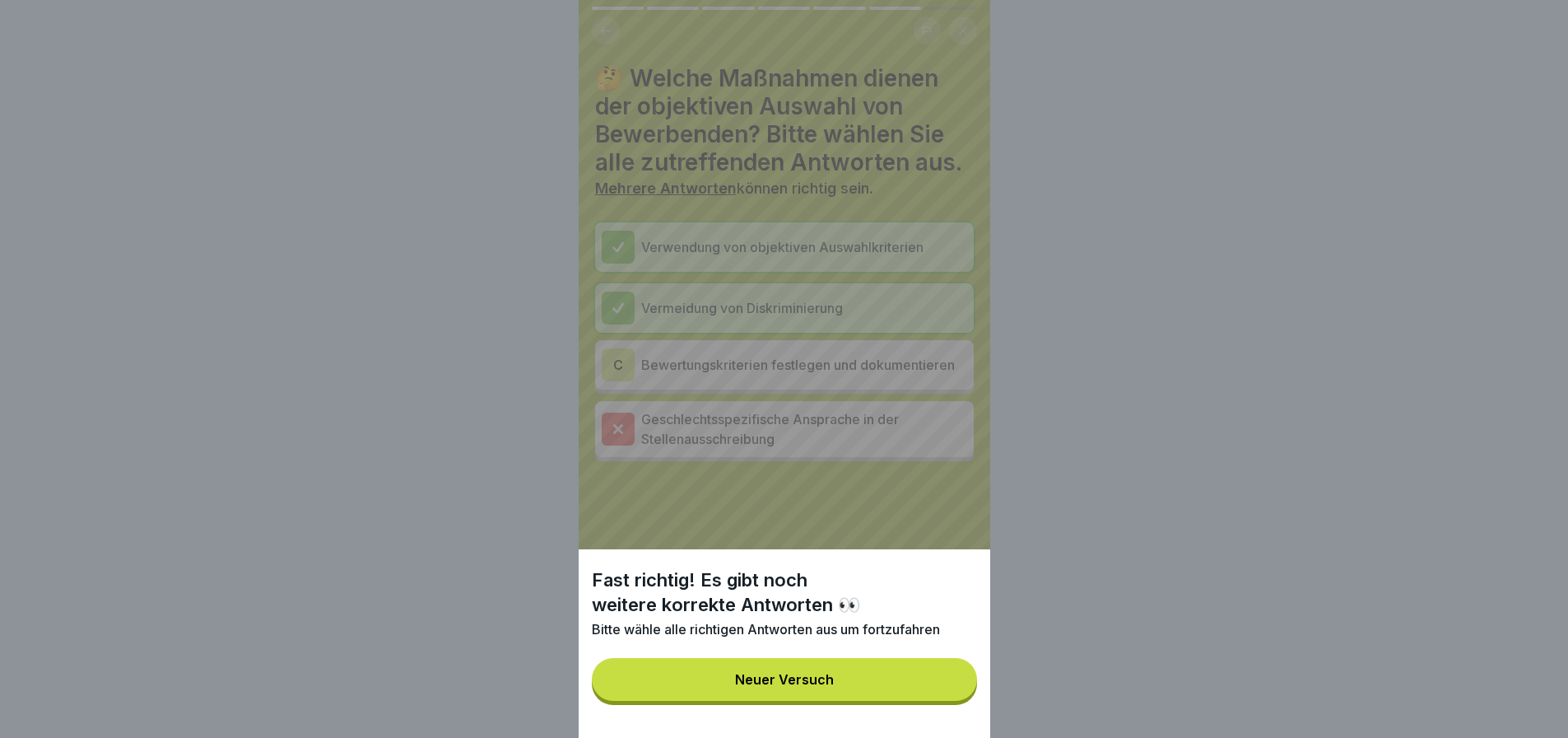
click at [852, 691] on button "Neuer Versuch" at bounding box center [784, 679] width 385 height 43
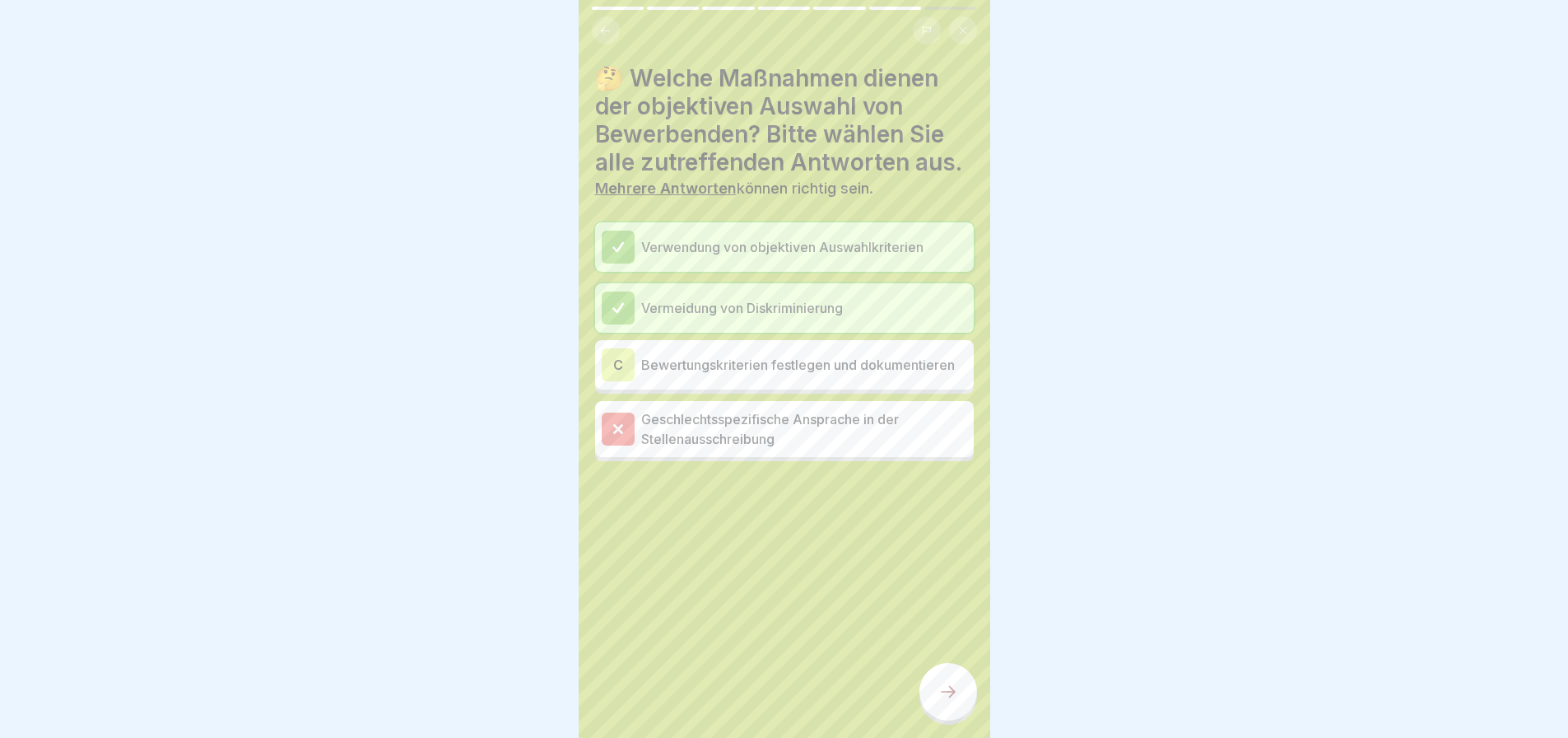
click at [773, 363] on p "Bewertungskriterien festlegen und dokumentieren" at bounding box center [804, 364] width 326 height 20
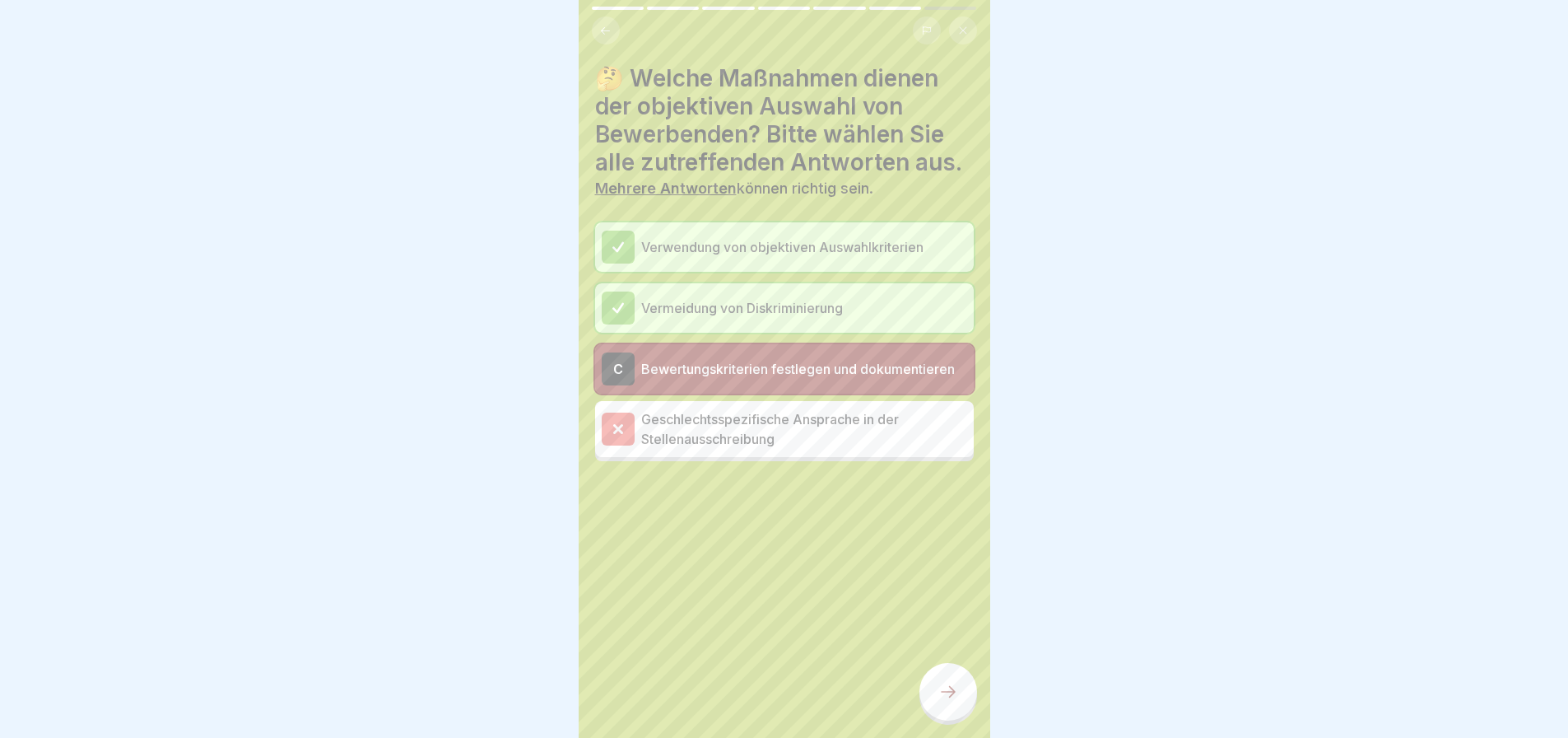
click at [936, 685] on div at bounding box center [948, 691] width 58 height 58
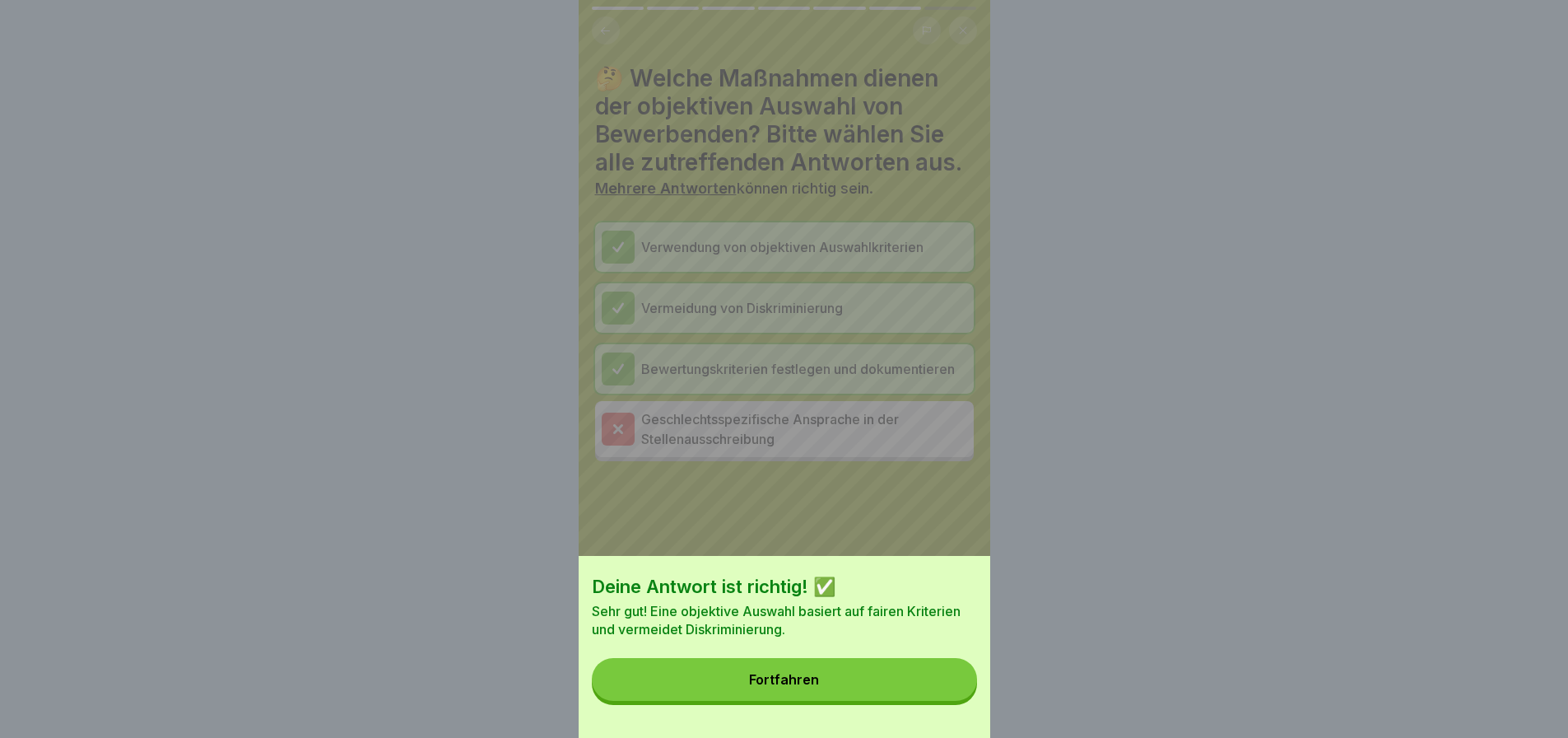
click at [830, 677] on button "Fortfahren" at bounding box center [784, 679] width 385 height 43
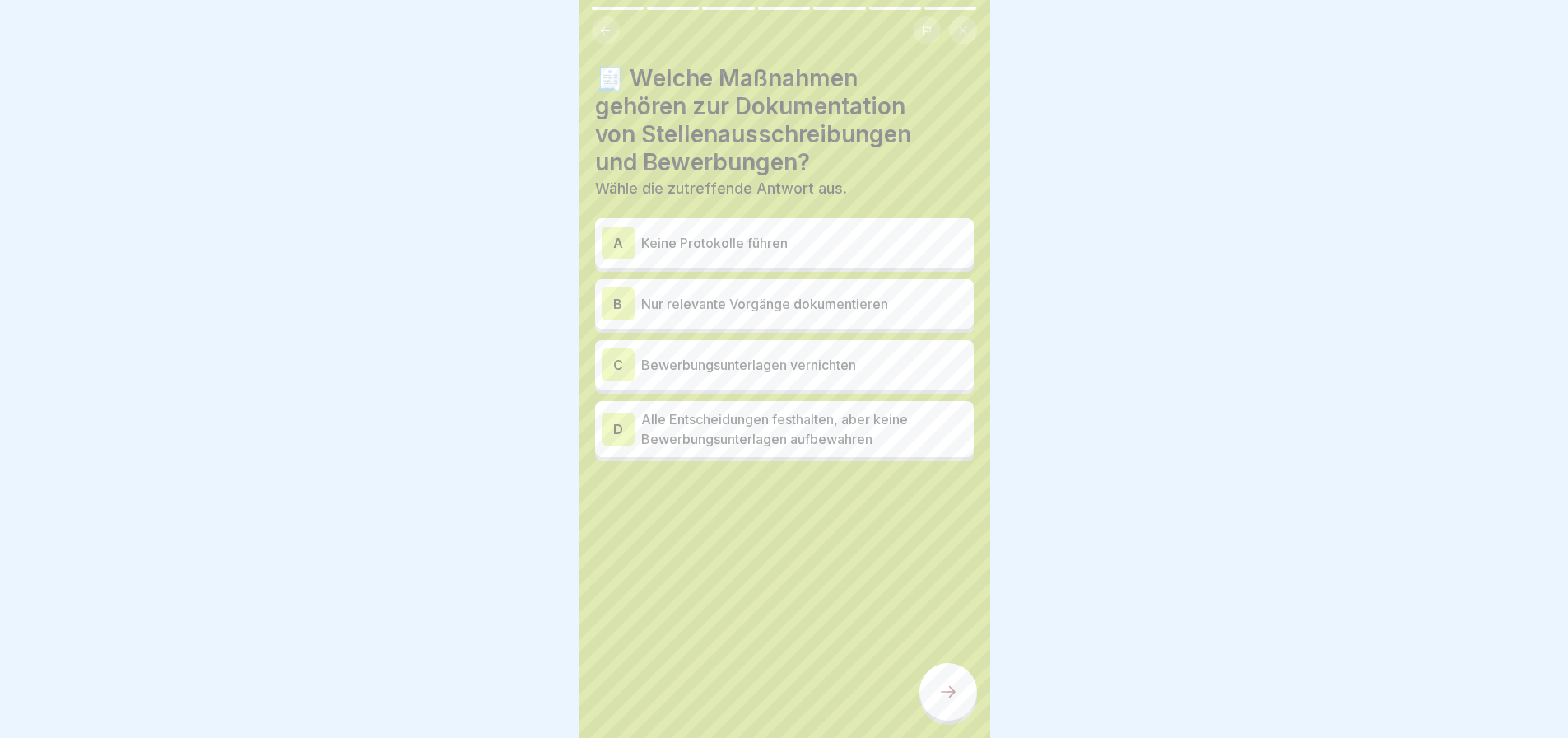
click at [745, 301] on div "B Nur relevante Vorgänge dokumentieren" at bounding box center [784, 303] width 365 height 33
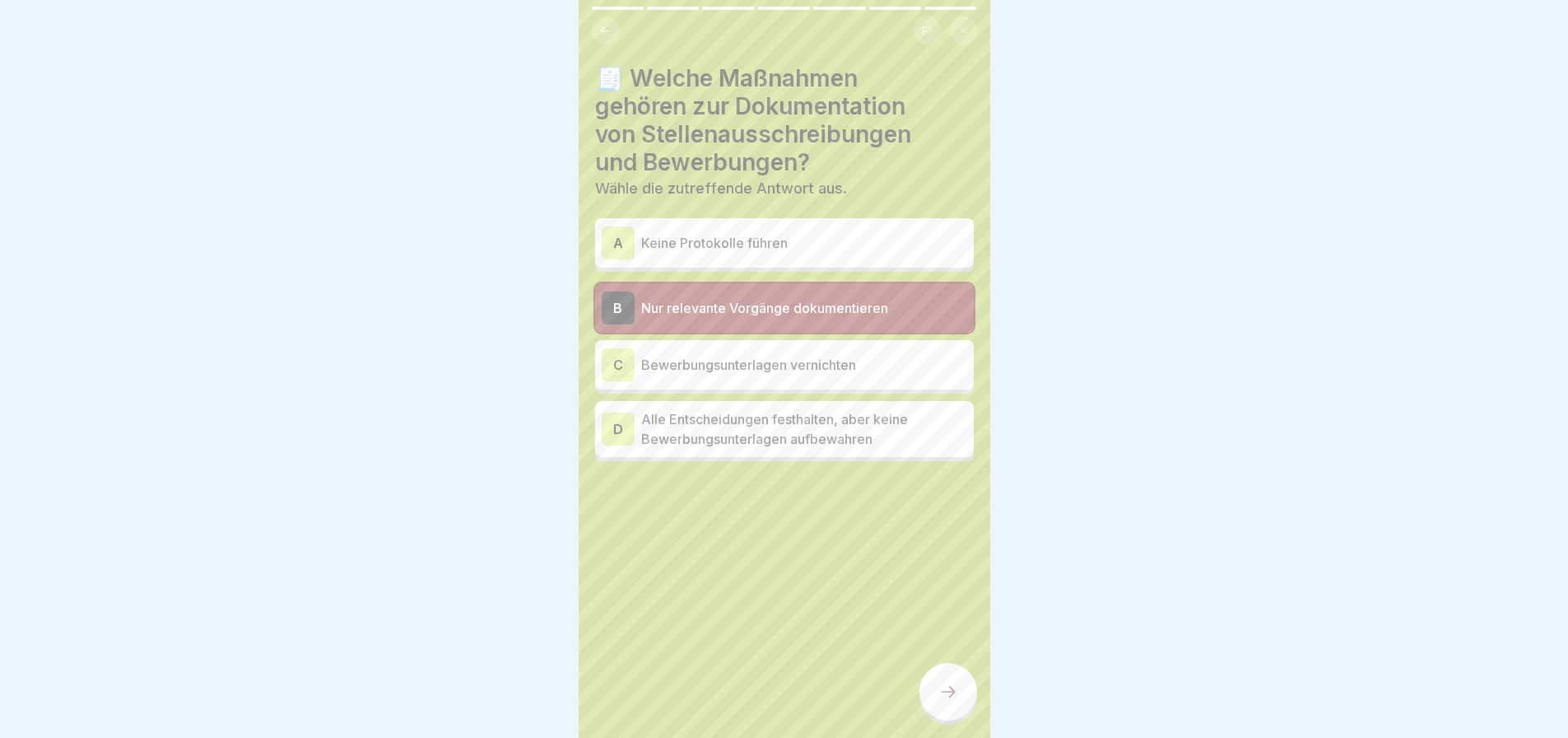
click at [941, 689] on icon at bounding box center [948, 691] width 20 height 20
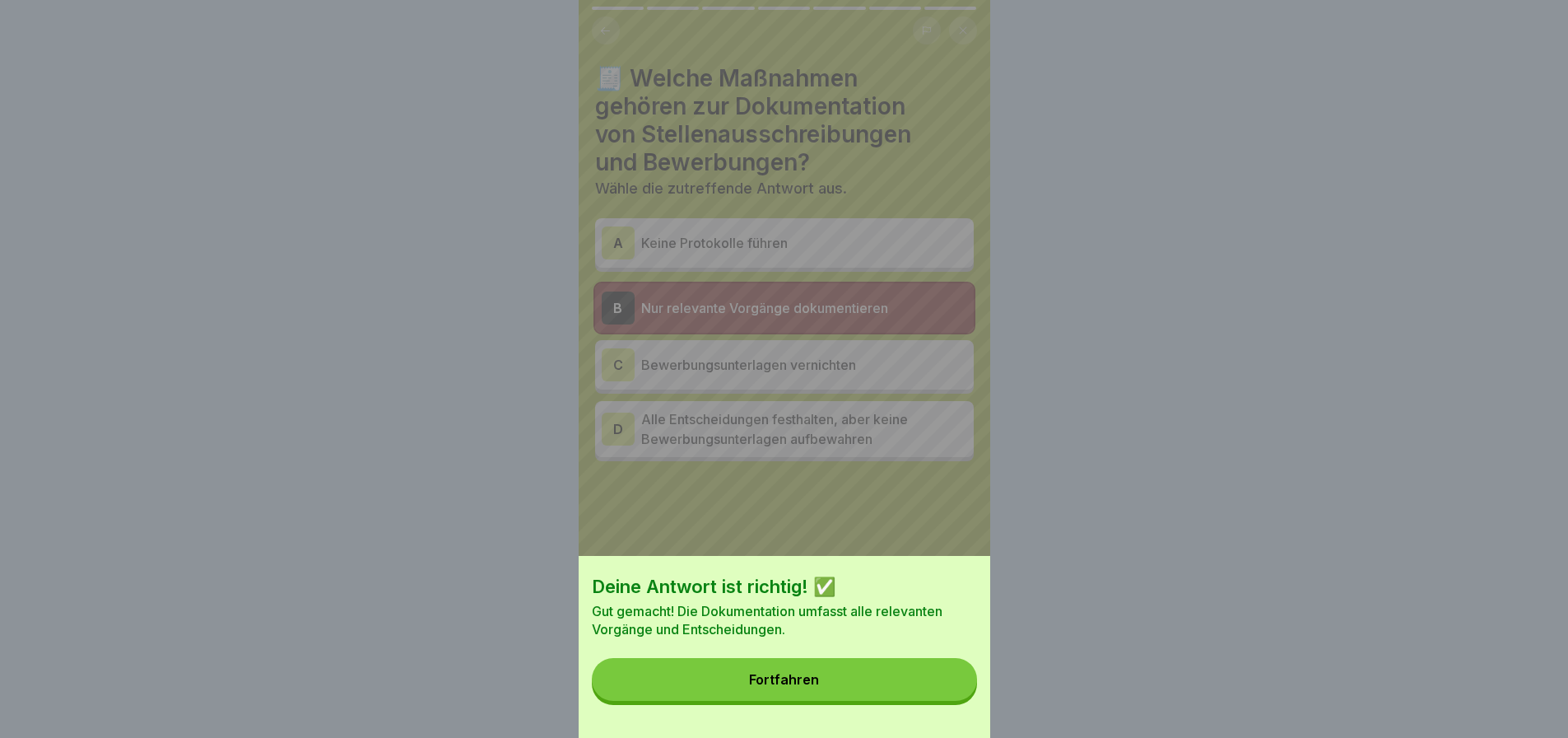
click at [914, 690] on button "Fortfahren" at bounding box center [784, 679] width 385 height 43
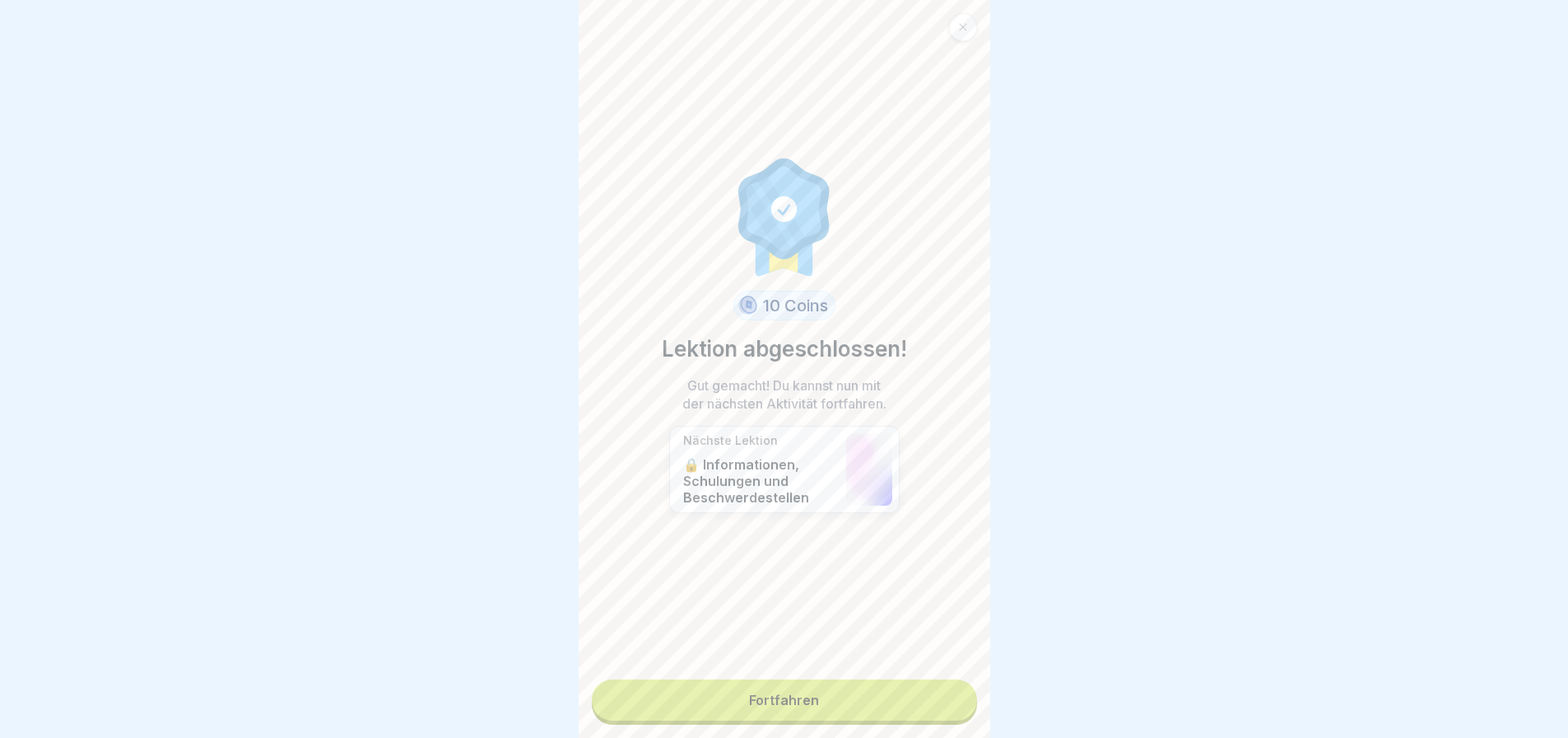
click at [809, 684] on link "Fortfahren" at bounding box center [784, 700] width 385 height 41
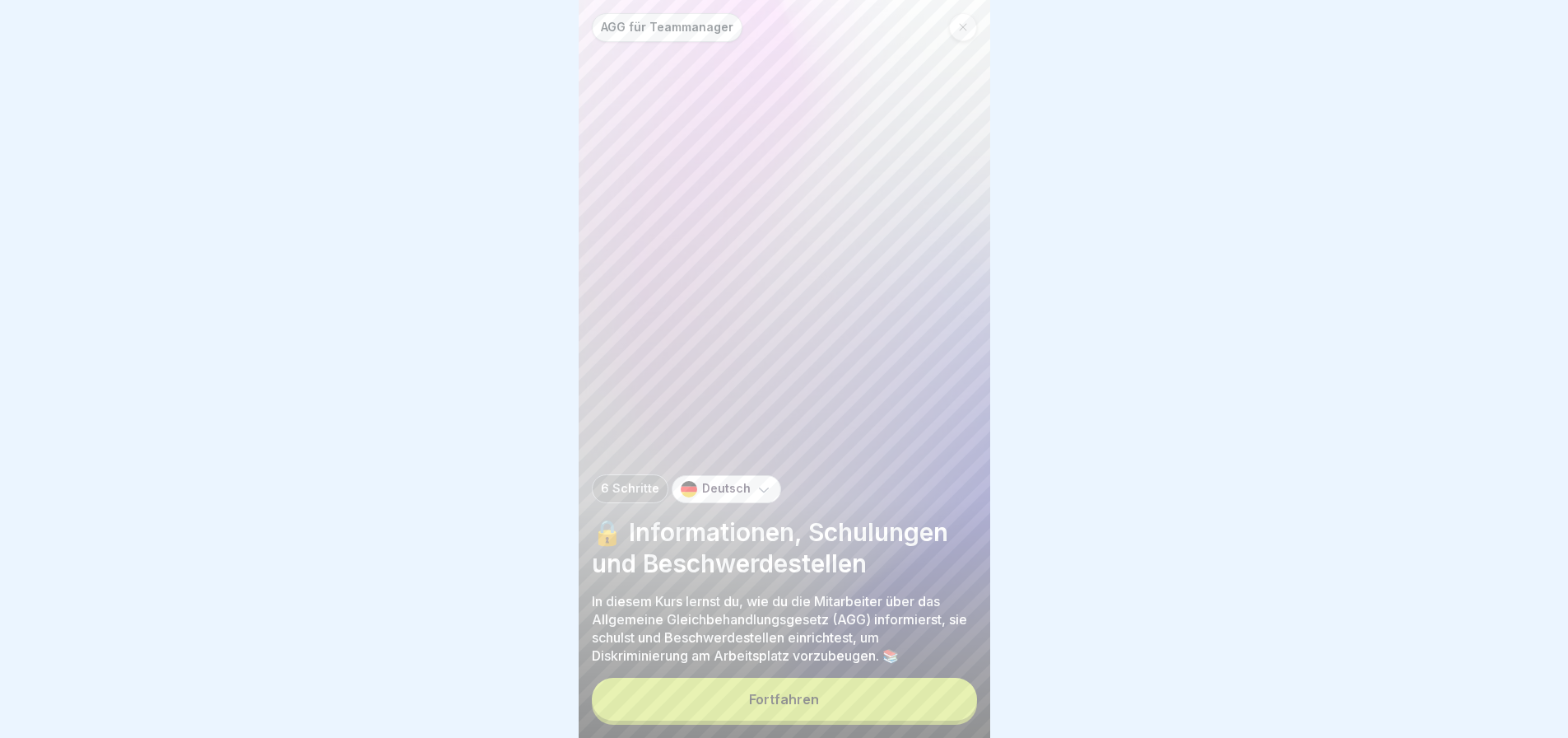
click at [795, 690] on button "Fortfahren" at bounding box center [784, 699] width 385 height 43
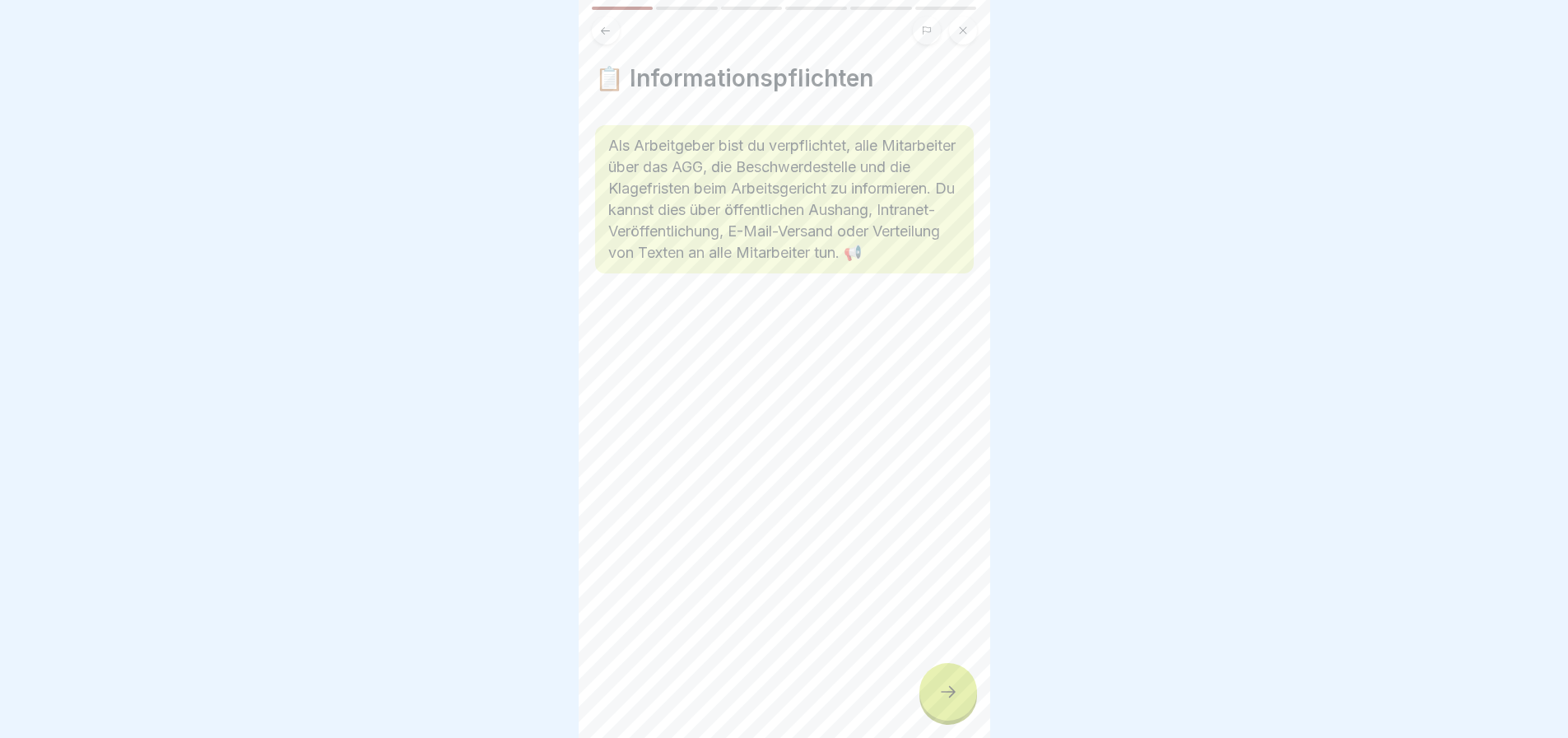
click at [932, 682] on div at bounding box center [948, 691] width 58 height 58
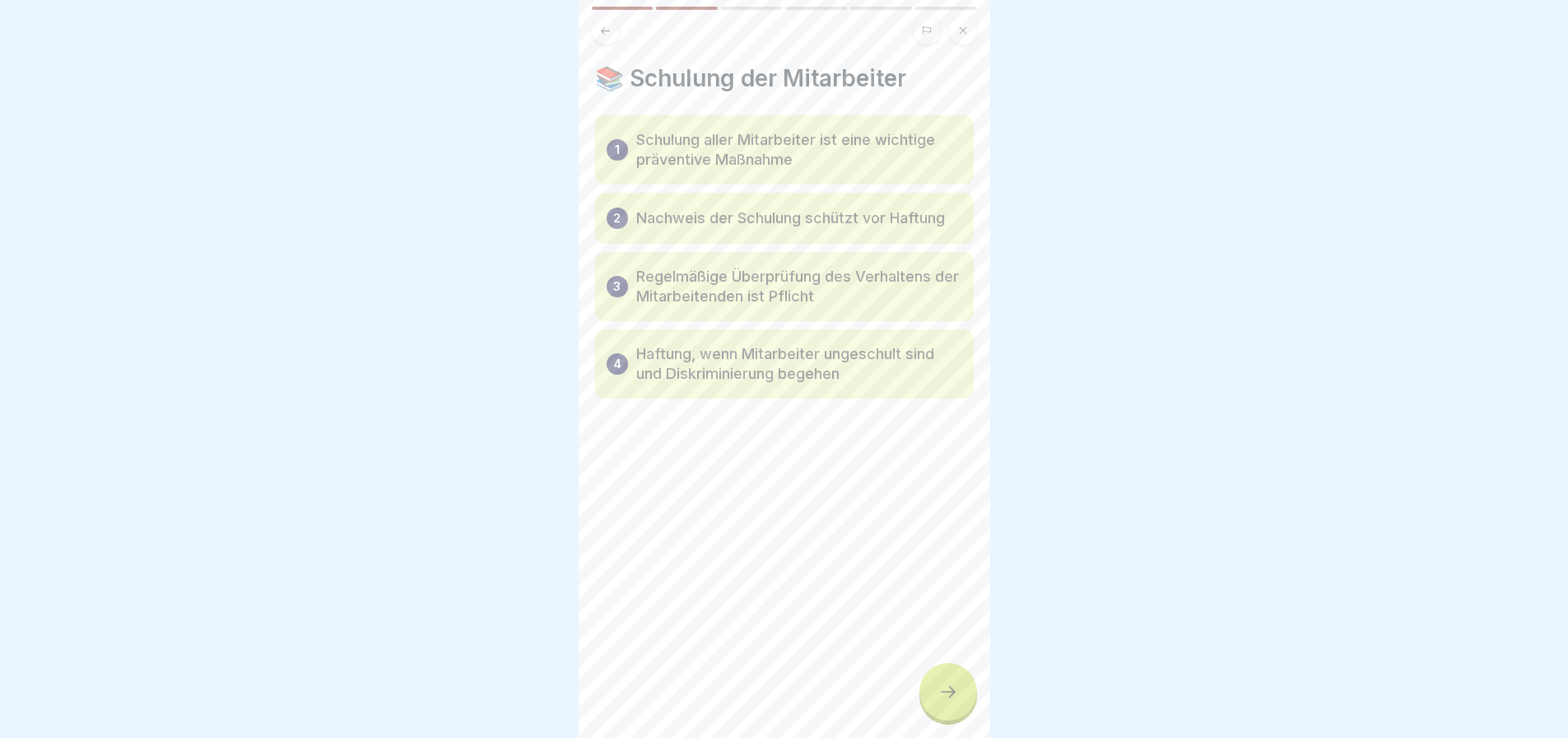
click at [932, 682] on div at bounding box center [948, 691] width 58 height 58
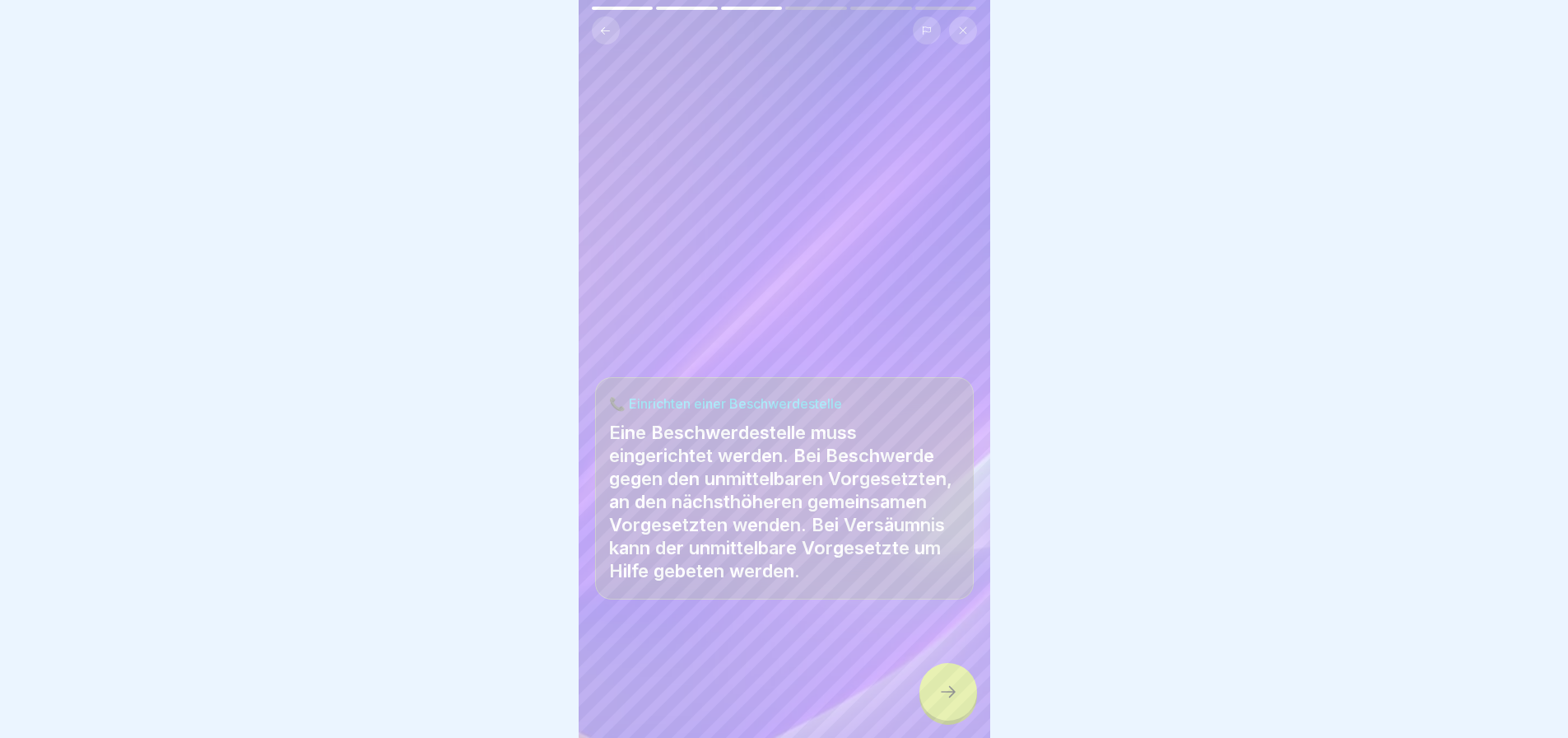
click at [932, 682] on div at bounding box center [948, 691] width 58 height 58
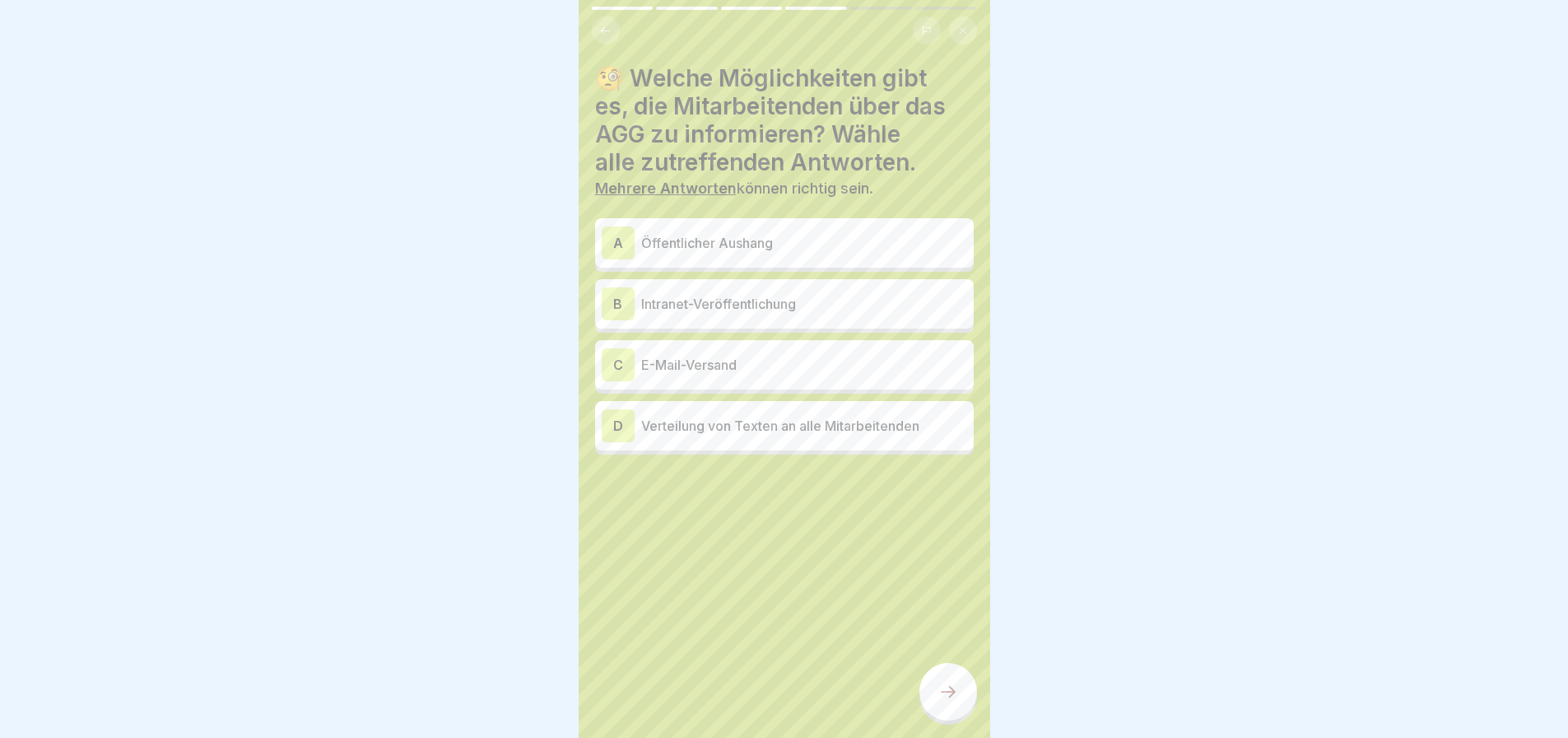
click at [740, 294] on p "Intranet-Veröffentlichung" at bounding box center [804, 303] width 326 height 20
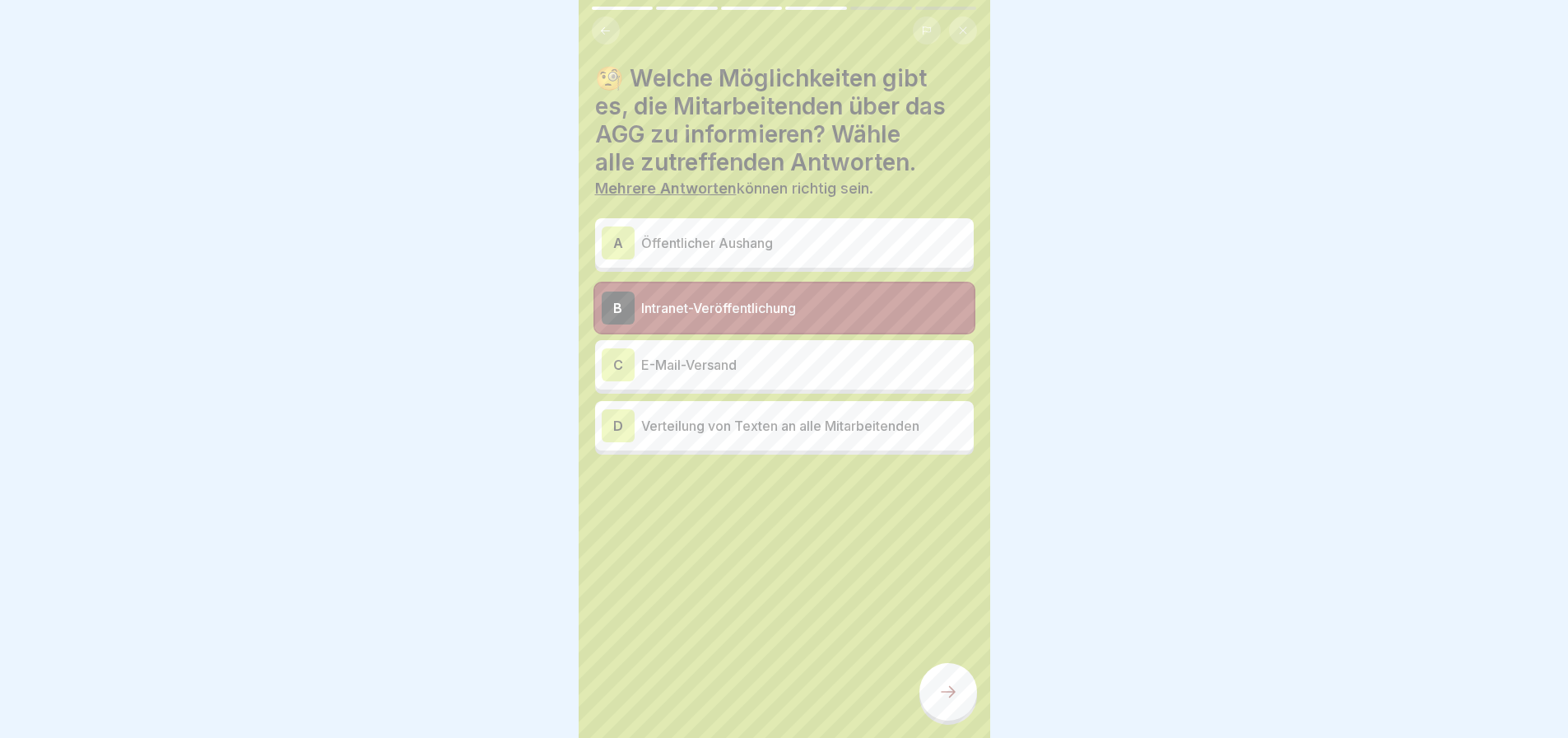
click at [949, 693] on icon at bounding box center [948, 691] width 20 height 20
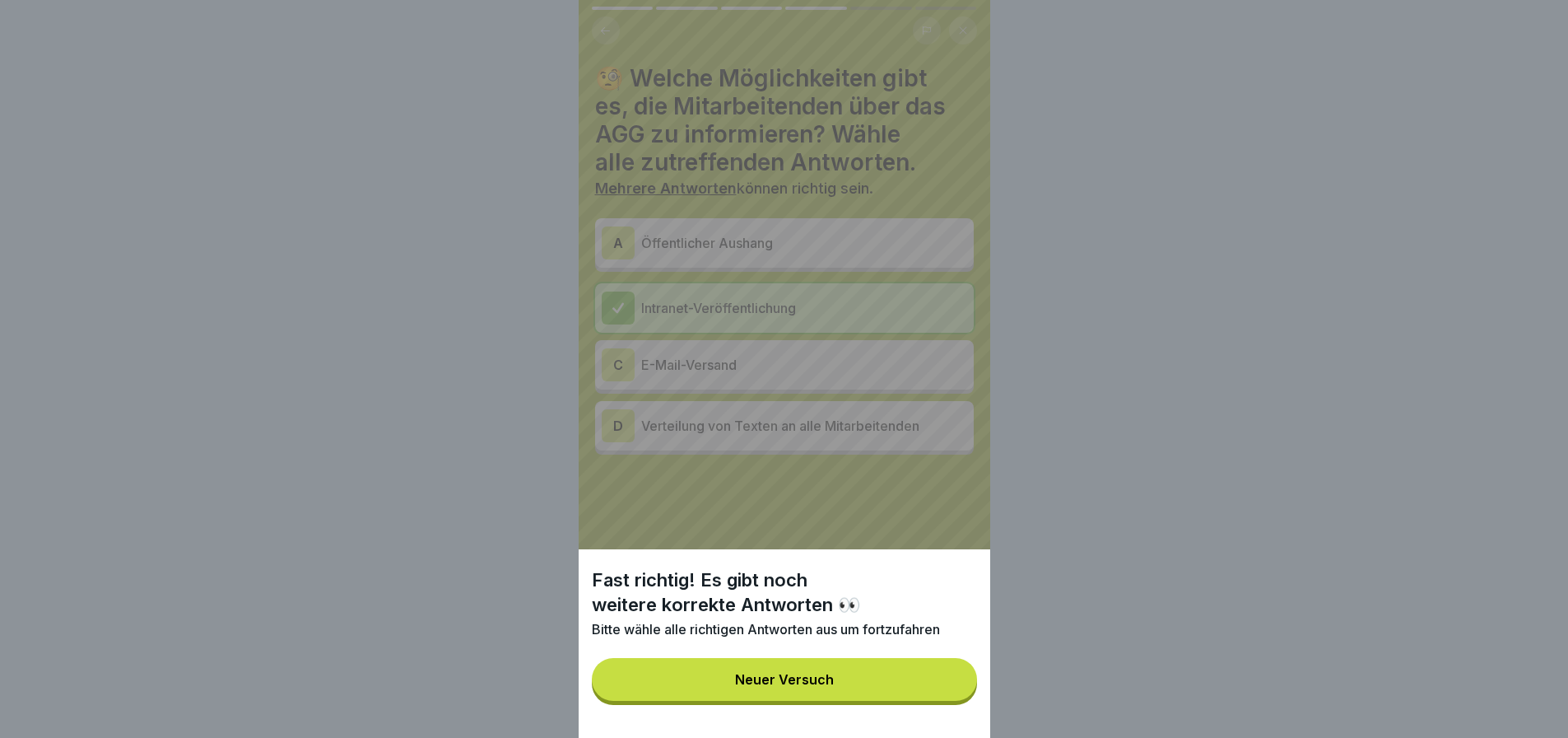
click at [788, 349] on div "Fast richtig! Es gibt noch weitere korrekte Antworten 👀 Bitte wähle alle richti…" at bounding box center [784, 369] width 412 height 738
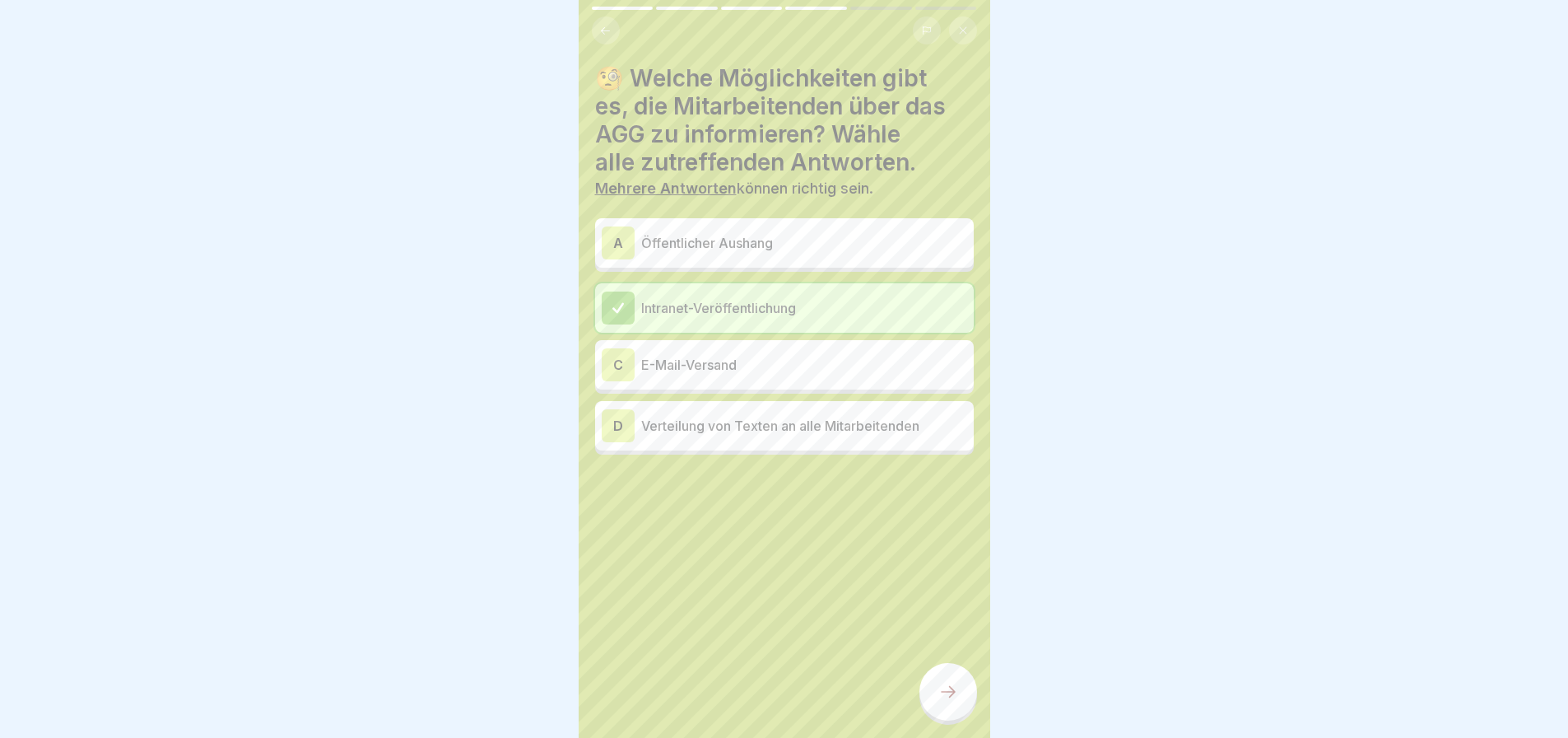
click at [788, 355] on p "E-Mail-Versand" at bounding box center [804, 364] width 326 height 20
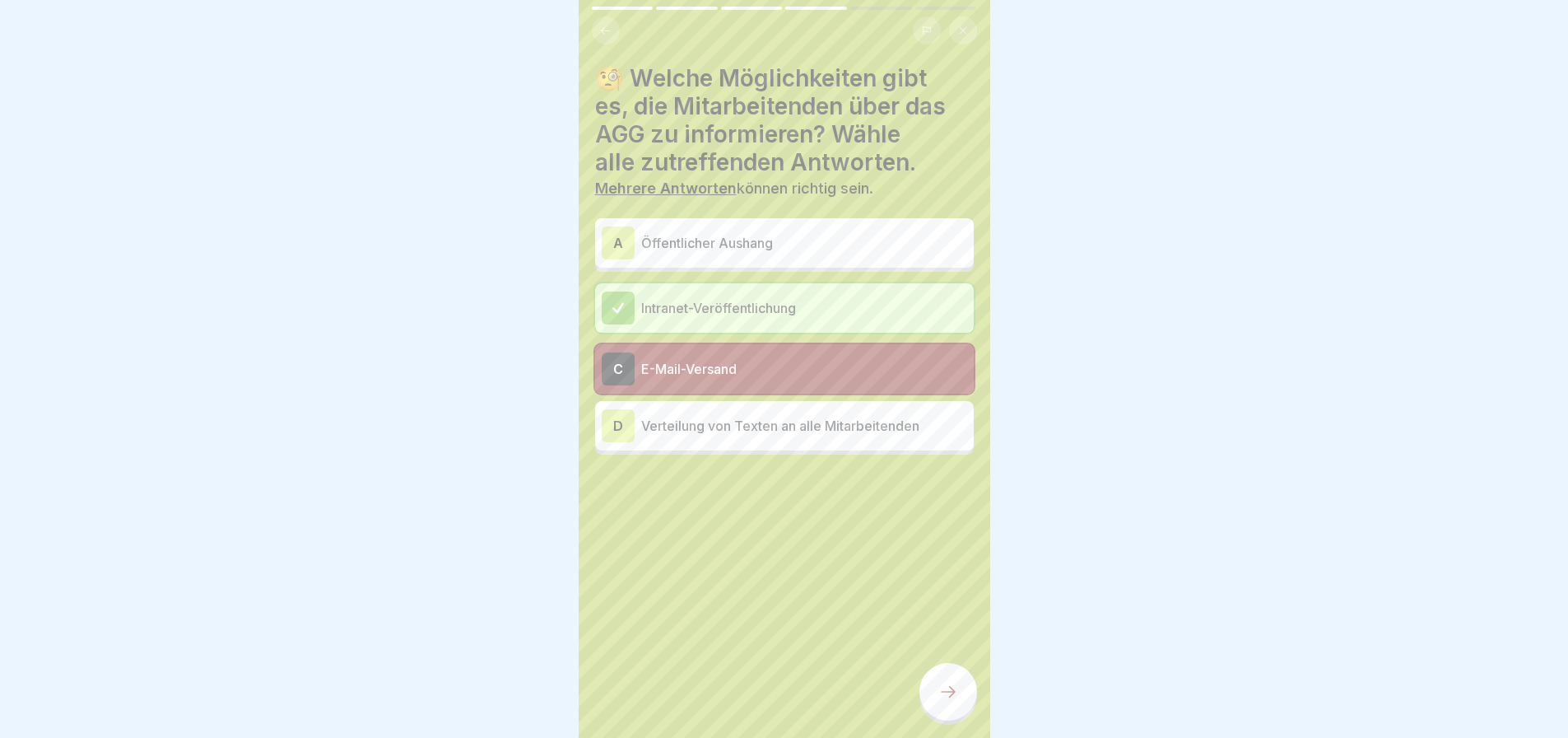
click at [950, 686] on icon at bounding box center [948, 691] width 20 height 20
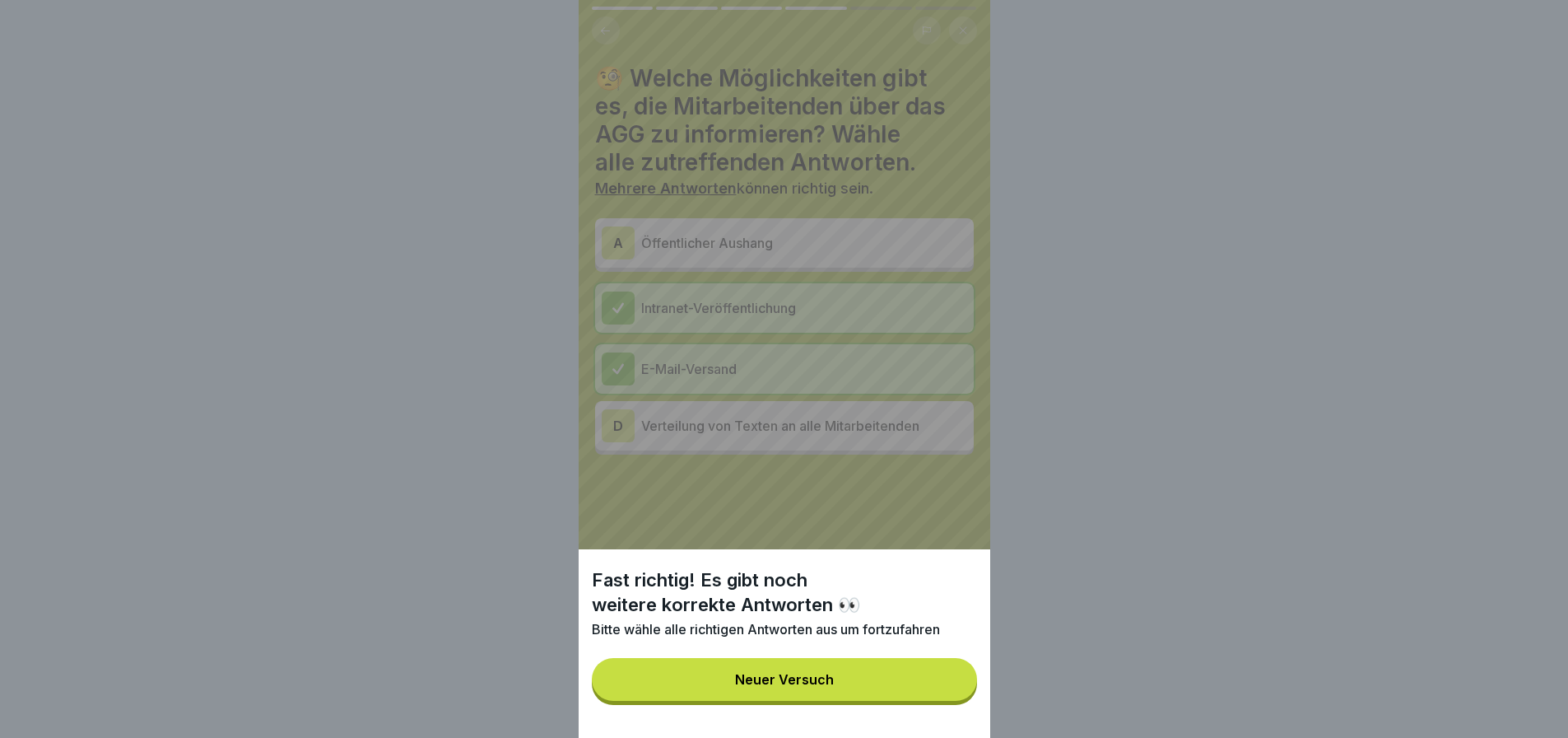
click at [852, 510] on div "Fast richtig! Es gibt noch weitere korrekte Antworten 👀 Bitte wähle alle richti…" at bounding box center [784, 369] width 412 height 738
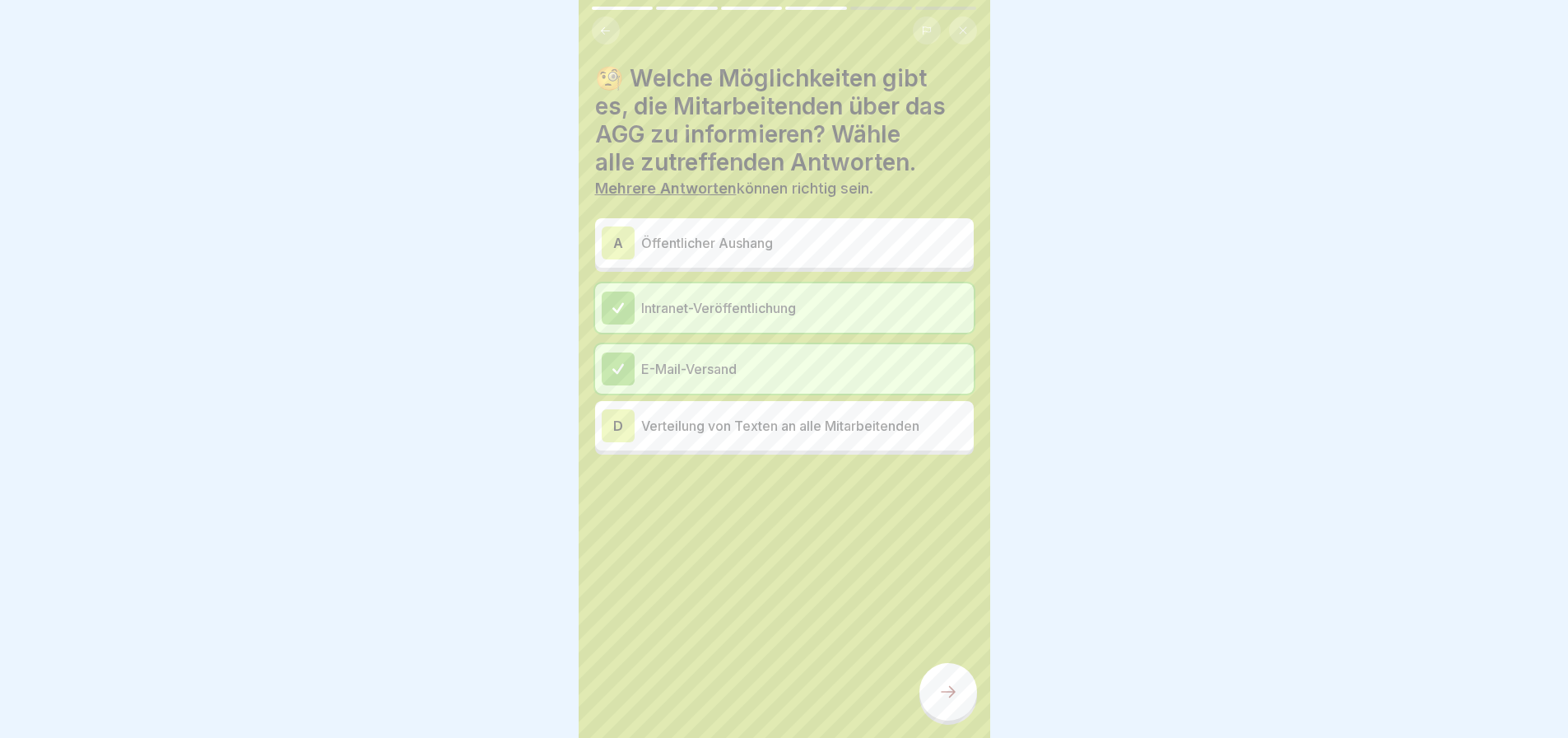
click at [811, 235] on p "Öffentlicher Aushang" at bounding box center [804, 242] width 326 height 20
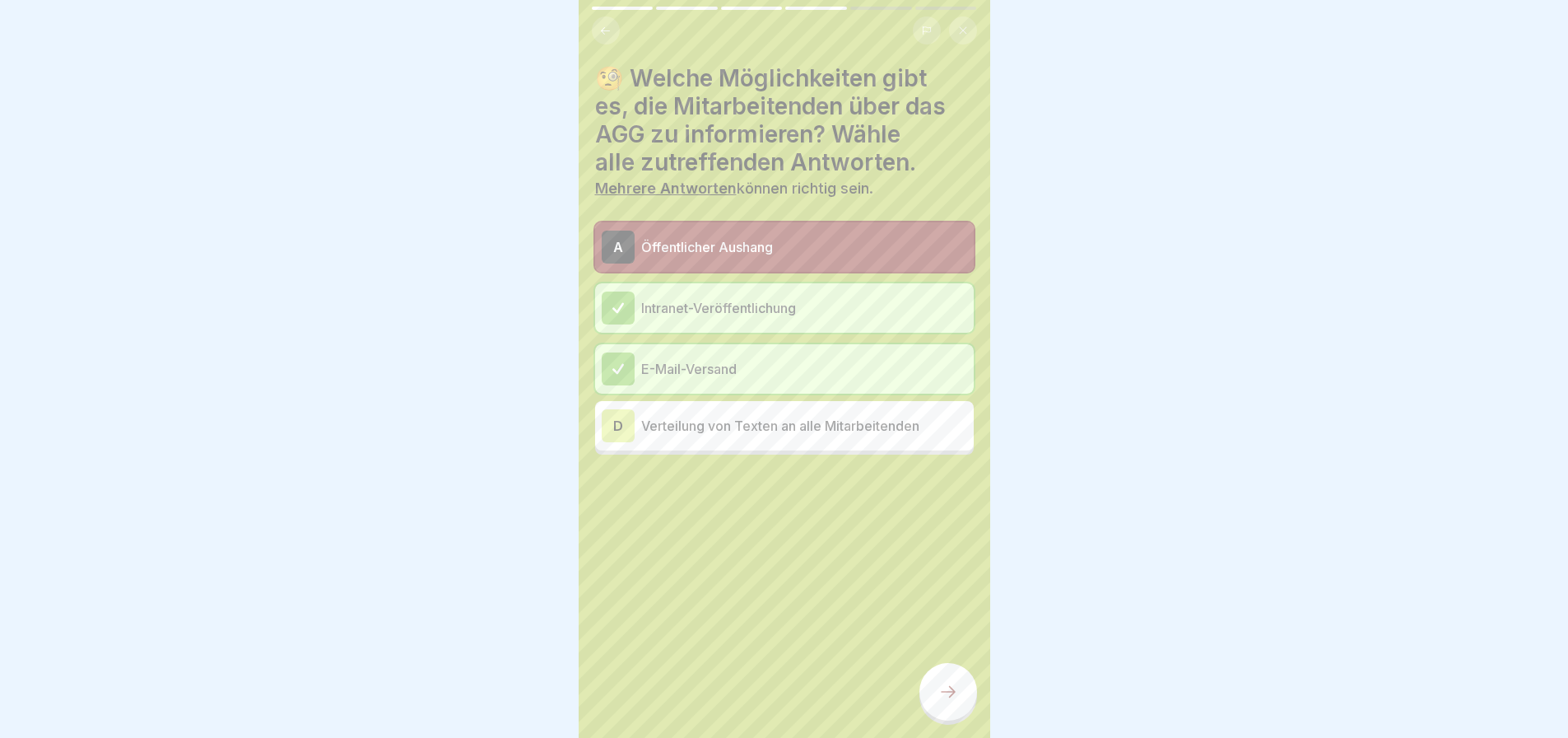
click at [971, 695] on div at bounding box center [948, 691] width 58 height 58
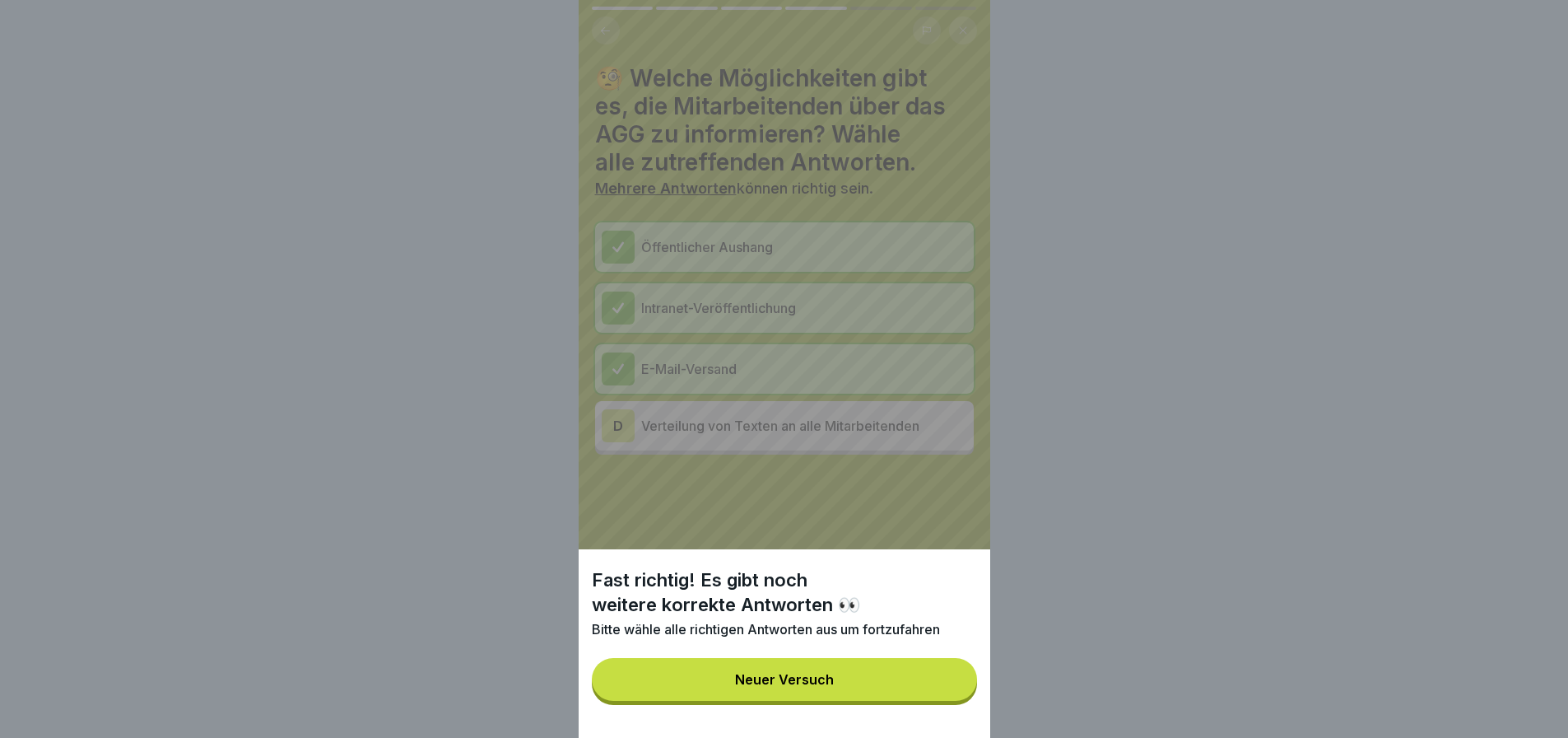
click at [846, 689] on button "Neuer Versuch" at bounding box center [784, 679] width 385 height 43
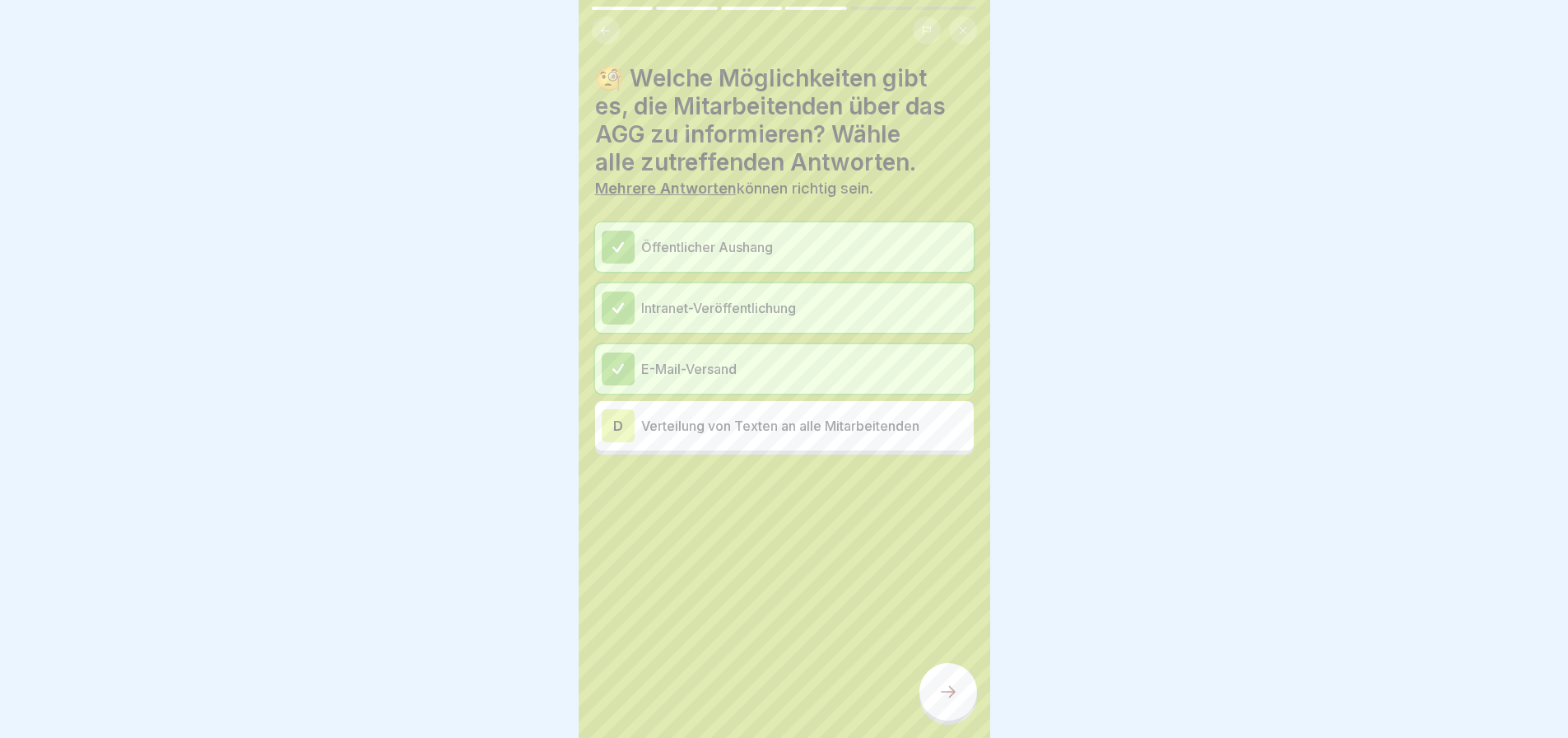
click at [819, 416] on p "Verteilung von Texten an alle Mitarbeitenden" at bounding box center [804, 425] width 326 height 20
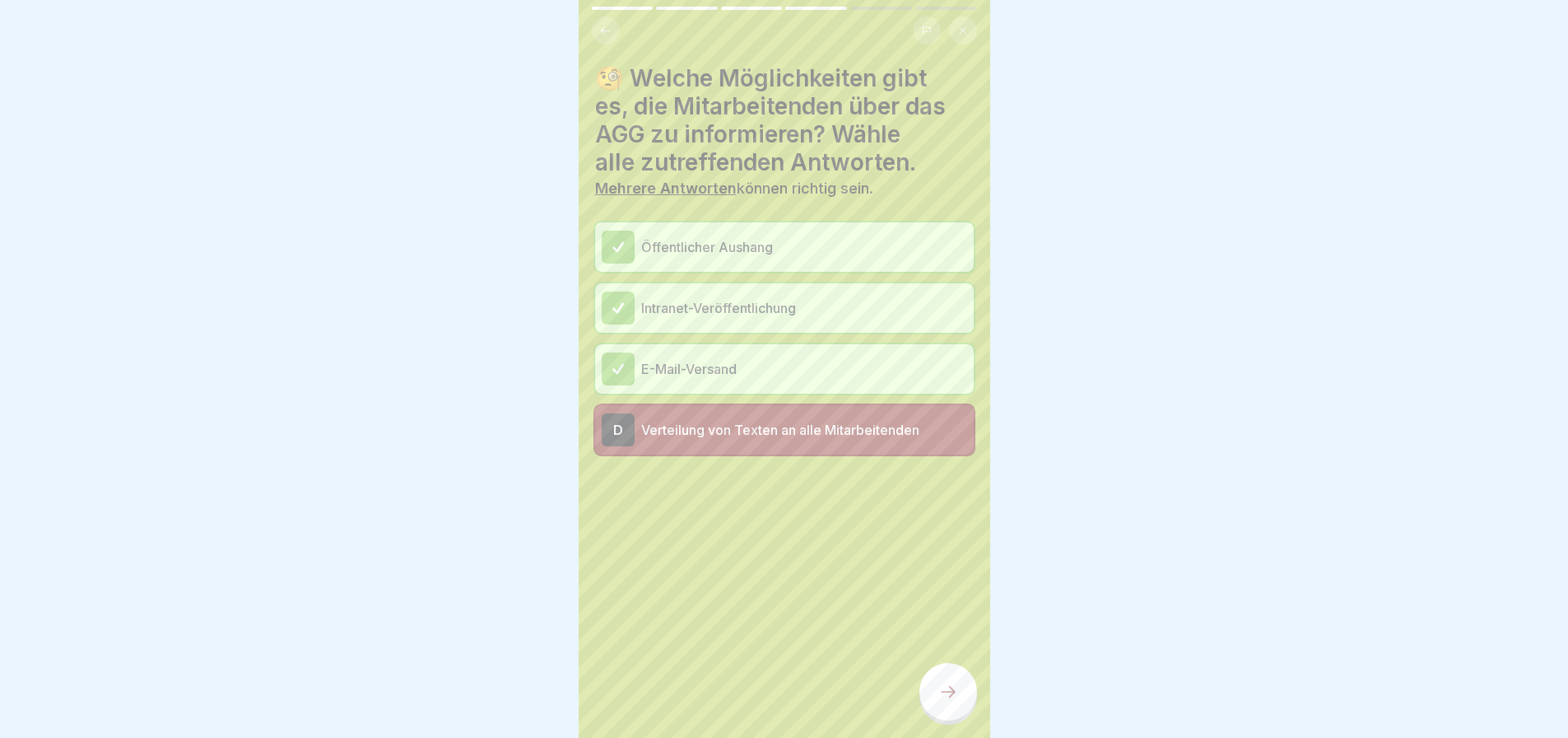
click at [950, 687] on icon at bounding box center [948, 691] width 20 height 20
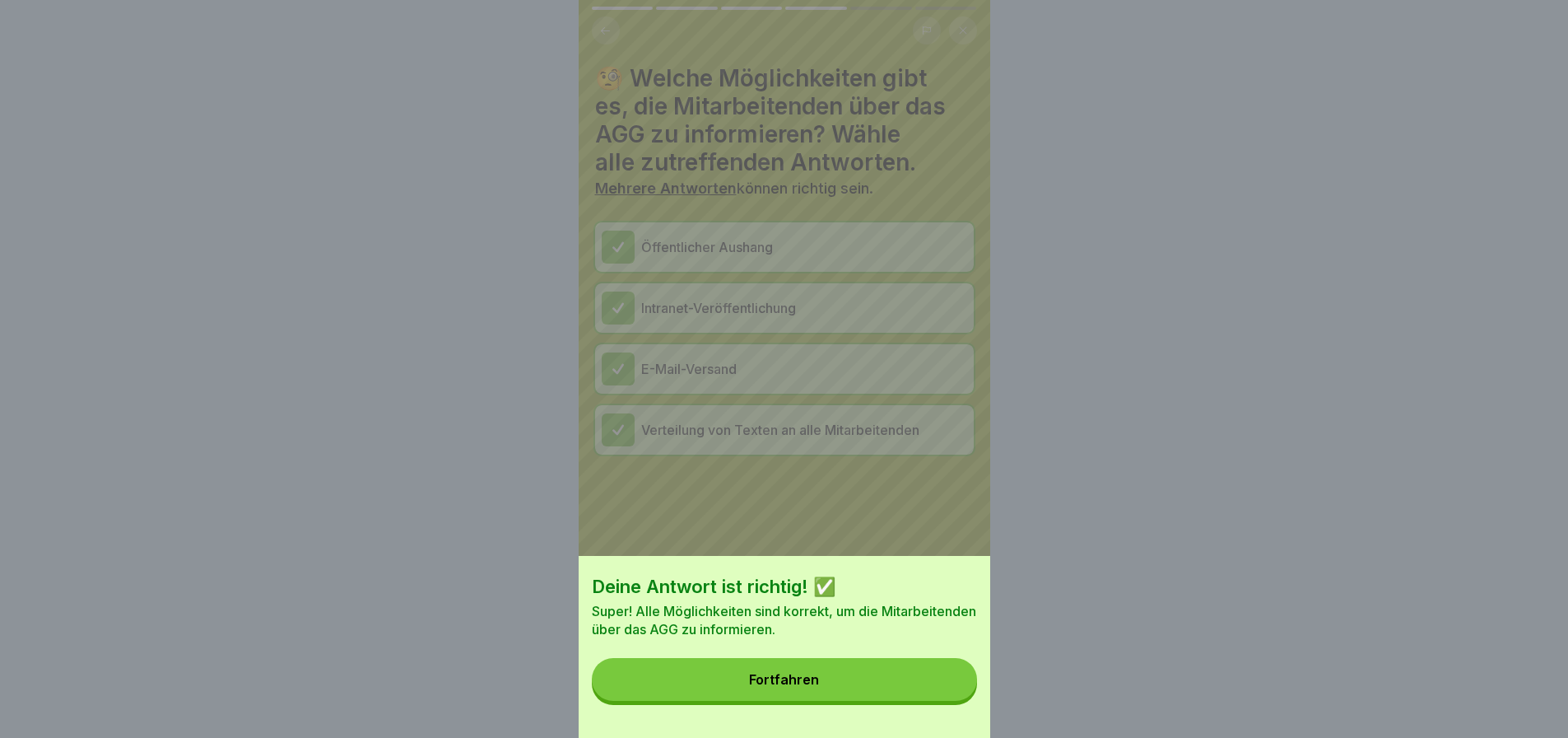
click at [710, 681] on button "Fortfahren" at bounding box center [784, 679] width 385 height 43
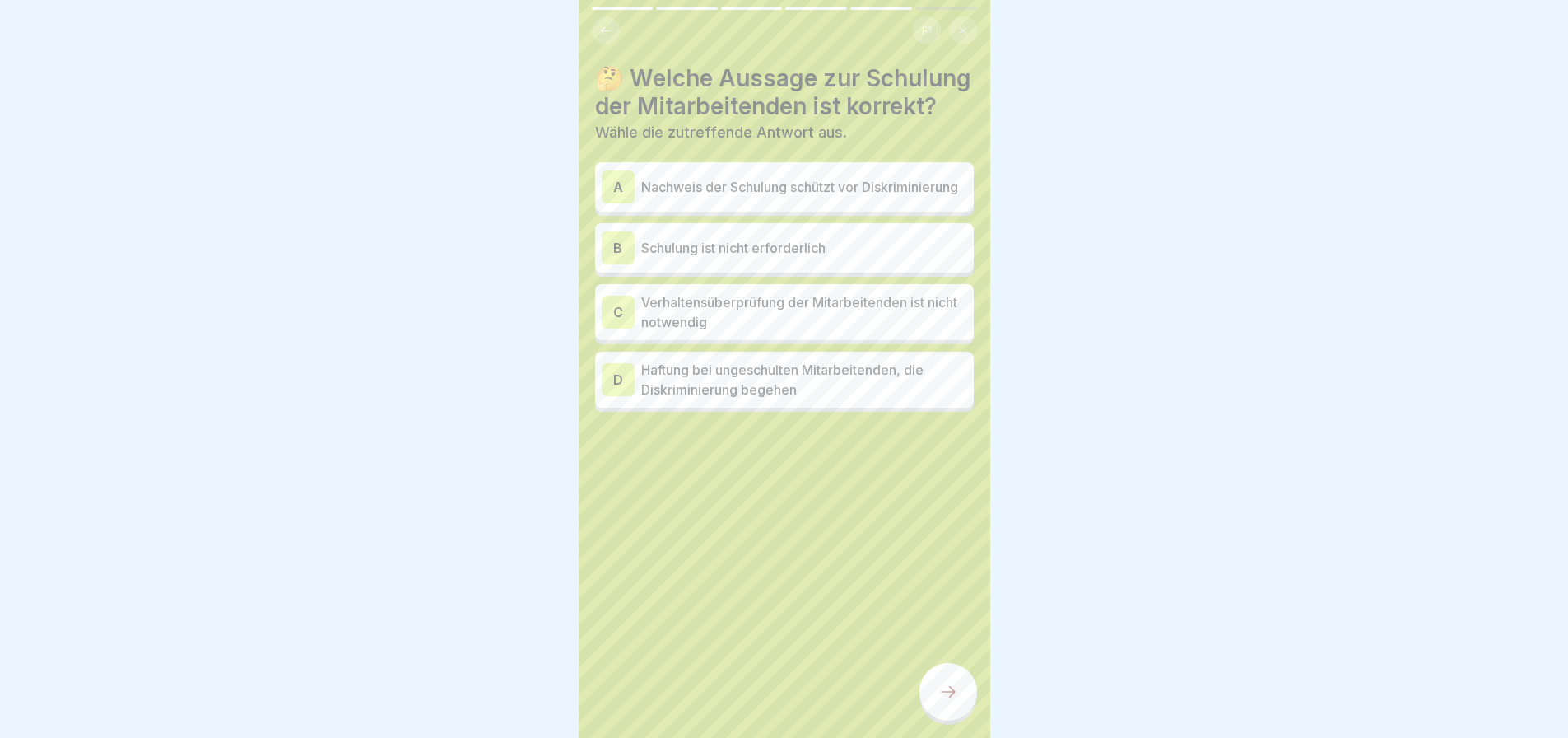
click at [821, 197] on p "Nachweis der Schulung schützt vor Diskriminierung" at bounding box center [804, 186] width 326 height 20
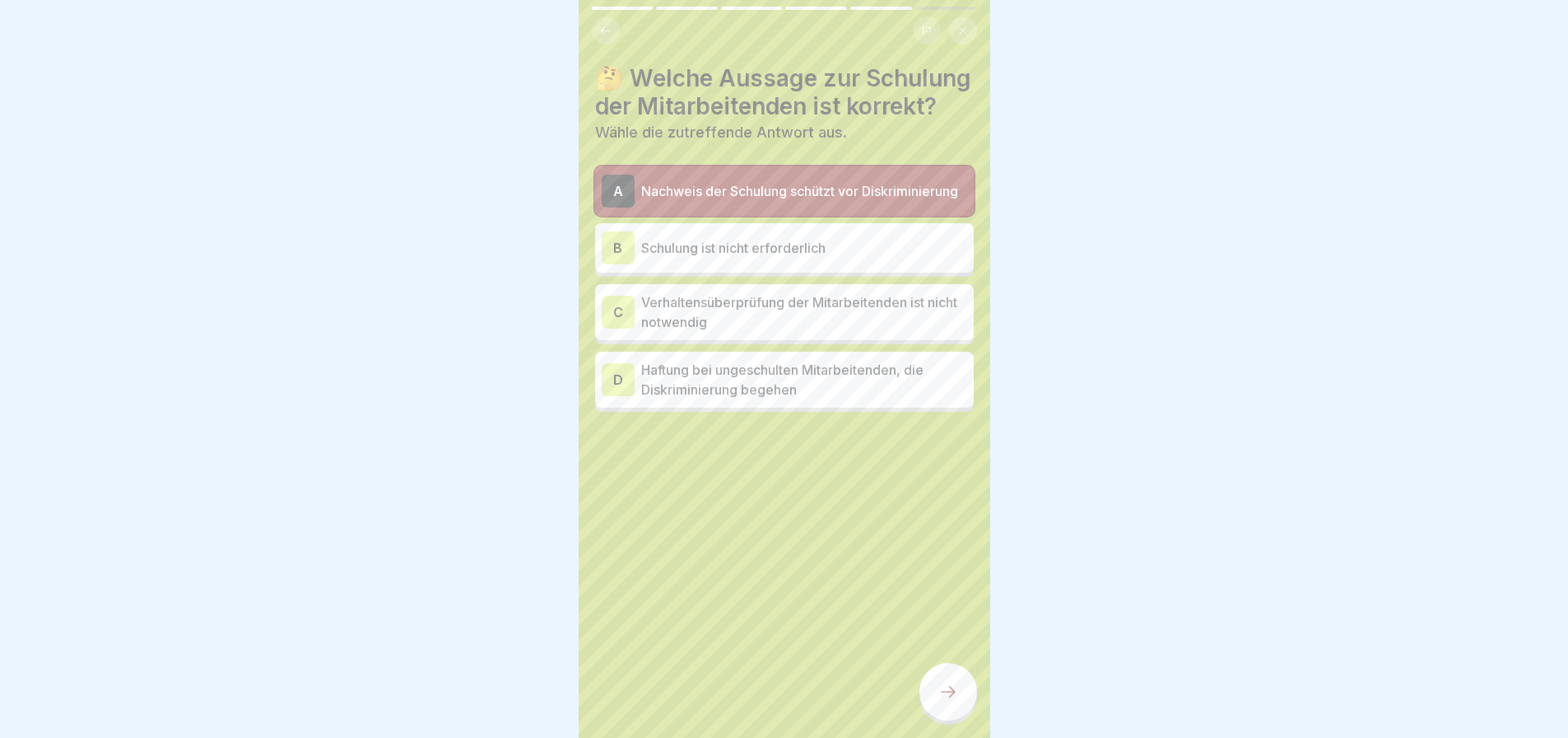
click at [948, 675] on div at bounding box center [948, 691] width 58 height 58
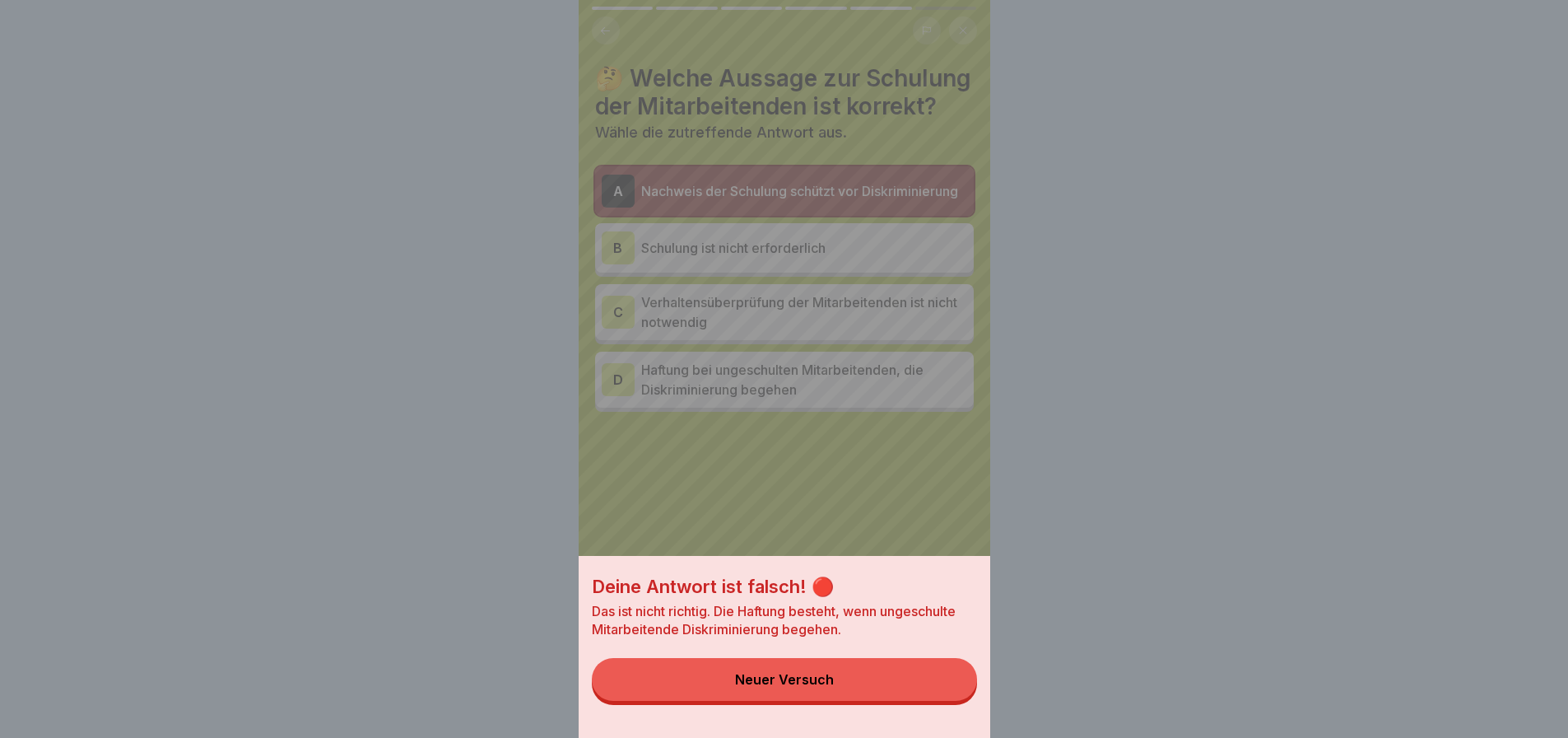
click at [800, 522] on div "Deine Antwort ist falsch! 🔴 Das ist nicht richtig. Die Haftung besteht, wenn un…" at bounding box center [784, 369] width 412 height 738
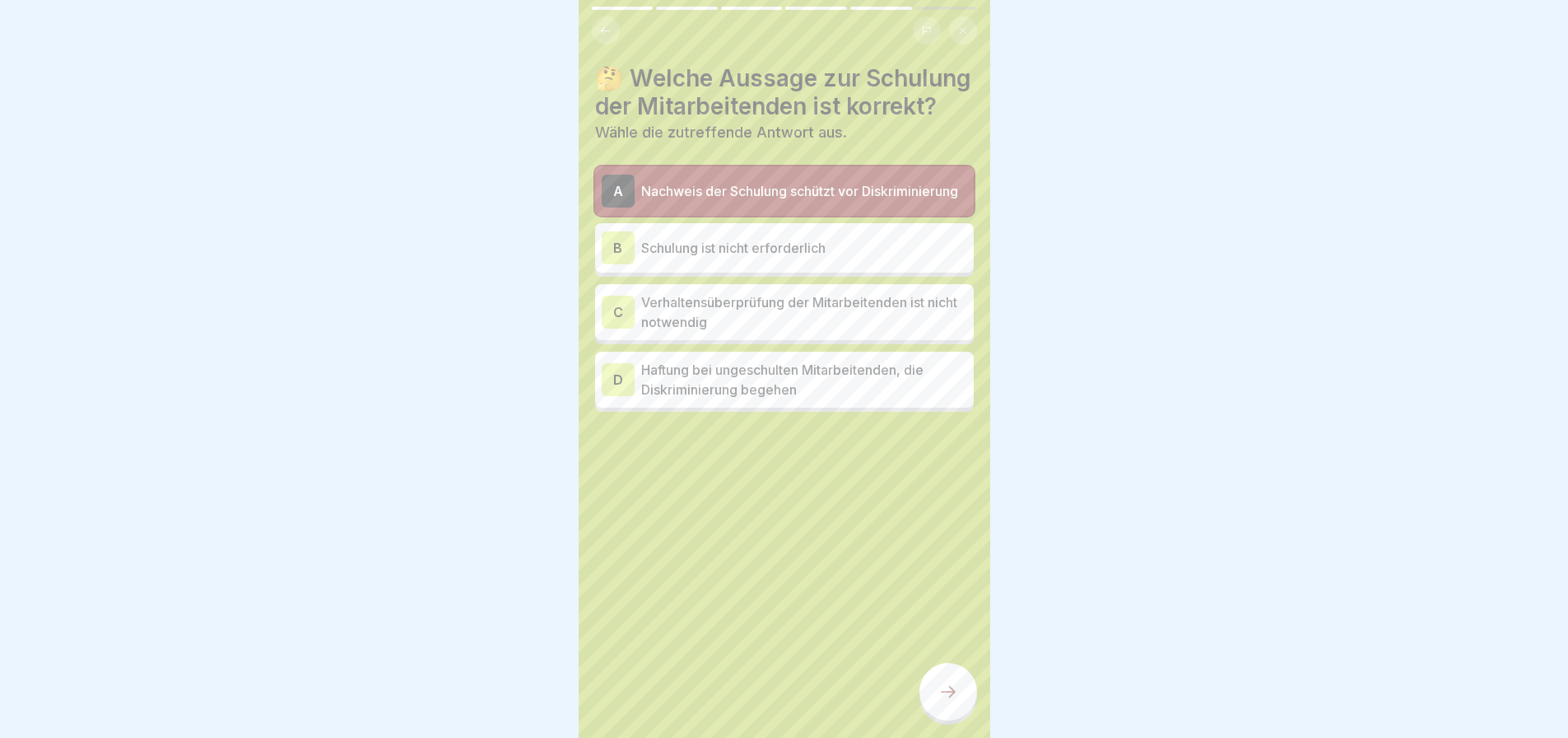
click at [781, 201] on p "Nachweis der Schulung schützt vor Diskriminierung" at bounding box center [804, 190] width 326 height 20
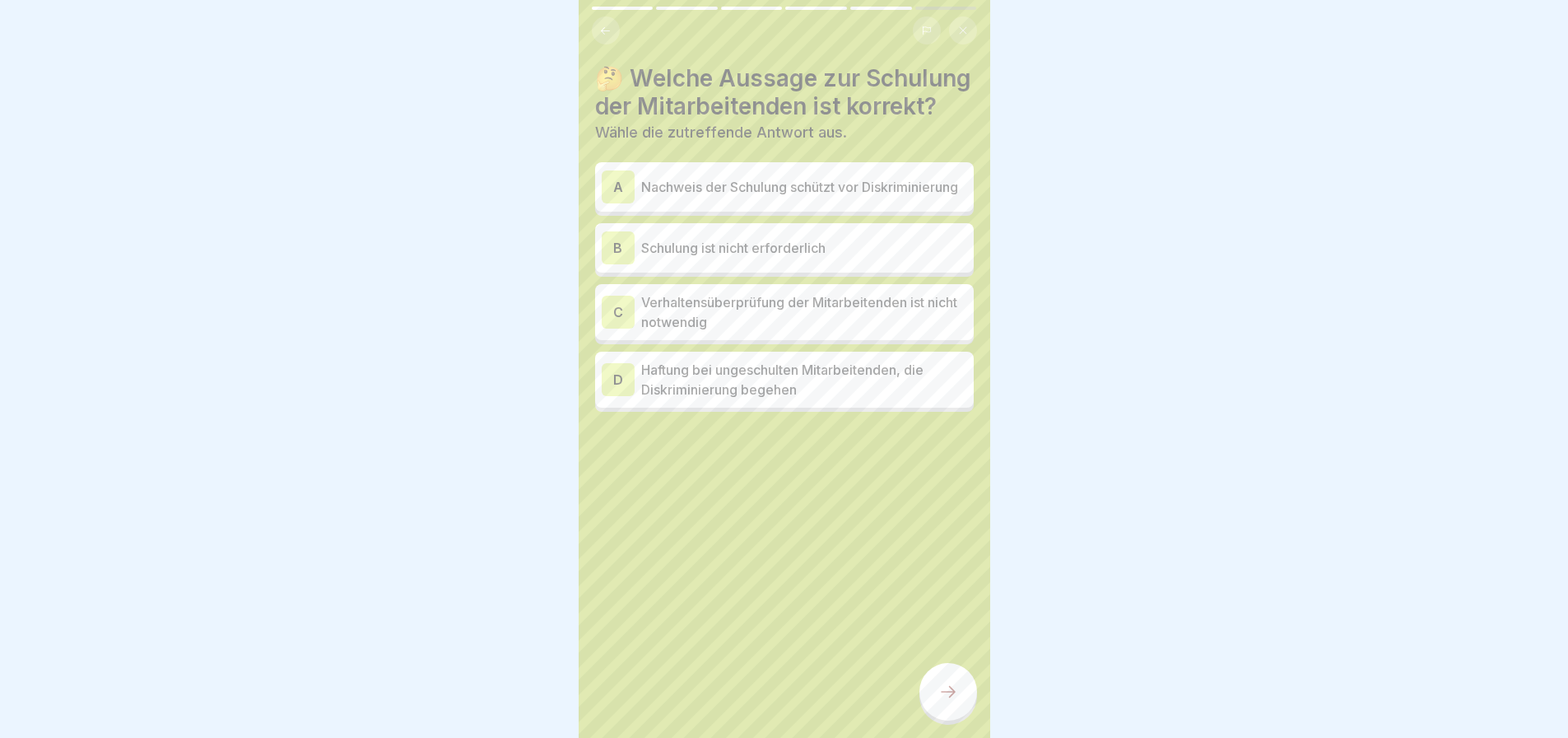
click at [754, 399] on p "Haftung bei ungeschulten Mitarbeitenden, die Diskriminierung begehen" at bounding box center [804, 379] width 326 height 39
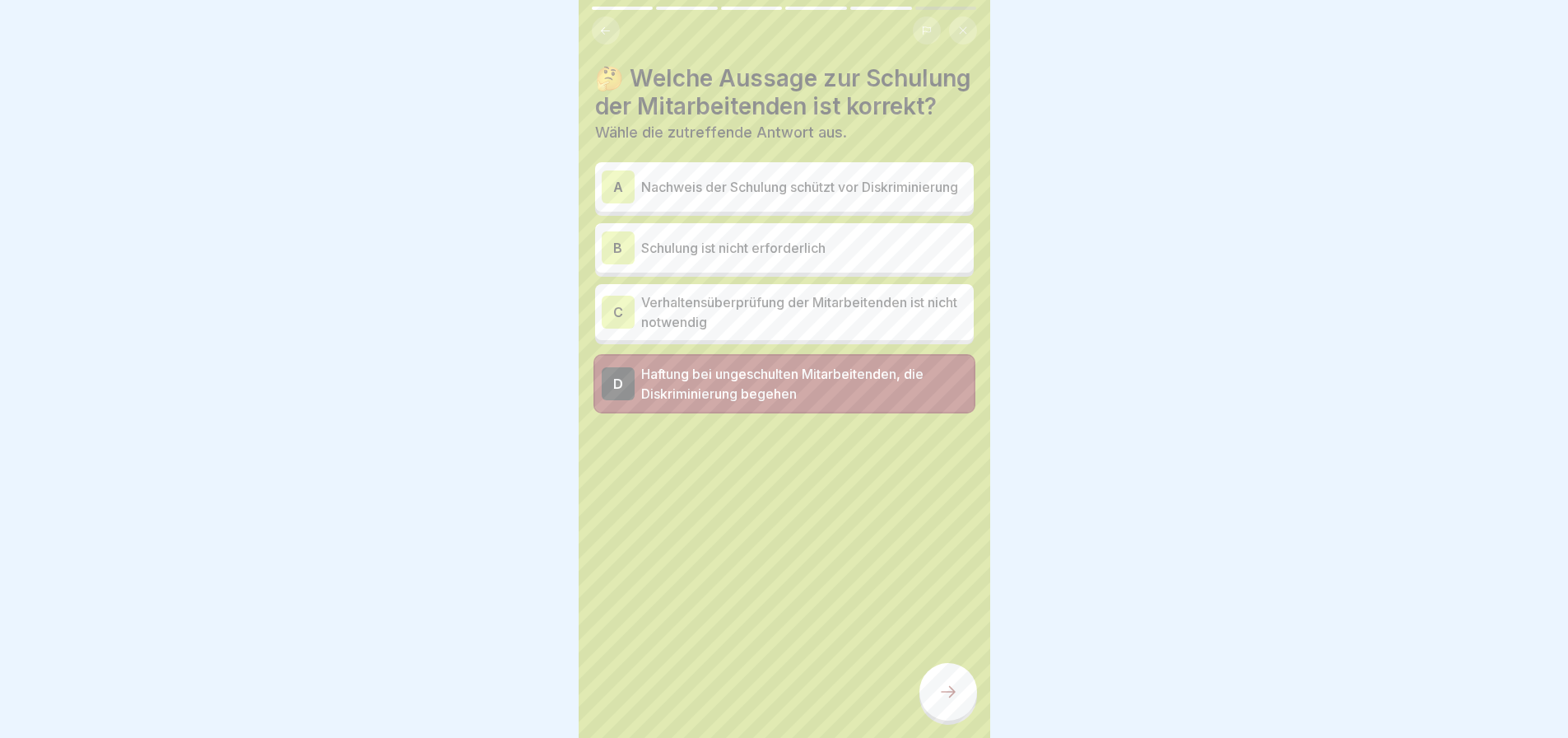
click at [972, 694] on div at bounding box center [948, 691] width 58 height 58
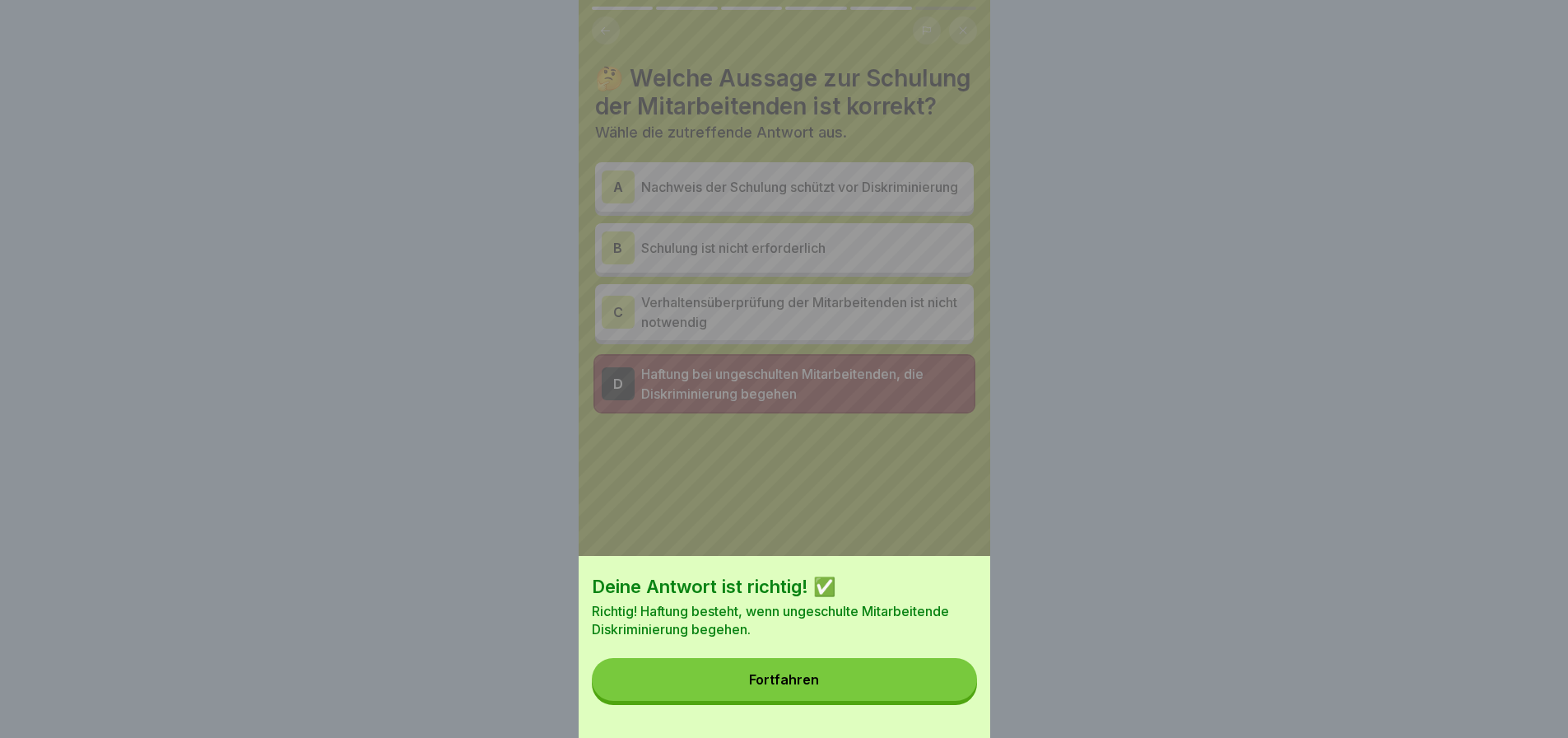
click at [837, 683] on button "Fortfahren" at bounding box center [784, 679] width 385 height 43
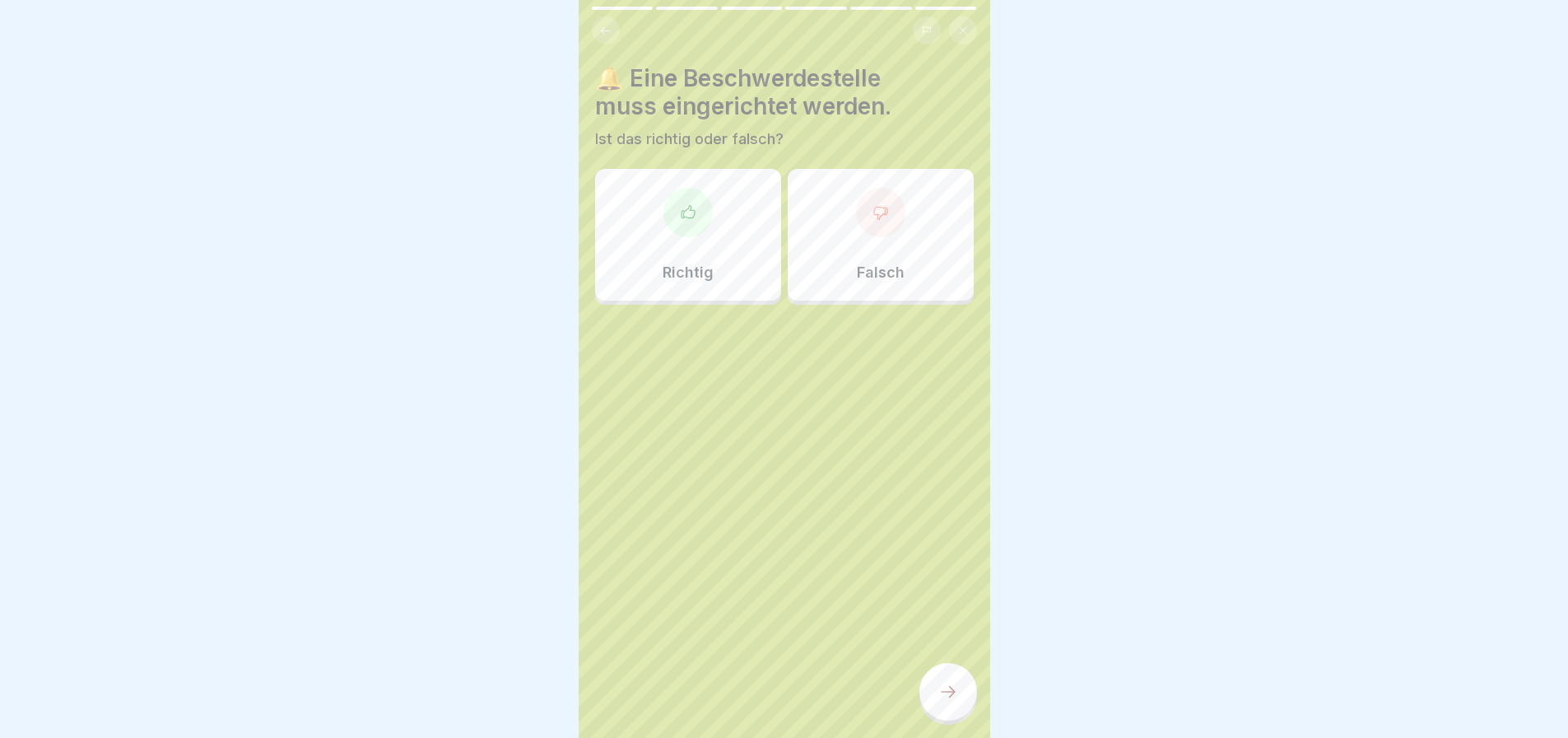
click at [872, 204] on icon at bounding box center [880, 212] width 17 height 17
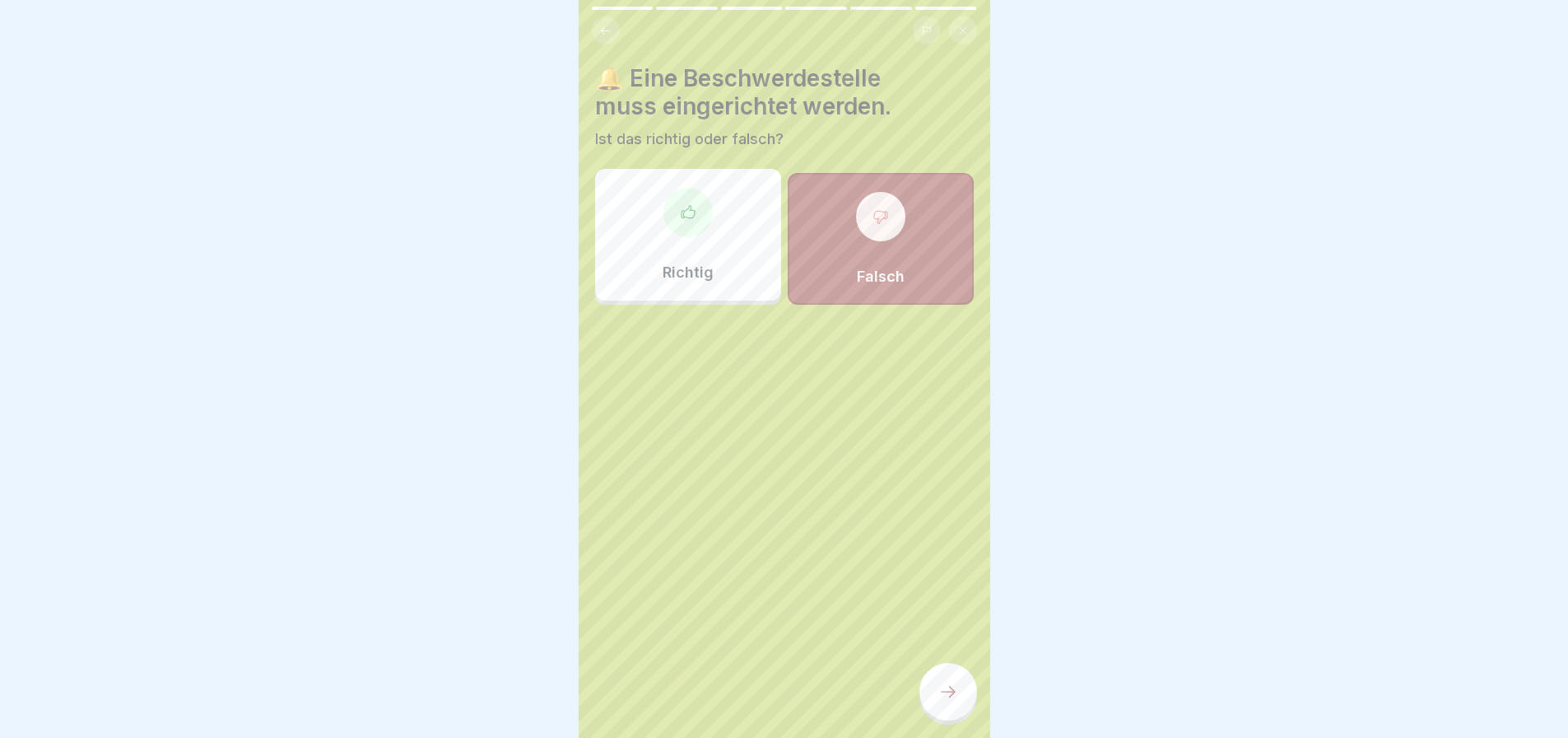
click at [970, 681] on div at bounding box center [948, 691] width 58 height 58
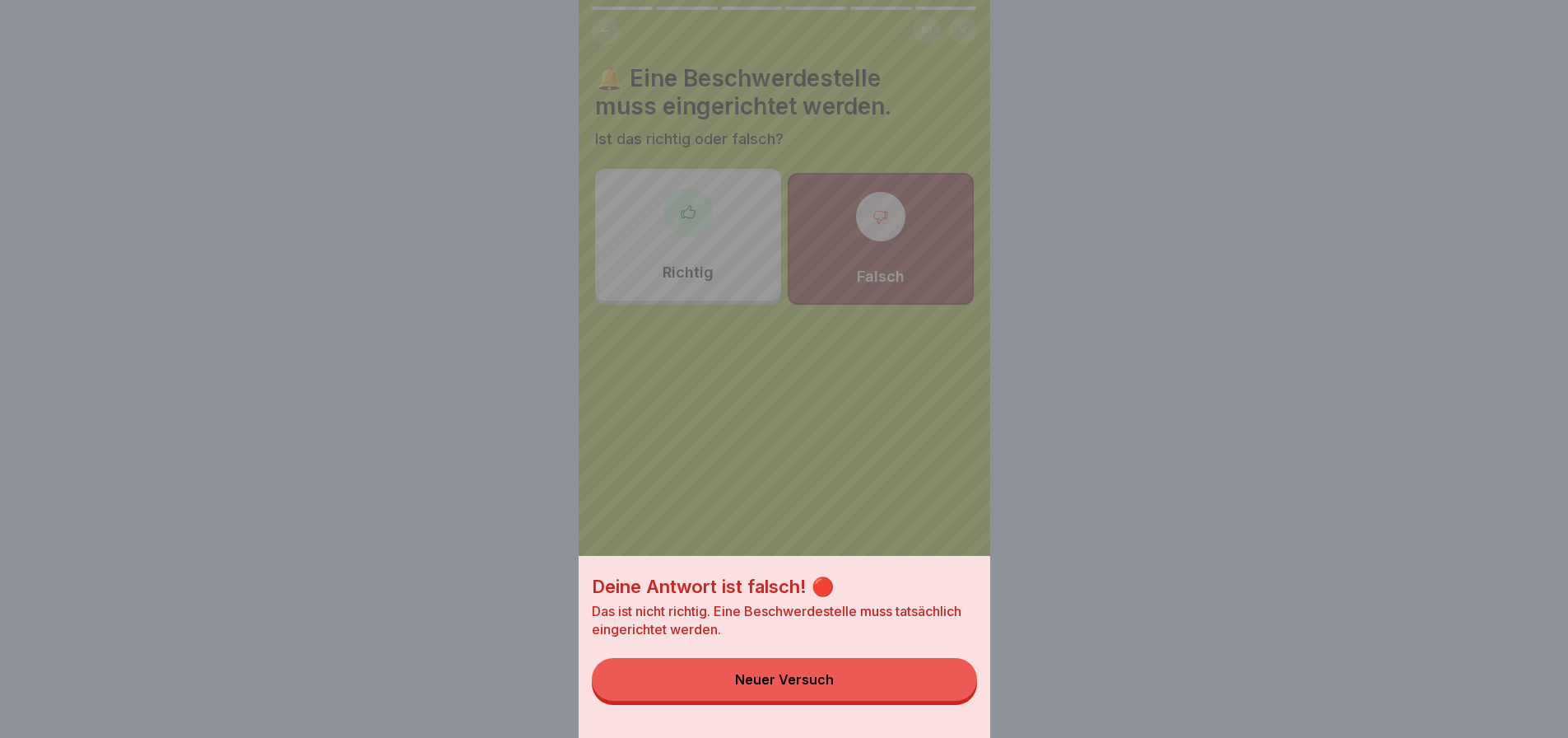
click at [650, 229] on div "Deine Antwort ist falsch! 🔴 Das ist nicht richtig. Eine Beschwerdestelle muss t…" at bounding box center [784, 369] width 412 height 738
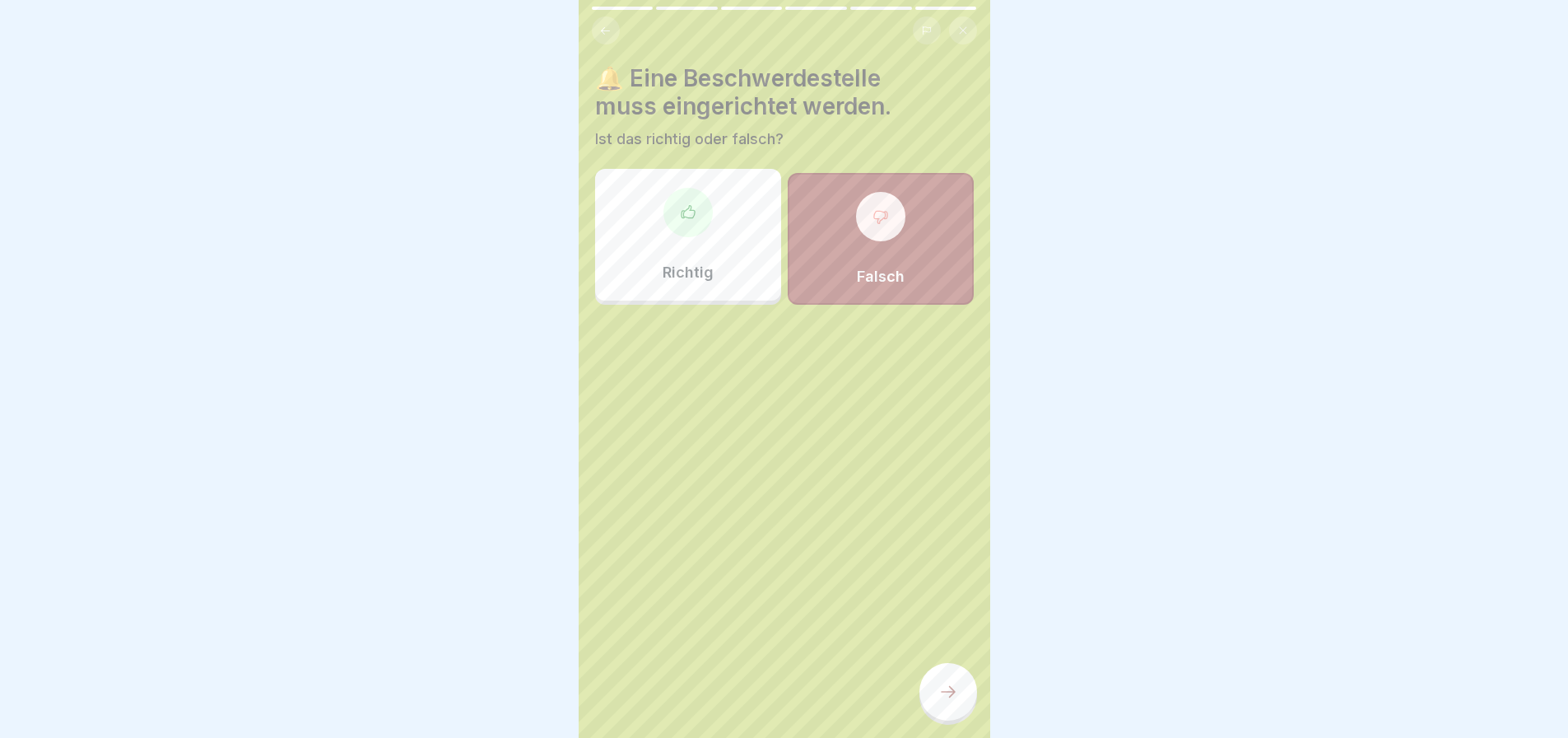
click at [660, 229] on div "Richtig" at bounding box center [689, 234] width 186 height 131
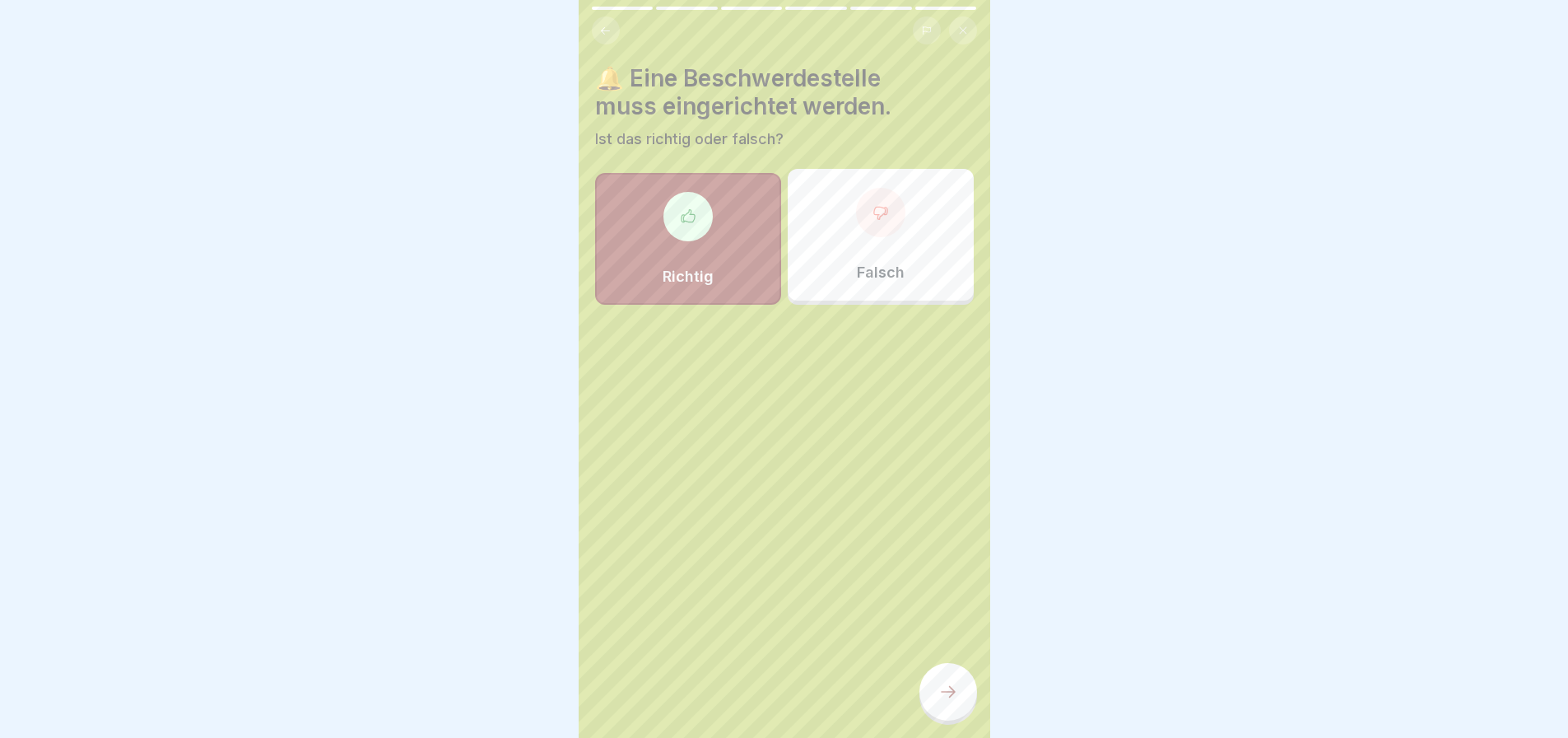
click at [935, 680] on div at bounding box center [948, 691] width 58 height 58
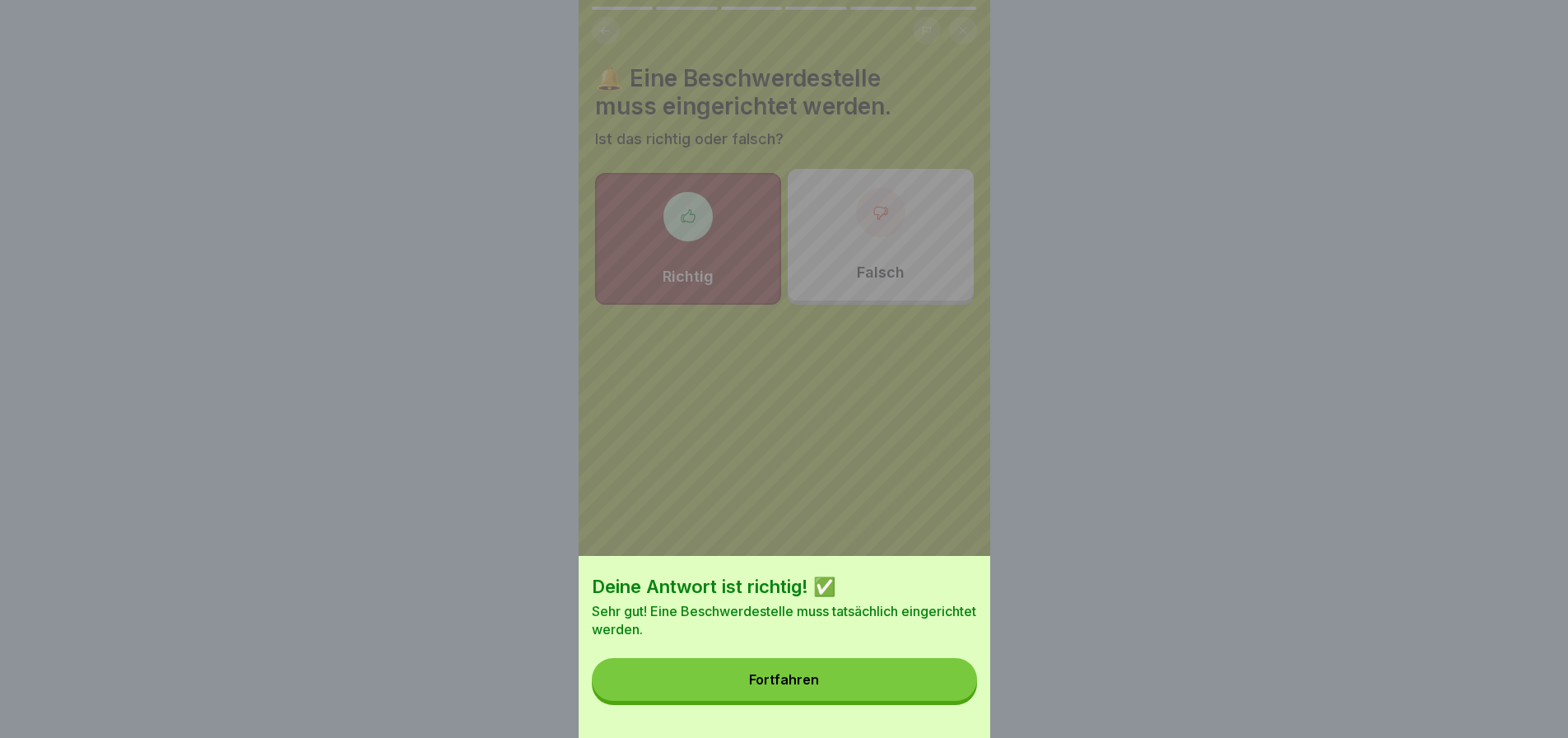
click at [823, 678] on button "Fortfahren" at bounding box center [784, 679] width 385 height 43
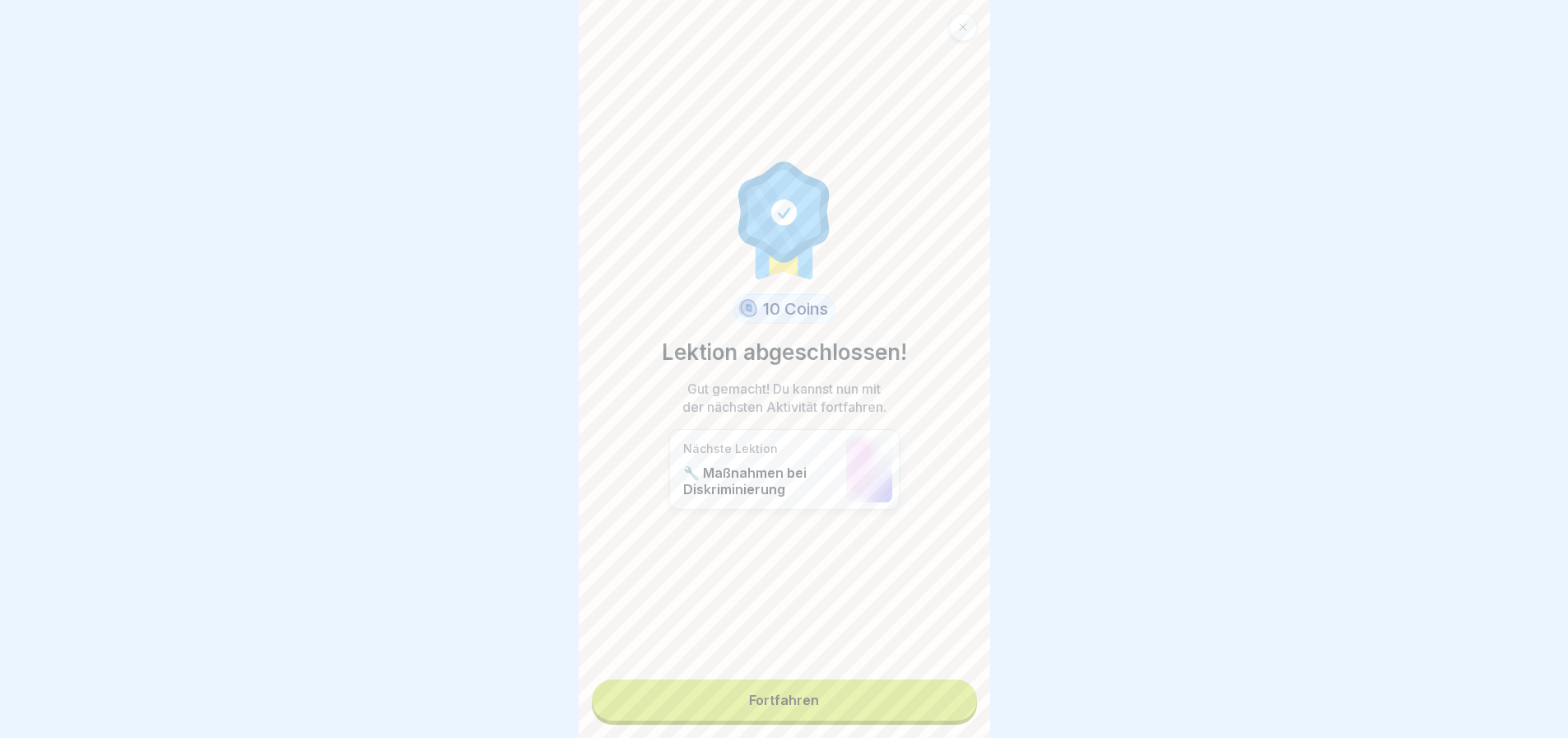
click at [765, 679] on link "Fortfahren" at bounding box center [784, 700] width 385 height 41
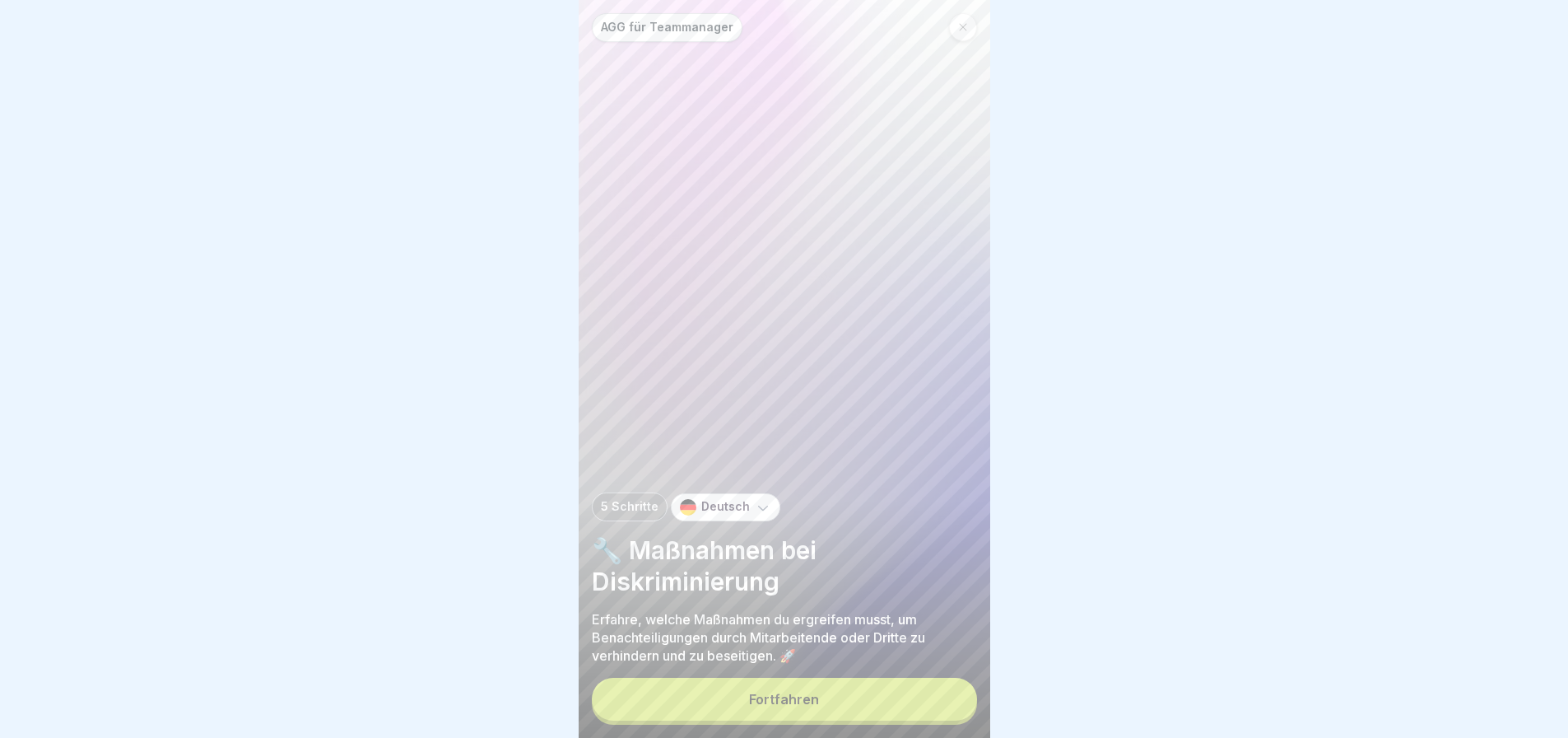
click at [768, 684] on button "Fortfahren" at bounding box center [784, 699] width 385 height 43
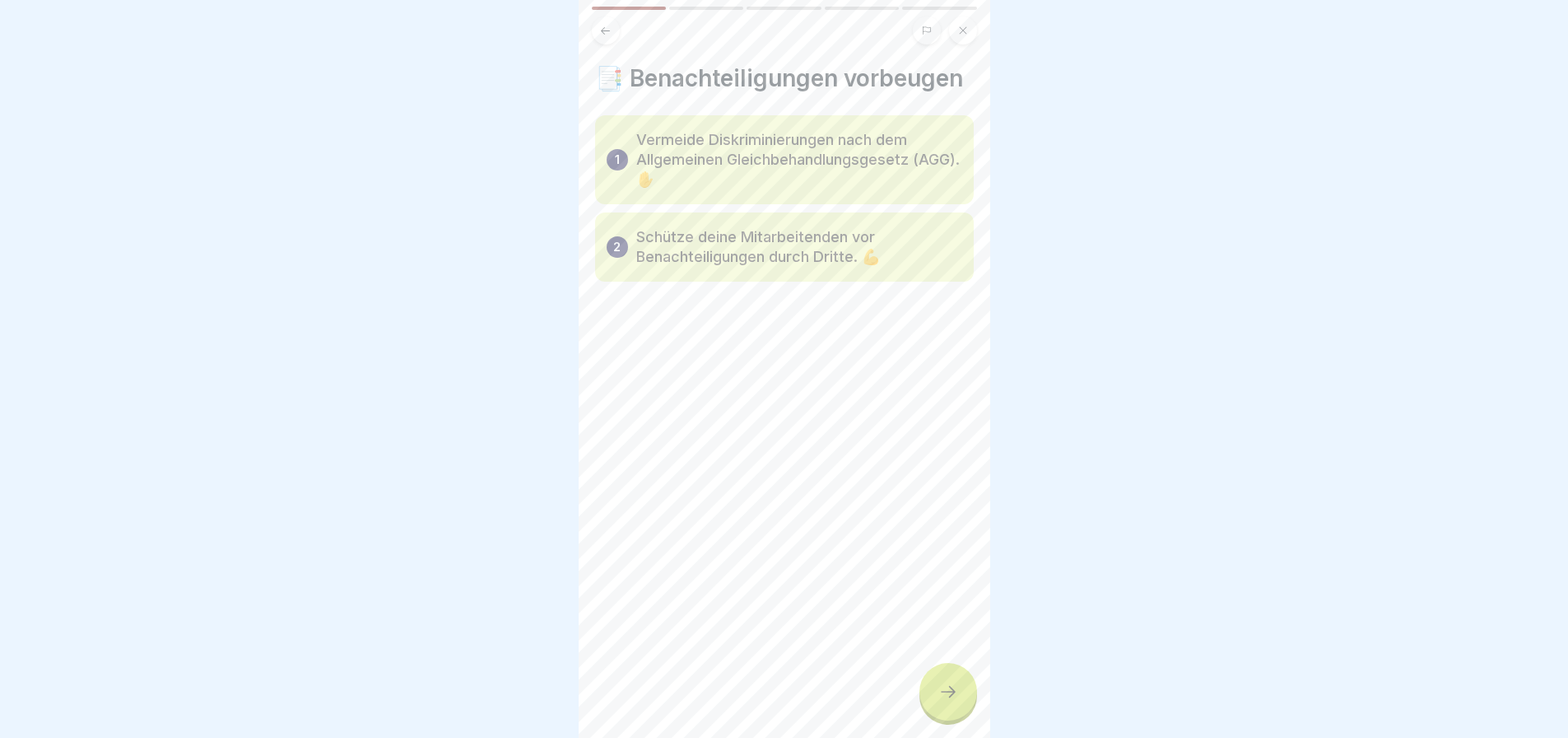
click at [948, 690] on icon at bounding box center [948, 691] width 20 height 20
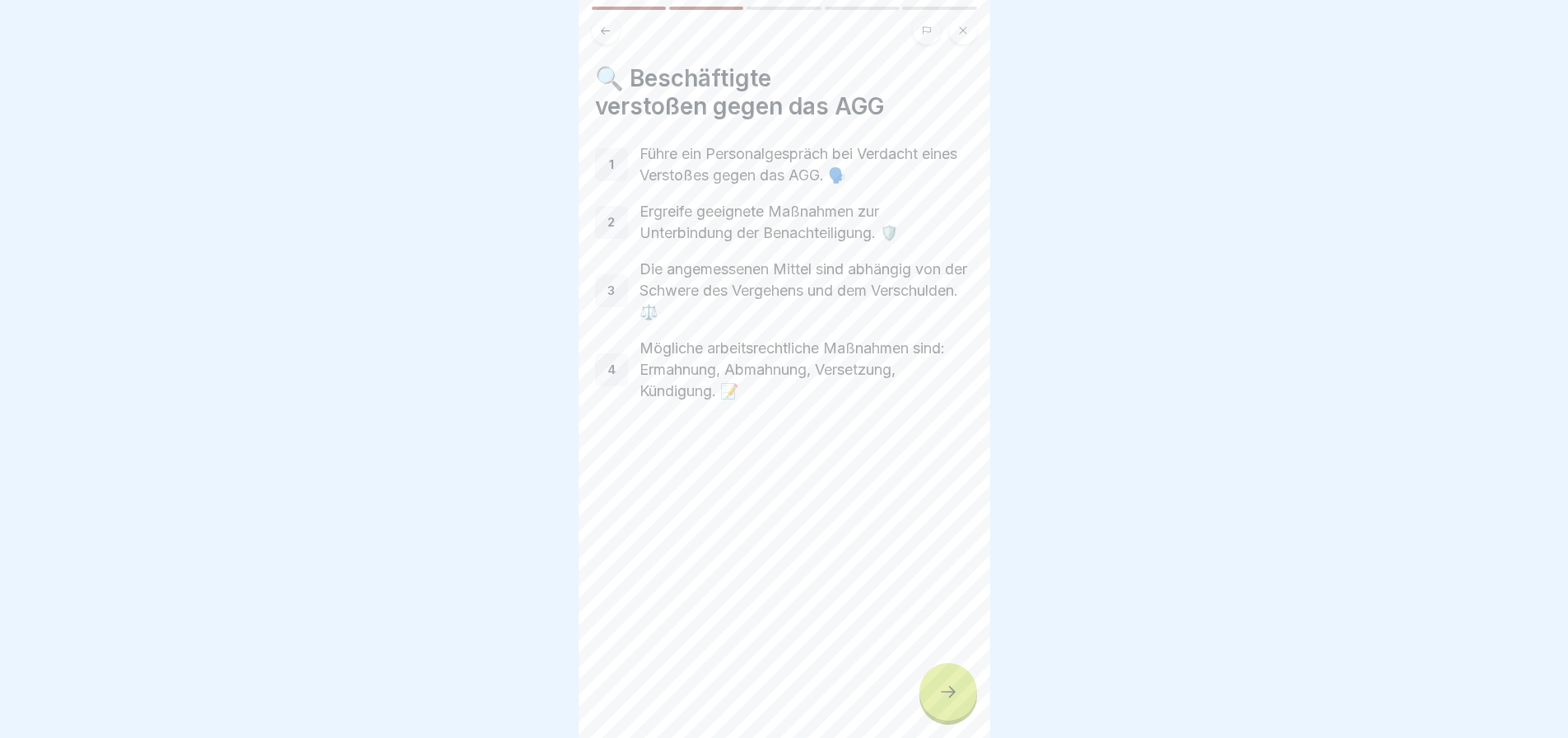
click at [922, 677] on div at bounding box center [948, 691] width 58 height 58
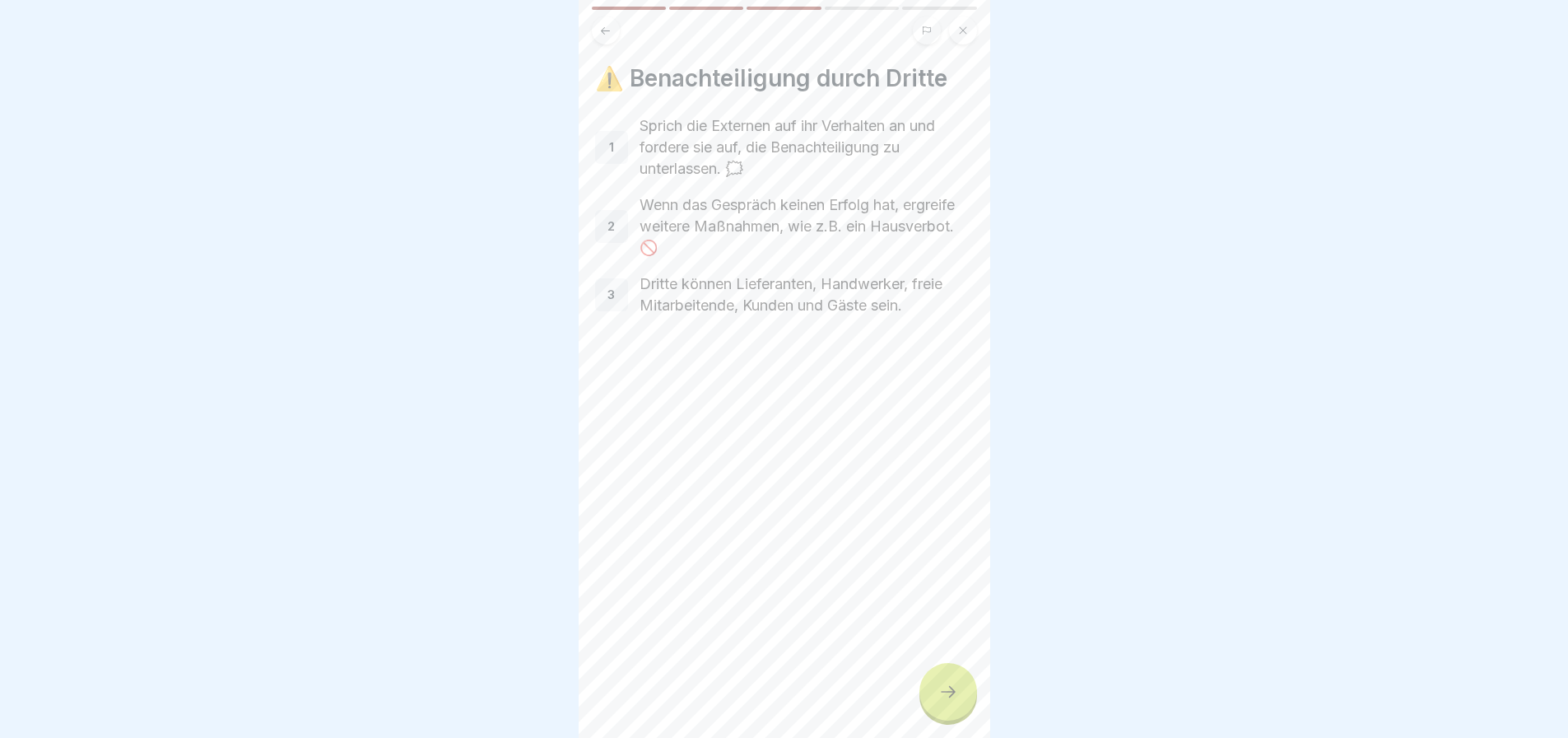
click at [939, 683] on icon at bounding box center [948, 691] width 20 height 20
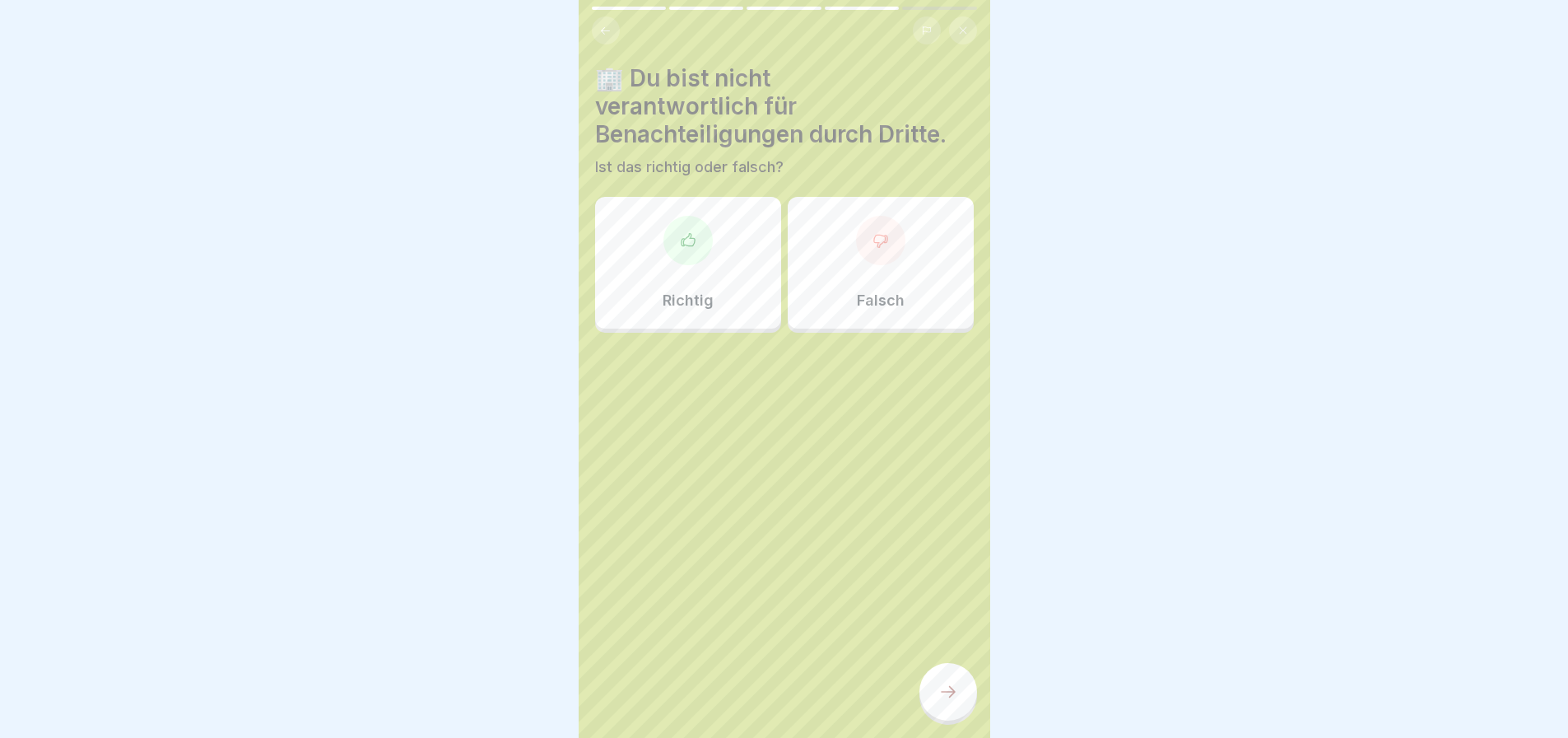
click at [937, 485] on div "🏢 Du bist nicht verantwortlich für Benachteiligungen durch Dritte. Ist das rich…" at bounding box center [784, 369] width 412 height 738
click at [866, 239] on div at bounding box center [880, 239] width 49 height 49
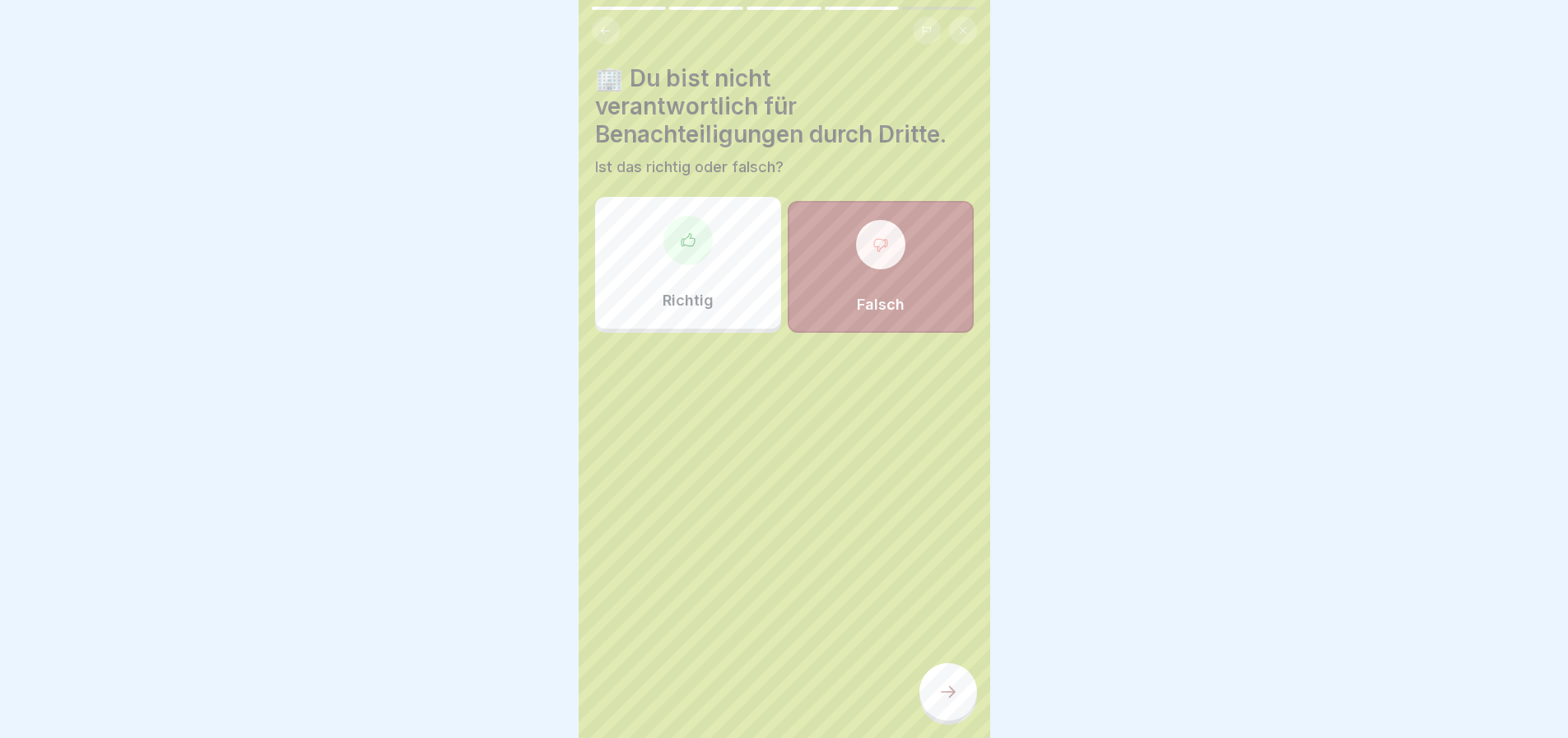
click at [935, 689] on div at bounding box center [948, 691] width 58 height 58
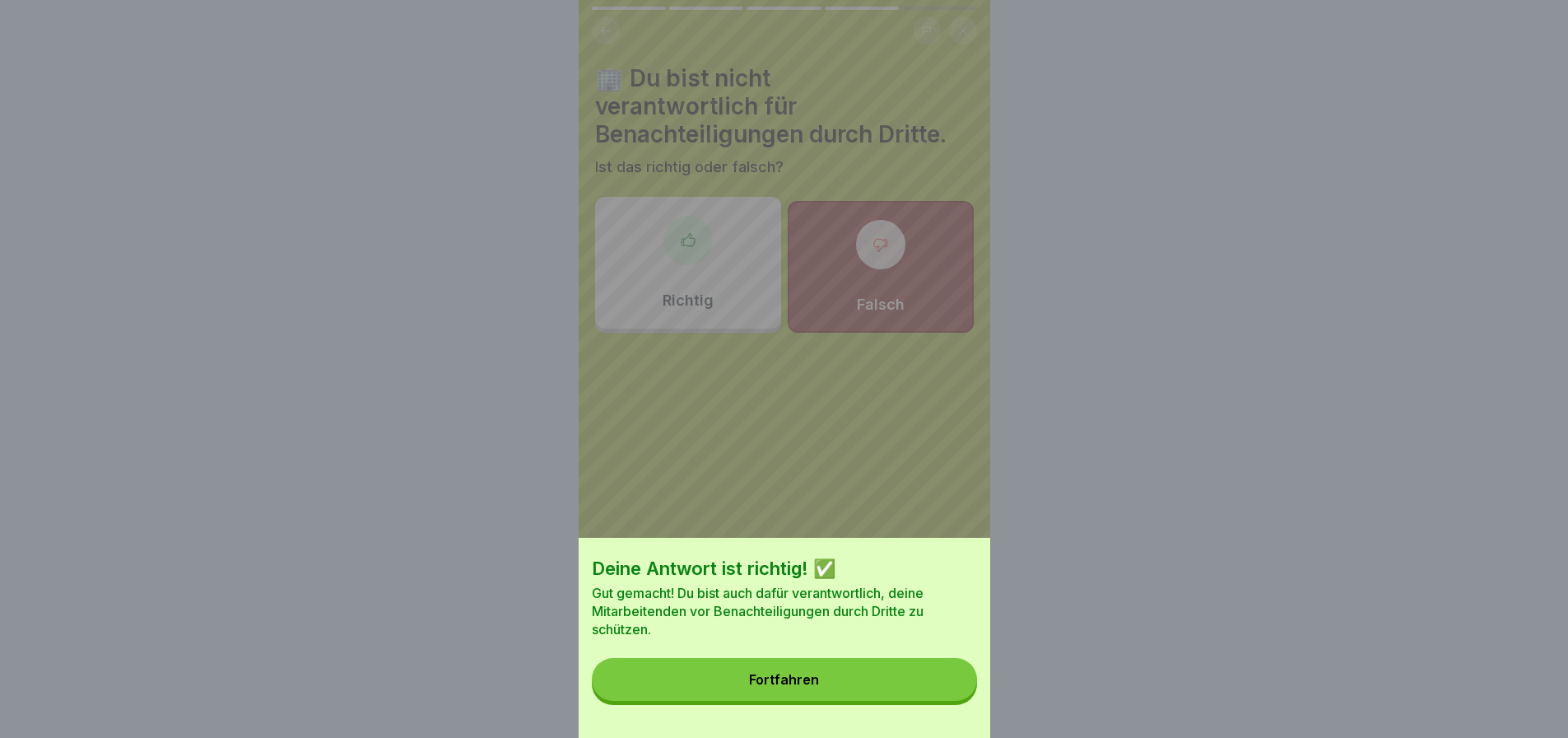
click at [849, 689] on button "Fortfahren" at bounding box center [784, 679] width 385 height 43
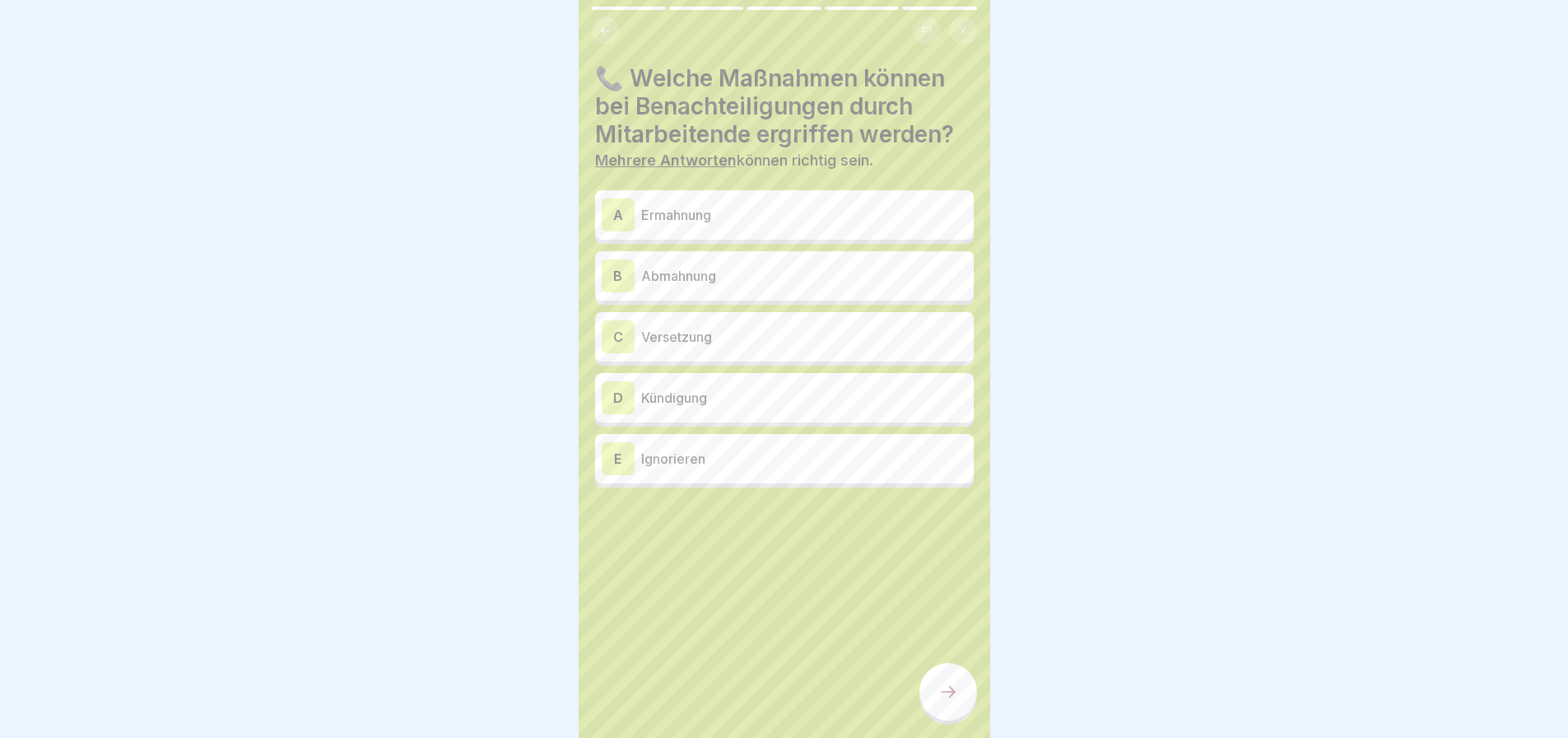
click at [777, 213] on div "A Ermahnung" at bounding box center [784, 214] width 365 height 33
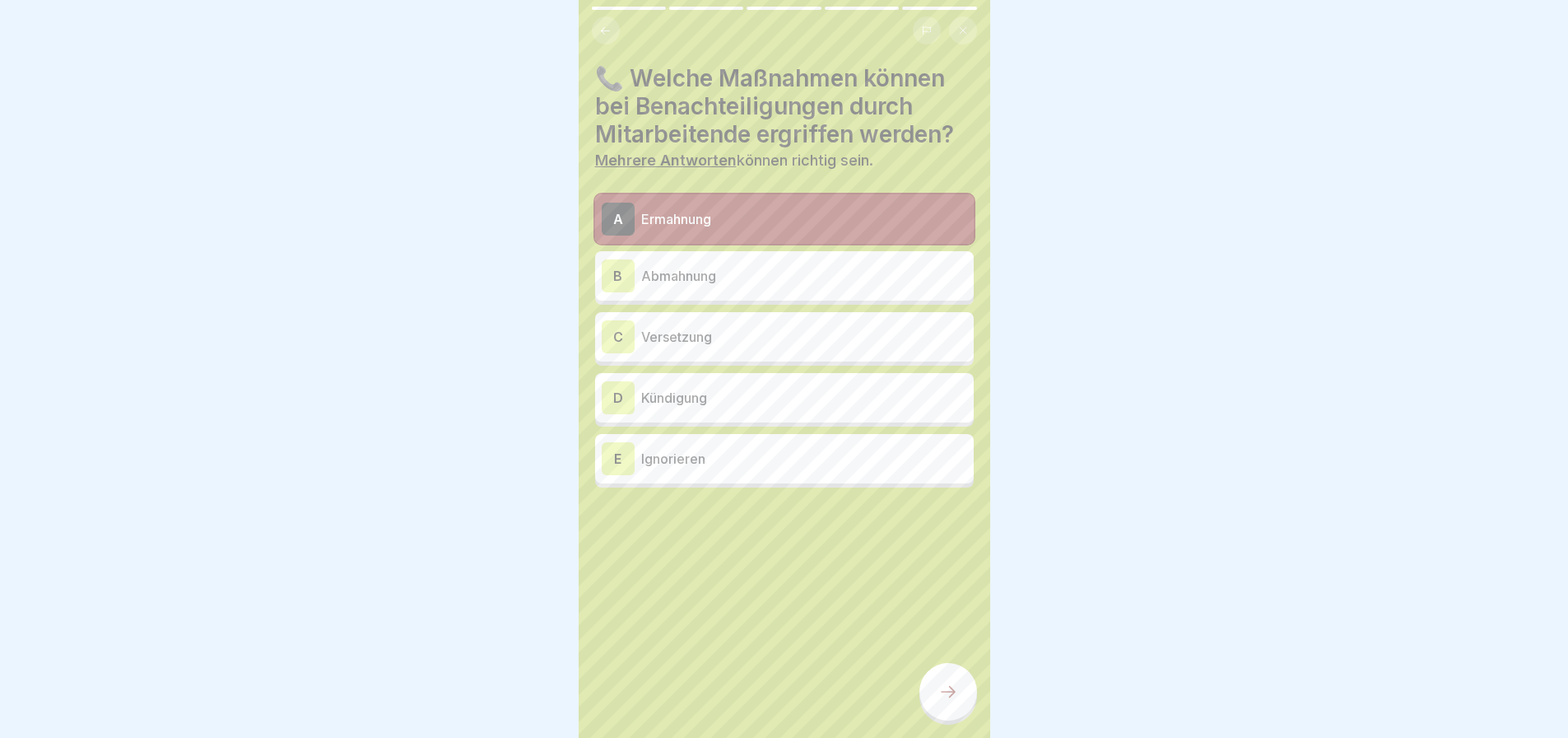
click at [772, 266] on p "Abmahnung" at bounding box center [804, 275] width 326 height 20
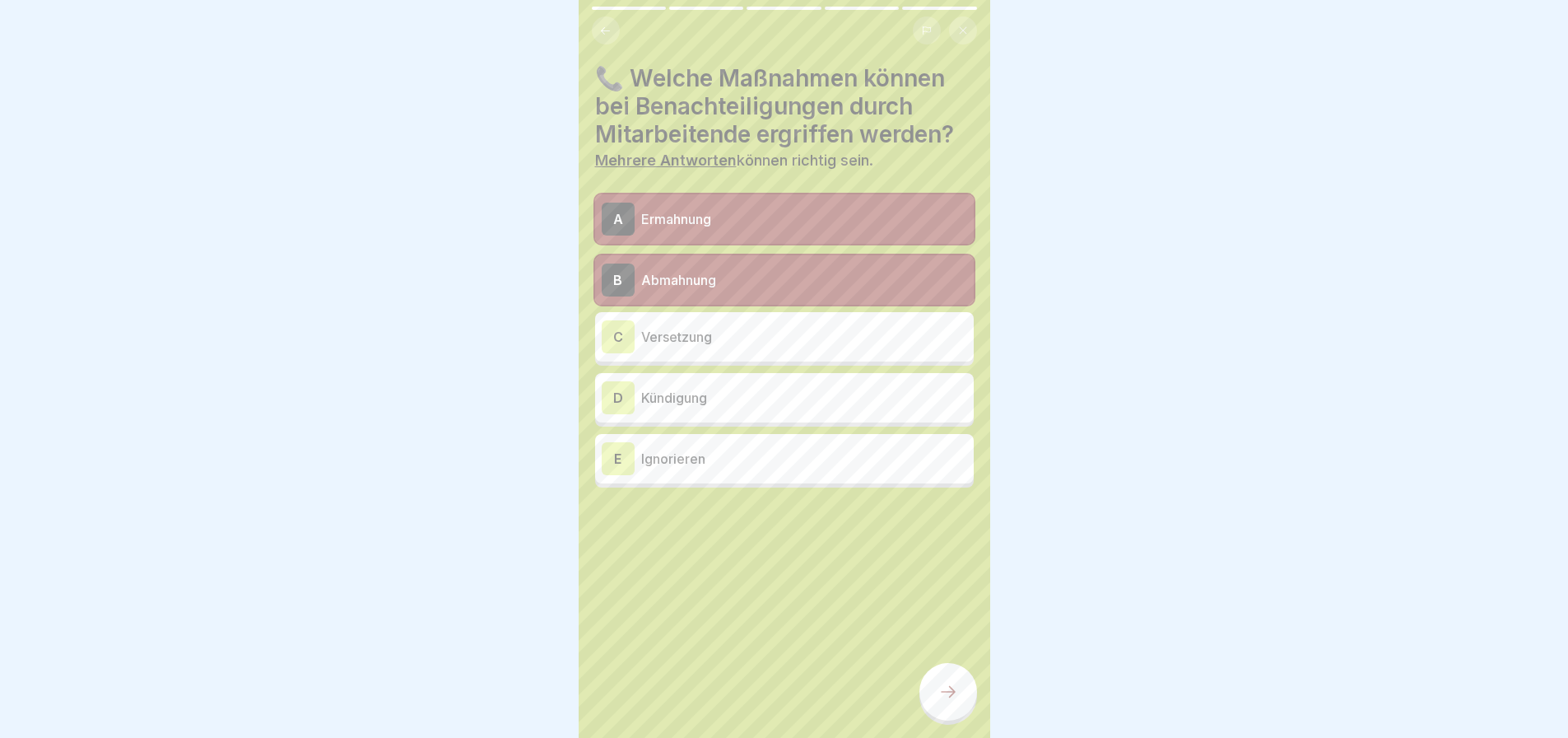
click at [758, 390] on p "Kündigung" at bounding box center [804, 397] width 326 height 20
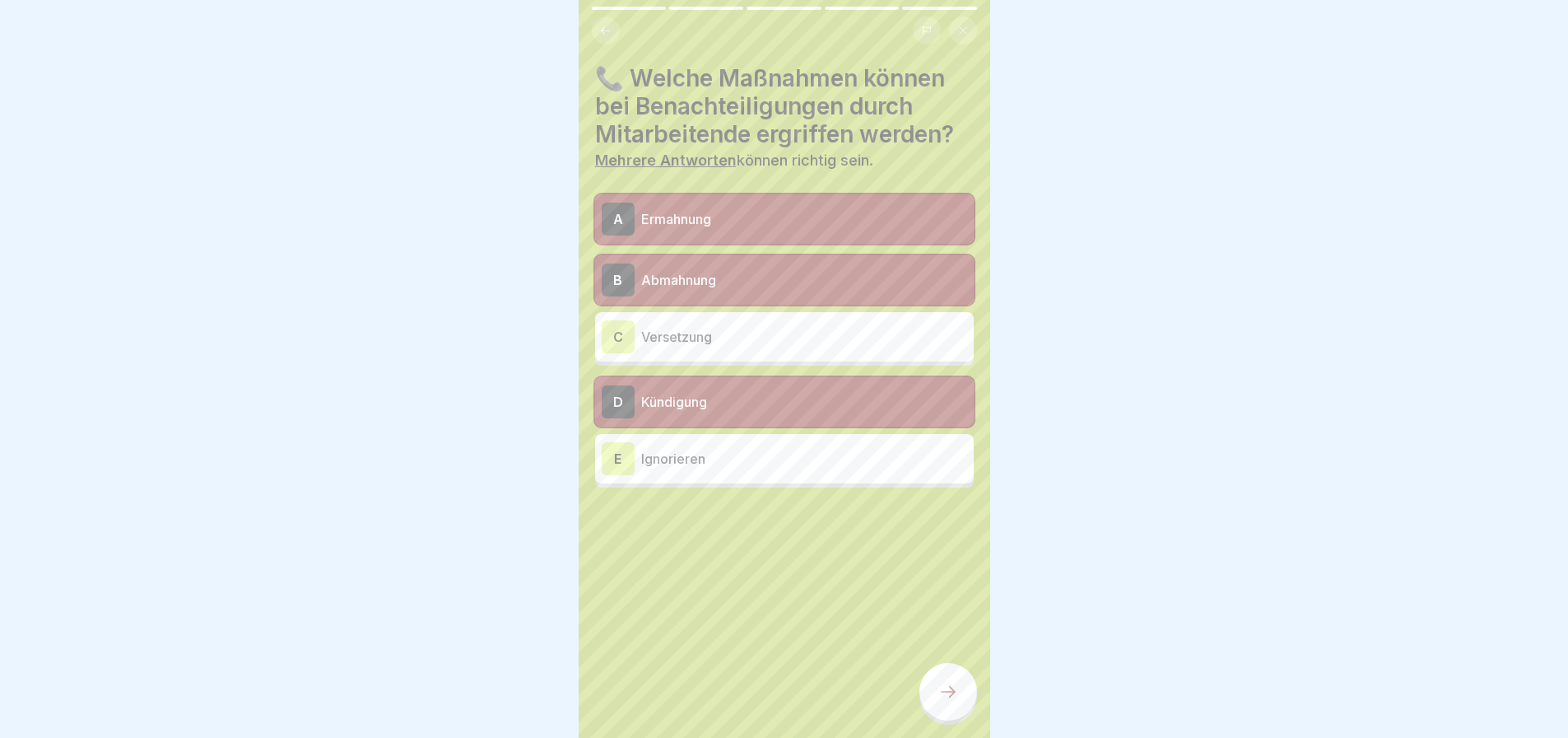
click at [948, 696] on icon at bounding box center [948, 691] width 20 height 20
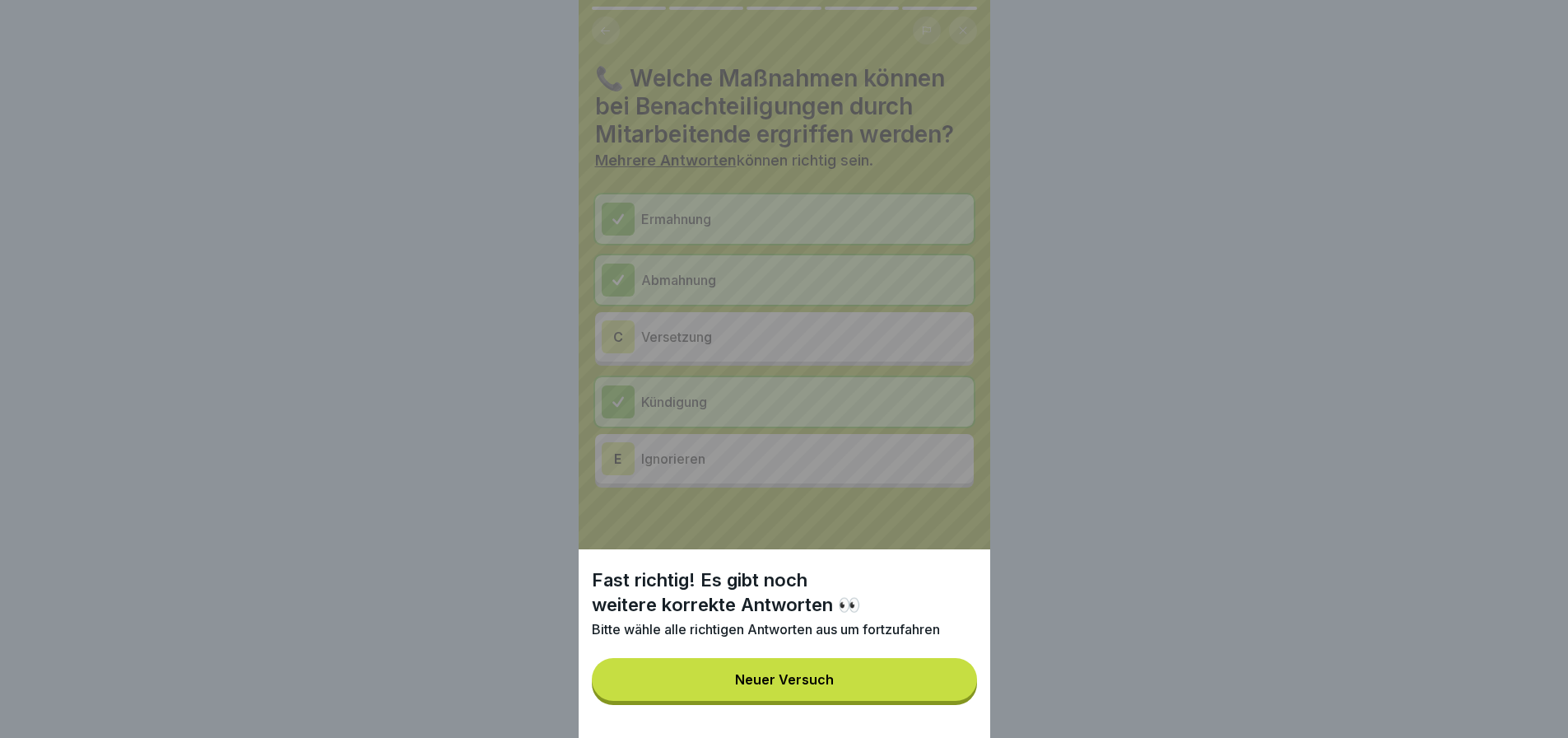
click at [832, 687] on div "Neuer Versuch" at bounding box center [784, 679] width 99 height 15
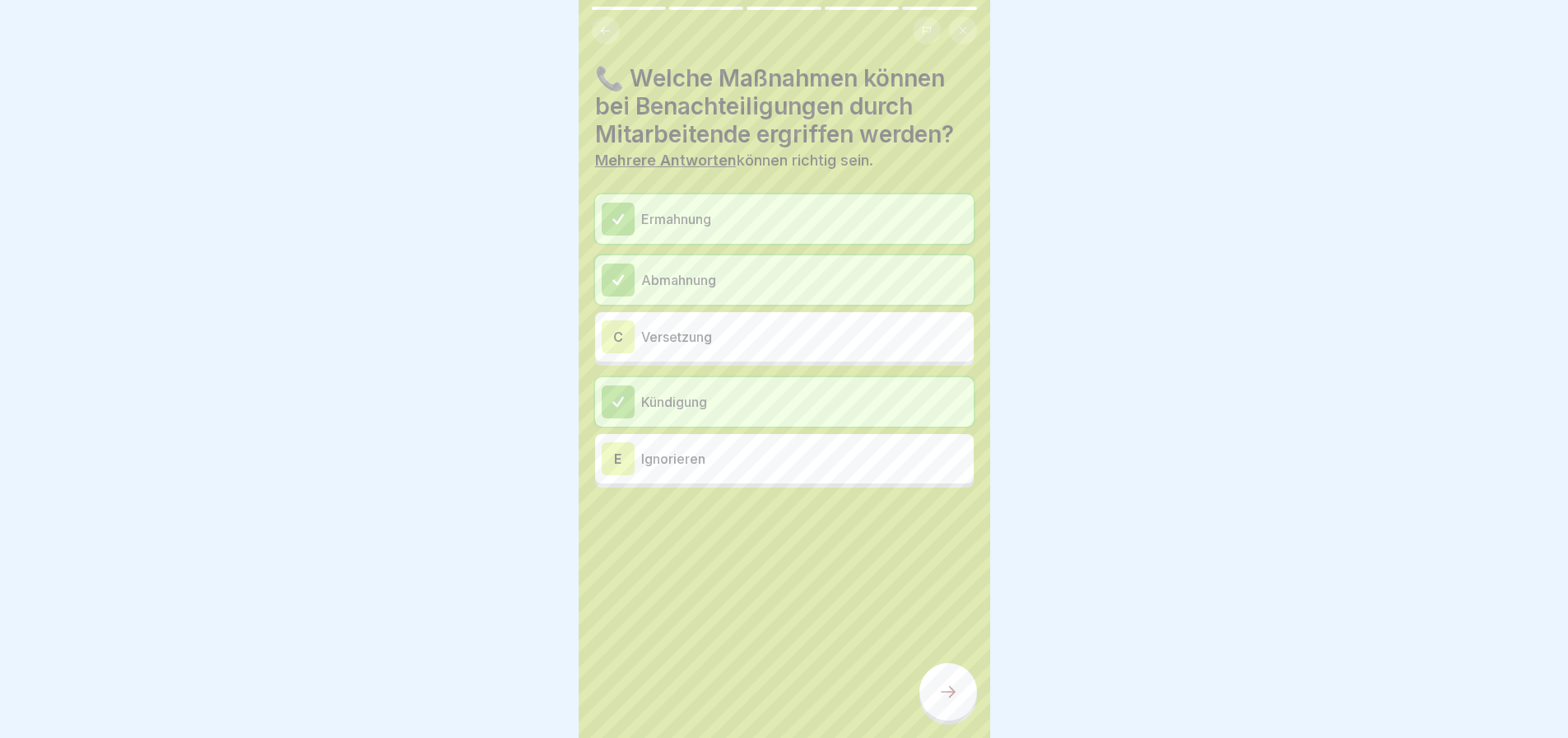
click at [707, 321] on div "C Versetzung" at bounding box center [784, 336] width 365 height 33
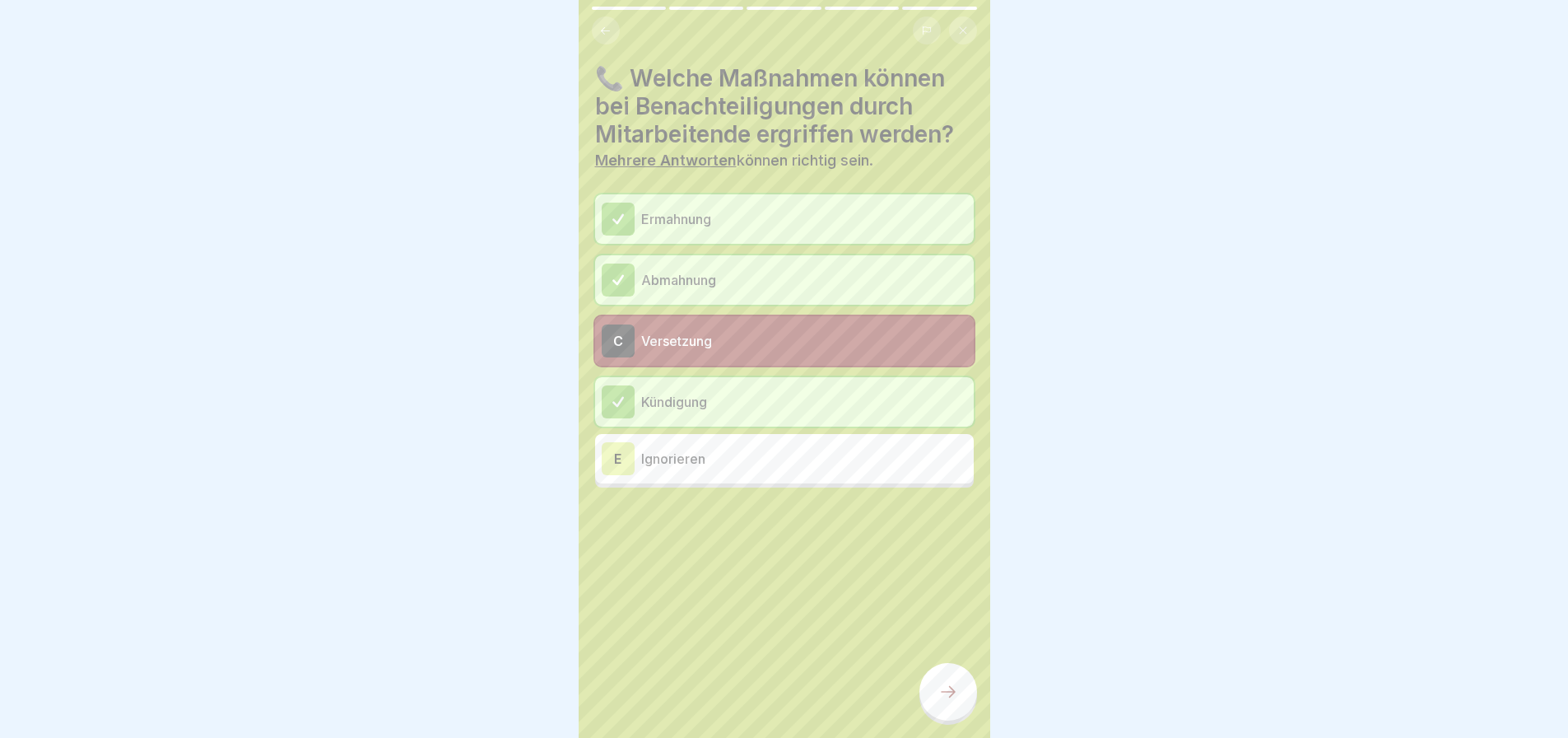
click at [951, 685] on icon at bounding box center [948, 691] width 20 height 20
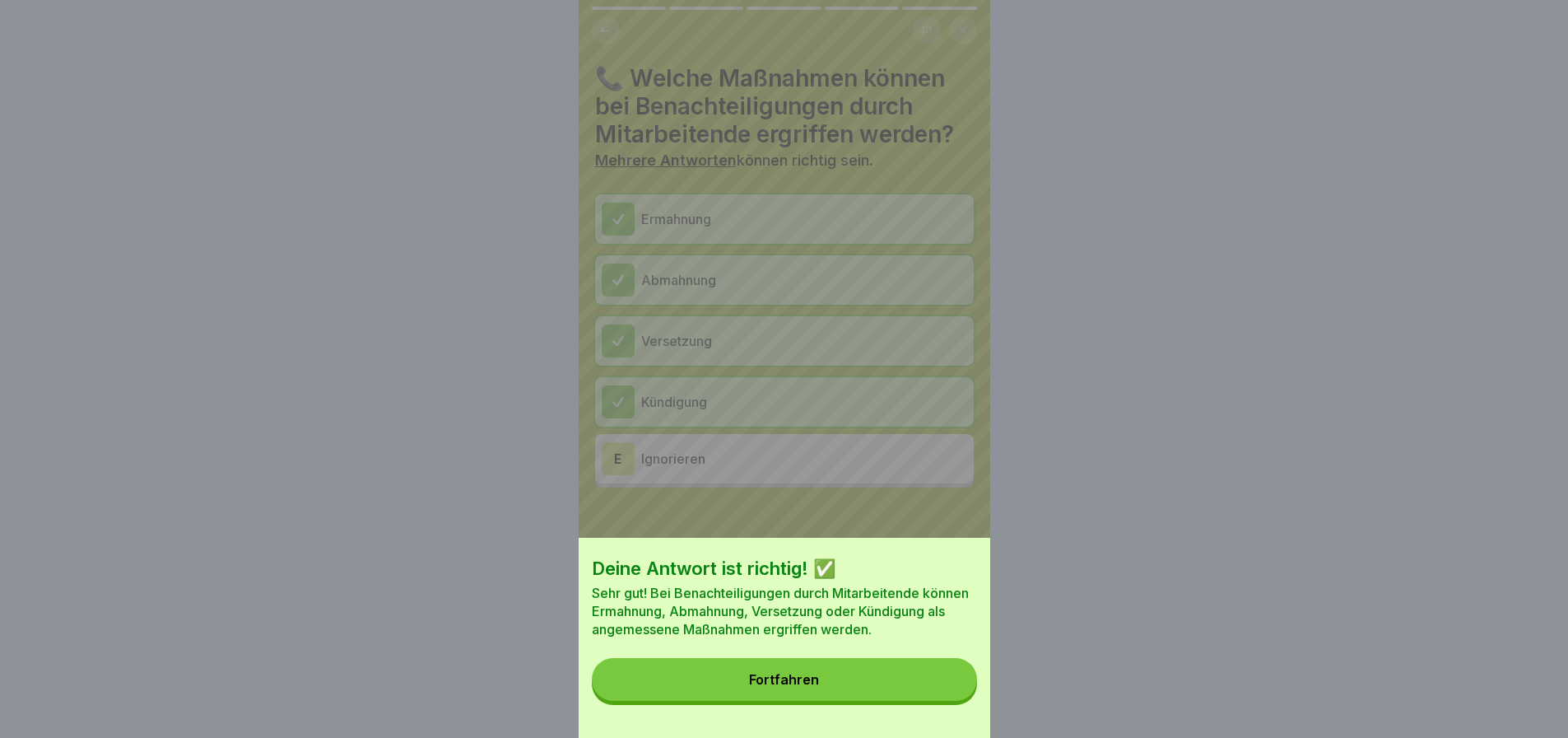
click at [863, 693] on button "Fortfahren" at bounding box center [784, 679] width 385 height 43
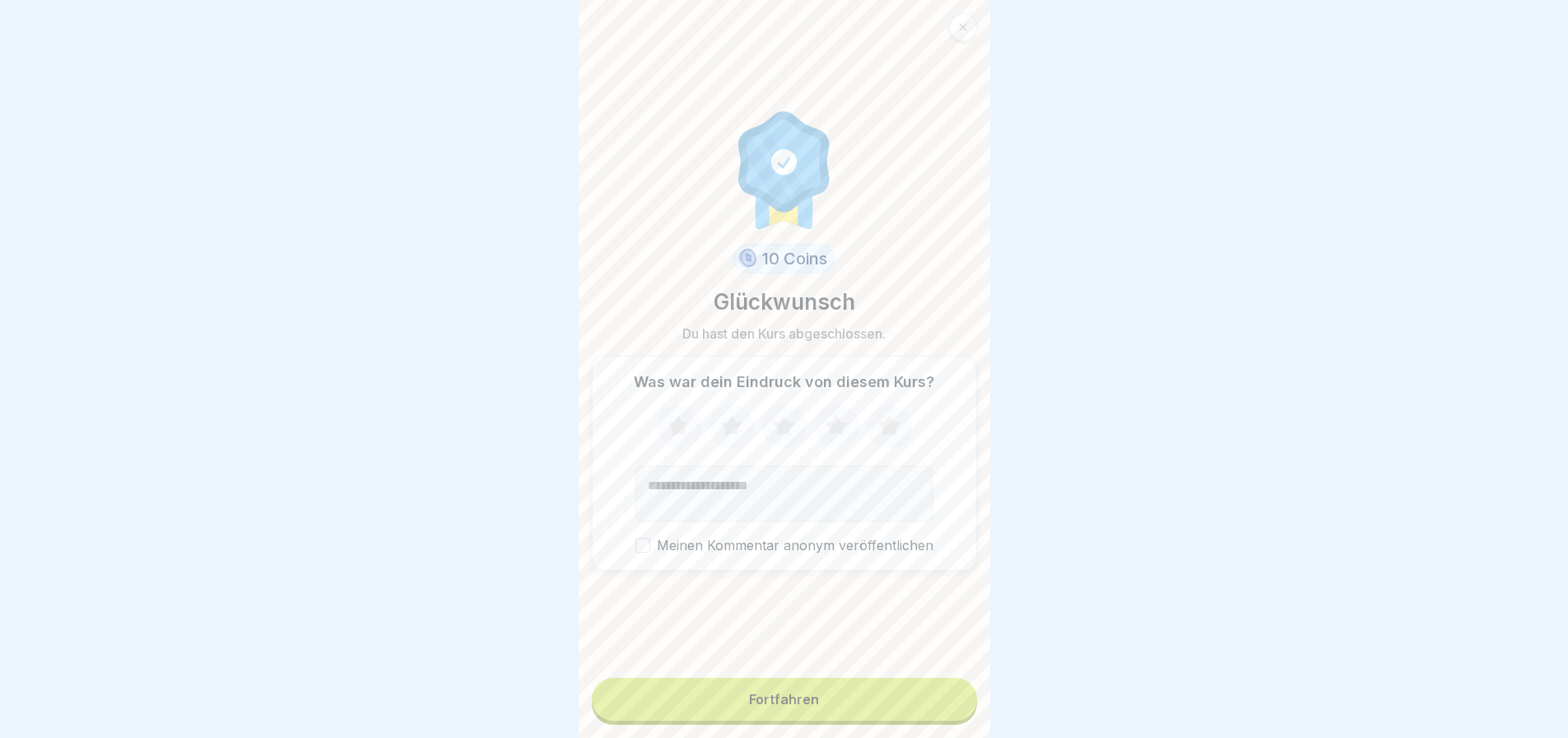
click at [704, 677] on div "Fortfahren" at bounding box center [784, 701] width 385 height 47
click at [705, 689] on button "Fortfahren" at bounding box center [784, 699] width 385 height 43
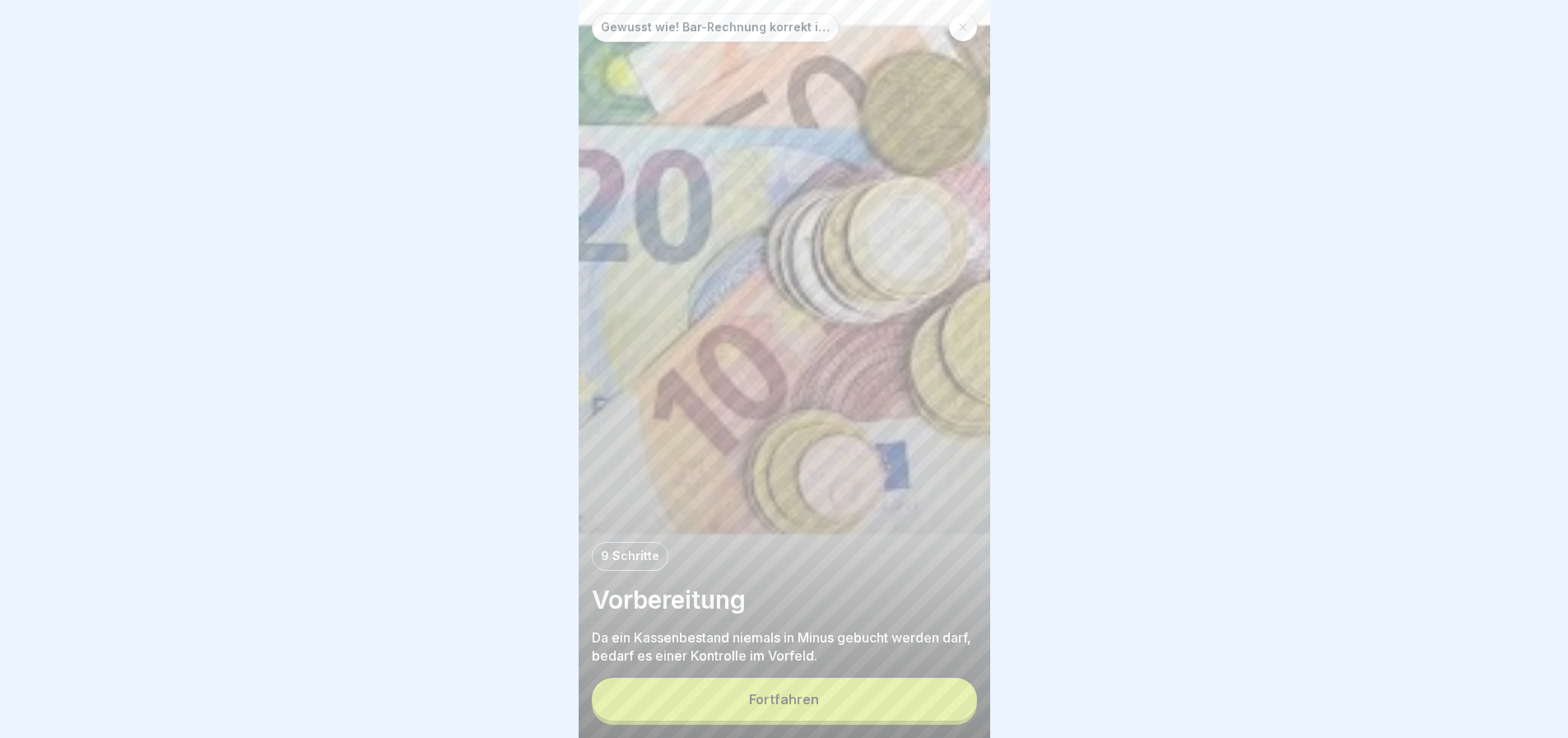
click at [705, 689] on button "Fortfahren" at bounding box center [784, 699] width 385 height 43
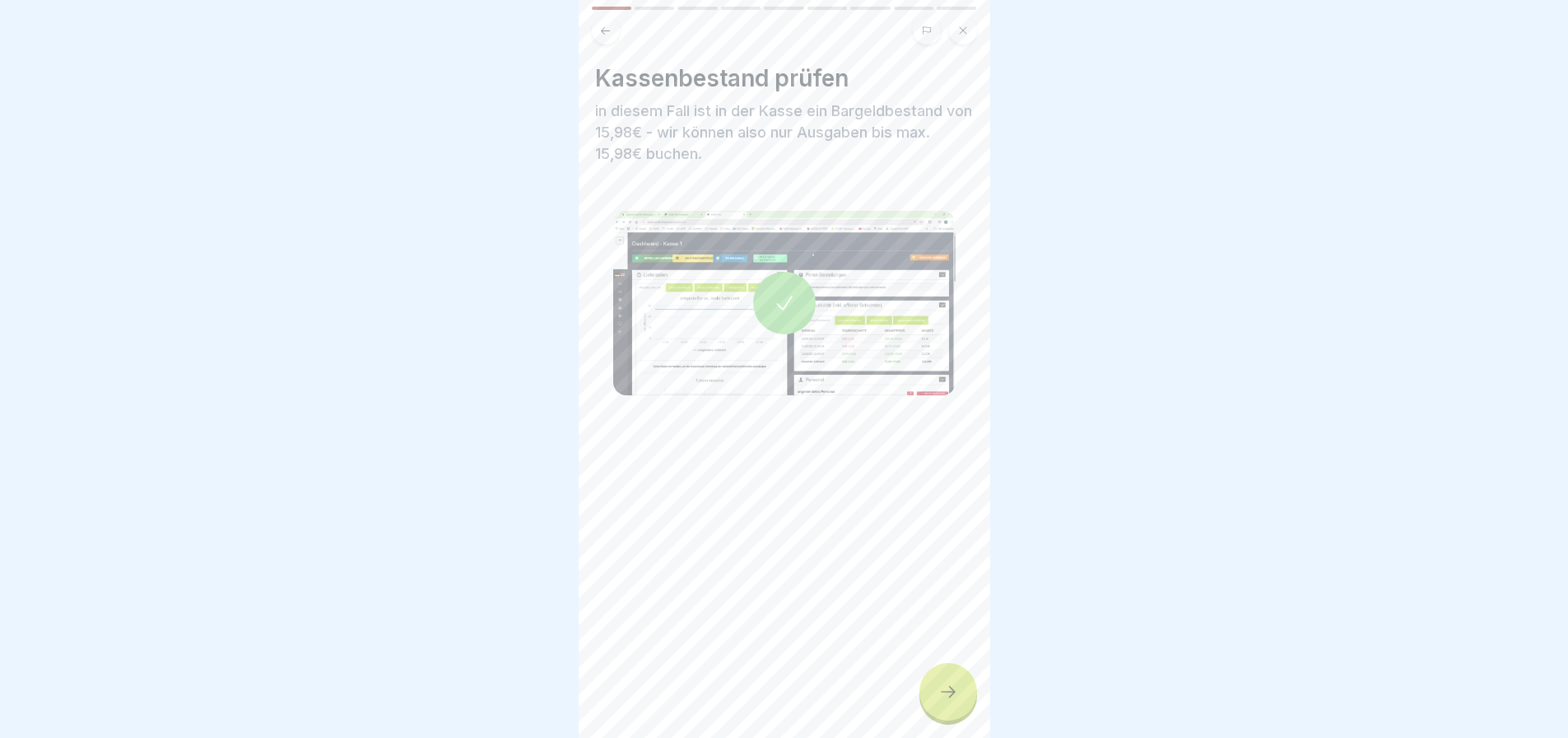
click at [938, 689] on icon at bounding box center [948, 691] width 20 height 20
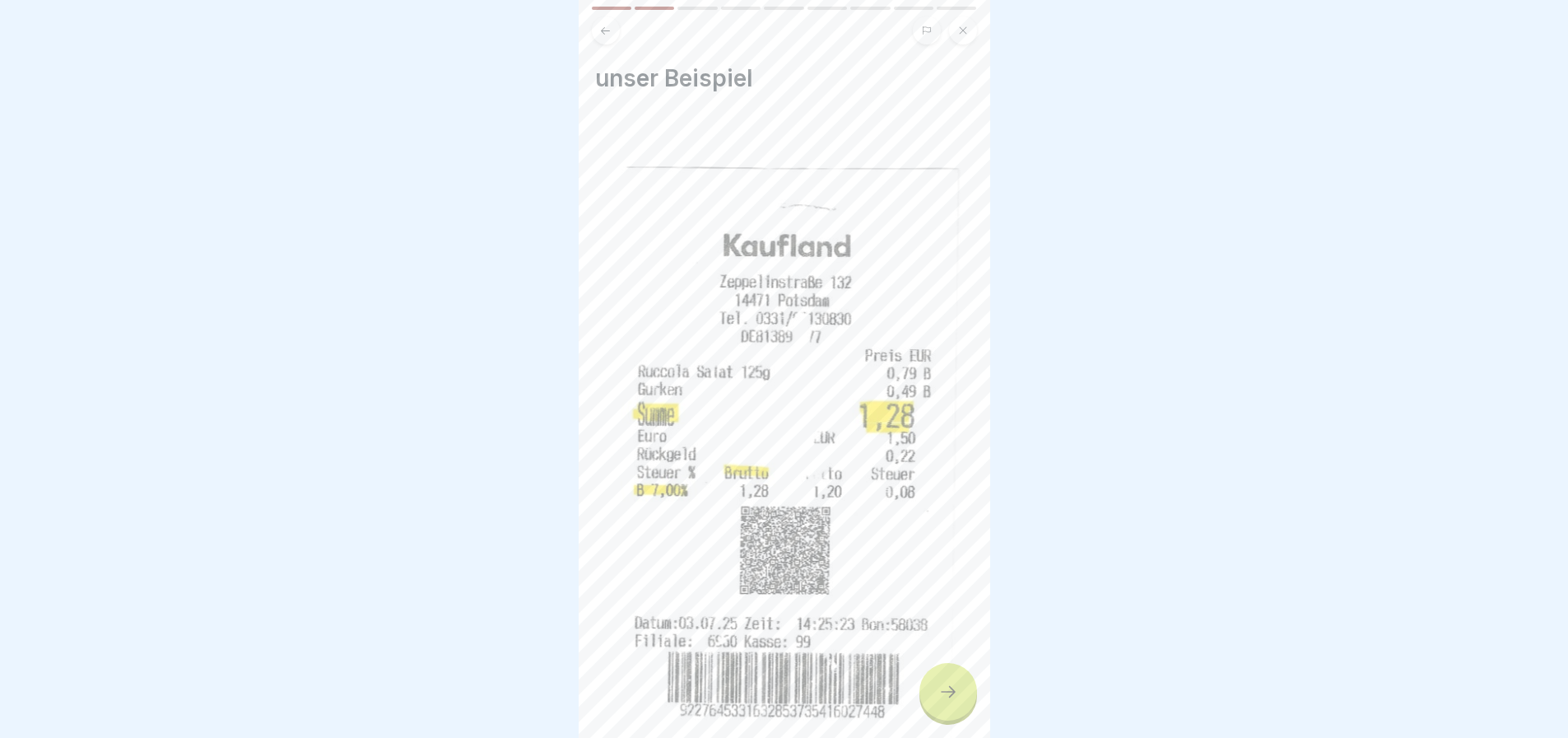
click at [938, 689] on icon at bounding box center [948, 691] width 20 height 20
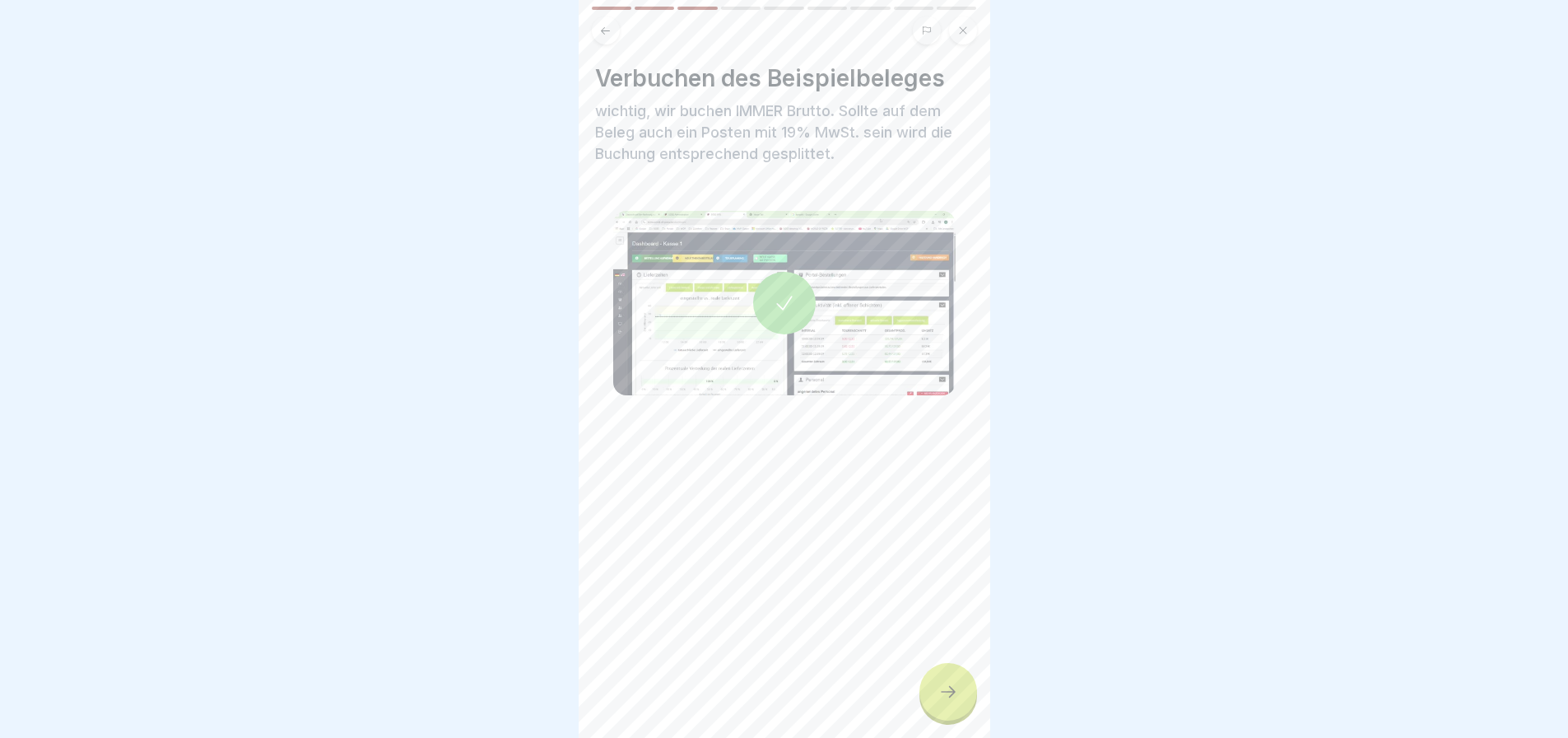
click at [941, 688] on icon at bounding box center [948, 691] width 20 height 20
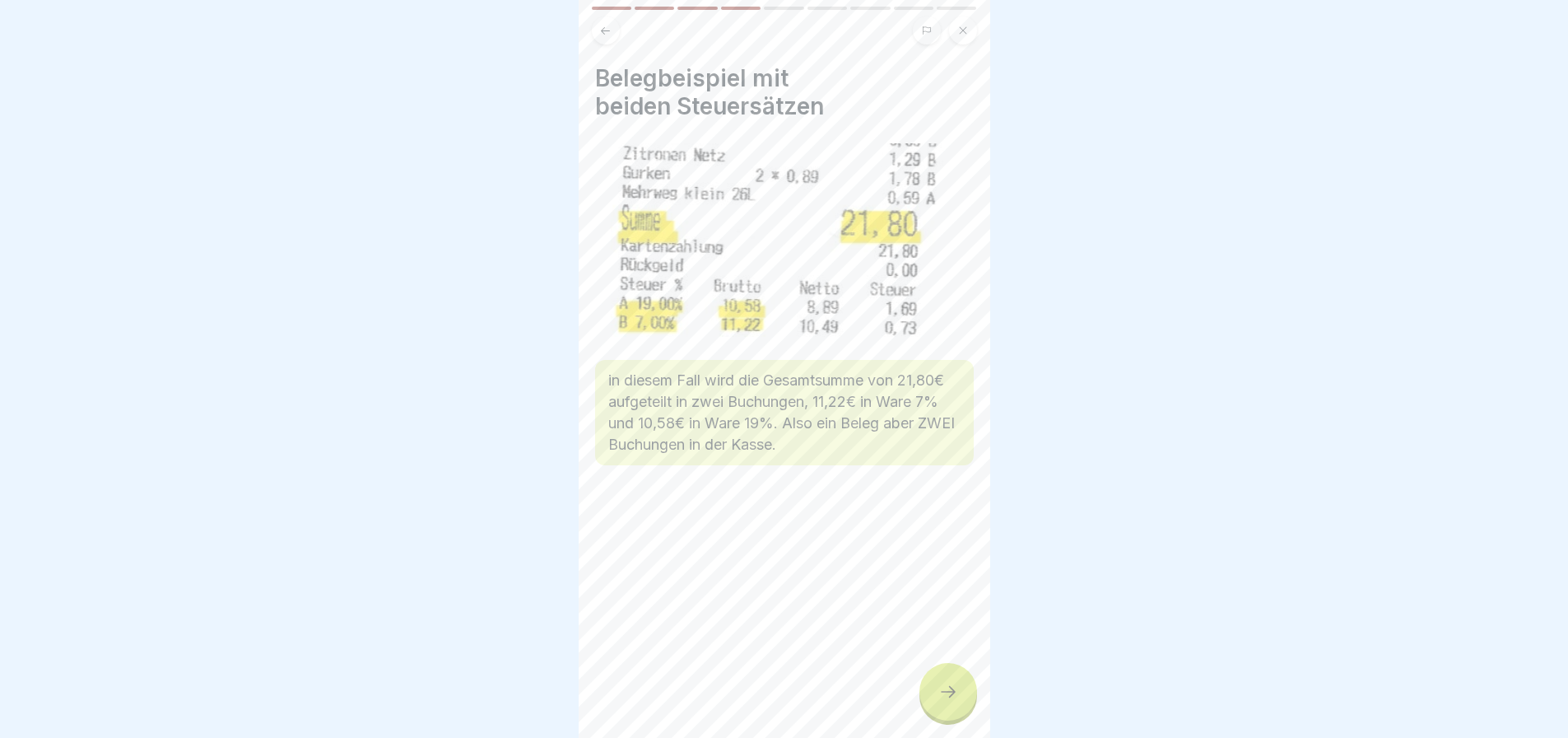
click at [941, 688] on icon at bounding box center [948, 691] width 20 height 20
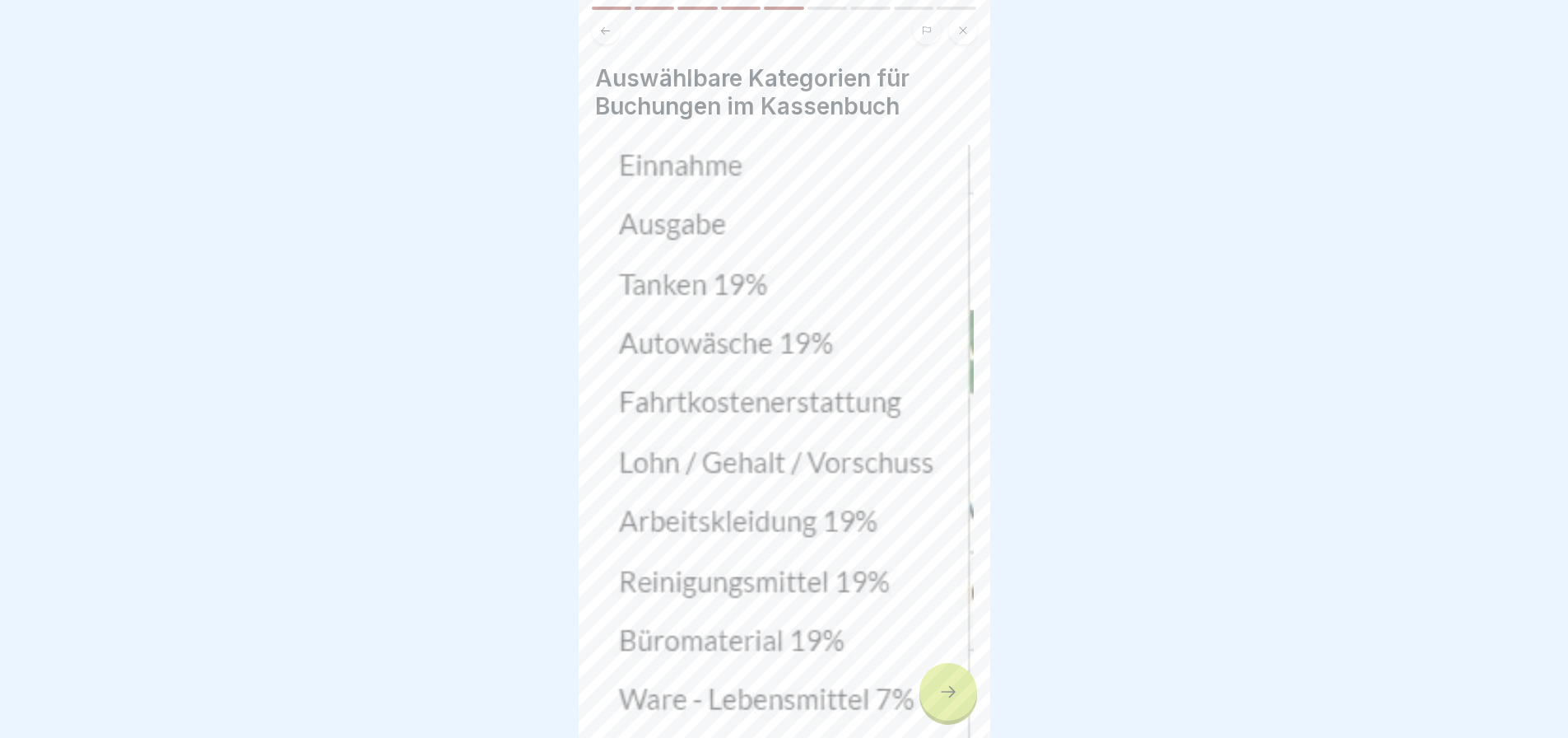
click at [942, 687] on icon at bounding box center [948, 691] width 20 height 20
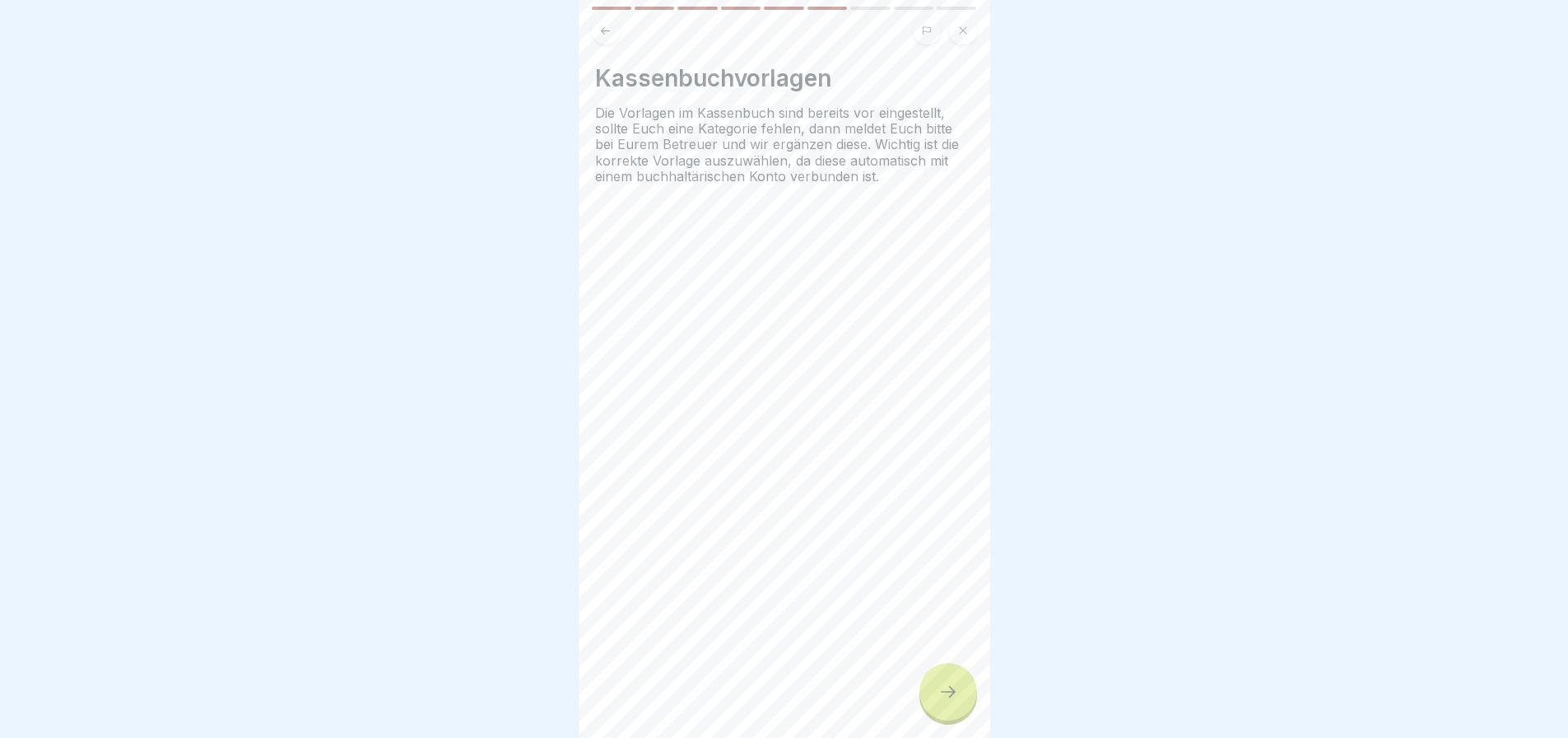
click at [942, 687] on icon at bounding box center [948, 691] width 20 height 20
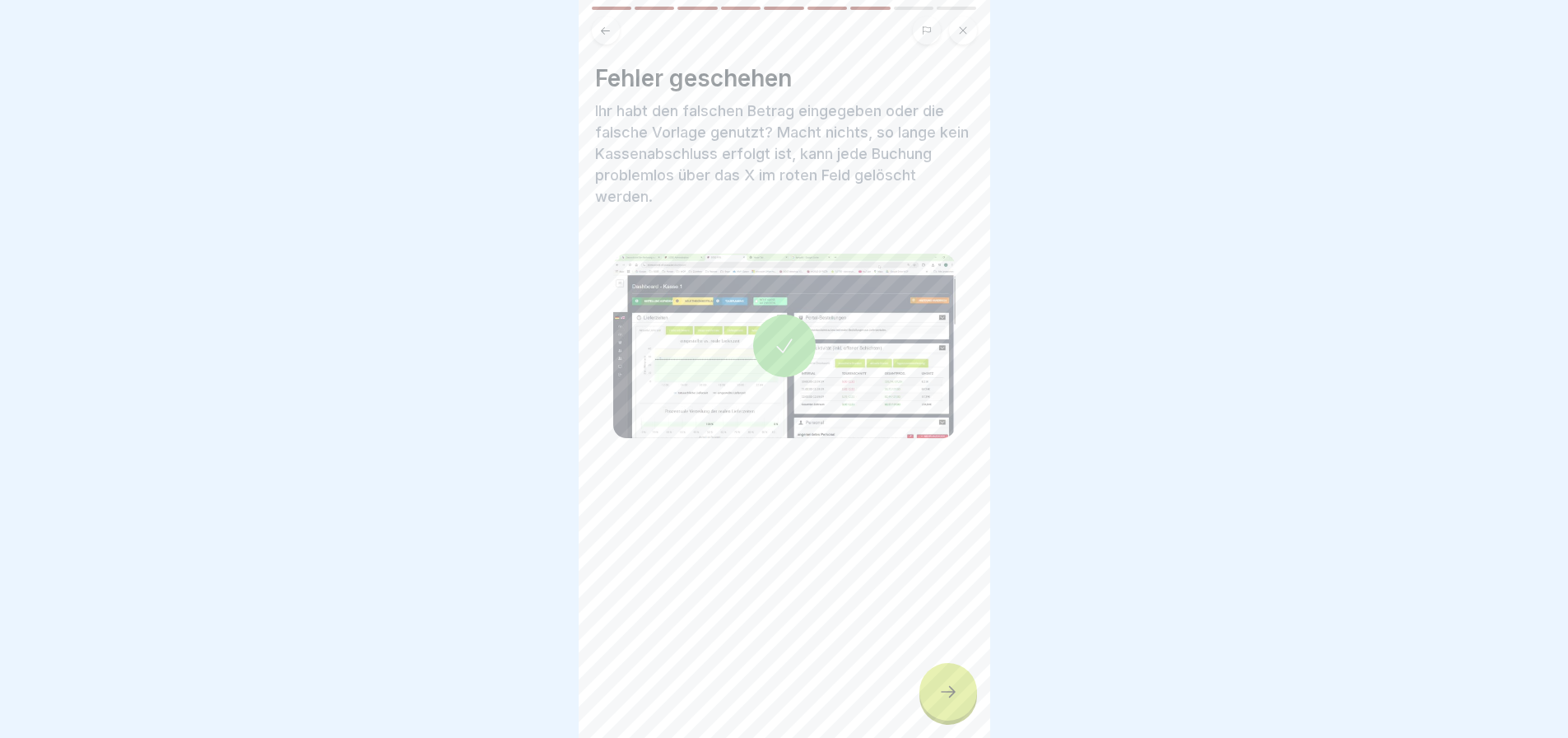
click at [942, 687] on icon at bounding box center [948, 691] width 20 height 20
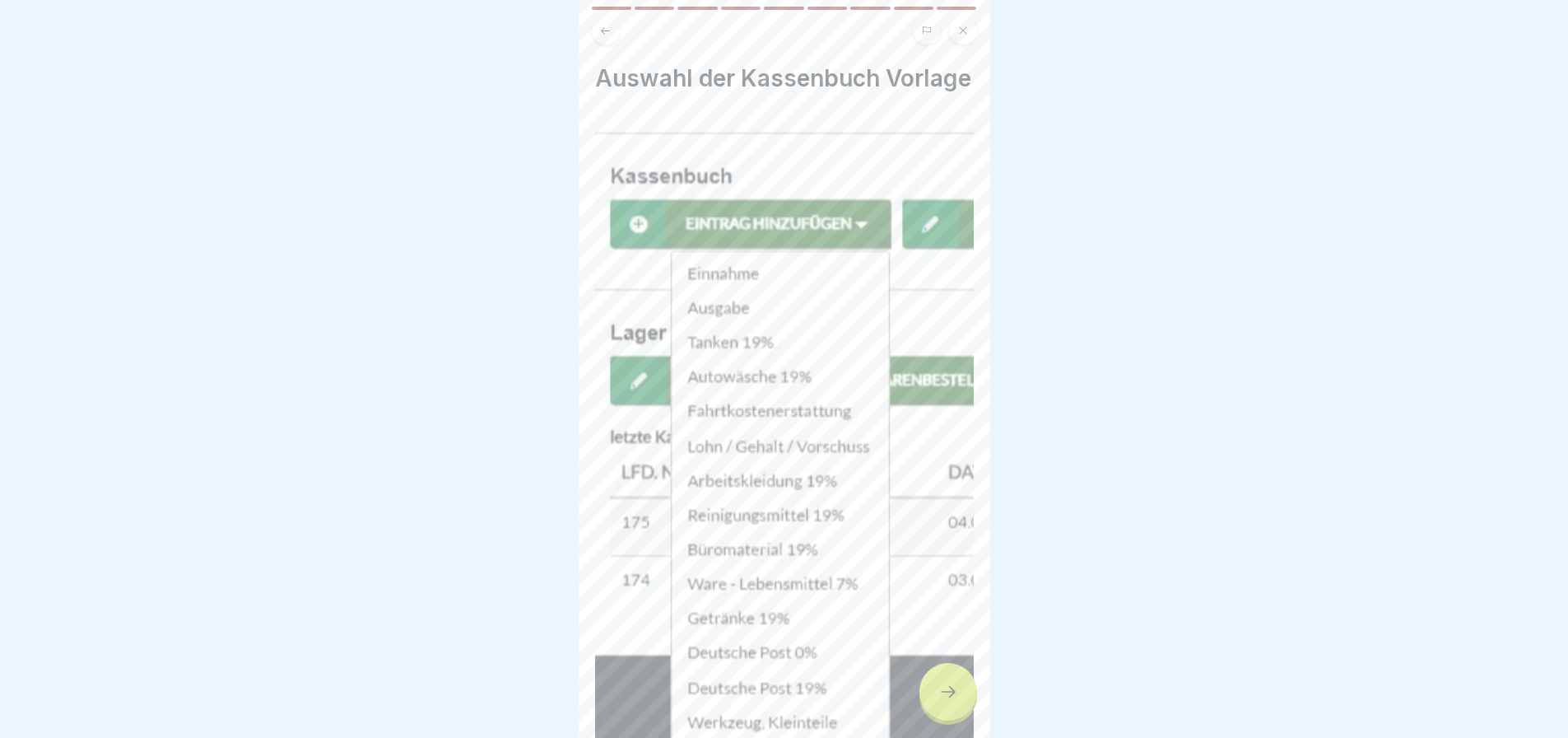
click at [942, 687] on icon at bounding box center [948, 691] width 20 height 20
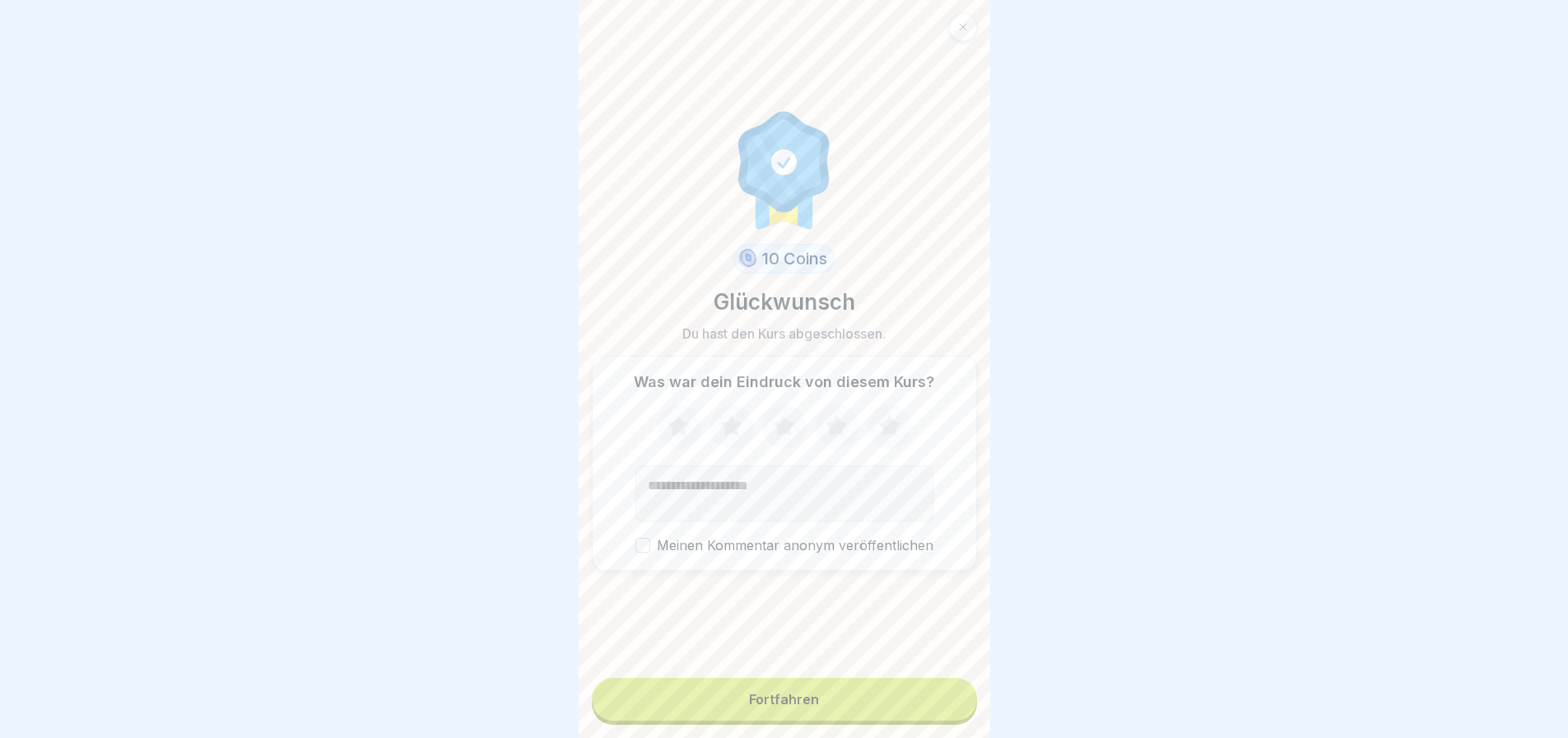
click at [942, 687] on button "Fortfahren" at bounding box center [784, 699] width 385 height 43
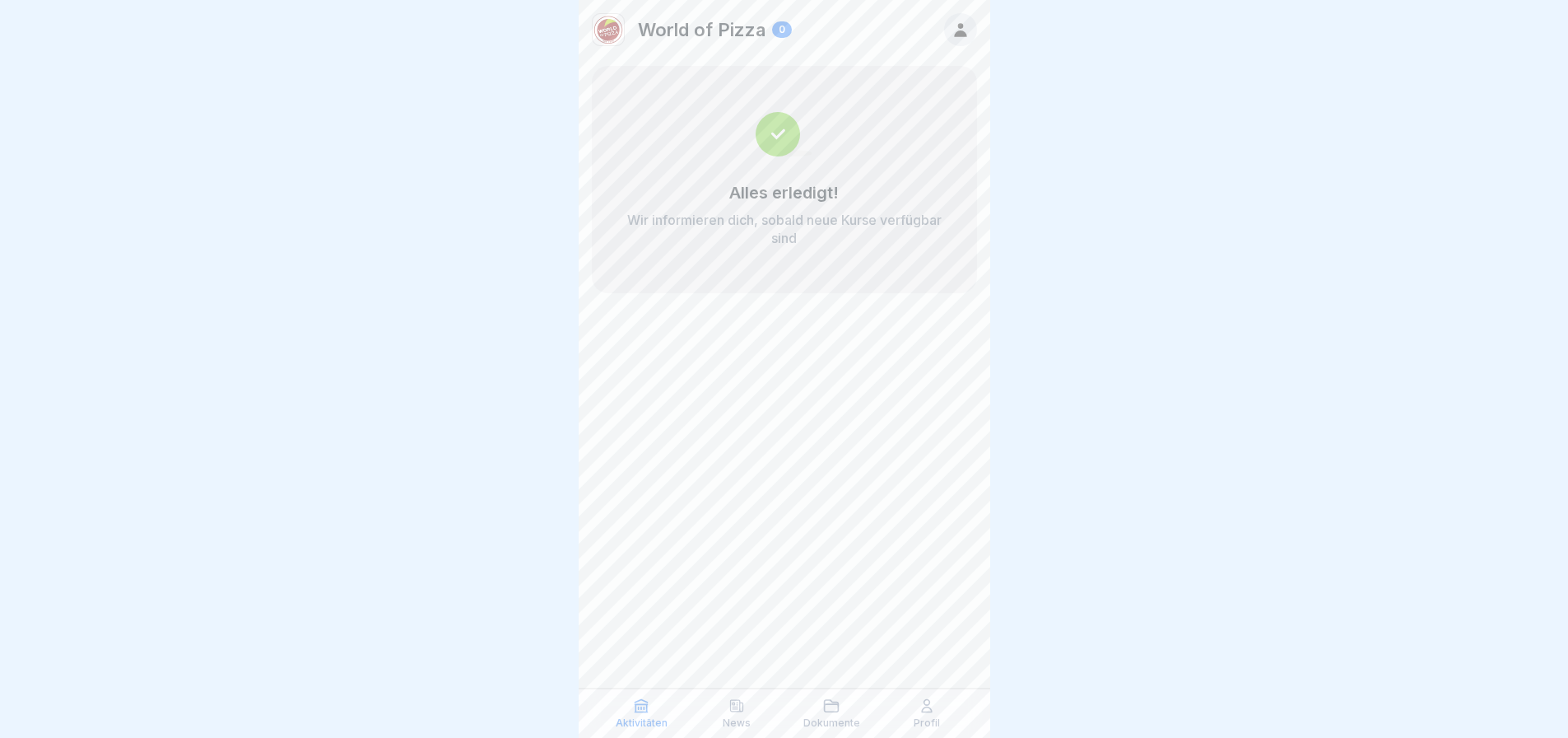
click at [469, 403] on div at bounding box center [784, 369] width 1568 height 738
